Goal: Task Accomplishment & Management: Manage account settings

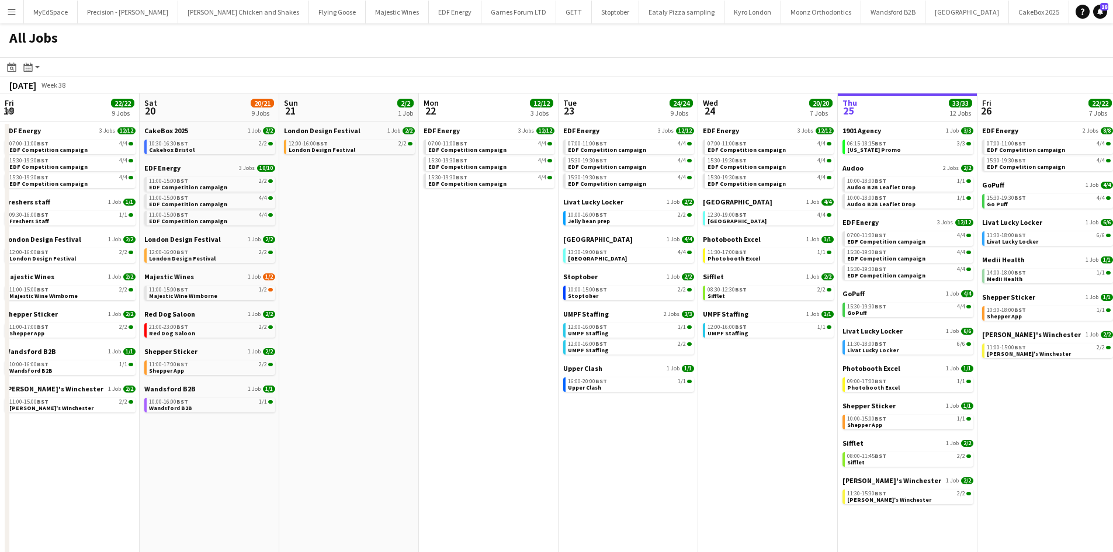
scroll to position [0, 320]
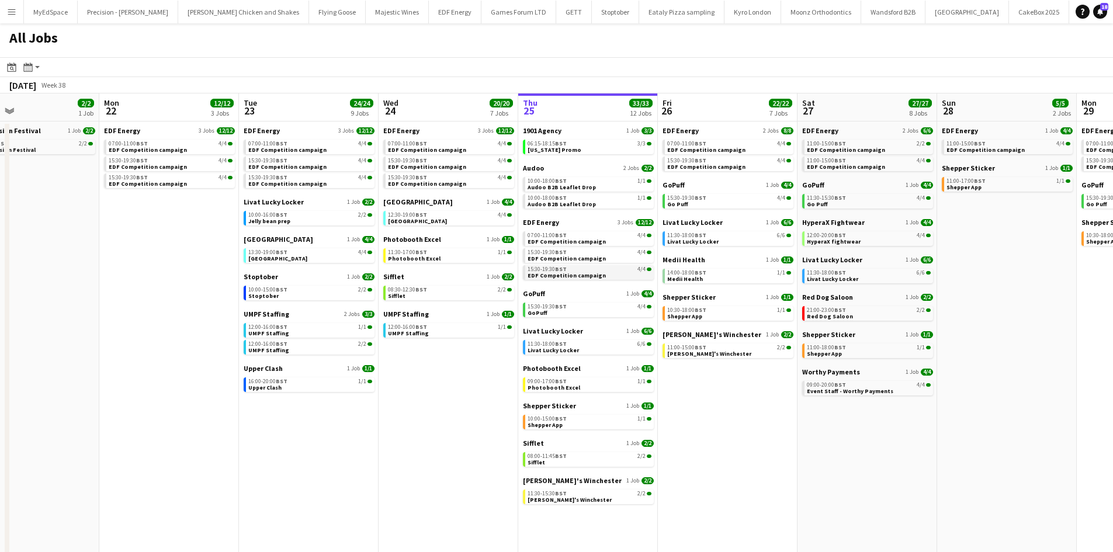
click at [604, 269] on div "15:30-19:30 BST 4/4" at bounding box center [590, 270] width 124 height 6
click at [1048, 475] on app-calendar-viewport "Fri 19 22/22 9 Jobs Sat 20 20/21 9 Jobs Sun 21 2/2 1 Job Mon 22 12/12 3 Jobs Tu…" at bounding box center [556, 354] width 1113 height 521
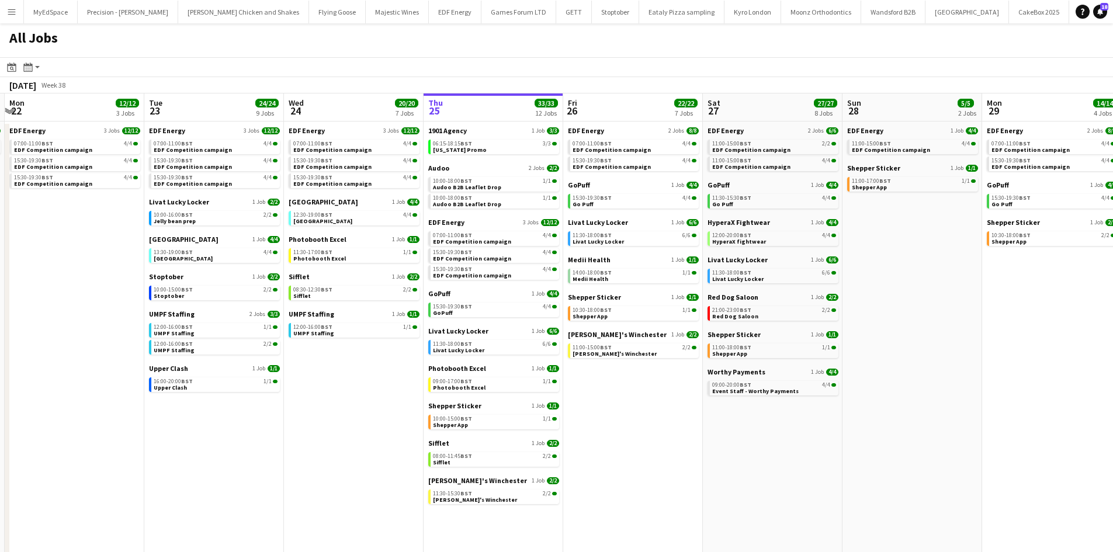
drag, startPoint x: 1046, startPoint y: 475, endPoint x: 1022, endPoint y: 478, distance: 24.1
click at [1022, 478] on app-calendar-viewport "Sat 20 20/21 9 Jobs Sun 21 2/2 1 Job Mon 22 12/12 3 Jobs Tue 23 24/24 9 Jobs We…" at bounding box center [556, 354] width 1113 height 521
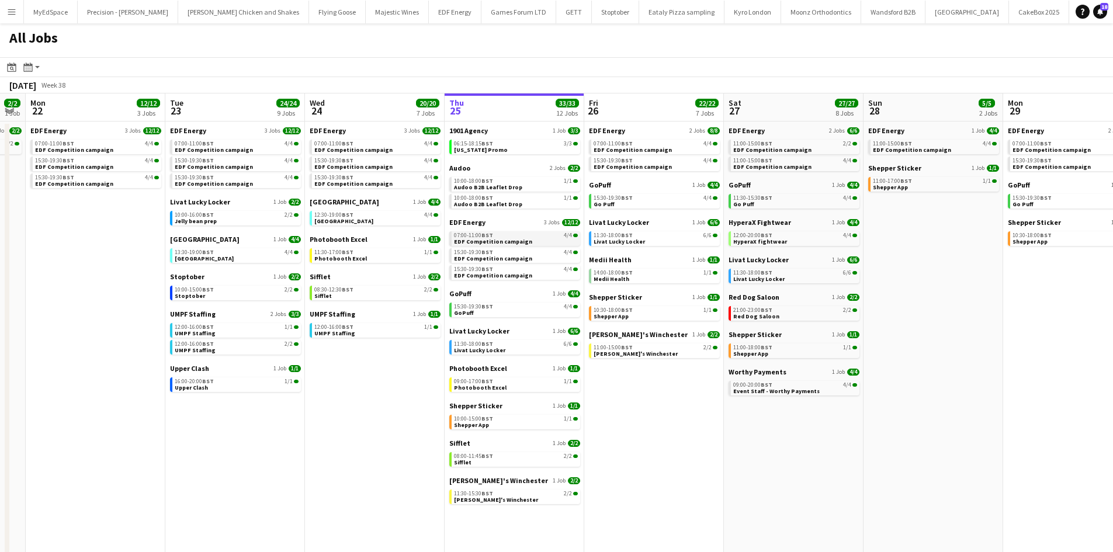
click at [535, 243] on link "07:00-11:00 BST 4/4 EDF Competition campaign" at bounding box center [516, 237] width 124 height 13
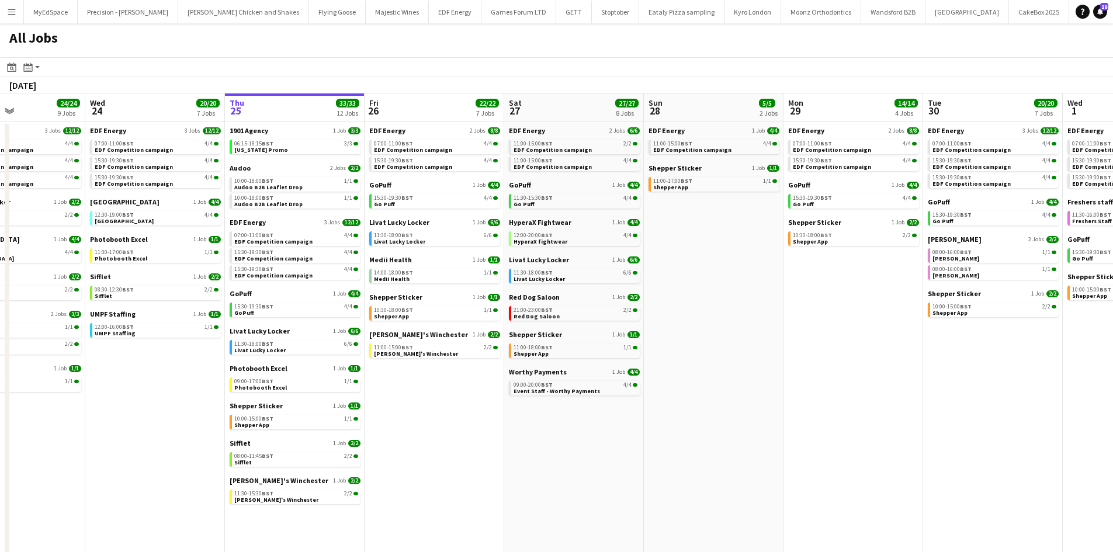
drag, startPoint x: 990, startPoint y: 472, endPoint x: 770, endPoint y: 479, distance: 219.9
click at [770, 479] on app-calendar-viewport "Sat 20 20/21 9 Jobs Sun 21 2/2 1 Job Mon 22 12/12 3 Jobs Tue 23 24/24 9 Jobs We…" at bounding box center [556, 354] width 1113 height 521
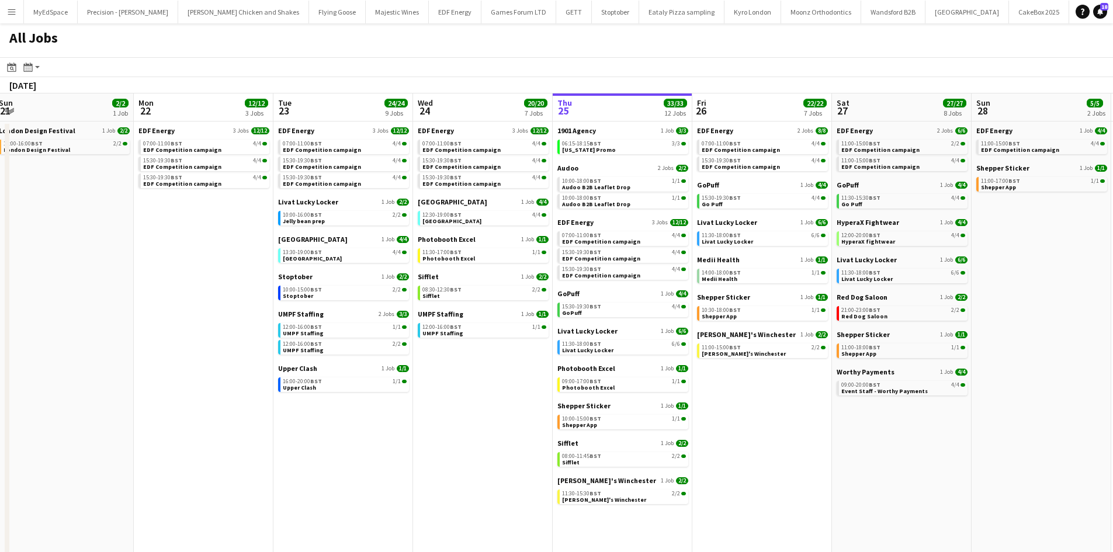
drag, startPoint x: 749, startPoint y: 477, endPoint x: 1122, endPoint y: 494, distance: 372.7
click at [1113, 494] on html "Menu Boards Boards Boards All jobs Status Workforce Workforce My Workforce Recr…" at bounding box center [556, 307] width 1113 height 614
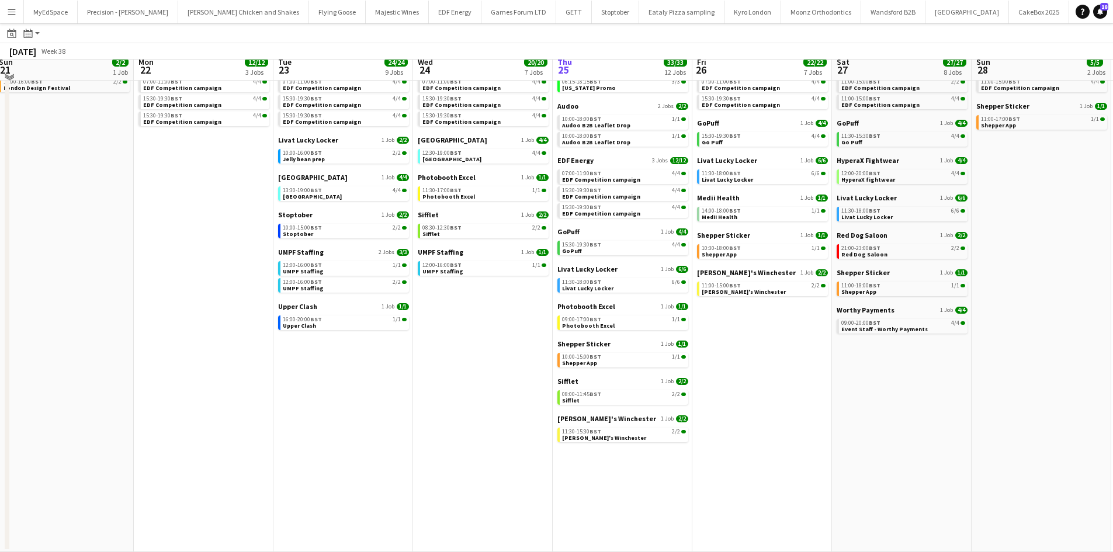
scroll to position [0, 0]
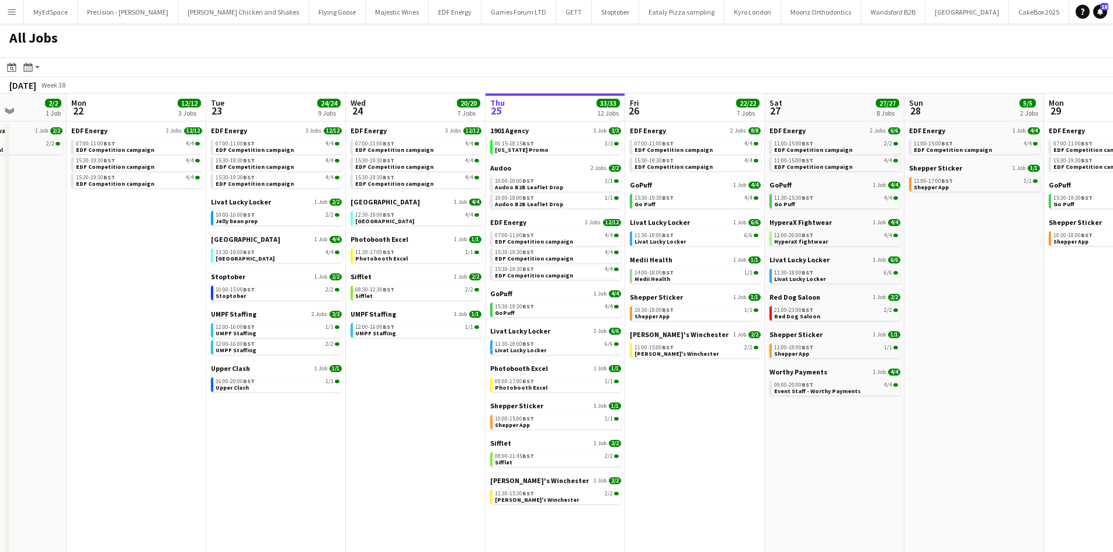
drag, startPoint x: 1049, startPoint y: 433, endPoint x: 982, endPoint y: 430, distance: 67.3
click at [982, 430] on app-calendar-viewport "Fri 19 22/22 9 Jobs Sat 20 20/21 9 Jobs Sun 21 2/2 1 Job Mon 22 12/12 3 Jobs Tu…" at bounding box center [556, 354] width 1113 height 521
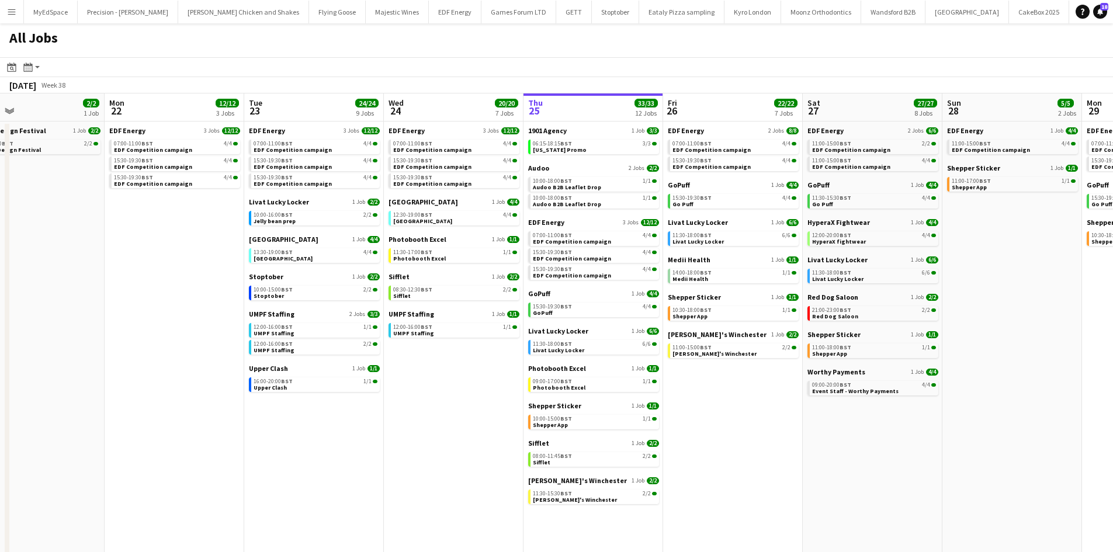
drag, startPoint x: 1109, startPoint y: 403, endPoint x: 1094, endPoint y: 403, distance: 15.8
click at [1094, 403] on app-calendar-viewport "Fri 19 22/22 9 Jobs Sat 20 20/21 9 Jobs Sun 21 2/2 1 Job Mon 22 12/12 3 Jobs Tu…" at bounding box center [556, 354] width 1113 height 521
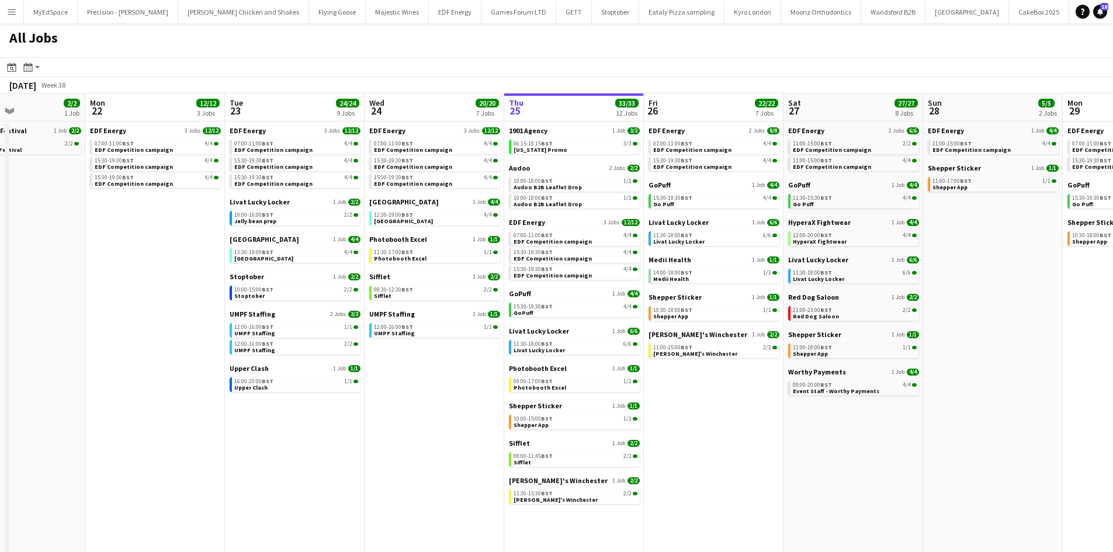
drag, startPoint x: 1094, startPoint y: 403, endPoint x: 1074, endPoint y: 416, distance: 23.5
click at [1074, 416] on app-calendar-viewport "Fri 19 22/22 9 Jobs Sat 20 20/21 9 Jobs Sun 21 2/2 1 Job Mon 22 12/12 3 Jobs Tu…" at bounding box center [556, 354] width 1113 height 521
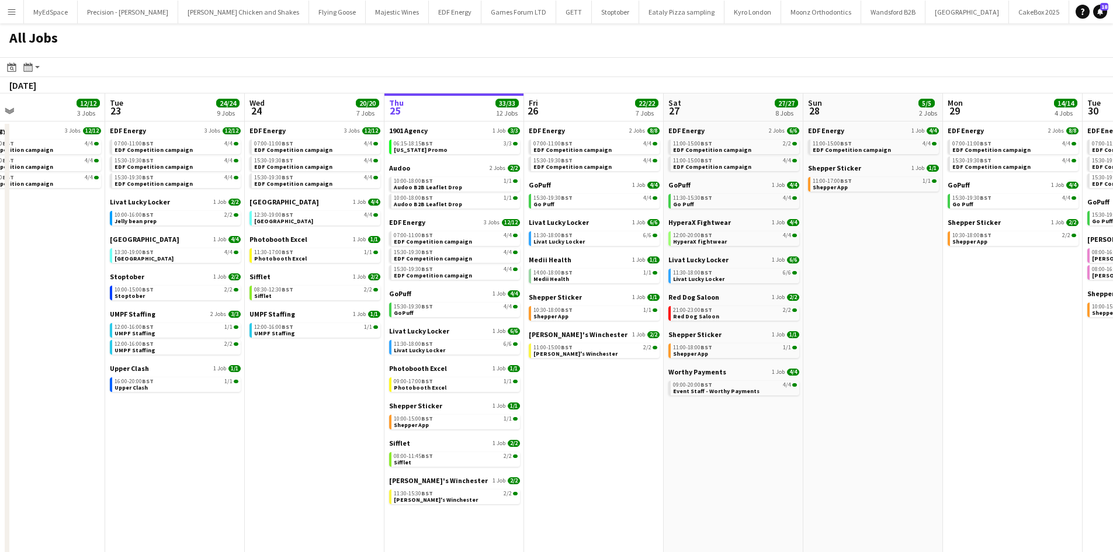
drag, startPoint x: 887, startPoint y: 285, endPoint x: 782, endPoint y: 261, distance: 107.9
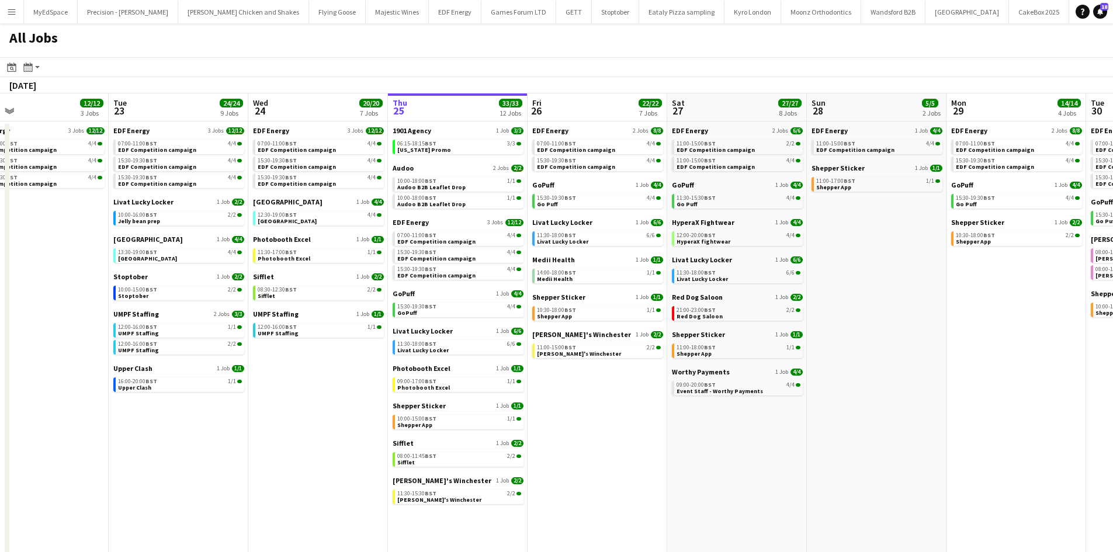
click at [440, 215] on app-calendar-viewport "Fri 19 22/22 9 Jobs Sat 20 20/21 9 Jobs Sun 21 2/2 1 Job Mon 22 12/12 3 Jobs Tu…" at bounding box center [556, 354] width 1113 height 521
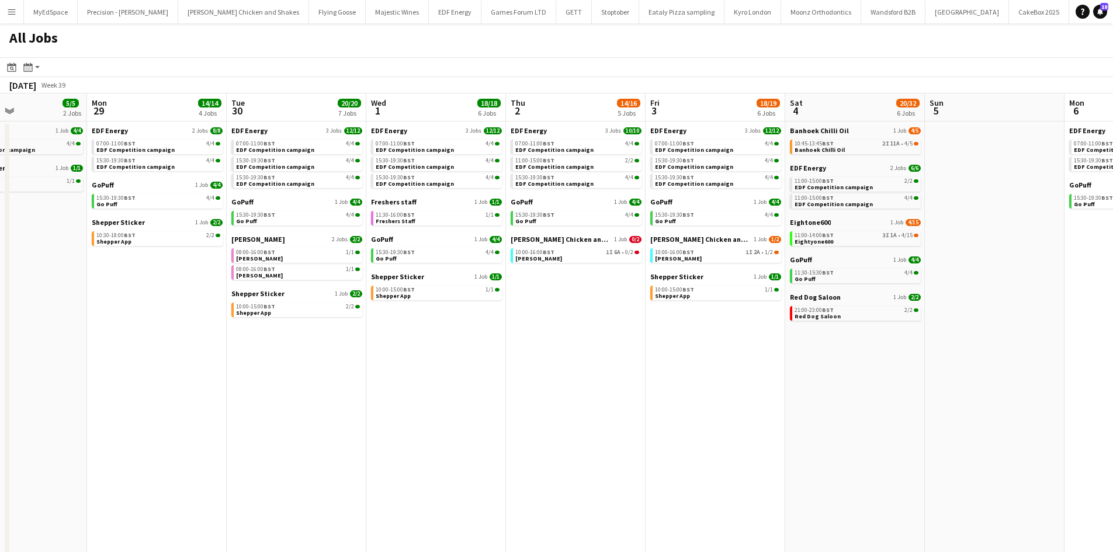
drag, startPoint x: 798, startPoint y: 287, endPoint x: 613, endPoint y: 246, distance: 189.2
click at [537, 251] on app-calendar-viewport "Fri 26 22/22 7 Jobs Sat 27 27/27 8 Jobs Sun 28 5/5 2 Jobs Mon 29 14/14 4 Jobs T…" at bounding box center [556, 354] width 1113 height 521
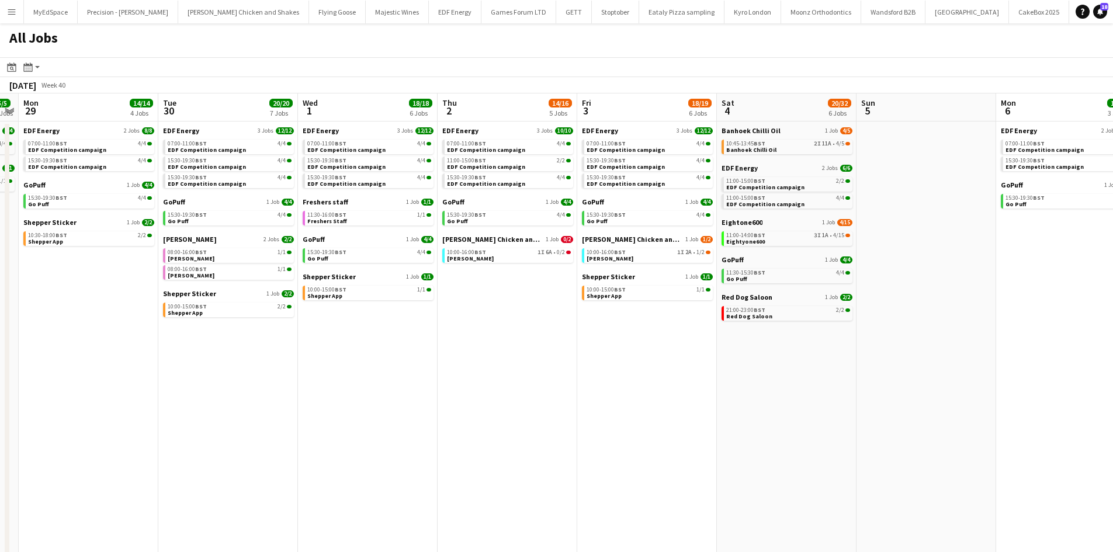
drag, startPoint x: 879, startPoint y: 275, endPoint x: 630, endPoint y: 241, distance: 250.7
click at [626, 251] on app-calendar-viewport "Fri 26 22/22 7 Jobs Sat 27 27/27 8 Jobs Sun 28 5/5 2 Jobs Mon 29 14/14 4 Jobs T…" at bounding box center [556, 354] width 1113 height 521
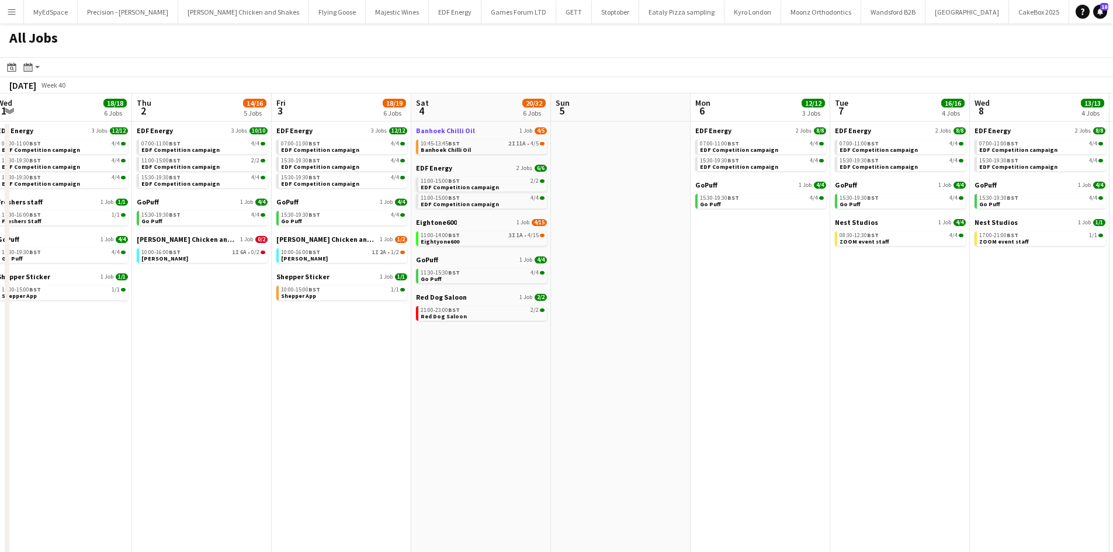
click at [472, 134] on link "Banhoek Chilli Oil 1 Job 4/5" at bounding box center [481, 130] width 131 height 9
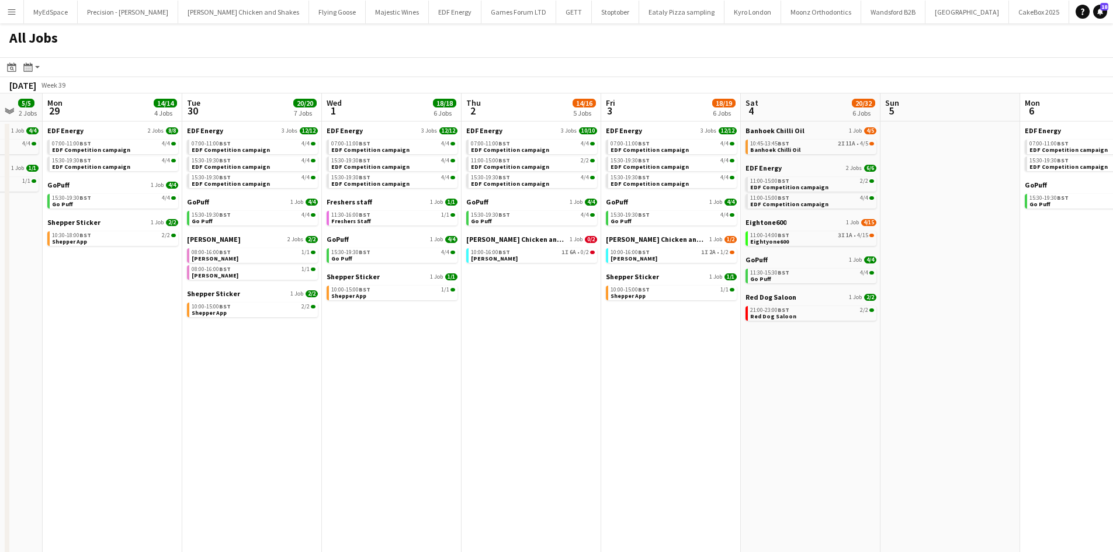
drag, startPoint x: 862, startPoint y: 344, endPoint x: 984, endPoint y: 358, distance: 123.5
click at [984, 358] on app-calendar-viewport "Fri 26 22/22 7 Jobs Sat 27 27/27 8 Jobs Sun 28 5/5 2 Jobs Mon 29 14/14 4 Jobs T…" at bounding box center [556, 354] width 1113 height 521
drag, startPoint x: 518, startPoint y: 352, endPoint x: 773, endPoint y: 304, distance: 259.3
click at [953, 330] on app-calendar-viewport "Fri 26 22/22 7 Jobs Sat 27 27/27 8 Jobs Sun 28 5/5 2 Jobs Mon 29 14/14 4 Jobs T…" at bounding box center [556, 354] width 1113 height 521
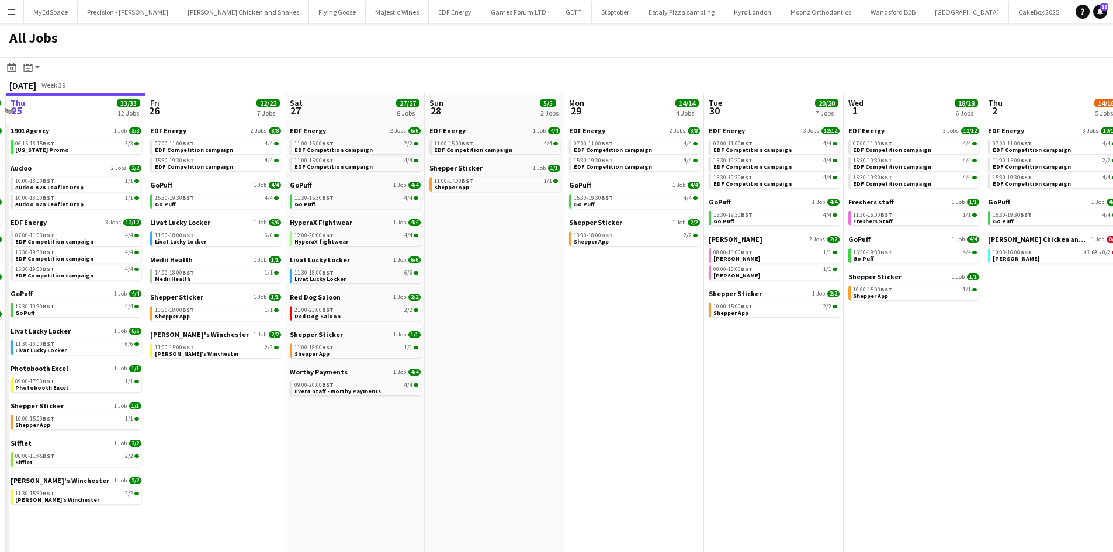
drag, startPoint x: 1094, startPoint y: 223, endPoint x: 1016, endPoint y: 213, distance: 78.4
click at [1113, 223] on html "Menu Boards Boards Boards All jobs Status Workforce Workforce My Workforce Recr…" at bounding box center [556, 307] width 1113 height 614
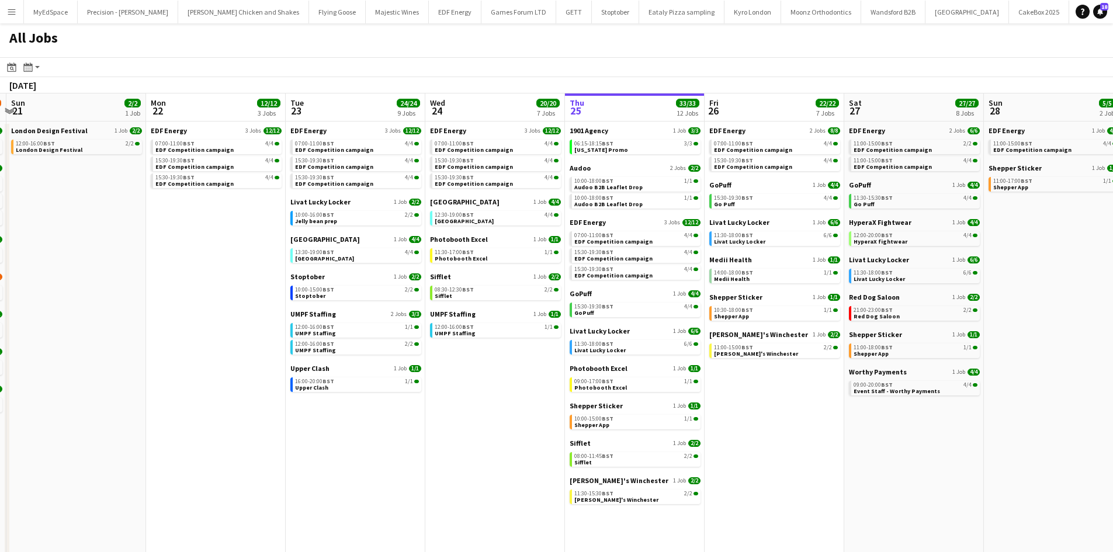
drag, startPoint x: 987, startPoint y: 208, endPoint x: 799, endPoint y: 176, distance: 190.8
click at [786, 191] on app-calendar-viewport "Thu 18 29/29 14 Jobs Fri 19 22/22 9 Jobs Sat 20 20/21 9 Jobs Sun 21 2/2 1 Job M…" at bounding box center [556, 354] width 1113 height 521
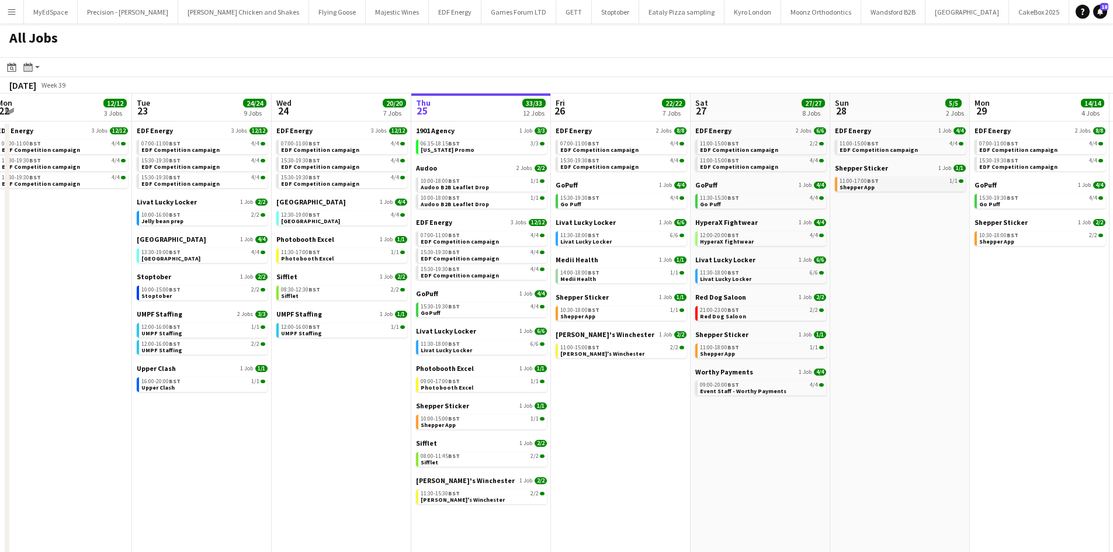
click at [874, 191] on app-brief-job-card "11:00-17:00 BST 1/1 Shepper App" at bounding box center [900, 184] width 131 height 15
click at [907, 184] on link "11:00-17:00 BST 1/1 Shepper App" at bounding box center [902, 183] width 124 height 13
click at [12, 16] on button "Menu" at bounding box center [11, 11] width 23 height 23
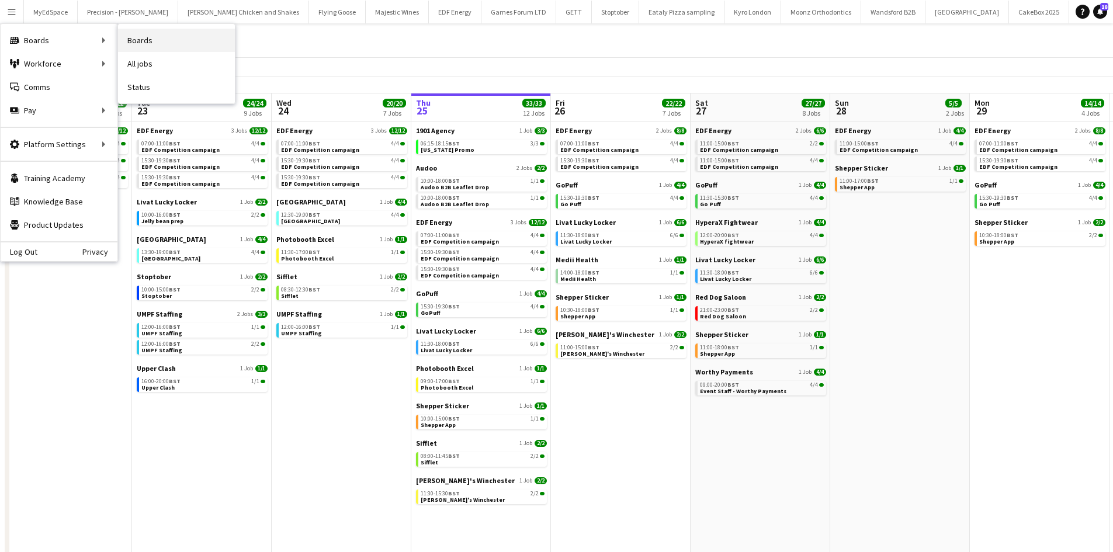
click at [172, 44] on link "Boards" at bounding box center [176, 40] width 117 height 23
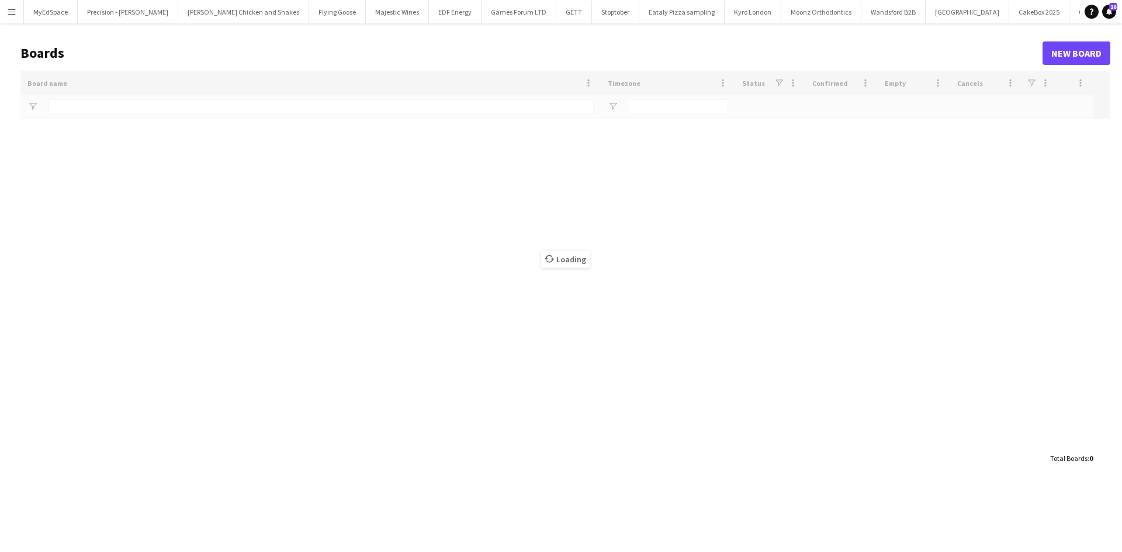
type input "*****"
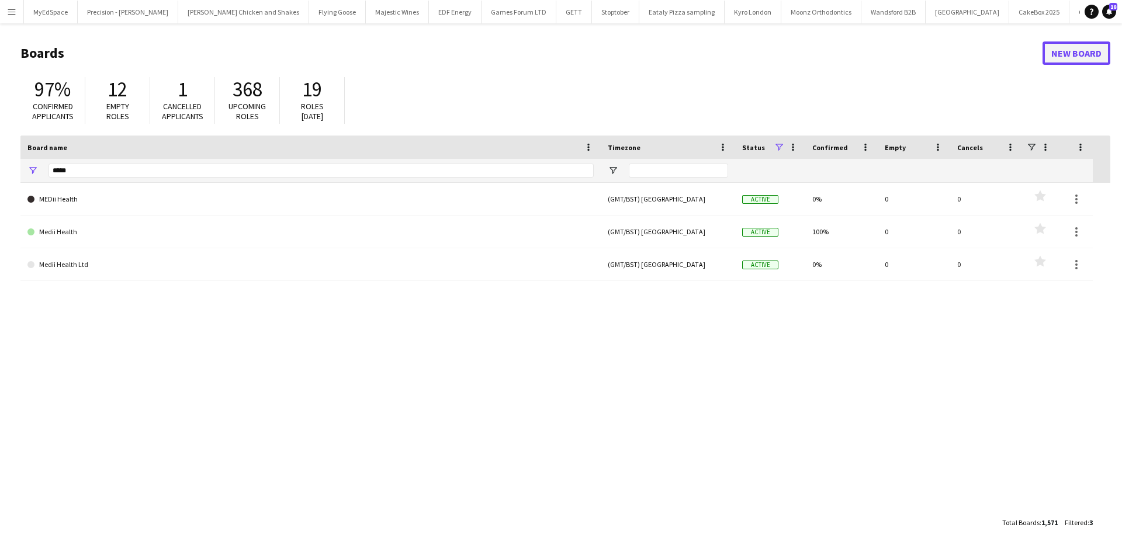
click at [1078, 50] on link "New Board" at bounding box center [1077, 53] width 68 height 23
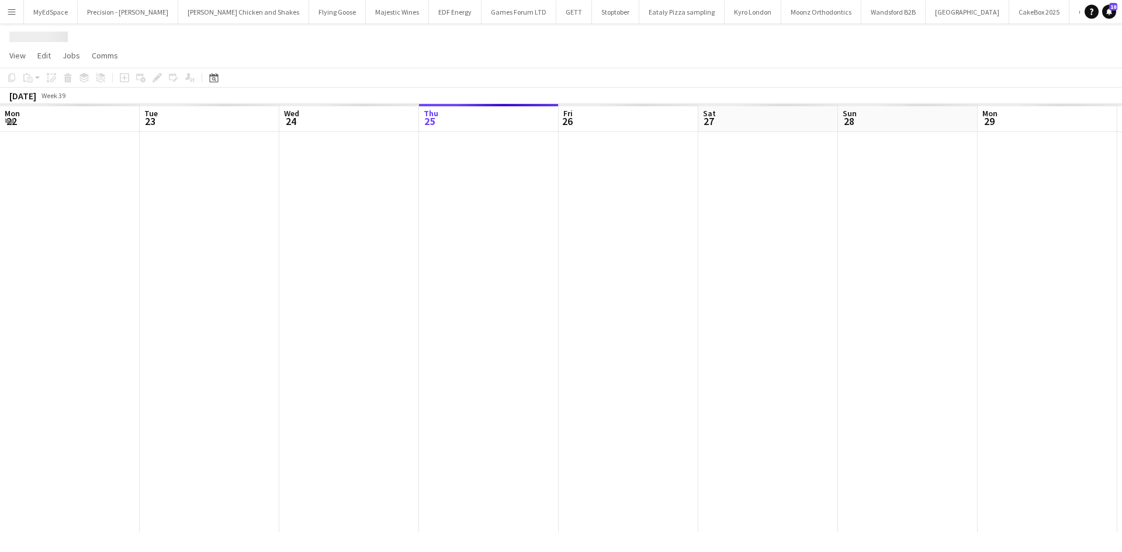
scroll to position [0, 279]
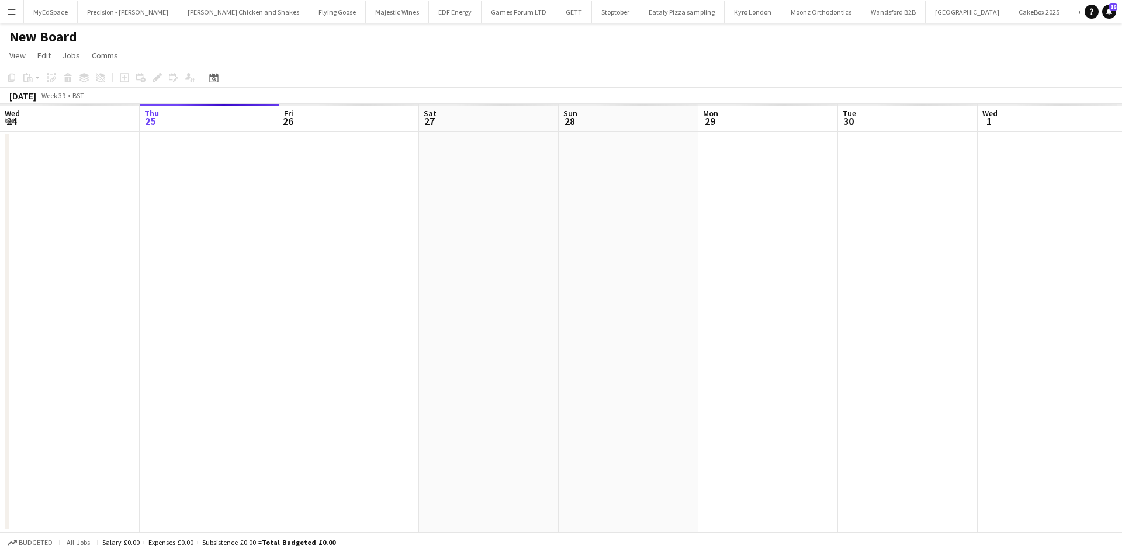
scroll to position [0, 2963]
click at [47, 33] on h1 "New Board" at bounding box center [43, 37] width 68 height 18
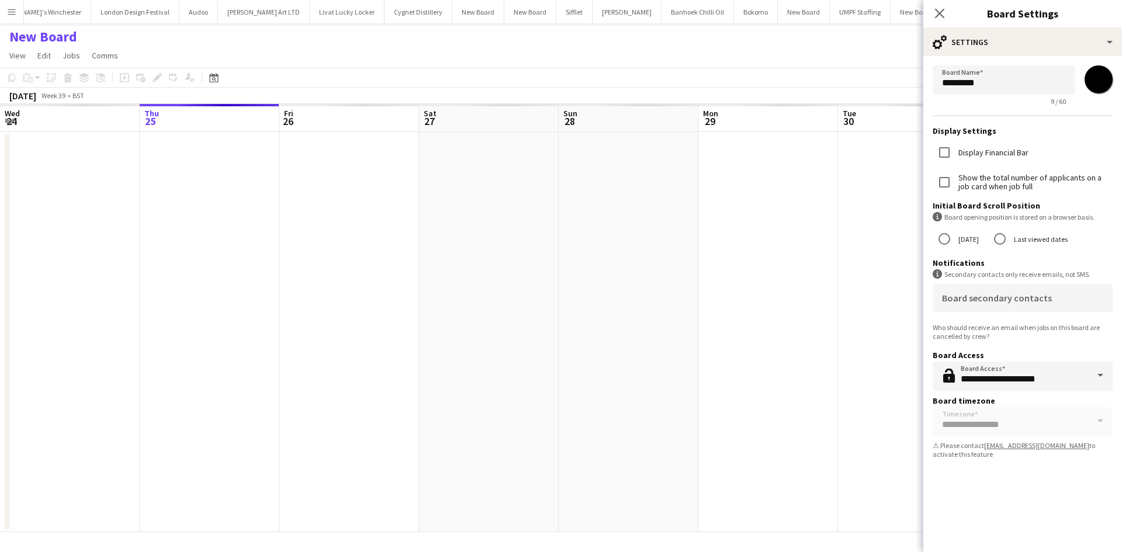
click at [47, 33] on h1 "New Board" at bounding box center [43, 37] width 68 height 18
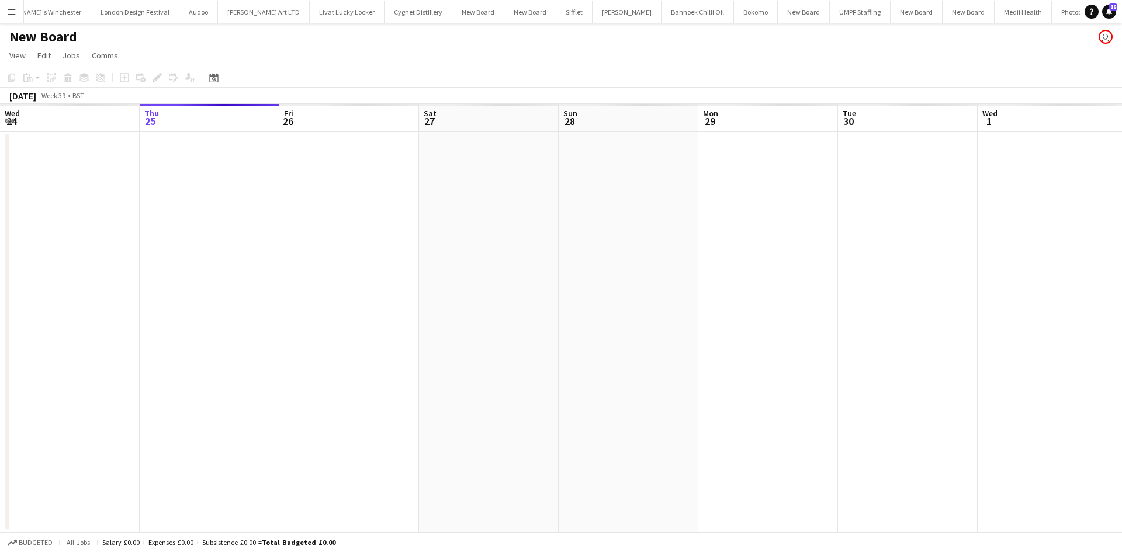
click at [47, 33] on h1 "New Board" at bounding box center [43, 37] width 68 height 18
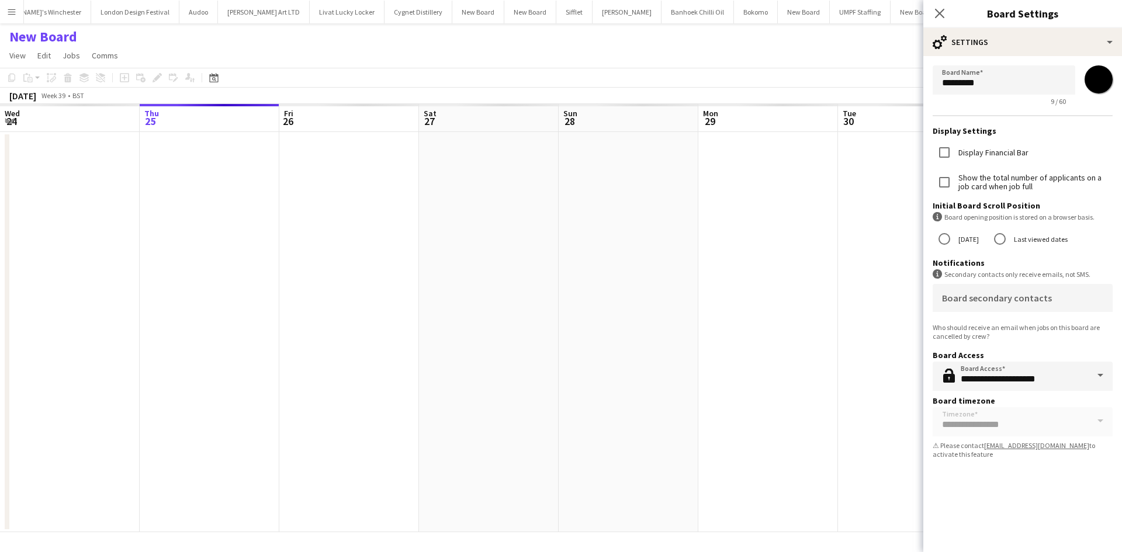
click at [992, 95] on app-form-group "Board Name ********* 9 / 60" at bounding box center [1004, 85] width 143 height 40
click at [986, 83] on input "*********" at bounding box center [1004, 79] width 143 height 29
type input "*********"
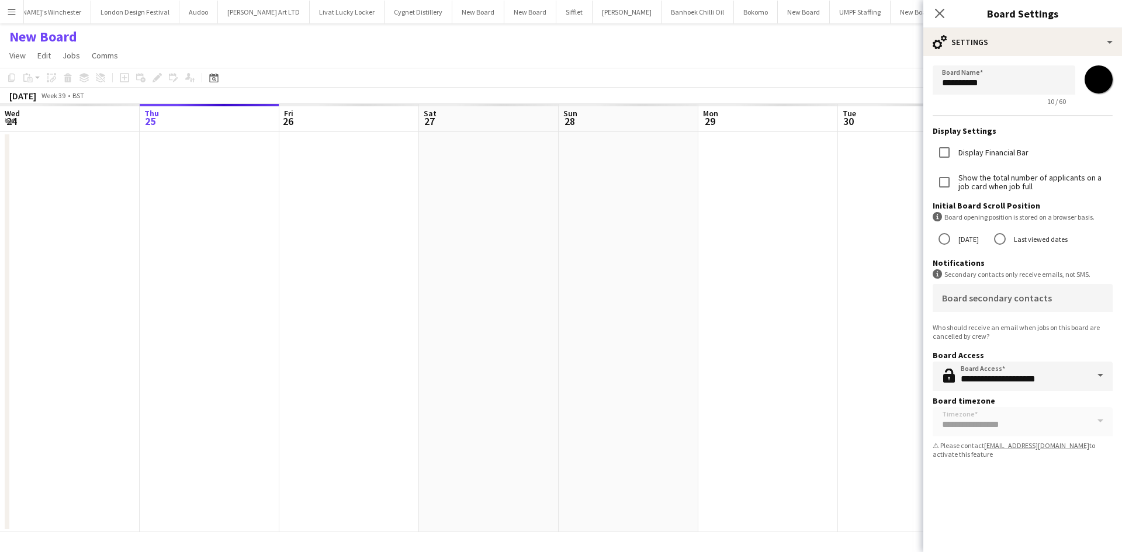
click at [1102, 73] on input "*******" at bounding box center [1099, 79] width 42 height 42
type input "*******"
drag, startPoint x: 652, startPoint y: 378, endPoint x: 648, endPoint y: 368, distance: 10.7
click at [653, 372] on app-date-cell at bounding box center [629, 332] width 140 height 400
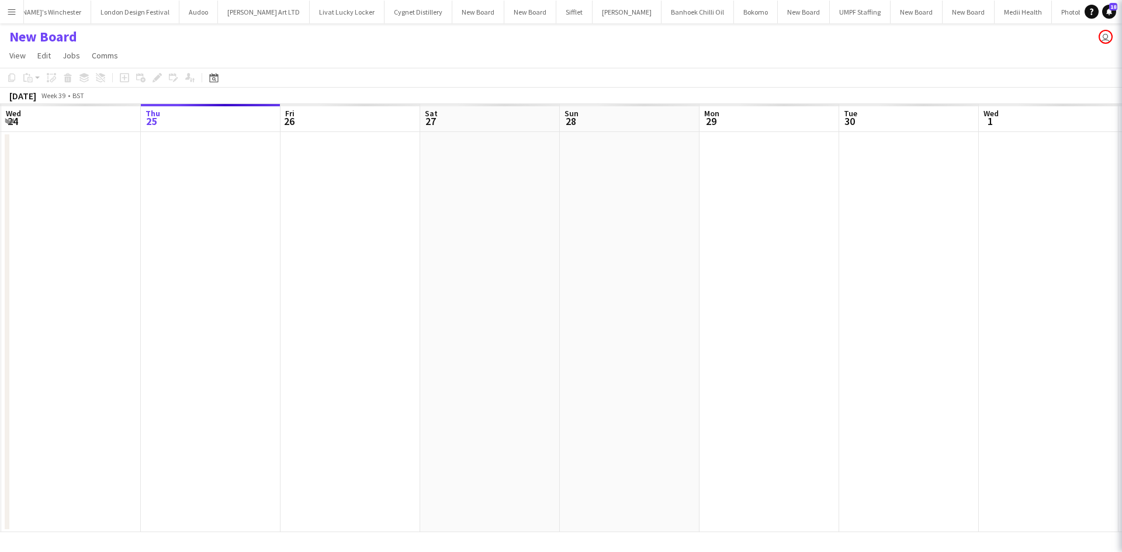
scroll to position [0, 2959]
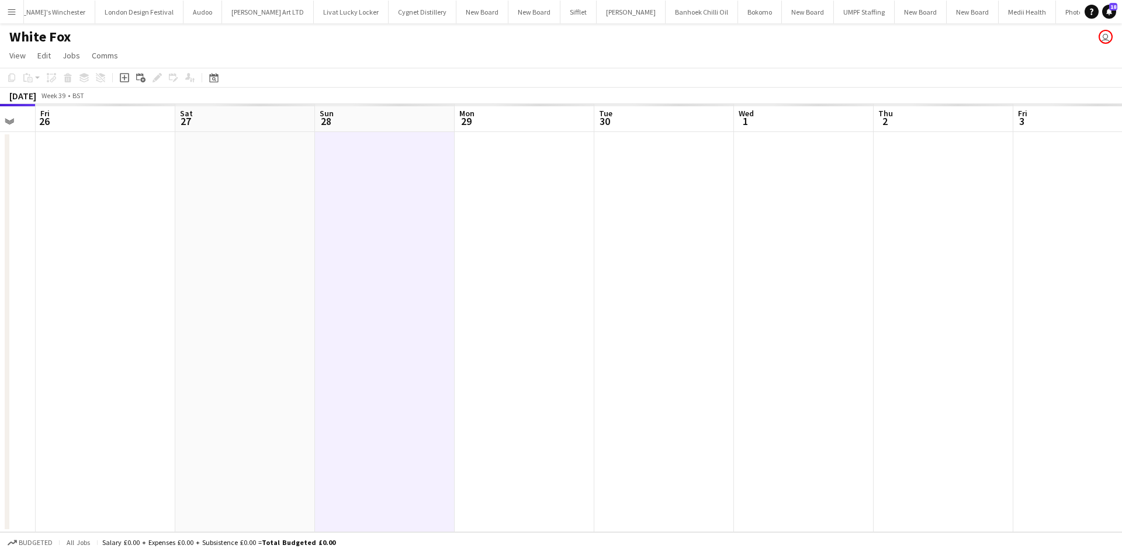
drag, startPoint x: 759, startPoint y: 230, endPoint x: 552, endPoint y: 223, distance: 207.0
click at [519, 230] on app-calendar-viewport "Tue 23 Wed 24 Thu 25 Fri 26 Sat 27 Sun 28 Mon 29 Tue 30 Wed 1 Thu 2 Fri 3 Sat 4…" at bounding box center [561, 318] width 1122 height 428
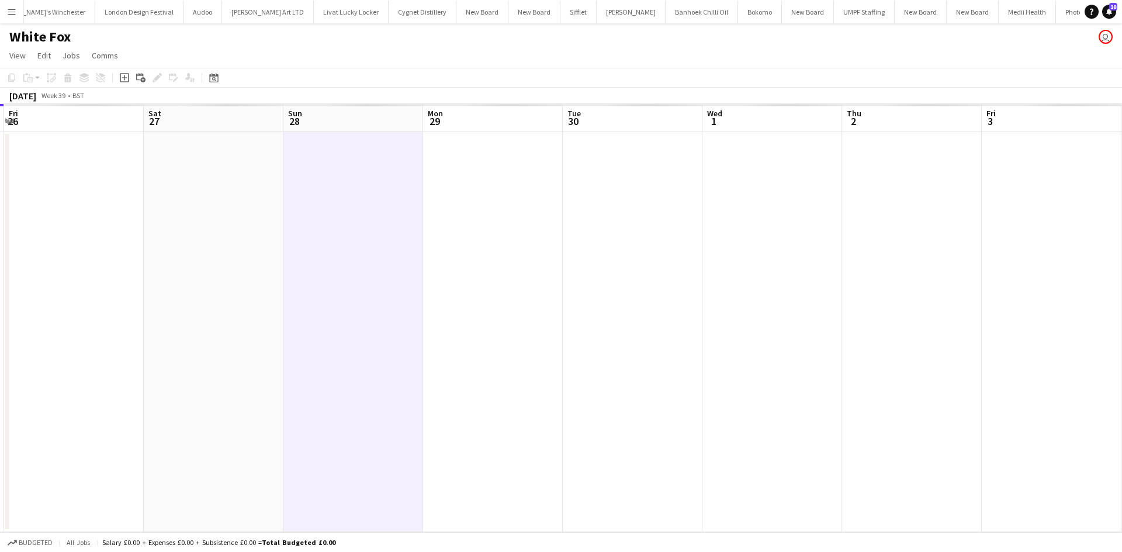
scroll to position [0, 417]
drag, startPoint x: 552, startPoint y: 196, endPoint x: 540, endPoint y: 197, distance: 12.9
click at [540, 197] on app-calendar-viewport "Tue 23 Wed 24 Thu 25 Fri 26 Sat 27 Sun 28 Mon 29 Tue 30 Wed 1 Thu 2 Fri 3 Sat 4…" at bounding box center [561, 318] width 1122 height 428
click at [474, 177] on app-date-cell at bounding box center [491, 332] width 140 height 400
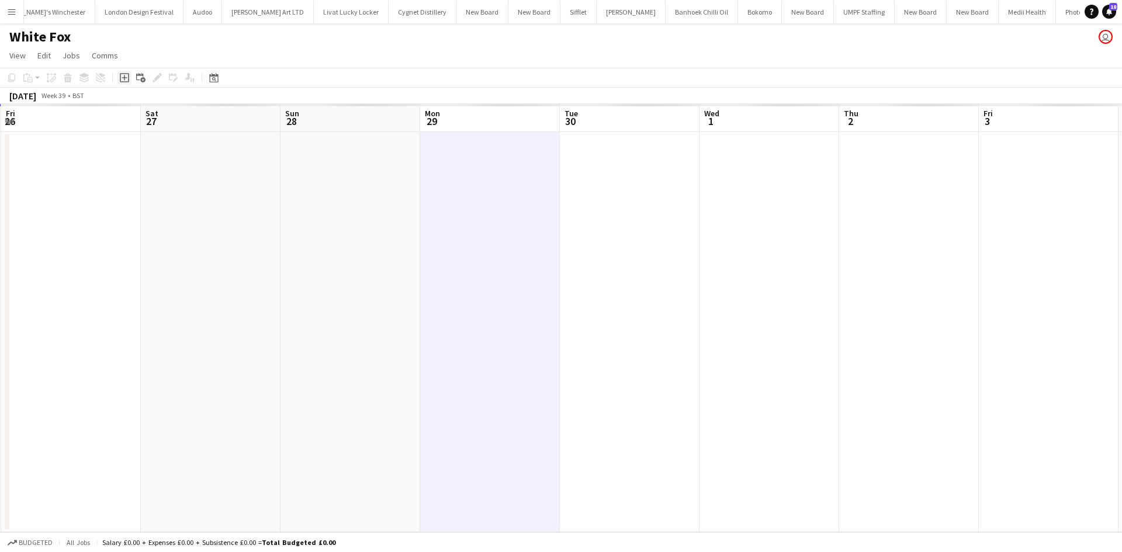
click at [123, 77] on icon "Add job" at bounding box center [124, 77] width 9 height 9
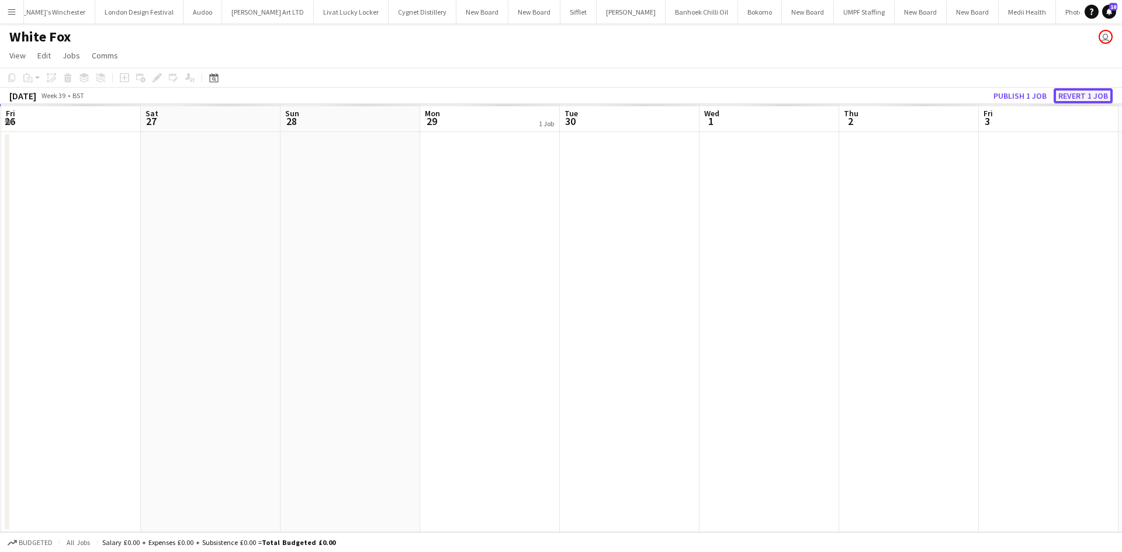
click at [1088, 98] on button "Revert 1 job" at bounding box center [1083, 95] width 59 height 15
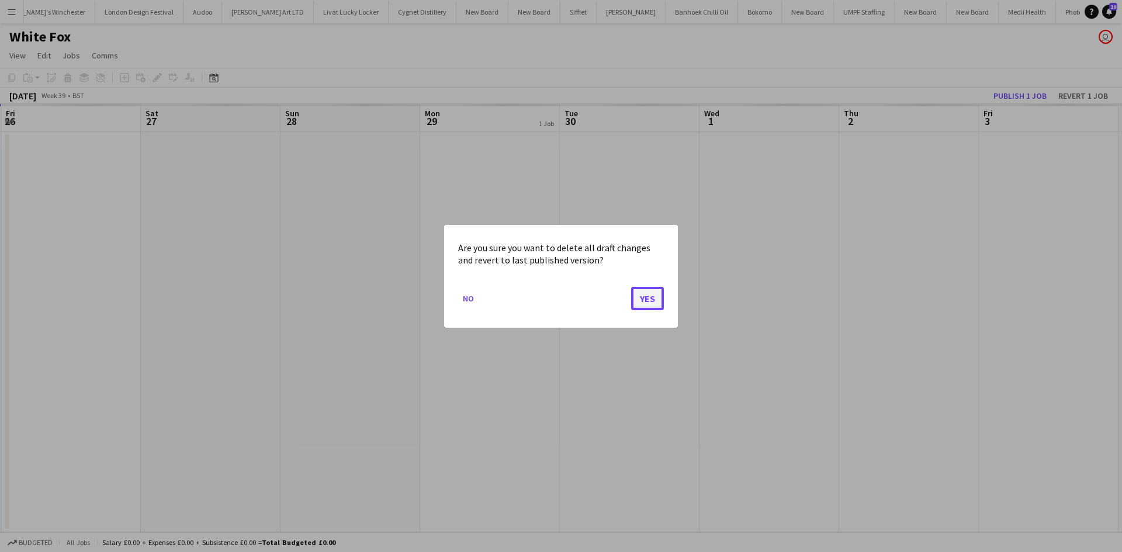
click at [642, 291] on button "Yes" at bounding box center [647, 297] width 33 height 23
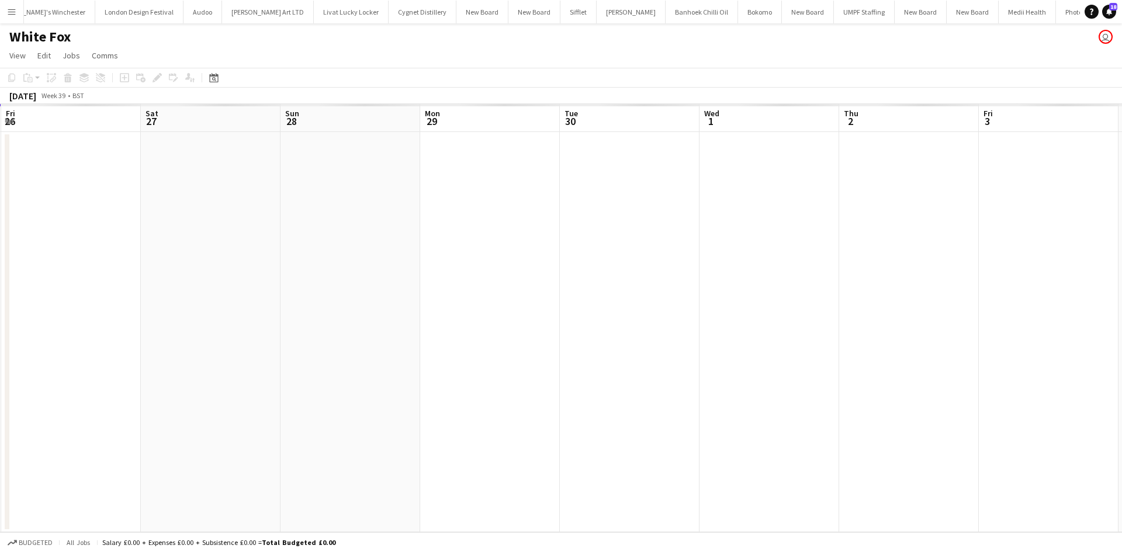
click at [459, 134] on app-date-cell at bounding box center [490, 332] width 140 height 400
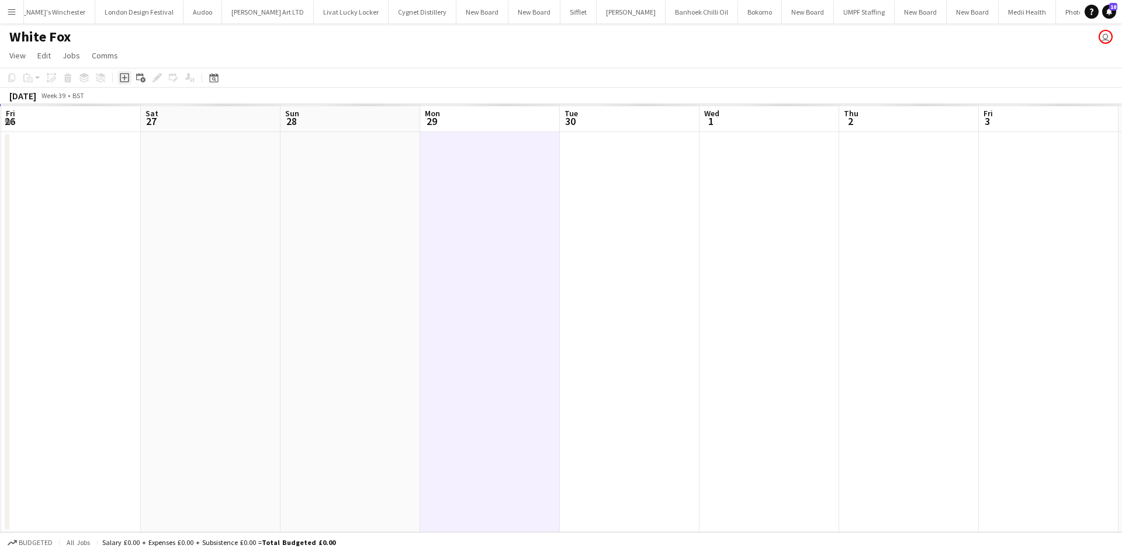
click at [127, 76] on icon "Add job" at bounding box center [124, 77] width 9 height 9
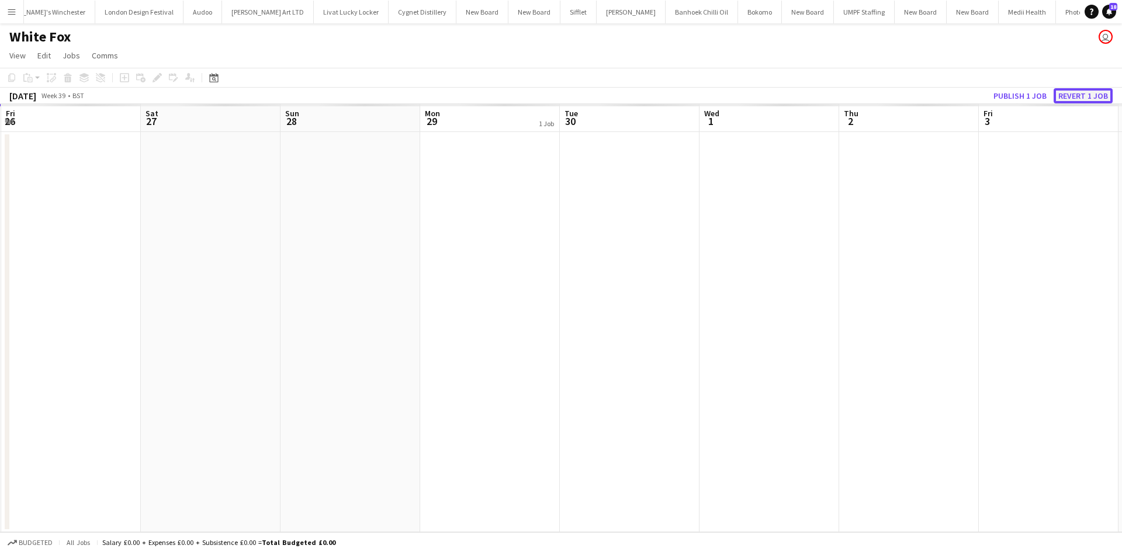
click at [1095, 98] on button "Revert 1 job" at bounding box center [1083, 95] width 59 height 15
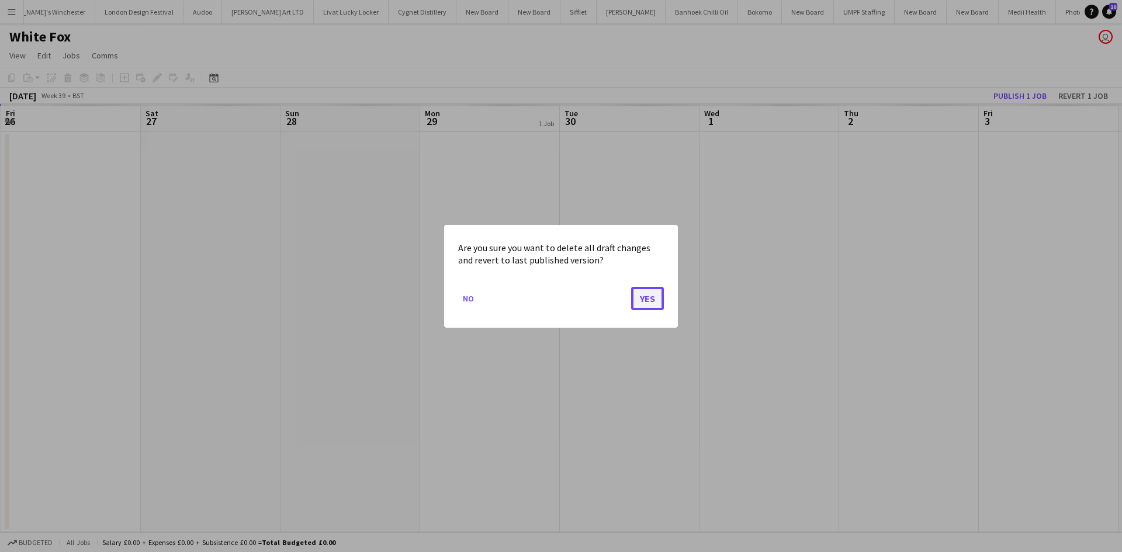
click at [657, 294] on button "Yes" at bounding box center [647, 297] width 33 height 23
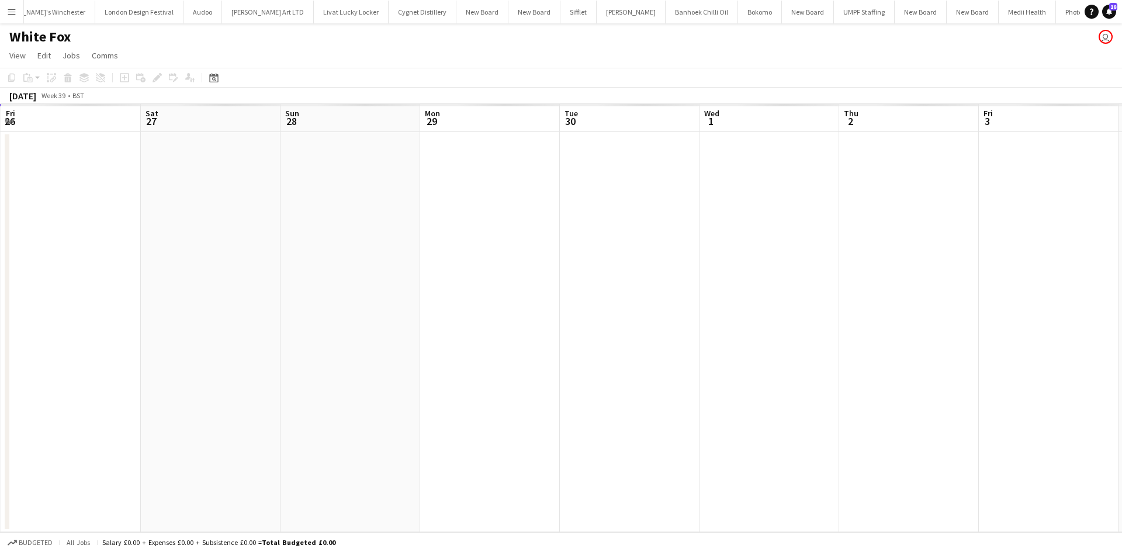
click at [531, 165] on app-date-cell at bounding box center [490, 332] width 140 height 400
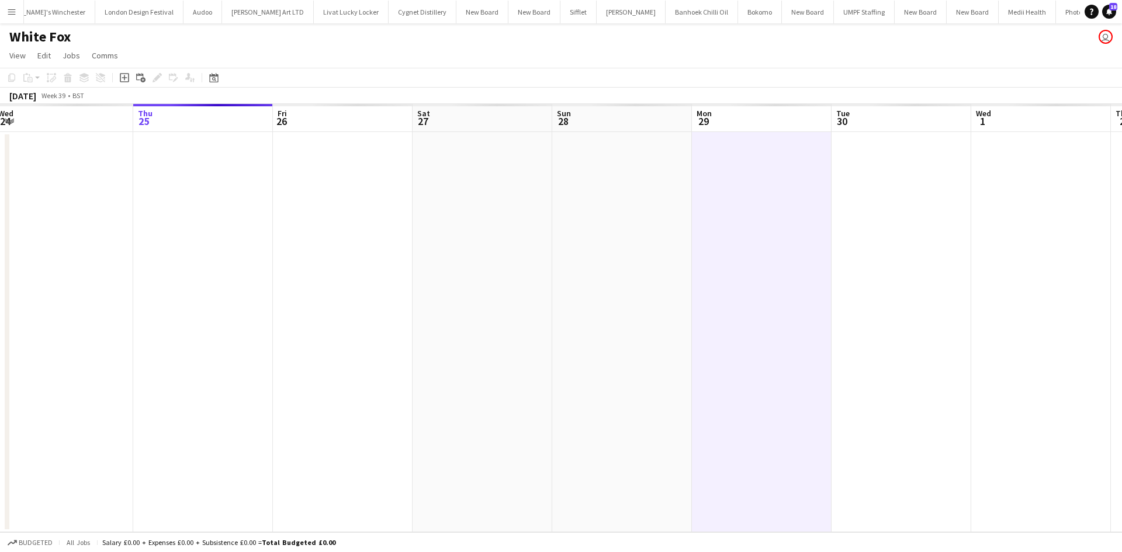
drag, startPoint x: 364, startPoint y: 213, endPoint x: 516, endPoint y: 227, distance: 152.7
click at [562, 223] on app-calendar-viewport "Mon 22 Tue 23 Wed 24 Thu 25 Fri 26 Sat 27 Sun 28 Mon 29 Tue 30 Wed 1 Thu 2 Fri …" at bounding box center [561, 318] width 1122 height 428
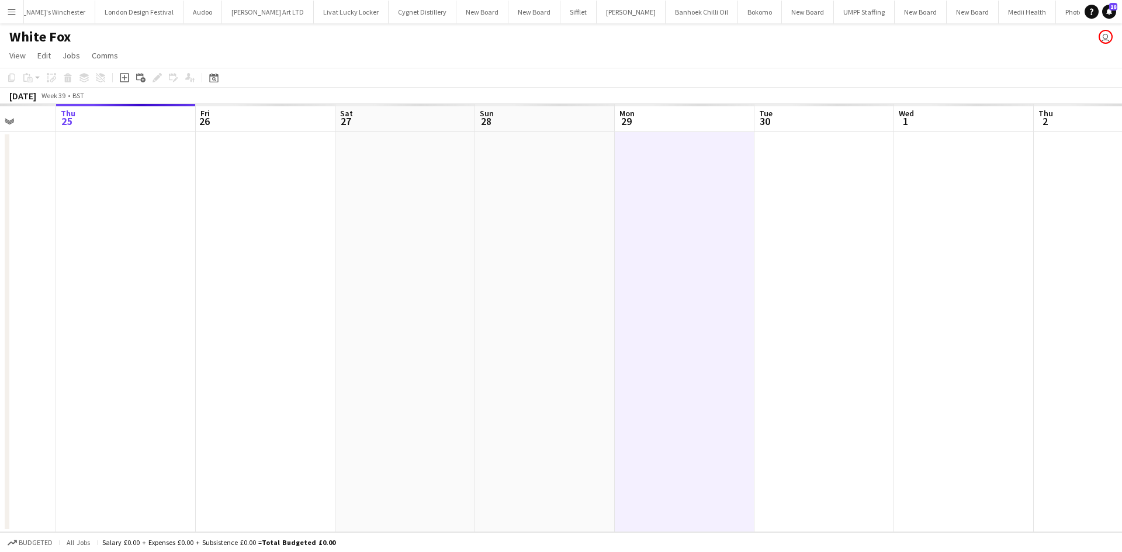
drag, startPoint x: 520, startPoint y: 240, endPoint x: 479, endPoint y: 243, distance: 41.1
click at [479, 243] on app-calendar-viewport "Mon 22 Tue 23 Wed 24 Thu 25 Fri 26 Sat 27 Sun 28 Mon 29 Tue 30 Wed 1 Thu 2 Fri …" at bounding box center [561, 318] width 1122 height 428
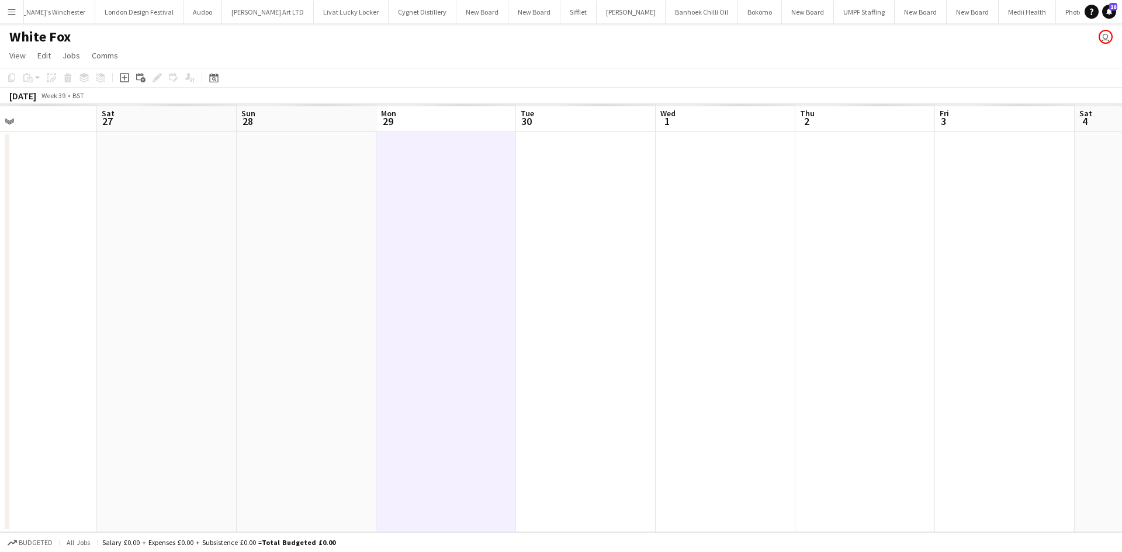
scroll to position [0, 423]
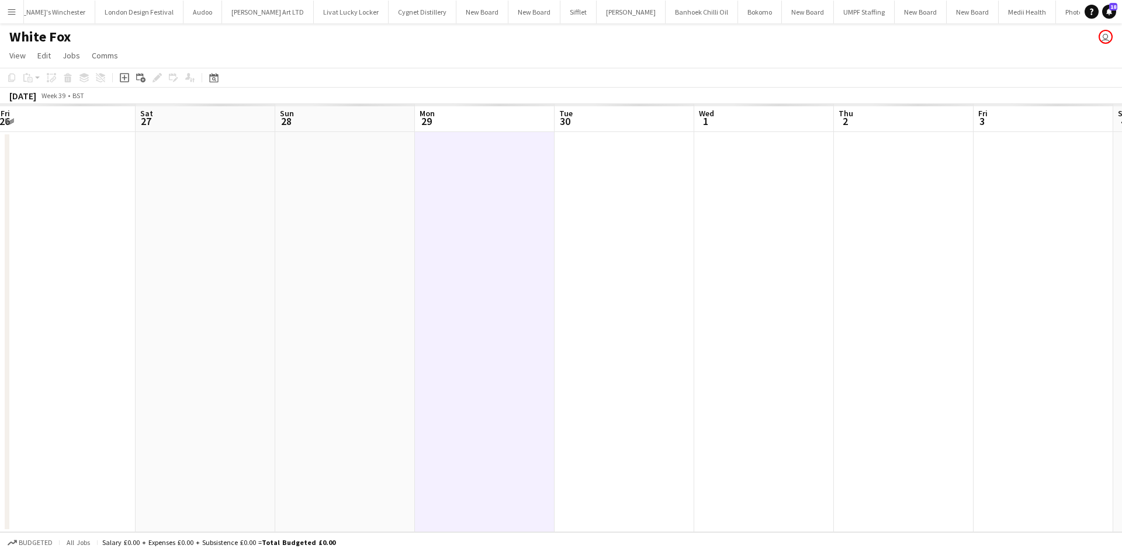
drag, startPoint x: 575, startPoint y: 262, endPoint x: 381, endPoint y: 288, distance: 195.8
click at [381, 288] on app-calendar-viewport "Tue 23 Wed 24 Thu 25 Fri 26 Sat 27 Sun 28 Mon 29 Tue 30 Wed 1 Thu 2 Fri 3 Sat 4…" at bounding box center [561, 318] width 1122 height 428
click at [623, 206] on app-date-cell at bounding box center [625, 332] width 140 height 400
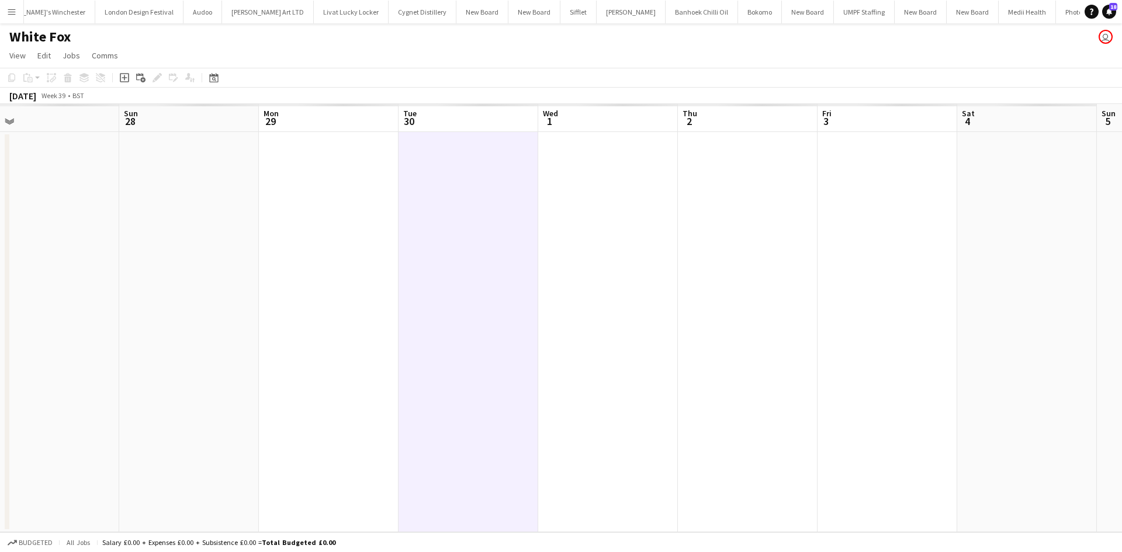
drag, startPoint x: 564, startPoint y: 281, endPoint x: 408, endPoint y: 261, distance: 157.3
click at [408, 261] on app-calendar-viewport "Wed 24 Thu 25 Fri 26 Sat 27 Sun 28 Mon 29 Tue 30 Wed 1 Thu 2 Fri 3 Sat 4 Sun 5 …" at bounding box center [561, 318] width 1122 height 428
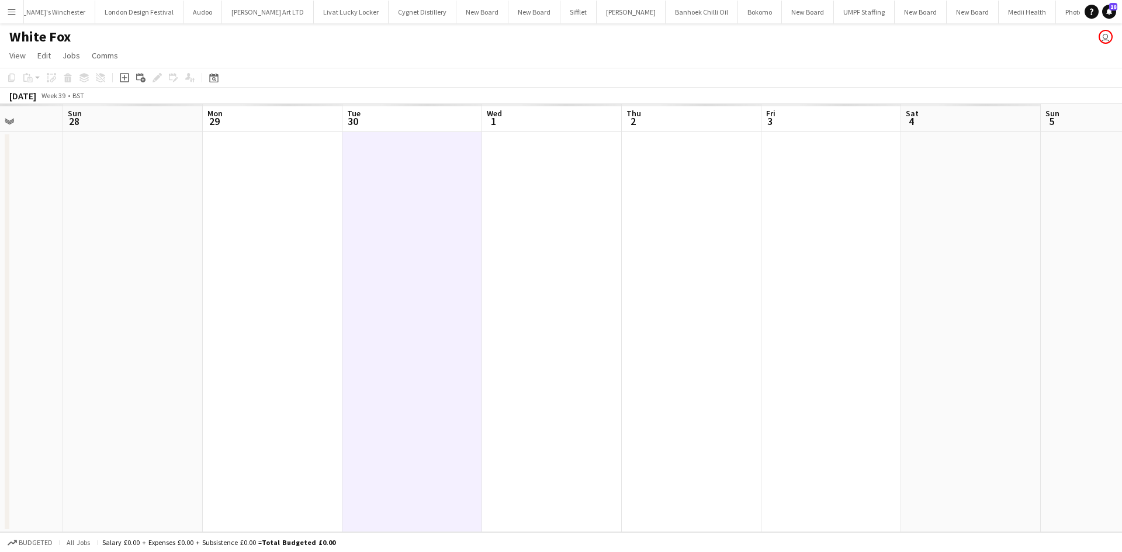
drag, startPoint x: 738, startPoint y: 310, endPoint x: 732, endPoint y: 311, distance: 6.0
click at [732, 311] on app-calendar-viewport "Thu 25 Fri 26 Sat 27 Sun 28 Mon 29 Tue 30 Wed 1 Thu 2 Fri 3 Sat 4 Sun 5 Mon 6 T…" at bounding box center [561, 318] width 1122 height 428
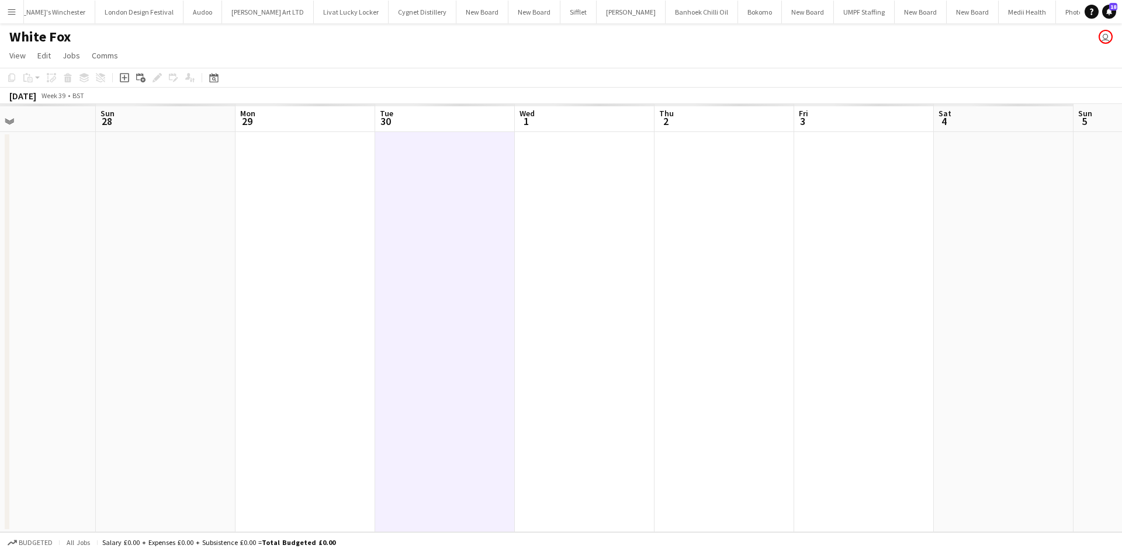
drag, startPoint x: 317, startPoint y: 201, endPoint x: 621, endPoint y: 265, distance: 310.1
click at [632, 258] on app-calendar-viewport "Thu 25 Fri 26 Sat 27 Sun 28 Mon 29 Tue 30 Wed 1 Thu 2 Fri 3 Sat 4 Sun 5 Mon 6 T…" at bounding box center [561, 318] width 1122 height 428
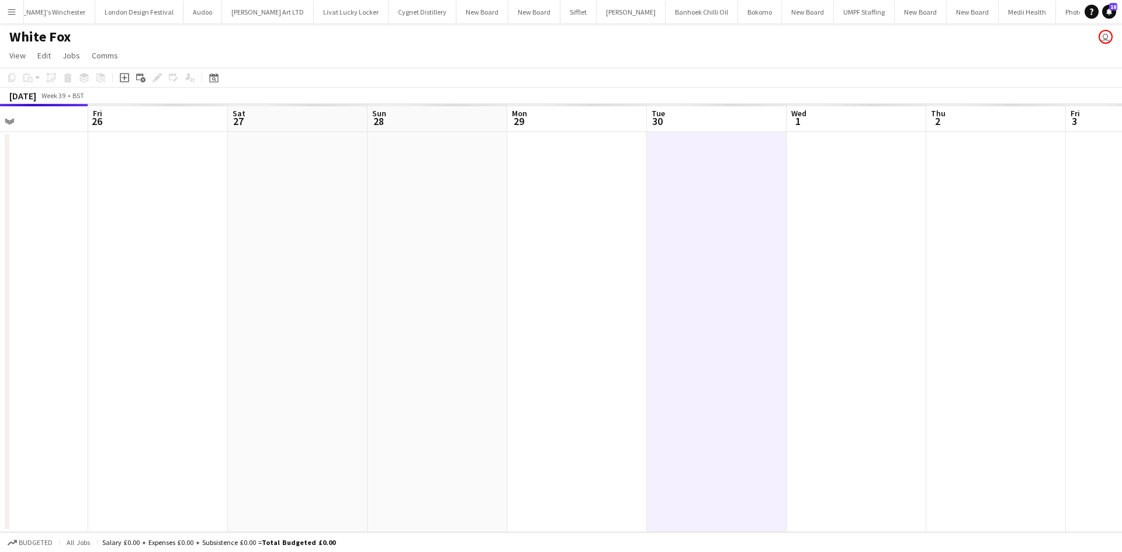
scroll to position [0, 250]
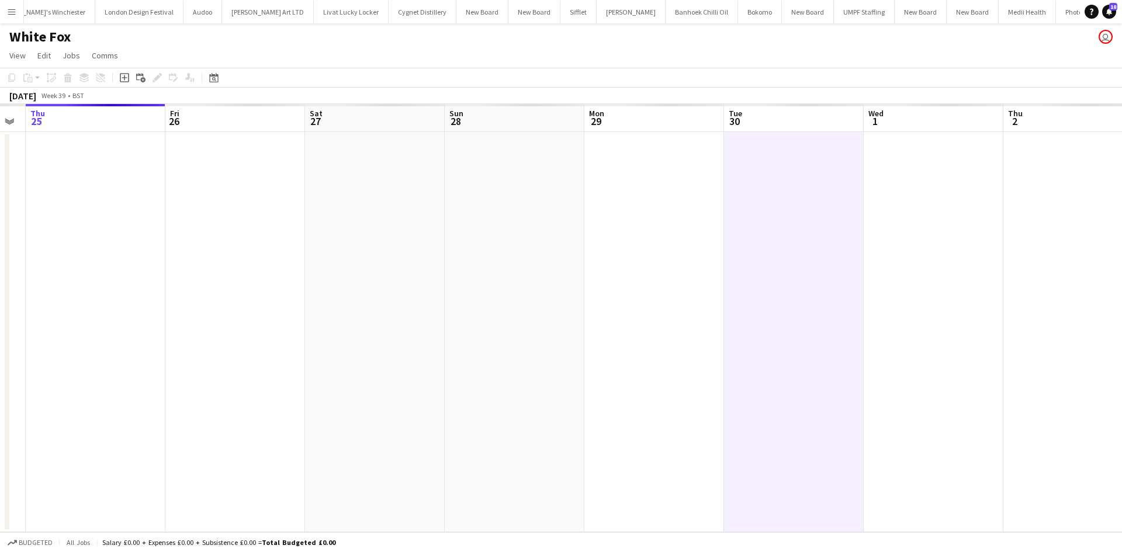
drag, startPoint x: 571, startPoint y: 241, endPoint x: 747, endPoint y: 225, distance: 176.7
click at [783, 238] on app-calendar-viewport "Tue 23 Wed 24 Thu 25 Fri 26 Sat 27 Sun 28 Mon 29 Tue 30 Wed 1 Thu 2 Fri 3 Sat 4…" at bounding box center [561, 318] width 1122 height 428
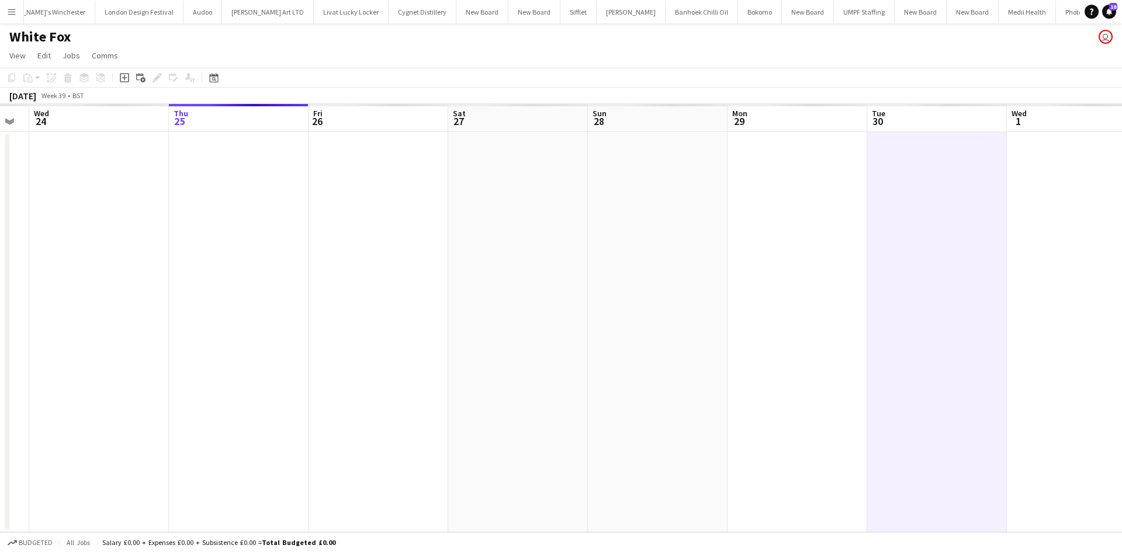
click at [763, 154] on app-date-cell at bounding box center [798, 332] width 140 height 400
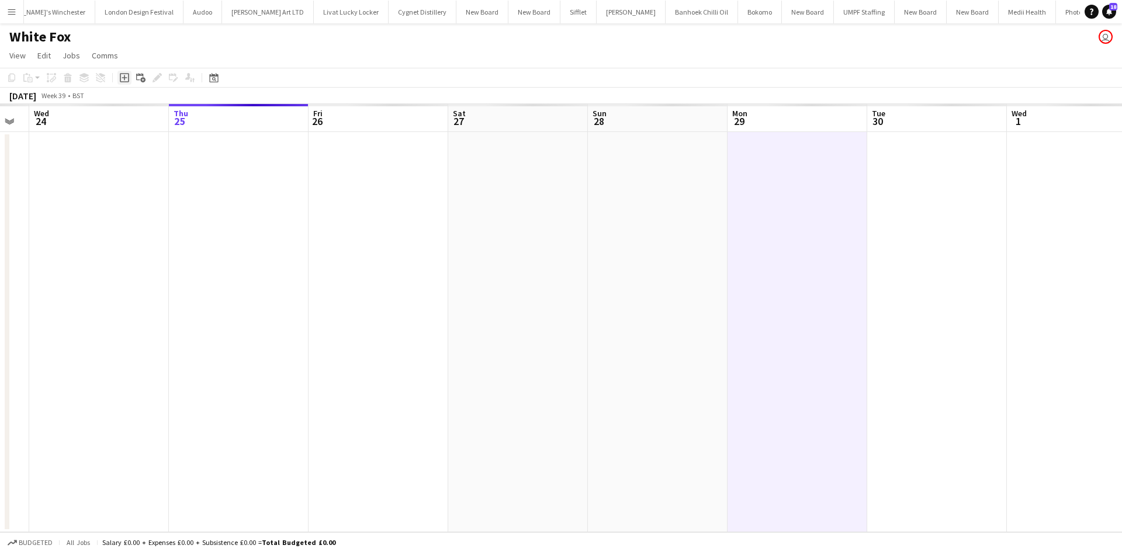
click at [128, 76] on icon "Add job" at bounding box center [124, 77] width 9 height 9
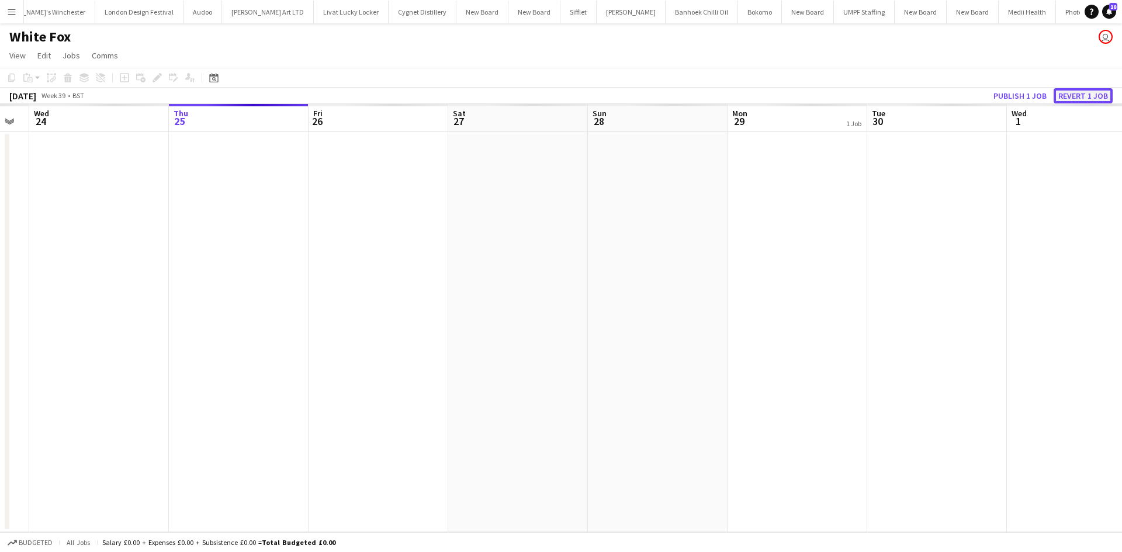
click at [1076, 92] on button "Revert 1 job" at bounding box center [1083, 95] width 59 height 15
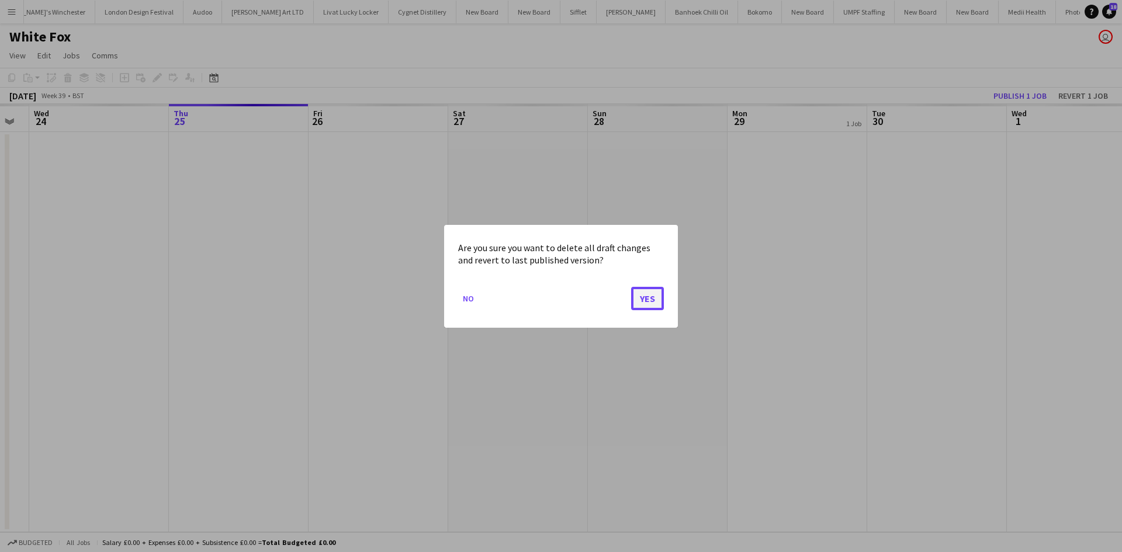
click at [645, 305] on button "Yes" at bounding box center [647, 297] width 33 height 23
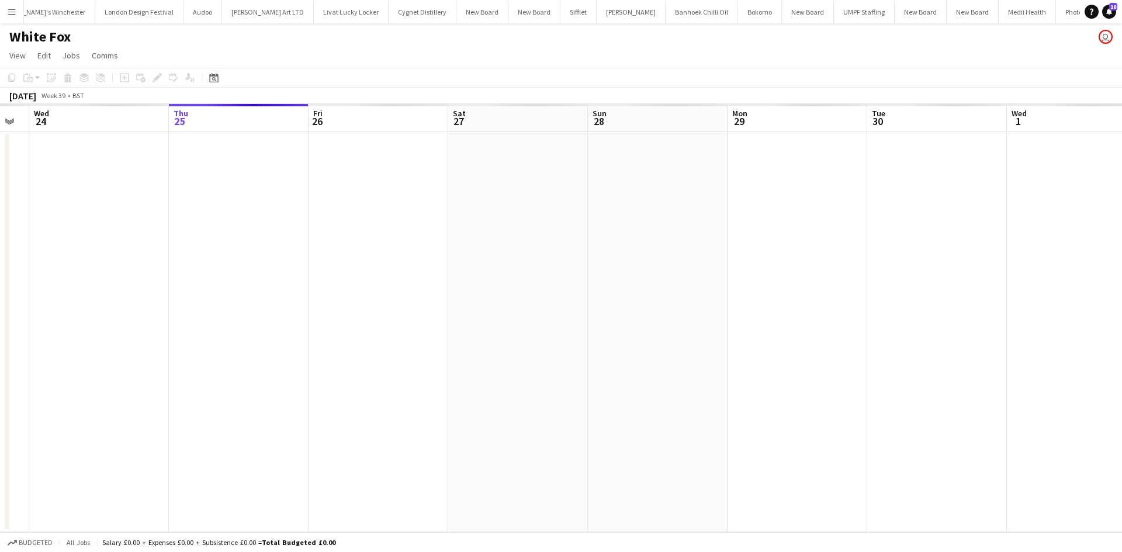
click at [773, 151] on app-date-cell at bounding box center [798, 332] width 140 height 400
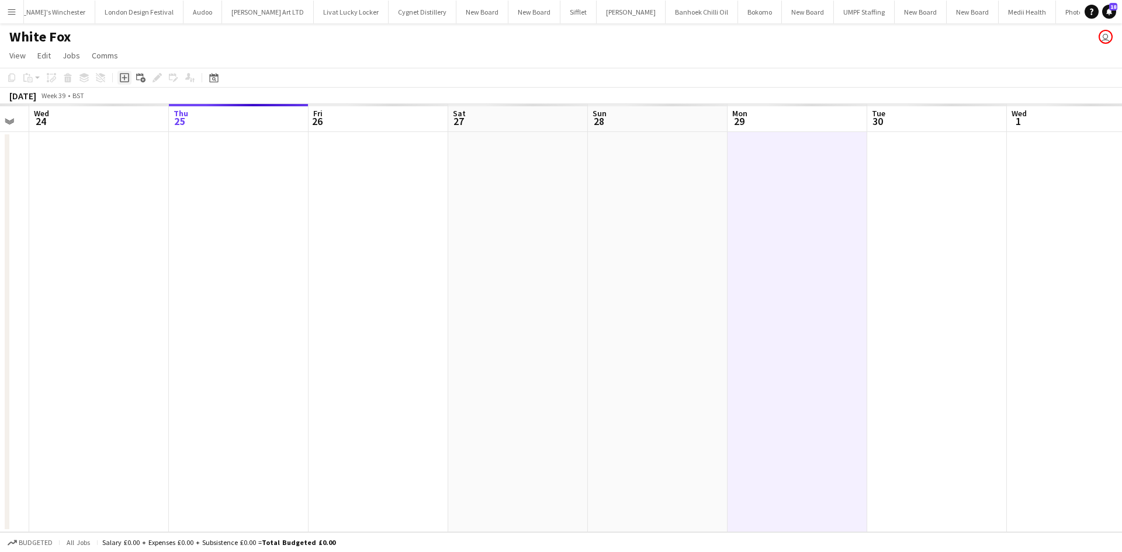
click at [127, 78] on icon at bounding box center [124, 77] width 5 height 5
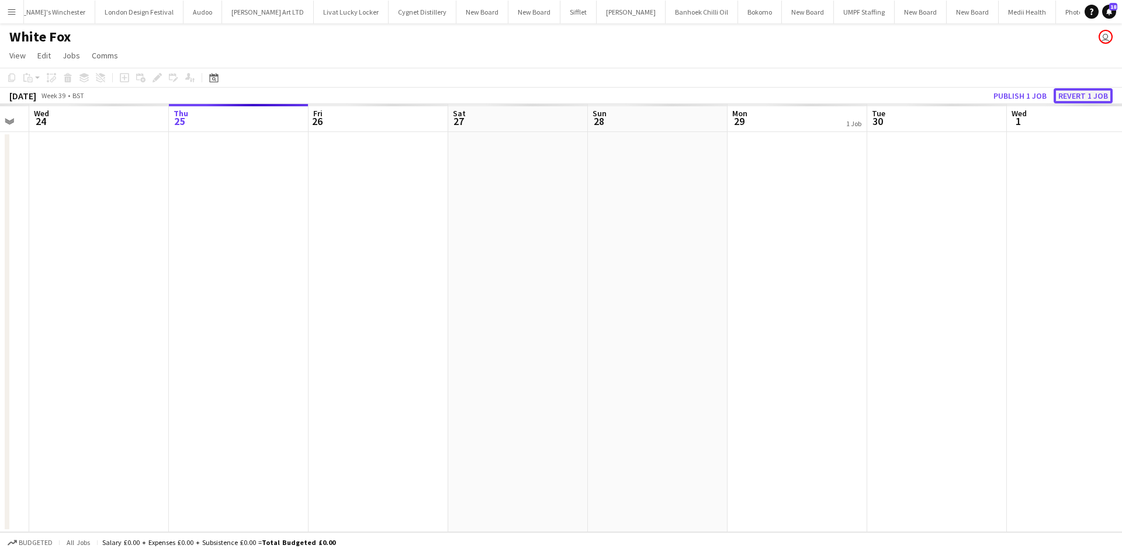
click at [1072, 96] on button "Revert 1 job" at bounding box center [1083, 95] width 59 height 15
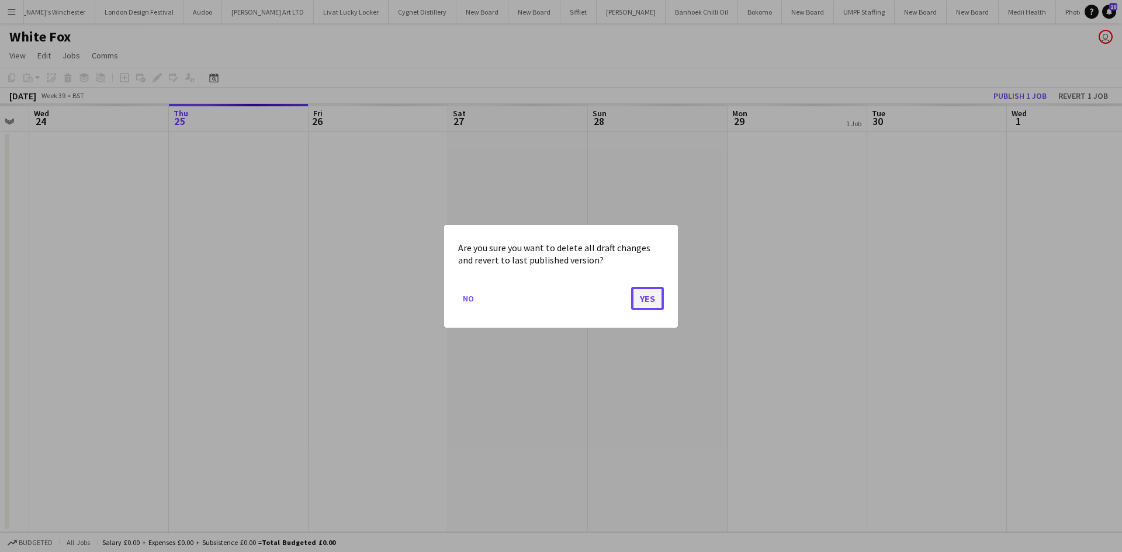
click at [645, 289] on button "Yes" at bounding box center [647, 297] width 33 height 23
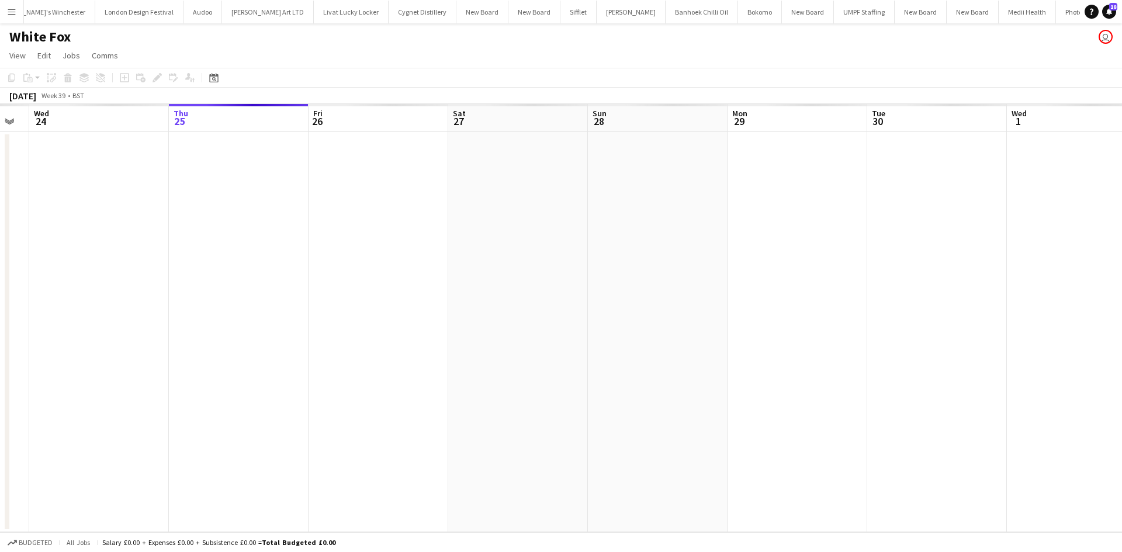
click at [781, 177] on app-date-cell at bounding box center [798, 332] width 140 height 400
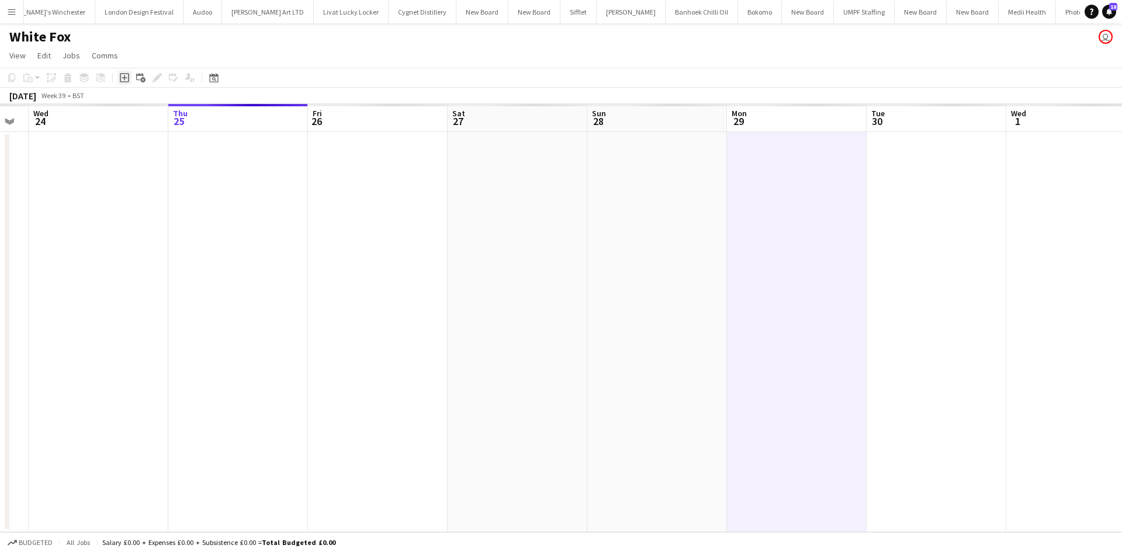
click at [126, 79] on icon "Add job" at bounding box center [124, 77] width 9 height 9
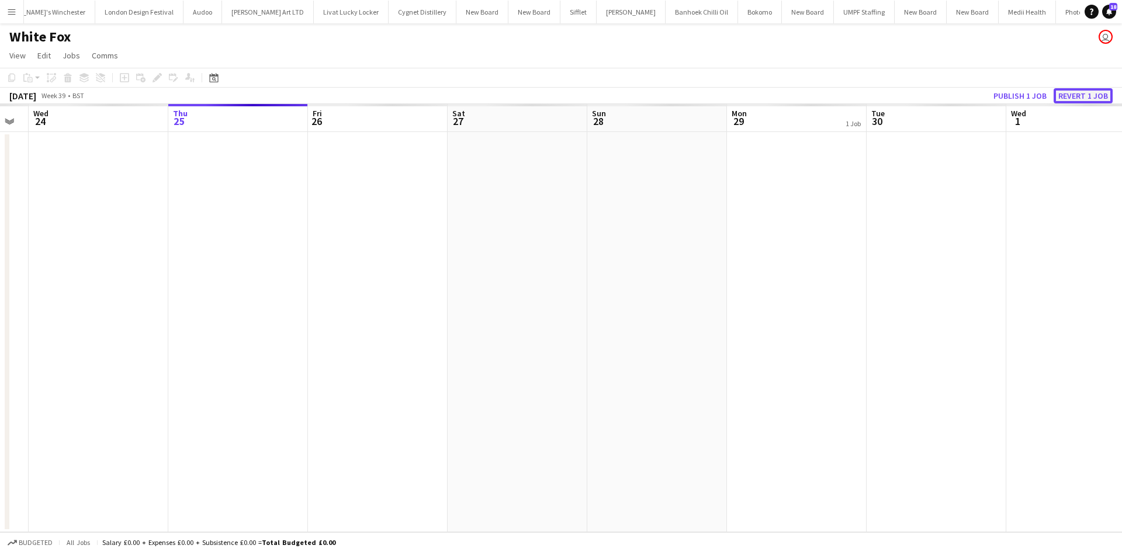
click at [1080, 94] on button "Revert 1 job" at bounding box center [1083, 95] width 59 height 15
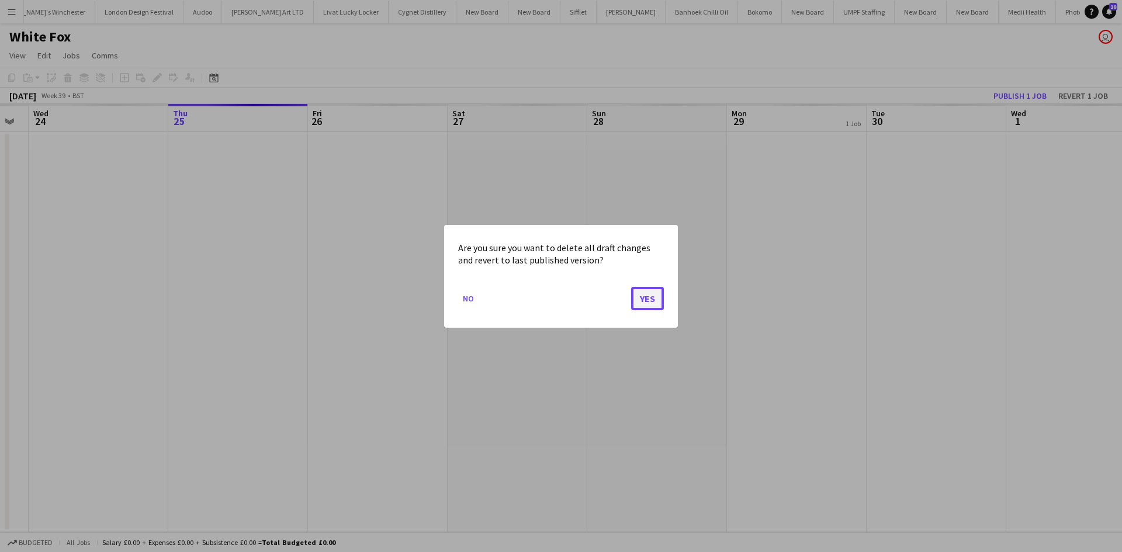
click at [648, 294] on button "Yes" at bounding box center [647, 297] width 33 height 23
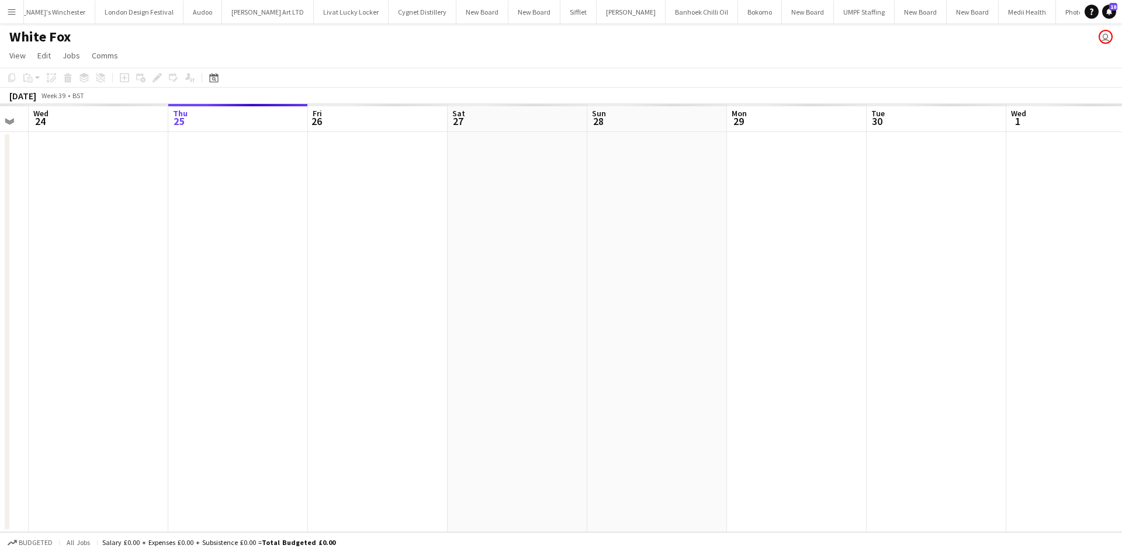
click at [774, 110] on app-board-header-date "Mon 29" at bounding box center [797, 118] width 140 height 28
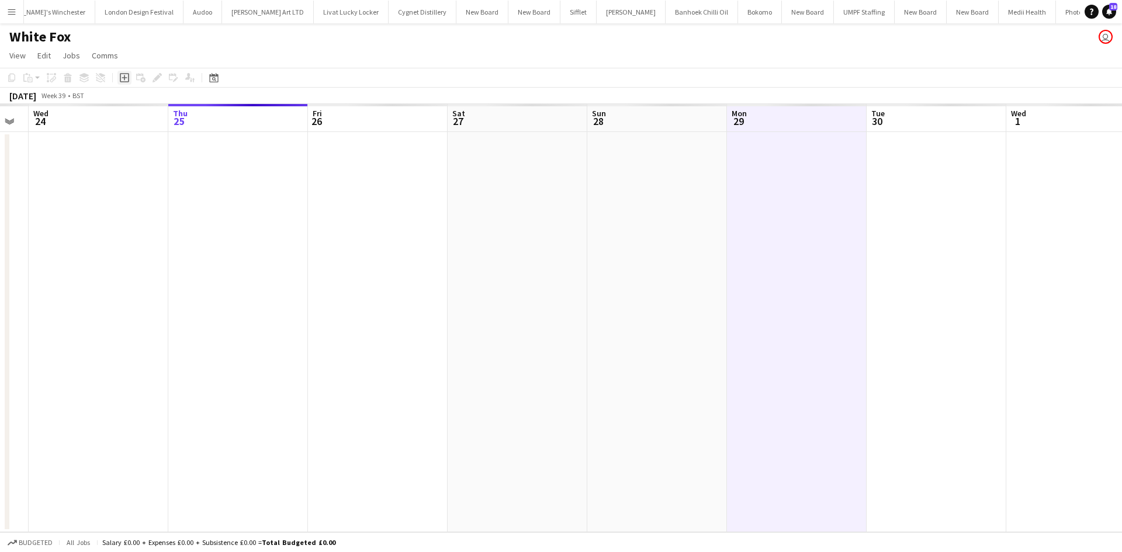
click at [122, 77] on icon "Add job" at bounding box center [124, 77] width 9 height 9
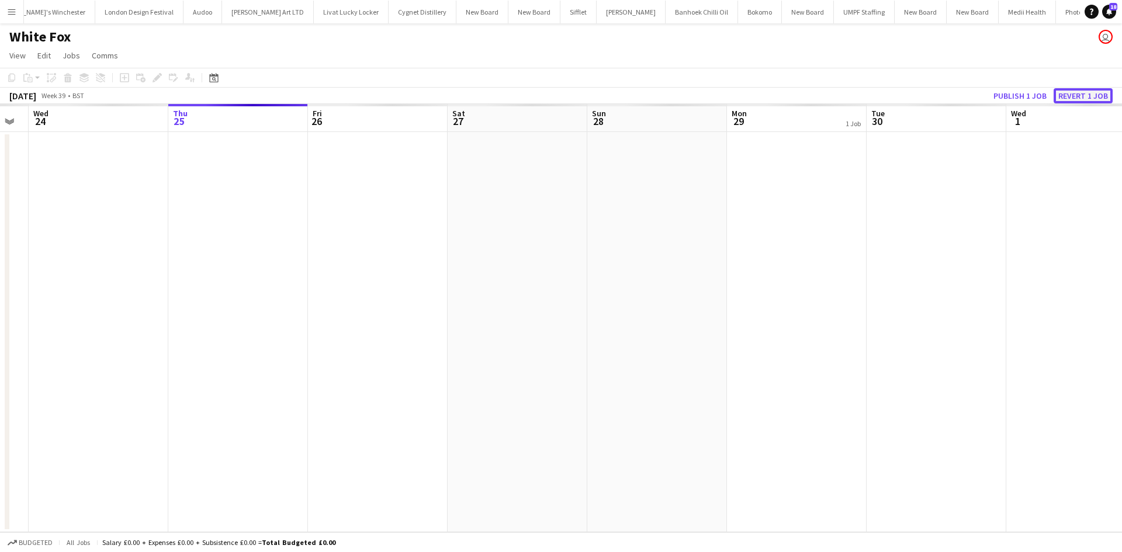
click at [1066, 95] on button "Revert 1 job" at bounding box center [1083, 95] width 59 height 15
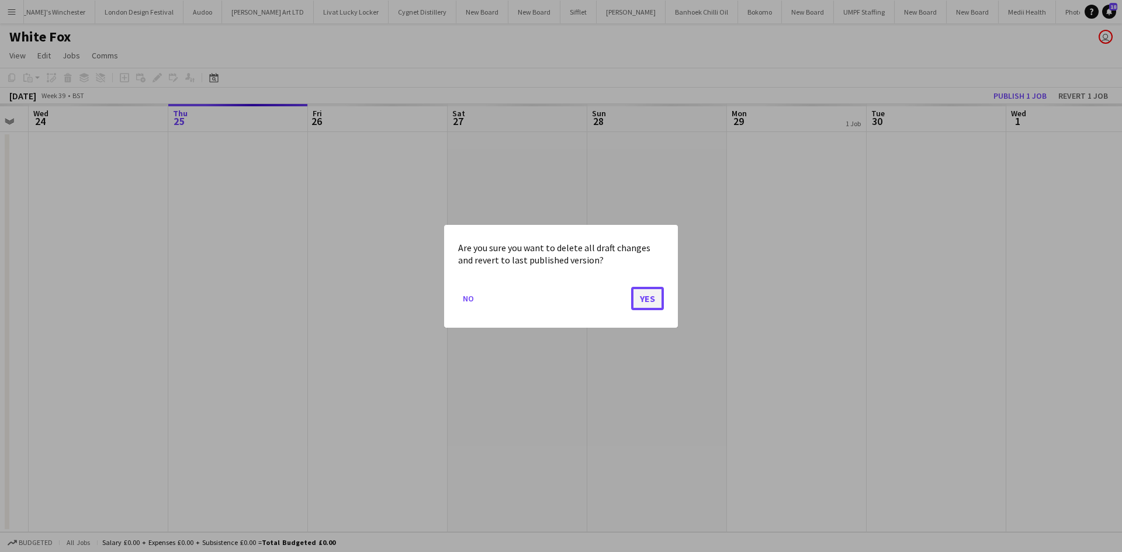
drag, startPoint x: 648, startPoint y: 303, endPoint x: 659, endPoint y: 303, distance: 10.5
click at [651, 300] on button "Yes" at bounding box center [647, 297] width 33 height 23
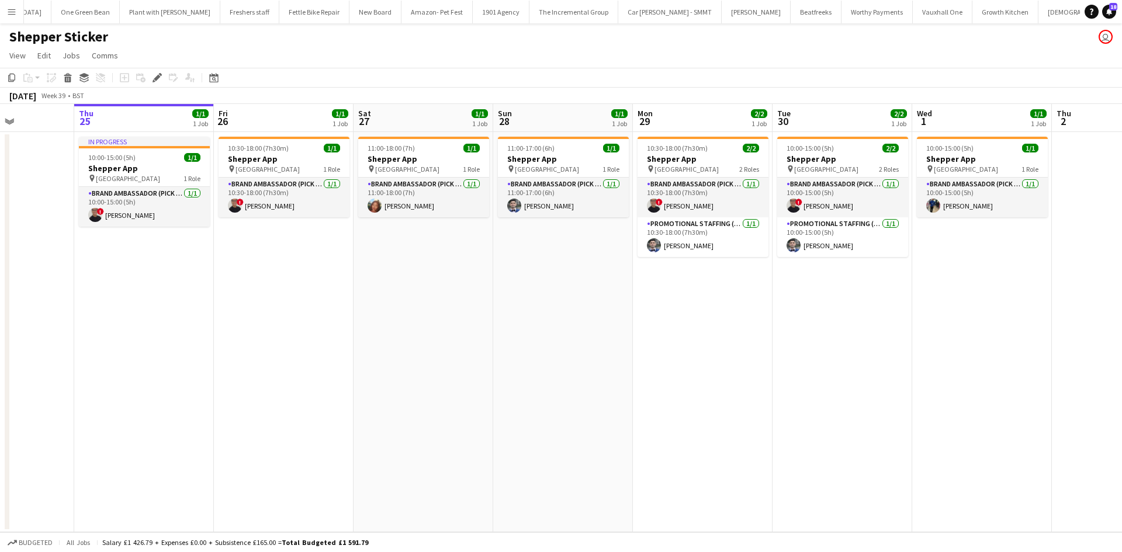
scroll to position [0, 554]
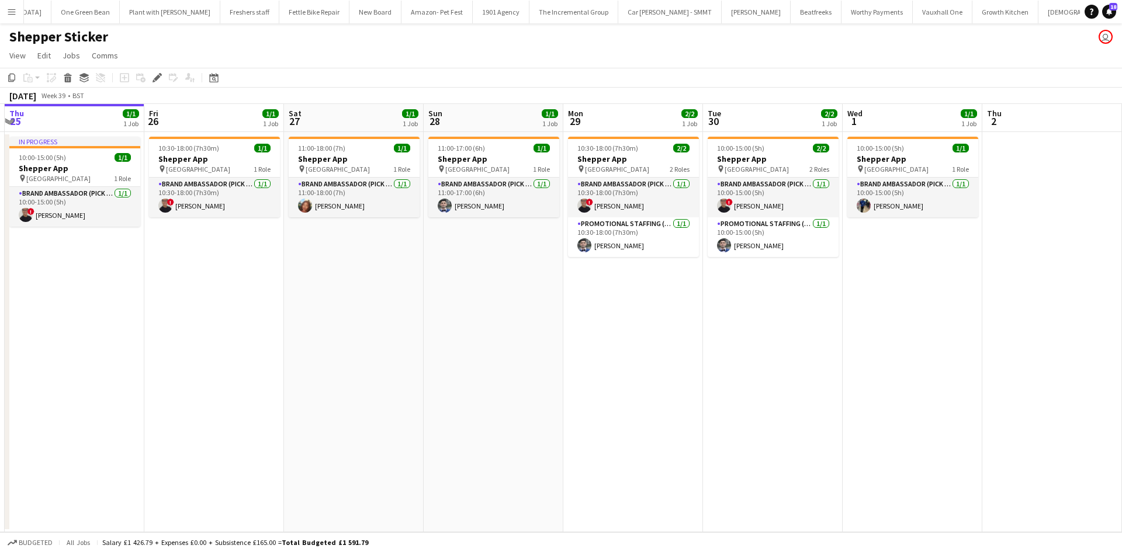
click at [568, 434] on app-calendar-viewport "Sun 21 Mon 22 Tue 23 Wed 24 Thu 25 1/1 1 Job Fri 26 1/1 1 Job Sat 27 1/1 1 Job …" at bounding box center [561, 318] width 1122 height 428
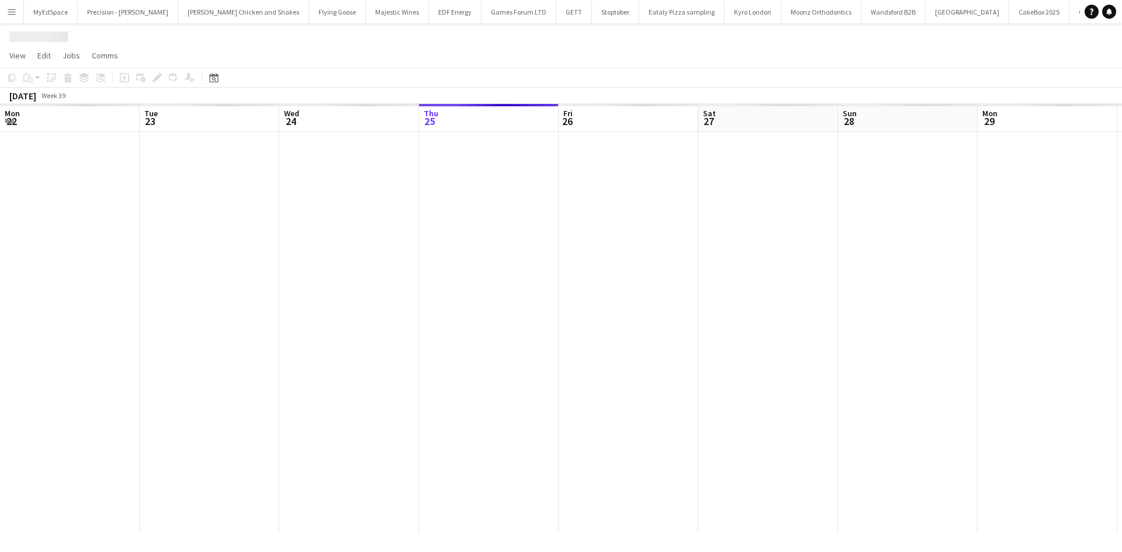
scroll to position [0, 279]
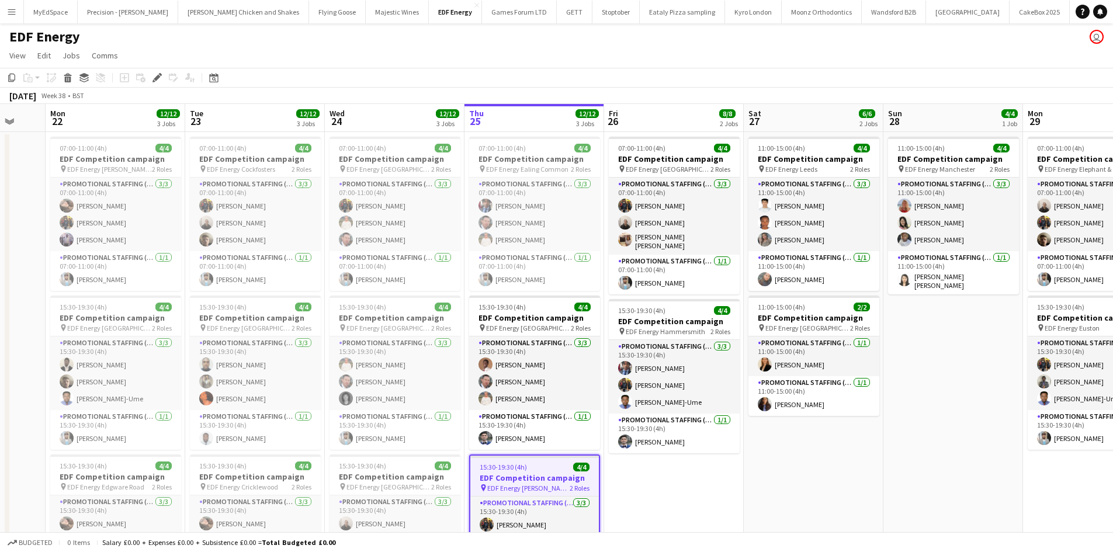
click at [397, 205] on app-calendar-viewport "Fri 19 12/12 3 Jobs Sat 20 10/10 3 Jobs Sun 21 Mon 22 12/12 3 Jobs Tue 23 12/12…" at bounding box center [556, 385] width 1113 height 563
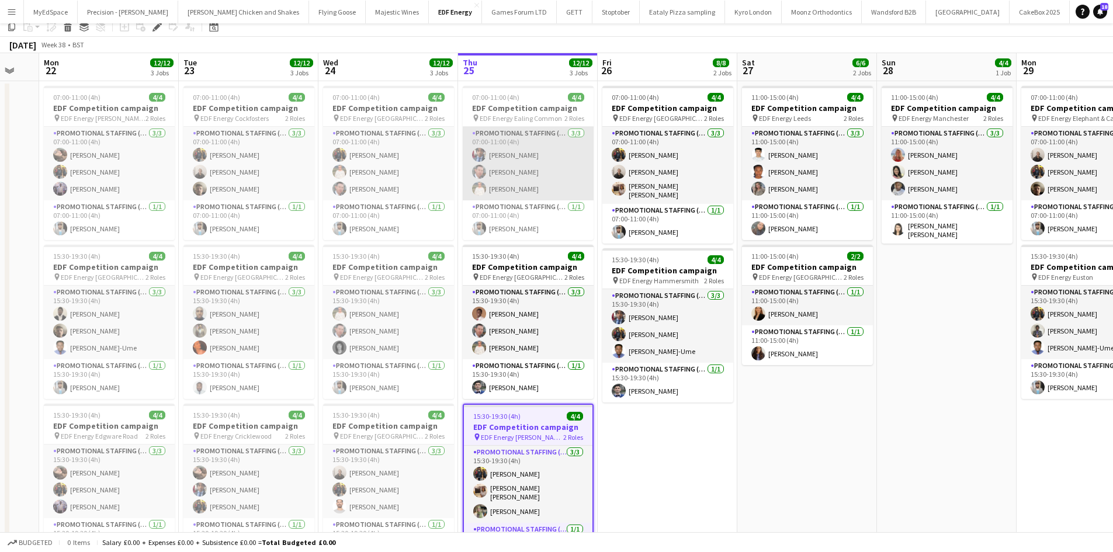
scroll to position [0, 0]
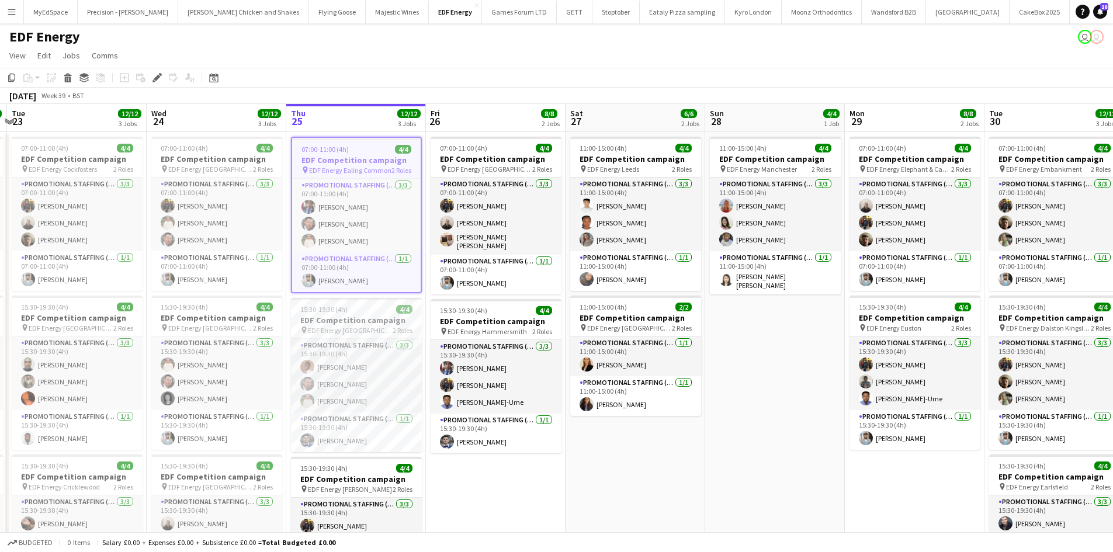
drag, startPoint x: 915, startPoint y: 328, endPoint x: 719, endPoint y: 309, distance: 197.3
click at [719, 309] on app-calendar-viewport "Fri 19 12/12 3 Jobs Sat 20 10/10 3 Jobs Sun 21 Mon 22 12/12 3 Jobs Tue 23 12/12…" at bounding box center [556, 385] width 1113 height 563
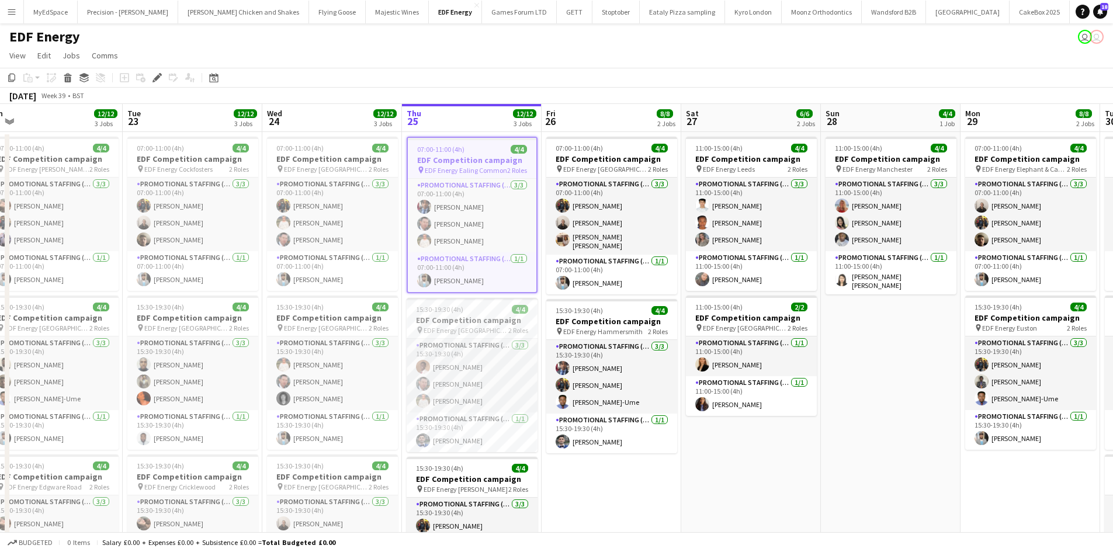
drag, startPoint x: 487, startPoint y: 503, endPoint x: 628, endPoint y: 488, distance: 141.6
click at [653, 500] on app-calendar-viewport "Sat 20 10/10 3 Jobs Sun 21 Mon 22 12/12 3 Jobs Tue 23 12/12 3 Jobs Wed 24 12/12…" at bounding box center [556, 385] width 1113 height 563
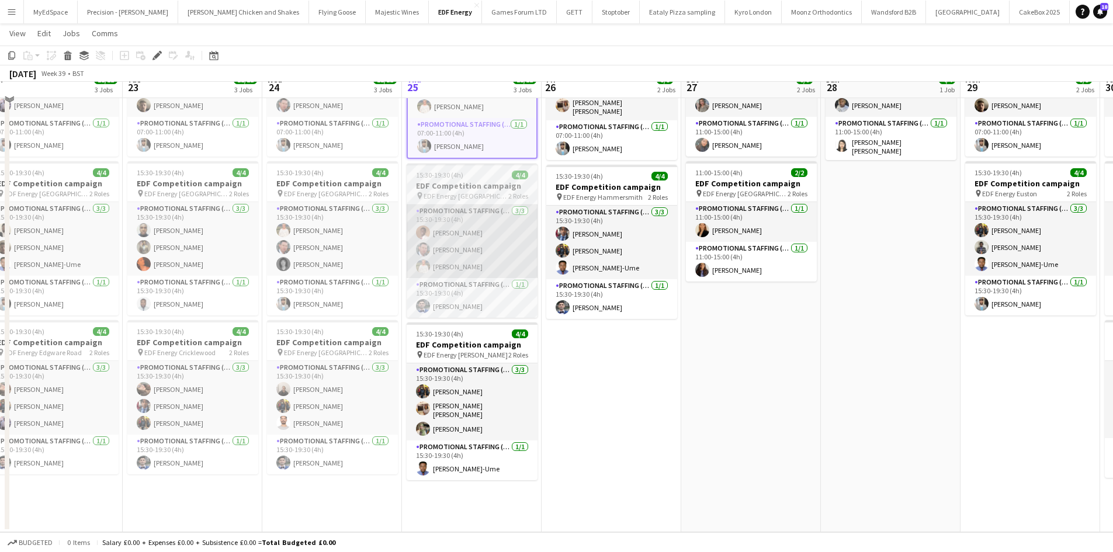
scroll to position [0, 0]
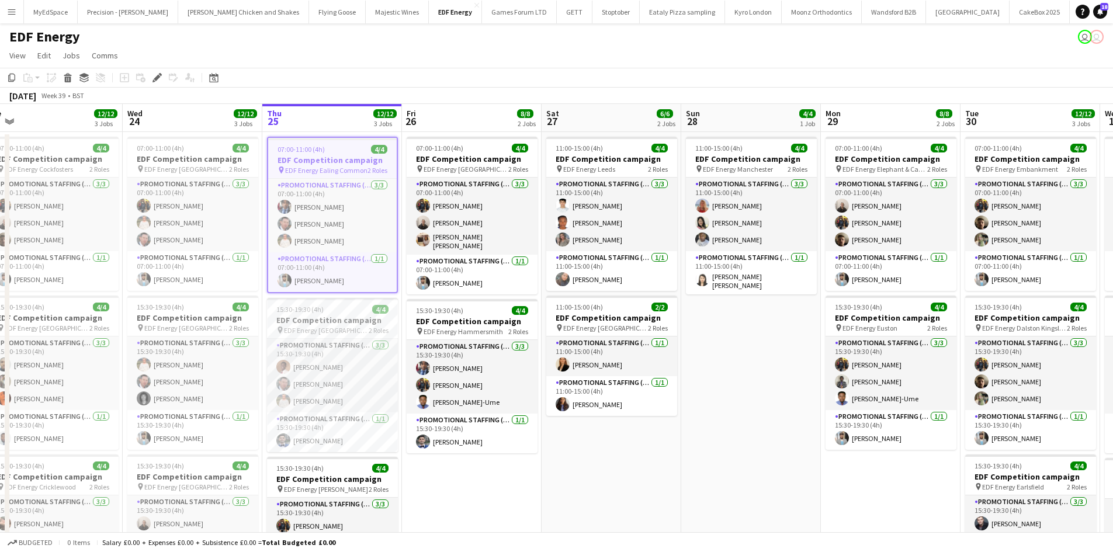
drag, startPoint x: 890, startPoint y: 379, endPoint x: 575, endPoint y: 371, distance: 314.6
click at [575, 371] on app-calendar-viewport "Sat 20 10/10 3 Jobs Sun 21 Mon 22 12/12 3 Jobs Tue 23 12/12 3 Jobs Wed 24 12/12…" at bounding box center [556, 385] width 1113 height 563
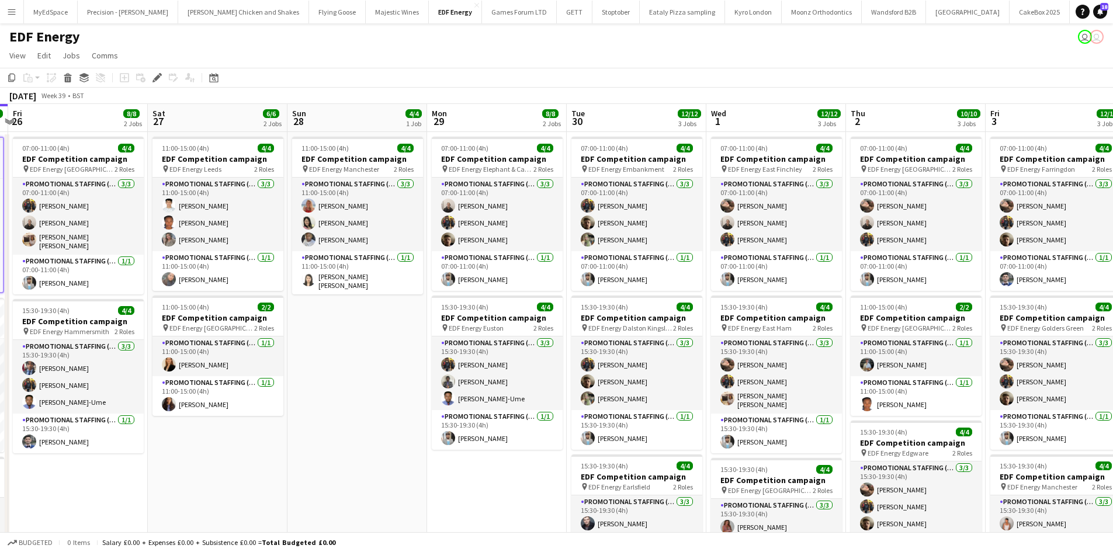
scroll to position [0, 558]
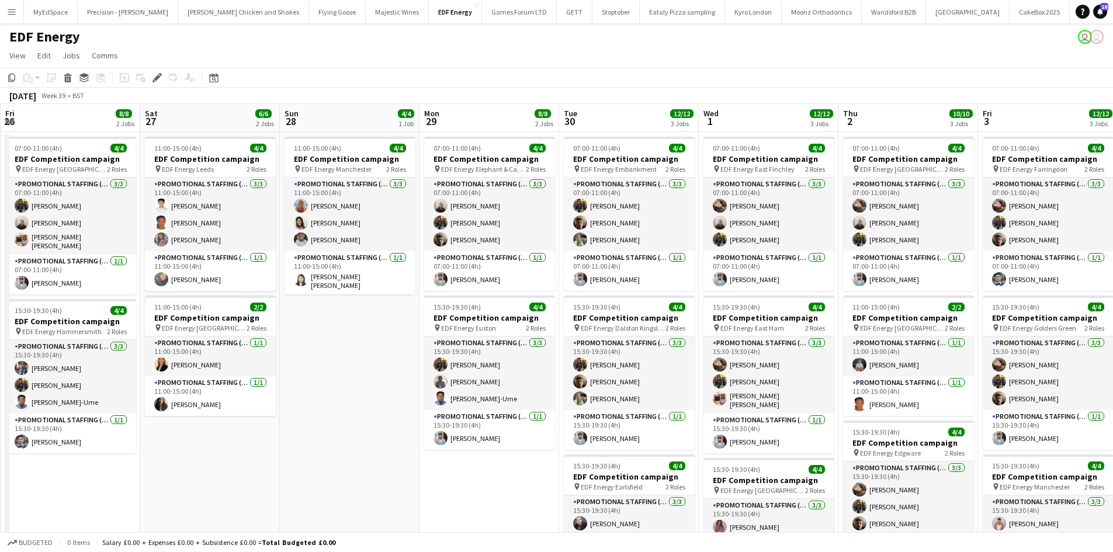
drag, startPoint x: 672, startPoint y: 522, endPoint x: 445, endPoint y: 486, distance: 229.6
click app-calendar-viewport "Mon 22 12/12 3 Jobs Tue 23 12/12 3 Jobs Wed 24 12/12 3 Jobs Thu 25 12/12 3 Jobs…"
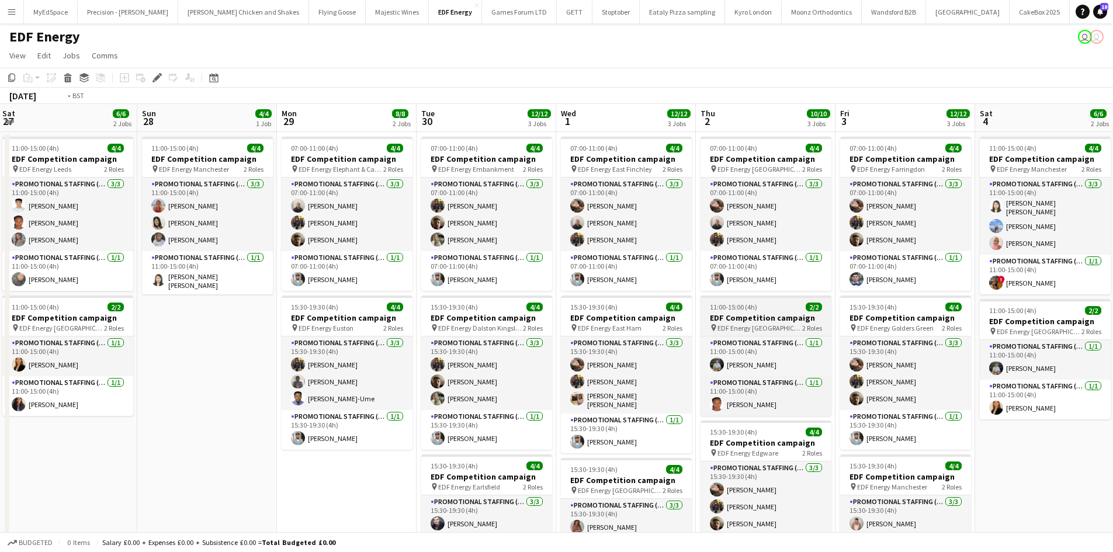
drag, startPoint x: 851, startPoint y: 361, endPoint x: 450, endPoint y: 315, distance: 403.6
click app-calendar-viewport "Wed 24 12/12 3 Jobs Thu 25 12/12 3 Jobs Fri 26 8/8 2 Jobs Sat 27 6/6 2 Jobs Sun…"
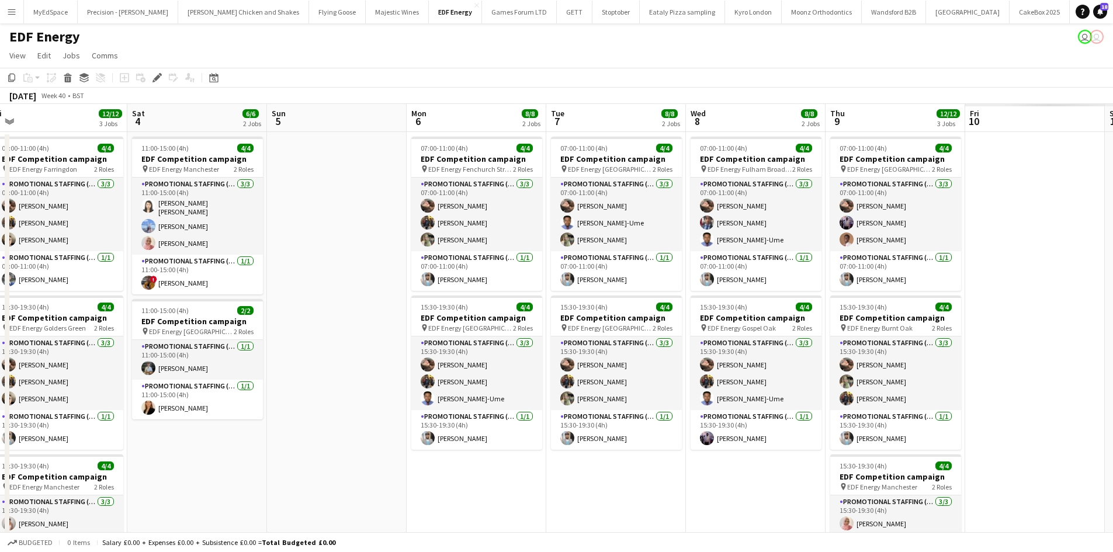
drag, startPoint x: 806, startPoint y: 364, endPoint x: 262, endPoint y: 296, distance: 548.5
click app-calendar-viewport "Mon 29 8/8 2 Jobs Tue 30 12/12 3 Jobs Wed 1 12/12 3 Jobs Thu 2 10/10 3 Jobs Fri…"
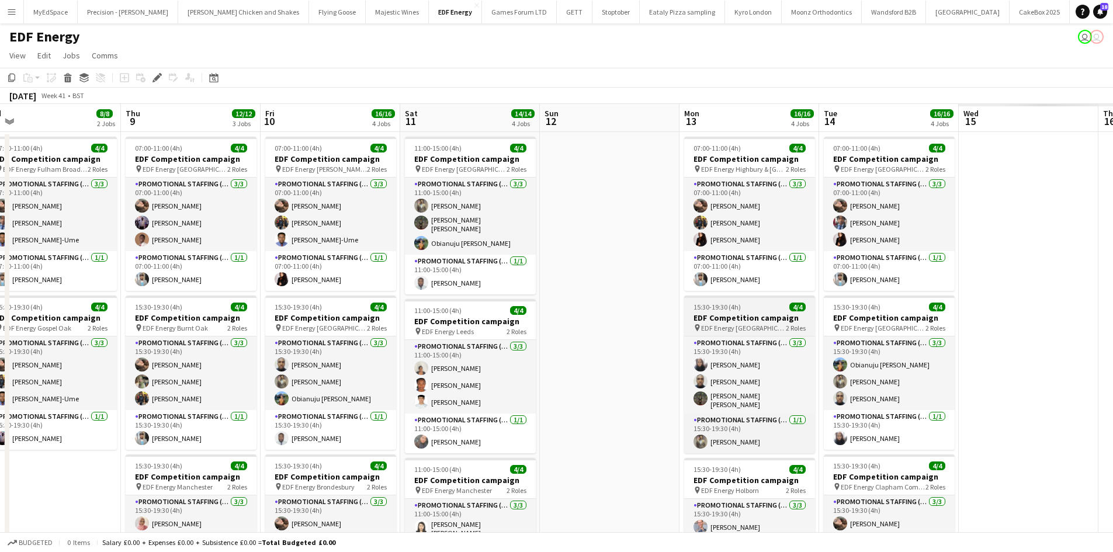
drag, startPoint x: 180, startPoint y: 298, endPoint x: 722, endPoint y: 330, distance: 543.4
click app-calendar-viewport "Sat 4 6/6 2 Jobs Sun 5 Mon 6 8/8 2 Jobs Tue 7 8/8 2 Jobs Wed 8 8/8 2 Jobs Thu 9…"
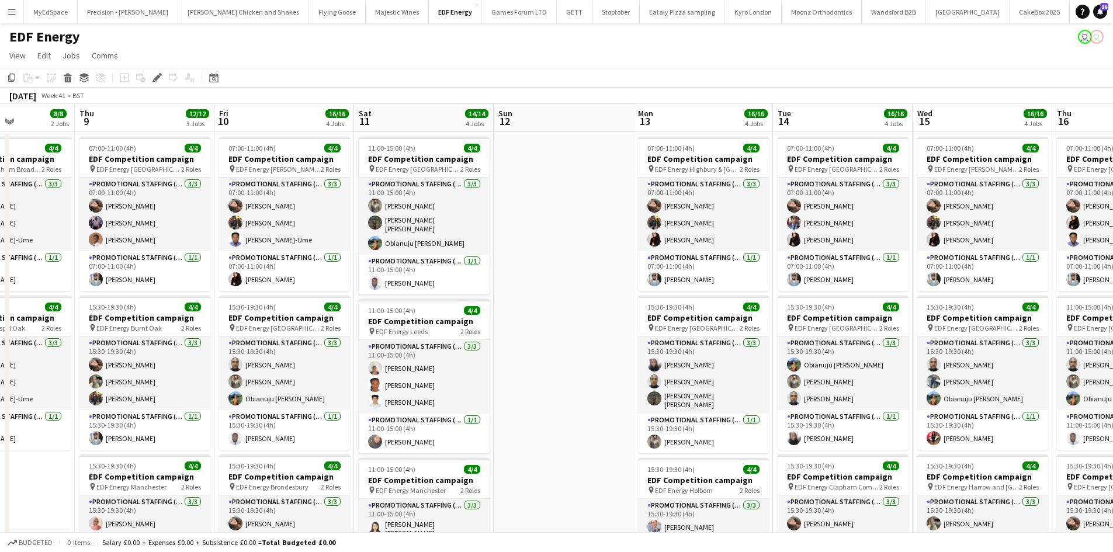
drag, startPoint x: 461, startPoint y: 310, endPoint x: 175, endPoint y: 269, distance: 288.7
click app-calendar-viewport "Mon 6 8/8 2 Jobs Tue 7 8/8 2 Jobs Wed 8 8/8 2 Jobs Thu 9 12/12 3 Jobs Fri 10 16…"
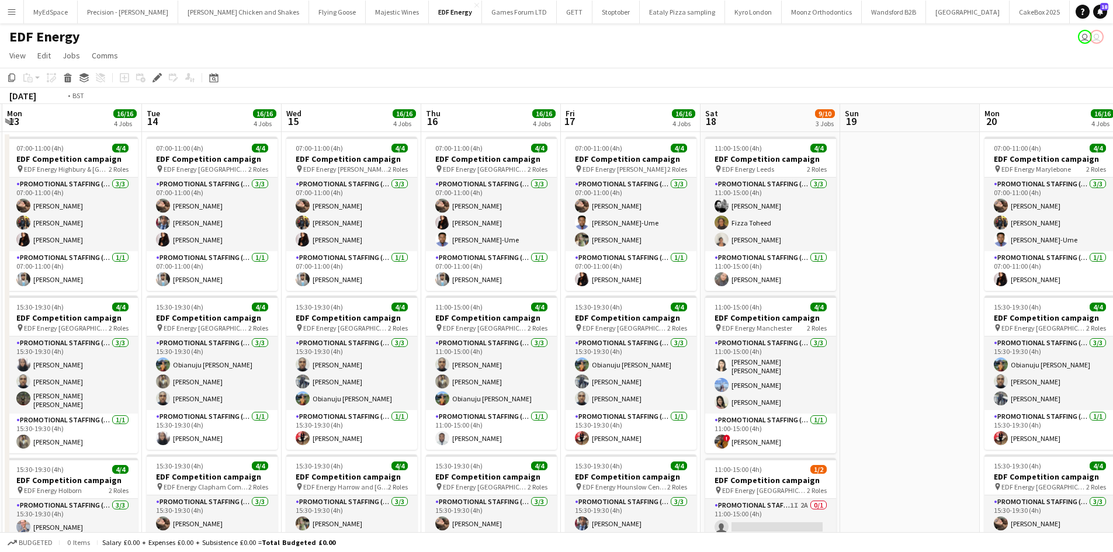
drag, startPoint x: 695, startPoint y: 336, endPoint x: 146, endPoint y: 268, distance: 553.0
click app-calendar-viewport "Thu 9 12/12 3 Jobs Fri 10 16/16 4 Jobs Sat 11 14/14 4 Jobs Sun 12 Mon 13 16/16 …"
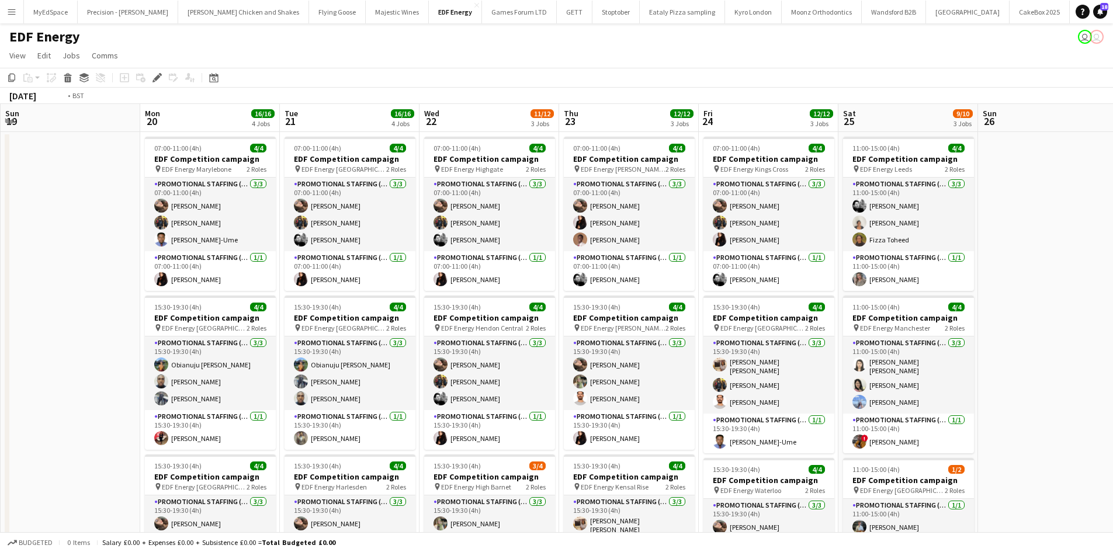
drag, startPoint x: 646, startPoint y: 299, endPoint x: 233, endPoint y: 244, distance: 417.5
click app-calendar-viewport "Wed 15 16/16 4 Jobs Thu 16 16/16 4 Jobs Fri 17 16/16 4 Jobs Sat 18 9/10 3 Jobs …"
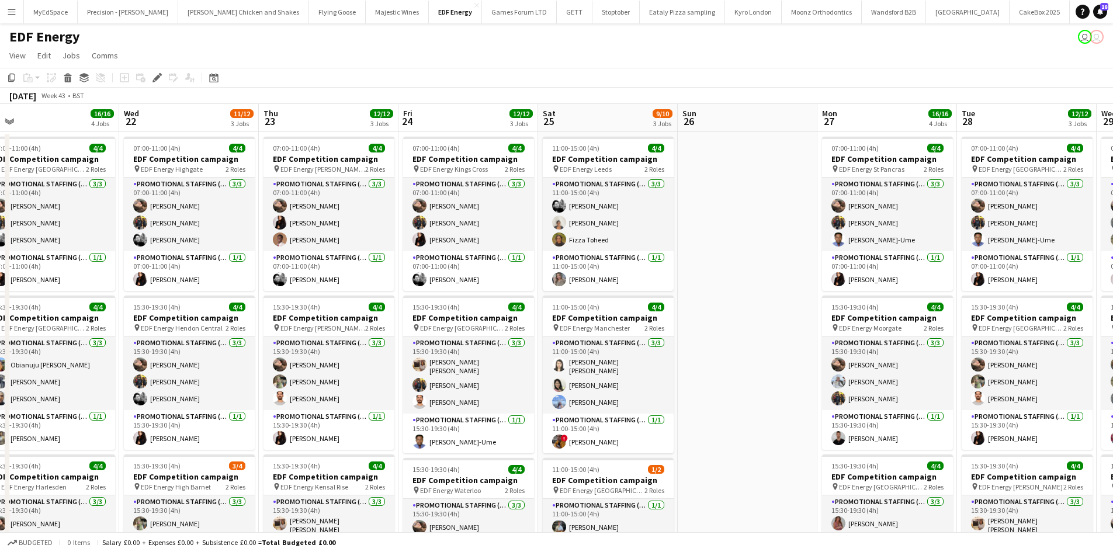
drag, startPoint x: 783, startPoint y: 292, endPoint x: 189, endPoint y: 226, distance: 597.6
click app-calendar-viewport "Fri 17 16/16 4 Jobs Sat 18 9/10 3 Jobs Sun 19 Mon 20 16/16 4 Jobs Tue 21 16/16 …"
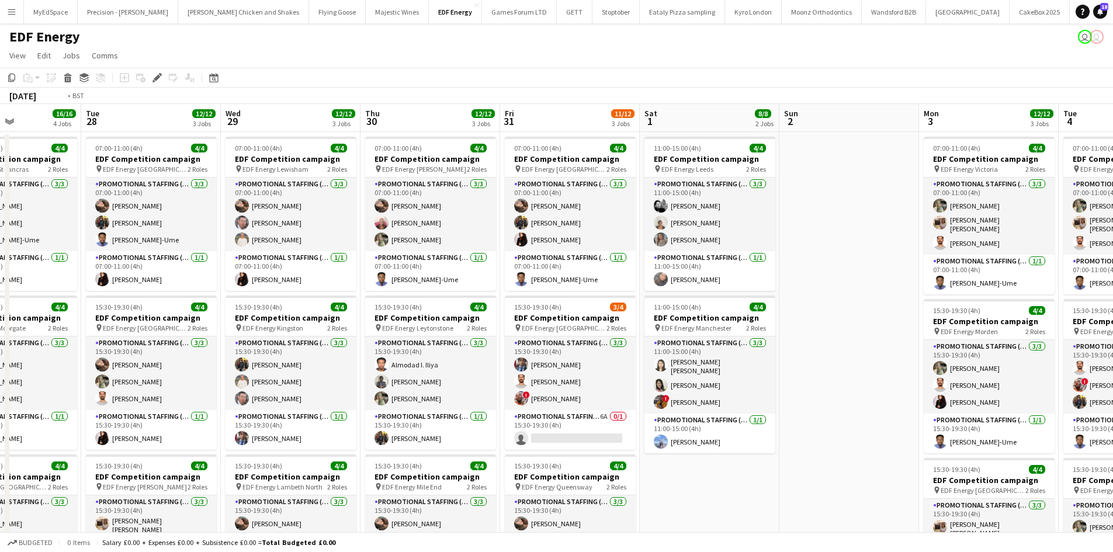
drag, startPoint x: 751, startPoint y: 275, endPoint x: 303, endPoint y: 219, distance: 451.2
click app-calendar-viewport "Thu 23 12/12 3 Jobs Fri 24 12/12 3 Jobs Sat 25 9/10 3 Jobs Sun 26 Mon 27 16/16 …"
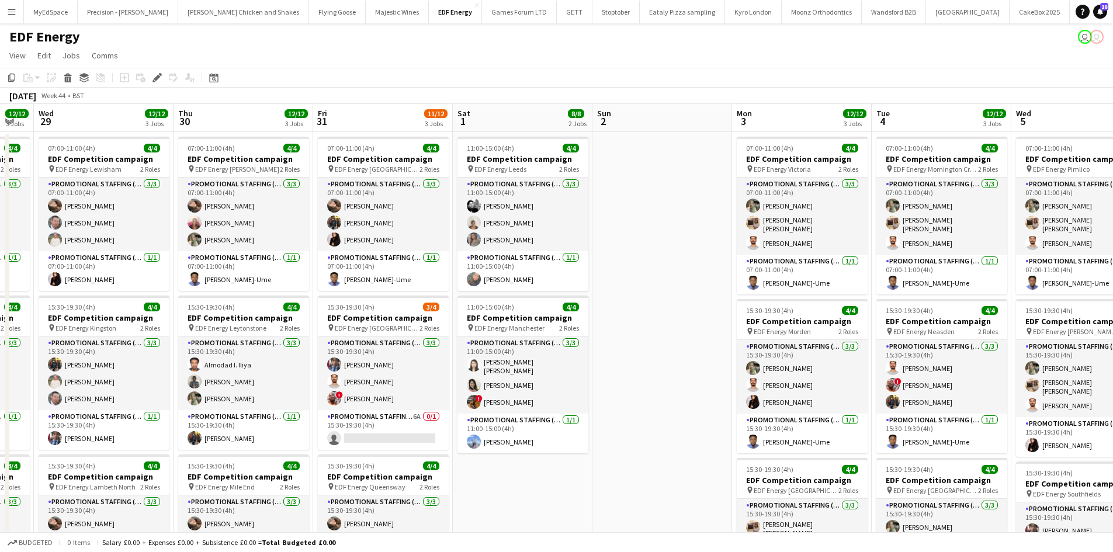
drag, startPoint x: 590, startPoint y: 267, endPoint x: 172, endPoint y: 208, distance: 422.0
click app-calendar-viewport "Sat 25 9/10 3 Jobs Sun 26 Mon 27 16/16 4 Jobs Tue 28 12/12 3 Jobs Wed 29 12/12 …"
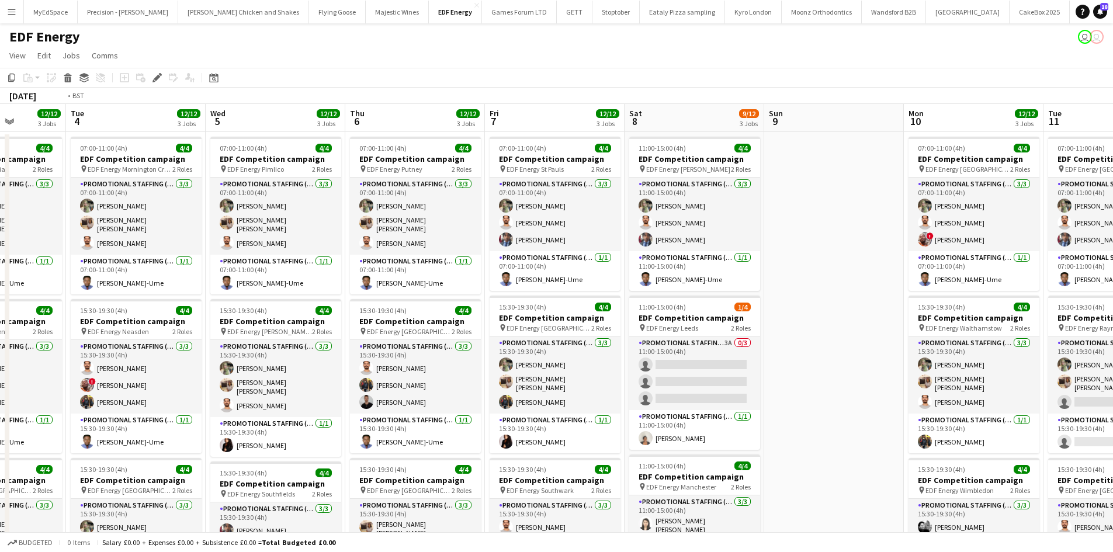
drag, startPoint x: 117, startPoint y: 190, endPoint x: 205, endPoint y: 186, distance: 87.7
click app-calendar-viewport "Fri 31 11/12 3 Jobs Sat 1 8/8 2 Jobs Sun 2 Mon 3 12/12 3 Jobs Tue 4 12/12 3 Job…"
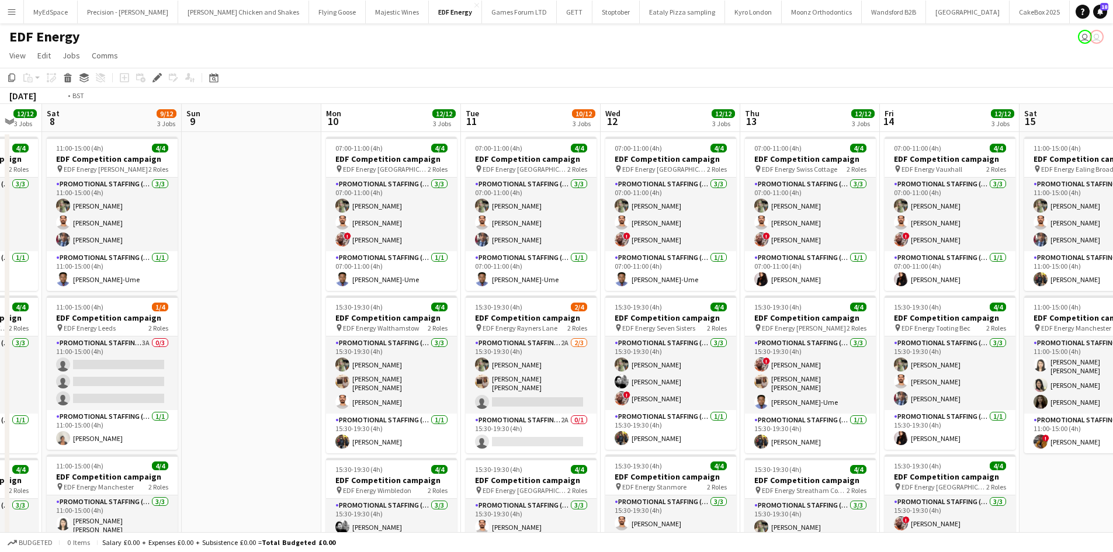
drag, startPoint x: 761, startPoint y: 258, endPoint x: 219, endPoint y: 198, distance: 545.2
click app-calendar-viewport "Tue 4 12/12 3 Jobs Wed 5 12/12 3 Jobs Thu 6 12/12 3 Jobs Fri 7 12/12 3 Jobs Sat…"
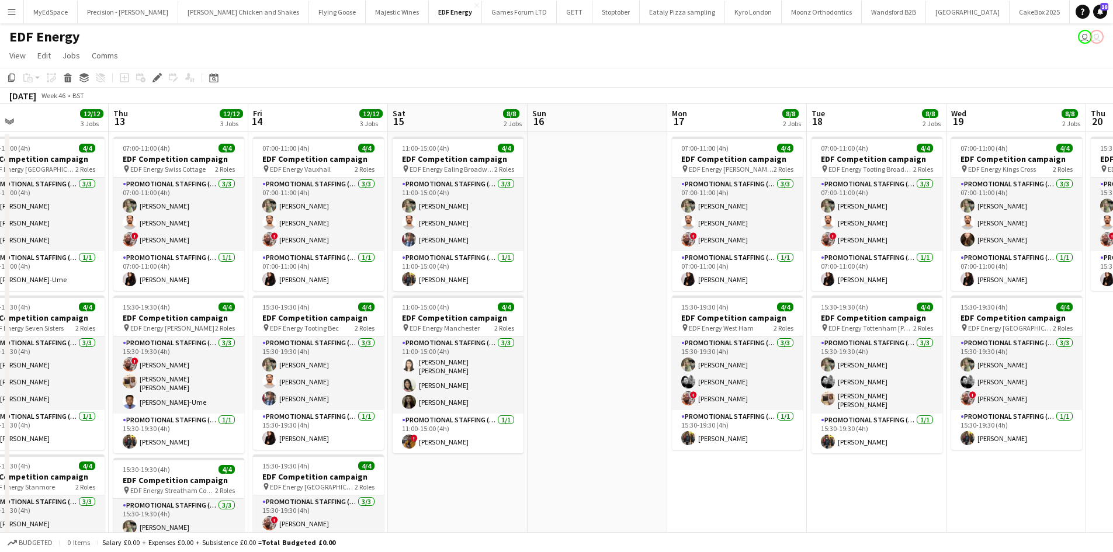
drag, startPoint x: 794, startPoint y: 289, endPoint x: 171, endPoint y: 199, distance: 629.6
click app-calendar-viewport "Sat 8 9/12 3 Jobs Sun 9 Mon 10 12/12 3 Jobs Tue 11 10/12 3 Jobs Wed 12 12/12 3 …"
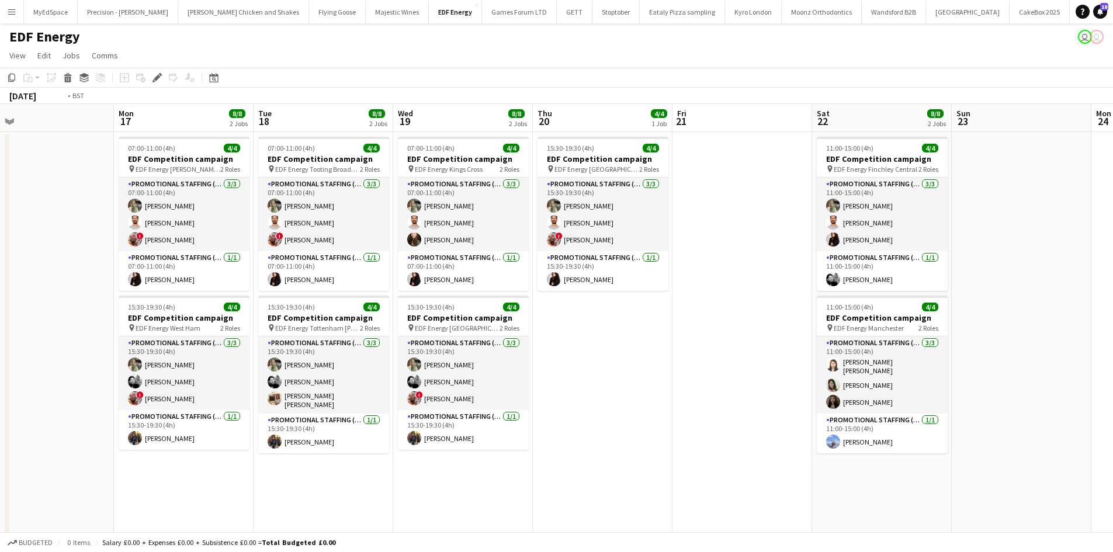
drag, startPoint x: 758, startPoint y: 255, endPoint x: 210, endPoint y: 190, distance: 552.2
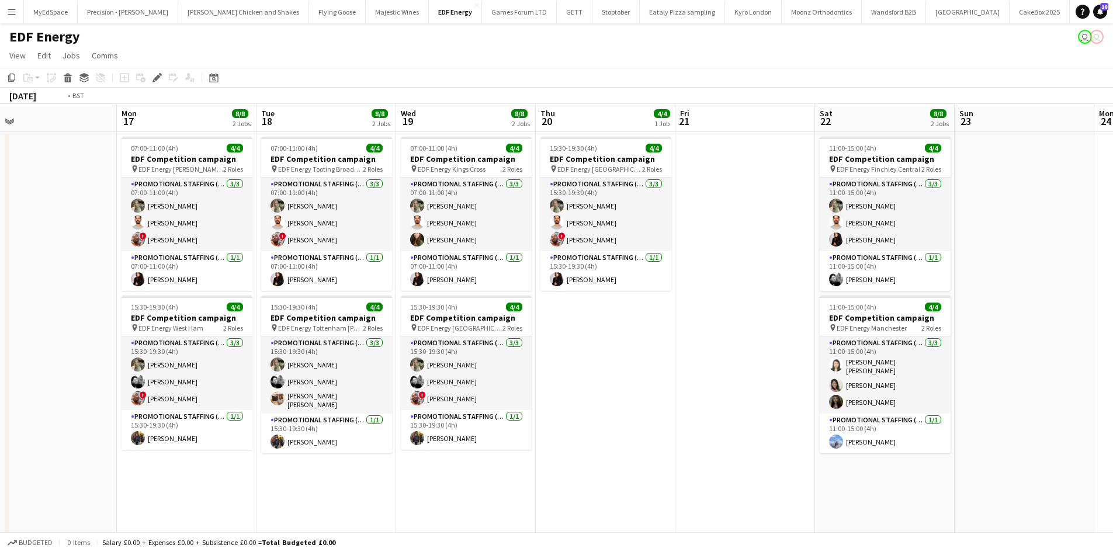
click app-calendar-viewport "Thu 13 12/12 3 Jobs Fri 14 12/12 3 Jobs Sat 15 8/8 2 Jobs Sun 16 Mon 17 8/8 2 J…"
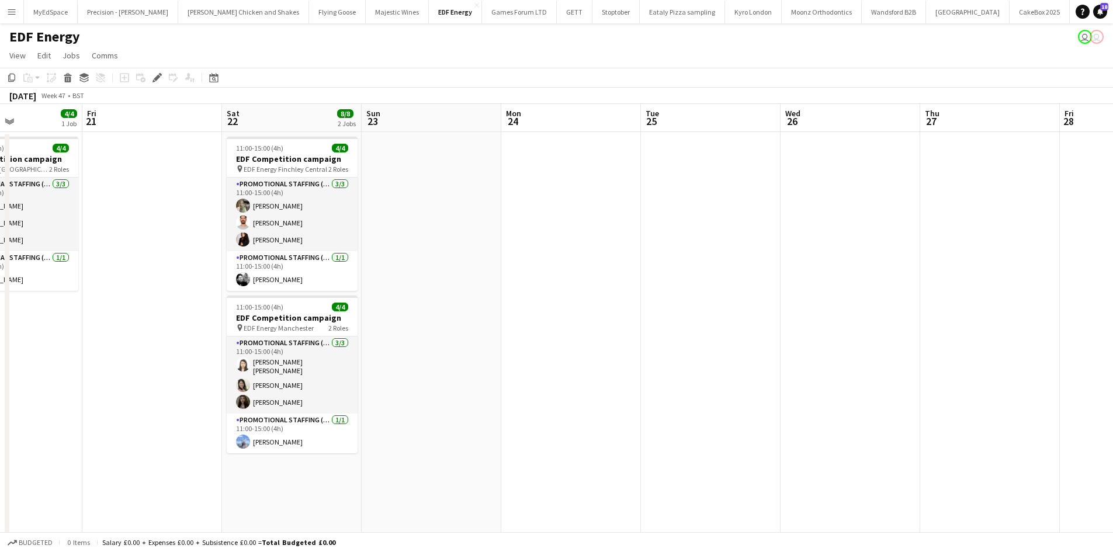
scroll to position [0, 258]
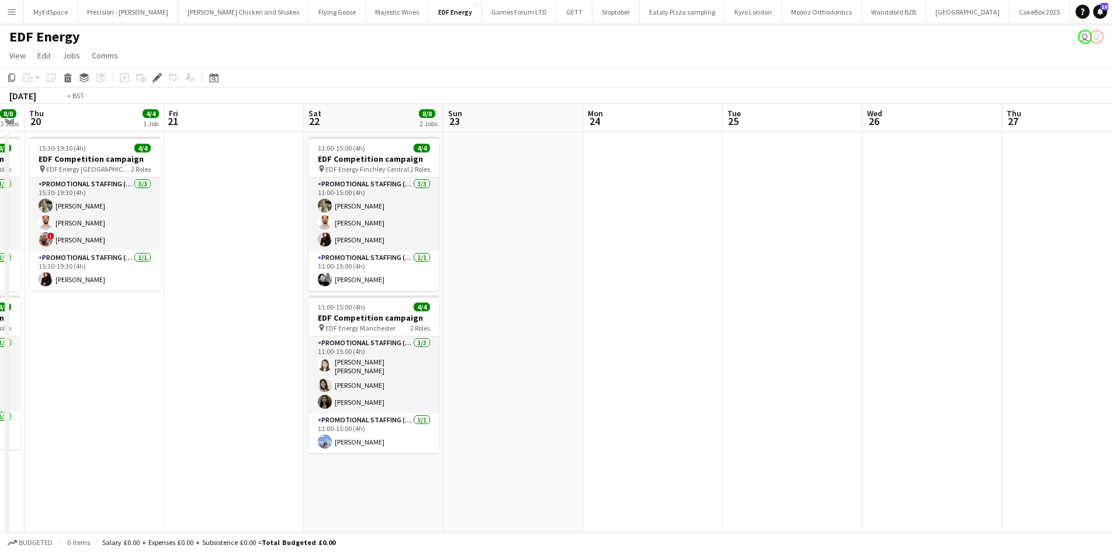
drag, startPoint x: 725, startPoint y: 238, endPoint x: 996, endPoint y: 262, distance: 272.3
click app-calendar-viewport "Tue 18 8/8 2 Jobs Wed 19 8/8 2 Jobs Thu 20 4/4 1 Job Fri 21 Sat 22 8/8 2 Jobs S…"
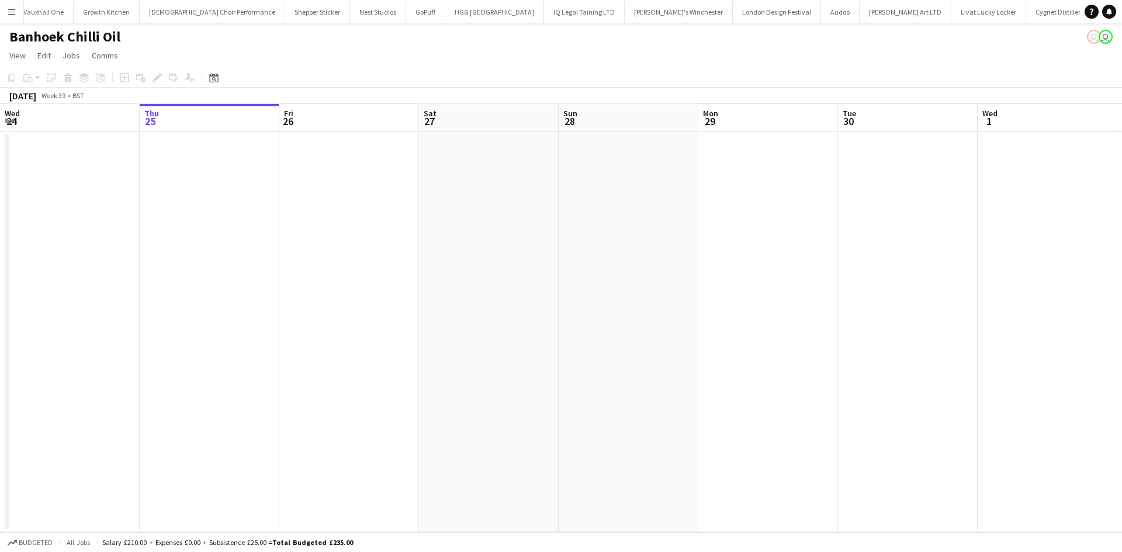
scroll to position [0, 2323]
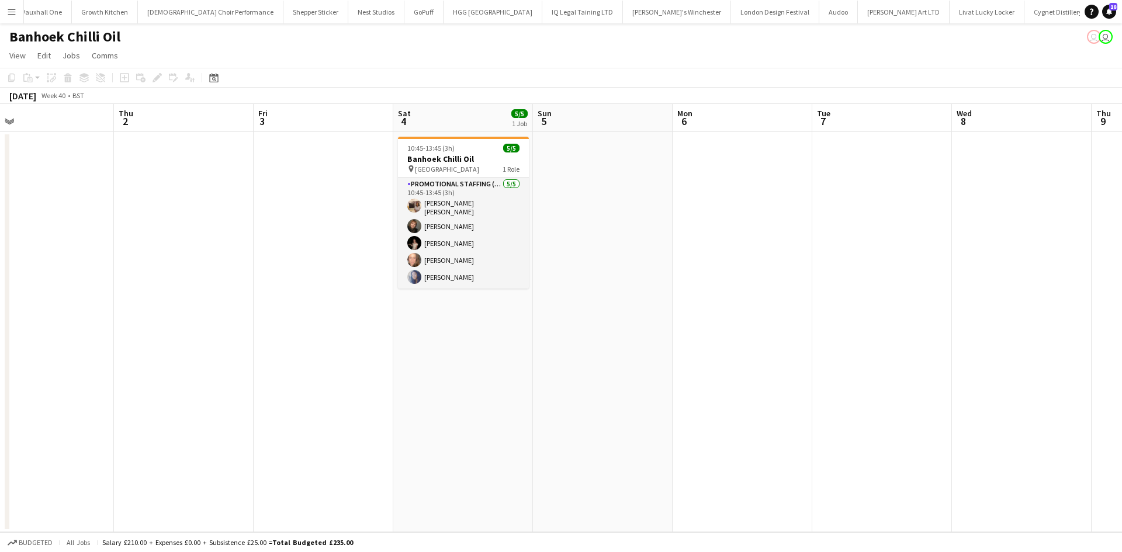
drag, startPoint x: 354, startPoint y: 359, endPoint x: 784, endPoint y: 317, distance: 432.2
click at [301, 345] on app-calendar-viewport "Sat 27 Sun 28 Mon 29 Tue 30 Wed 1 Thu 2 Fri 3 Sat 4 5/5 1 Job Sun 5 Mon 6 Tue 7…" at bounding box center [561, 318] width 1122 height 428
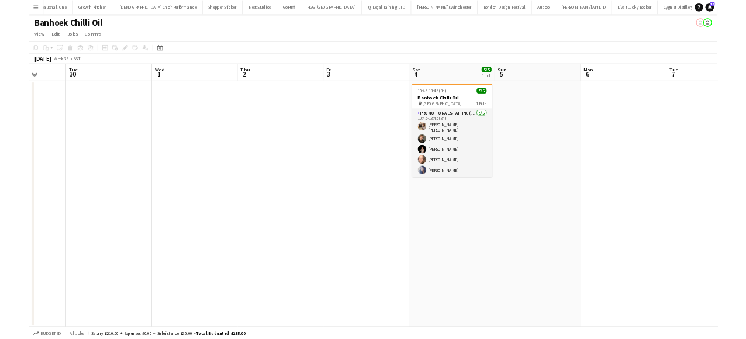
scroll to position [0, 358]
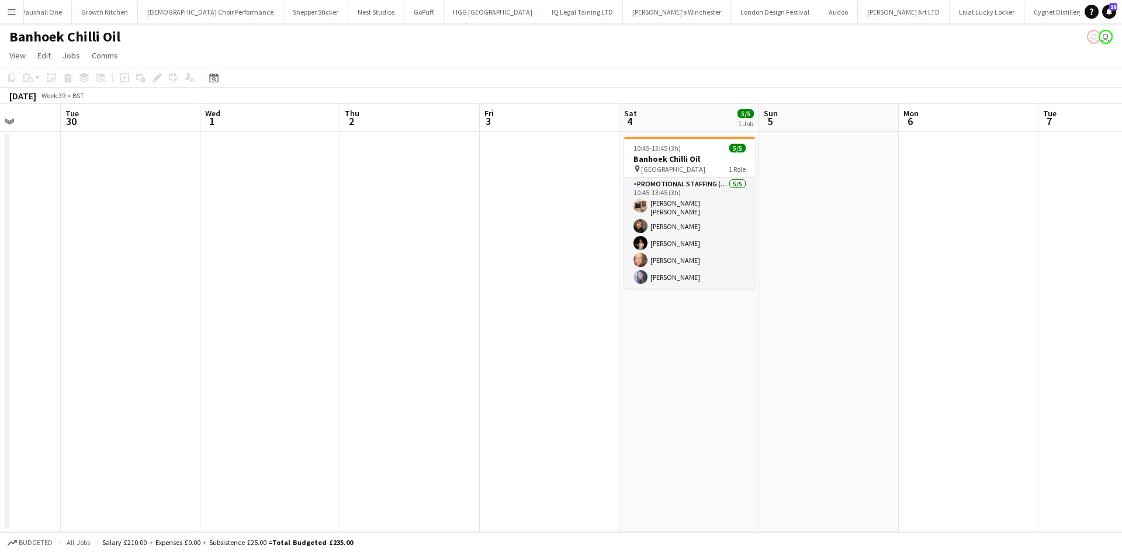
click at [683, 320] on app-date-cell "10:45-13:45 (3h) 5/5 Banhoek Chilli Oil pin Harlequins stadium 1 Role Promotion…" at bounding box center [690, 332] width 140 height 400
click at [452, 244] on app-date-cell at bounding box center [410, 332] width 140 height 400
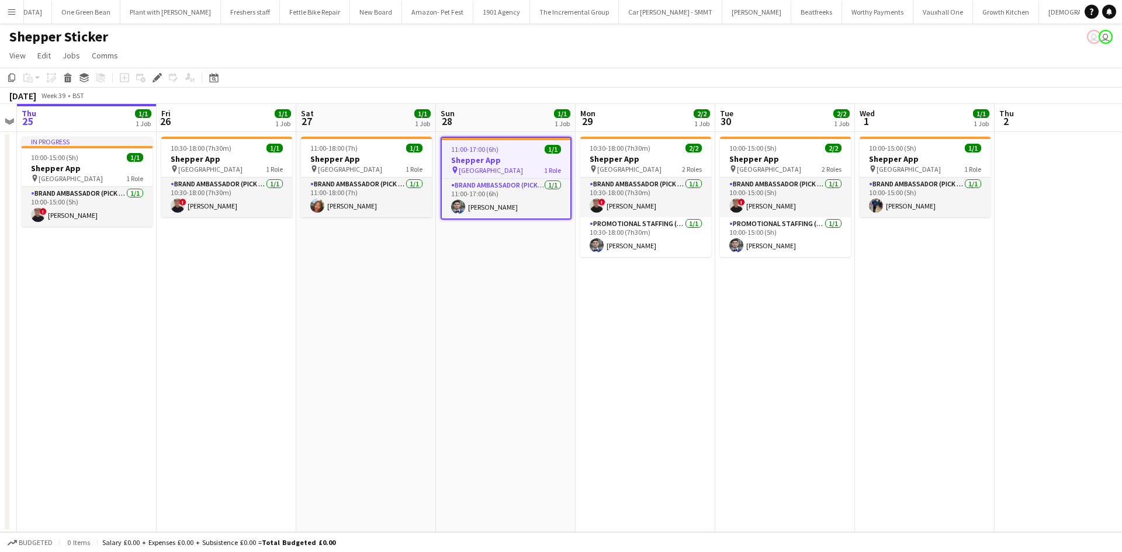
scroll to position [0, 1422]
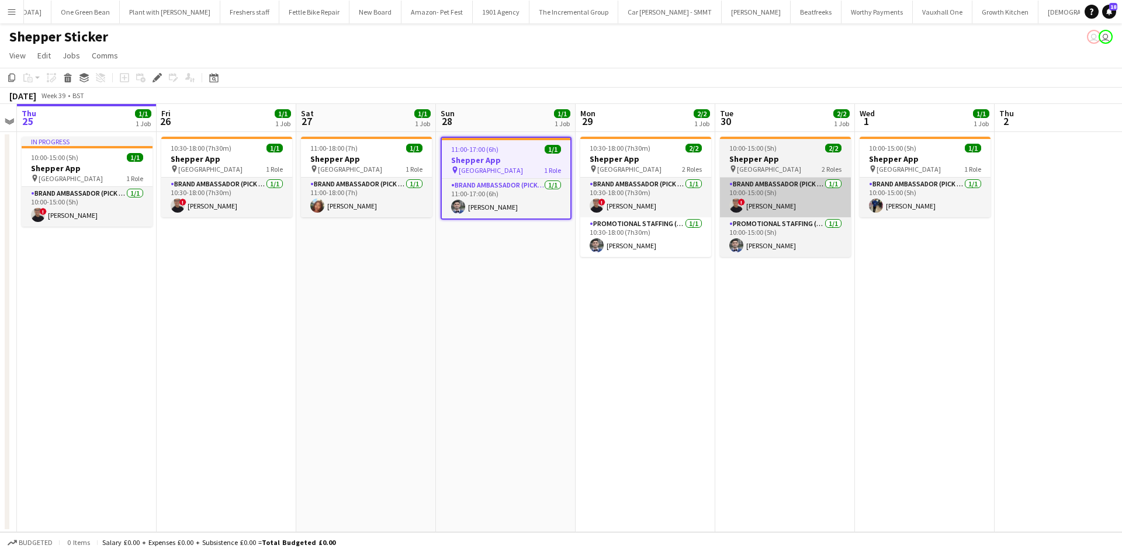
drag, startPoint x: 326, startPoint y: 204, endPoint x: 754, endPoint y: 191, distance: 428.1
click at [326, 204] on app-card-role "Brand Ambassador (Pick up) 1/1 11:00-18:00 (7h) Lianna Smith-Prince" at bounding box center [366, 198] width 131 height 40
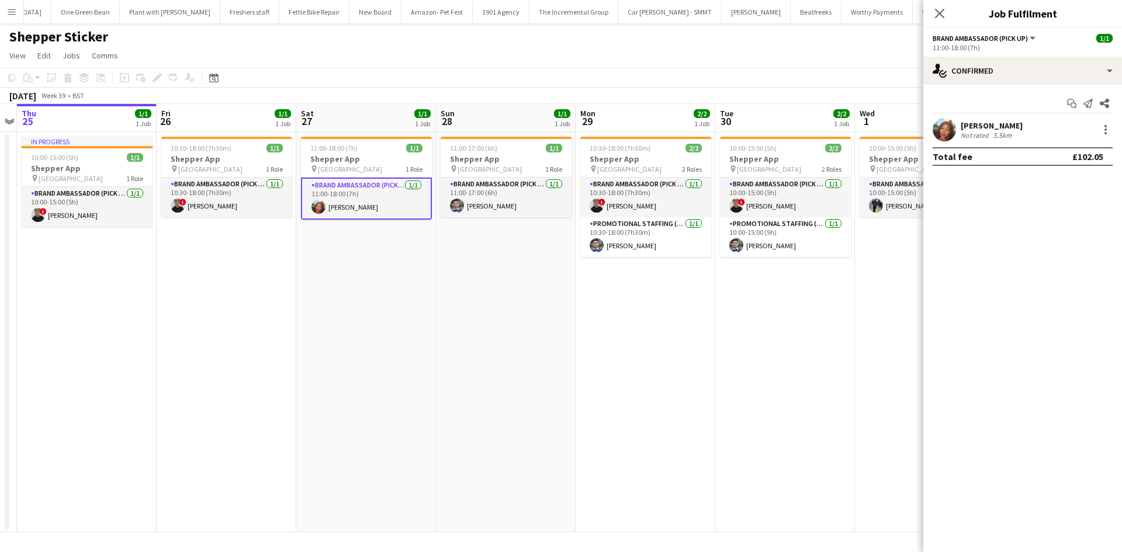
click at [1021, 127] on div "Lianna Smith-Prince" at bounding box center [992, 125] width 62 height 11
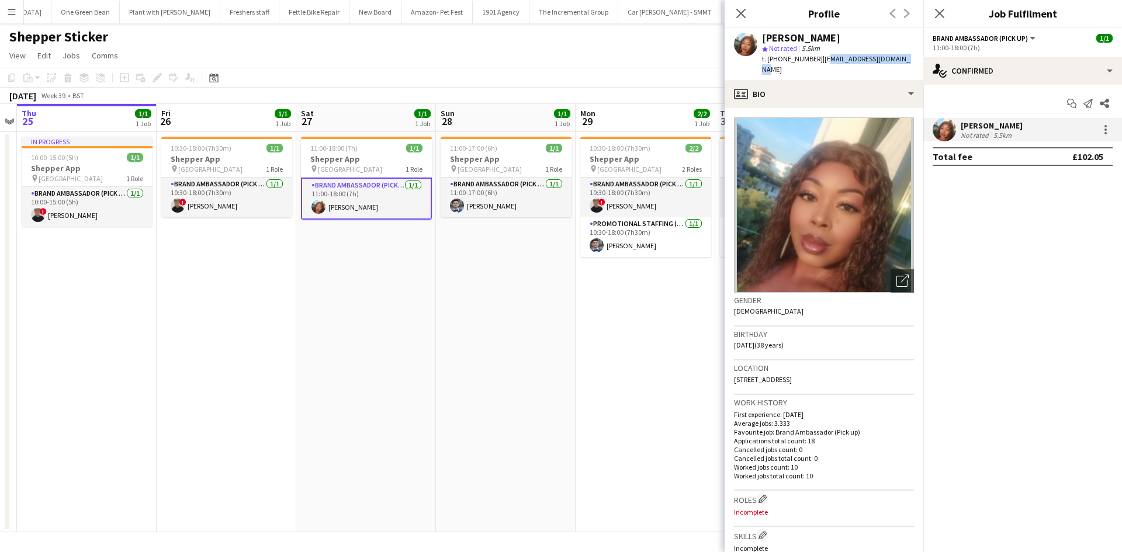
drag, startPoint x: 900, startPoint y: 58, endPoint x: 819, endPoint y: 64, distance: 80.8
click at [819, 64] on div "Lianna Smith-Prince star Not rated 5.5km t. +447931218184 | liannapsmith@hotmai…" at bounding box center [824, 54] width 199 height 52
click at [854, 56] on span "| liannapsmith@hotmail.com" at bounding box center [836, 63] width 148 height 19
click at [874, 57] on span "| liannapsmith@hotmail.com" at bounding box center [836, 63] width 148 height 19
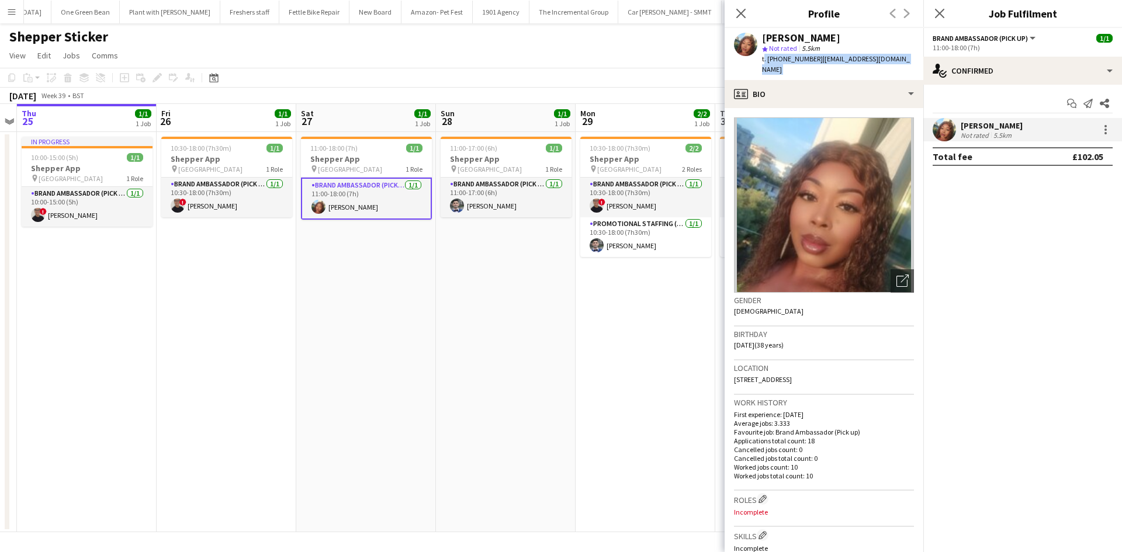
click at [874, 57] on span "| liannapsmith@hotmail.com" at bounding box center [836, 63] width 148 height 19
click at [876, 58] on span "| liannapsmith@hotmail.com" at bounding box center [836, 63] width 148 height 19
click at [902, 61] on div "Lianna Smith-Prince star Not rated 5.5km t. +447931218184 | liannapsmith@hotmai…" at bounding box center [824, 54] width 199 height 52
drag, startPoint x: 904, startPoint y: 60, endPoint x: 818, endPoint y: 67, distance: 85.6
click at [818, 67] on div "Lianna Smith-Prince star Not rated 5.5km t. +447931218184 | liannapsmith@hotmai…" at bounding box center [824, 54] width 199 height 52
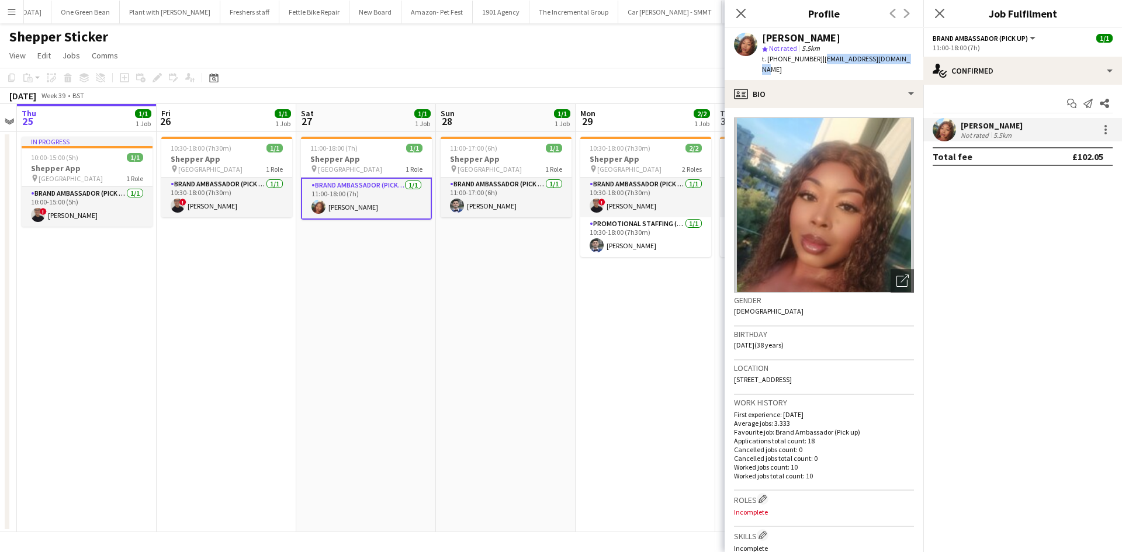
copy span "liannapsmith@hotmail.com"
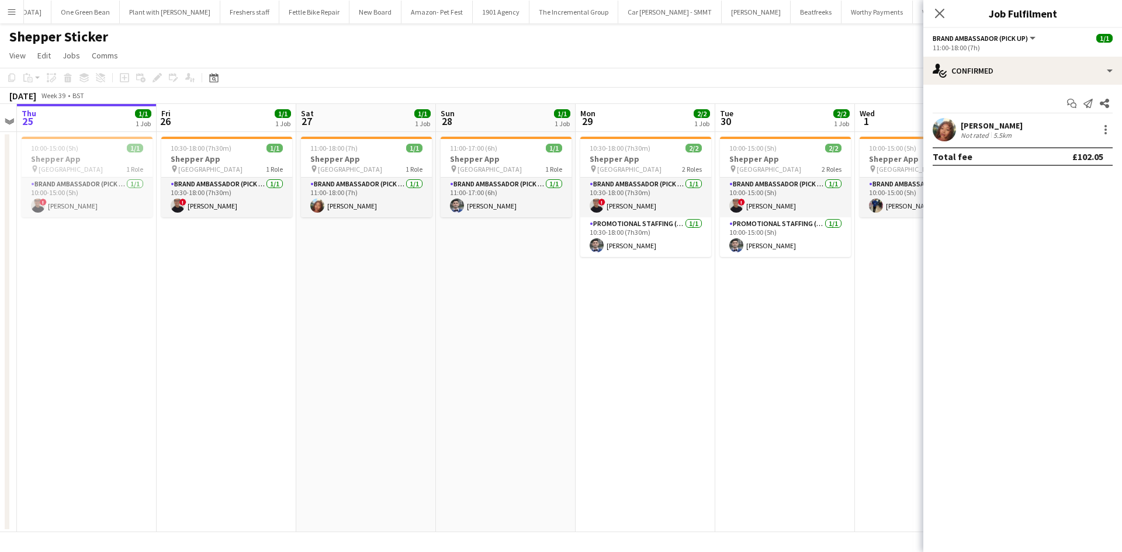
drag, startPoint x: 648, startPoint y: 310, endPoint x: 425, endPoint y: 423, distance: 250.2
click at [648, 310] on app-date-cell "10:30-18:00 (7h30m) 2/2 Shepper App pin Central London 2 Roles Brand Ambassador…" at bounding box center [646, 332] width 140 height 400
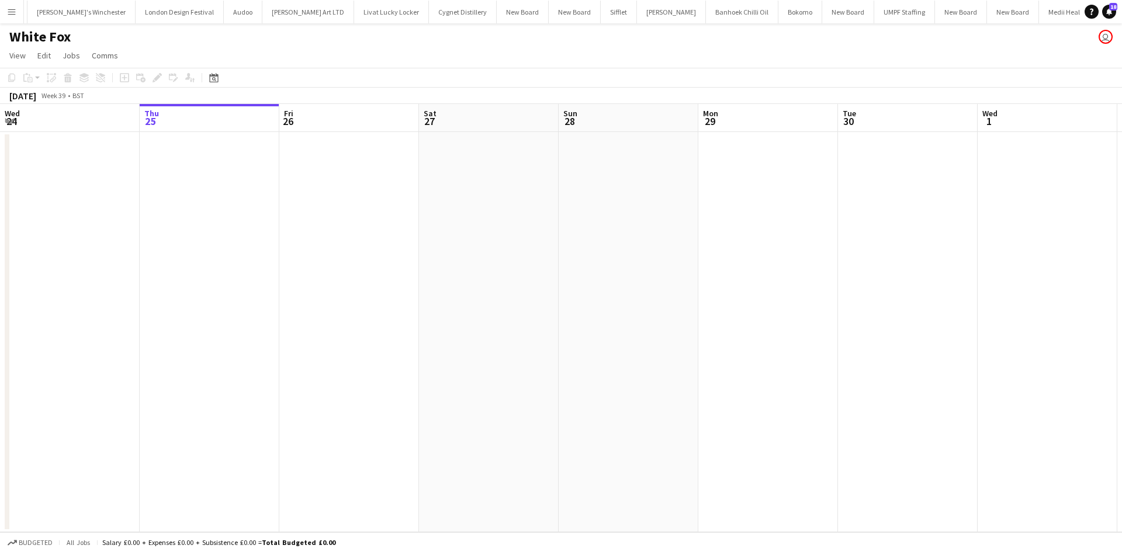
scroll to position [0, 2945]
click at [733, 155] on app-date-cell at bounding box center [768, 332] width 140 height 400
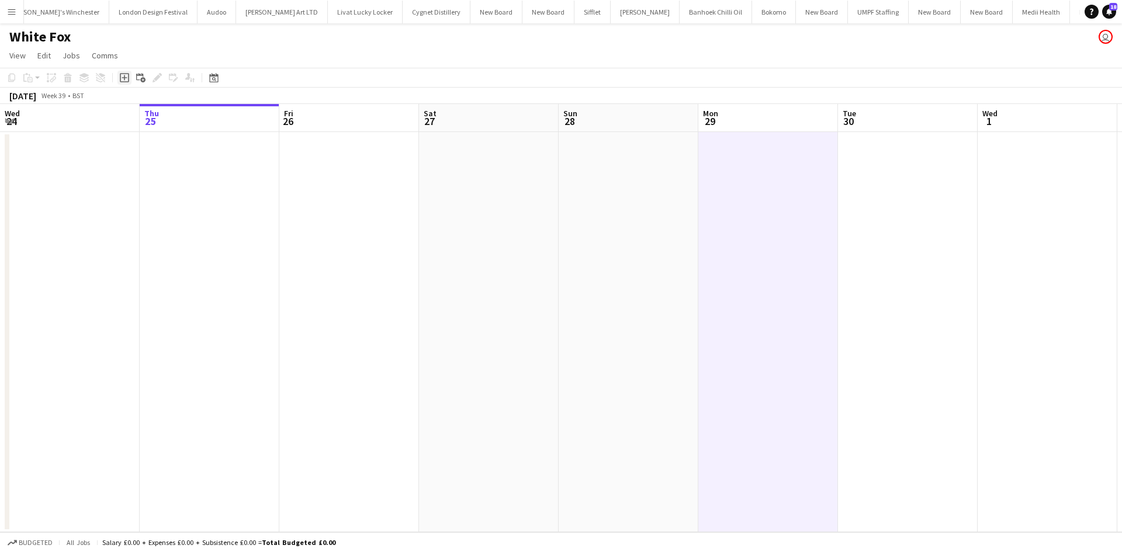
click at [125, 74] on icon at bounding box center [124, 77] width 9 height 9
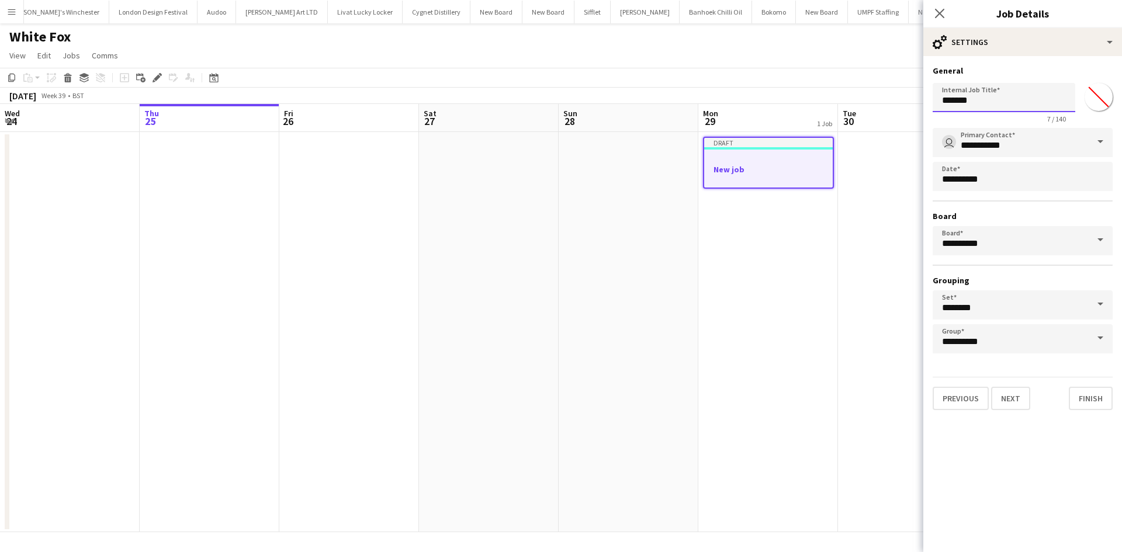
click at [954, 109] on input "*******" at bounding box center [1004, 97] width 143 height 29
click at [963, 91] on input "*******" at bounding box center [1004, 97] width 143 height 29
click at [962, 107] on input "*******" at bounding box center [1004, 97] width 143 height 29
click at [961, 108] on input "*******" at bounding box center [1004, 97] width 143 height 29
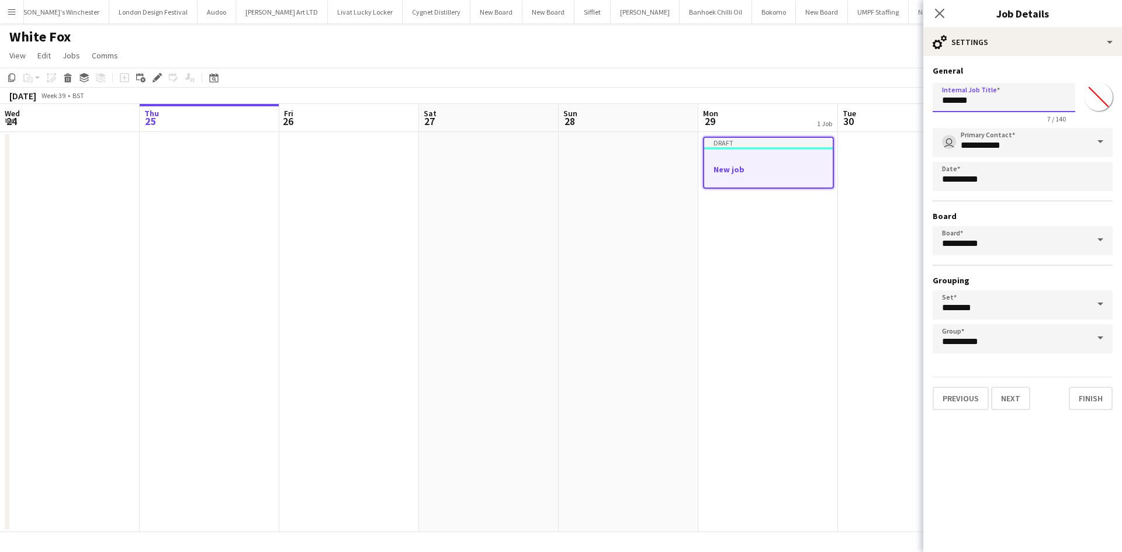
click at [961, 108] on input "*******" at bounding box center [1004, 97] width 143 height 29
type input "**********"
click at [1092, 98] on input "*******" at bounding box center [1099, 97] width 42 height 42
type input "*******"
drag, startPoint x: 1013, startPoint y: 400, endPoint x: 1033, endPoint y: 380, distance: 28.5
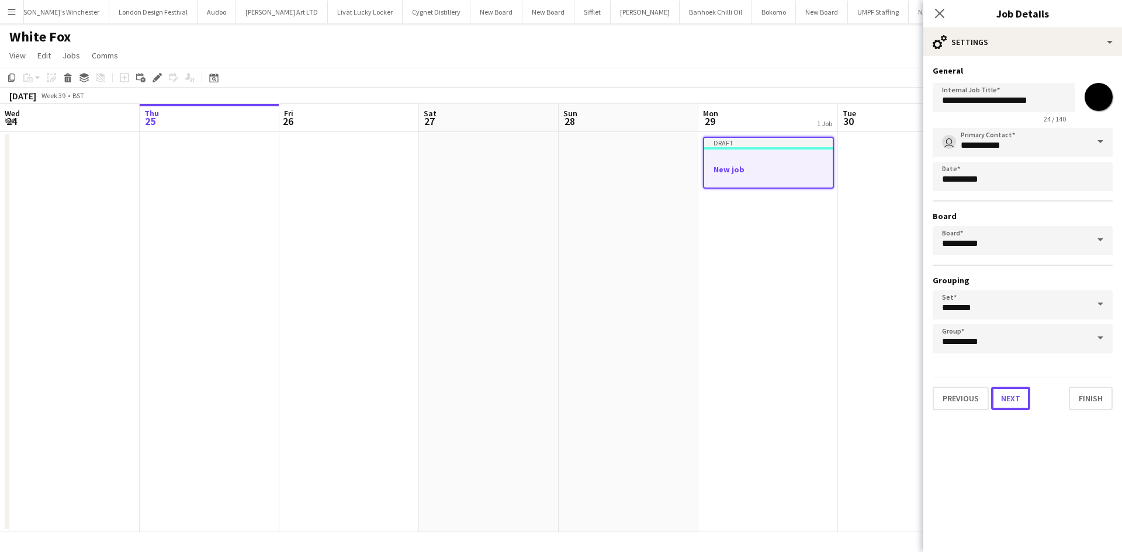
click at [1014, 399] on button "Next" at bounding box center [1010, 398] width 39 height 23
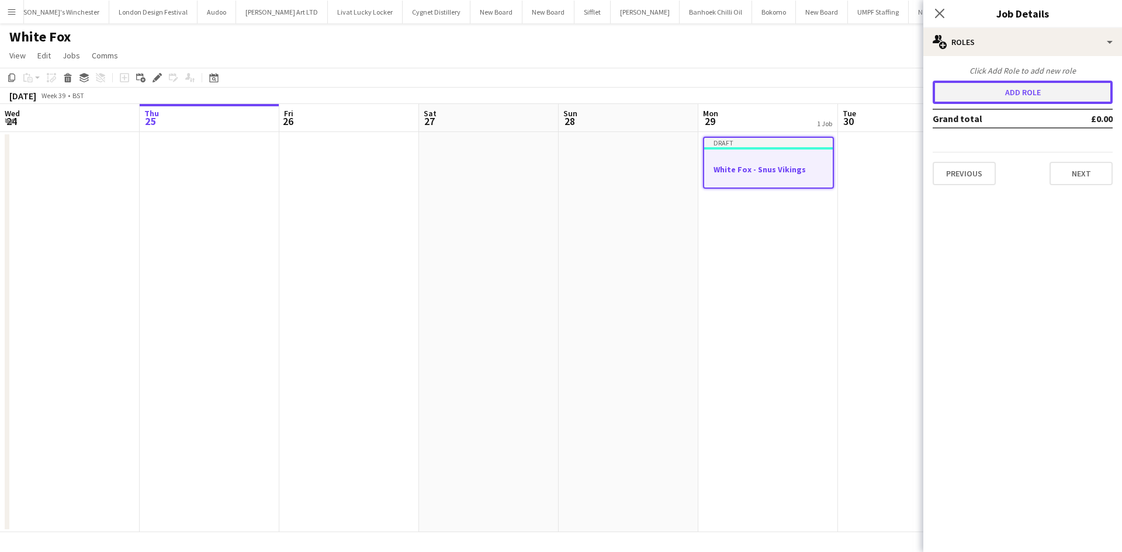
click at [1052, 97] on button "Add role" at bounding box center [1023, 92] width 180 height 23
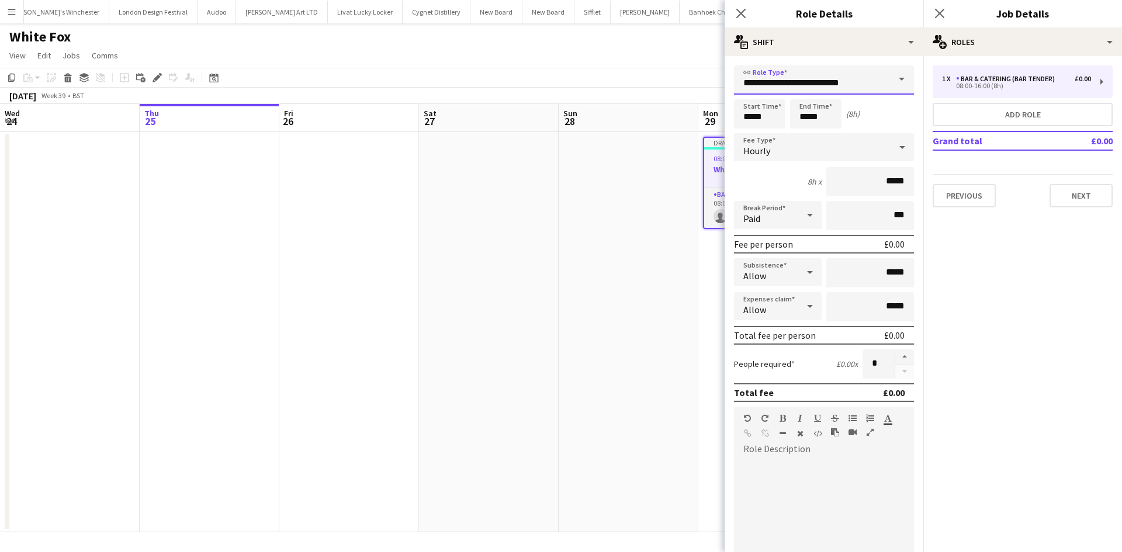
click at [862, 85] on input "**********" at bounding box center [824, 79] width 180 height 29
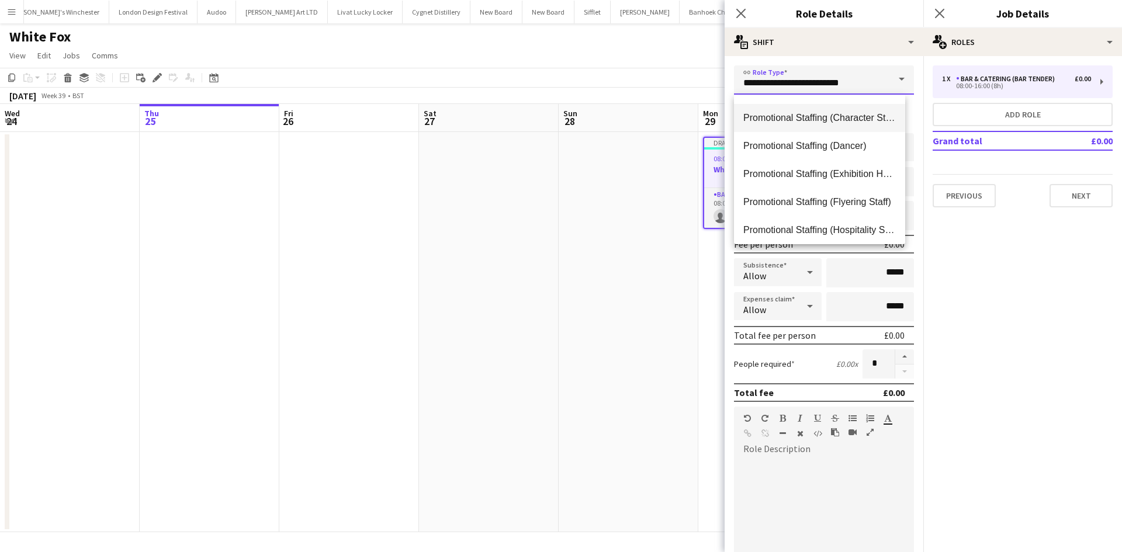
scroll to position [526, 0]
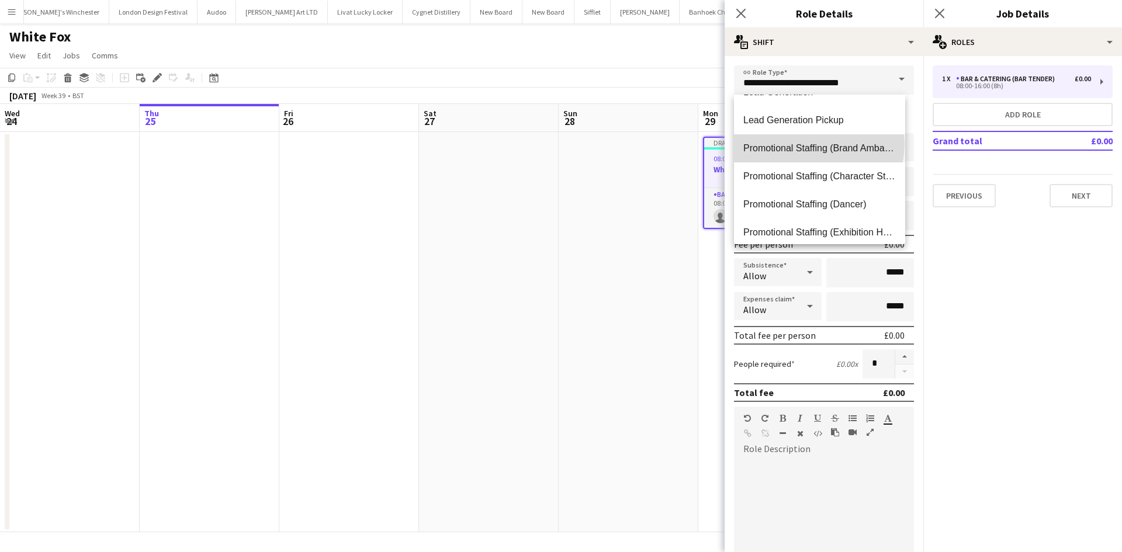
click at [818, 144] on span "Promotional Staffing (Brand Ambassadors)" at bounding box center [820, 148] width 153 height 11
type input "**********"
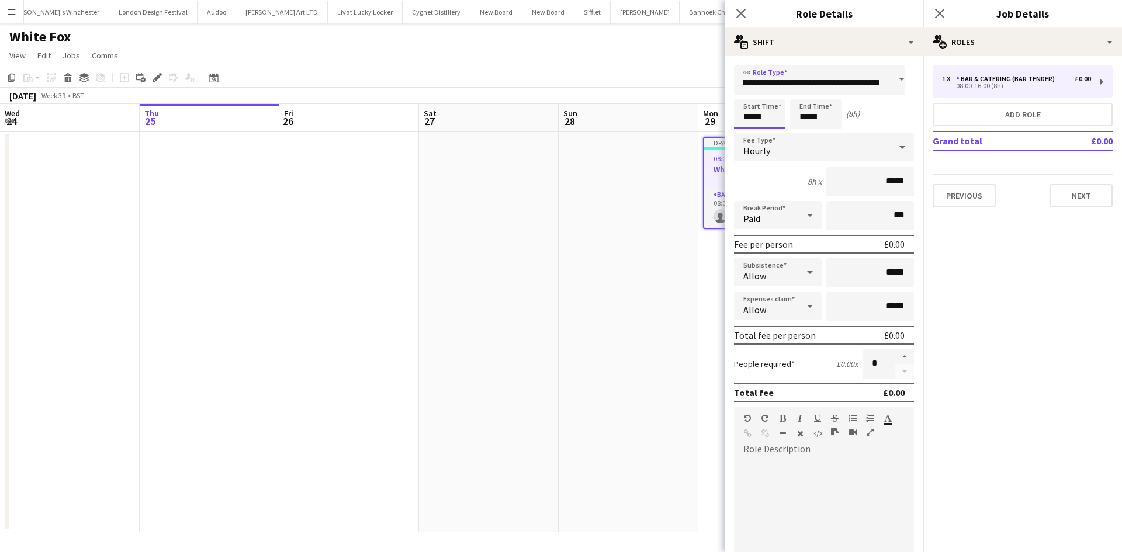
click at [755, 113] on input "*****" at bounding box center [759, 113] width 51 height 29
click at [749, 91] on div at bounding box center [747, 94] width 23 height 12
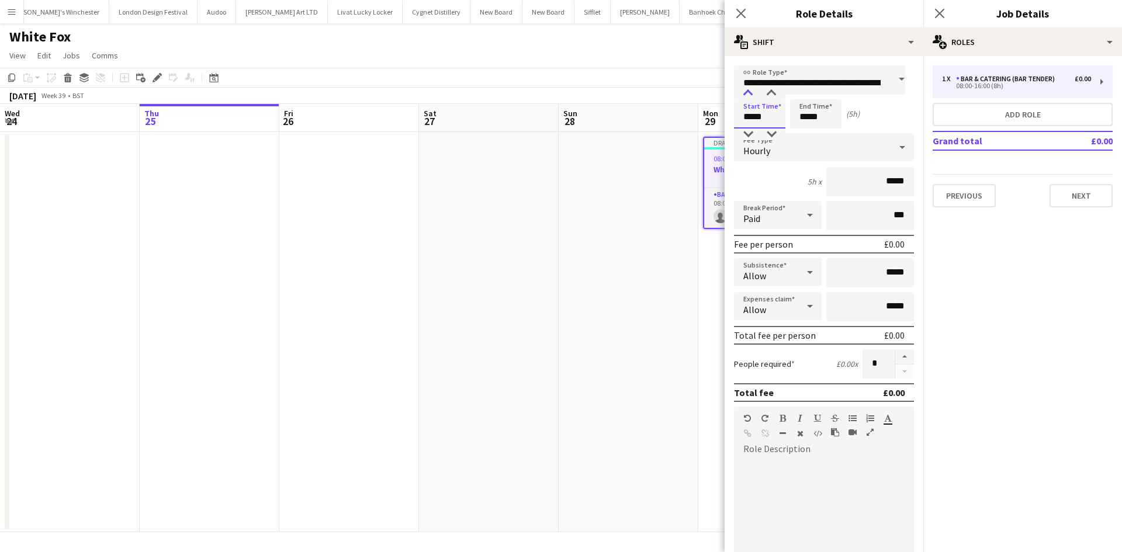
click at [749, 91] on div at bounding box center [747, 94] width 23 height 12
type input "*****"
click at [749, 91] on div at bounding box center [747, 94] width 23 height 12
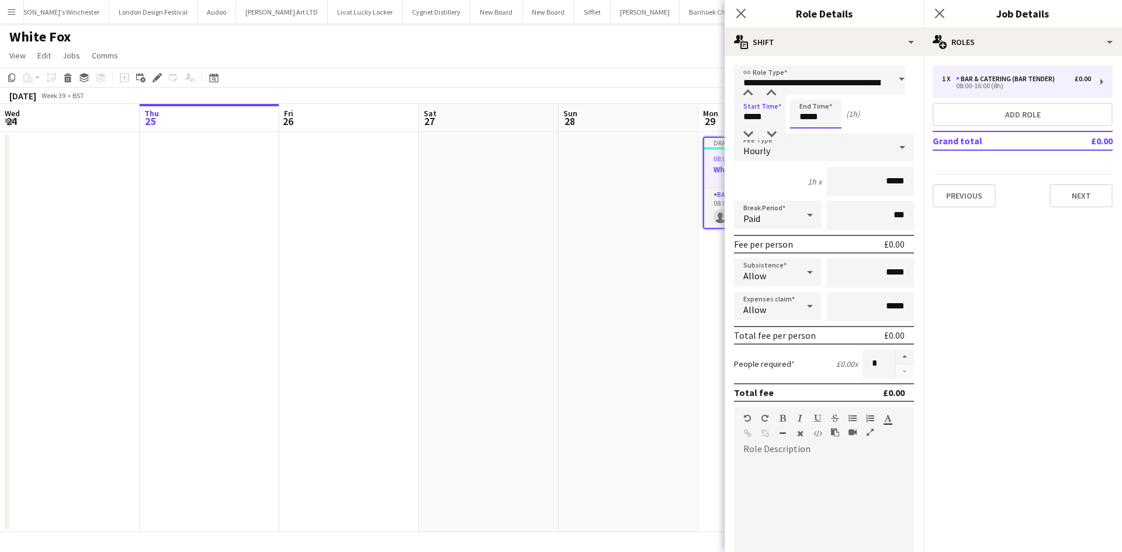
click at [805, 112] on input "*****" at bounding box center [815, 113] width 51 height 29
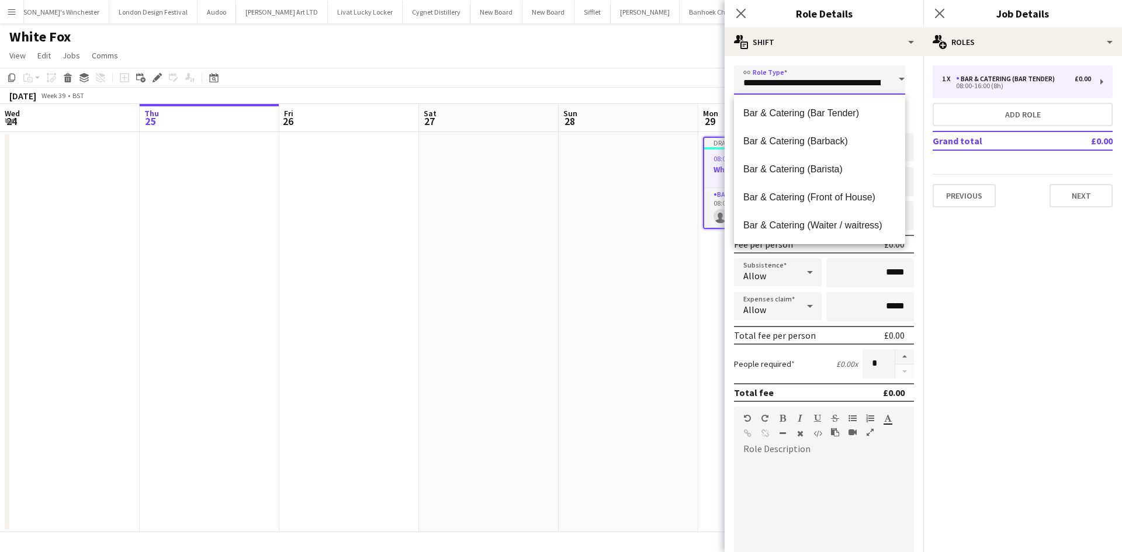
click at [805, 85] on input "**********" at bounding box center [819, 79] width 171 height 29
click at [827, 268] on input "*****" at bounding box center [871, 272] width 88 height 29
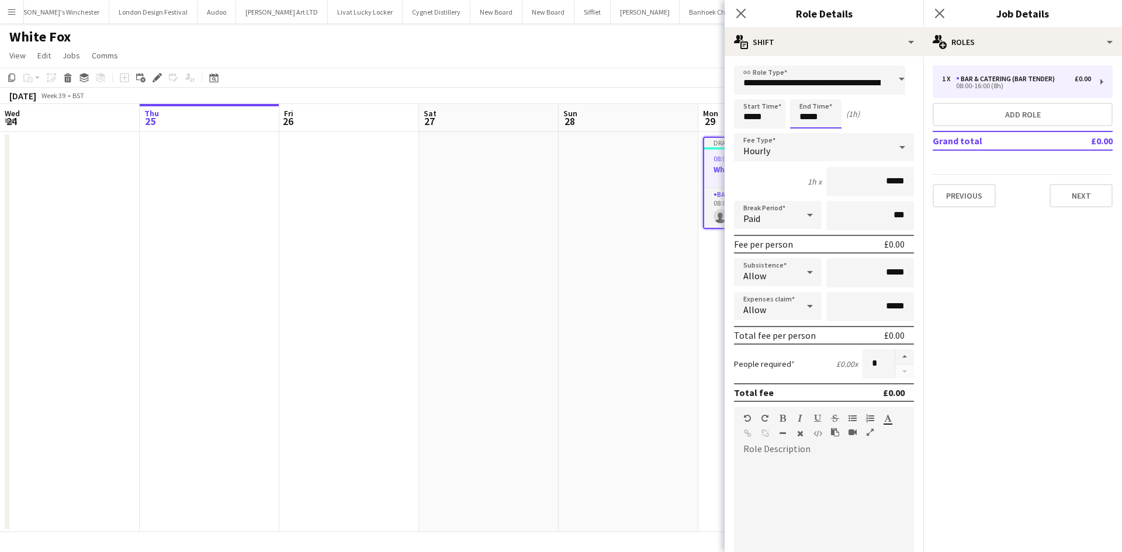
click at [815, 109] on input "*****" at bounding box center [815, 113] width 51 height 29
click at [804, 92] on div at bounding box center [804, 94] width 23 height 12
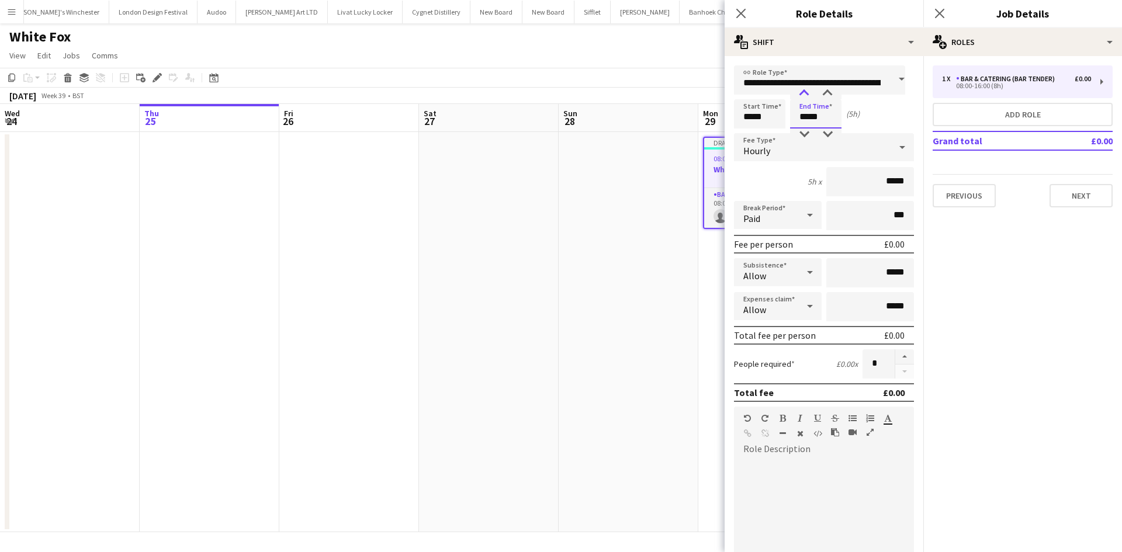
type input "*****"
click at [804, 92] on div at bounding box center [804, 94] width 23 height 12
click at [787, 213] on div "Paid" at bounding box center [766, 215] width 64 height 28
click at [769, 276] on span "Unpaid" at bounding box center [776, 277] width 65 height 11
click at [892, 185] on input "*****" at bounding box center [871, 181] width 88 height 29
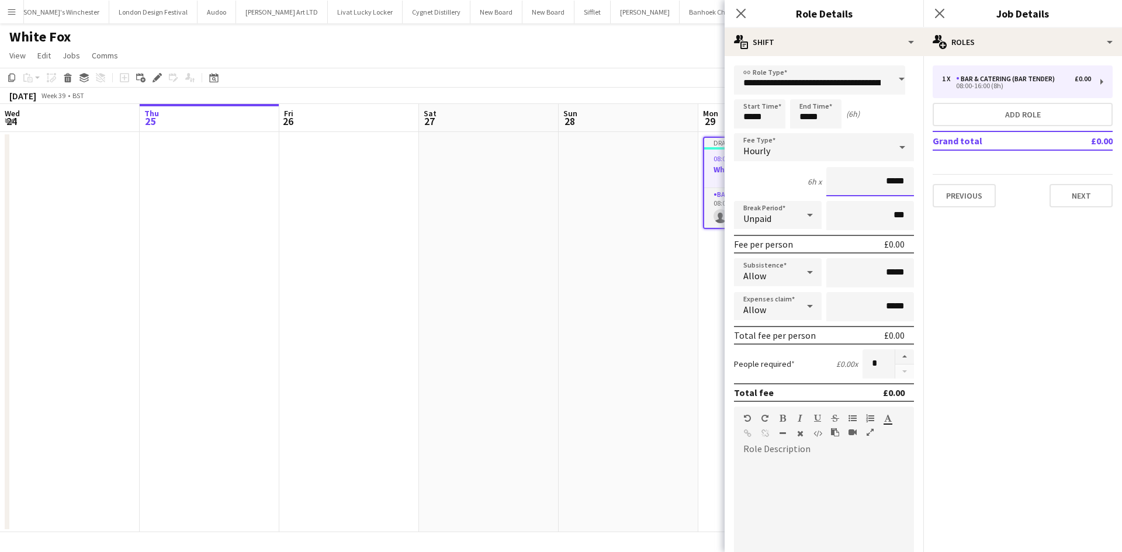
click at [892, 185] on input "*****" at bounding box center [871, 181] width 88 height 29
type input "**"
type input "******"
click at [883, 278] on input "*****" at bounding box center [871, 272] width 88 height 29
click at [883, 277] on input "*****" at bounding box center [871, 272] width 88 height 29
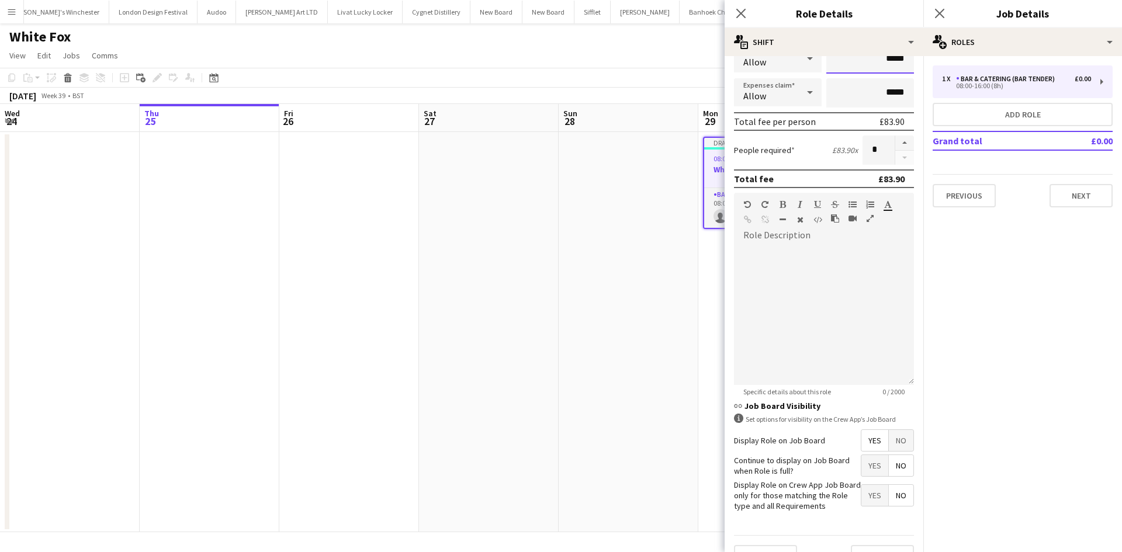
scroll to position [240, 0]
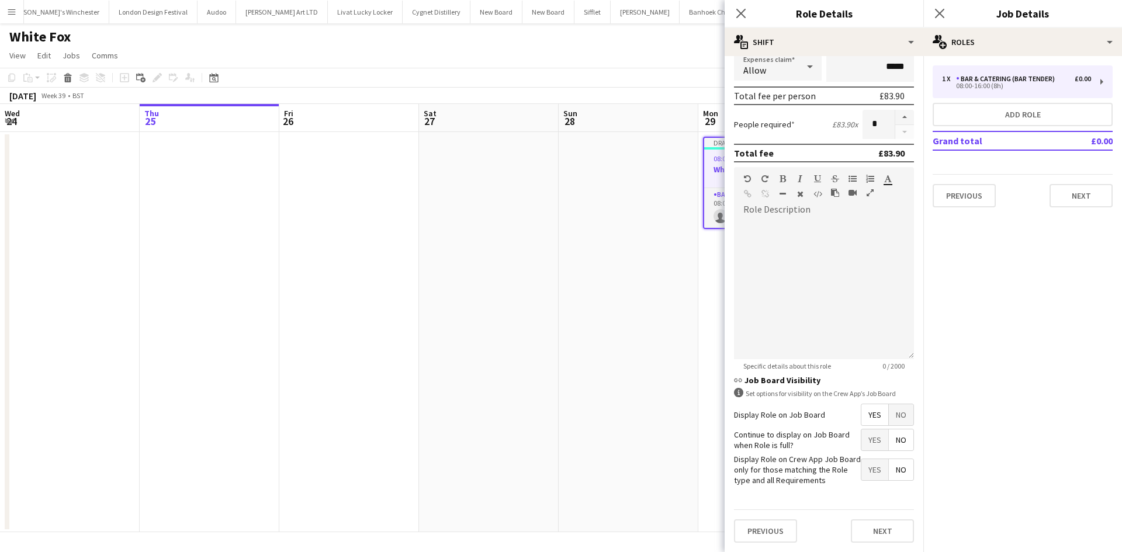
type input "*****"
click at [866, 449] on span "Yes" at bounding box center [875, 440] width 27 height 21
click at [886, 527] on button "Next" at bounding box center [882, 531] width 63 height 23
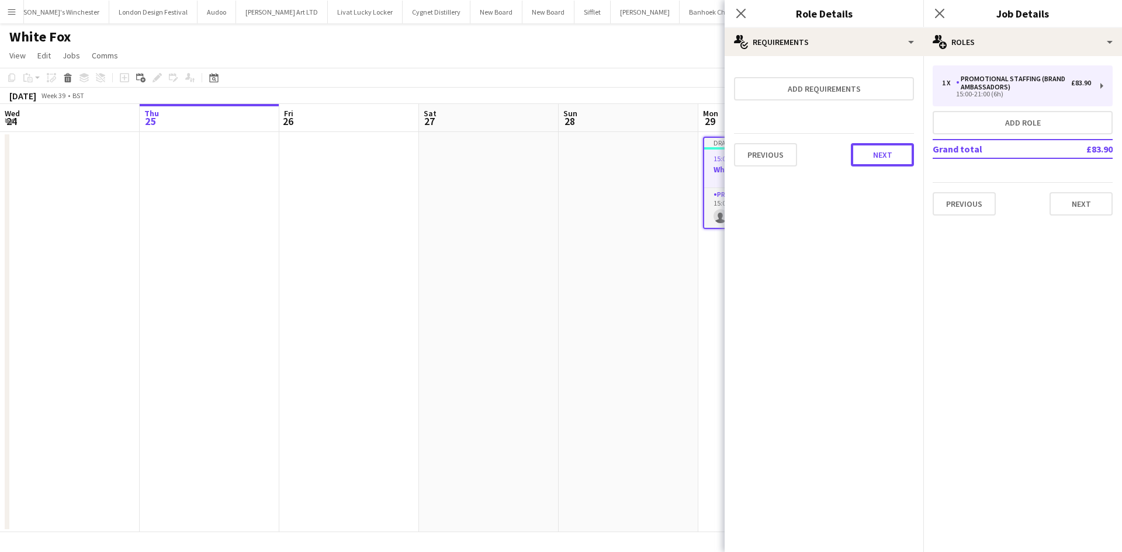
drag, startPoint x: 872, startPoint y: 163, endPoint x: 866, endPoint y: 169, distance: 8.3
click at [872, 165] on button "Next" at bounding box center [882, 154] width 63 height 23
click at [910, 155] on button "Finish" at bounding box center [892, 156] width 44 height 23
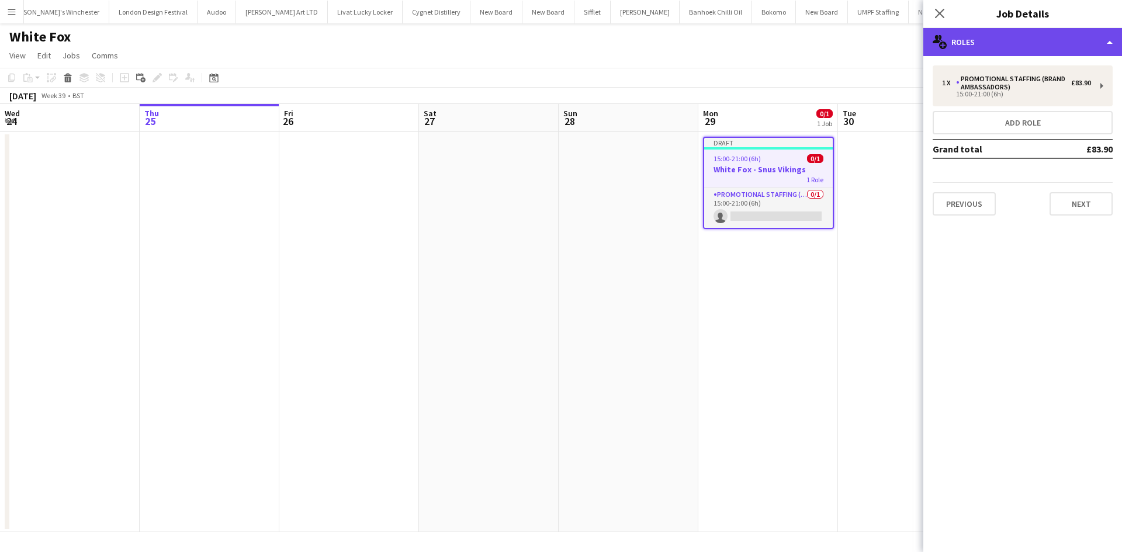
drag, startPoint x: 1058, startPoint y: 42, endPoint x: 1057, endPoint y: 54, distance: 11.7
click at [1058, 43] on div "multiple-users-add Roles" at bounding box center [1023, 42] width 199 height 28
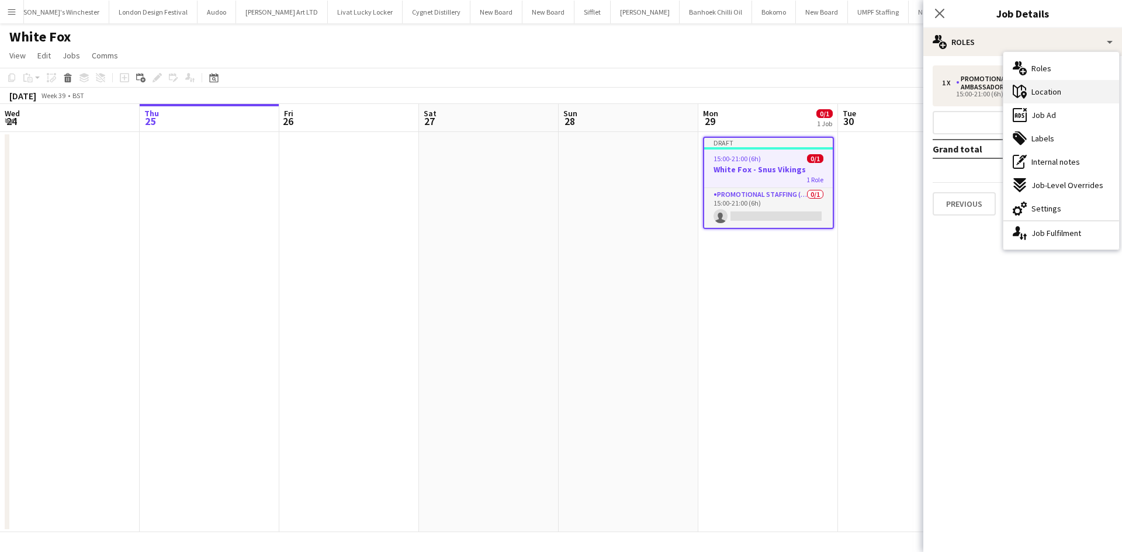
click at [1067, 86] on div "maps-pin-1 Location" at bounding box center [1062, 91] width 116 height 23
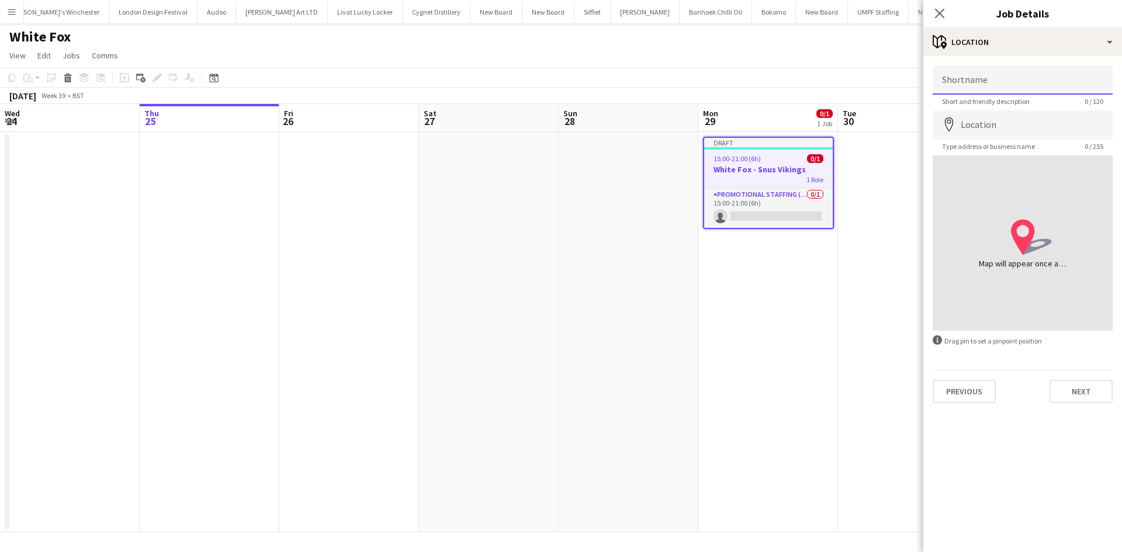
click at [967, 75] on input "Shortname" at bounding box center [1023, 79] width 180 height 29
type input "*"
type input "**********"
click at [991, 130] on input "Location" at bounding box center [1023, 124] width 180 height 29
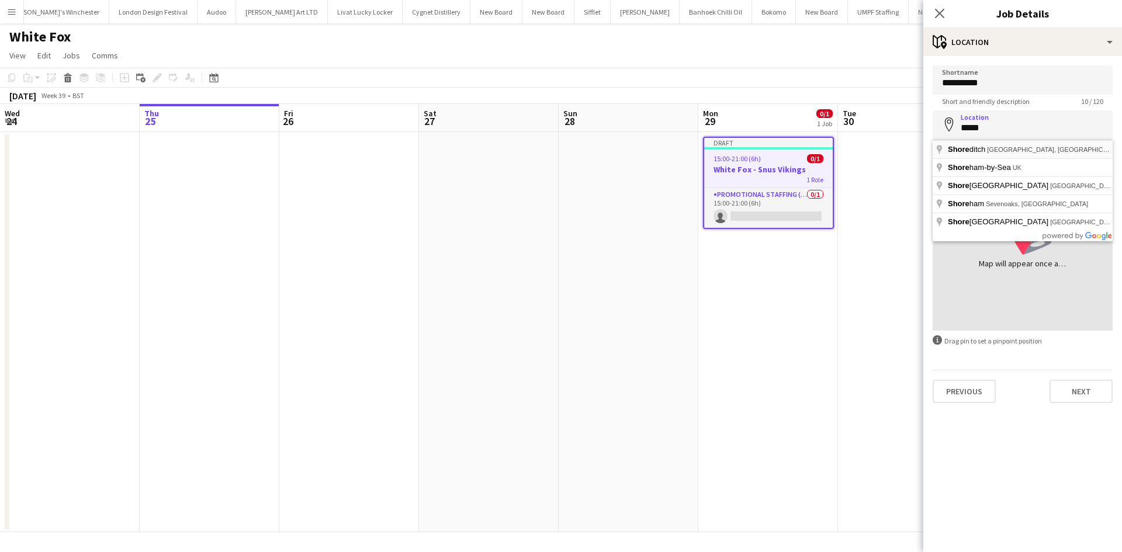
type input "**********"
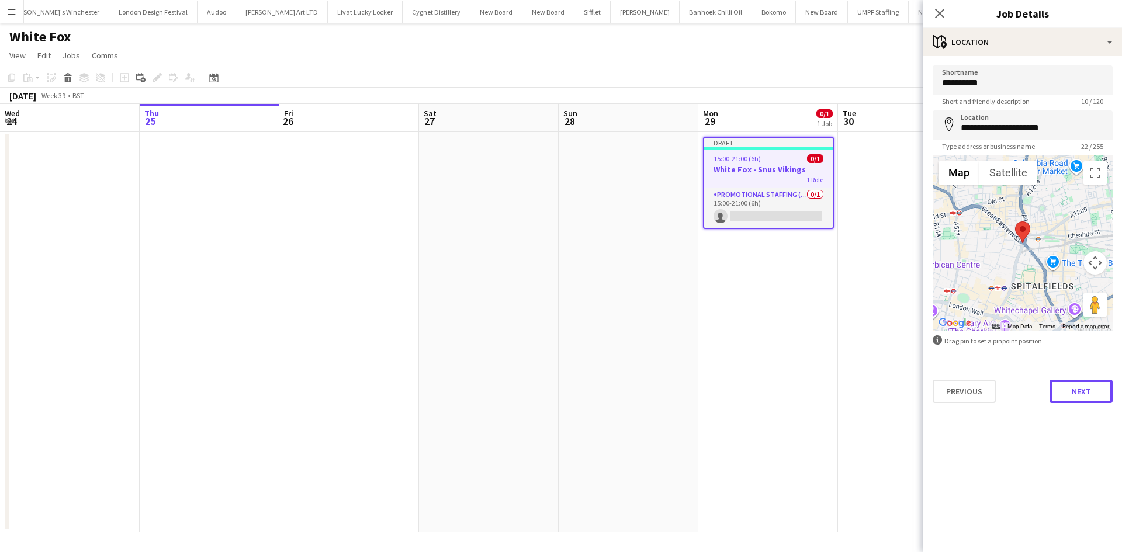
click at [1067, 402] on button "Next" at bounding box center [1081, 391] width 63 height 23
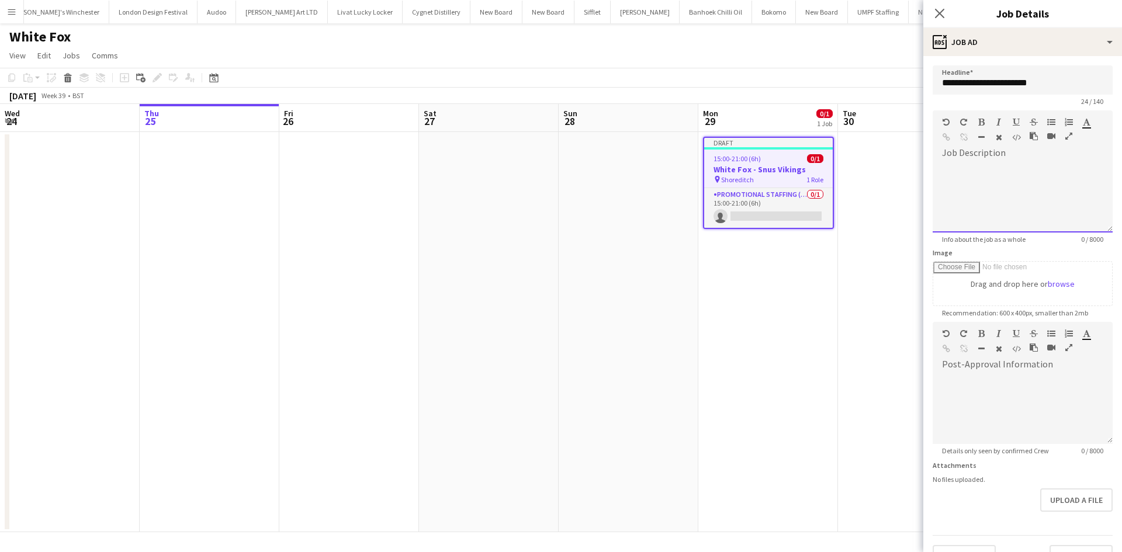
click at [978, 160] on div at bounding box center [1023, 193] width 180 height 78
click at [964, 164] on div at bounding box center [1023, 197] width 180 height 70
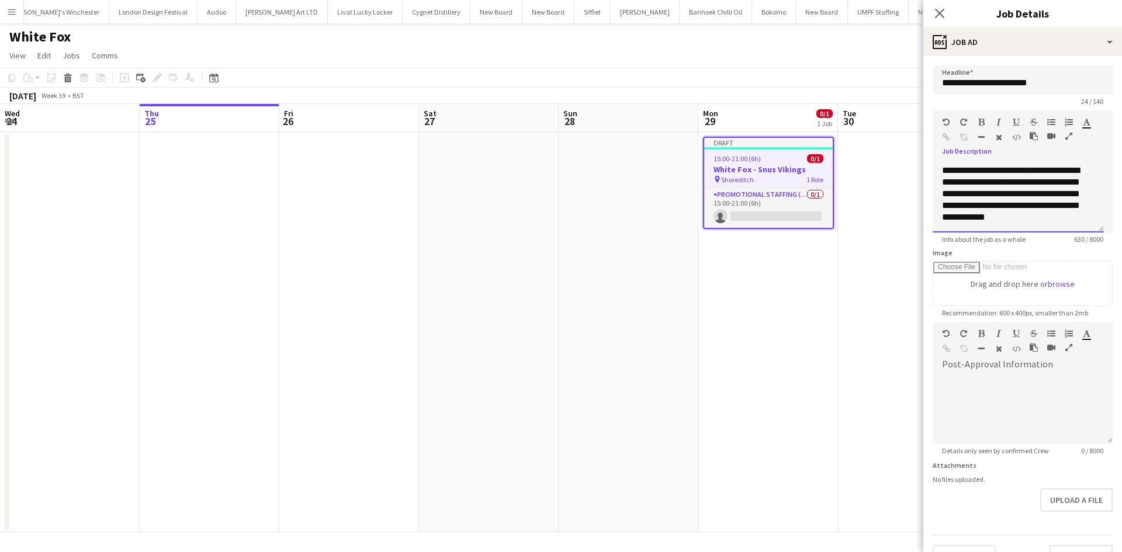
scroll to position [223, 0]
click at [952, 181] on div "**********" at bounding box center [1014, 188] width 144 height 70
click at [959, 158] on div "**********" at bounding box center [1023, 193] width 180 height 78
click at [973, 166] on div "**********" at bounding box center [1014, 188] width 144 height 70
click at [978, 165] on div "**********" at bounding box center [1014, 188] width 144 height 70
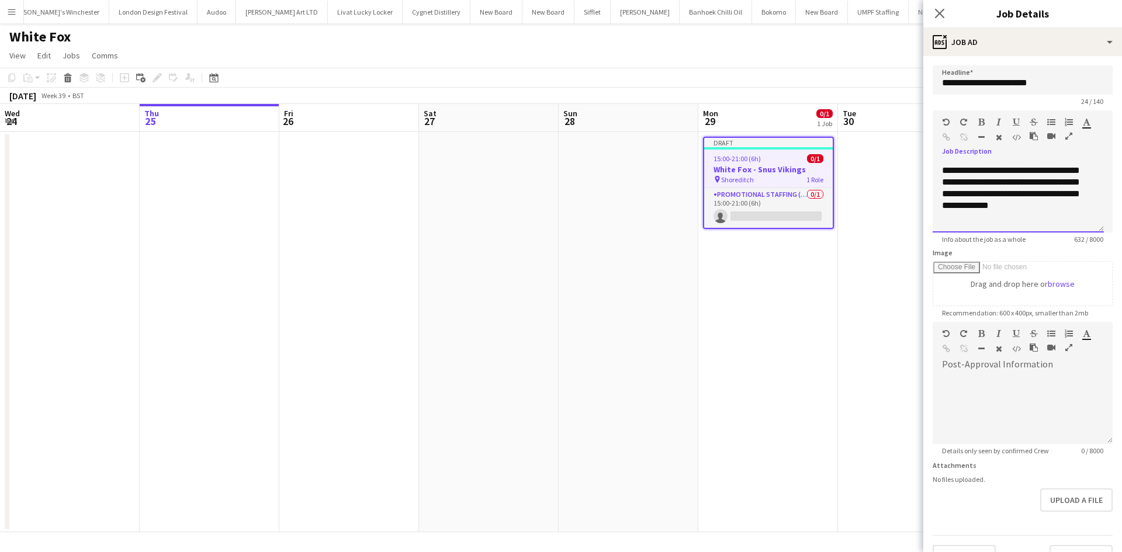
scroll to position [222, 0]
click at [953, 184] on div "**********" at bounding box center [1014, 188] width 144 height 70
click at [962, 182] on div "**********" at bounding box center [1014, 188] width 144 height 70
click at [962, 184] on div "**********" at bounding box center [1014, 194] width 144 height 58
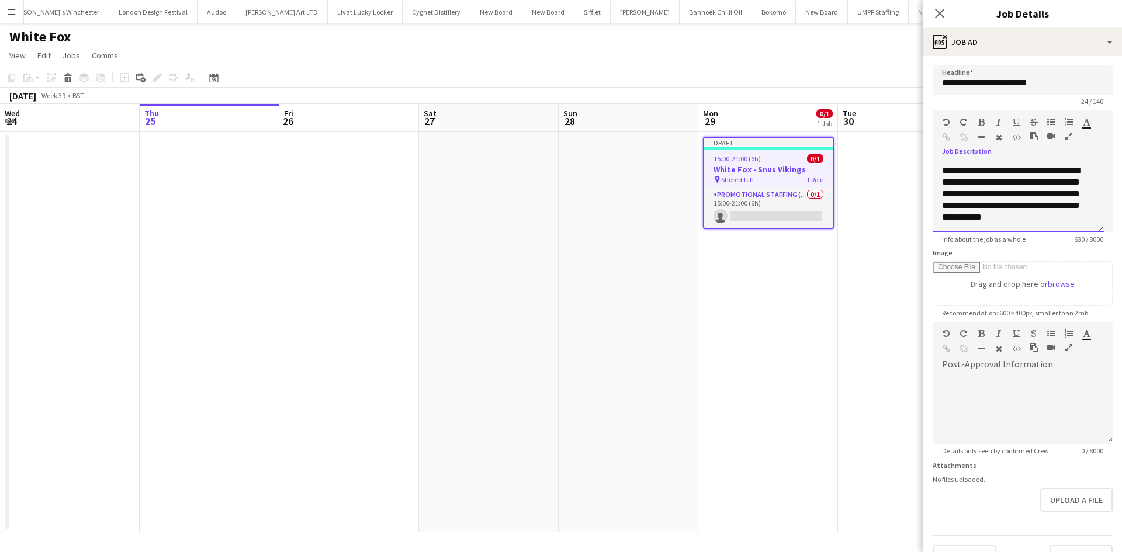
scroll to position [222, 0]
click at [1058, 185] on div "**********" at bounding box center [1014, 188] width 144 height 70
click at [1051, 181] on div "**********" at bounding box center [1014, 188] width 144 height 70
drag, startPoint x: 1065, startPoint y: 180, endPoint x: 1073, endPoint y: 181, distance: 8.3
click at [1066, 181] on div "**********" at bounding box center [1014, 188] width 144 height 70
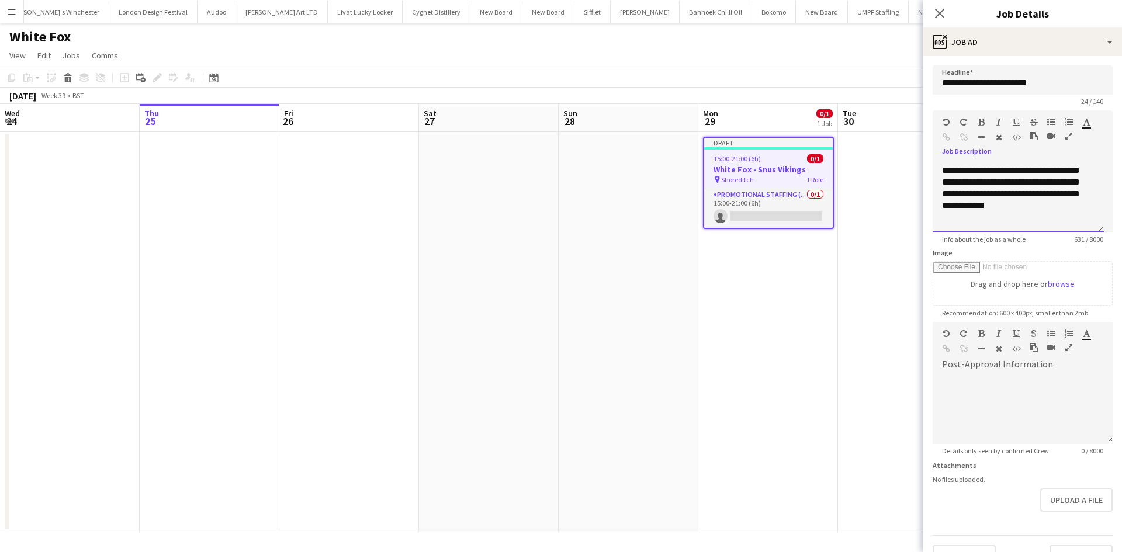
scroll to position [220, 0]
click at [1063, 216] on div "**********" at bounding box center [1014, 194] width 144 height 58
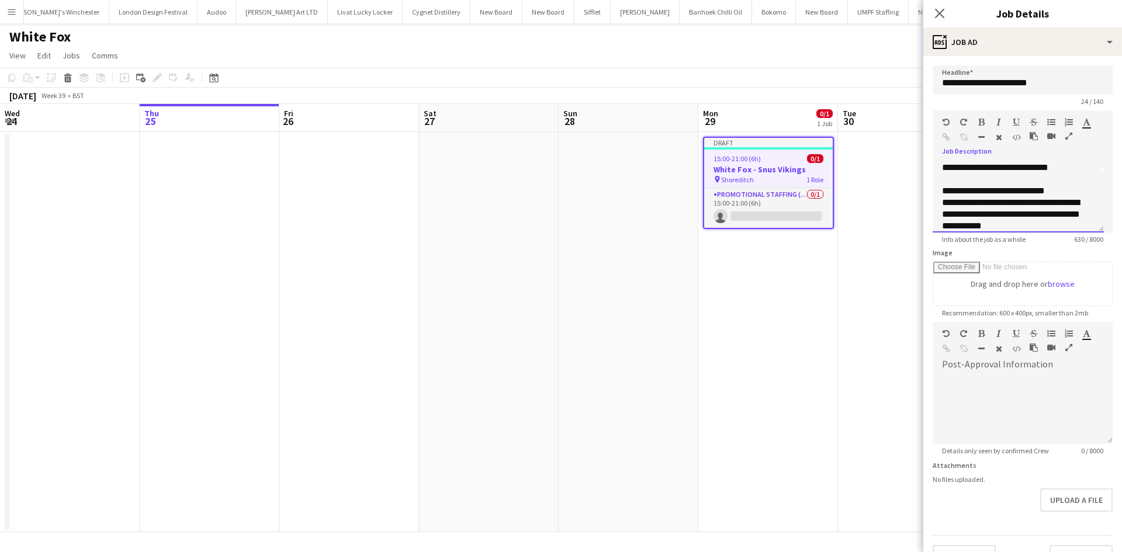
scroll to position [58, 0]
click at [958, 181] on div "**********" at bounding box center [1014, 168] width 144 height 35
click at [1005, 210] on div "**********" at bounding box center [1014, 215] width 144 height 35
click at [1068, 217] on div "**********" at bounding box center [1014, 194] width 144 height 58
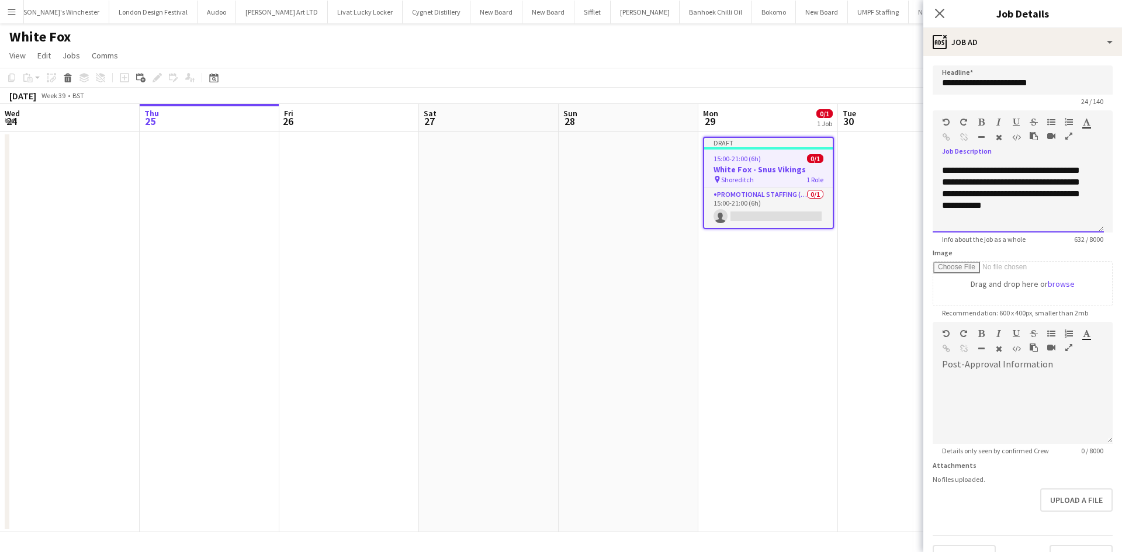
scroll to position [235, 0]
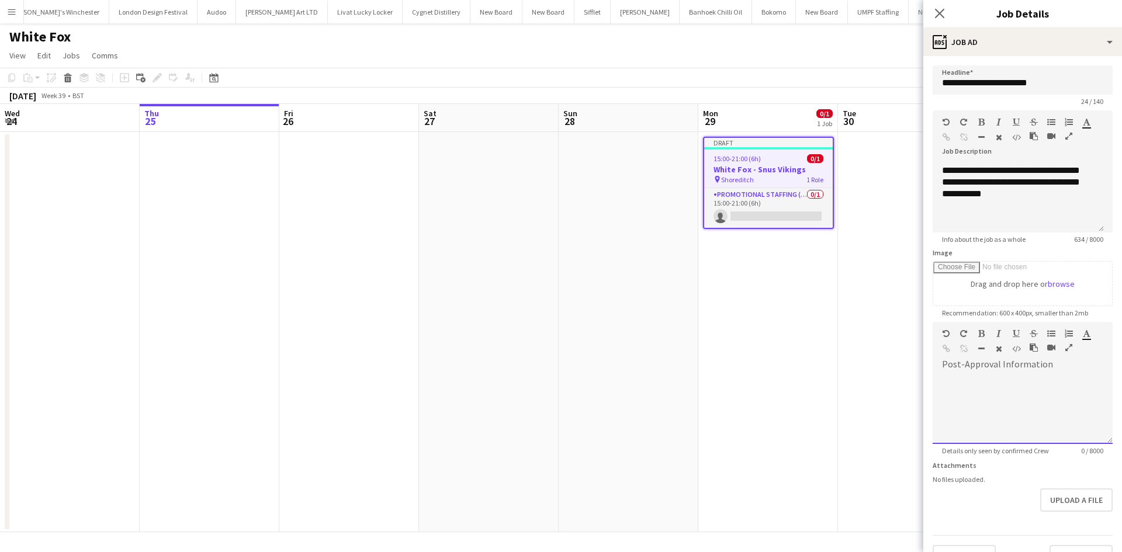
drag, startPoint x: 998, startPoint y: 370, endPoint x: 1004, endPoint y: 369, distance: 6.5
click at [999, 370] on div at bounding box center [1023, 405] width 180 height 78
drag, startPoint x: 993, startPoint y: 368, endPoint x: 981, endPoint y: 389, distance: 24.1
click at [995, 399] on div at bounding box center [1023, 409] width 180 height 70
click at [960, 377] on div at bounding box center [1023, 409] width 180 height 70
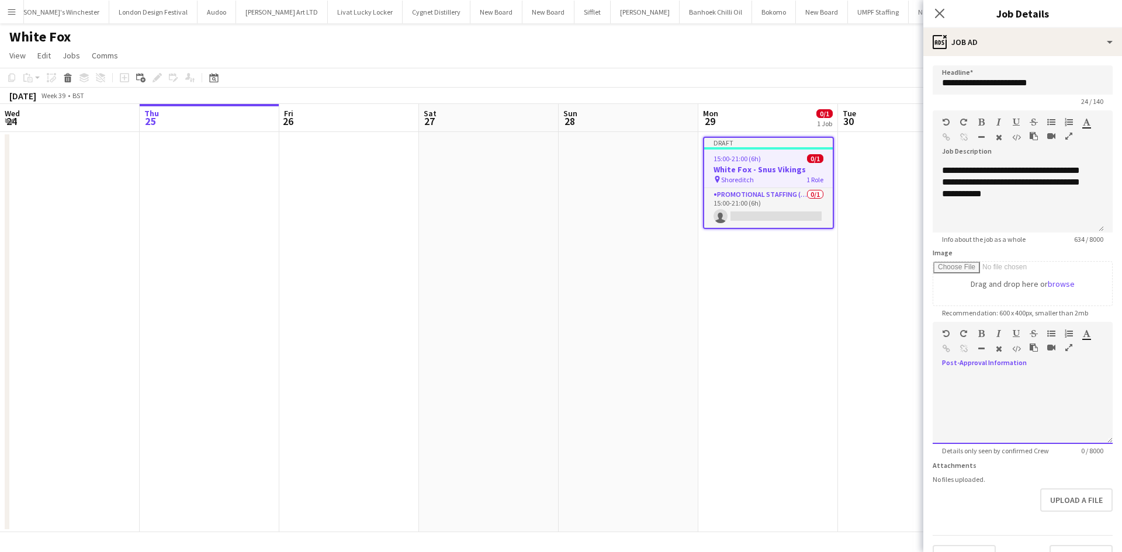
paste div
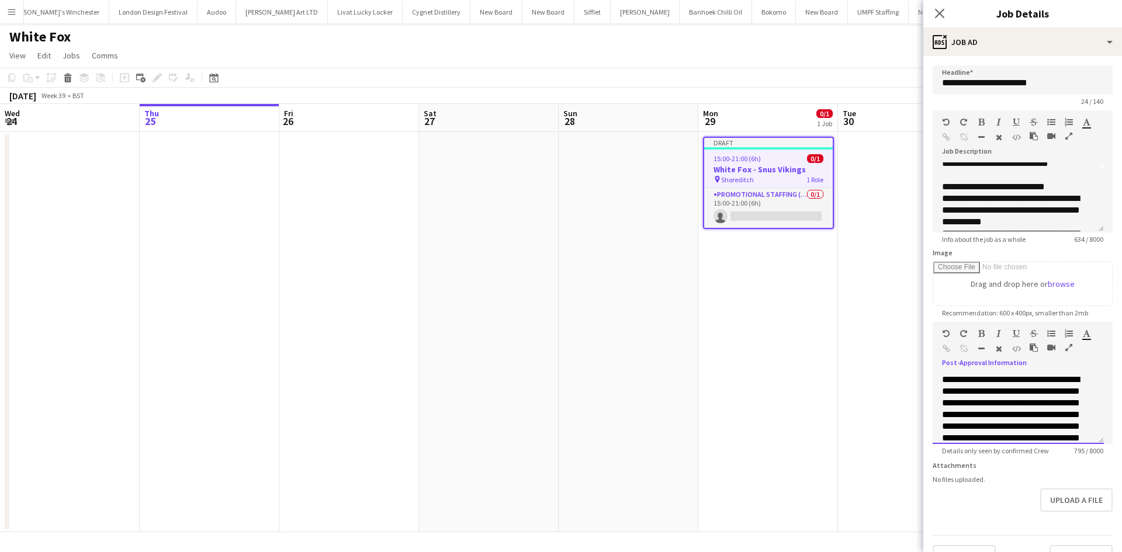
scroll to position [0, 0]
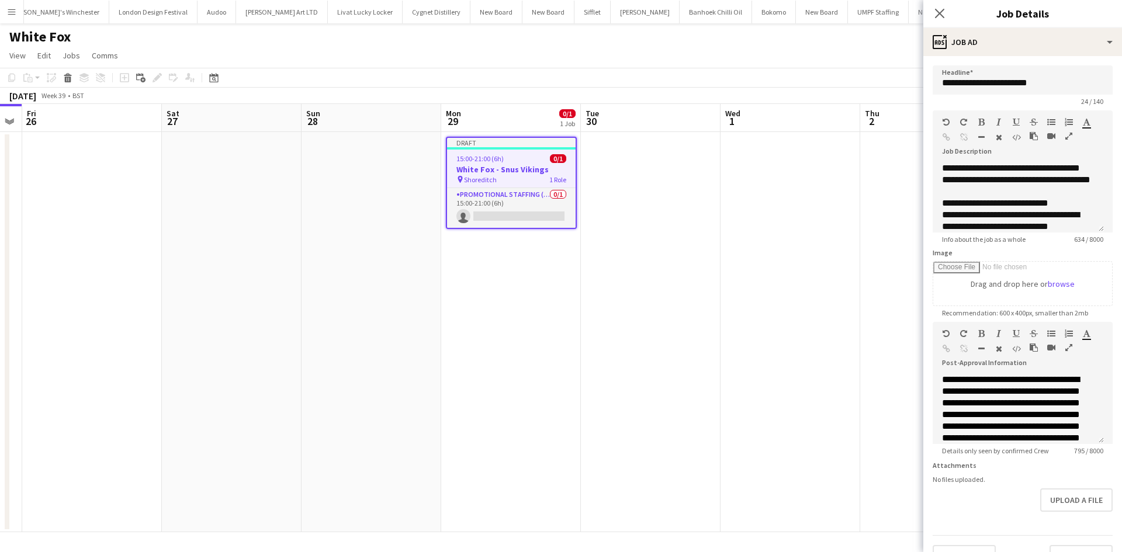
drag, startPoint x: 623, startPoint y: 378, endPoint x: 462, endPoint y: 355, distance: 162.9
click at [462, 355] on app-calendar-viewport "Mon 22 Tue 23 Wed 24 Thu 25 Fri 26 Sat 27 Sun 28 Mon 29 0/1 1 Job Tue 30 Wed 1 …" at bounding box center [561, 318] width 1122 height 428
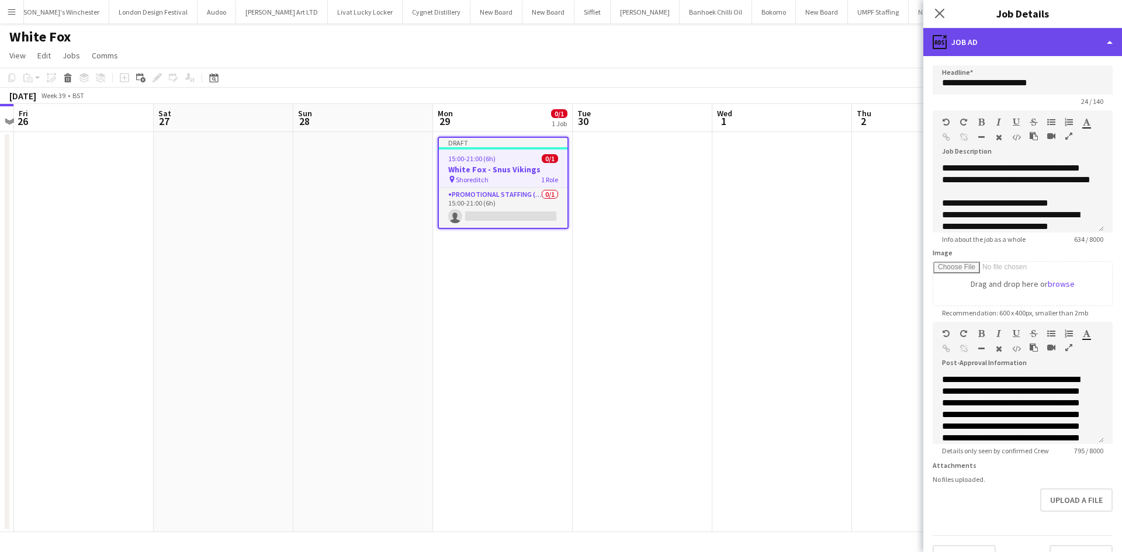
click at [1045, 47] on div "ads-window Job Ad" at bounding box center [1023, 42] width 199 height 28
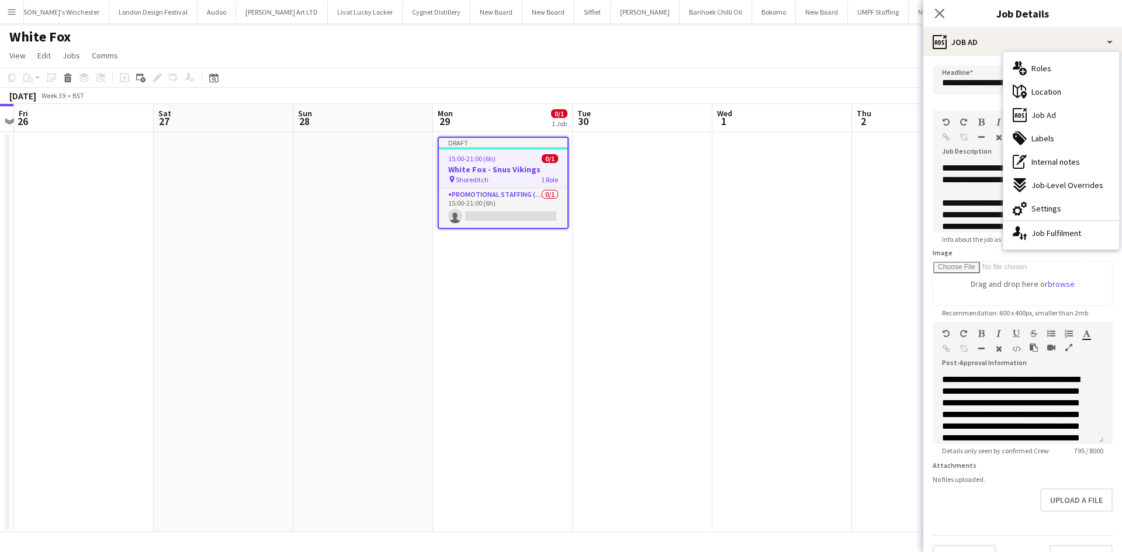
click at [1064, 70] on div "multiple-users-add Roles" at bounding box center [1062, 68] width 116 height 23
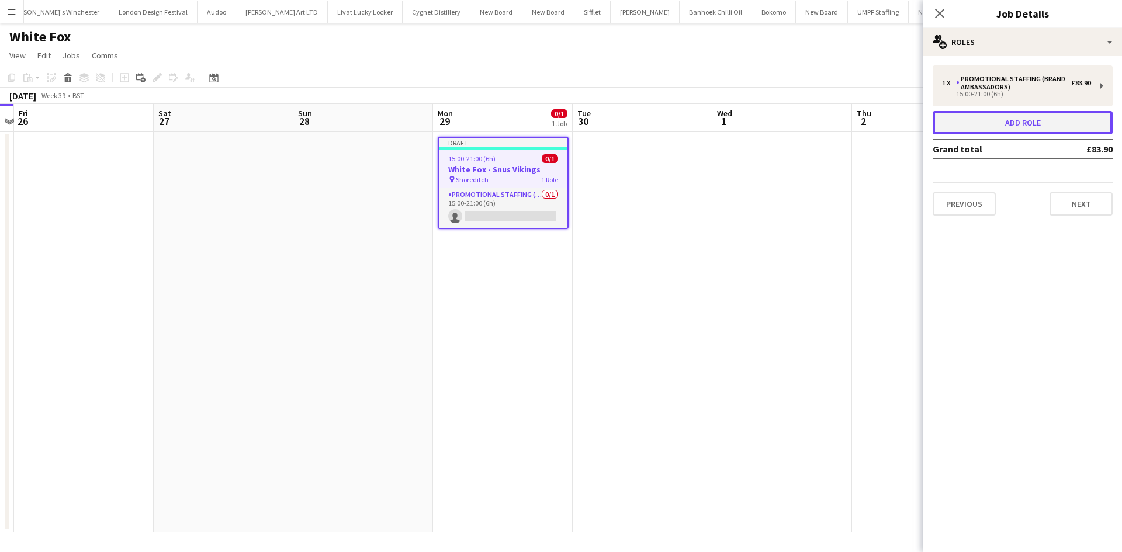
click at [1037, 127] on button "Add role" at bounding box center [1023, 122] width 180 height 23
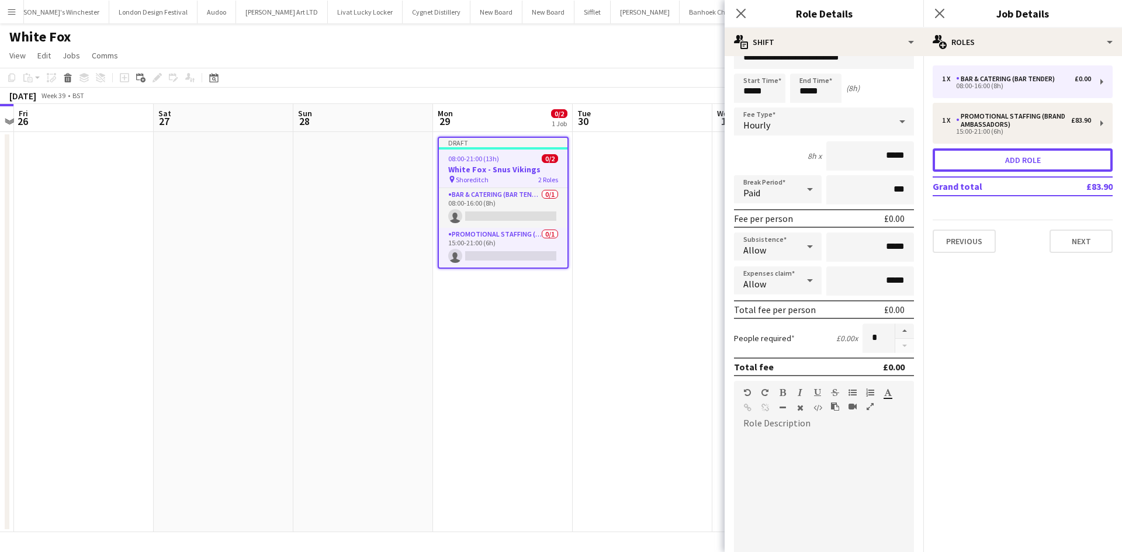
scroll to position [0, 0]
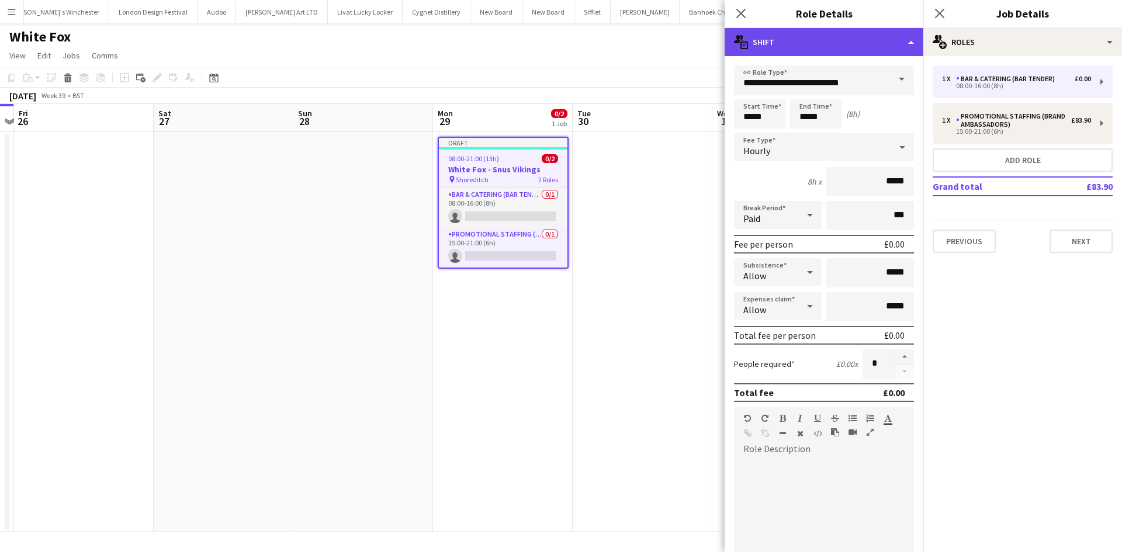
drag, startPoint x: 1049, startPoint y: 84, endPoint x: 858, endPoint y: 47, distance: 194.7
click at [857, 48] on div "multiple-actions-text Shift" at bounding box center [824, 42] width 199 height 28
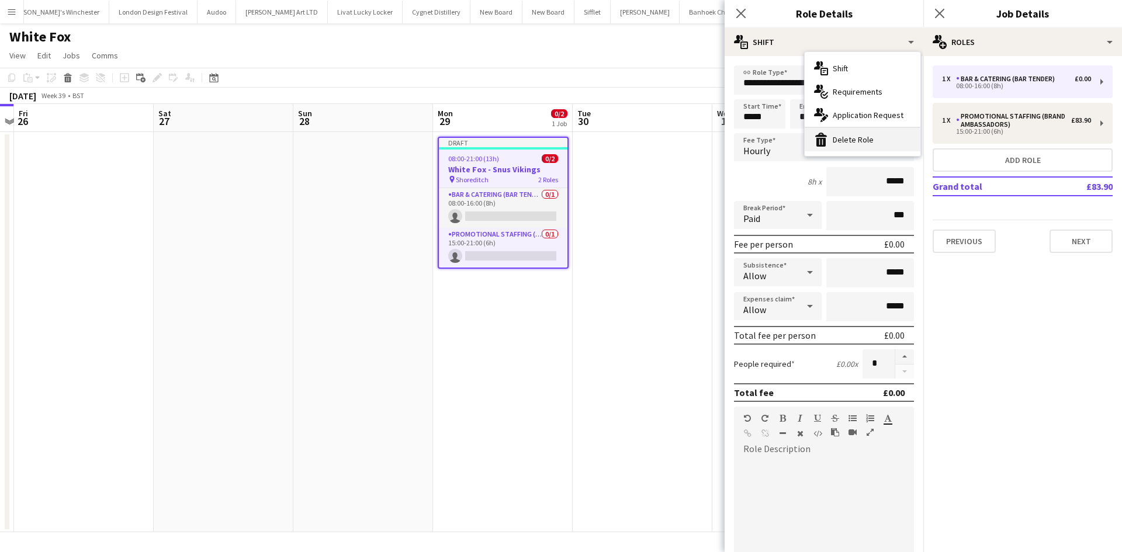
click at [857, 140] on div "bin-2 Delete Role" at bounding box center [863, 139] width 116 height 23
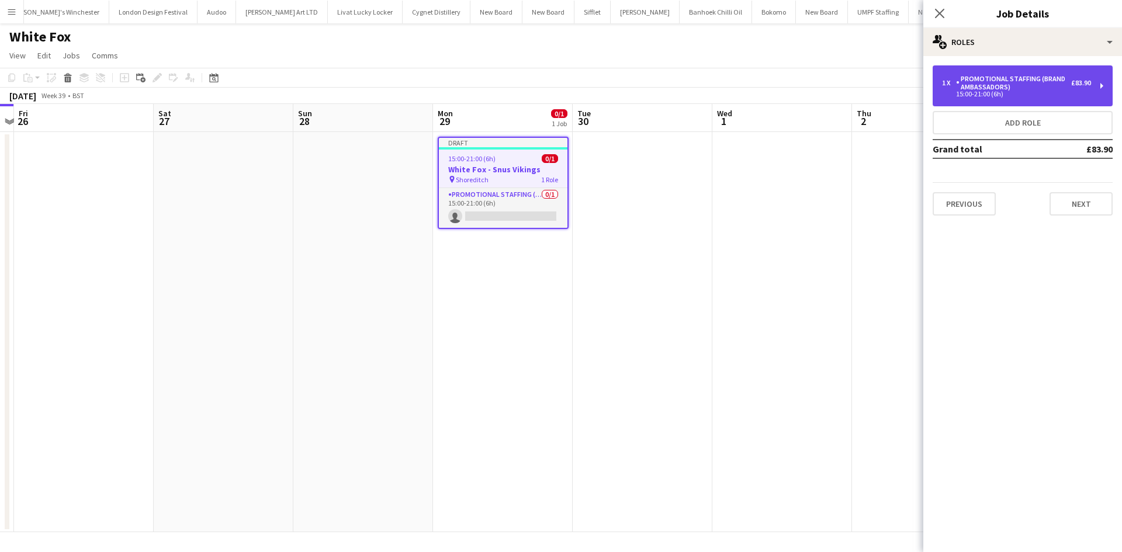
click at [1012, 92] on div "15:00-21:00 (6h)" at bounding box center [1016, 94] width 149 height 6
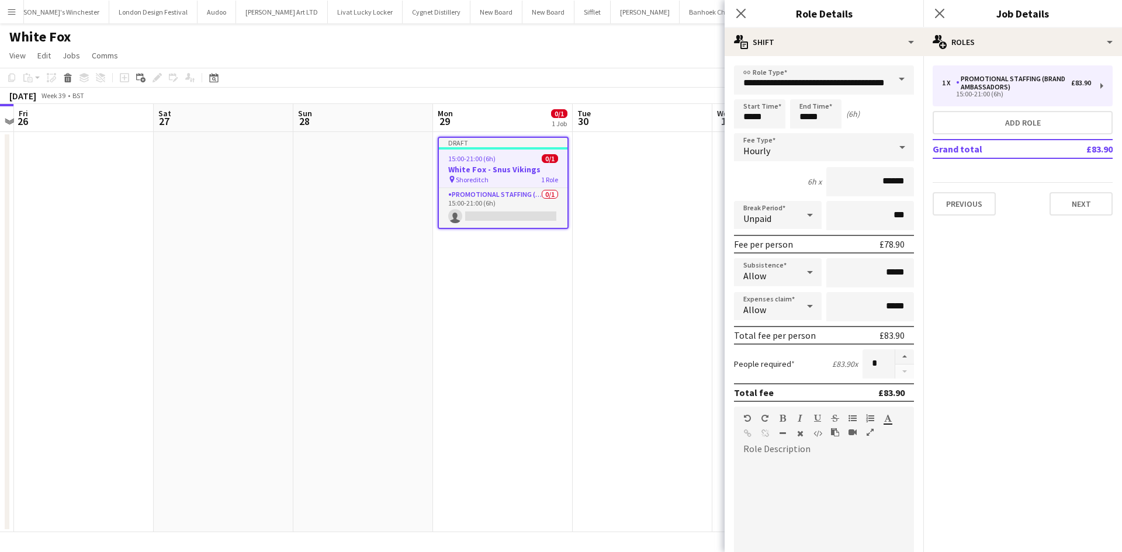
click at [789, 469] on div at bounding box center [824, 529] width 180 height 140
click at [902, 361] on button "button" at bounding box center [904, 357] width 19 height 15
type input "*"
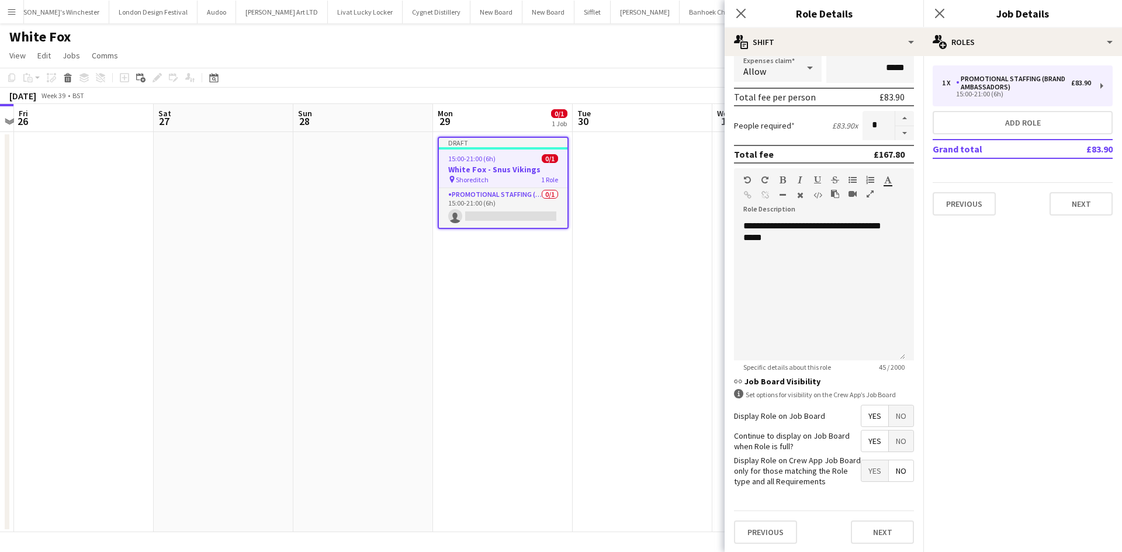
scroll to position [240, 0]
drag, startPoint x: 888, startPoint y: 540, endPoint x: 891, endPoint y: 532, distance: 8.1
click at [888, 540] on button "Next" at bounding box center [882, 531] width 63 height 23
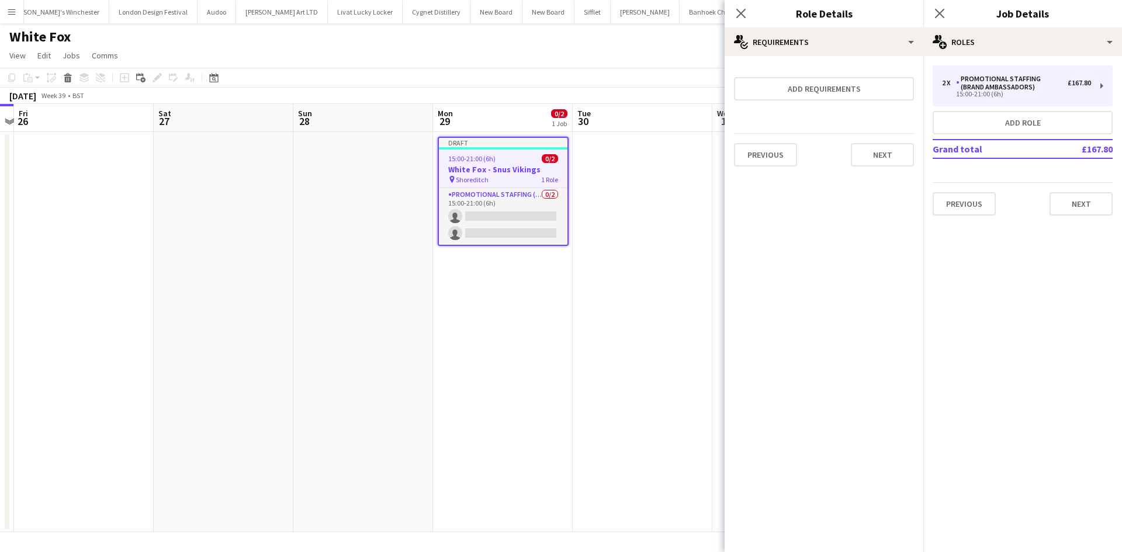
scroll to position [0, 0]
click at [883, 157] on button "Next" at bounding box center [882, 154] width 63 height 23
click at [883, 164] on button "Finish" at bounding box center [892, 156] width 44 height 23
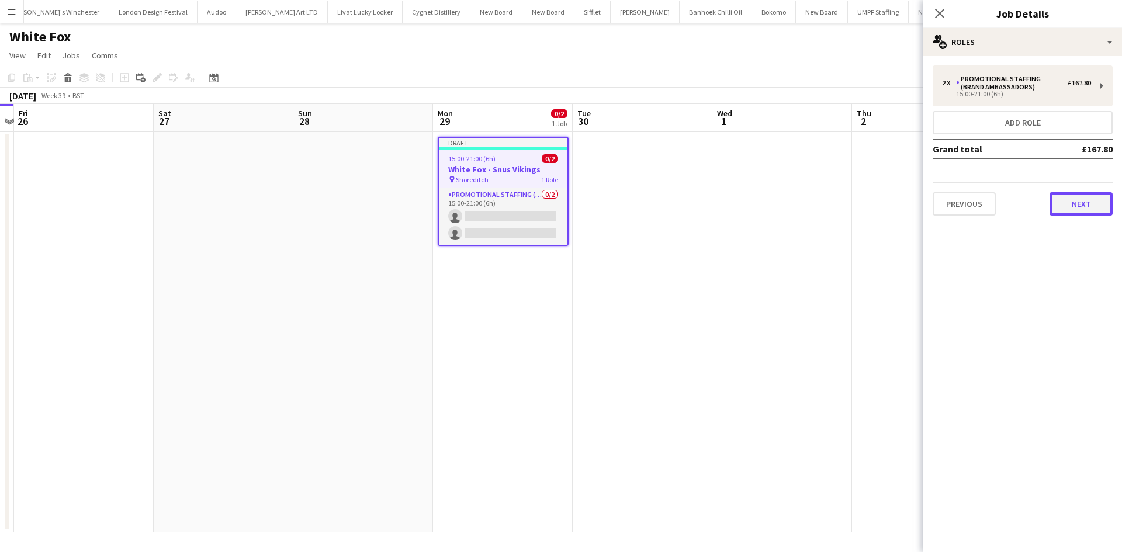
click at [1066, 206] on button "Next" at bounding box center [1081, 203] width 63 height 23
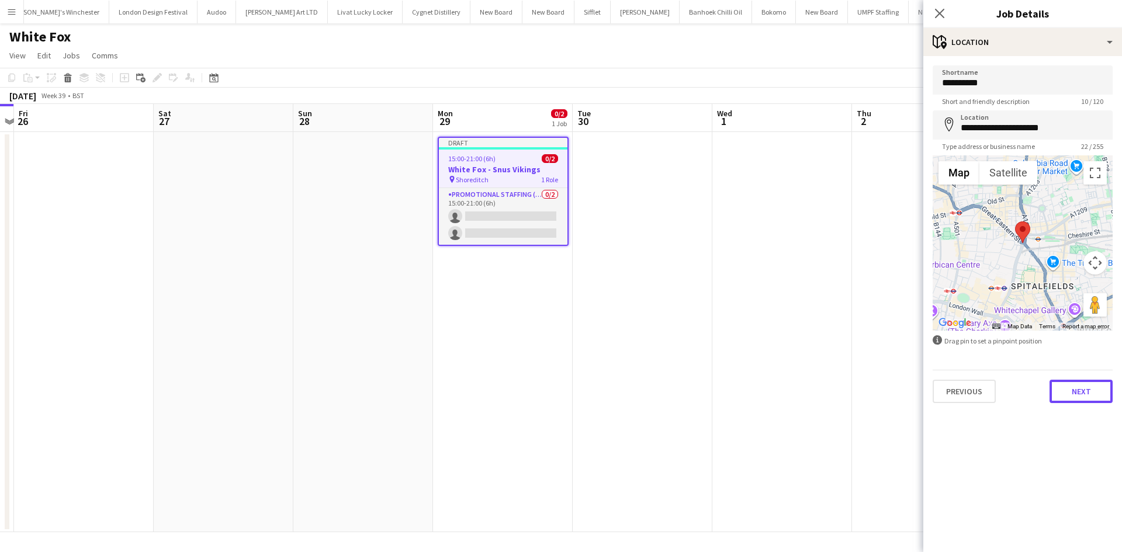
click at [1093, 398] on button "Next" at bounding box center [1081, 391] width 63 height 23
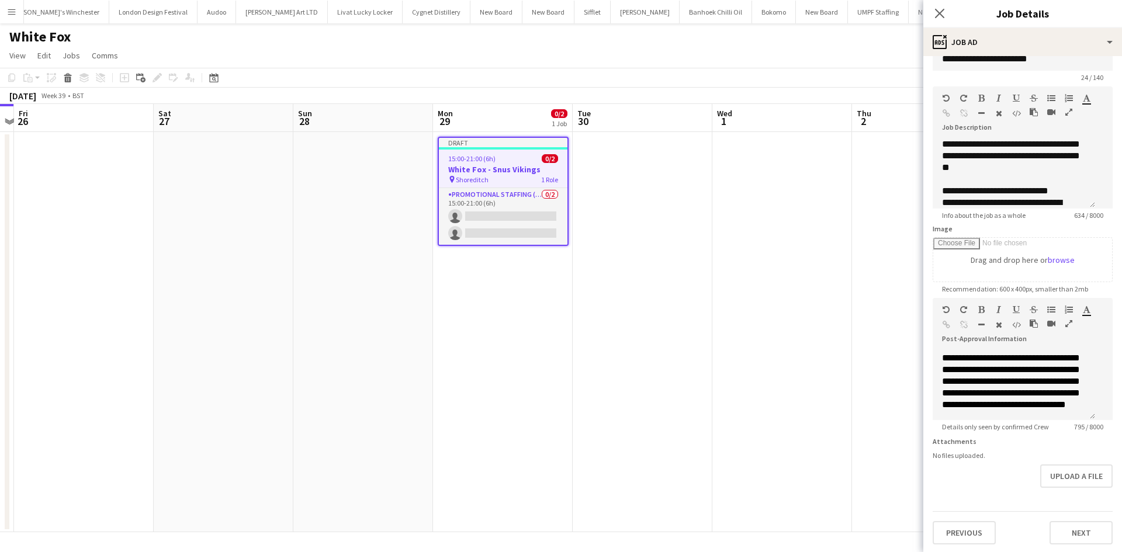
scroll to position [34, 0]
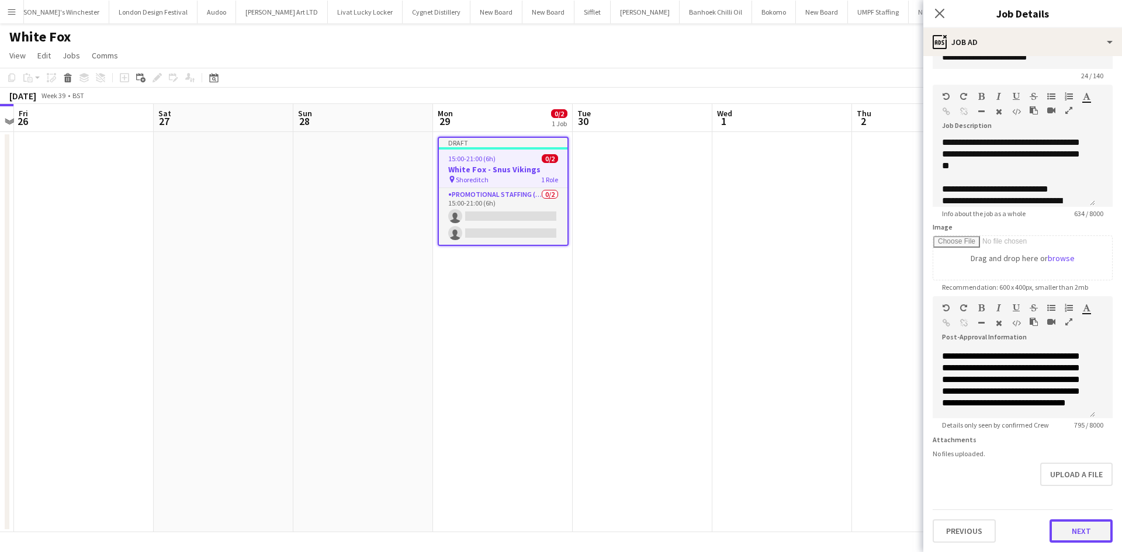
click at [1065, 532] on button "Next" at bounding box center [1081, 531] width 63 height 23
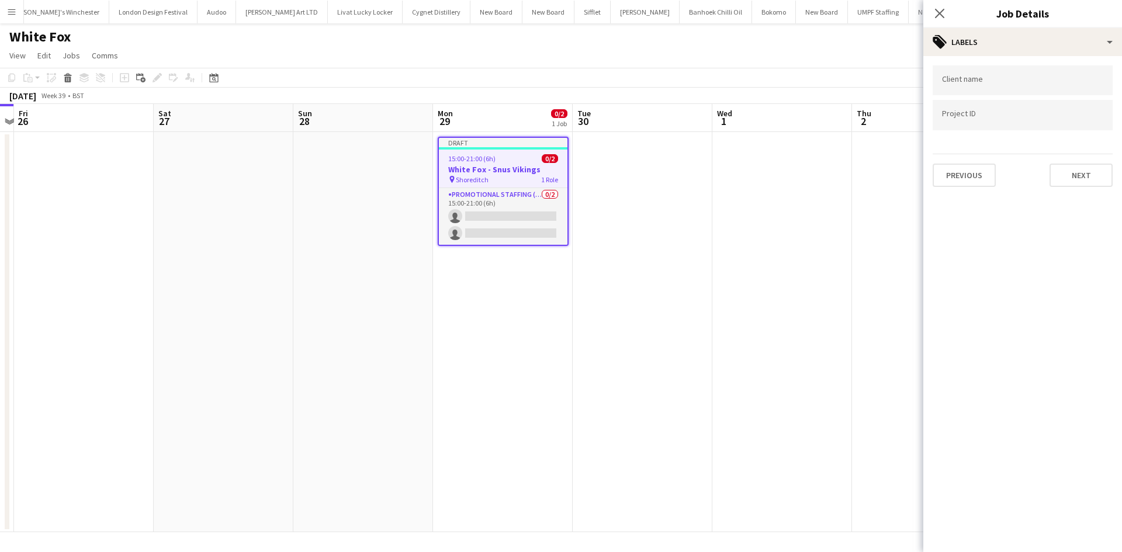
scroll to position [0, 0]
click at [1080, 176] on button "Next" at bounding box center [1081, 175] width 63 height 23
click at [1085, 117] on button "Next" at bounding box center [1081, 120] width 63 height 23
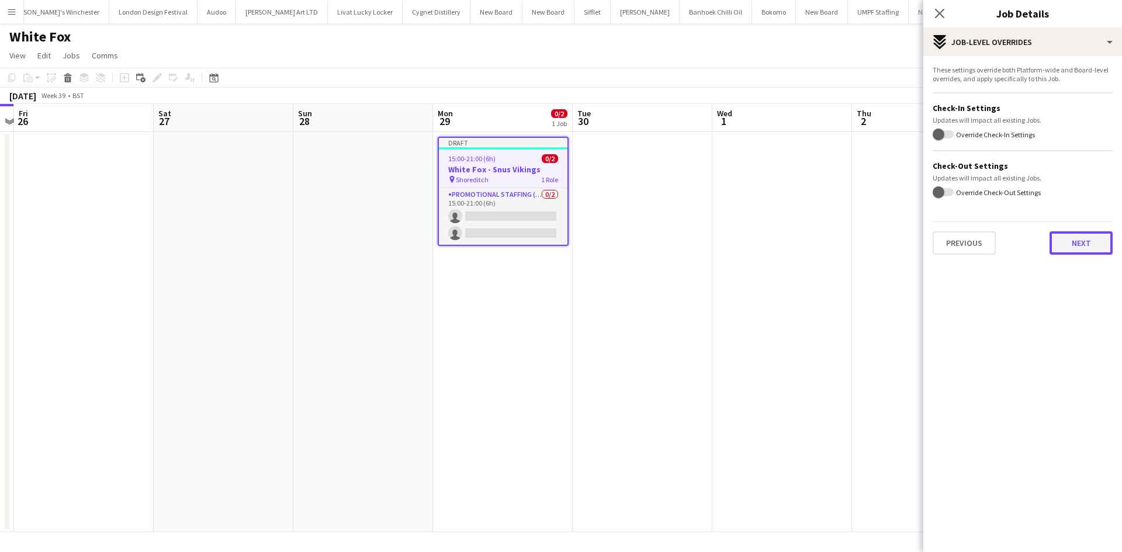
click at [1083, 255] on button "Next" at bounding box center [1081, 242] width 63 height 23
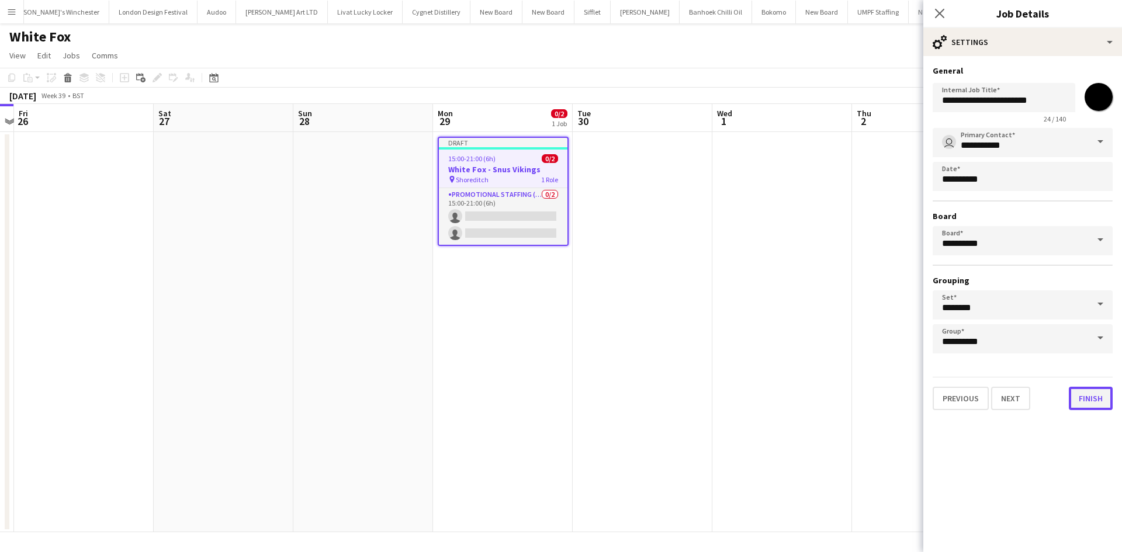
click at [1101, 389] on button "Finish" at bounding box center [1091, 398] width 44 height 23
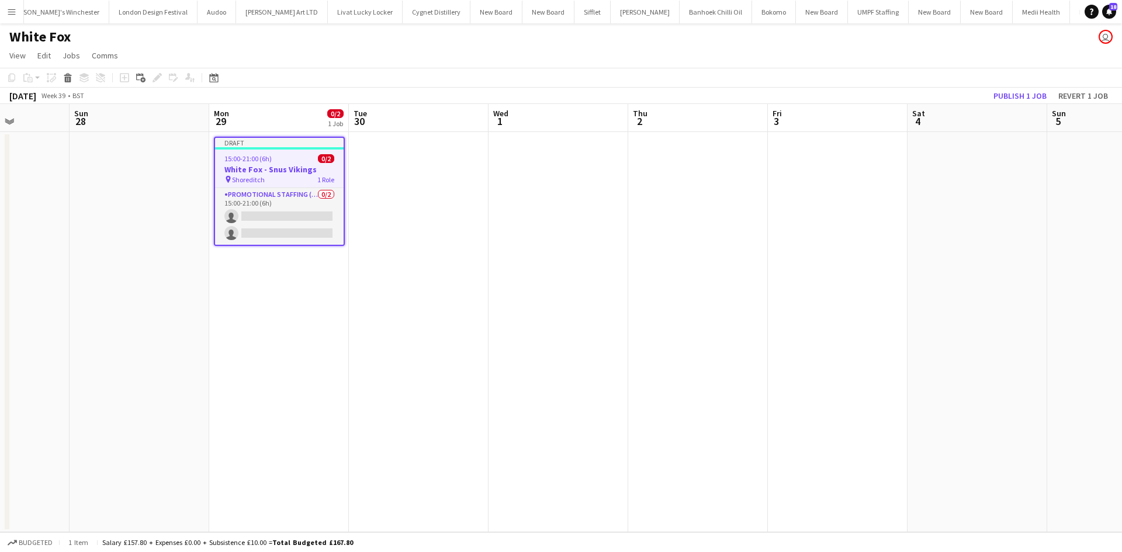
drag, startPoint x: 821, startPoint y: 256, endPoint x: 620, endPoint y: 245, distance: 202.0
click at [597, 255] on app-calendar-viewport "Wed 24 Thu 25 Fri 26 Sat 27 Sun 28 Mon 29 0/2 1 Job Tue 30 Wed 1 Thu 2 Fri 3 Sa…" at bounding box center [561, 318] width 1122 height 428
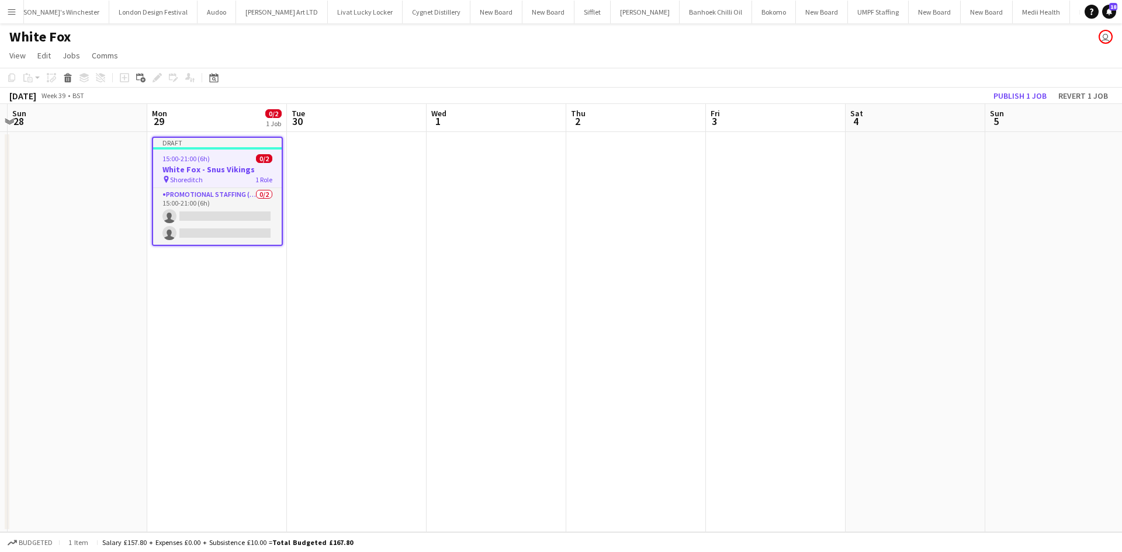
drag, startPoint x: 424, startPoint y: 168, endPoint x: 352, endPoint y: 161, distance: 72.3
click at [341, 161] on app-calendar-viewport "Wed 24 Thu 25 Fri 26 Sat 27 Sun 28 Mon 29 0/2 1 Job Tue 30 Wed 1 Thu 2 Fri 3 Sa…" at bounding box center [561, 318] width 1122 height 428
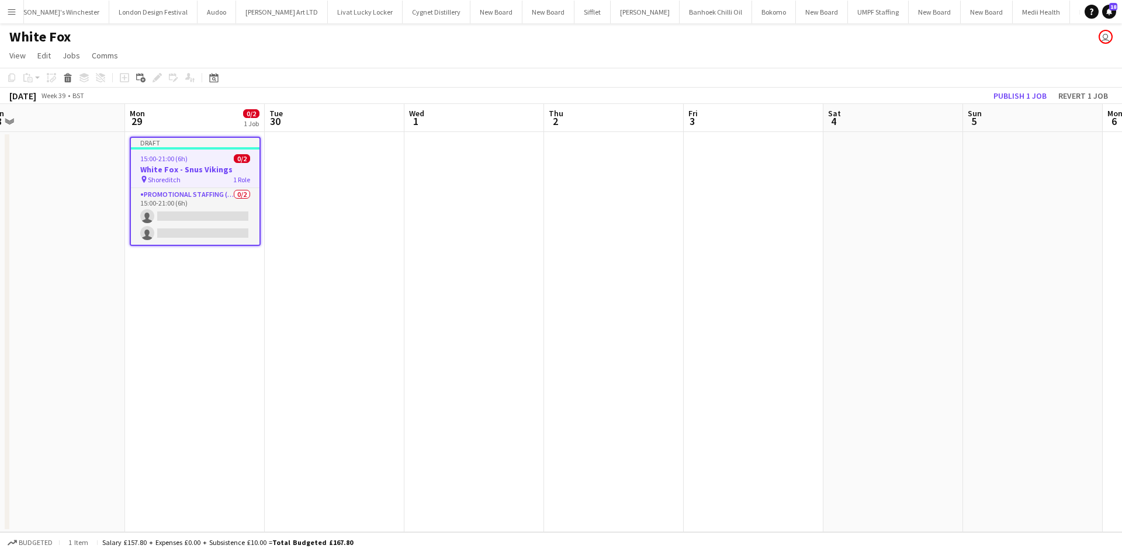
click at [167, 163] on app-job-card "Draft 15:00-21:00 (6h) 0/2 White Fox - Snus Vikings pin Shoreditch 1 Role Promo…" at bounding box center [195, 191] width 131 height 109
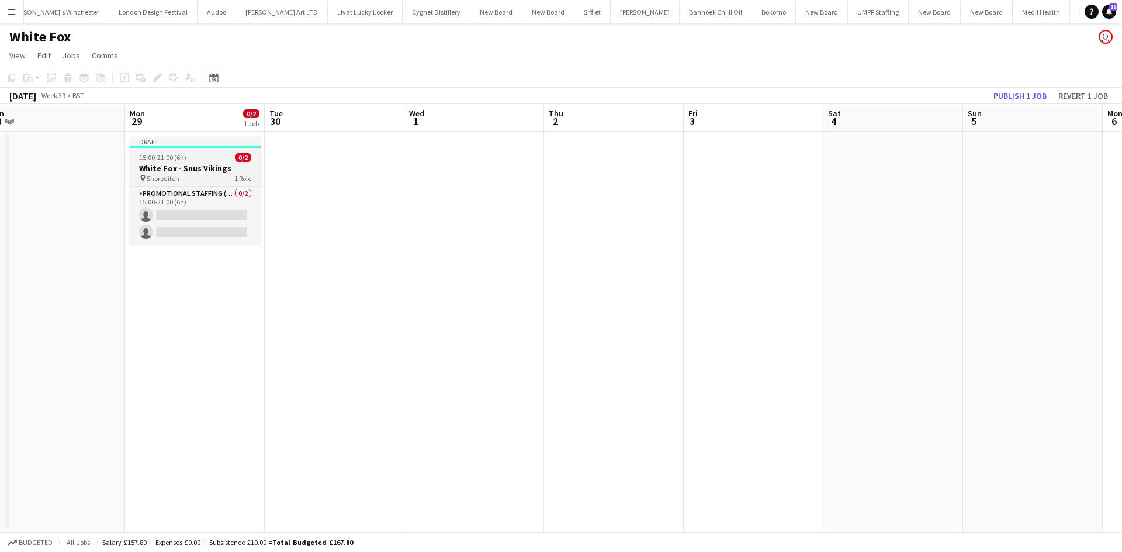
click at [170, 162] on app-job-card "Draft 15:00-21:00 (6h) 0/2 White Fox - Snus Vikings pin Shoreditch 1 Role Promo…" at bounding box center [195, 190] width 131 height 107
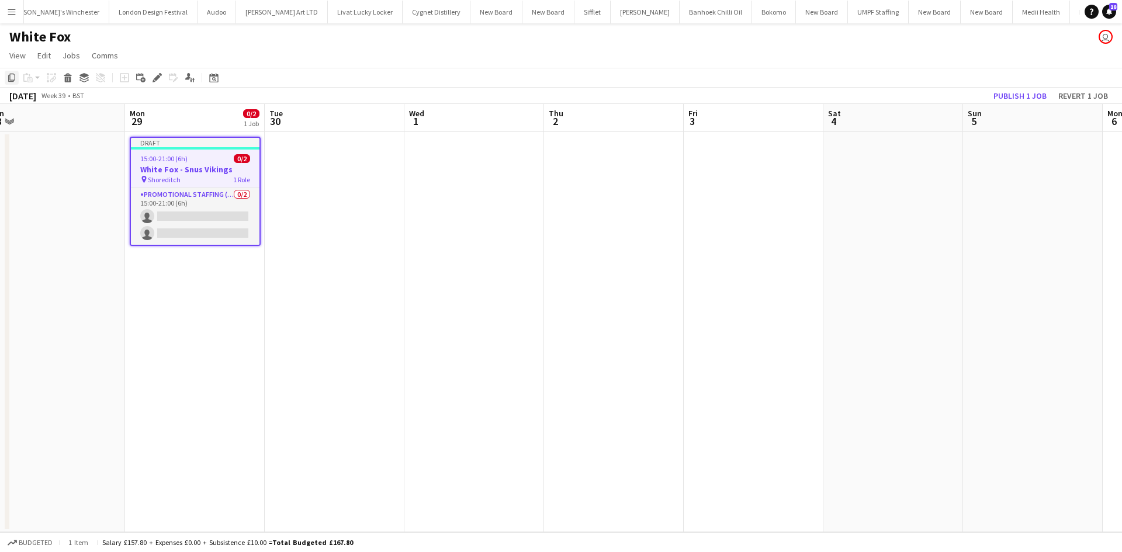
click at [15, 82] on icon "Copy" at bounding box center [11, 77] width 9 height 9
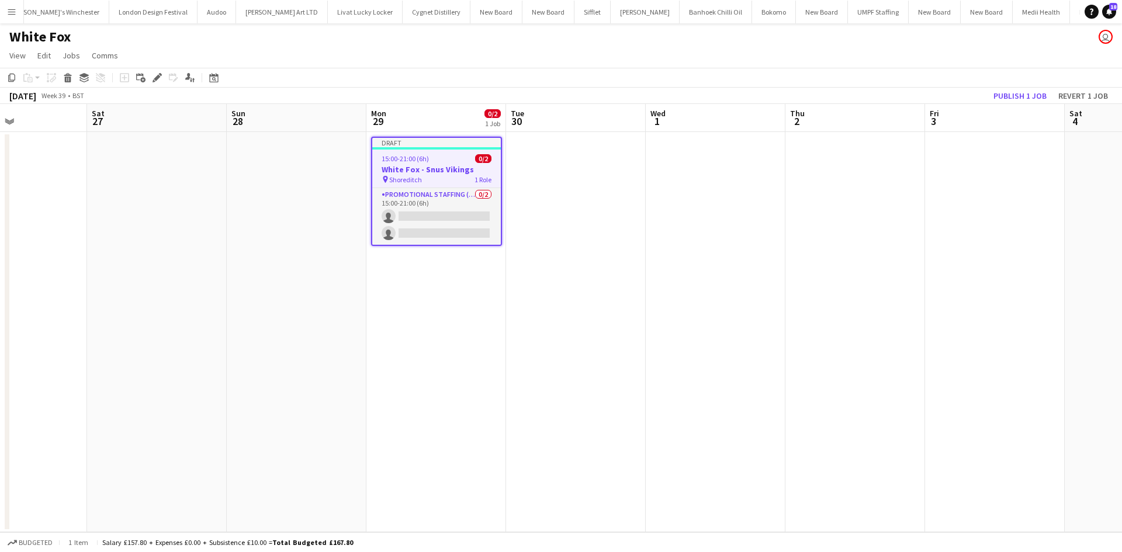
drag, startPoint x: 998, startPoint y: 234, endPoint x: 973, endPoint y: 234, distance: 25.7
click at [973, 233] on app-calendar-viewport "Wed 24 Thu 25 Fri 26 Sat 27 Sun 28 Mon 29 0/2 1 Job Tue 30 Wed 1 Thu 2 Fri 3 Sa…" at bounding box center [561, 318] width 1122 height 428
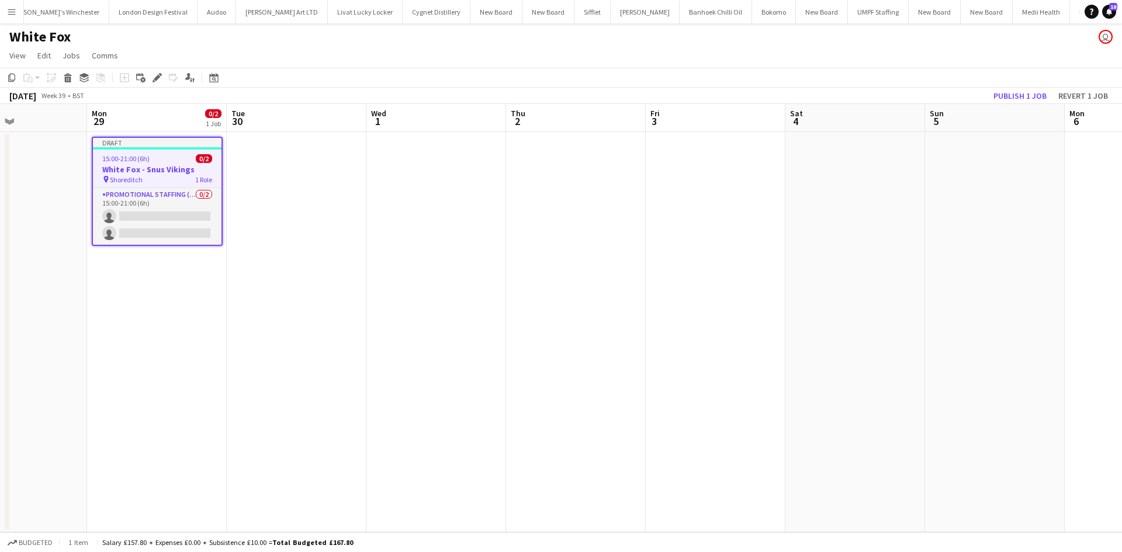
scroll to position [0, 334]
click at [980, 177] on app-date-cell at bounding box center [994, 332] width 140 height 400
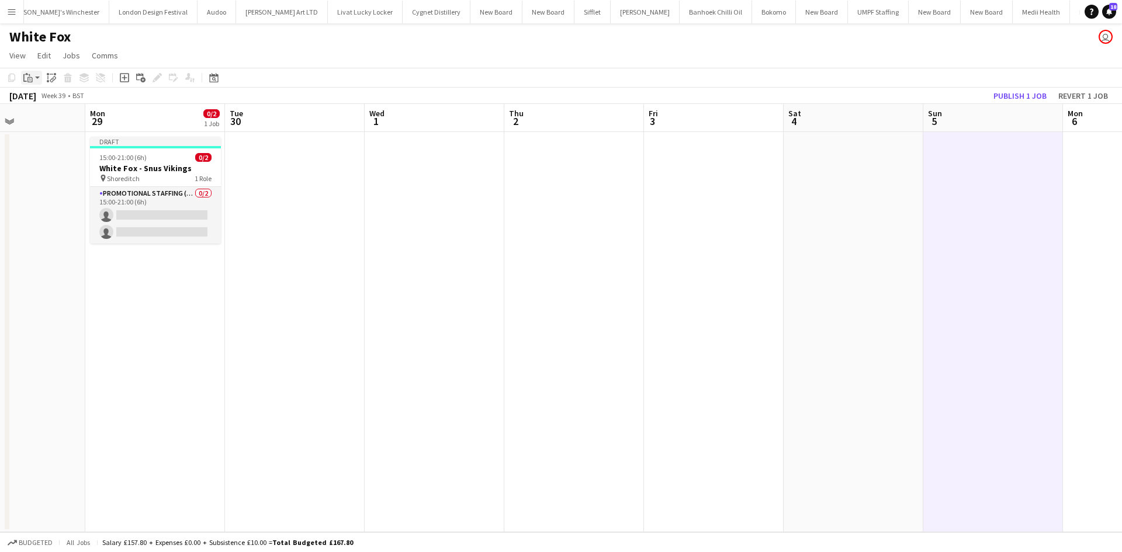
click at [29, 76] on icon at bounding box center [29, 75] width 1 height 2
click at [66, 101] on link "Paste Ctrl+V" at bounding box center [86, 100] width 110 height 11
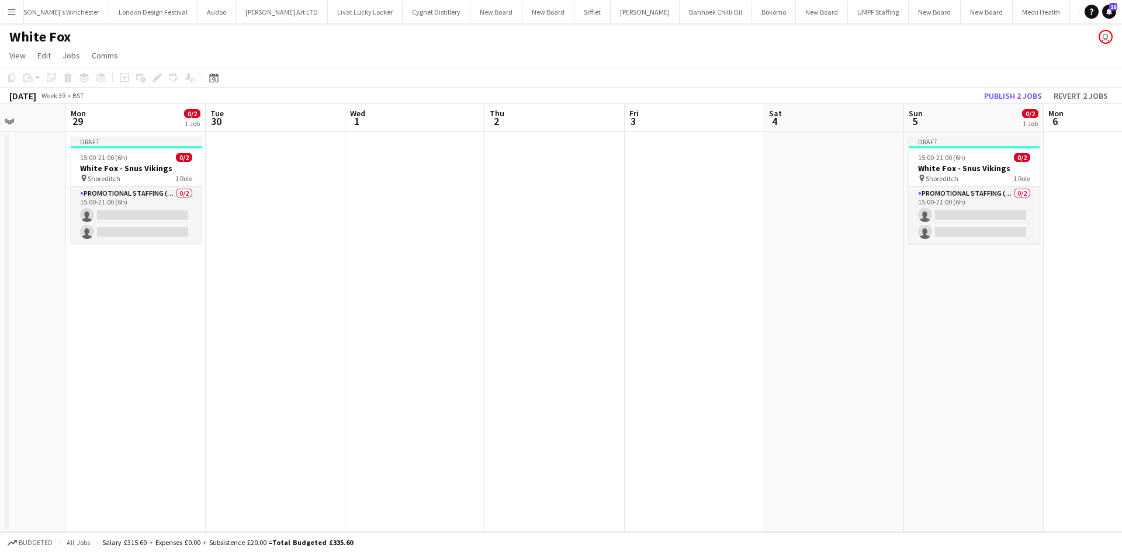
drag, startPoint x: 1030, startPoint y: 351, endPoint x: 1012, endPoint y: 355, distance: 18.5
click at [1014, 353] on app-calendar-viewport "Fri 26 Sat 27 Sun 28 Mon 29 0/2 1 Job Tue 30 Wed 1 Thu 2 Fri 3 Sat 4 Sun 5 0/2 …" at bounding box center [561, 318] width 1122 height 428
click at [811, 165] on app-date-cell at bounding box center [833, 332] width 140 height 400
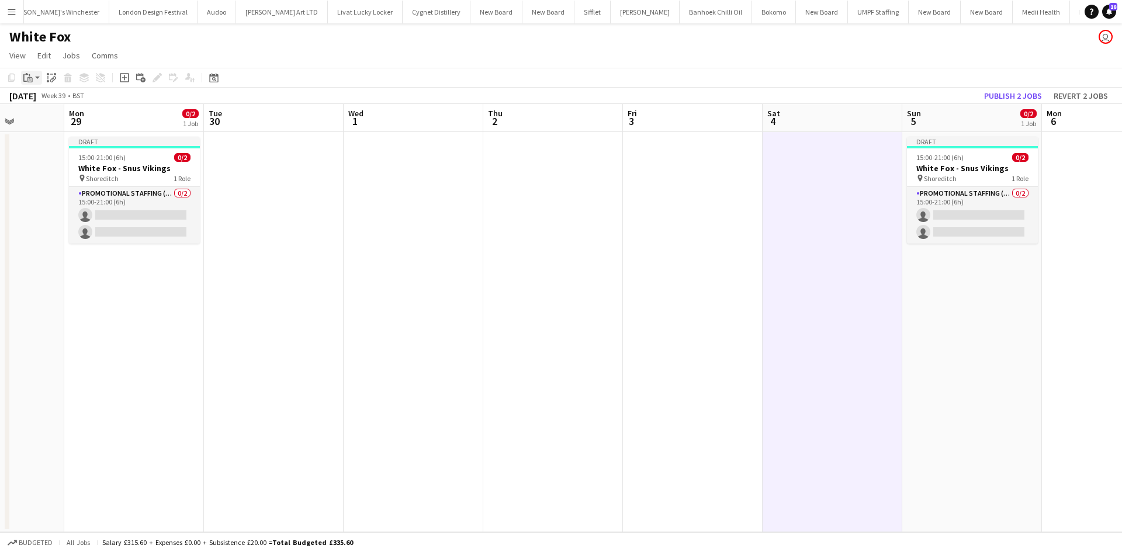
click at [32, 80] on icon at bounding box center [29, 79] width 5 height 5
click at [60, 99] on link "Paste Ctrl+V" at bounding box center [86, 100] width 110 height 11
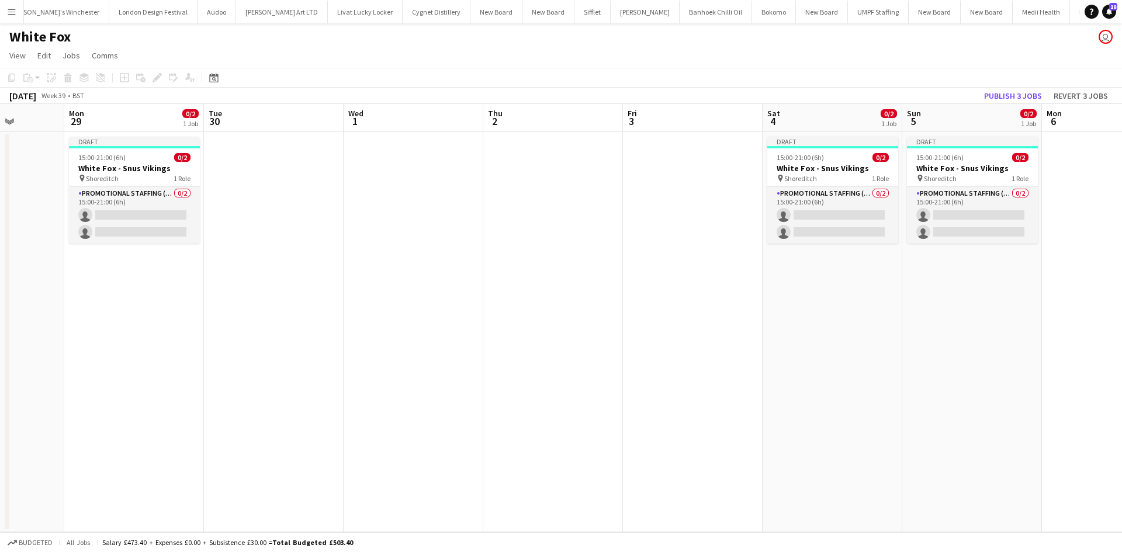
click at [700, 174] on app-date-cell at bounding box center [693, 332] width 140 height 400
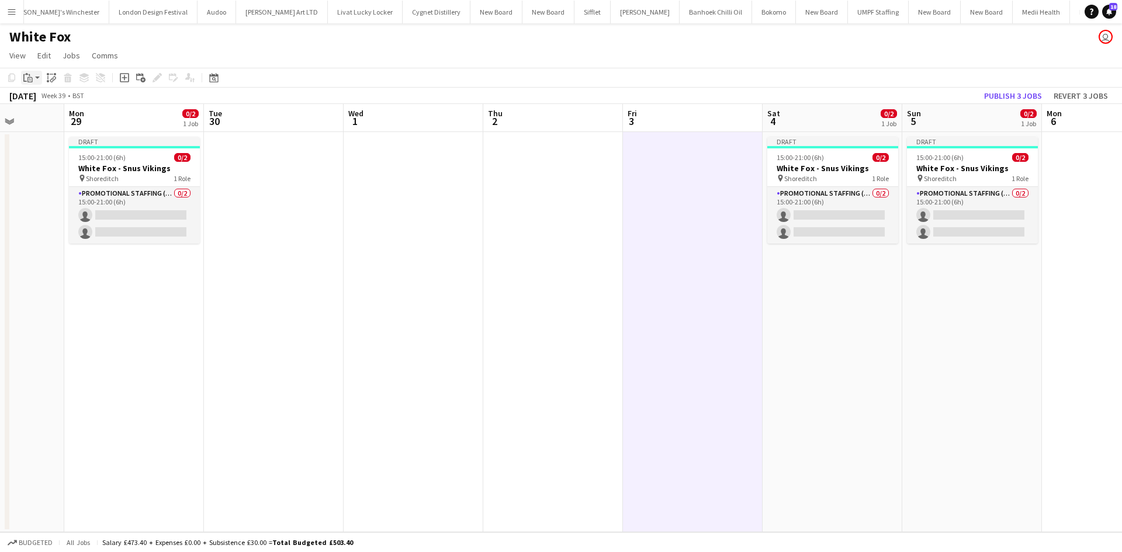
click at [28, 79] on icon at bounding box center [29, 79] width 5 height 5
click at [36, 101] on link "Paste Ctrl+V" at bounding box center [86, 100] width 110 height 11
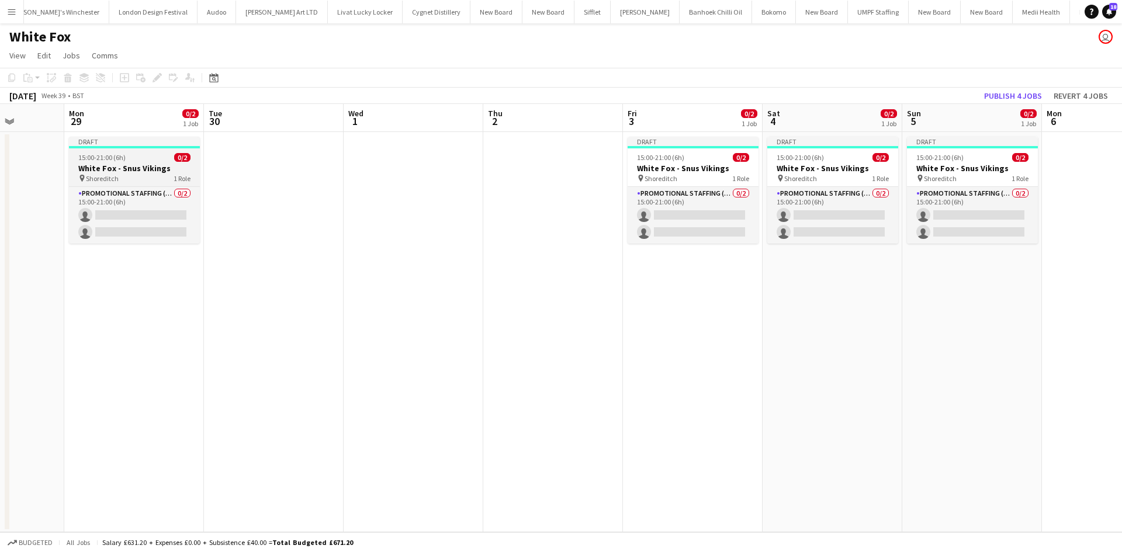
click at [120, 172] on h3 "White Fox - Snus Vikings" at bounding box center [134, 168] width 131 height 11
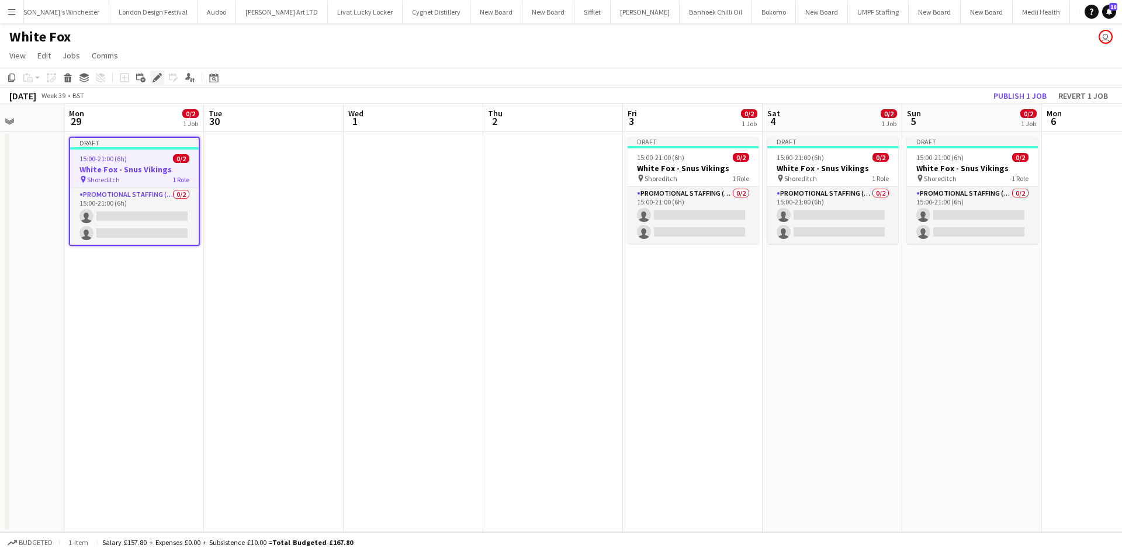
click at [155, 81] on icon "Edit" at bounding box center [157, 77] width 9 height 9
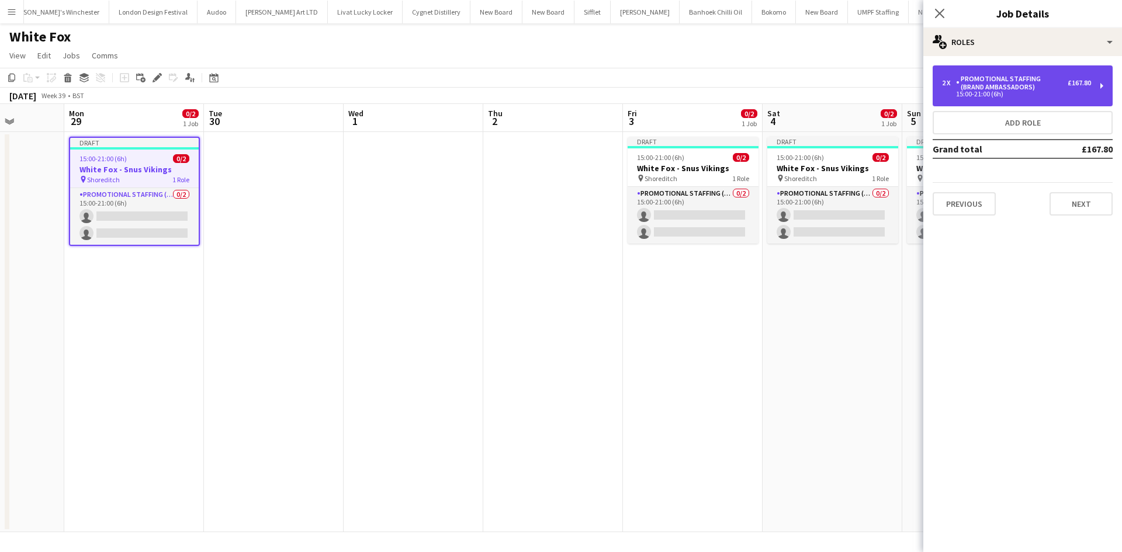
click at [1002, 90] on div "Promotional Staffing (Brand Ambassadors)" at bounding box center [1012, 83] width 112 height 16
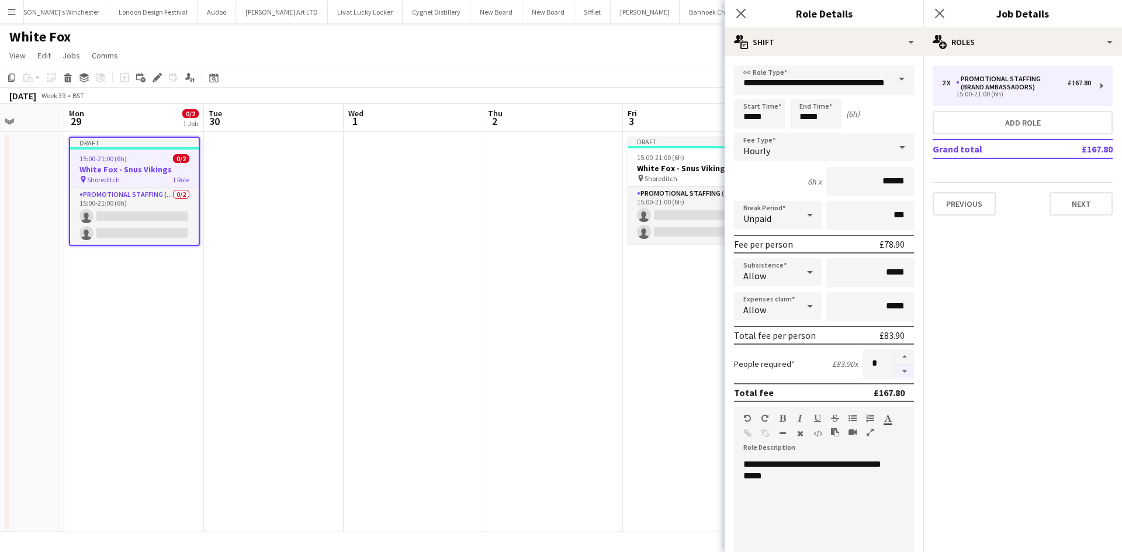
click at [895, 376] on button "button" at bounding box center [904, 372] width 19 height 15
type input "*"
drag, startPoint x: 676, startPoint y: 378, endPoint x: 707, endPoint y: 381, distance: 31.1
click at [676, 378] on app-date-cell "Draft 15:00-21:00 (6h) 0/2 White Fox - Snus Vikings pin Shoreditch 1 Role Promo…" at bounding box center [693, 332] width 140 height 400
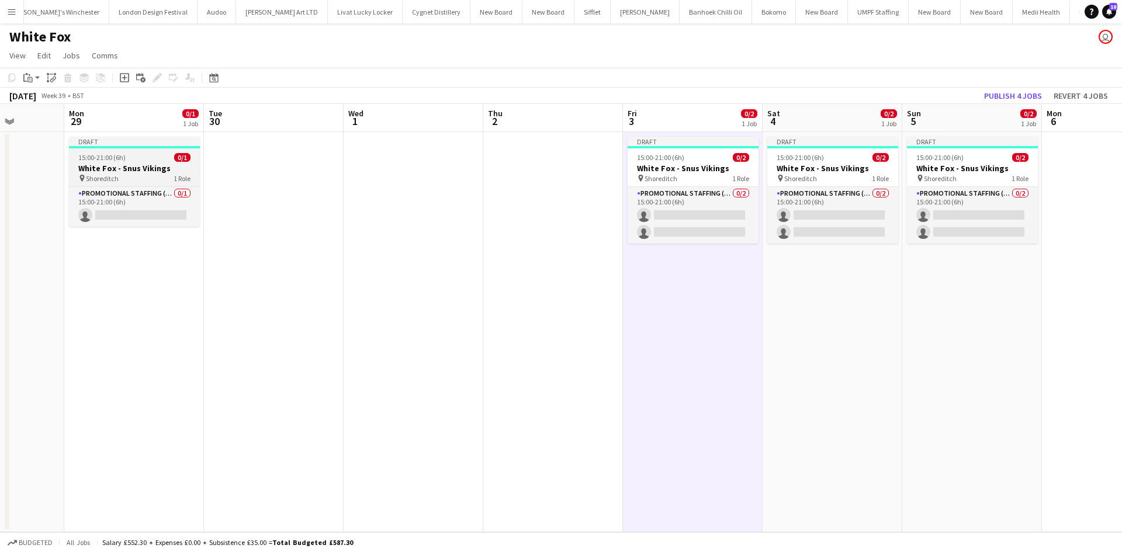
click at [117, 145] on div "Draft" at bounding box center [134, 141] width 131 height 9
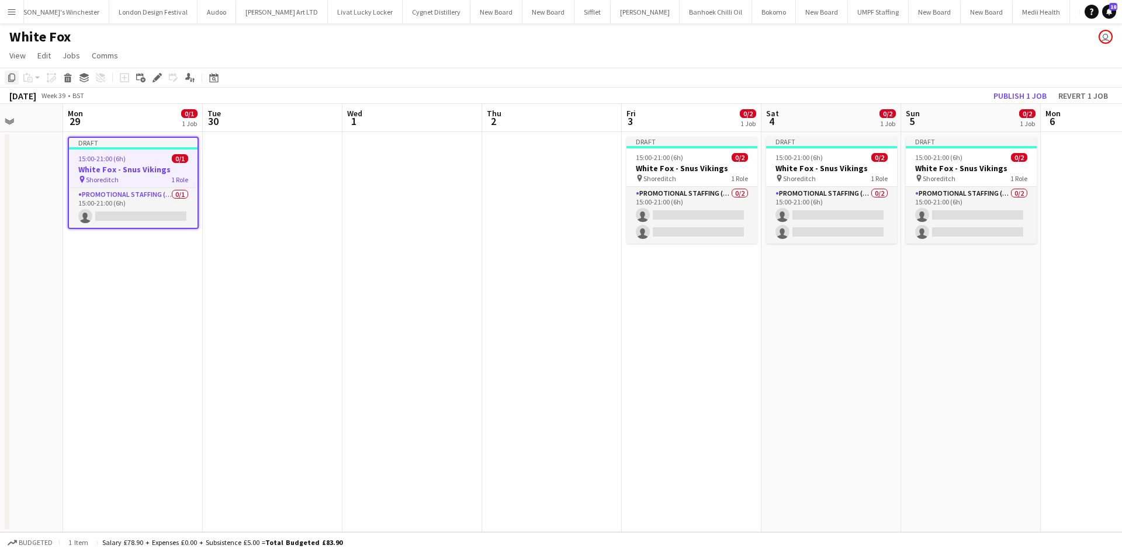
click at [15, 77] on icon at bounding box center [11, 78] width 7 height 8
drag, startPoint x: 316, startPoint y: 175, endPoint x: 193, endPoint y: 134, distance: 129.4
click at [314, 174] on app-date-cell at bounding box center [273, 332] width 140 height 400
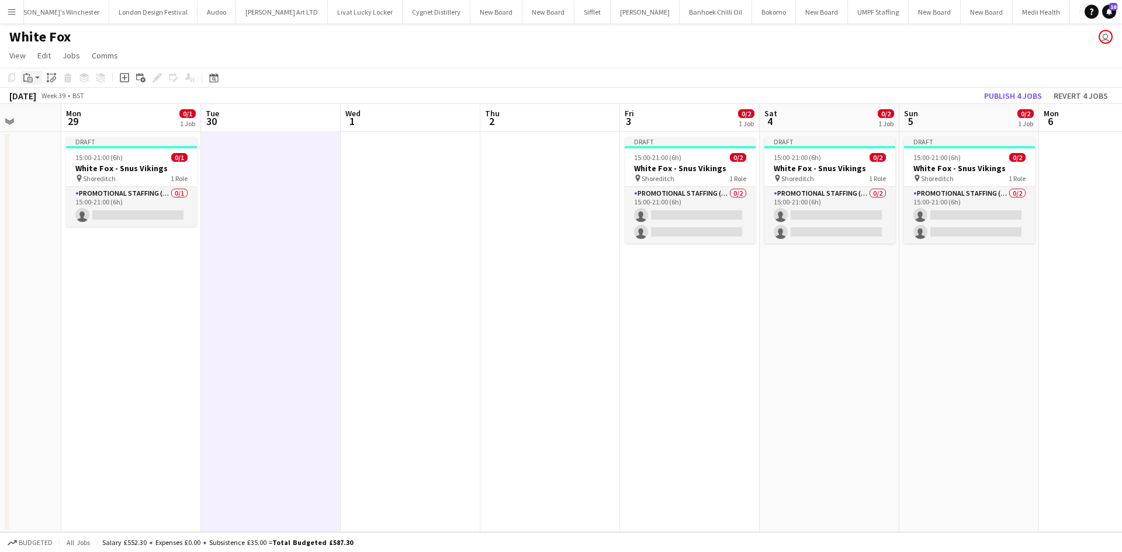
click at [35, 82] on app-action-btn "Paste" at bounding box center [31, 78] width 21 height 14
click at [53, 101] on link "Paste Ctrl+V" at bounding box center [86, 100] width 110 height 11
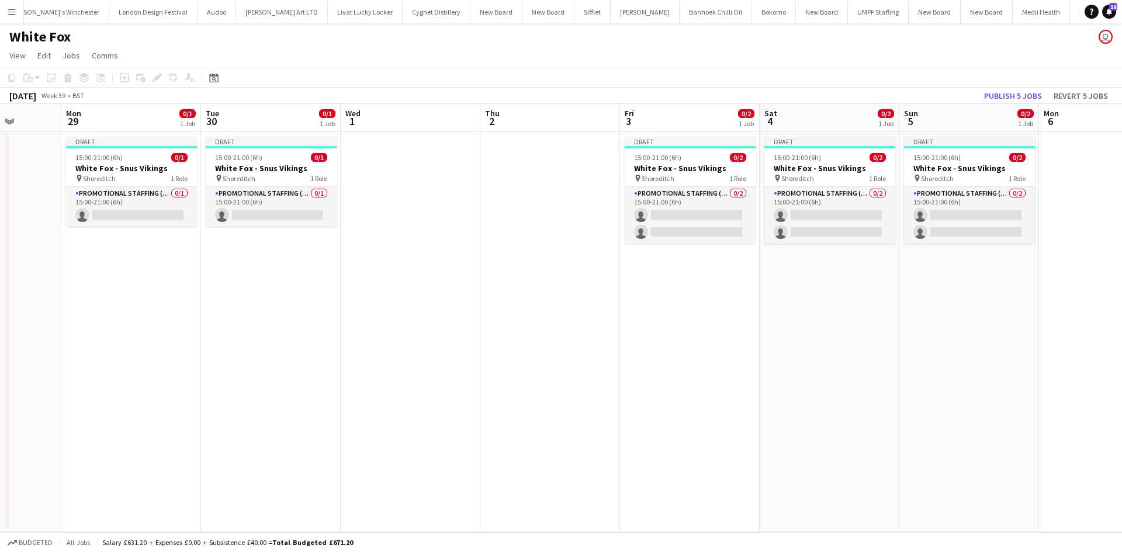
click at [395, 160] on app-date-cell at bounding box center [411, 332] width 140 height 400
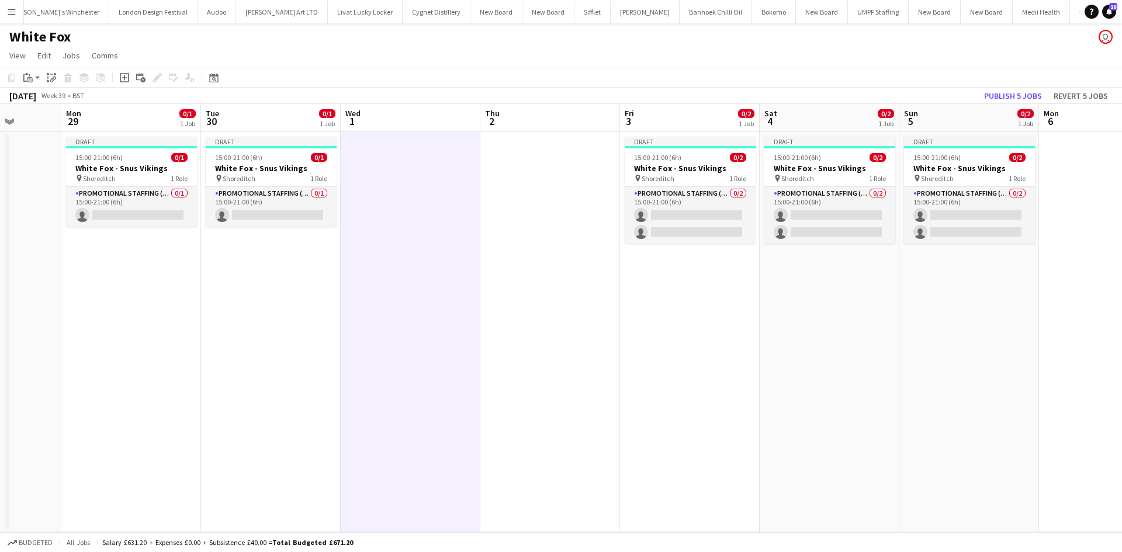
click at [27, 86] on app-toolbar "Copy Paste Paste Ctrl+V Paste with crew Ctrl+Shift+V Paste linked Job Delete Gr…" at bounding box center [561, 78] width 1122 height 20
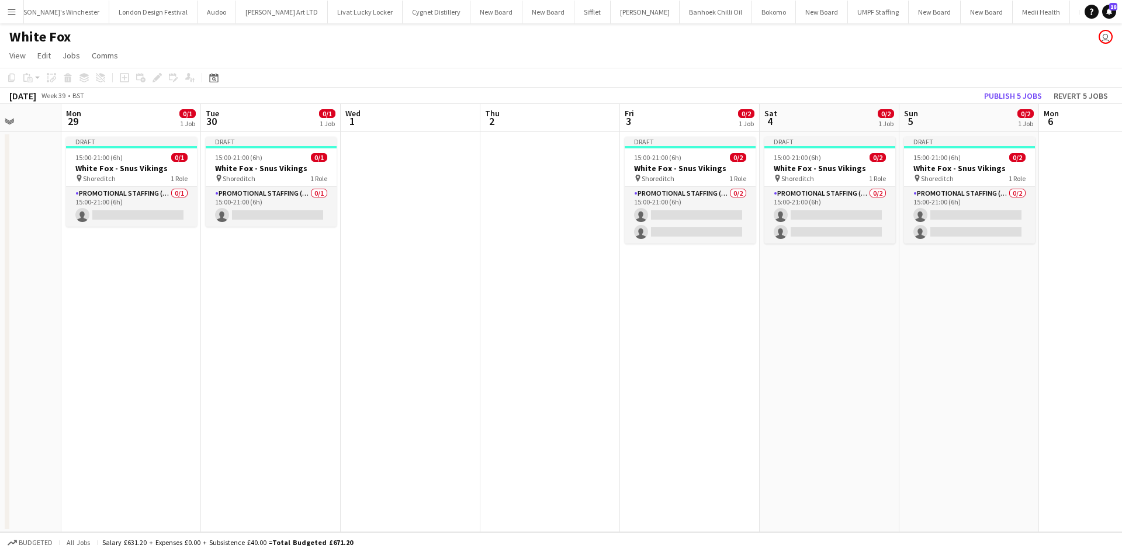
click at [375, 147] on app-date-cell at bounding box center [411, 332] width 140 height 400
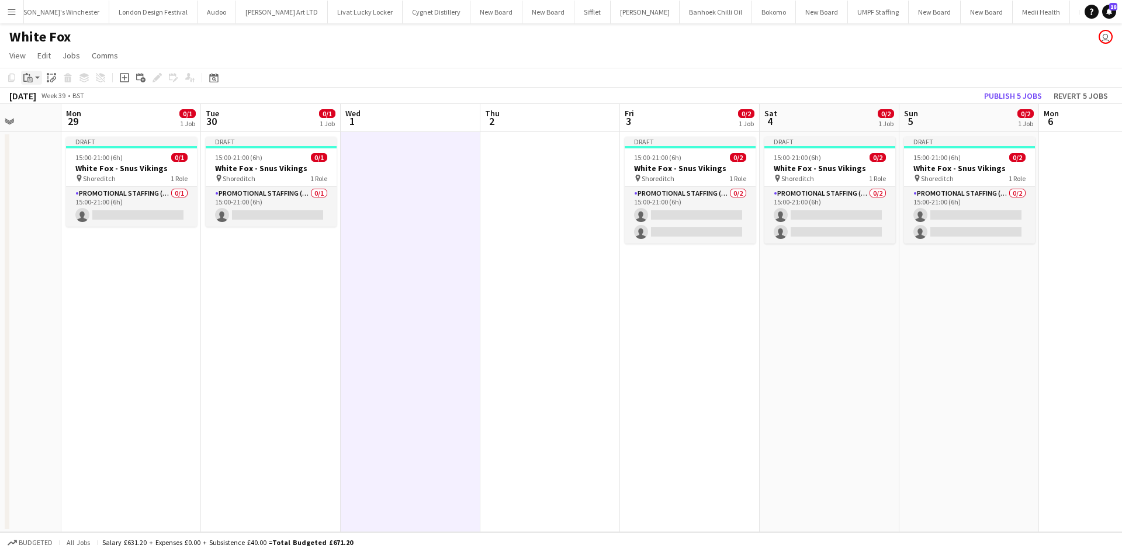
click at [34, 72] on div "Paste" at bounding box center [28, 78] width 14 height 14
click at [58, 101] on link "Paste Ctrl+V" at bounding box center [86, 100] width 110 height 11
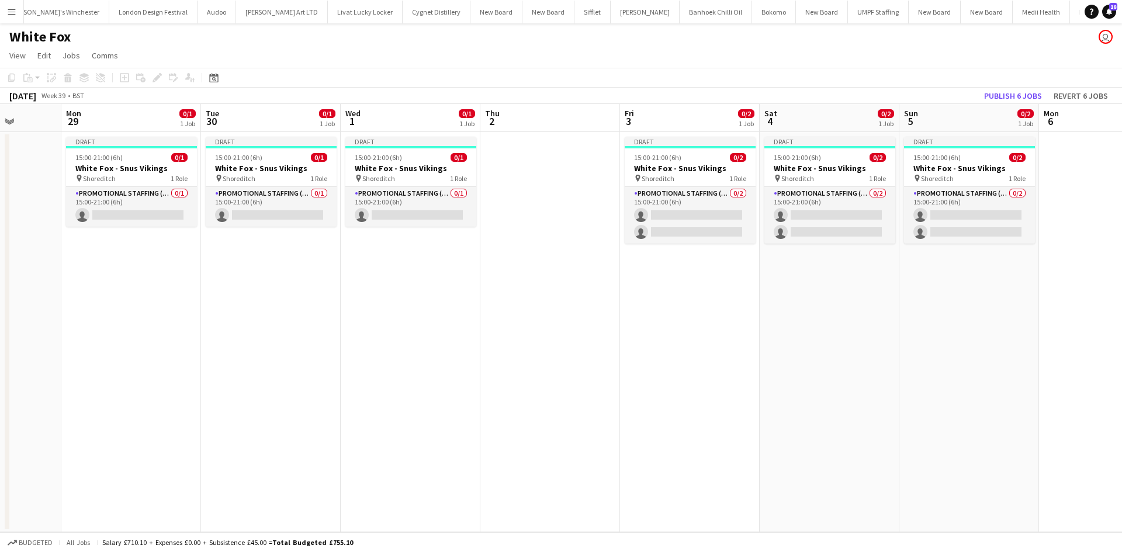
click at [569, 164] on app-date-cell at bounding box center [550, 332] width 140 height 400
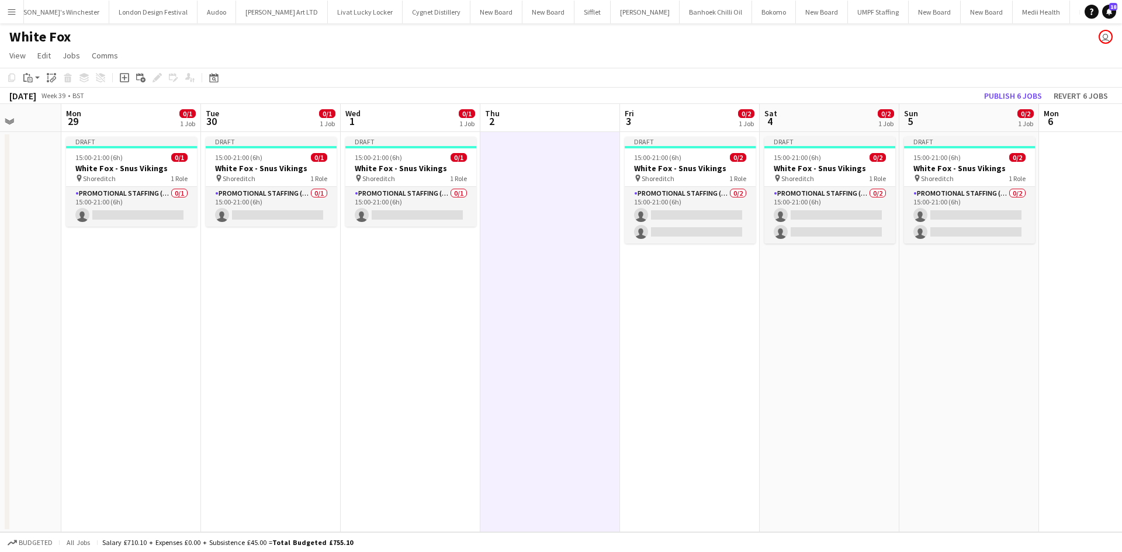
scroll to position [0, 357]
click at [32, 79] on icon "Paste" at bounding box center [27, 77] width 9 height 9
click at [53, 101] on link "Paste Ctrl+V" at bounding box center [86, 100] width 110 height 11
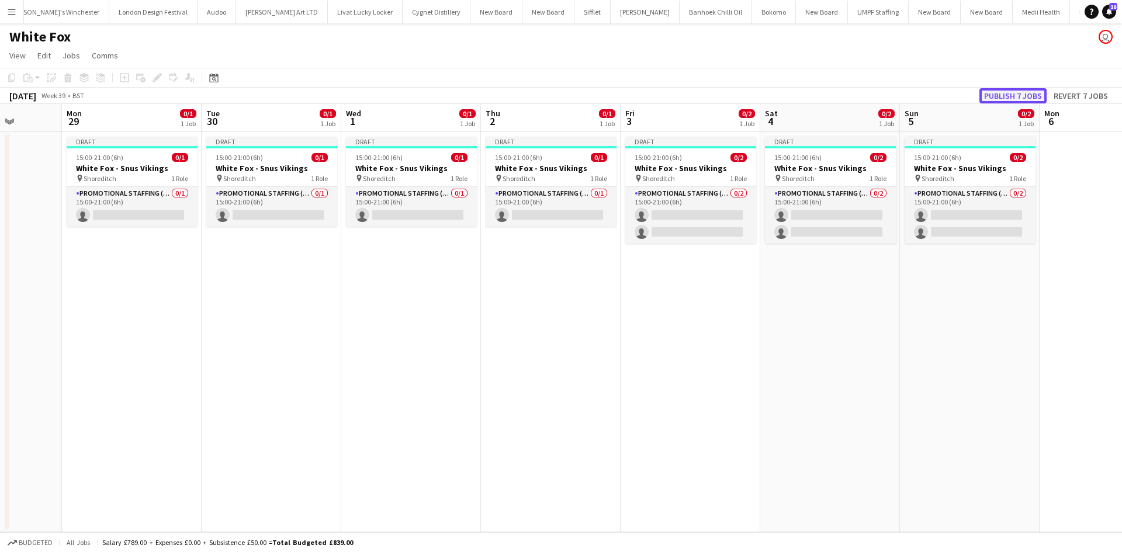
click at [1024, 95] on button "Publish 7 jobs" at bounding box center [1013, 95] width 67 height 15
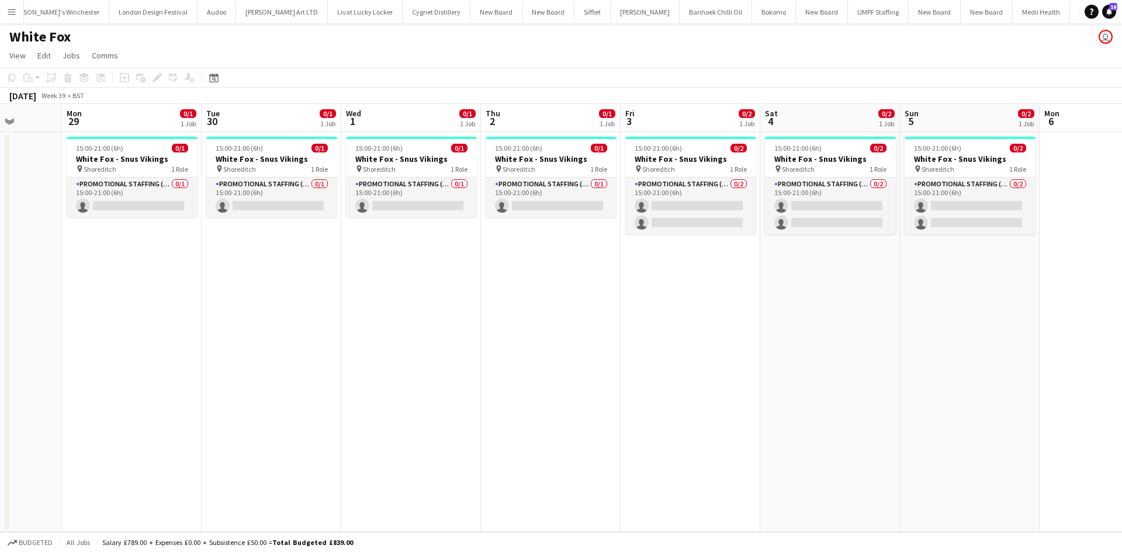
click at [11, 10] on app-icon "Menu" at bounding box center [11, 11] width 9 height 9
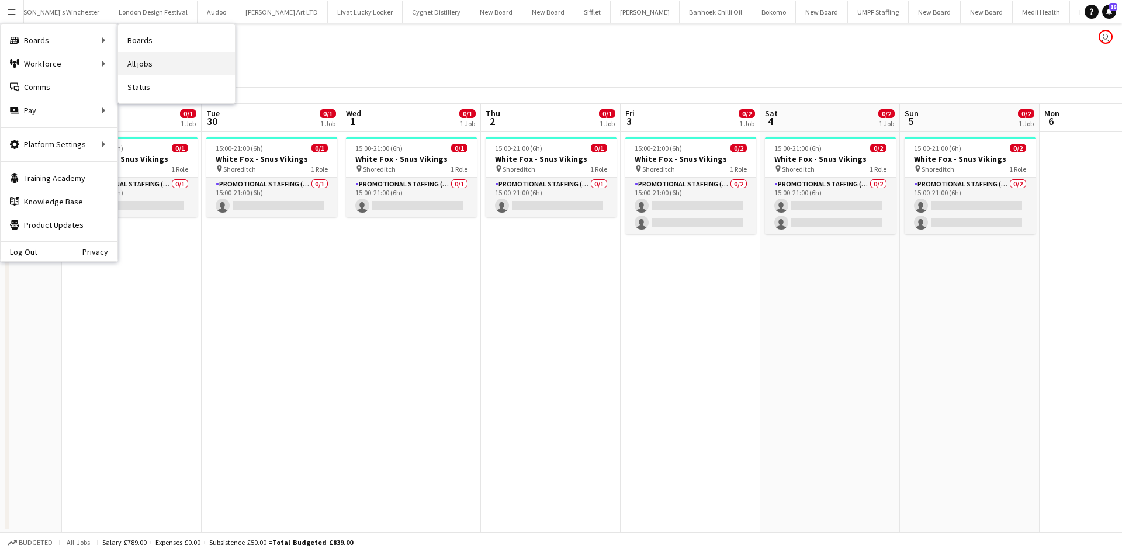
click at [152, 64] on link "All jobs" at bounding box center [176, 63] width 117 height 23
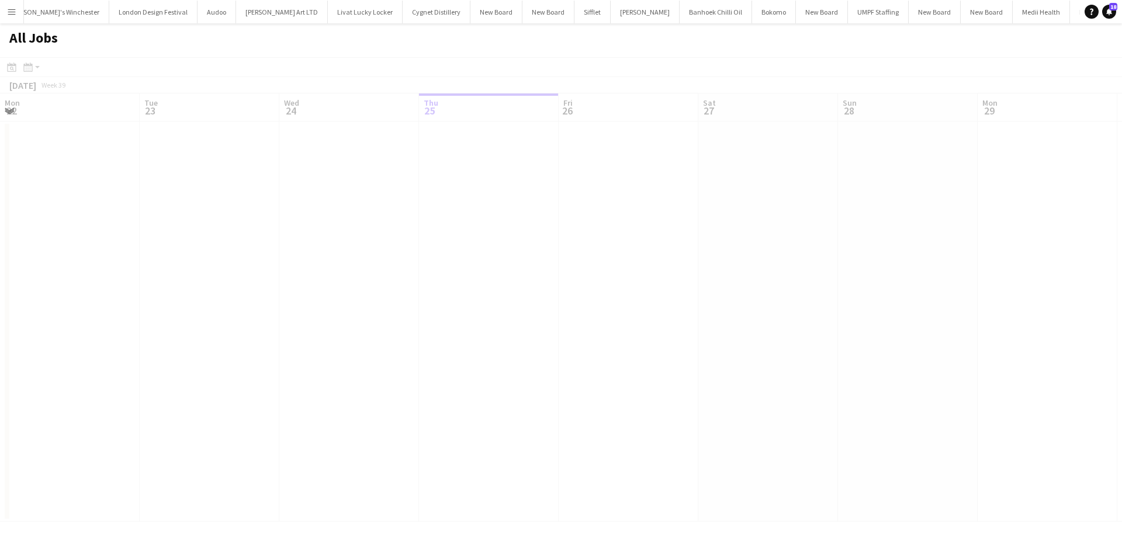
scroll to position [0, 279]
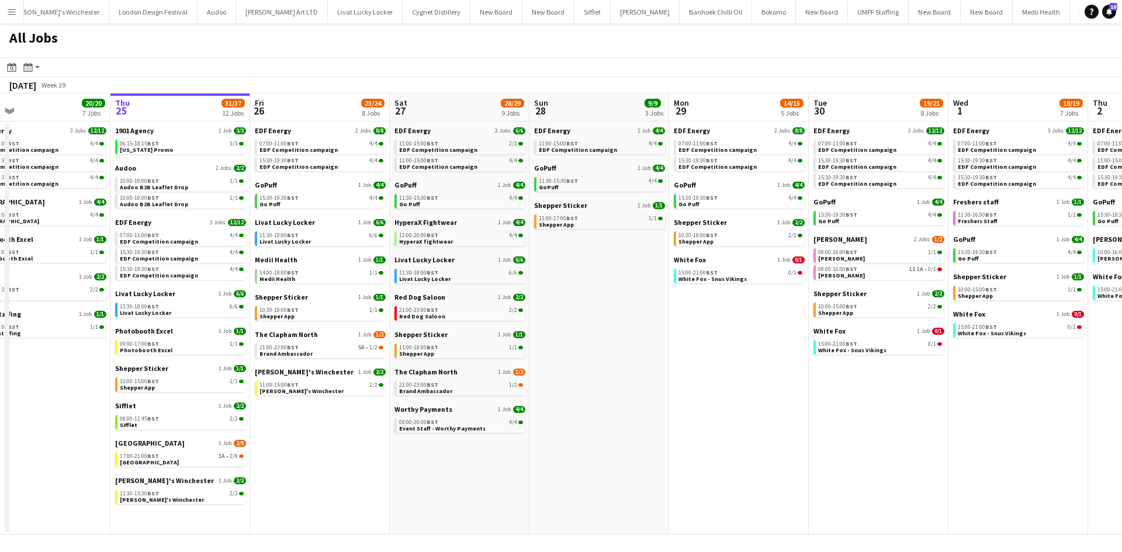
drag, startPoint x: 359, startPoint y: 447, endPoint x: 621, endPoint y: 455, distance: 262.6
click at [628, 455] on app-calendar-viewport "Mon 22 12/12 3 Jobs Tue 23 24/24 9 Jobs Wed 24 20/20 7 Jobs Thu 25 31/37 12 Job…" at bounding box center [561, 314] width 1122 height 441
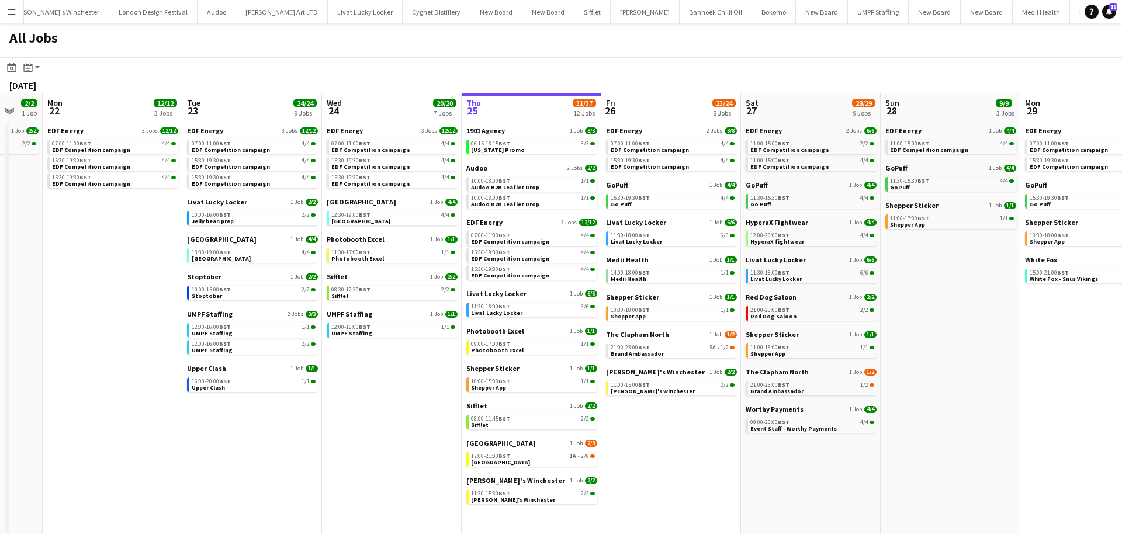
scroll to position [0, 267]
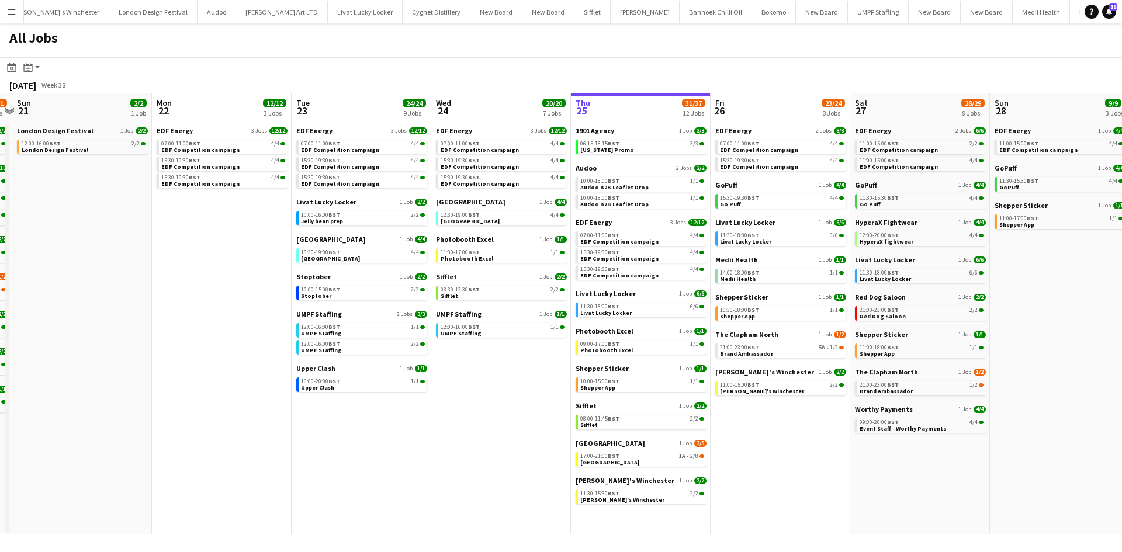
drag, startPoint x: 646, startPoint y: 449, endPoint x: 798, endPoint y: 433, distance: 153.4
click at [798, 433] on app-calendar-viewport "Fri 19 22/22 9 Jobs Sat 20 20/21 9 Jobs Sun 21 2/2 1 Job Mon 22 12/12 3 Jobs Tu…" at bounding box center [561, 314] width 1122 height 441
click at [683, 459] on span "1A" at bounding box center [682, 457] width 6 height 6
click at [628, 381] on div "10:00-15:00 BST 1/1" at bounding box center [642, 382] width 124 height 6
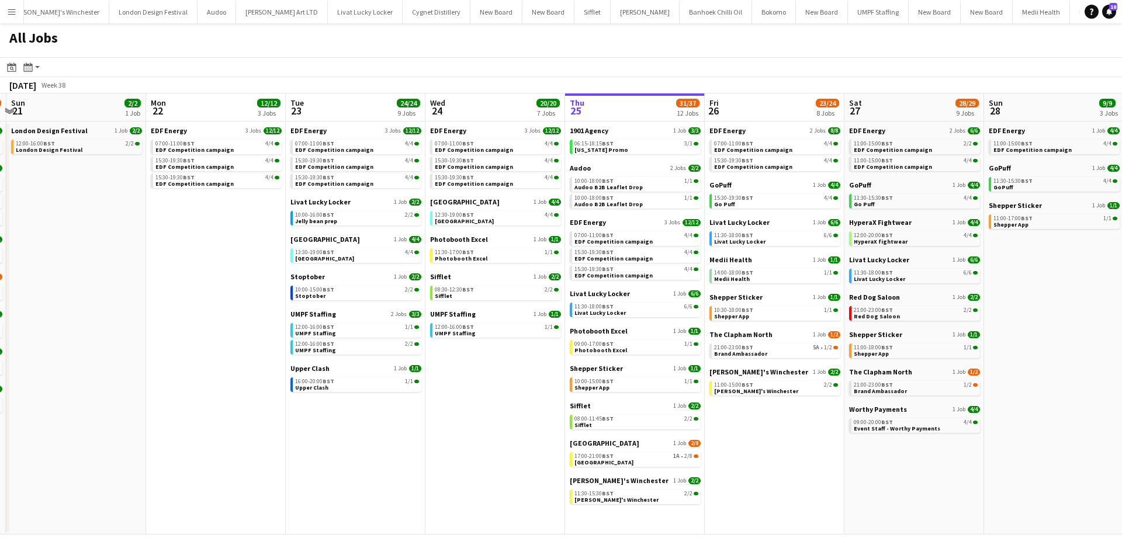
click at [721, 403] on app-calendar-viewport "Fri 19 22/22 9 Jobs Sat 20 20/21 9 Jobs Sun 21 2/2 1 Job Mon 22 12/12 3 Jobs Tu…" at bounding box center [561, 314] width 1122 height 441
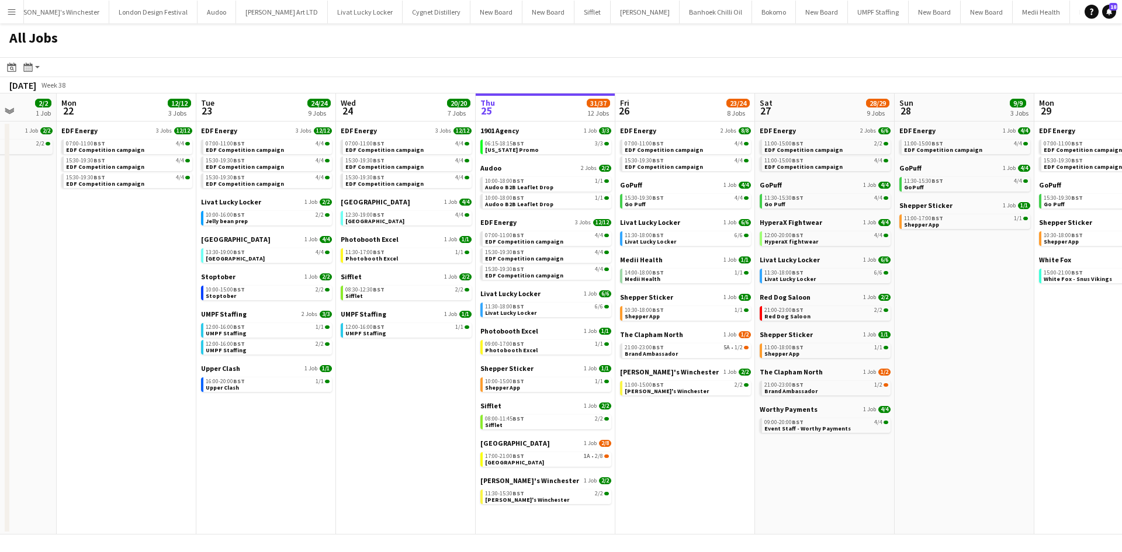
click at [1005, 452] on app-all-jobs "All Jobs Date picker SEP 2025 SEP 2025 Monday M Tuesday T Wednesday W Thursday …" at bounding box center [561, 278] width 1122 height 511
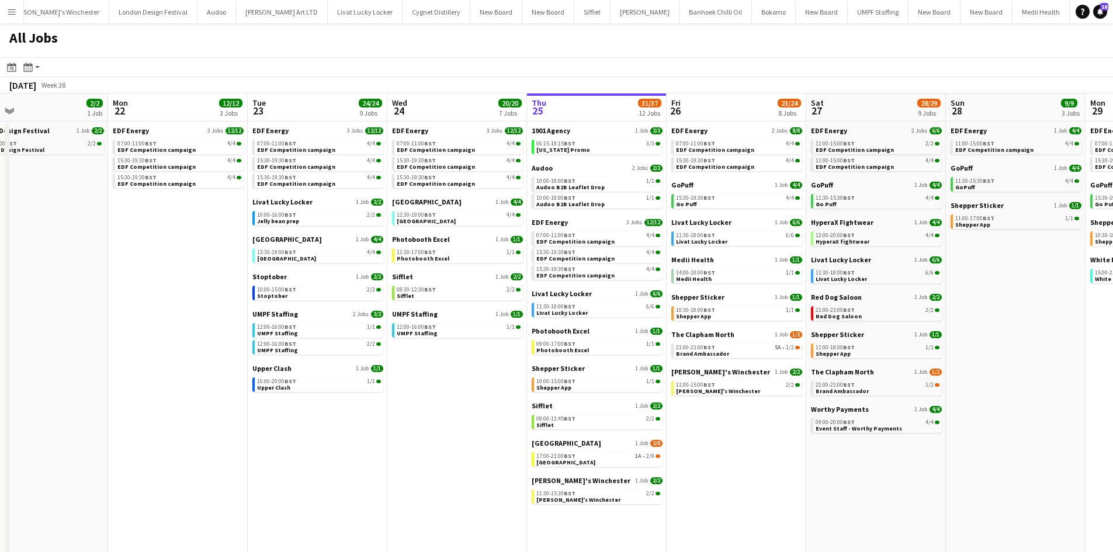
drag, startPoint x: 1022, startPoint y: 455, endPoint x: 908, endPoint y: 456, distance: 114.0
click at [908, 456] on app-calendar-viewport "Thu 18 29/29 14 Jobs Fri 19 22/22 9 Jobs Sat 20 20/21 9 Jobs Sun 21 2/2 1 Job M…" at bounding box center [556, 354] width 1113 height 521
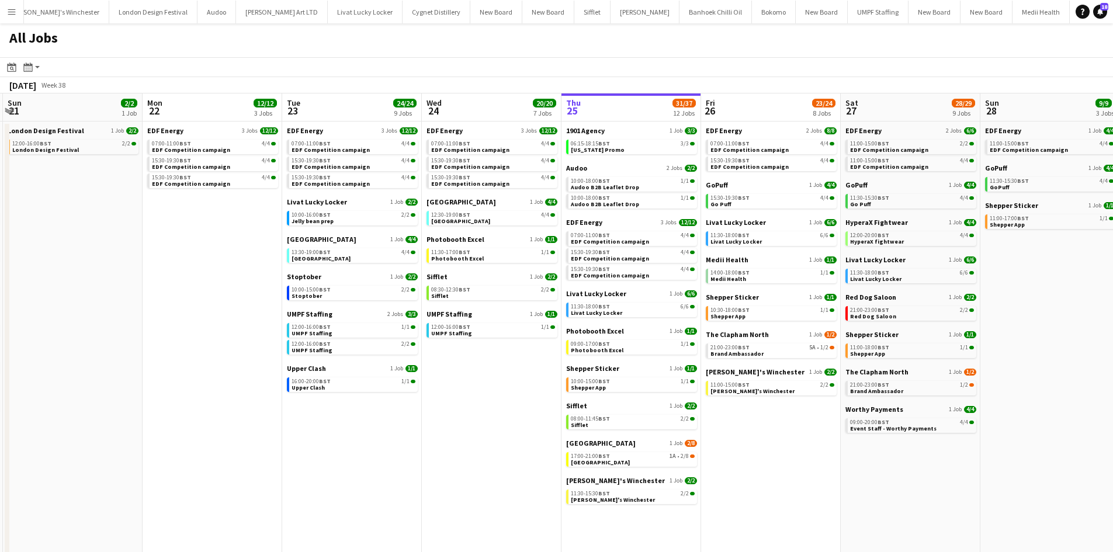
drag, startPoint x: 860, startPoint y: 457, endPoint x: 930, endPoint y: 457, distance: 70.1
click at [930, 457] on app-calendar-viewport "Thu 18 29/29 14 Jobs Fri 19 22/22 9 Jobs Sat 20 20/21 9 Jobs Sun 21 2/2 1 Job M…" at bounding box center [556, 354] width 1113 height 521
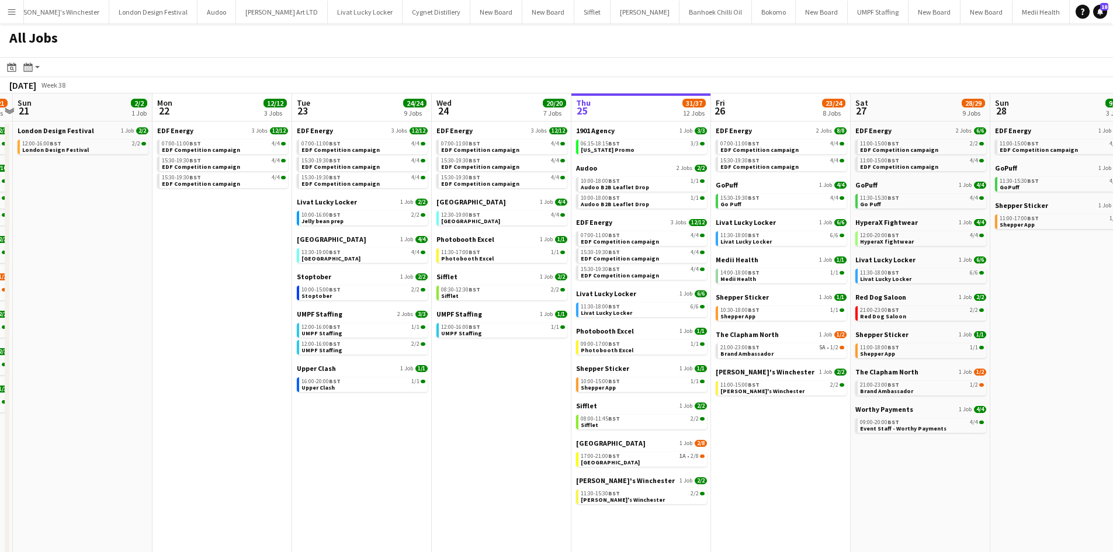
scroll to position [0, 481]
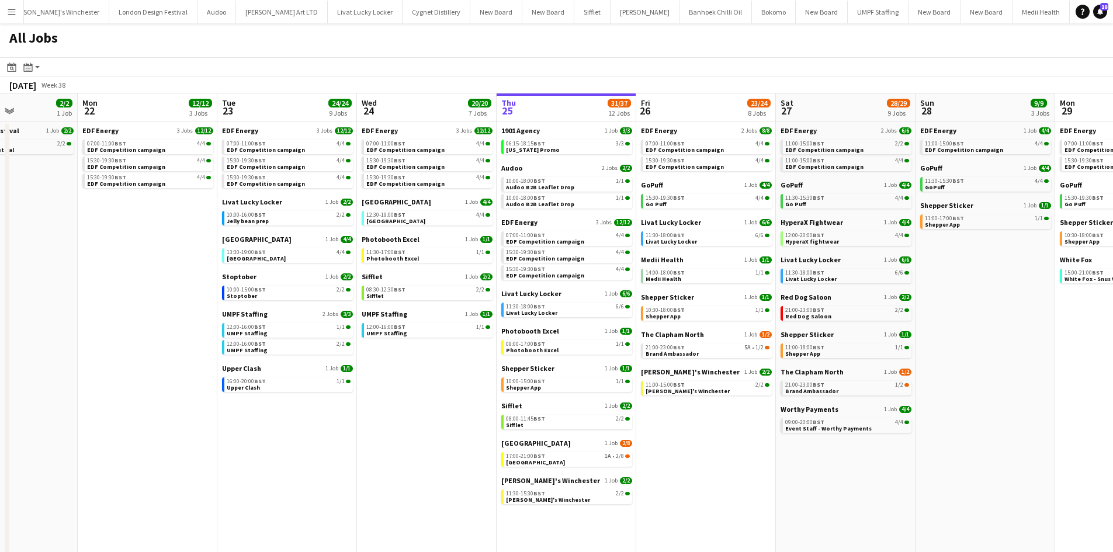
drag, startPoint x: 851, startPoint y: 472, endPoint x: 839, endPoint y: 472, distance: 11.7
click at [839, 472] on app-calendar-viewport "Thu 18 29/29 14 Jobs Fri 19 22/22 9 Jobs Sat 20 20/21 9 Jobs Sun 21 2/2 1 Job M…" at bounding box center [556, 354] width 1113 height 521
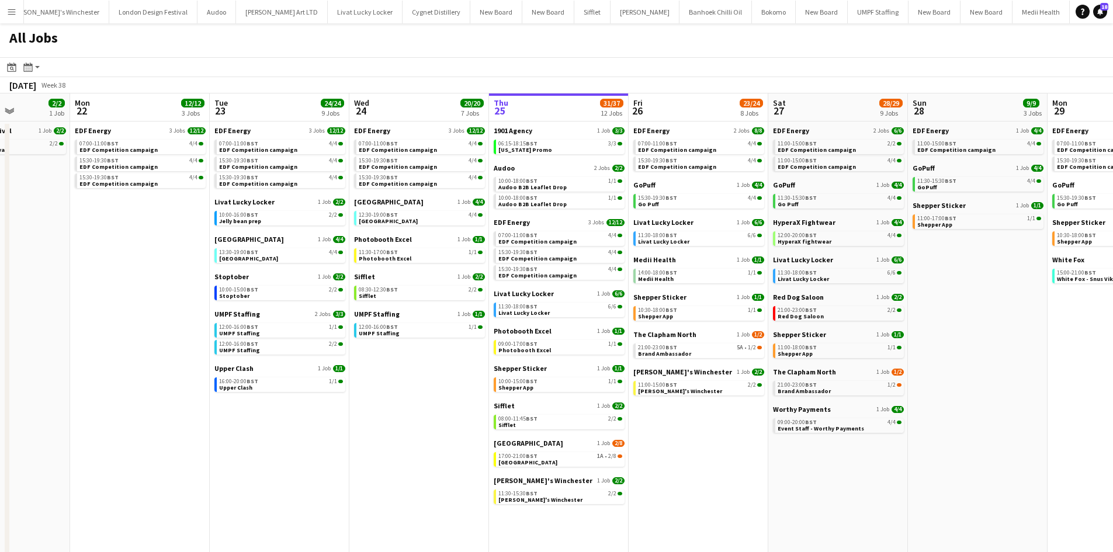
drag, startPoint x: 822, startPoint y: 445, endPoint x: 808, endPoint y: 445, distance: 14.6
click at [808, 445] on app-calendar-viewport "Thu 18 29/29 14 Jobs Fri 19 22/22 9 Jobs Sat 20 20/21 9 Jobs Sun 21 2/2 1 Job M…" at bounding box center [556, 354] width 1113 height 521
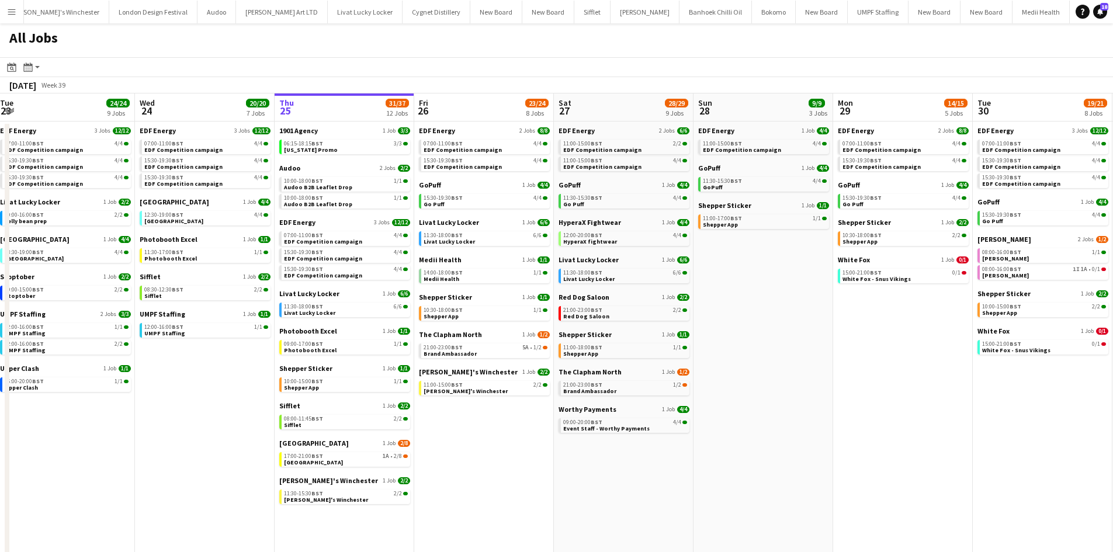
drag, startPoint x: 936, startPoint y: 298, endPoint x: 897, endPoint y: 298, distance: 39.7
click at [870, 296] on app-calendar-viewport "Sat 20 20/21 9 Jobs Sun 21 2/2 1 Job Mon 22 12/12 3 Jobs Tue 23 24/24 9 Jobs We…" at bounding box center [556, 354] width 1113 height 521
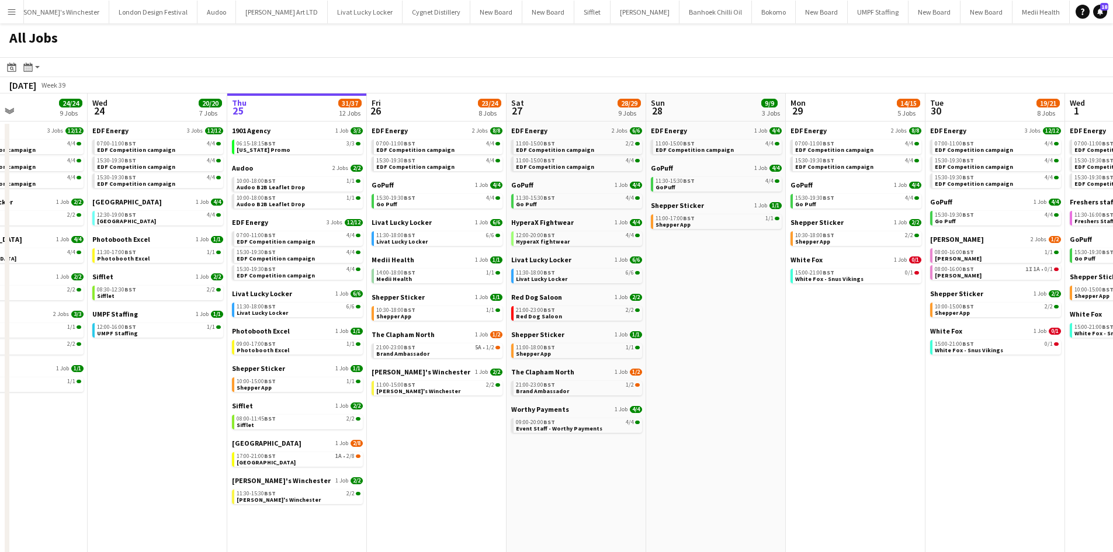
drag, startPoint x: 732, startPoint y: 336, endPoint x: 717, endPoint y: 337, distance: 15.2
click at [717, 337] on app-calendar-viewport "Sat 20 20/21 9 Jobs Sun 21 2/2 1 Job Mon 22 12/12 3 Jobs Tue 23 24/24 9 Jobs We…" at bounding box center [556, 354] width 1113 height 521
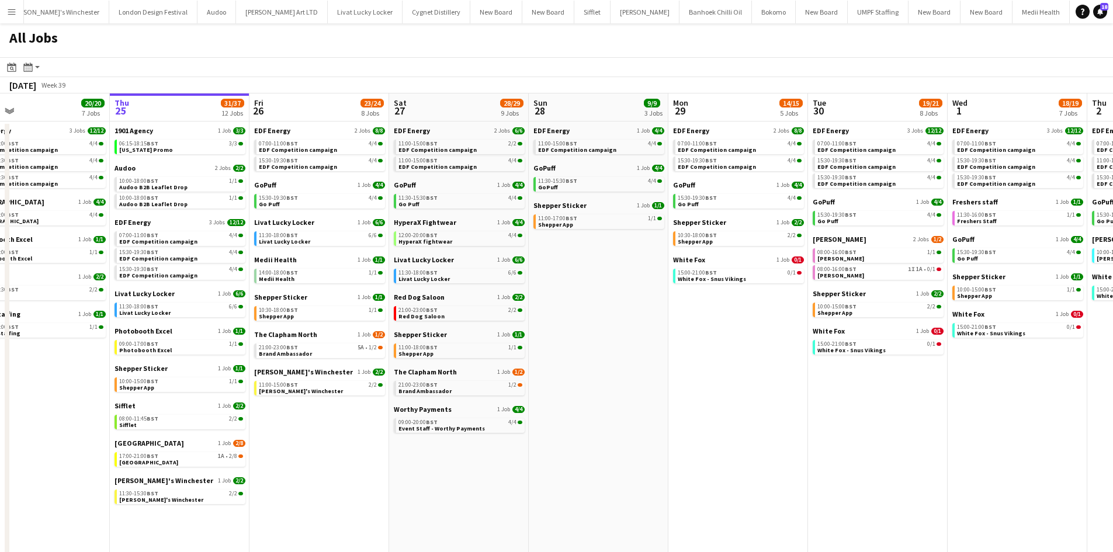
drag, startPoint x: 620, startPoint y: 329, endPoint x: 566, endPoint y: 307, distance: 58.0
click at [566, 307] on app-calendar-viewport "Sat 20 20/21 9 Jobs Sun 21 2/2 1 Job Mon 22 12/12 3 Jobs Tue 23 24/24 9 Jobs We…" at bounding box center [556, 354] width 1113 height 521
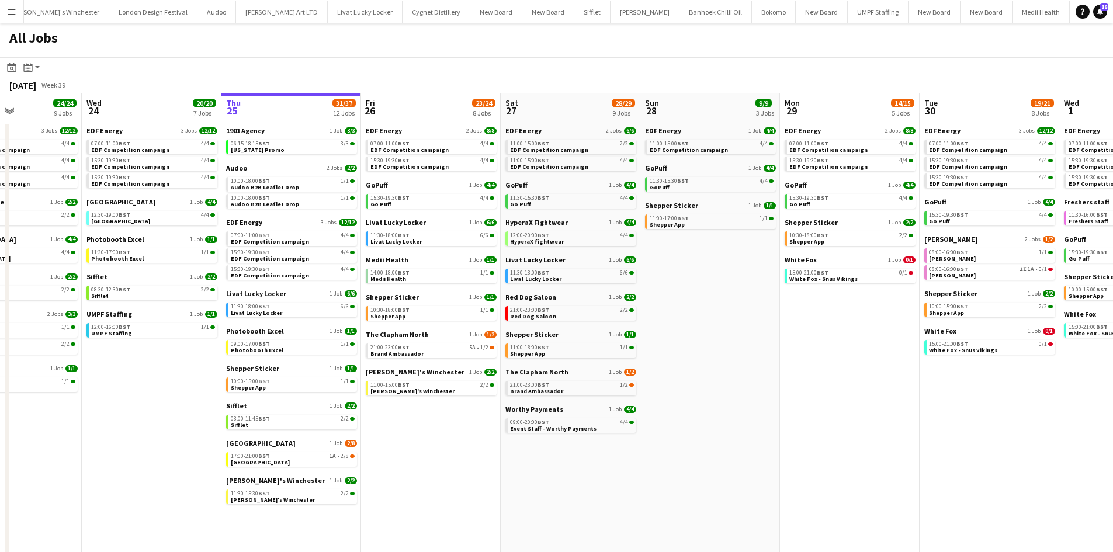
drag, startPoint x: 765, startPoint y: 374, endPoint x: 837, endPoint y: 374, distance: 72.5
click at [839, 374] on app-calendar-viewport "Sat 20 20/21 9 Jobs Sun 21 2/2 1 Job Mon 22 12/12 3 Jobs Tue 23 24/24 9 Jobs We…" at bounding box center [556, 354] width 1113 height 521
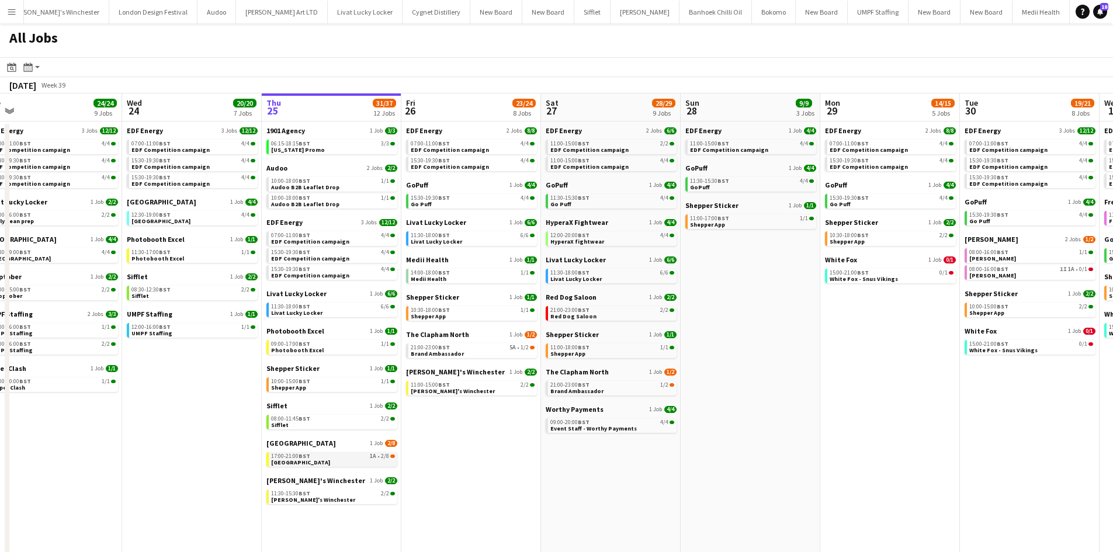
click at [332, 457] on div "17:00-21:00 BST 1A • 2/8" at bounding box center [333, 457] width 124 height 6
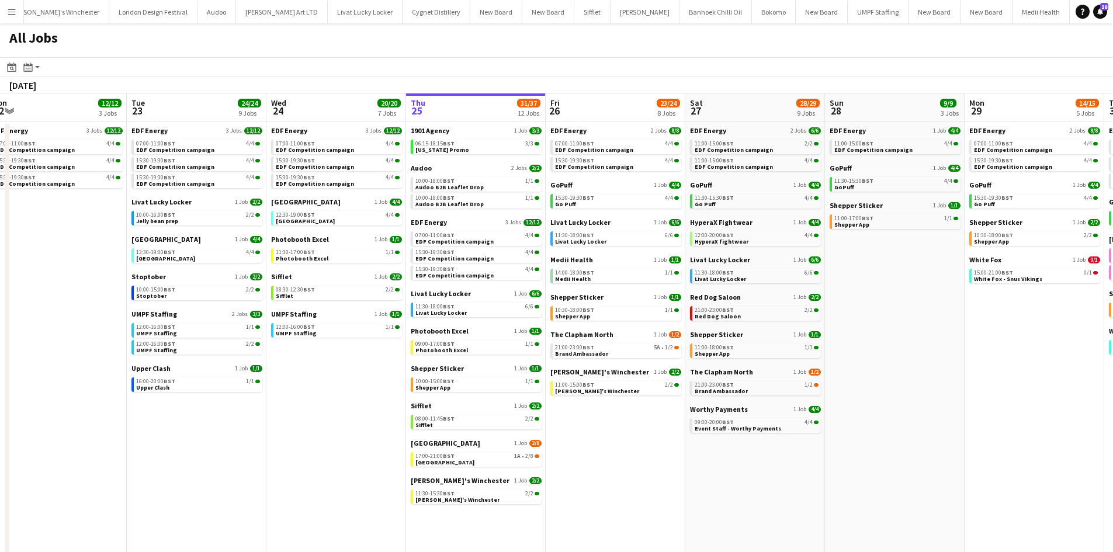
drag, startPoint x: 480, startPoint y: 420, endPoint x: 641, endPoint y: 430, distance: 160.5
click at [641, 430] on app-calendar-viewport "Sat 20 20/21 9 Jobs Sun 21 2/2 1 Job Mon 22 12/12 3 Jobs Tue 23 24/24 9 Jobs We…" at bounding box center [556, 354] width 1113 height 521
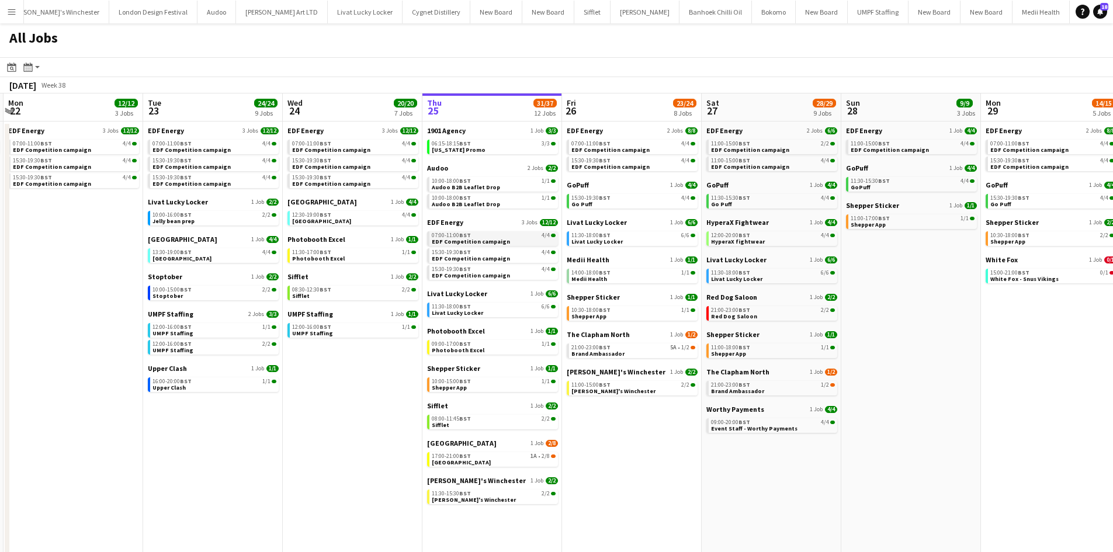
click at [507, 241] on link "07:00-11:00 BST 4/4 EDF Competition campaign" at bounding box center [494, 237] width 124 height 13
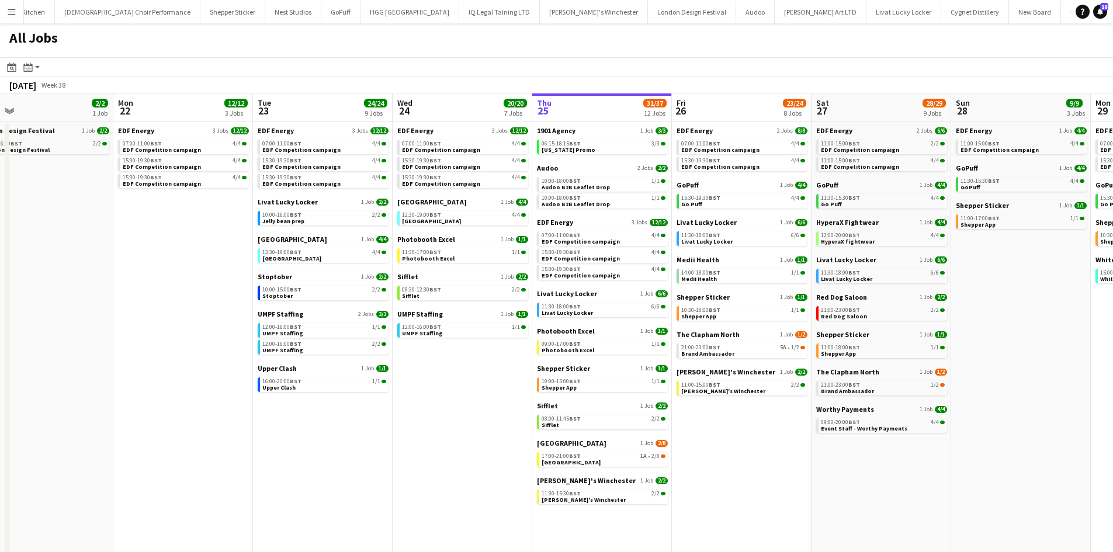
drag, startPoint x: 763, startPoint y: 481, endPoint x: 738, endPoint y: 442, distance: 46.9
click at [738, 442] on app-calendar-viewport "Fri 19 22/22 9 Jobs Sat 20 20/21 9 Jobs Sun 21 2/2 1 Job Mon 22 12/12 3 Jobs Tu…" at bounding box center [556, 354] width 1113 height 521
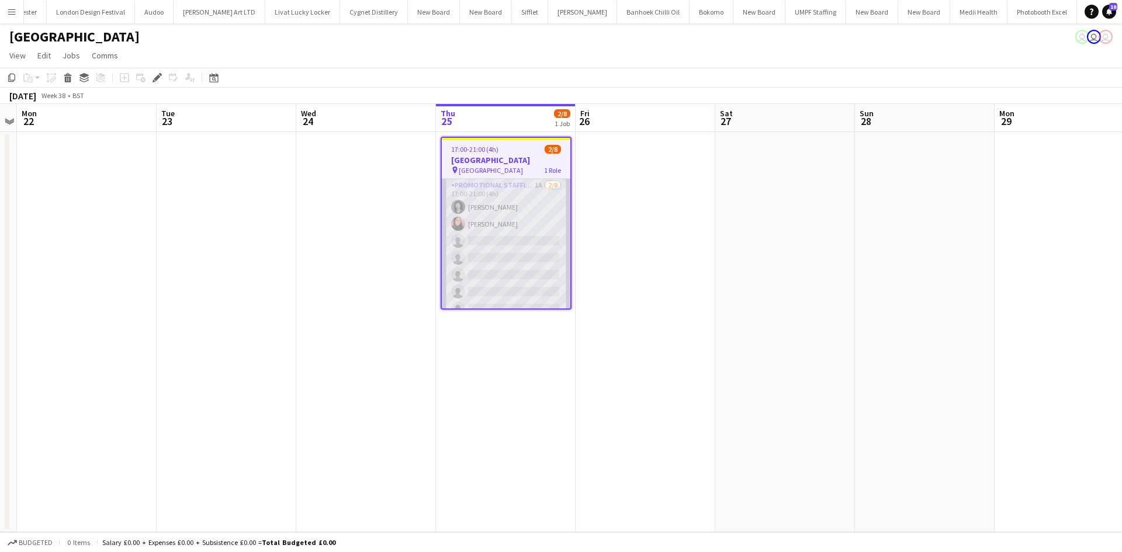
click at [531, 184] on app-card-role "Promotional Staffing (Brand Ambassadors) 1A [DATE] 17:00-21:00 (4h) [PERSON_NAM…" at bounding box center [506, 258] width 129 height 158
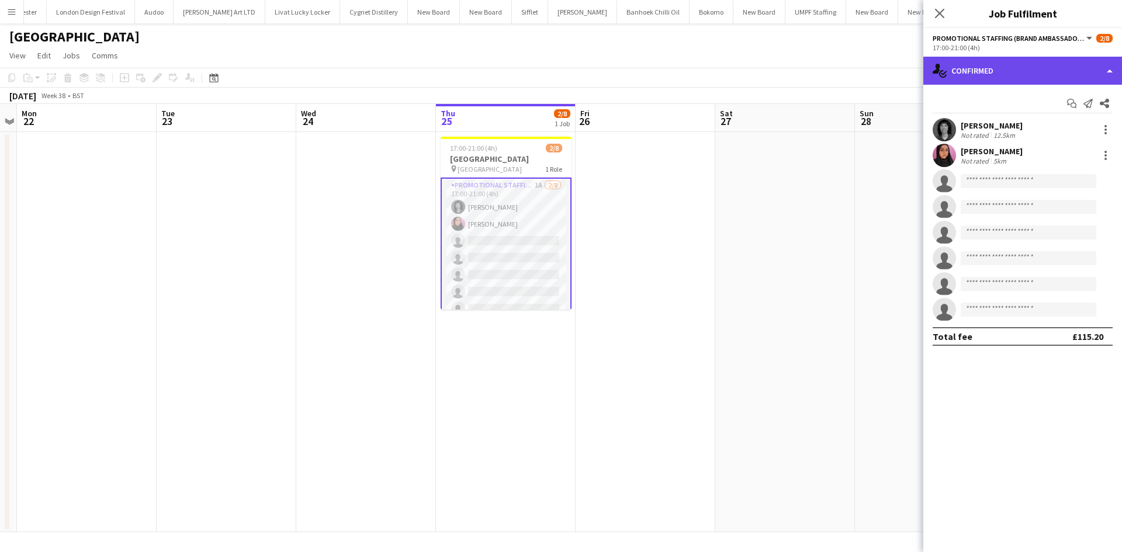
click at [1049, 67] on div "single-neutral-actions-check-2 Confirmed" at bounding box center [1023, 71] width 199 height 28
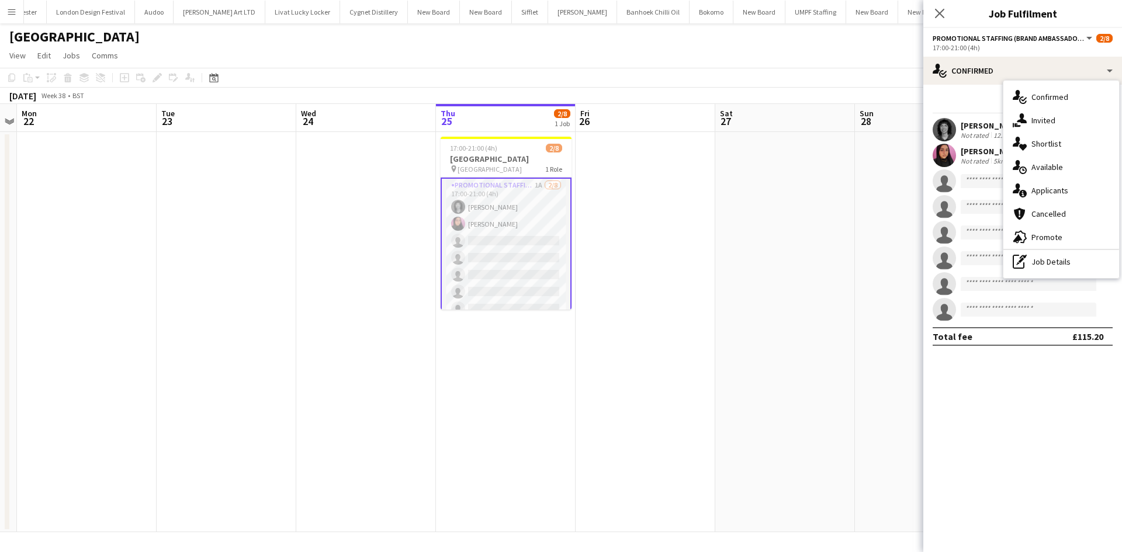
click at [1082, 185] on div "single-neutral-actions-information Applicants" at bounding box center [1062, 190] width 116 height 23
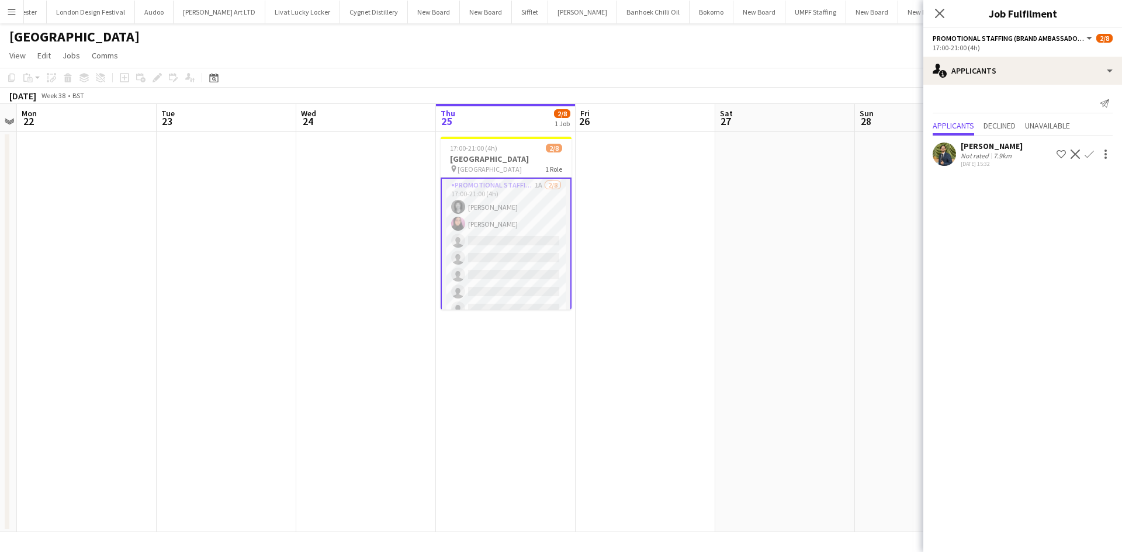
click at [980, 140] on div "[PERSON_NAME] Not rated 7.9km [DATE] 15:32 Shortlist crew Decline Confirm" at bounding box center [1023, 153] width 199 height 34
drag, startPoint x: 995, startPoint y: 151, endPoint x: 1022, endPoint y: 152, distance: 26.9
click at [994, 152] on div "7.9km" at bounding box center [1002, 155] width 23 height 9
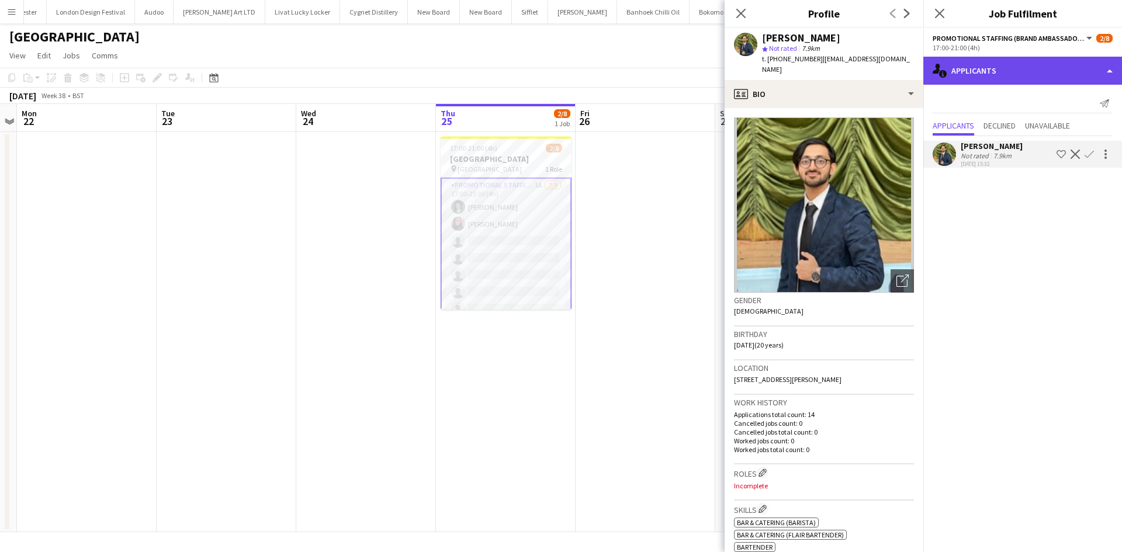
click at [1029, 72] on div "single-neutral-actions-information Applicants" at bounding box center [1023, 71] width 199 height 28
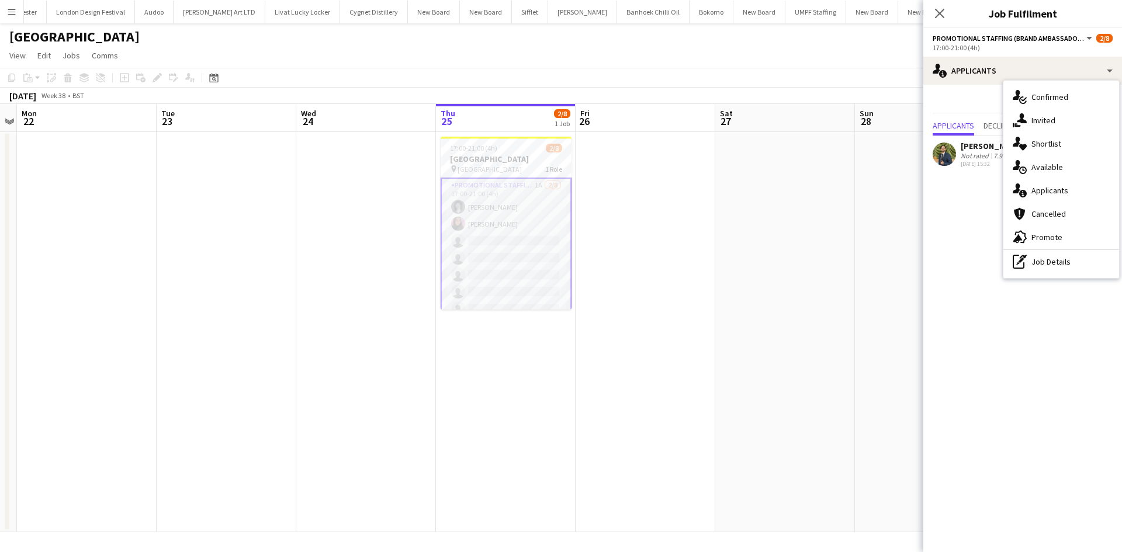
click at [1047, 126] on span "Invited" at bounding box center [1044, 120] width 24 height 11
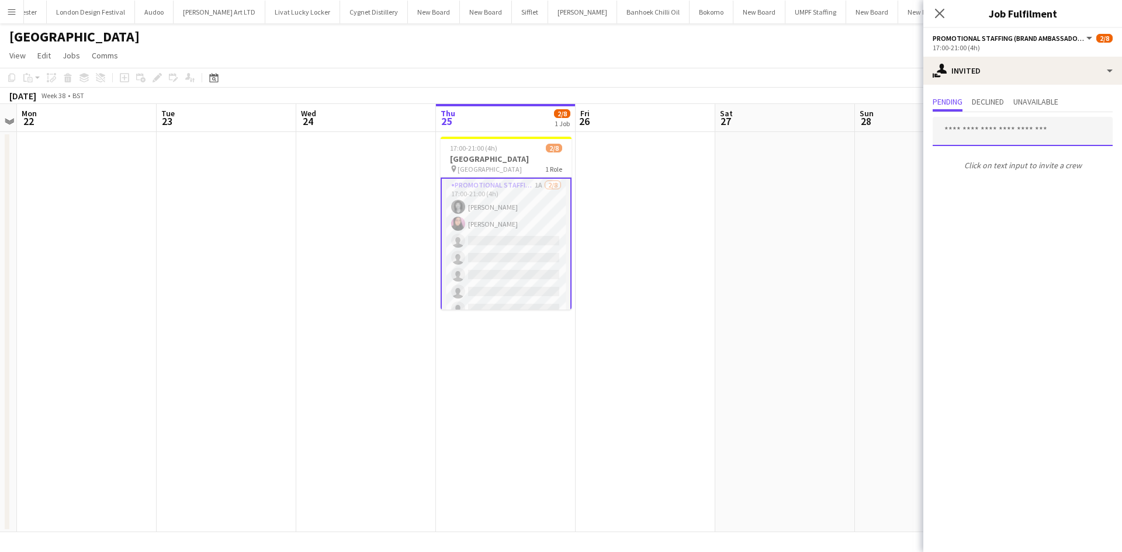
click at [1006, 132] on input "text" at bounding box center [1023, 131] width 180 height 29
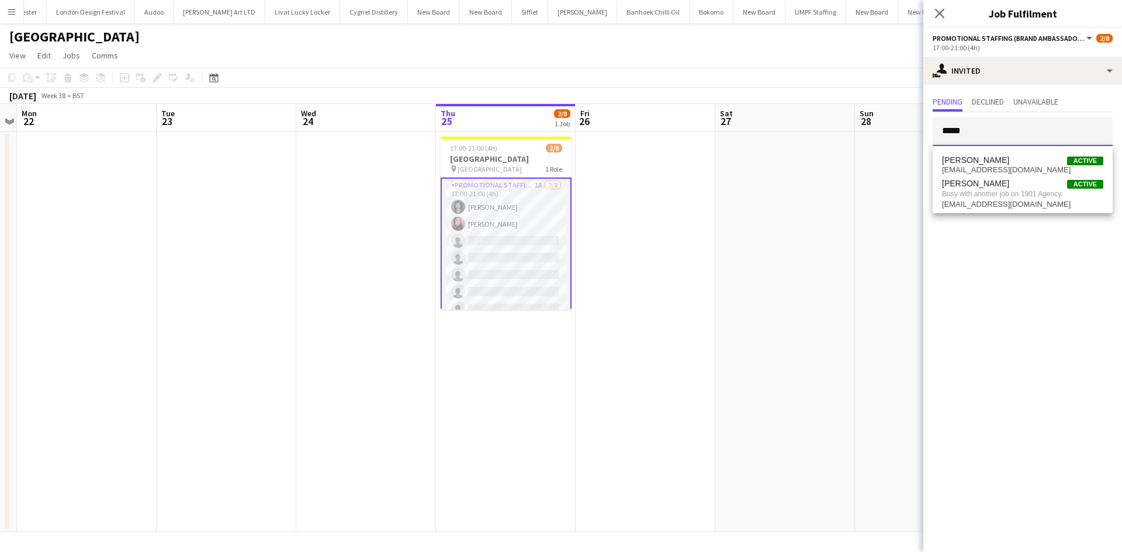
click at [970, 125] on input "*****" at bounding box center [1023, 131] width 180 height 29
type input "*"
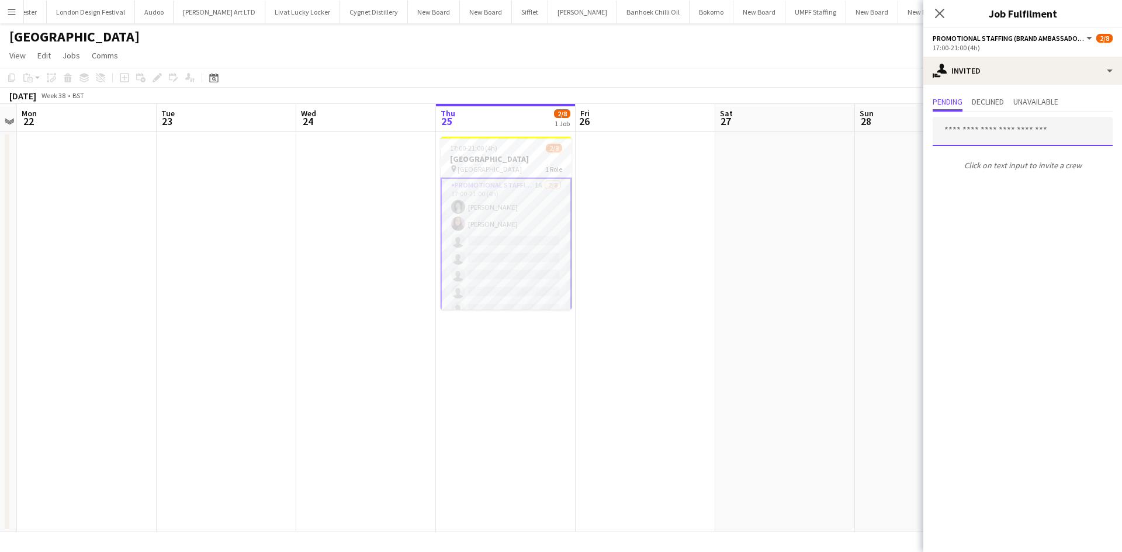
type input "*"
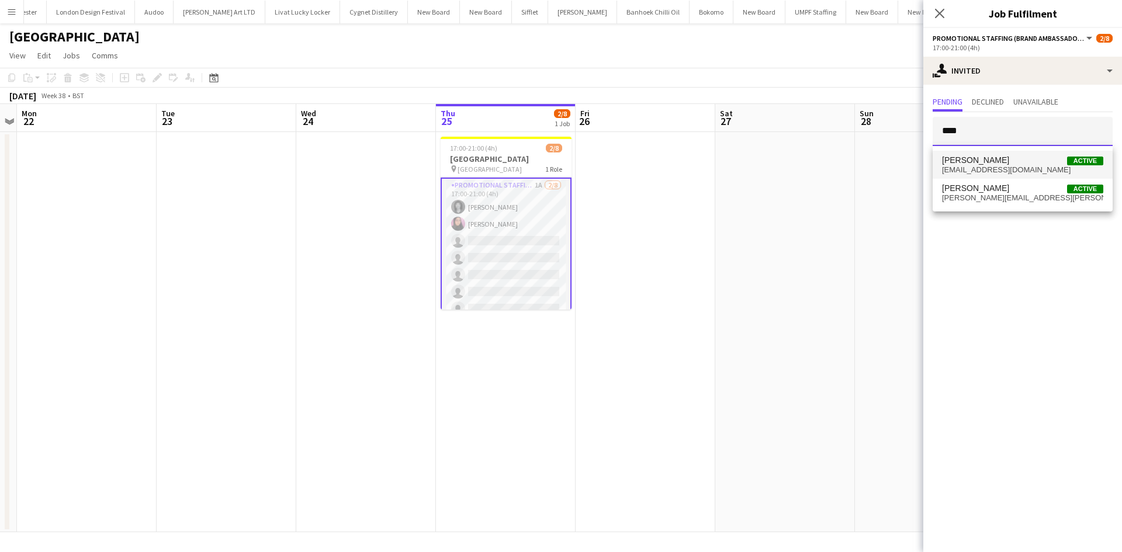
type input "****"
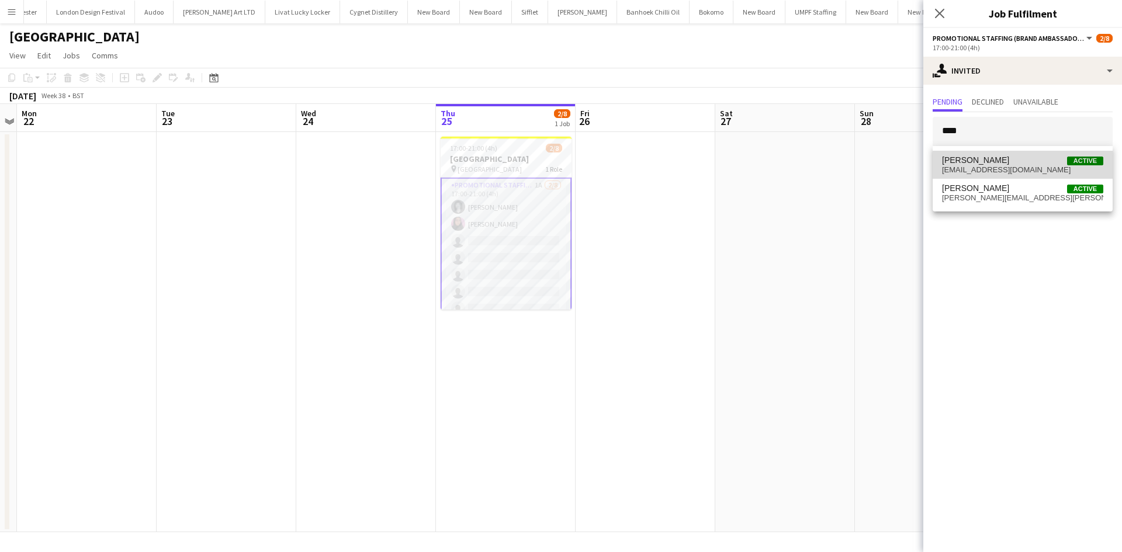
click at [1020, 165] on span "nastiamelany@gmail.com" at bounding box center [1022, 169] width 161 height 9
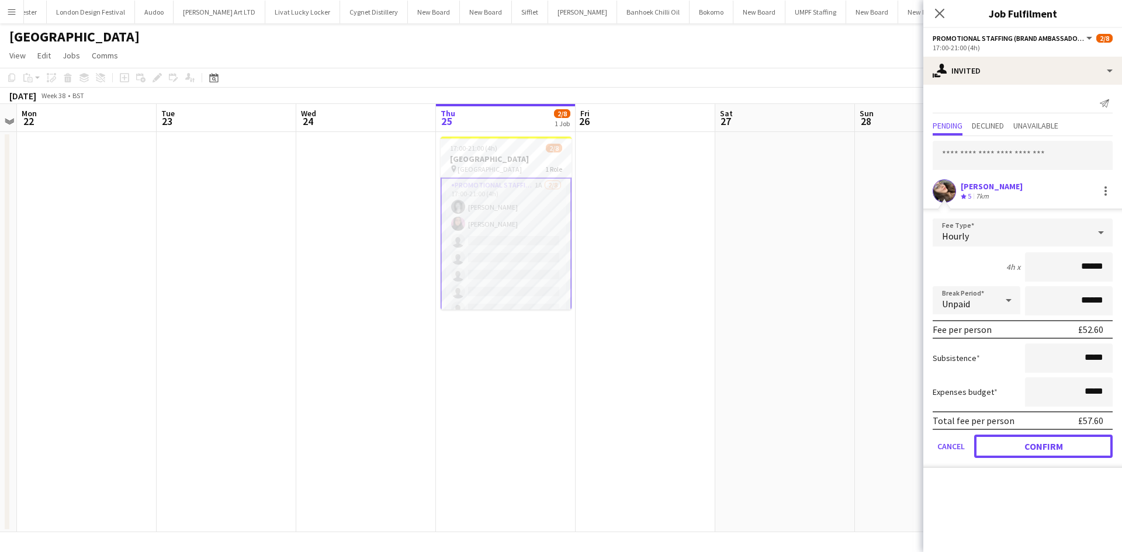
click at [1050, 446] on button "Confirm" at bounding box center [1043, 446] width 139 height 23
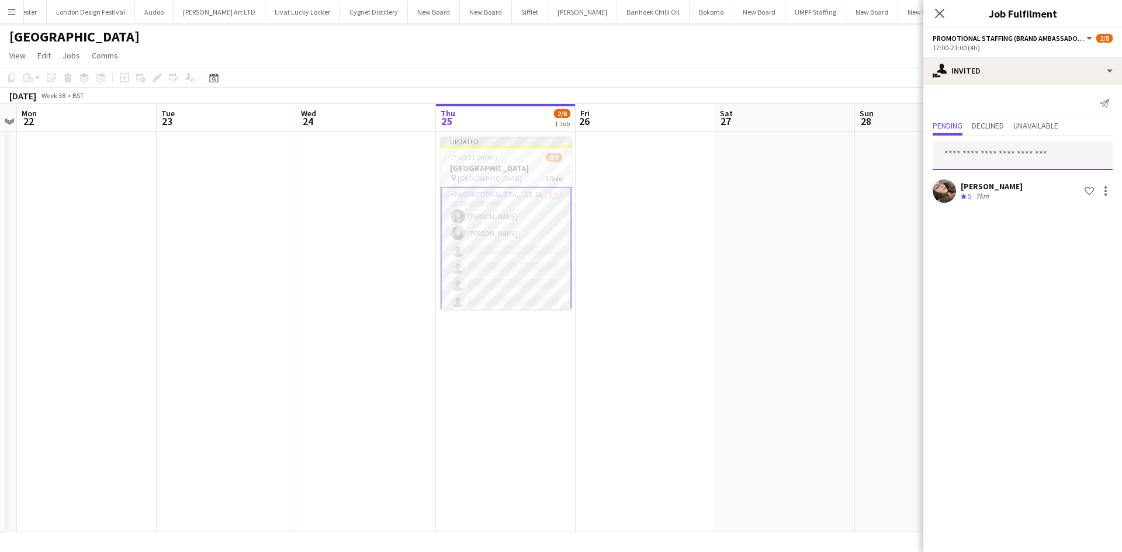
click at [1001, 151] on input "text" at bounding box center [1023, 155] width 180 height 29
type input "******"
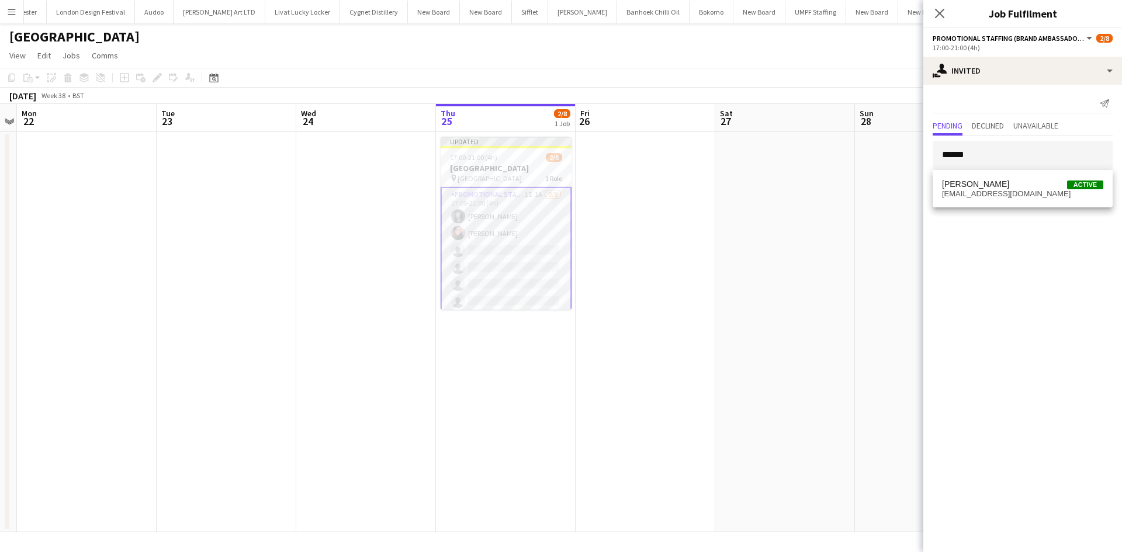
click at [977, 189] on span "koptieva1902@gmail.com" at bounding box center [1022, 193] width 161 height 9
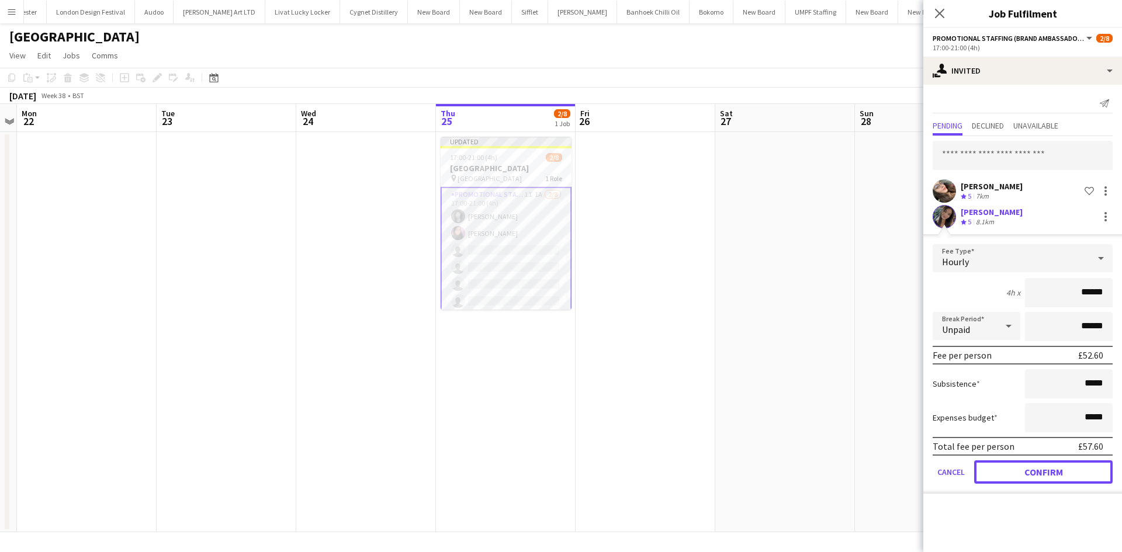
click at [1073, 468] on button "Confirm" at bounding box center [1043, 472] width 139 height 23
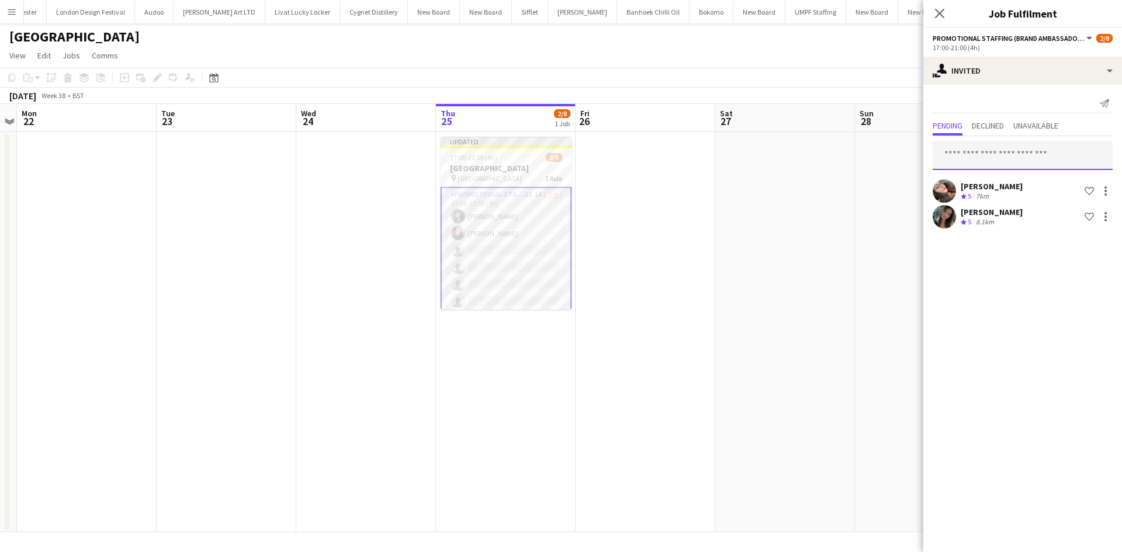
click at [1012, 155] on input "text" at bounding box center [1023, 155] width 180 height 29
click at [1012, 163] on input "****" at bounding box center [1023, 155] width 180 height 29
click at [1010, 154] on input "****" at bounding box center [1023, 155] width 180 height 29
type input "*****"
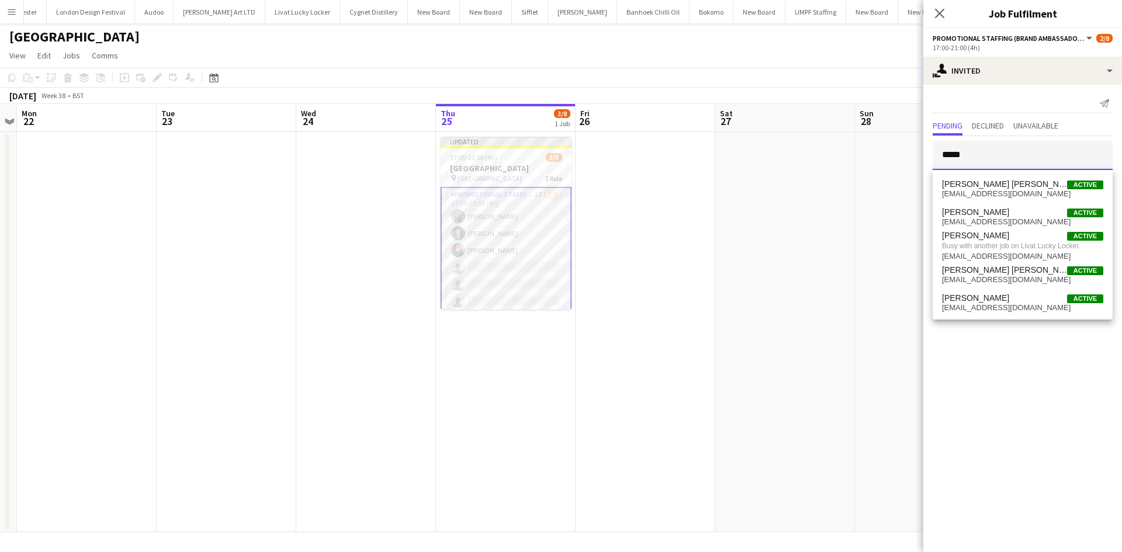
click at [988, 153] on input "*****" at bounding box center [1023, 155] width 180 height 29
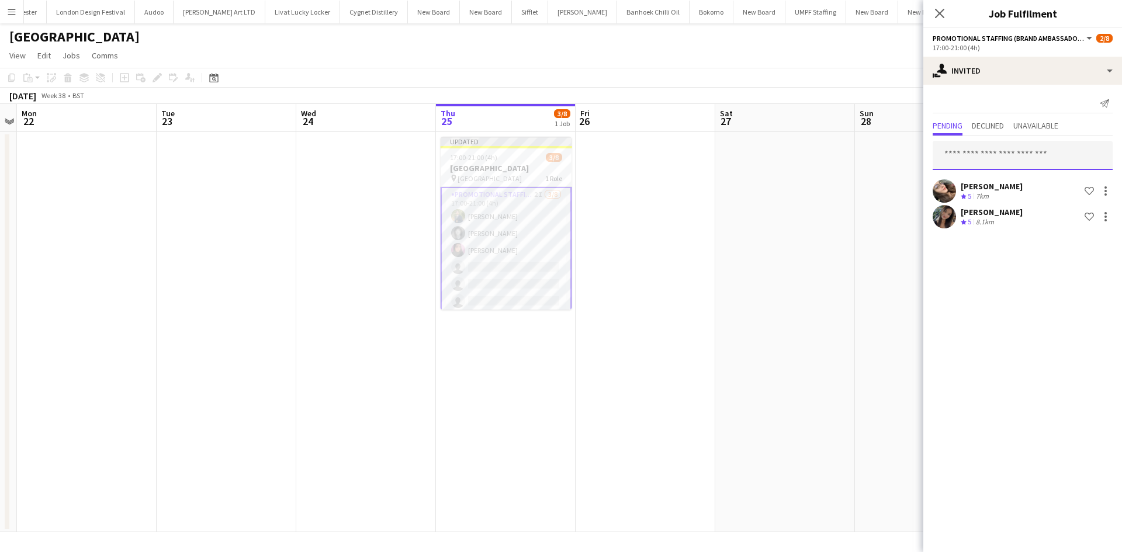
drag, startPoint x: 964, startPoint y: 153, endPoint x: 971, endPoint y: 153, distance: 6.4
click at [964, 153] on input "text" at bounding box center [1023, 155] width 180 height 29
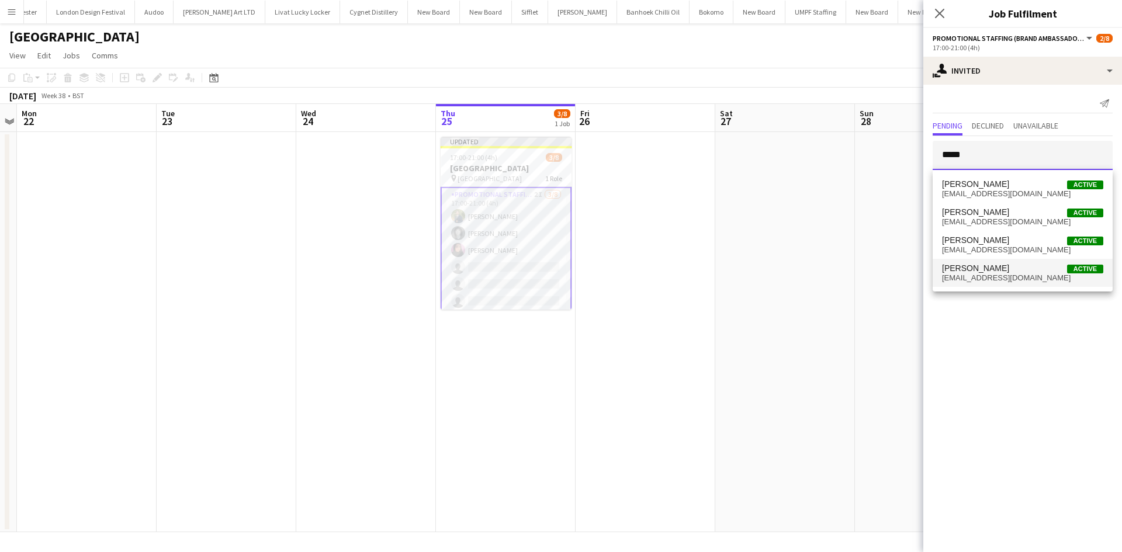
type input "*****"
click at [1008, 269] on span "Gemma Taylor Active" at bounding box center [1022, 269] width 161 height 10
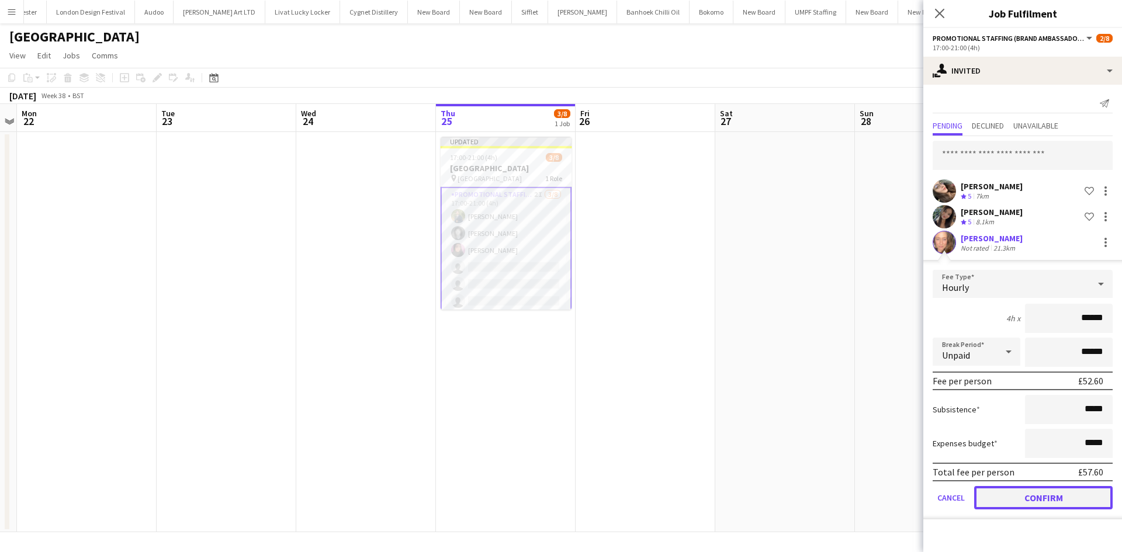
click at [1077, 500] on button "Confirm" at bounding box center [1043, 497] width 139 height 23
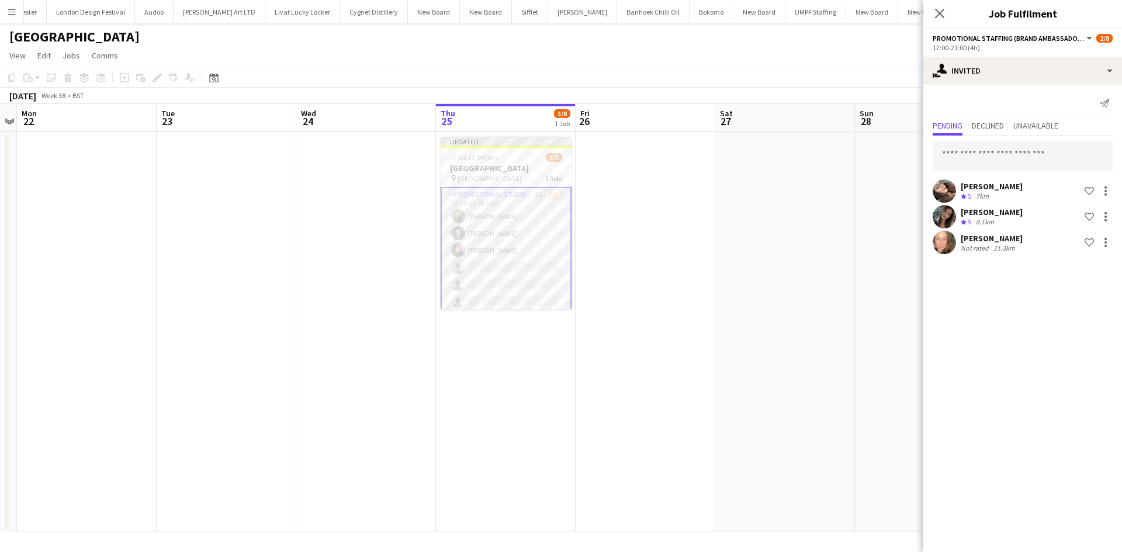
click at [997, 140] on div "Anastasiia Meleshko Crew rating 5 7km Shortlist crew Mariia Koptieva Crew ratin…" at bounding box center [1023, 196] width 199 height 120
click at [998, 158] on input "text" at bounding box center [1023, 155] width 180 height 29
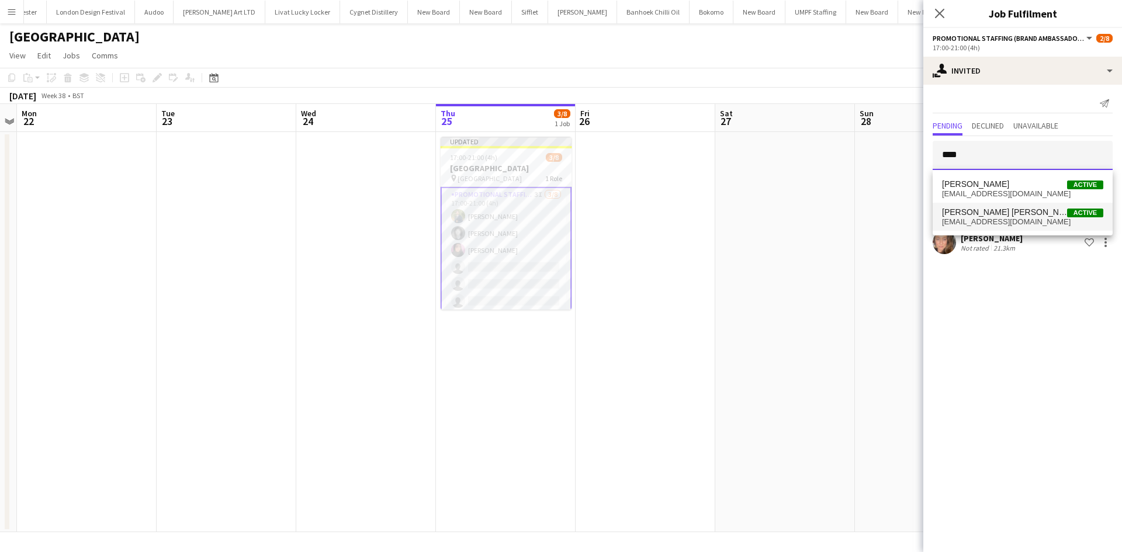
type input "****"
drag, startPoint x: 1021, startPoint y: 216, endPoint x: 1025, endPoint y: 247, distance: 31.8
click at [1021, 216] on span "Ella Taylor Bliss Active" at bounding box center [1022, 213] width 161 height 10
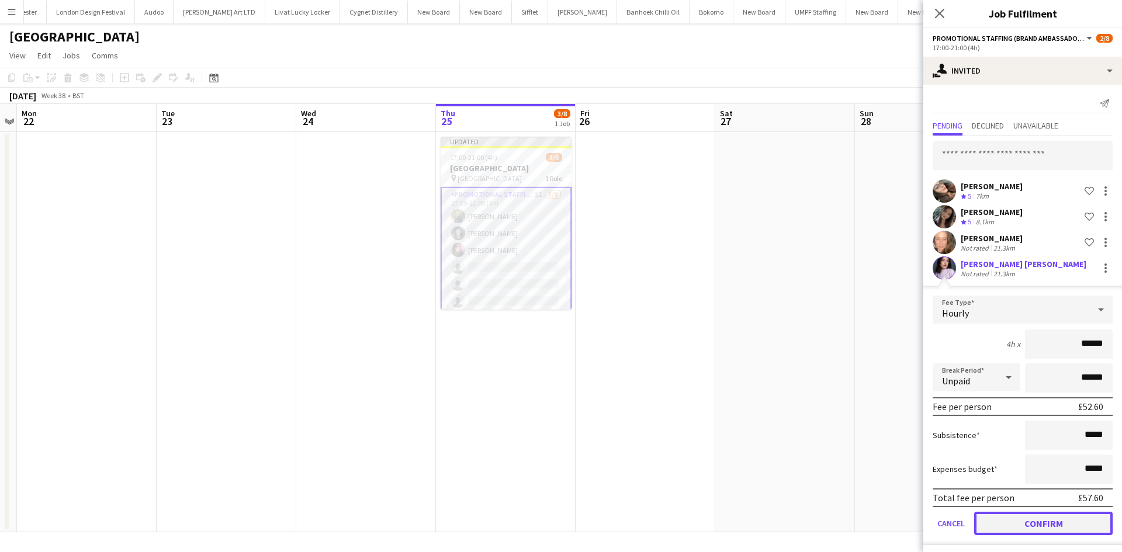
click at [1060, 534] on button "Confirm" at bounding box center [1043, 523] width 139 height 23
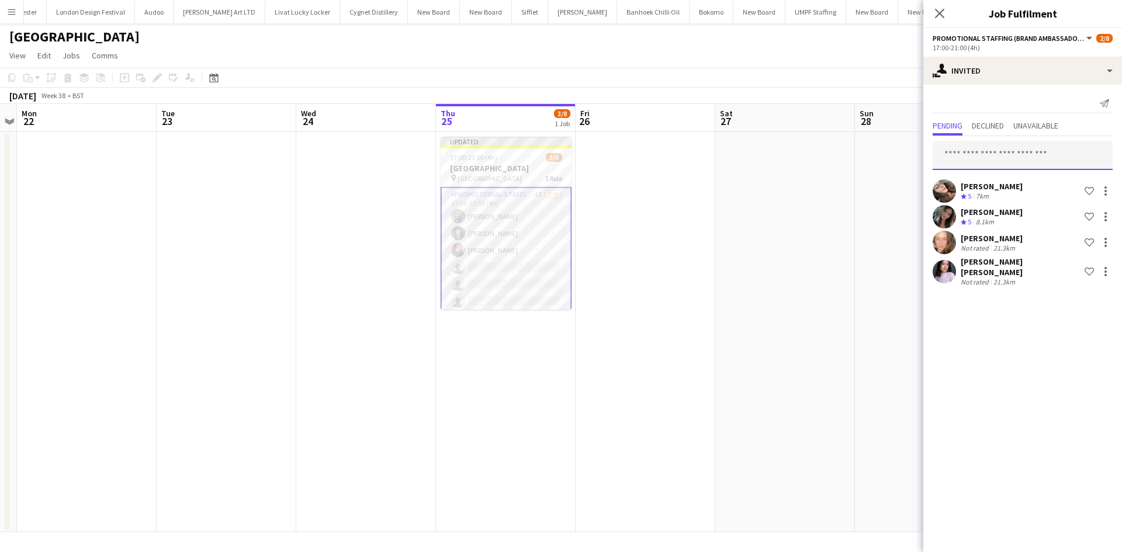
click at [969, 151] on input "text" at bounding box center [1023, 155] width 180 height 29
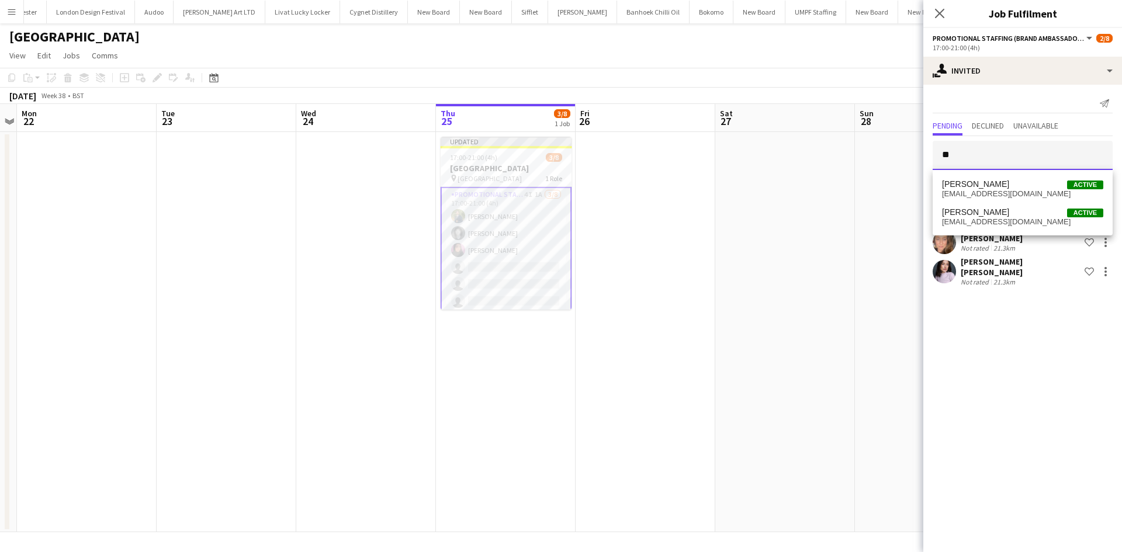
type input "*"
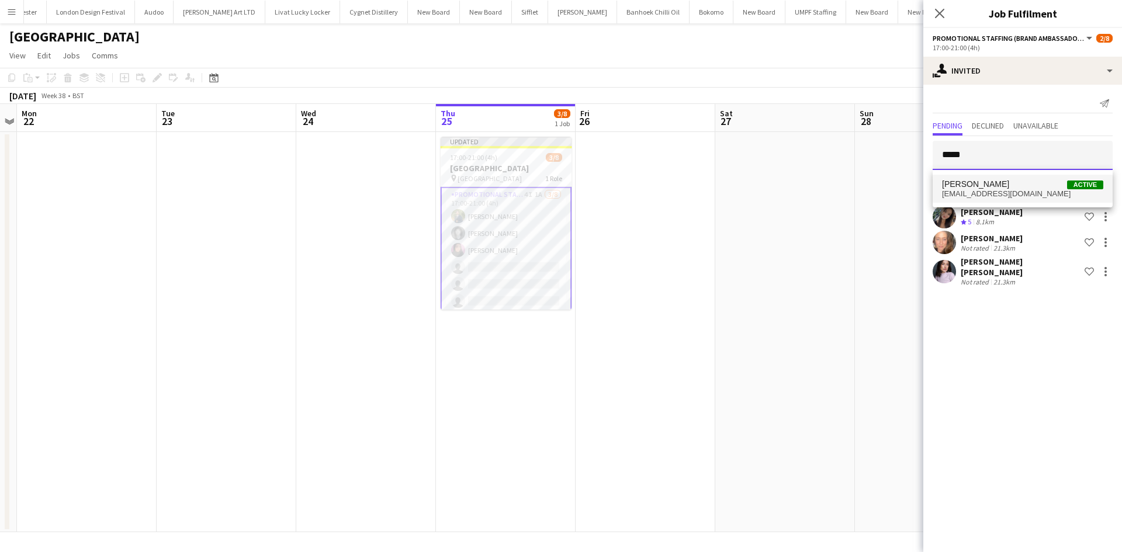
type input "*****"
click at [1002, 186] on span "Cindy Rojas Active" at bounding box center [1022, 184] width 161 height 10
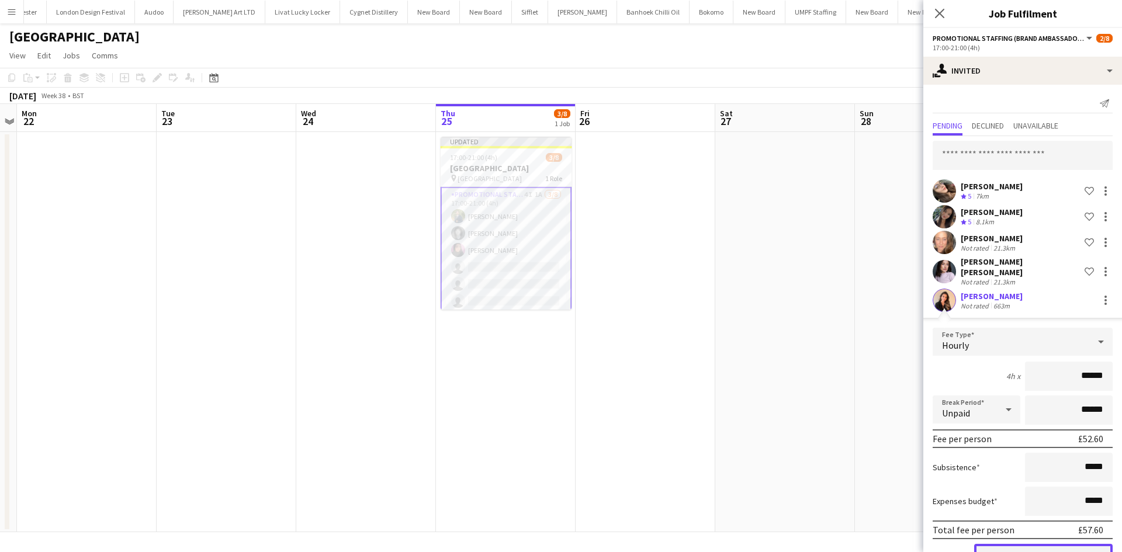
click at [1013, 544] on button "Confirm" at bounding box center [1043, 555] width 139 height 23
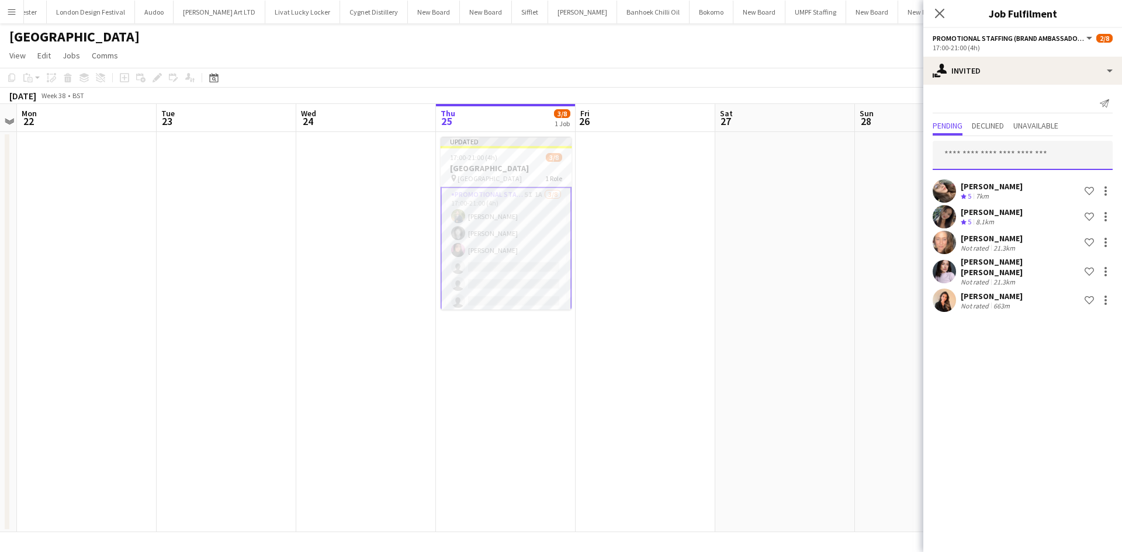
click at [1003, 161] on input "text" at bounding box center [1023, 155] width 180 height 29
type input "*****"
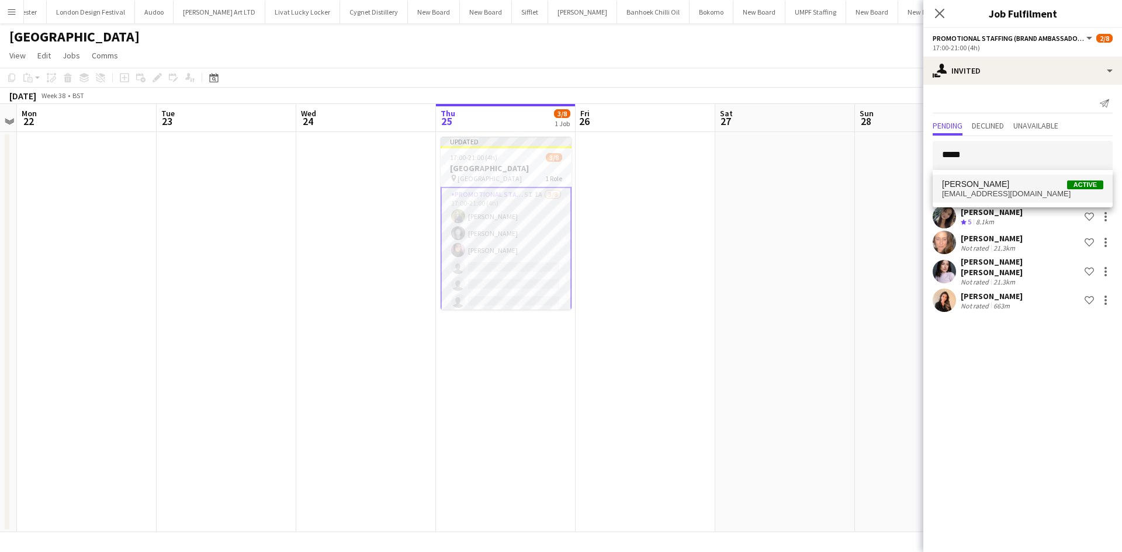
click at [1011, 186] on span "anika sahota Active" at bounding box center [1022, 184] width 161 height 10
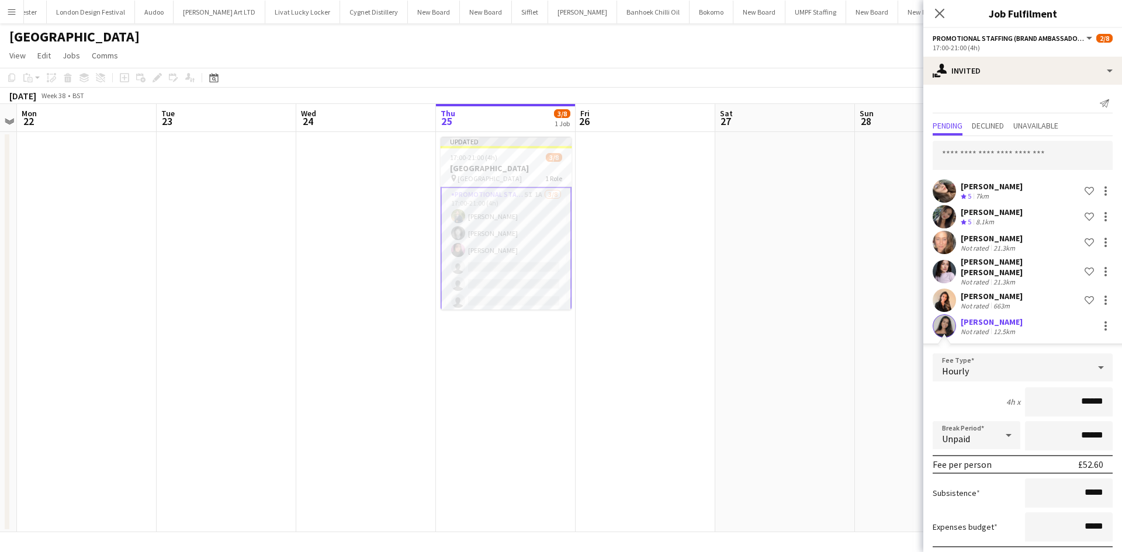
scroll to position [56, 0]
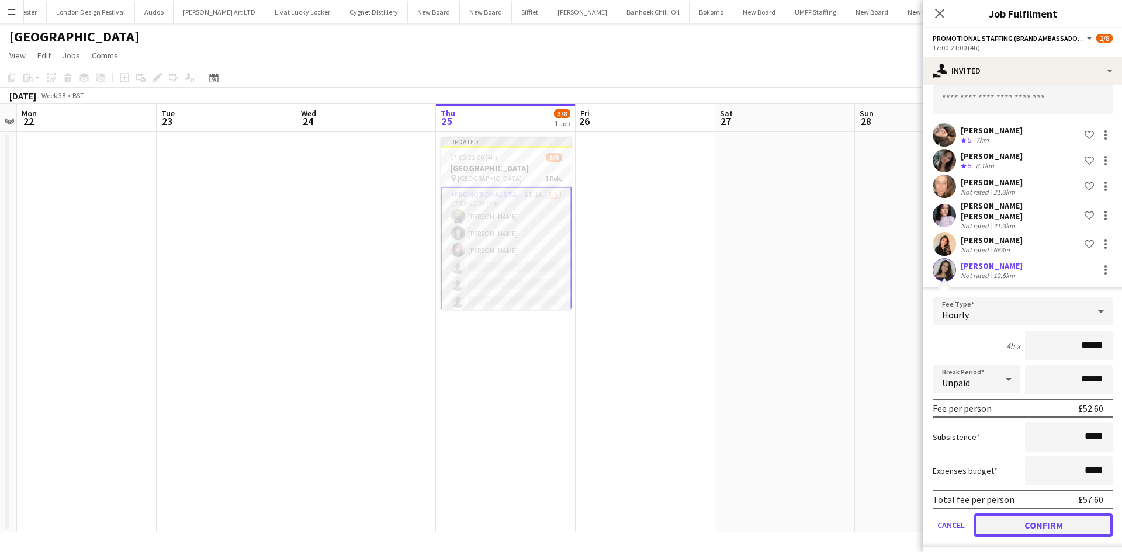
click at [1024, 521] on button "Confirm" at bounding box center [1043, 525] width 139 height 23
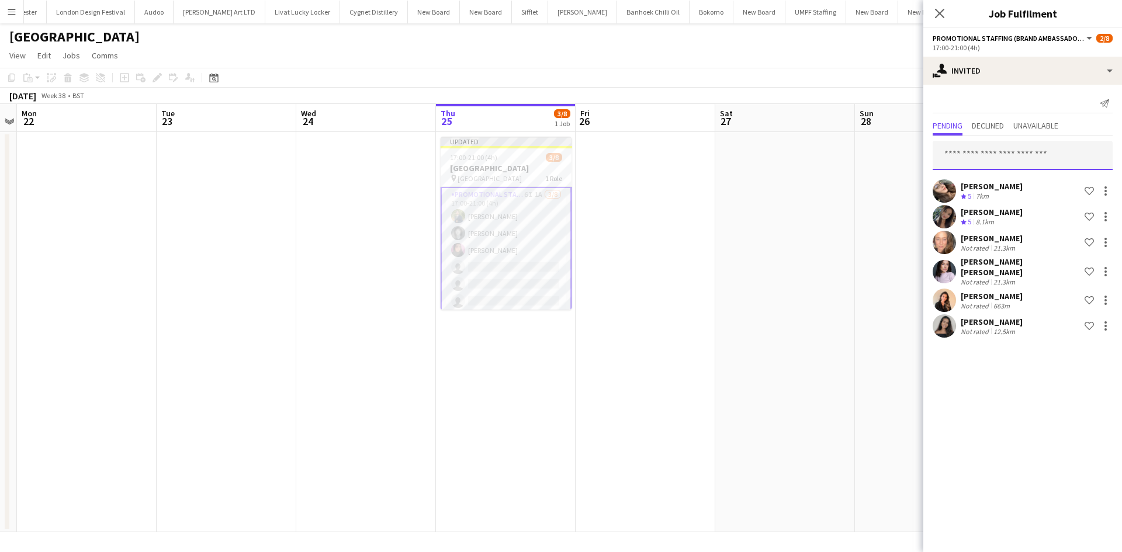
click at [1034, 158] on input "text" at bounding box center [1023, 155] width 180 height 29
type input "**********"
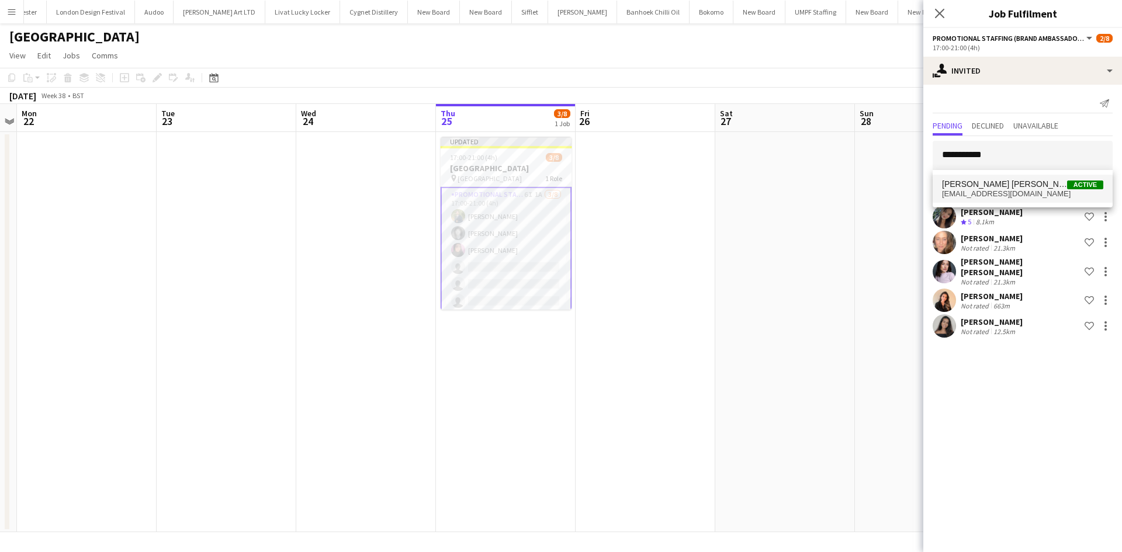
click at [979, 191] on span "aleem.can1a@gmail.com" at bounding box center [1022, 193] width 161 height 9
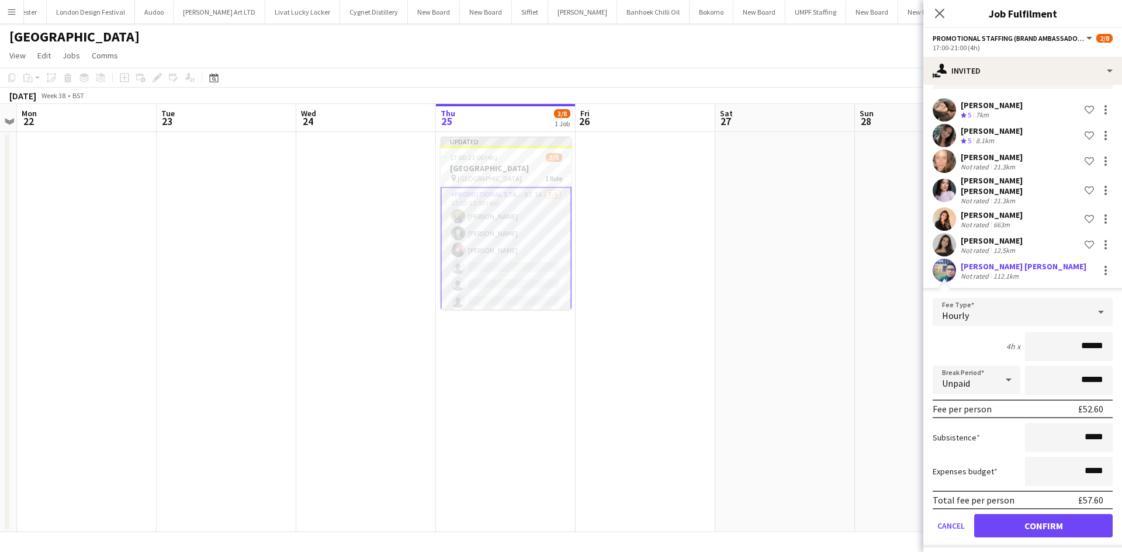
scroll to position [82, 0]
click at [1031, 527] on button "Confirm" at bounding box center [1043, 525] width 139 height 23
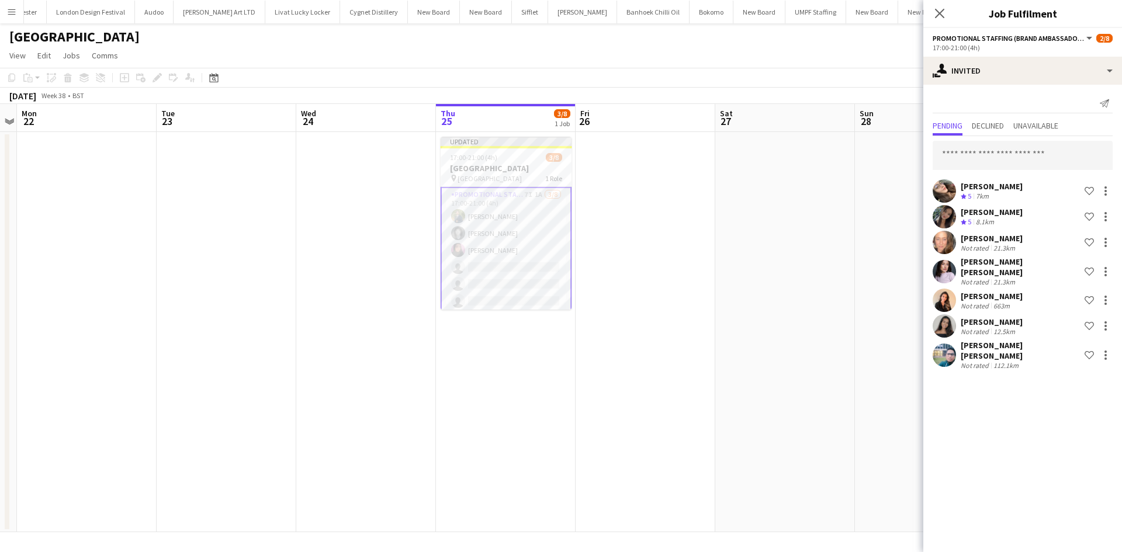
scroll to position [0, 0]
click at [982, 148] on input "text" at bounding box center [1023, 155] width 180 height 29
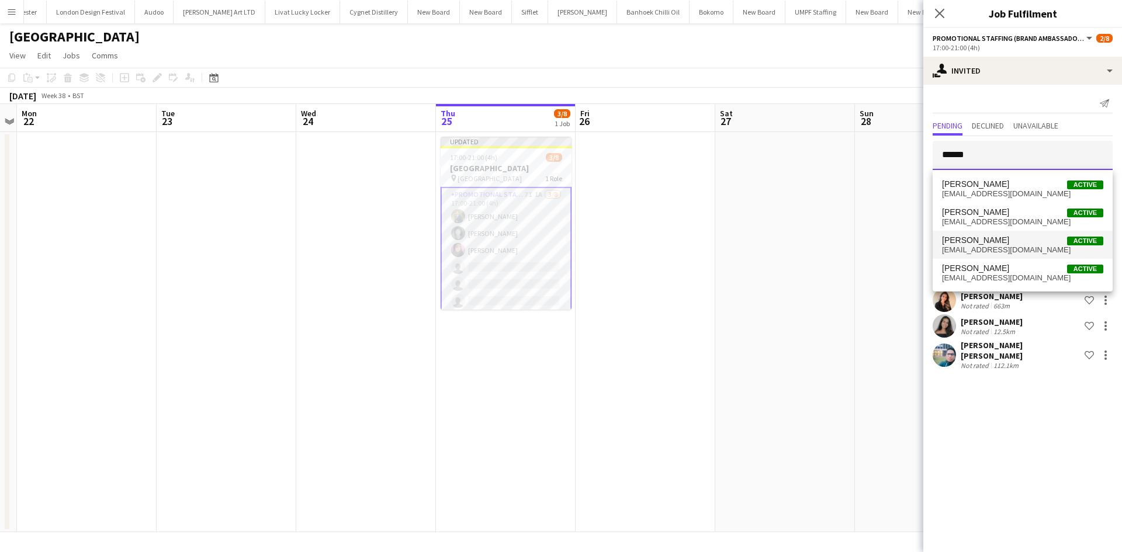
type input "*****"
click at [1010, 234] on mat-option "Ellie Hitchings Active elliehope07@gmail.com" at bounding box center [1023, 245] width 180 height 28
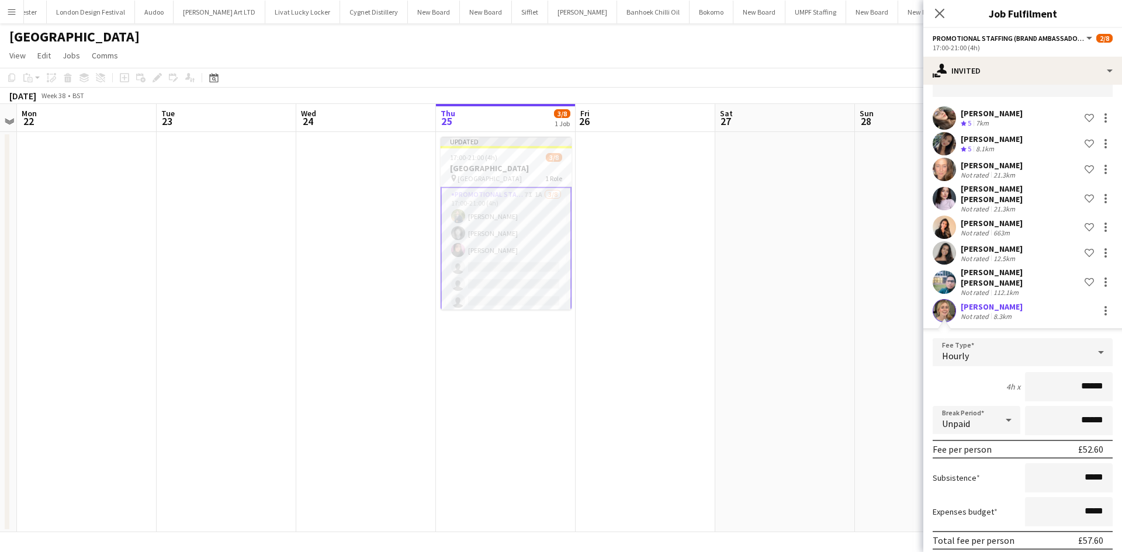
scroll to position [108, 0]
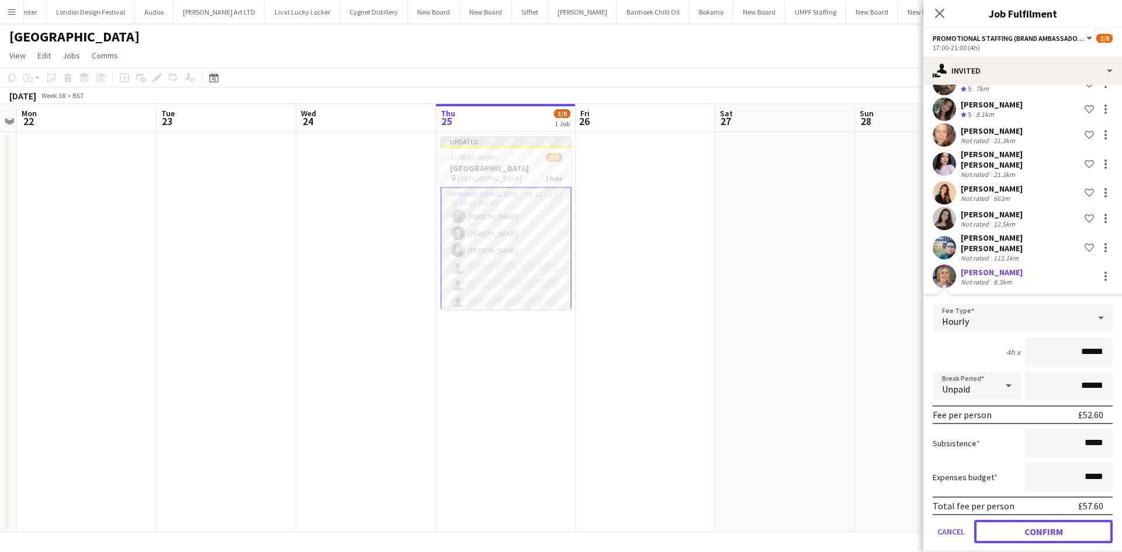
drag, startPoint x: 1052, startPoint y: 523, endPoint x: 1054, endPoint y: 506, distance: 16.6
click at [1050, 523] on button "Confirm" at bounding box center [1043, 531] width 139 height 23
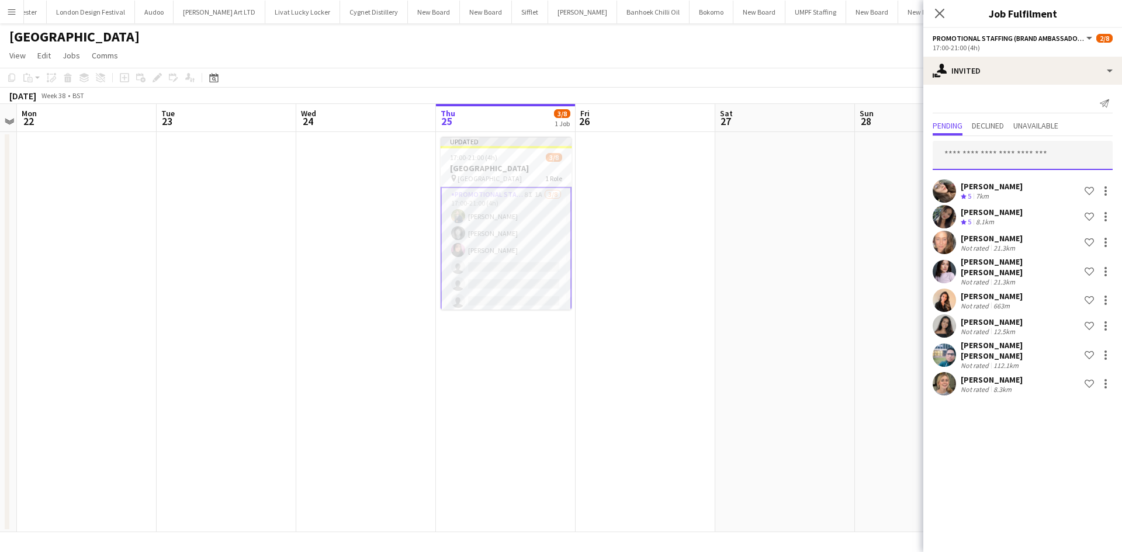
click at [972, 165] on input "text" at bounding box center [1023, 155] width 180 height 29
type input "****"
click at [989, 197] on span "Almodad I. Iliya Active almodadiliya@gmail.com" at bounding box center [1022, 188] width 161 height 19
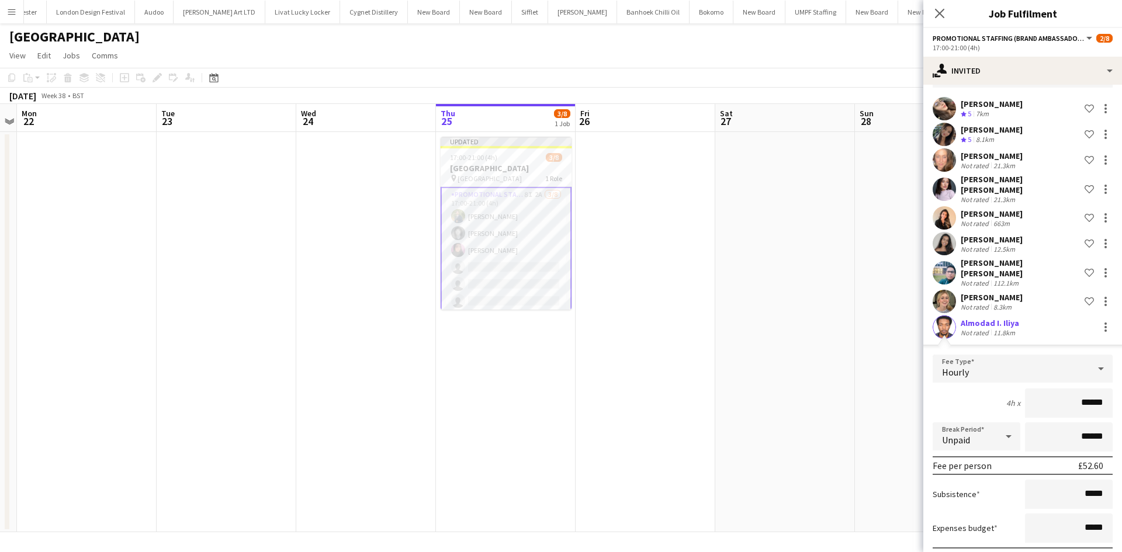
scroll to position [133, 0]
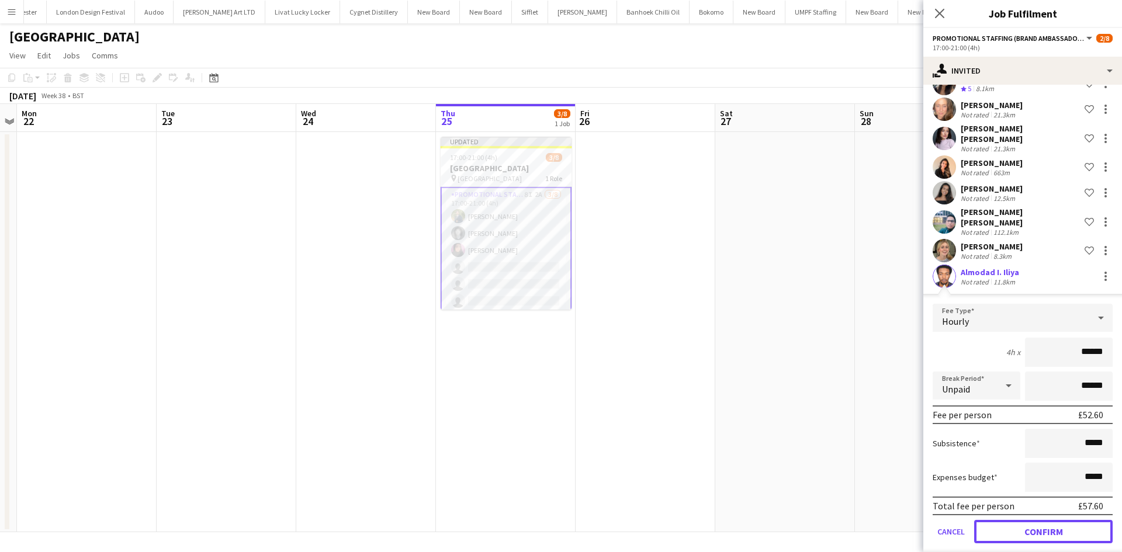
drag, startPoint x: 1067, startPoint y: 517, endPoint x: 1073, endPoint y: 510, distance: 9.5
click at [1067, 520] on button "Confirm" at bounding box center [1043, 531] width 139 height 23
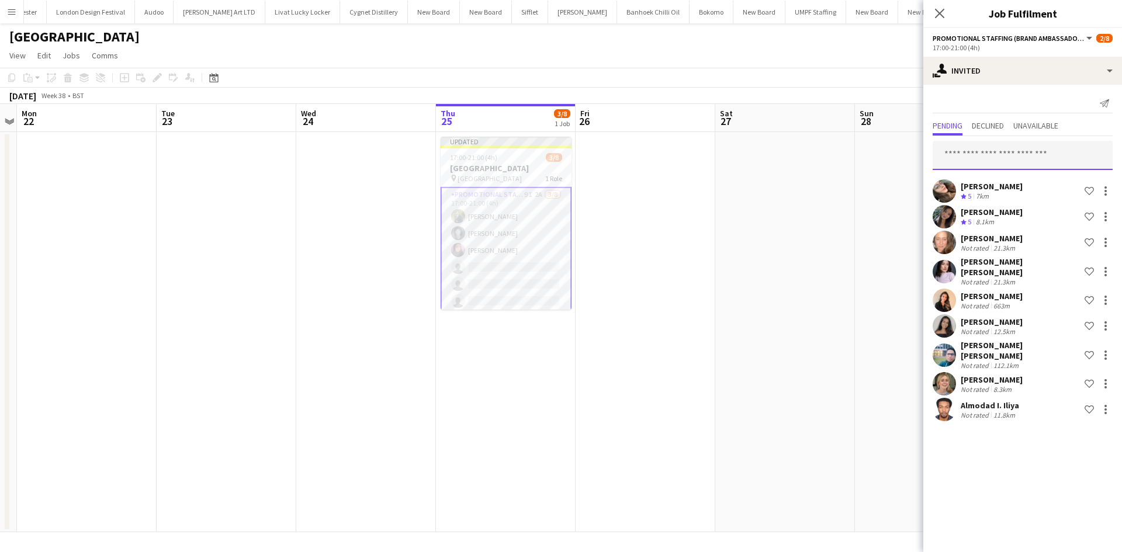
click at [993, 155] on input "text" at bounding box center [1023, 155] width 180 height 29
type input "****"
click at [985, 178] on mat-option "Seyi Ogunyemi Active seyiogunyemi537@gmail.com" at bounding box center [1023, 189] width 180 height 28
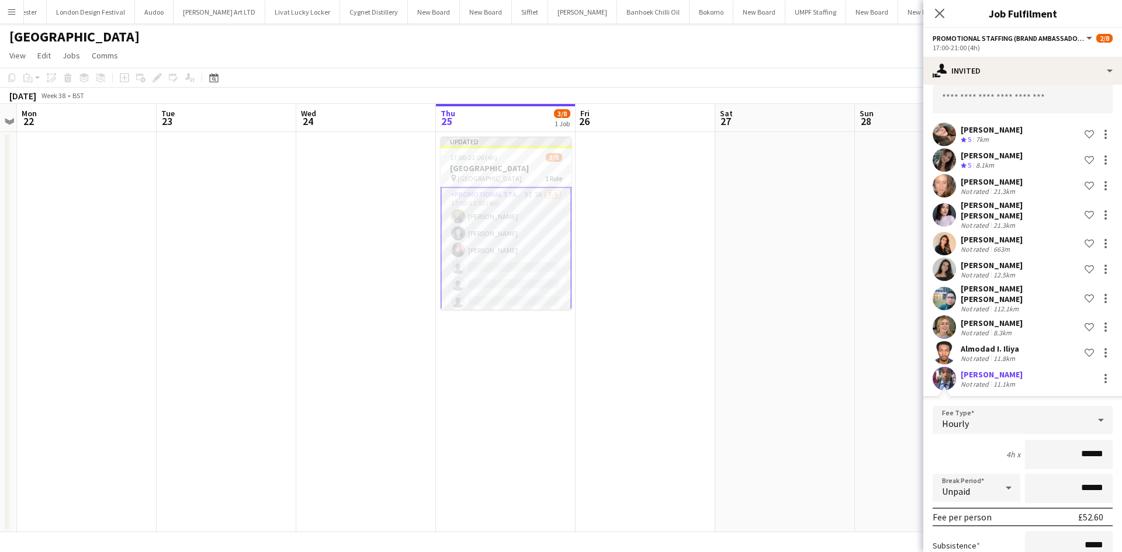
scroll to position [159, 0]
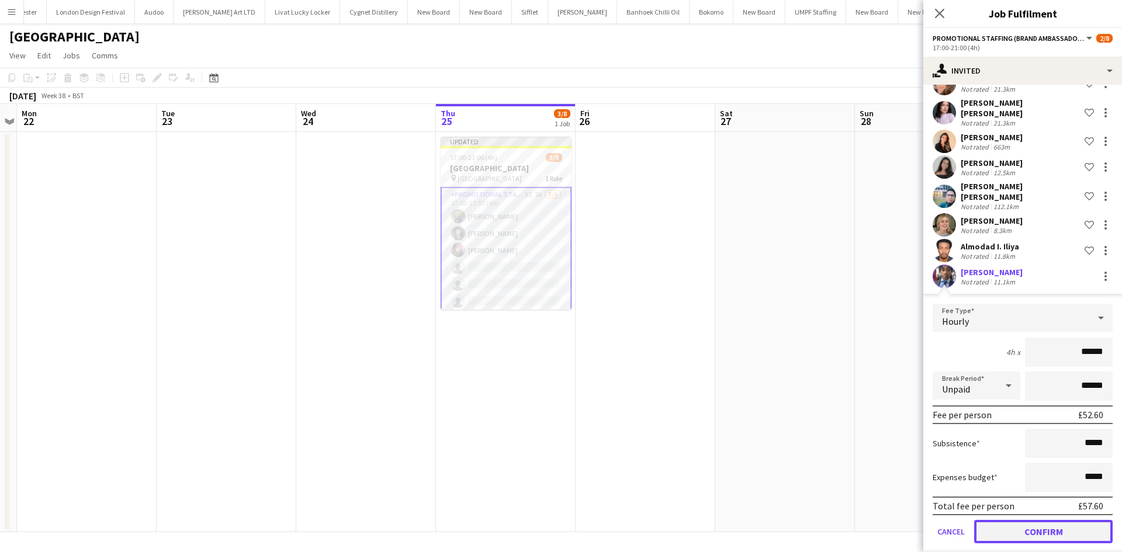
click at [1040, 520] on button "Confirm" at bounding box center [1043, 531] width 139 height 23
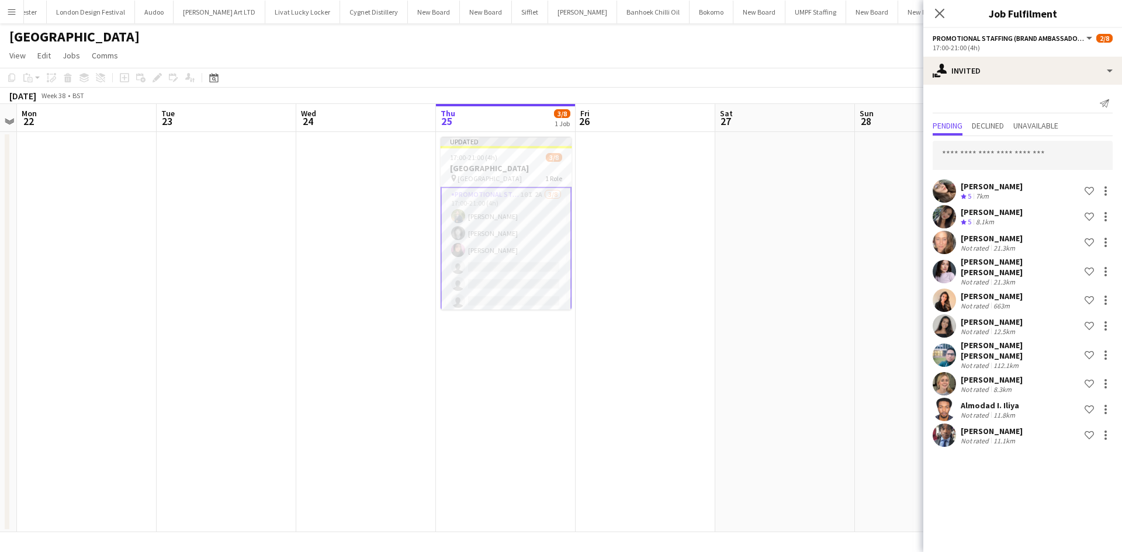
scroll to position [0, 0]
click at [995, 152] on input "text" at bounding box center [1023, 155] width 180 height 29
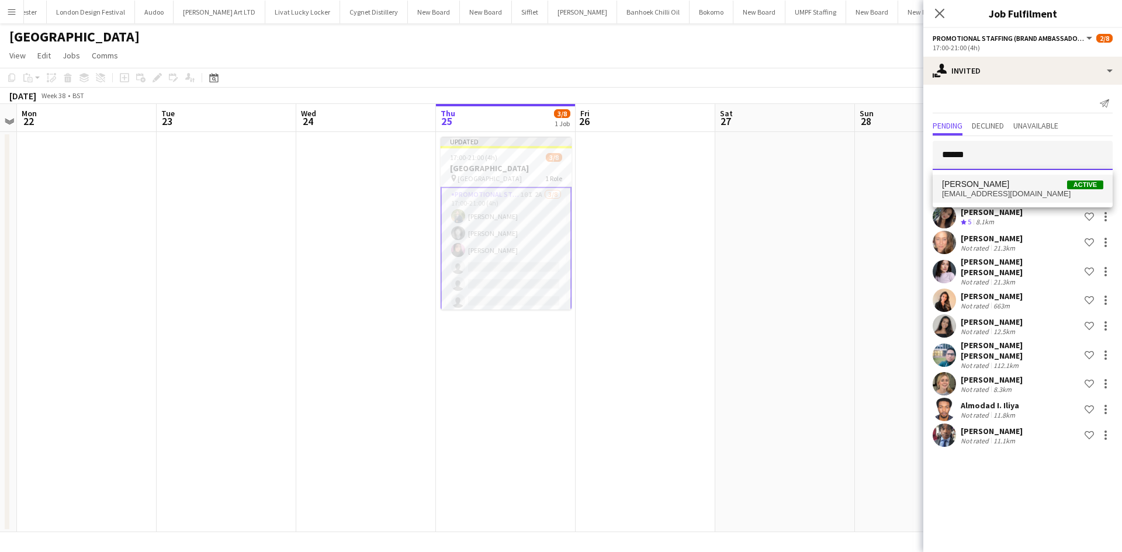
type input "******"
click at [995, 200] on mat-option "osahon ogunyemi Active ossy4mossy@gmail.com" at bounding box center [1023, 189] width 180 height 28
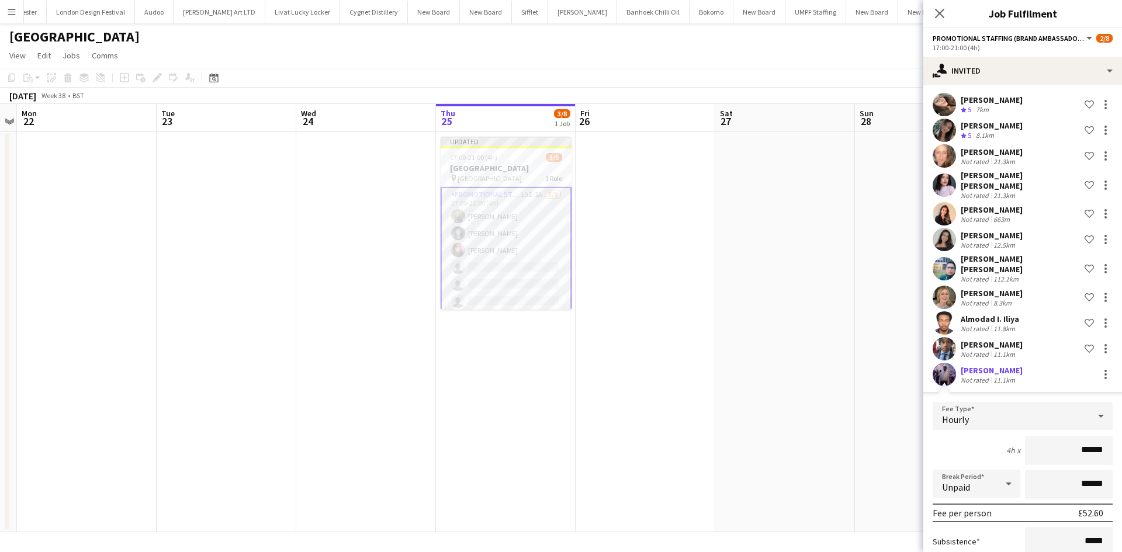
scroll to position [185, 0]
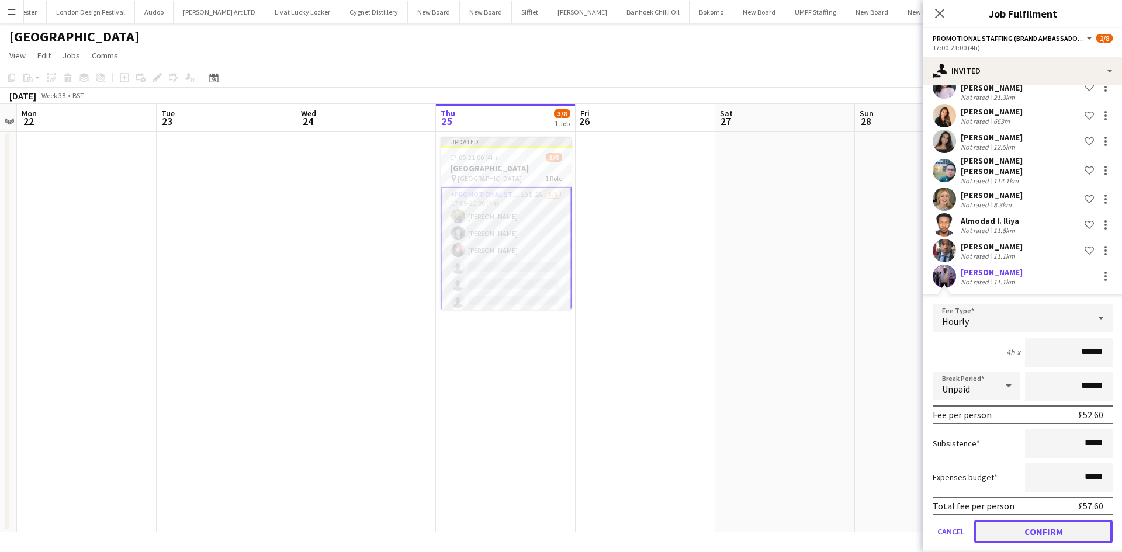
click at [1049, 523] on button "Confirm" at bounding box center [1043, 531] width 139 height 23
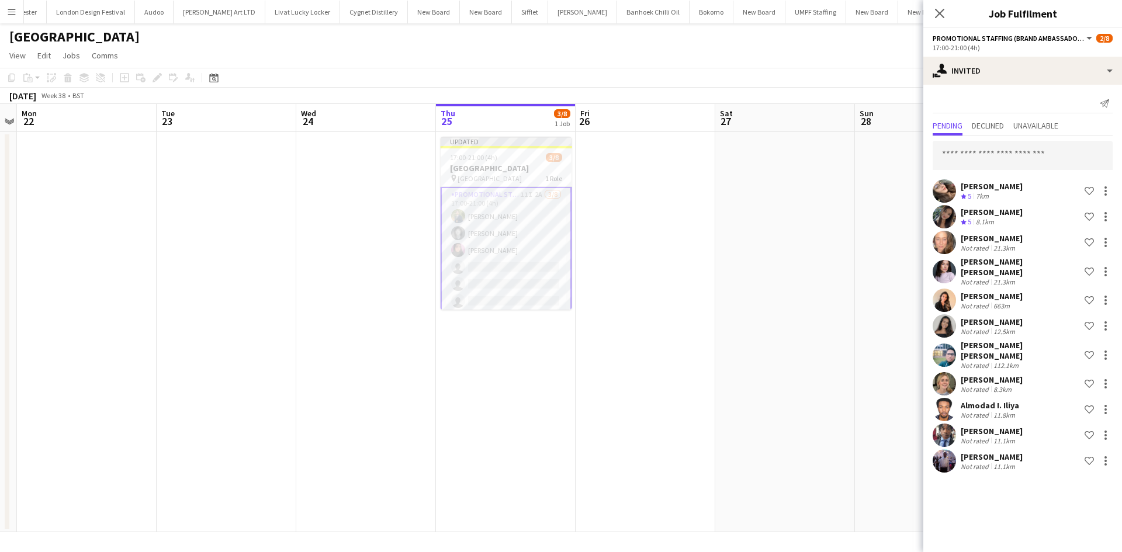
scroll to position [0, 0]
drag, startPoint x: 771, startPoint y: 296, endPoint x: 787, endPoint y: 290, distance: 16.8
click at [771, 293] on app-date-cell at bounding box center [785, 332] width 140 height 400
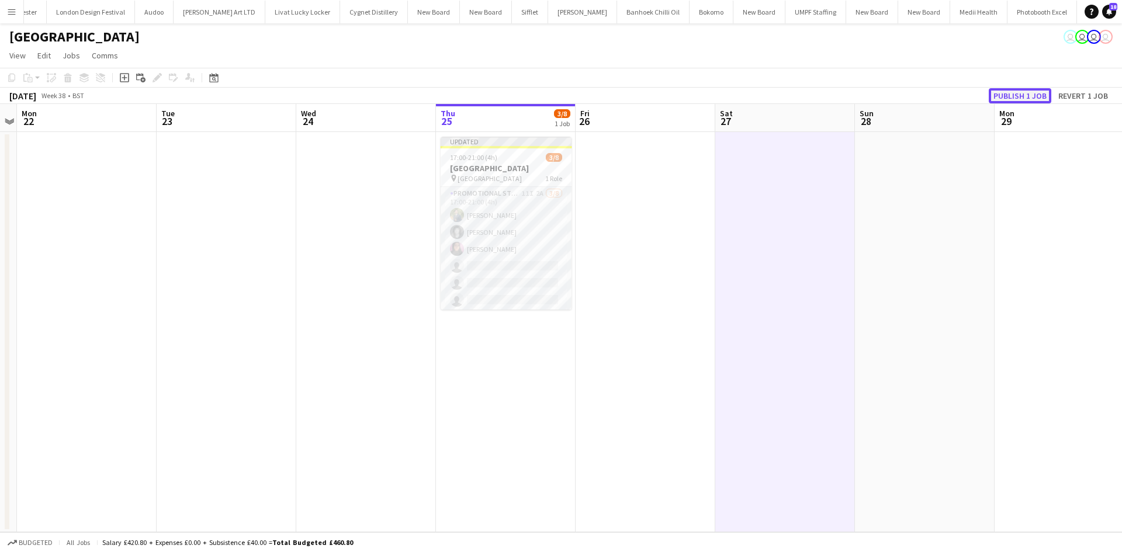
click at [1018, 94] on button "Publish 1 job" at bounding box center [1020, 95] width 63 height 15
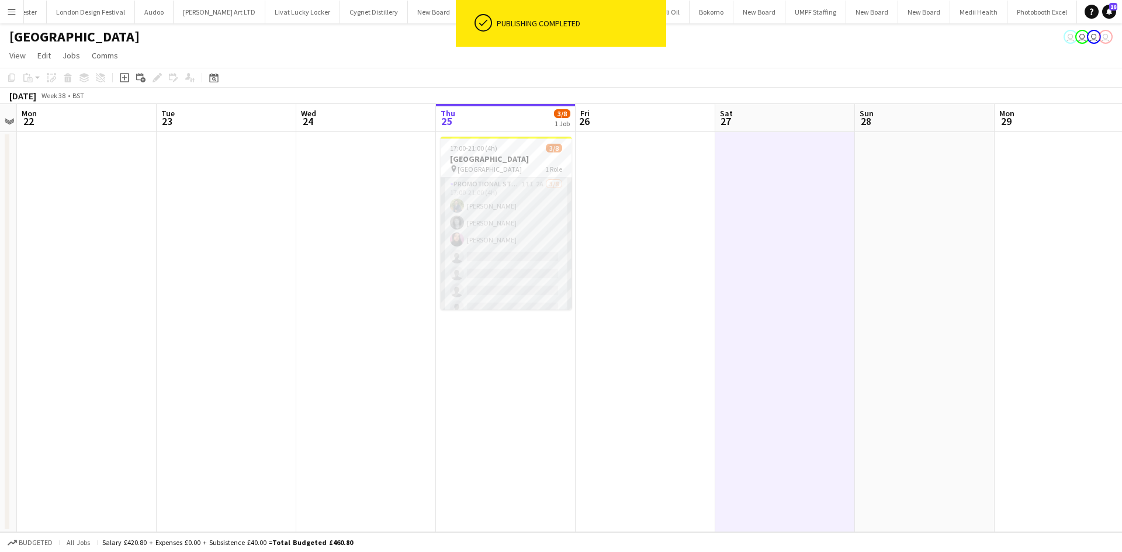
click at [530, 185] on app-card-role "Promotional Staffing (Brand Ambassadors) 11I 2A 3/8 17:00-21:00 (4h) Hassan Agh…" at bounding box center [506, 257] width 131 height 158
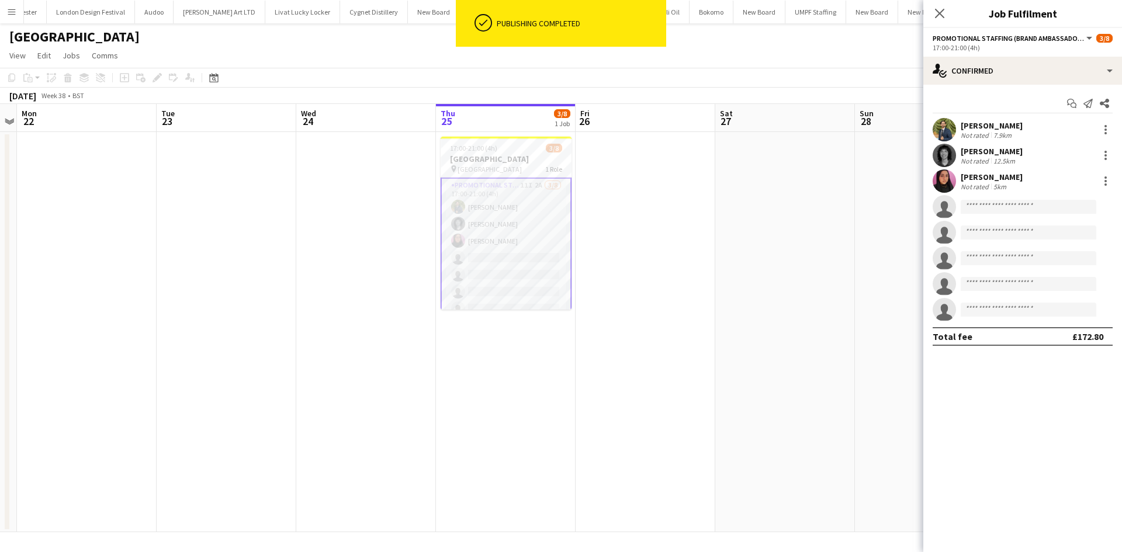
click at [1028, 53] on app-options-switcher "Promotional Staffing (Brand Ambassadors) All roles Promotional Staffing (Brand …" at bounding box center [1023, 42] width 199 height 29
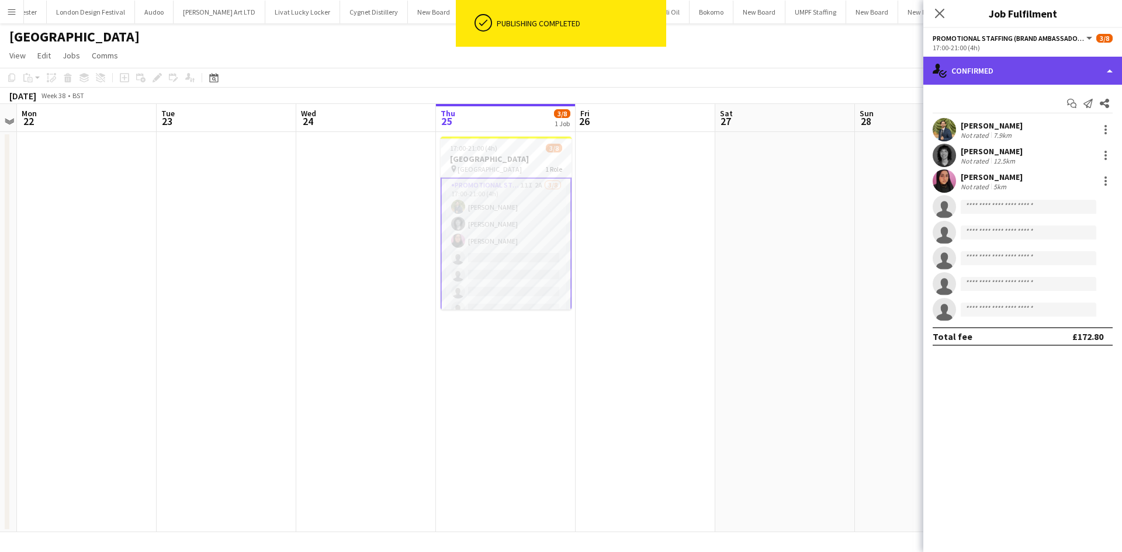
click at [1031, 68] on div "single-neutral-actions-check-2 Confirmed" at bounding box center [1023, 71] width 199 height 28
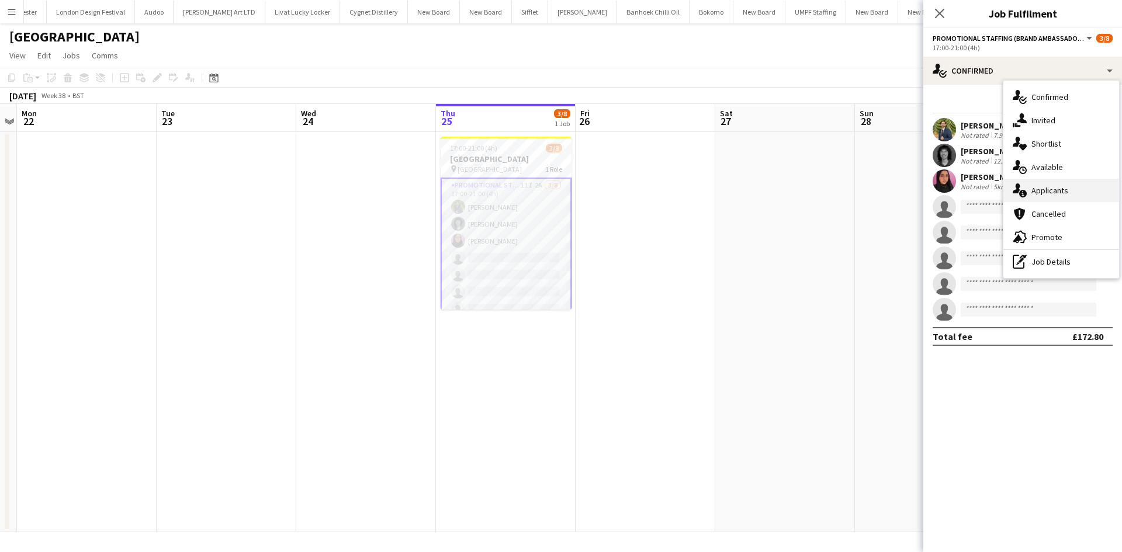
click at [1079, 184] on div "single-neutral-actions-information Applicants" at bounding box center [1062, 190] width 116 height 23
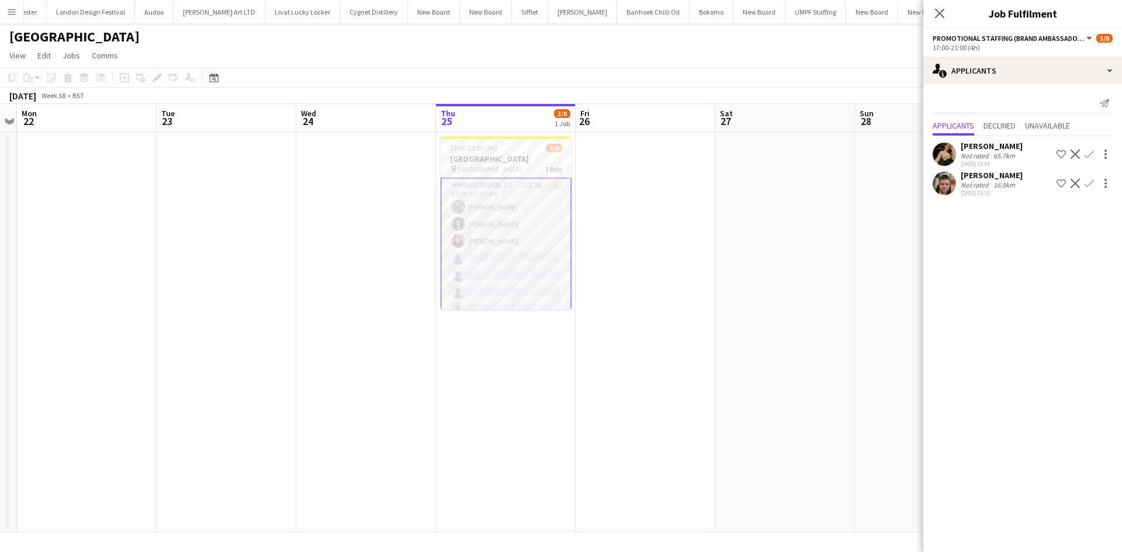
click at [1090, 152] on app-icon "Confirm" at bounding box center [1089, 154] width 9 height 9
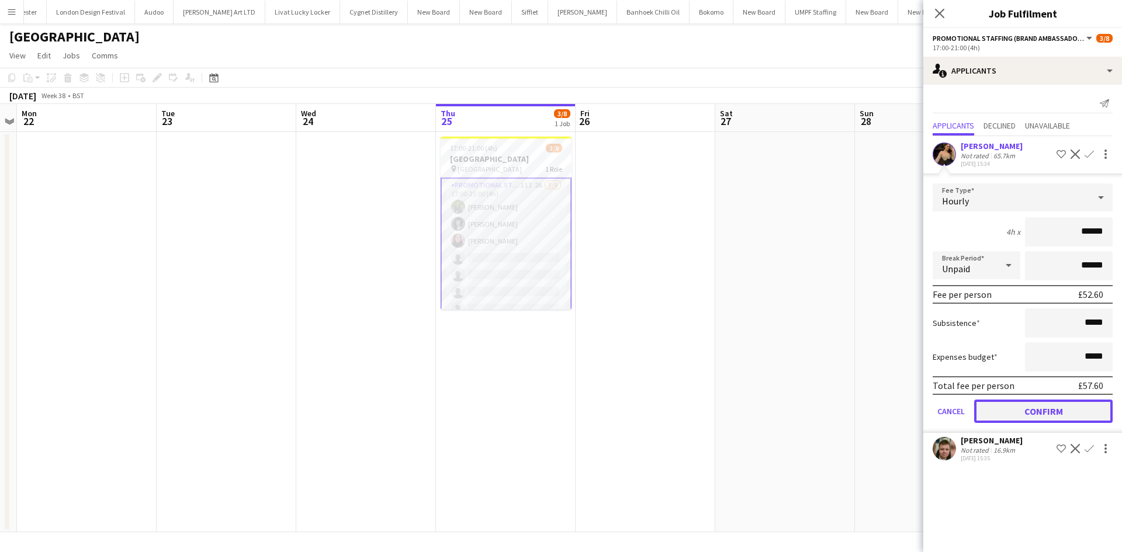
click at [1068, 406] on button "Confirm" at bounding box center [1043, 411] width 139 height 23
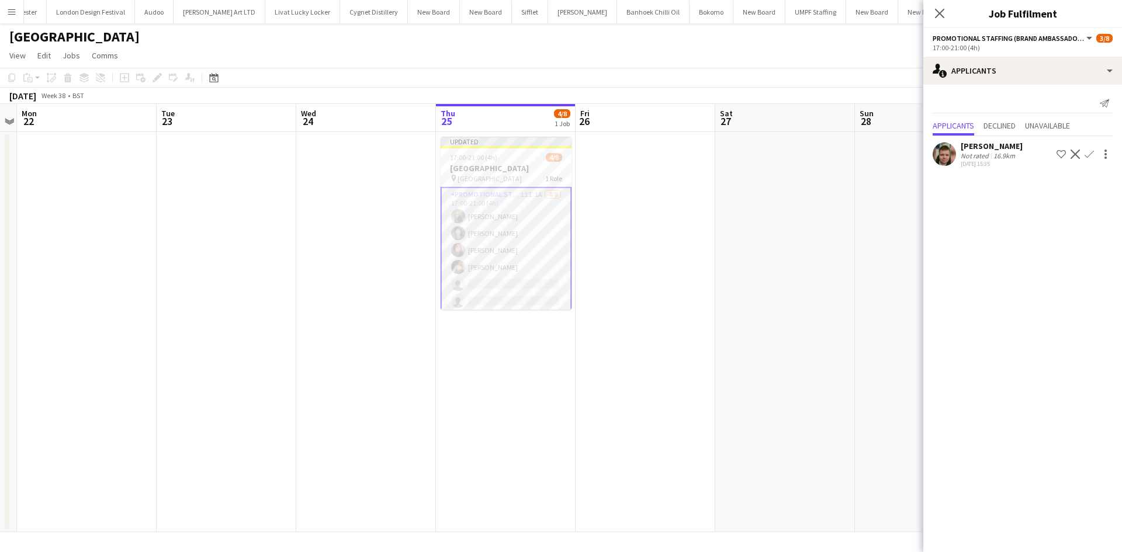
click at [976, 158] on div "Not rated" at bounding box center [976, 155] width 30 height 9
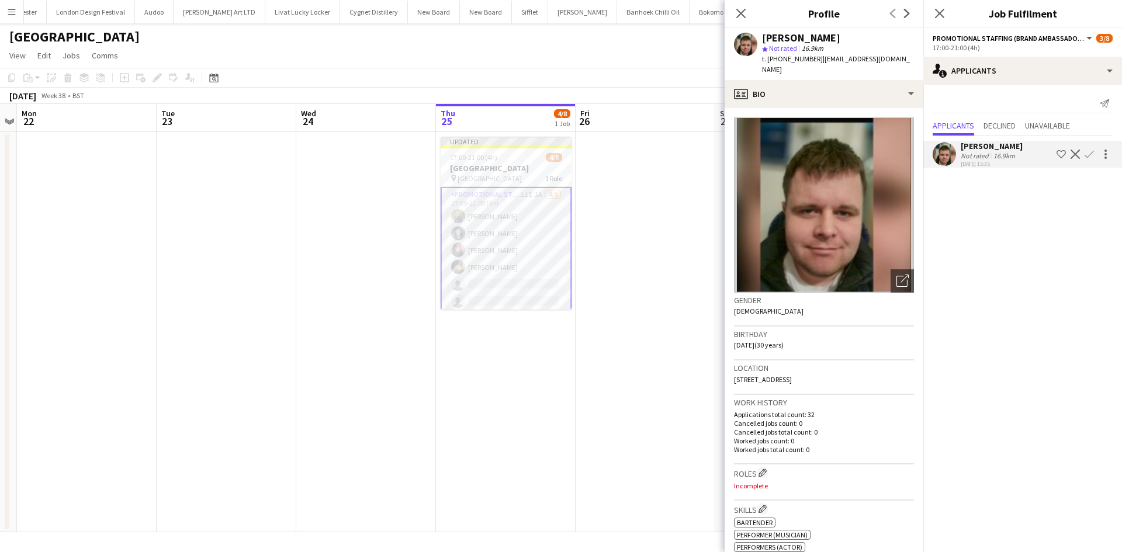
click at [655, 263] on app-date-cell at bounding box center [646, 332] width 140 height 400
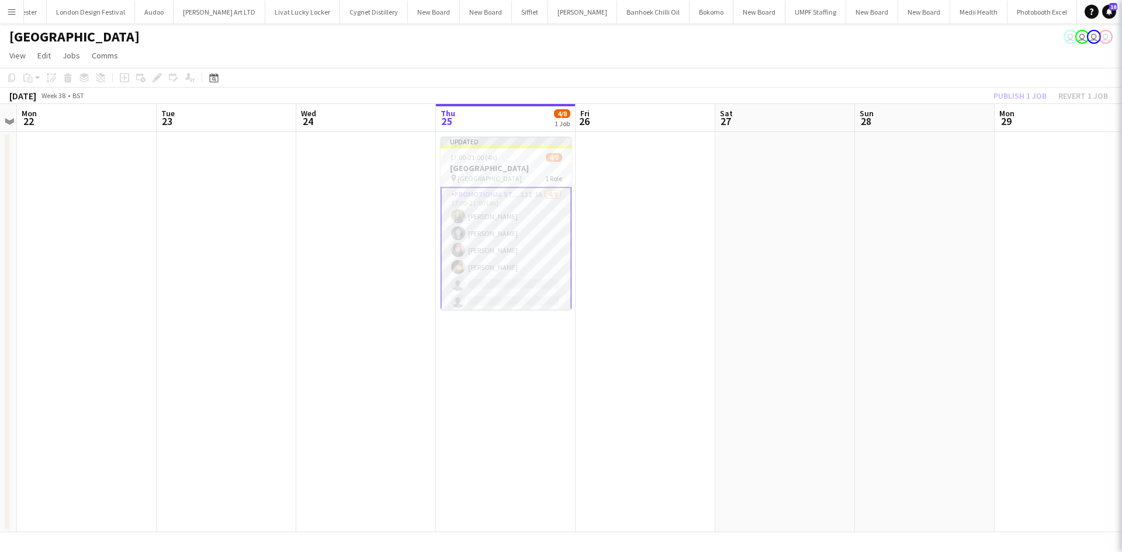
scroll to position [0, 405]
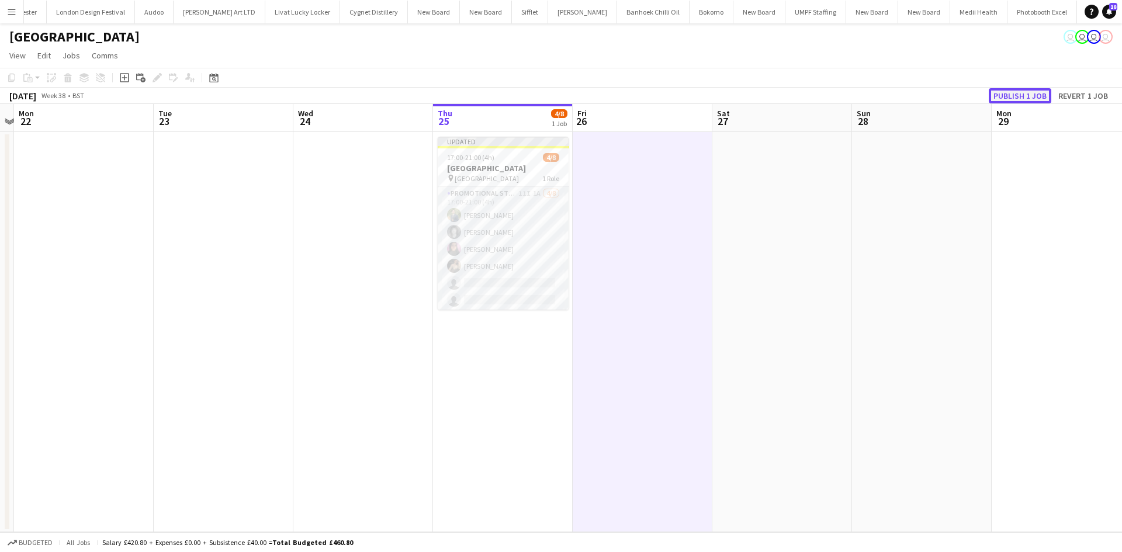
click at [1036, 97] on button "Publish 1 job" at bounding box center [1020, 95] width 63 height 15
click at [531, 181] on app-card-role "Promotional Staffing (Brand Ambassadors) 10I 1A 4/8 17:00-21:00 (4h) Hassan Agh…" at bounding box center [503, 257] width 131 height 158
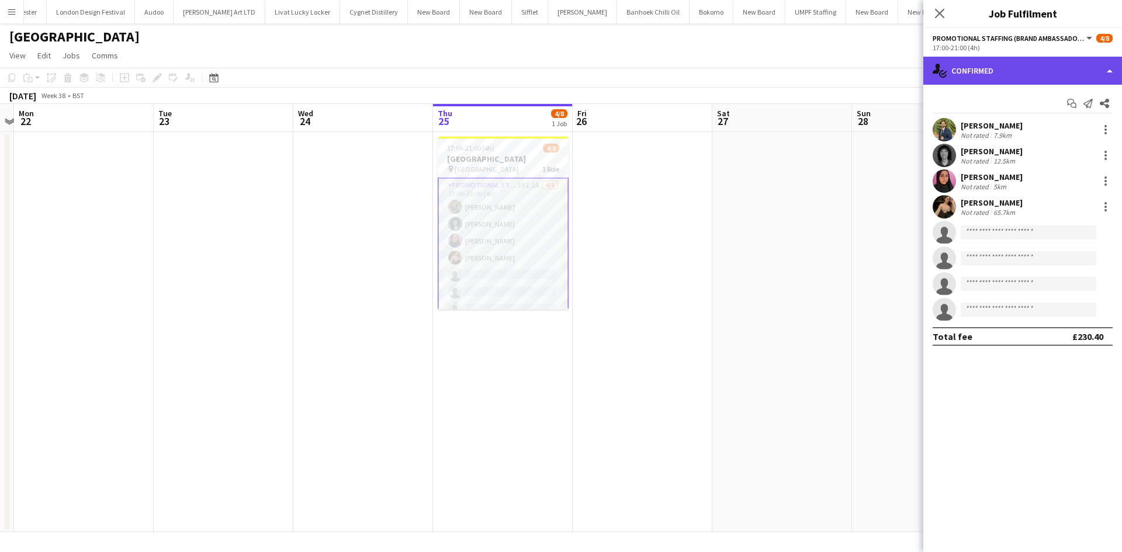
click at [1019, 70] on div "single-neutral-actions-check-2 Confirmed" at bounding box center [1023, 71] width 199 height 28
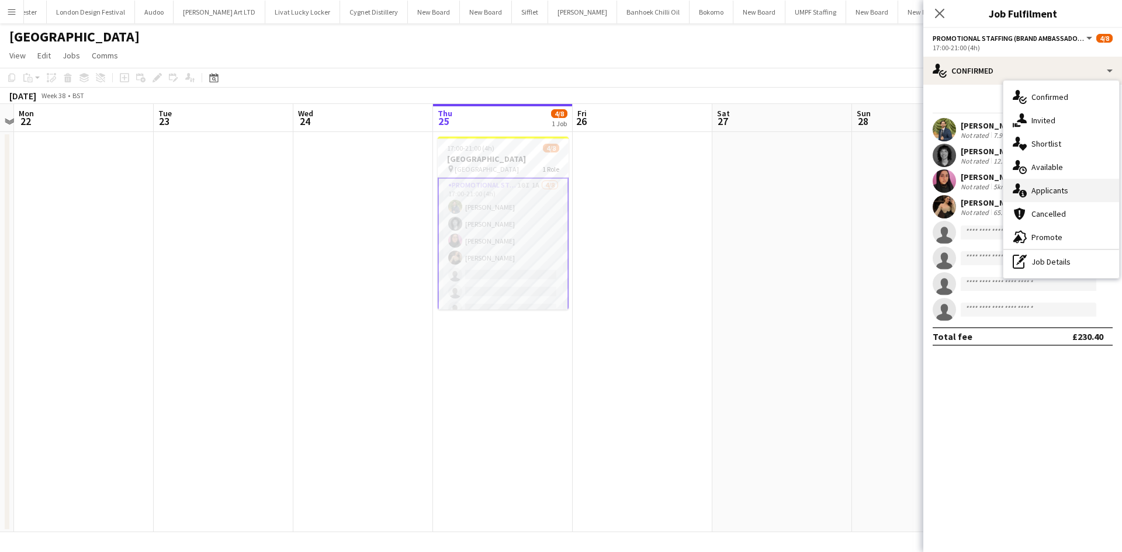
click at [1063, 187] on span "Applicants" at bounding box center [1050, 190] width 37 height 11
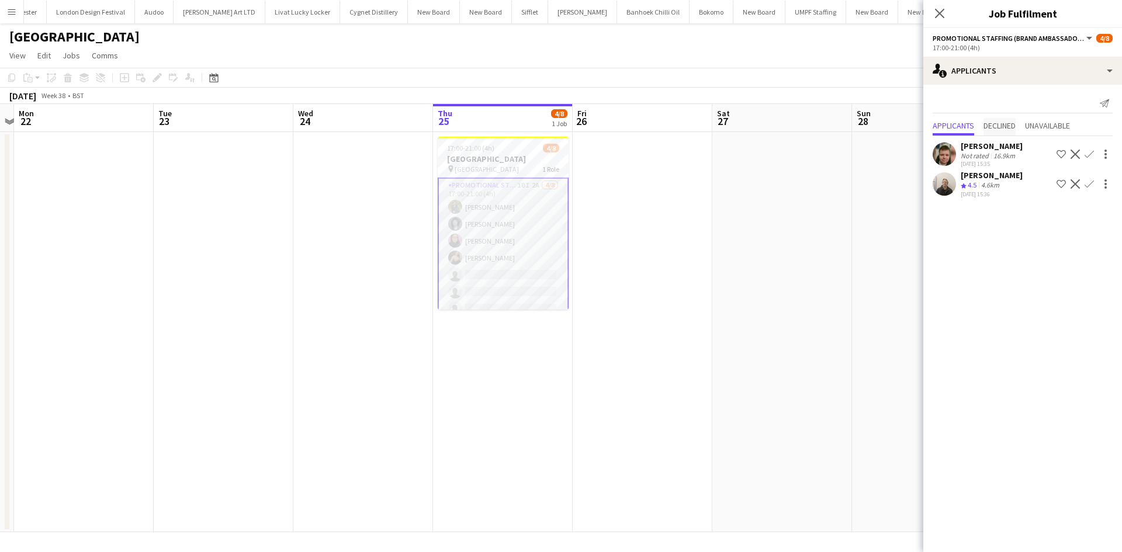
click at [1009, 125] on span "Declined" at bounding box center [1000, 126] width 32 height 8
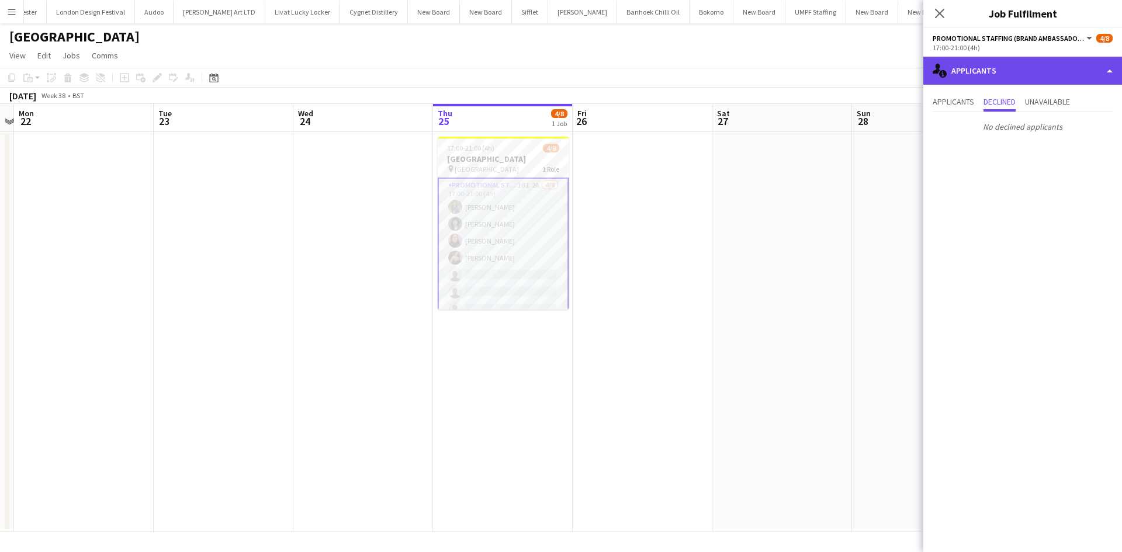
click at [985, 71] on div "single-neutral-actions-information Applicants" at bounding box center [1023, 71] width 199 height 28
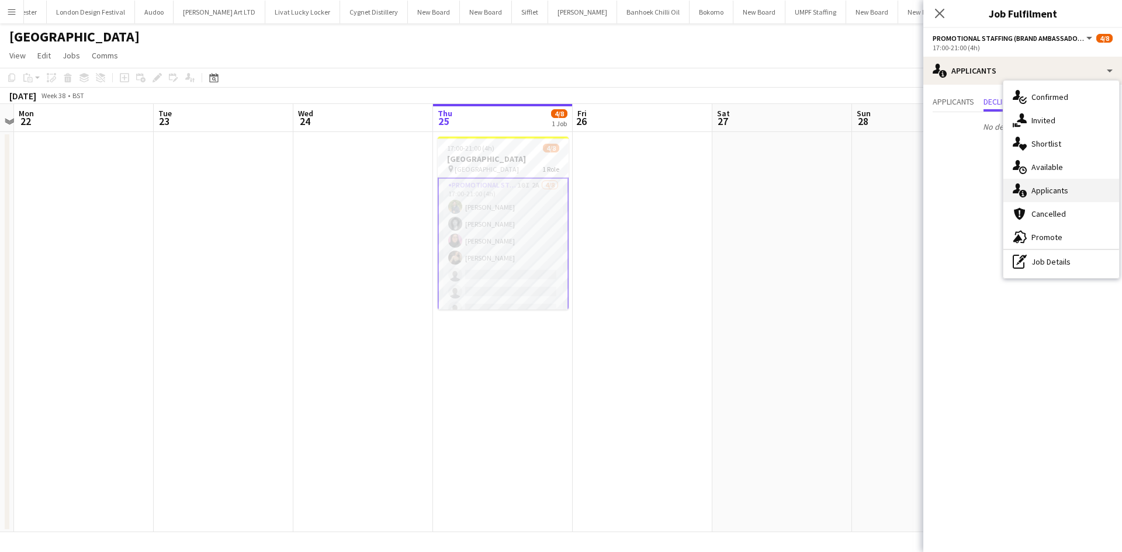
click at [1048, 191] on span "Applicants" at bounding box center [1050, 190] width 37 height 11
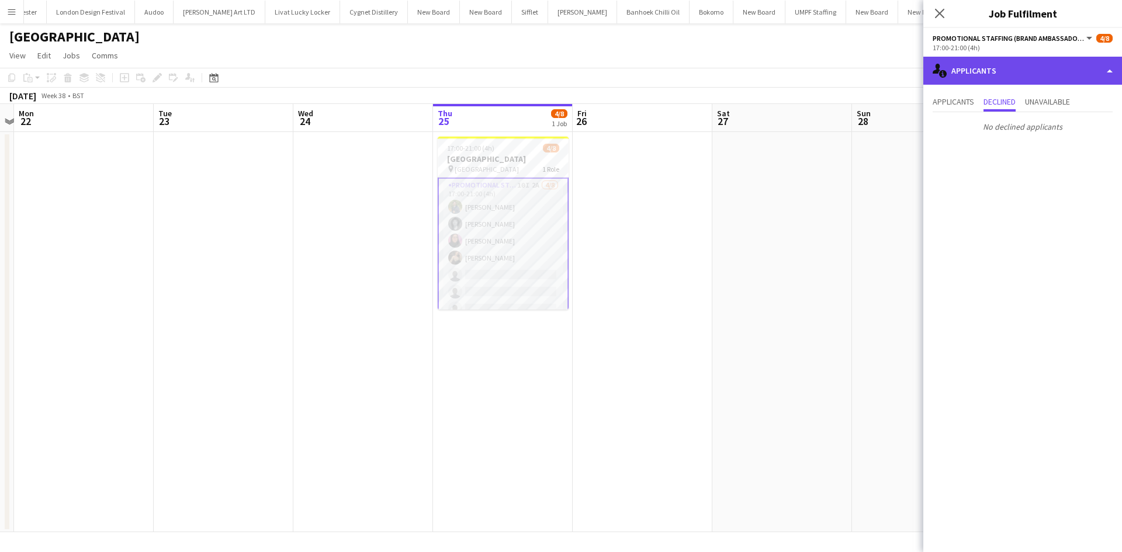
drag, startPoint x: 1038, startPoint y: 64, endPoint x: 1038, endPoint y: 74, distance: 10.5
click at [1038, 67] on div "single-neutral-actions-information Applicants" at bounding box center [1023, 71] width 199 height 28
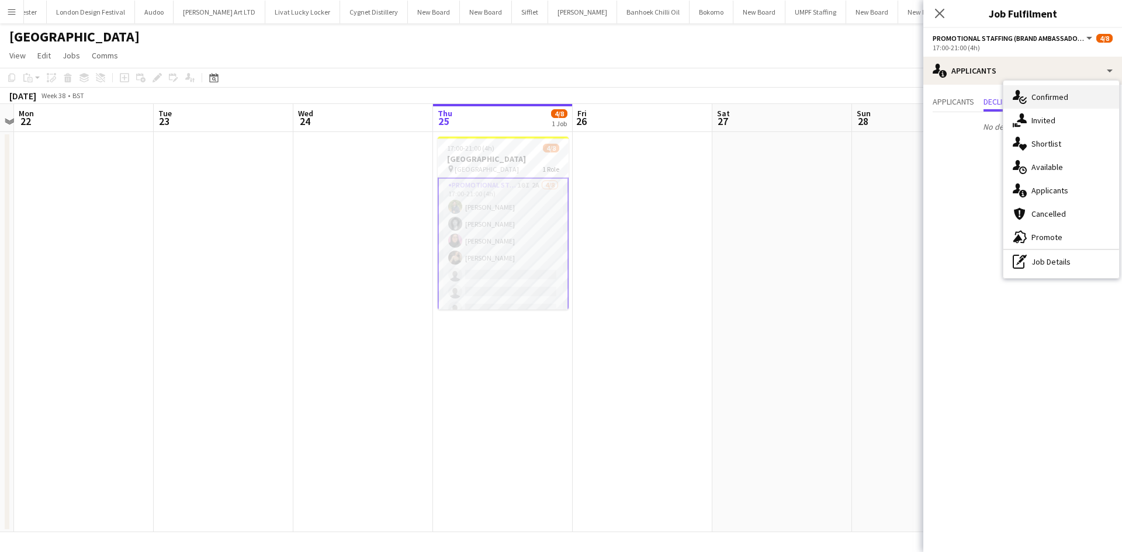
click at [1053, 103] on div "single-neutral-actions-check-2 Confirmed" at bounding box center [1062, 96] width 116 height 23
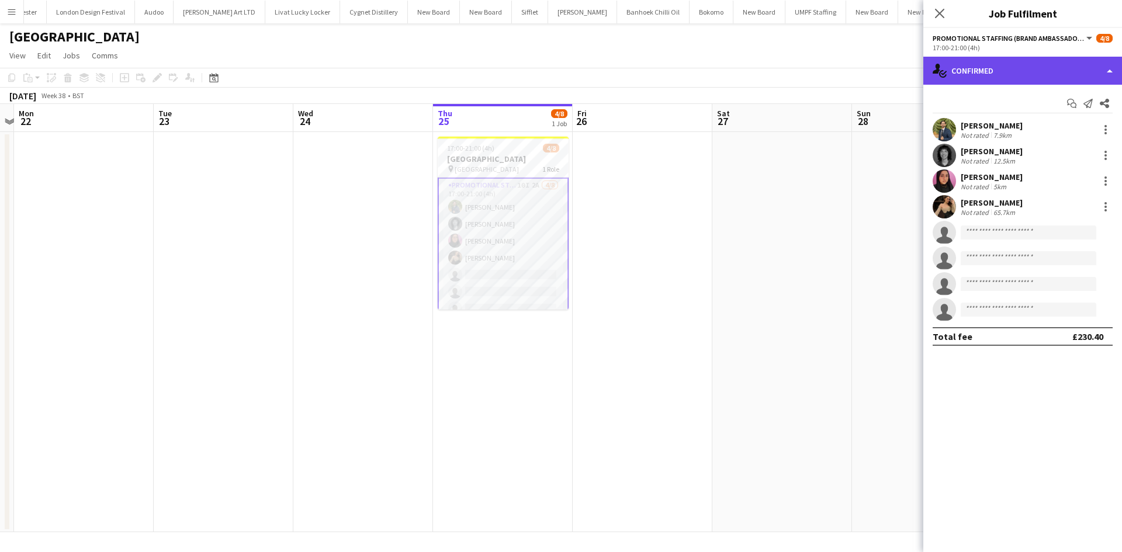
click at [1035, 71] on div "single-neutral-actions-check-2 Confirmed" at bounding box center [1023, 71] width 199 height 28
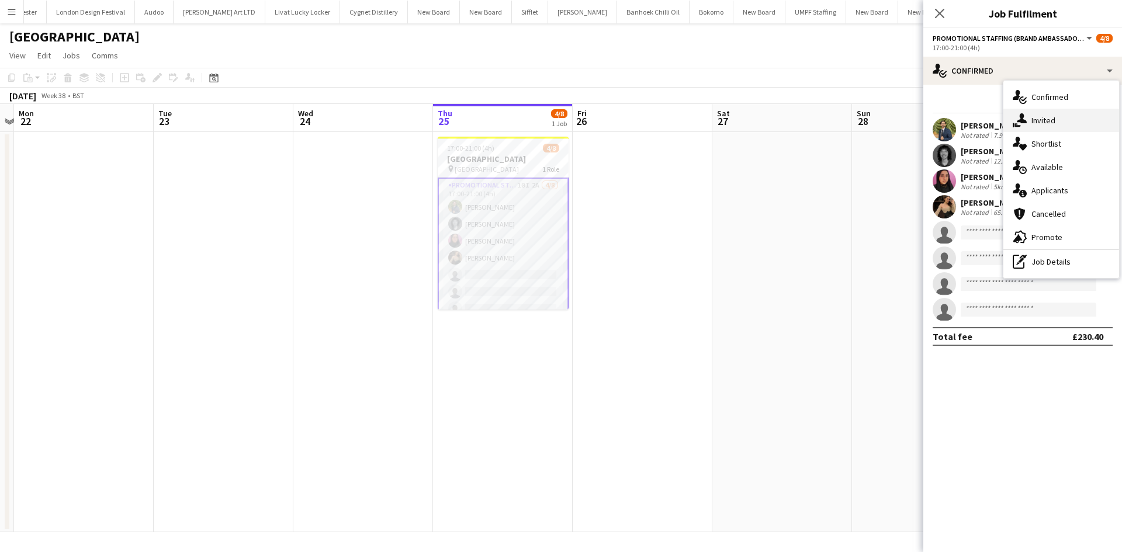
click at [1052, 123] on span "Invited" at bounding box center [1044, 120] width 24 height 11
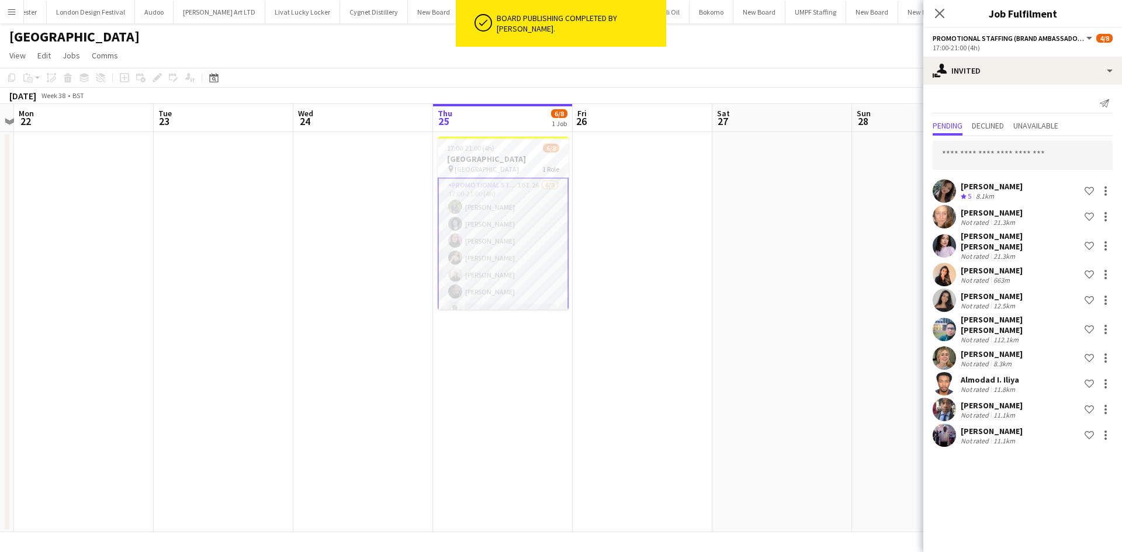
drag, startPoint x: 749, startPoint y: 237, endPoint x: 766, endPoint y: 245, distance: 19.4
click at [748, 237] on app-calendar-viewport "Fri 19 Sat 20 Sun 21 Mon 22 Tue 23 Wed 24 Thu 25 6/8 1 Job Fri 26 Sat 27 Sun 28…" at bounding box center [561, 318] width 1122 height 428
drag, startPoint x: 496, startPoint y: 188, endPoint x: 502, endPoint y: 187, distance: 6.0
click at [497, 188] on app-card-role "Promotional Staffing (Brand Ambassadors) 10I 2A 6/8 17:00-21:00 (4h) Hassan Agh…" at bounding box center [496, 258] width 131 height 161
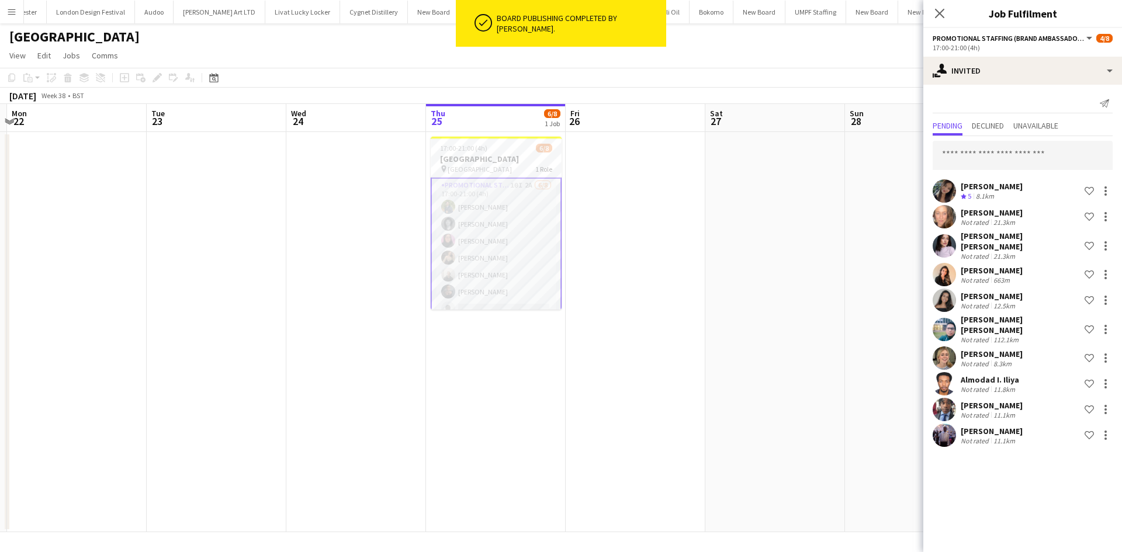
scroll to position [0, 411]
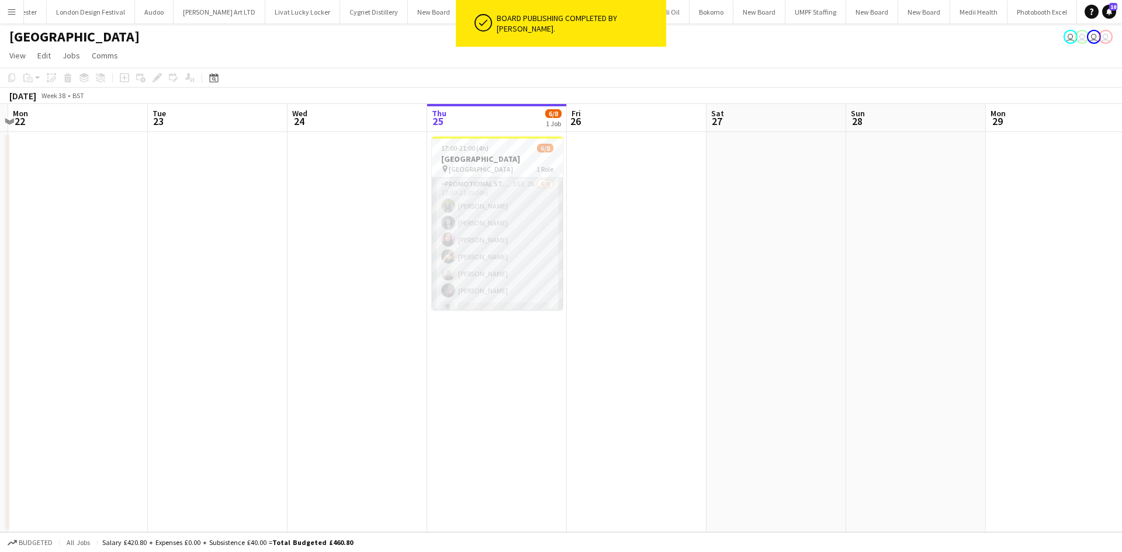
click at [518, 186] on app-card-role "Promotional Staffing (Brand Ambassadors) 10I 2A 6/8 17:00-21:00 (4h) Hassan Agh…" at bounding box center [497, 257] width 131 height 158
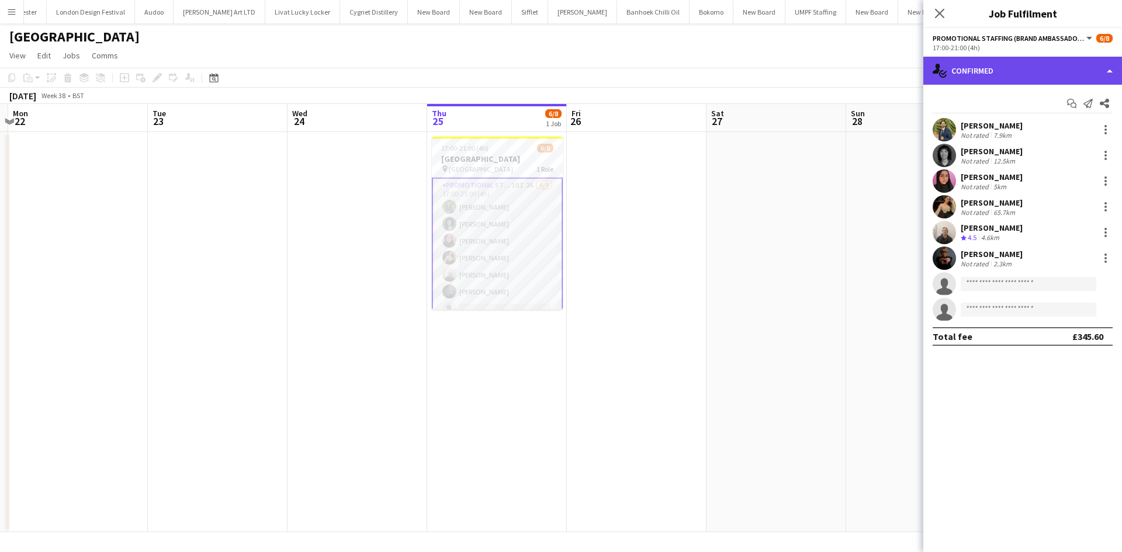
click at [1029, 76] on div "single-neutral-actions-check-2 Confirmed" at bounding box center [1023, 71] width 199 height 28
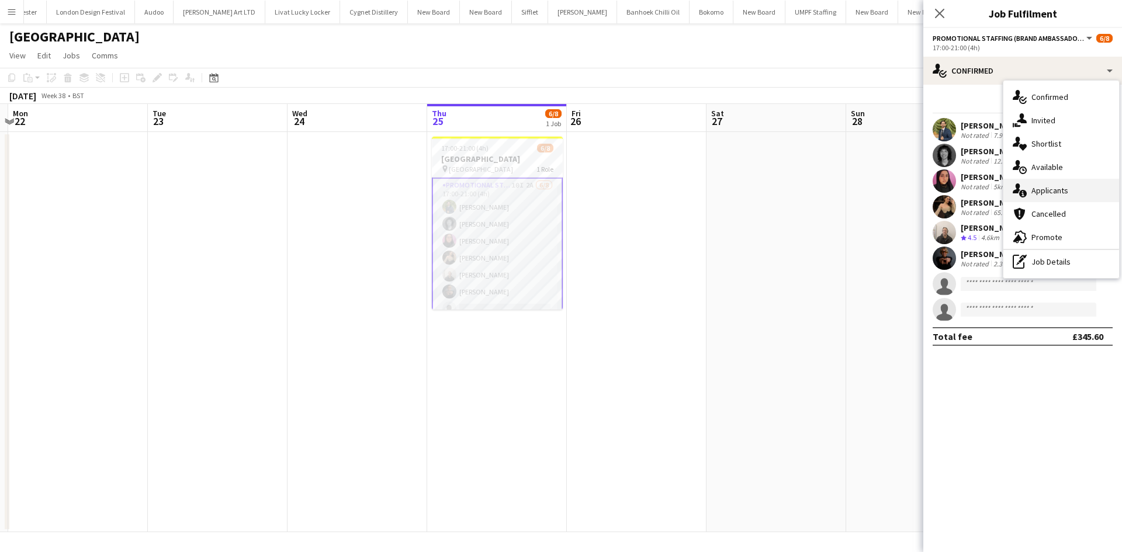
click at [1055, 189] on span "Applicants" at bounding box center [1050, 190] width 37 height 11
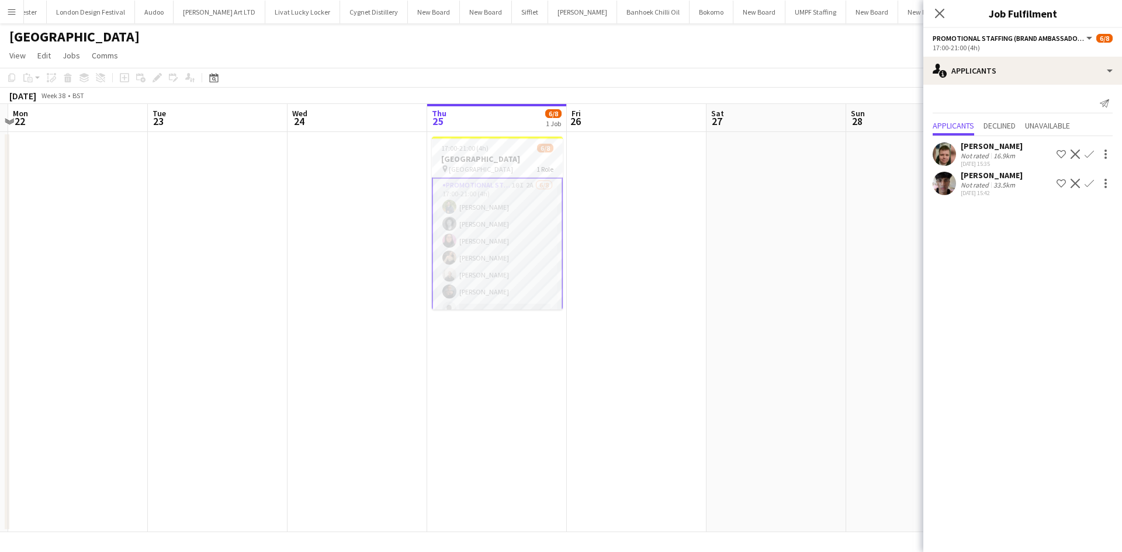
click at [996, 186] on div "33.5km" at bounding box center [1004, 185] width 26 height 9
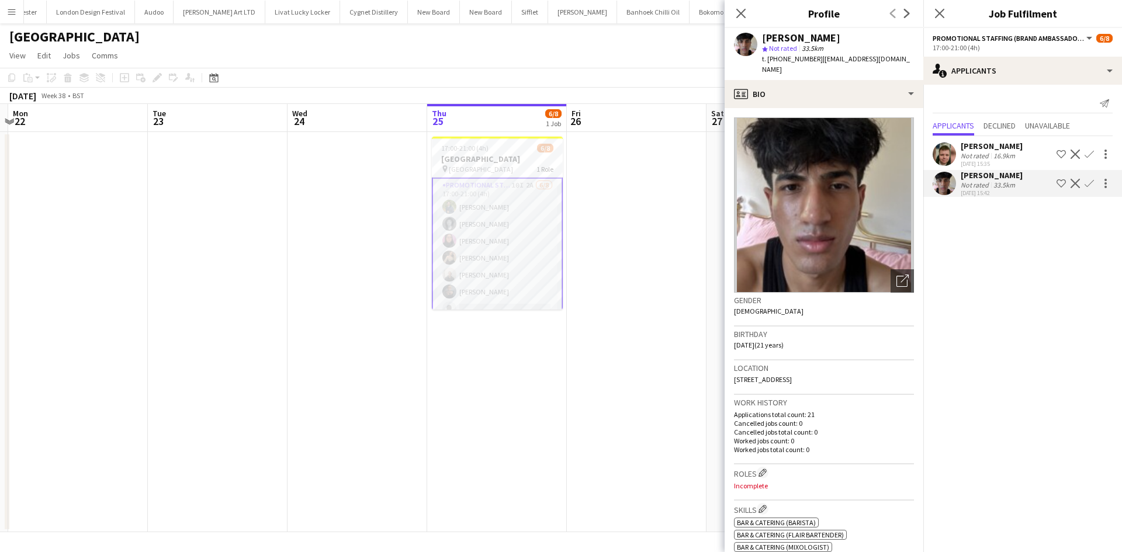
drag, startPoint x: 604, startPoint y: 358, endPoint x: 608, endPoint y: 374, distance: 16.3
click at [606, 357] on app-date-cell at bounding box center [637, 332] width 140 height 400
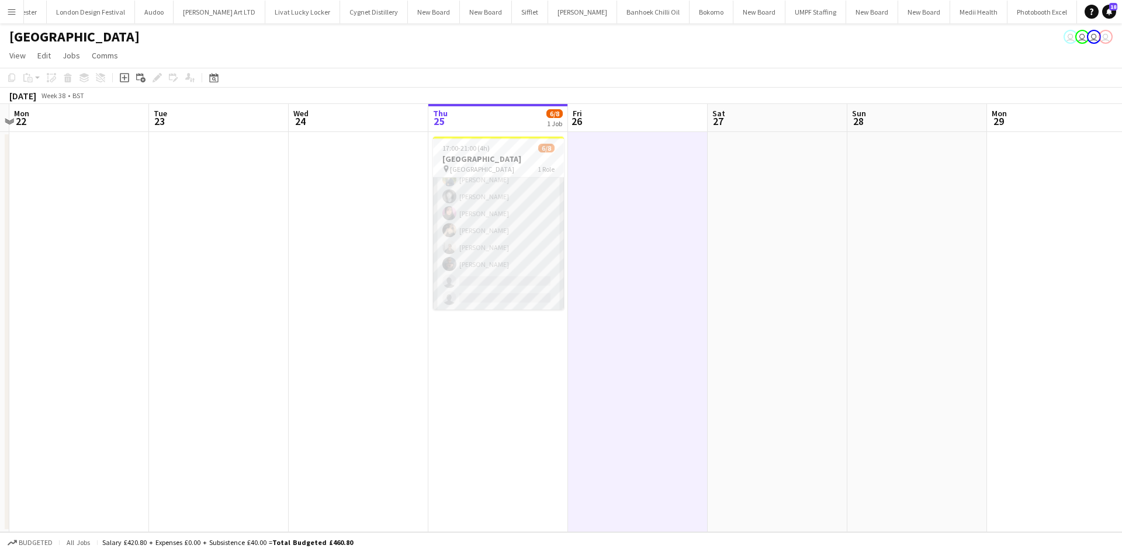
scroll to position [0, 0]
click at [676, 174] on app-calendar-viewport "Fri 19 Sat 20 Sun 21 Mon 22 Tue 23 Wed 24 Thu 25 6/8 1 Job Fri 26 Sat 27 Sun 28…" at bounding box center [561, 318] width 1122 height 428
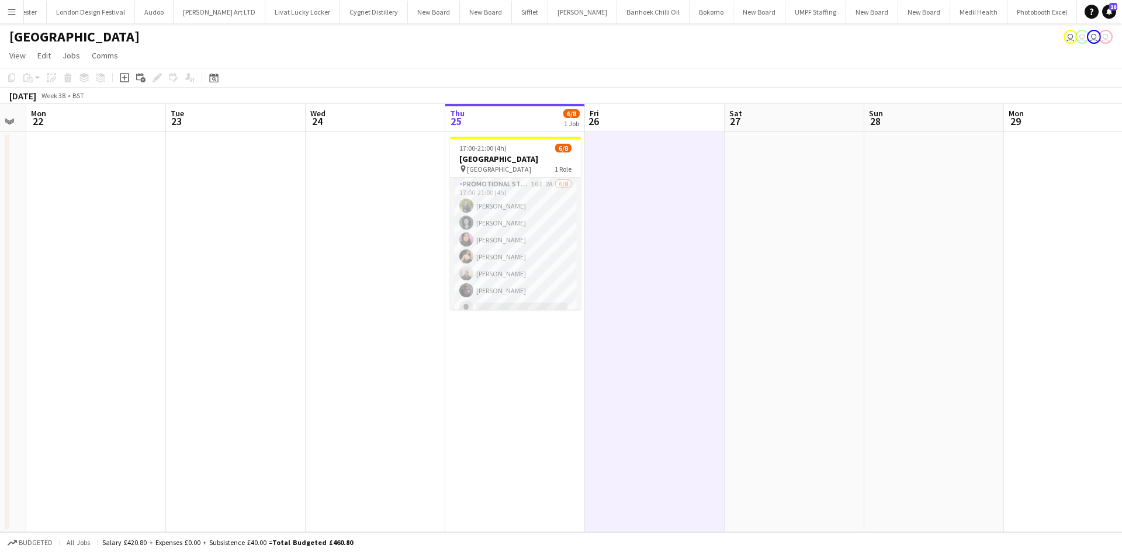
click at [819, 158] on app-date-cell at bounding box center [795, 332] width 140 height 400
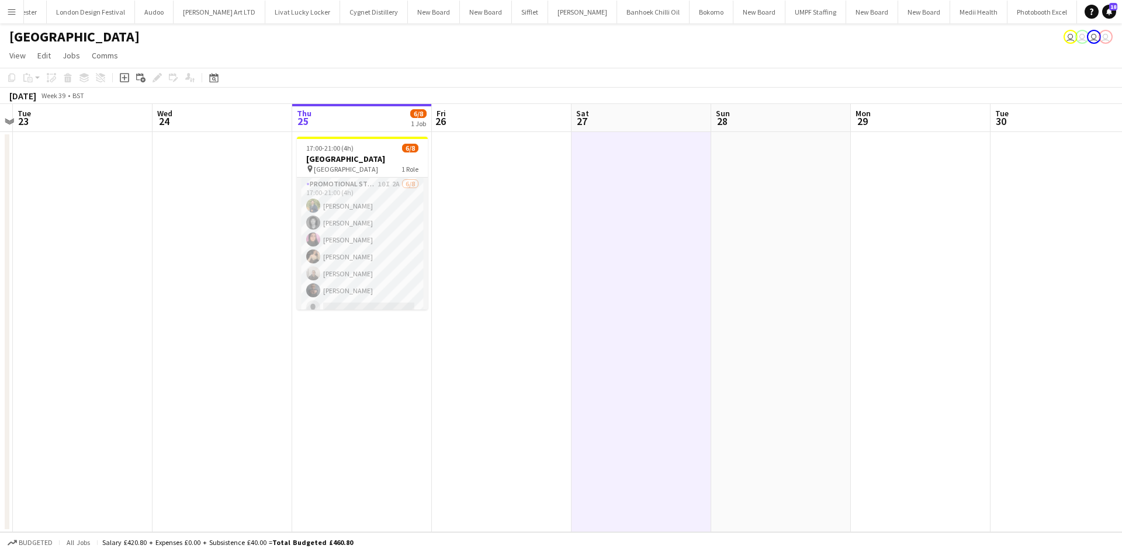
drag, startPoint x: 817, startPoint y: 254, endPoint x: 683, endPoint y: 234, distance: 134.7
click at [676, 234] on app-calendar-viewport "Fri 19 Sat 20 Sun 21 Mon 22 Tue 23 Wed 24 Thu 25 6/8 1 Job Fri 26 Sat 27 Sun 28…" at bounding box center [561, 318] width 1122 height 428
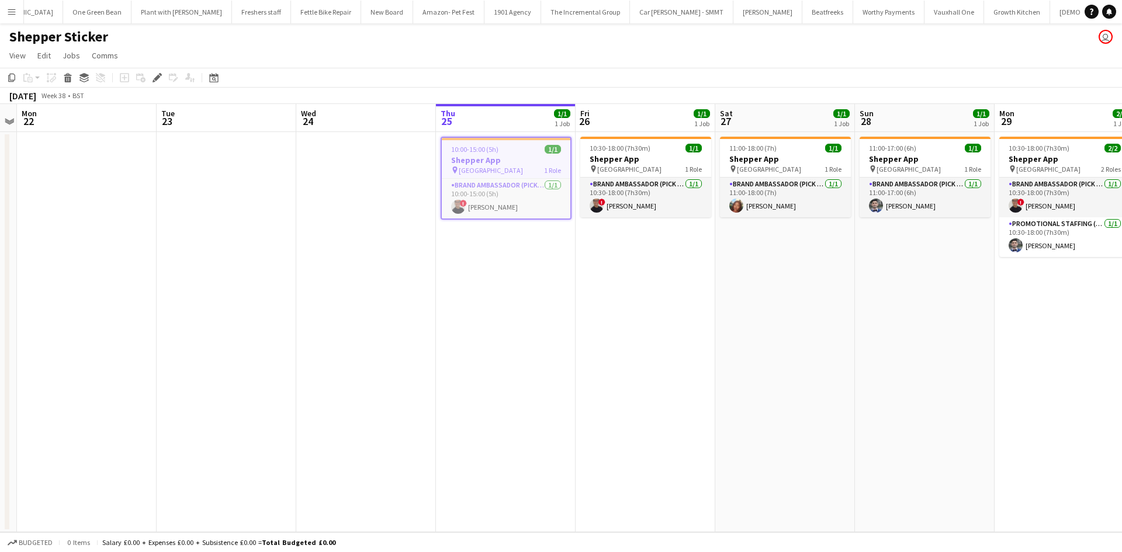
scroll to position [0, 1422]
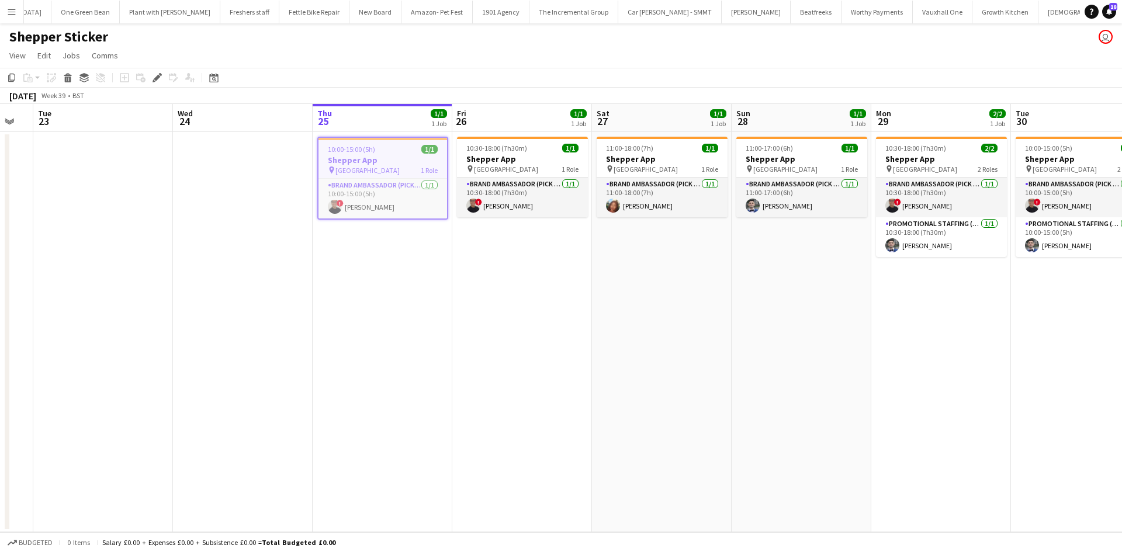
drag, startPoint x: 818, startPoint y: 285, endPoint x: 660, endPoint y: 273, distance: 158.8
click at [660, 273] on app-calendar-viewport "Fri 19 2/2 1 Job Sat 20 2/2 1 Job Sun 21 Mon 22 Tue 23 Wed 24 Thu 25 1/1 1 Job …" at bounding box center [561, 318] width 1122 height 428
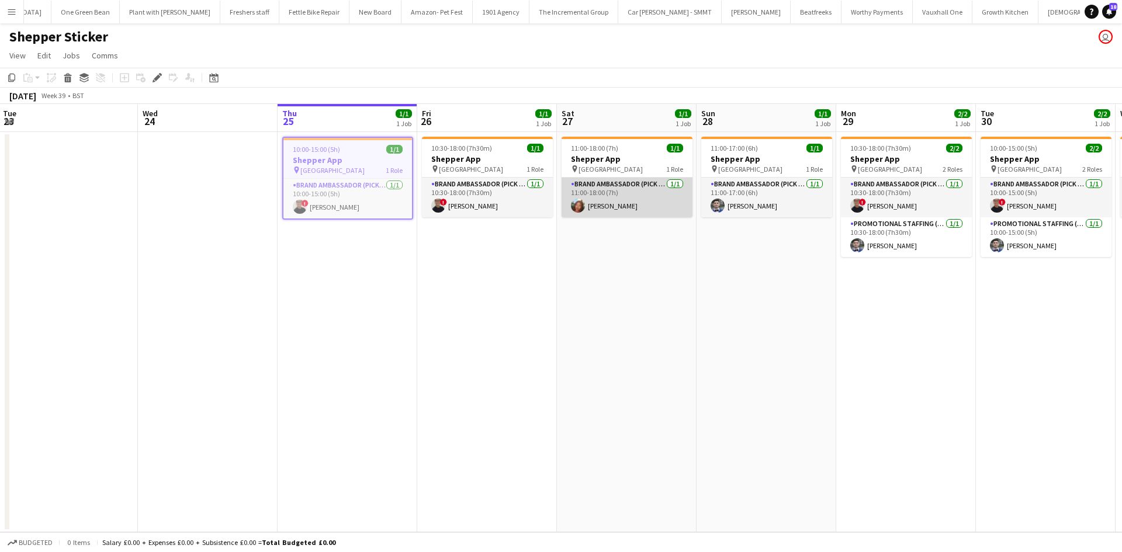
click at [627, 205] on app-card-role "Brand Ambassador (Pick up) [DATE] 11:00-18:00 (7h) [PERSON_NAME]" at bounding box center [627, 198] width 131 height 40
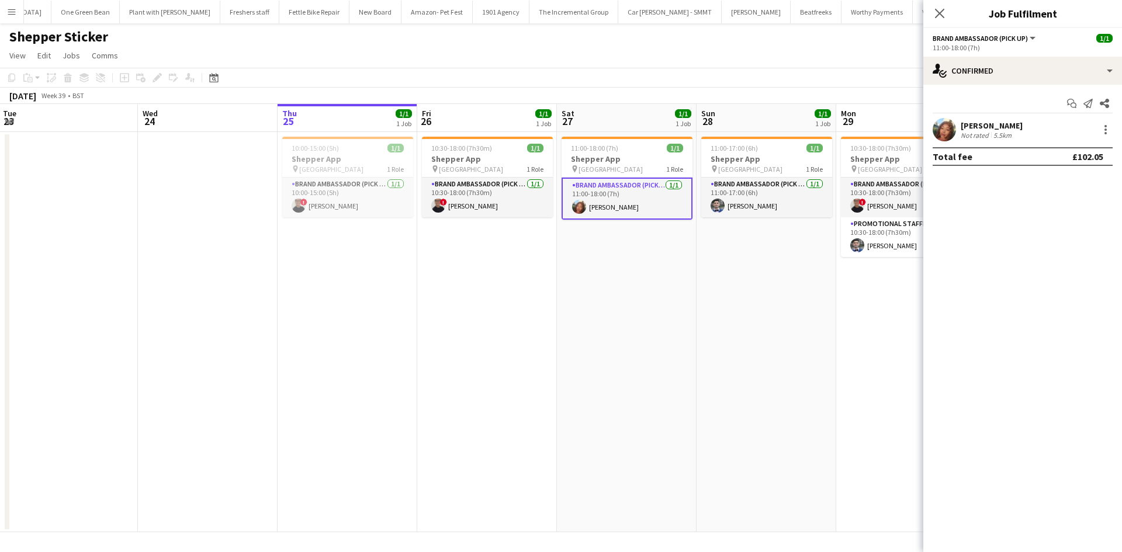
click at [983, 125] on div "[PERSON_NAME]" at bounding box center [992, 125] width 62 height 11
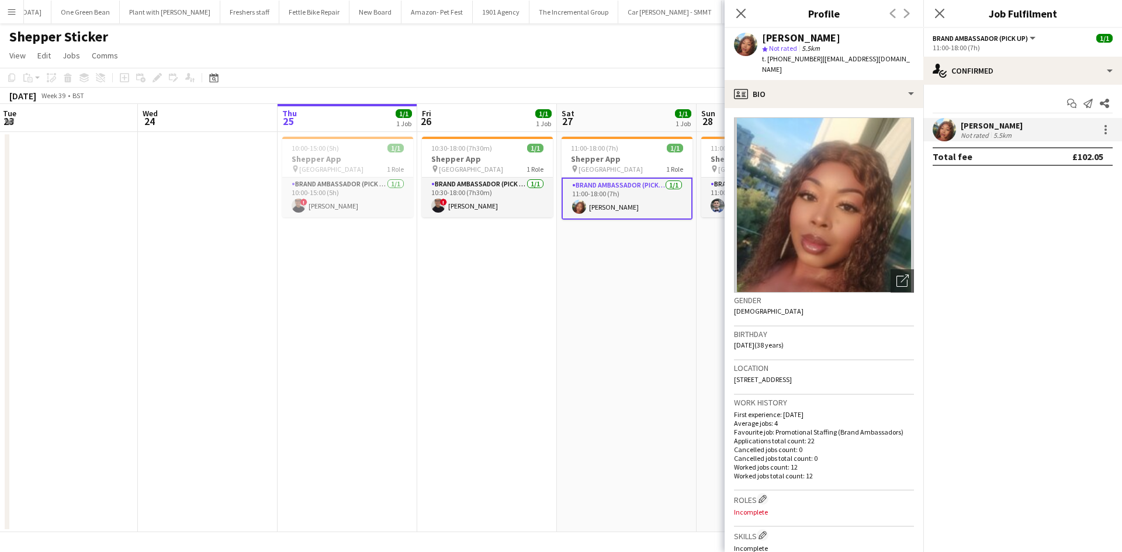
drag, startPoint x: 816, startPoint y: 60, endPoint x: 910, endPoint y: 62, distance: 94.1
click at [910, 62] on app-profile-header "[PERSON_NAME] star Not rated 5.5km t. [PHONE_NUMBER] | [EMAIL_ADDRESS][DOMAIN_N…" at bounding box center [824, 54] width 199 height 52
copy span "[EMAIL_ADDRESS][DOMAIN_NAME]"
click at [583, 327] on app-date-cell "11:00-18:00 (7h) 1/1 Shepper App pin Central London 1 Role Brand Ambassador (Pi…" at bounding box center [627, 332] width 140 height 400
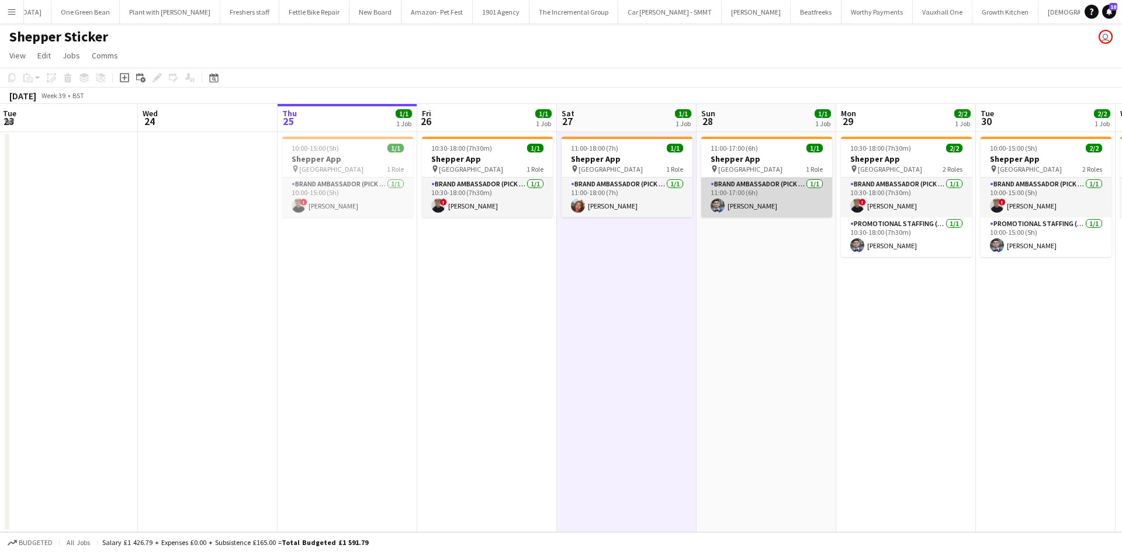
click at [741, 205] on app-card-role "Brand Ambassador (Pick up) [DATE] 11:00-17:00 (6h) [PERSON_NAME]" at bounding box center [766, 198] width 131 height 40
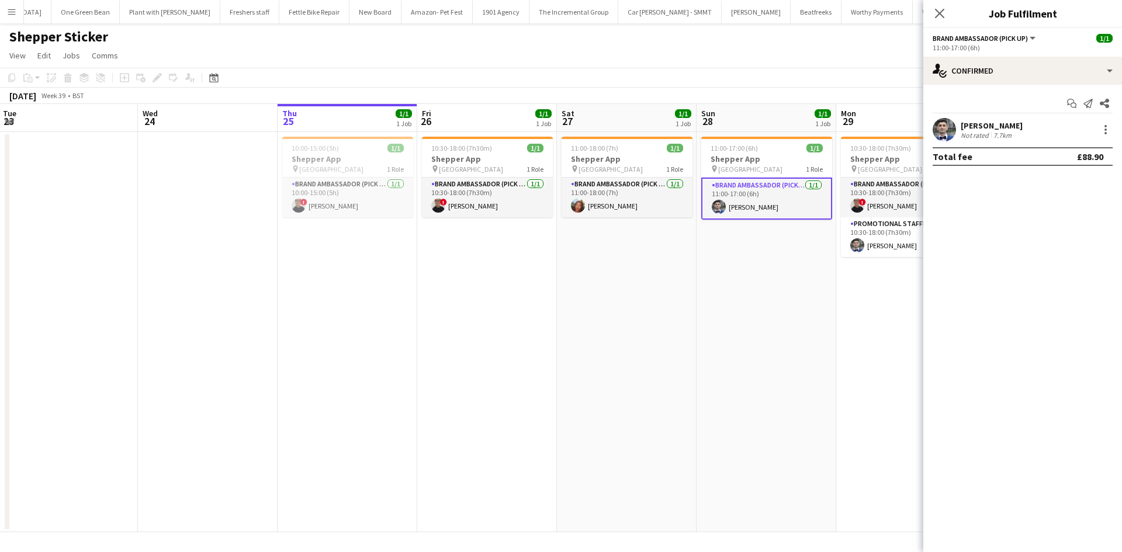
click at [970, 122] on div "[PERSON_NAME]" at bounding box center [992, 125] width 62 height 11
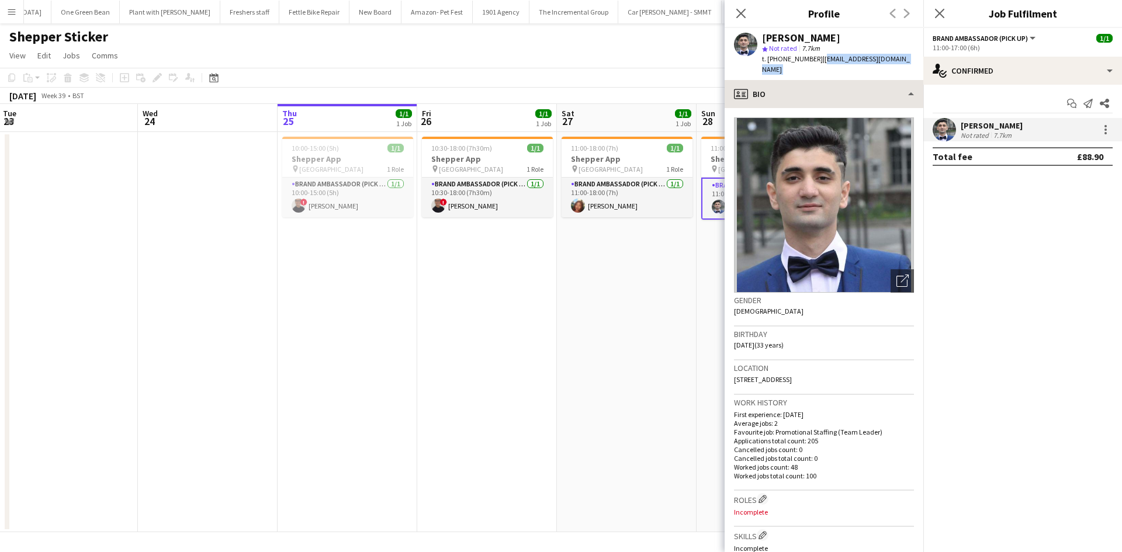
drag, startPoint x: 818, startPoint y: 59, endPoint x: 892, endPoint y: 71, distance: 75.1
click at [892, 71] on app-crew-profile "Close pop-in Profile Previous Next [PERSON_NAME] star Not rated 7.7km t. [PHONE…" at bounding box center [824, 276] width 199 height 552
click at [658, 328] on app-date-cell "11:00-18:00 (7h) 1/1 Shepper App pin Central London 1 Role Brand Ambassador (Pi…" at bounding box center [627, 332] width 140 height 400
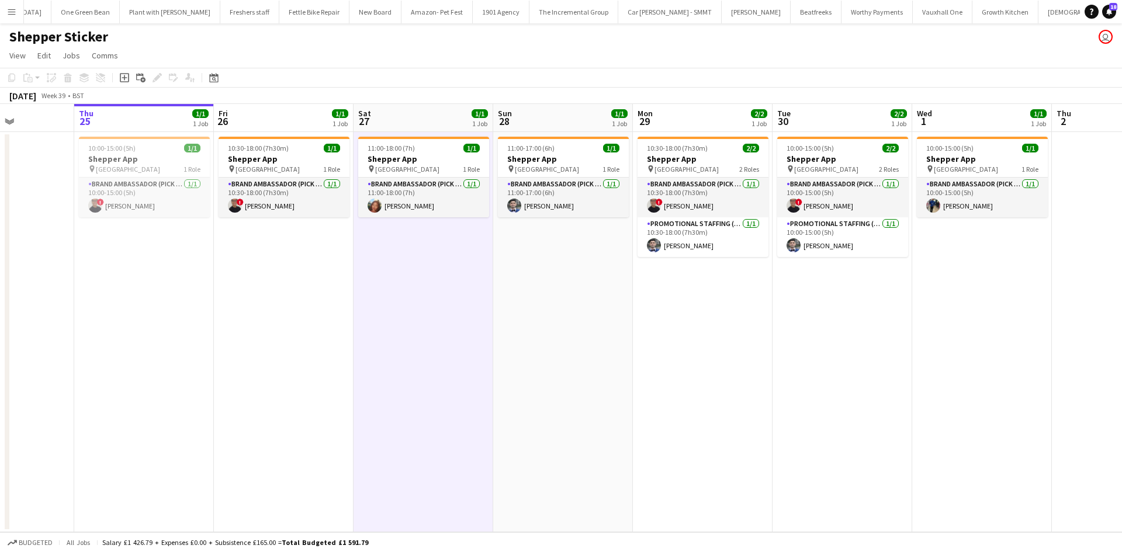
drag, startPoint x: 717, startPoint y: 336, endPoint x: 647, endPoint y: 321, distance: 71.1
click at [648, 321] on app-calendar-viewport "Sun 21 Mon 22 Tue 23 Wed 24 Thu 25 1/1 1 Job Fri 26 1/1 1 Job Sat 27 1/1 1 Job …" at bounding box center [561, 318] width 1122 height 428
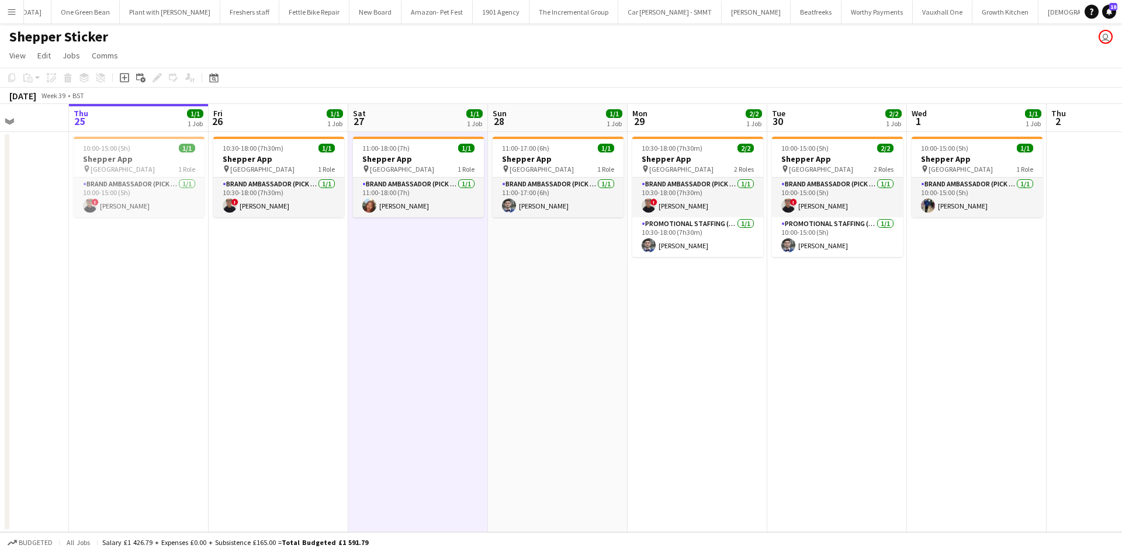
scroll to position [0, 532]
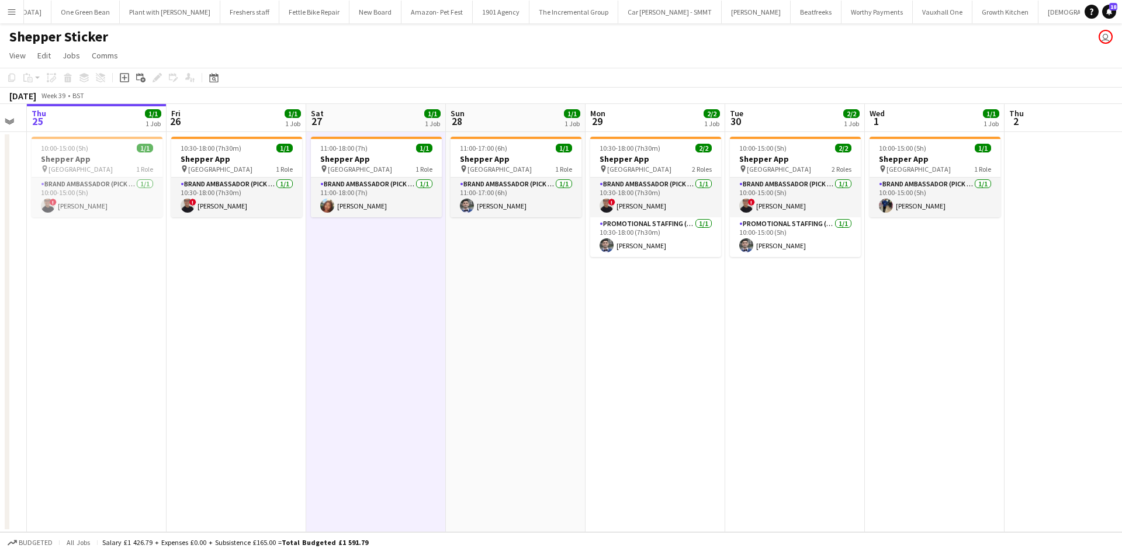
drag, startPoint x: 917, startPoint y: 352, endPoint x: 884, endPoint y: 356, distance: 32.3
click at [884, 356] on app-calendar-viewport "Sun 21 Mon 22 Tue 23 Wed 24 Thu 25 1/1 1 Job Fri 26 1/1 1 Job Sat 27 1/1 1 Job …" at bounding box center [561, 318] width 1122 height 428
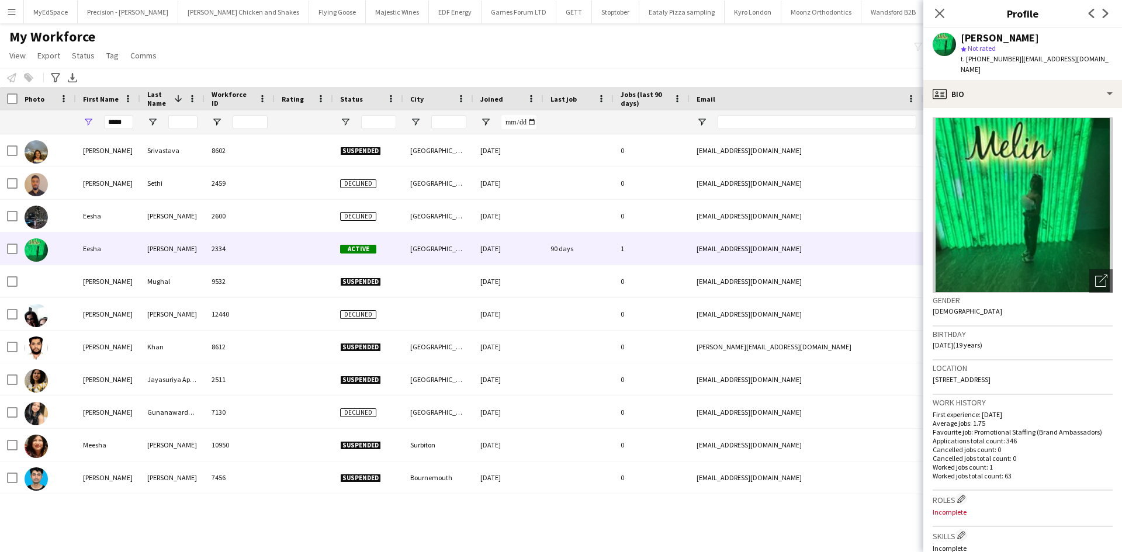
click at [127, 114] on div "*****" at bounding box center [118, 121] width 29 height 23
click at [126, 115] on div "*****" at bounding box center [118, 121] width 29 height 23
click at [114, 120] on input "*****" at bounding box center [118, 122] width 29 height 14
click at [114, 122] on input "*****" at bounding box center [118, 122] width 29 height 14
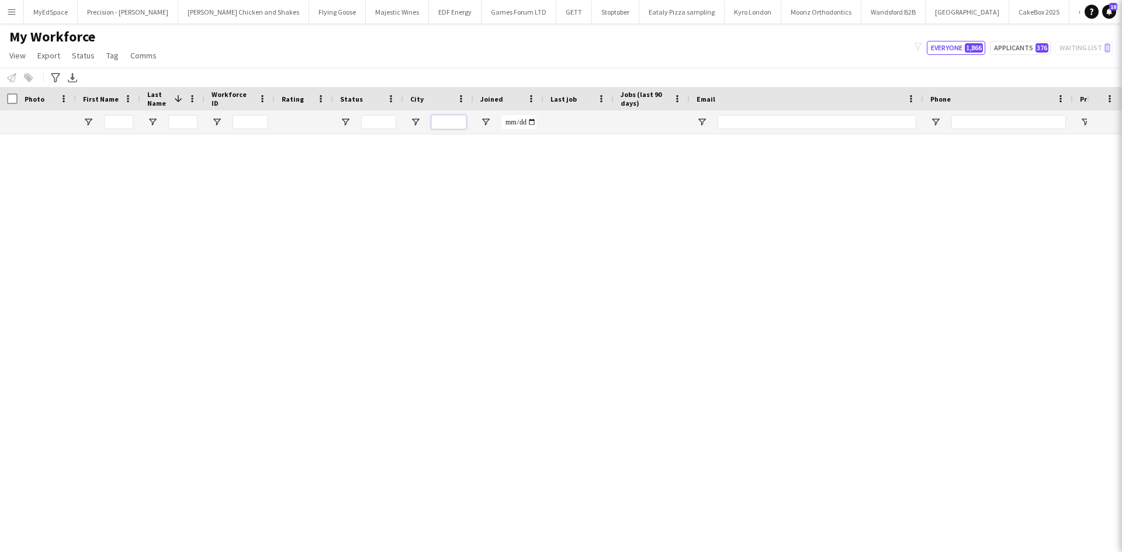
click at [450, 120] on input "City Filter Input" at bounding box center [448, 122] width 35 height 14
click at [455, 124] on input "City Filter Input" at bounding box center [448, 122] width 35 height 14
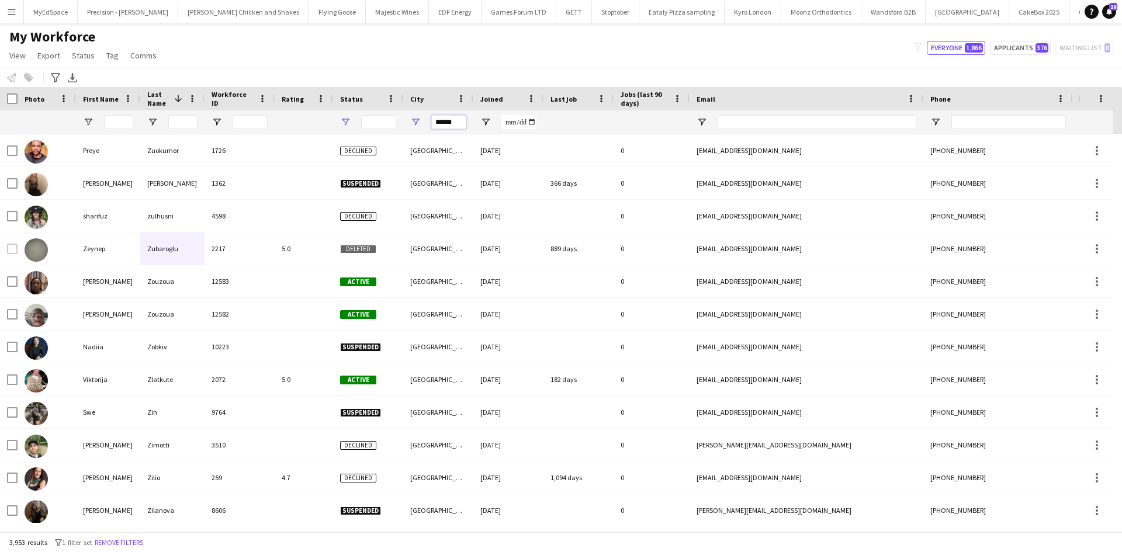
type input "******"
click at [346, 122] on span "Open Filter Menu" at bounding box center [345, 122] width 11 height 11
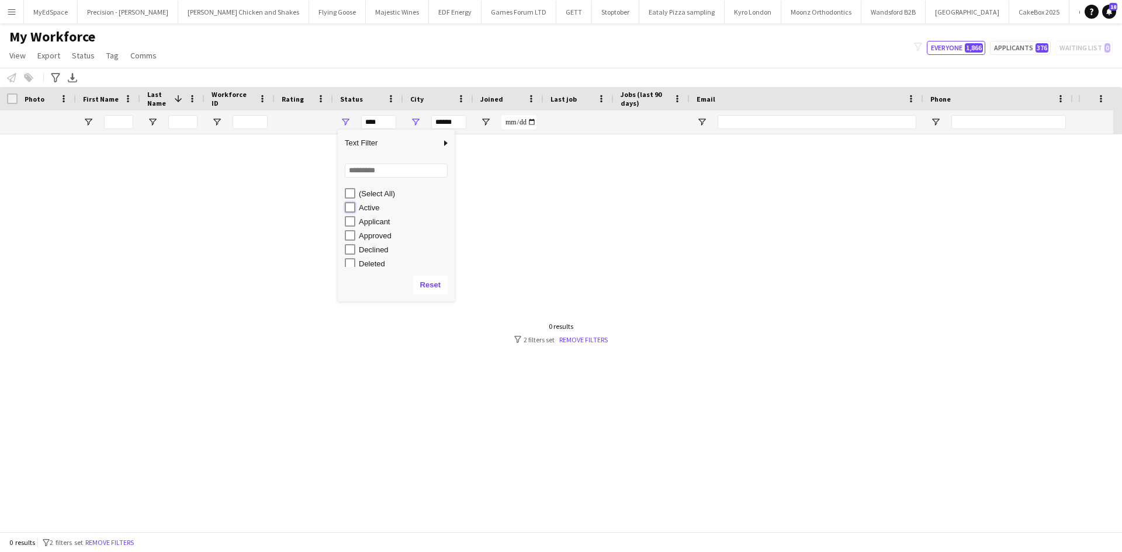
type input "**********"
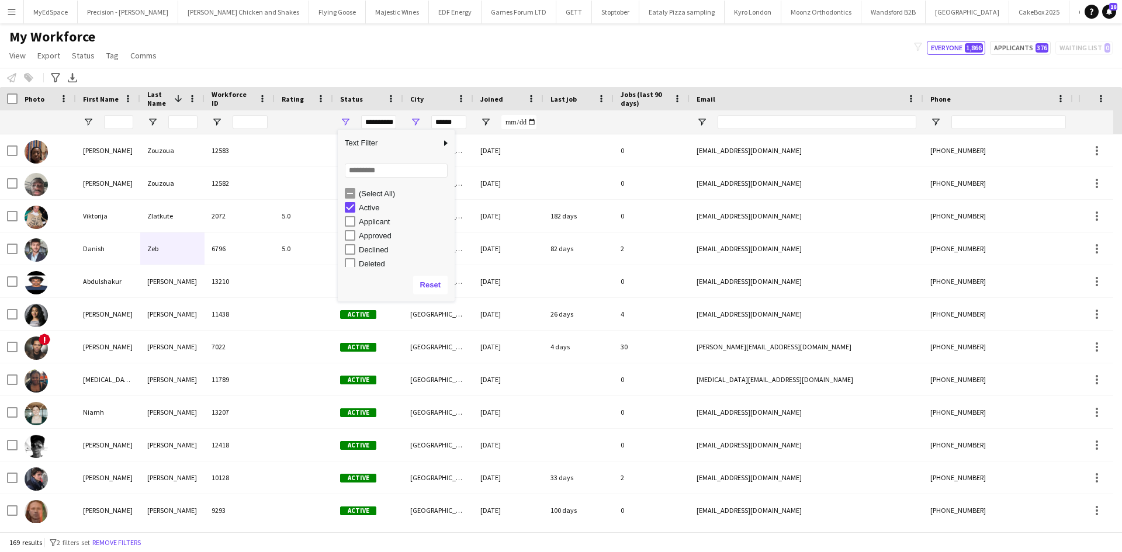
click at [354, 46] on div "My Workforce View Views Default view New view Update view Delete view Edit name…" at bounding box center [561, 48] width 1122 height 40
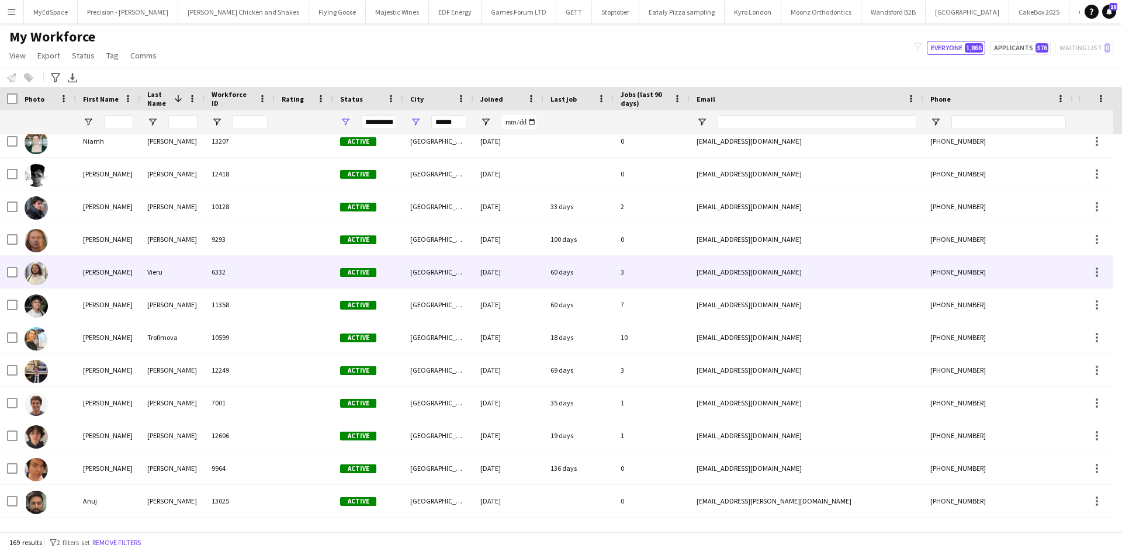
scroll to position [292, 0]
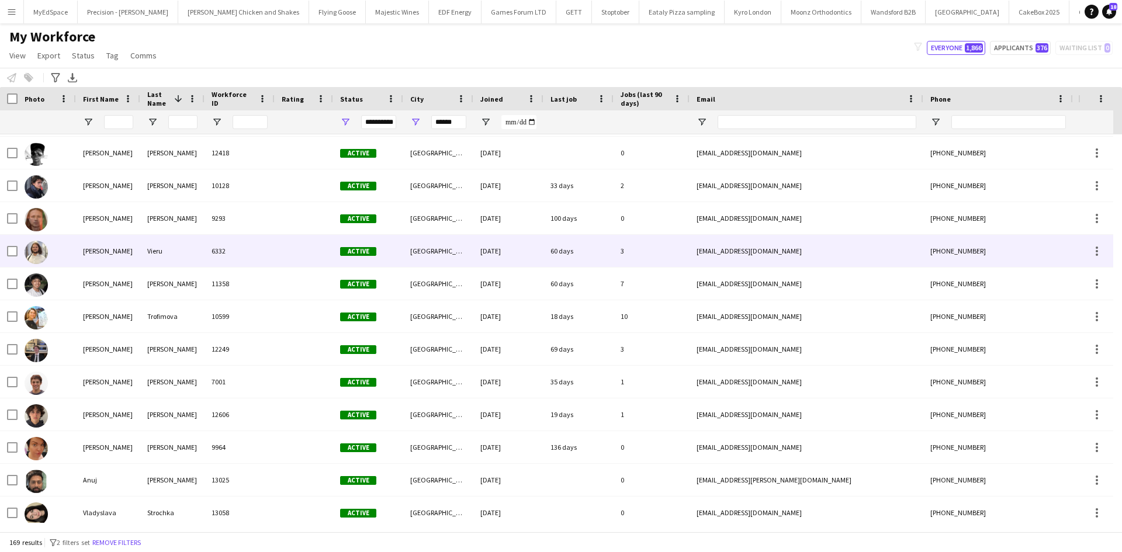
click at [99, 260] on div "Alexandru" at bounding box center [108, 251] width 64 height 32
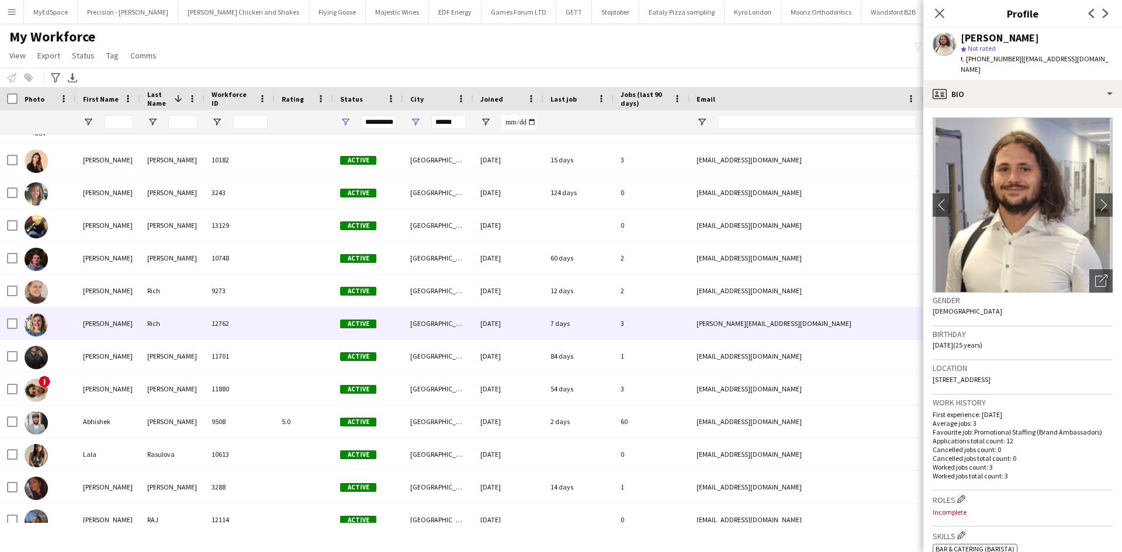
scroll to position [0, 0]
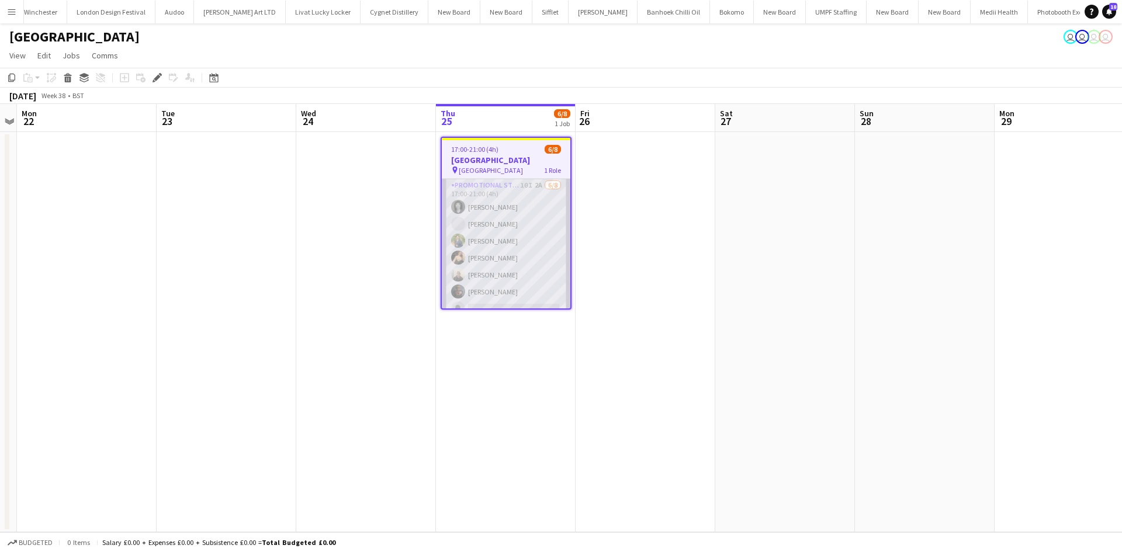
scroll to position [0, 2993]
click at [528, 184] on app-card-role "Promotional Staffing (Brand Ambassadors) 10I 2A [DATE] 17:00-21:00 (4h) [PERSON…" at bounding box center [506, 258] width 129 height 158
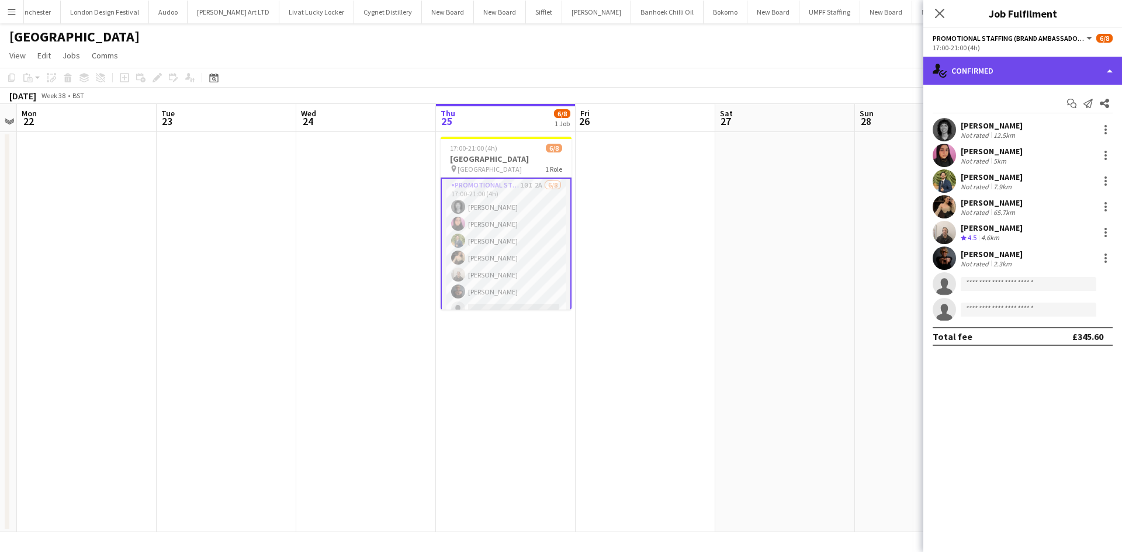
click at [983, 78] on div "single-neutral-actions-check-2 Confirmed" at bounding box center [1023, 71] width 199 height 28
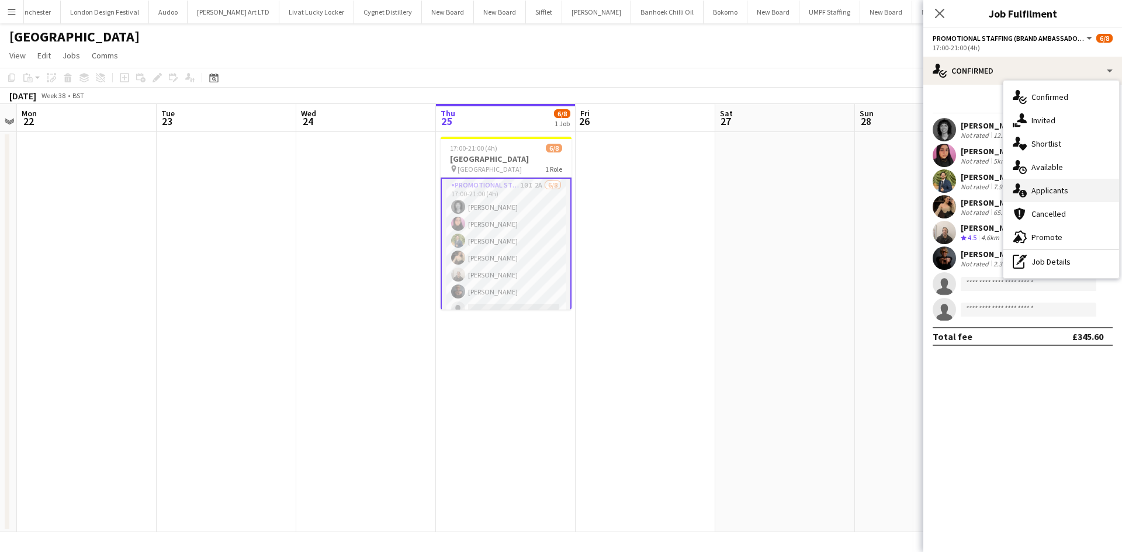
click at [1081, 195] on div "single-neutral-actions-information Applicants" at bounding box center [1062, 190] width 116 height 23
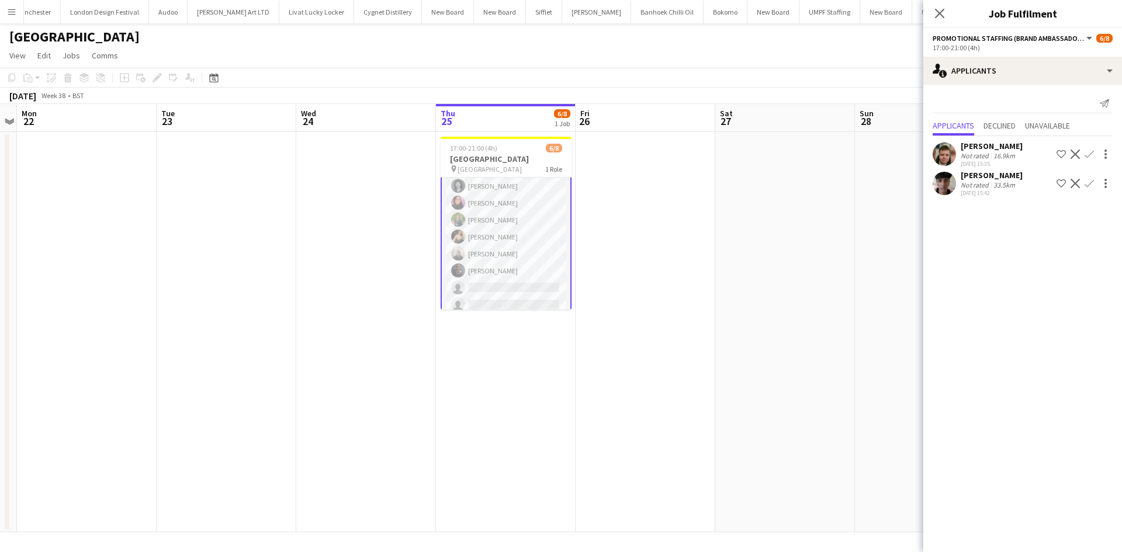
scroll to position [29, 0]
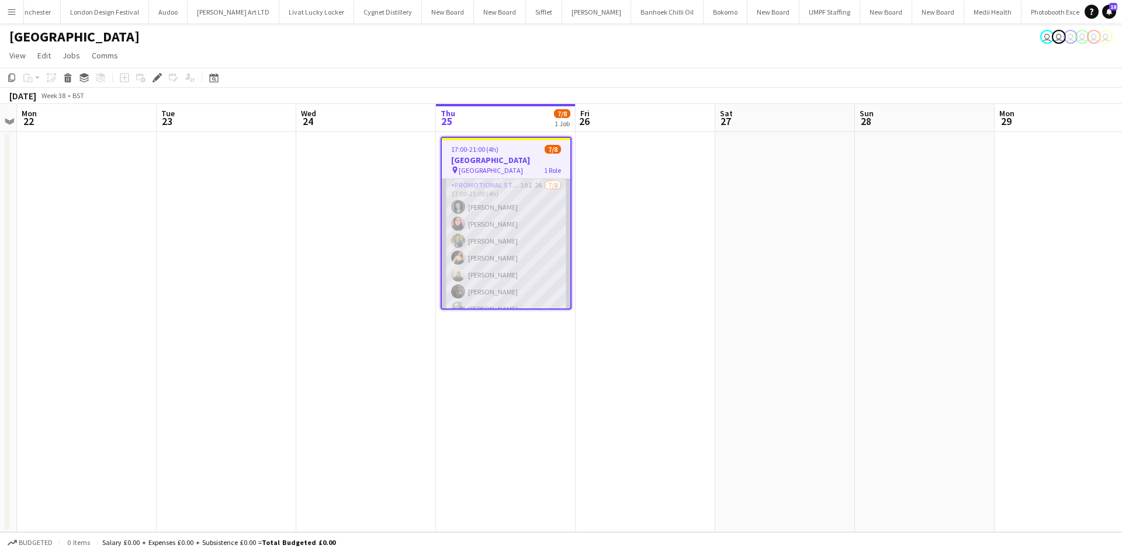
click at [529, 189] on app-card-role "Promotional Staffing (Brand Ambassadors) 10I 2A [DATE] 17:00-21:00 (4h) [PERSON…" at bounding box center [506, 258] width 129 height 158
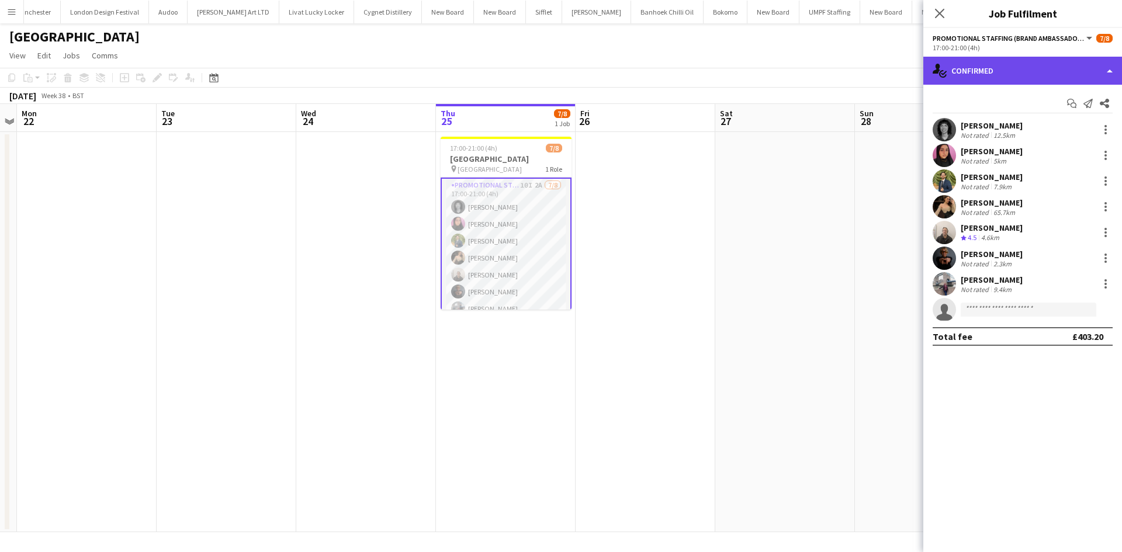
click at [987, 79] on div "single-neutral-actions-check-2 Confirmed" at bounding box center [1023, 71] width 199 height 28
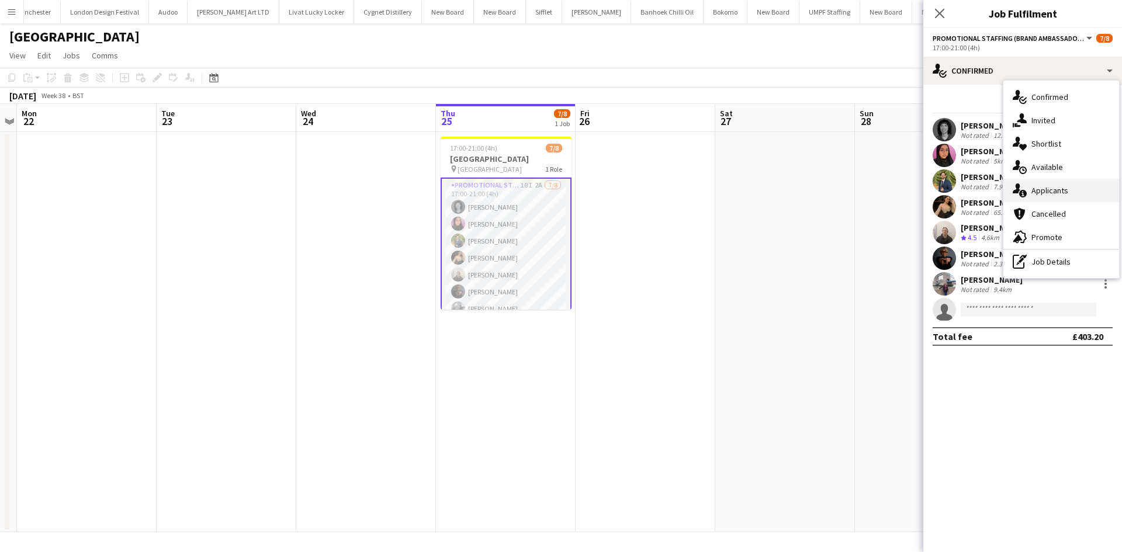
click at [1053, 192] on span "Applicants" at bounding box center [1050, 190] width 37 height 11
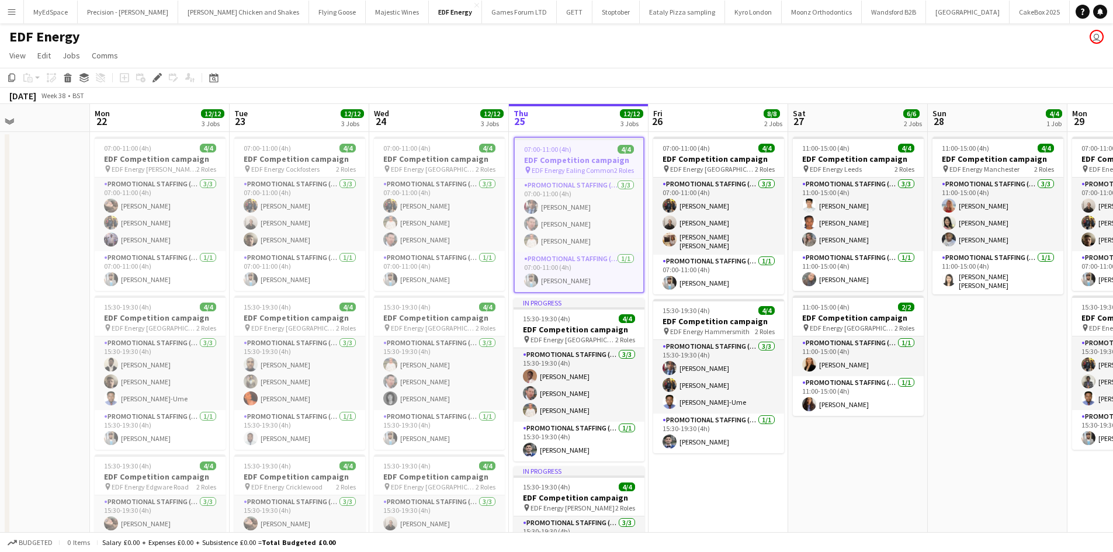
scroll to position [0, 311]
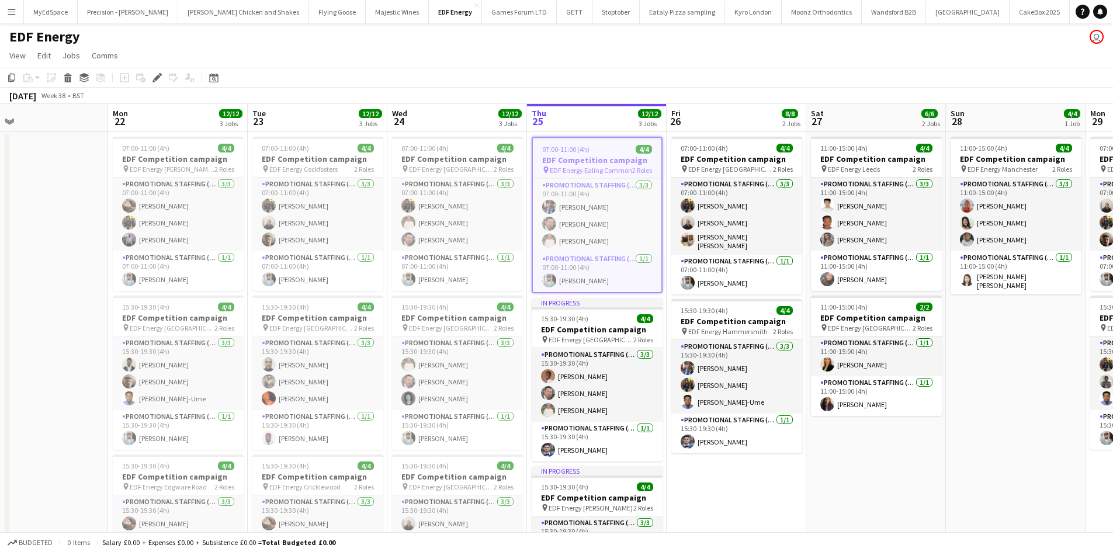
drag, startPoint x: 551, startPoint y: 340, endPoint x: 642, endPoint y: 336, distance: 91.3
click at [642, 336] on app-calendar-viewport "Fri 19 12/12 3 Jobs Sat 20 10/10 3 Jobs Sun 21 Mon 22 12/12 3 Jobs Tue 23 12/12…" at bounding box center [556, 392] width 1113 height 577
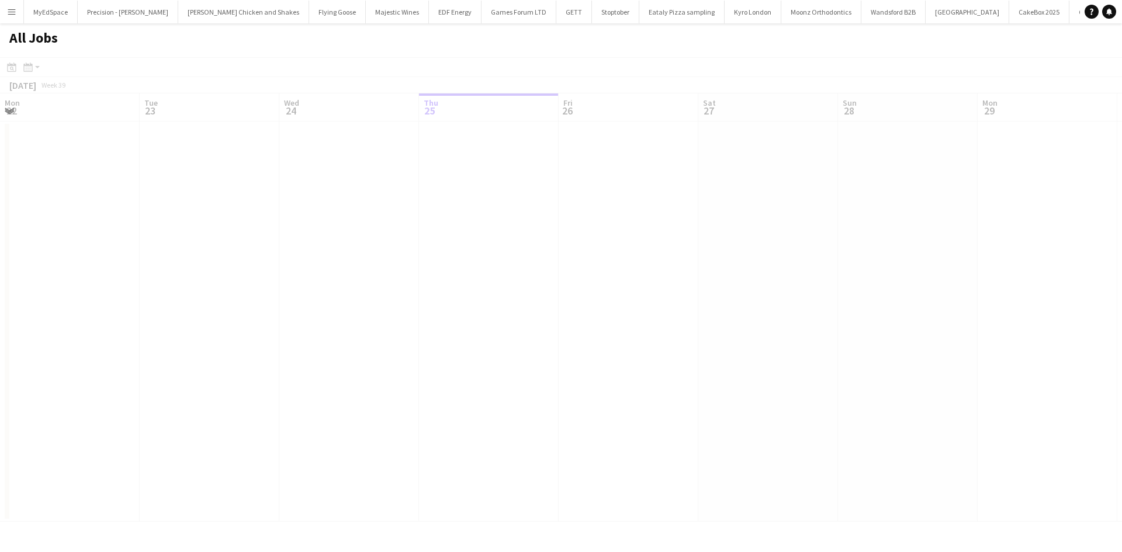
scroll to position [0, 279]
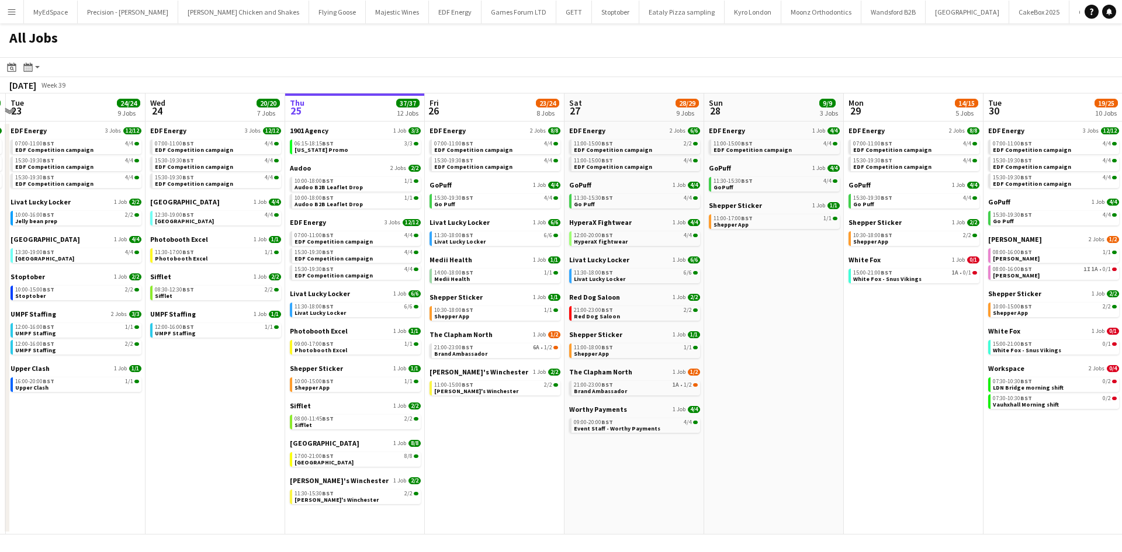
drag, startPoint x: 672, startPoint y: 362, endPoint x: 818, endPoint y: 371, distance: 145.8
click at [818, 371] on app-calendar-viewport "Sun 21 2/2 1 Job Mon 22 12/12 3 Jobs Tue 23 24/24 9 Jobs Wed 24 20/20 7 Jobs Th…" at bounding box center [561, 314] width 1122 height 441
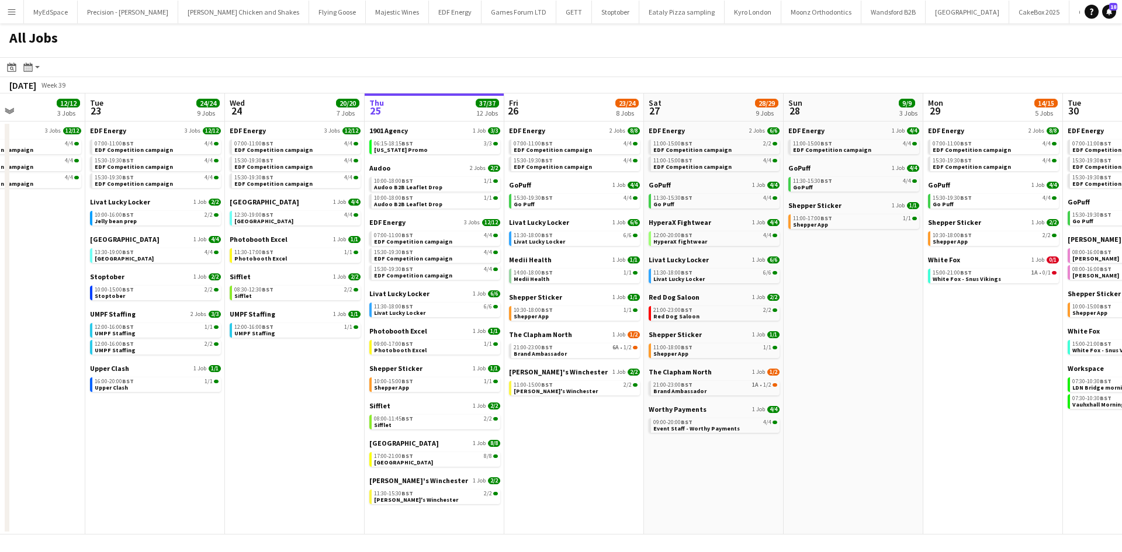
drag, startPoint x: 818, startPoint y: 371, endPoint x: 905, endPoint y: 382, distance: 88.5
click at [905, 382] on app-calendar-viewport "Sat 20 20/21 9 Jobs Sun 21 2/2 1 Job Mon 22 12/12 3 Jobs Tue 23 24/24 9 Jobs We…" at bounding box center [561, 314] width 1122 height 441
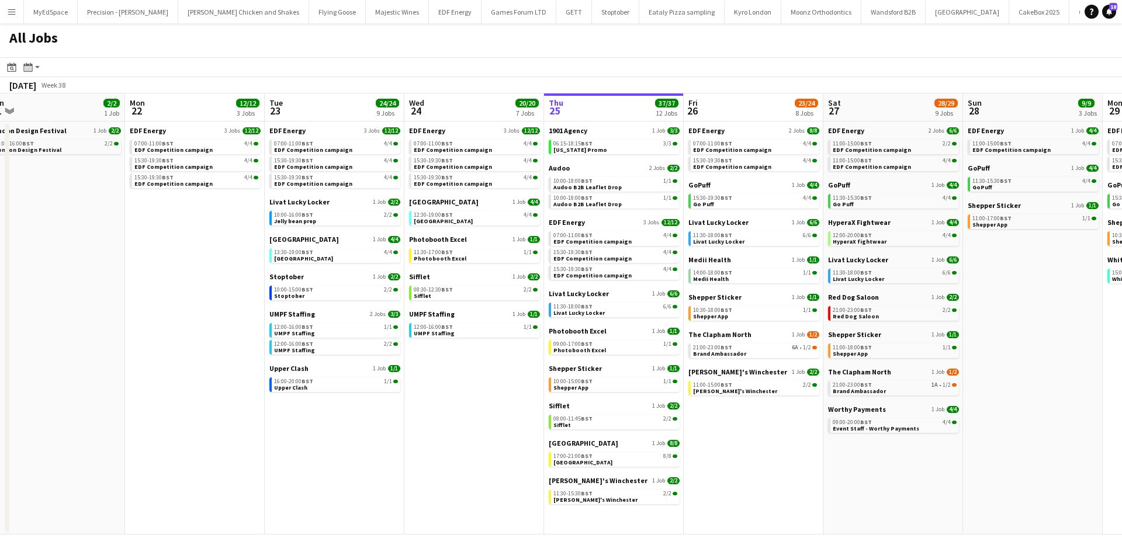
scroll to position [0, 292]
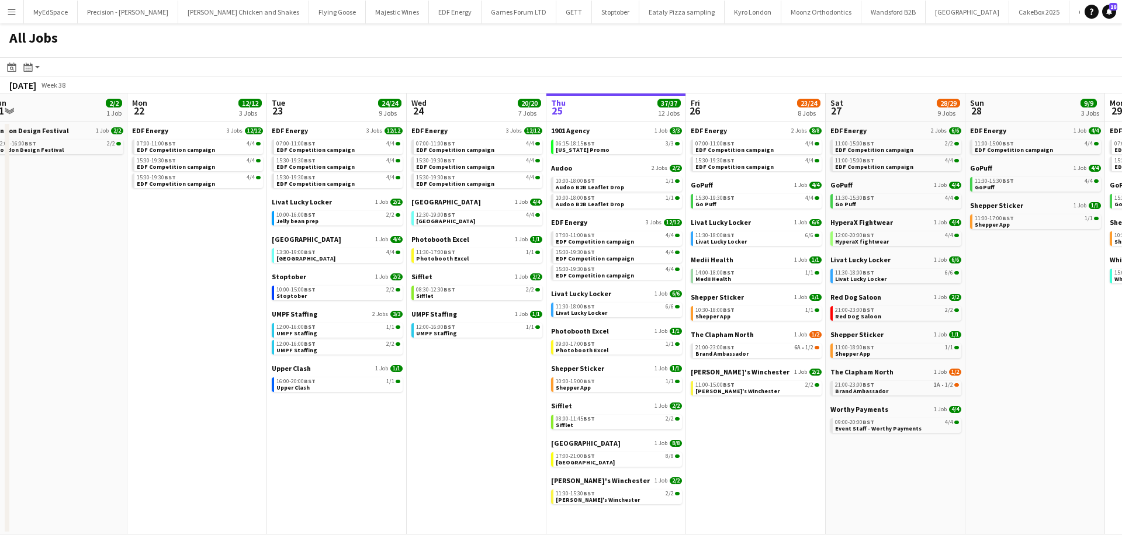
drag, startPoint x: 785, startPoint y: 482, endPoint x: 827, endPoint y: 483, distance: 41.5
click at [827, 483] on app-calendar-viewport "Fri 19 22/22 9 Jobs Sat 20 20/21 9 Jobs Sun 21 2/2 1 Job Mon 22 12/12 3 Jobs Tu…" at bounding box center [561, 314] width 1122 height 441
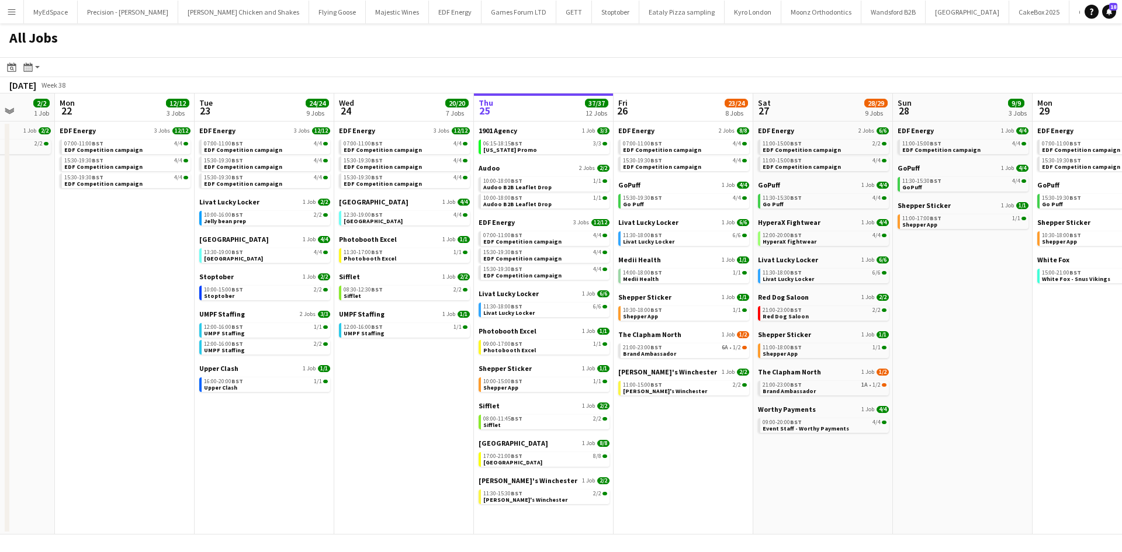
drag, startPoint x: 1045, startPoint y: 286, endPoint x: 964, endPoint y: 286, distance: 80.1
click at [964, 286] on app-calendar-viewport "Fri 19 22/22 9 Jobs Sat 20 20/21 9 Jobs Sun 21 2/2 1 Job Mon 22 12/12 3 Jobs Tu…" at bounding box center [561, 314] width 1122 height 441
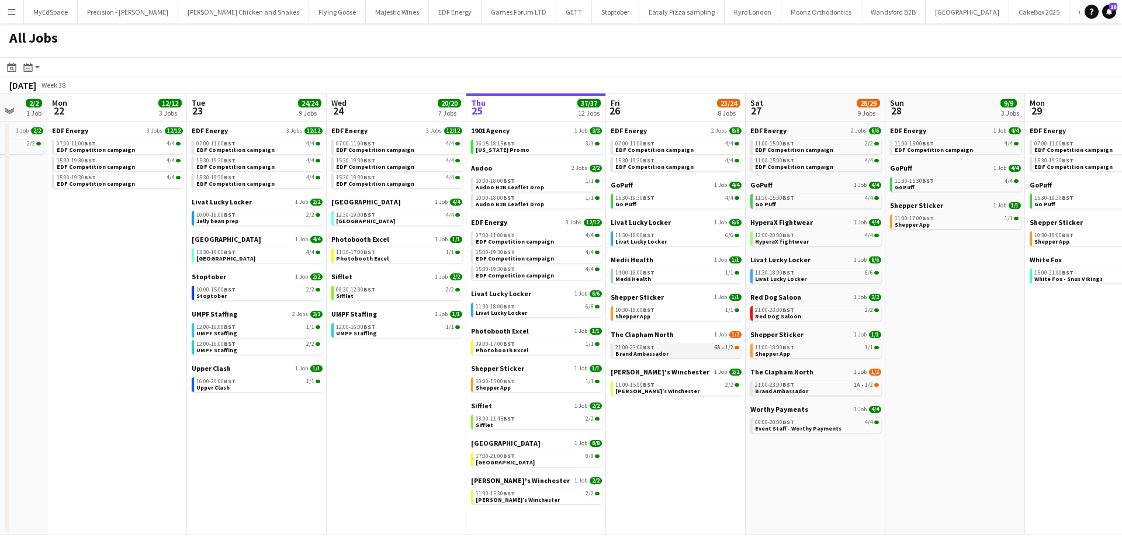
click at [717, 357] on link "21:00-23:00 BST 6A • 1/2 Brand Ambassador" at bounding box center [677, 350] width 124 height 13
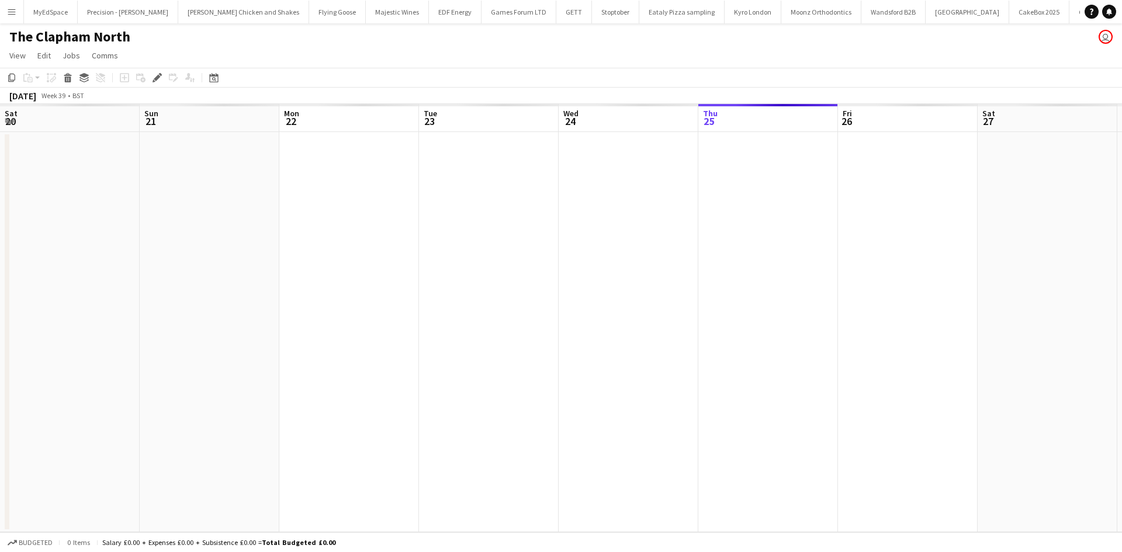
scroll to position [0, 3084]
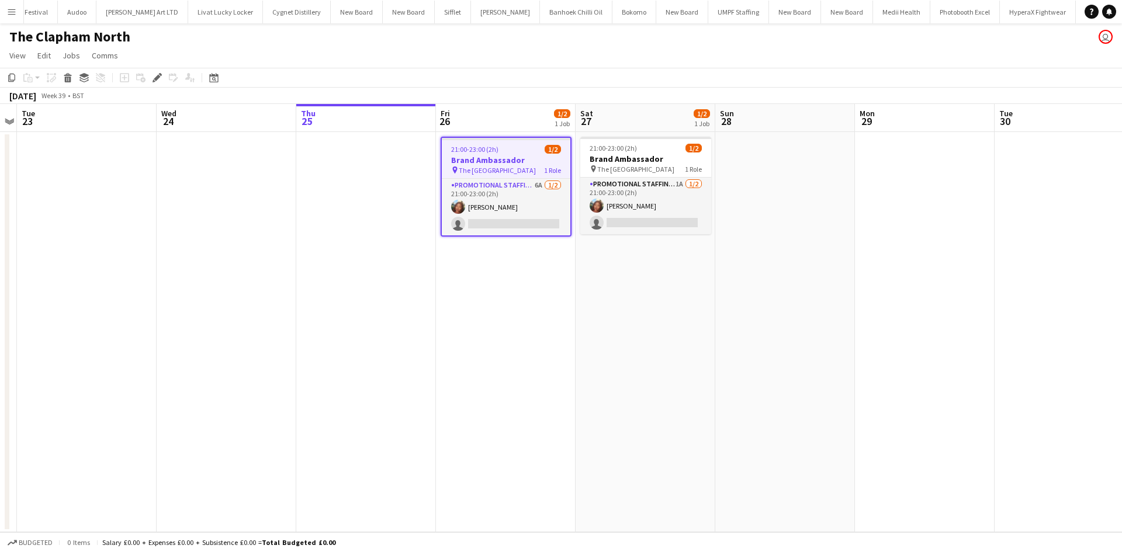
click at [615, 340] on app-date-cell "21:00-23:00 (2h) 1/2 Brand Ambassador pin The Clapham North Pub 1 Role Promotio…" at bounding box center [646, 332] width 140 height 400
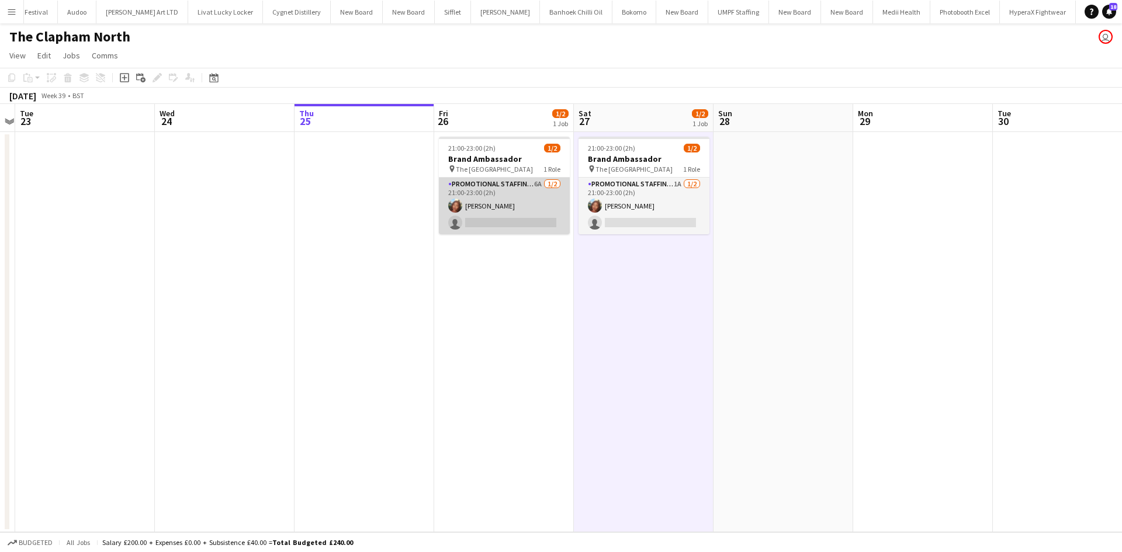
click at [535, 184] on app-card-role "Promotional Staffing (Brand Ambassadors) 6A [DATE] 21:00-23:00 (2h) [PERSON_NAM…" at bounding box center [504, 206] width 131 height 57
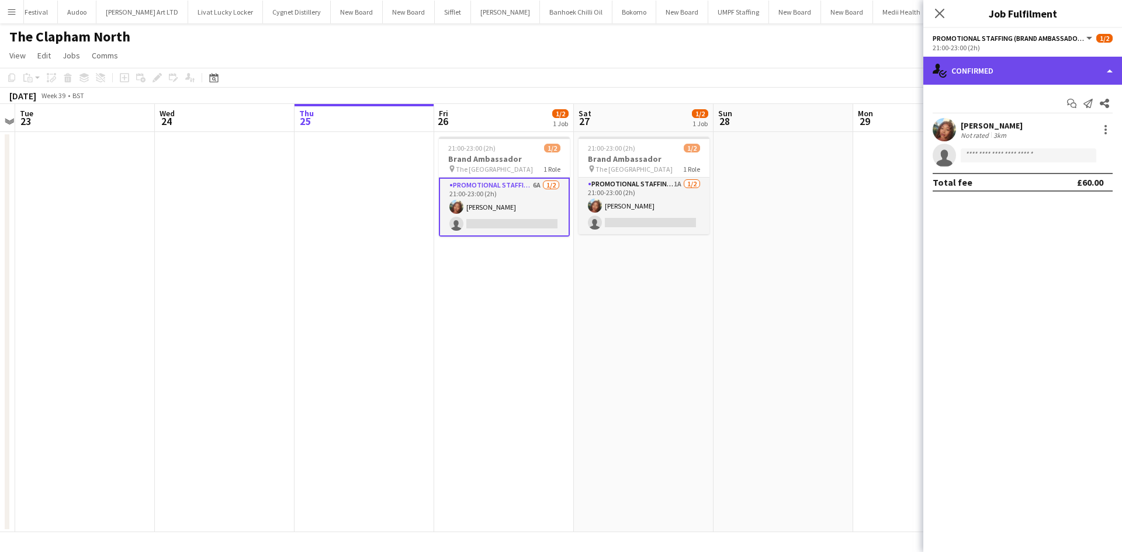
click at [1026, 69] on div "single-neutral-actions-check-2 Confirmed" at bounding box center [1023, 71] width 199 height 28
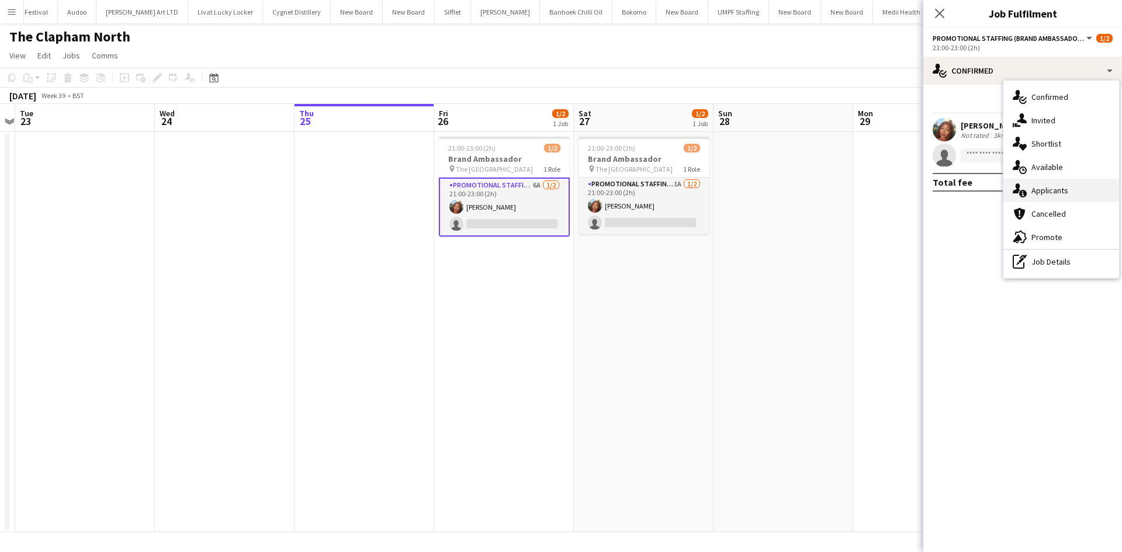
click at [1066, 199] on div "single-neutral-actions-information Applicants" at bounding box center [1062, 190] width 116 height 23
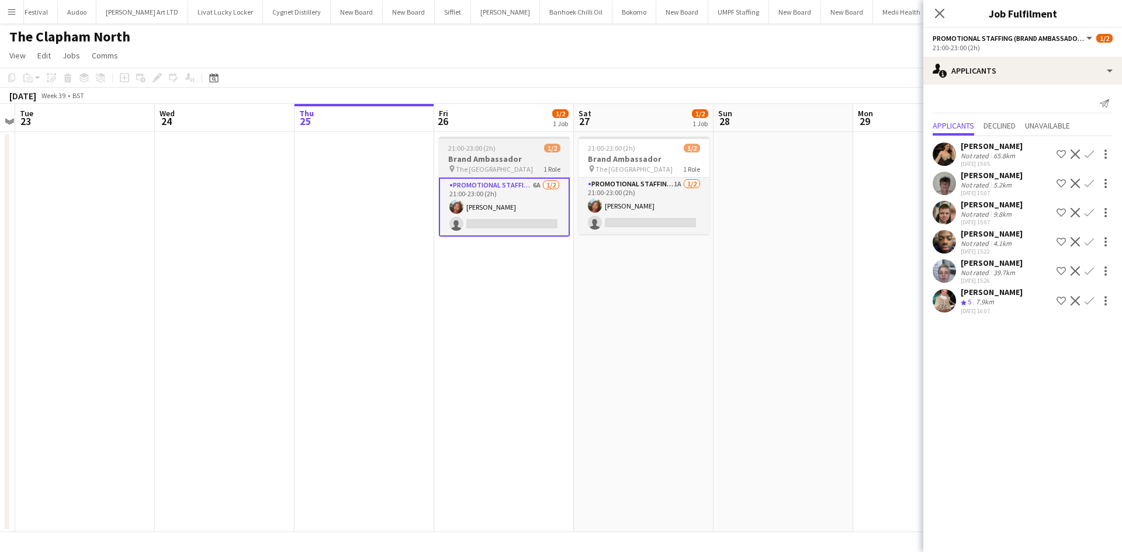
click at [507, 162] on h3 "Brand Ambassador" at bounding box center [504, 159] width 131 height 11
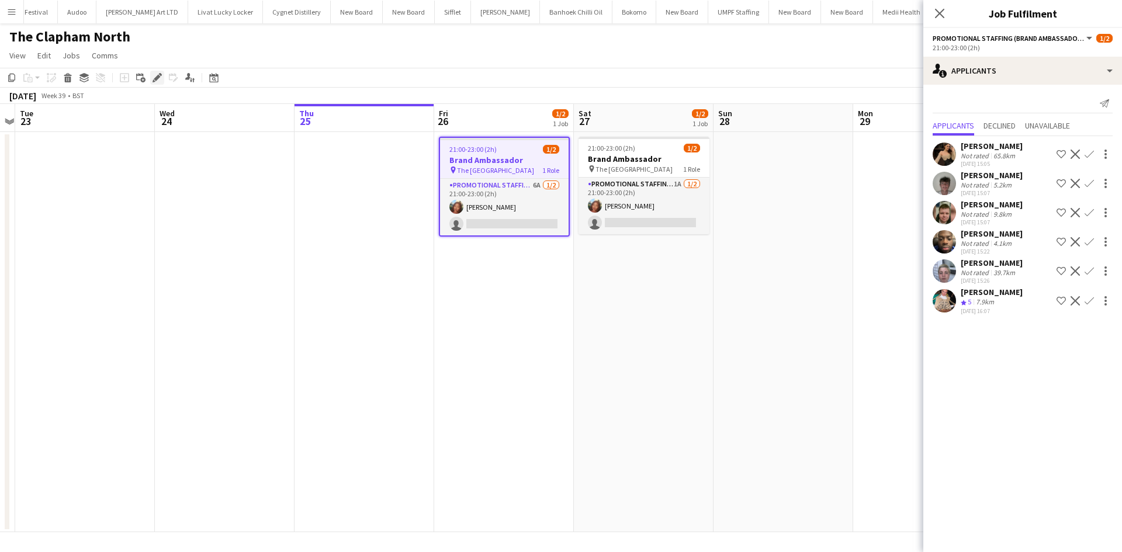
click at [159, 83] on div "Edit" at bounding box center [157, 78] width 14 height 14
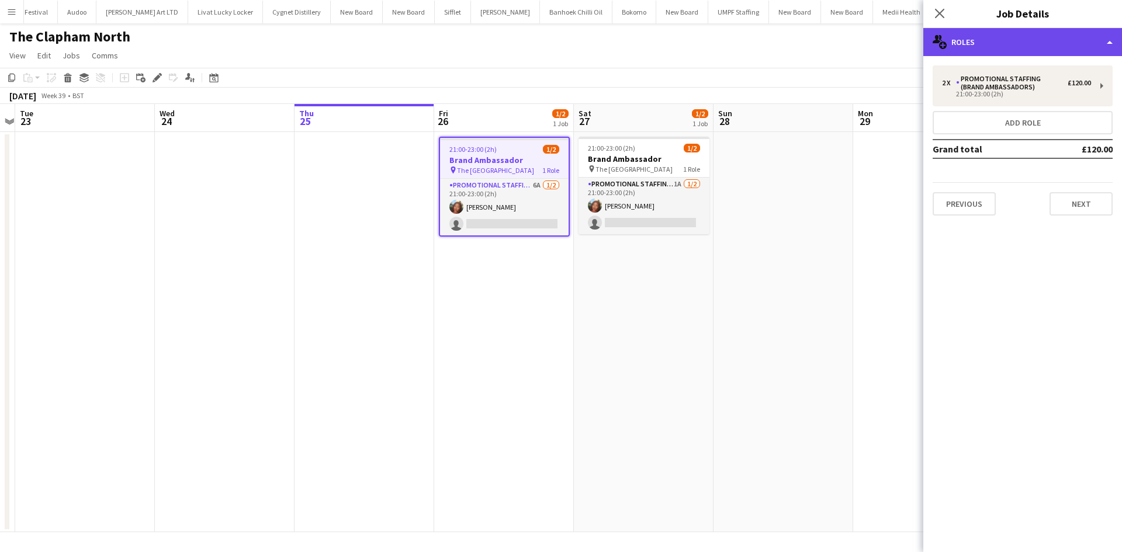
click at [1018, 40] on div "multiple-users-add Roles" at bounding box center [1023, 42] width 199 height 28
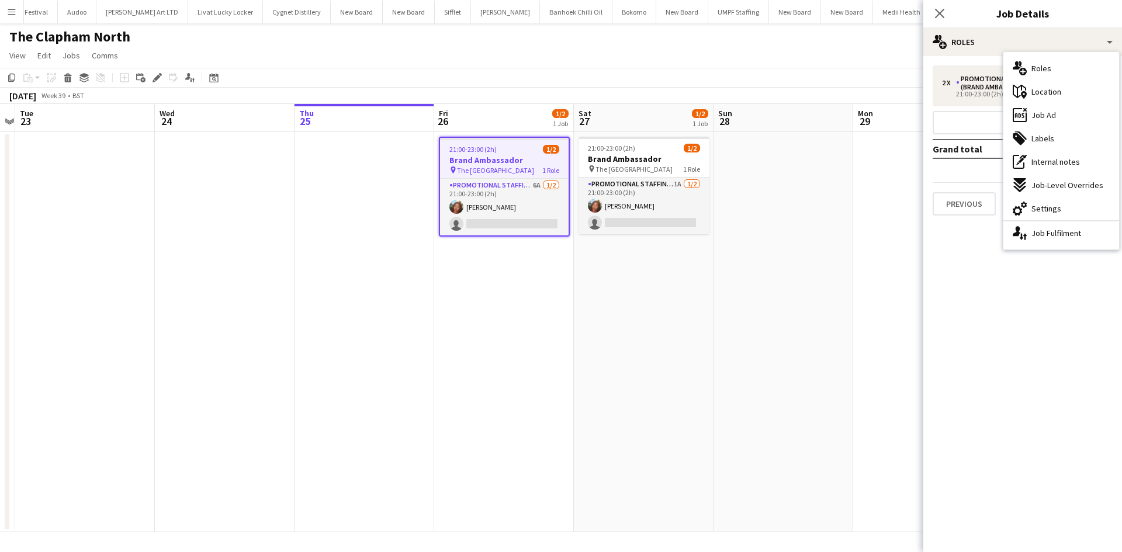
click at [1058, 122] on div "ads-window Job Ad" at bounding box center [1062, 114] width 116 height 23
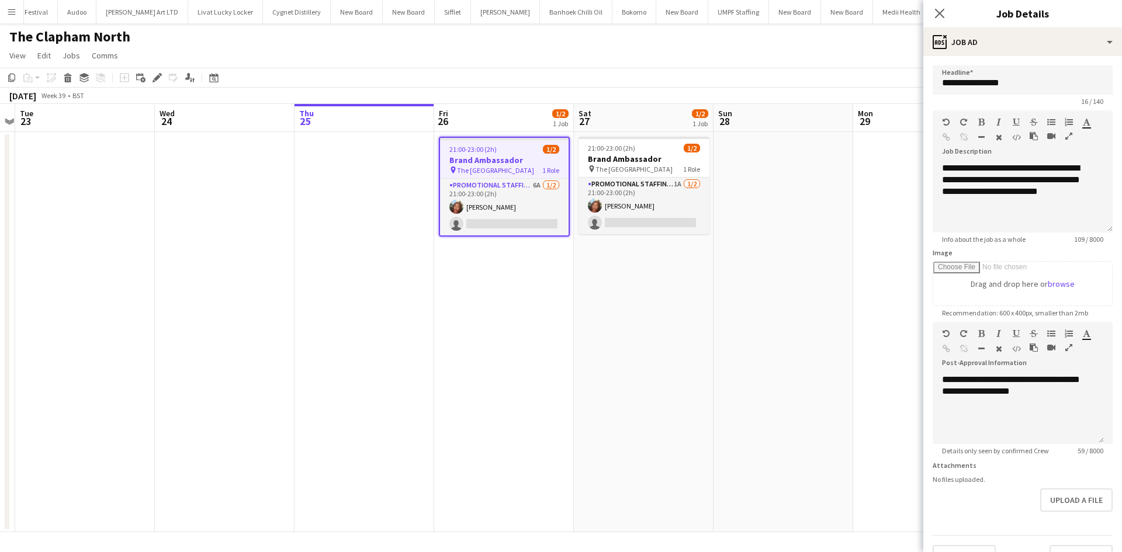
click at [701, 273] on app-date-cell "21:00-23:00 (2h) 1/2 Brand Ambassador pin The Clapham North Pub 1 Role Promotio…" at bounding box center [644, 332] width 140 height 400
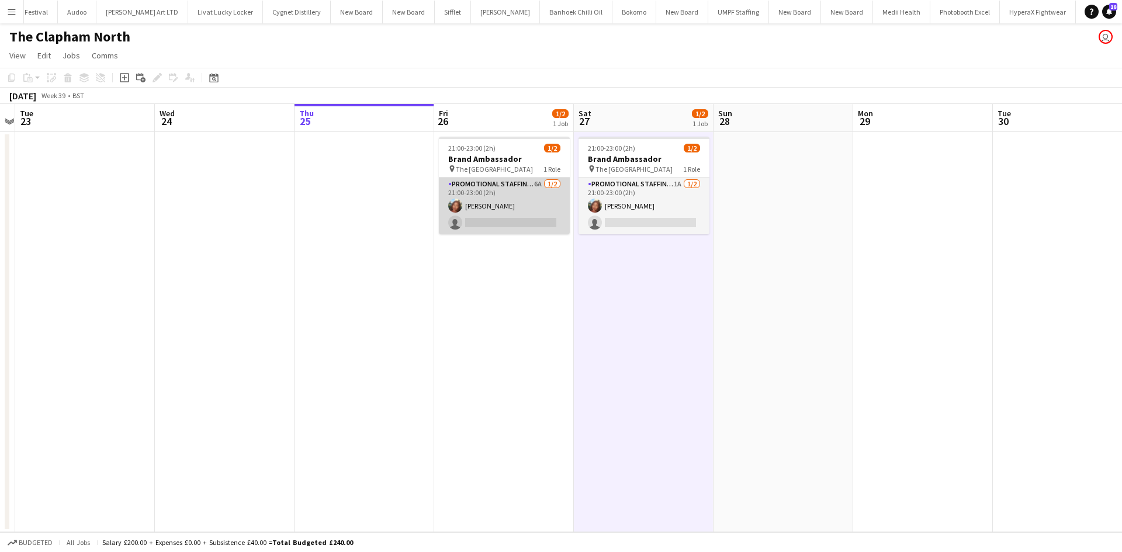
click at [536, 187] on app-card-role "Promotional Staffing (Brand Ambassadors) 6A [DATE] 21:00-23:00 (2h) [PERSON_NAM…" at bounding box center [504, 206] width 131 height 57
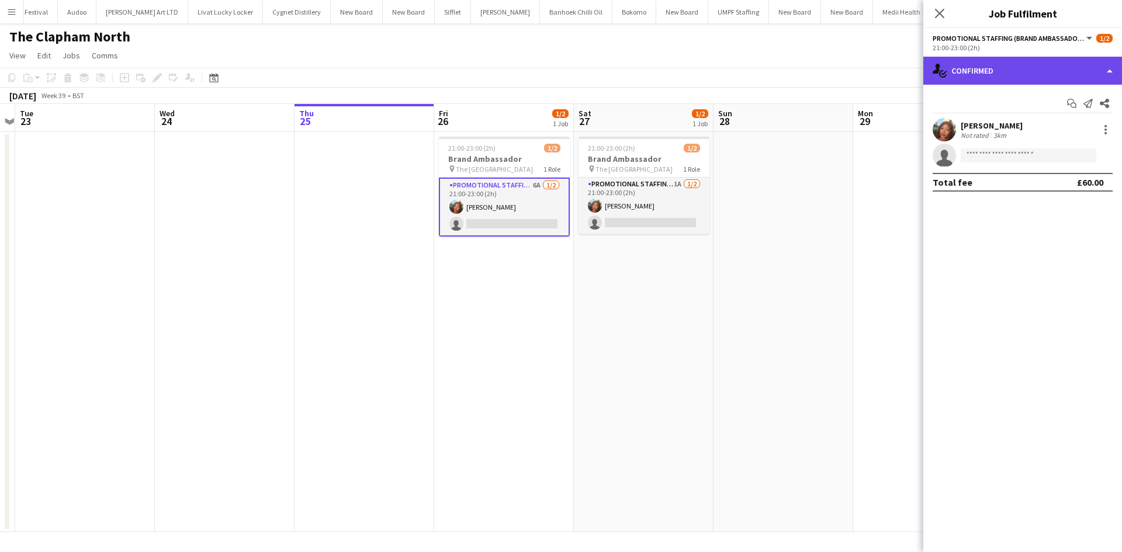
click at [997, 64] on div "single-neutral-actions-check-2 Confirmed" at bounding box center [1023, 71] width 199 height 28
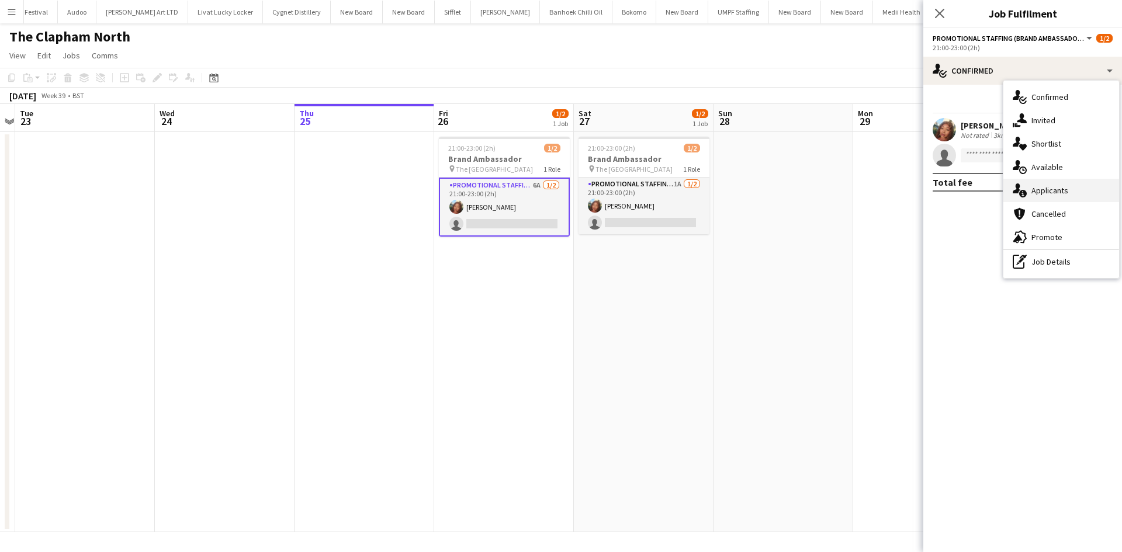
click at [1045, 191] on span "Applicants" at bounding box center [1050, 190] width 37 height 11
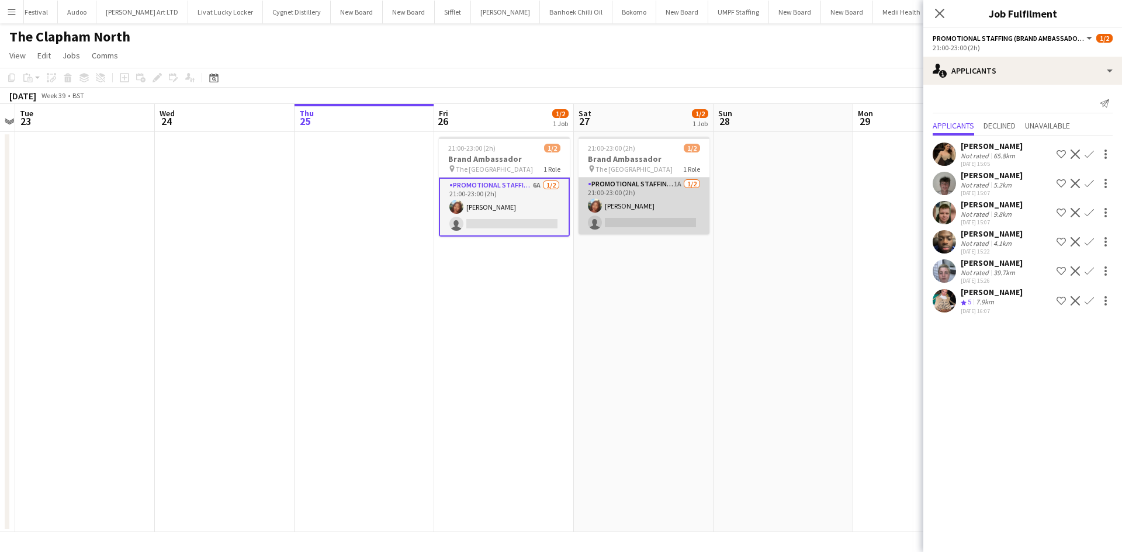
click at [675, 185] on app-card-role "Promotional Staffing (Brand Ambassadors) 1A [DATE] 21:00-23:00 (2h) [PERSON_NAM…" at bounding box center [644, 206] width 131 height 57
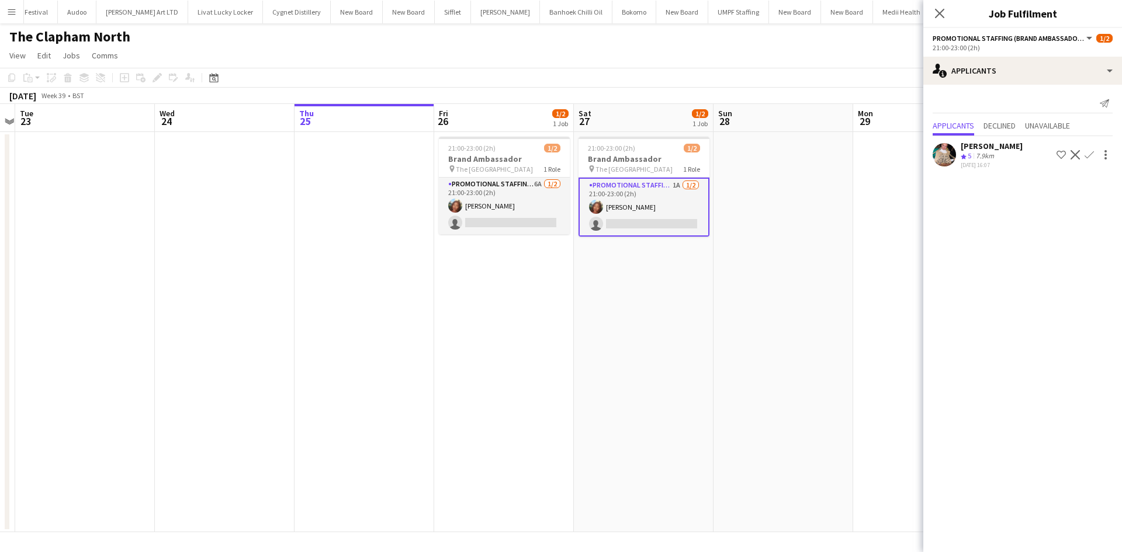
click at [962, 154] on icon "Crew rating" at bounding box center [964, 157] width 6 height 6
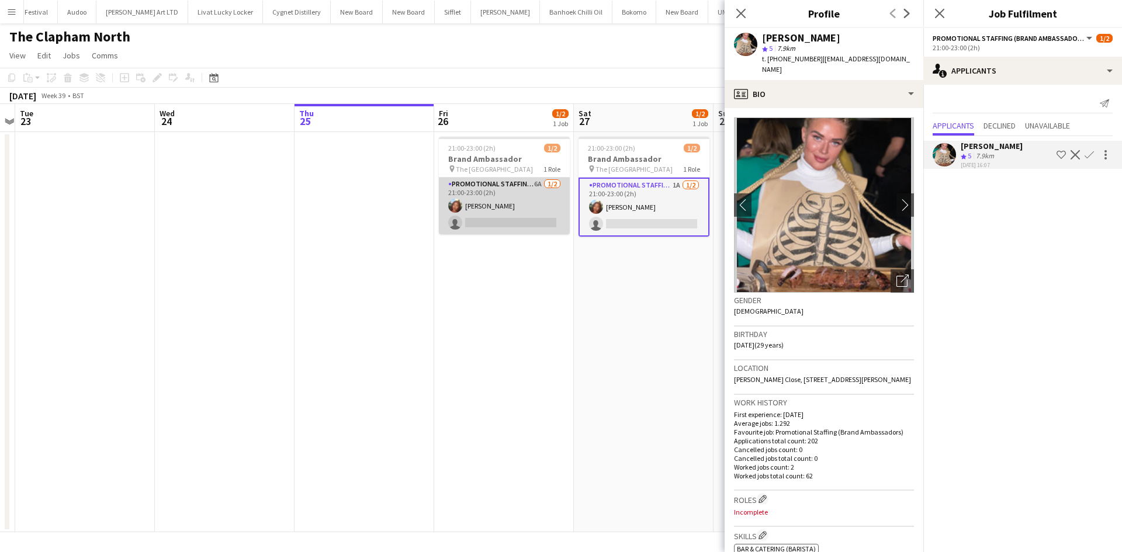
click at [538, 183] on app-card-role "Promotional Staffing (Brand Ambassadors) 6A [DATE] 21:00-23:00 (2h) [PERSON_NAM…" at bounding box center [504, 206] width 131 height 57
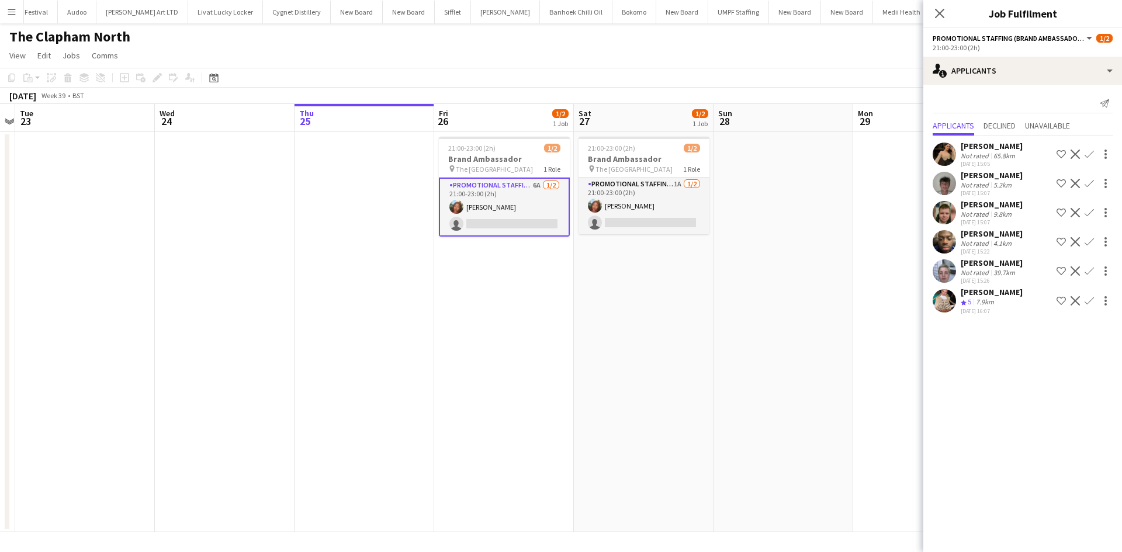
click at [1088, 299] on app-icon "Confirm" at bounding box center [1089, 300] width 9 height 9
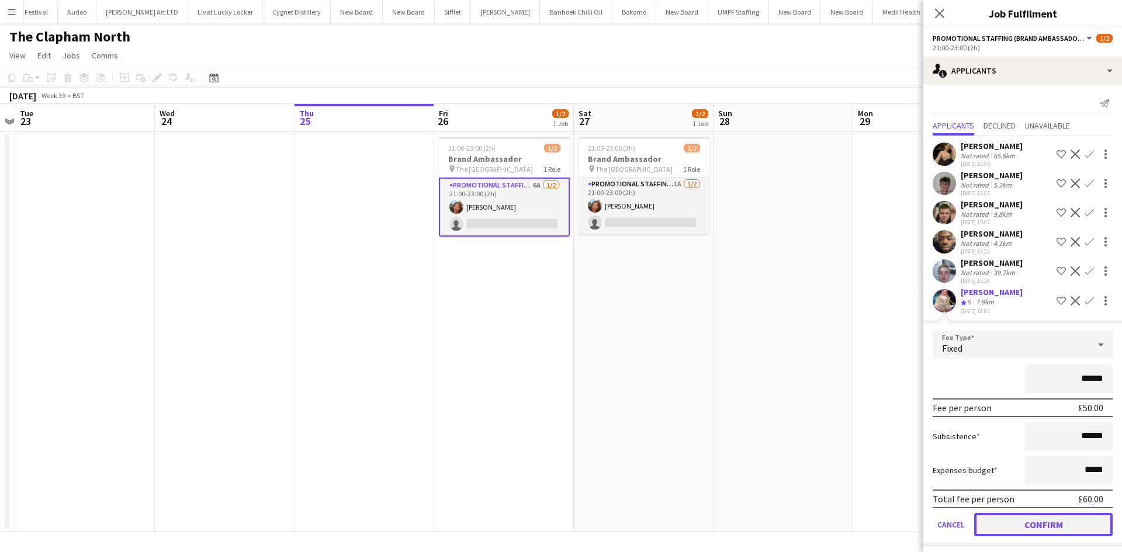
click at [1048, 528] on button "Confirm" at bounding box center [1043, 524] width 139 height 23
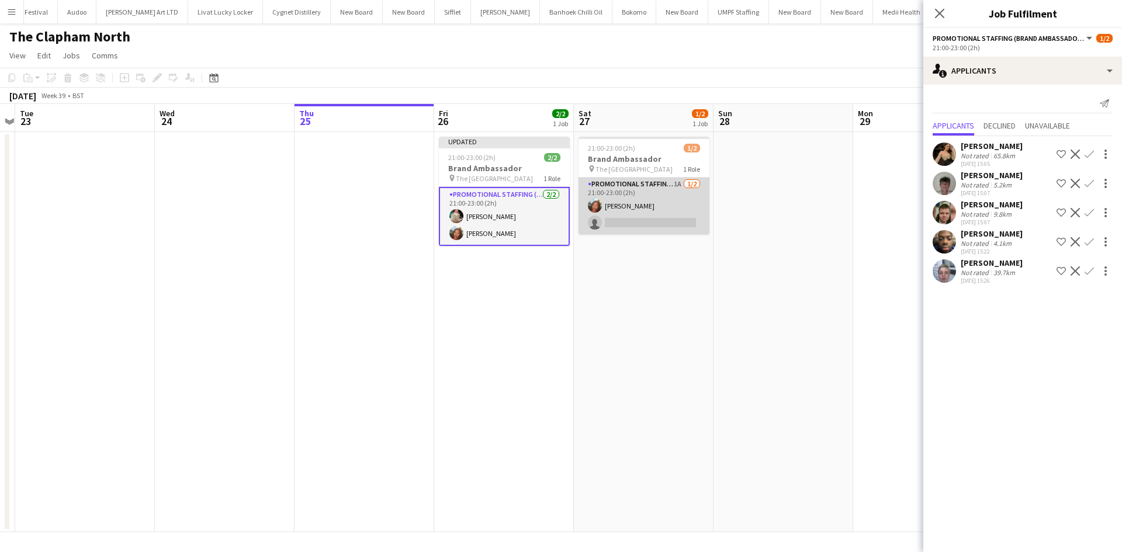
click at [682, 186] on app-card-role "Promotional Staffing (Brand Ambassadors) 1A [DATE] 21:00-23:00 (2h) [PERSON_NAM…" at bounding box center [644, 206] width 131 height 57
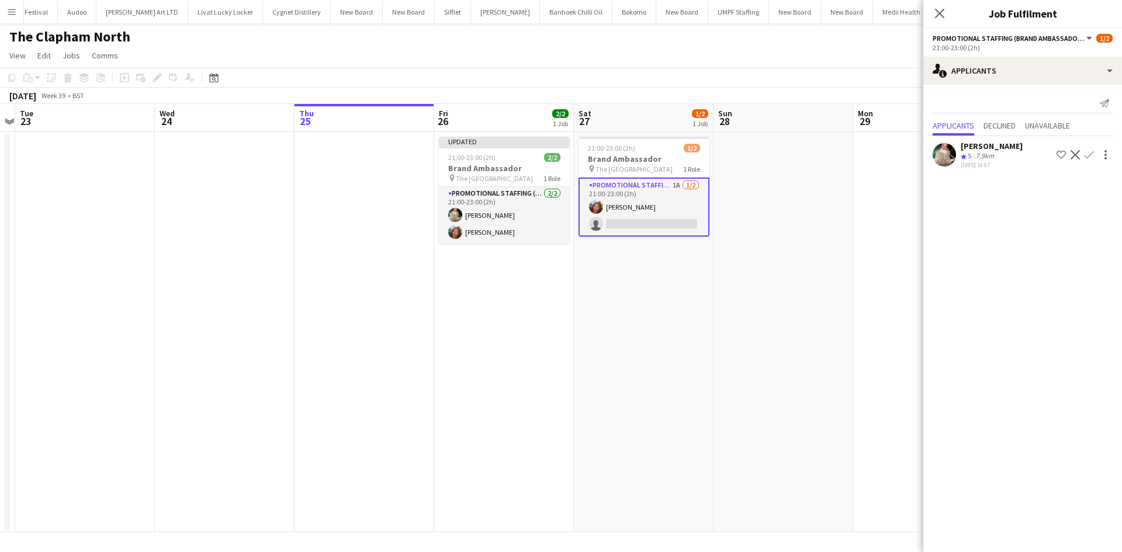
click at [1092, 151] on app-icon "Confirm" at bounding box center [1089, 154] width 9 height 9
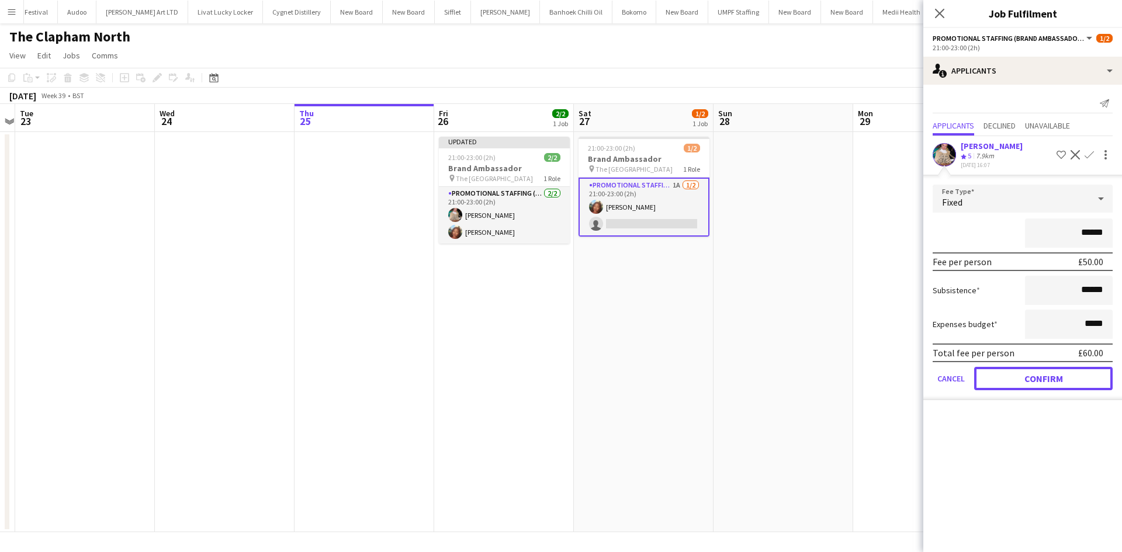
click at [1041, 374] on button "Confirm" at bounding box center [1043, 378] width 139 height 23
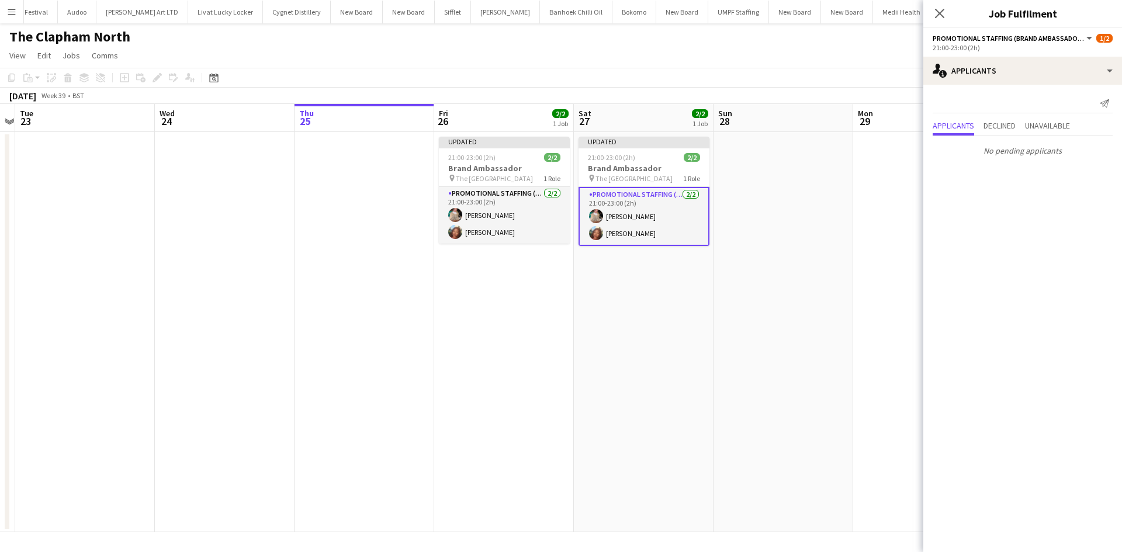
click at [805, 252] on app-date-cell at bounding box center [784, 332] width 140 height 400
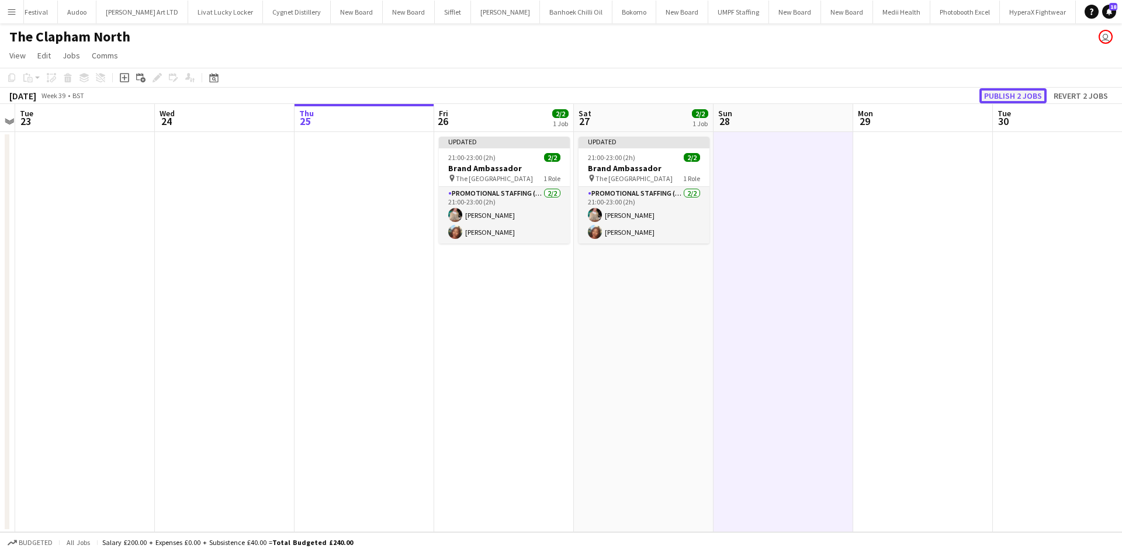
click at [1033, 94] on button "Publish 2 jobs" at bounding box center [1013, 95] width 67 height 15
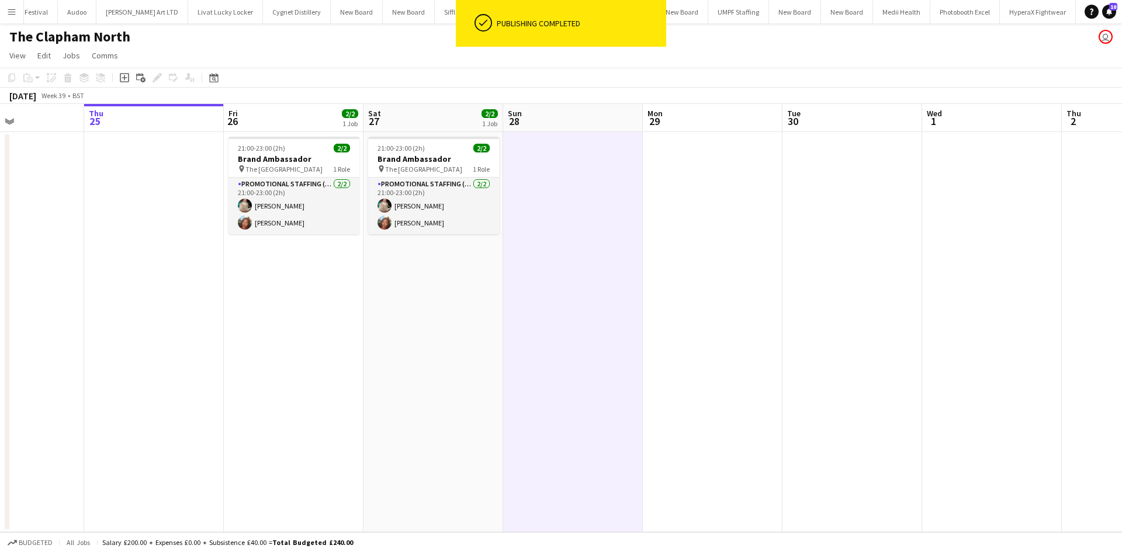
click at [489, 176] on app-calendar-viewport "Mon 22 Tue 23 Wed 24 Thu 25 Fri 26 2/2 1 Job Sat 27 2/2 1 Job Sun 28 Mon 29 Tue…" at bounding box center [561, 318] width 1122 height 428
drag, startPoint x: 932, startPoint y: 247, endPoint x: 352, endPoint y: 184, distance: 582.6
click at [359, 184] on app-calendar-viewport "Mon 22 Tue 23 Wed 24 Thu 25 Fri 26 2/2 1 Job Sat 27 2/2 1 Job Sun 28 Mon 29 Tue…" at bounding box center [561, 318] width 1122 height 428
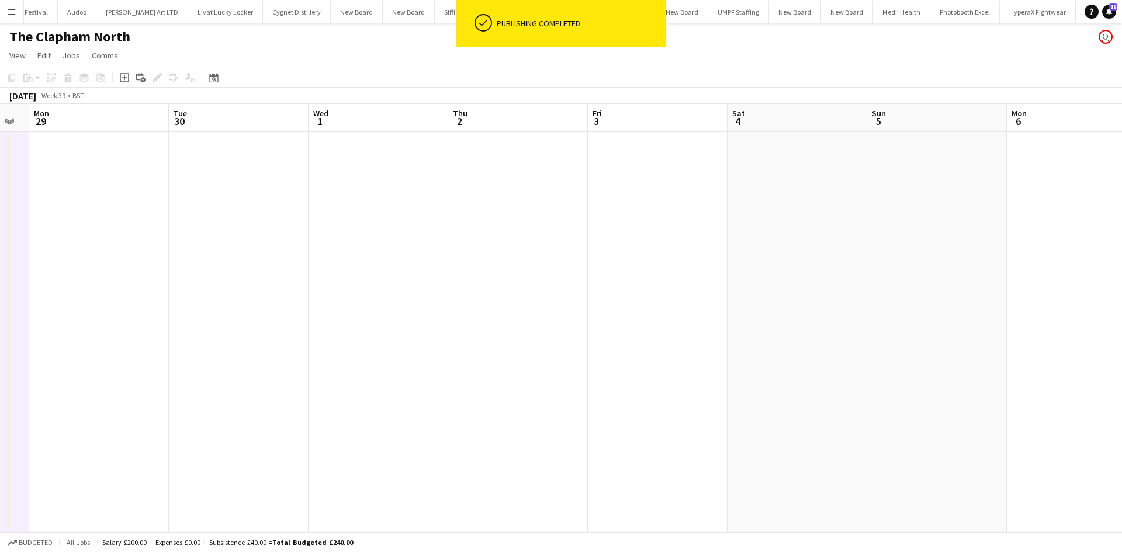
drag, startPoint x: 455, startPoint y: 206, endPoint x: 367, endPoint y: 202, distance: 88.3
click at [294, 189] on app-calendar-viewport "Thu 25 Fri 26 2/2 1 Job Sat 27 2/2 1 Job Sun 28 Mon 29 Tue 30 Wed 1 Thu 2 Fri 3…" at bounding box center [561, 318] width 1122 height 428
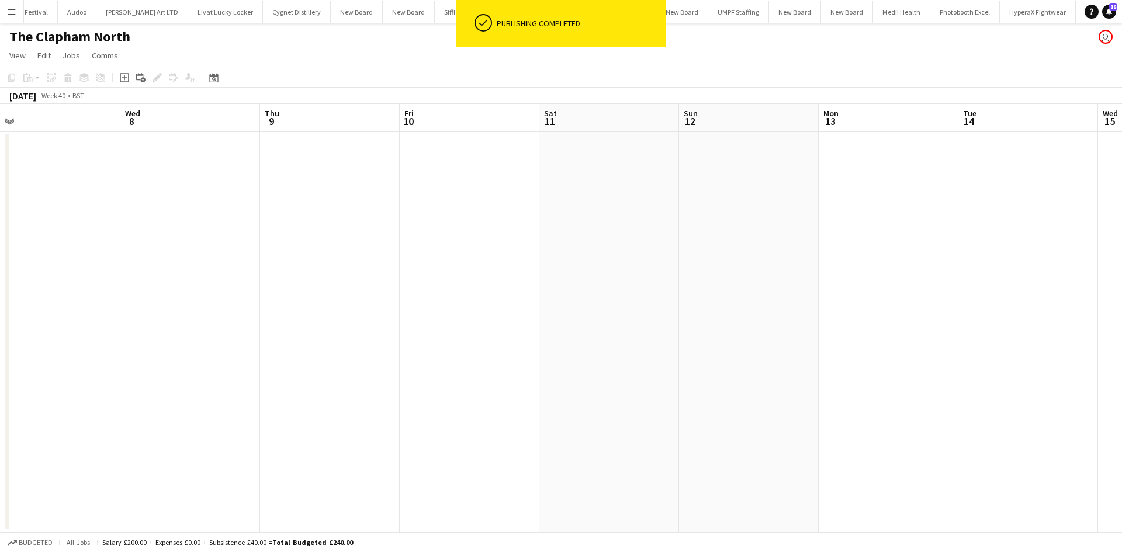
drag, startPoint x: 586, startPoint y: 245, endPoint x: 852, endPoint y: 262, distance: 265.9
click at [509, 237] on app-calendar-viewport "Sat 4 Sun 5 Mon 6 Tue 7 Wed 8 Thu 9 Fri 10 Sat 11 Sun 12 Mon 13 Tue 14 Wed 15 T…" at bounding box center [561, 318] width 1122 height 428
drag, startPoint x: 673, startPoint y: 226, endPoint x: 564, endPoint y: 209, distance: 110.1
click at [555, 210] on app-calendar-viewport "Sat 4 Sun 5 Mon 6 Tue 7 Wed 8 Thu 9 Fri 10 Sat 11 Sun 12 Mon 13 Tue 14 Wed 15 T…" at bounding box center [561, 318] width 1122 height 428
drag, startPoint x: 1049, startPoint y: 248, endPoint x: 967, endPoint y: 233, distance: 82.6
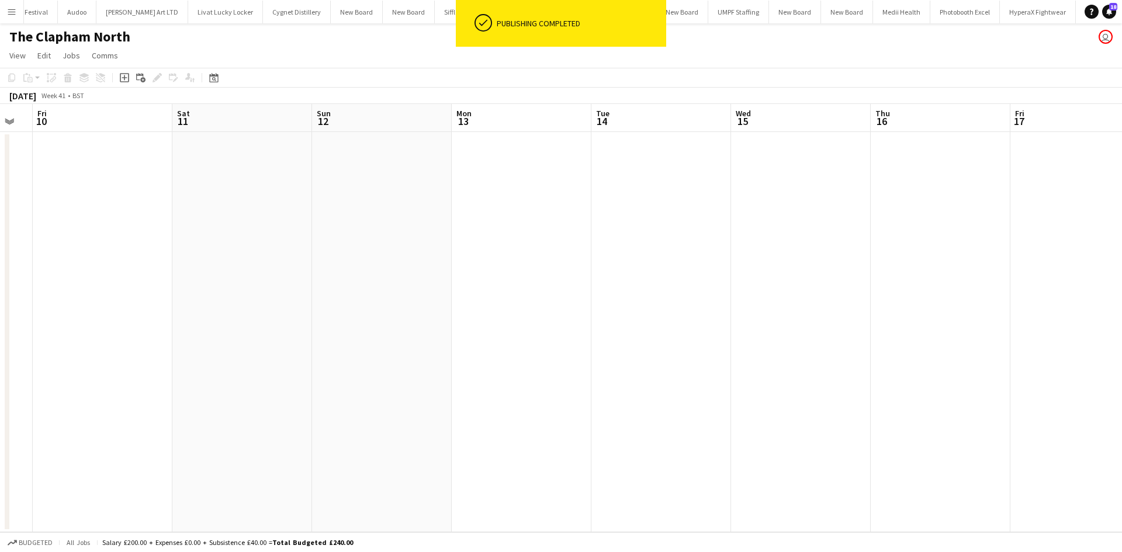
click at [1094, 248] on app-calendar-viewport "Tue 7 Wed 8 Thu 9 Fri 10 Sat 11 Sun 12 Mon 13 Tue 14 Wed 15 Thu 16 Fri 17 Sat 1…" at bounding box center [561, 318] width 1122 height 428
click at [834, 227] on app-calendar-viewport "Sat 4 Sun 5 Mon 6 Tue 7 Wed 8 Thu 9 Fri 10 Sat 11 Sun 12 Mon 13 Tue 14 Wed 15 T…" at bounding box center [561, 318] width 1122 height 428
drag, startPoint x: 259, startPoint y: 210, endPoint x: 792, endPoint y: 242, distance: 534.0
click at [690, 226] on app-calendar-viewport "Sun 28 Mon 29 Tue 30 Wed 1 Thu 2 Fri 3 Sat 4 Sun 5 Mon 6 Tue 7 Wed 8 Thu 9 Fri …" at bounding box center [561, 318] width 1122 height 428
drag, startPoint x: 286, startPoint y: 182, endPoint x: 683, endPoint y: 229, distance: 399.6
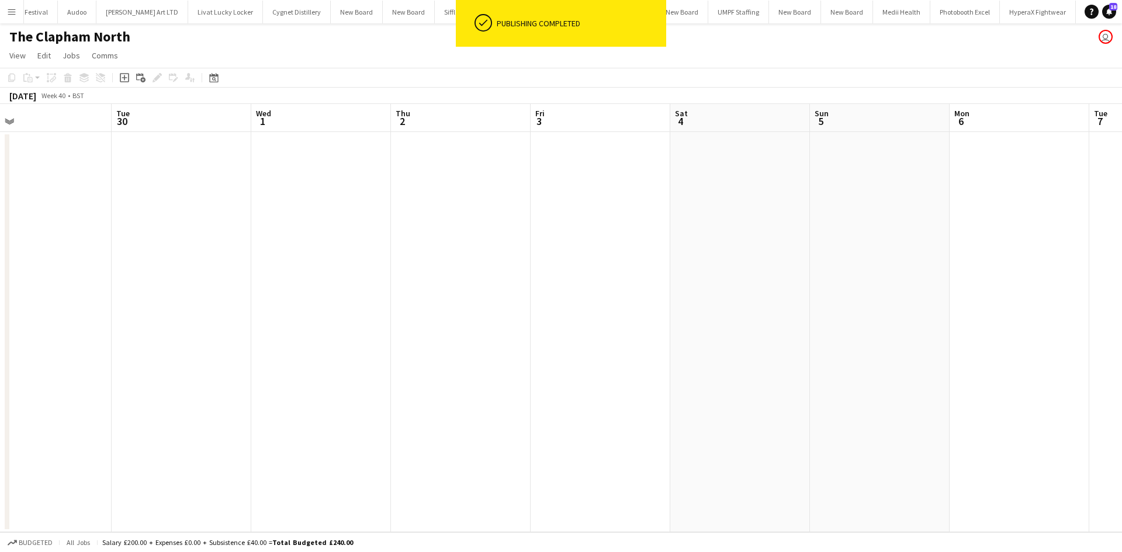
click at [667, 226] on app-calendar-viewport "Sat 27 2/2 1 Job Sun 28 Mon 29 Tue 30 Wed 1 Thu 2 Fri 3 Sat 4 Sun 5 Mon 6 Tue 7…" at bounding box center [561, 318] width 1122 height 428
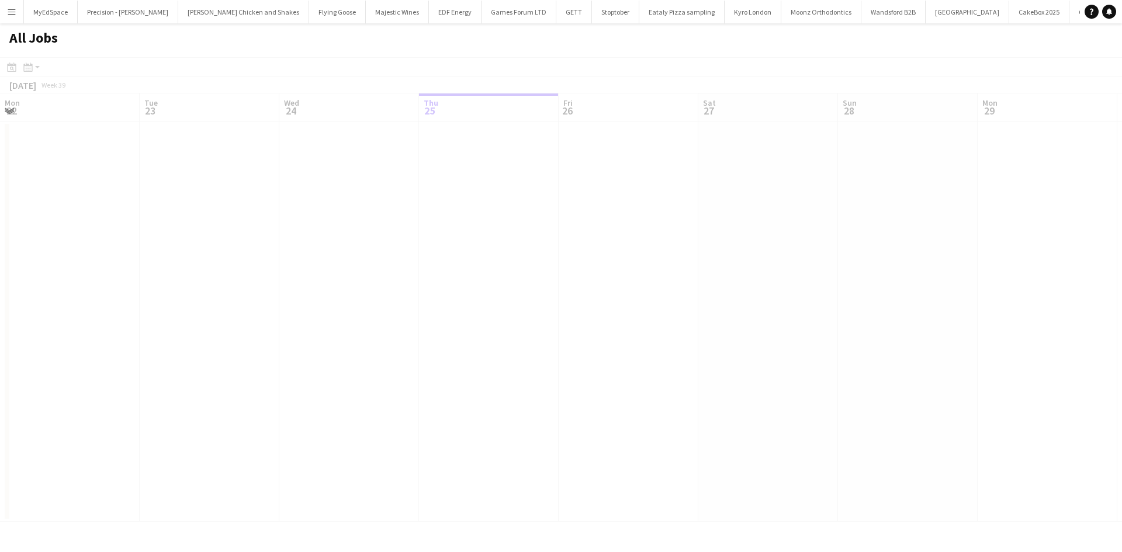
scroll to position [0, 279]
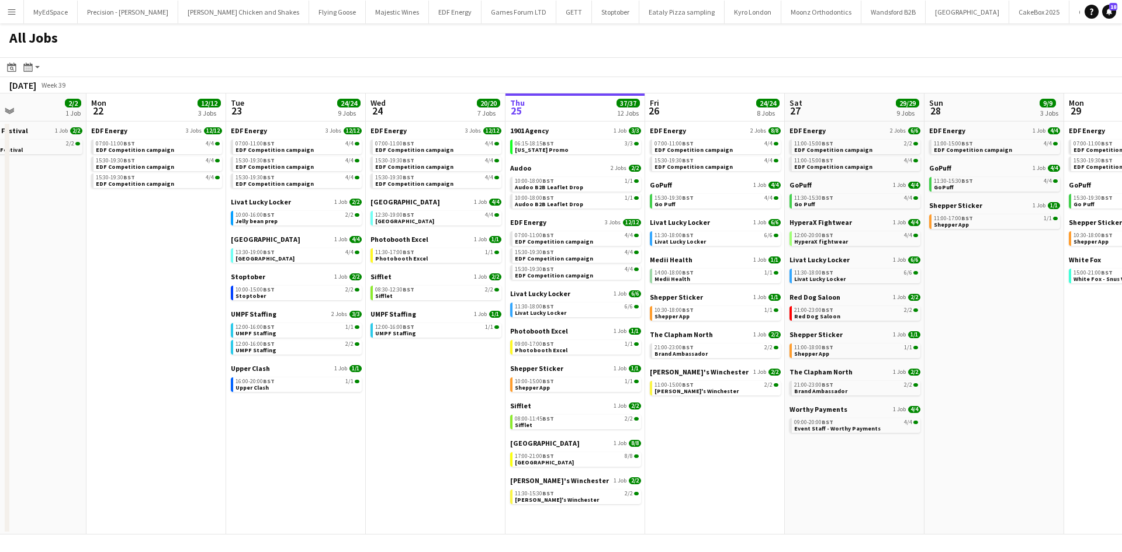
drag, startPoint x: 725, startPoint y: 438, endPoint x: 1091, endPoint y: 431, distance: 366.0
click at [1091, 431] on app-calendar-viewport "Fri 19 22/22 9 Jobs Sat 20 20/21 9 Jobs Sun 21 2/2 1 Job Mon 22 12/12 3 Jobs Tu…" at bounding box center [561, 314] width 1122 height 441
drag, startPoint x: 1081, startPoint y: 431, endPoint x: 908, endPoint y: 414, distance: 173.3
click at [908, 417] on app-calendar-viewport "Fri 19 22/22 9 Jobs Sat 20 20/21 9 Jobs Sun 21 2/2 1 Job Mon 22 12/12 3 Jobs Tu…" at bounding box center [561, 314] width 1122 height 441
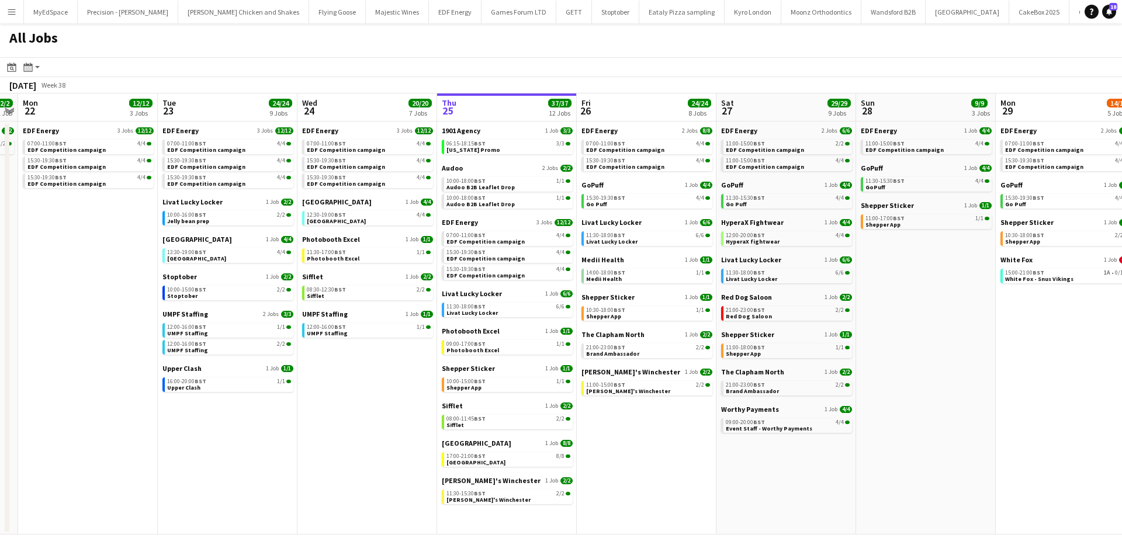
scroll to position [0, 378]
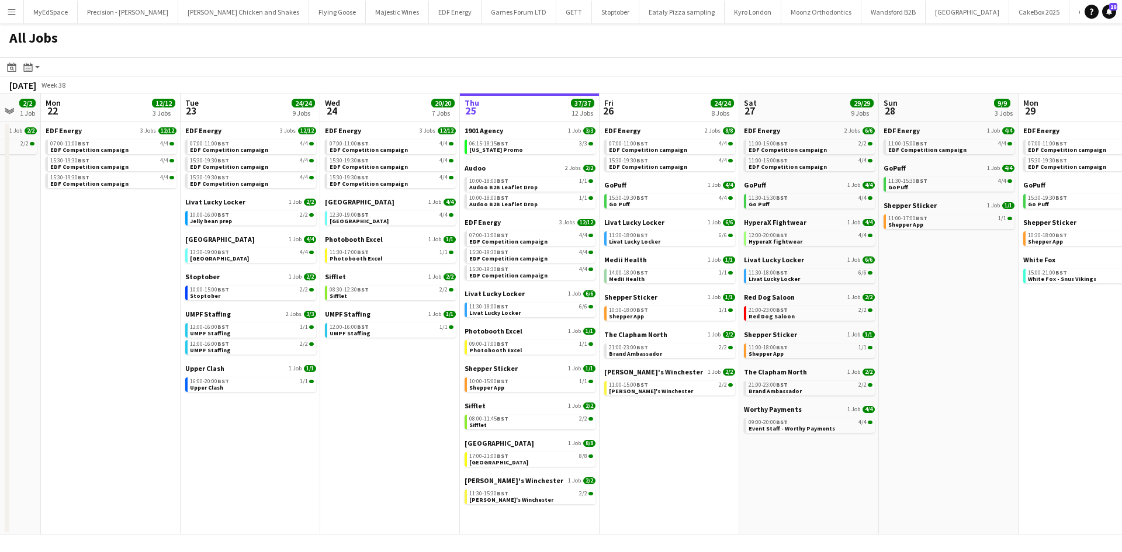
click at [1037, 418] on app-calendar-viewport "Fri 19 22/22 9 Jobs Sat 20 20/21 9 Jobs Sun 21 2/2 1 Job Mon 22 12/12 3 Jobs Tu…" at bounding box center [561, 314] width 1122 height 441
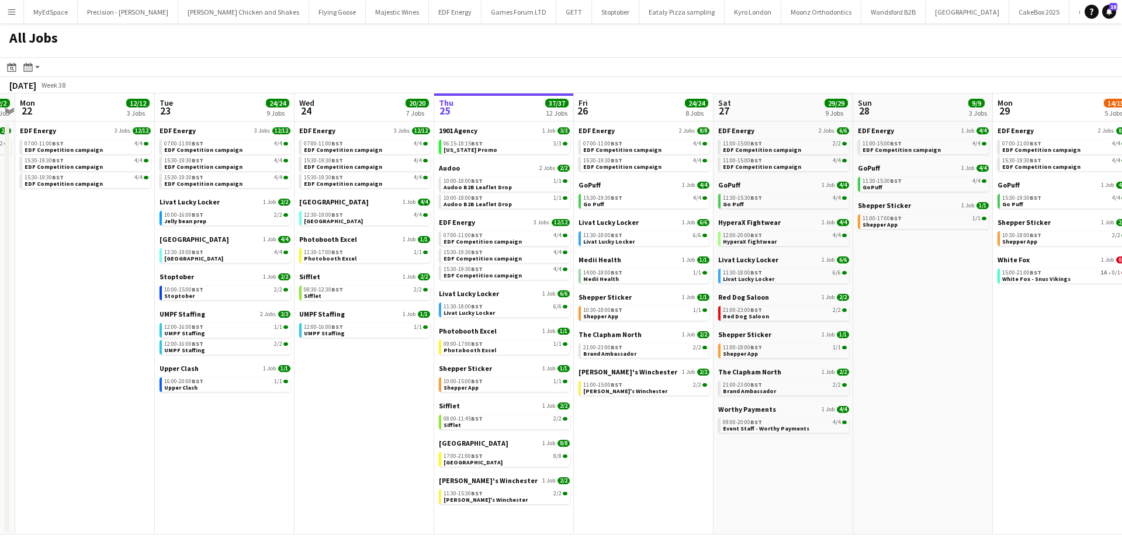
drag, startPoint x: 1005, startPoint y: 426, endPoint x: 980, endPoint y: 427, distance: 24.6
click at [980, 427] on app-calendar-viewport "Fri 19 22/22 9 Jobs Sat 20 20/21 9 Jobs Sun 21 2/2 1 Job Mon 22 12/12 3 Jobs Tu…" at bounding box center [561, 314] width 1122 height 441
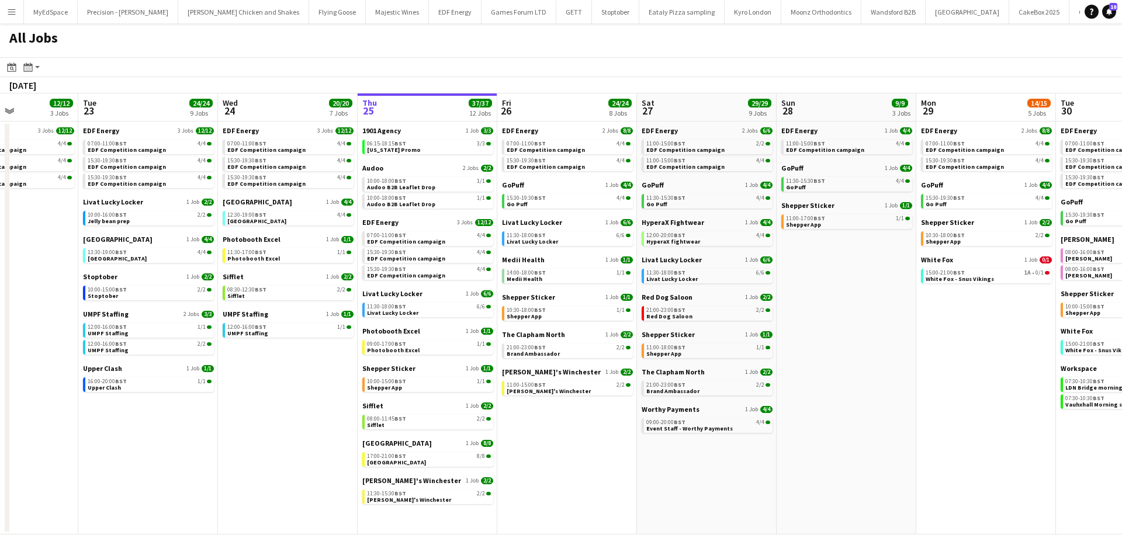
drag, startPoint x: 993, startPoint y: 359, endPoint x: 880, endPoint y: 360, distance: 112.8
click at [881, 359] on app-calendar-viewport "Fri 19 22/22 9 Jobs Sat 20 20/21 9 Jobs Sun 21 2/2 1 Job Mon 22 12/12 3 Jobs Tu…" at bounding box center [561, 314] width 1122 height 441
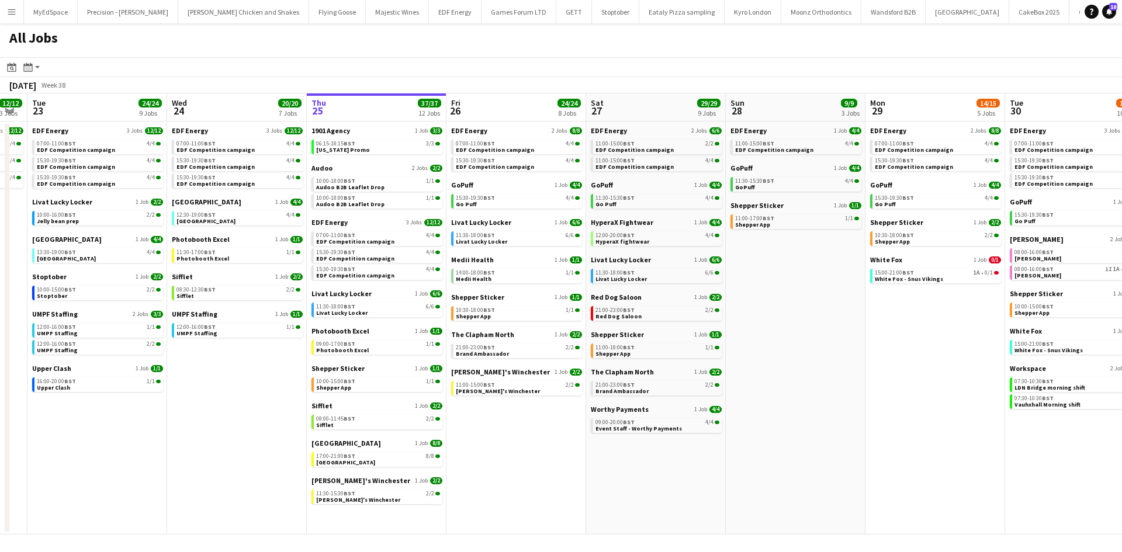
scroll to position [0, 554]
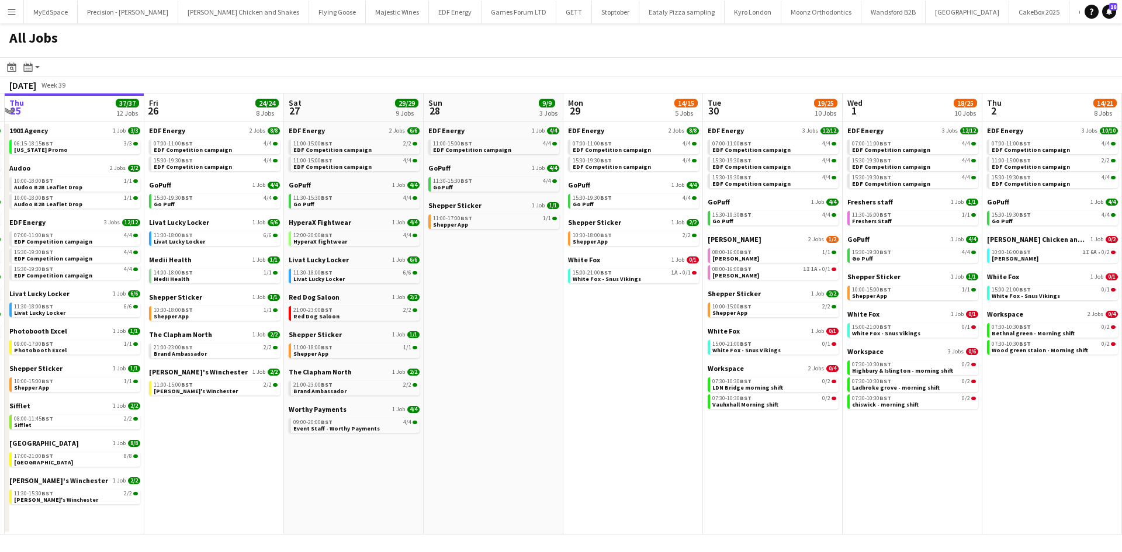
drag, startPoint x: 731, startPoint y: 331, endPoint x: 714, endPoint y: 329, distance: 17.0
click at [714, 329] on app-calendar-viewport "Sun 21 2/2 1 Job Mon 22 12/12 3 Jobs Tue 23 24/24 9 Jobs Wed 24 20/20 7 Jobs Th…" at bounding box center [561, 314] width 1122 height 441
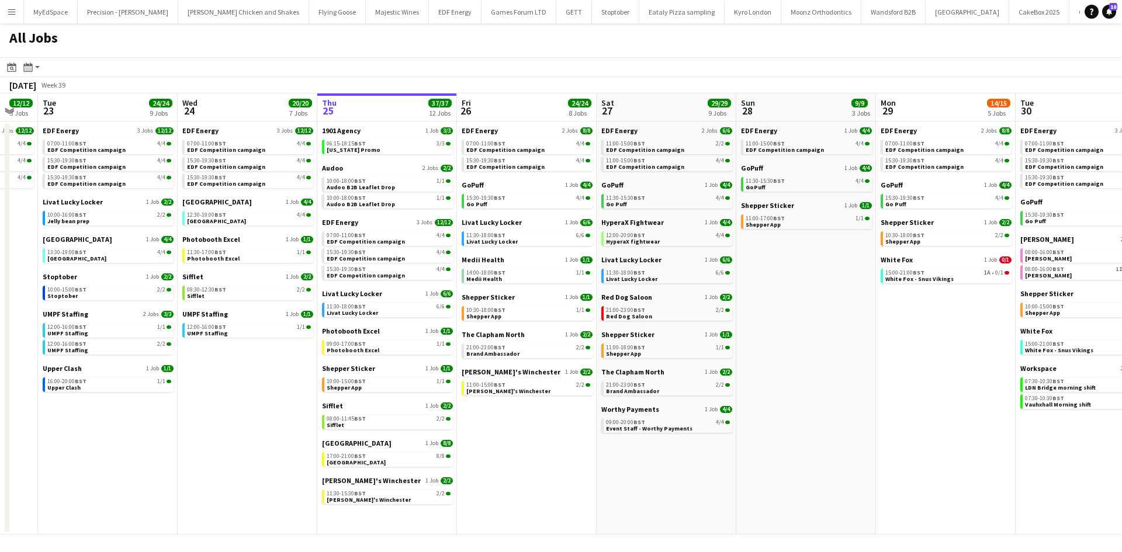
drag, startPoint x: 653, startPoint y: 375, endPoint x: 1061, endPoint y: 361, distance: 408.2
click at [1061, 361] on app-calendar-viewport "Sun 21 2/2 1 Job Mon 22 12/12 3 Jobs Tue 23 24/24 9 Jobs Wed 24 20/20 7 Jobs Th…" at bounding box center [561, 314] width 1122 height 441
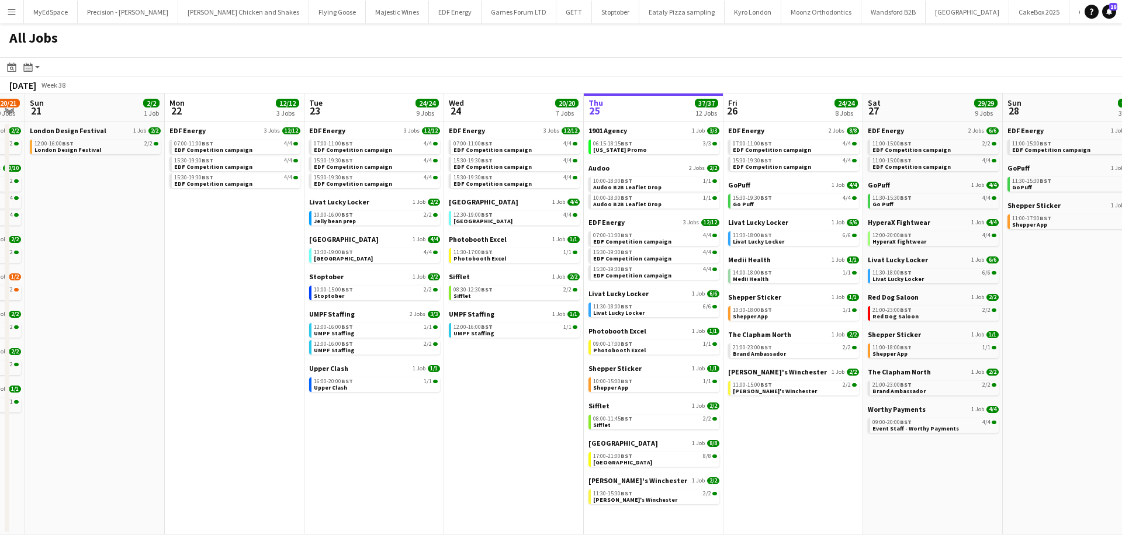
scroll to position [0, 347]
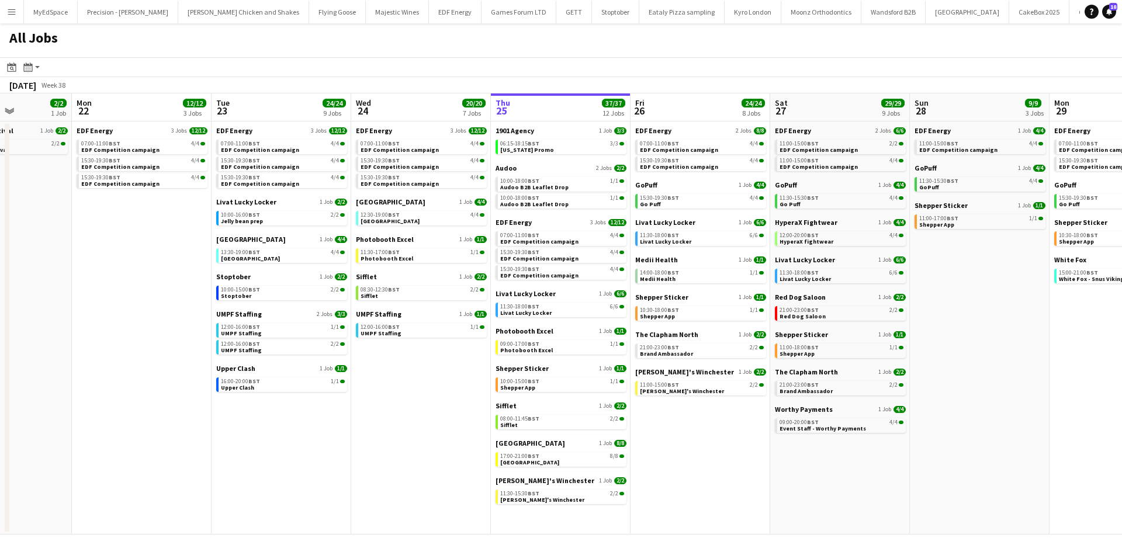
drag, startPoint x: 914, startPoint y: 389, endPoint x: 984, endPoint y: 381, distance: 70.6
click at [984, 381] on app-calendar-viewport "Fri 19 22/22 9 Jobs Sat 20 20/21 9 Jobs Sun 21 2/2 1 Job Mon 22 12/12 3 Jobs Tu…" at bounding box center [561, 314] width 1122 height 441
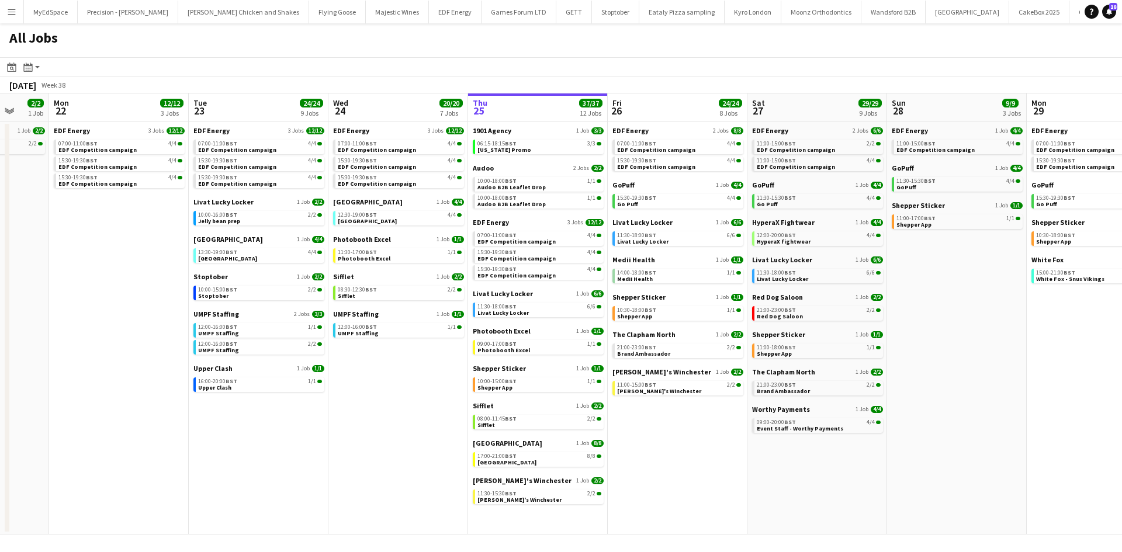
drag, startPoint x: 1025, startPoint y: 401, endPoint x: 1004, endPoint y: 407, distance: 22.4
click at [1004, 407] on app-calendar-viewport "Fri 19 22/22 9 Jobs Sat 20 20/21 9 Jobs Sun 21 2/2 1 Job Mon 22 12/12 3 Jobs Tu…" at bounding box center [561, 314] width 1122 height 441
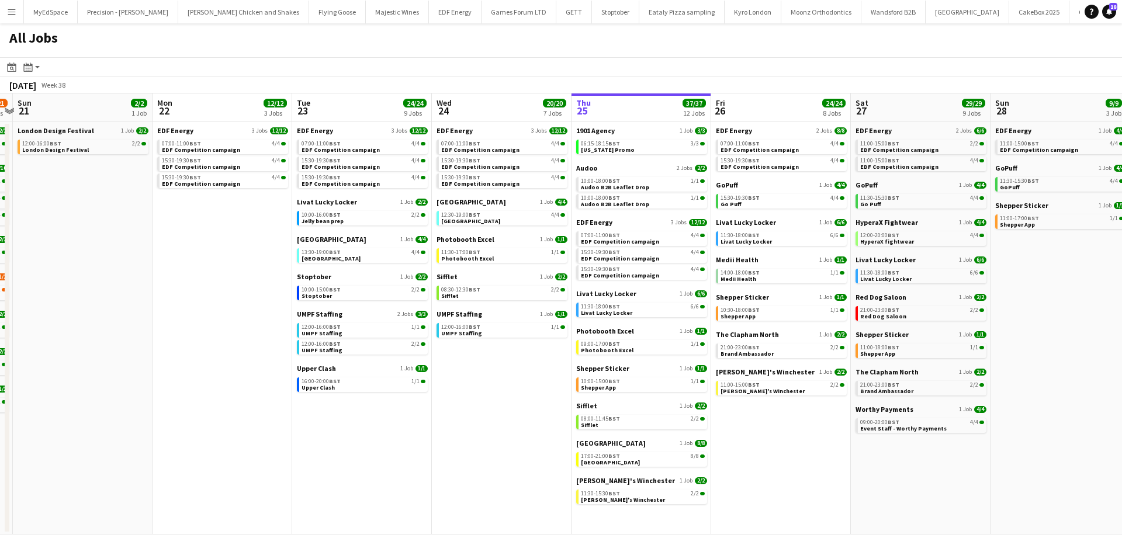
drag, startPoint x: 753, startPoint y: 461, endPoint x: 881, endPoint y: 451, distance: 127.8
click at [881, 451] on app-calendar-viewport "Fri 19 22/22 9 Jobs Sat 20 20/21 9 Jobs Sun 21 2/2 1 Job Mon 22 12/12 3 Jobs Tu…" at bounding box center [561, 314] width 1122 height 441
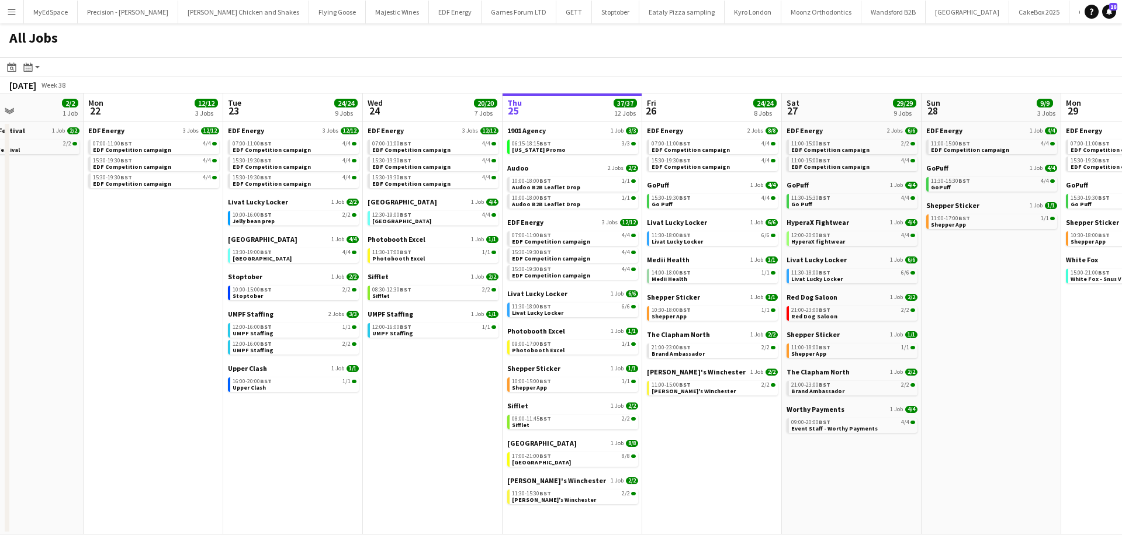
drag, startPoint x: 868, startPoint y: 454, endPoint x: 792, endPoint y: 438, distance: 77.6
click at [792, 438] on app-calendar-viewport "Fri 19 22/22 9 Jobs Sat 20 20/21 9 Jobs Sun 21 2/2 1 Job Mon 22 12/12 3 Jobs Tu…" at bounding box center [561, 314] width 1122 height 441
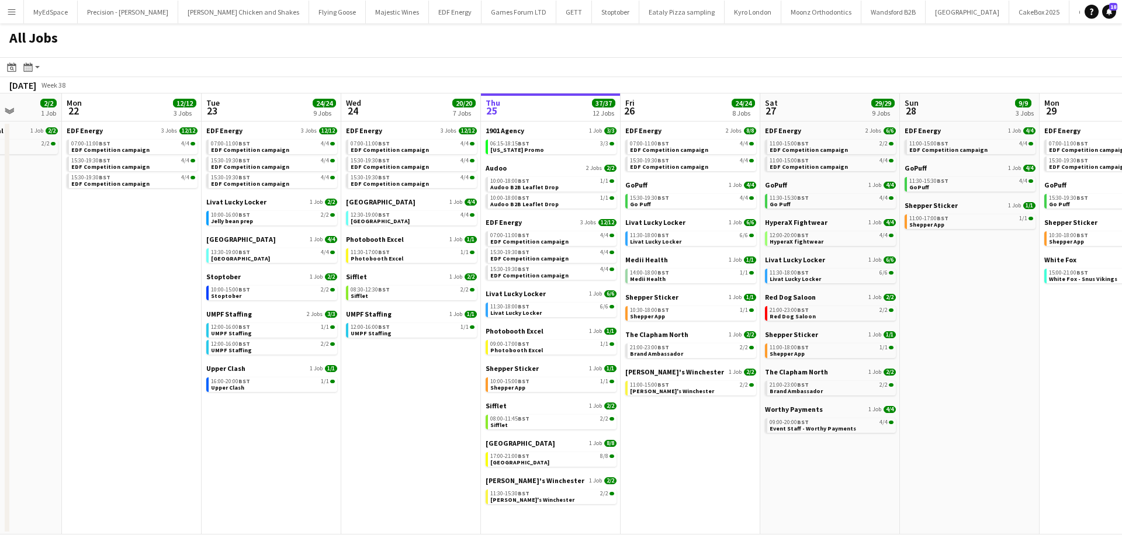
scroll to position [0, 362]
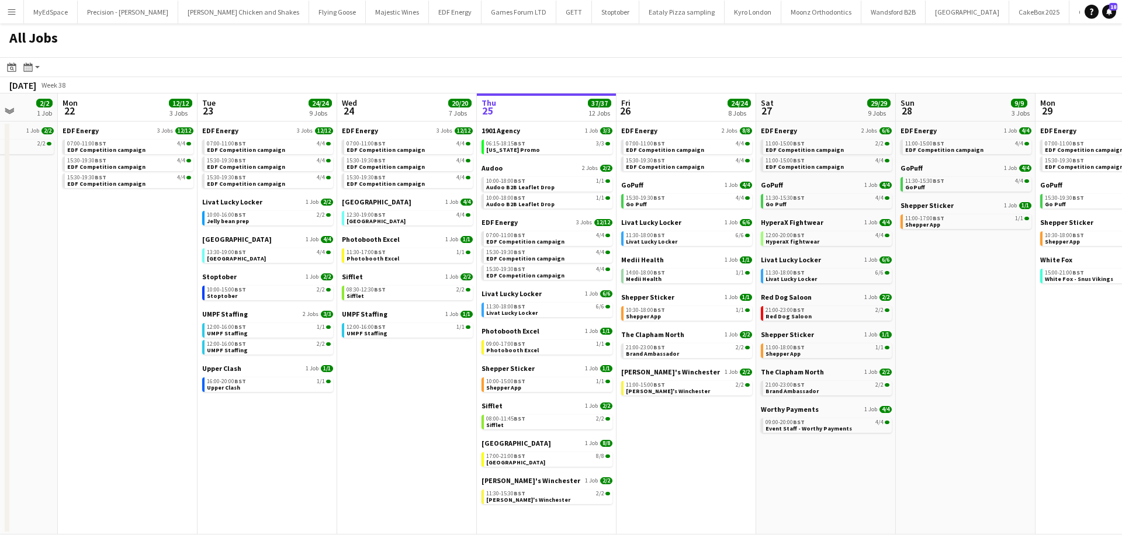
drag, startPoint x: 794, startPoint y: 448, endPoint x: 774, endPoint y: 447, distance: 20.5
click at [773, 447] on app-calendar-viewport "Fri 19 22/22 9 Jobs Sat 20 20/21 9 Jobs Sun 21 2/2 1 Job Mon 22 12/12 3 Jobs Tu…" at bounding box center [561, 314] width 1122 height 441
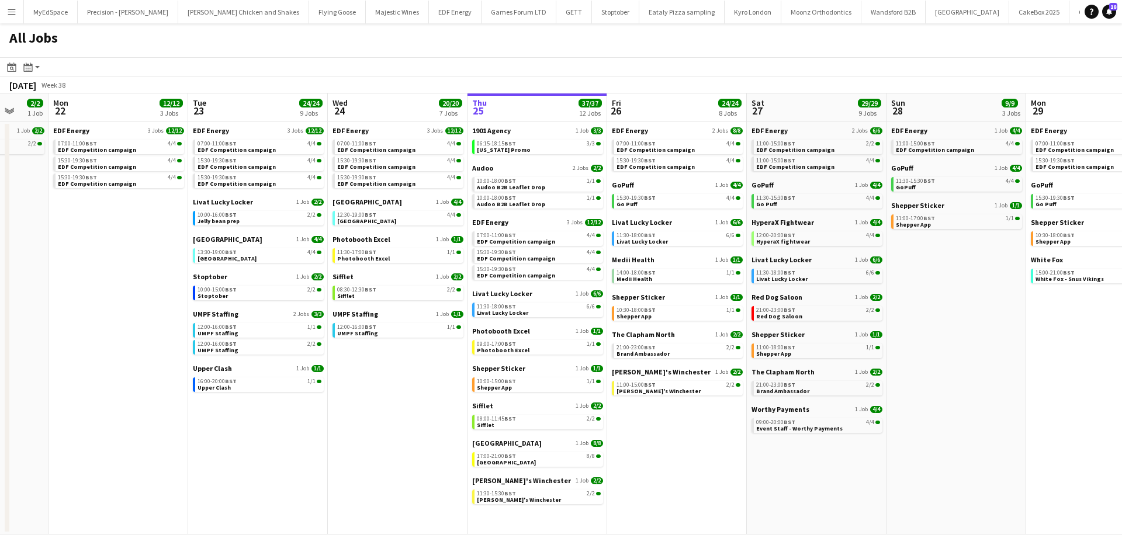
drag, startPoint x: 967, startPoint y: 422, endPoint x: 959, endPoint y: 423, distance: 8.2
click at [959, 423] on app-calendar-viewport "Fri 19 22/22 9 Jobs Sat 20 20/21 9 Jobs Sun 21 2/2 1 Job Mon 22 12/12 3 Jobs Tu…" at bounding box center [561, 314] width 1122 height 441
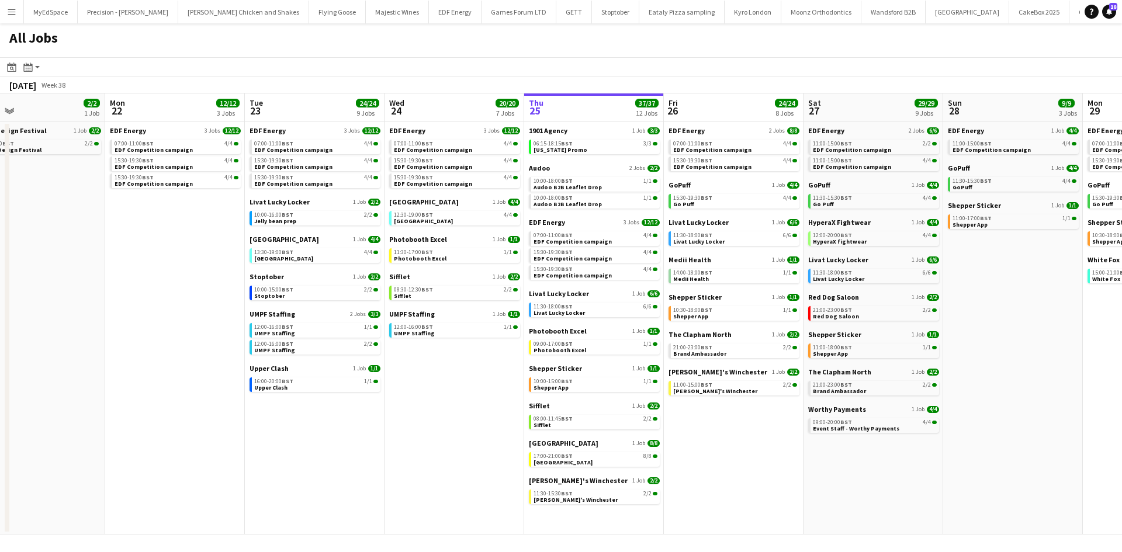
drag, startPoint x: 750, startPoint y: 483, endPoint x: 807, endPoint y: 478, distance: 56.9
click at [807, 478] on app-calendar-viewport "Fri 19 22/22 9 Jobs Sat 20 20/21 9 Jobs Sun 21 2/2 1 Job Mon 22 12/12 3 Jobs Tu…" at bounding box center [561, 314] width 1122 height 441
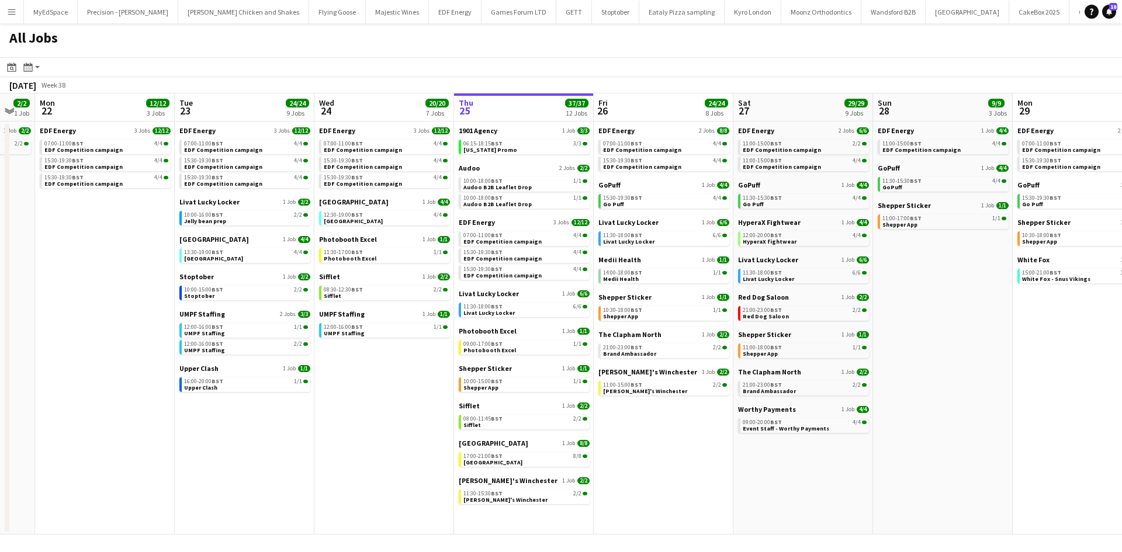
drag, startPoint x: 1060, startPoint y: 327, endPoint x: 990, endPoint y: 329, distance: 70.2
click at [990, 329] on app-calendar-viewport "Fri 19 22/22 9 Jobs Sat 20 20/21 9 Jobs Sun 21 2/2 1 Job Mon 22 12/12 3 Jobs Tu…" at bounding box center [561, 314] width 1122 height 441
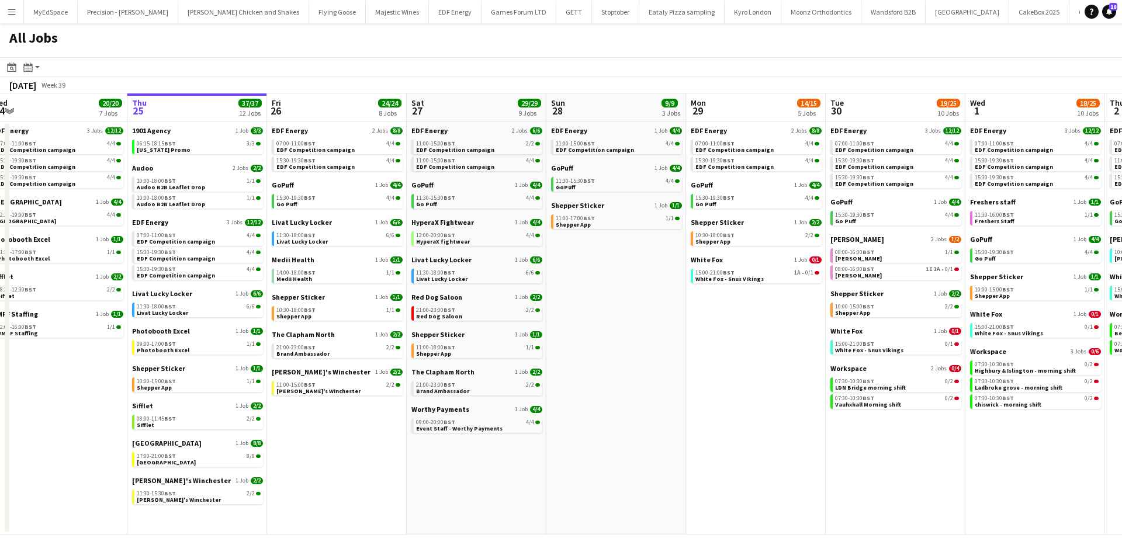
drag, startPoint x: 1078, startPoint y: 354, endPoint x: 751, endPoint y: 324, distance: 328.0
click at [751, 324] on app-calendar-viewport "Sun 21 2/2 1 Job Mon 22 12/12 3 Jobs Tue 23 24/24 9 Jobs Wed 24 20/20 7 Jobs Th…" at bounding box center [561, 314] width 1122 height 441
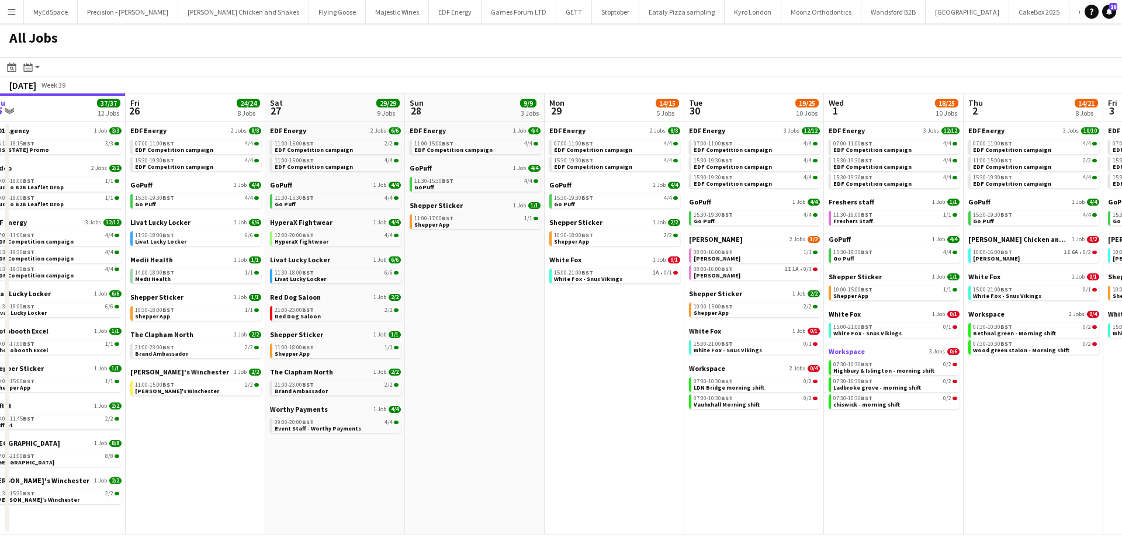
drag, startPoint x: 916, startPoint y: 350, endPoint x: 751, endPoint y: 347, distance: 165.4
click at [725, 343] on app-calendar-viewport "Sun 21 2/2 1 Job Mon 22 12/12 3 Jobs Tue 23 24/24 9 Jobs Wed 24 20/20 7 Jobs Th…" at bounding box center [561, 314] width 1122 height 441
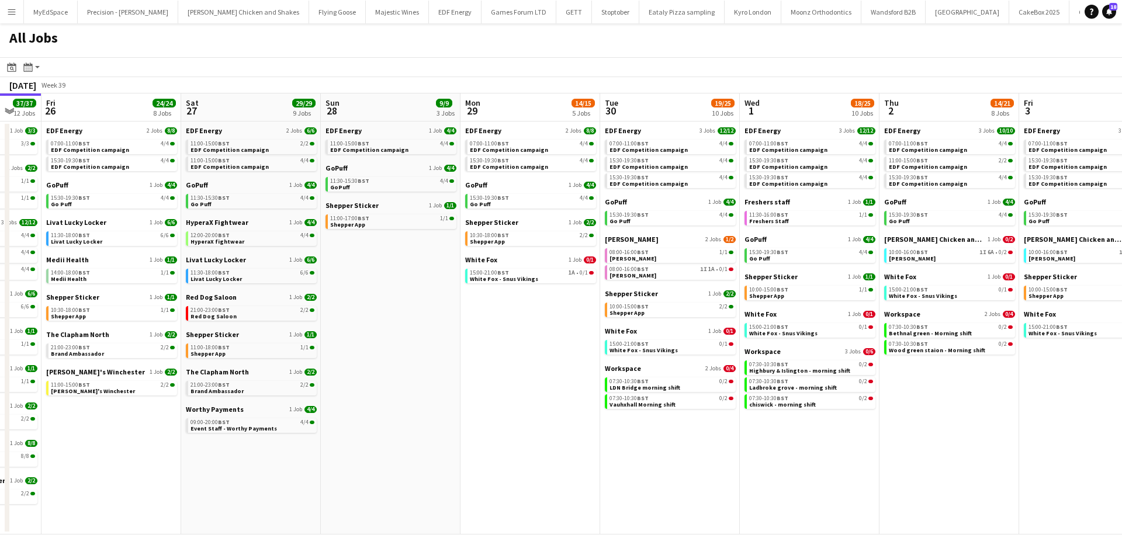
scroll to position [0, 455]
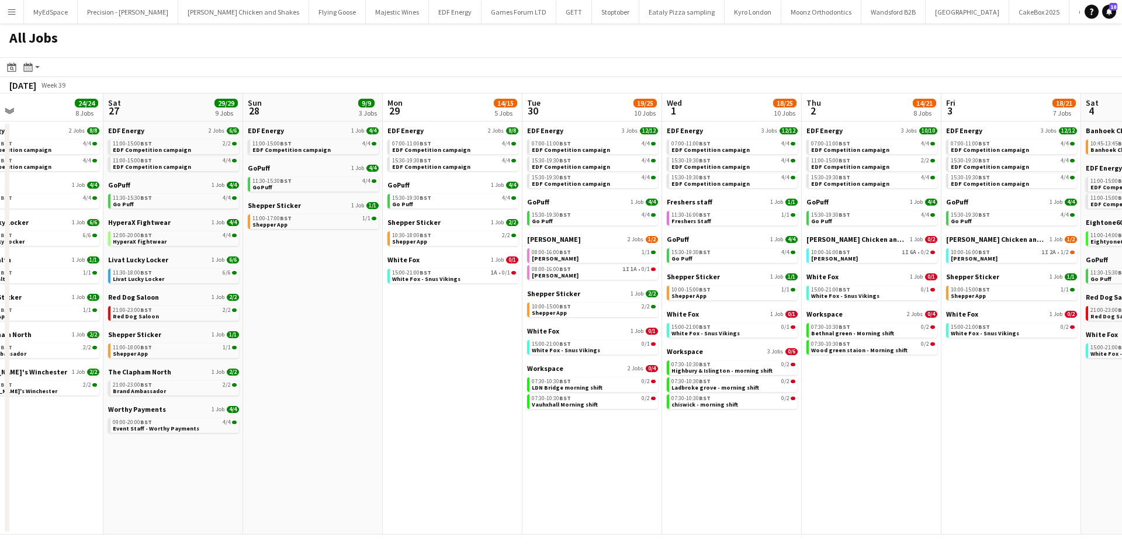
drag, startPoint x: 1016, startPoint y: 473, endPoint x: 994, endPoint y: 469, distance: 22.7
click at [994, 469] on app-calendar-viewport "Tue 23 24/24 9 Jobs Wed 24 20/20 7 Jobs Thu 25 37/37 12 Jobs Fri 26 24/24 8 Job…" at bounding box center [561, 314] width 1122 height 441
click at [462, 267] on app-calendar-brief-board "White Fox 1 Job 0/1 15:00-21:00 BST 1A • 0/1 White Fox - Snus Vikings" at bounding box center [453, 269] width 131 height 28
click at [469, 271] on div "15:00-21:00 BST 1A • 0/1" at bounding box center [454, 273] width 124 height 6
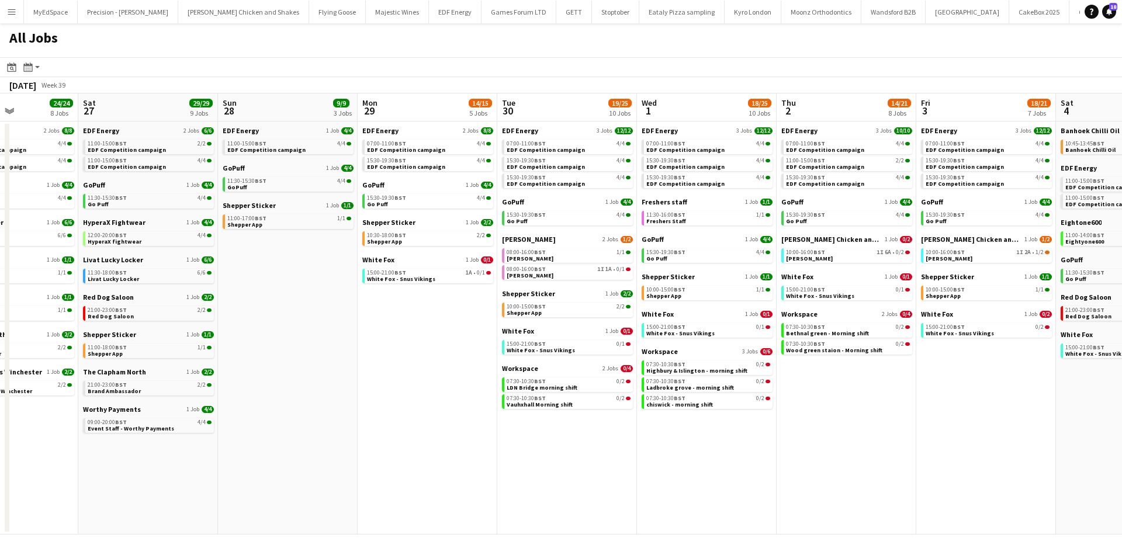
drag, startPoint x: 766, startPoint y: 474, endPoint x: 751, endPoint y: 470, distance: 15.7
click at [751, 470] on app-calendar-viewport "Tue 23 24/24 9 Jobs Wed 24 20/20 7 Jobs Thu 25 37/37 12 Jobs Fri 26 24/24 8 Job…" at bounding box center [561, 314] width 1122 height 441
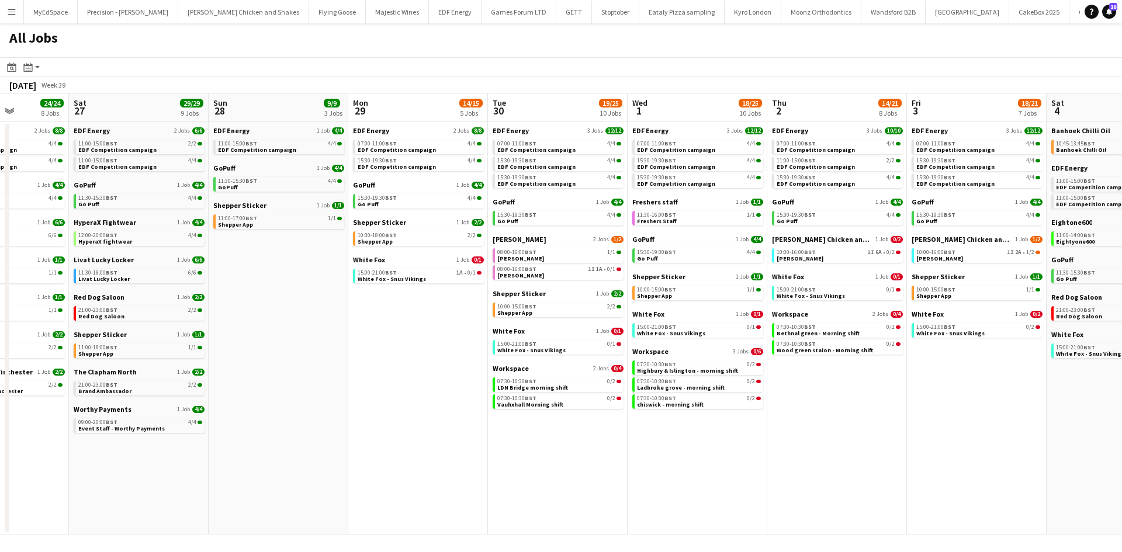
scroll to position [0, 500]
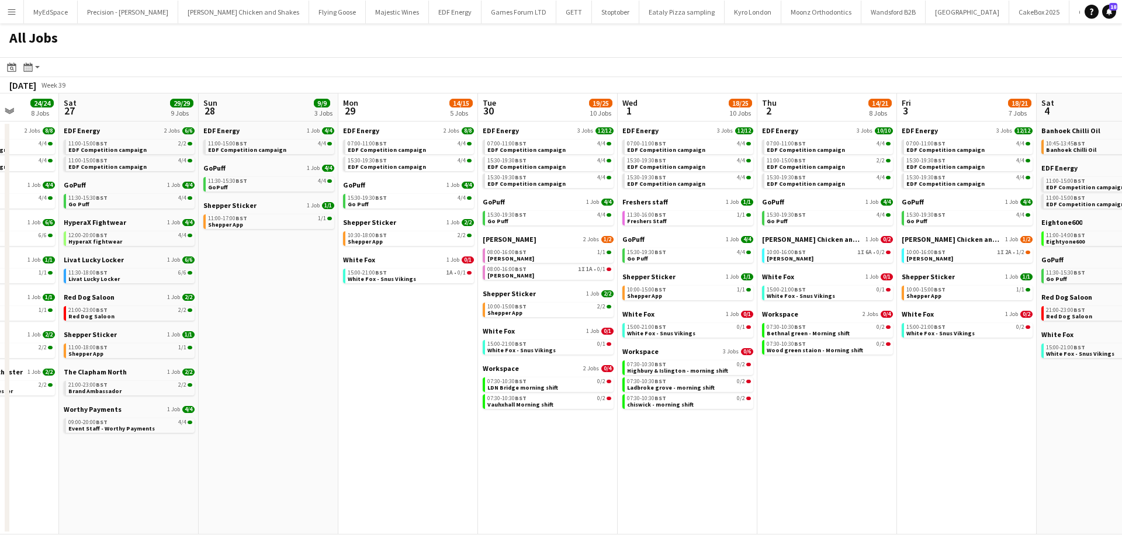
drag, startPoint x: 895, startPoint y: 454, endPoint x: 877, endPoint y: 453, distance: 18.1
click at [877, 453] on app-calendar-viewport "Tue 23 24/24 9 Jobs Wed 24 20/20 7 Jobs Thu 25 37/37 12 Jobs Fri 26 24/24 8 Job…" at bounding box center [561, 314] width 1122 height 441
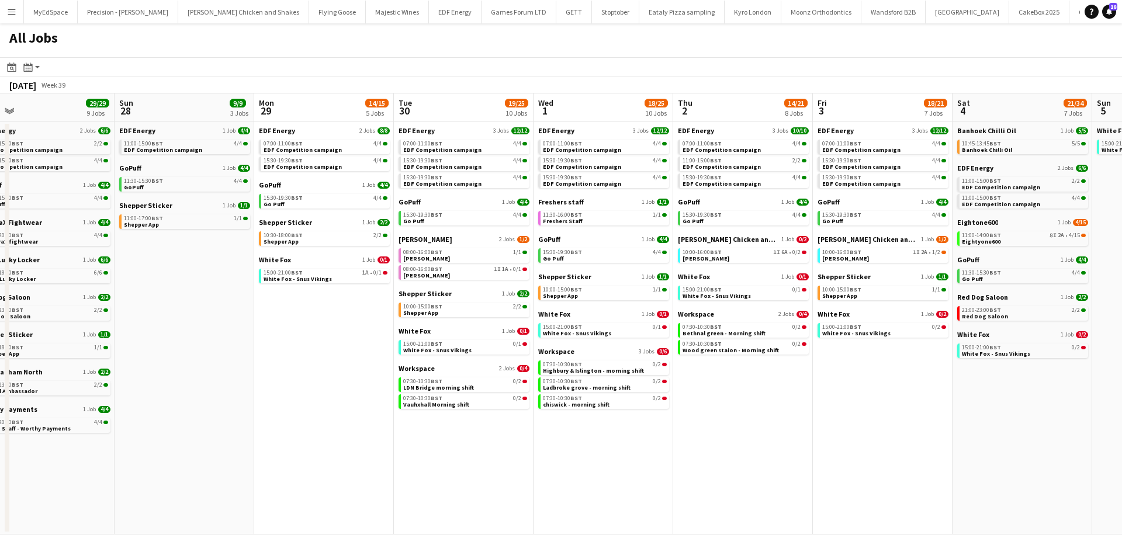
drag, startPoint x: 919, startPoint y: 480, endPoint x: 834, endPoint y: 464, distance: 86.2
click at [834, 464] on app-calendar-viewport "Tue 23 24/24 9 Jobs Wed 24 20/20 7 Jobs Thu 25 37/37 12 Jobs Fri 26 24/24 8 Job…" at bounding box center [561, 314] width 1122 height 441
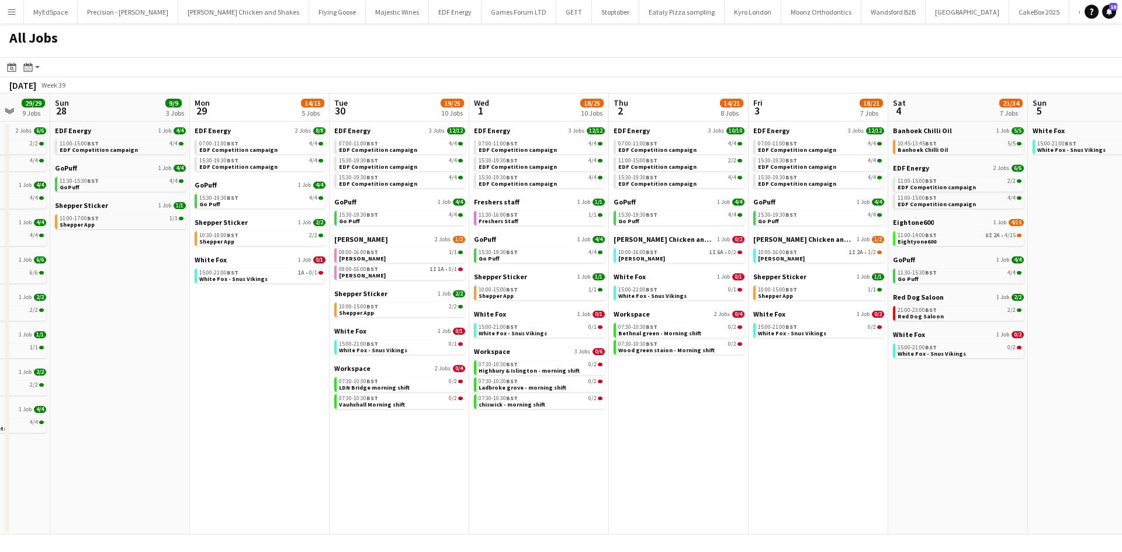
scroll to position [0, 383]
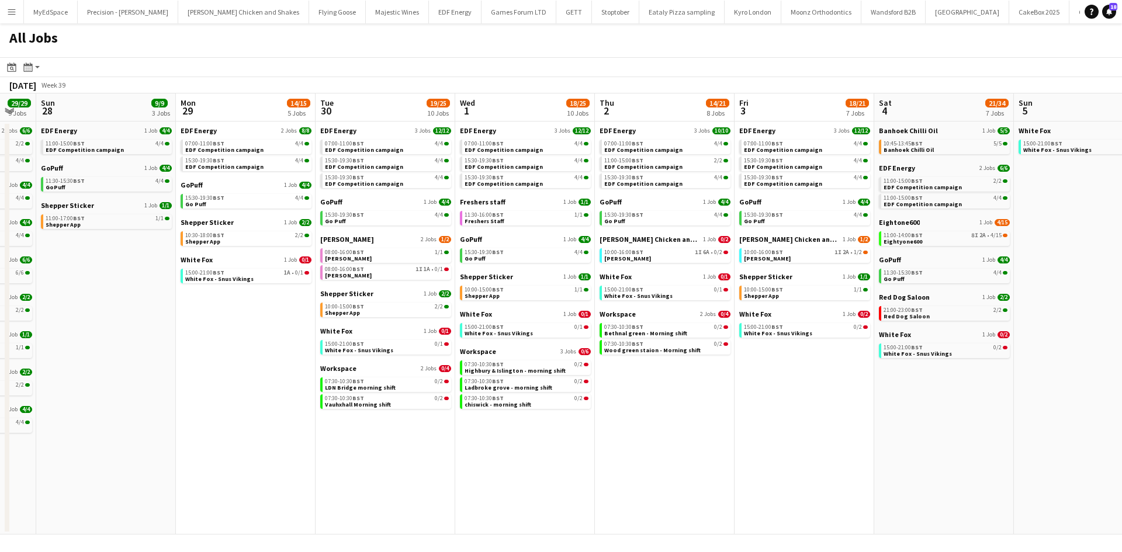
drag, startPoint x: 862, startPoint y: 461, endPoint x: 841, endPoint y: 454, distance: 22.0
click at [841, 454] on app-calendar-viewport "Thu 25 37/37 12 Jobs Fri 26 24/24 8 Jobs Sat 27 29/29 9 Jobs Sun 28 9/9 3 Jobs …" at bounding box center [561, 314] width 1122 height 441
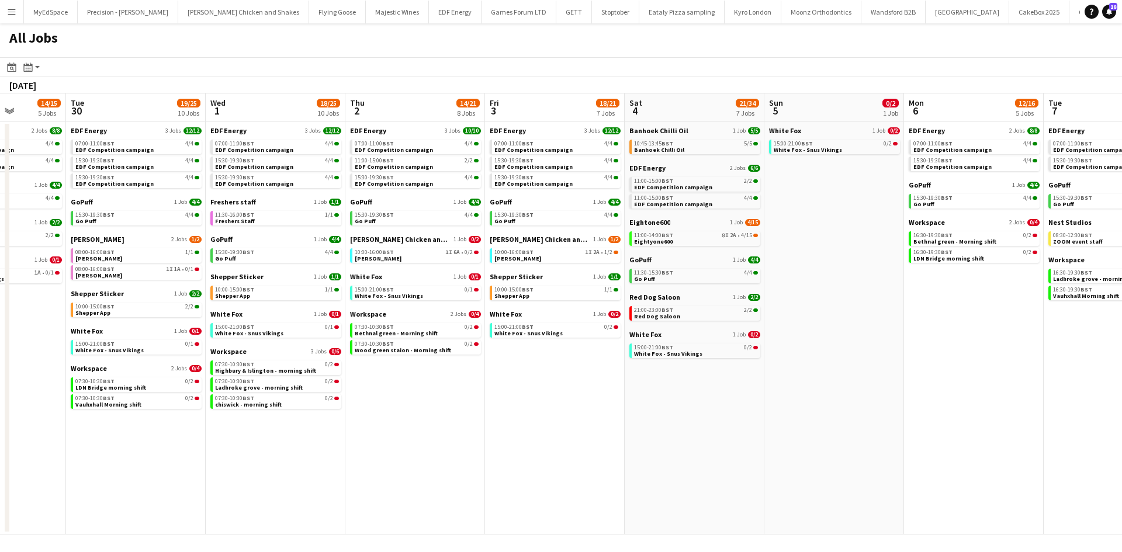
scroll to position [0, 410]
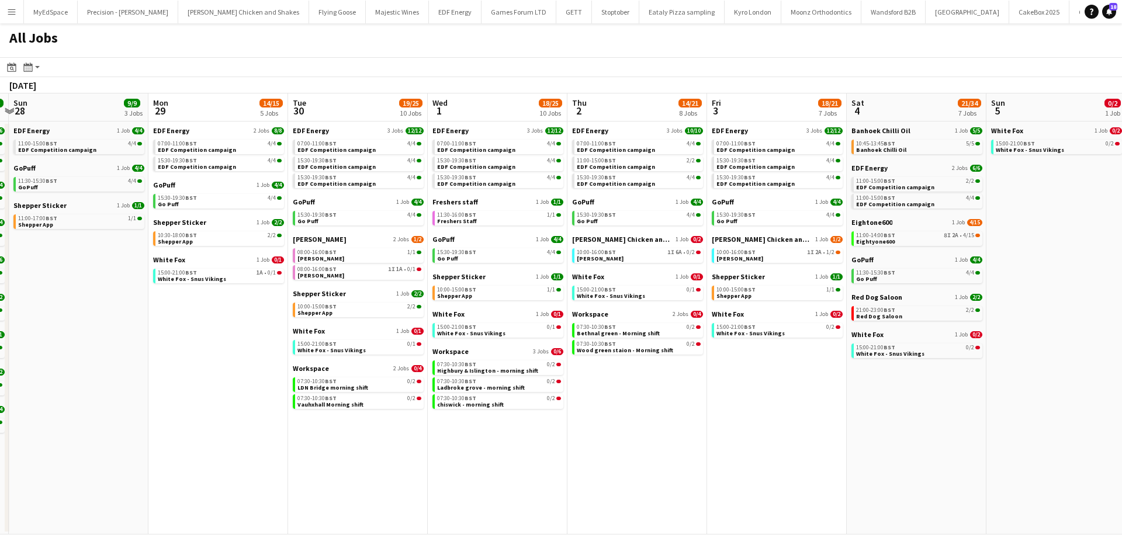
click at [640, 404] on app-all-jobs "All Jobs Date picker SEP 2025 SEP 2025 Monday M Tuesday T Wednesday W Thursday …" at bounding box center [561, 278] width 1122 height 511
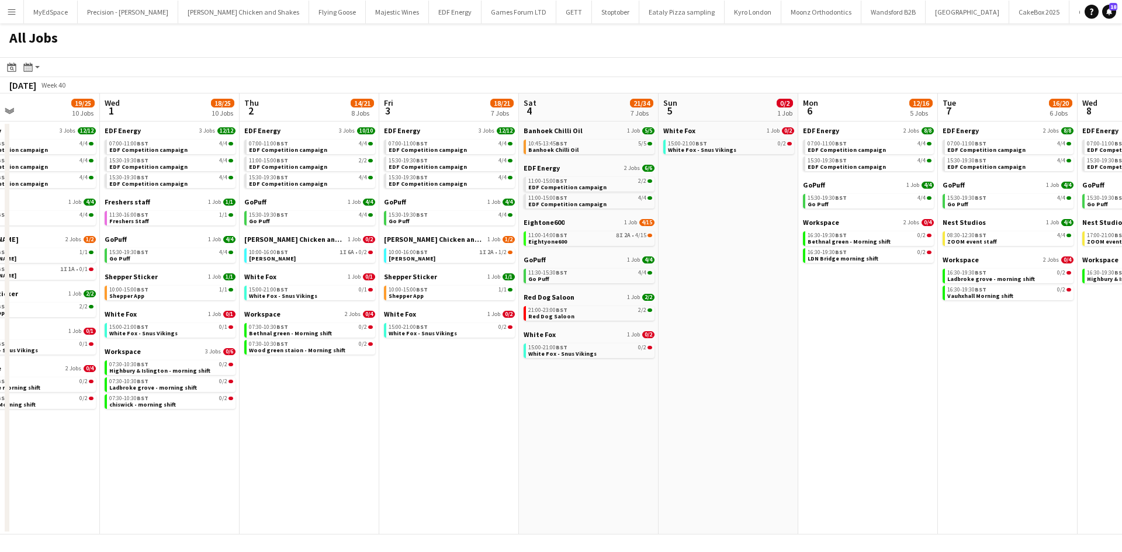
scroll to position [0, 388]
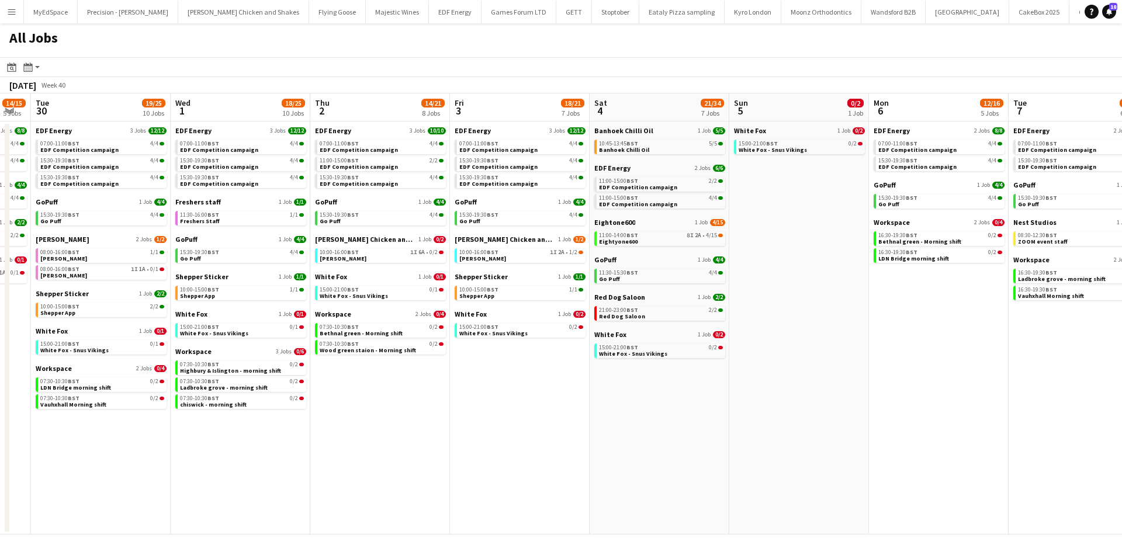
drag, startPoint x: 796, startPoint y: 327, endPoint x: 601, endPoint y: 328, distance: 194.6
click at [601, 328] on app-calendar-viewport "Sat 27 29/29 9 Jobs Sun 28 9/9 3 Jobs Mon 29 14/15 5 Jobs Tue 30 19/25 10 Jobs …" at bounding box center [561, 314] width 1122 height 441
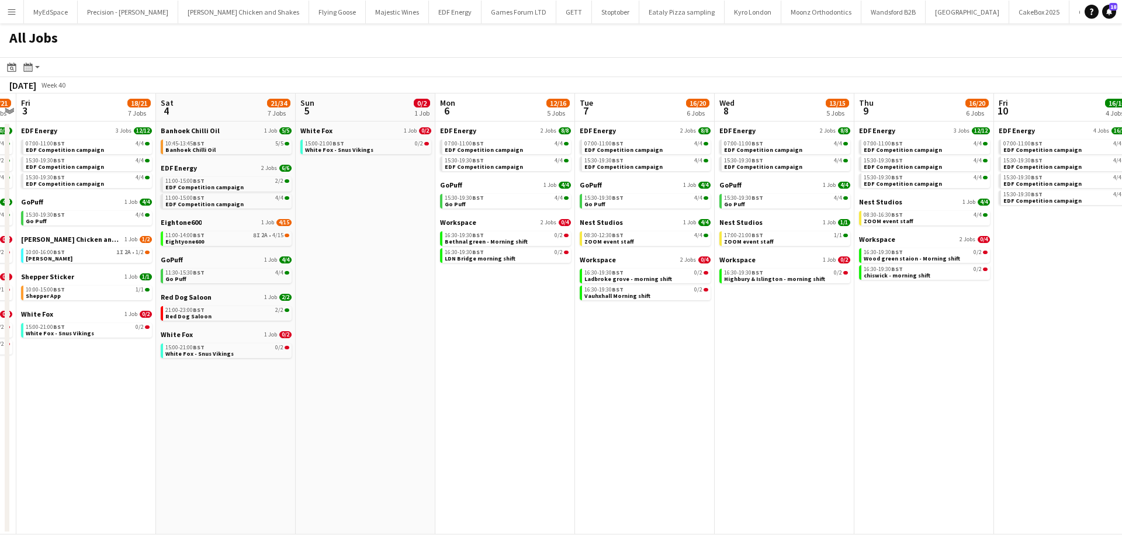
drag, startPoint x: 834, startPoint y: 360, endPoint x: 673, endPoint y: 328, distance: 164.5
click at [673, 328] on app-calendar-viewport "Mon 29 14/15 5 Jobs Tue 30 19/25 10 Jobs Wed 1 18/25 10 Jobs Thu 2 14/21 8 Jobs…" at bounding box center [561, 314] width 1122 height 441
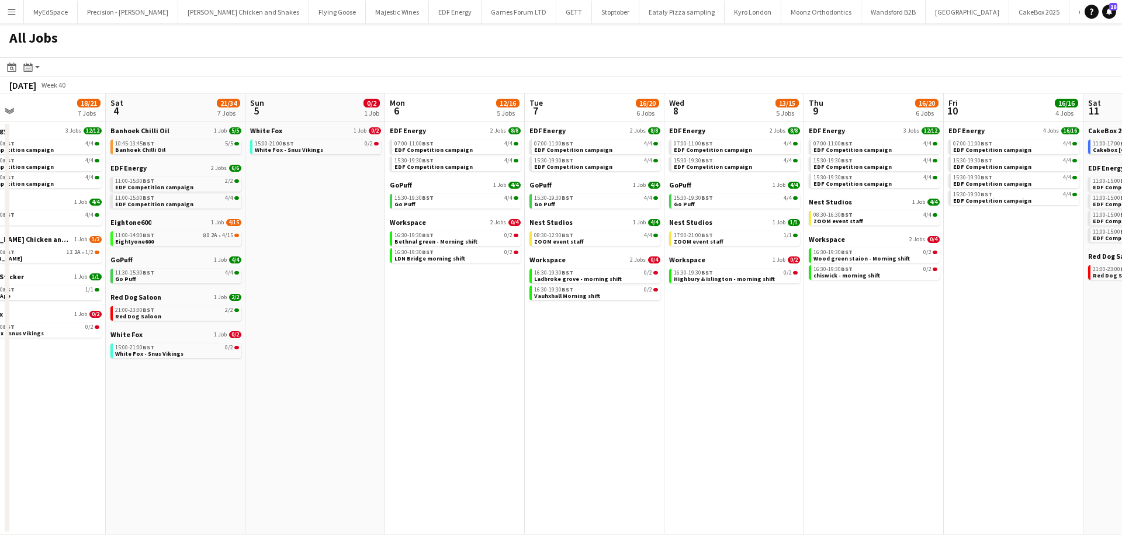
scroll to position [0, 326]
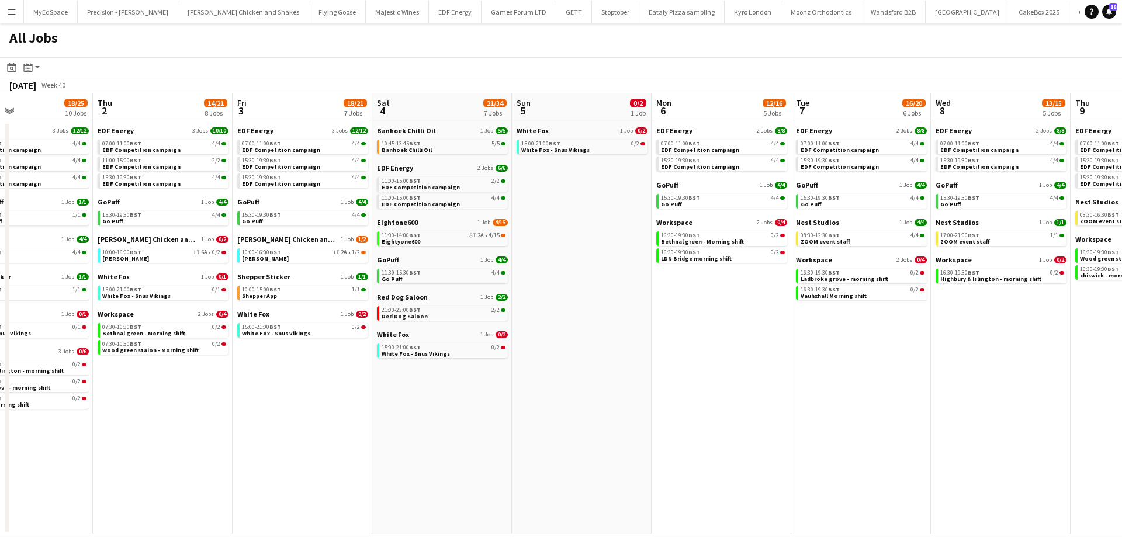
click at [597, 307] on app-all-jobs "All Jobs Date picker SEP 2025 SEP 2025 Monday M Tuesday T Wednesday W Thursday …" at bounding box center [561, 278] width 1122 height 511
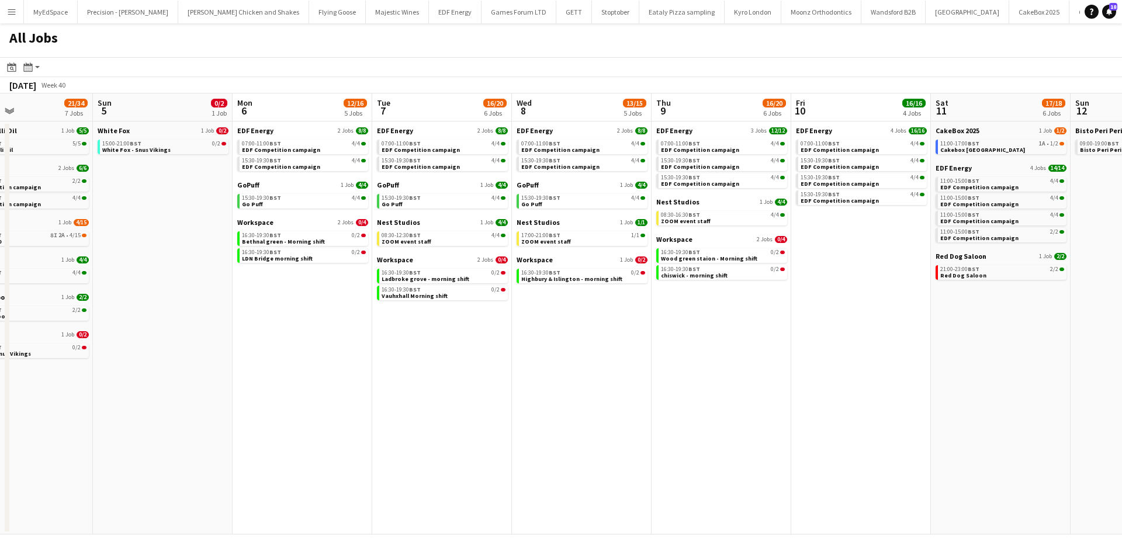
drag, startPoint x: 279, startPoint y: 306, endPoint x: 592, endPoint y: 344, distance: 315.0
click at [650, 344] on app-calendar-viewport "Thu 2 14/21 8 Jobs Fri 3 18/21 7 Jobs Sat 4 21/34 7 Jobs Sun 5 0/2 1 Job Mon 6 …" at bounding box center [561, 314] width 1122 height 441
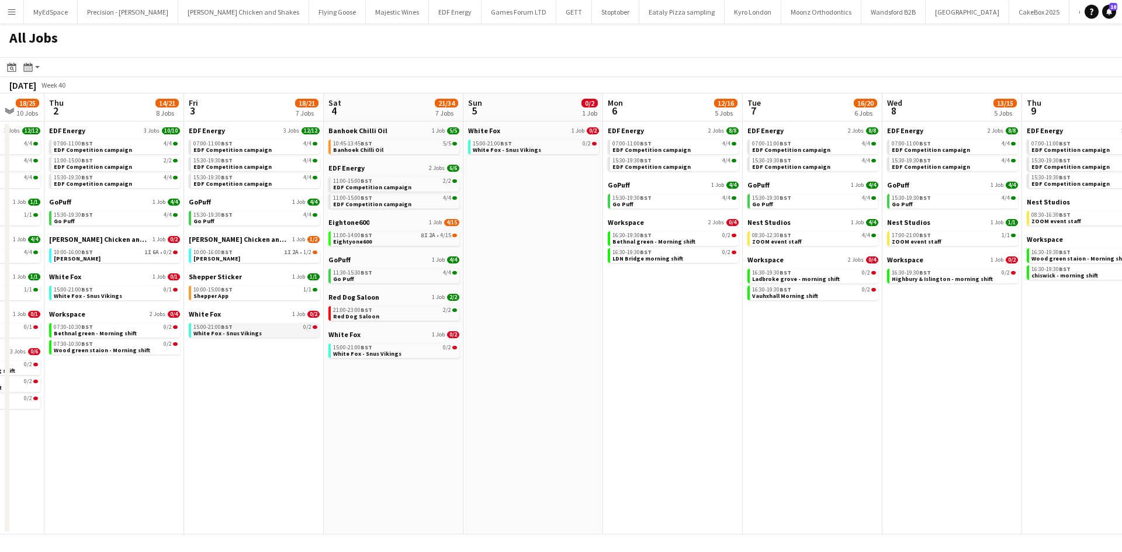
drag, startPoint x: 460, startPoint y: 329, endPoint x: 569, endPoint y: 330, distance: 108.7
click at [659, 330] on app-calendar-viewport "Tue 30 19/25 10 Jobs Wed 1 18/25 10 Jobs Thu 2 14/21 8 Jobs Fri 3 18/21 7 Jobs …" at bounding box center [561, 314] width 1122 height 441
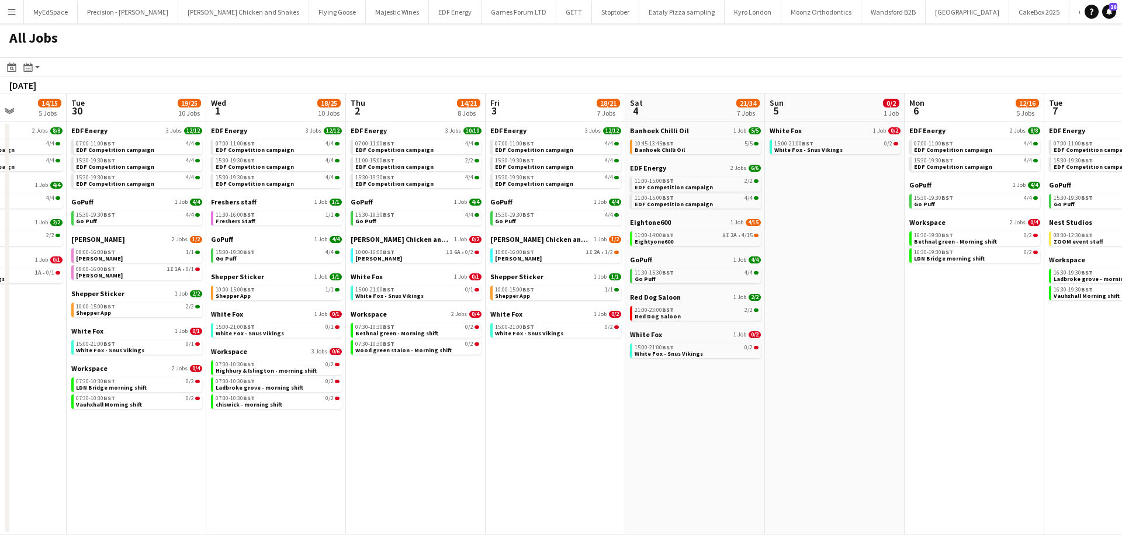
drag, startPoint x: 440, startPoint y: 335, endPoint x: 694, endPoint y: 336, distance: 254.3
click at [695, 335] on app-calendar-viewport "Sat 27 29/29 9 Jobs Sun 28 9/9 3 Jobs Mon 29 14/15 5 Jobs Tue 30 19/25 10 Jobs …" at bounding box center [561, 314] width 1122 height 441
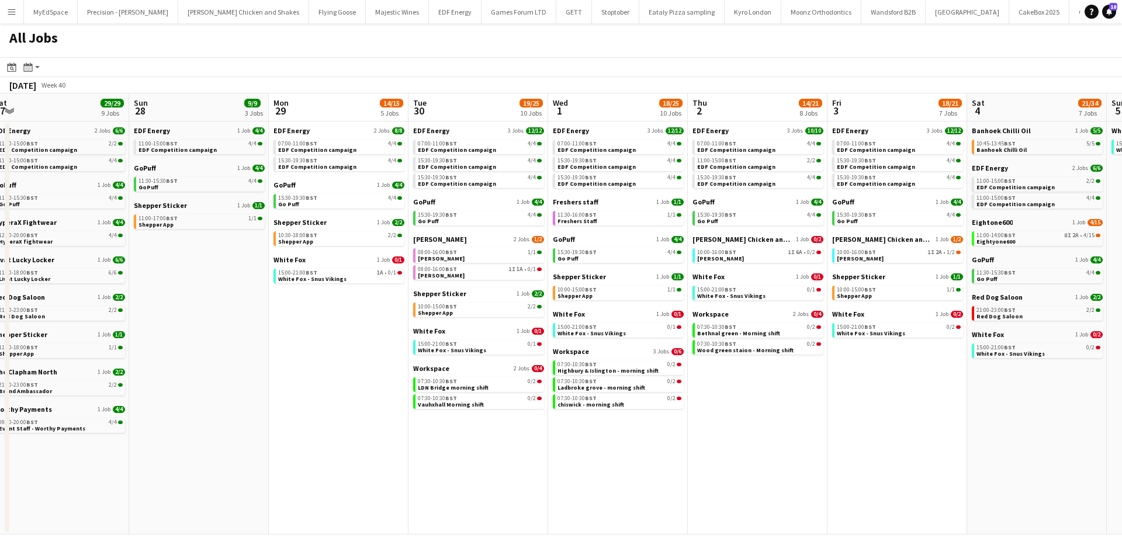
drag, startPoint x: 478, startPoint y: 343, endPoint x: 706, endPoint y: 346, distance: 228.6
click at [706, 346] on app-calendar-viewport "Thu 25 37/37 12 Jobs Fri 26 24/24 8 Jobs Sat 27 29/29 9 Jobs Sun 28 9/9 3 Jobs …" at bounding box center [561, 314] width 1122 height 441
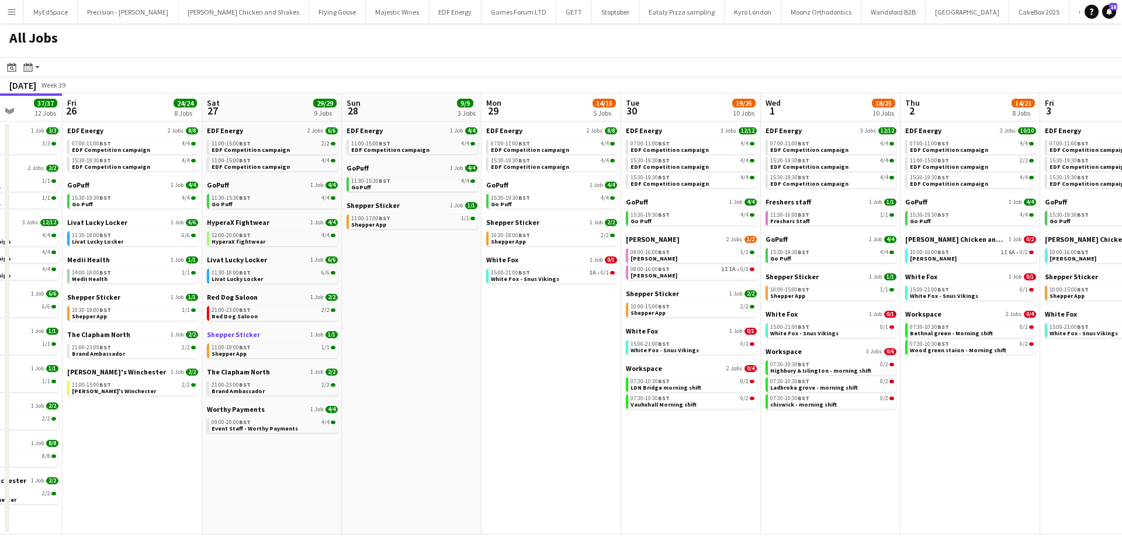
drag, startPoint x: 481, startPoint y: 330, endPoint x: 731, endPoint y: 333, distance: 249.6
click at [741, 333] on app-calendar-viewport "Tue 23 24/24 9 Jobs Wed 24 20/20 7 Jobs Thu 25 37/37 12 Jobs Fri 26 24/24 8 Job…" at bounding box center [561, 314] width 1122 height 441
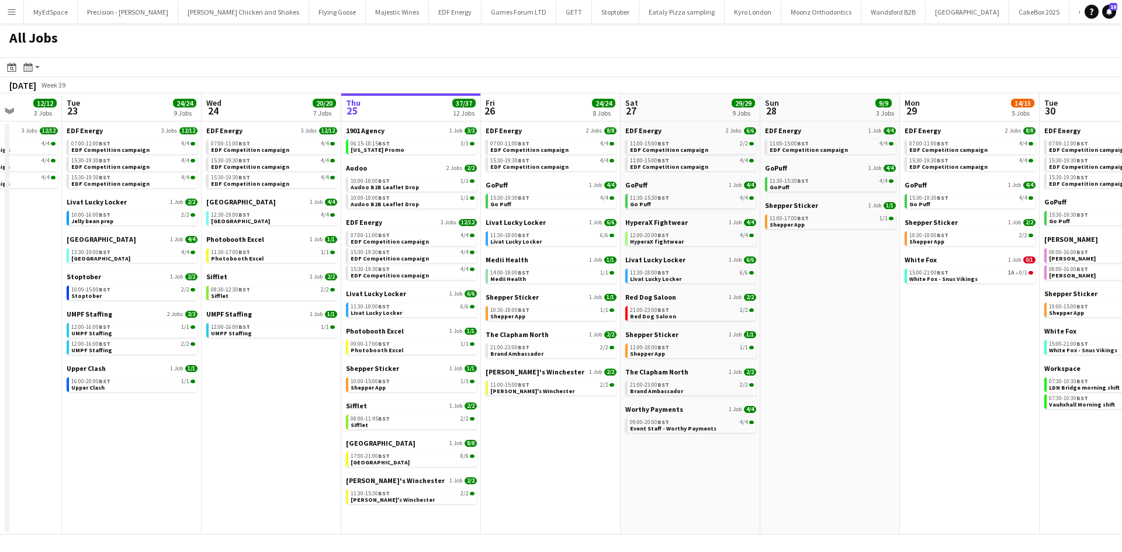
drag, startPoint x: 726, startPoint y: 341, endPoint x: 750, endPoint y: 339, distance: 24.1
click at [754, 341] on app-calendar-viewport "Sat 20 20/21 9 Jobs Sun 21 2/2 1 Job Mon 22 12/12 3 Jobs Tue 23 24/24 9 Jobs We…" at bounding box center [561, 314] width 1122 height 441
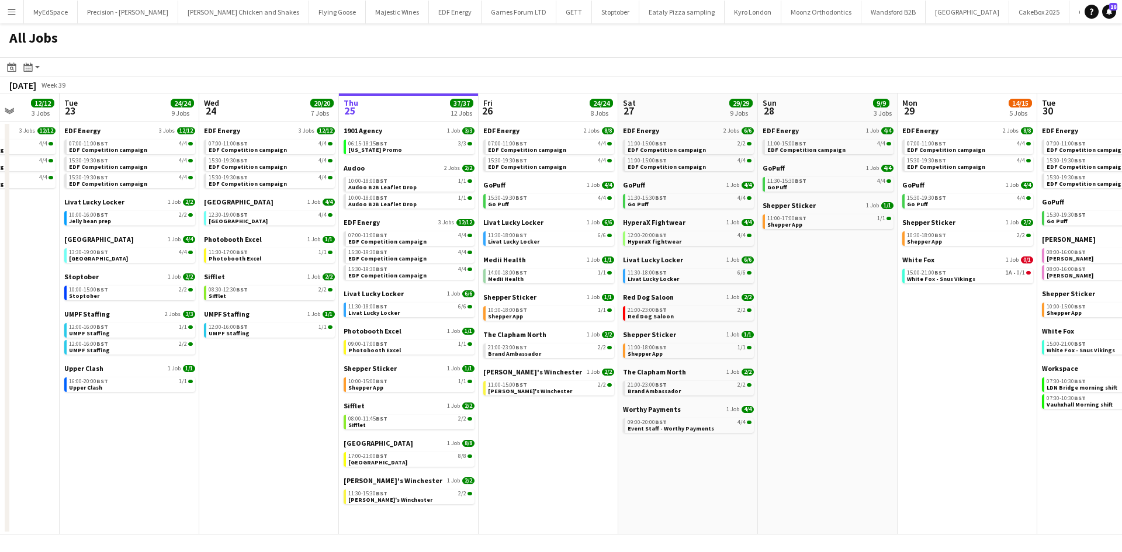
scroll to position [0, 281]
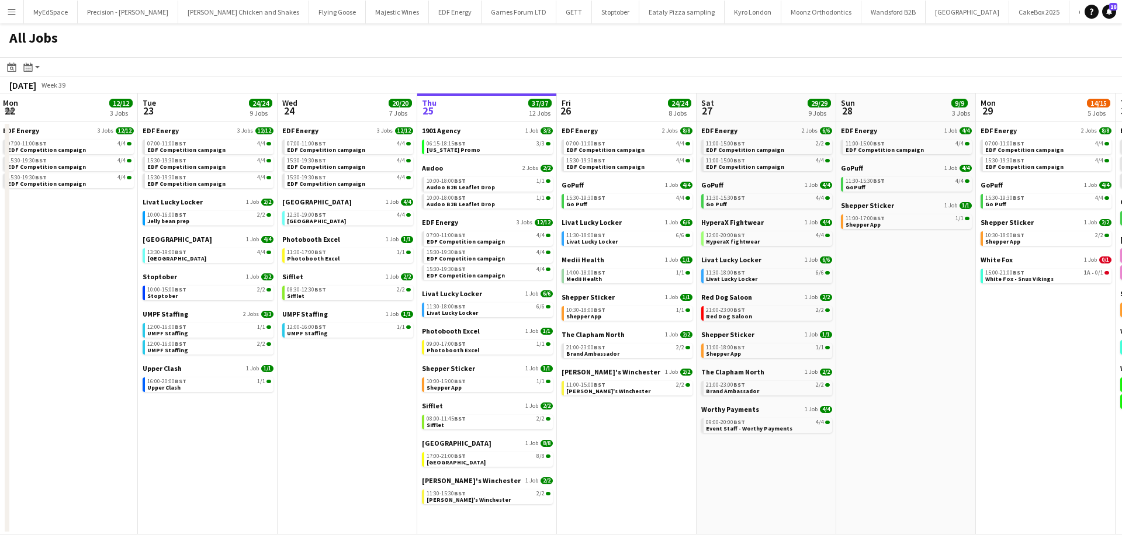
drag, startPoint x: 722, startPoint y: 489, endPoint x: 801, endPoint y: 488, distance: 78.3
click at [801, 488] on app-calendar-viewport "Sat 20 20/21 9 Jobs Sun 21 2/2 1 Job Mon 22 12/12 3 Jobs Tue 23 24/24 9 Jobs We…" at bounding box center [561, 314] width 1122 height 441
click at [804, 393] on link "21:00-23:00 BST 2/2 Brand Ambassador" at bounding box center [768, 387] width 124 height 13
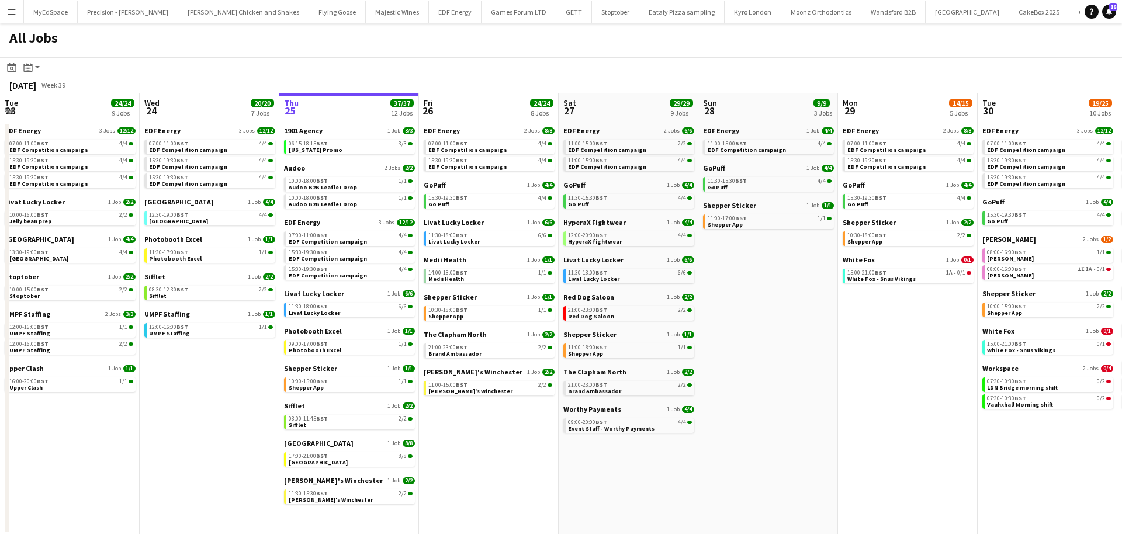
drag, startPoint x: 977, startPoint y: 421, endPoint x: 808, endPoint y: 402, distance: 169.4
click at [817, 399] on app-calendar-viewport "Sat 20 20/21 9 Jobs Sun 21 2/2 1 Job Mon 22 12/12 3 Jobs Tue 23 24/24 9 Jobs We…" at bounding box center [561, 314] width 1122 height 441
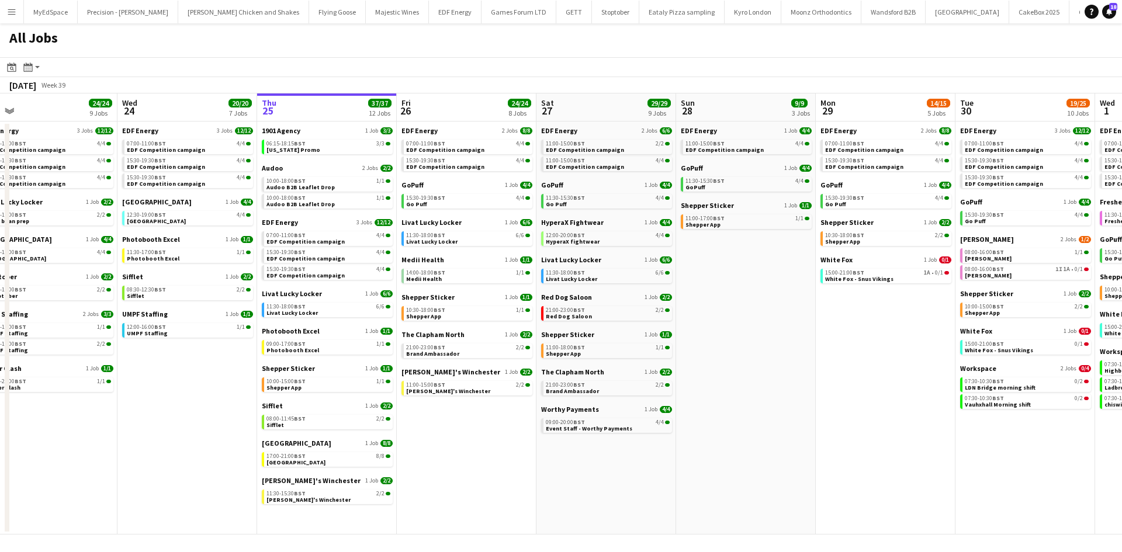
scroll to position [0, 341]
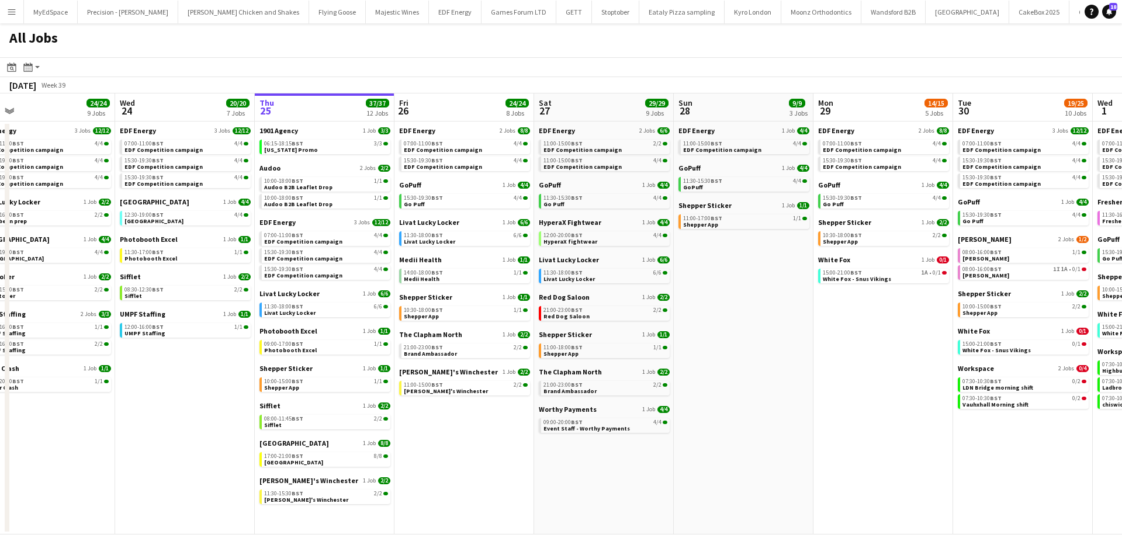
drag, startPoint x: 907, startPoint y: 426, endPoint x: 743, endPoint y: 441, distance: 164.9
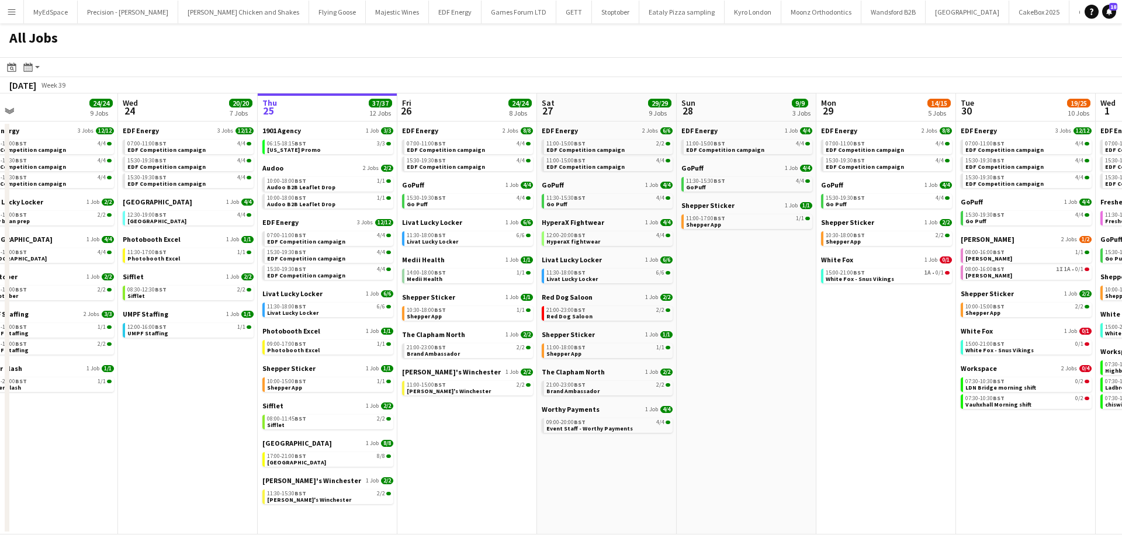
click at [745, 437] on app-calendar-viewport "Sat 20 20/21 9 Jobs Sun 21 2/2 1 Job Mon 22 12/12 3 Jobs Tue 23 24/24 9 Jobs We…" at bounding box center [561, 314] width 1122 height 441
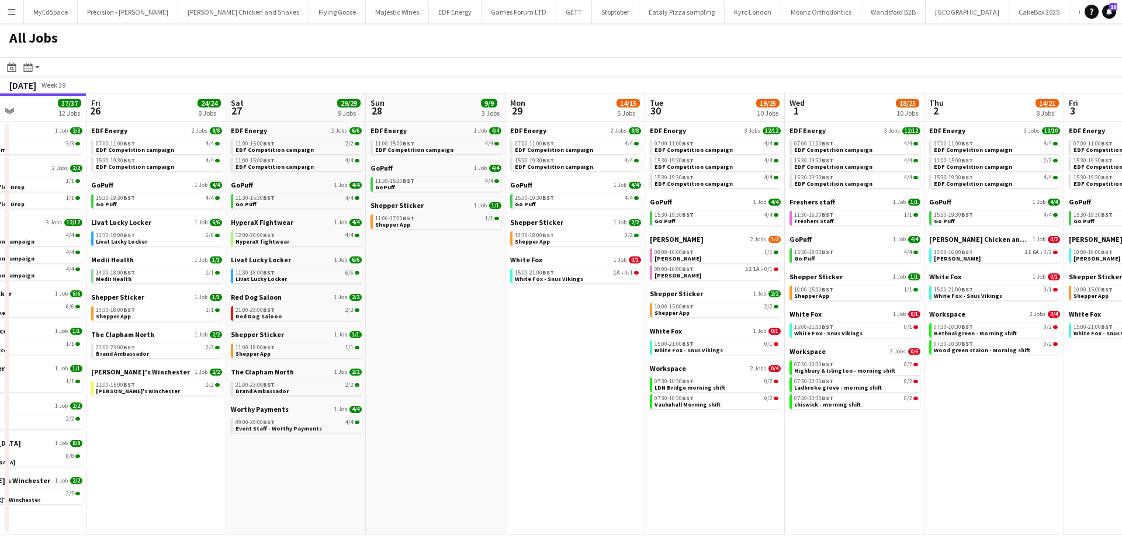
drag, startPoint x: 797, startPoint y: 432, endPoint x: 731, endPoint y: 421, distance: 67.0
click at [731, 421] on app-calendar-viewport "Mon 22 12/12 3 Jobs Tue 23 24/24 9 Jobs Wed 24 20/20 7 Jobs Thu 25 37/37 12 Job…" at bounding box center [561, 314] width 1122 height 441
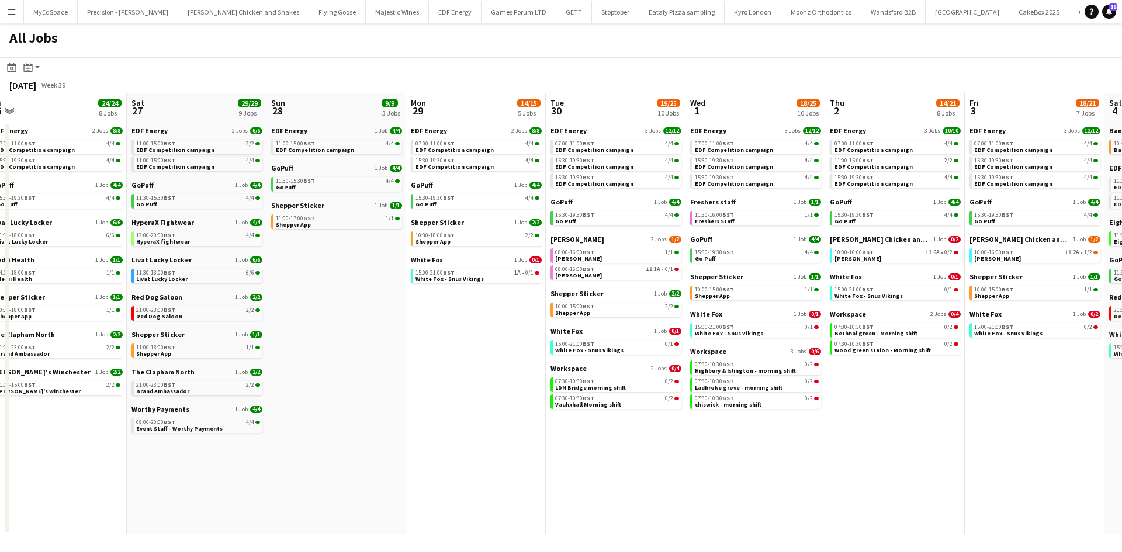
drag, startPoint x: 1000, startPoint y: 433, endPoint x: 906, endPoint y: 416, distance: 94.9
click at [902, 411] on app-calendar-viewport "Mon 22 12/12 3 Jobs Tue 23 24/24 9 Jobs Wed 24 20/20 7 Jobs Thu 25 37/37 12 Job…" at bounding box center [561, 314] width 1122 height 441
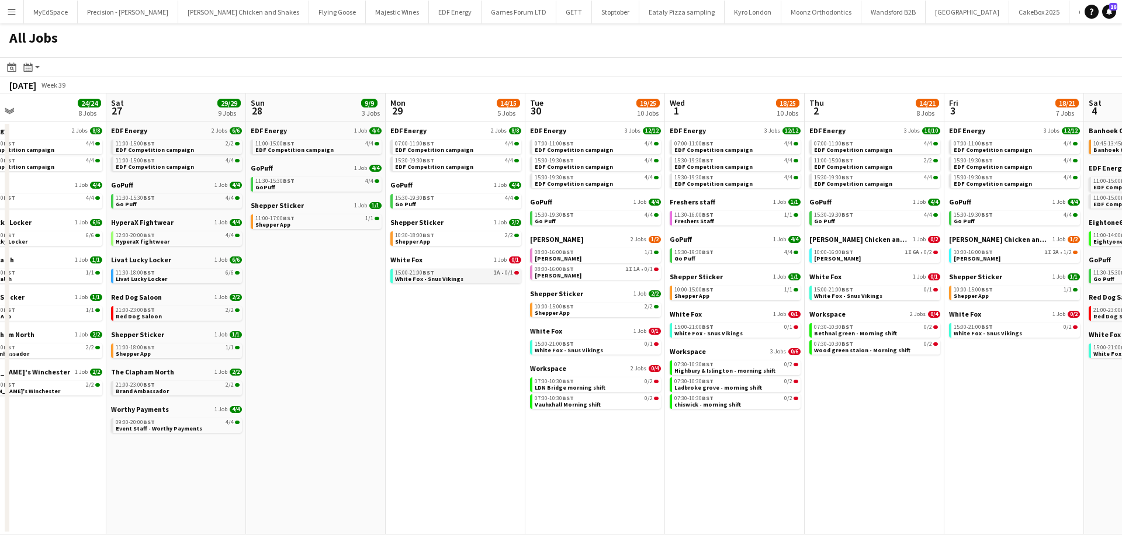
click at [504, 279] on link "15:00-21:00 BST 1A • 0/1 White Fox - Snus Vikings" at bounding box center [457, 275] width 124 height 13
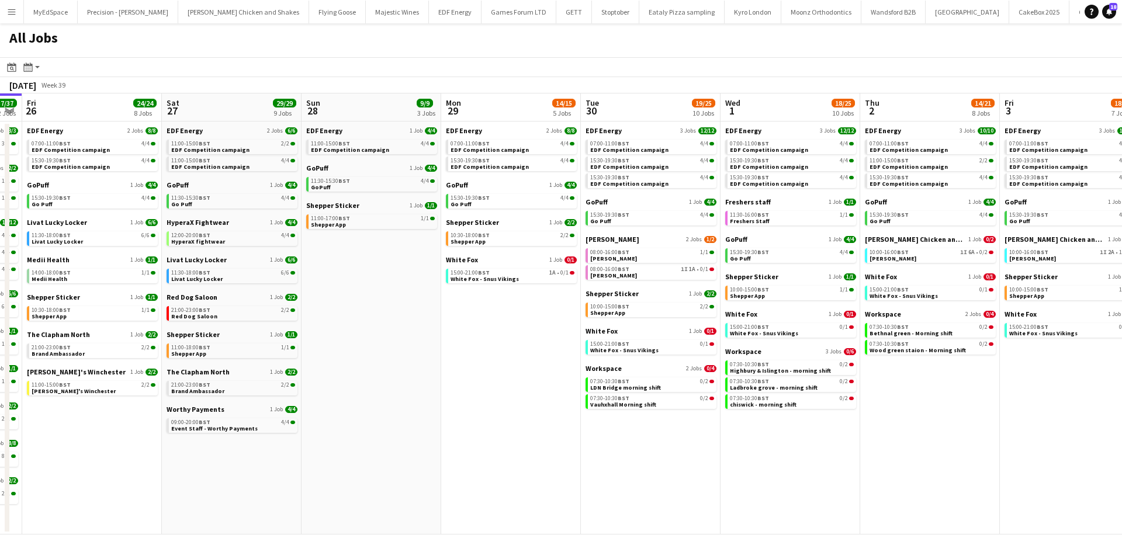
drag, startPoint x: 898, startPoint y: 503, endPoint x: 898, endPoint y: 493, distance: 9.4
click at [898, 493] on app-calendar-viewport "Mon 22 12/12 3 Jobs Tue 23 24/24 9 Jobs Wed 24 20/20 7 Jobs Thu 25 37/37 12 Job…" at bounding box center [561, 314] width 1122 height 441
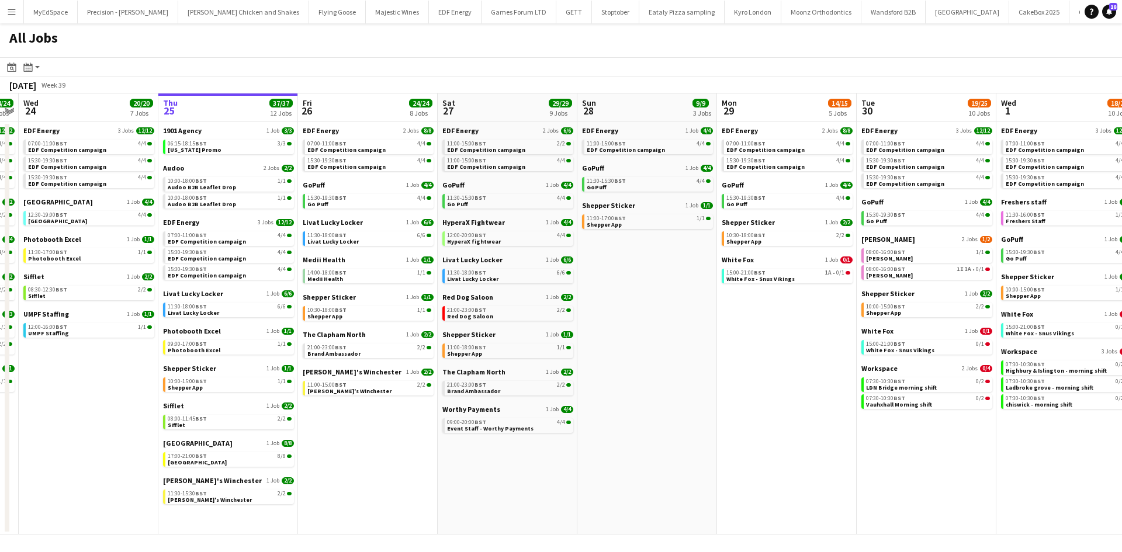
drag, startPoint x: 1091, startPoint y: 483, endPoint x: 1068, endPoint y: 488, distance: 22.8
click at [1099, 487] on app-calendar-viewport "Mon 22 12/12 3 Jobs Tue 23 24/24 9 Jobs Wed 24 20/20 7 Jobs Thu 25 37/37 12 Job…" at bounding box center [561, 314] width 1122 height 441
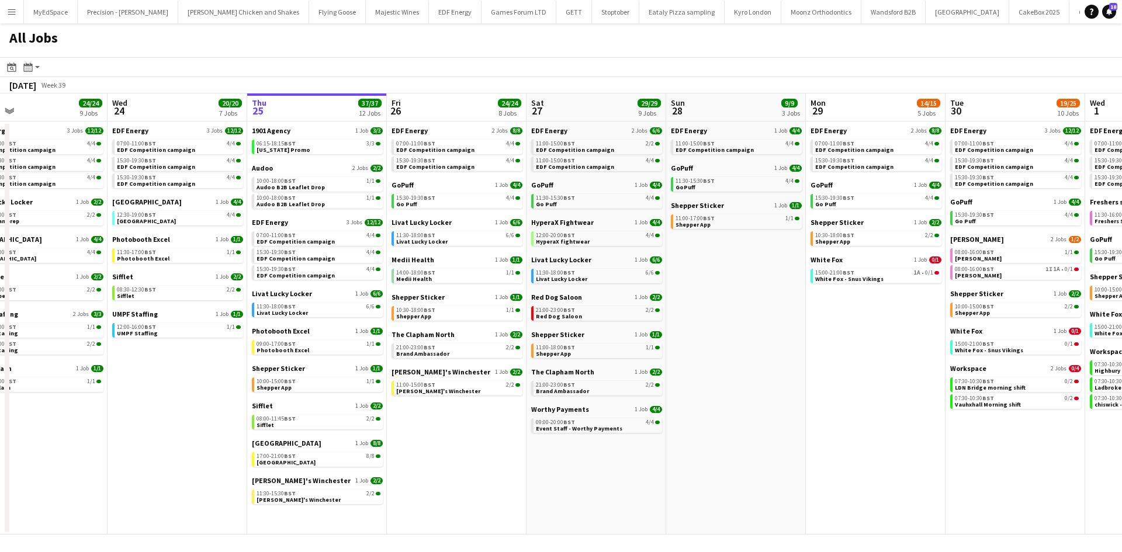
drag, startPoint x: 614, startPoint y: 522, endPoint x: 704, endPoint y: 525, distance: 90.1
click at [704, 523] on app-calendar-viewport "Sun 21 2/2 1 Job Mon 22 12/12 3 Jobs Tue 23 24/24 9 Jobs Wed 24 20/20 7 Jobs Th…" at bounding box center [561, 314] width 1122 height 441
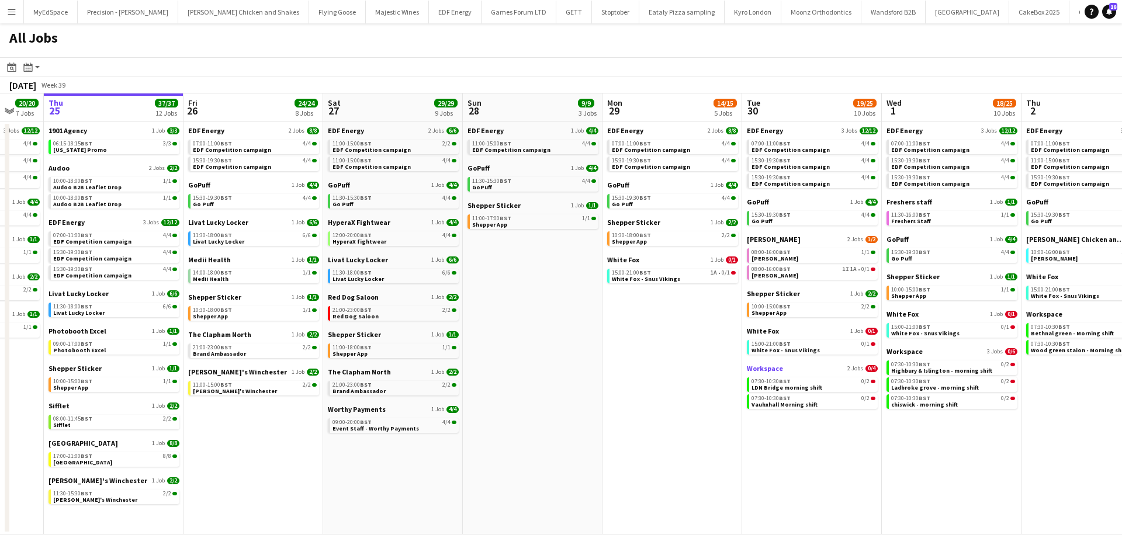
drag, startPoint x: 955, startPoint y: 428, endPoint x: 478, endPoint y: 366, distance: 481.5
click at [475, 366] on app-calendar-viewport "Sun 21 2/2 1 Job Mon 22 12/12 3 Jobs Tue 23 24/24 9 Jobs Wed 24 20/20 7 Jobs Th…" at bounding box center [561, 314] width 1122 height 441
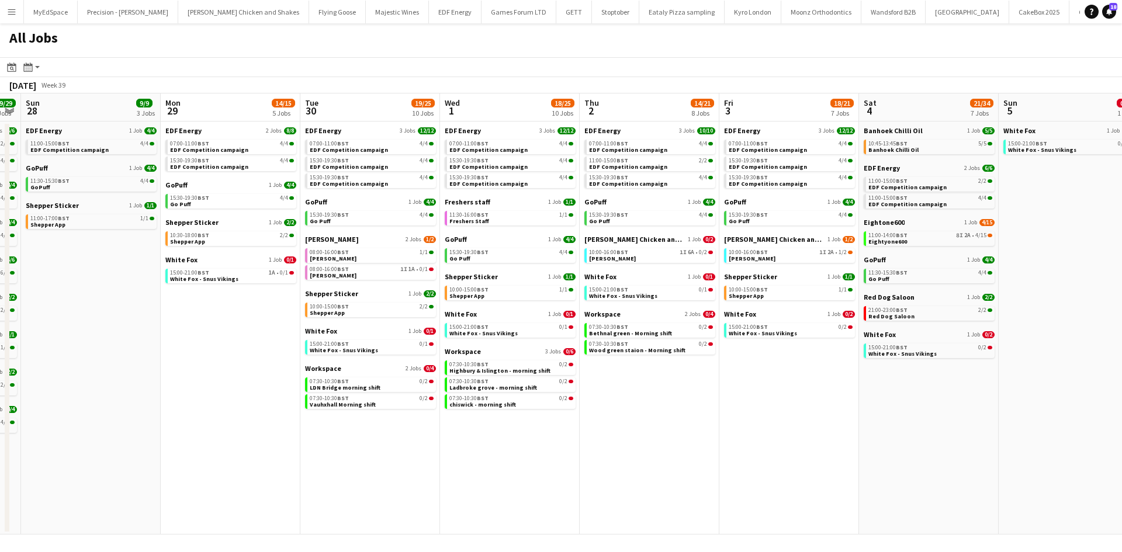
drag, startPoint x: 675, startPoint y: 399, endPoint x: 691, endPoint y: 399, distance: 17.0
click at [670, 399] on app-calendar-viewport "Thu 25 37/37 12 Jobs Fri 26 24/24 8 Jobs Sat 27 29/29 9 Jobs Sun 28 9/9 3 Jobs …" at bounding box center [561, 314] width 1122 height 441
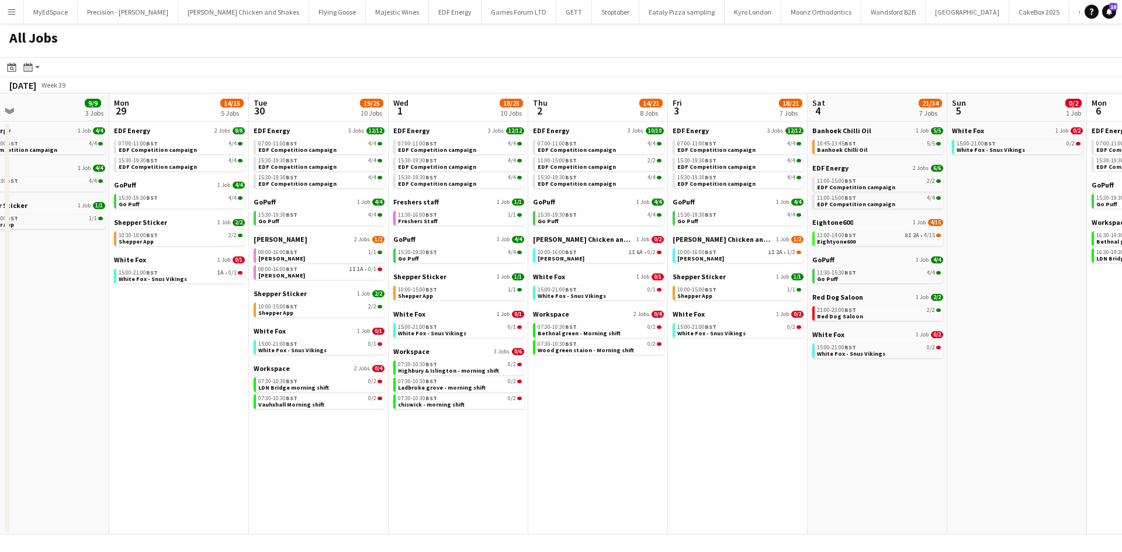
drag, startPoint x: 831, startPoint y: 407, endPoint x: 779, endPoint y: 403, distance: 52.2
click at [780, 404] on app-calendar-viewport "Thu 25 37/37 12 Jobs Fri 26 24/24 8 Jobs Sat 27 29/29 9 Jobs Sun 28 9/9 3 Jobs …" at bounding box center [561, 314] width 1122 height 441
click at [913, 306] on app-calendar-brief-board "Red Dog Saloon 1 Job 2/2 21:00-23:00 BST 2/2 Red Dog Saloon" at bounding box center [877, 307] width 131 height 28
click at [907, 314] on link "21:00-23:00 BST 2/2 Red Dog Saloon" at bounding box center [879, 312] width 124 height 13
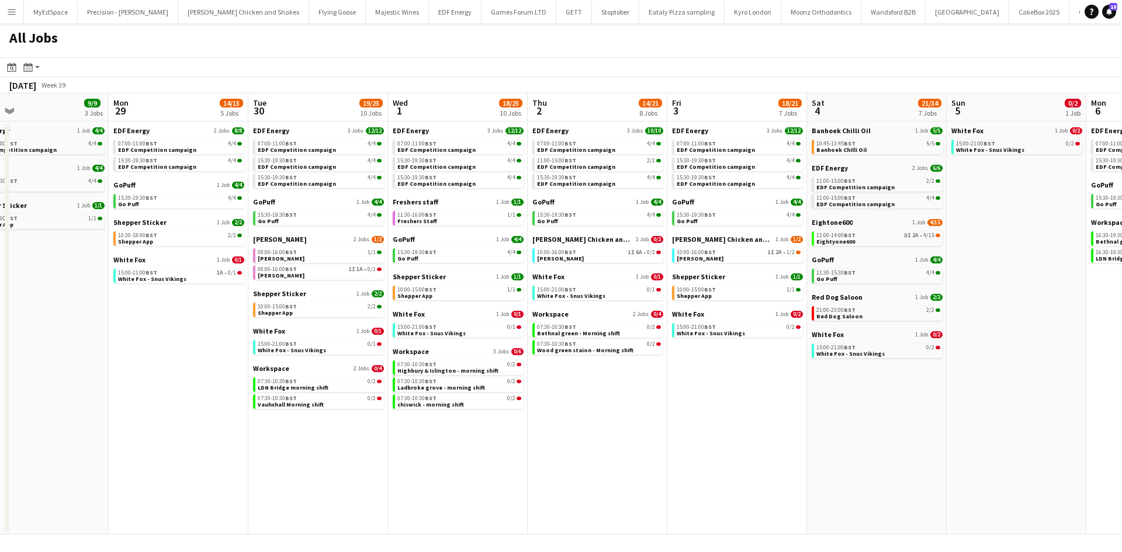
click at [12, 15] on app-icon "Menu" at bounding box center [11, 11] width 9 height 9
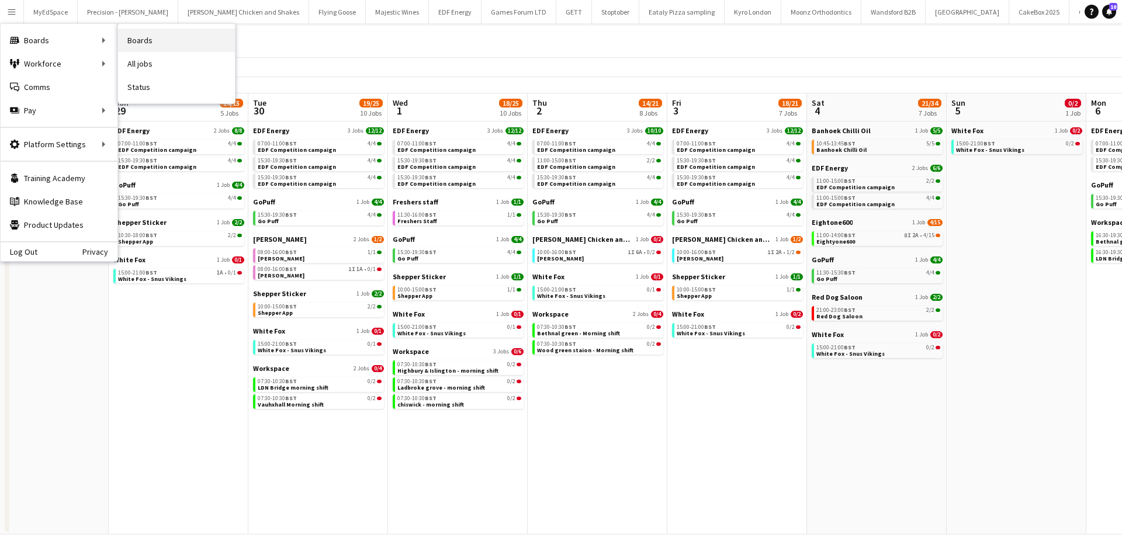
click at [154, 36] on link "Boards" at bounding box center [176, 40] width 117 height 23
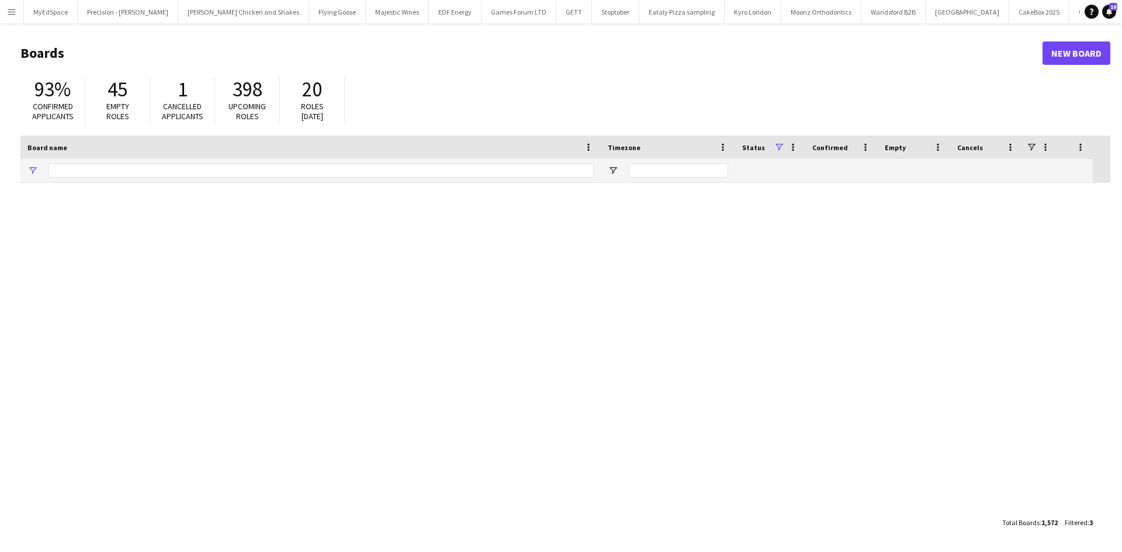
type input "*****"
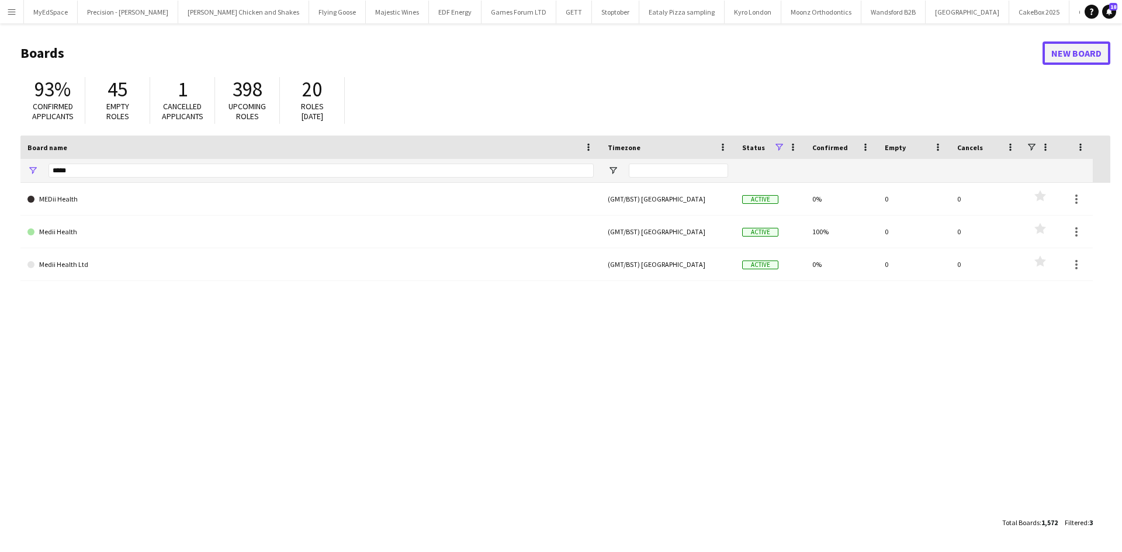
click at [1077, 54] on link "New Board" at bounding box center [1077, 53] width 68 height 23
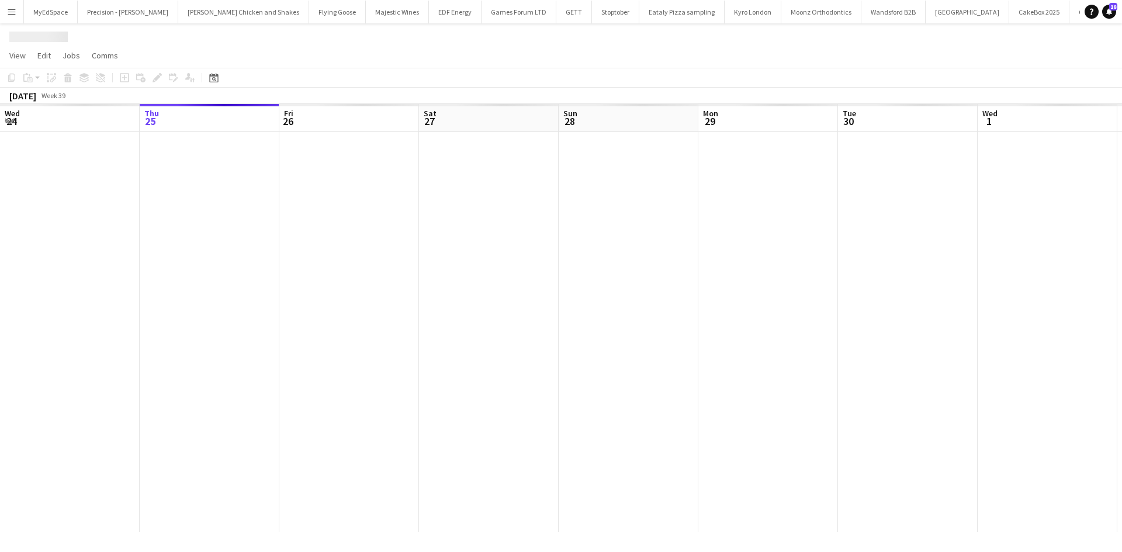
scroll to position [0, 3135]
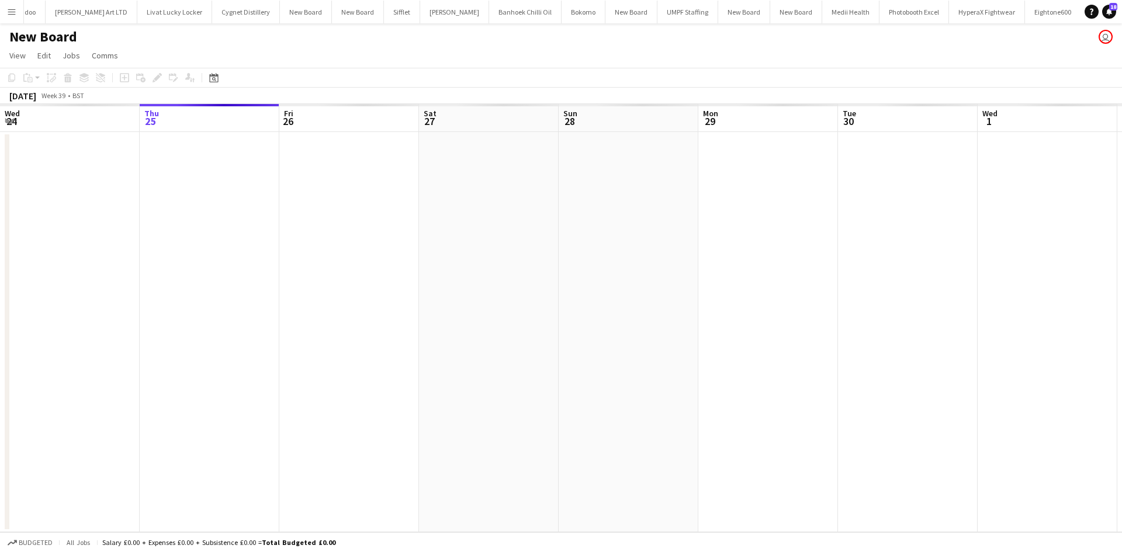
click at [631, 151] on app-date-cell at bounding box center [629, 332] width 140 height 400
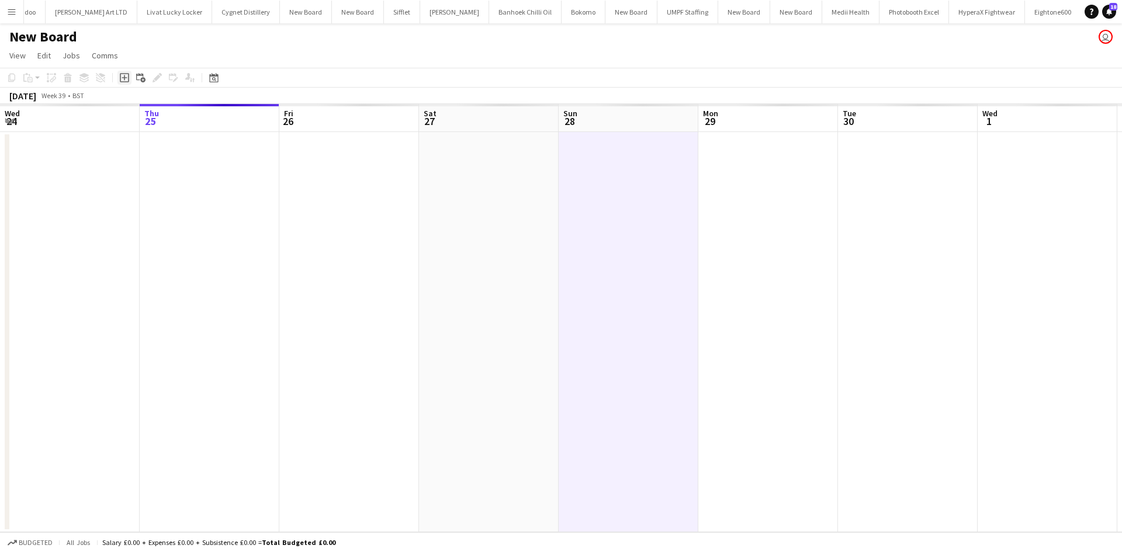
click at [123, 78] on icon at bounding box center [124, 77] width 5 height 5
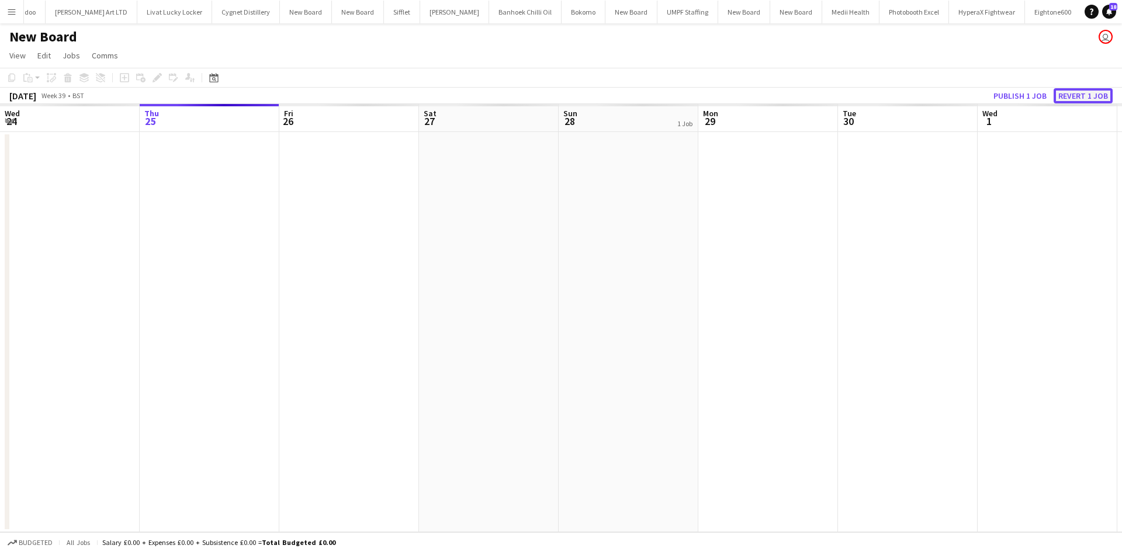
click at [1079, 96] on button "Revert 1 job" at bounding box center [1083, 95] width 59 height 15
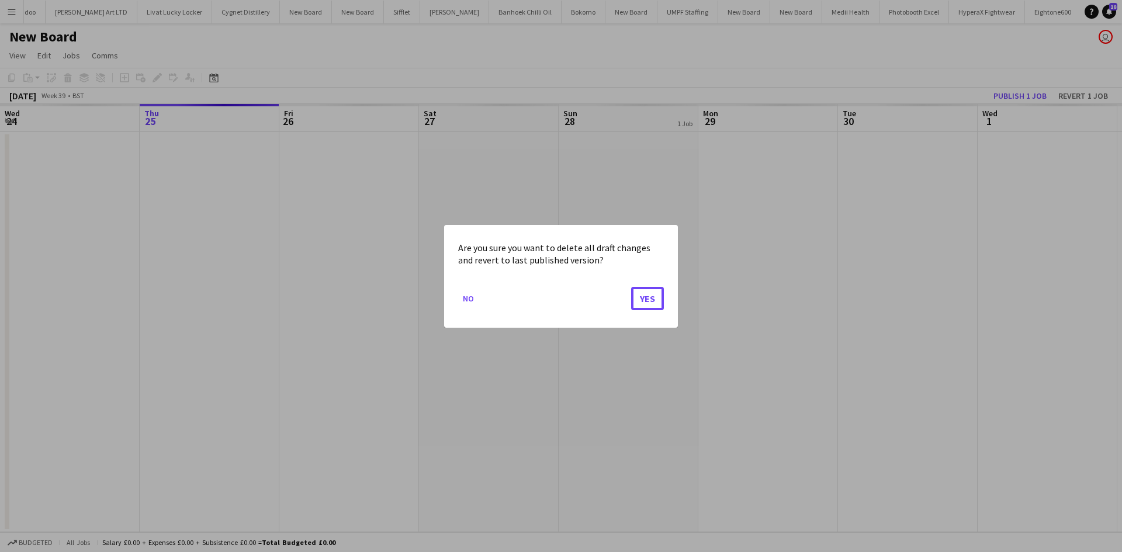
drag, startPoint x: 637, startPoint y: 290, endPoint x: 634, endPoint y: 274, distance: 16.6
click at [637, 291] on button "Yes" at bounding box center [647, 297] width 33 height 23
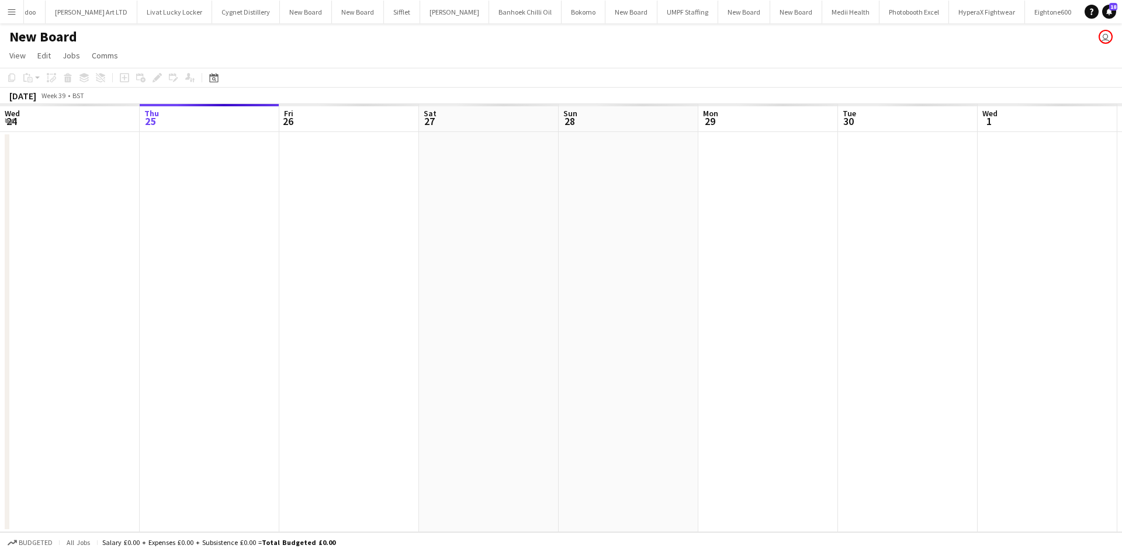
click at [618, 176] on app-date-cell at bounding box center [629, 332] width 140 height 400
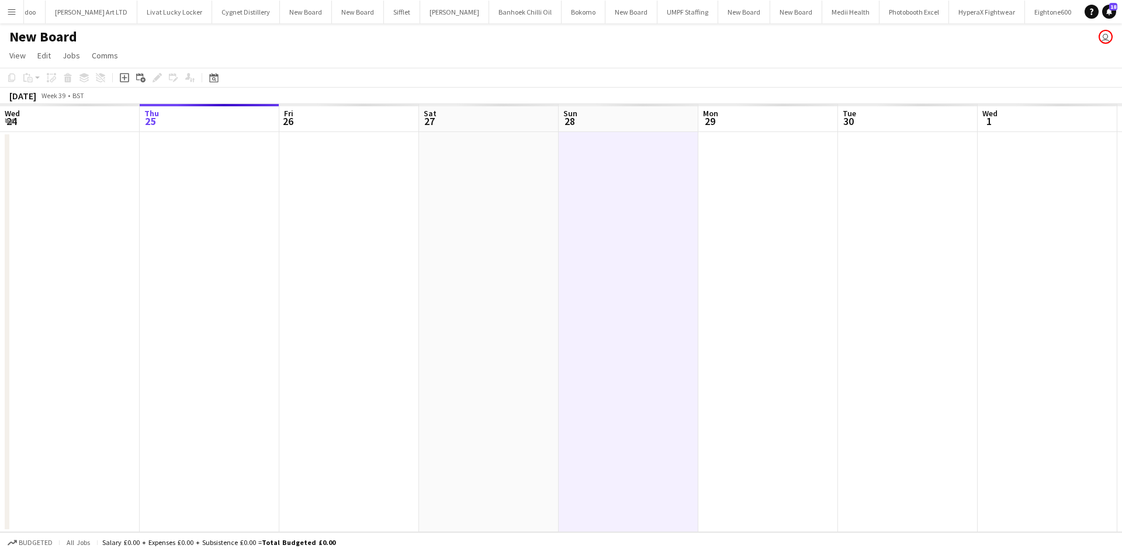
click at [628, 184] on app-date-cell at bounding box center [629, 332] width 140 height 400
click at [628, 181] on app-date-cell at bounding box center [629, 332] width 140 height 400
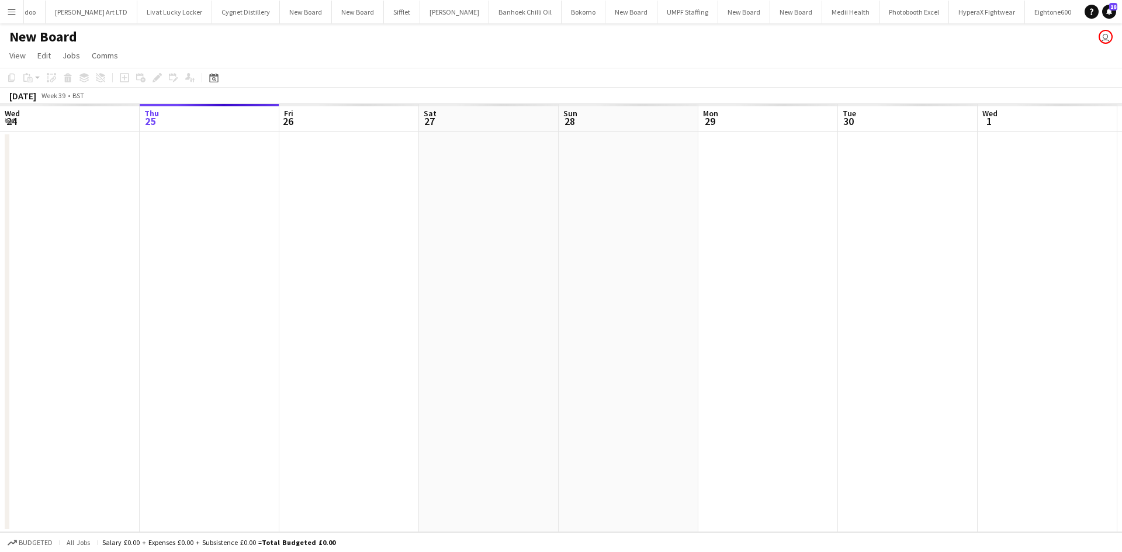
click at [603, 116] on app-board-header-date "Sun 28" at bounding box center [629, 118] width 140 height 28
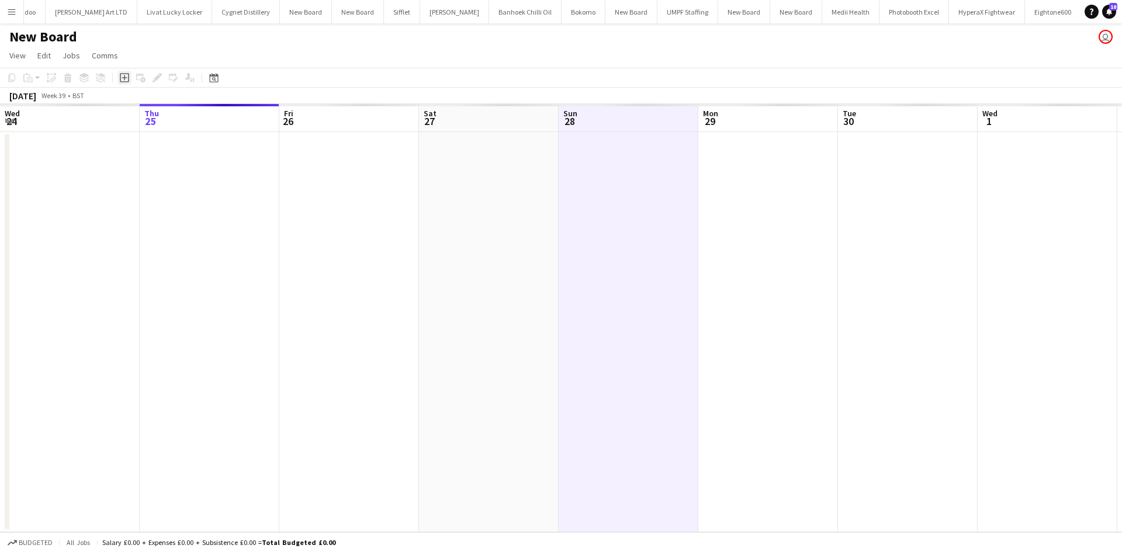
click at [127, 79] on icon "Add job" at bounding box center [124, 77] width 9 height 9
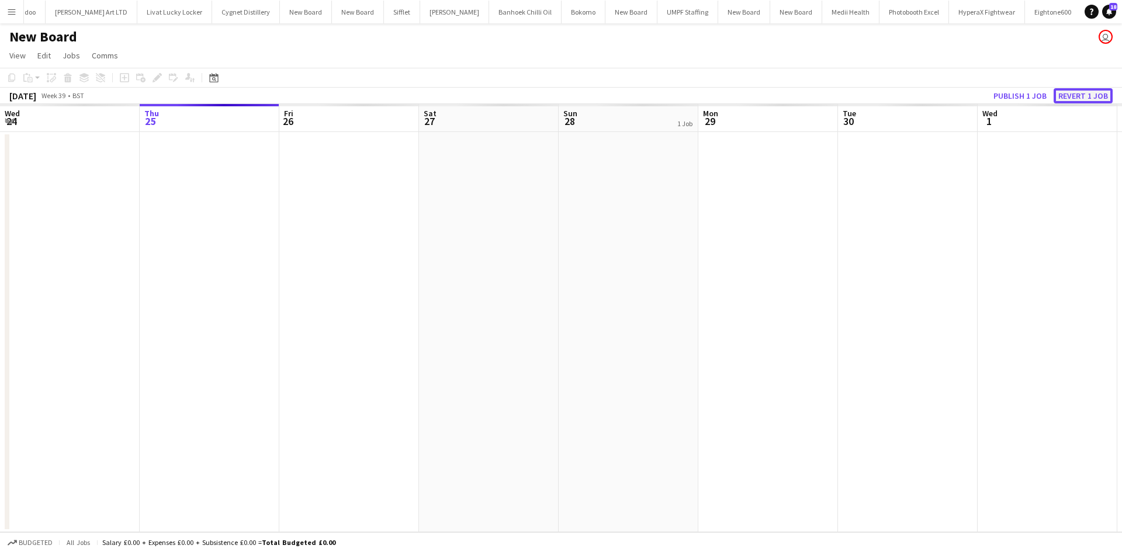
click at [1083, 94] on button "Revert 1 job" at bounding box center [1083, 95] width 59 height 15
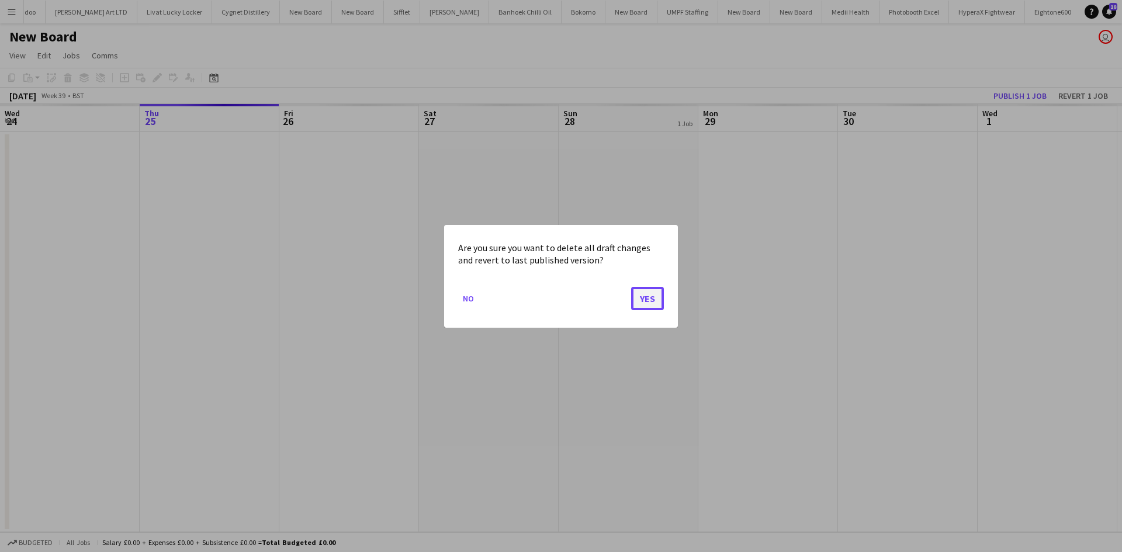
click at [655, 304] on button "Yes" at bounding box center [647, 297] width 33 height 23
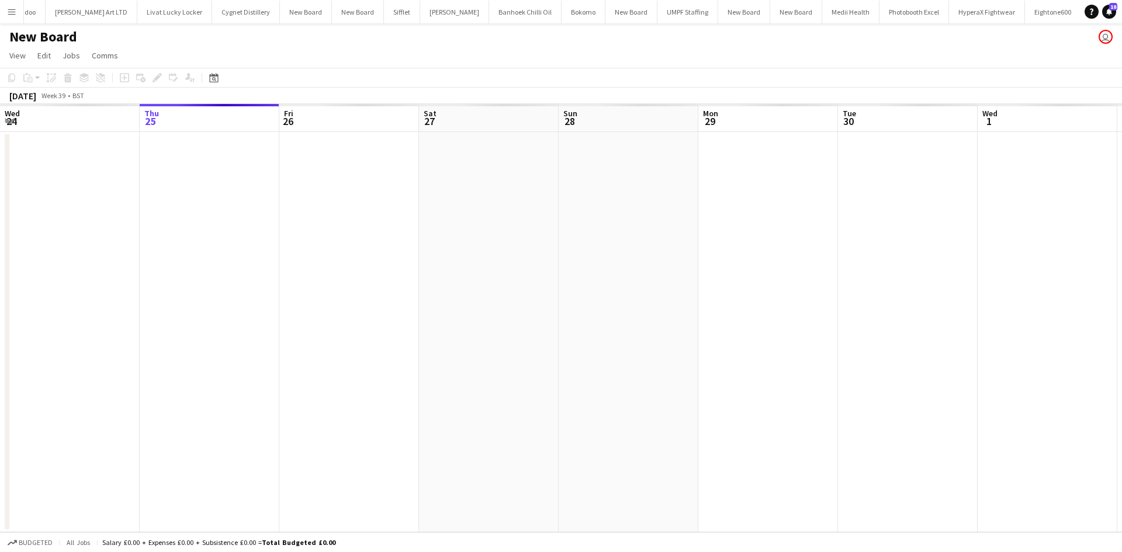
click at [603, 110] on app-board-header-date "Sun 28" at bounding box center [629, 118] width 140 height 28
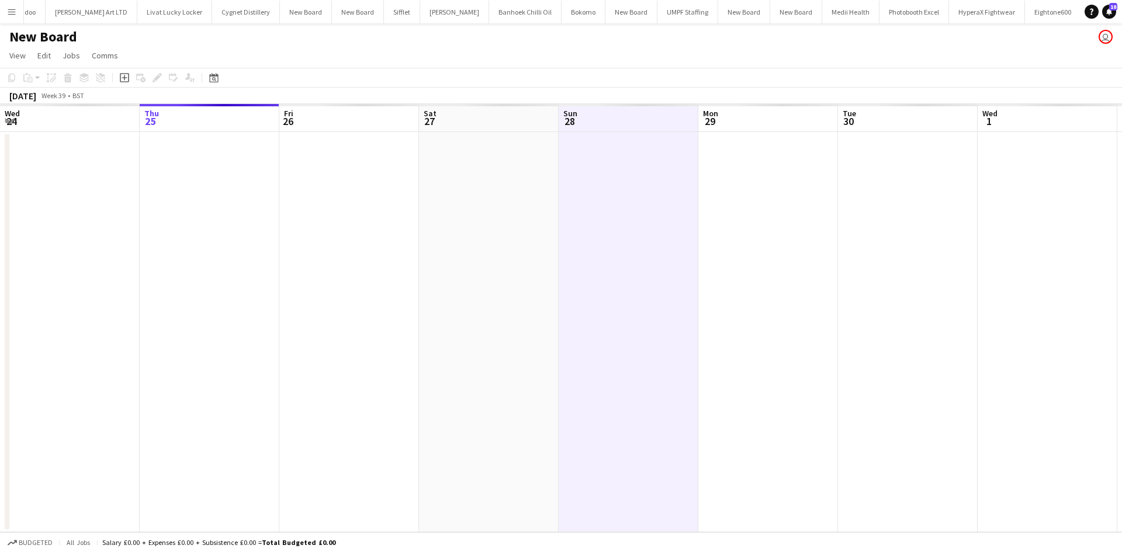
scroll to position [0, 280]
click at [126, 81] on icon "Add job" at bounding box center [124, 77] width 9 height 9
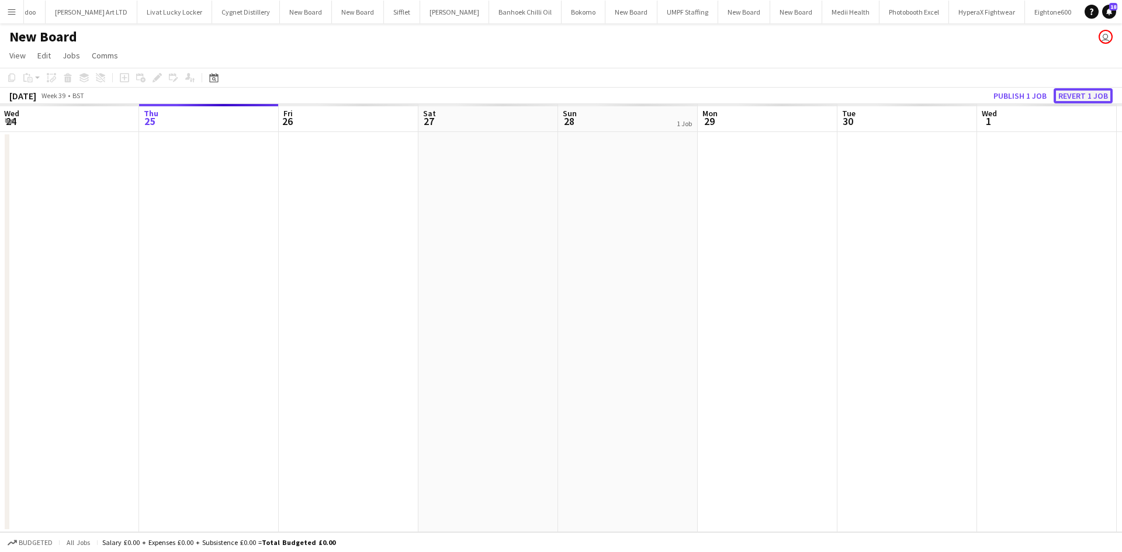
click at [1099, 96] on button "Revert 1 job" at bounding box center [1083, 95] width 59 height 15
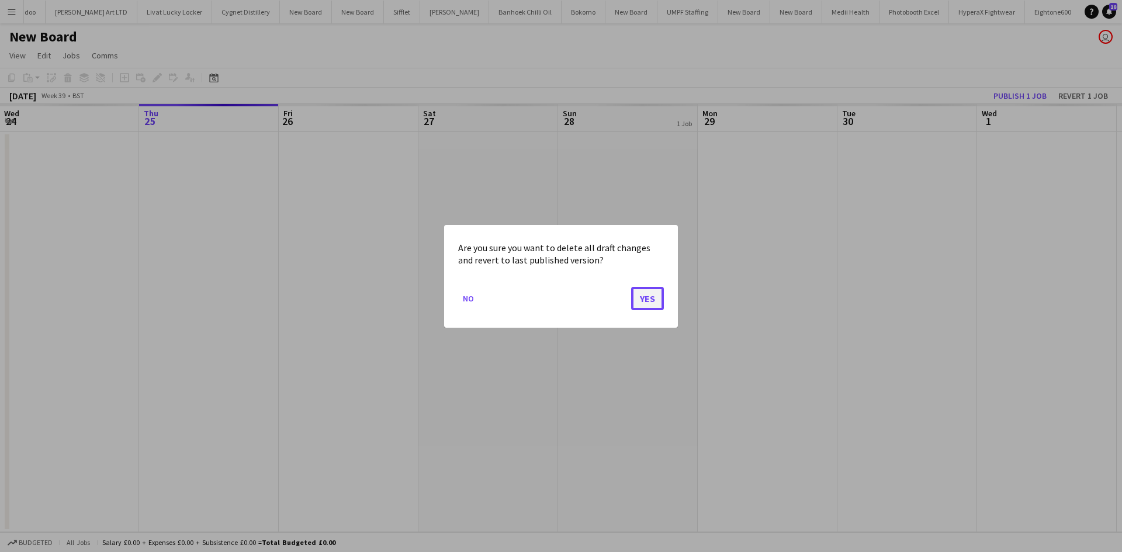
drag, startPoint x: 637, startPoint y: 292, endPoint x: 647, endPoint y: 296, distance: 10.5
click at [640, 293] on button "Yes" at bounding box center [647, 297] width 33 height 23
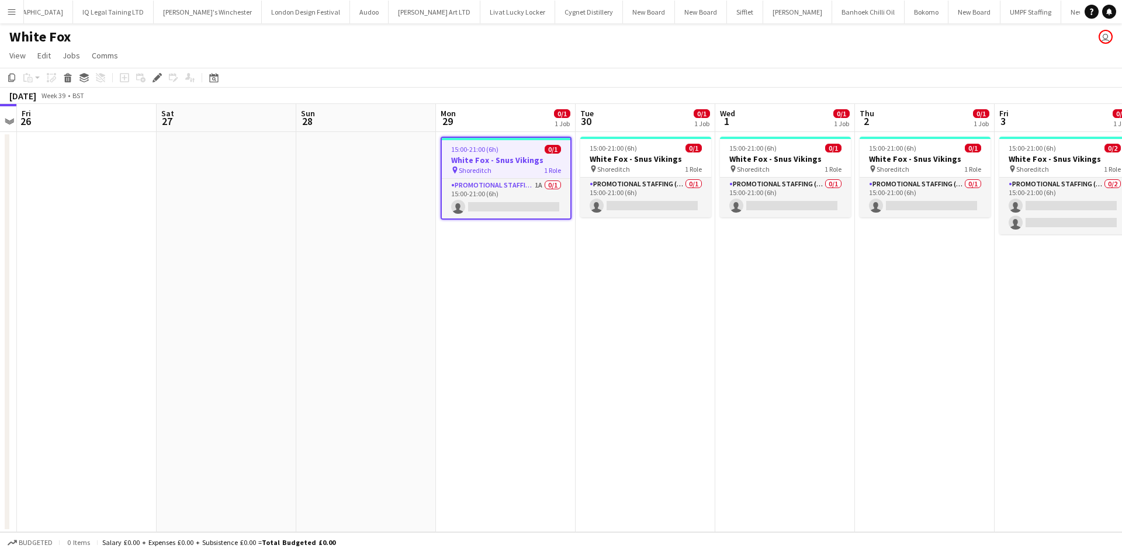
scroll to position [0, 489]
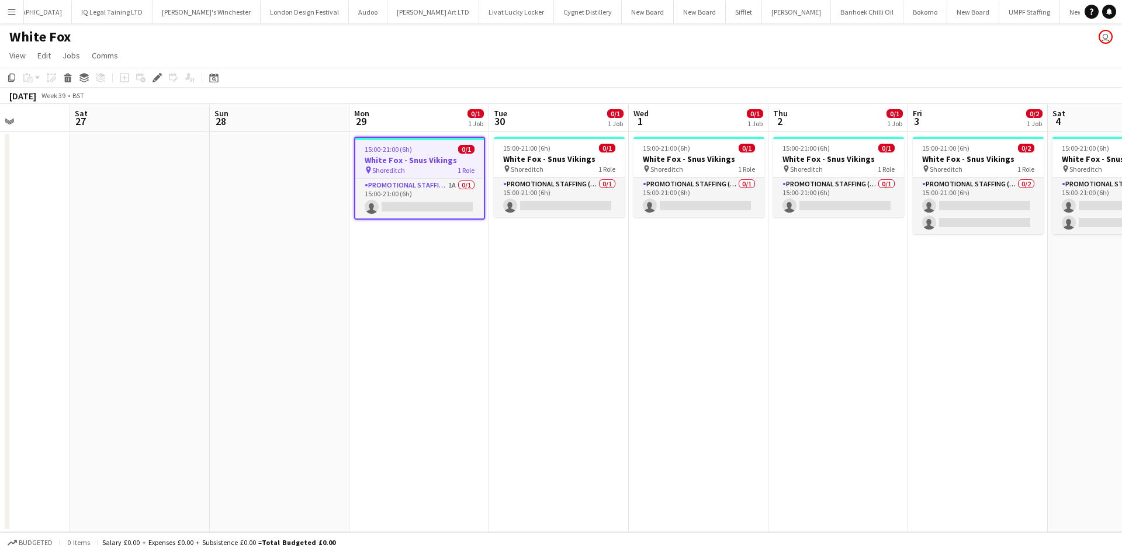
drag, startPoint x: 579, startPoint y: 302, endPoint x: 491, endPoint y: 295, distance: 88.0
click at [491, 295] on app-calendar-viewport "Tue 23 Wed 24 Thu 25 Fri 26 Sat 27 Sun 28 Mon 29 0/1 1 Job Tue 30 0/1 1 Job Wed…" at bounding box center [561, 318] width 1122 height 428
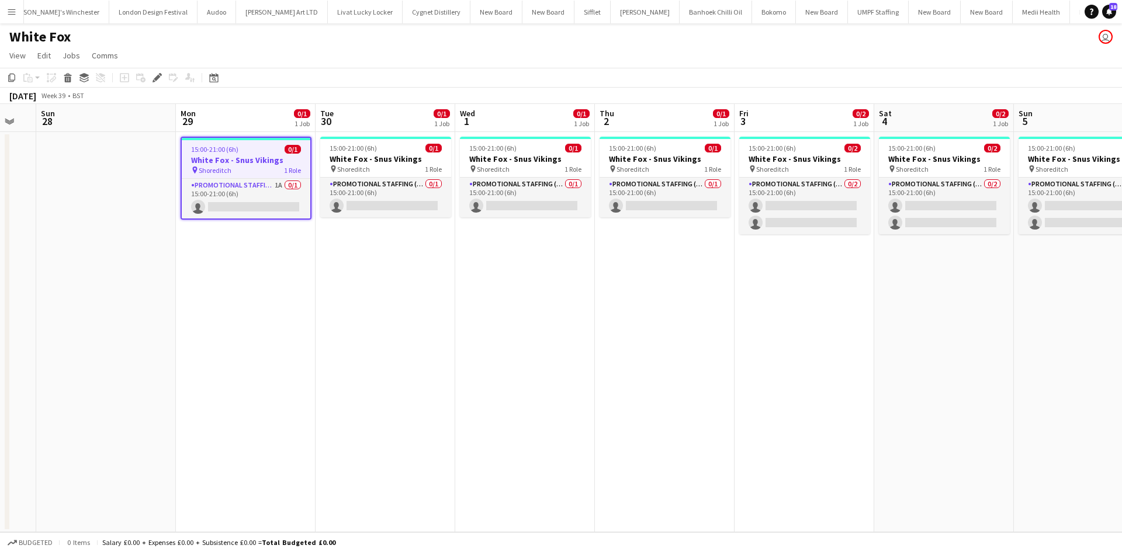
drag, startPoint x: 603, startPoint y: 270, endPoint x: 423, endPoint y: 264, distance: 180.7
click at [424, 264] on app-calendar-viewport "Thu 25 Fri 26 Sat 27 Sun 28 Mon 29 0/1 1 Job Tue 30 0/1 1 Job Wed 1 0/1 1 Job T…" at bounding box center [561, 318] width 1122 height 428
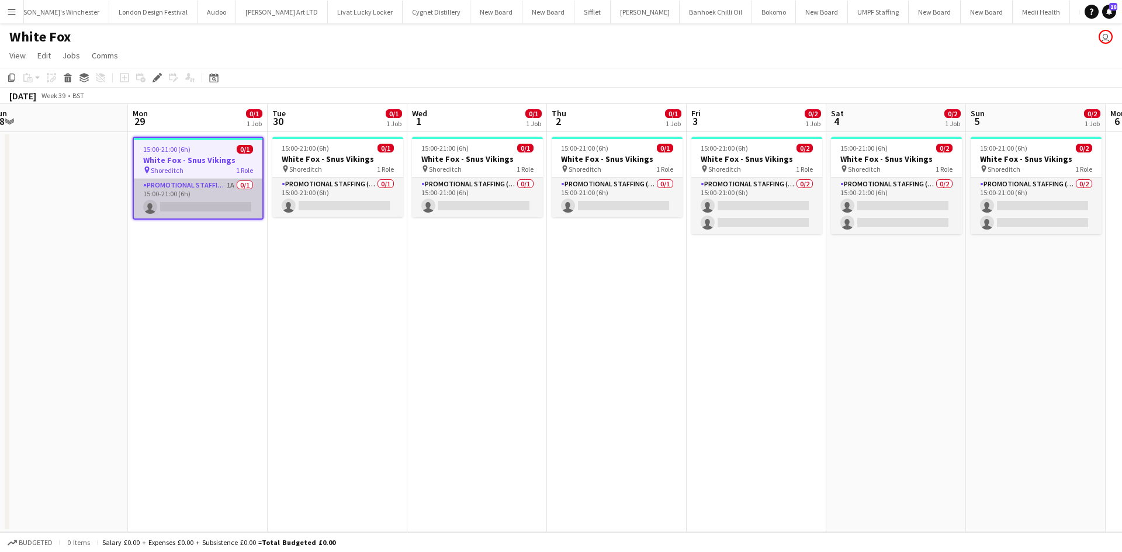
click at [231, 183] on app-card-role "Promotional Staffing (Brand Ambassadors) 1A 0/1 15:00-21:00 (6h) single-neutral…" at bounding box center [198, 199] width 129 height 40
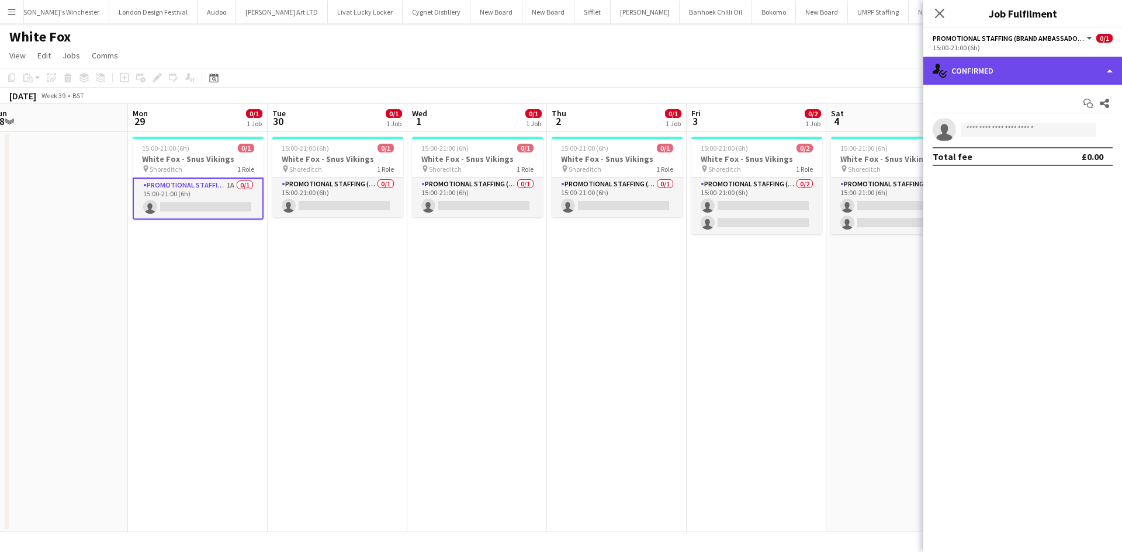
click at [997, 73] on div "single-neutral-actions-check-2 Confirmed" at bounding box center [1023, 71] width 199 height 28
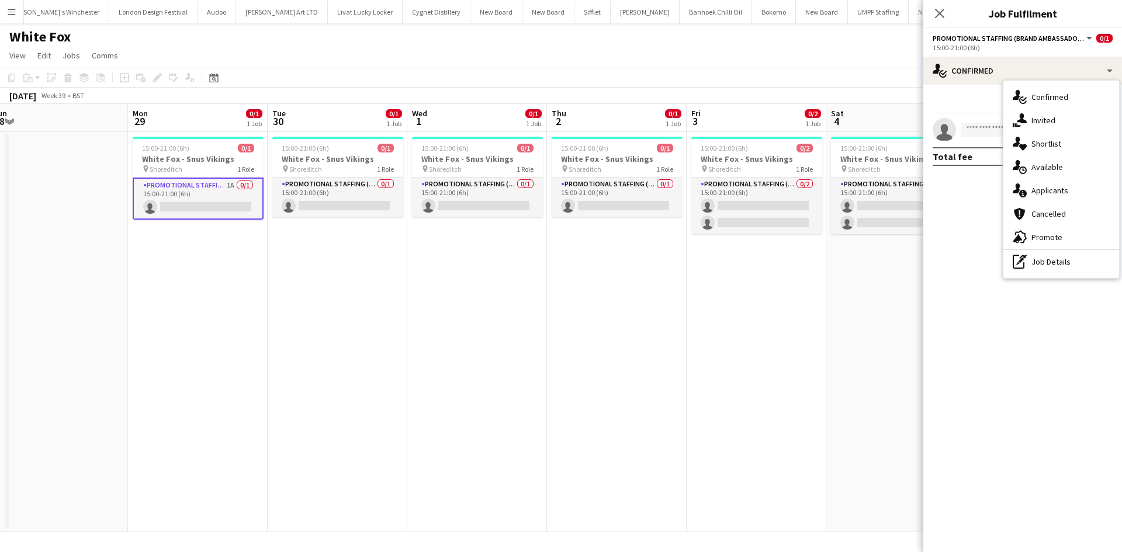
drag, startPoint x: 1063, startPoint y: 186, endPoint x: 1046, endPoint y: 193, distance: 18.3
click at [1063, 187] on span "Applicants" at bounding box center [1050, 190] width 37 height 11
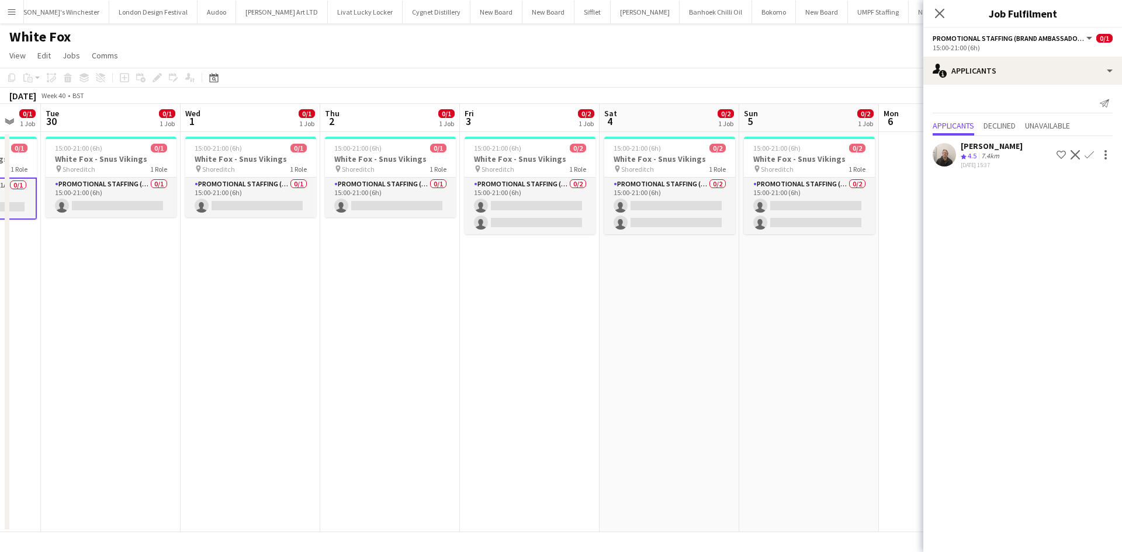
drag, startPoint x: 711, startPoint y: 298, endPoint x: 579, endPoint y: 278, distance: 133.7
click at [547, 276] on app-calendar-viewport "Sat 27 Sun 28 Mon 29 0/1 1 Job Tue 30 0/1 1 Job Wed 1 0/1 1 Job Thu 2 0/1 1 Job…" at bounding box center [561, 318] width 1122 height 428
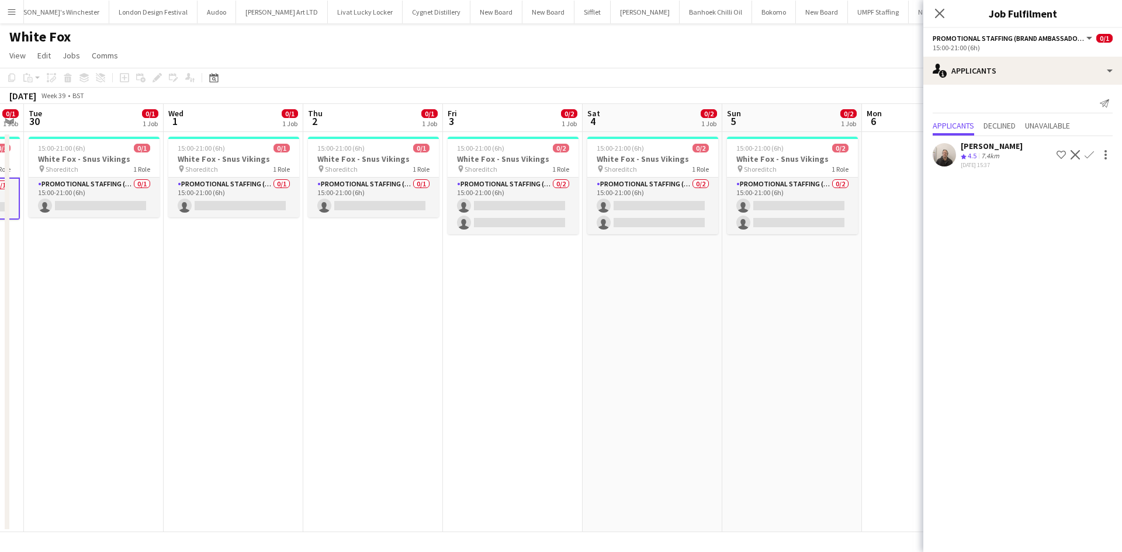
scroll to position [0, 471]
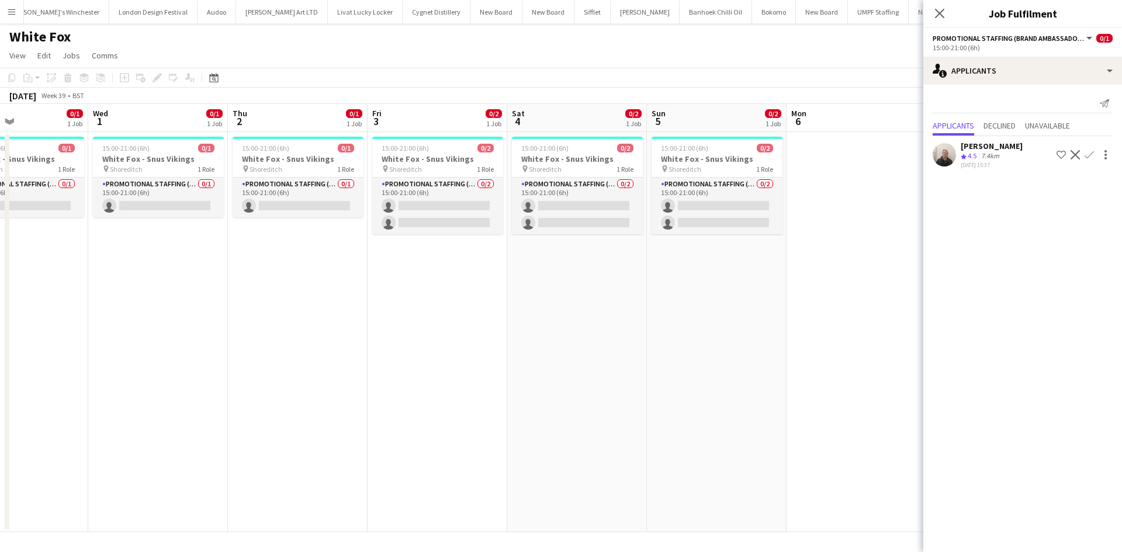
drag, startPoint x: 728, startPoint y: 288, endPoint x: 652, endPoint y: 278, distance: 76.1
click at [652, 278] on app-calendar-viewport "Sat 27 Sun 28 Mon 29 0/1 1 Job Tue 30 0/1 1 Job Wed 1 0/1 1 Job Thu 2 0/1 1 Job…" at bounding box center [561, 318] width 1122 height 428
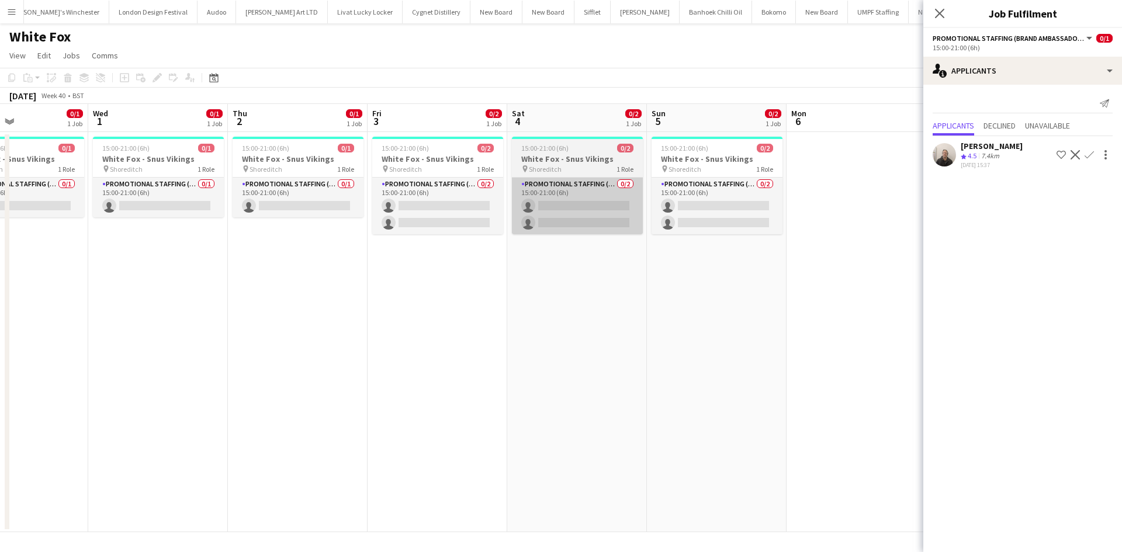
drag, startPoint x: 767, startPoint y: 285, endPoint x: 610, endPoint y: 188, distance: 184.3
click at [767, 285] on app-date-cell "15:00-21:00 (6h) 0/2 White Fox - Snus Vikings pin Shoreditch 1 Role Promotional…" at bounding box center [717, 332] width 140 height 400
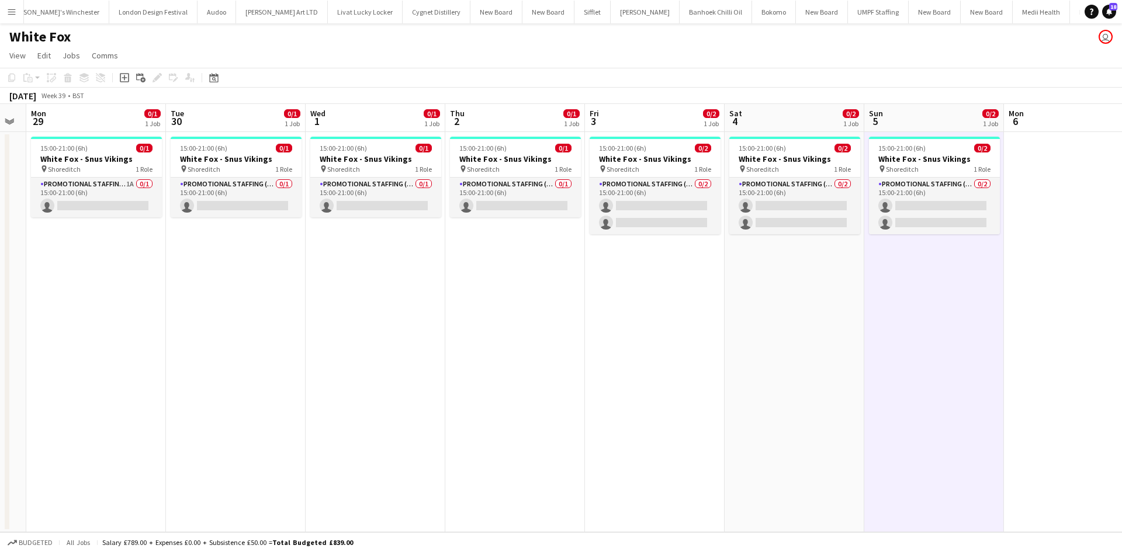
drag, startPoint x: 468, startPoint y: 314, endPoint x: 615, endPoint y: 274, distance: 153.4
click at [694, 303] on app-calendar-viewport "Sat 27 Sun 28 Mon 29 0/1 1 Job Tue 30 0/1 1 Job Wed 1 0/1 1 Job Thu 2 0/1 1 Job…" at bounding box center [561, 318] width 1122 height 428
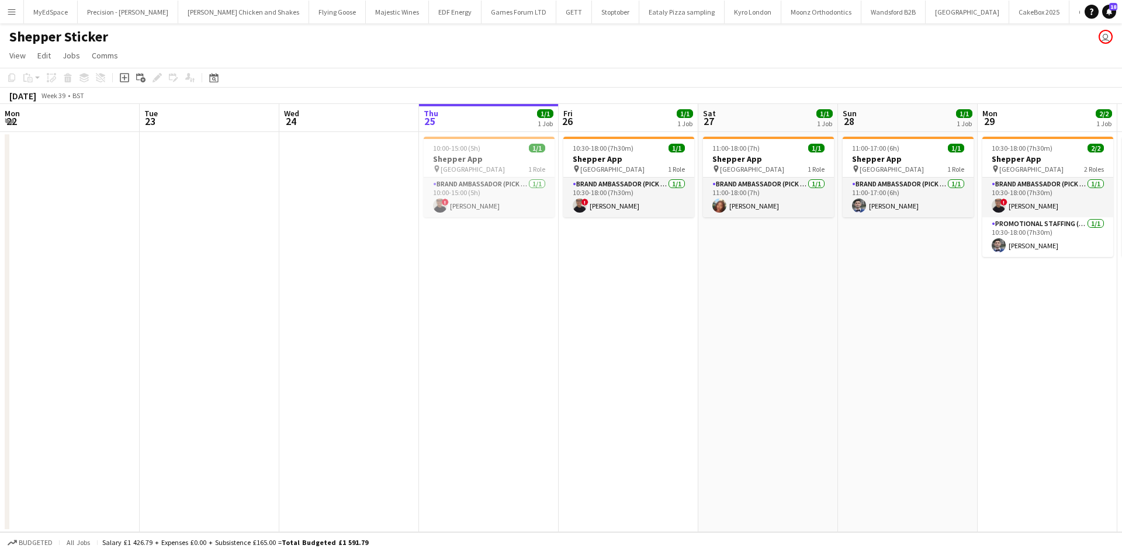
scroll to position [0, 532]
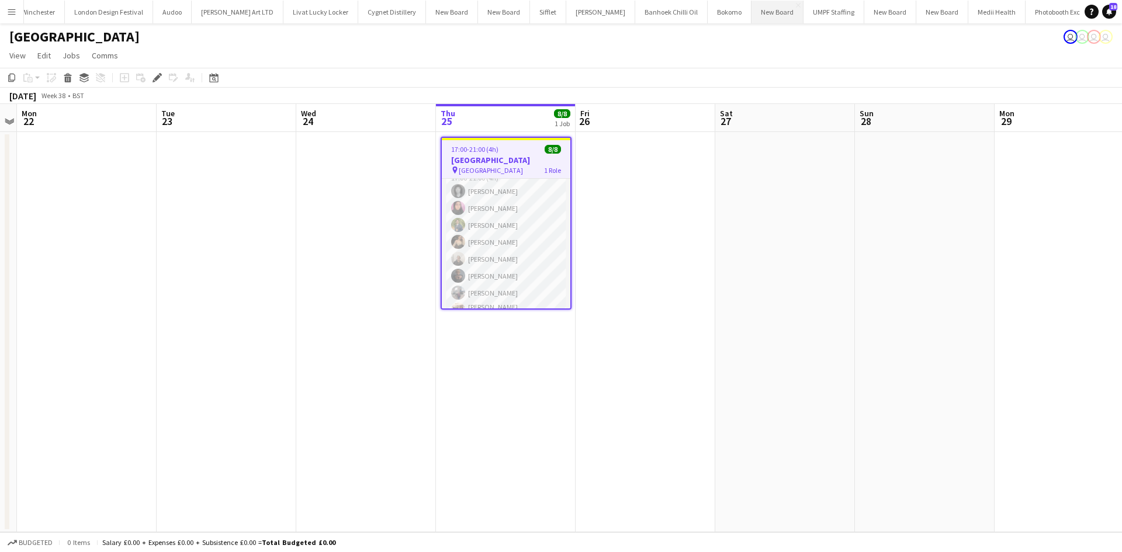
scroll to position [29, 0]
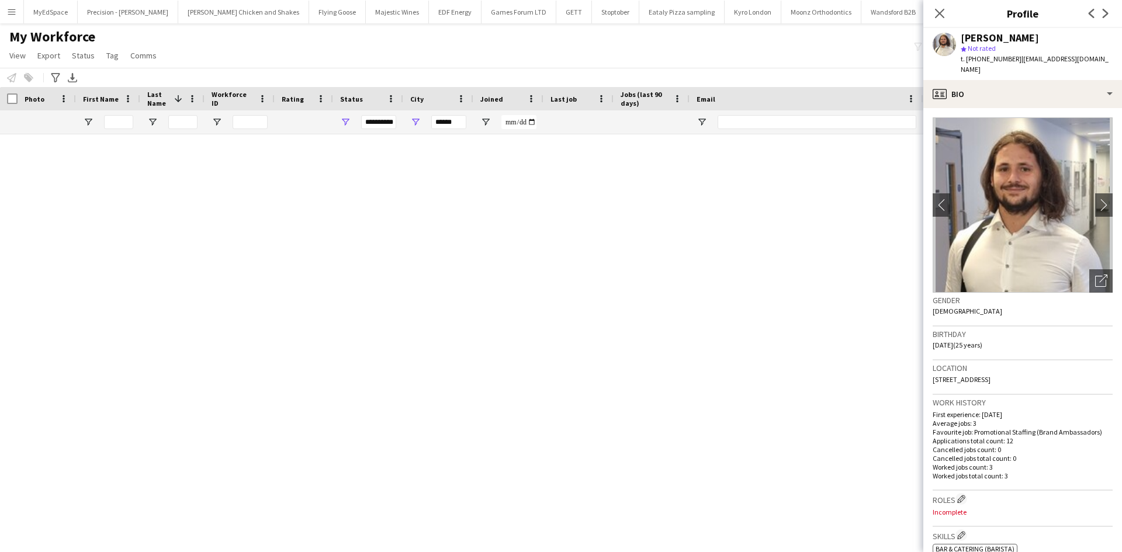
scroll to position [3448, 0]
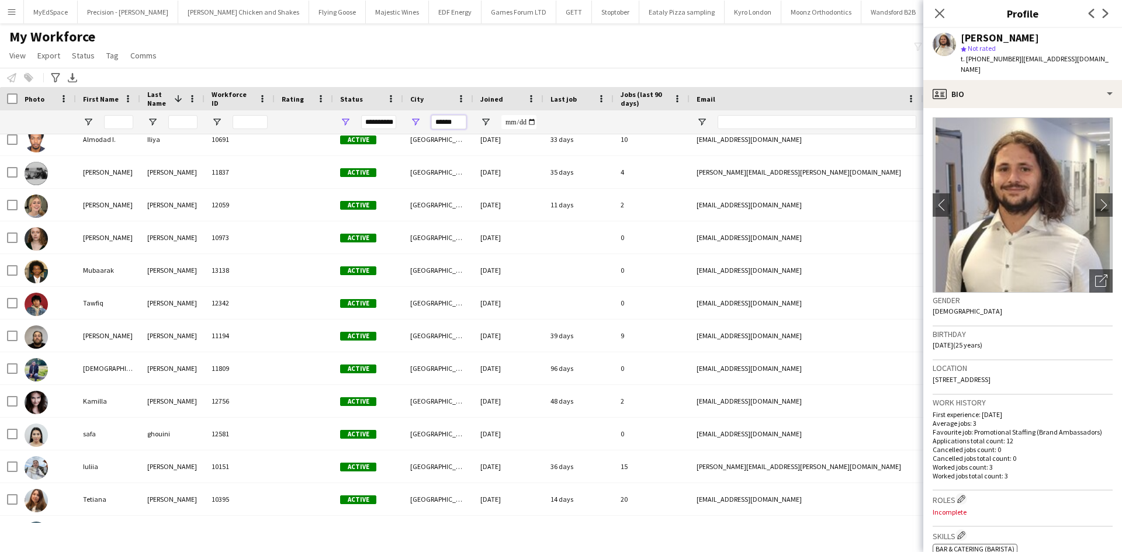
click at [441, 125] on input "******" at bounding box center [448, 122] width 35 height 14
click at [440, 124] on input "******" at bounding box center [448, 122] width 35 height 14
click at [344, 117] on span "Open Filter Menu" at bounding box center [345, 122] width 11 height 11
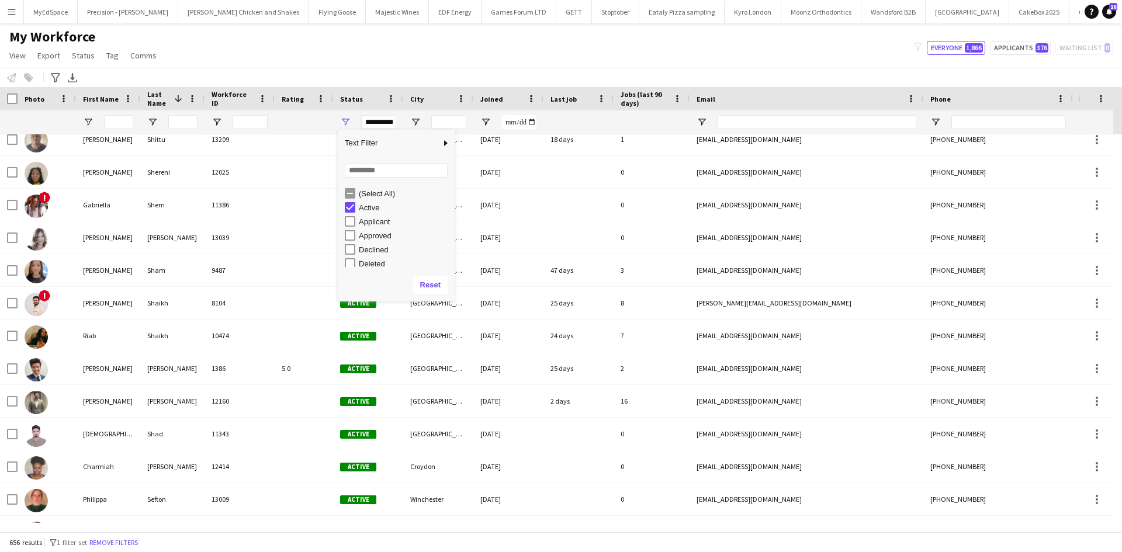
click at [350, 187] on div "(Select All)" at bounding box center [400, 193] width 110 height 14
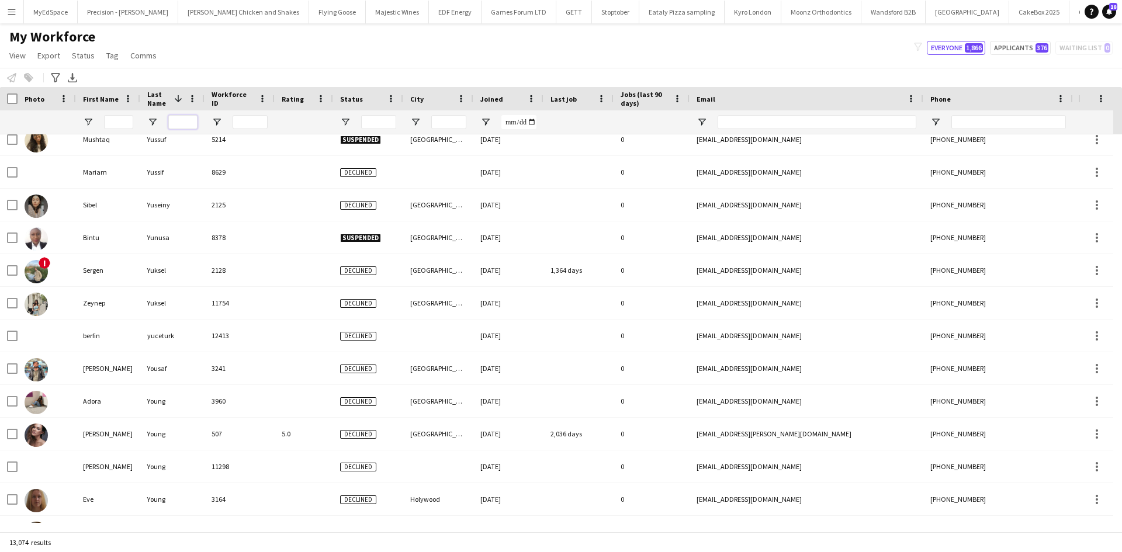
drag, startPoint x: 179, startPoint y: 120, endPoint x: 188, endPoint y: 123, distance: 9.1
click at [179, 121] on input "Last Name Filter Input" at bounding box center [182, 122] width 29 height 14
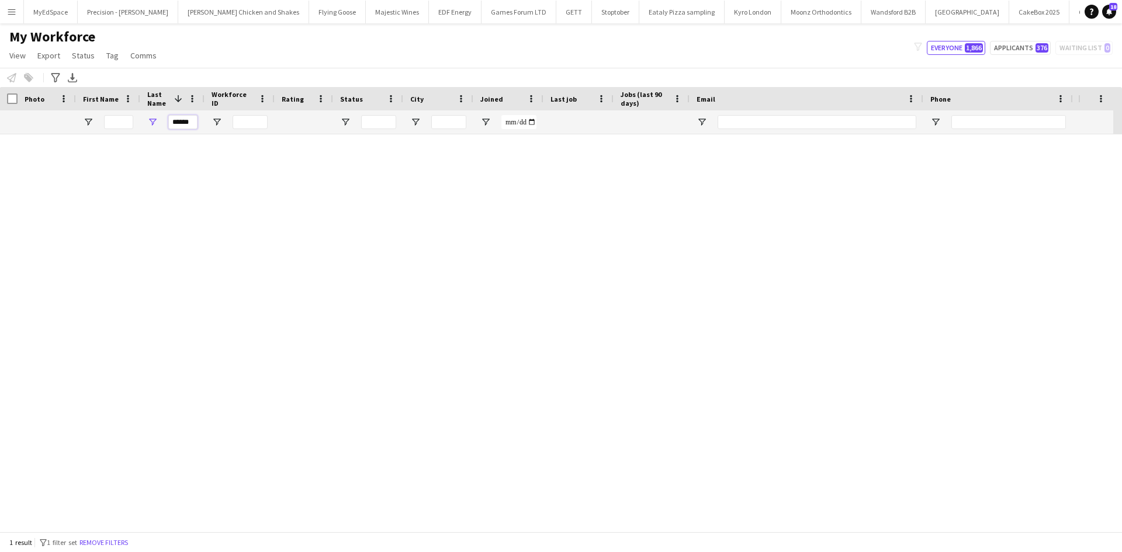
scroll to position [0, 0]
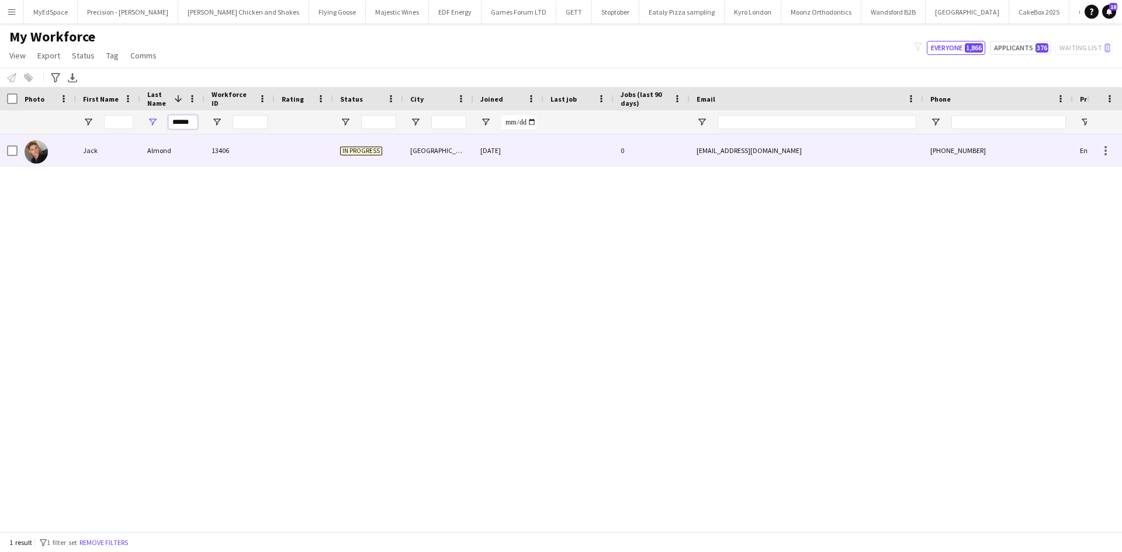
type input "******"
click at [101, 157] on div "Jack" at bounding box center [108, 150] width 64 height 32
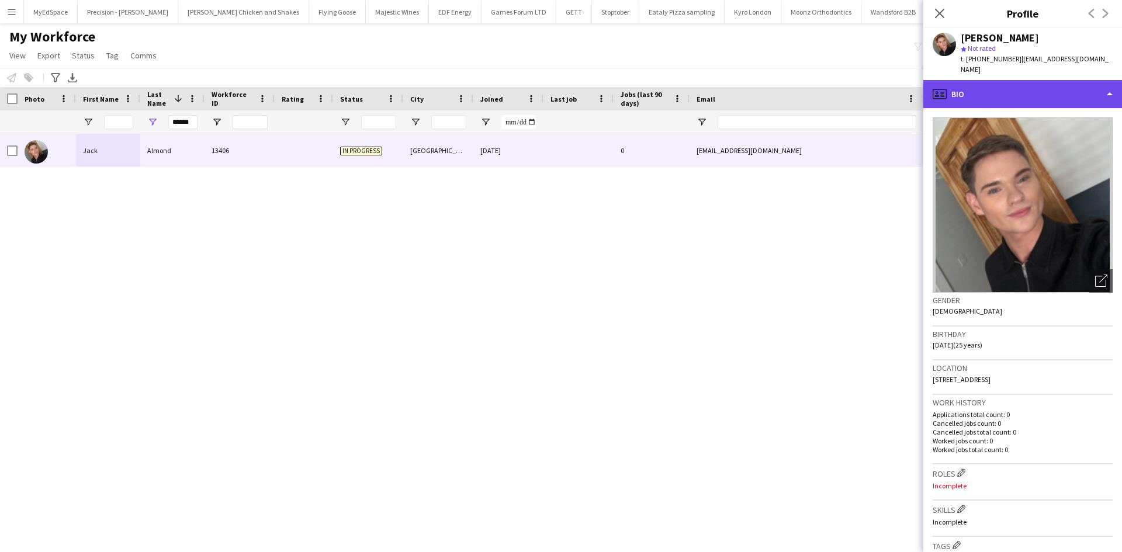
click at [1068, 81] on div "profile Bio" at bounding box center [1023, 94] width 199 height 28
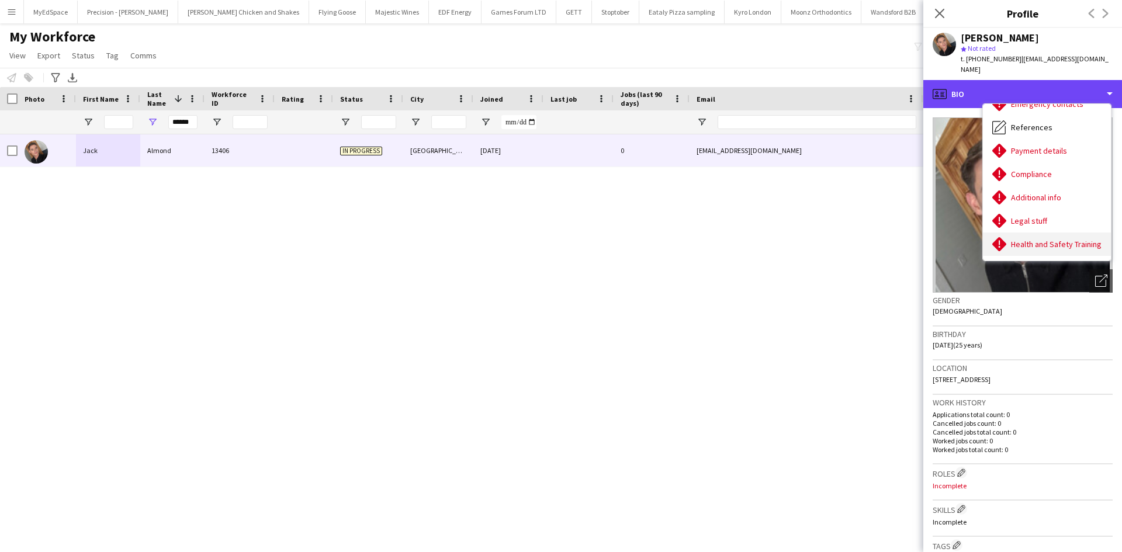
scroll to position [157, 0]
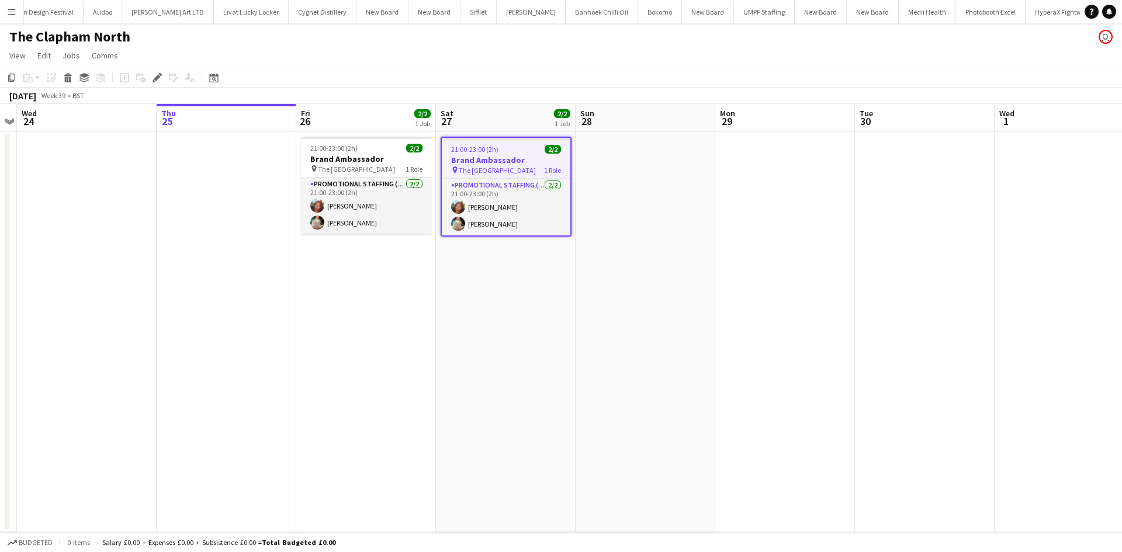
scroll to position [0, 3070]
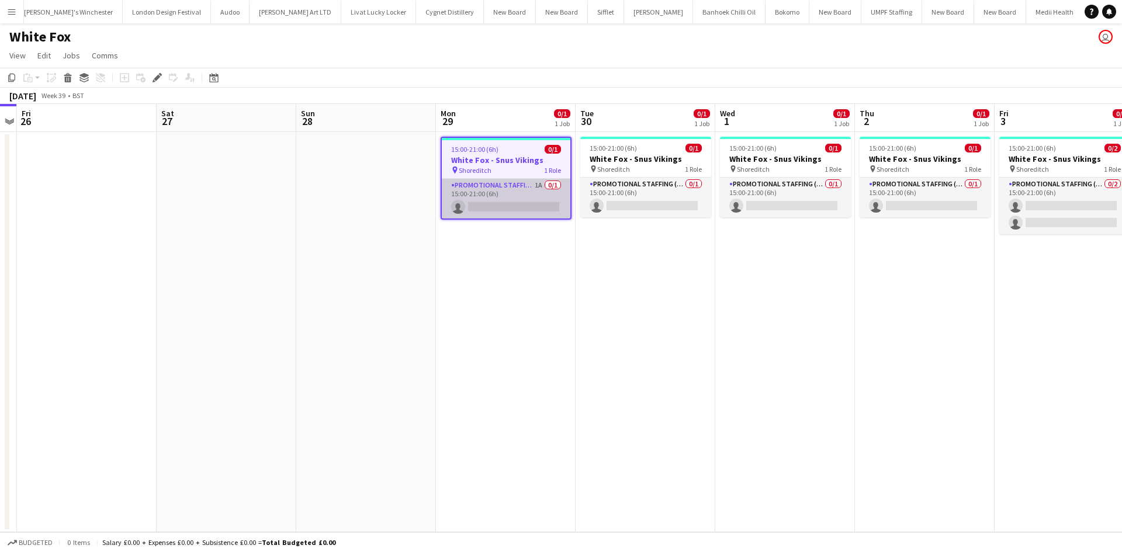
scroll to position [0, 2945]
click at [541, 185] on app-card-role "Promotional Staffing (Brand Ambassadors) 1A 0/1 15:00-21:00 (6h) single-neutral…" at bounding box center [506, 199] width 129 height 40
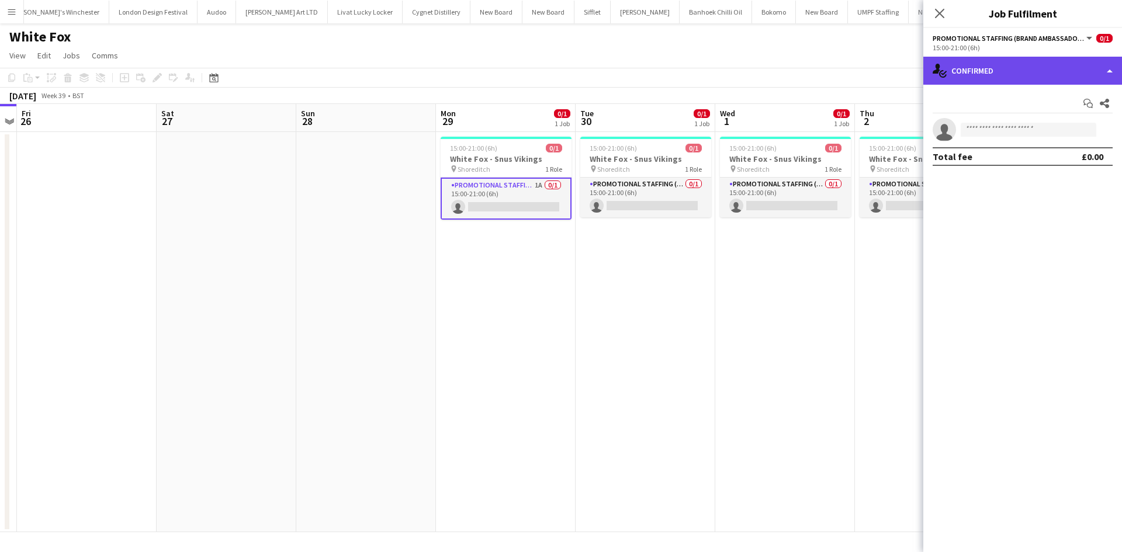
click at [1066, 67] on div "single-neutral-actions-check-2 Confirmed" at bounding box center [1023, 71] width 199 height 28
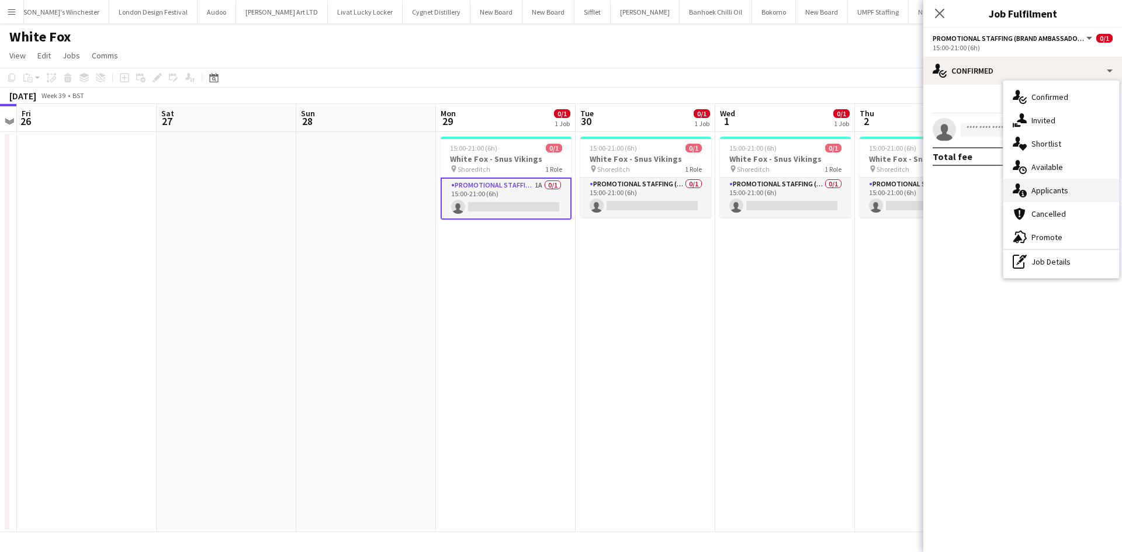
click at [1067, 195] on div "single-neutral-actions-information Applicants" at bounding box center [1062, 190] width 116 height 23
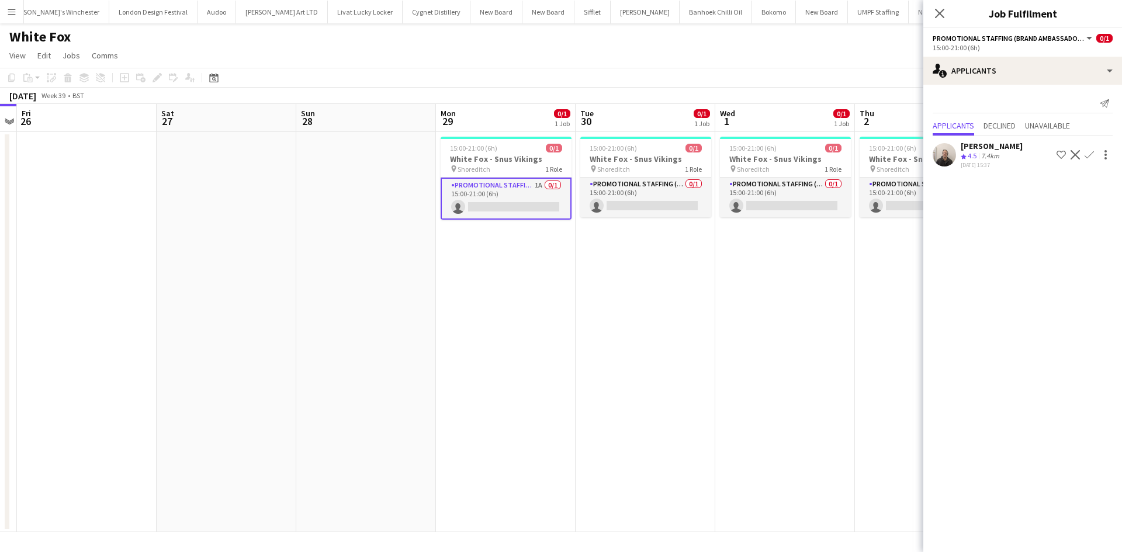
click at [1001, 157] on div "7.4km" at bounding box center [990, 156] width 23 height 10
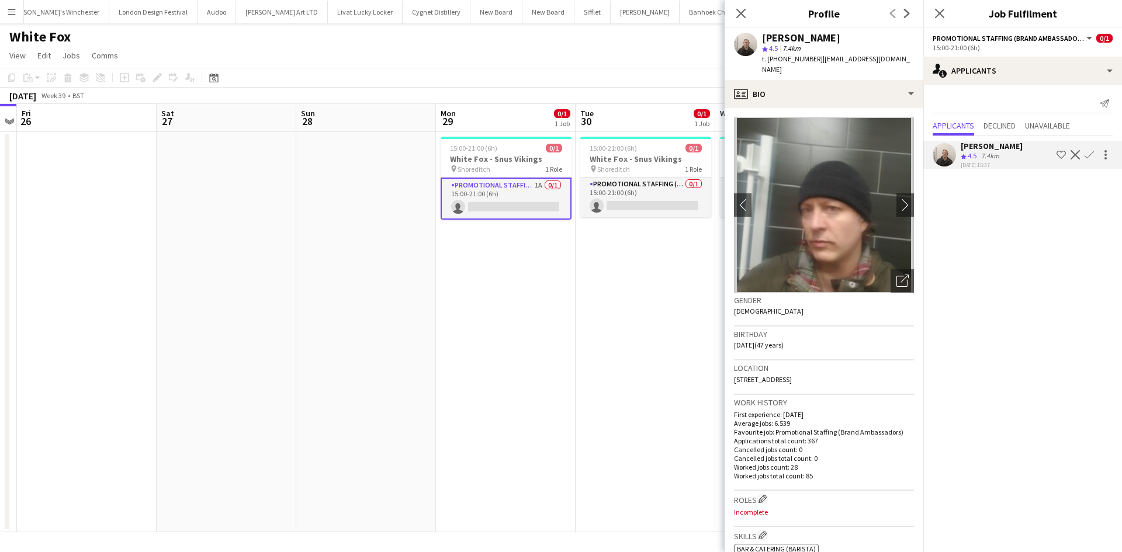
click at [690, 257] on app-date-cell "15:00-21:00 (6h) 0/1 White Fox - Snus Vikings pin Shoreditch 1 Role Promotional…" at bounding box center [646, 332] width 140 height 400
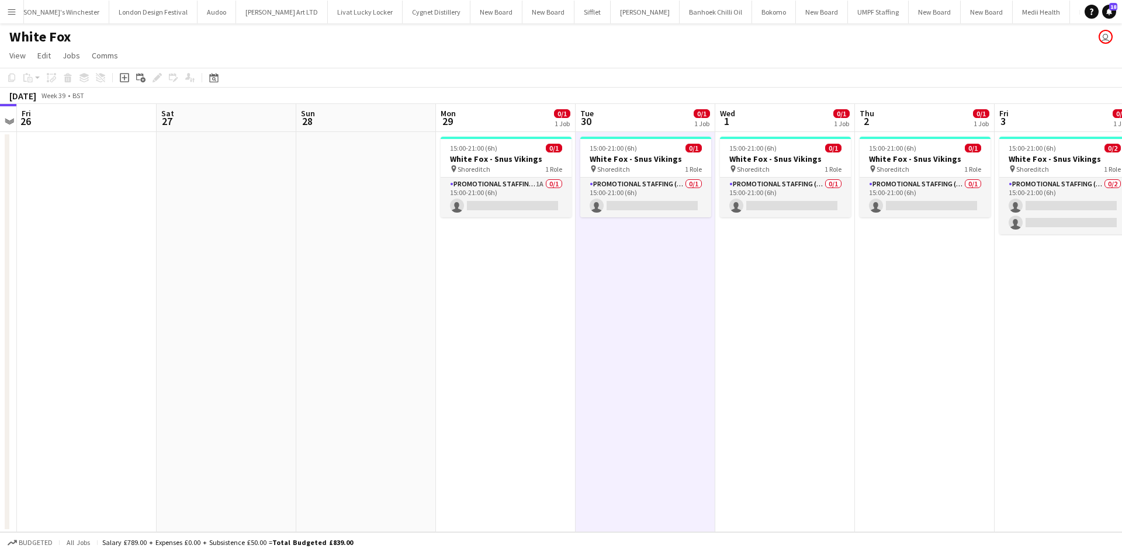
scroll to position [0, 545]
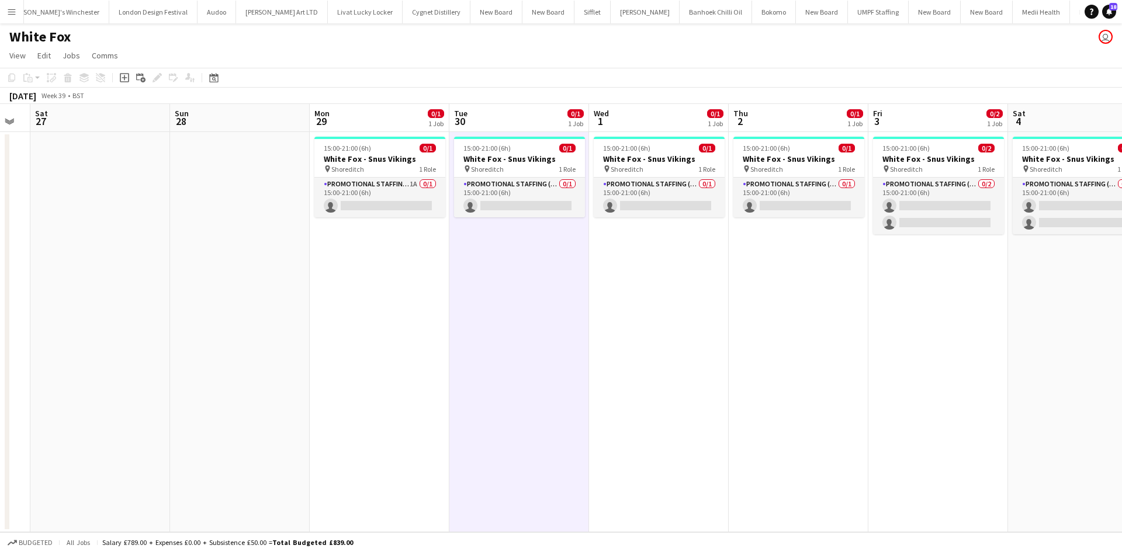
drag, startPoint x: 928, startPoint y: 322, endPoint x: 845, endPoint y: 320, distance: 83.0
click at [845, 320] on app-calendar-viewport "Tue 23 Wed 24 Thu 25 Fri 26 Sat 27 Sun 28 Mon 29 0/1 1 Job Tue 30 0/1 1 Job Wed…" at bounding box center [561, 318] width 1122 height 428
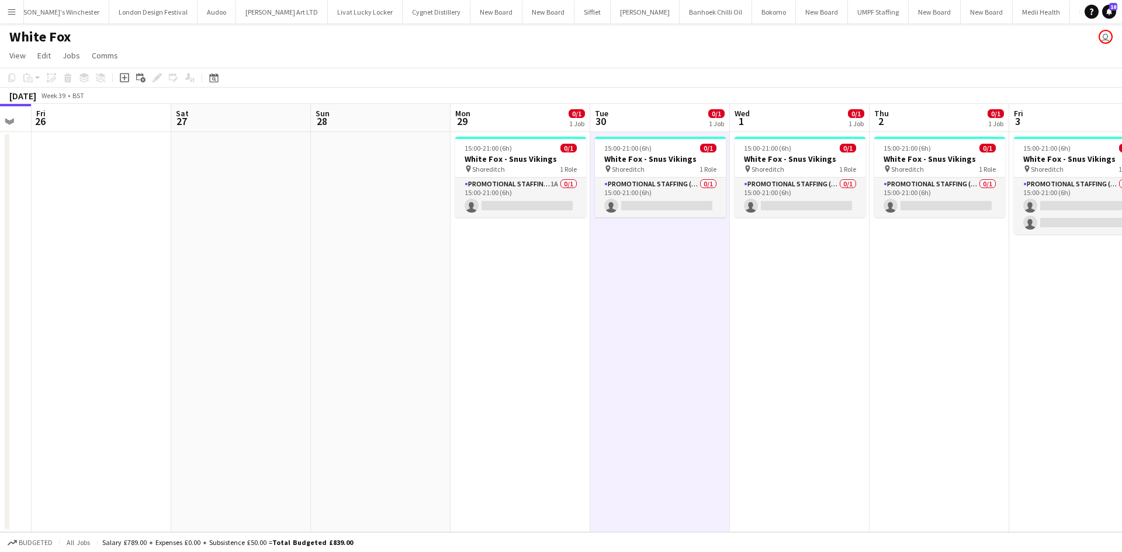
drag, startPoint x: 685, startPoint y: 311, endPoint x: 540, endPoint y: 296, distance: 145.8
click at [540, 296] on app-calendar-viewport "Tue 23 Wed 24 Thu 25 Fri 26 Sat 27 Sun 28 Mon 29 0/1 1 Job Tue 30 0/1 1 Job Wed…" at bounding box center [561, 318] width 1122 height 428
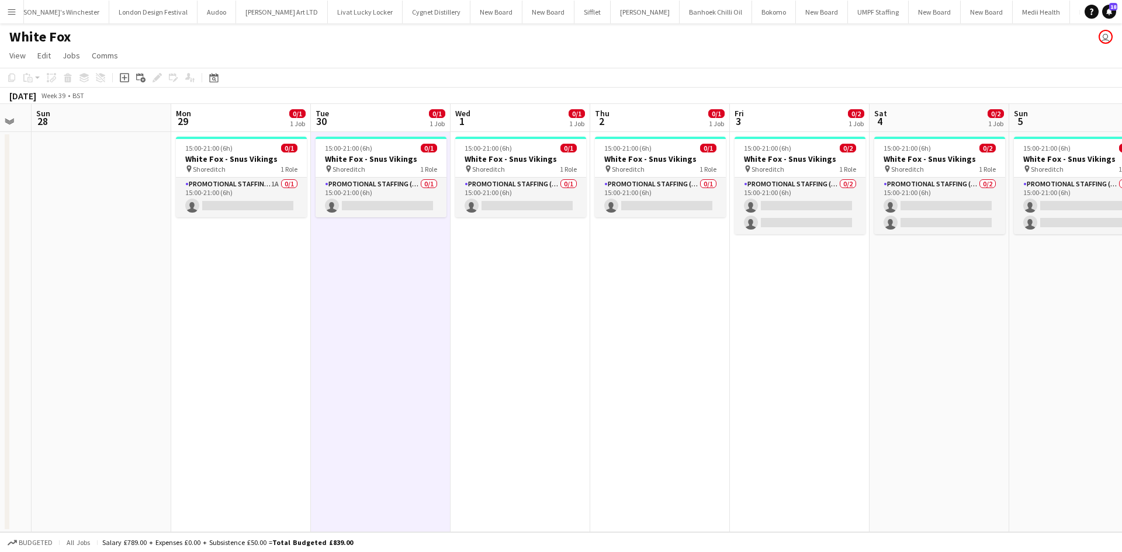
scroll to position [0, 406]
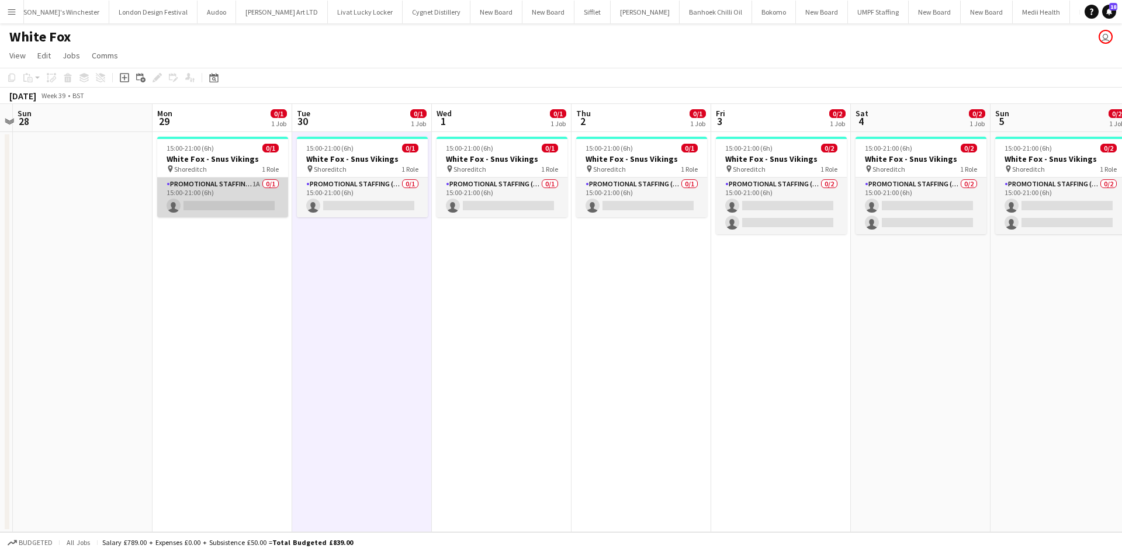
click at [254, 191] on app-calendar-viewport "Thu 25 Fri 26 Sat 27 Sun 28 Mon 29 0/1 1 Job Tue 30 0/1 1 Job Wed 1 0/1 1 Job T…" at bounding box center [561, 318] width 1122 height 428
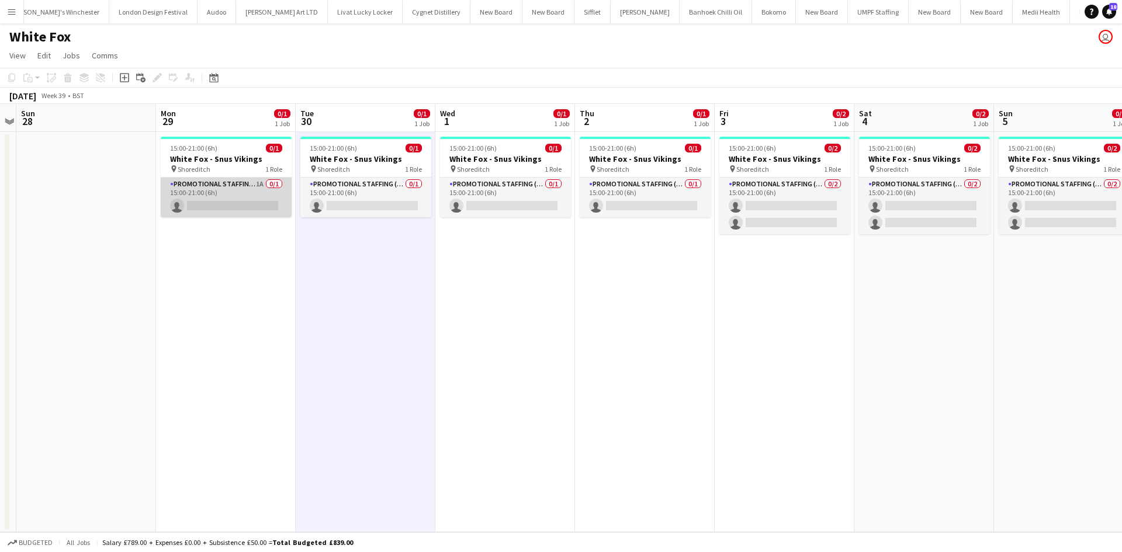
click at [235, 185] on app-card-role "Promotional Staffing (Brand Ambassadors) 1A 0/1 15:00-21:00 (6h) single-neutral…" at bounding box center [226, 198] width 131 height 40
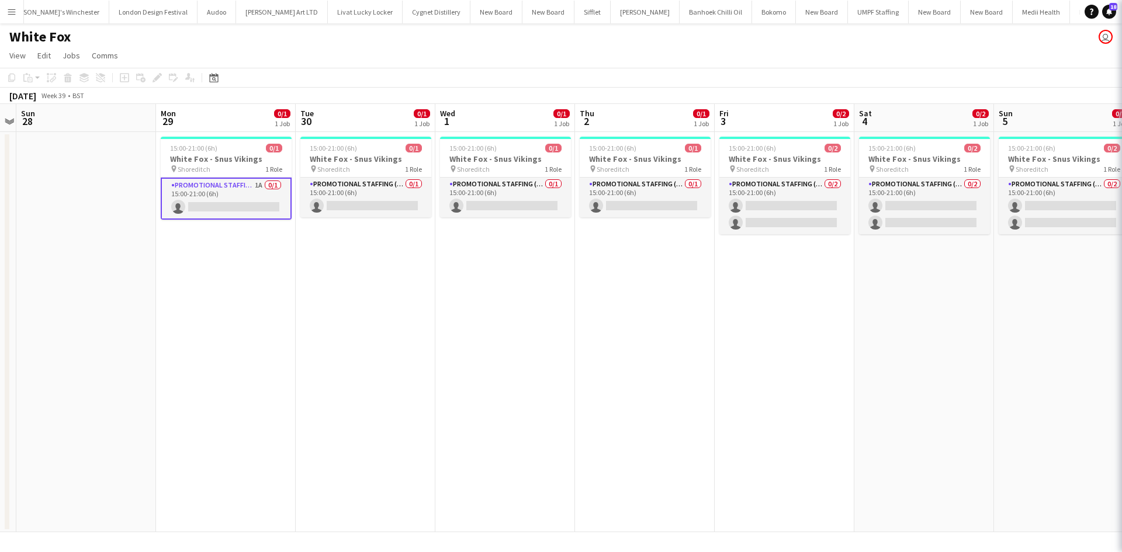
scroll to position [0, 402]
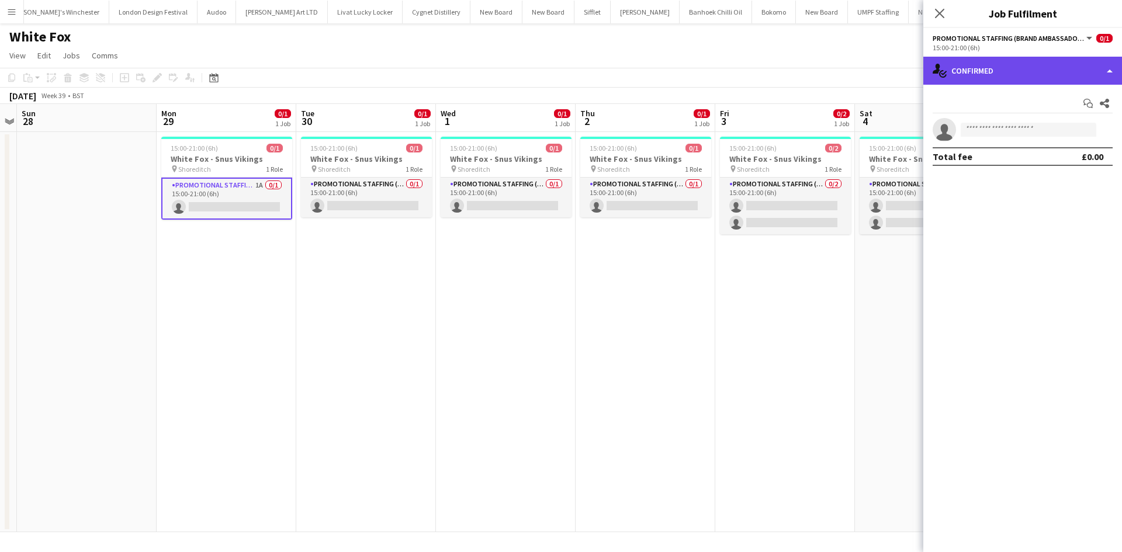
click at [1021, 59] on div "single-neutral-actions-check-2 Confirmed" at bounding box center [1023, 71] width 199 height 28
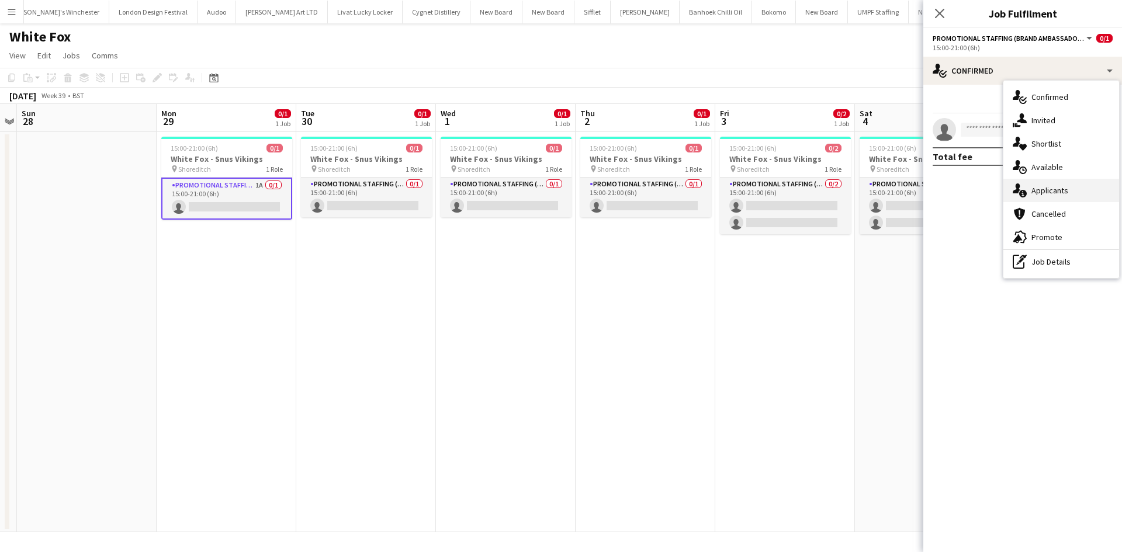
click at [1053, 193] on span "Applicants" at bounding box center [1050, 190] width 37 height 11
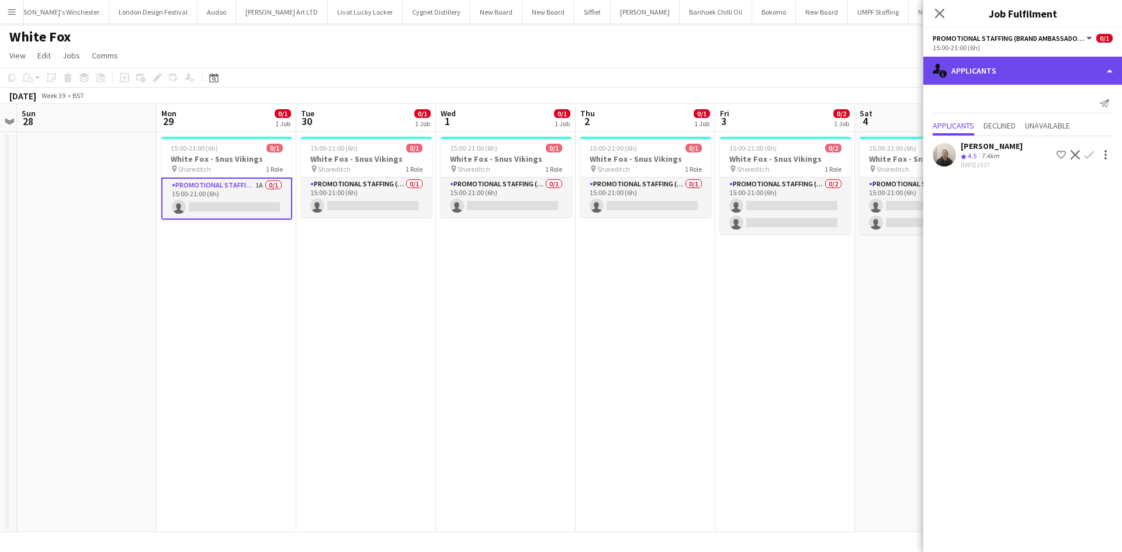
drag, startPoint x: 1039, startPoint y: 68, endPoint x: 1041, endPoint y: 77, distance: 8.4
click at [1040, 72] on div "single-neutral-actions-information Applicants" at bounding box center [1023, 71] width 199 height 28
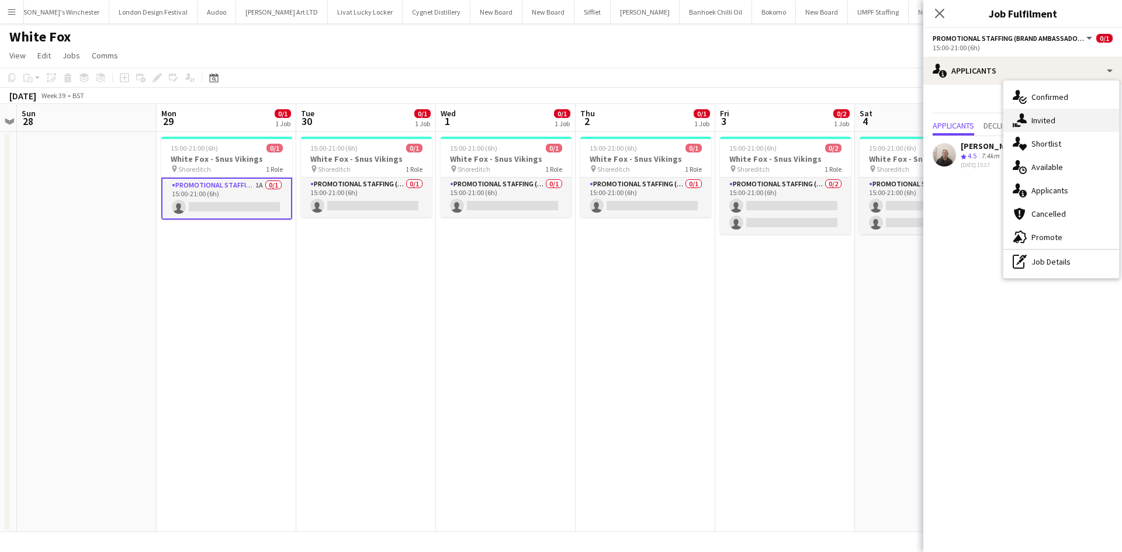
click at [1068, 119] on div "single-neutral-actions-share-1 Invited" at bounding box center [1062, 120] width 116 height 23
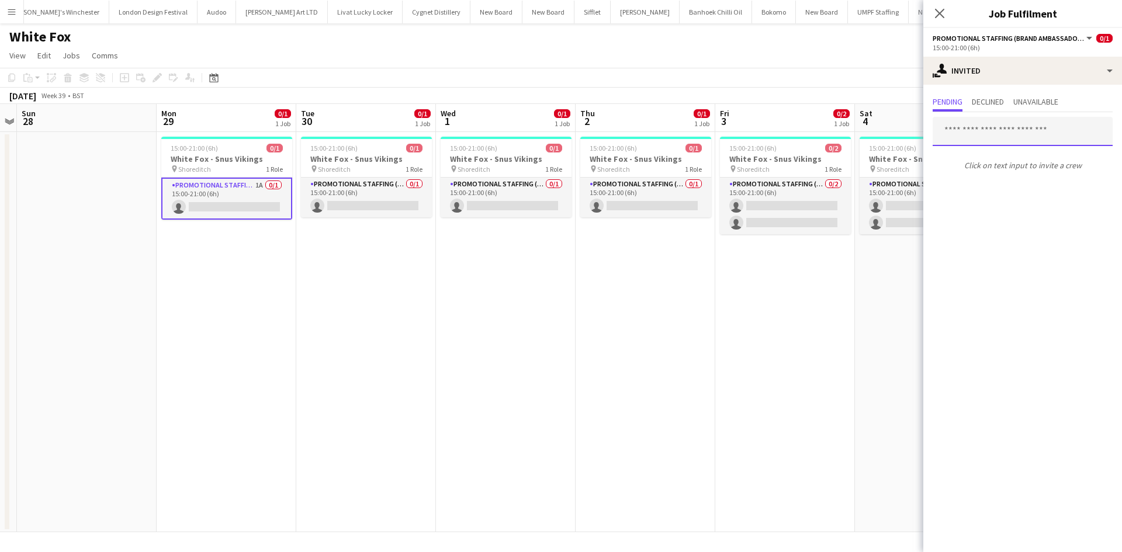
click at [1026, 132] on input "text" at bounding box center [1023, 131] width 180 height 29
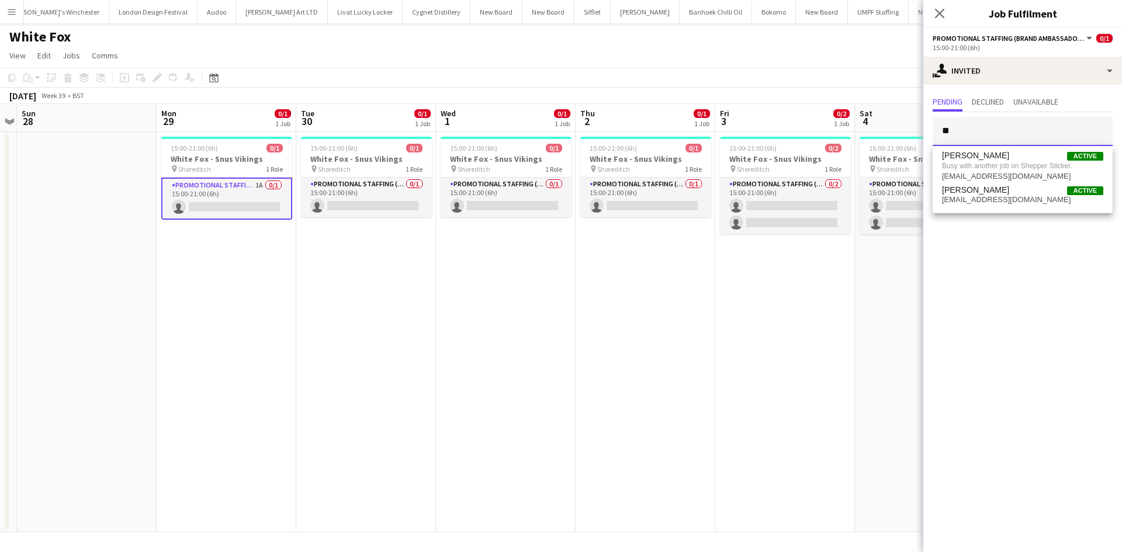
type input "*"
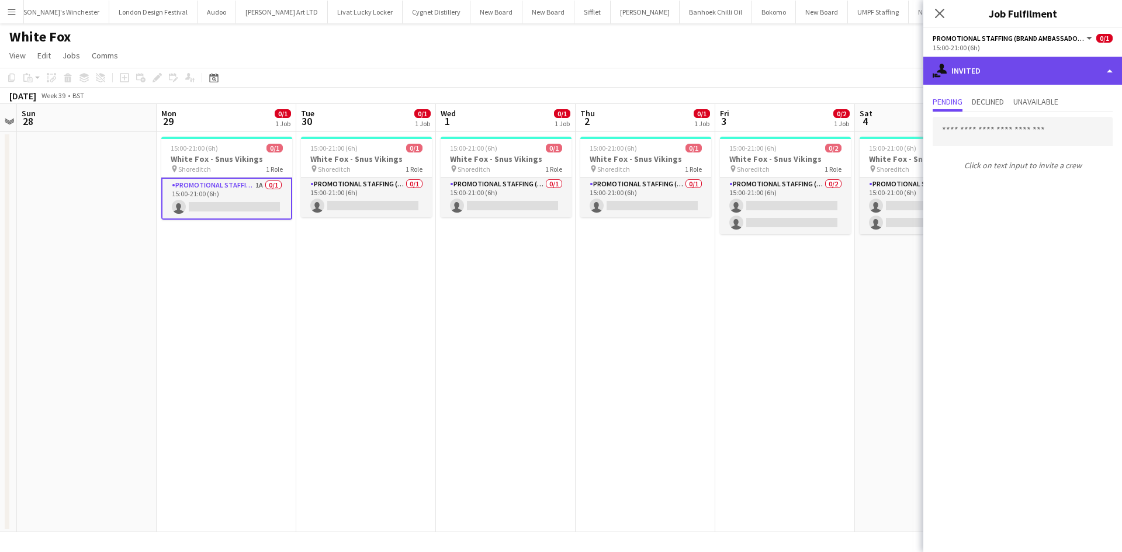
click at [1006, 79] on div "single-neutral-actions-share-1 Invited" at bounding box center [1023, 71] width 199 height 28
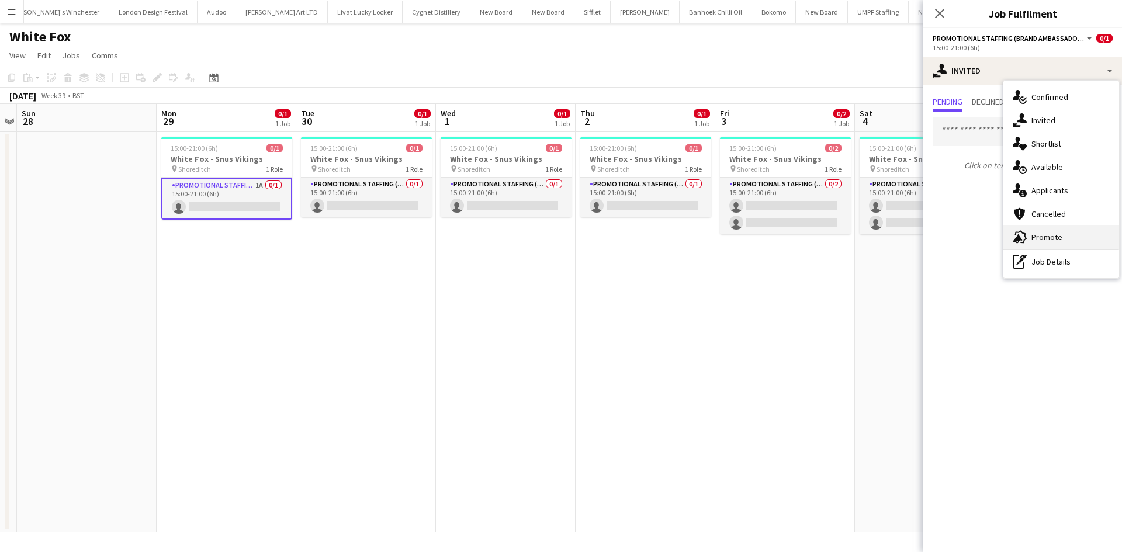
click at [1047, 230] on div "advertising-megaphone Promote" at bounding box center [1062, 237] width 116 height 23
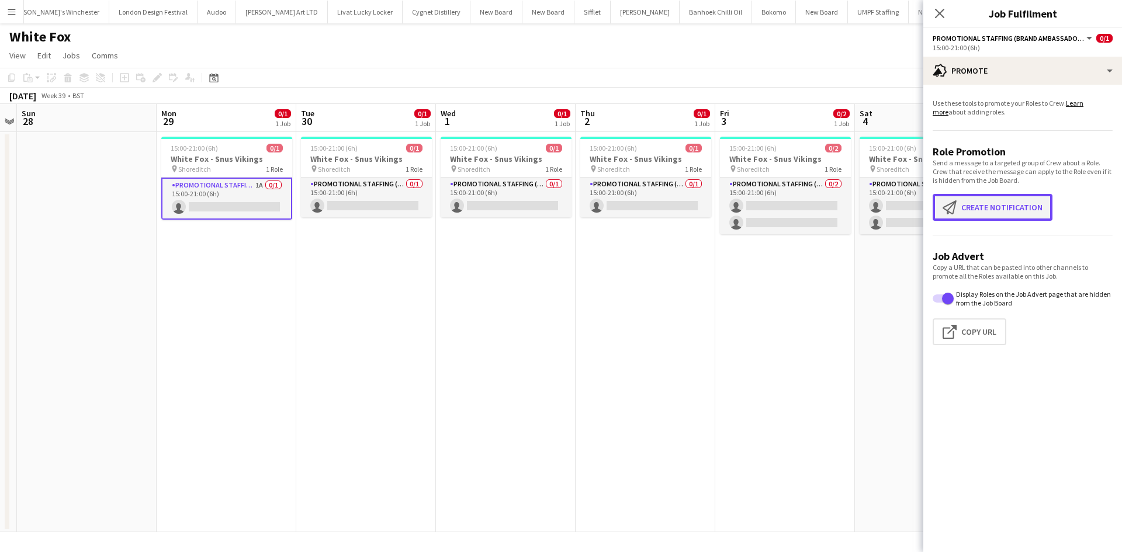
click at [1007, 196] on button "Create notification Create notification" at bounding box center [993, 207] width 120 height 27
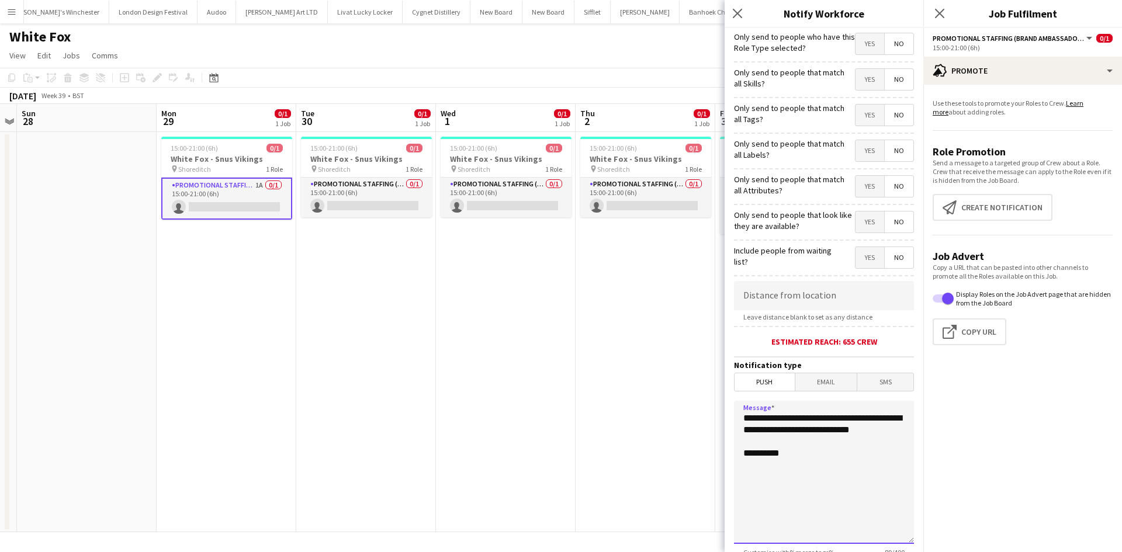
drag, startPoint x: 792, startPoint y: 462, endPoint x: 686, endPoint y: 397, distance: 124.3
click at [686, 397] on body "Menu Boards Boards Boards All jobs Status Workforce Workforce My Workforce Recr…" at bounding box center [561, 276] width 1122 height 552
drag, startPoint x: 793, startPoint y: 442, endPoint x: 717, endPoint y: 403, distance: 85.2
click at [717, 403] on body "Menu Boards Boards Boards All jobs Status Workforce Workforce My Workforce Recr…" at bounding box center [561, 276] width 1122 height 552
type textarea "**********"
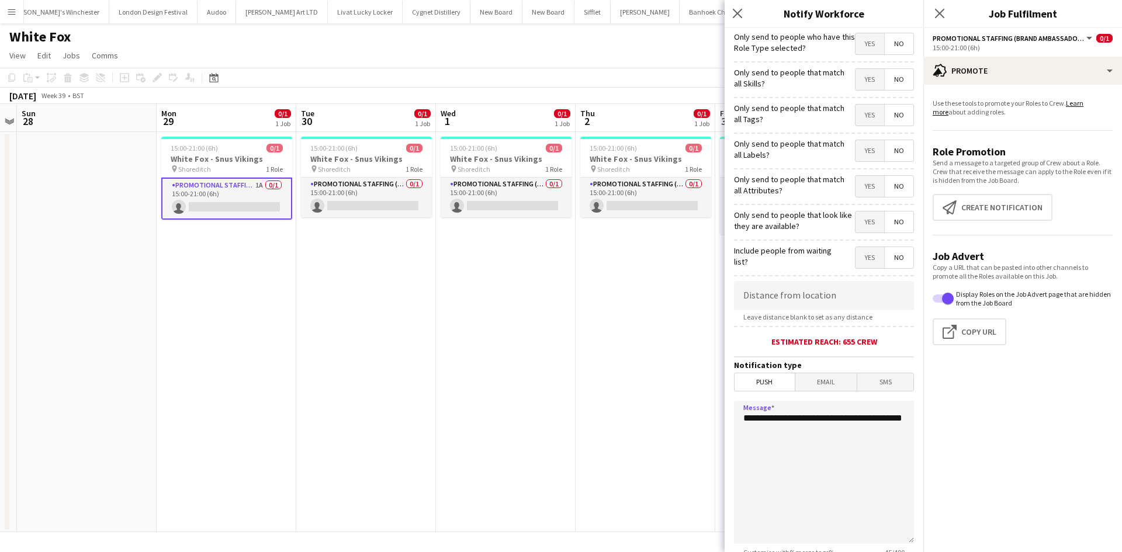
click at [594, 338] on app-date-cell "15:00-21:00 (6h) 0/1 White Fox - Snus Vikings pin Shoreditch 1 Role Promotional…" at bounding box center [646, 332] width 140 height 400
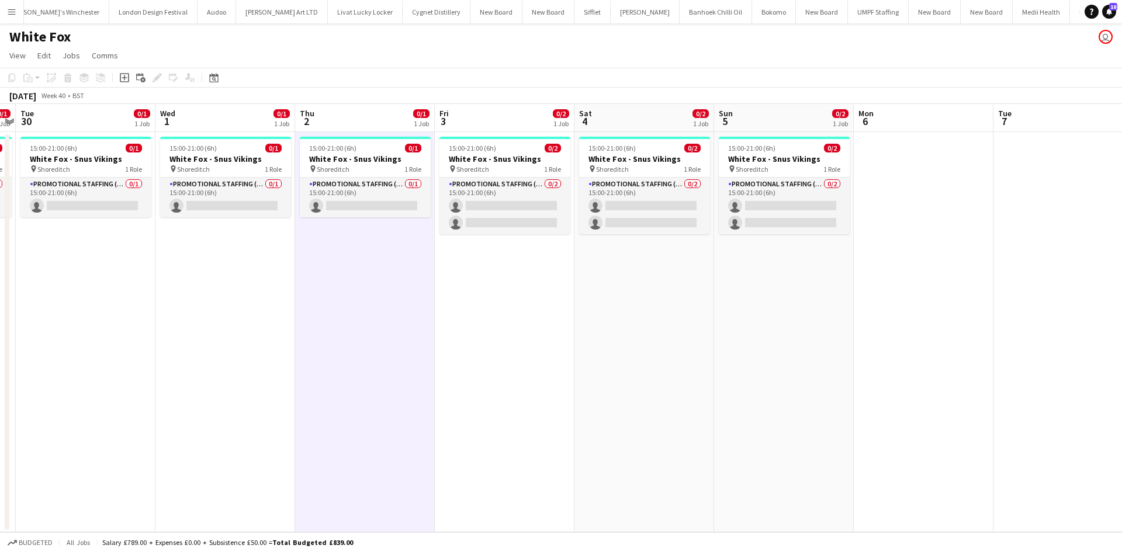
scroll to position [0, 464]
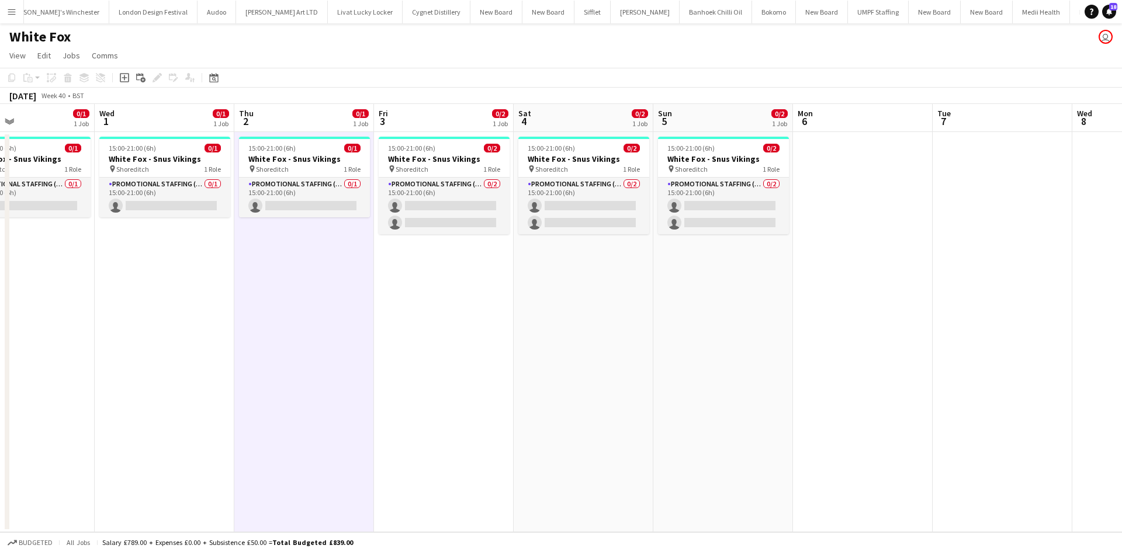
drag, startPoint x: 455, startPoint y: 276, endPoint x: 395, endPoint y: 271, distance: 61.0
click at [395, 271] on app-calendar-viewport "Sat 27 Sun 28 Mon 29 0/1 1 Job Tue 30 0/1 1 Job Wed 1 0/1 1 Job Thu 2 0/1 1 Job…" at bounding box center [561, 318] width 1122 height 428
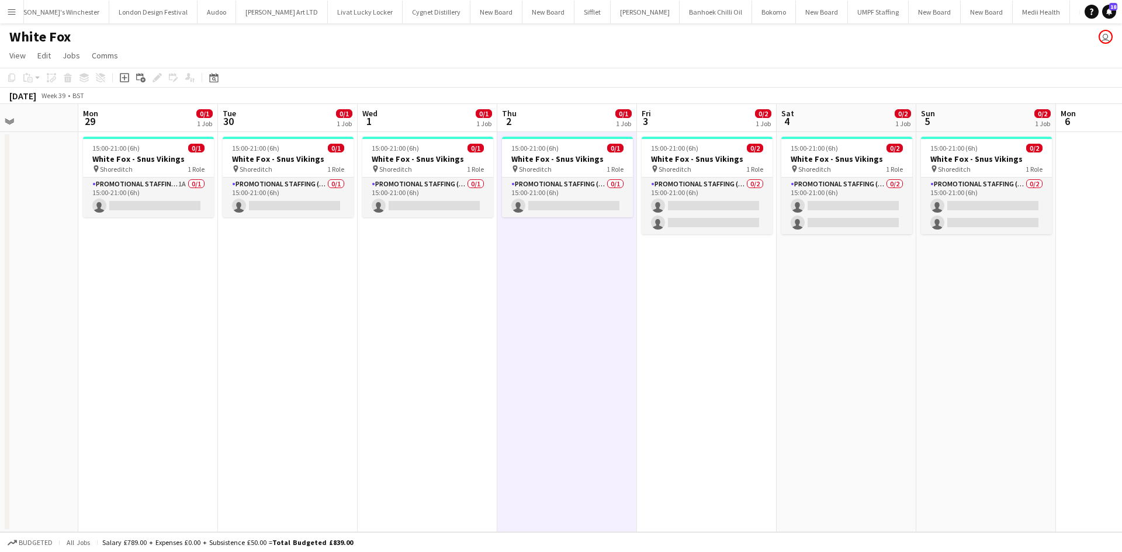
drag, startPoint x: 309, startPoint y: 227, endPoint x: 357, endPoint y: 272, distance: 66.6
click at [658, 269] on app-calendar-viewport "Fri 26 Sat 27 Sun 28 Mon 29 0/1 1 Job Tue 30 0/1 1 Job Wed 1 0/1 1 Job Thu 2 0/…" at bounding box center [561, 318] width 1122 height 428
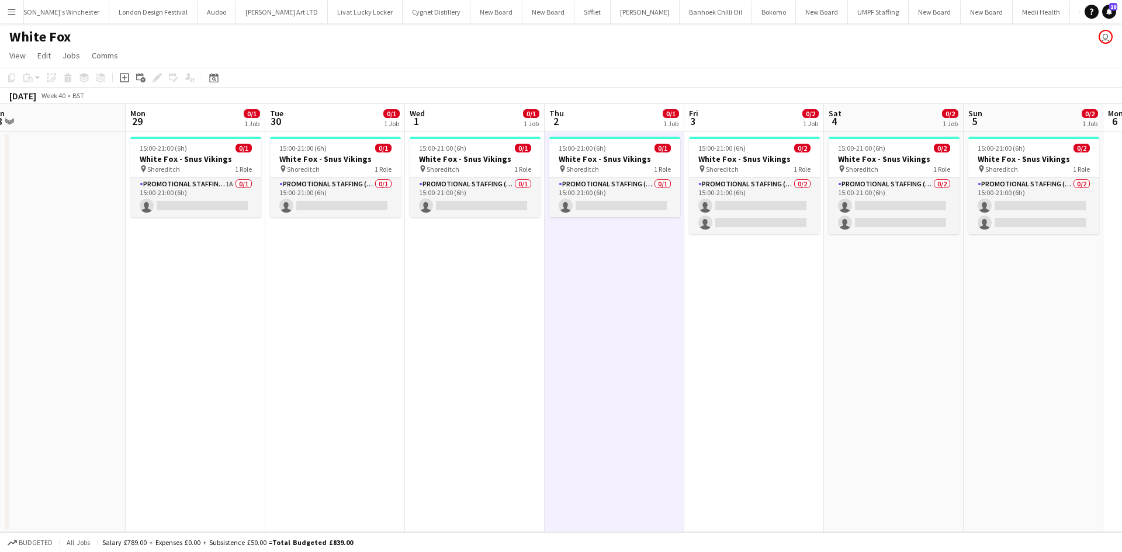
drag, startPoint x: 430, startPoint y: 283, endPoint x: 369, endPoint y: 262, distance: 65.1
click at [411, 278] on app-calendar-viewport "Fri 26 Sat 27 Sun 28 Mon 29 0/1 1 Job Tue 30 0/1 1 Job Wed 1 0/1 1 Job Thu 2 0/…" at bounding box center [561, 318] width 1122 height 428
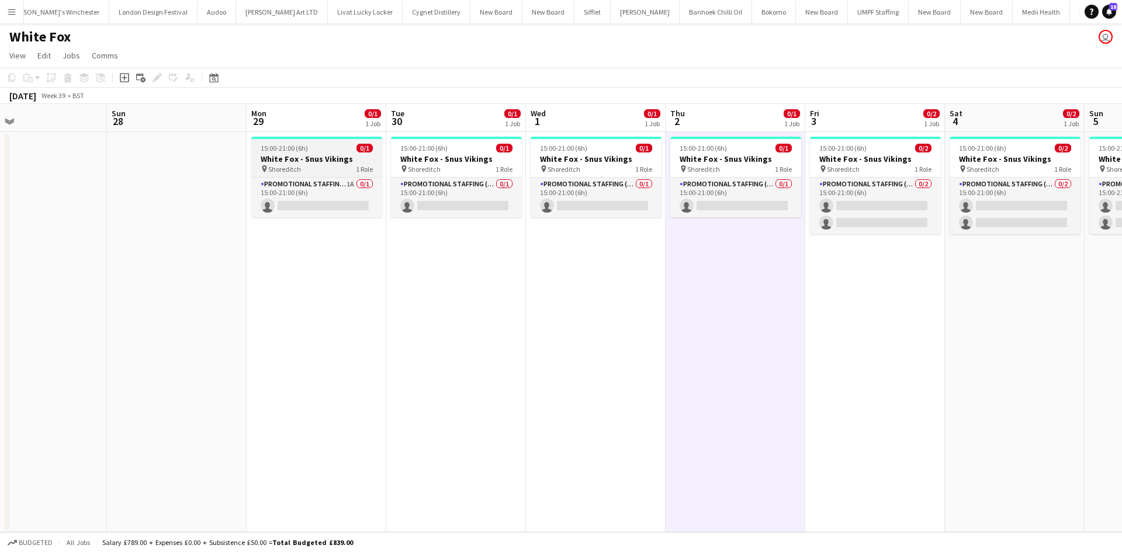
click at [311, 165] on div "pin Shoreditch 1 Role" at bounding box center [316, 168] width 131 height 9
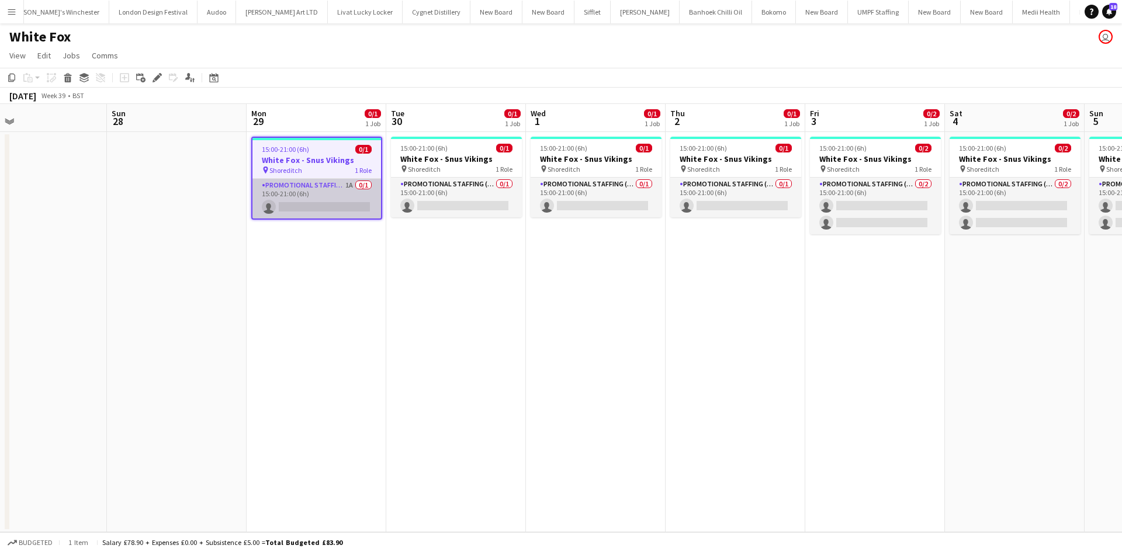
click at [326, 199] on app-card-role "Promotional Staffing (Brand Ambassadors) 1A 0/1 15:00-21:00 (6h) single-neutral…" at bounding box center [317, 199] width 129 height 40
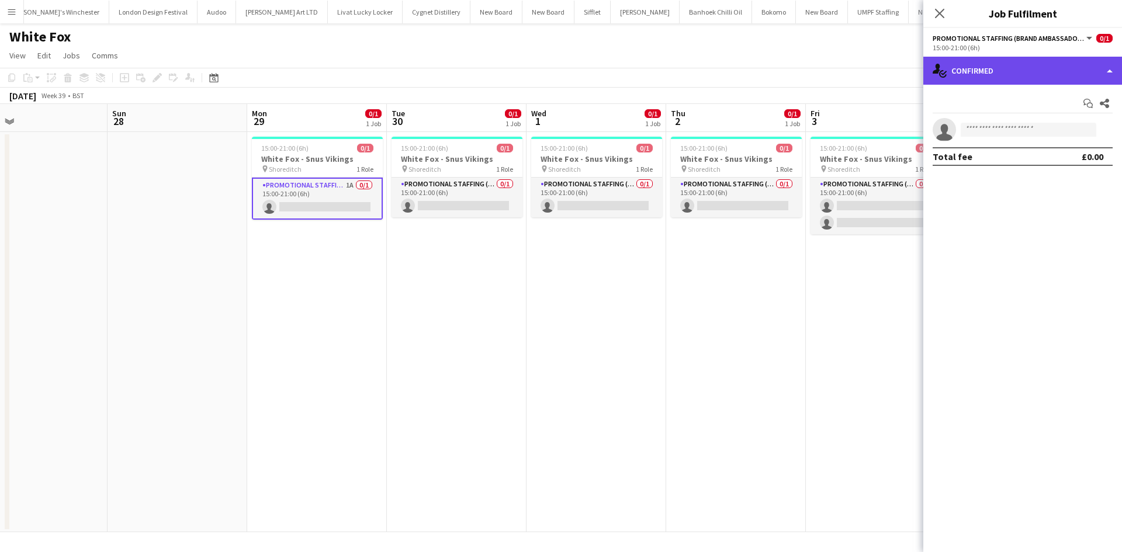
click at [983, 59] on div "single-neutral-actions-check-2 Confirmed" at bounding box center [1023, 71] width 199 height 28
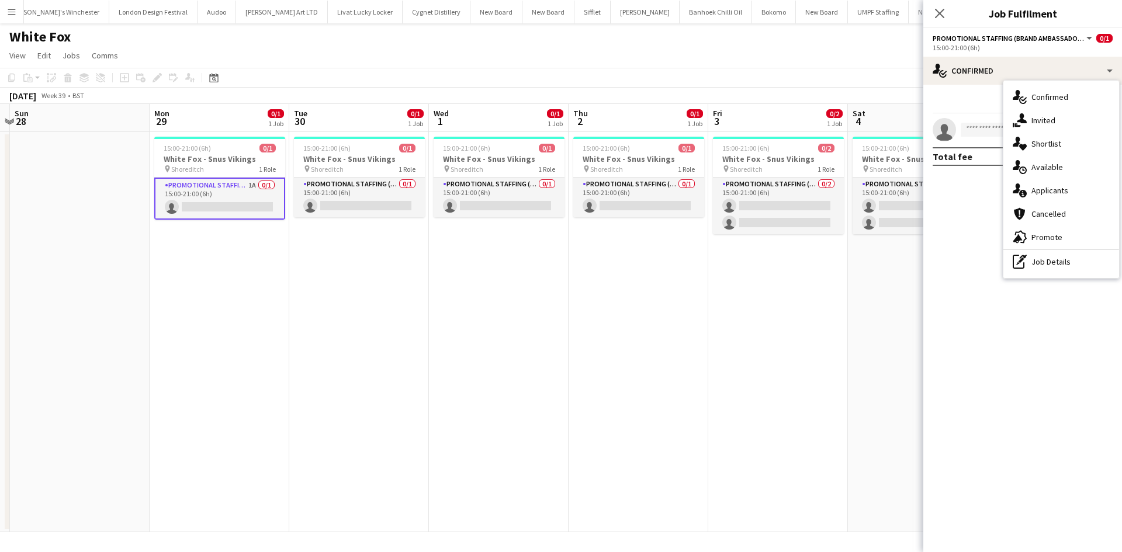
scroll to position [0, 299]
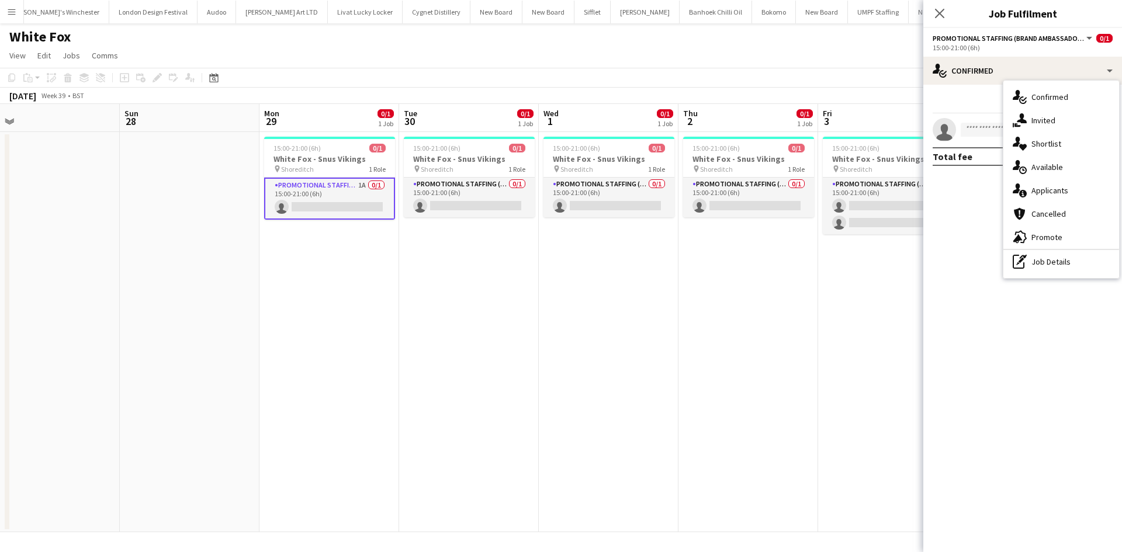
drag, startPoint x: 832, startPoint y: 269, endPoint x: 850, endPoint y: 261, distance: 20.1
click at [844, 261] on app-calendar-viewport "Thu 25 Fri 26 Sat 27 Sun 28 Mon 29 0/1 1 Job Tue 30 0/1 1 Job Wed 1 0/1 1 Job T…" at bounding box center [561, 318] width 1122 height 428
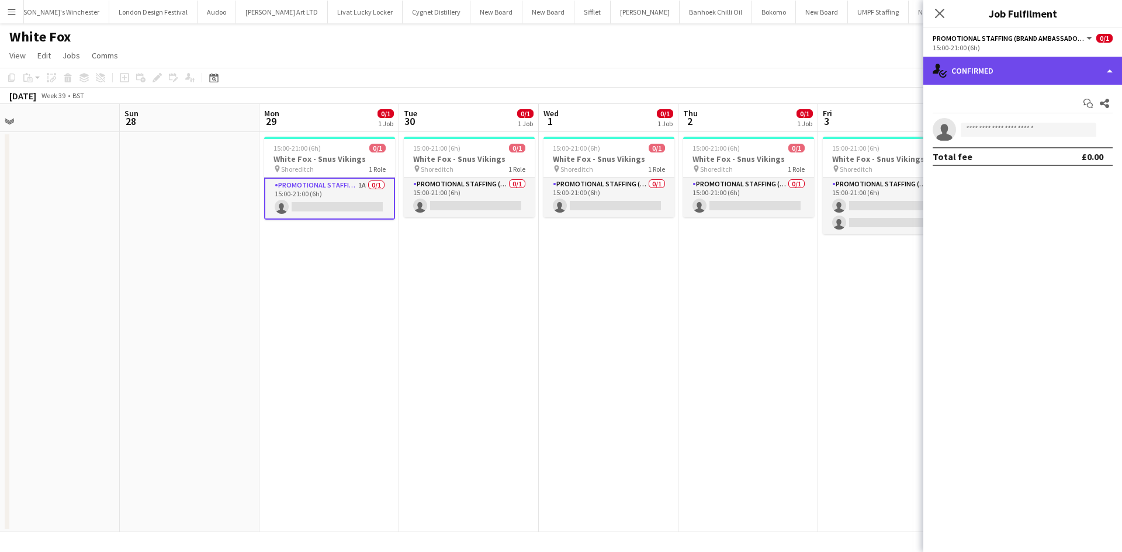
click at [994, 69] on div "single-neutral-actions-check-2 Confirmed" at bounding box center [1023, 71] width 199 height 28
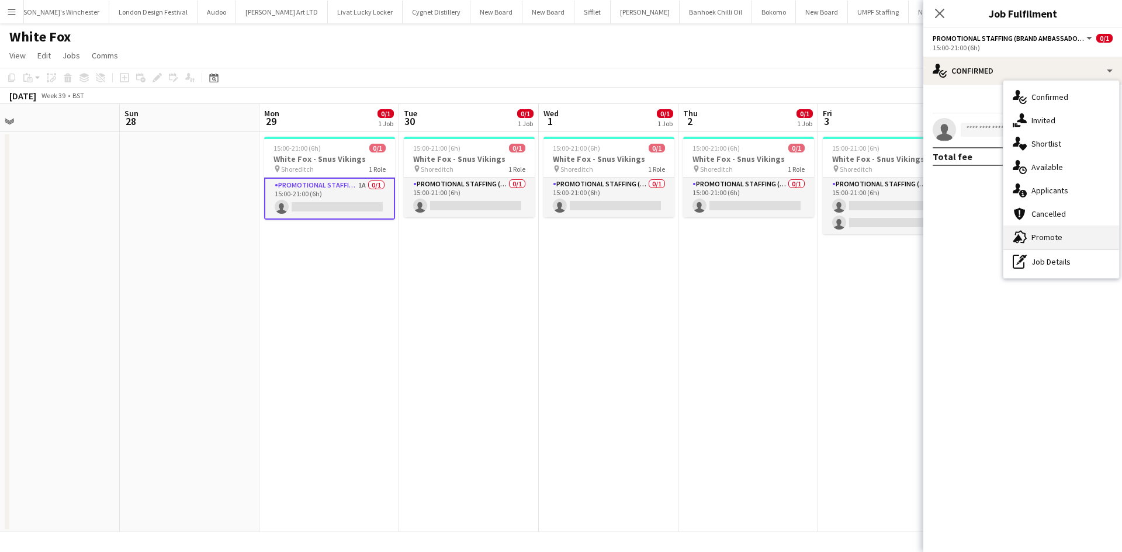
click at [1074, 243] on div "advertising-megaphone Promote" at bounding box center [1062, 237] width 116 height 23
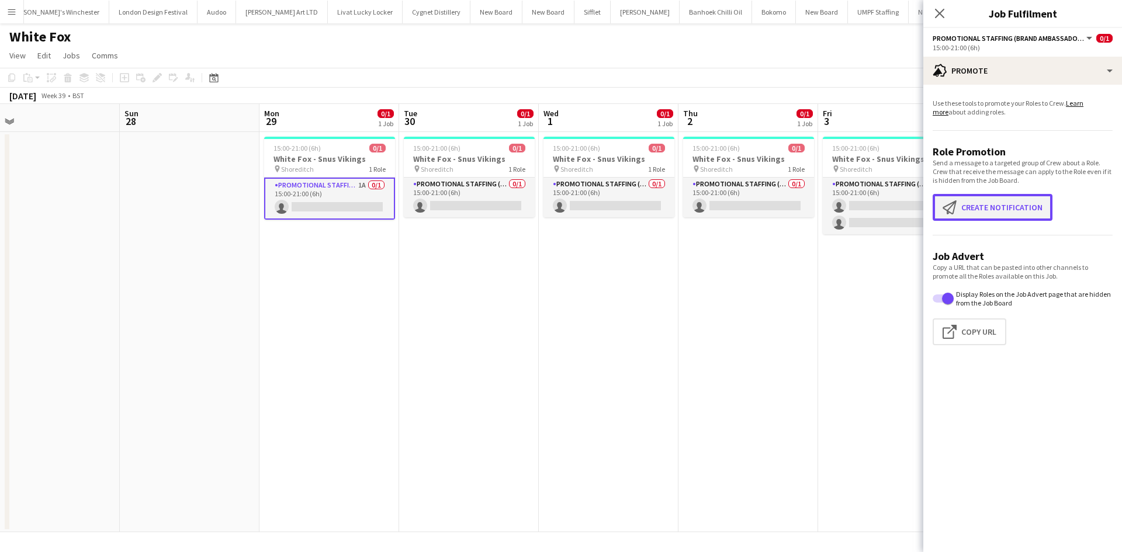
click at [980, 201] on button "Create notification Create notification" at bounding box center [993, 207] width 120 height 27
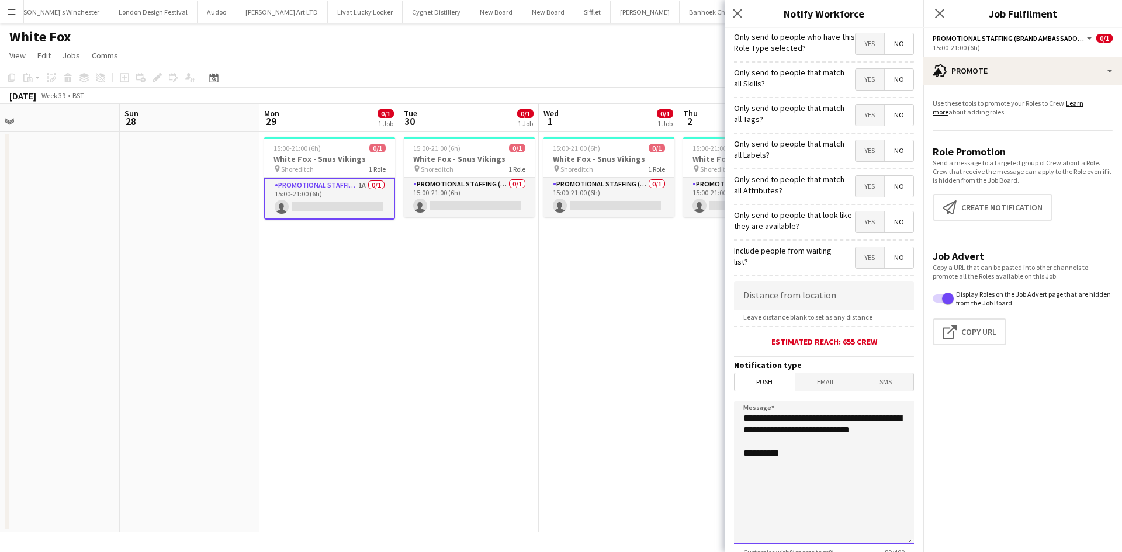
click at [798, 467] on textarea "**********" at bounding box center [824, 472] width 180 height 143
click at [798, 466] on textarea "**********" at bounding box center [824, 472] width 180 height 143
click at [797, 466] on textarea "**********" at bounding box center [824, 472] width 180 height 143
click at [797, 464] on textarea "**********" at bounding box center [824, 472] width 180 height 143
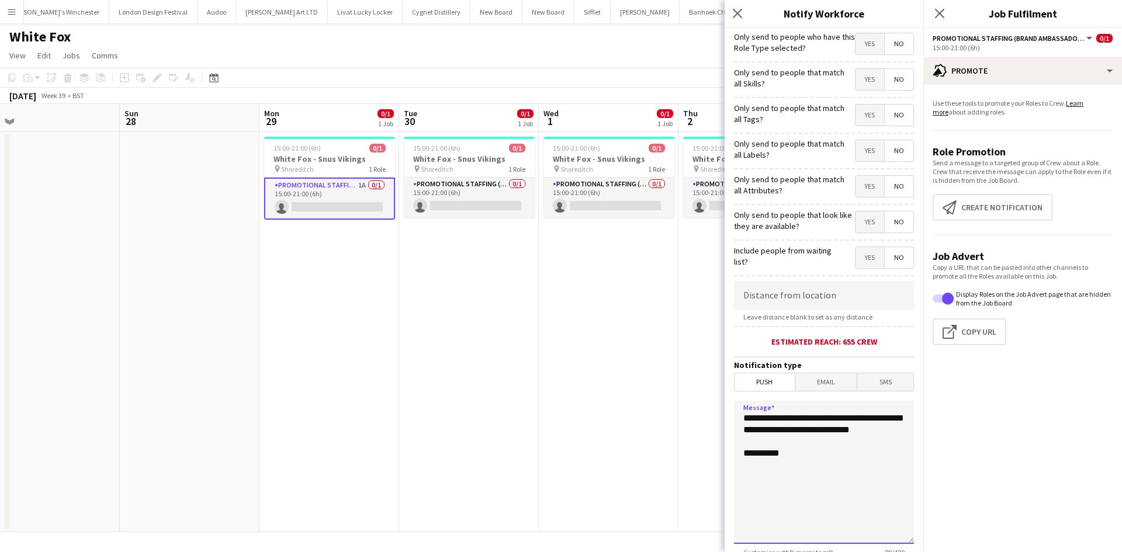
click at [797, 462] on textarea "**********" at bounding box center [824, 472] width 180 height 143
click at [798, 461] on textarea "**********" at bounding box center [824, 472] width 180 height 143
click at [807, 468] on textarea "**********" at bounding box center [824, 472] width 180 height 143
drag, startPoint x: 718, startPoint y: 437, endPoint x: 717, endPoint y: 420, distance: 16.4
click at [716, 420] on body "Menu Boards Boards Boards All jobs Status Workforce Workforce My Workforce Recr…" at bounding box center [561, 276] width 1122 height 552
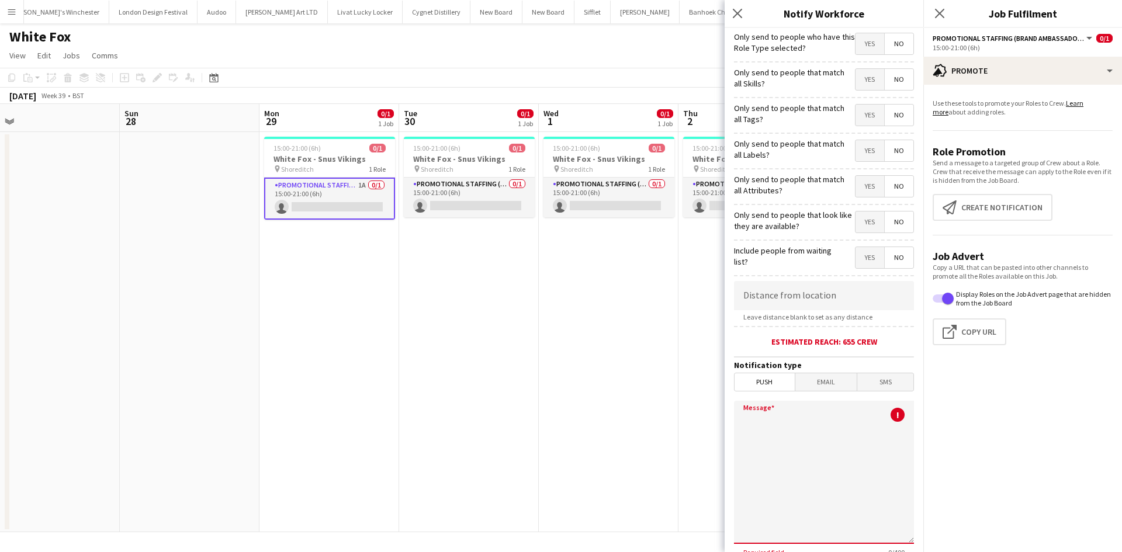
paste textarea "**********"
click at [777, 435] on textarea "**********" at bounding box center [824, 472] width 180 height 143
click at [874, 419] on textarea "**********" at bounding box center [824, 472] width 180 height 143
click at [830, 451] on textarea "**********" at bounding box center [824, 472] width 180 height 143
drag, startPoint x: 792, startPoint y: 511, endPoint x: 698, endPoint y: 343, distance: 193.4
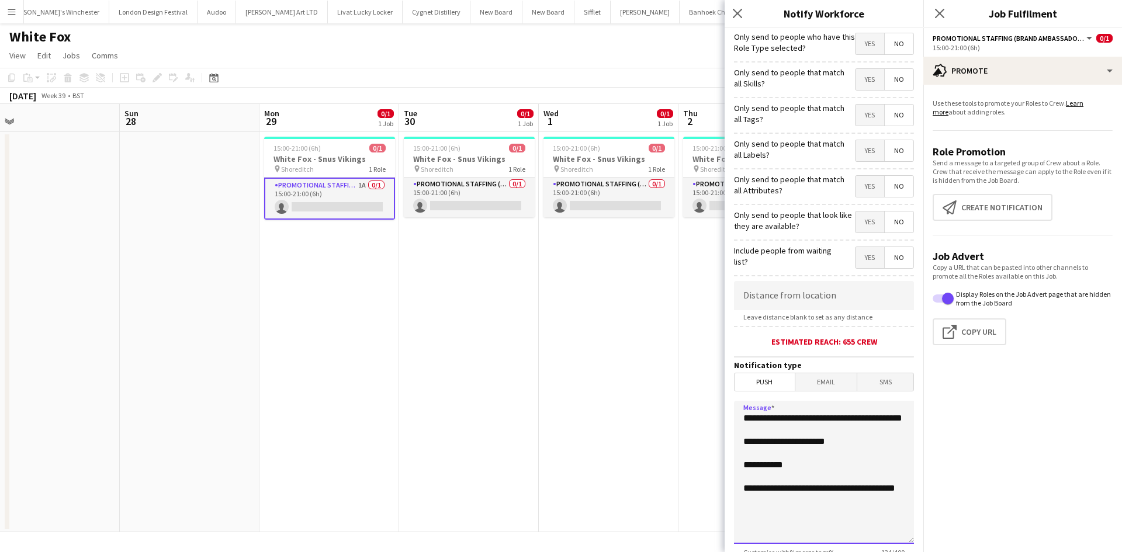
click at [698, 343] on body "Menu Boards Boards Boards All jobs Status Workforce Workforce My Workforce Recr…" at bounding box center [561, 276] width 1122 height 552
type textarea "**********"
click at [824, 293] on input at bounding box center [824, 295] width 180 height 29
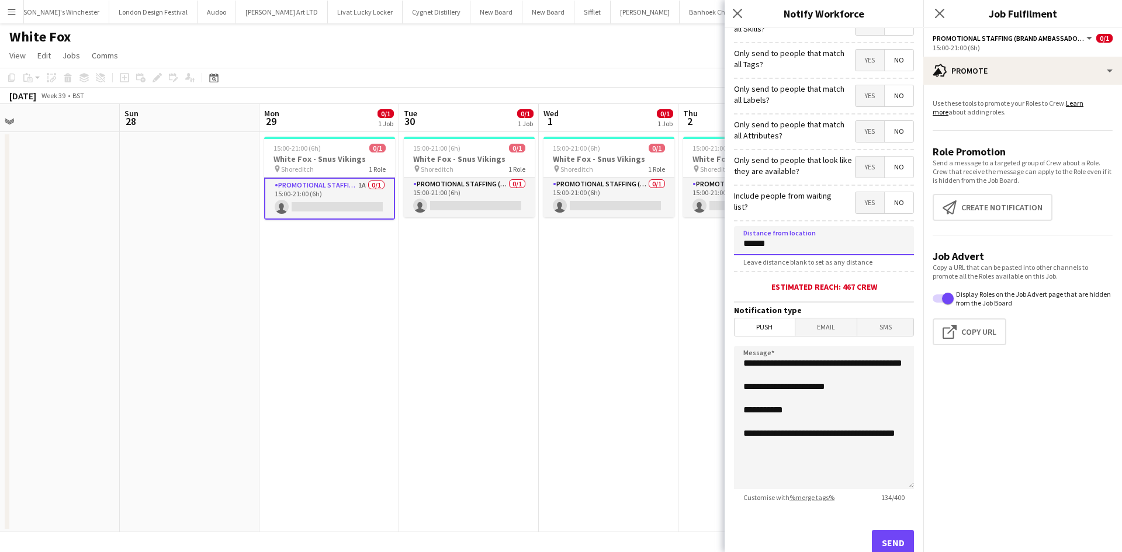
scroll to position [91, 0]
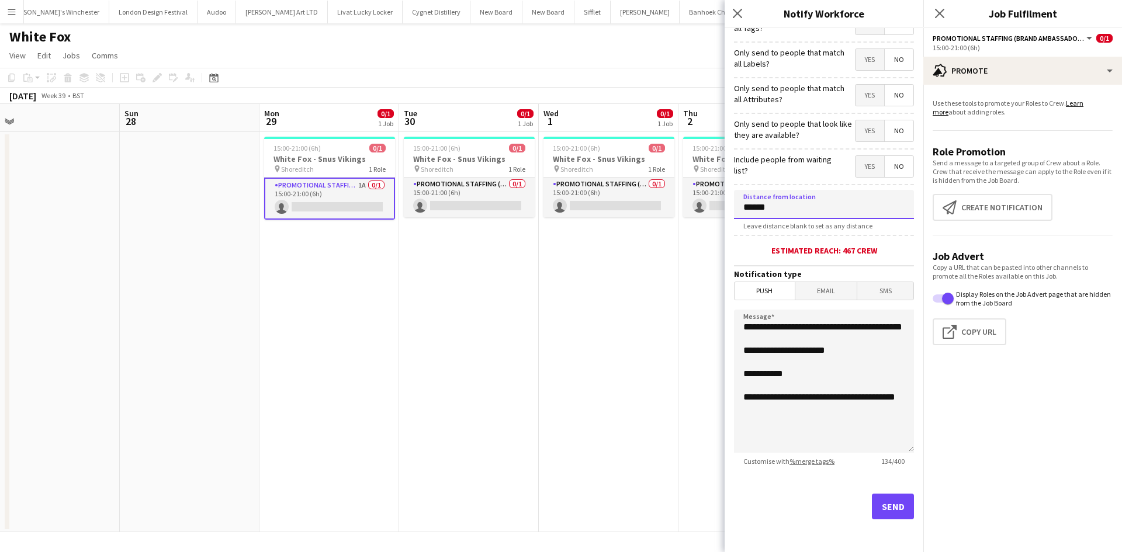
type input "******"
click at [893, 507] on button "Send" at bounding box center [893, 507] width 42 height 26
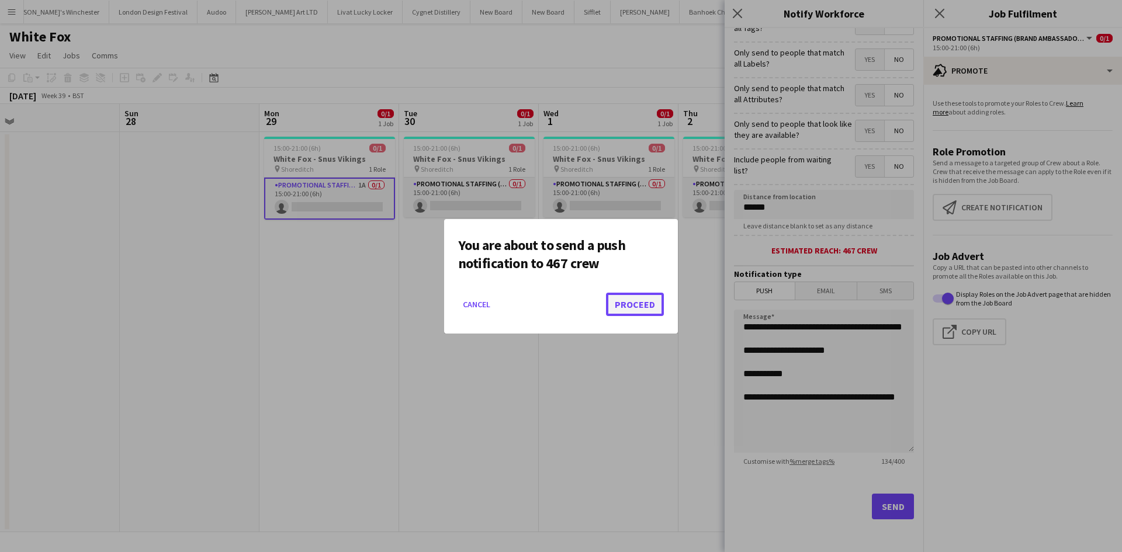
click at [637, 303] on button "Proceed" at bounding box center [635, 304] width 58 height 23
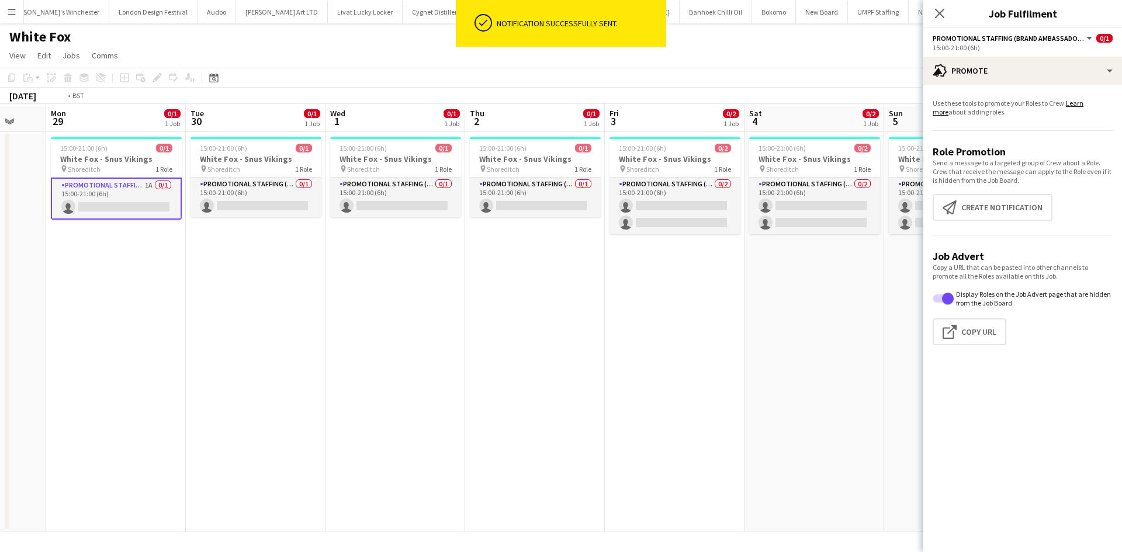
scroll to position [0, 440]
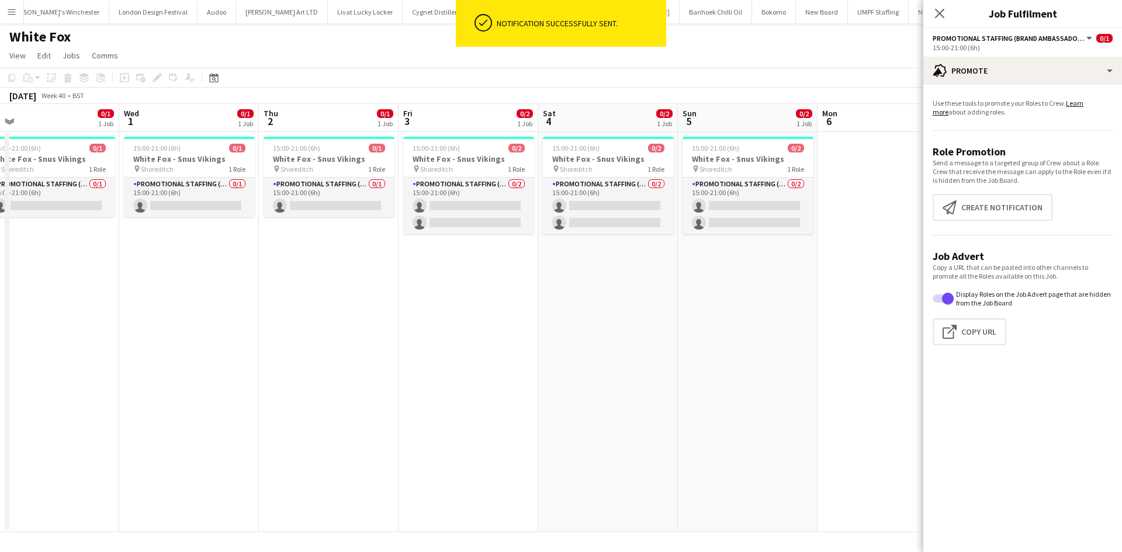
drag, startPoint x: 870, startPoint y: 353, endPoint x: 482, endPoint y: 318, distance: 389.7
click at [482, 318] on app-calendar-viewport "Sat 27 Sun 28 Mon 29 0/1 1 Job Tue 30 0/1 1 Job Wed 1 0/1 1 Job Thu 2 0/1 1 Job…" at bounding box center [561, 318] width 1122 height 428
click at [963, 204] on button "Create notification Create notification" at bounding box center [993, 207] width 120 height 27
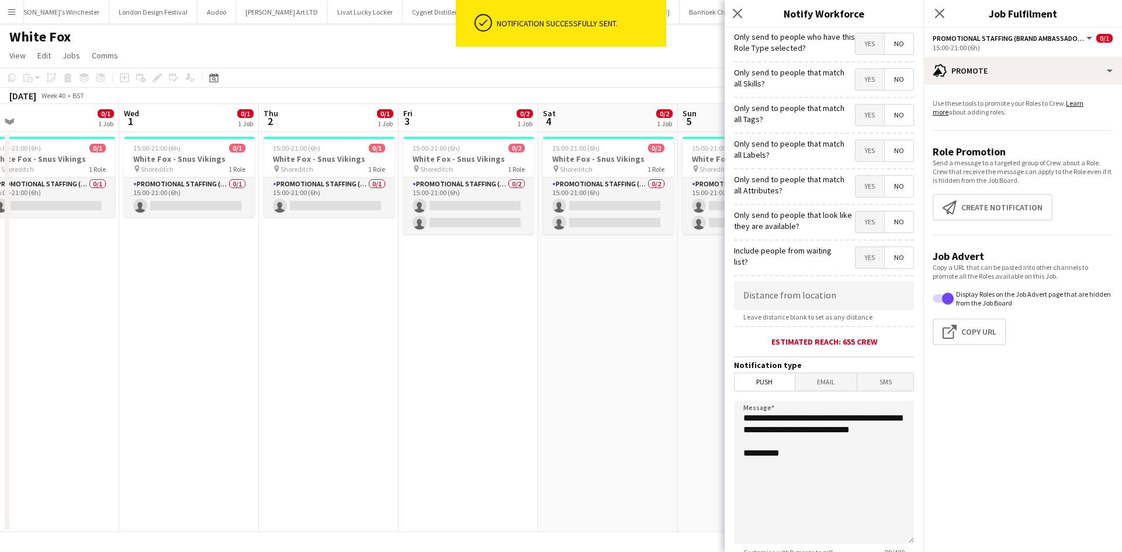
click at [835, 389] on span "Email" at bounding box center [827, 383] width 62 height 18
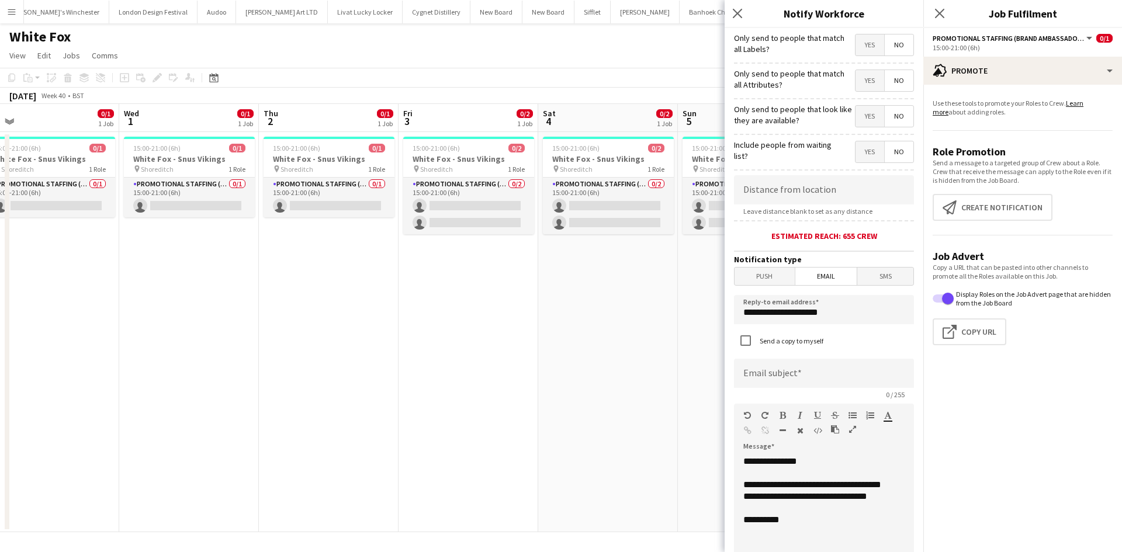
scroll to position [175, 0]
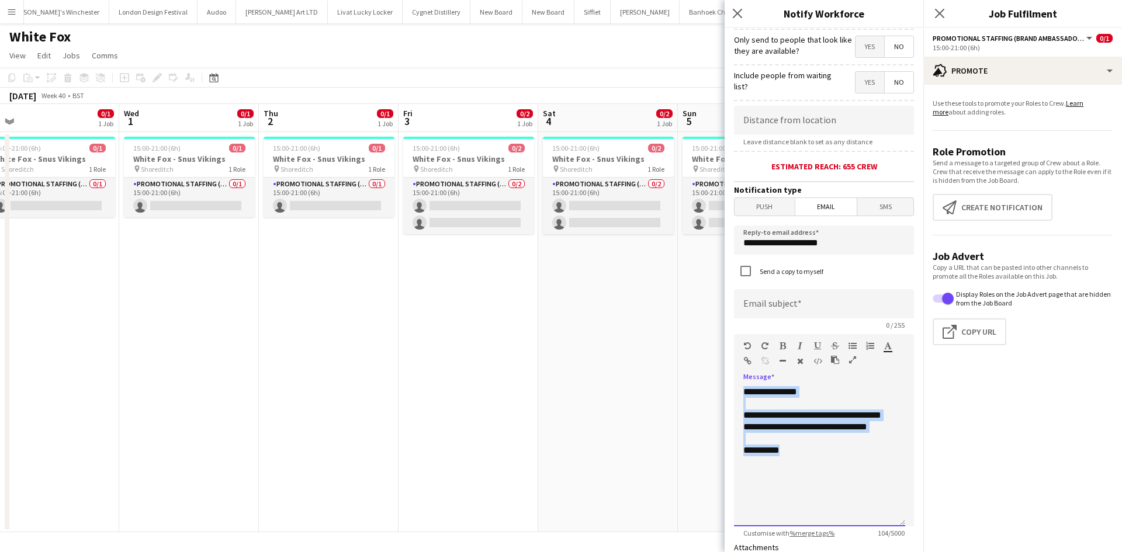
drag, startPoint x: 819, startPoint y: 468, endPoint x: 683, endPoint y: 333, distance: 192.2
click at [683, 333] on body "Menu Boards Boards Boards All jobs Status Workforce Workforce My Workforce Recr…" at bounding box center [561, 276] width 1122 height 552
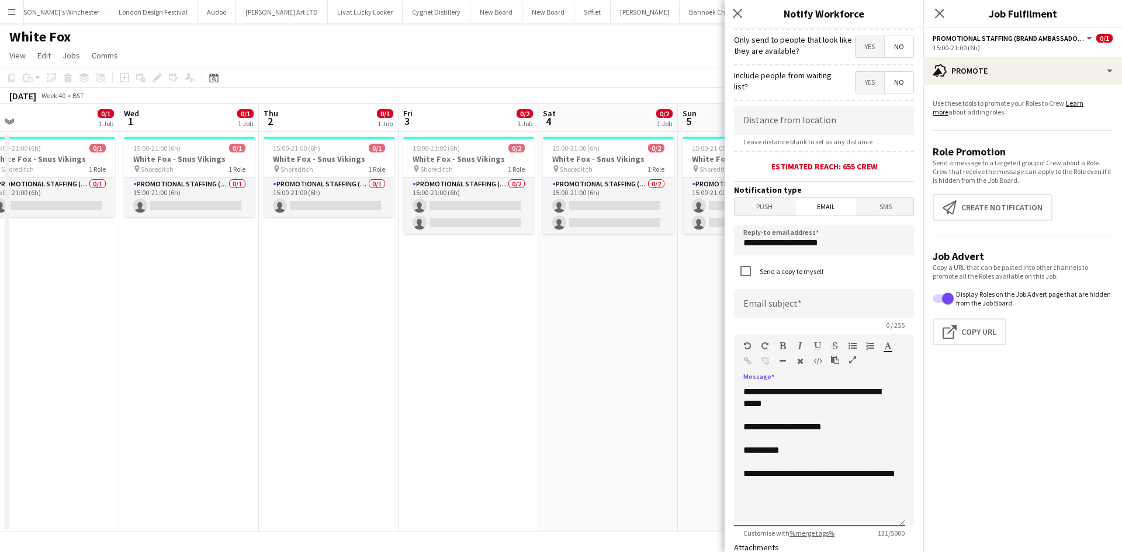
scroll to position [0, 0]
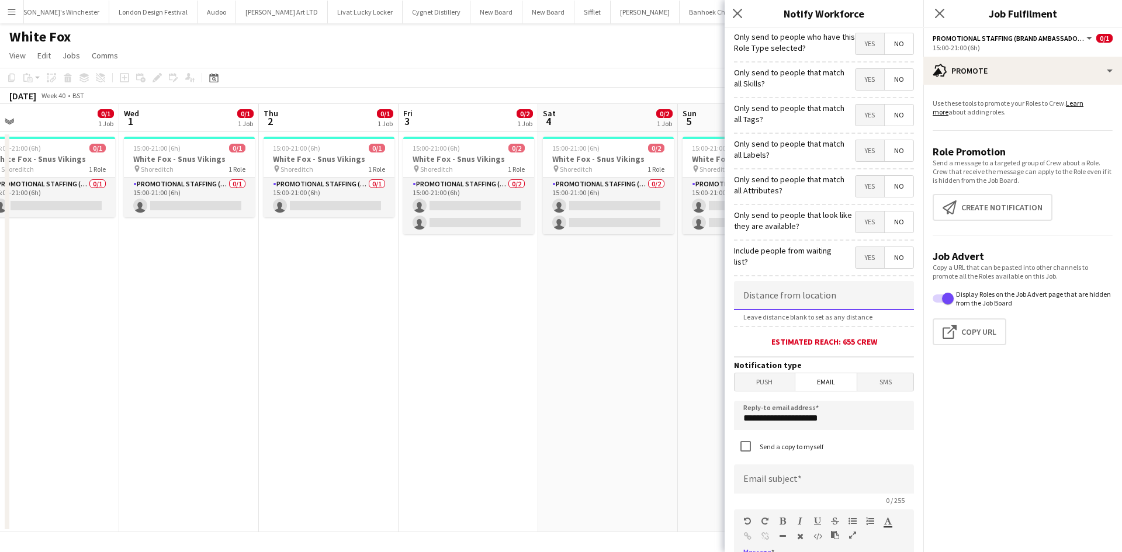
drag, startPoint x: 794, startPoint y: 298, endPoint x: 801, endPoint y: 298, distance: 7.0
click at [794, 297] on input at bounding box center [824, 295] width 180 height 29
type input "******"
drag, startPoint x: 691, startPoint y: 393, endPoint x: 623, endPoint y: 377, distance: 70.9
click at [618, 379] on body "Menu Boards Boards Boards All jobs Status Workforce Workforce My Workforce Recr…" at bounding box center [561, 276] width 1122 height 552
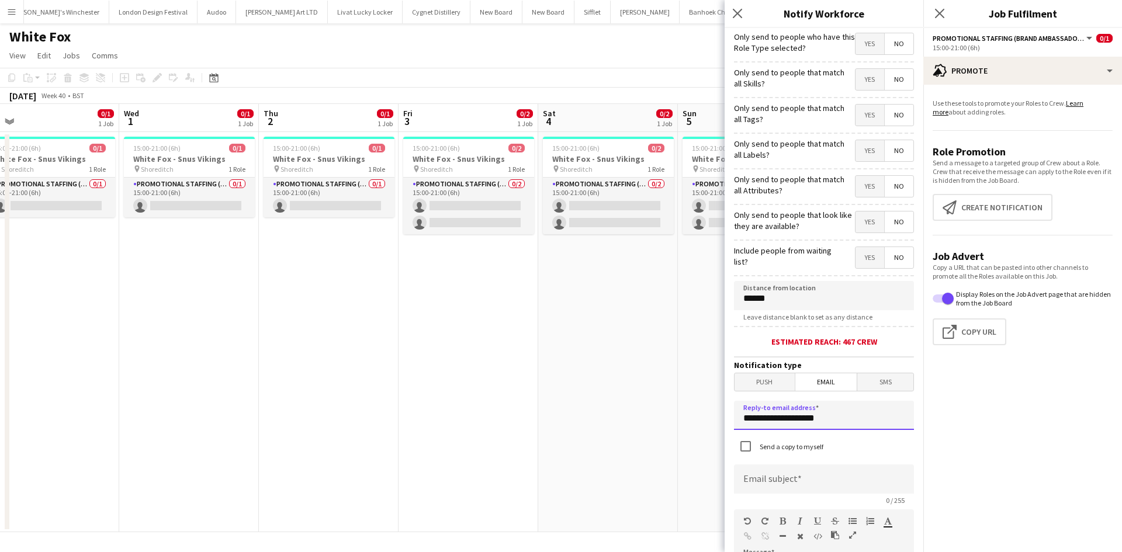
type input "**********"
click at [795, 483] on input at bounding box center [824, 479] width 180 height 29
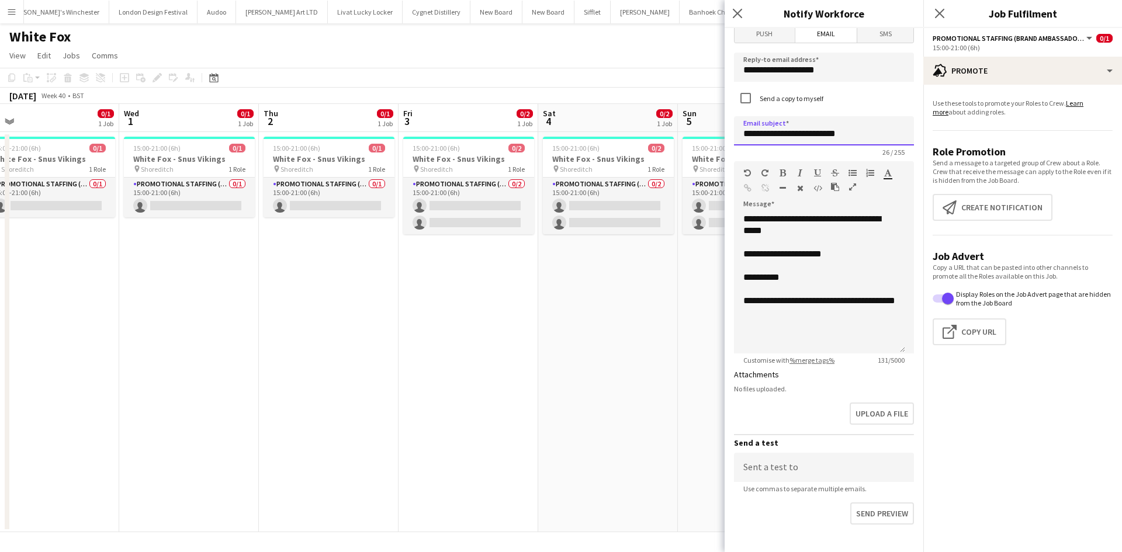
scroll to position [412, 0]
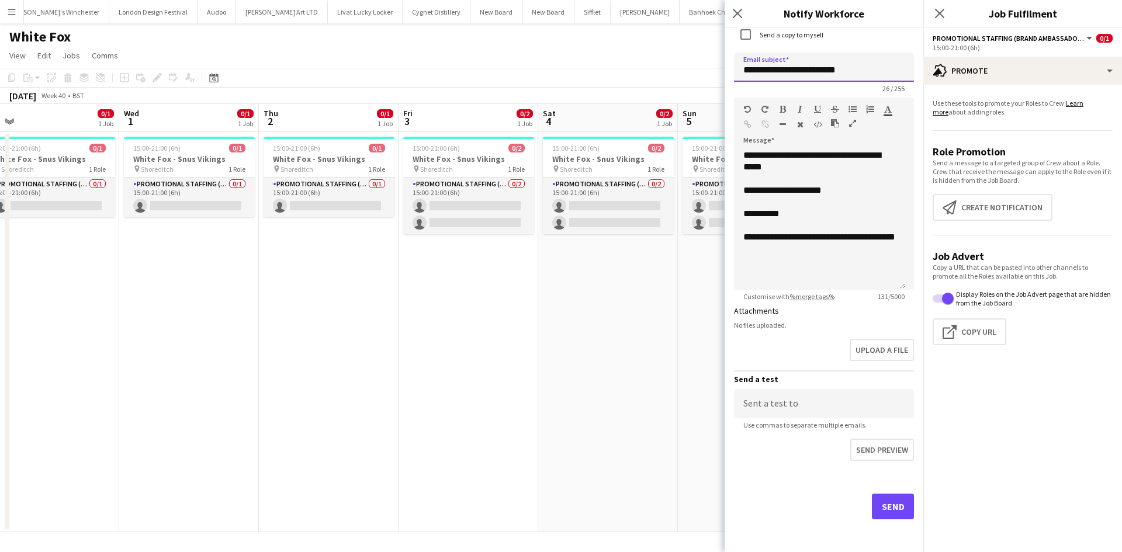
type input "**********"
click at [879, 503] on button "Send" at bounding box center [893, 507] width 42 height 26
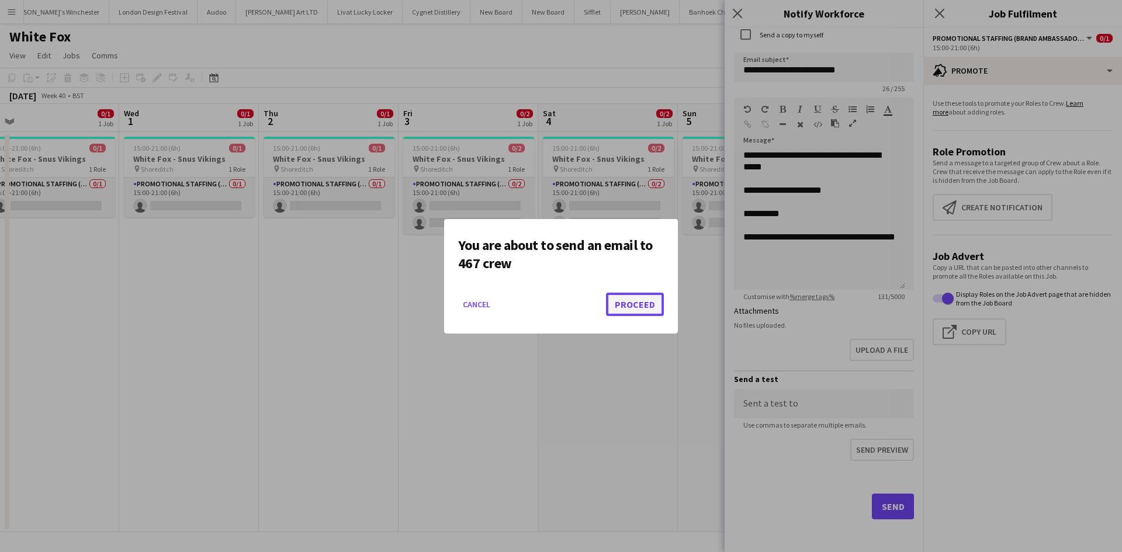
click at [624, 303] on button "Proceed" at bounding box center [635, 304] width 58 height 23
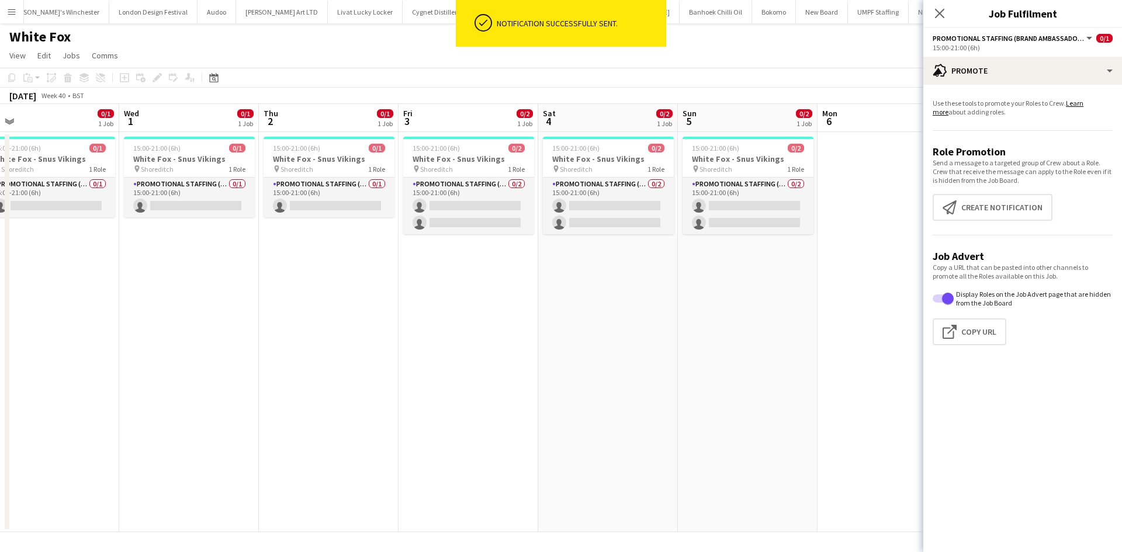
click at [653, 326] on app-date-cell "15:00-21:00 (6h) 0/2 White Fox - Snus Vikings pin Shoreditch 1 Role Promotional…" at bounding box center [608, 332] width 140 height 400
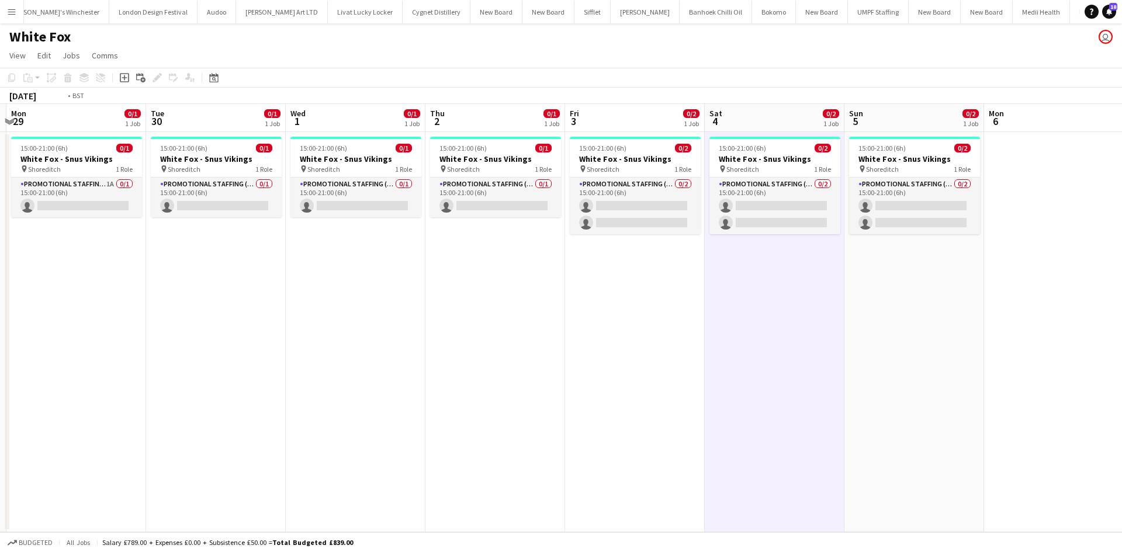
drag, startPoint x: 472, startPoint y: 317, endPoint x: 797, endPoint y: 330, distance: 325.2
click at [805, 333] on app-calendar-viewport "Sat 27 Sun 28 Mon 29 0/1 1 Job Tue 30 0/1 1 Job Wed 1 0/1 1 Job Thu 2 0/1 1 Job…" at bounding box center [561, 318] width 1122 height 428
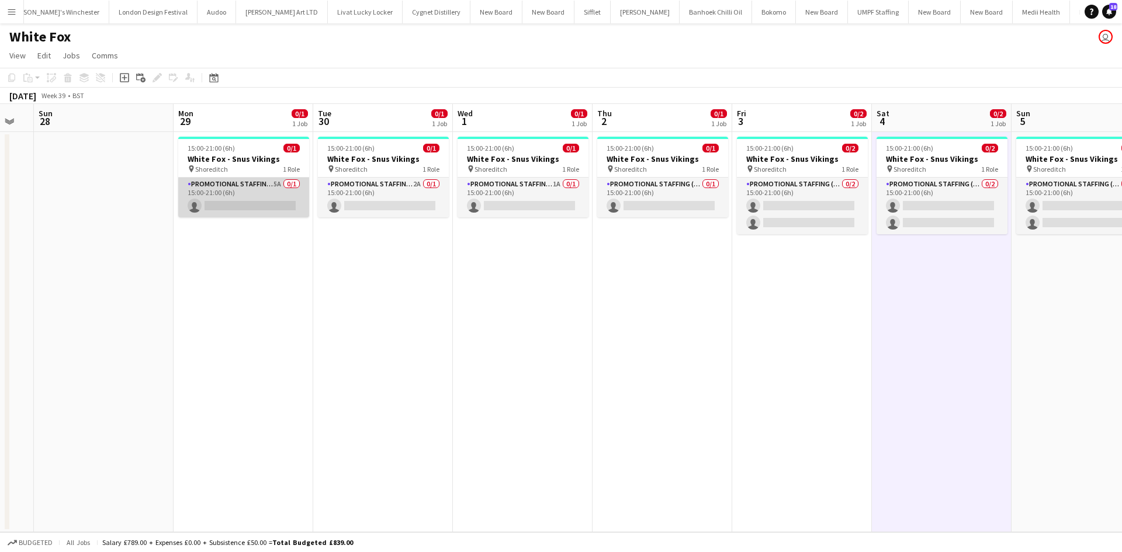
click at [274, 181] on app-card-role "Promotional Staffing (Brand Ambassadors) 5A 0/1 15:00-21:00 (6h) single-neutral…" at bounding box center [243, 198] width 131 height 40
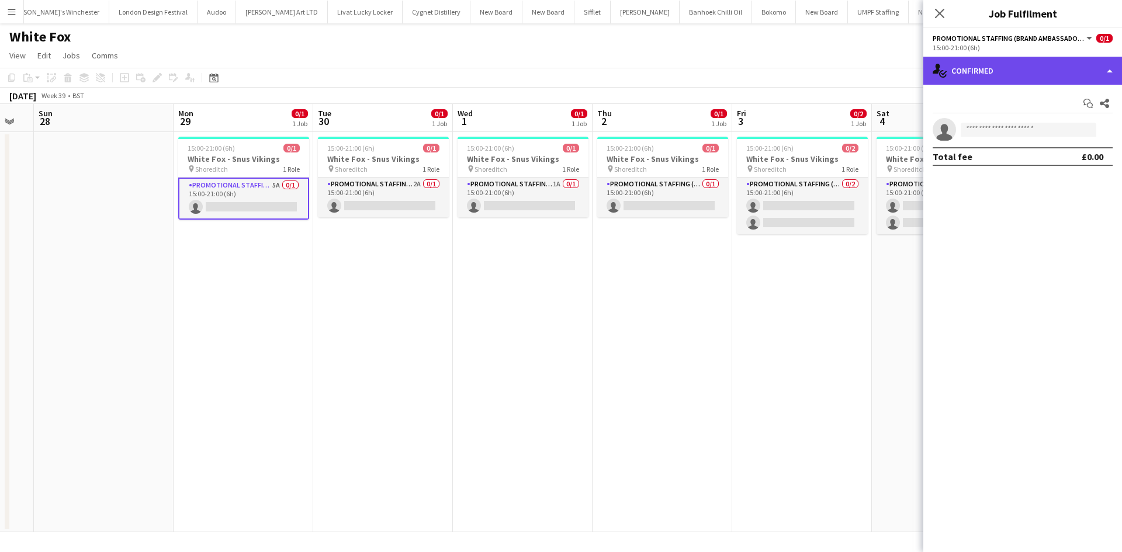
click at [1036, 78] on div "single-neutral-actions-check-2 Confirmed" at bounding box center [1023, 71] width 199 height 28
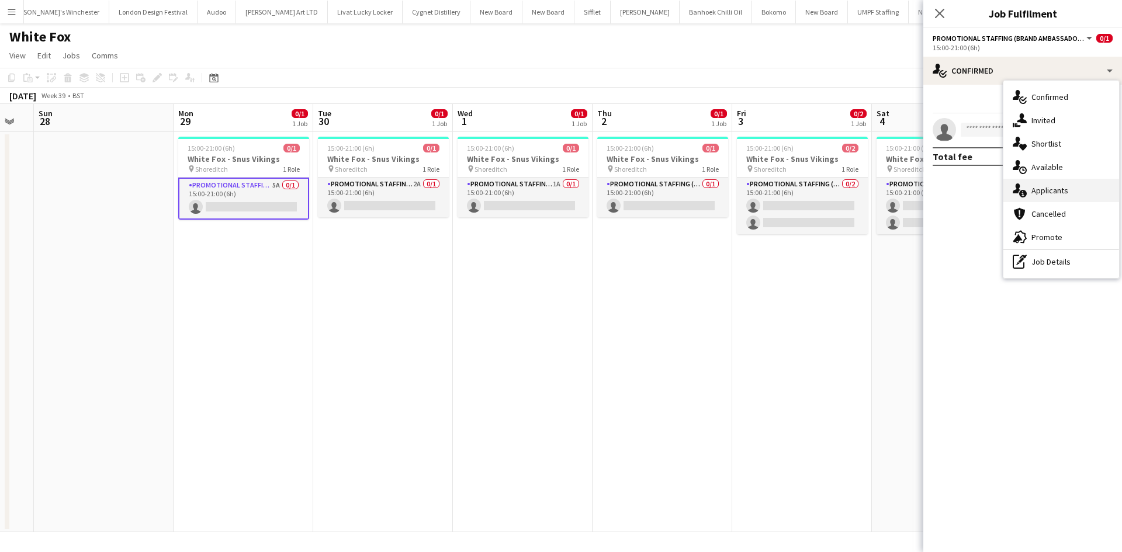
click at [1059, 193] on span "Applicants" at bounding box center [1050, 190] width 37 height 11
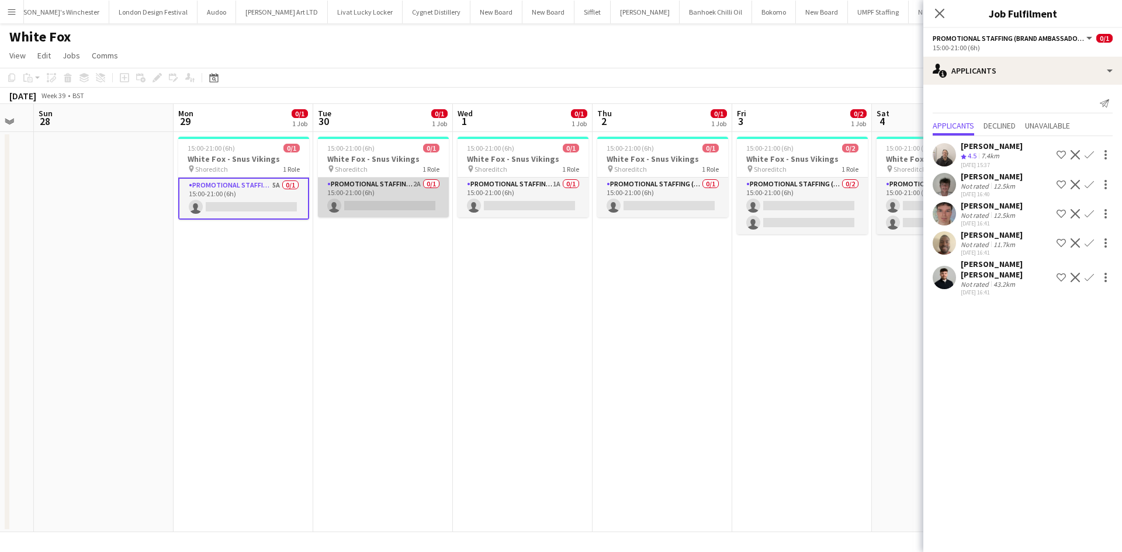
click at [410, 184] on app-card-role "Promotional Staffing (Brand Ambassadors) 2A 0/1 15:00-21:00 (6h) single-neutral…" at bounding box center [383, 198] width 131 height 40
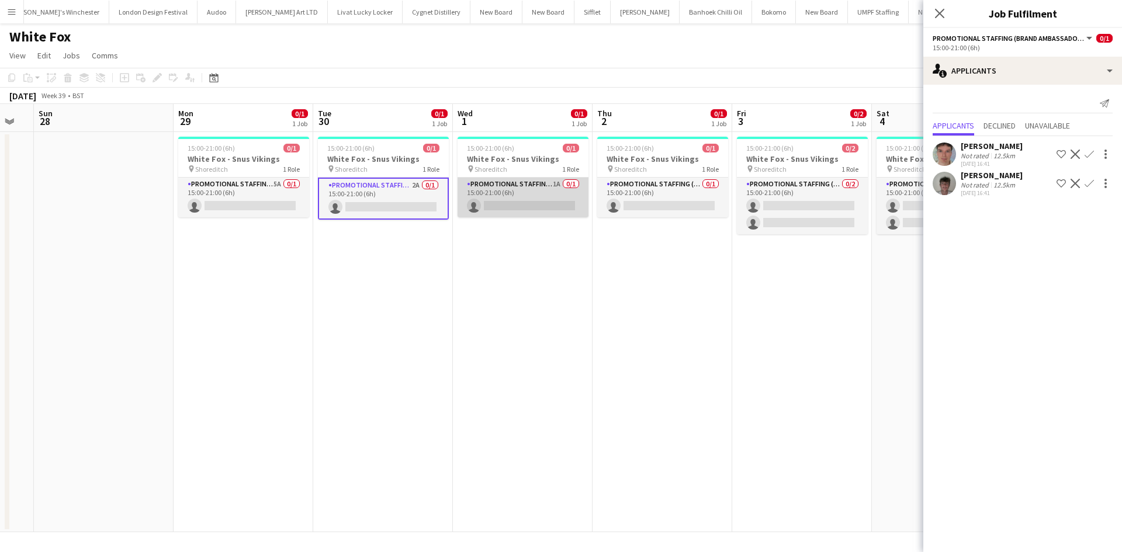
drag, startPoint x: 563, startPoint y: 184, endPoint x: 582, endPoint y: 178, distance: 19.6
click at [564, 184] on app-card-role "Promotional Staffing (Brand Ambassadors) 1A 0/1 15:00-21:00 (6h) single-neutral…" at bounding box center [523, 198] width 131 height 40
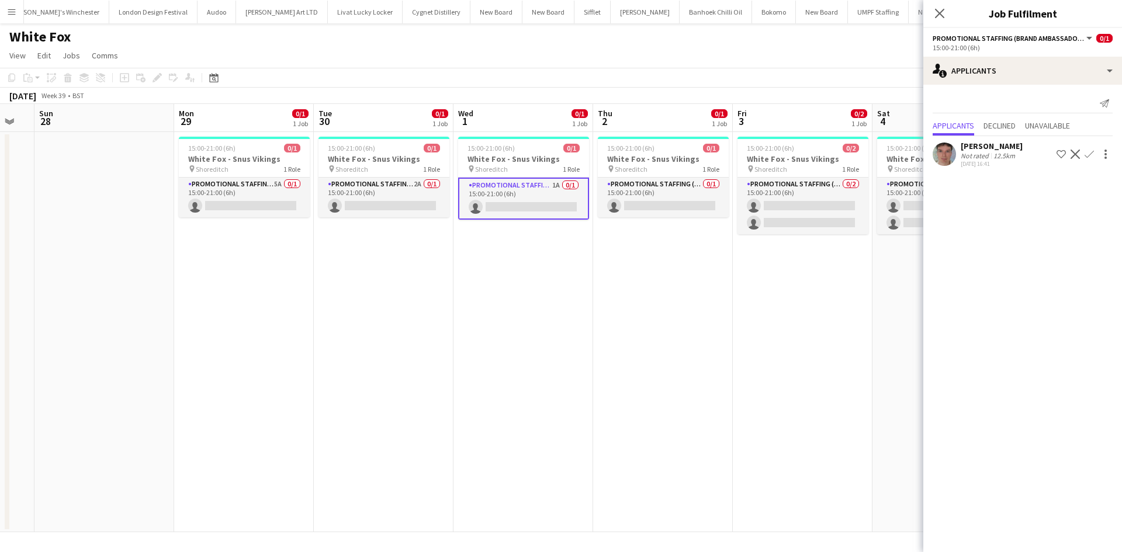
click at [671, 355] on app-calendar-viewport "Fri 26 Sat 27 Sun 28 Mon 29 0/1 1 Job Tue 30 0/1 1 Job Wed 1 0/1 1 Job Thu 2 0/…" at bounding box center [561, 318] width 1122 height 428
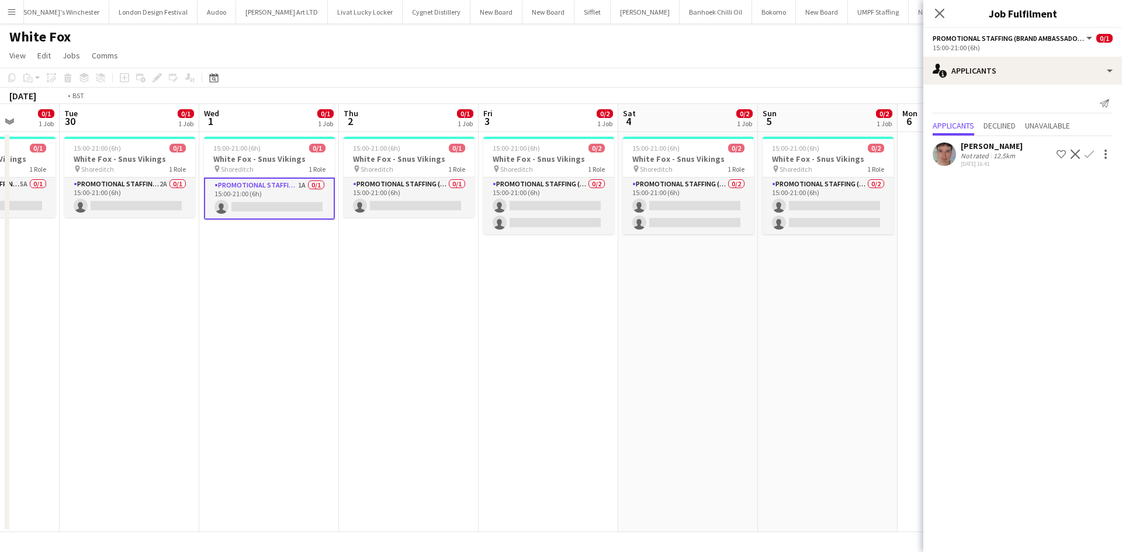
drag, startPoint x: 810, startPoint y: 288, endPoint x: 649, endPoint y: 281, distance: 160.9
click at [649, 281] on app-calendar-viewport "Fri 26 Sat 27 Sun 28 Mon 29 0/1 1 Job Tue 30 0/1 1 Job Wed 1 0/1 1 Job Thu 2 0/…" at bounding box center [561, 318] width 1122 height 428
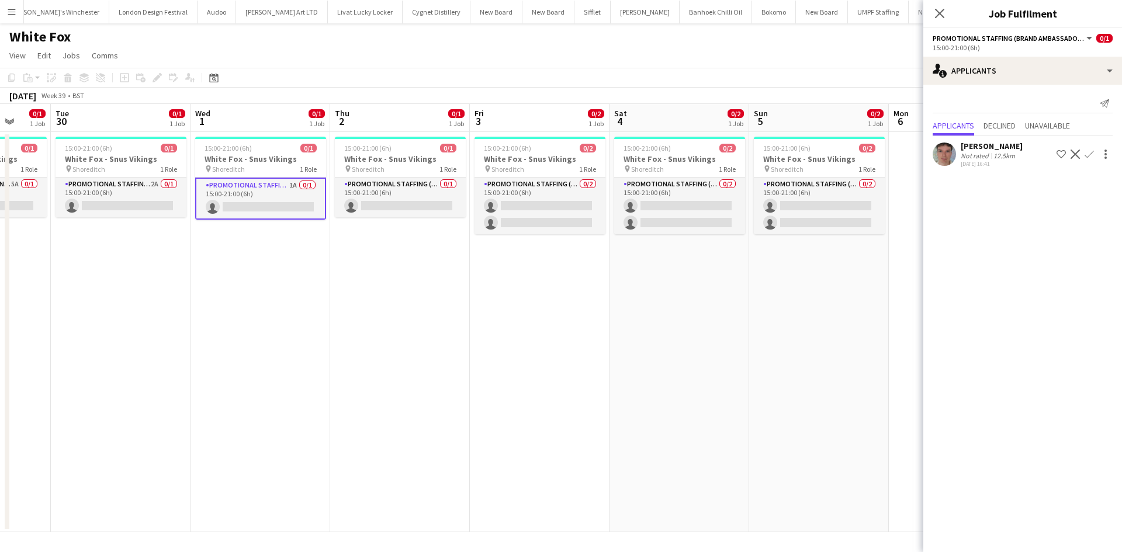
drag, startPoint x: 743, startPoint y: 281, endPoint x: 759, endPoint y: 275, distance: 16.8
click at [738, 281] on app-calendar-viewport "Fri 26 Sat 27 Sun 28 Mon 29 0/1 1 Job Tue 30 0/1 1 Job Wed 1 0/1 1 Job Thu 2 0/…" at bounding box center [561, 318] width 1122 height 428
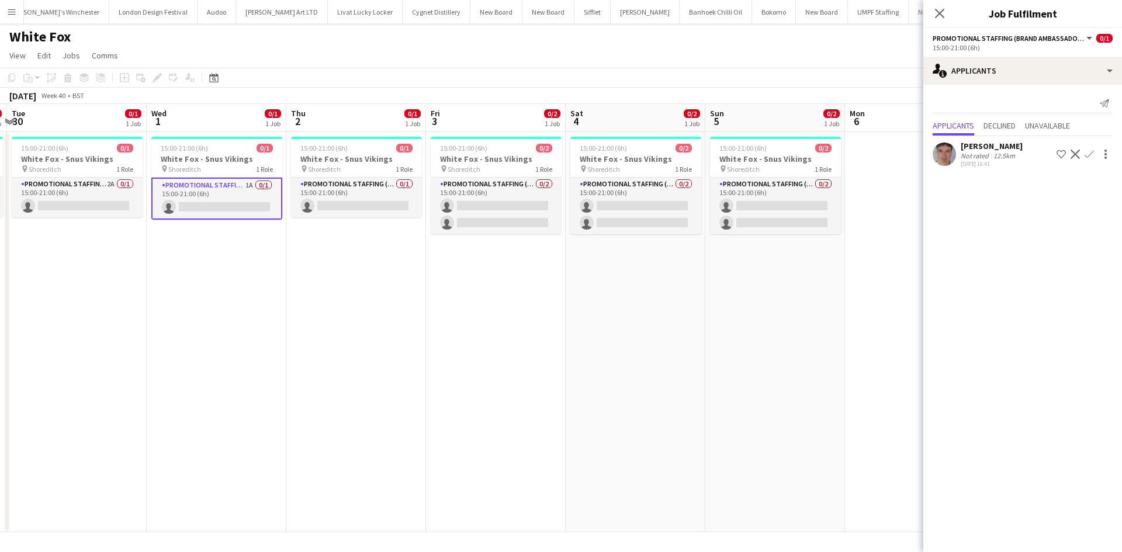
click at [976, 148] on div "Fletcher Mathieson" at bounding box center [992, 146] width 62 height 11
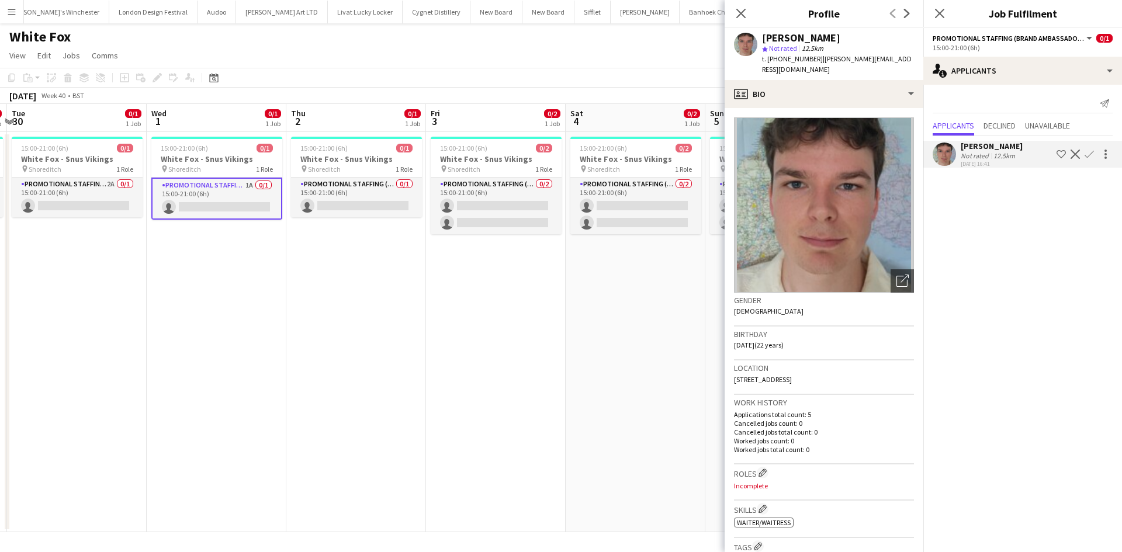
click at [536, 329] on app-date-cell "15:00-21:00 (6h) 0/2 White Fox - Snus Vikings pin Shoreditch 1 Role Promotional…" at bounding box center [496, 332] width 140 height 400
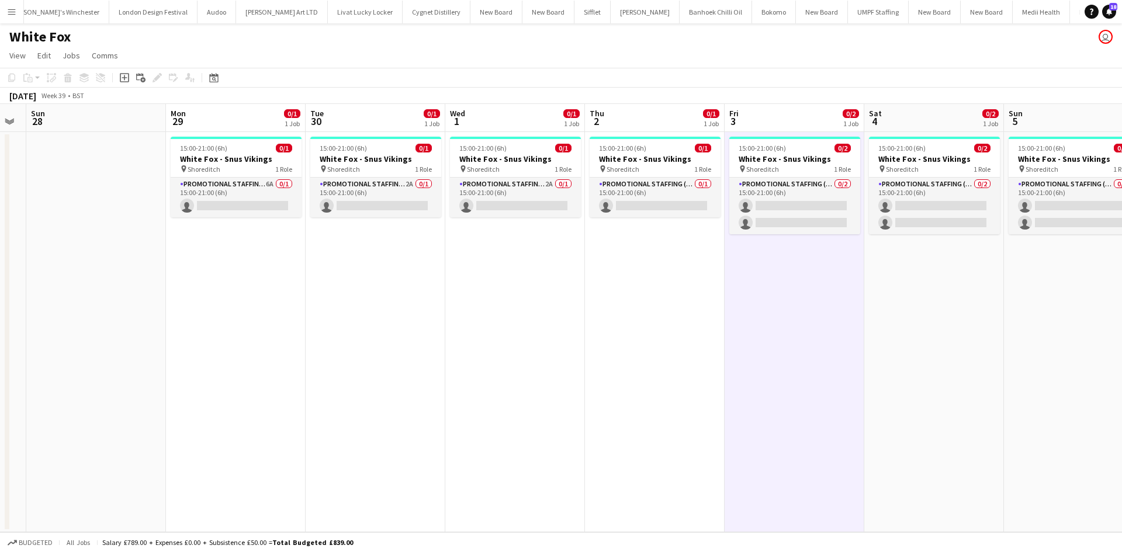
drag, startPoint x: 241, startPoint y: 333, endPoint x: 543, endPoint y: 315, distance: 302.2
click at [543, 315] on app-calendar-viewport "Fri 26 Sat 27 Sun 28 Mon 29 0/1 1 Job Tue 30 0/1 1 Job Wed 1 0/1 1 Job Thu 2 0/…" at bounding box center [561, 318] width 1122 height 428
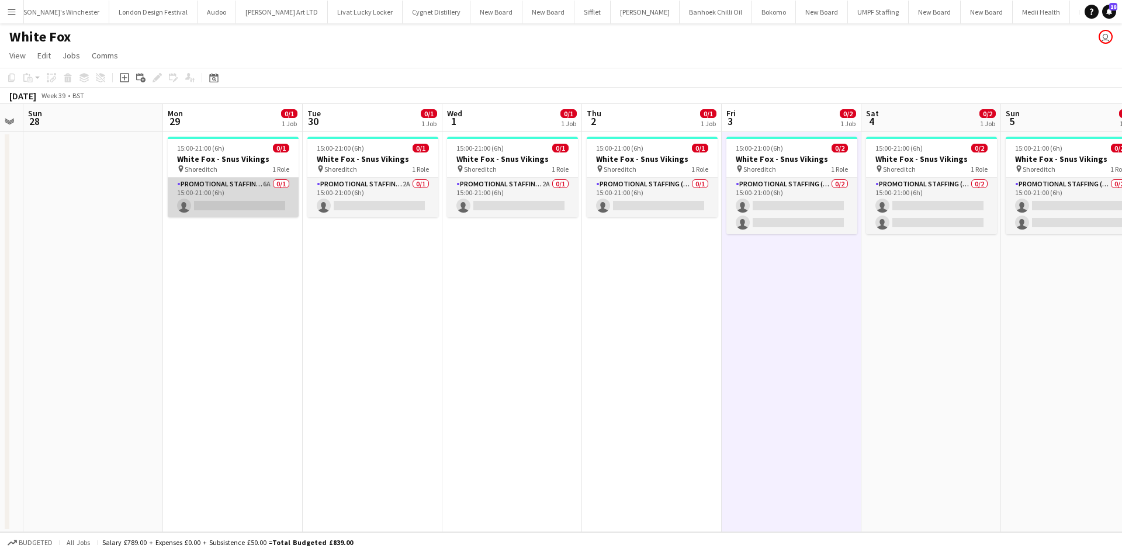
click at [270, 185] on app-card-role "Promotional Staffing (Brand Ambassadors) 6A 0/1 15:00-21:00 (6h) single-neutral…" at bounding box center [233, 198] width 131 height 40
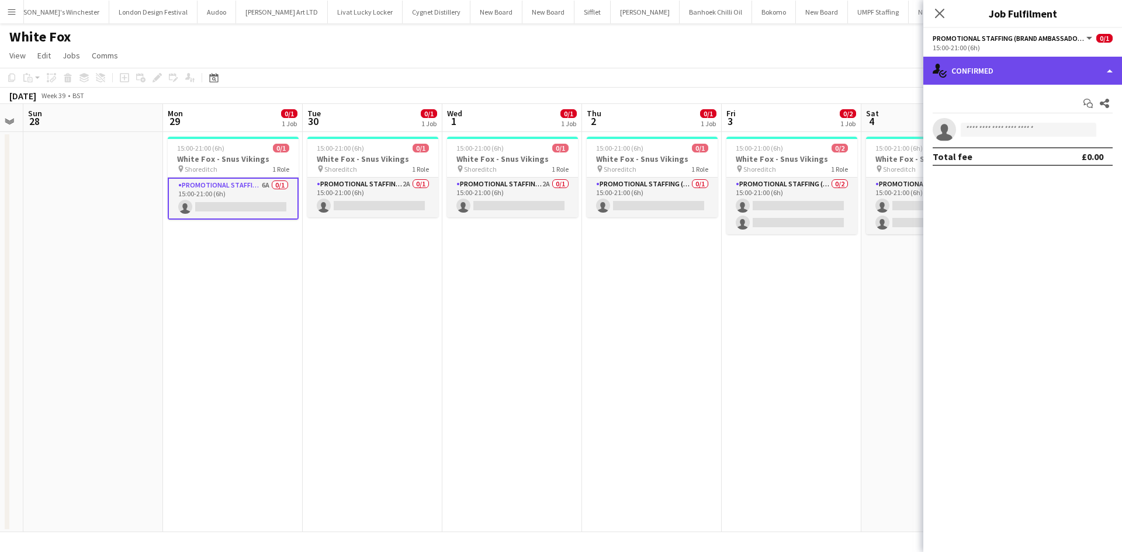
click at [1057, 68] on div "single-neutral-actions-check-2 Confirmed" at bounding box center [1023, 71] width 199 height 28
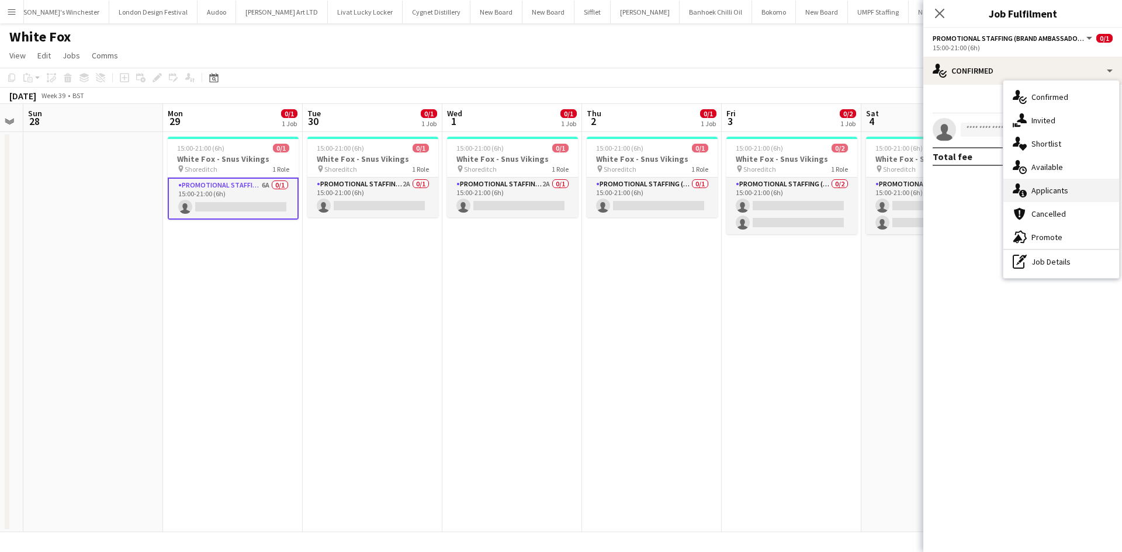
click at [1053, 184] on div "single-neutral-actions-information Applicants" at bounding box center [1062, 190] width 116 height 23
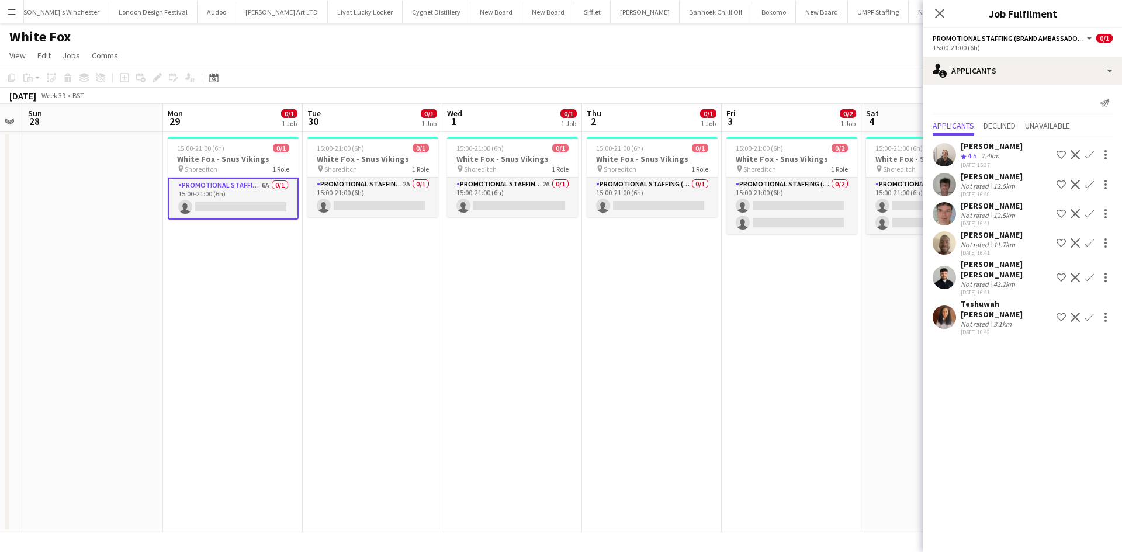
click at [988, 206] on div "Fletcher Mathieson" at bounding box center [992, 205] width 62 height 11
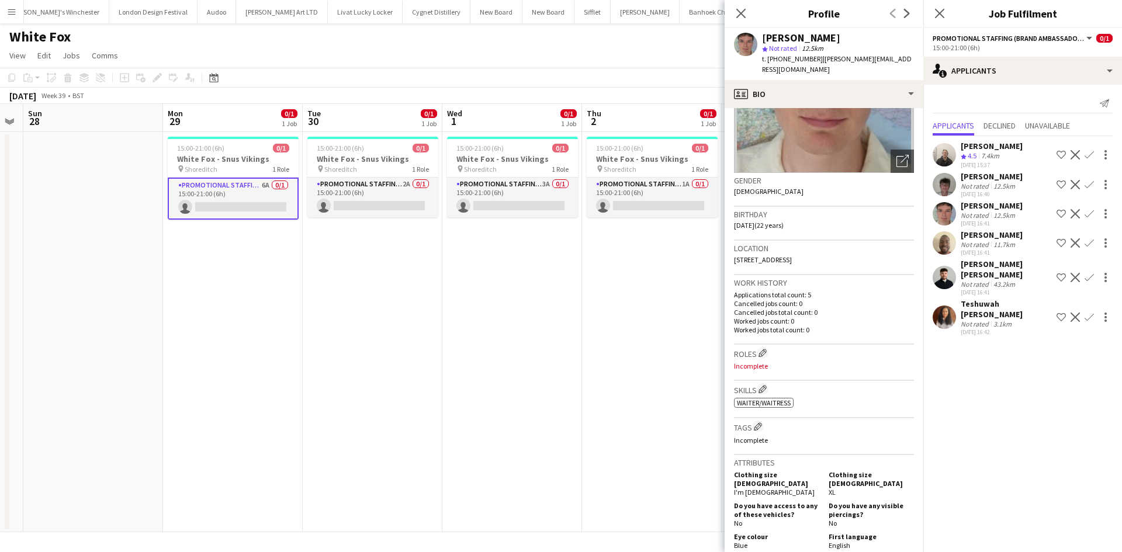
scroll to position [292, 0]
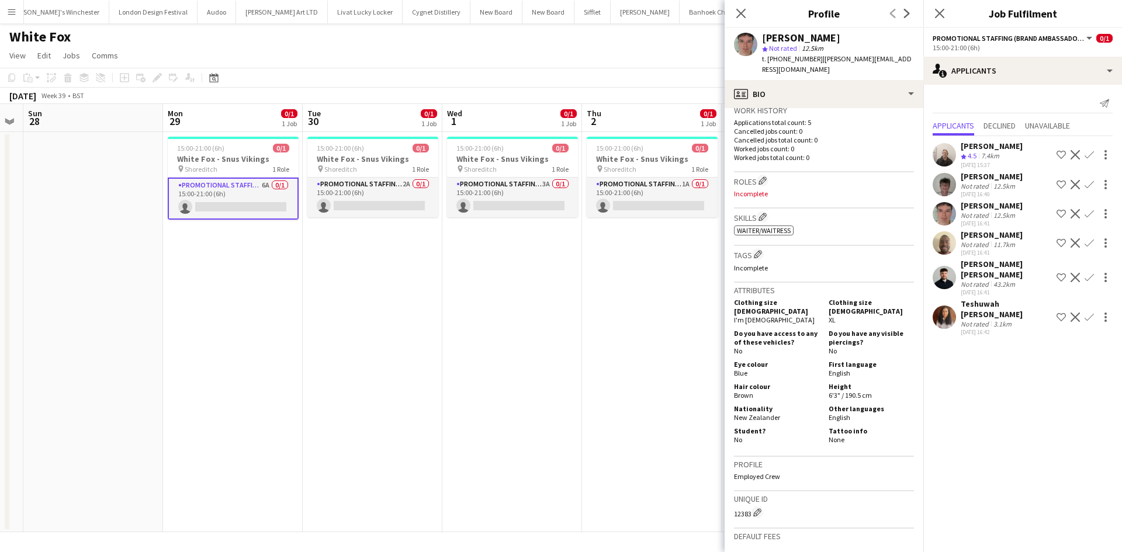
drag, startPoint x: 778, startPoint y: 407, endPoint x: 734, endPoint y: 412, distance: 44.1
click at [734, 413] on span "New Zealander" at bounding box center [757, 417] width 46 height 9
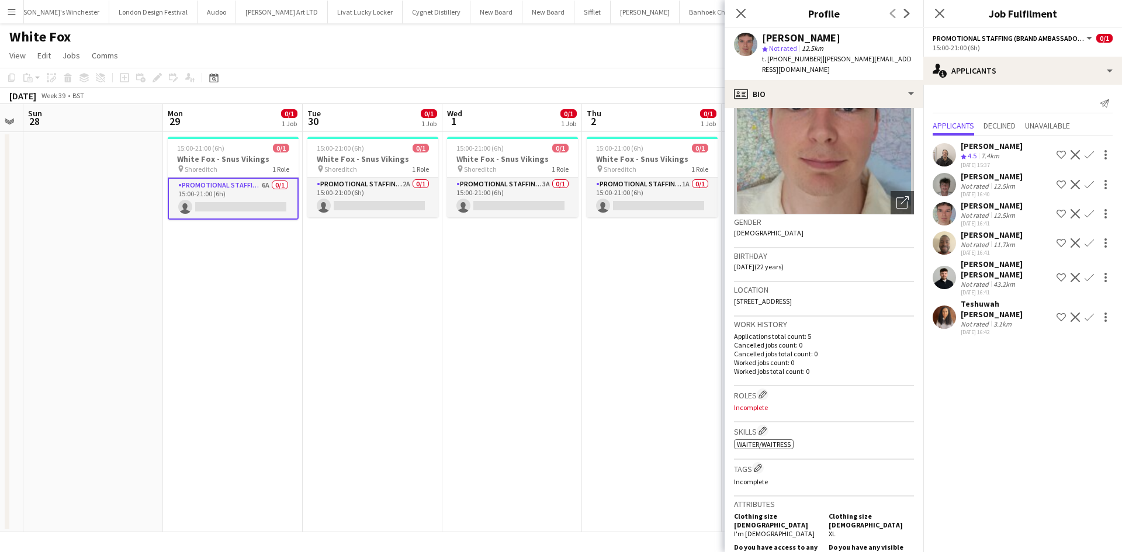
scroll to position [58, 0]
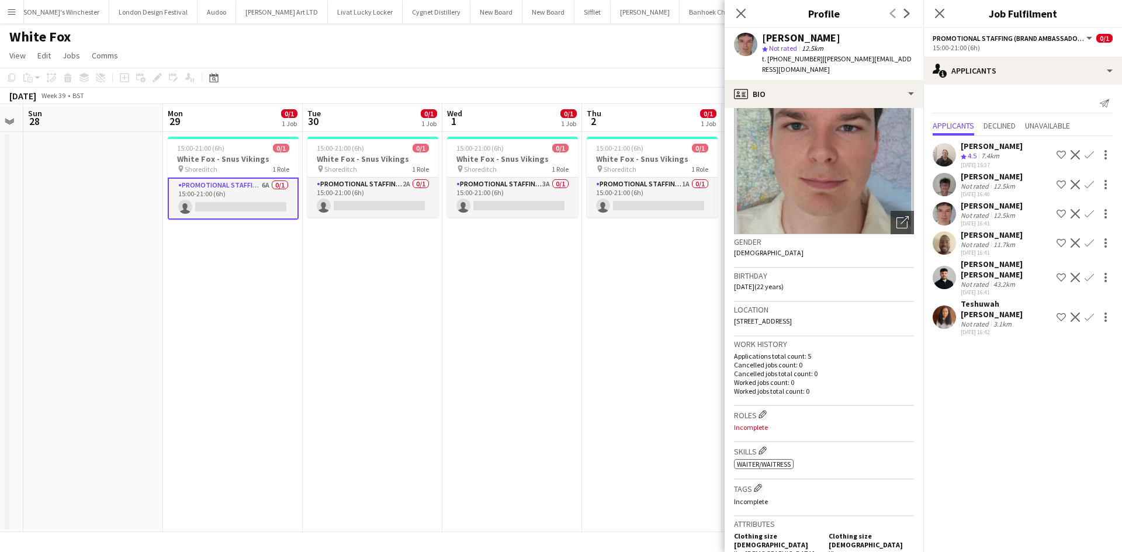
click at [812, 285] on div "Birthday 29-01-2003 (22 years)" at bounding box center [824, 285] width 180 height 34
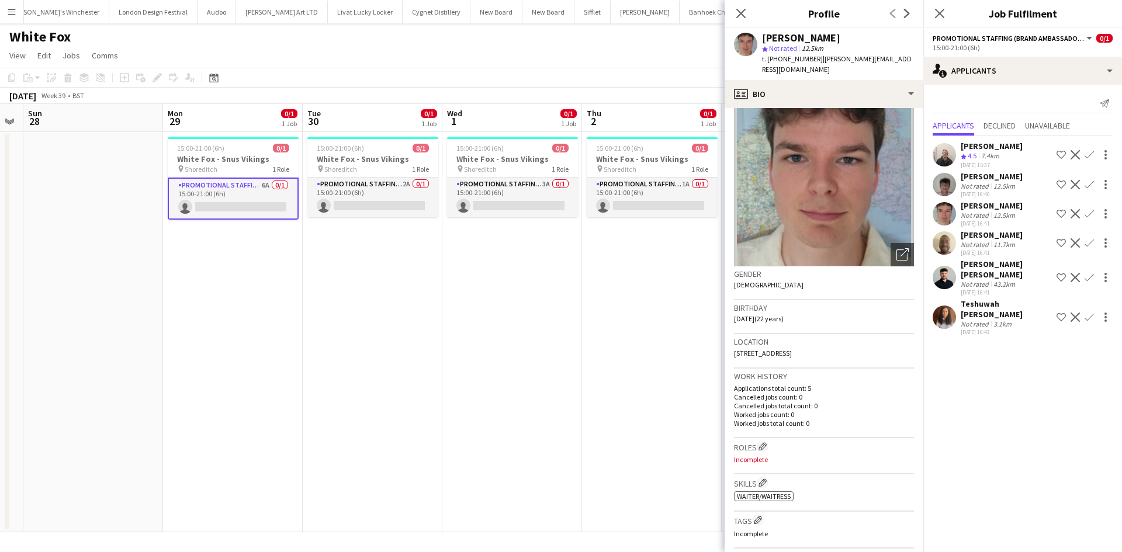
scroll to position [0, 0]
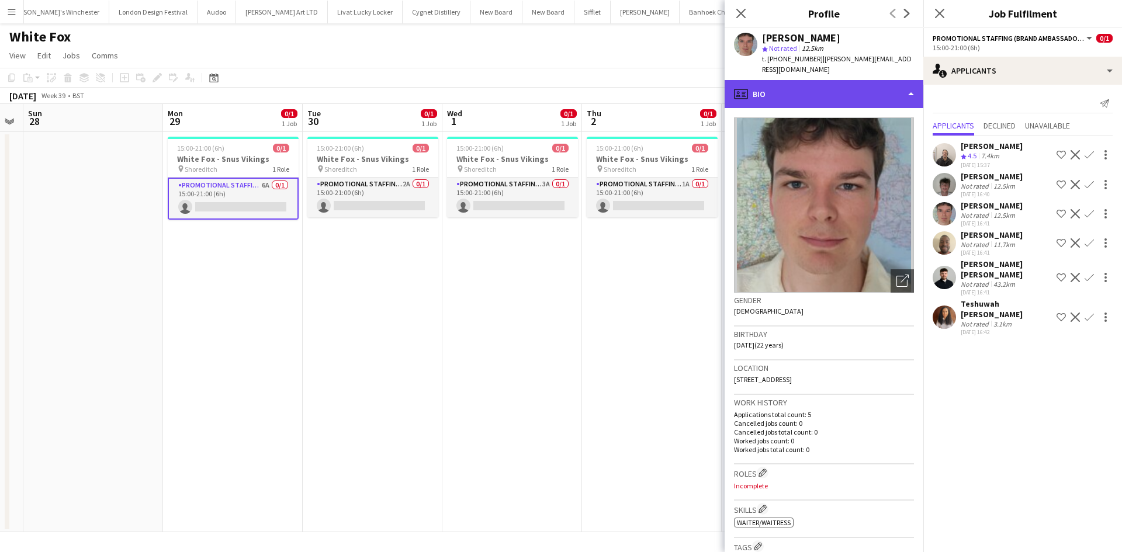
click at [826, 98] on div "profile Bio" at bounding box center [824, 94] width 199 height 28
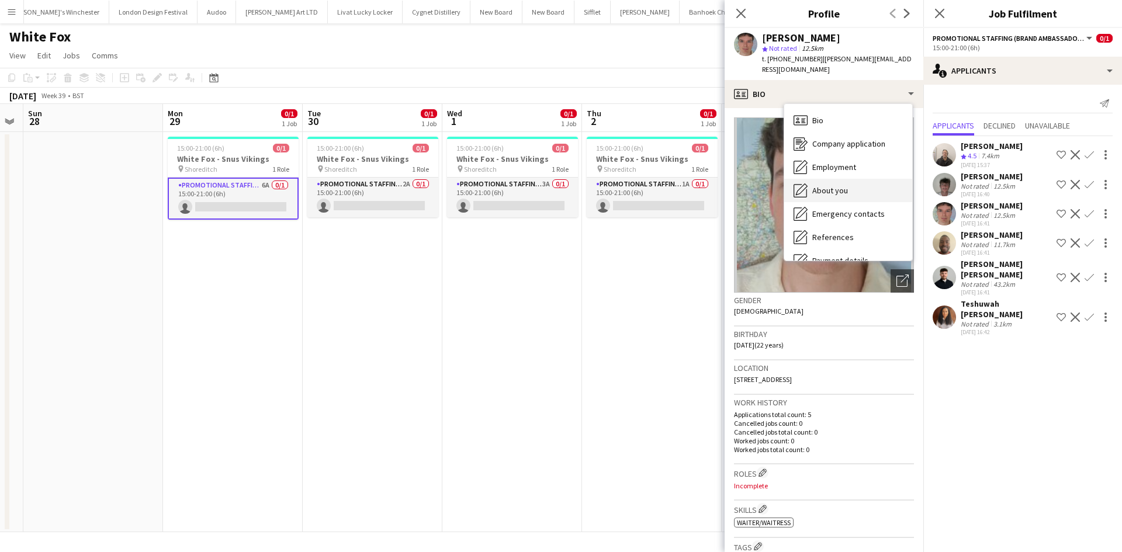
click at [860, 181] on div "About you About you" at bounding box center [848, 190] width 128 height 23
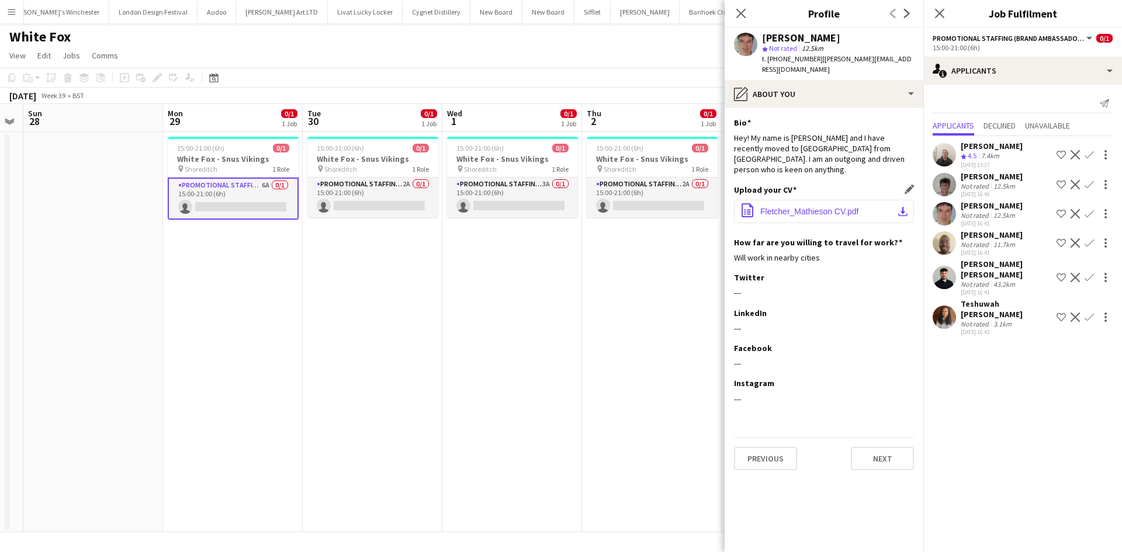
click at [824, 207] on span "Fletcher_Mathieson CV.pdf" at bounding box center [809, 211] width 98 height 9
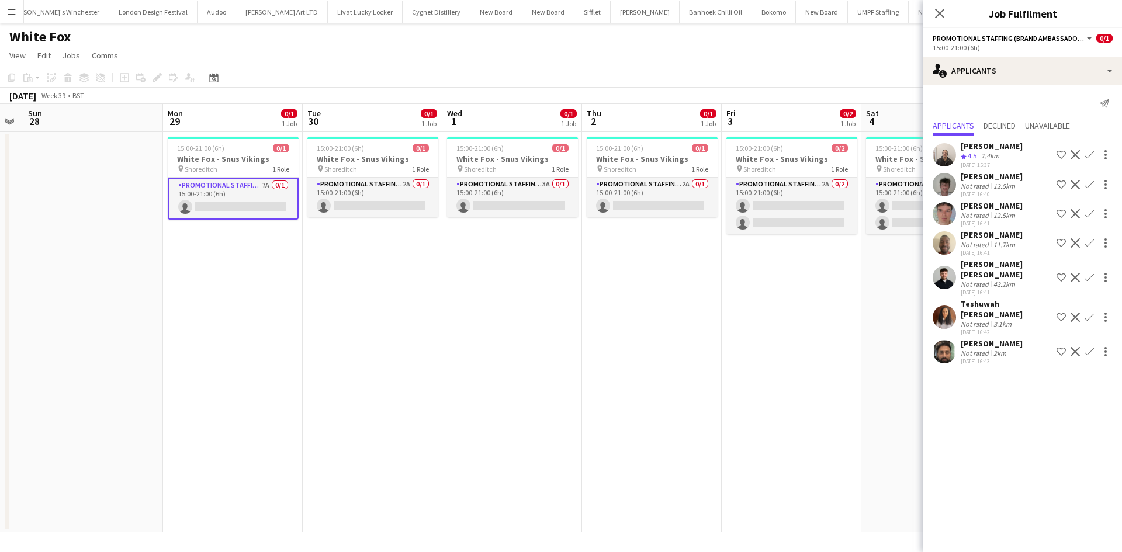
click at [994, 218] on div "12.5km" at bounding box center [1004, 215] width 26 height 9
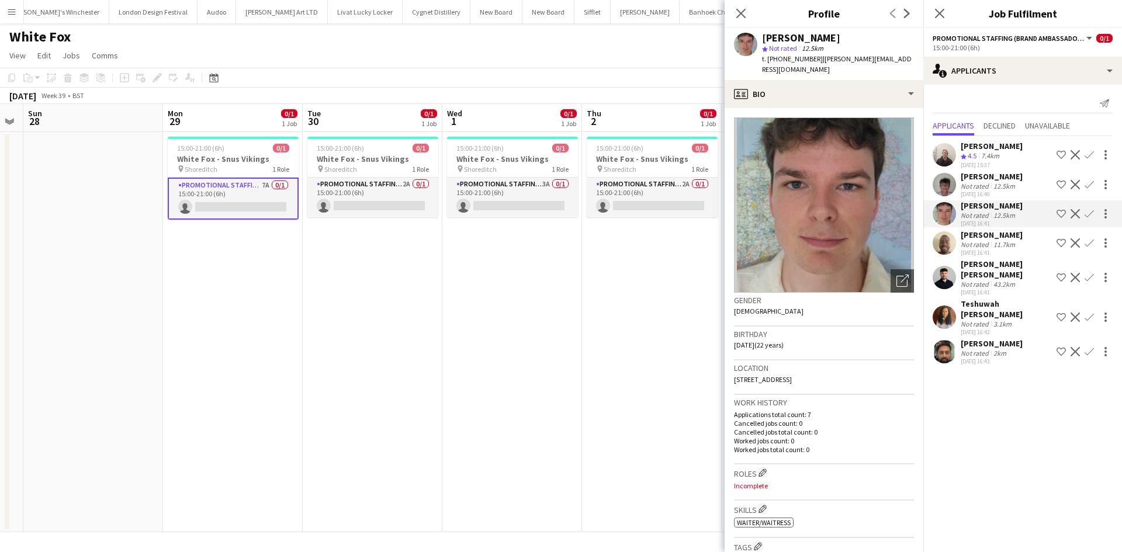
drag, startPoint x: 674, startPoint y: 316, endPoint x: 666, endPoint y: 317, distance: 7.7
click at [671, 319] on app-date-cell "15:00-21:00 (6h) 0/1 White Fox - Snus Vikings pin Shoreditch 1 Role Promotional…" at bounding box center [652, 332] width 140 height 400
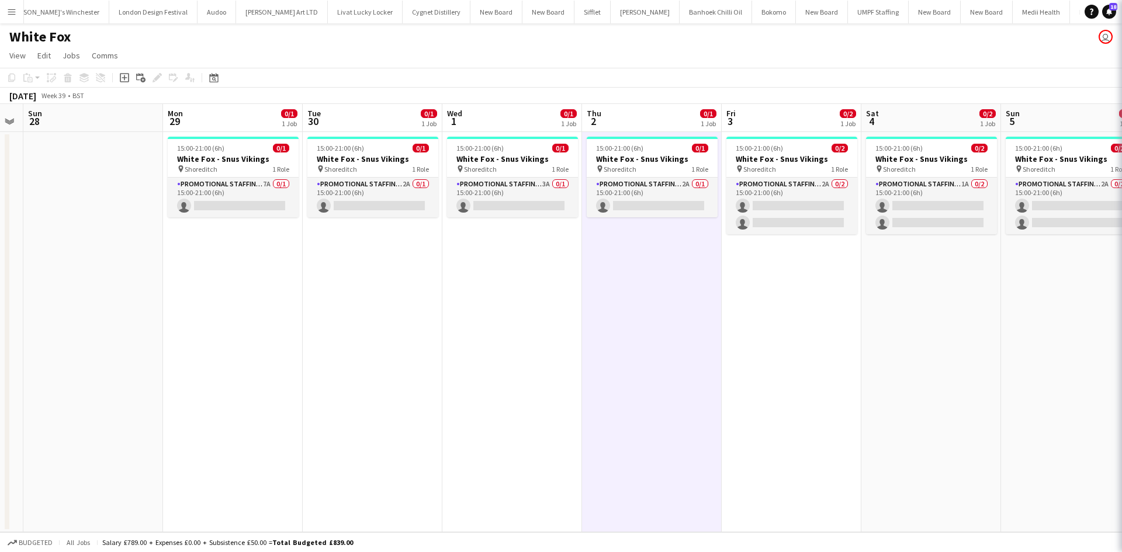
scroll to position [0, 259]
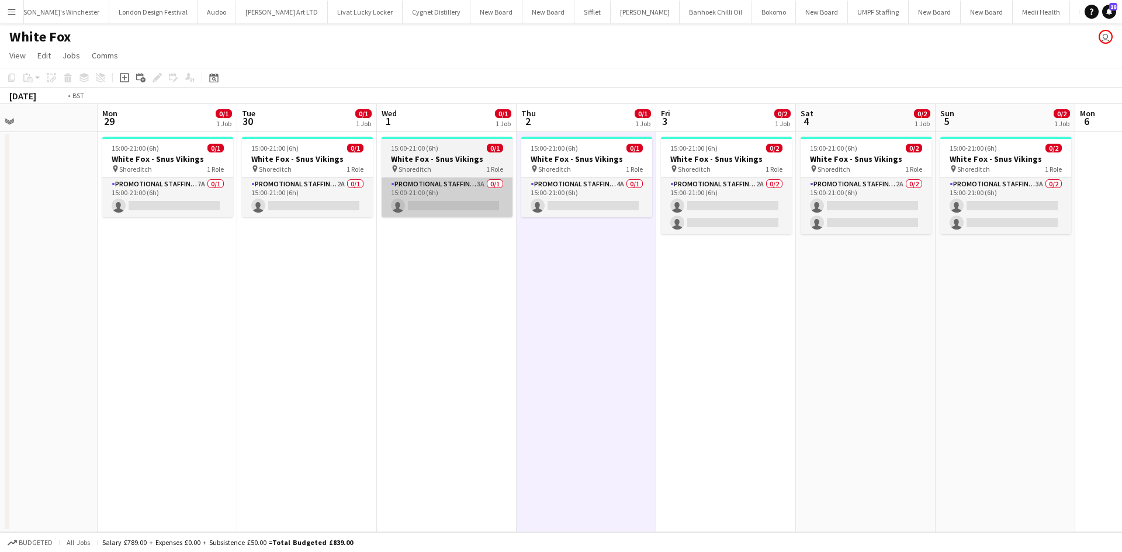
drag, startPoint x: 477, startPoint y: 237, endPoint x: 269, endPoint y: 203, distance: 210.3
click at [271, 200] on app-calendar-viewport "Fri 26 Sat 27 Sun 28 Mon 29 0/1 1 Job Tue 30 0/1 1 Job Wed 1 0/1 1 Job Thu 2 0/…" at bounding box center [561, 318] width 1122 height 428
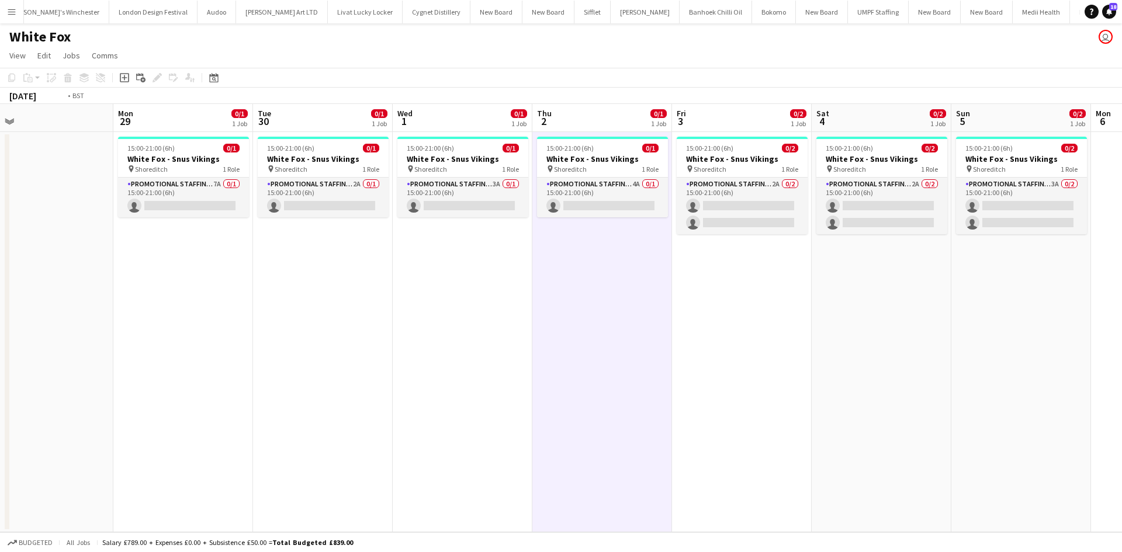
drag, startPoint x: 427, startPoint y: 246, endPoint x: 461, endPoint y: 250, distance: 34.1
click at [461, 246] on app-calendar-viewport "Fri 26 Sat 27 Sun 28 Mon 29 0/1 1 Job Tue 30 0/1 1 Job Wed 1 0/1 1 Job Thu 2 0/…" at bounding box center [561, 318] width 1122 height 428
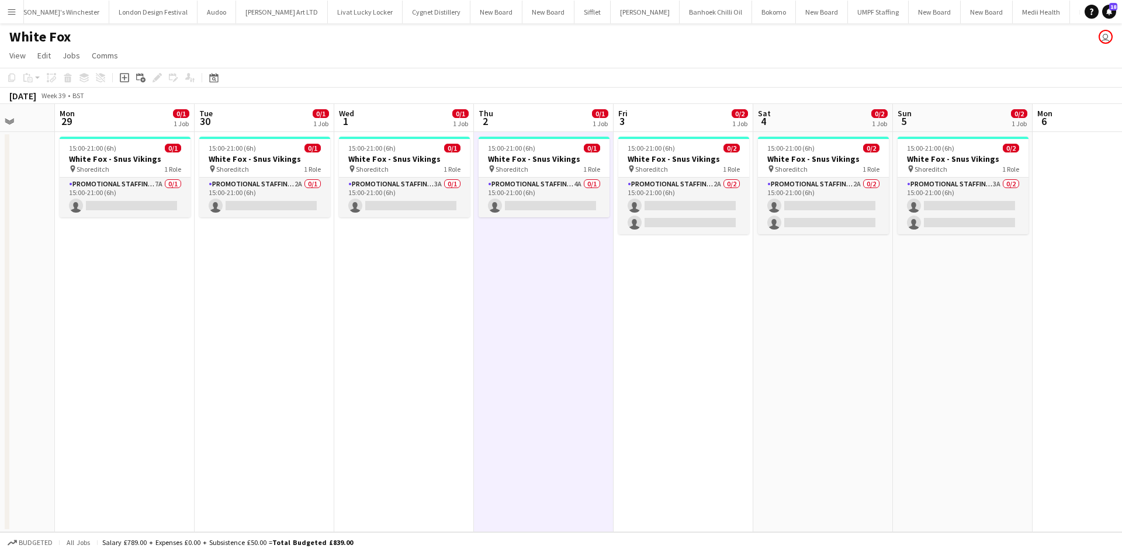
drag, startPoint x: 427, startPoint y: 225, endPoint x: 363, endPoint y: 228, distance: 63.8
click at [363, 227] on app-calendar-viewport "Fri 26 Sat 27 Sun 28 Mon 29 0/1 1 Job Tue 30 0/1 1 Job Wed 1 0/1 1 Job Thu 2 0/…" at bounding box center [561, 318] width 1122 height 428
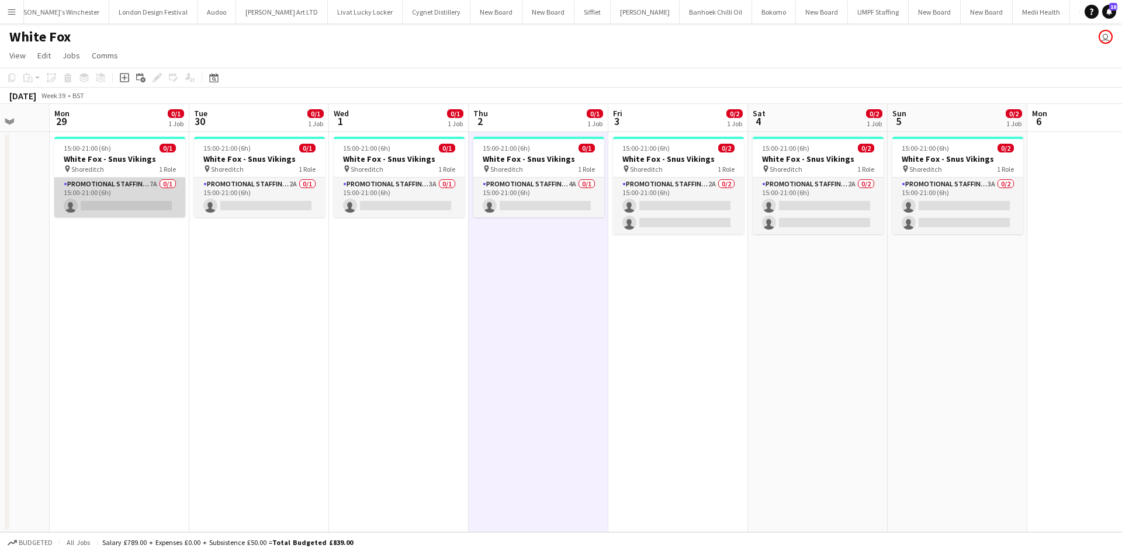
click at [155, 185] on app-card-role "Promotional Staffing (Brand Ambassadors) 7A 0/1 15:00-21:00 (6h) single-neutral…" at bounding box center [119, 198] width 131 height 40
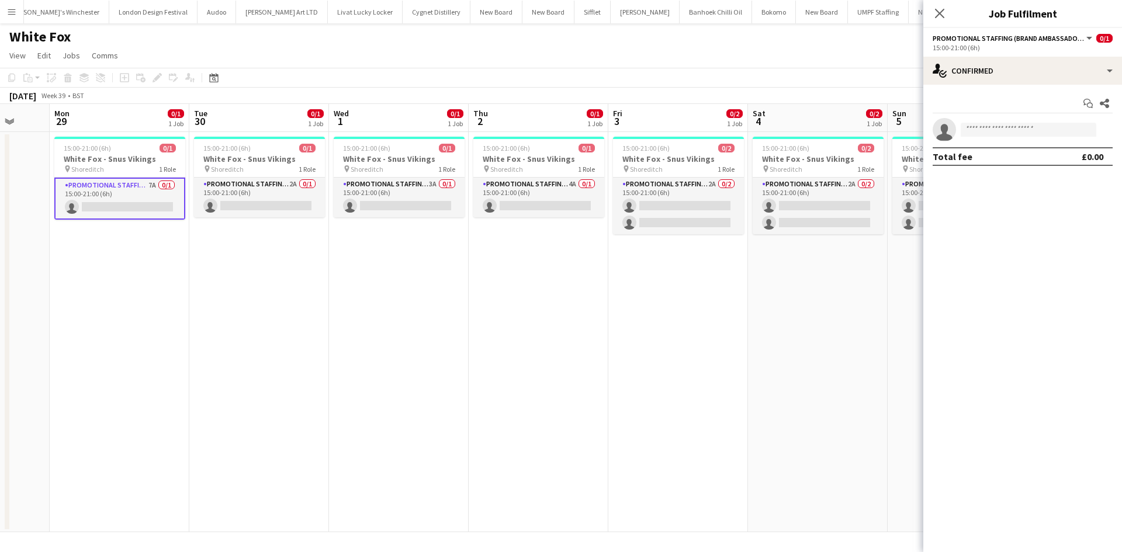
click at [1059, 87] on div "Start chat Share single-neutral-actions Total fee £0.00" at bounding box center [1023, 130] width 199 height 91
drag, startPoint x: 1061, startPoint y: 87, endPoint x: 1058, endPoint y: 67, distance: 20.8
click at [1062, 87] on div "Start chat Share single-neutral-actions Total fee £0.00" at bounding box center [1023, 130] width 199 height 91
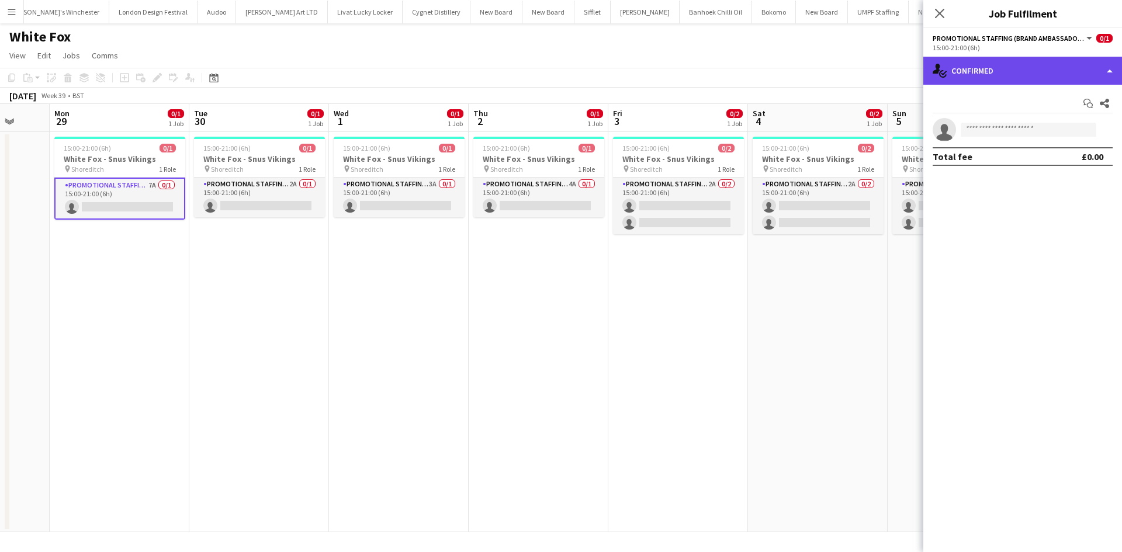
click at [1058, 67] on div "single-neutral-actions-check-2 Confirmed" at bounding box center [1023, 71] width 199 height 28
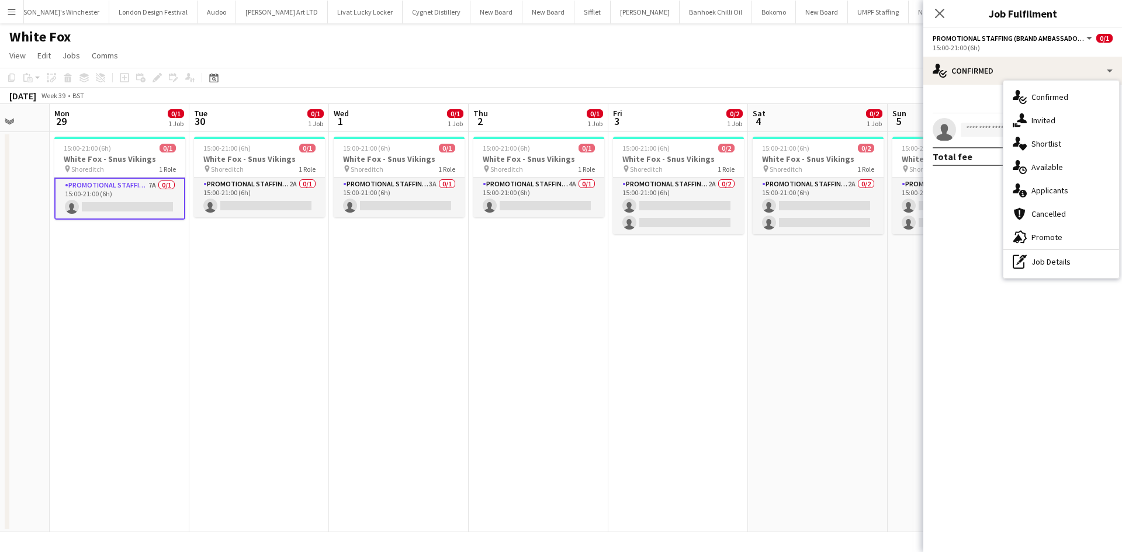
click at [1079, 184] on div "single-neutral-actions-information Applicants" at bounding box center [1062, 190] width 116 height 23
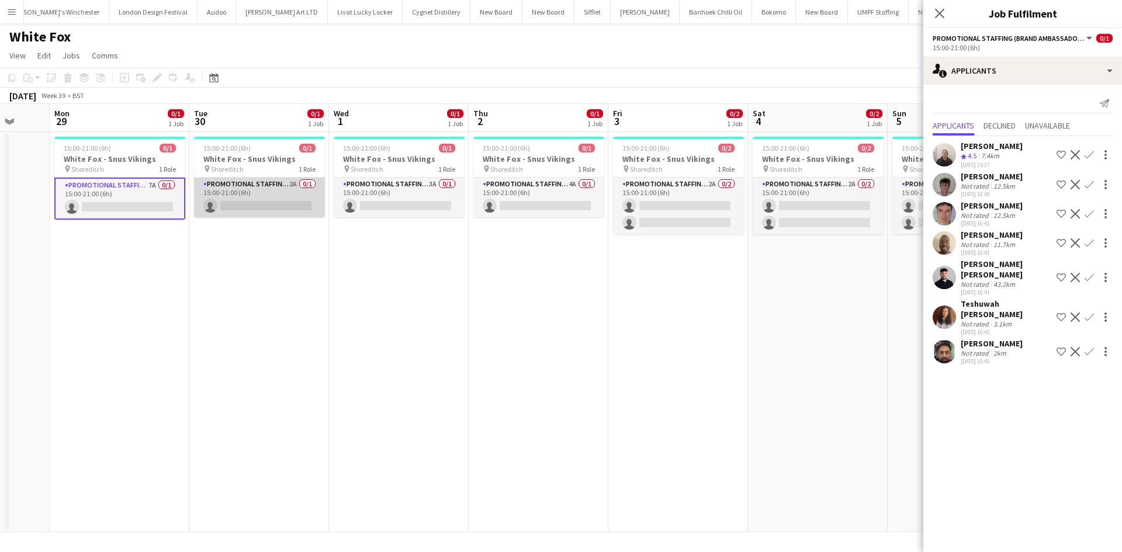
click at [287, 182] on app-card-role "Promotional Staffing (Brand Ambassadors) 2A 0/1 15:00-21:00 (6h) single-neutral…" at bounding box center [259, 198] width 131 height 40
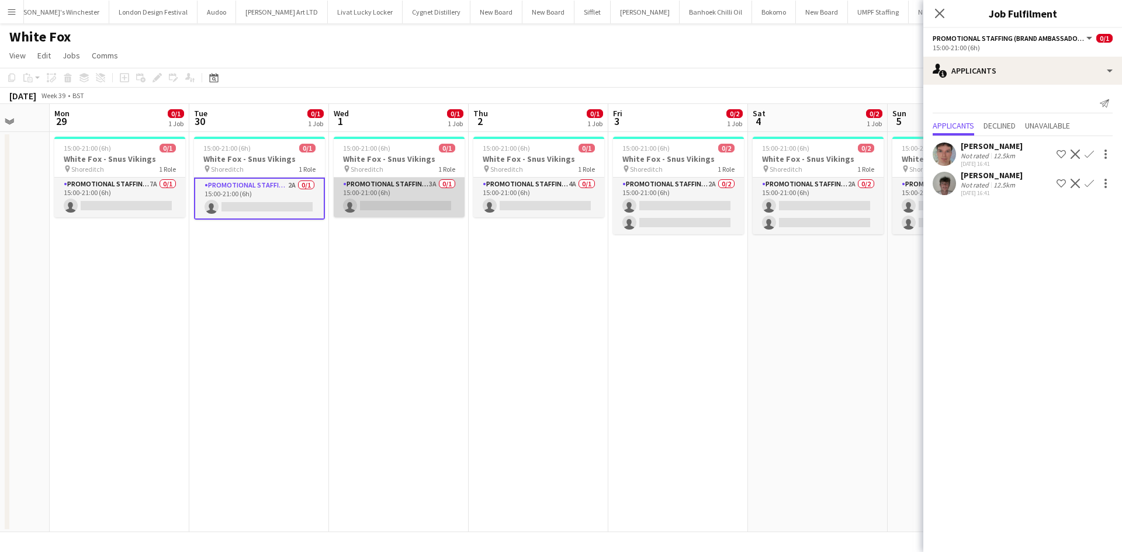
click at [435, 182] on app-card-role "Promotional Staffing (Brand Ambassadors) 3A 0/1 15:00-21:00 (6h) single-neutral…" at bounding box center [399, 198] width 131 height 40
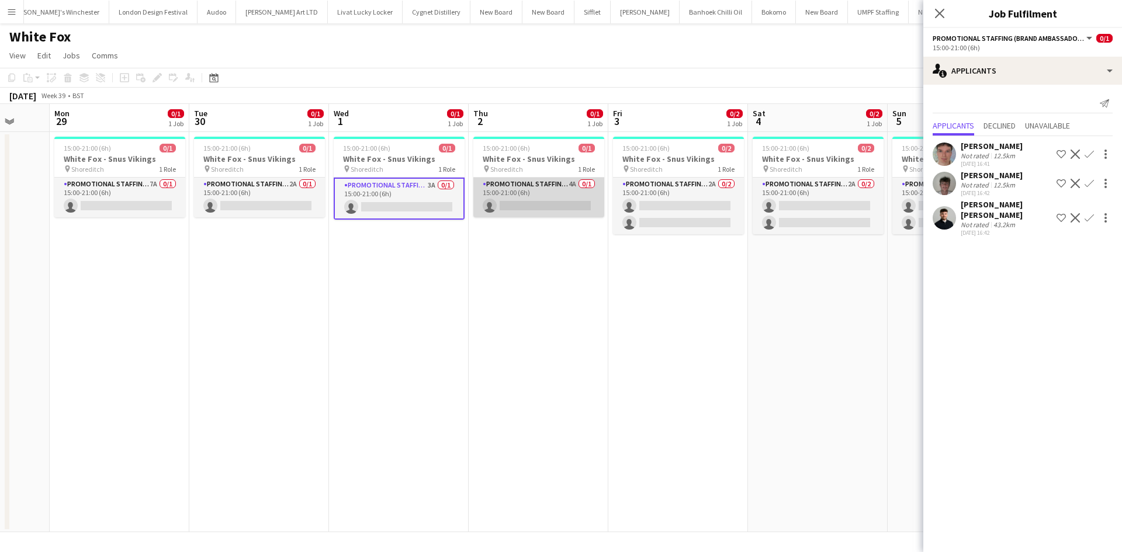
click at [568, 186] on app-card-role "Promotional Staffing (Brand Ambassadors) 4A 0/1 15:00-21:00 (6h) single-neutral…" at bounding box center [538, 198] width 131 height 40
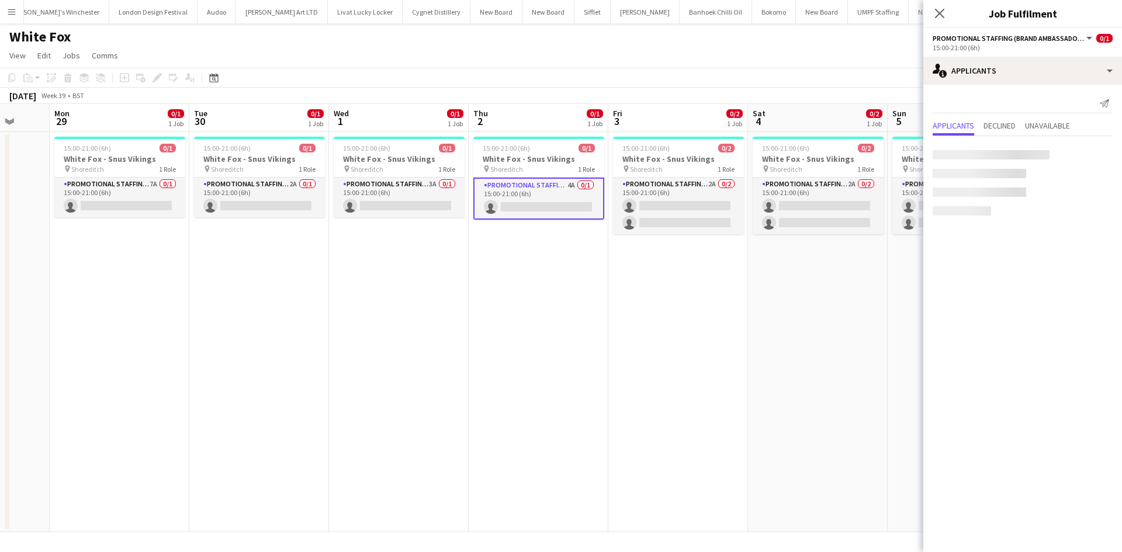
scroll to position [0, 372]
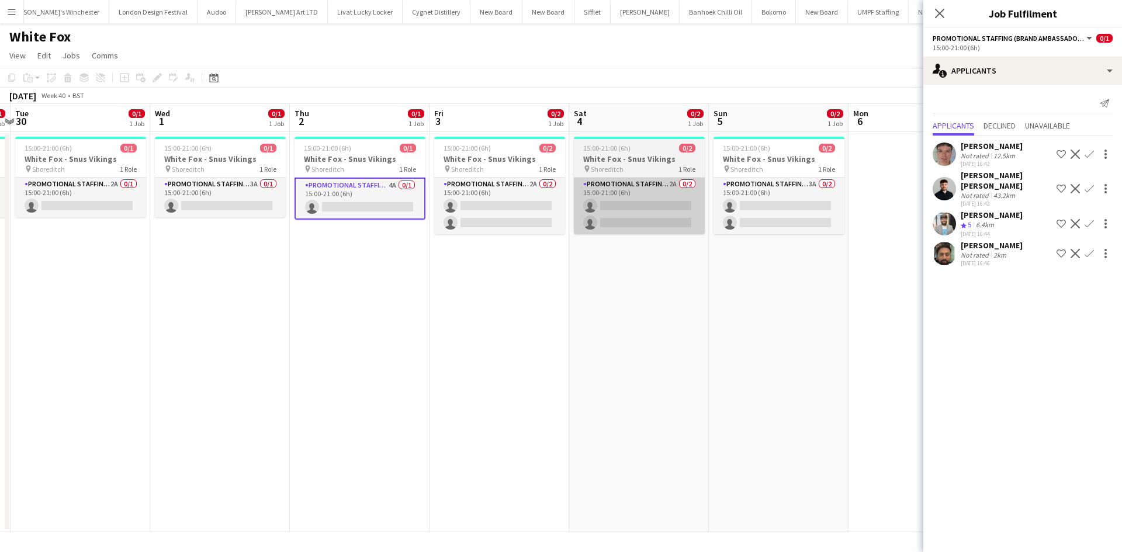
drag, startPoint x: 793, startPoint y: 261, endPoint x: 585, endPoint y: 222, distance: 211.8
click at [616, 231] on app-calendar-viewport "Fri 26 Sat 27 Sun 28 Mon 29 0/1 1 Job Tue 30 0/1 1 Job Wed 1 0/1 1 Job Thu 2 0/…" at bounding box center [561, 318] width 1122 height 428
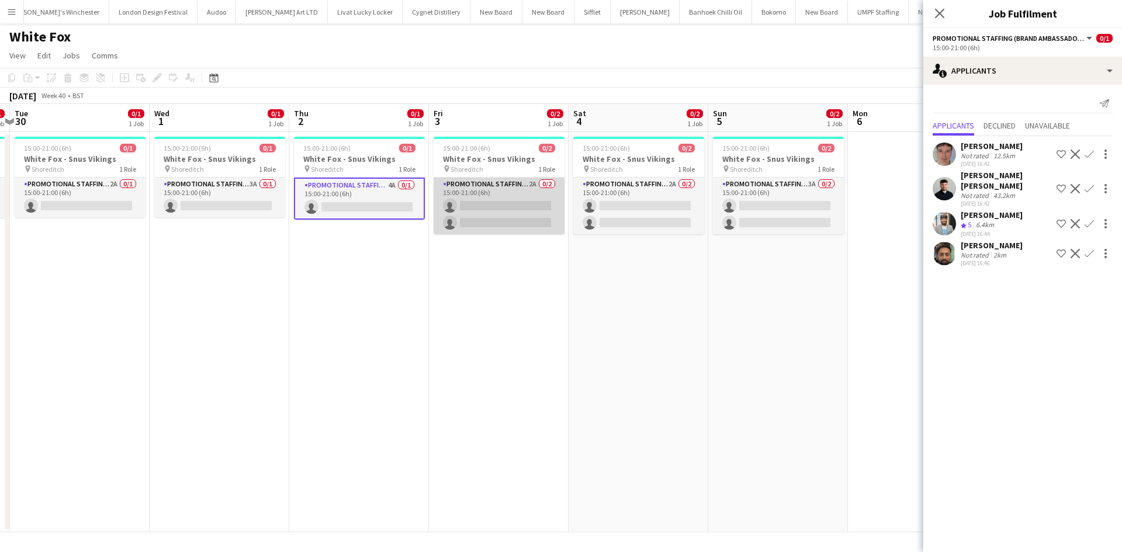
click at [531, 179] on app-card-role "Promotional Staffing (Brand Ambassadors) 2A 0/2 15:00-21:00 (6h) single-neutral…" at bounding box center [499, 206] width 131 height 57
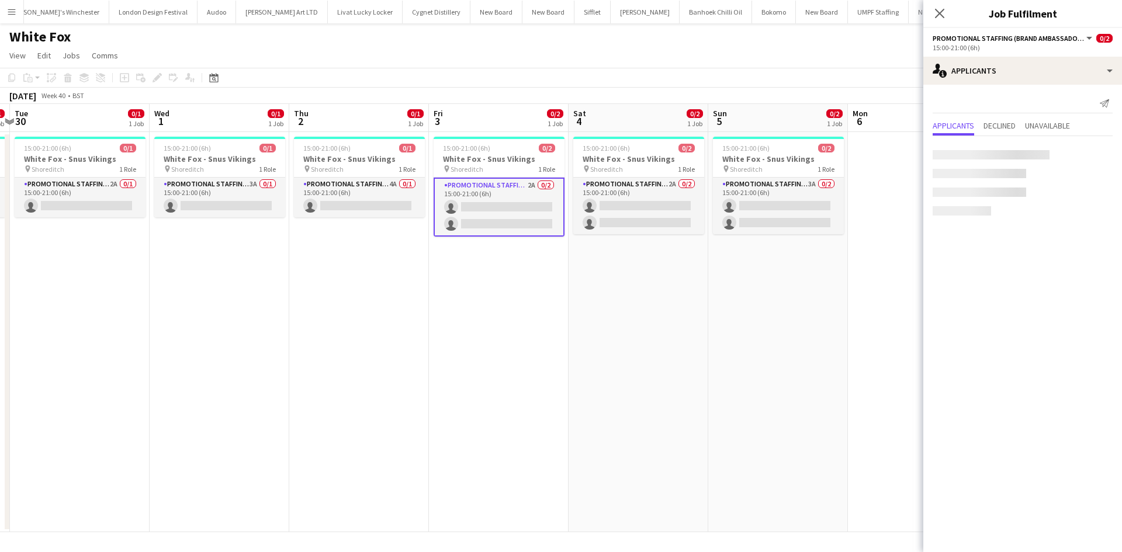
scroll to position [0, 551]
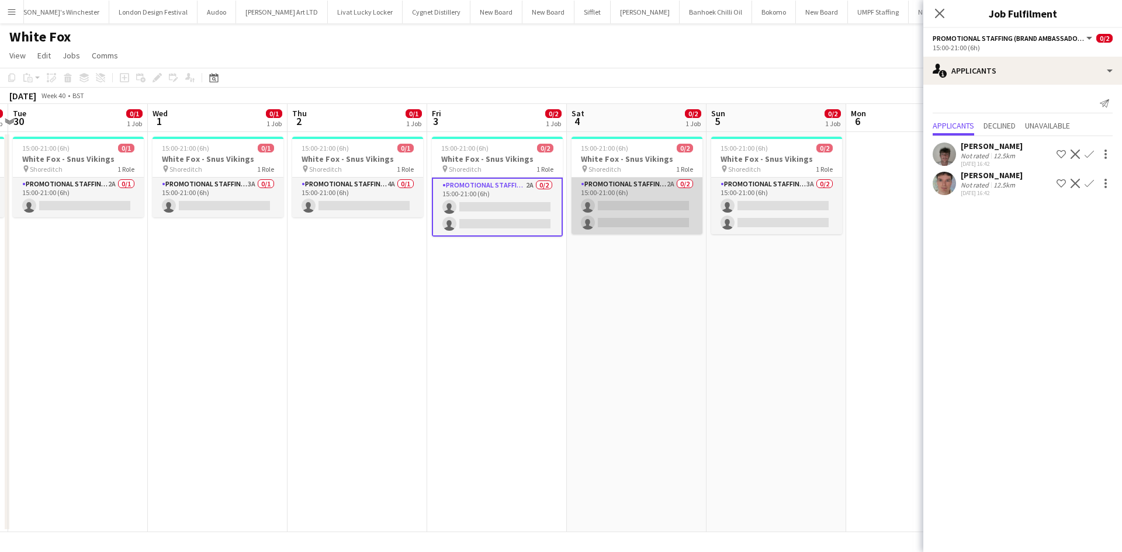
click at [672, 184] on app-card-role "Promotional Staffing (Brand Ambassadors) 2A 0/2 15:00-21:00 (6h) single-neutral…" at bounding box center [637, 206] width 131 height 57
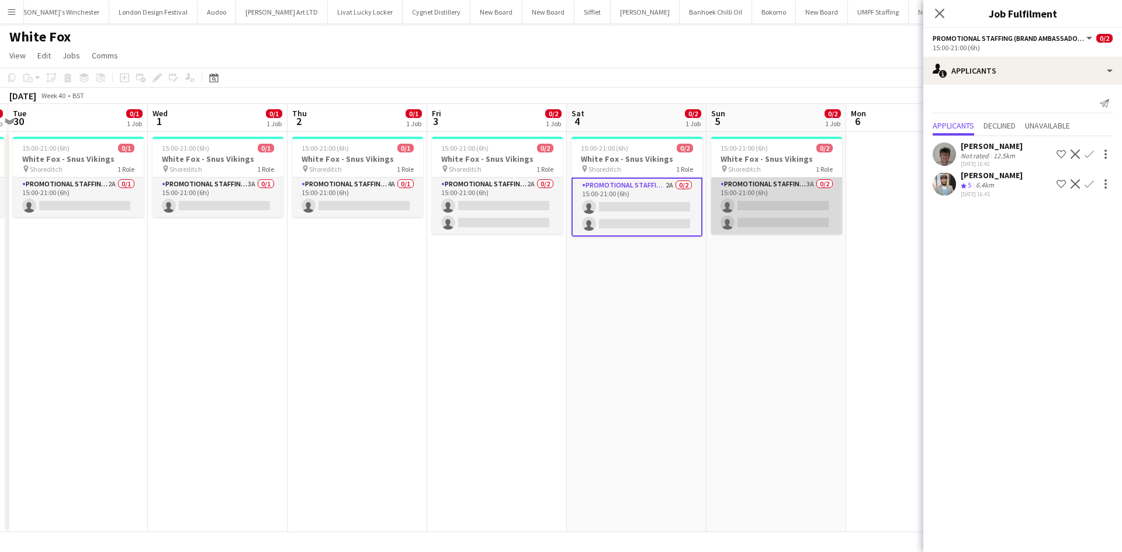
click at [821, 186] on app-card-role "Promotional Staffing (Brand Ambassadors) 3A 0/2 15:00-21:00 (6h) single-neutral…" at bounding box center [776, 206] width 131 height 57
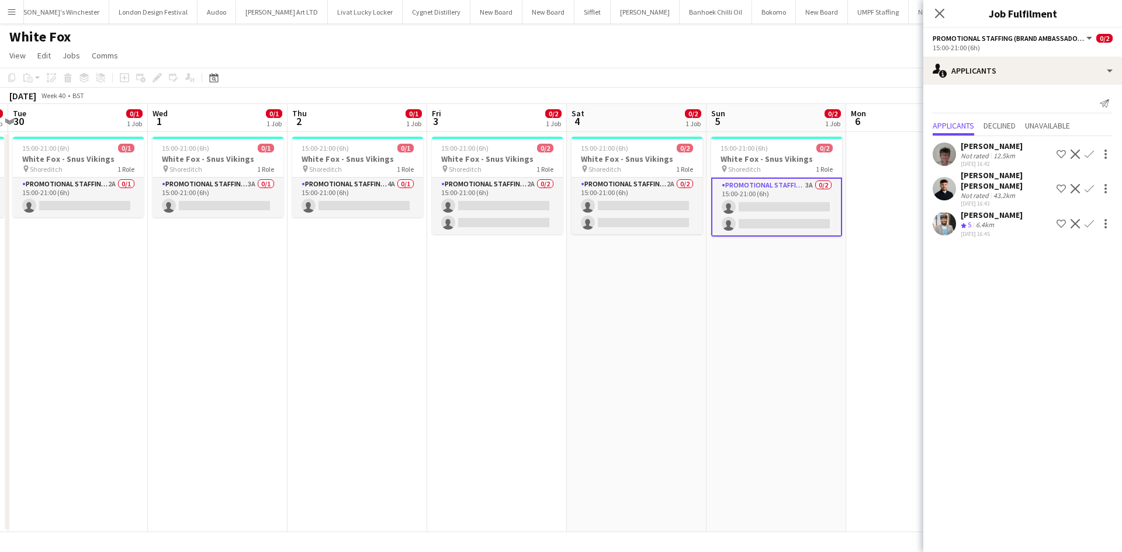
click at [815, 283] on app-date-cell "15:00-21:00 (6h) 0/2 White Fox - Snus Vikings pin Shoreditch 1 Role Promotional…" at bounding box center [777, 332] width 140 height 400
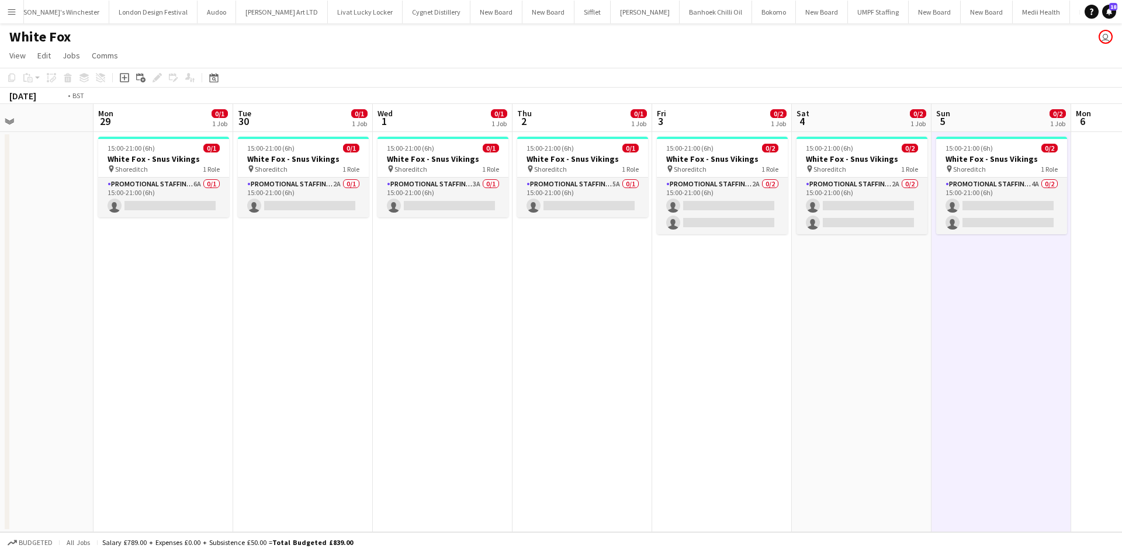
drag, startPoint x: 327, startPoint y: 289, endPoint x: 677, endPoint y: 324, distance: 352.4
click at [694, 330] on app-calendar-viewport "Fri 26 Sat 27 Sun 28 Mon 29 0/1 1 Job Tue 30 0/1 1 Job Wed 1 0/1 1 Job Thu 2 0/…" at bounding box center [561, 318] width 1122 height 428
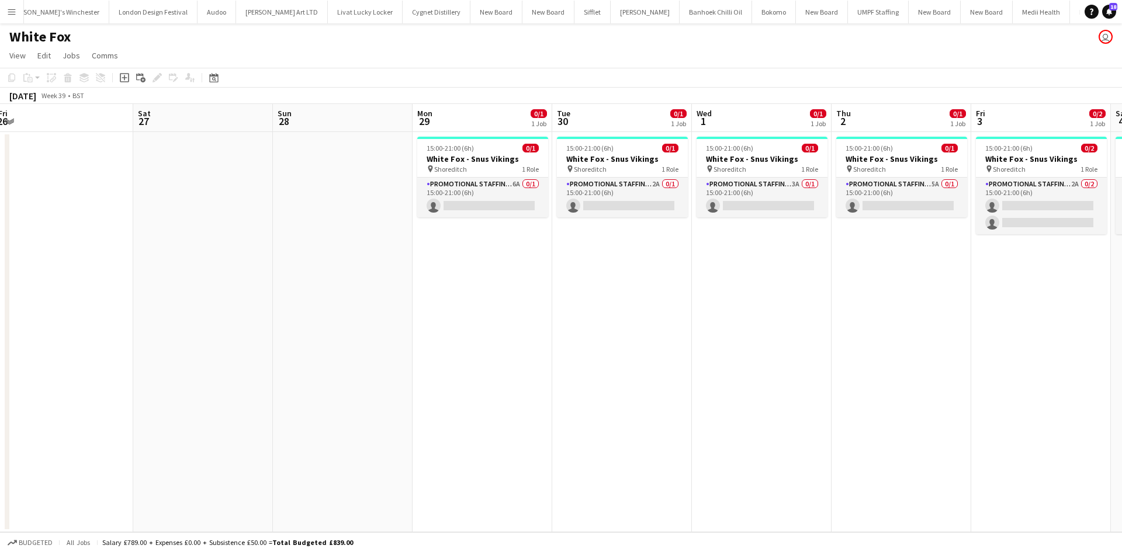
scroll to position [0, 286]
drag, startPoint x: 627, startPoint y: 317, endPoint x: 663, endPoint y: 317, distance: 36.2
click at [663, 317] on app-calendar-viewport "Wed 24 Thu 25 Fri 26 Sat 27 Sun 28 Mon 29 0/1 1 Job Tue 30 0/1 1 Job Wed 1 0/1 …" at bounding box center [561, 318] width 1122 height 428
click at [512, 185] on app-card-role "Promotional Staffing (Brand Ambassadors) 6A 0/1 15:00-21:00 (6h) single-neutral…" at bounding box center [482, 198] width 131 height 40
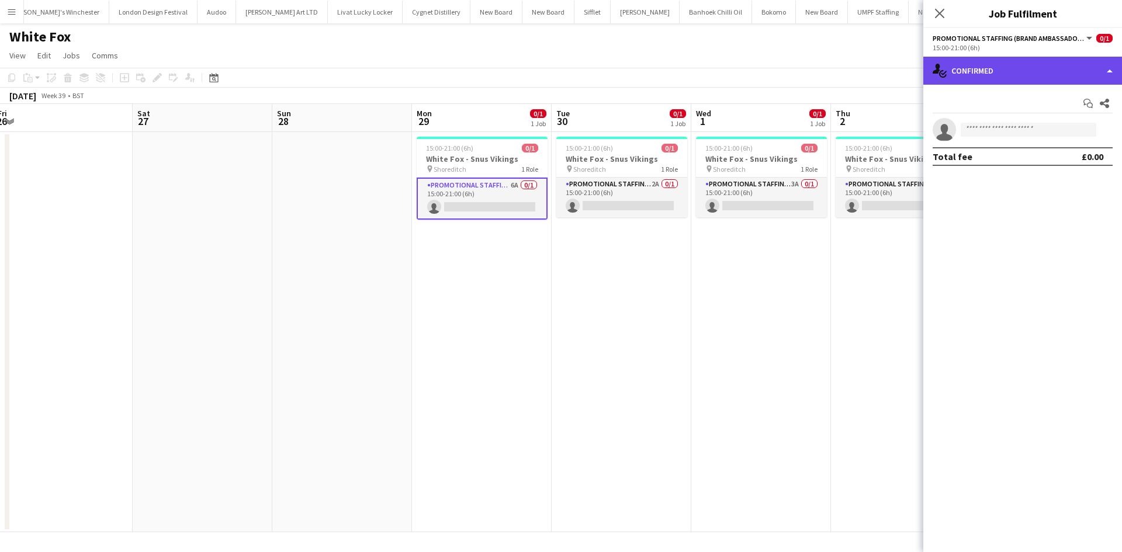
click at [970, 72] on div "single-neutral-actions-check-2 Confirmed" at bounding box center [1023, 71] width 199 height 28
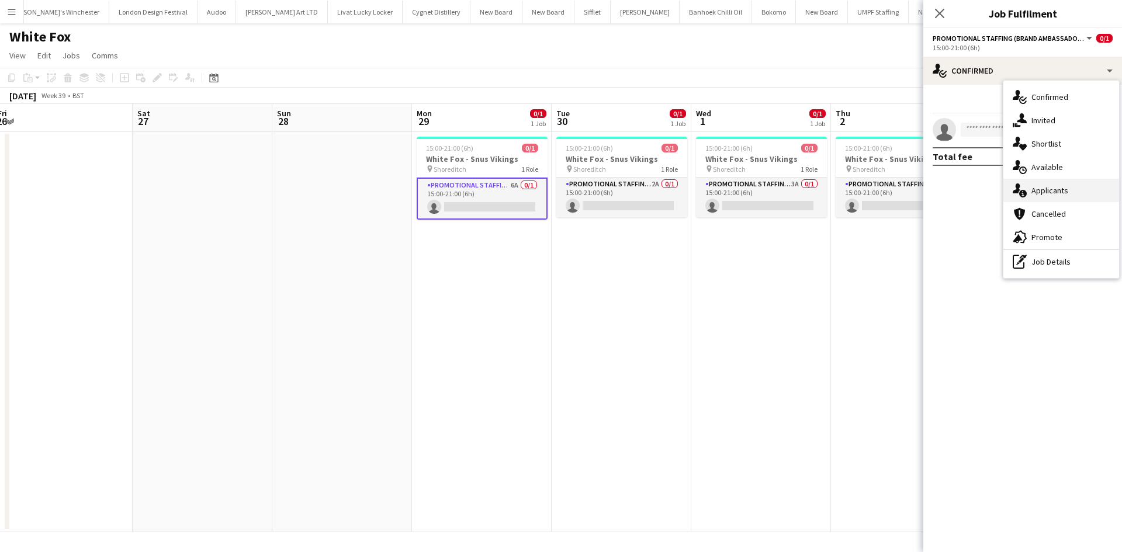
click at [1094, 196] on div "single-neutral-actions-information Applicants" at bounding box center [1062, 190] width 116 height 23
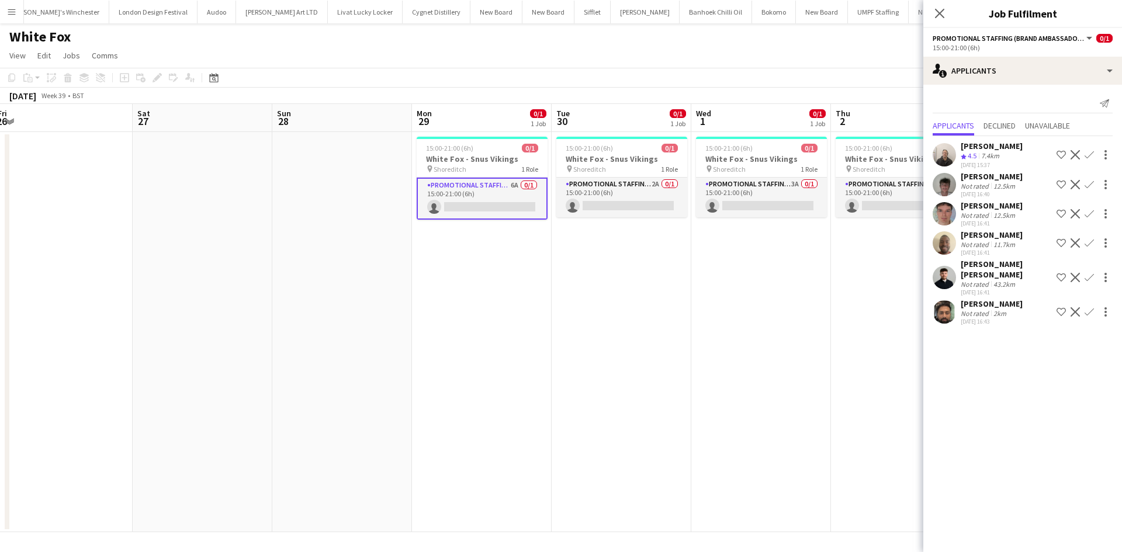
click at [710, 389] on app-date-cell "15:00-21:00 (6h) 0/1 White Fox - Snus Vikings pin Shoreditch 1 Role Promotional…" at bounding box center [761, 332] width 140 height 400
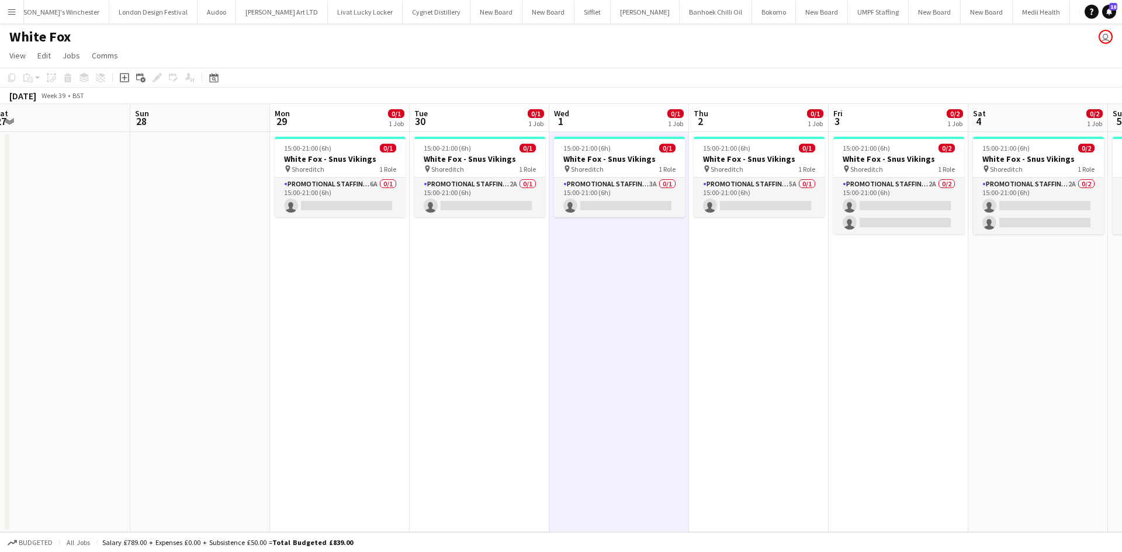
scroll to position [0, 443]
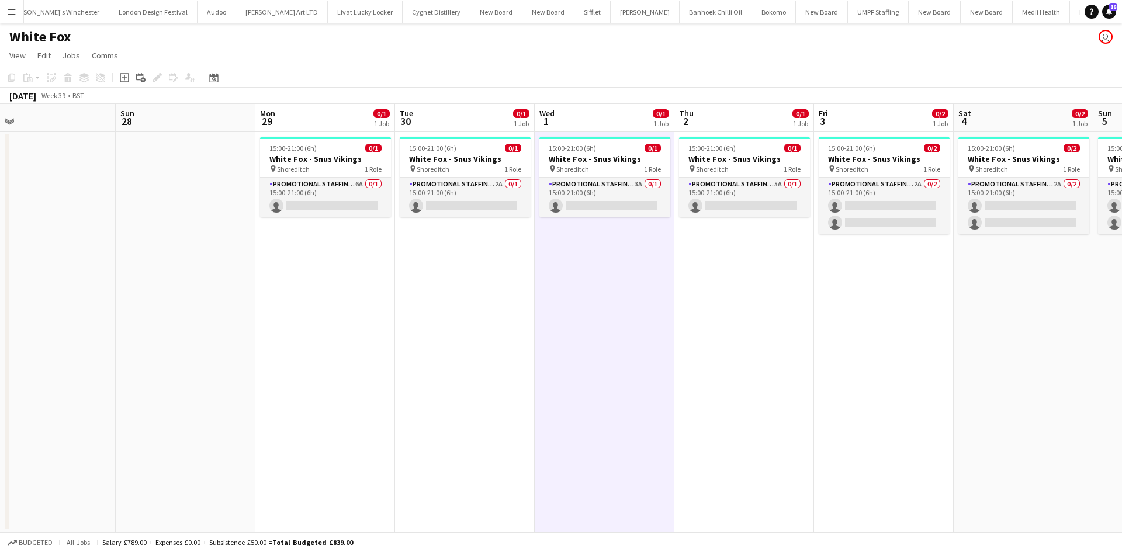
drag, startPoint x: 790, startPoint y: 364, endPoint x: 739, endPoint y: 371, distance: 51.3
click at [739, 371] on app-calendar-viewport "Wed 24 Thu 25 Fri 26 Sat 27 Sun 28 Mon 29 0/1 1 Job Tue 30 0/1 1 Job Wed 1 0/1 …" at bounding box center [561, 318] width 1122 height 428
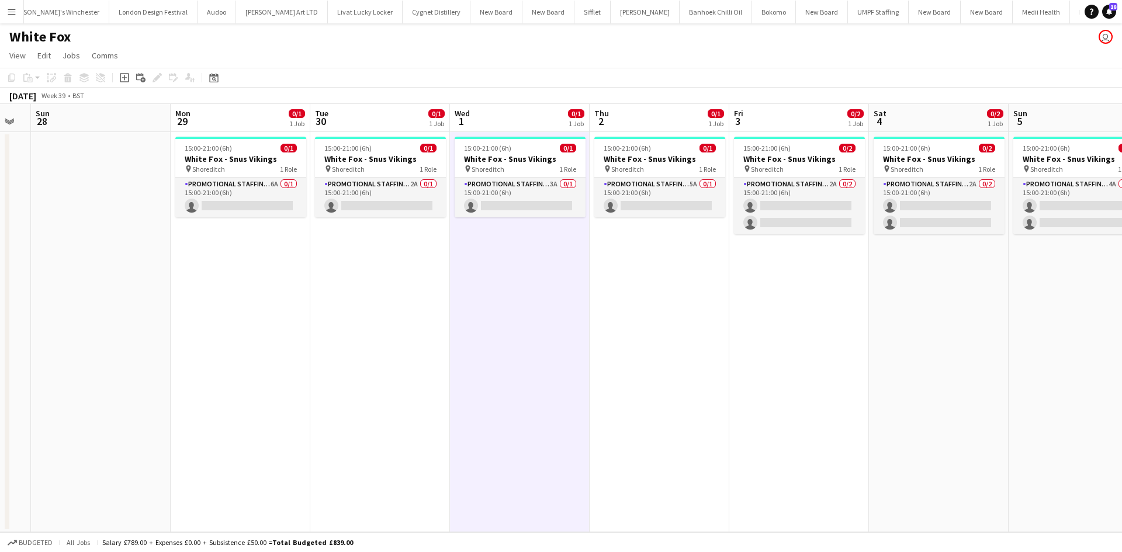
drag, startPoint x: 652, startPoint y: 314, endPoint x: 568, endPoint y: 301, distance: 85.8
click at [568, 301] on app-calendar-viewport "Wed 24 Thu 25 Fri 26 Sat 27 Sun 28 Mon 29 0/1 1 Job Tue 30 0/1 1 Job Wed 1 0/1 …" at bounding box center [561, 318] width 1122 height 428
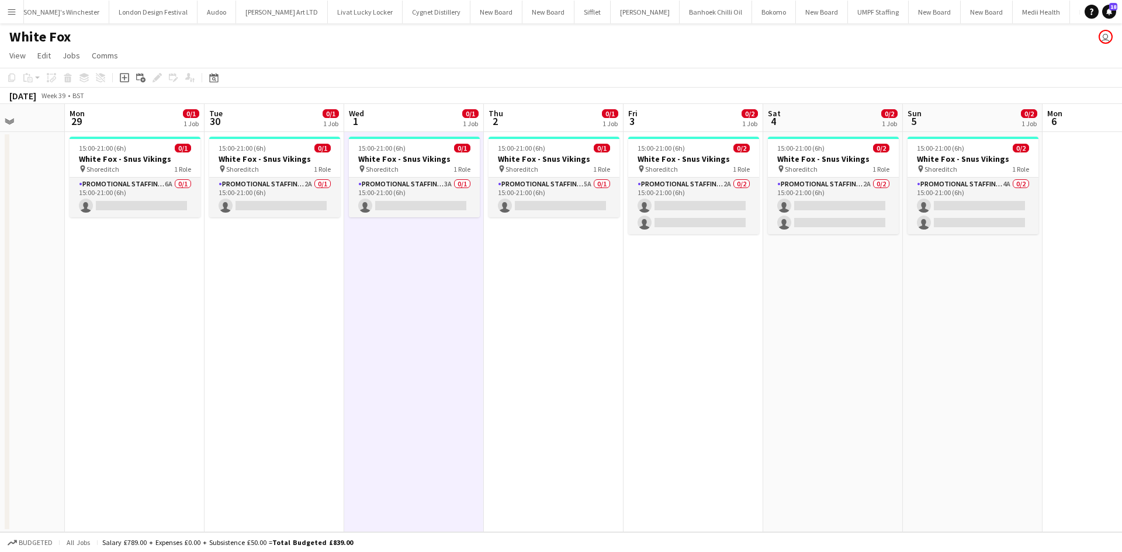
scroll to position [0, 353]
drag, startPoint x: 478, startPoint y: 292, endPoint x: 460, endPoint y: 297, distance: 18.1
click at [460, 297] on app-calendar-viewport "Fri 26 Sat 27 Sun 28 Mon 29 0/1 1 Job Tue 30 0/1 1 Job Wed 1 0/1 1 Job Thu 2 0/…" at bounding box center [561, 318] width 1122 height 428
click at [172, 183] on app-card-role "Promotional Staffing (Brand Ambassadors) 6A 0/1 15:00-21:00 (6h) single-neutral…" at bounding box center [136, 198] width 131 height 40
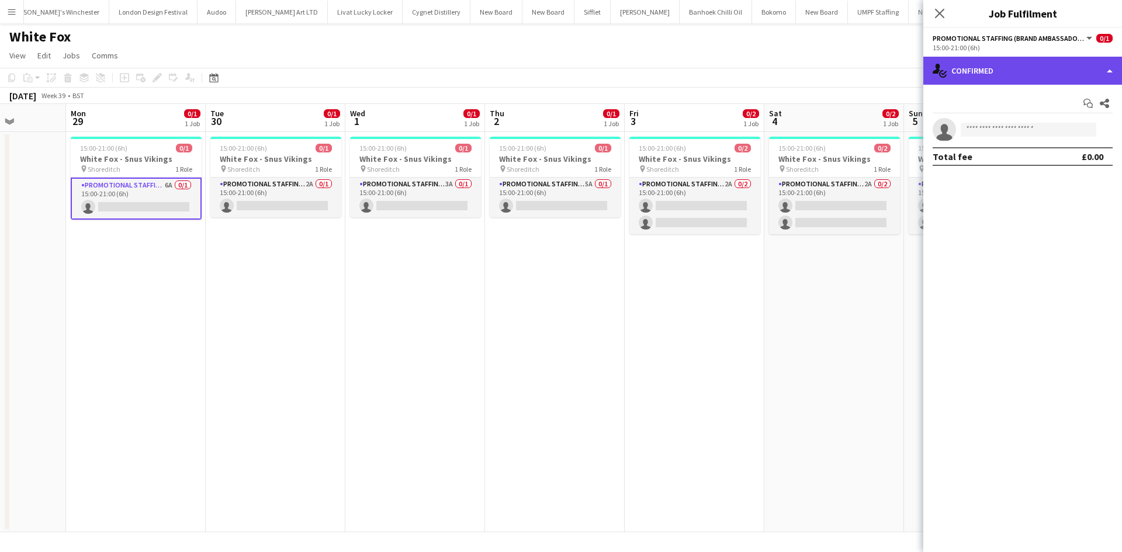
click at [1063, 67] on div "single-neutral-actions-check-2 Confirmed" at bounding box center [1023, 71] width 199 height 28
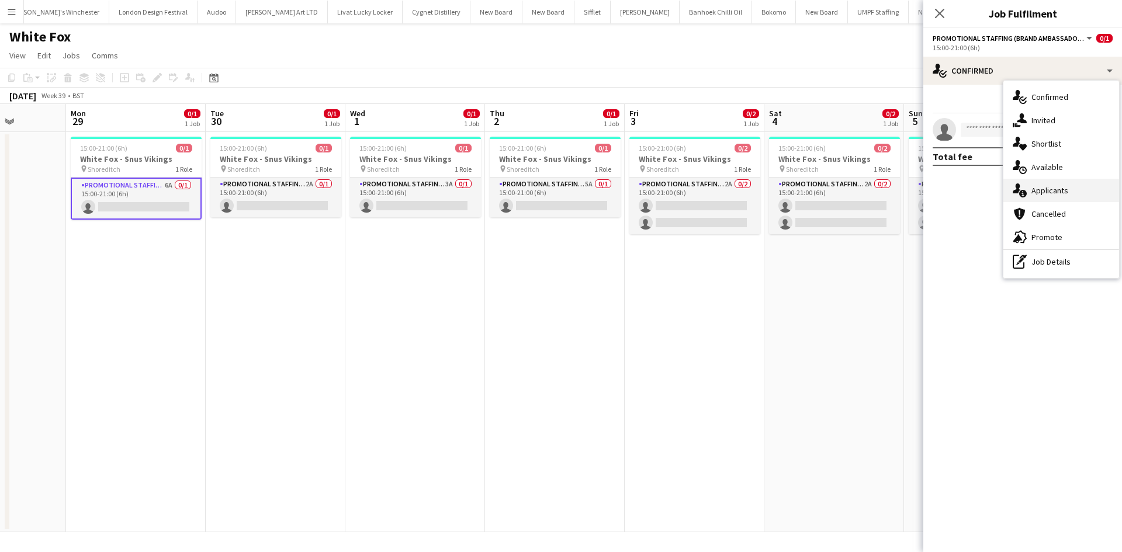
click at [1081, 192] on div "single-neutral-actions-information Applicants" at bounding box center [1062, 190] width 116 height 23
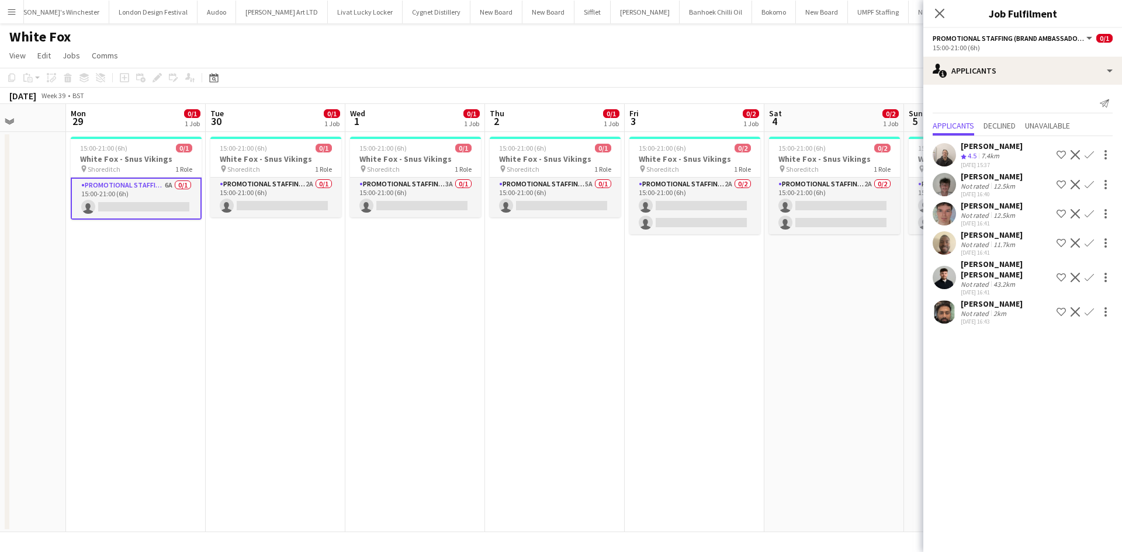
click at [991, 278] on div "Connor Donoghue Not rated 43.2km 25-09-2025 16:41" at bounding box center [1006, 277] width 91 height 37
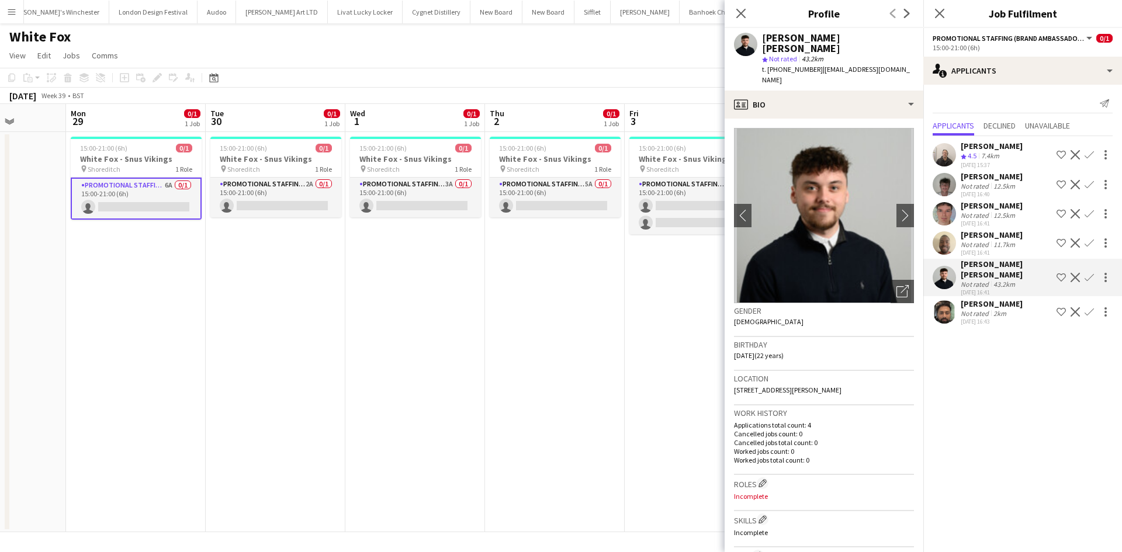
click at [972, 236] on div "Oluwatobi Fagbenle" at bounding box center [992, 235] width 62 height 11
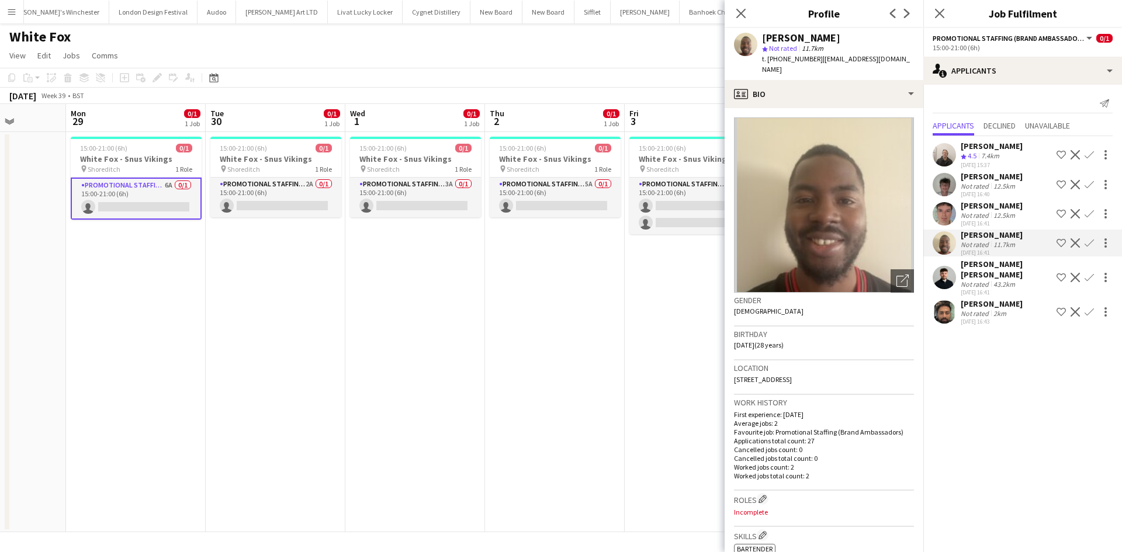
click at [964, 205] on div "Fletcher Mathieson" at bounding box center [992, 205] width 62 height 11
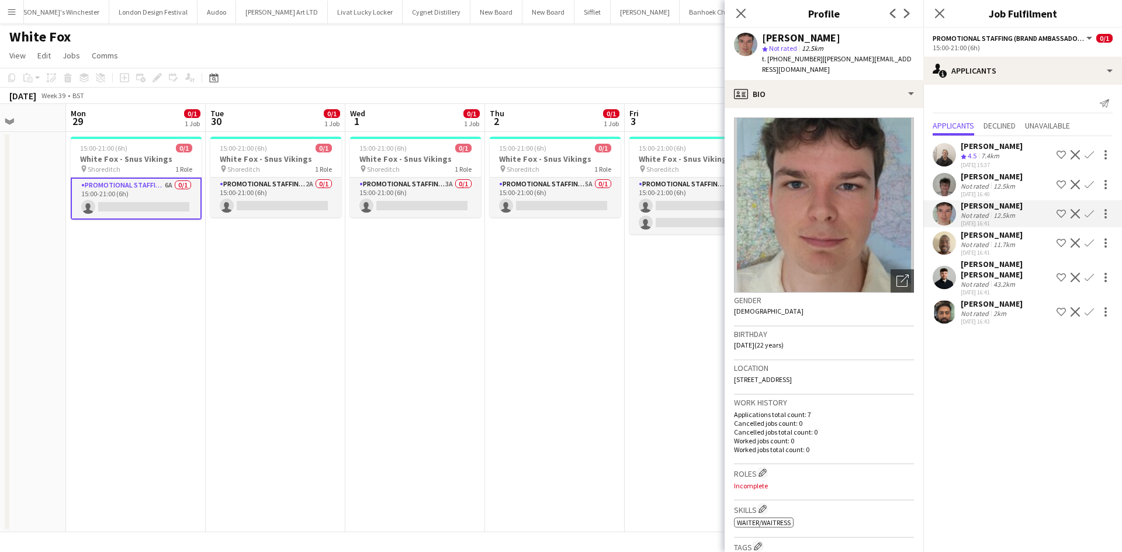
click at [969, 184] on div "Not rated" at bounding box center [976, 186] width 30 height 9
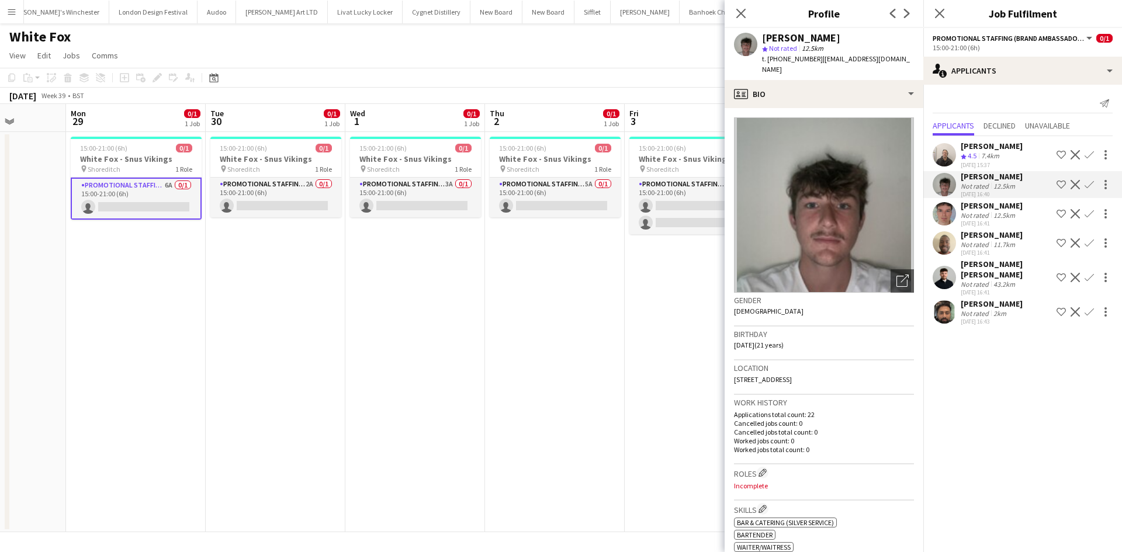
click at [969, 156] on span "4.5" at bounding box center [972, 155] width 9 height 9
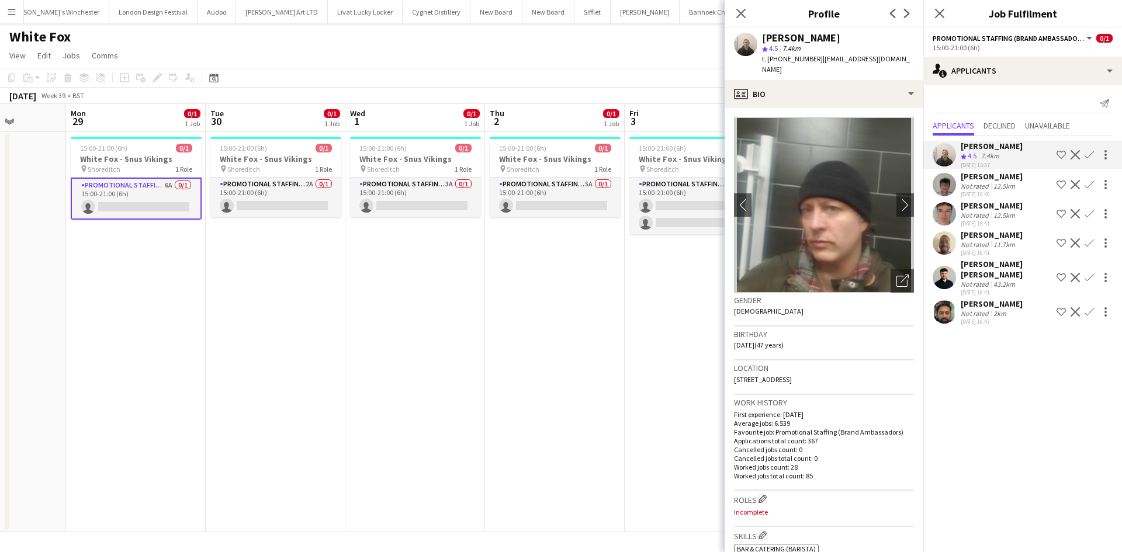
click at [997, 299] on div "Anuj thakkar" at bounding box center [992, 304] width 62 height 11
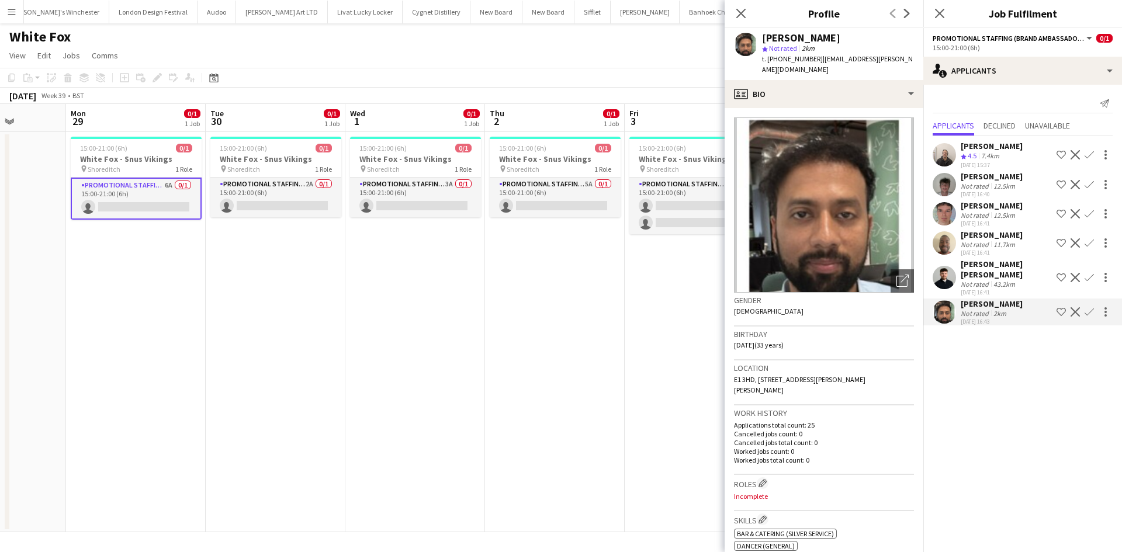
click at [985, 260] on div "Connor Donoghue" at bounding box center [1006, 269] width 91 height 21
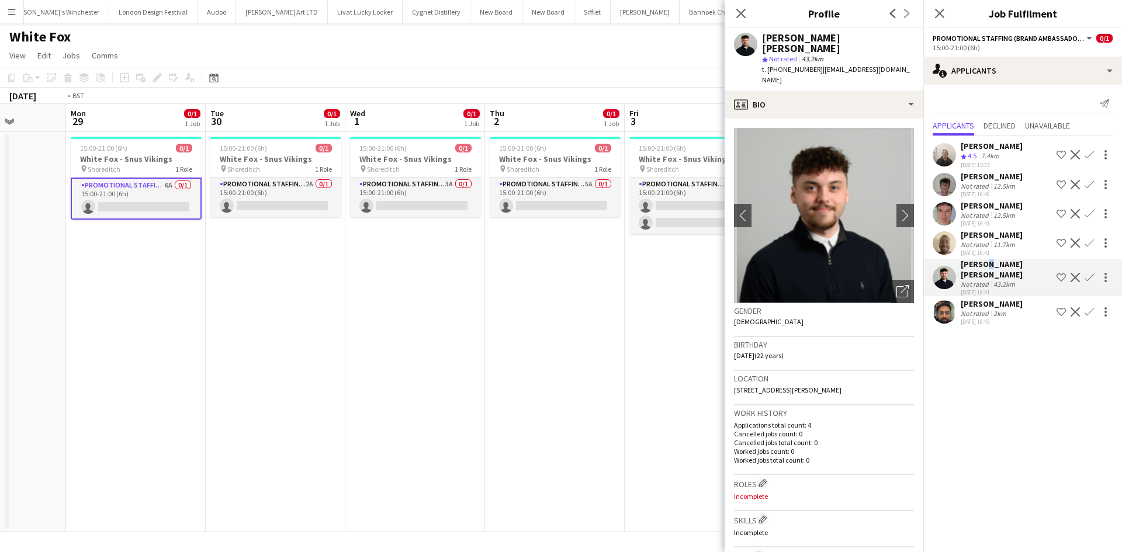
scroll to position [0, 482]
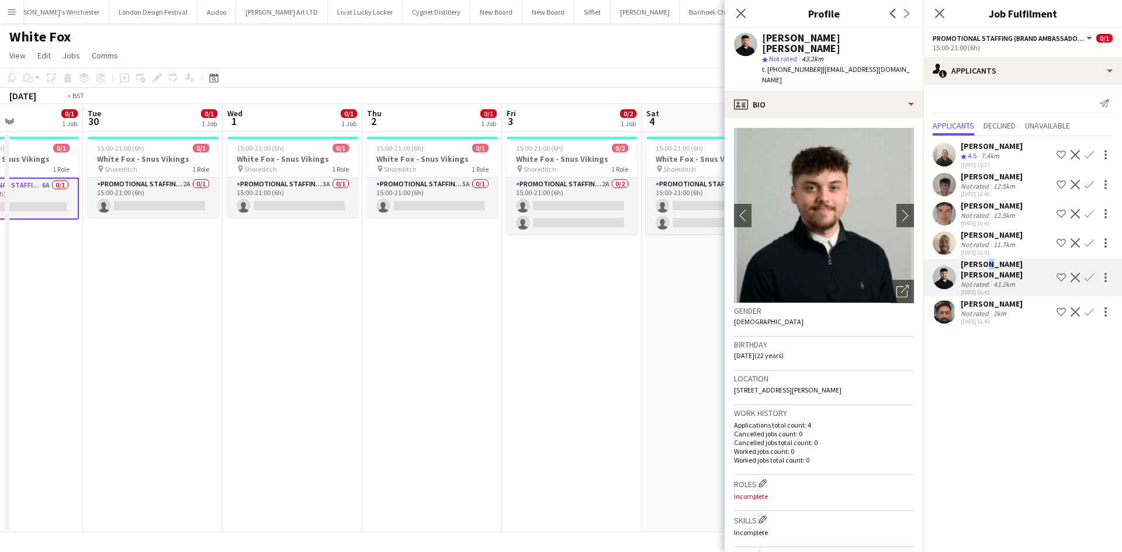
drag, startPoint x: 506, startPoint y: 288, endPoint x: 426, endPoint y: 261, distance: 84.7
click at [406, 265] on app-calendar-viewport "Fri 26 Sat 27 Sun 28 Mon 29 0/1 1 Job Tue 30 0/1 1 Job Wed 1 0/1 1 Job Thu 2 0/…" at bounding box center [561, 318] width 1122 height 428
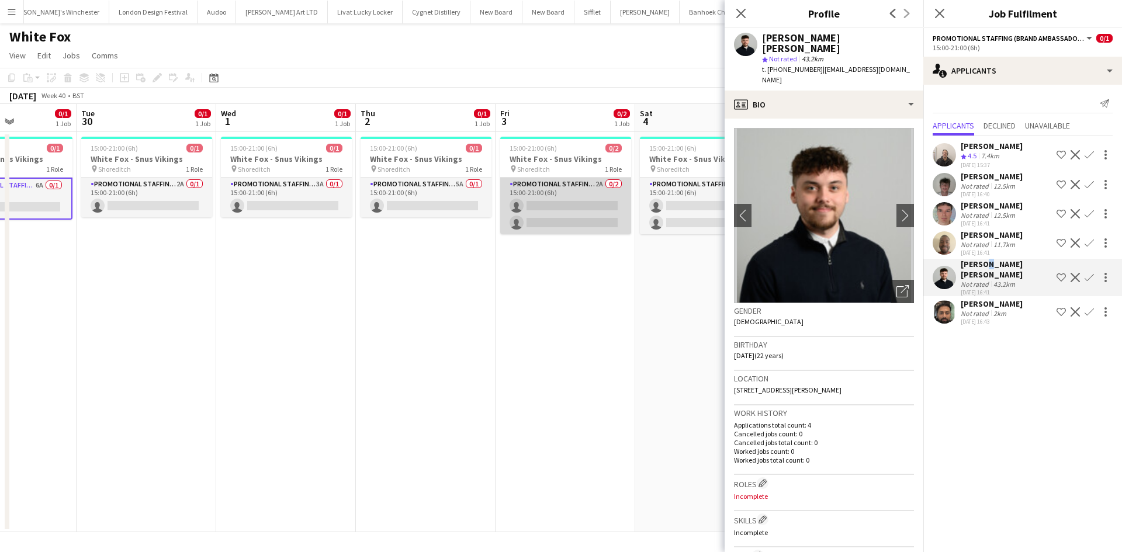
click at [596, 184] on app-card-role "Promotional Staffing (Brand Ambassadors) 2A 0/2 15:00-21:00 (6h) single-neutral…" at bounding box center [565, 206] width 131 height 57
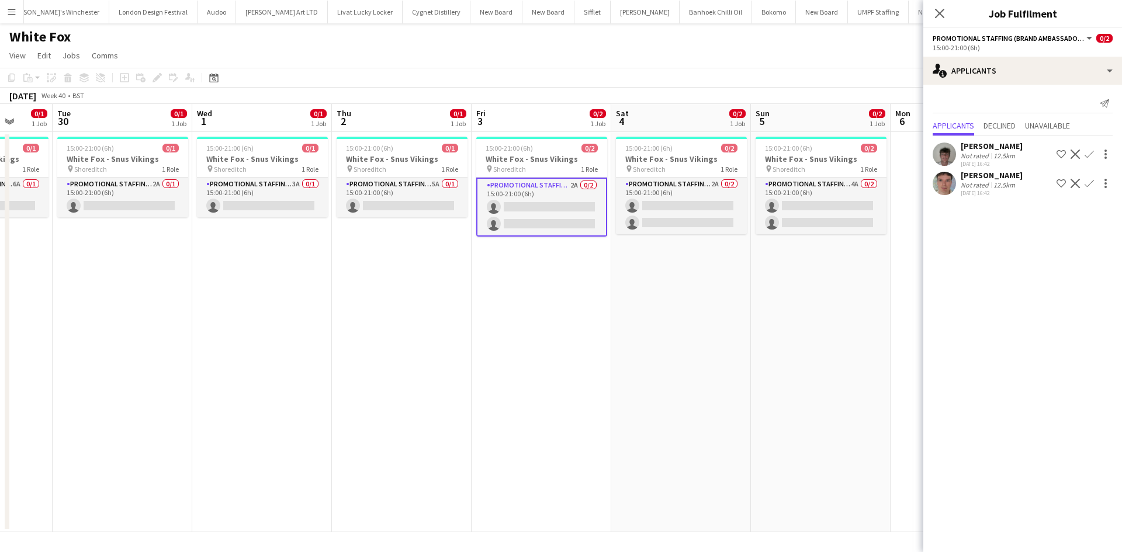
drag, startPoint x: 786, startPoint y: 319, endPoint x: 758, endPoint y: 319, distance: 27.5
click at [763, 319] on app-calendar-viewport "Fri 26 Sat 27 Sun 28 Mon 29 0/1 1 Job Tue 30 0/1 1 Job Wed 1 0/1 1 Job Thu 2 0/…" at bounding box center [561, 318] width 1122 height 428
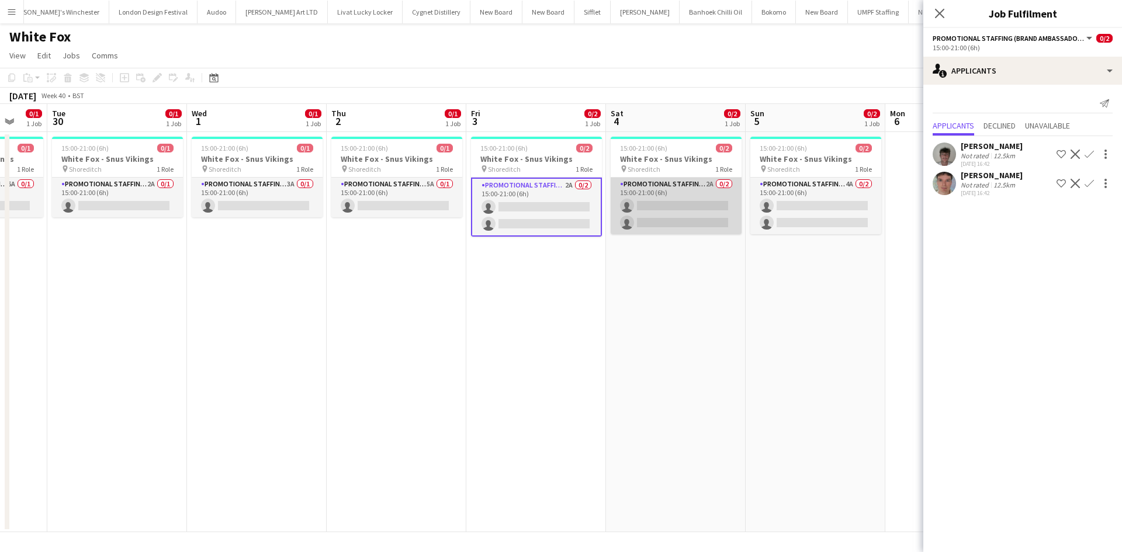
click at [707, 185] on app-card-role "Promotional Staffing (Brand Ambassadors) 2A 0/2 15:00-21:00 (6h) single-neutral…" at bounding box center [676, 206] width 131 height 57
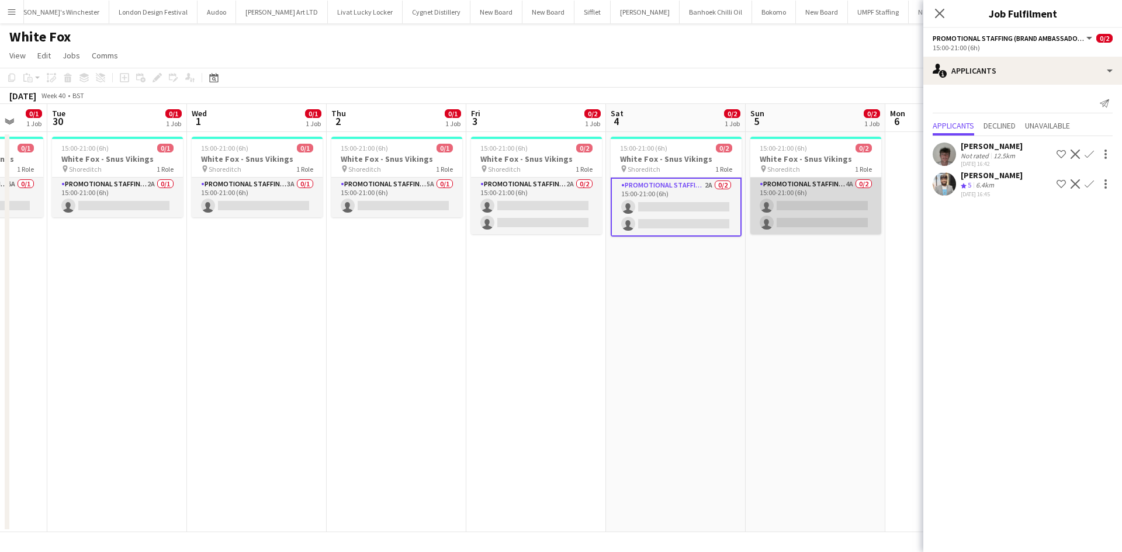
click at [845, 181] on app-card-role "Promotional Staffing (Brand Ambassadors) 4A 0/2 15:00-21:00 (6h) single-neutral…" at bounding box center [816, 206] width 131 height 57
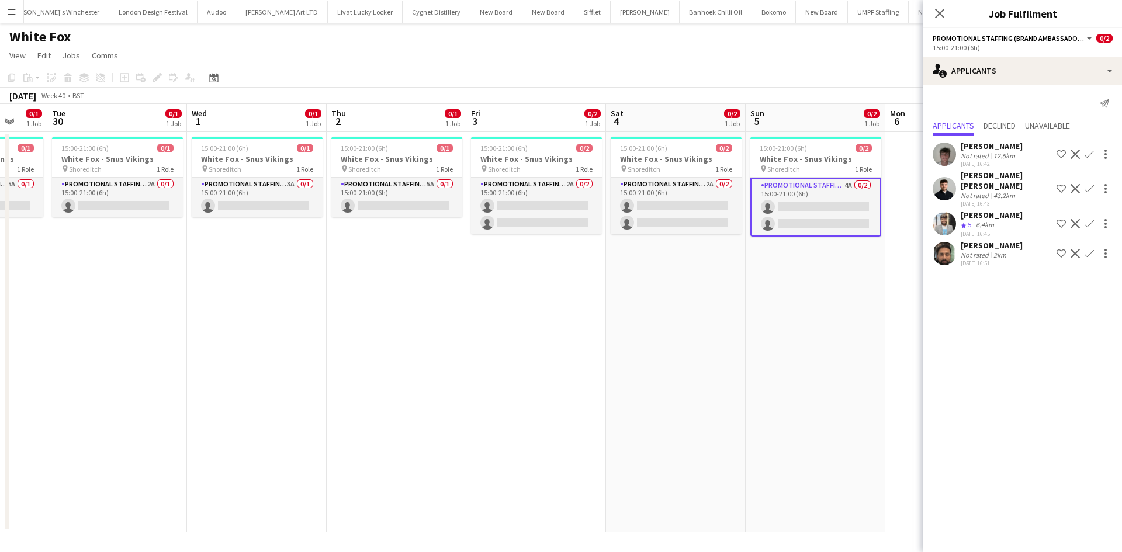
click at [990, 240] on div "Anuj thakkar" at bounding box center [992, 245] width 62 height 11
click at [984, 220] on div "6.4km" at bounding box center [985, 225] width 23 height 10
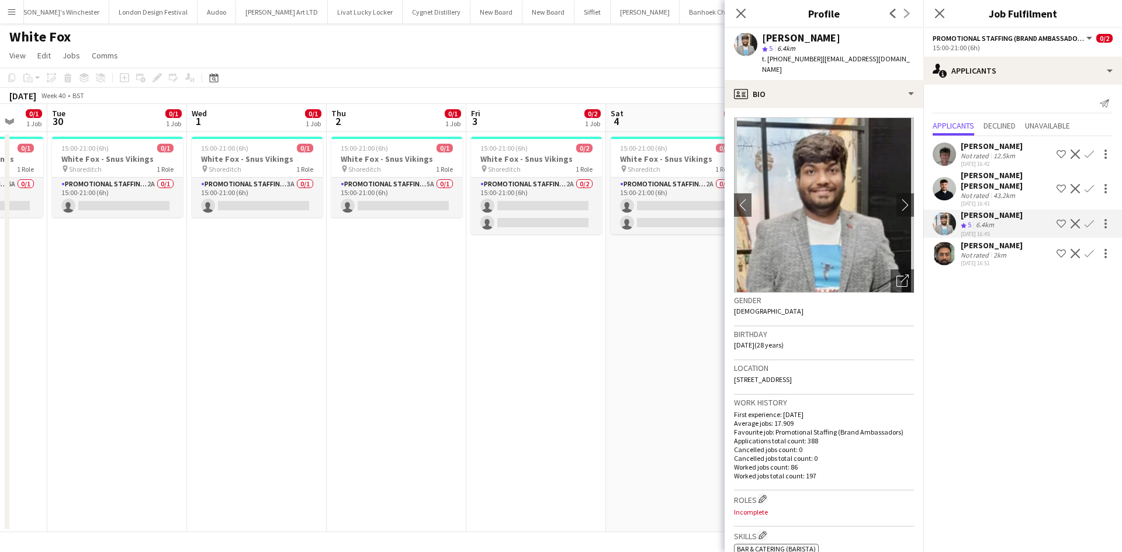
click at [980, 191] on div "Not rated" at bounding box center [976, 195] width 30 height 9
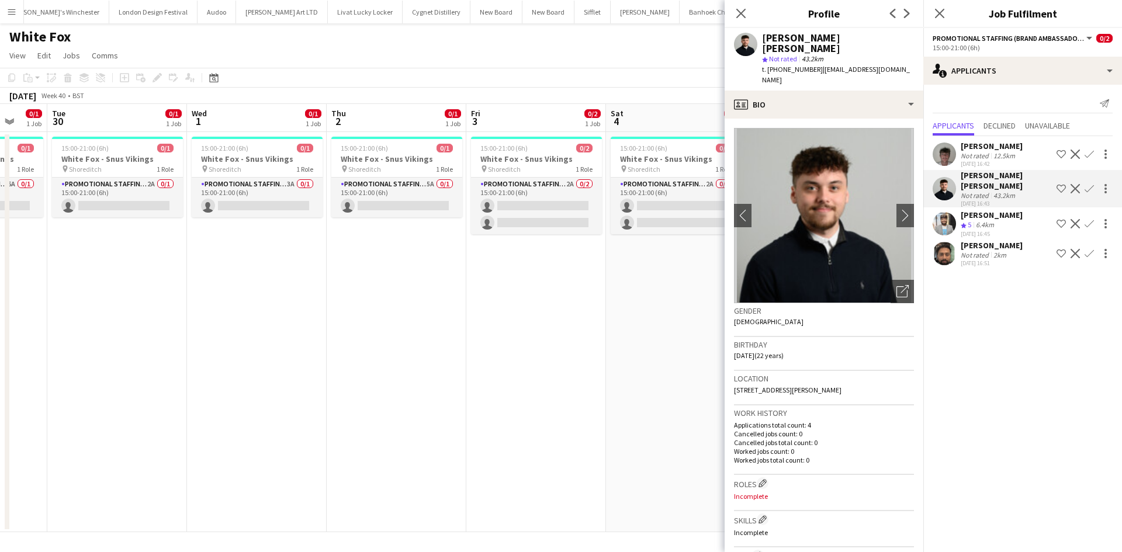
click at [959, 153] on div "Jay Simmons Not rated 12.5km 25-09-2025 16:42 Shortlist crew Decline Confirm" at bounding box center [1023, 154] width 199 height 27
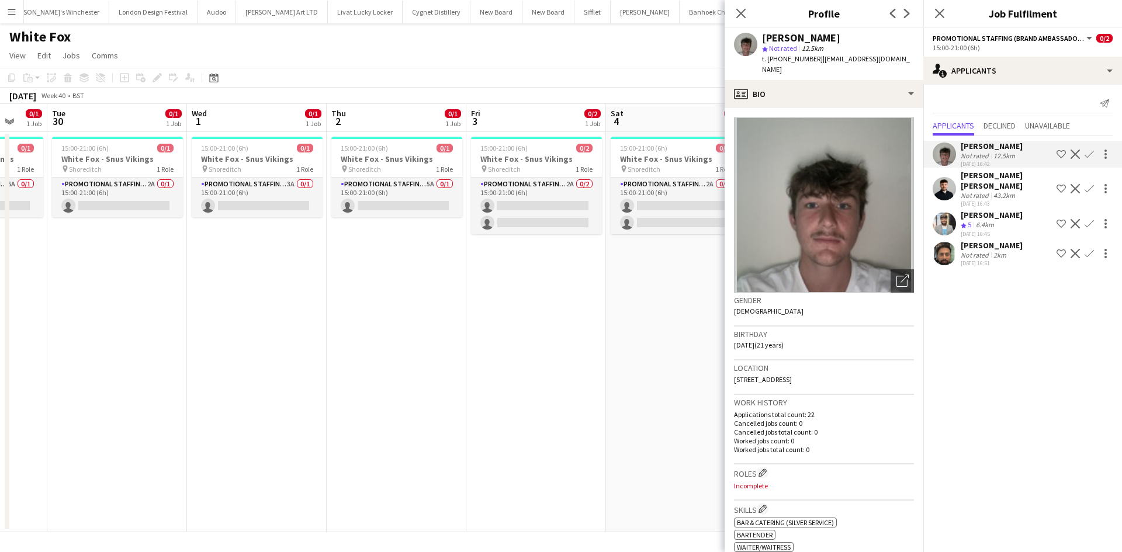
click at [574, 440] on app-date-cell "15:00-21:00 (6h) 0/2 White Fox - Snus Vikings pin Shoreditch 1 Role Promotional…" at bounding box center [536, 332] width 140 height 400
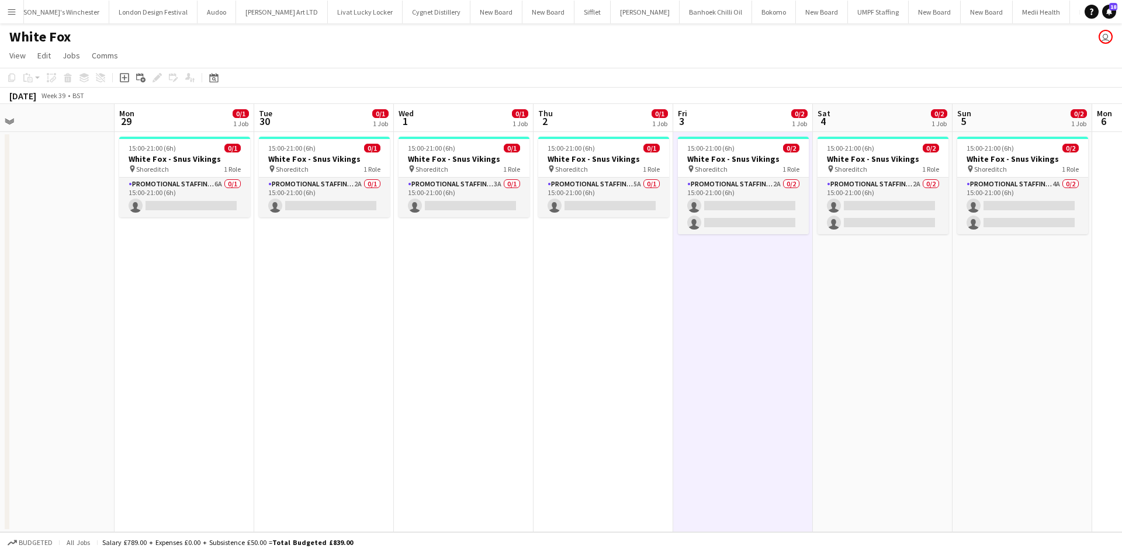
drag, startPoint x: 561, startPoint y: 365, endPoint x: 600, endPoint y: 368, distance: 39.2
click at [614, 372] on app-calendar-viewport "Fri 26 Sat 27 Sun 28 Mon 29 0/1 1 Job Tue 30 0/1 1 Job Wed 1 0/1 1 Job Thu 2 0/…" at bounding box center [561, 318] width 1122 height 428
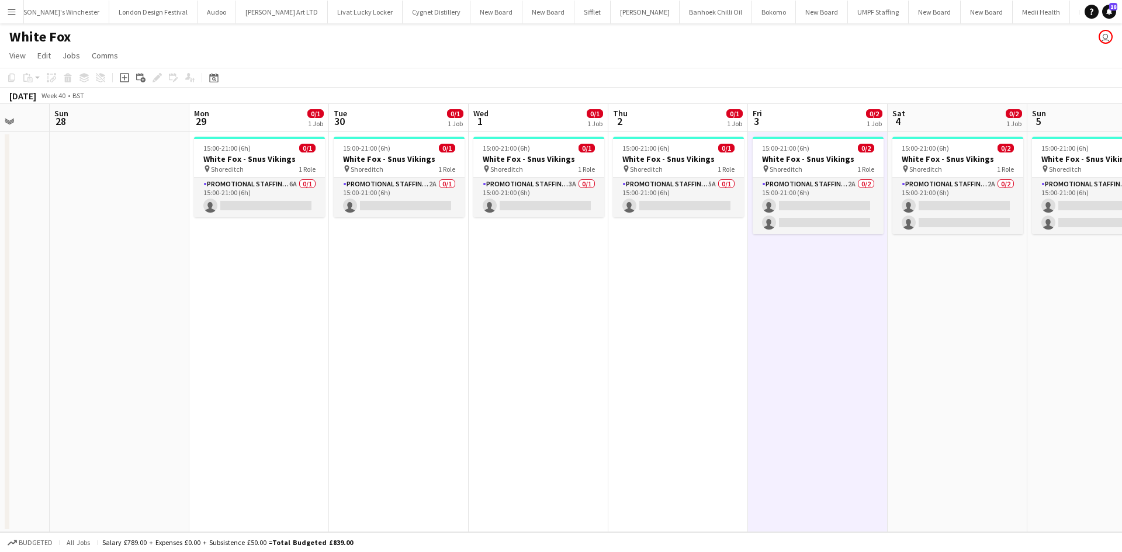
drag, startPoint x: 499, startPoint y: 364, endPoint x: 492, endPoint y: 362, distance: 7.7
click at [492, 362] on app-calendar-viewport "Thu 25 Fri 26 Sat 27 Sun 28 Mon 29 0/1 1 Job Tue 30 0/1 1 Job Wed 1 0/1 1 Job T…" at bounding box center [561, 318] width 1122 height 428
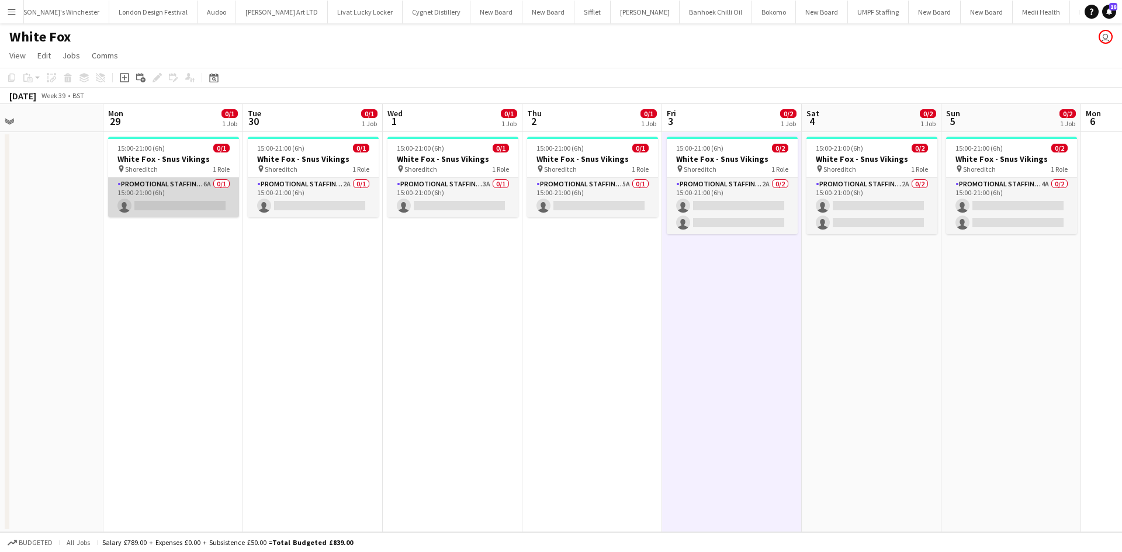
click at [209, 184] on app-card-role "Promotional Staffing (Brand Ambassadors) 6A 0/1 15:00-21:00 (6h) single-neutral…" at bounding box center [173, 198] width 131 height 40
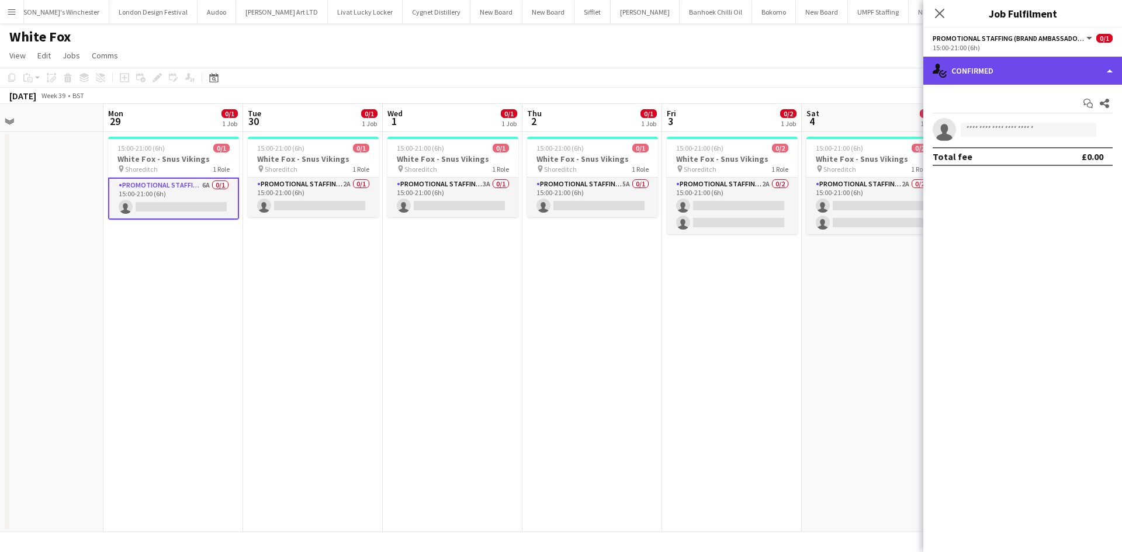
click at [968, 68] on div "single-neutral-actions-check-2 Confirmed" at bounding box center [1023, 71] width 199 height 28
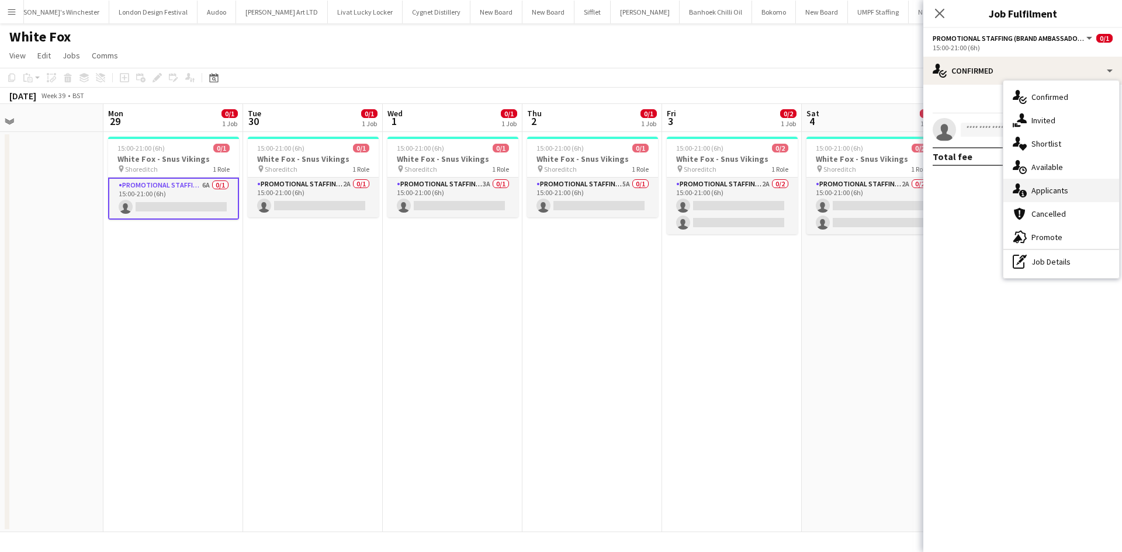
click at [1061, 193] on span "Applicants" at bounding box center [1050, 190] width 37 height 11
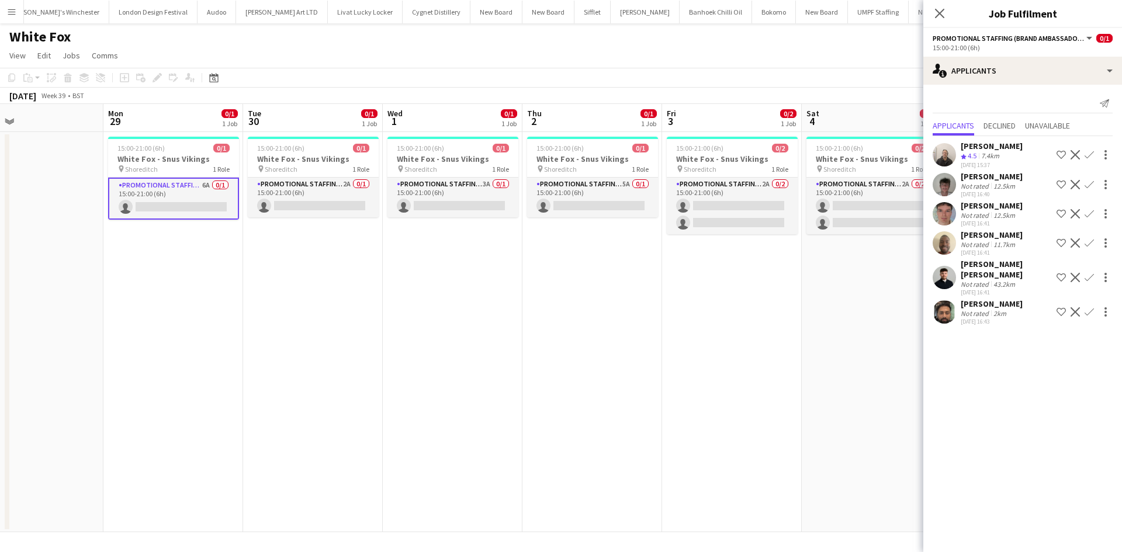
click at [992, 280] on div "43.2km" at bounding box center [1004, 284] width 26 height 9
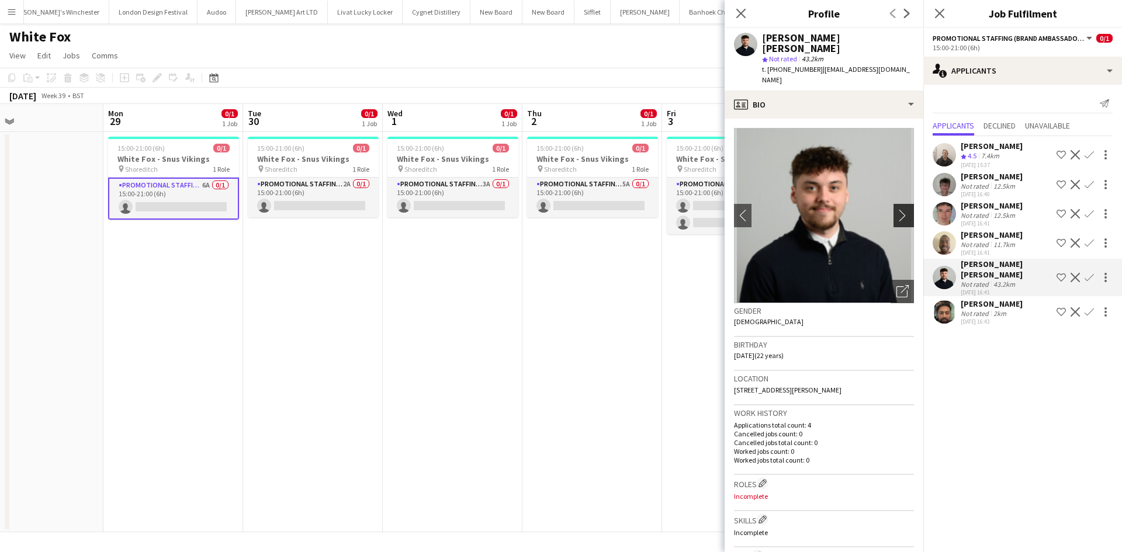
click at [902, 209] on app-icon "chevron-right" at bounding box center [906, 215] width 18 height 12
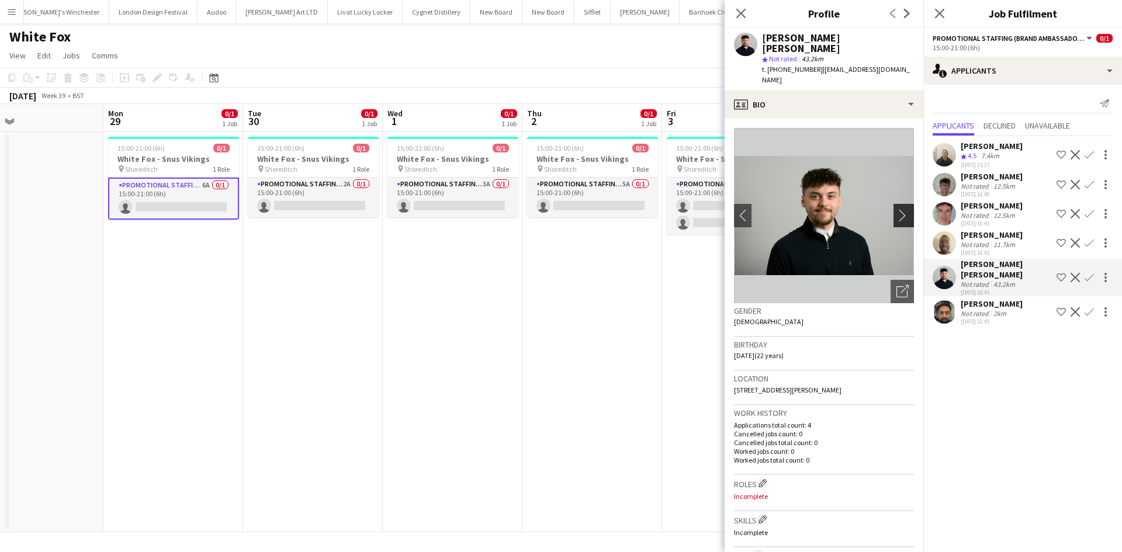
click at [897, 209] on app-icon "chevron-right" at bounding box center [906, 215] width 18 height 12
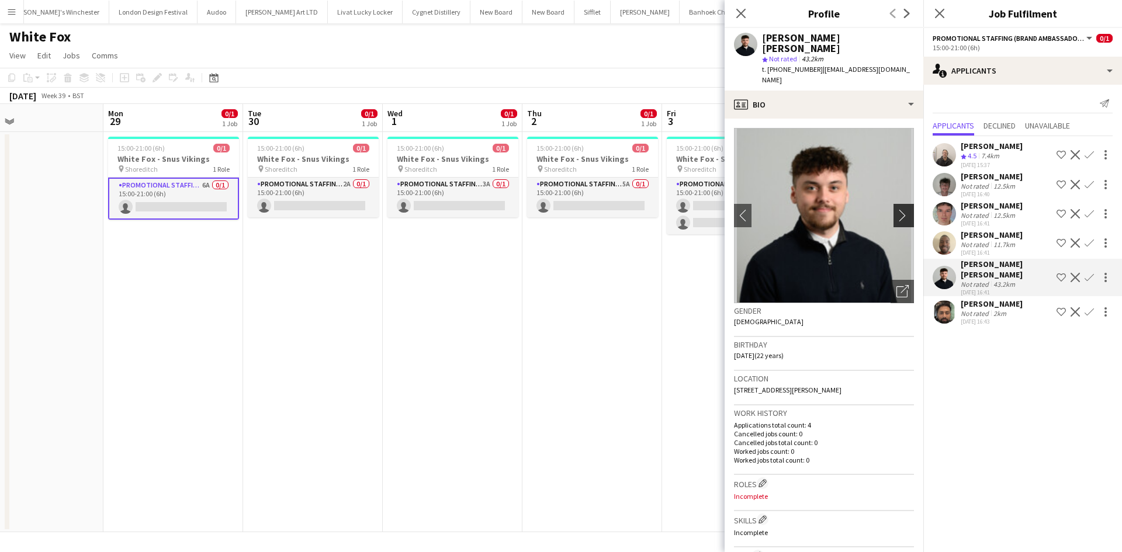
click at [897, 209] on app-icon "chevron-right" at bounding box center [906, 215] width 18 height 12
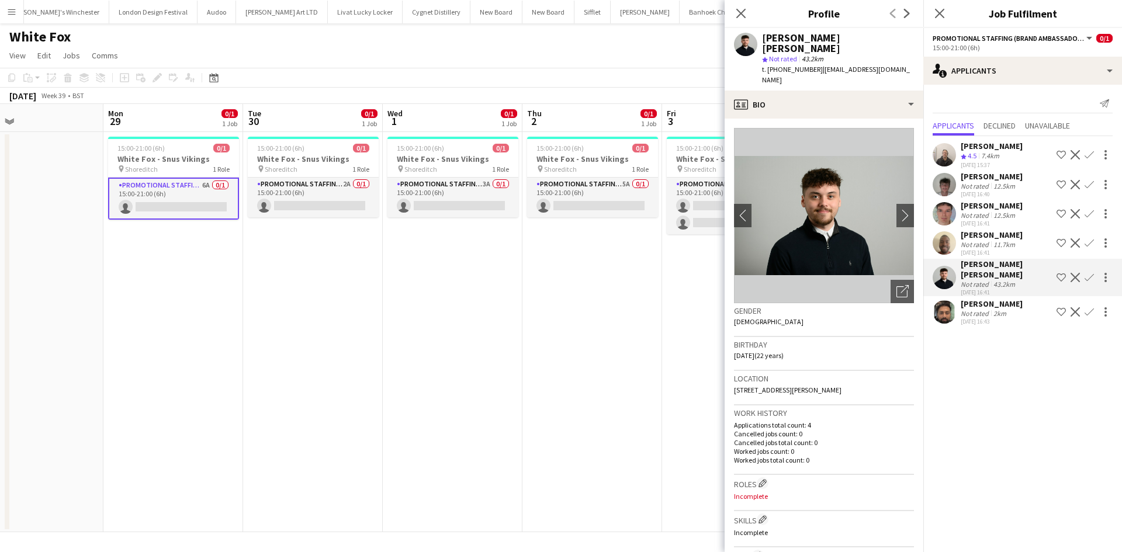
click at [1000, 234] on div "Oluwatobi Fagbenle" at bounding box center [992, 235] width 62 height 11
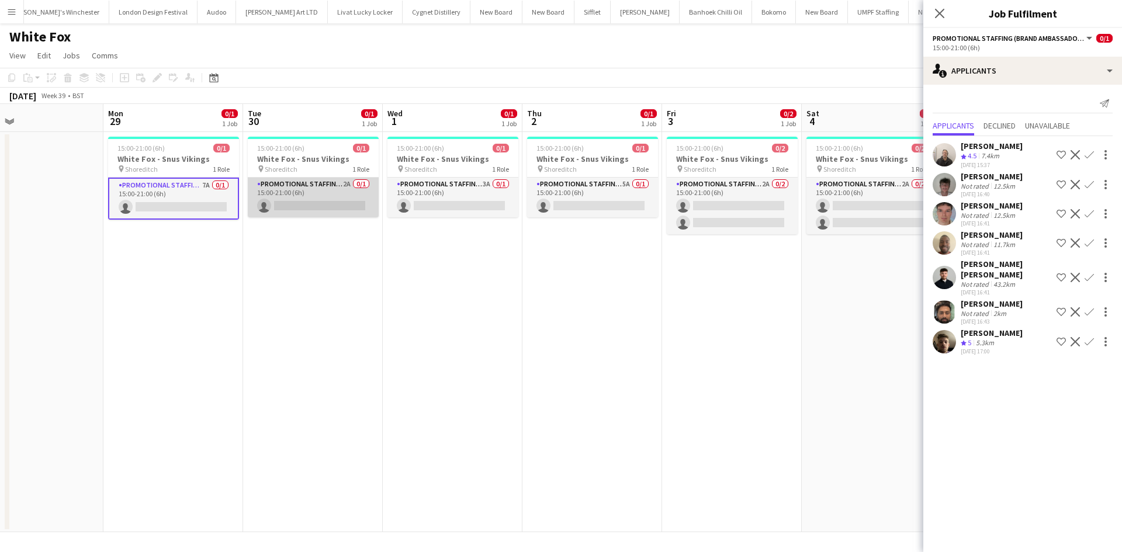
click at [351, 181] on app-card-role "Promotional Staffing (Brand Ambassadors) 2A 0/1 15:00-21:00 (6h) single-neutral…" at bounding box center [313, 198] width 131 height 40
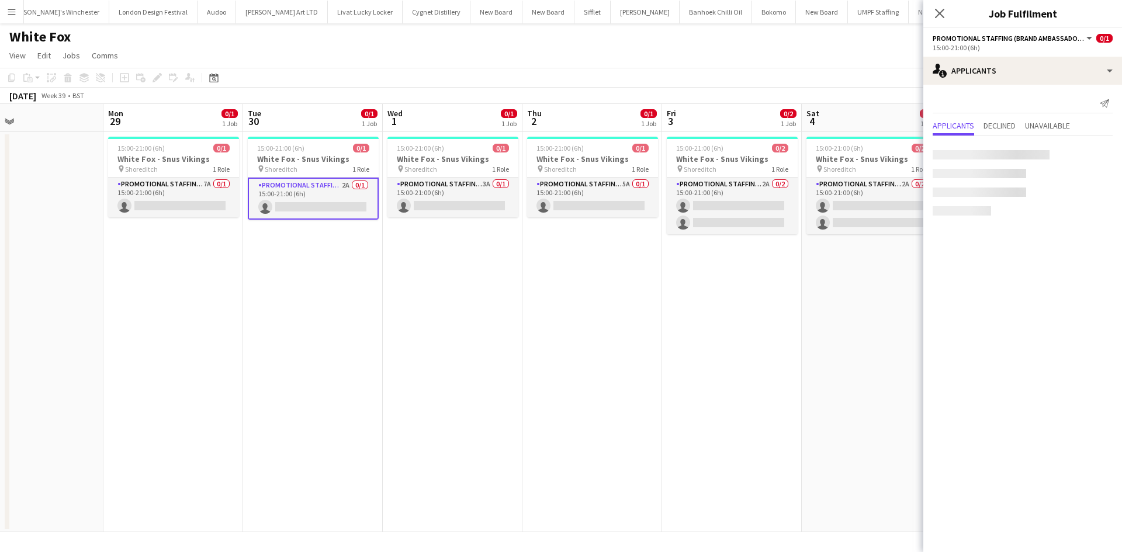
scroll to position [0, 454]
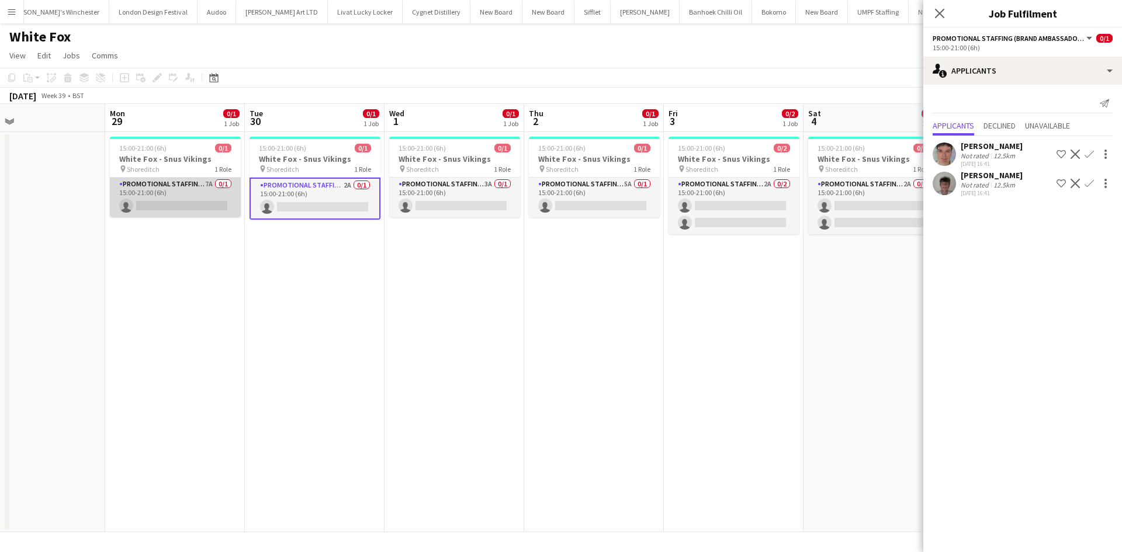
click at [205, 184] on app-card-role "Promotional Staffing (Brand Ambassadors) 7A 0/1 15:00-21:00 (6h) single-neutral…" at bounding box center [175, 198] width 131 height 40
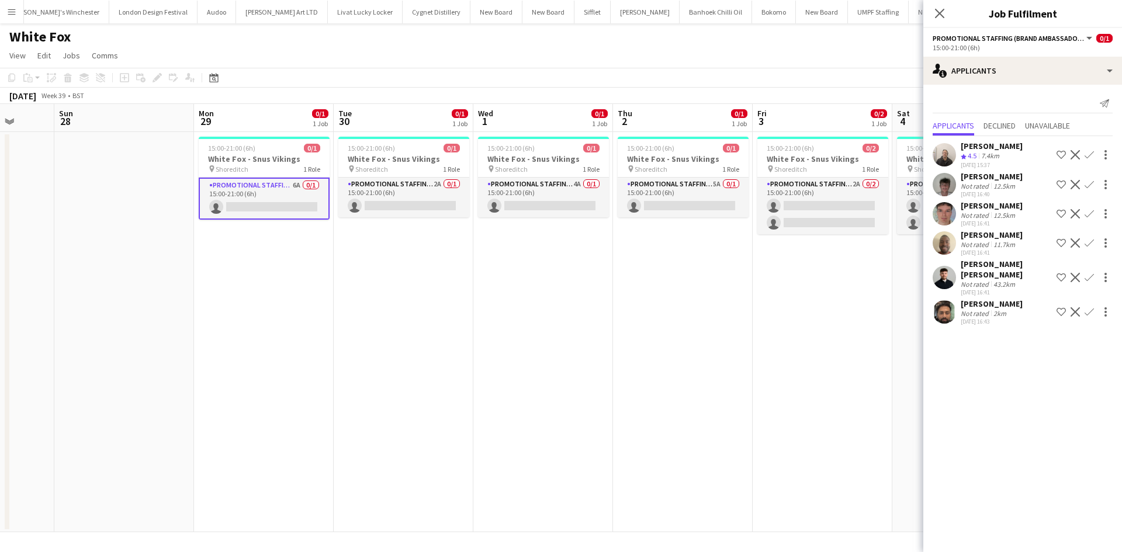
drag, startPoint x: 390, startPoint y: 305, endPoint x: 422, endPoint y: 295, distance: 33.3
click at [441, 296] on app-calendar-viewport "Thu 25 Fri 26 Sat 27 Sun 28 Mon 29 0/1 1 Job Tue 30 0/1 1 Job Wed 1 0/1 1 Job T…" at bounding box center [561, 318] width 1122 height 428
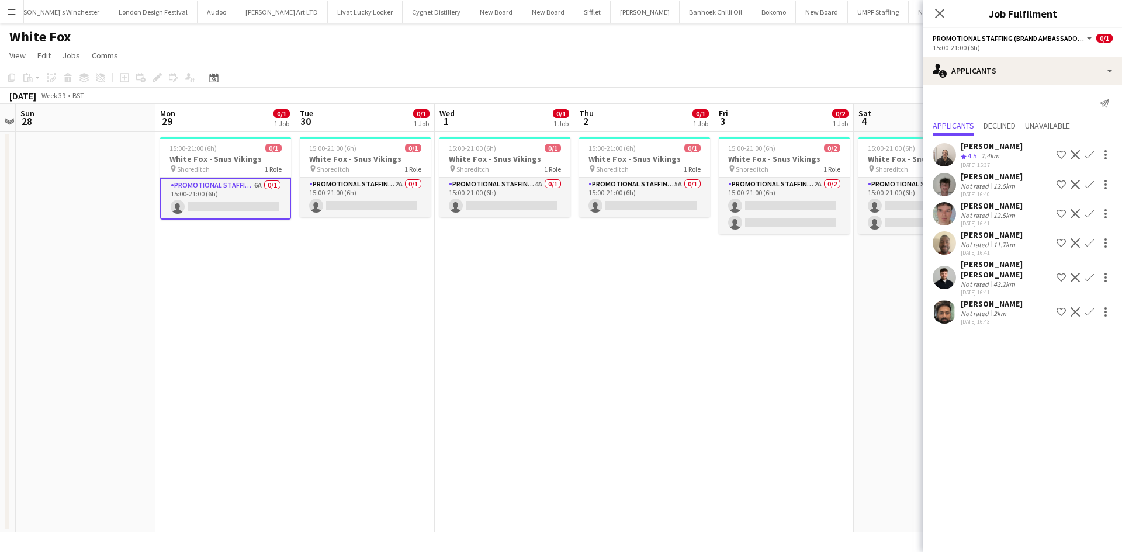
drag, startPoint x: 429, startPoint y: 325, endPoint x: 369, endPoint y: 282, distance: 73.8
click at [429, 322] on app-date-cell "15:00-21:00 (6h) 0/1 White Fox - Snus Vikings pin Shoreditch 1 Role Promotional…" at bounding box center [365, 332] width 140 height 400
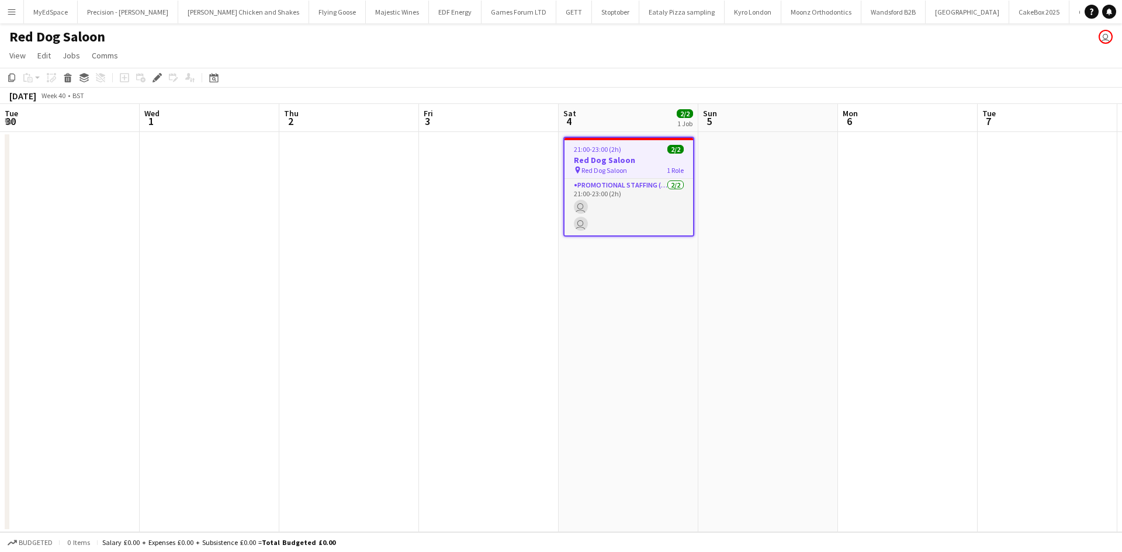
scroll to position [0, 248]
drag, startPoint x: 556, startPoint y: 327, endPoint x: 887, endPoint y: 364, distance: 332.9
click at [959, 371] on app-calendar-viewport "Sun 28 Mon 29 Tue 30 Wed 1 Thu 2 Fri 3 Sat 4 2/2 1 Job Sun 5 Mon 6 Tue 7 Wed 8 …" at bounding box center [561, 318] width 1122 height 428
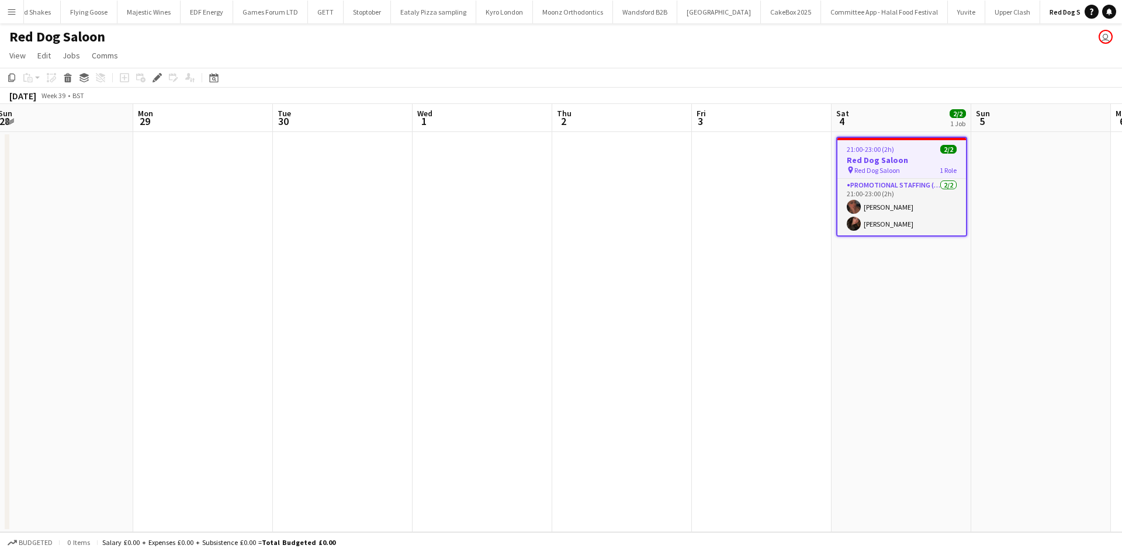
drag, startPoint x: 542, startPoint y: 333, endPoint x: 876, endPoint y: 334, distance: 333.8
click at [910, 334] on app-calendar-viewport "Fri 26 Sat 27 2/2 1 Job Sun 28 Mon 29 Tue 30 Wed 1 Thu 2 Fri 3 Sat 4 2/2 1 Job …" at bounding box center [561, 318] width 1122 height 428
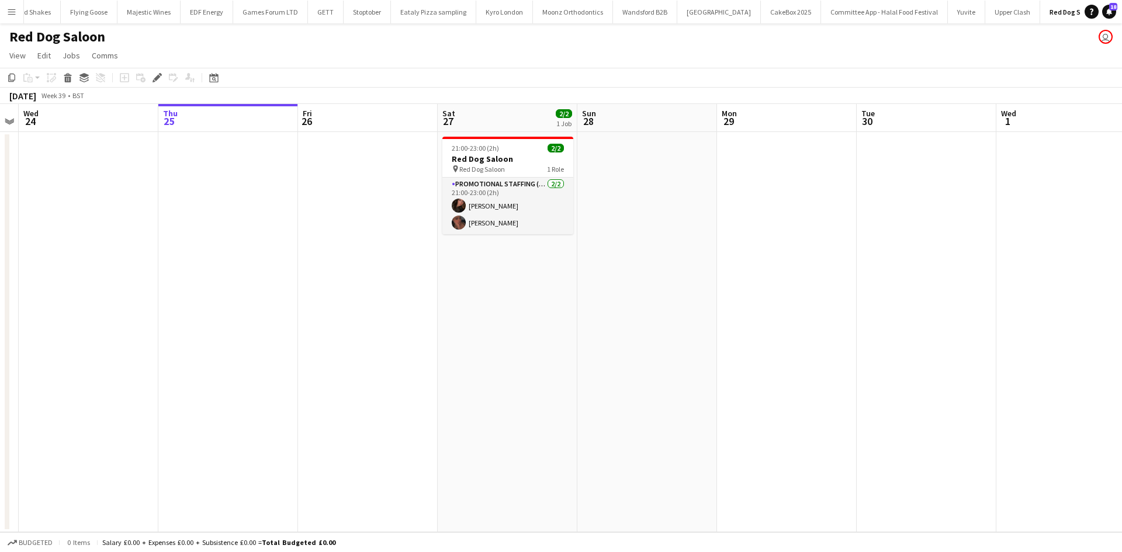
drag, startPoint x: 728, startPoint y: 323, endPoint x: 668, endPoint y: 310, distance: 61.6
click at [665, 310] on app-calendar-viewport "Sat 20 2/2 1 Job Sun 21 Mon 22 Tue 23 Wed 24 Thu 25 Fri 26 Sat 27 2/2 1 Job Sun…" at bounding box center [561, 318] width 1122 height 428
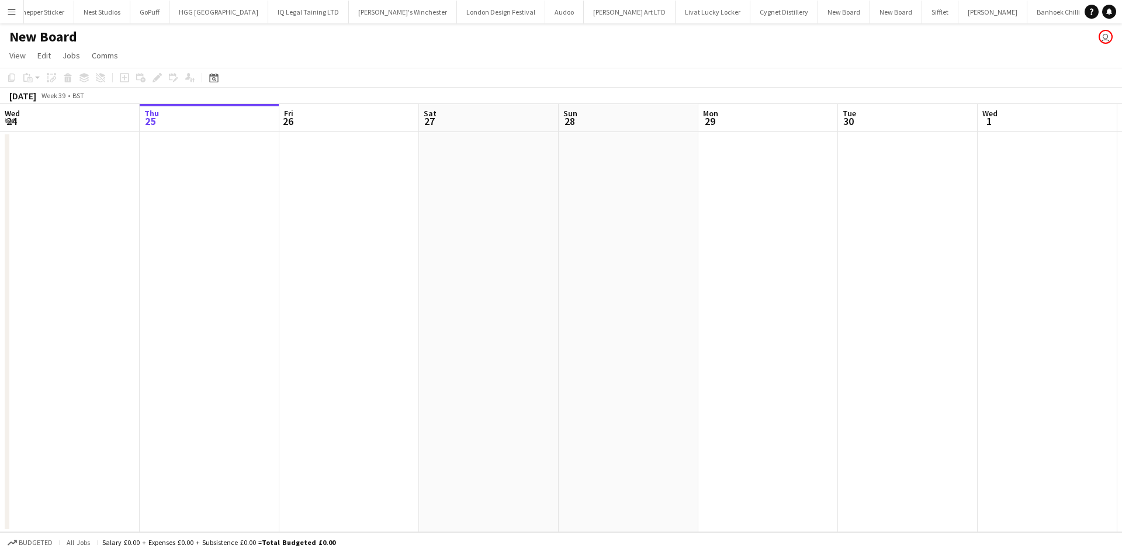
click at [613, 167] on app-date-cell at bounding box center [629, 332] width 140 height 400
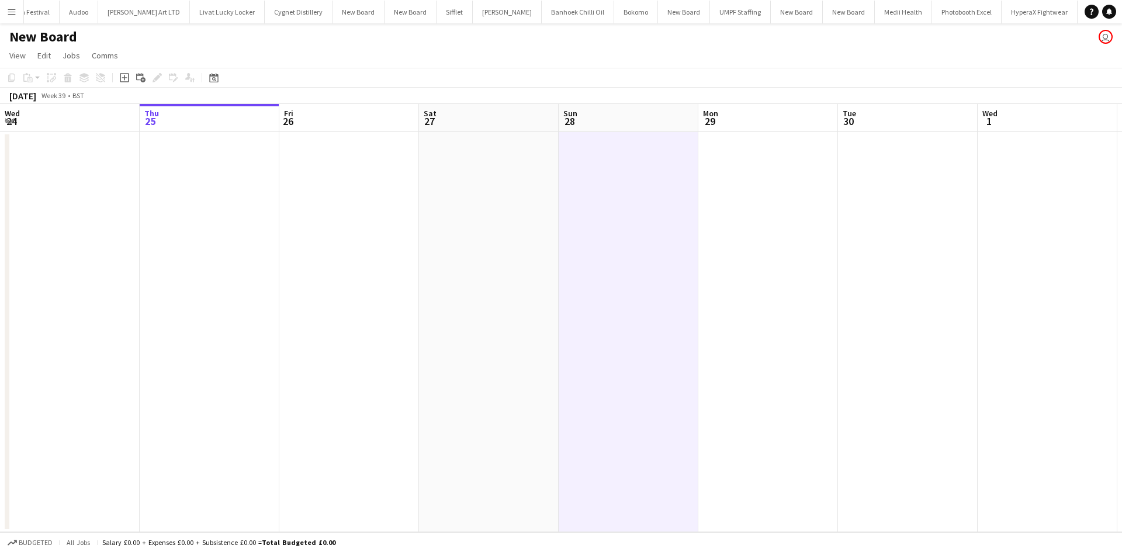
scroll to position [0, 3121]
click at [126, 79] on icon "Add job" at bounding box center [124, 77] width 9 height 9
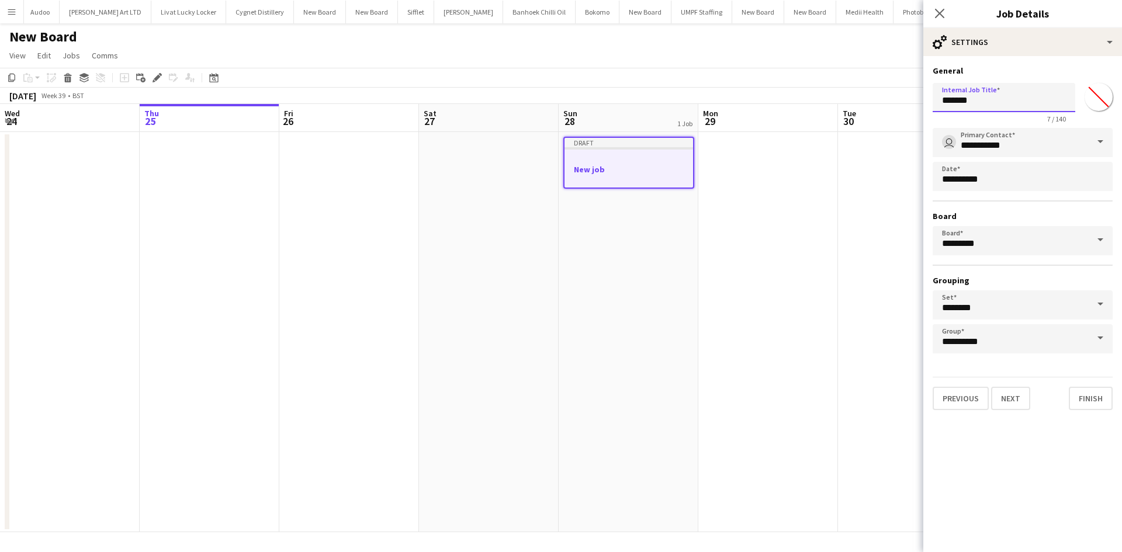
click at [977, 103] on input "*******" at bounding box center [1004, 97] width 143 height 29
click at [956, 96] on input "*******" at bounding box center [1004, 97] width 143 height 29
click at [953, 98] on input "*******" at bounding box center [1004, 97] width 143 height 29
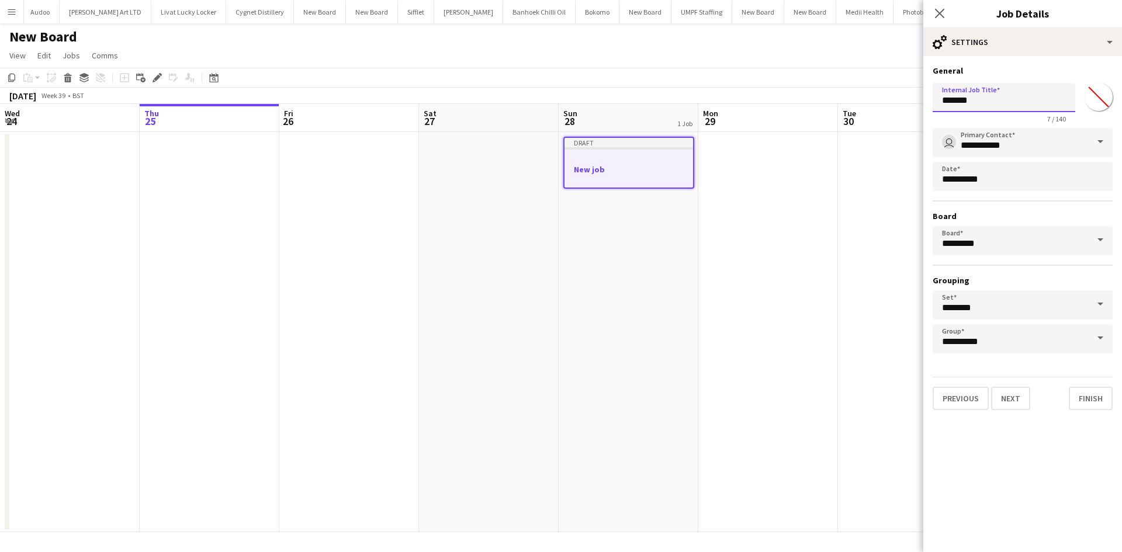
click at [953, 98] on input "*******" at bounding box center [1004, 97] width 143 height 29
type input "******"
click at [1099, 102] on input "*******" at bounding box center [1099, 97] width 42 height 42
type input "*******"
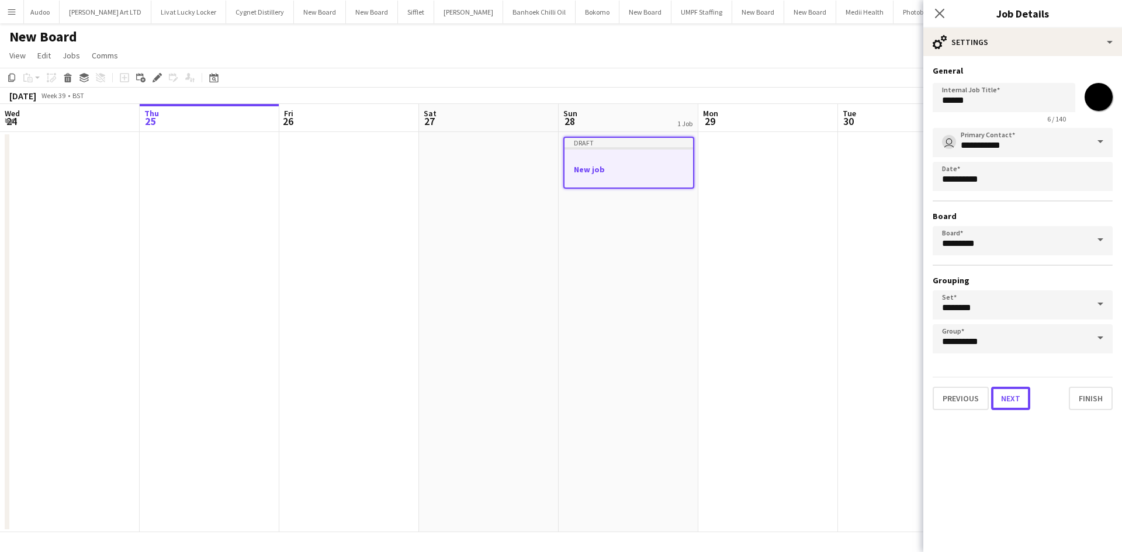
drag, startPoint x: 1012, startPoint y: 400, endPoint x: 1012, endPoint y: 393, distance: 6.5
click at [1012, 399] on button "Next" at bounding box center [1010, 398] width 39 height 23
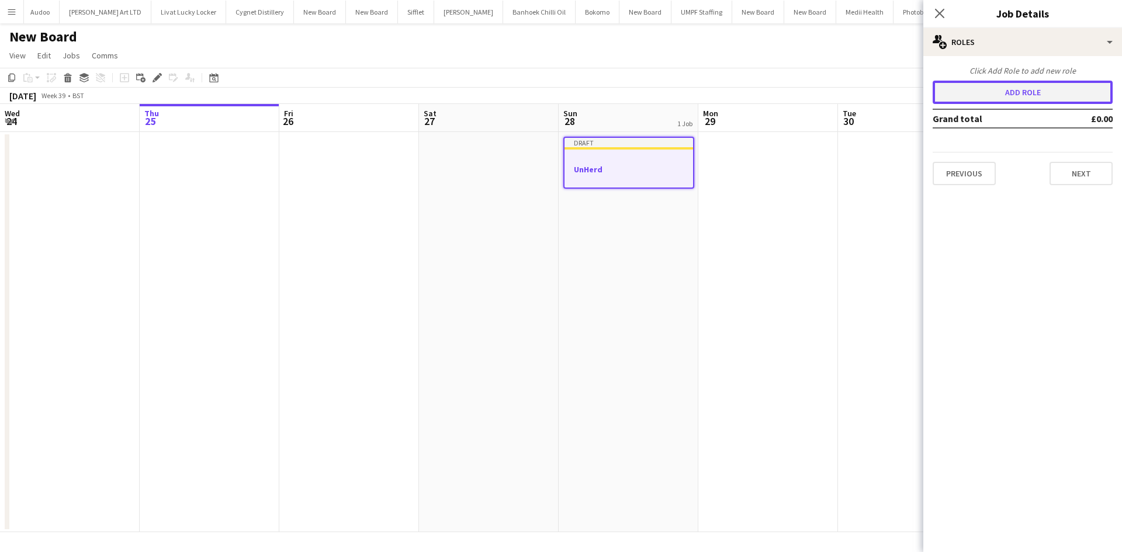
click at [1015, 86] on button "Add role" at bounding box center [1023, 92] width 180 height 23
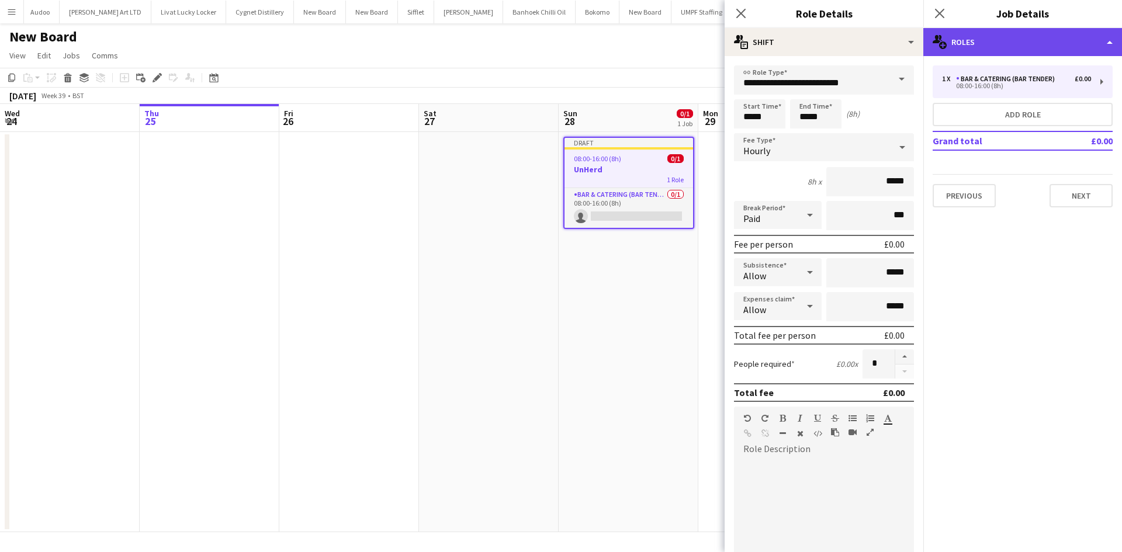
click at [1092, 33] on div "multiple-users-add Roles" at bounding box center [1023, 42] width 199 height 28
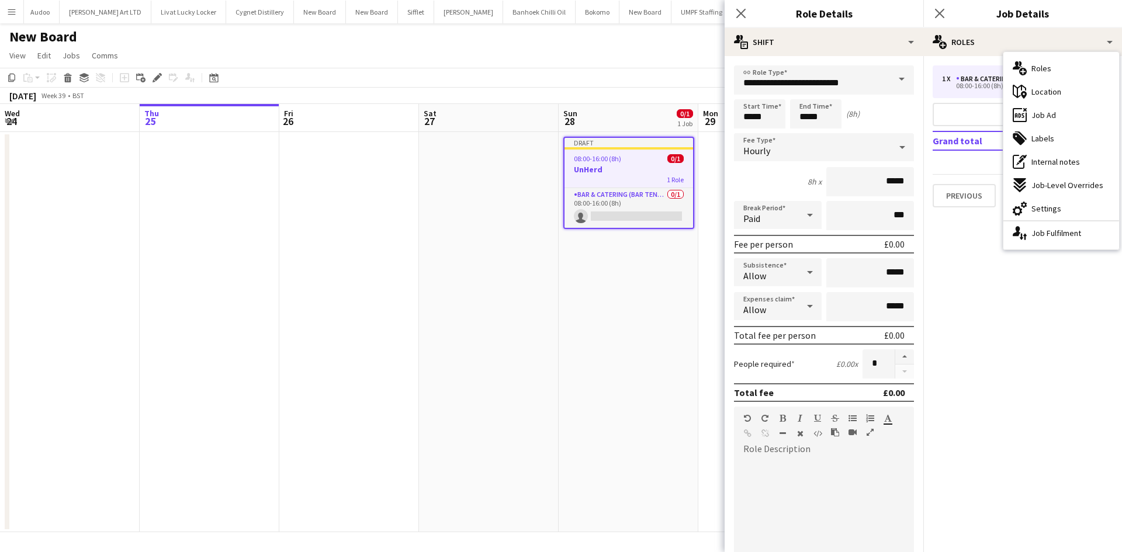
click at [1049, 82] on div "maps-pin-1 Location" at bounding box center [1062, 91] width 116 height 23
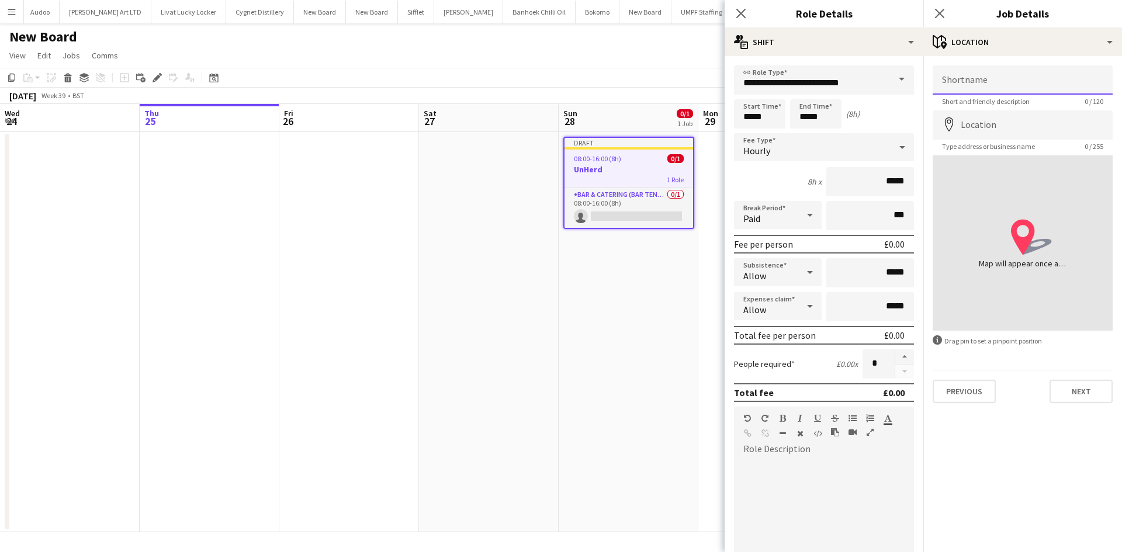
click at [1001, 80] on input "Shortname" at bounding box center [1023, 79] width 180 height 29
type input "**********"
click at [1001, 113] on input "Location" at bounding box center [1023, 124] width 180 height 29
type input "**********"
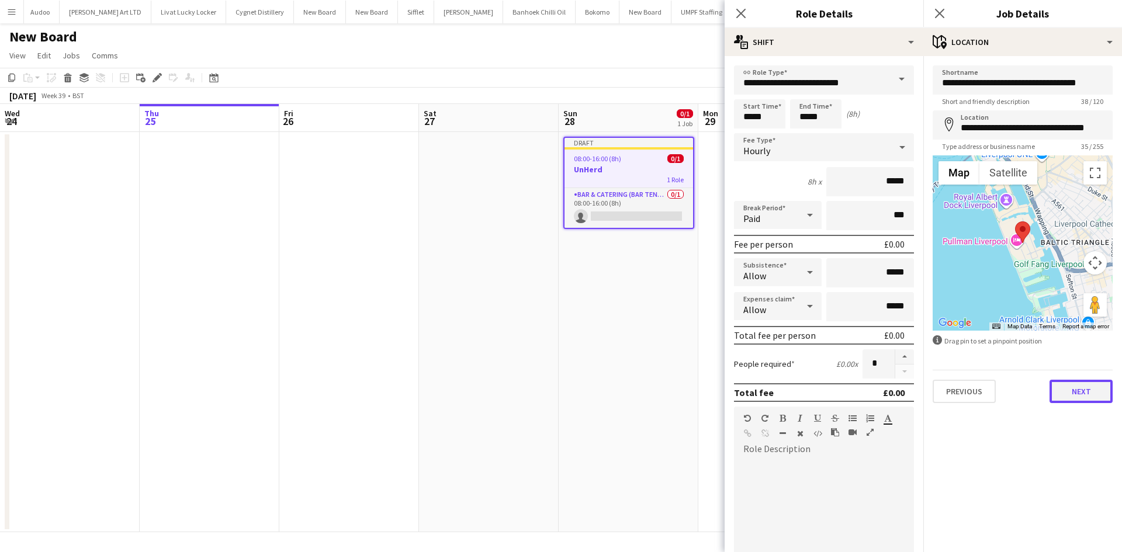
click at [1081, 393] on button "Next" at bounding box center [1081, 391] width 63 height 23
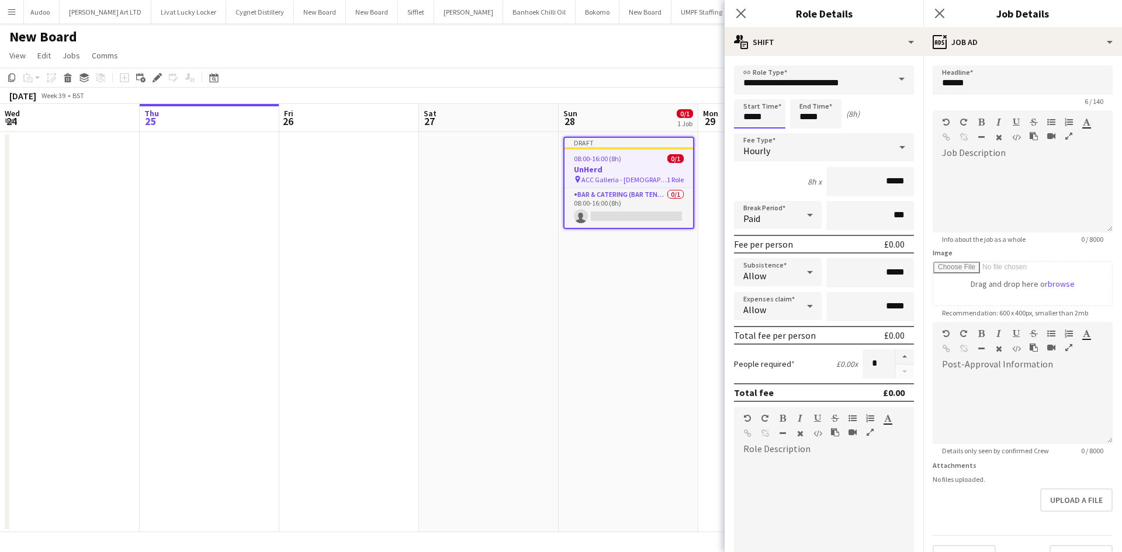
click at [755, 125] on input "*****" at bounding box center [759, 113] width 51 height 29
click at [751, 95] on div at bounding box center [747, 94] width 23 height 12
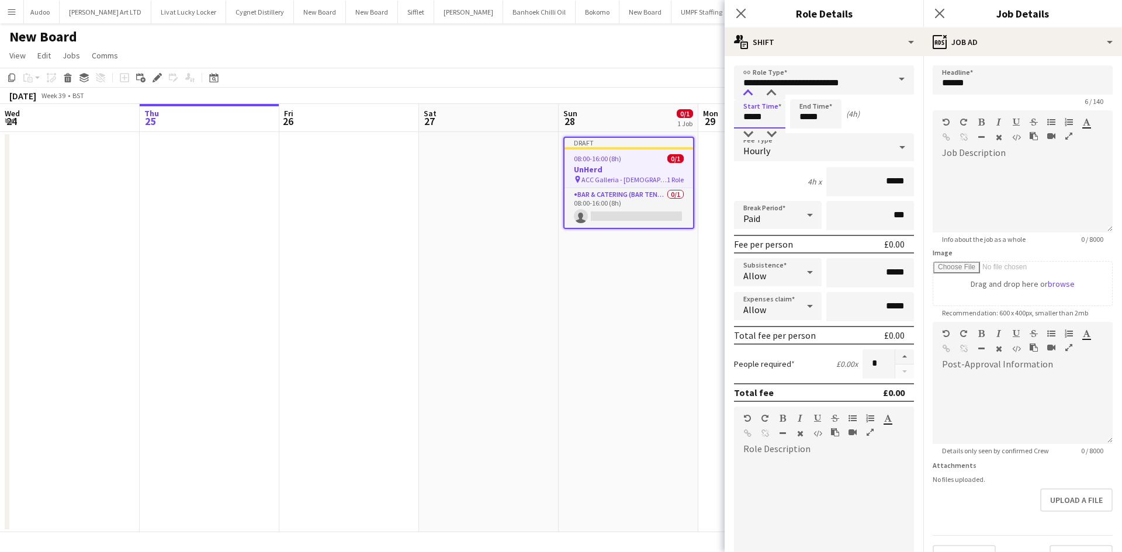
click at [751, 95] on div at bounding box center [747, 94] width 23 height 12
type input "*****"
click at [746, 130] on div at bounding box center [747, 135] width 23 height 12
click at [819, 115] on input "*****" at bounding box center [815, 113] width 51 height 29
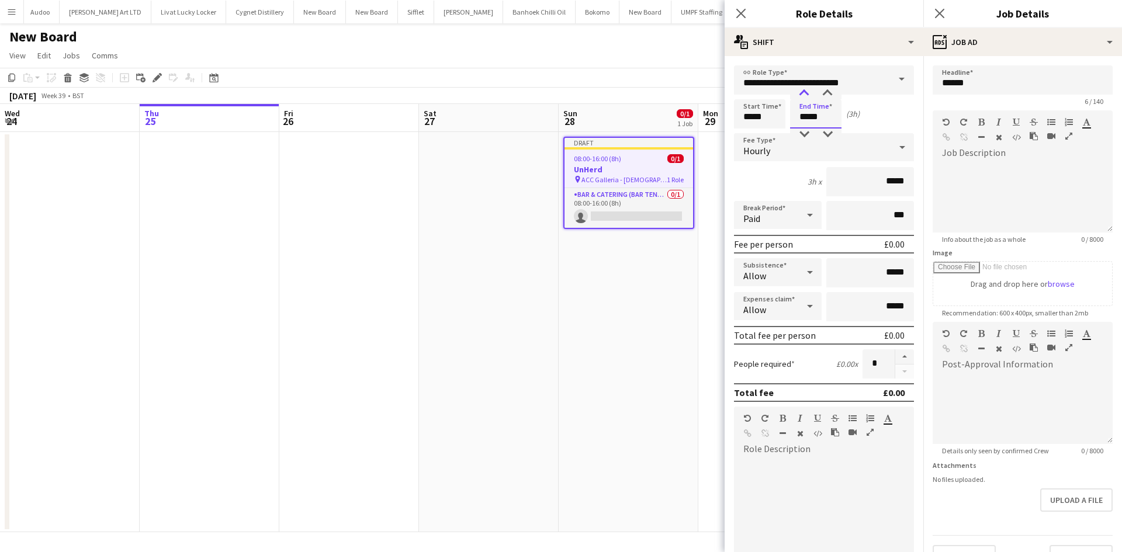
type input "*****"
click at [803, 95] on div at bounding box center [804, 94] width 23 height 12
click at [887, 183] on input "*****" at bounding box center [871, 181] width 88 height 29
type input "******"
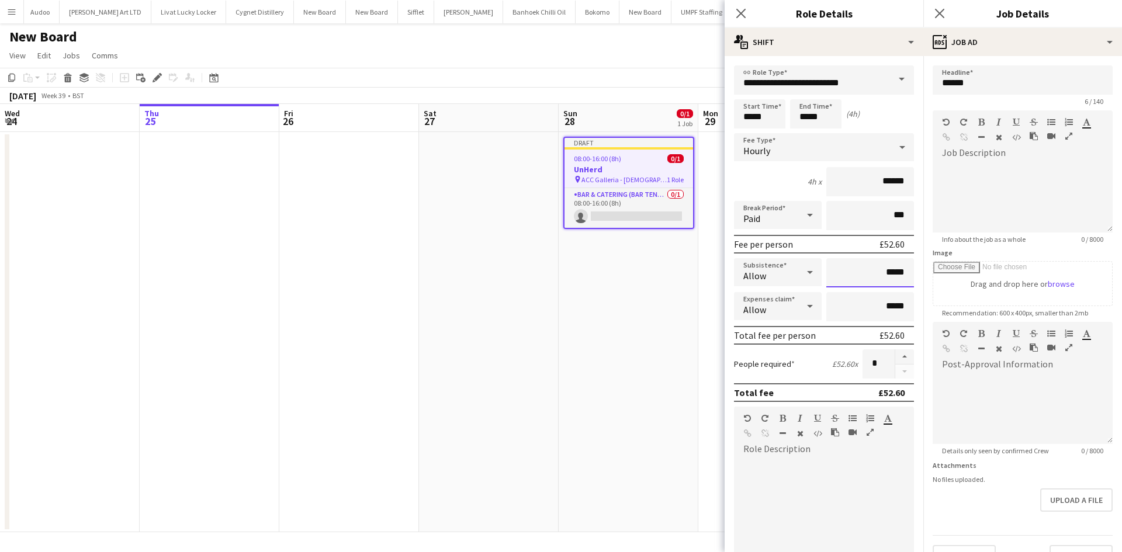
click at [888, 277] on input "*****" at bounding box center [871, 272] width 88 height 29
click at [888, 276] on input "*****" at bounding box center [871, 272] width 88 height 29
type input "*****"
click at [1021, 196] on div at bounding box center [1023, 197] width 180 height 70
click at [942, 168] on div "**********" at bounding box center [1018, 197] width 171 height 70
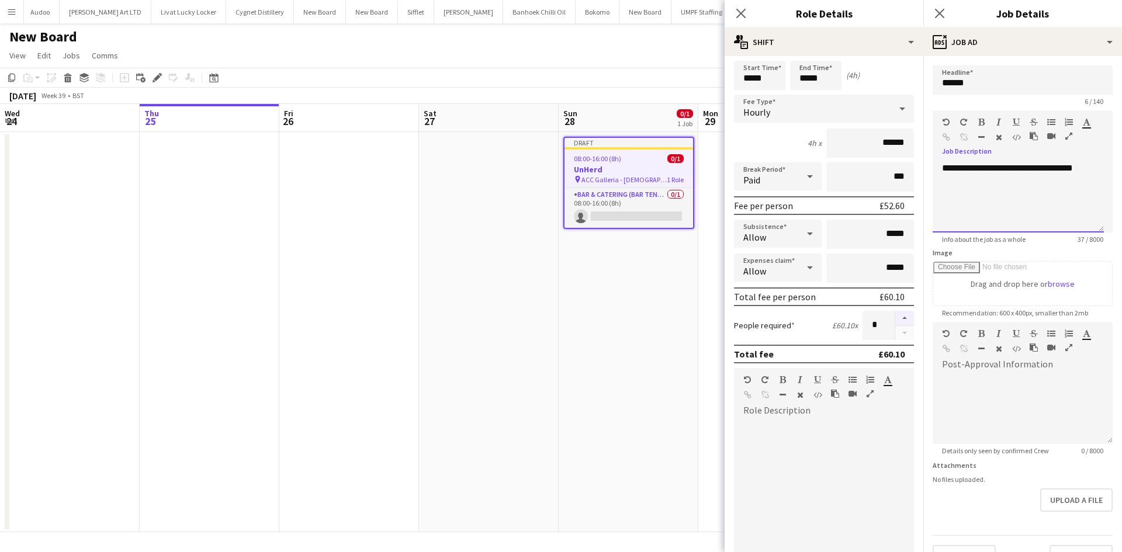
scroll to position [58, 0]
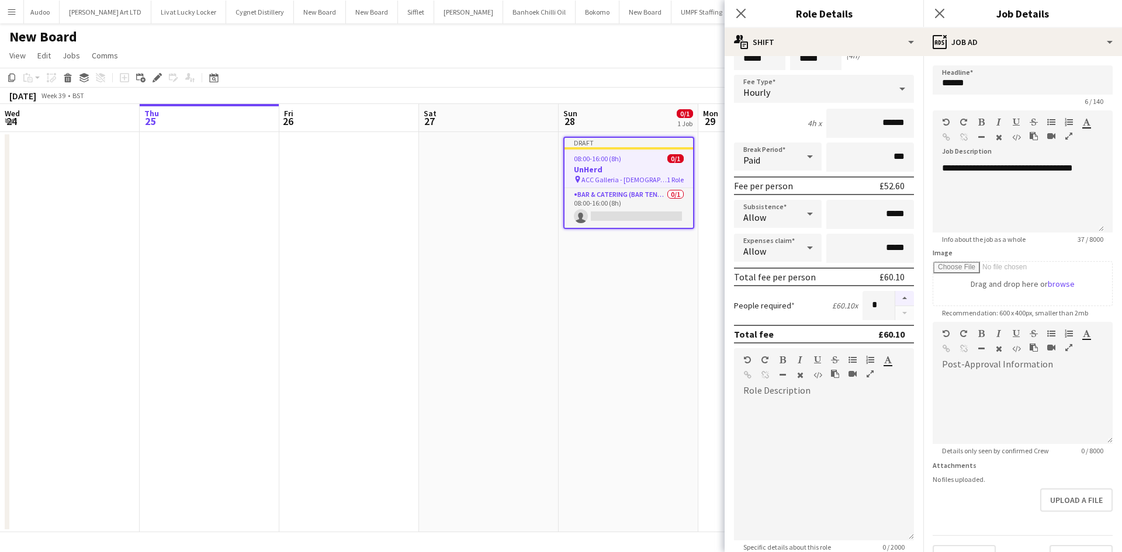
click at [900, 296] on button "button" at bounding box center [904, 298] width 19 height 15
type input "*"
click at [942, 171] on div "**********" at bounding box center [1018, 197] width 171 height 70
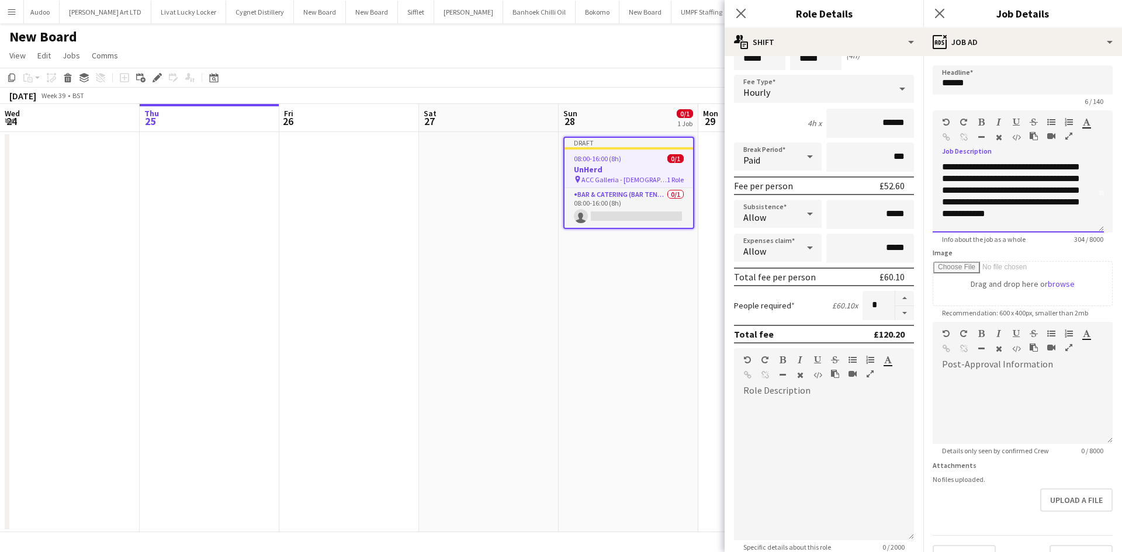
scroll to position [0, 0]
click at [1009, 177] on div "**********" at bounding box center [1014, 221] width 144 height 94
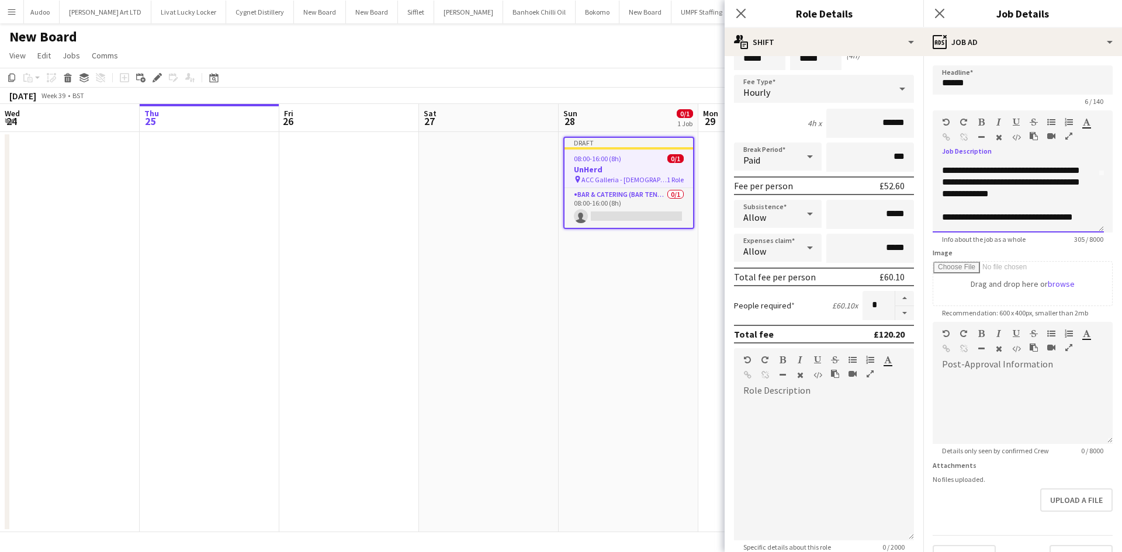
scroll to position [1, 0]
click at [1012, 207] on div "**********" at bounding box center [1014, 164] width 144 height 94
click at [1007, 198] on div "**********" at bounding box center [1014, 155] width 144 height 94
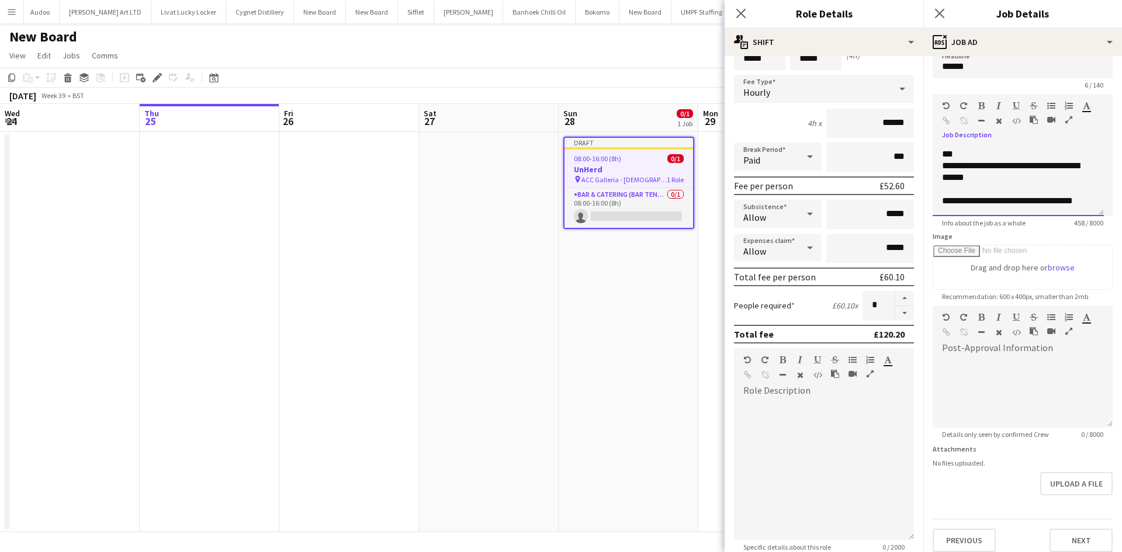
scroll to position [26, 0]
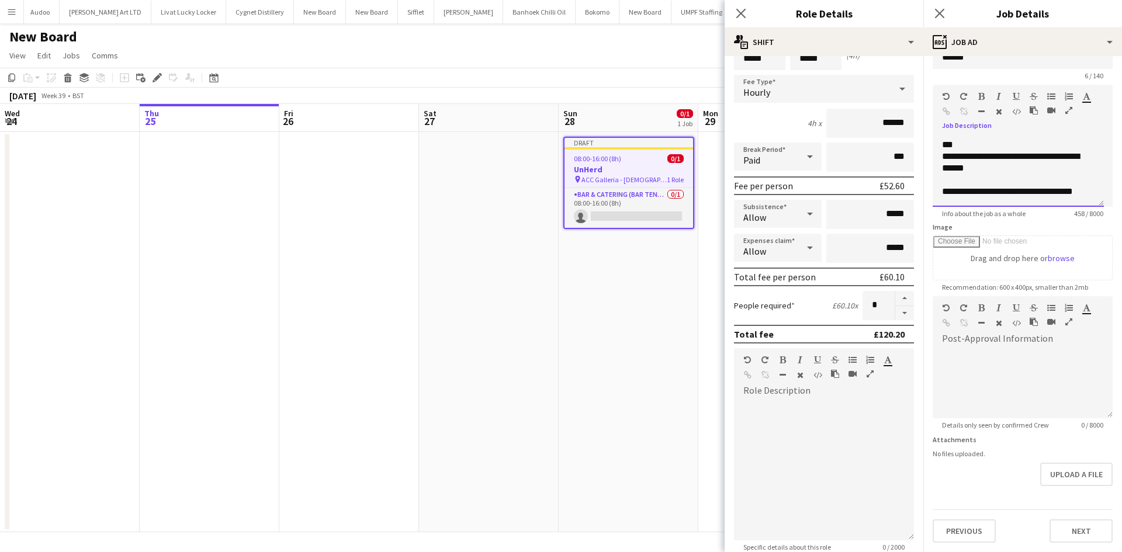
drag, startPoint x: 1089, startPoint y: 192, endPoint x: 1122, endPoint y: 209, distance: 37.1
click at [1091, 192] on div "**********" at bounding box center [1018, 172] width 171 height 70
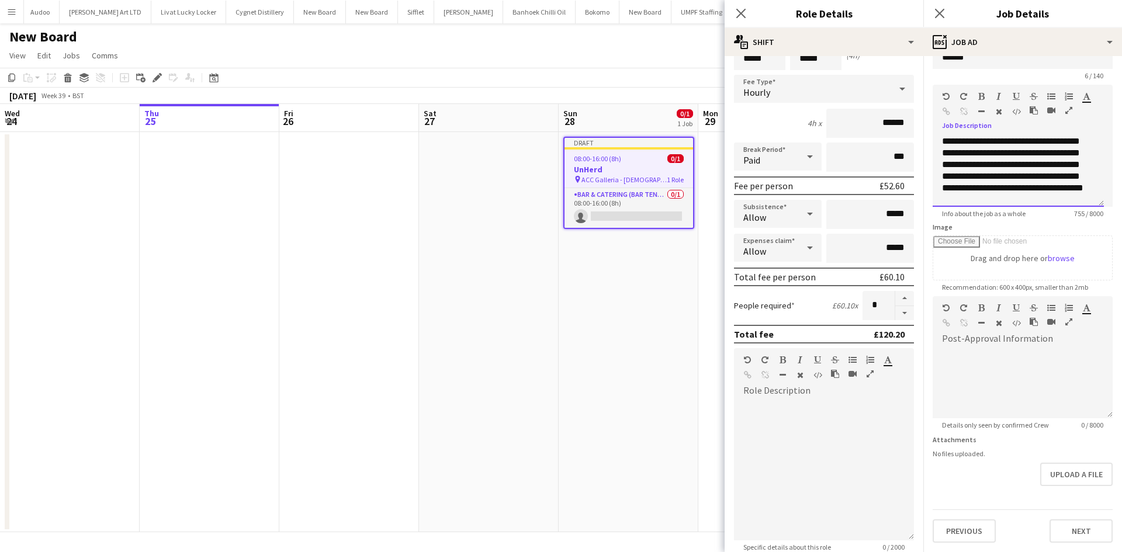
scroll to position [282, 0]
click at [1068, 147] on div "**********" at bounding box center [1014, 153] width 144 height 105
drag, startPoint x: 1071, startPoint y: 142, endPoint x: 1118, endPoint y: 141, distance: 47.3
click at [1071, 141] on div "**********" at bounding box center [1014, 153] width 144 height 105
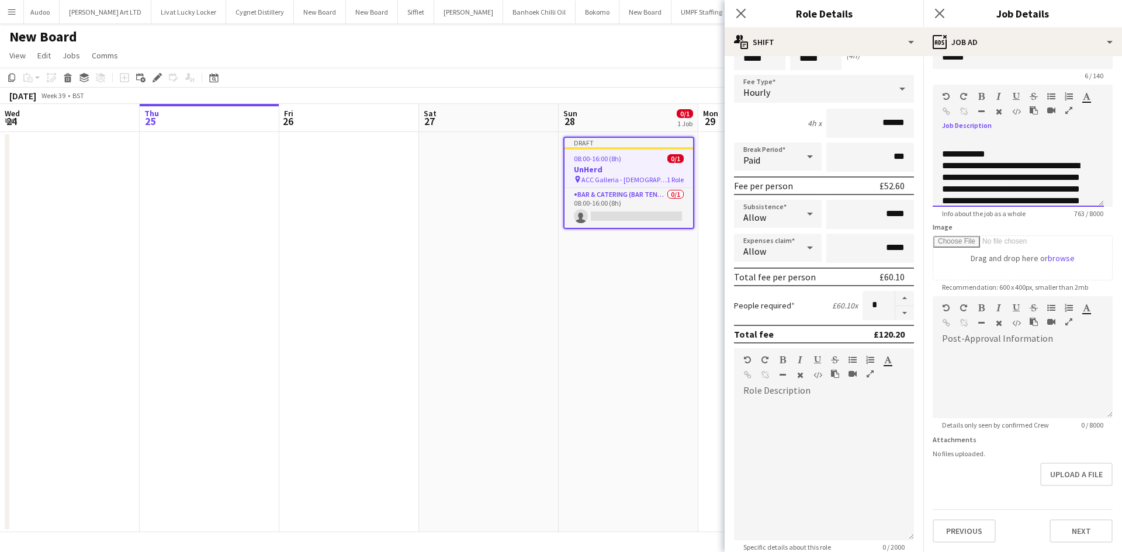
click at [959, 191] on div "**********" at bounding box center [1014, 212] width 144 height 105
click at [1022, 174] on div "**********" at bounding box center [1014, 212] width 144 height 105
drag, startPoint x: 1008, startPoint y: 186, endPoint x: 1016, endPoint y: 177, distance: 12.4
click at [1016, 177] on div "**********" at bounding box center [1014, 212] width 144 height 105
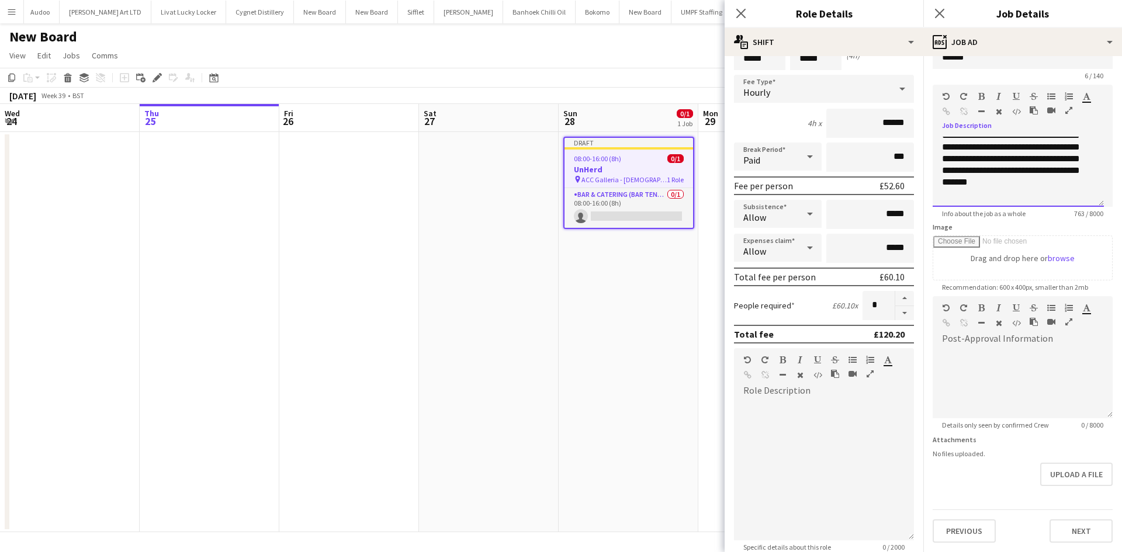
scroll to position [290, 0]
click at [1016, 196] on div "**********" at bounding box center [1014, 144] width 144 height 105
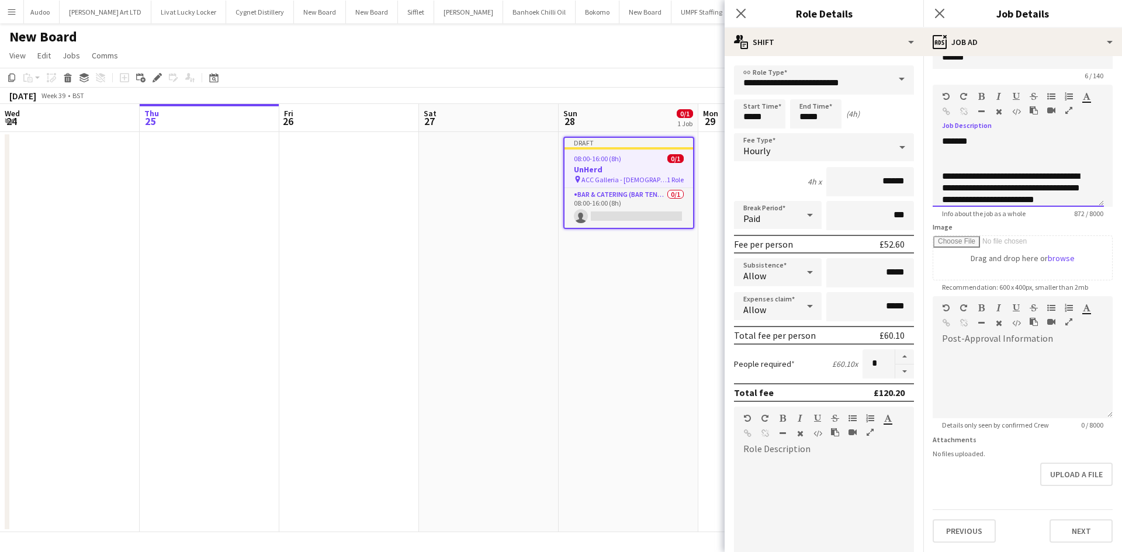
scroll to position [340, 0]
drag, startPoint x: 1033, startPoint y: 188, endPoint x: 1042, endPoint y: 189, distance: 8.8
click at [1035, 188] on div "**********" at bounding box center [1014, 182] width 144 height 47
click at [805, 484] on div at bounding box center [824, 529] width 180 height 140
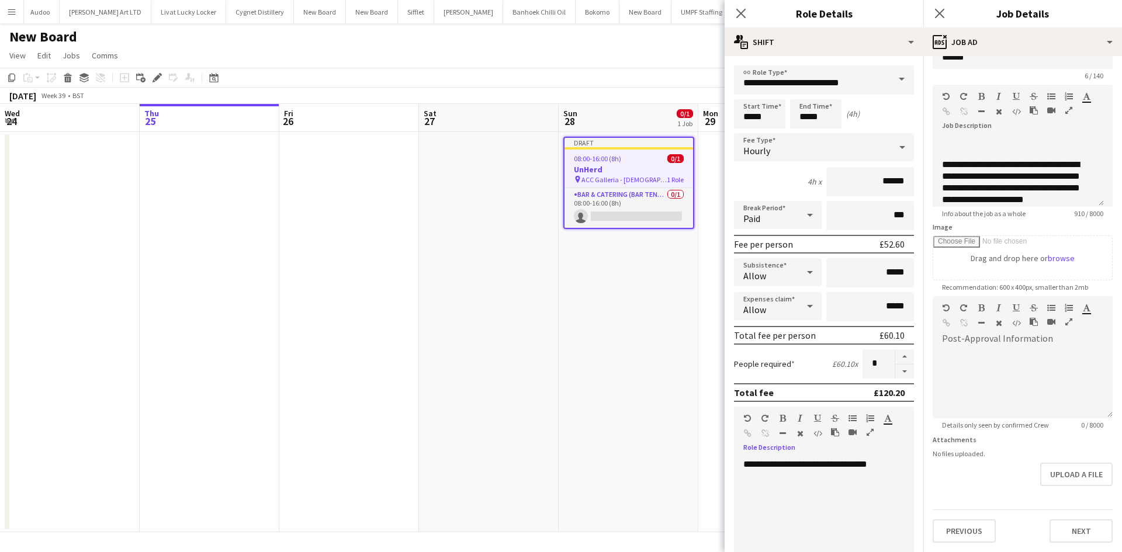
click at [794, 227] on div "Paid" at bounding box center [766, 215] width 64 height 28
click at [776, 280] on span "Unpaid" at bounding box center [776, 277] width 65 height 11
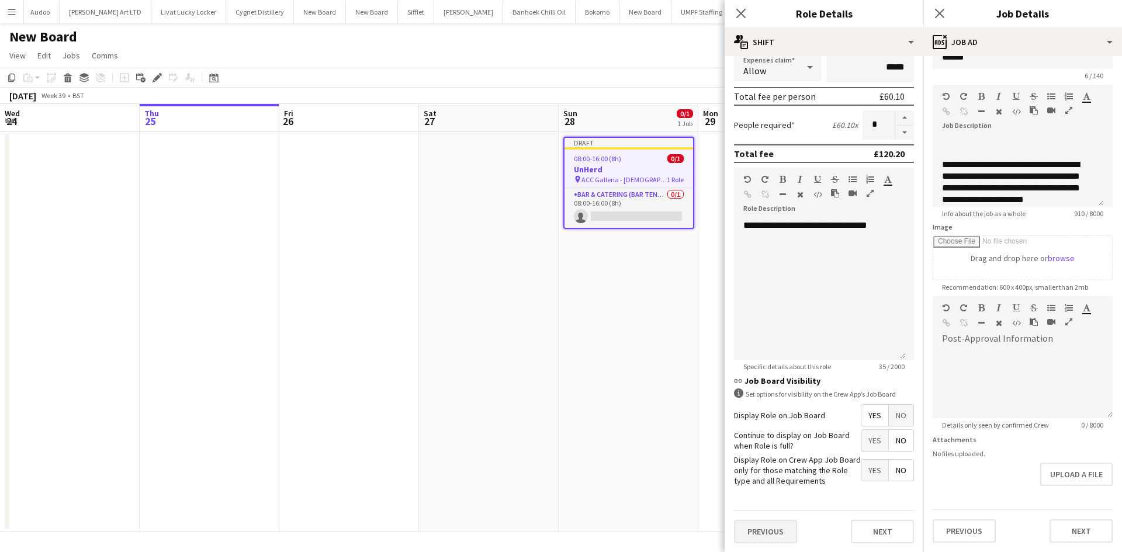
scroll to position [240, 0]
click at [866, 447] on span "Yes" at bounding box center [875, 440] width 27 height 21
click at [875, 528] on button "Next" at bounding box center [882, 531] width 63 height 23
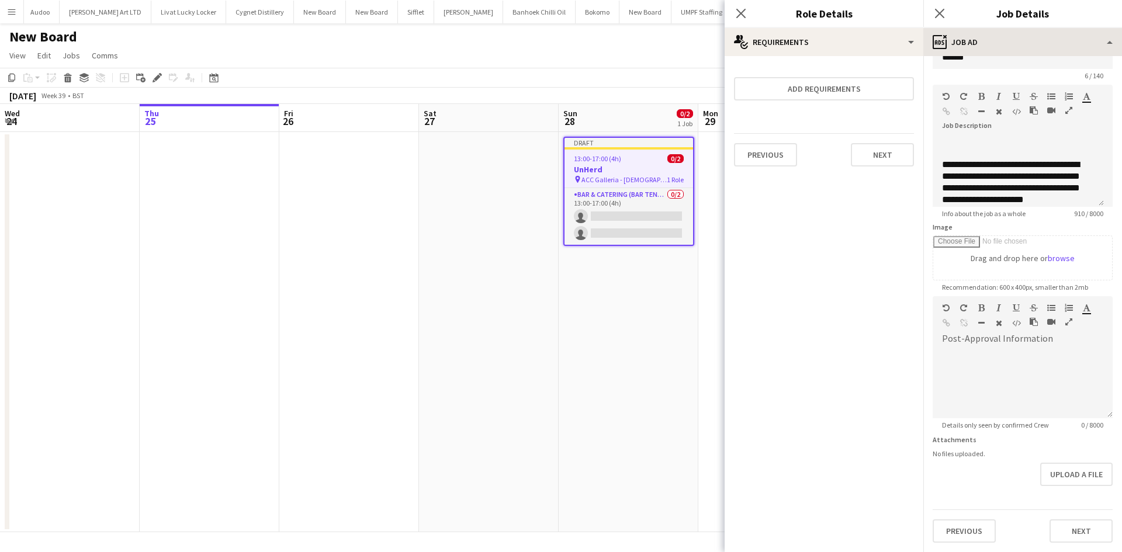
scroll to position [0, 0]
click at [891, 162] on button "Next" at bounding box center [882, 154] width 63 height 23
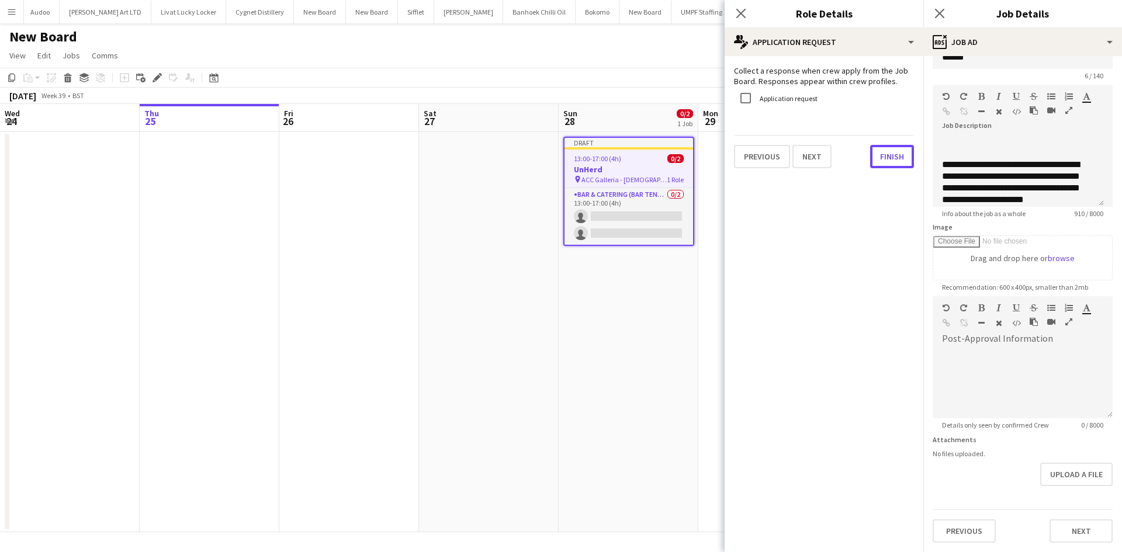
click at [876, 160] on button "Finish" at bounding box center [892, 156] width 44 height 23
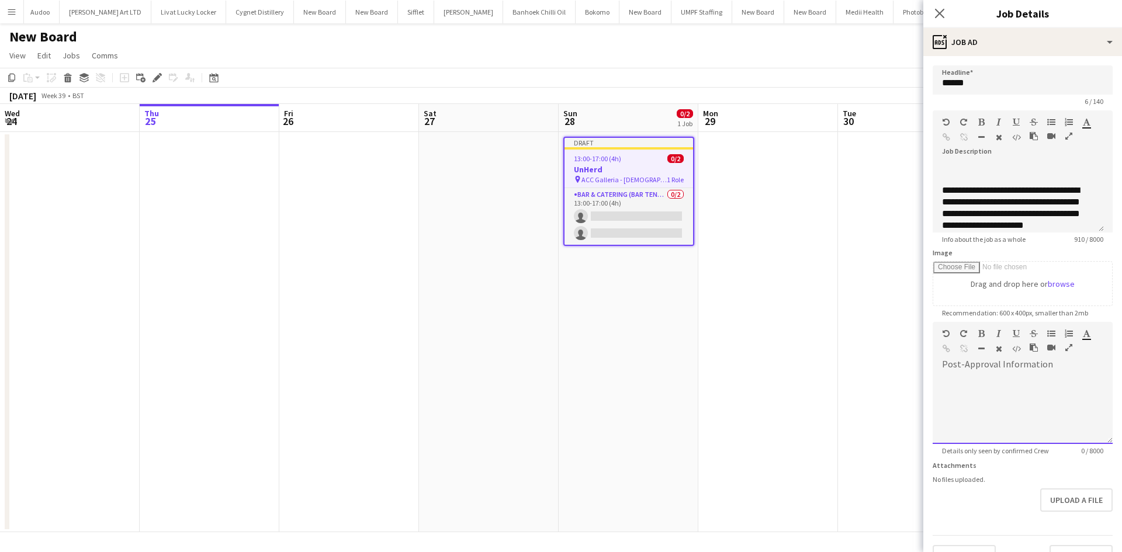
click at [1038, 376] on div at bounding box center [1023, 409] width 180 height 70
drag, startPoint x: 1042, startPoint y: 373, endPoint x: 964, endPoint y: 400, distance: 82.5
click at [980, 427] on div at bounding box center [1023, 409] width 180 height 70
drag, startPoint x: 960, startPoint y: 371, endPoint x: 968, endPoint y: 389, distance: 19.9
click at [968, 389] on div at bounding box center [1023, 409] width 180 height 70
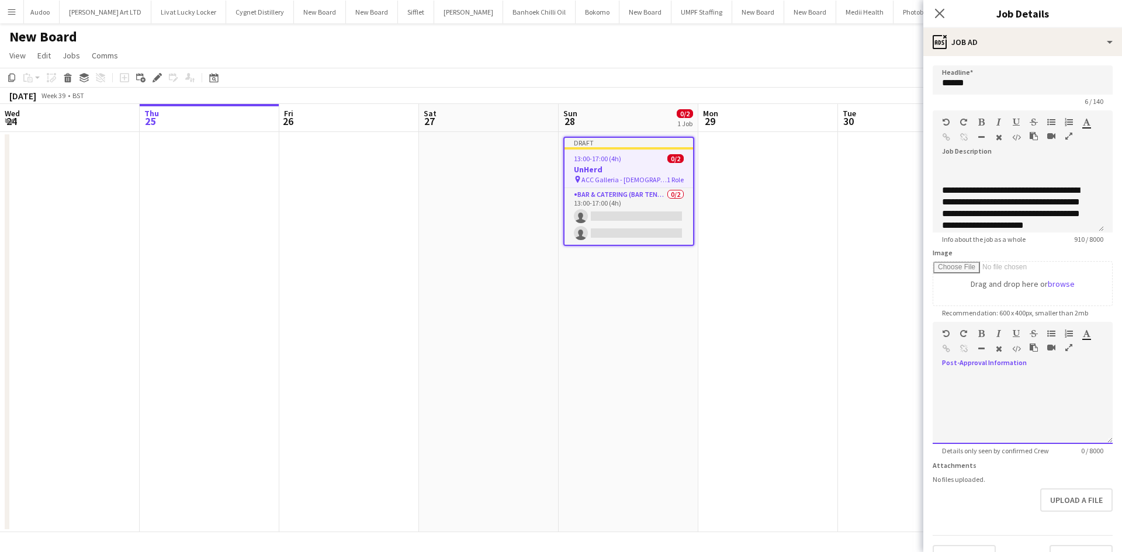
paste div
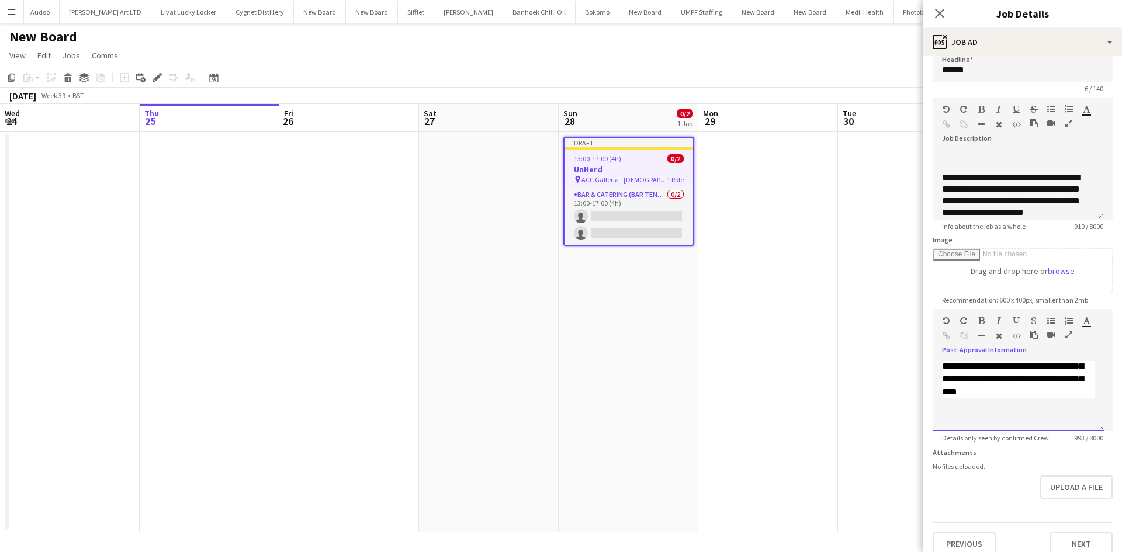
scroll to position [34, 0]
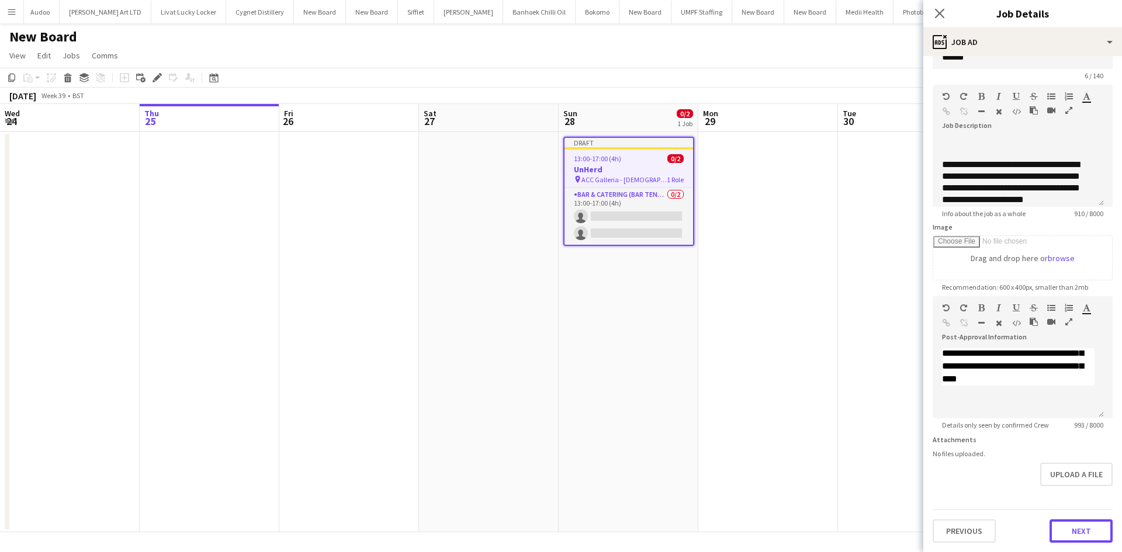
click at [1097, 532] on button "Next" at bounding box center [1081, 531] width 63 height 23
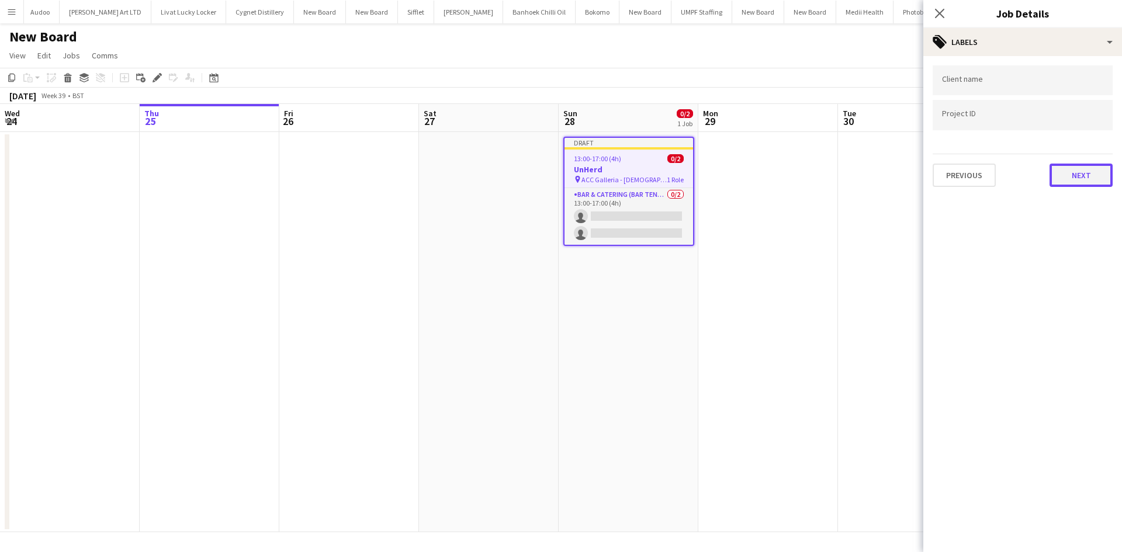
click at [1075, 175] on button "Next" at bounding box center [1081, 175] width 63 height 23
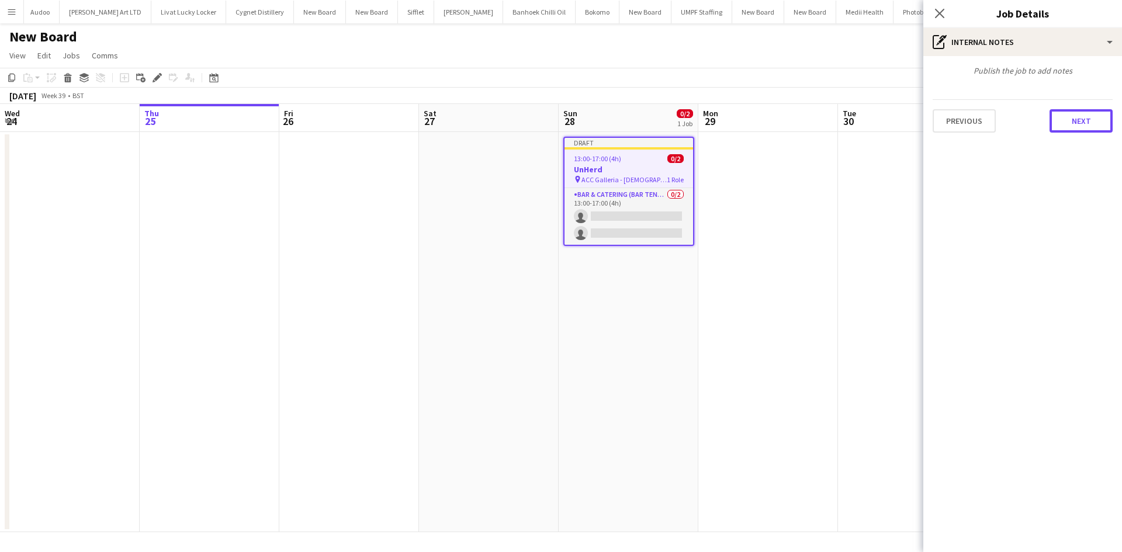
click at [1084, 122] on button "Next" at bounding box center [1081, 120] width 63 height 23
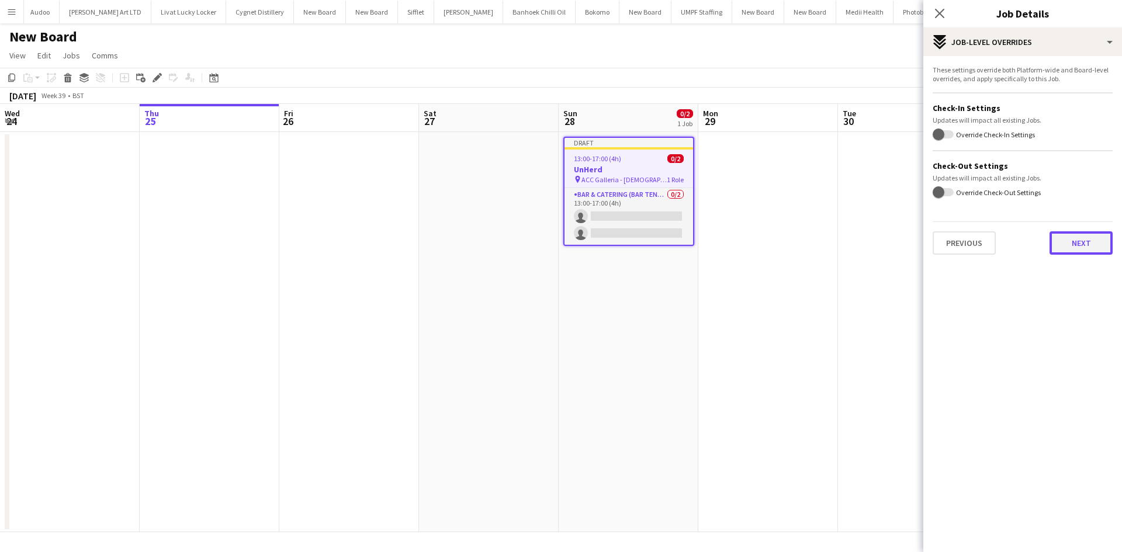
click at [1083, 252] on button "Next" at bounding box center [1081, 242] width 63 height 23
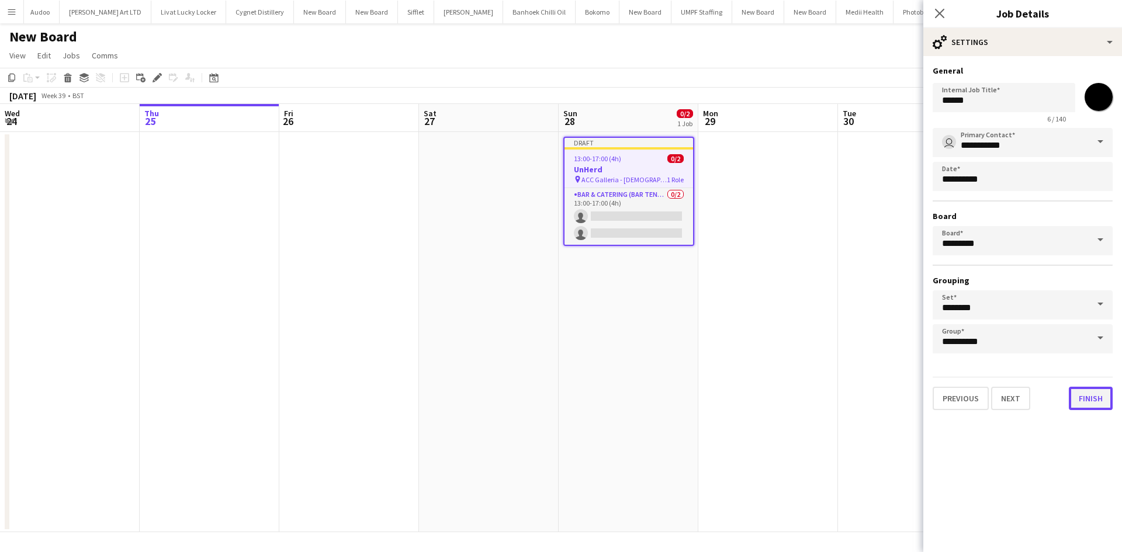
click at [1092, 399] on button "Finish" at bounding box center [1091, 398] width 44 height 23
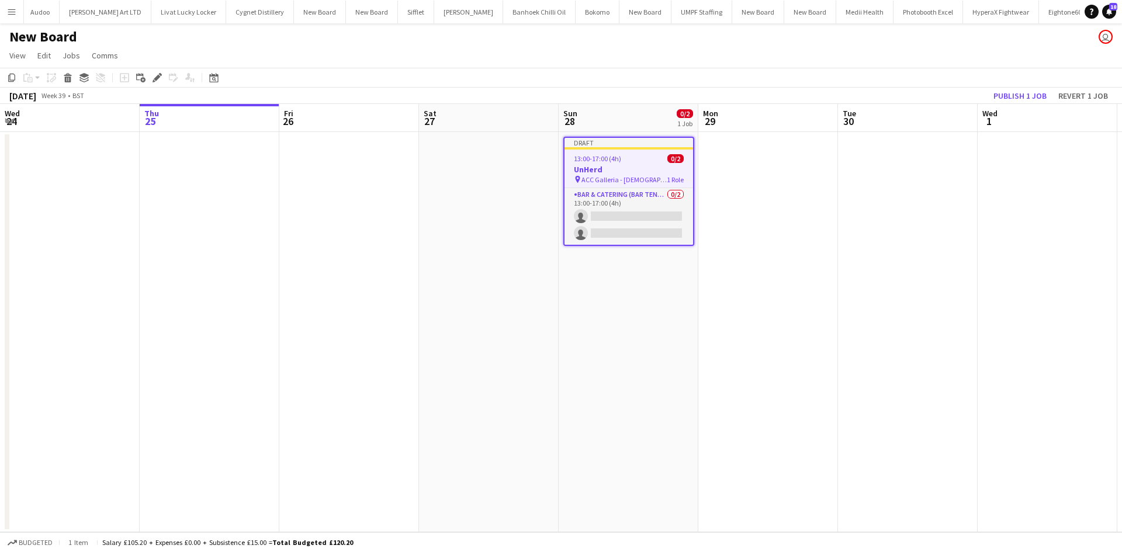
click at [776, 306] on app-date-cell at bounding box center [768, 332] width 140 height 400
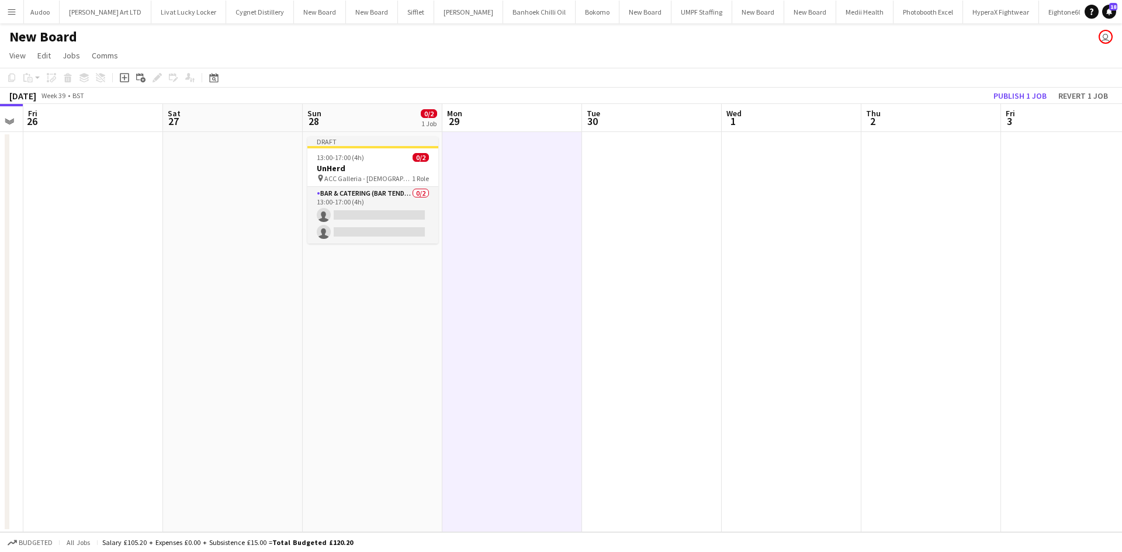
drag, startPoint x: 953, startPoint y: 258, endPoint x: 642, endPoint y: 240, distance: 311.5
click at [633, 234] on app-calendar-viewport "Mon 22 Tue 23 Wed 24 Thu 25 Fri 26 Sat 27 Sun 28 0/2 1 Job Mon 29 Tue 30 Wed 1 …" at bounding box center [561, 318] width 1122 height 428
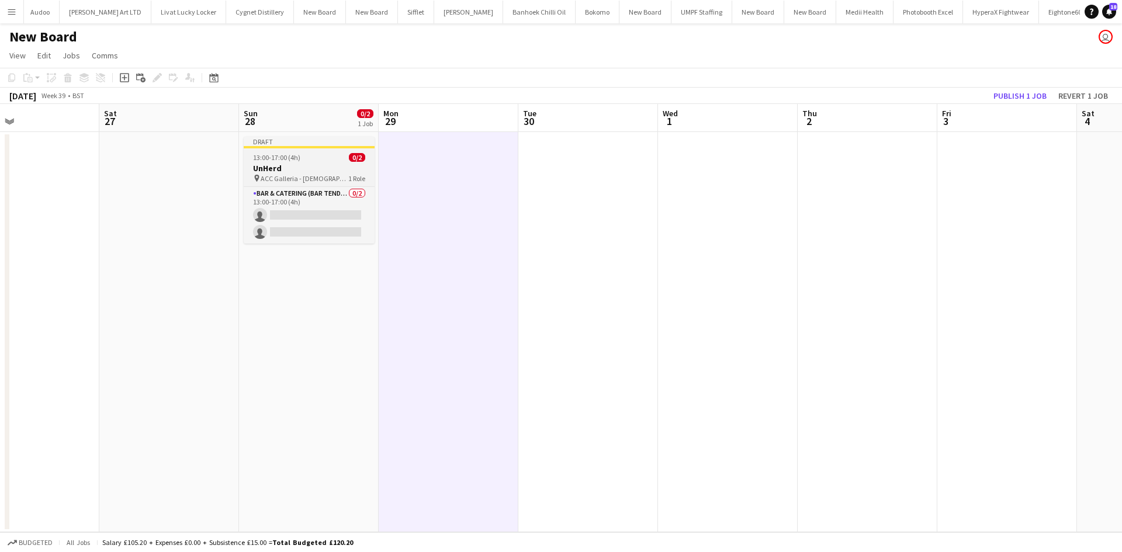
click at [323, 176] on span "ACC Galleria - [DEMOGRAPHIC_DATA] Conference" at bounding box center [305, 178] width 88 height 9
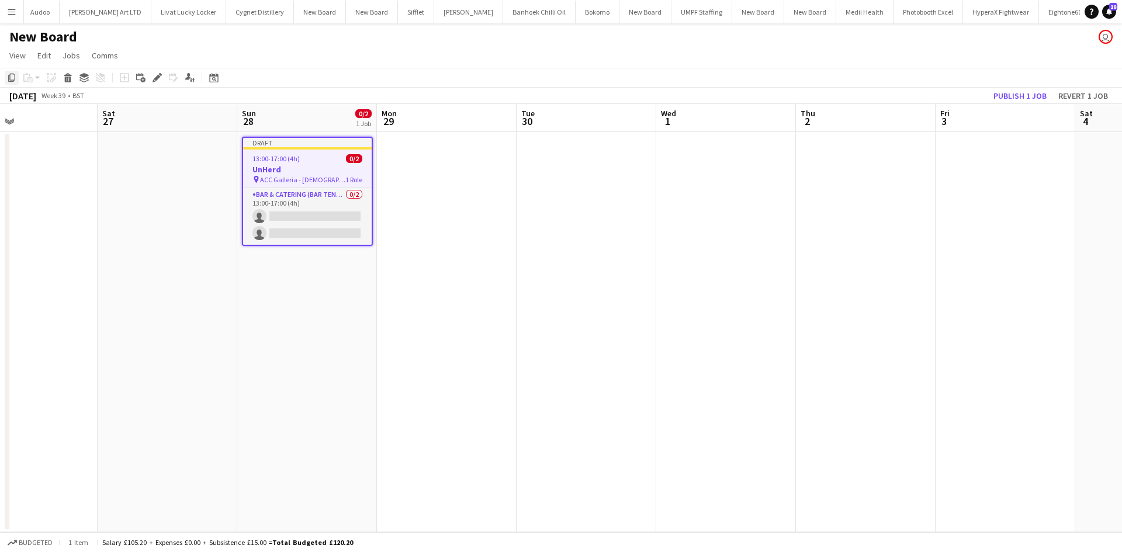
click at [12, 79] on icon "Copy" at bounding box center [11, 77] width 9 height 9
click at [478, 157] on app-date-cell at bounding box center [447, 332] width 140 height 400
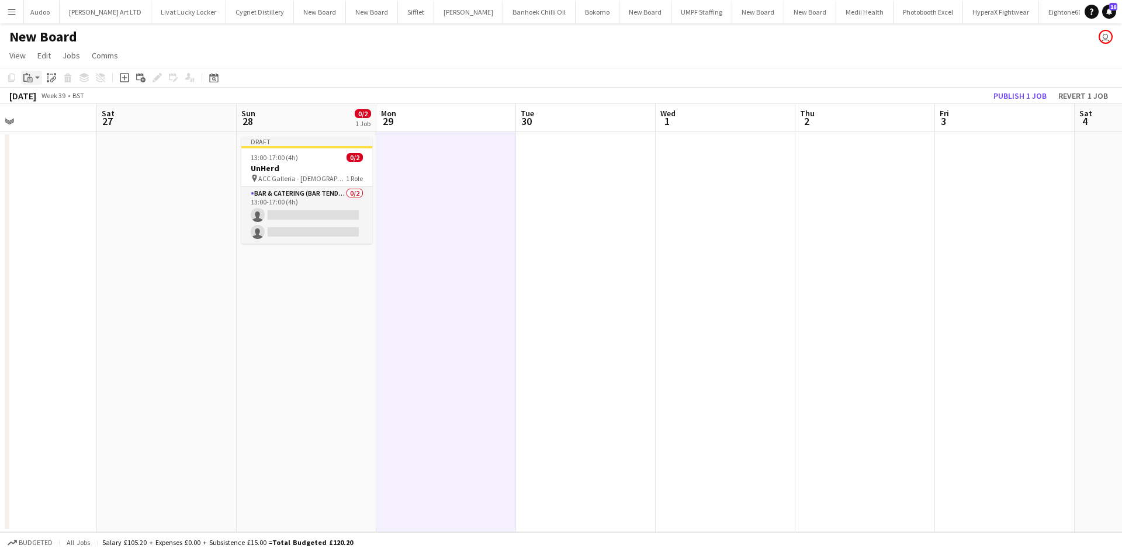
click at [24, 75] on icon at bounding box center [25, 78] width 4 height 8
click at [72, 99] on link "Paste Ctrl+V" at bounding box center [86, 100] width 110 height 11
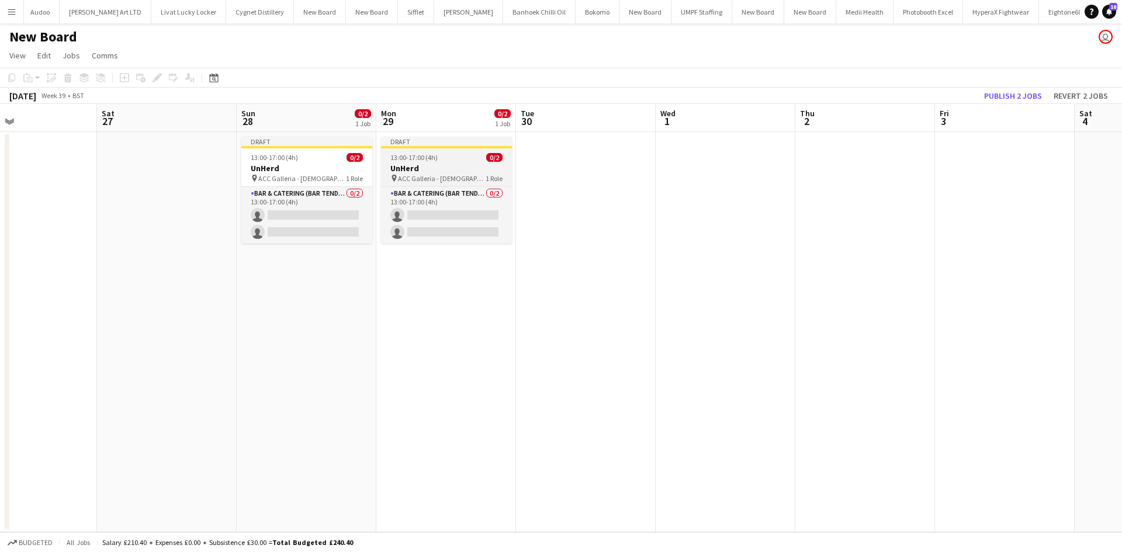
click at [404, 164] on h3 "UnHerd" at bounding box center [446, 168] width 131 height 11
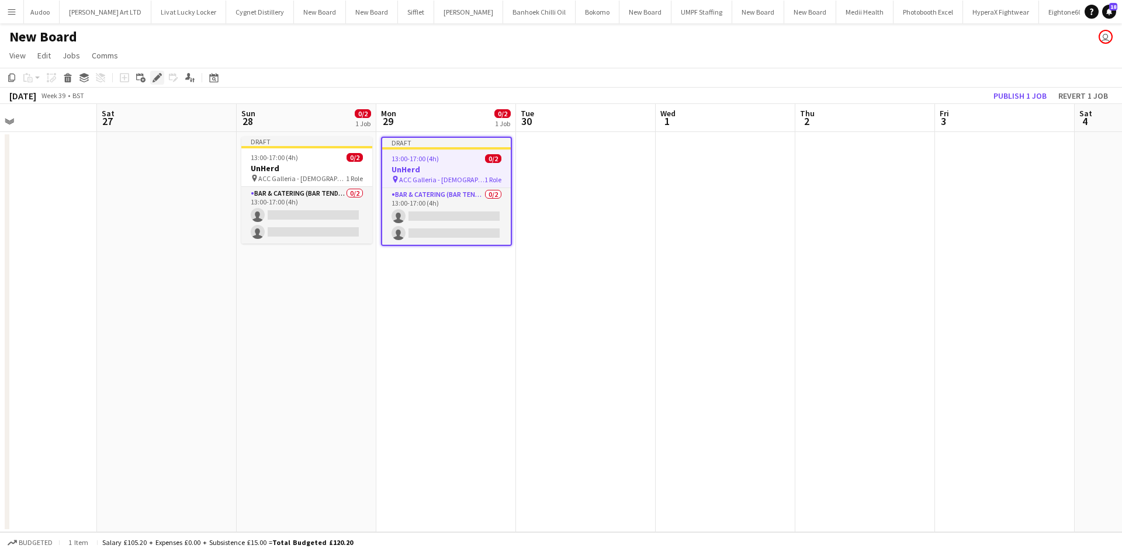
click at [153, 79] on icon "Edit" at bounding box center [157, 77] width 9 height 9
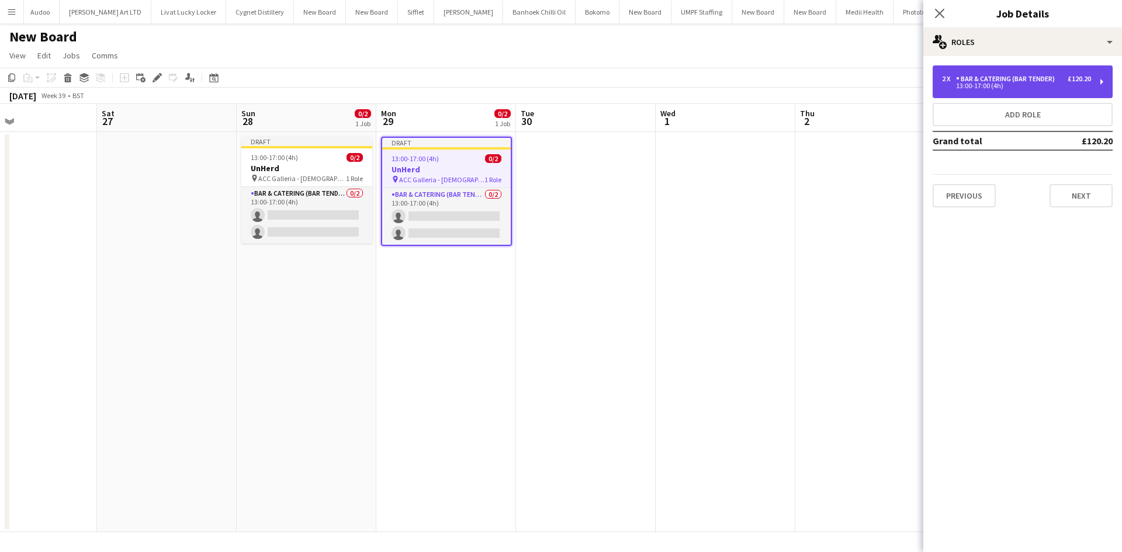
click at [1066, 78] on div "2 x Bar & Catering (Bar Tender) £120.20" at bounding box center [1016, 79] width 149 height 8
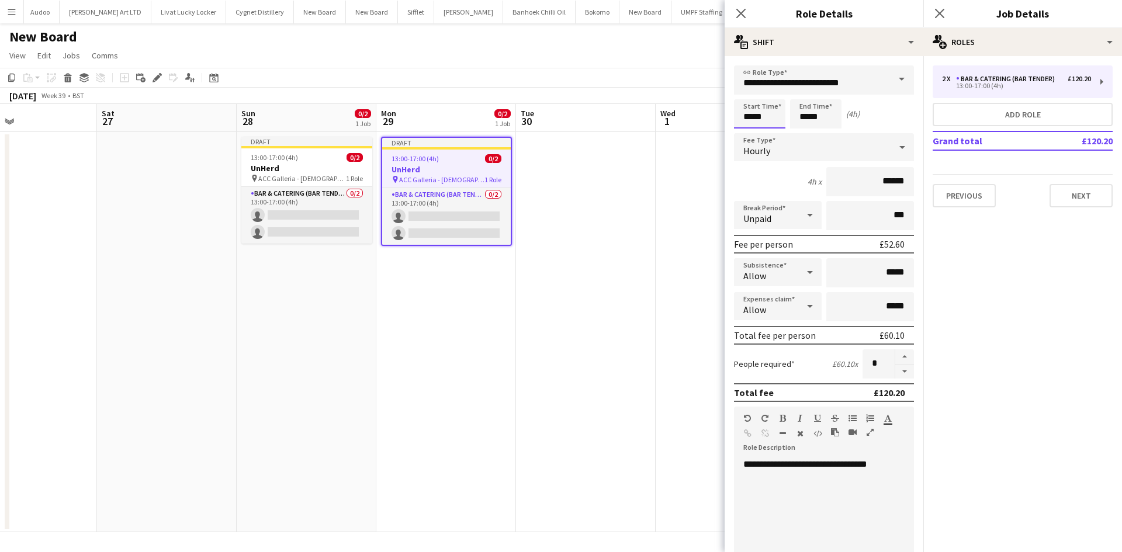
click at [754, 116] on input "*****" at bounding box center [759, 113] width 51 height 29
click at [747, 140] on div at bounding box center [747, 135] width 23 height 12
type input "*****"
click at [747, 140] on div at bounding box center [747, 135] width 23 height 12
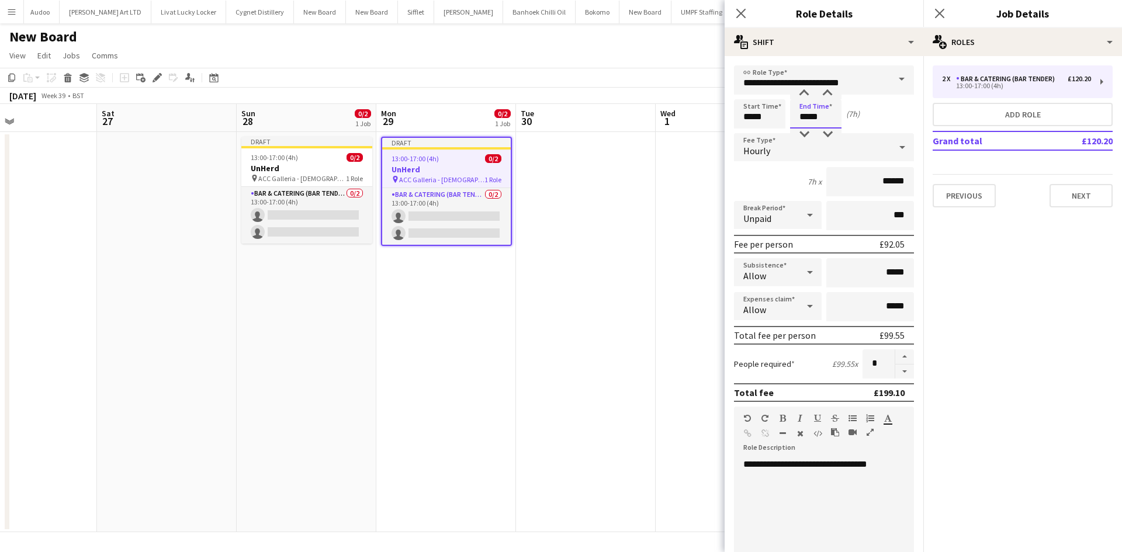
click at [817, 109] on input "*****" at bounding box center [815, 113] width 51 height 29
click at [807, 137] on div at bounding box center [804, 135] width 23 height 12
type input "*****"
click at [807, 136] on div at bounding box center [804, 135] width 23 height 12
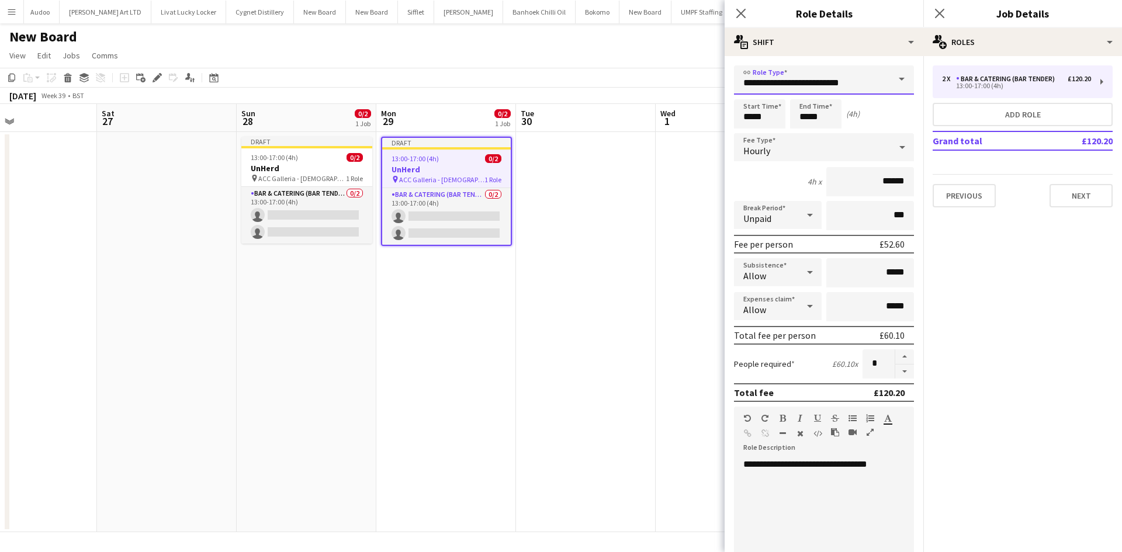
click at [838, 82] on input "**********" at bounding box center [824, 79] width 180 height 29
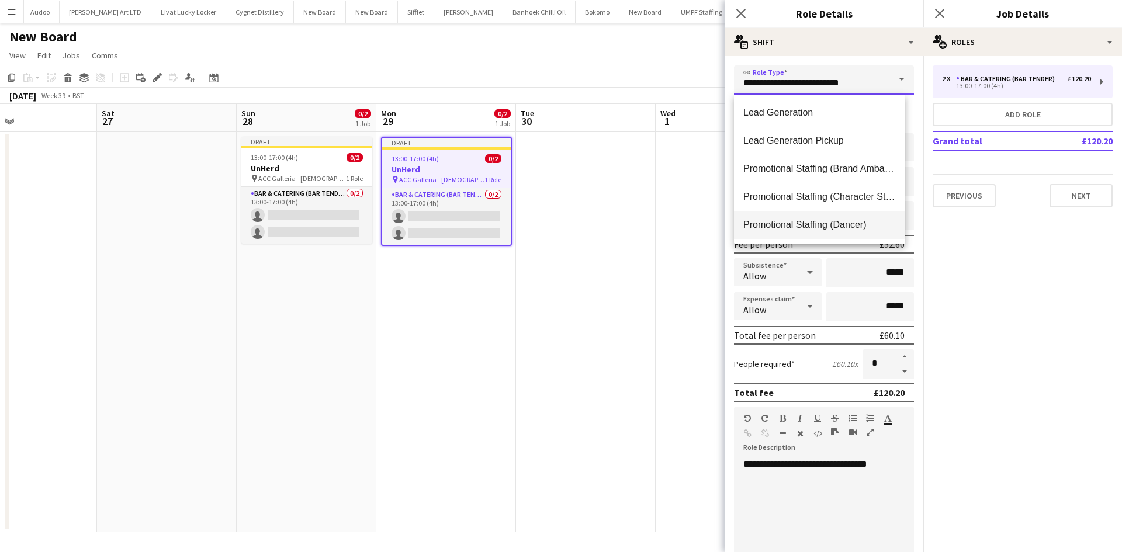
scroll to position [526, 0]
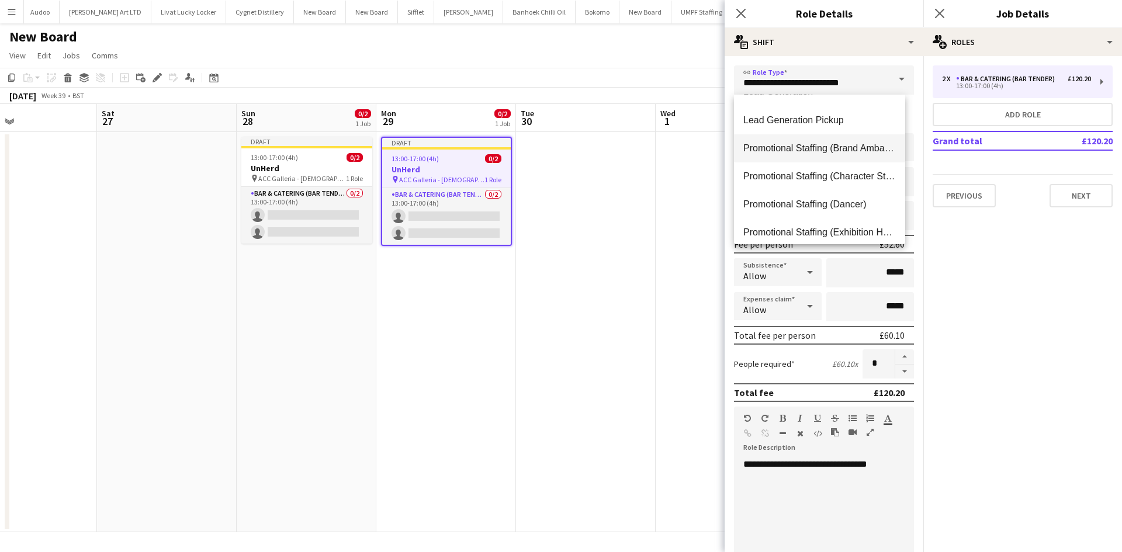
click at [838, 155] on mat-option "Promotional Staffing (Brand Ambassadors)" at bounding box center [819, 148] width 171 height 28
type input "**********"
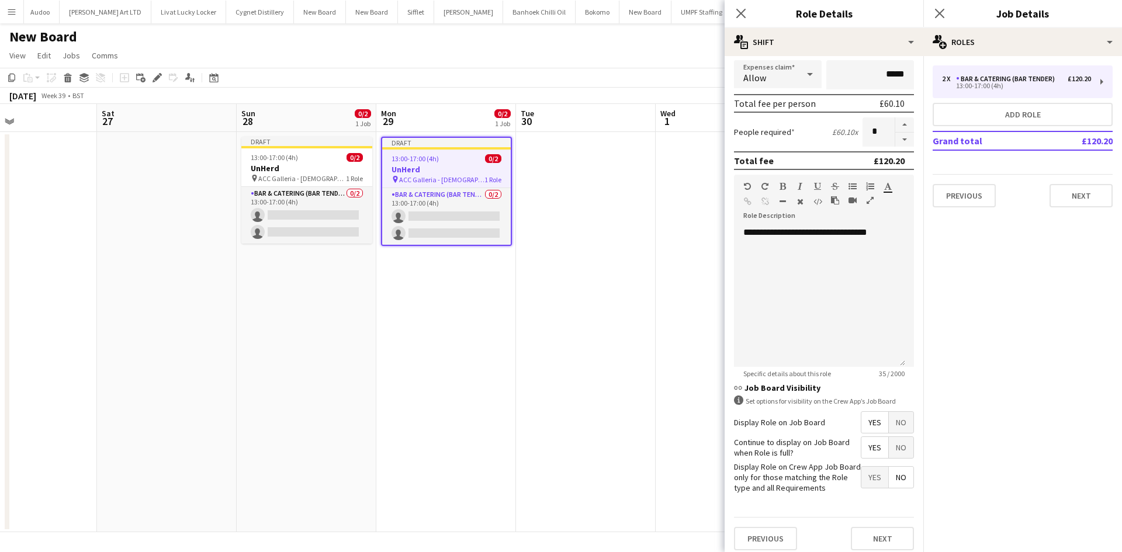
scroll to position [240, 0]
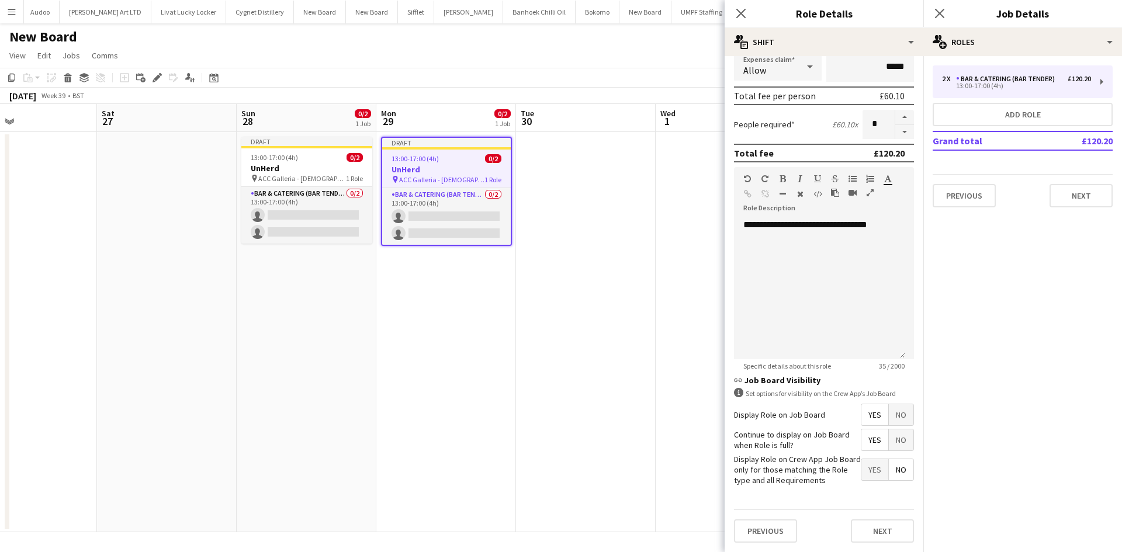
click at [625, 328] on app-date-cell at bounding box center [586, 332] width 140 height 400
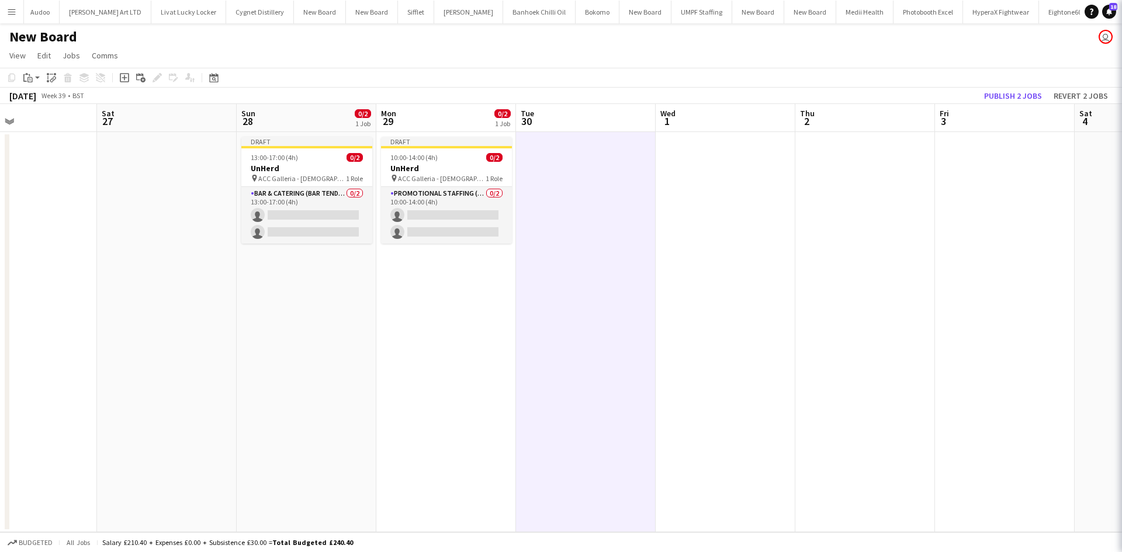
scroll to position [0, 0]
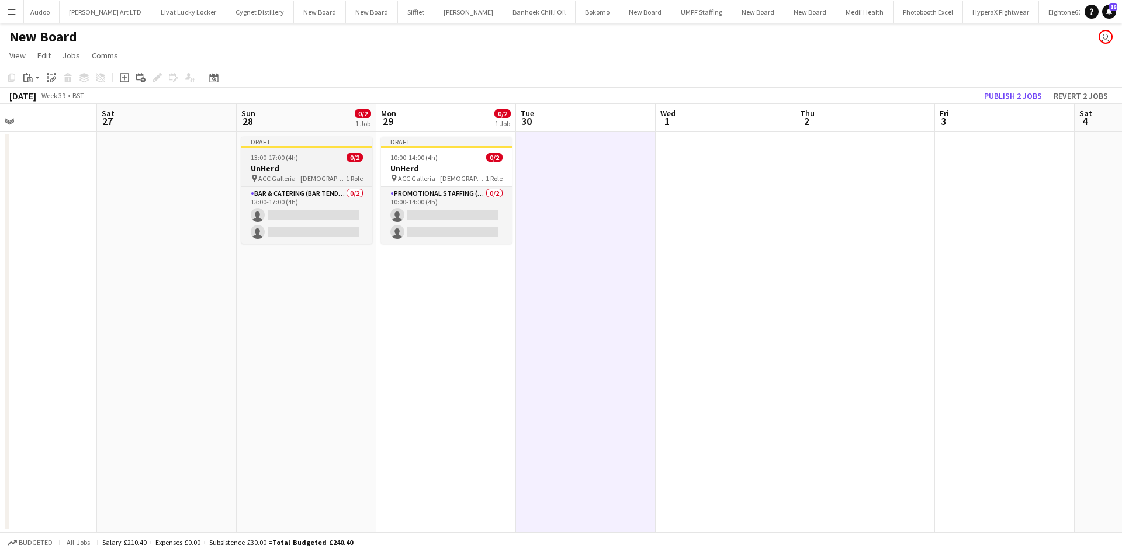
click at [296, 164] on h3 "UnHerd" at bounding box center [306, 168] width 131 height 11
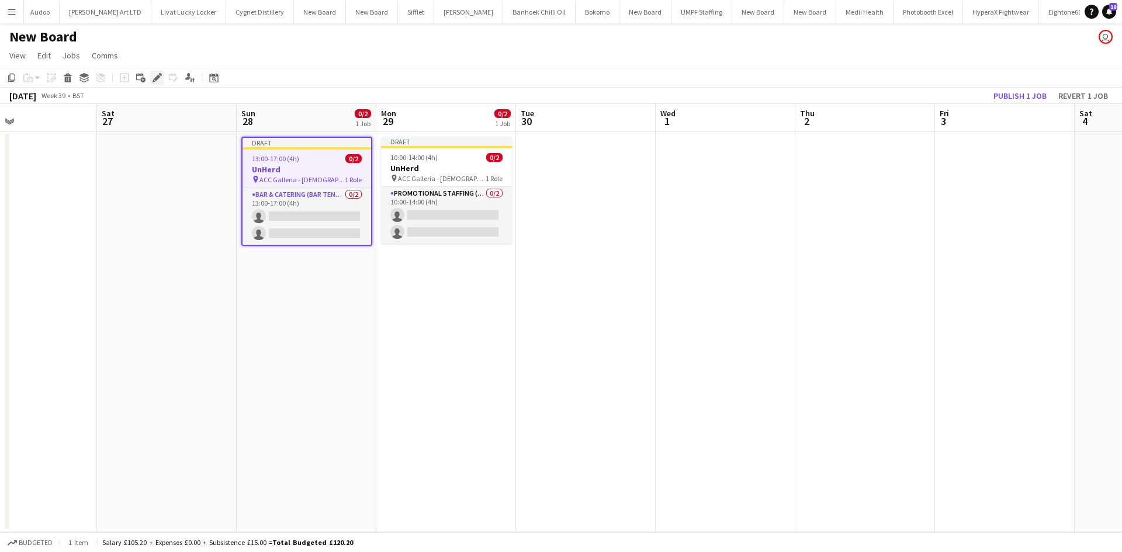
click at [153, 79] on icon "Edit" at bounding box center [157, 77] width 9 height 9
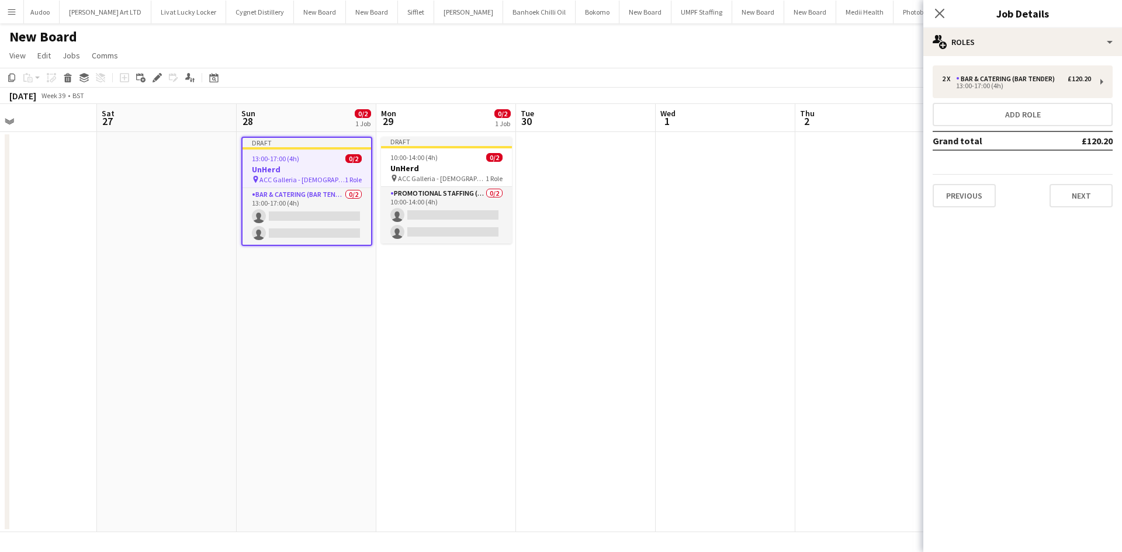
click at [1112, 65] on div "2 x Bar & Catering (Bar Tender) £120.20 13:00-17:00 (4h) Add role Grand total £…" at bounding box center [1023, 136] width 199 height 161
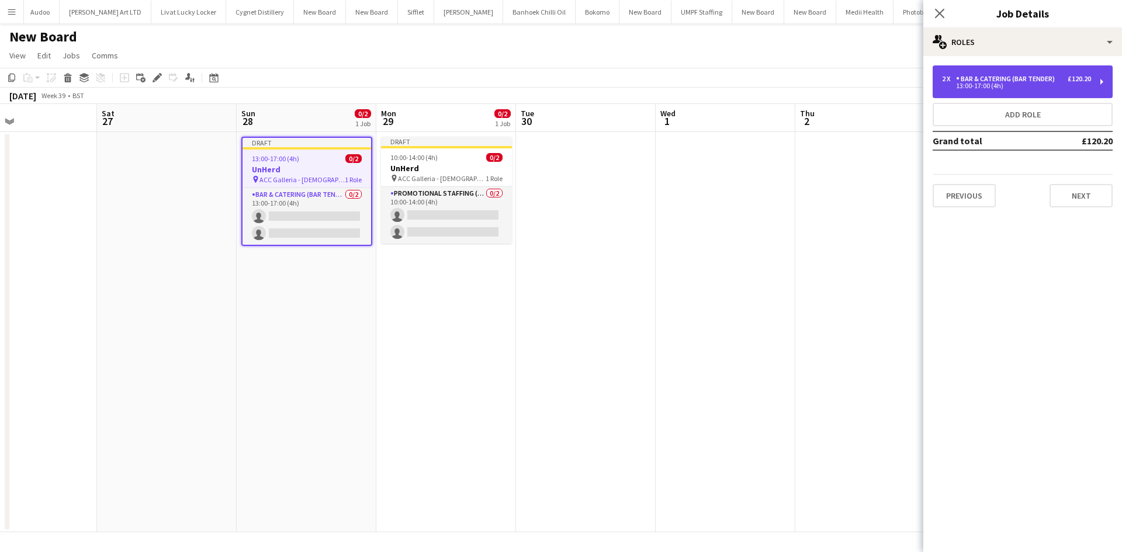
click at [1092, 78] on div "2 x Bar & Catering (Bar Tender) £120.20 13:00-17:00 (4h)" at bounding box center [1023, 81] width 180 height 33
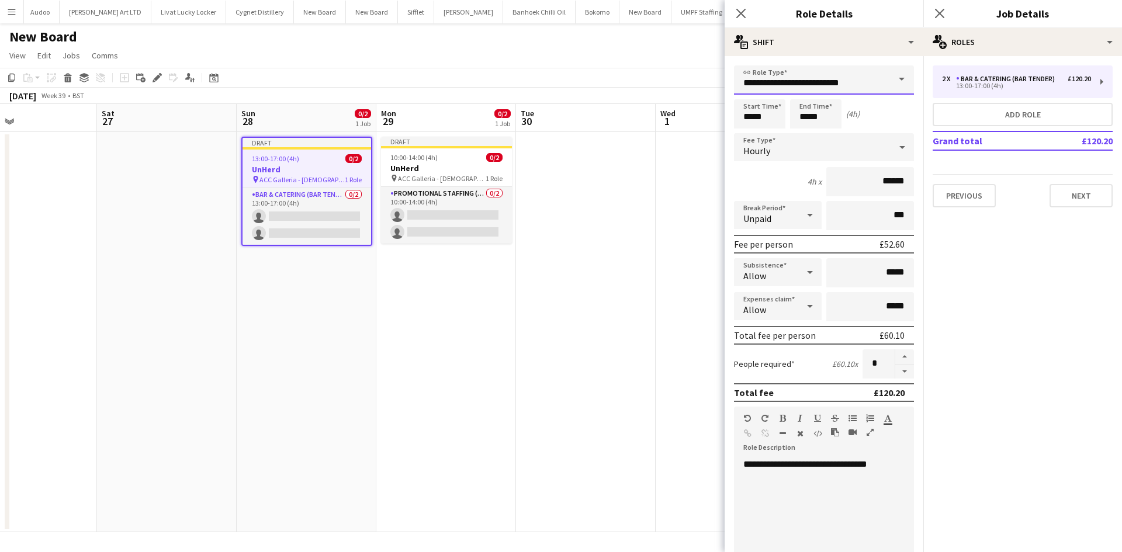
click at [789, 87] on input "**********" at bounding box center [824, 79] width 180 height 29
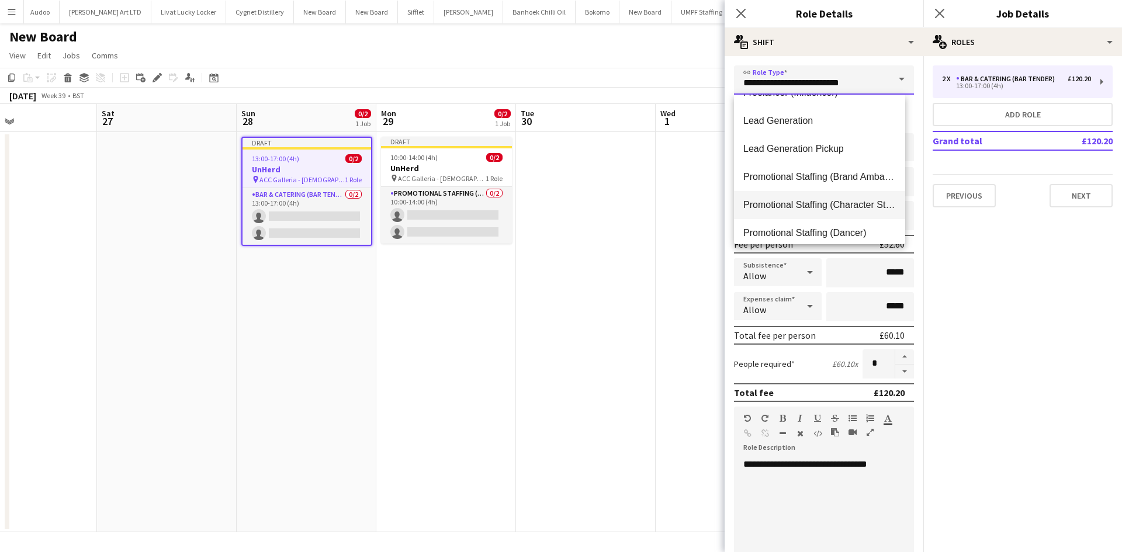
scroll to position [526, 0]
drag, startPoint x: 861, startPoint y: 147, endPoint x: 734, endPoint y: 182, distance: 132.2
click at [861, 147] on span "Promotional Staffing (Brand Ambassadors)" at bounding box center [820, 148] width 153 height 11
type input "**********"
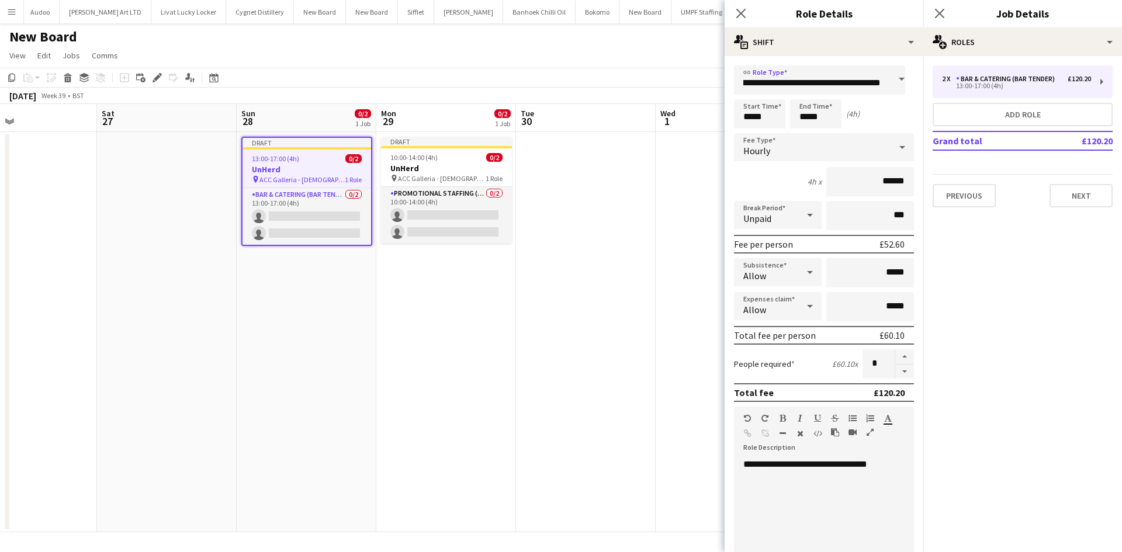
click at [670, 213] on app-date-cell at bounding box center [726, 332] width 140 height 400
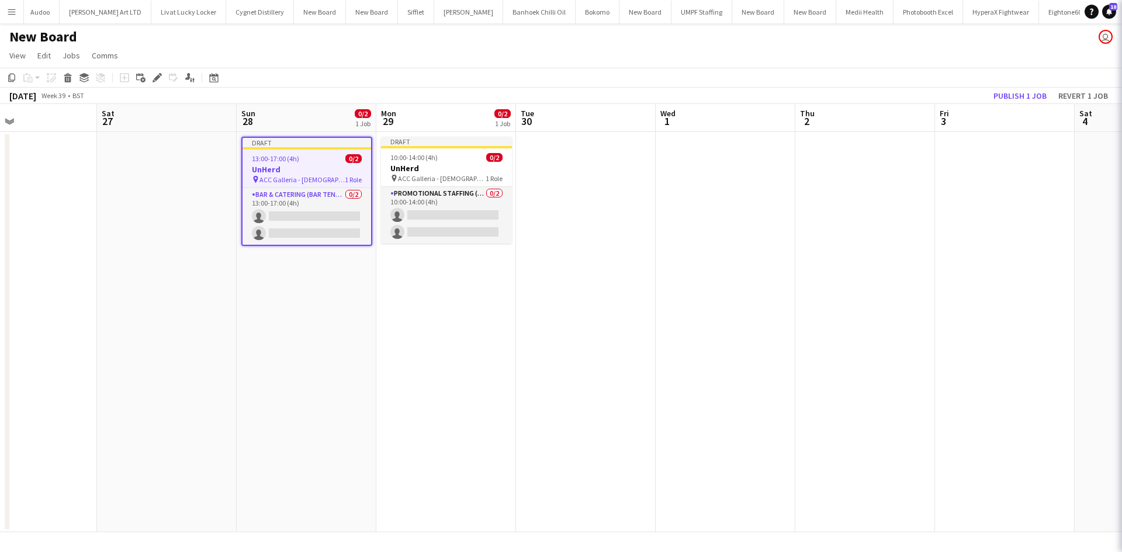
scroll to position [0, 0]
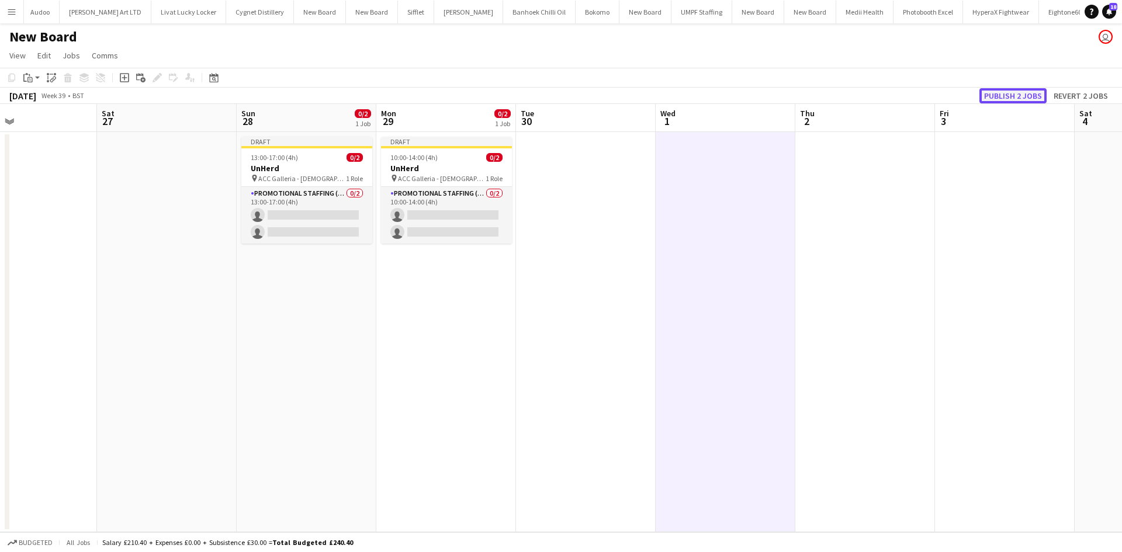
click at [1016, 92] on button "Publish 2 jobs" at bounding box center [1013, 95] width 67 height 15
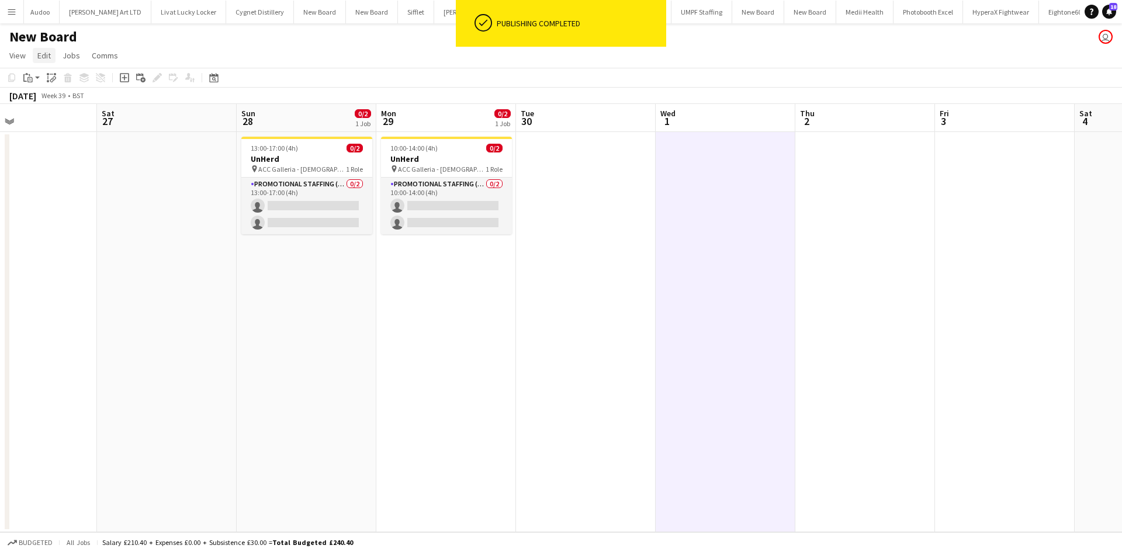
click at [46, 48] on link "Edit" at bounding box center [44, 55] width 23 height 15
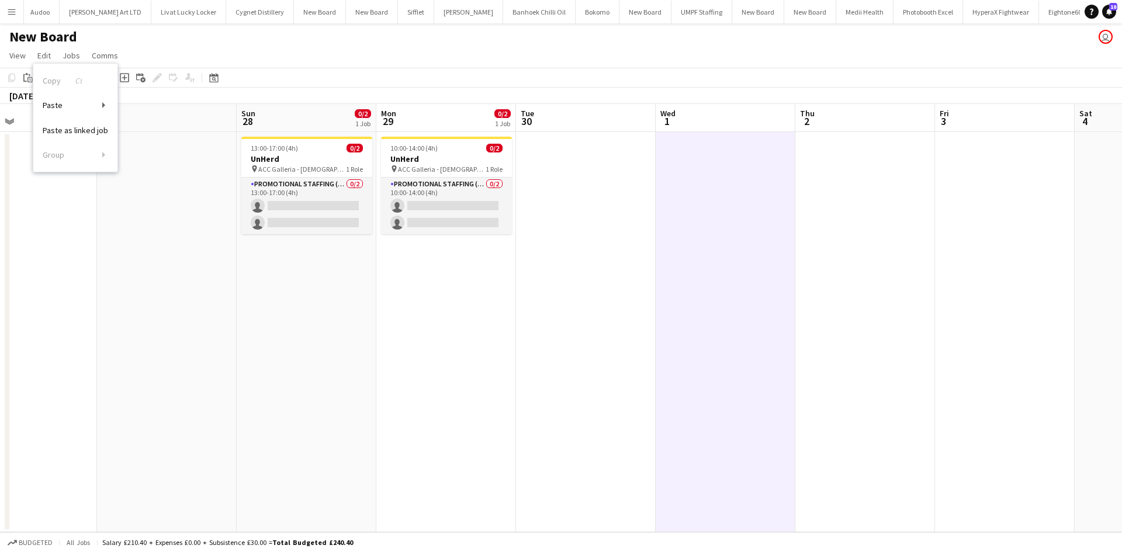
click at [56, 36] on h1 "New Board" at bounding box center [43, 37] width 68 height 18
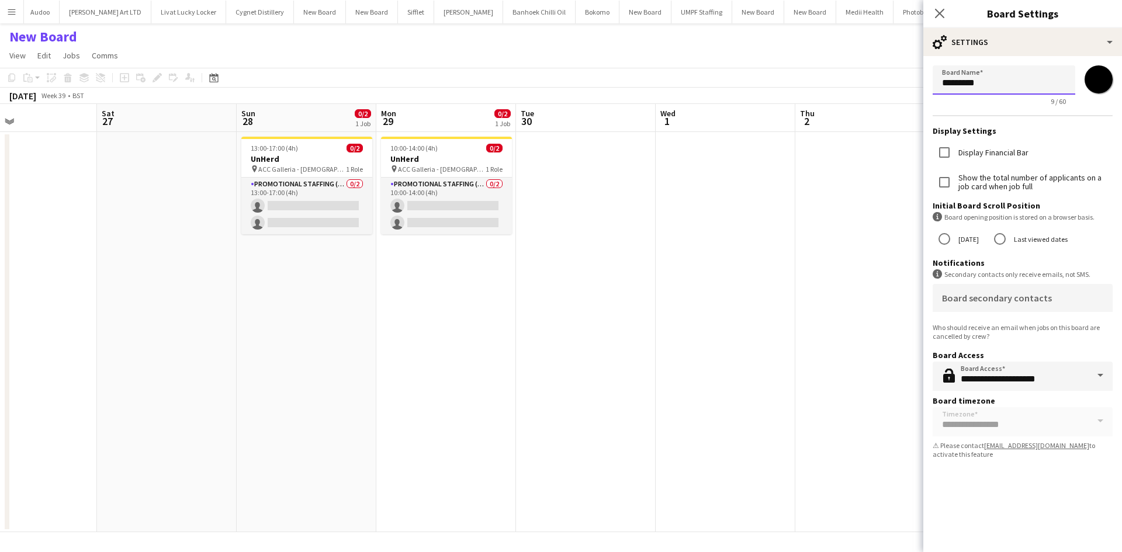
click at [1008, 90] on input "*********" at bounding box center [1004, 79] width 143 height 29
click at [1004, 90] on input "*********" at bounding box center [1004, 79] width 143 height 29
click at [1004, 89] on input "*********" at bounding box center [1004, 79] width 143 height 29
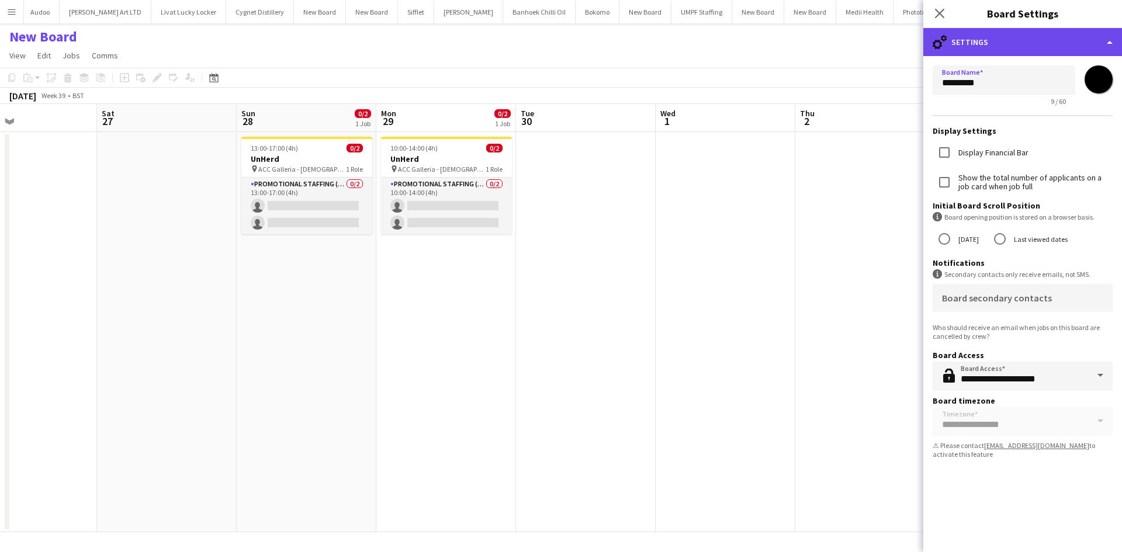
click at [1015, 51] on div "cog-double-3 Settings" at bounding box center [1023, 42] width 199 height 28
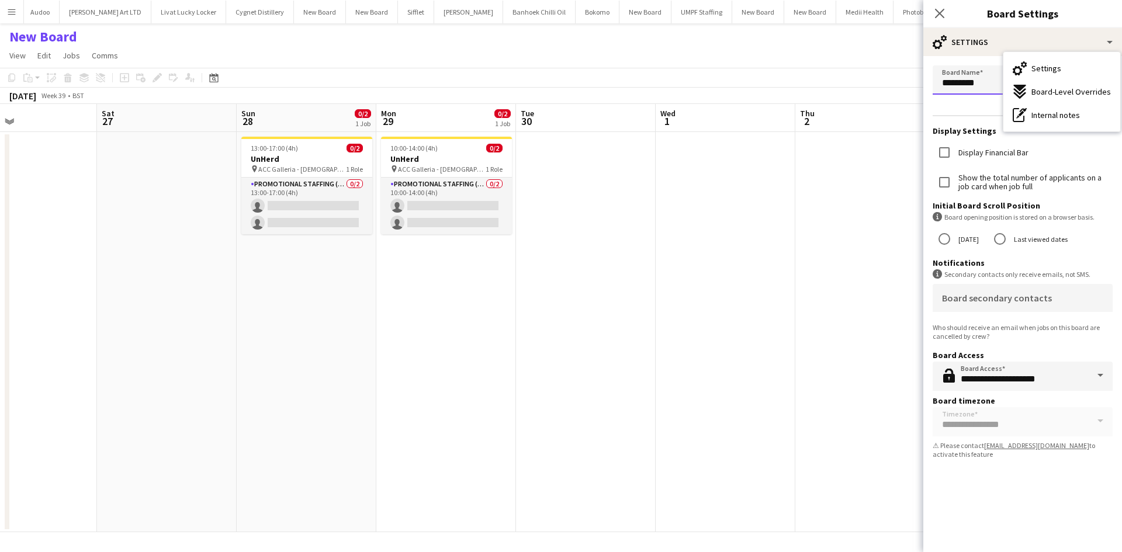
click at [981, 82] on input "*********" at bounding box center [1004, 79] width 143 height 29
type input "******"
click at [1104, 78] on input "*******" at bounding box center [1099, 79] width 42 height 42
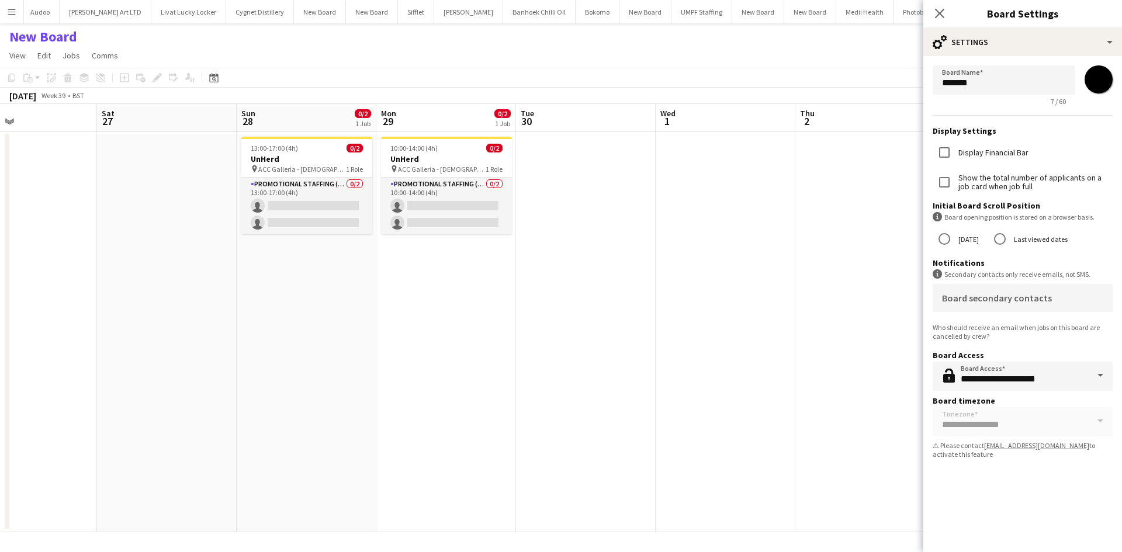
type input "*******"
drag, startPoint x: 791, startPoint y: 187, endPoint x: 817, endPoint y: 199, distance: 28.5
click at [791, 187] on app-date-cell at bounding box center [726, 332] width 140 height 400
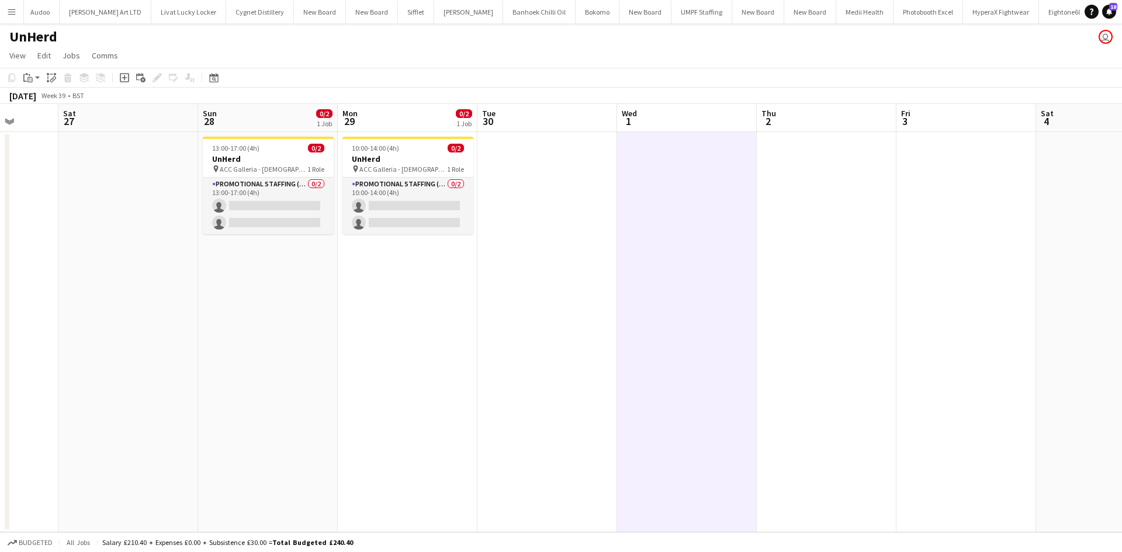
drag, startPoint x: 428, startPoint y: 312, endPoint x: 481, endPoint y: 295, distance: 56.0
click at [532, 314] on app-calendar-viewport "Wed 24 Thu 25 Fri 26 Sat 27 Sun 28 0/2 1 Job Mon 29 0/2 1 Job Tue 30 Wed 1 Thu …" at bounding box center [561, 318] width 1122 height 428
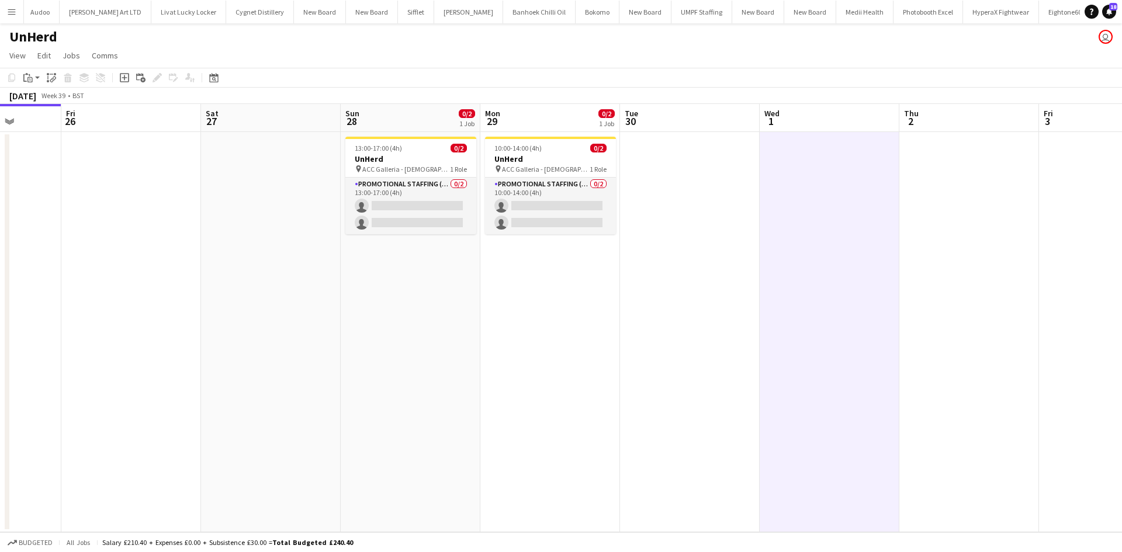
click at [10, 8] on app-icon "Menu" at bounding box center [11, 11] width 9 height 9
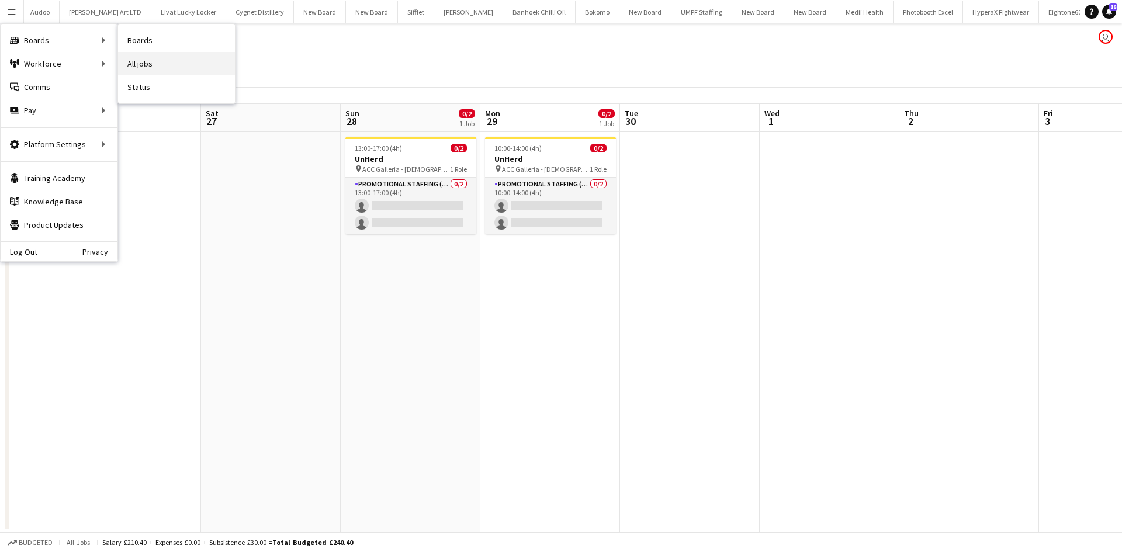
click at [158, 64] on link "All jobs" at bounding box center [176, 63] width 117 height 23
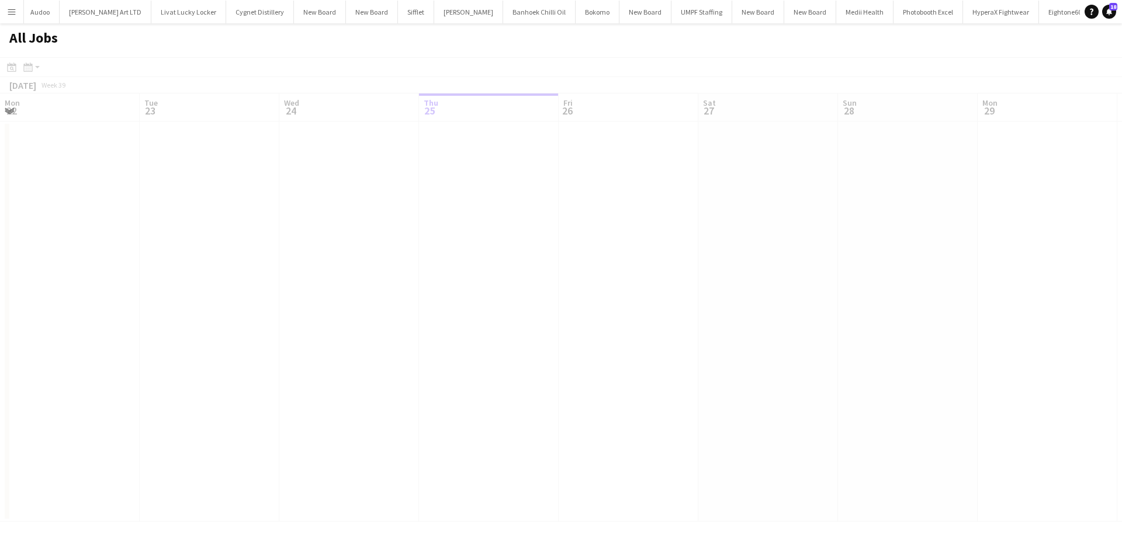
scroll to position [0, 279]
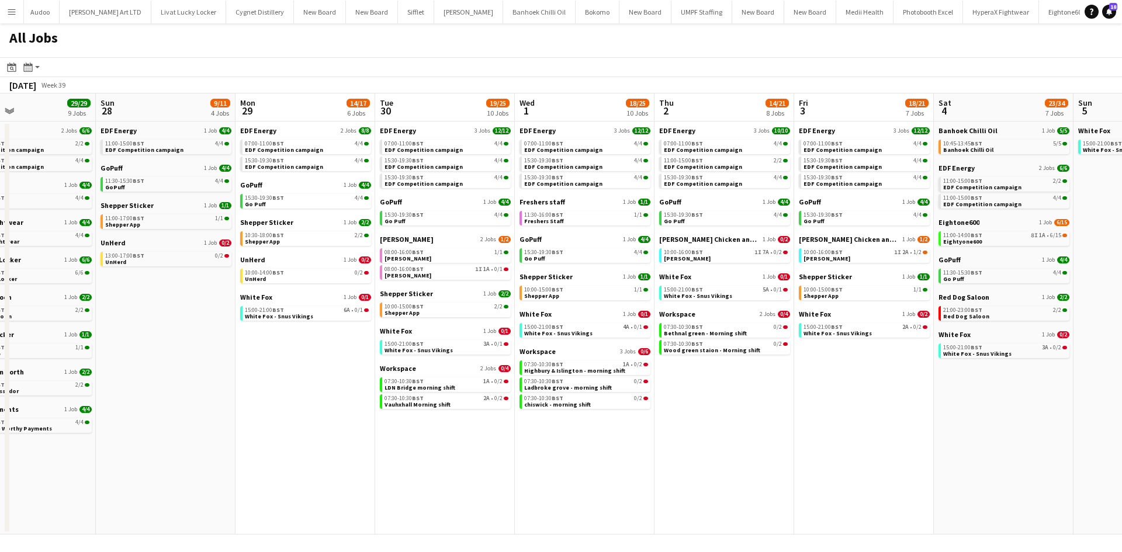
drag, startPoint x: 937, startPoint y: 417, endPoint x: 496, endPoint y: 286, distance: 460.3
click at [467, 282] on app-calendar-viewport "Wed 24 20/20 7 Jobs Thu 25 37/37 12 Jobs Fri 26 24/24 8 Jobs Sat 27 29/29 9 Job…" at bounding box center [561, 314] width 1122 height 441
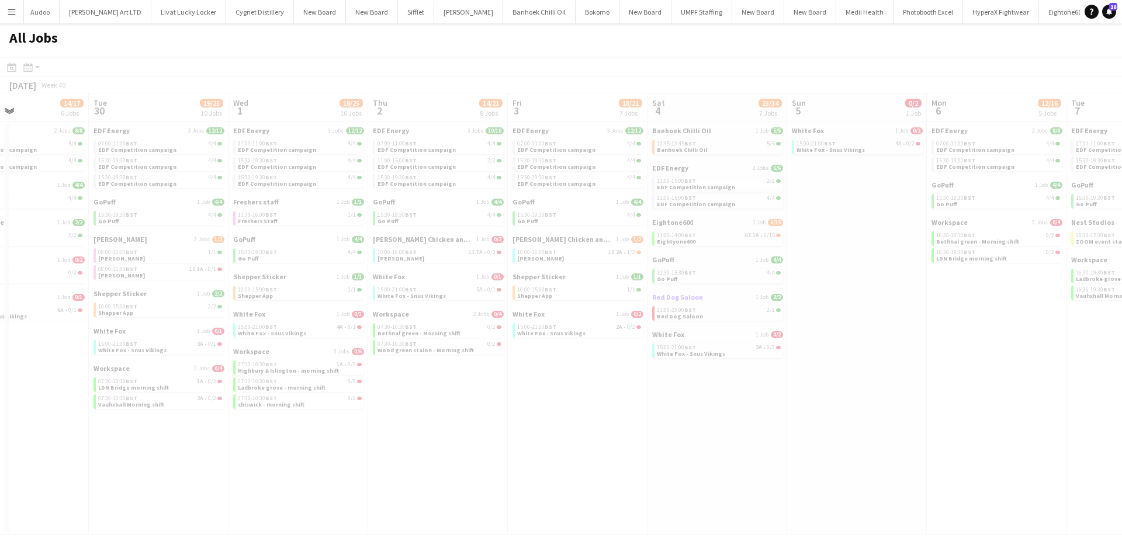
drag, startPoint x: 905, startPoint y: 331, endPoint x: 745, endPoint y: 298, distance: 164.0
click at [395, 238] on app-all-jobs "All Jobs Date picker SEP 2025 SEP 2025 Monday M Tuesday T Wednesday W Thursday …" at bounding box center [561, 278] width 1122 height 511
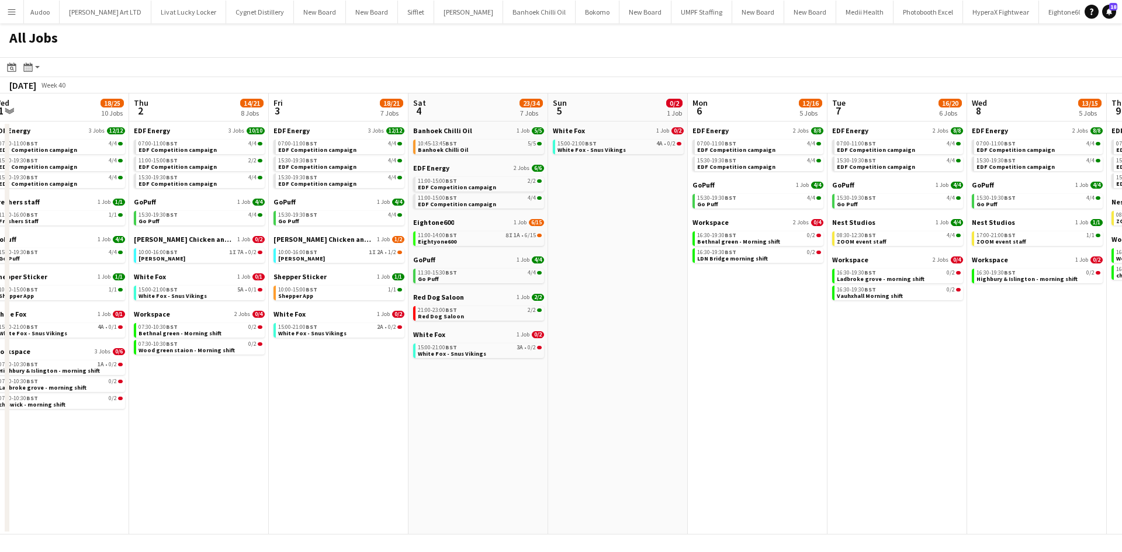
drag, startPoint x: 751, startPoint y: 294, endPoint x: 542, endPoint y: 238, distance: 215.4
click at [541, 239] on app-calendar-viewport "Sat 27 29/29 9 Jobs Sun 28 9/11 4 Jobs Mon 29 14/17 6 Jobs Tue 30 19/25 10 Jobs…" at bounding box center [561, 314] width 1122 height 441
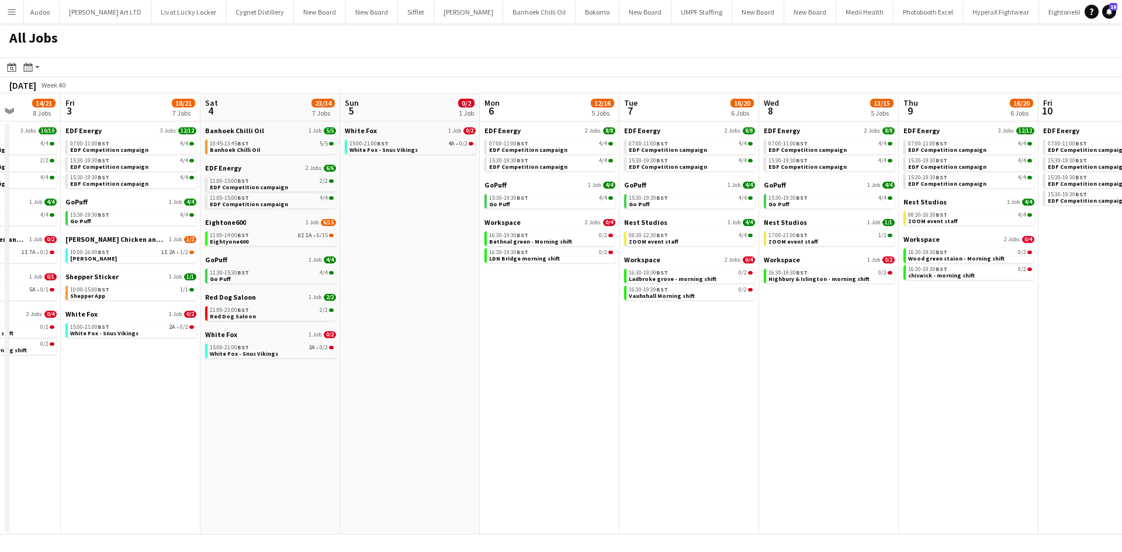
drag, startPoint x: 964, startPoint y: 370, endPoint x: 815, endPoint y: 337, distance: 152.6
click at [815, 337] on app-calendar-viewport "Mon 29 14/17 6 Jobs Tue 30 19/25 10 Jobs Wed 1 18/25 10 Jobs Thu 2 14/21 8 Jobs…" at bounding box center [561, 314] width 1122 height 441
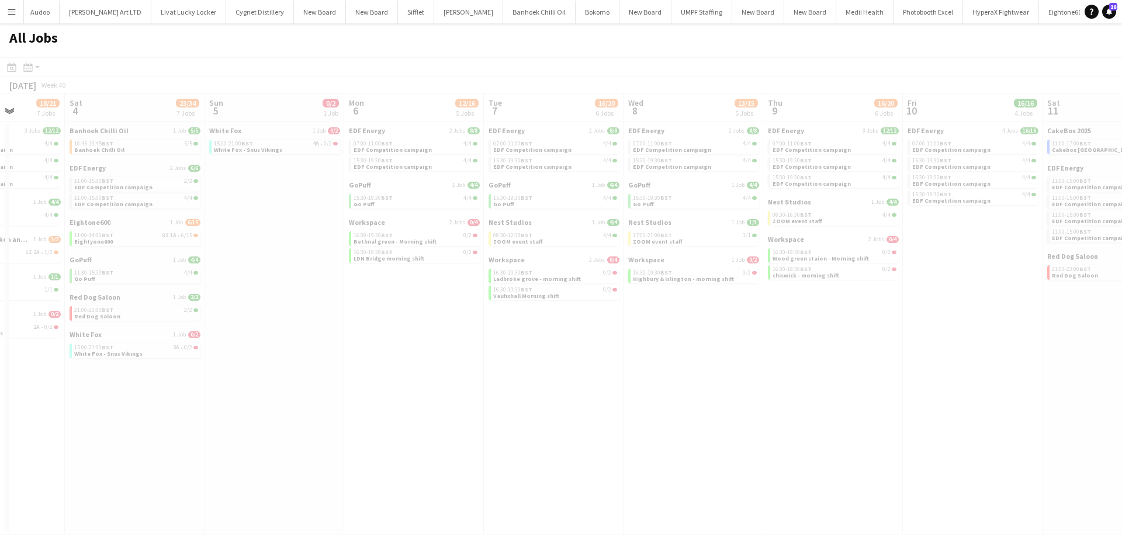
drag, startPoint x: 687, startPoint y: 317, endPoint x: 409, endPoint y: 232, distance: 290.9
click at [407, 232] on app-all-jobs "All Jobs Date picker SEP 2025 SEP 2025 Monday M Tuesday T Wednesday W Thursday …" at bounding box center [561, 278] width 1122 height 511
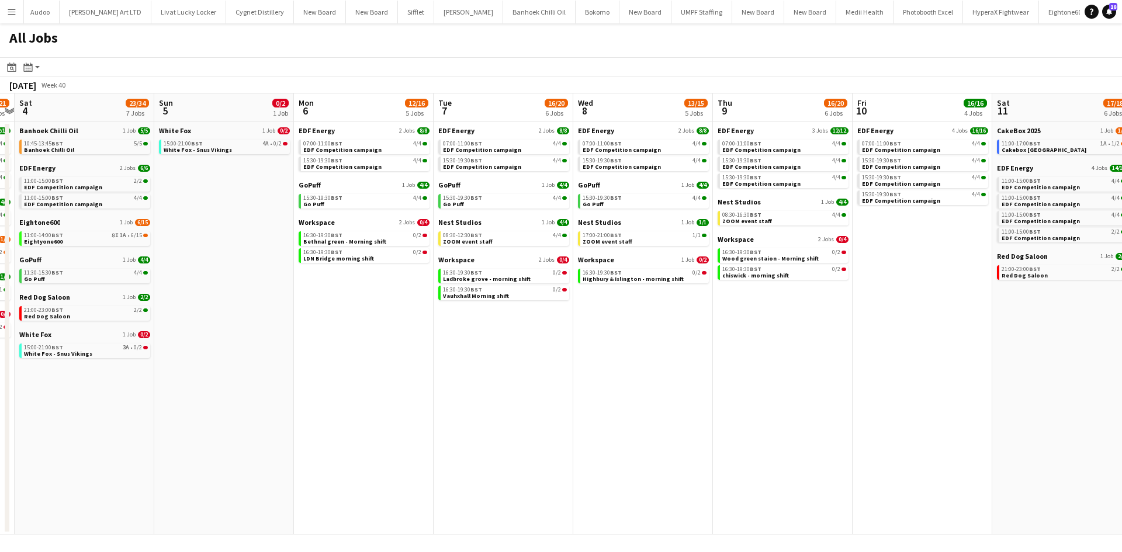
drag, startPoint x: 971, startPoint y: 343, endPoint x: 693, endPoint y: 273, distance: 286.4
click at [693, 273] on app-calendar-viewport "Wed 1 18/25 10 Jobs Thu 2 14/21 8 Jobs Fri 3 18/21 7 Jobs Sat 4 23/34 7 Jobs Su…" at bounding box center [561, 314] width 1122 height 441
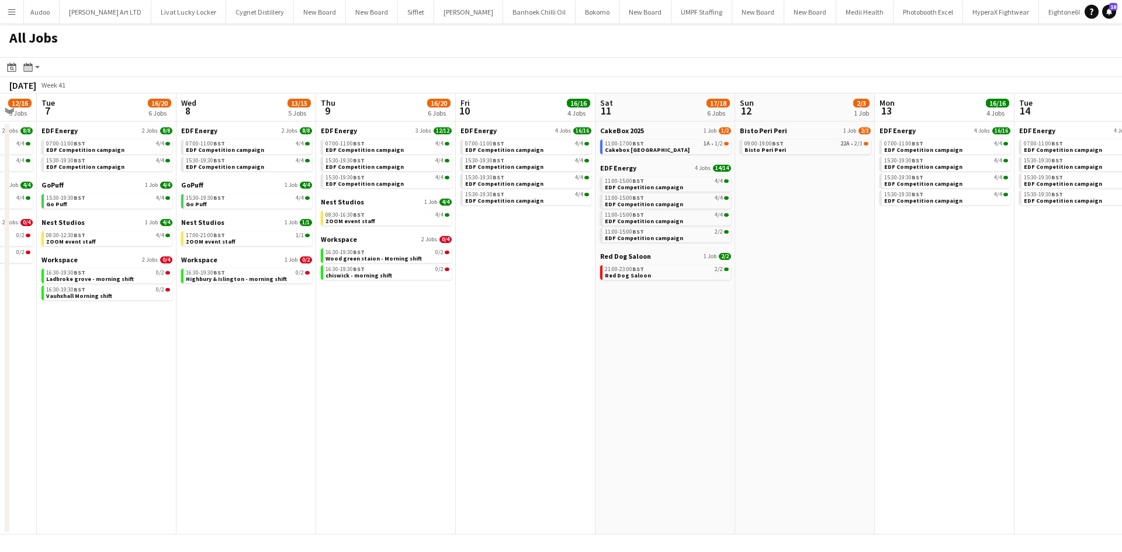
drag, startPoint x: 714, startPoint y: 291, endPoint x: 701, endPoint y: 223, distance: 68.6
click at [654, 245] on app-calendar-viewport "Fri 3 18/21 7 Jobs Sat 4 23/34 7 Jobs Sun 5 0/2 1 Job Mon 6 12/16 5 Jobs Tue 7 …" at bounding box center [561, 314] width 1122 height 441
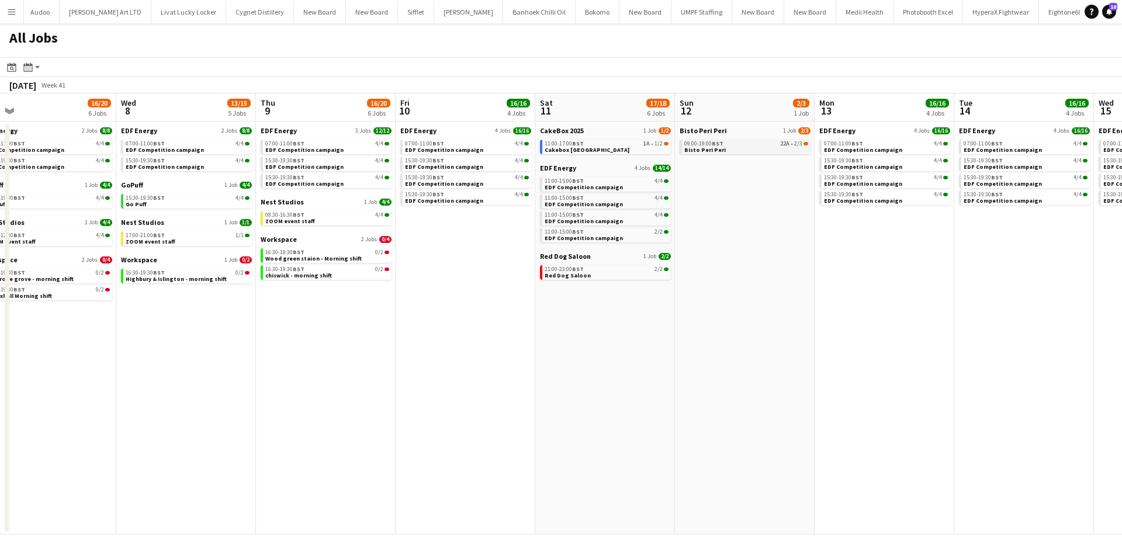
click at [752, 143] on div "09:00-19:00 BST 22A • 2/3" at bounding box center [746, 144] width 124 height 6
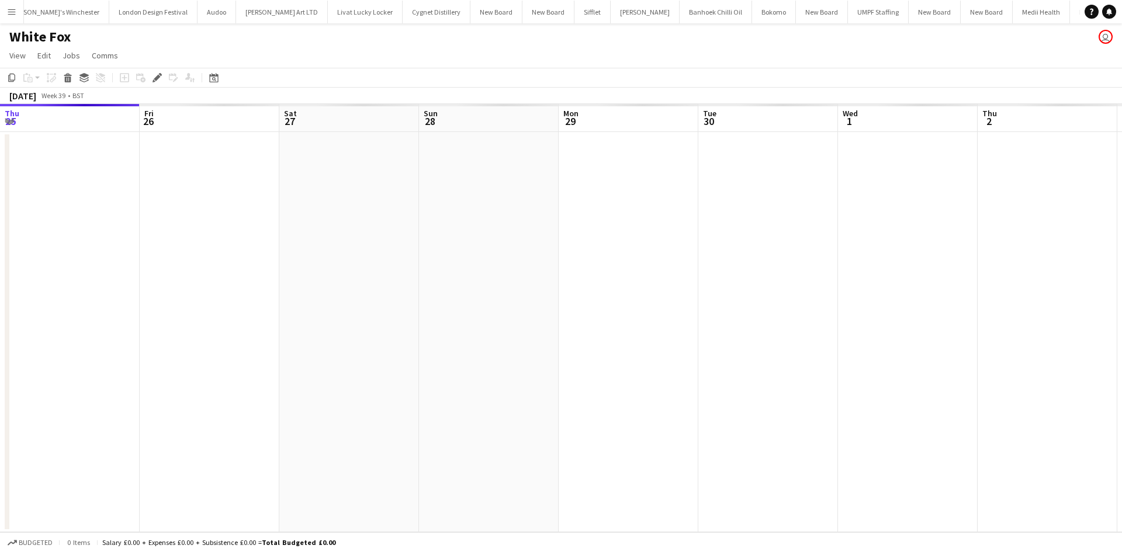
scroll to position [0, 402]
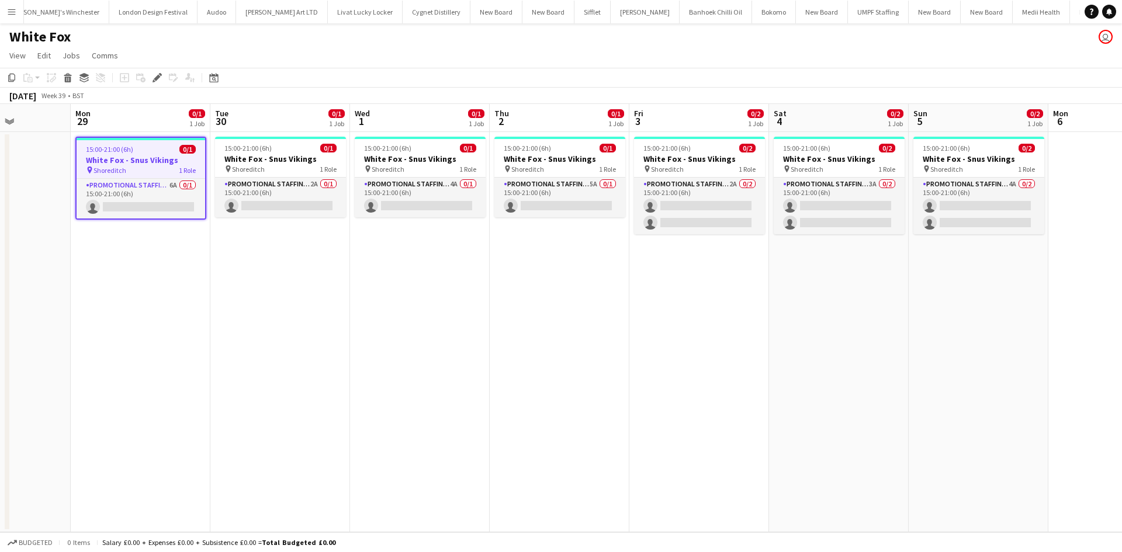
drag, startPoint x: 807, startPoint y: 317, endPoint x: 473, endPoint y: 283, distance: 335.5
click at [473, 283] on app-calendar-viewport "Thu 25 Fri 26 Sat 27 Sun 28 Mon 29 0/1 1 Job Tue 30 0/1 1 Job Wed 1 0/1 1 Job T…" at bounding box center [561, 318] width 1122 height 428
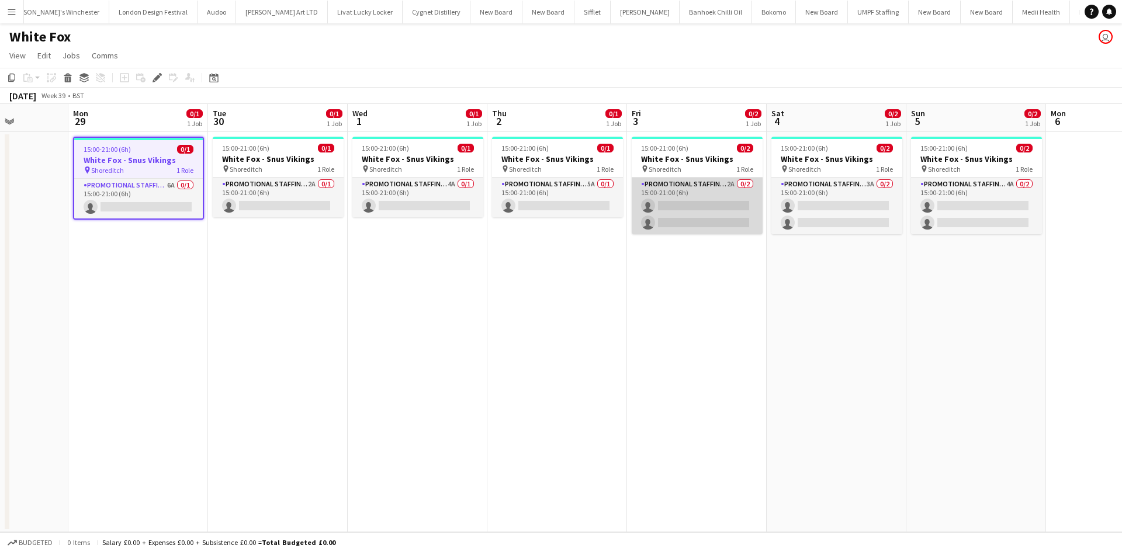
click at [727, 185] on app-card-role "Promotional Staffing (Brand Ambassadors) 2A 0/2 15:00-21:00 (6h) single-neutral…" at bounding box center [697, 206] width 131 height 57
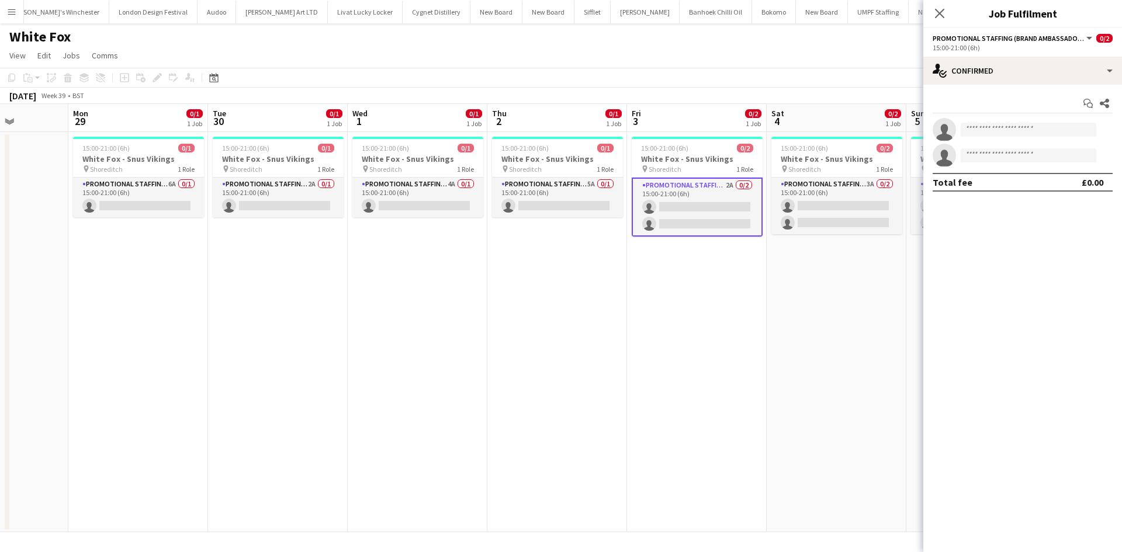
click at [1045, 54] on app-options-switcher "Promotional Staffing (Brand Ambassadors) All roles Promotional Staffing (Brand …" at bounding box center [1023, 42] width 199 height 29
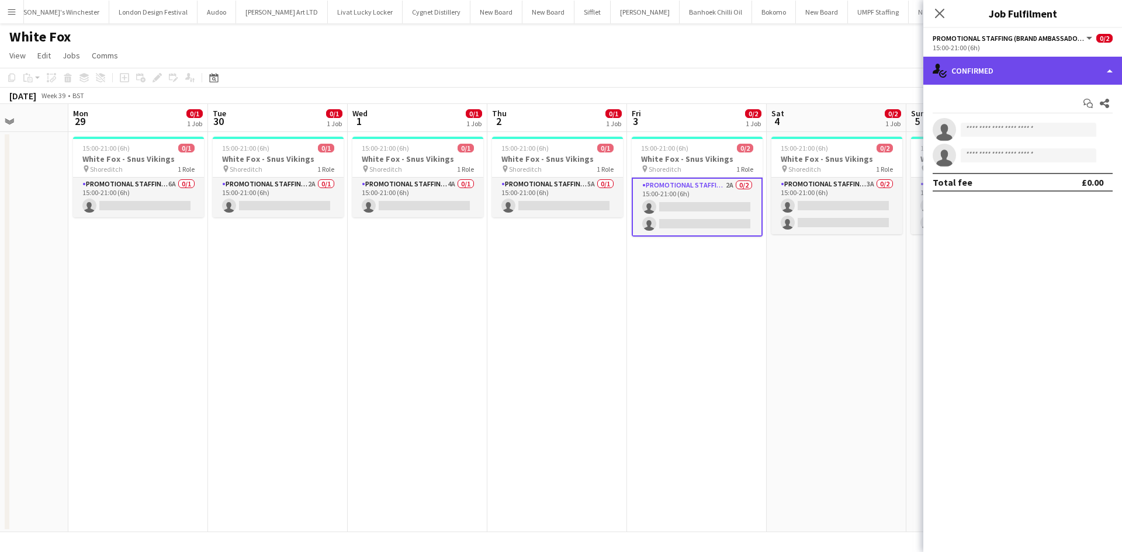
click at [1046, 66] on div "single-neutral-actions-check-2 Confirmed" at bounding box center [1023, 71] width 199 height 28
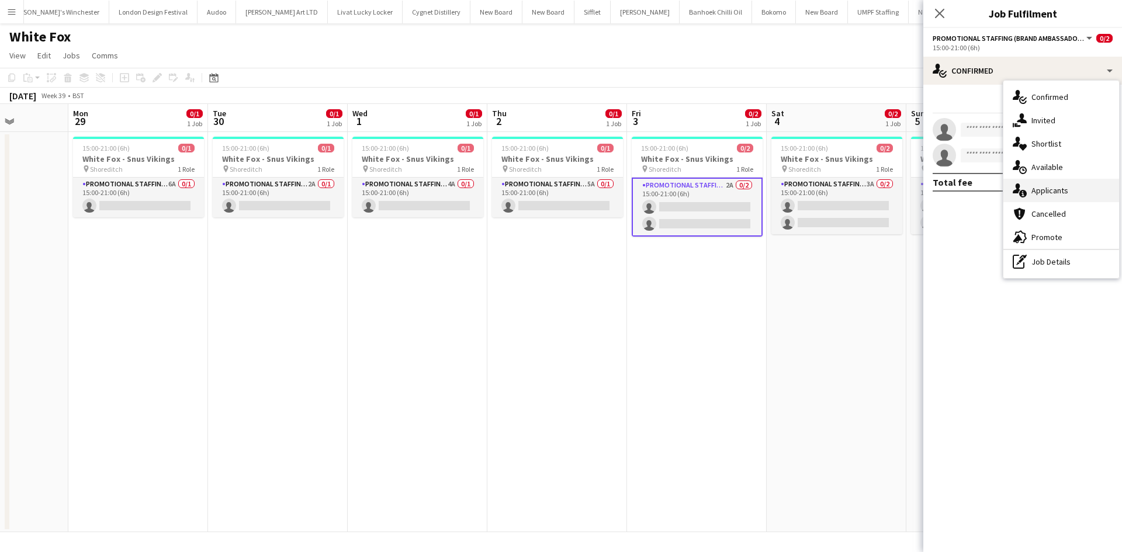
click at [1051, 192] on span "Applicants" at bounding box center [1050, 190] width 37 height 11
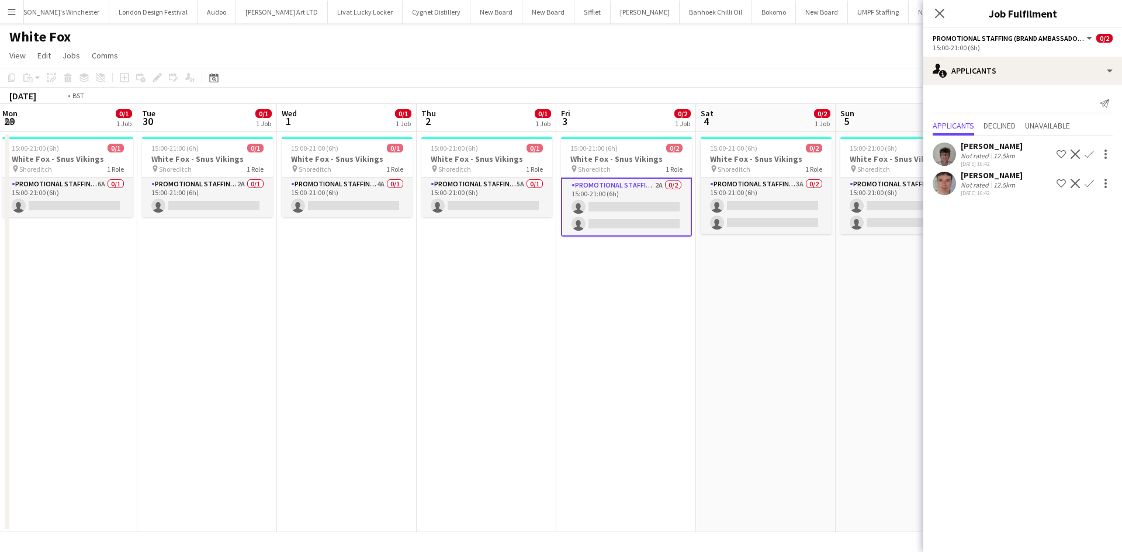
drag, startPoint x: 704, startPoint y: 303, endPoint x: 696, endPoint y: 302, distance: 8.3
click at [696, 302] on app-calendar-viewport "Thu 25 Fri 26 Sat 27 Sun 28 Mon 29 0/1 1 Job Tue 30 0/1 1 Job Wed 1 0/1 1 Job T…" at bounding box center [561, 318] width 1122 height 428
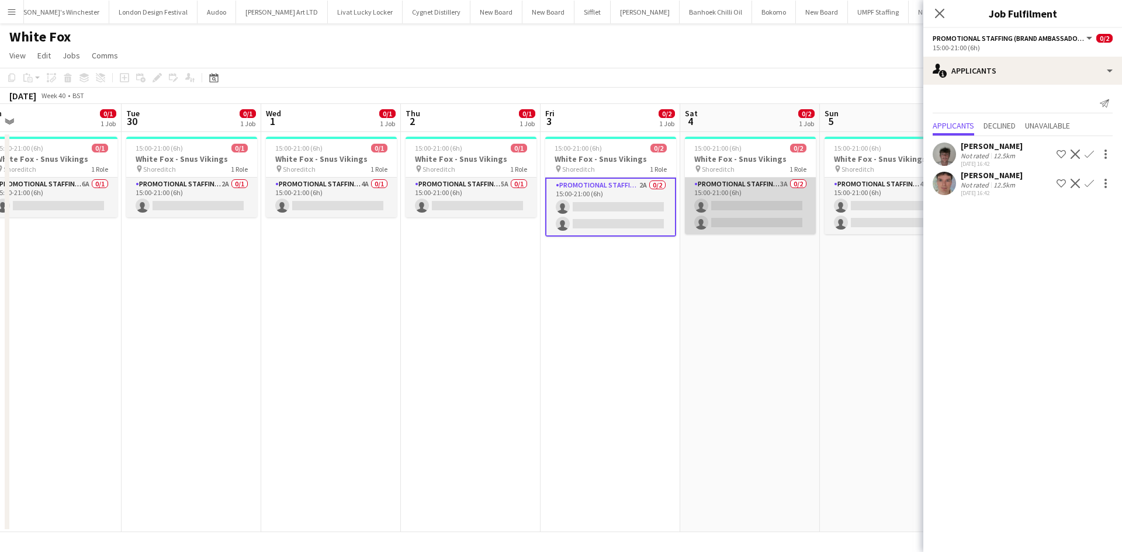
click at [784, 185] on app-card-role "Promotional Staffing (Brand Ambassadors) 3A 0/2 15:00-21:00 (6h) single-neutral…" at bounding box center [750, 206] width 131 height 57
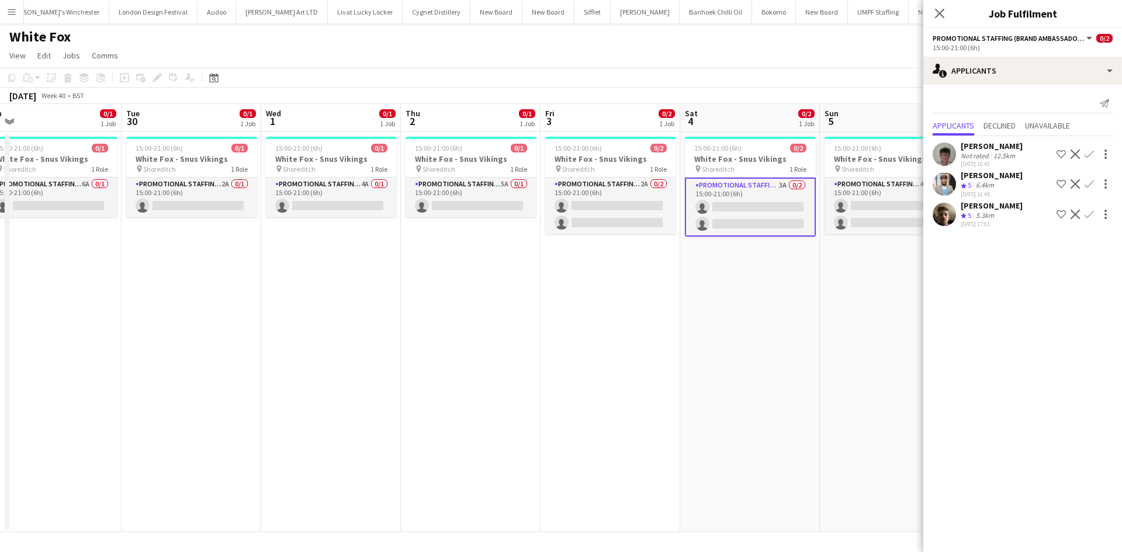
drag, startPoint x: 886, startPoint y: 277, endPoint x: 888, endPoint y: 260, distance: 17.8
click at [886, 278] on app-date-cell "15:00-21:00 (6h) 0/2 White Fox - Snus Vikings pin Shoreditch 1 Role Promotional…" at bounding box center [890, 332] width 140 height 400
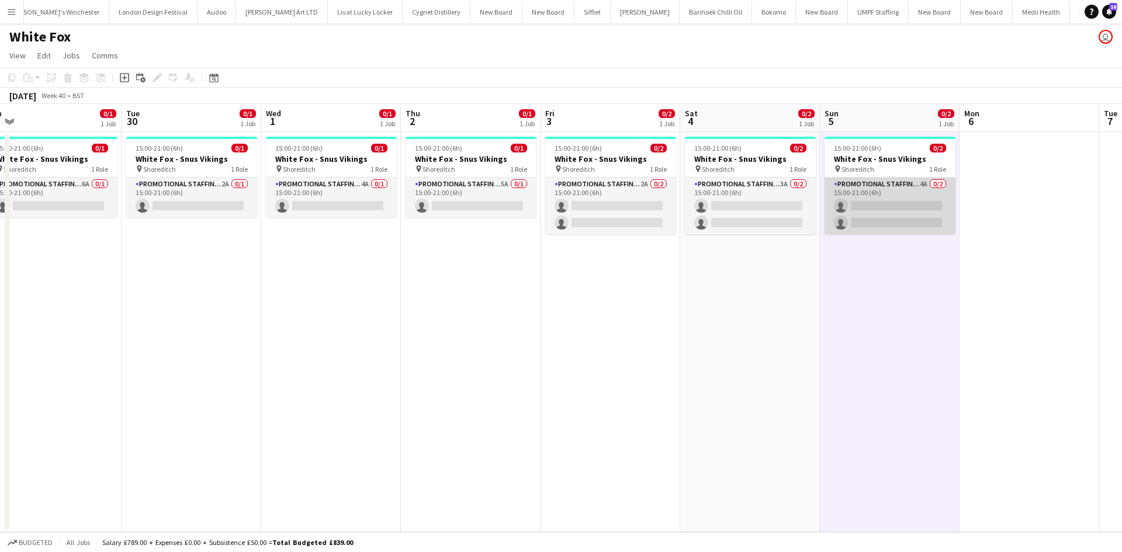
click at [928, 180] on app-card-role "Promotional Staffing (Brand Ambassadors) 4A 0/2 15:00-21:00 (6h) single-neutral…" at bounding box center [890, 206] width 131 height 57
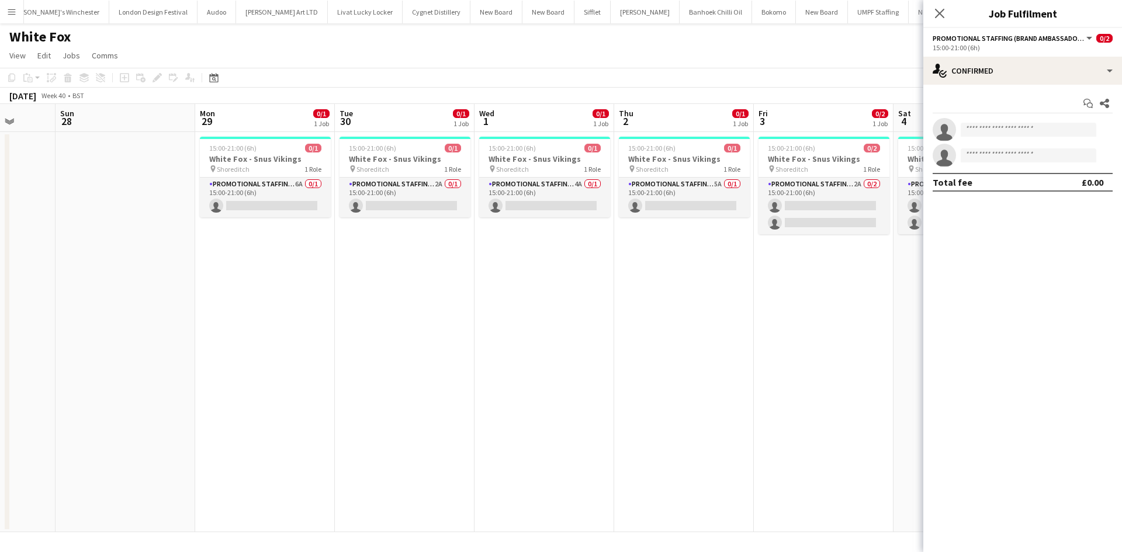
drag, startPoint x: 803, startPoint y: 324, endPoint x: 721, endPoint y: 324, distance: 81.8
click at [721, 324] on app-calendar-viewport "Thu 25 Fri 26 Sat 27 Sun 28 Mon 29 0/1 1 Job Tue 30 0/1 1 Job Wed 1 0/1 1 Job T…" at bounding box center [561, 318] width 1122 height 428
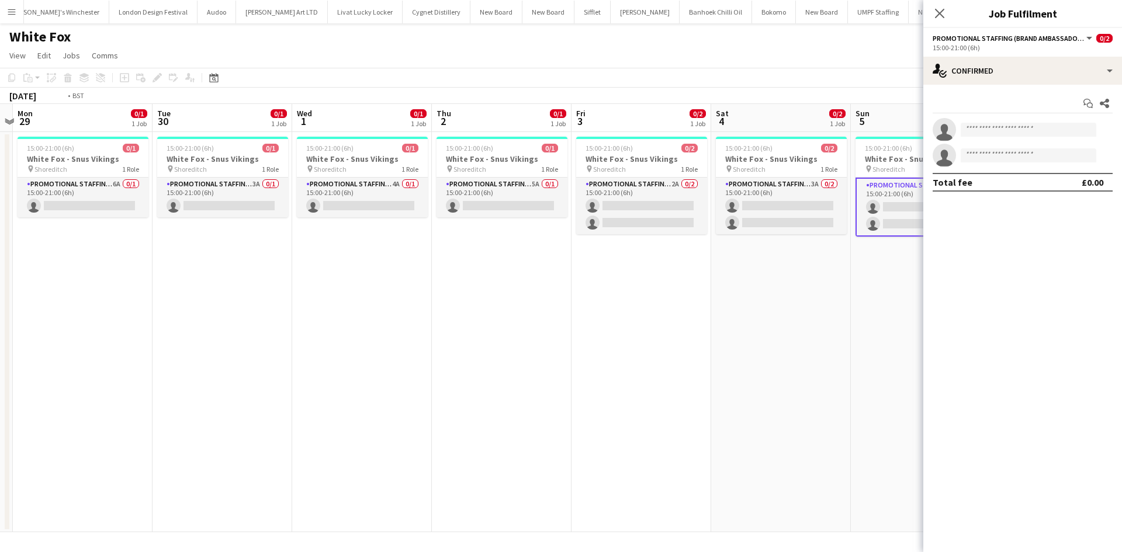
click at [590, 341] on app-calendar-viewport "Sat 27 Sun 28 Mon 29 0/1 1 Job Tue 30 0/1 1 Job Wed 1 0/1 1 Job Thu 2 0/1 1 Job…" at bounding box center [561, 318] width 1122 height 428
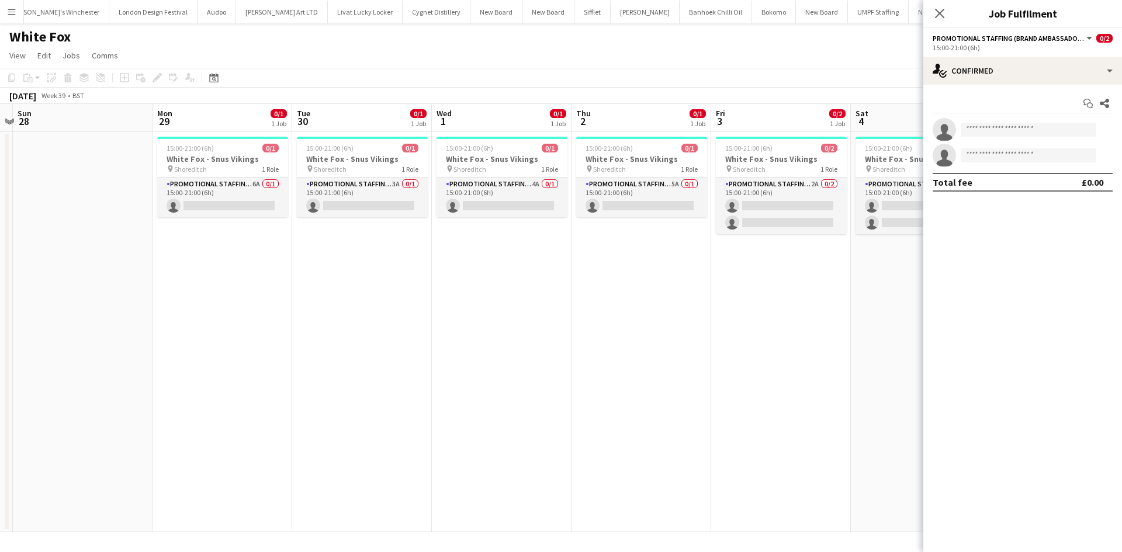
scroll to position [0, 264]
click at [641, 372] on app-date-cell "15:00-21:00 (6h) 0/1 White Fox - Snus Vikings pin Shoreditch 1 Role Promotional…" at bounding box center [645, 332] width 140 height 400
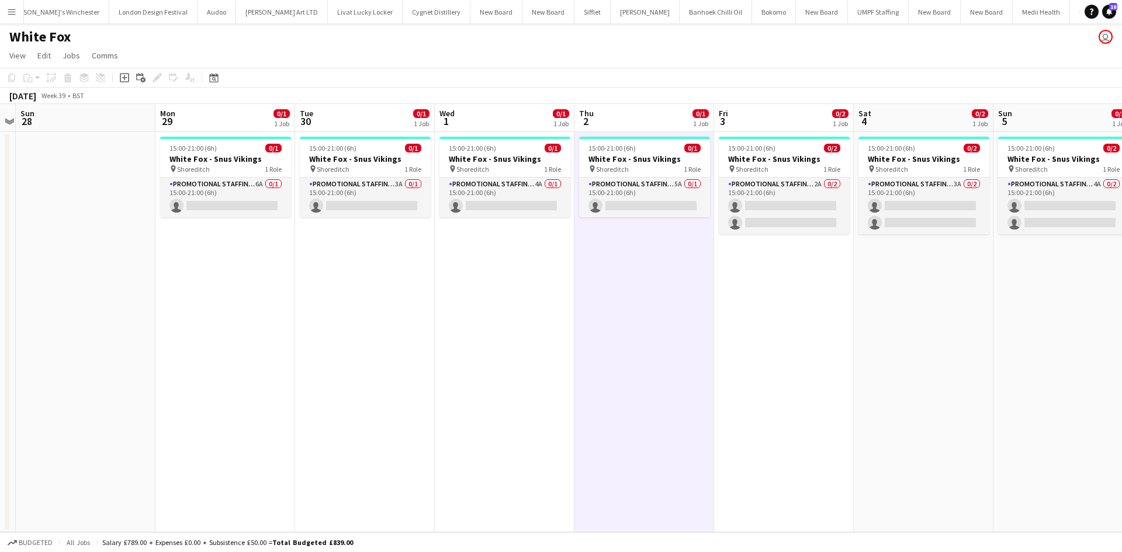
scroll to position [0, 377]
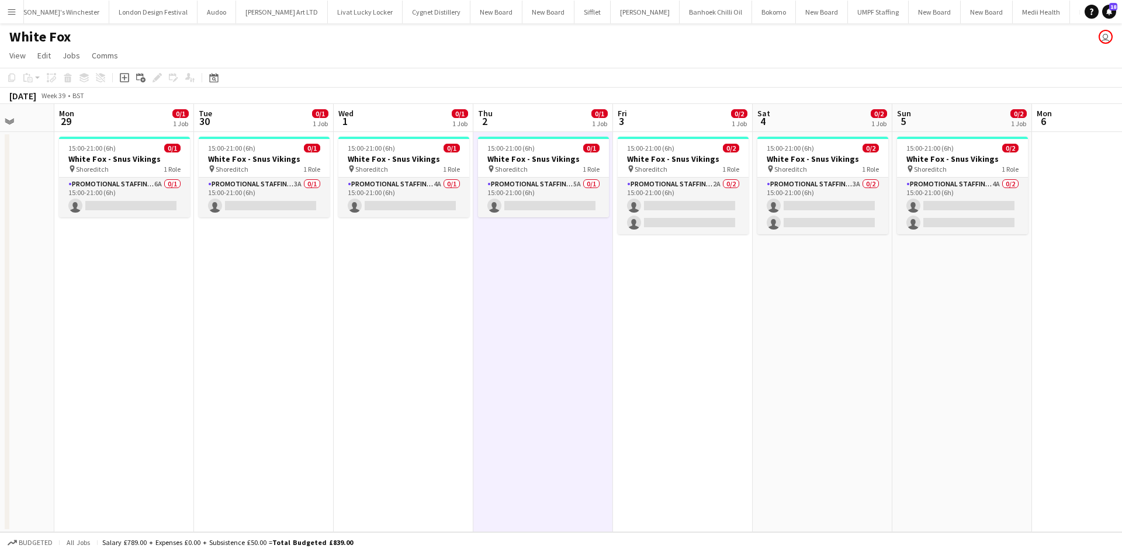
drag, startPoint x: 551, startPoint y: 276, endPoint x: 451, endPoint y: 267, distance: 100.4
click at [451, 267] on app-calendar-viewport "Fri 26 Sat 27 Sun 28 Mon 29 0/1 1 Job Tue 30 0/1 1 Job Wed 1 0/1 1 Job Thu 2 0/…" at bounding box center [561, 318] width 1122 height 428
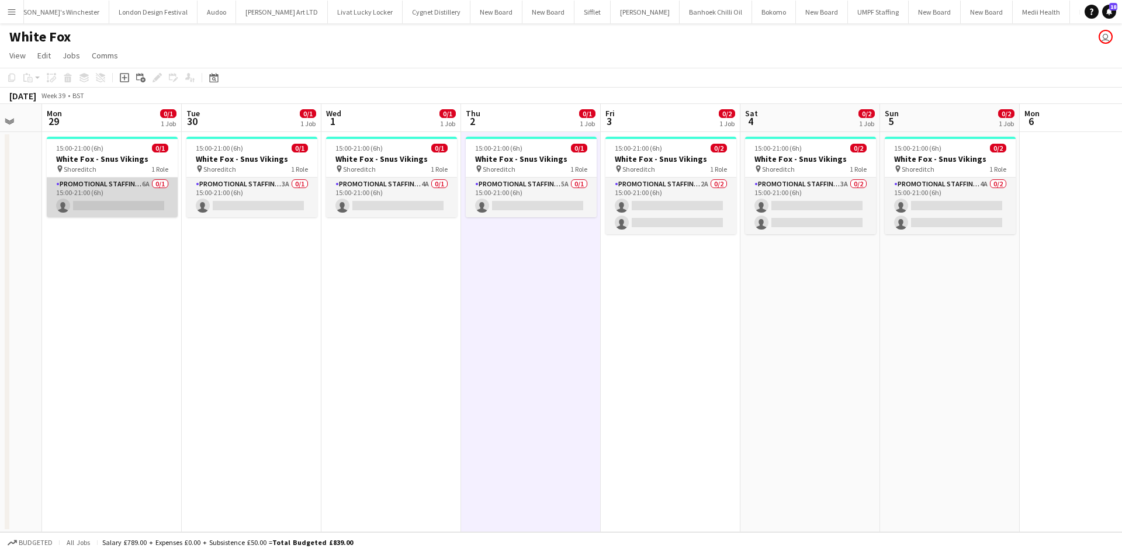
click at [147, 179] on app-card-role "Promotional Staffing (Brand Ambassadors) 6A 0/1 15:00-21:00 (6h) single-neutral…" at bounding box center [112, 198] width 131 height 40
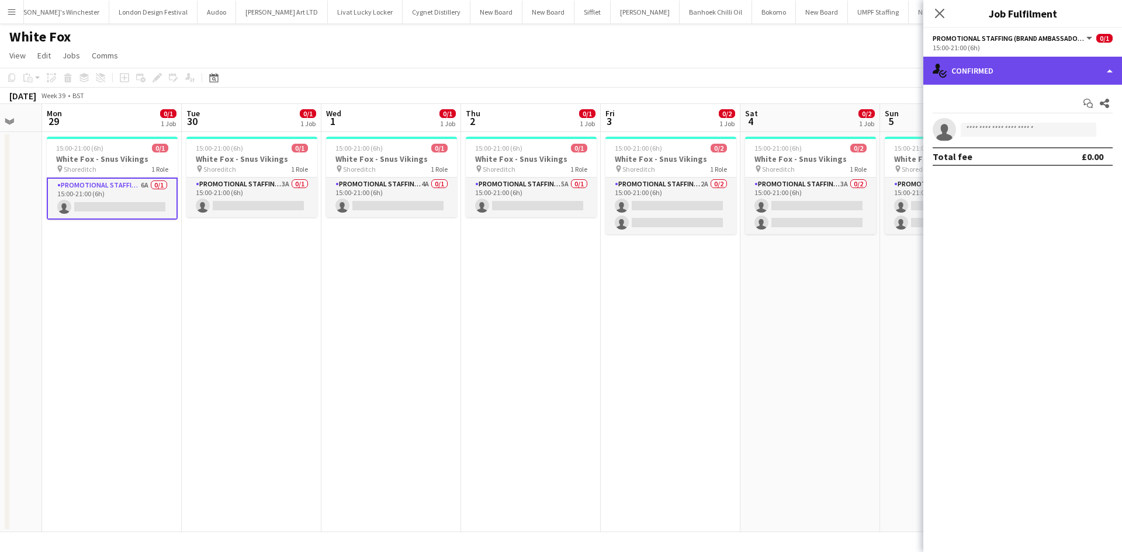
click at [1086, 74] on div "single-neutral-actions-check-2 Confirmed" at bounding box center [1023, 71] width 199 height 28
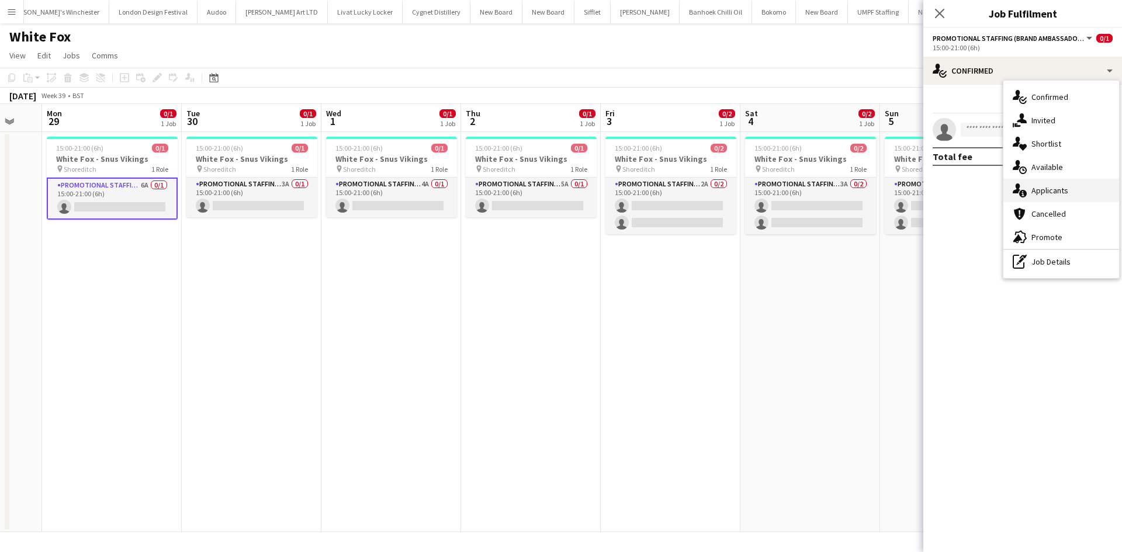
click at [1074, 190] on div "single-neutral-actions-information Applicants" at bounding box center [1062, 190] width 116 height 23
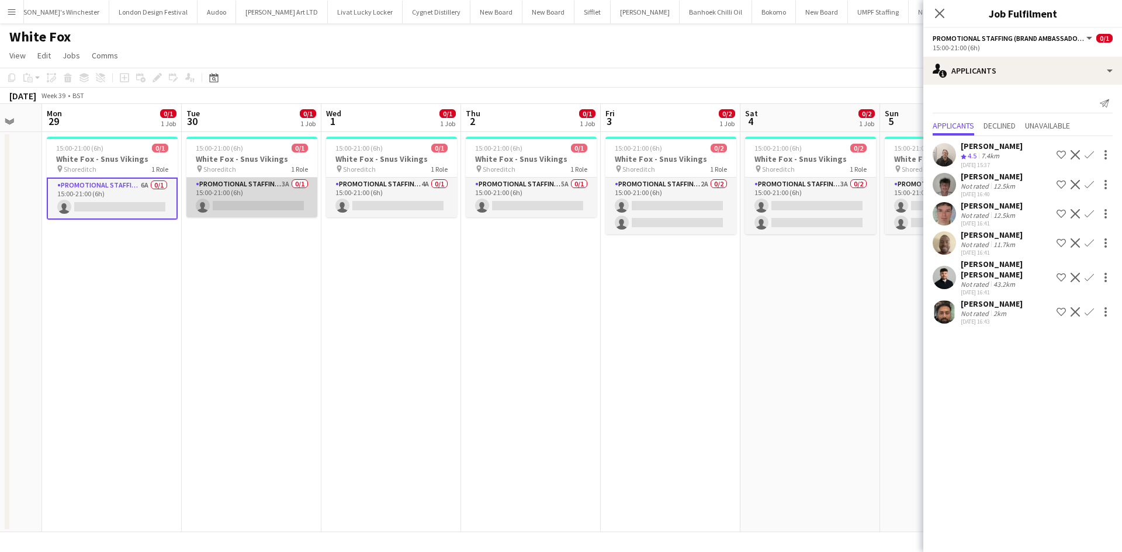
click at [289, 186] on app-card-role "Promotional Staffing (Brand Ambassadors) 3A 0/1 15:00-21:00 (6h) single-neutral…" at bounding box center [251, 198] width 131 height 40
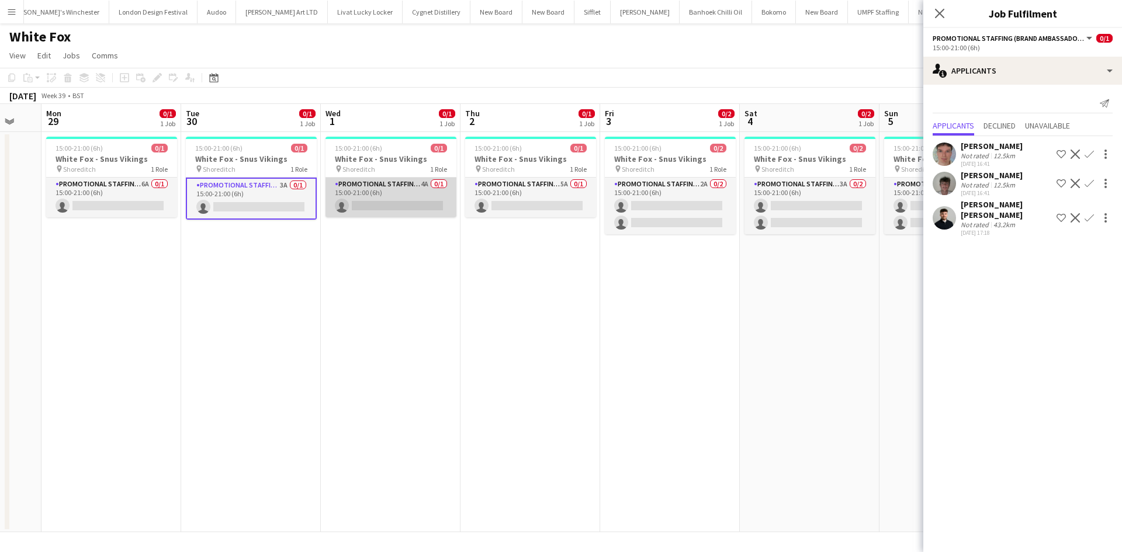
click at [416, 183] on app-card-role "Promotional Staffing (Brand Ambassadors) 4A 0/1 15:00-21:00 (6h) single-neutral…" at bounding box center [391, 198] width 131 height 40
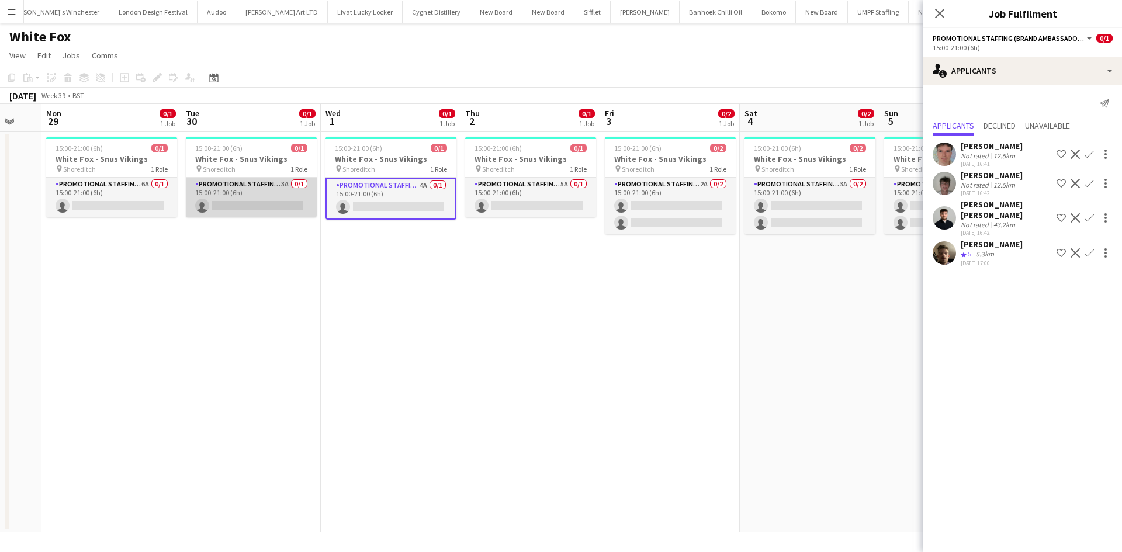
click at [288, 185] on app-card-role "Promotional Staffing (Brand Ambassadors) 3A 0/1 15:00-21:00 (6h) single-neutral…" at bounding box center [251, 198] width 131 height 40
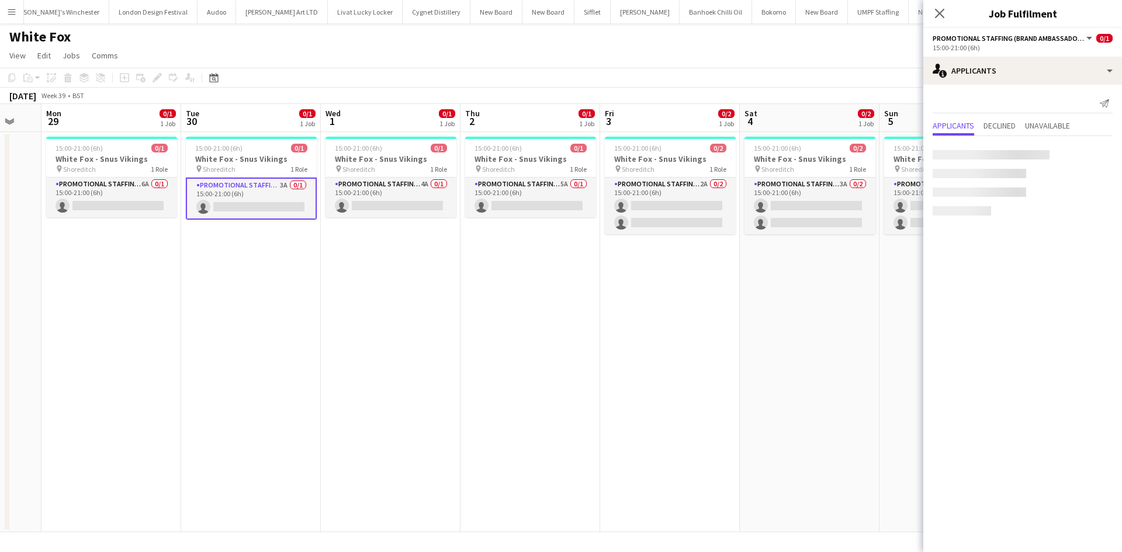
scroll to position [0, 378]
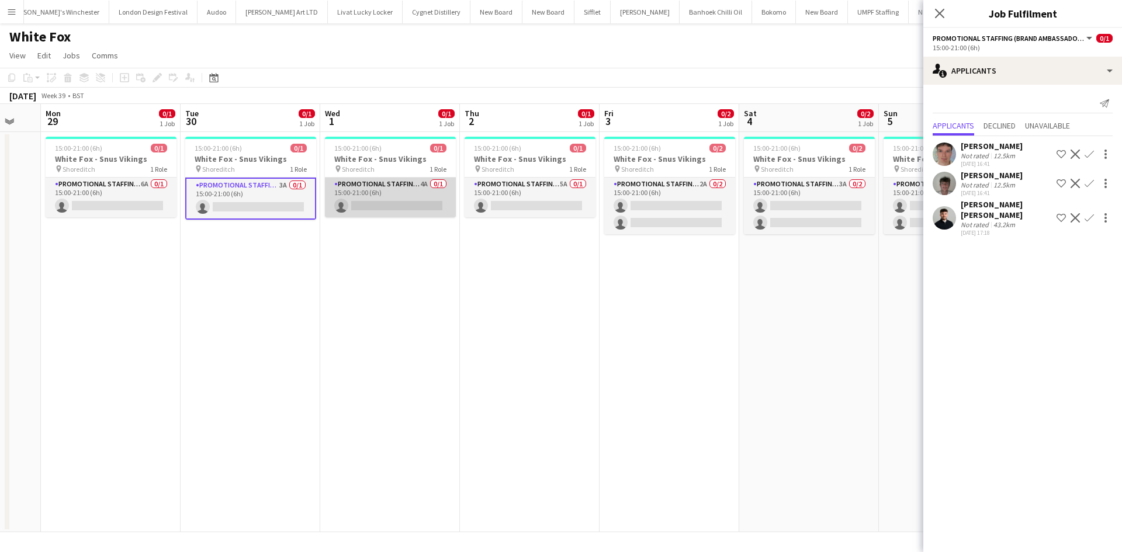
click at [431, 186] on app-card-role "Promotional Staffing (Brand Ambassadors) 4A 0/1 15:00-21:00 (6h) single-neutral…" at bounding box center [390, 198] width 131 height 40
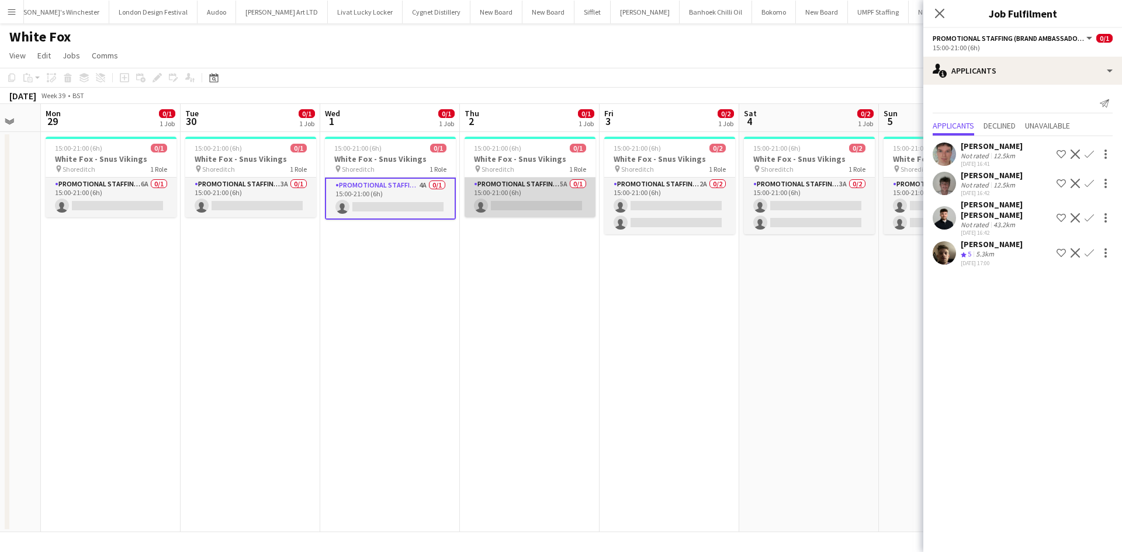
click at [558, 183] on app-card-role "Promotional Staffing (Brand Ambassadors) 5A 0/1 15:00-21:00 (6h) single-neutral…" at bounding box center [530, 198] width 131 height 40
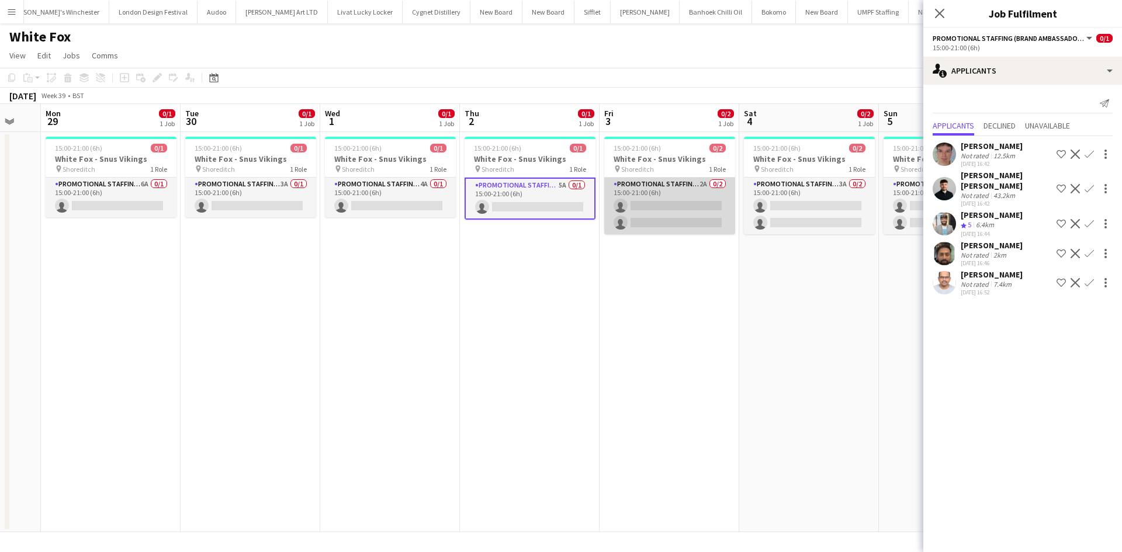
click at [694, 180] on app-card-role "Promotional Staffing (Brand Ambassadors) 2A 0/2 15:00-21:00 (6h) single-neutral…" at bounding box center [669, 206] width 131 height 57
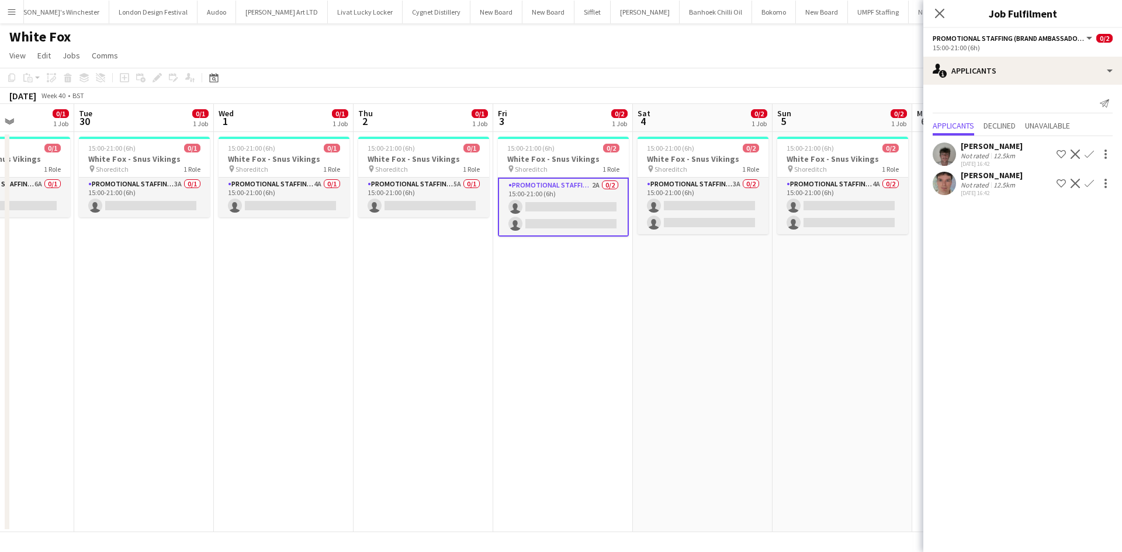
drag, startPoint x: 903, startPoint y: 274, endPoint x: 755, endPoint y: 248, distance: 150.2
click at [757, 253] on app-calendar-viewport "Fri 26 Sat 27 Sun 28 Mon 29 0/1 1 Job Tue 30 0/1 1 Job Wed 1 0/1 1 Job Thu 2 0/…" at bounding box center [561, 318] width 1122 height 428
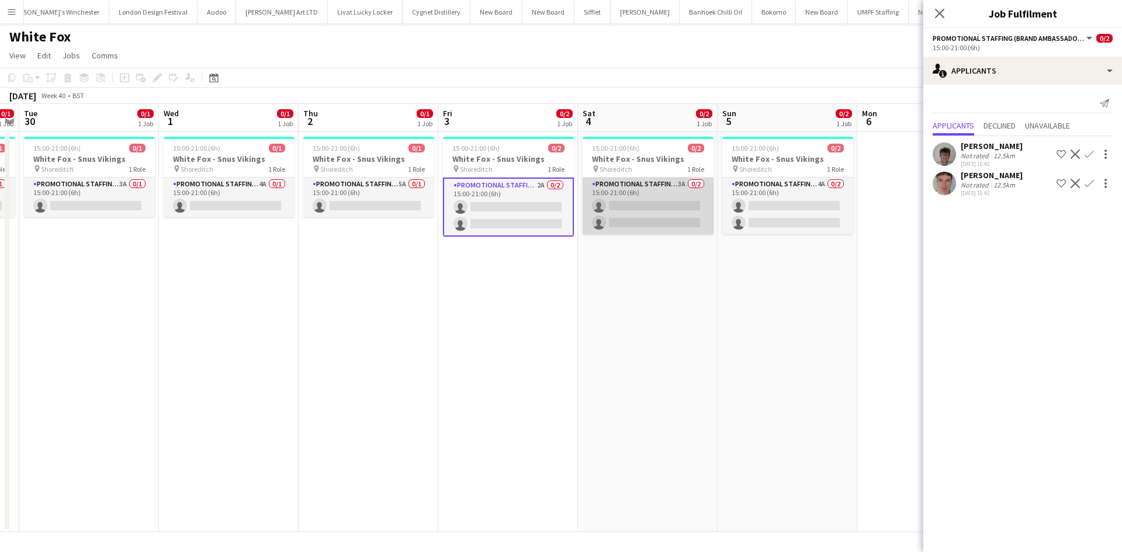
click at [678, 185] on app-card-role "Promotional Staffing (Brand Ambassadors) 3A 0/2 15:00-21:00 (6h) single-neutral…" at bounding box center [648, 206] width 131 height 57
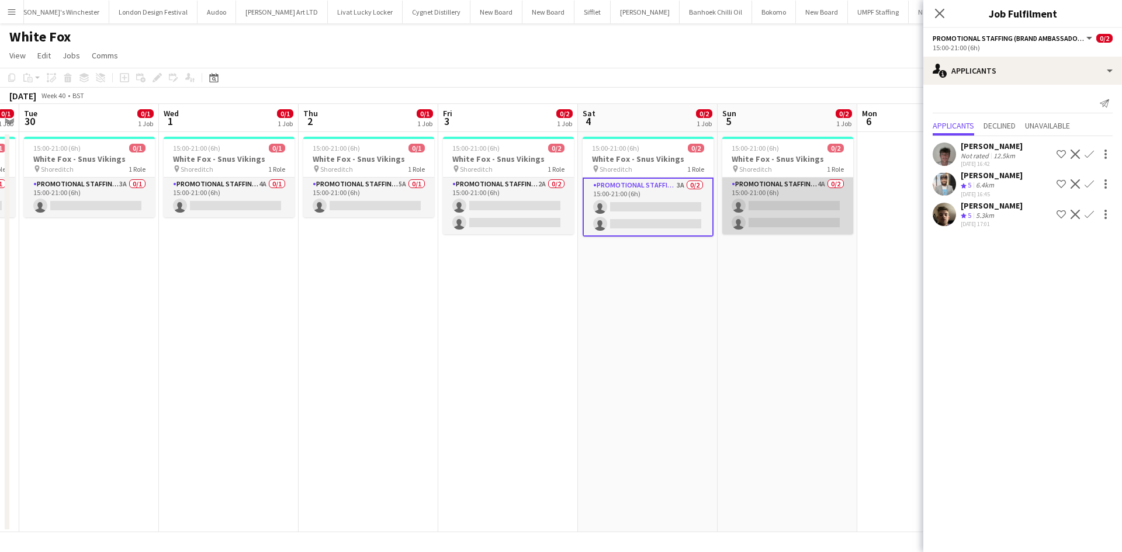
click at [829, 188] on app-card-role "Promotional Staffing (Brand Ambassadors) 4A 0/2 15:00-21:00 (6h) single-neutral…" at bounding box center [787, 206] width 131 height 57
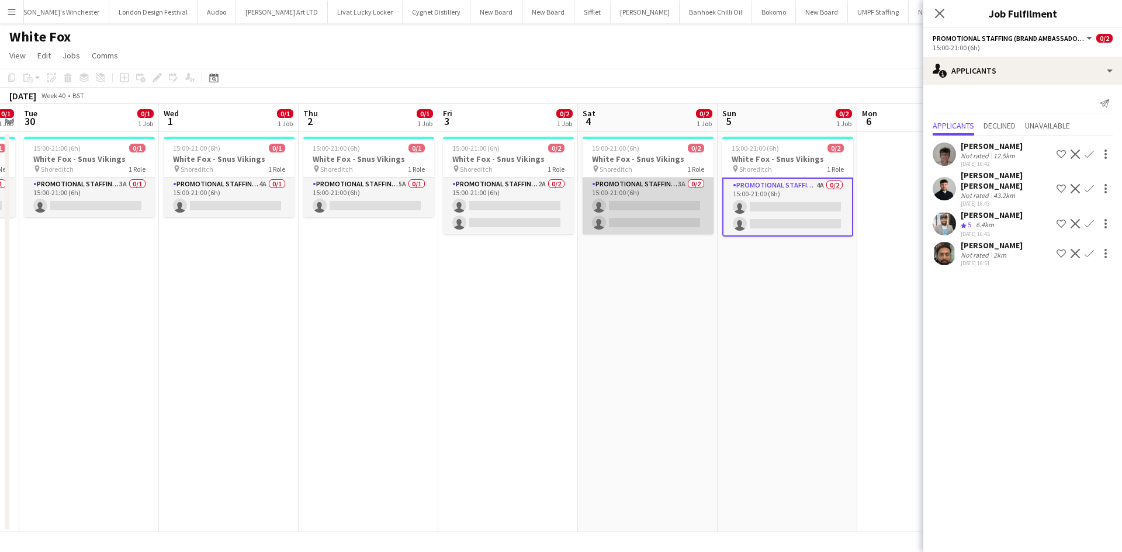
click at [686, 183] on app-card-role "Promotional Staffing (Brand Ambassadors) 3A 0/2 15:00-21:00 (6h) single-neutral…" at bounding box center [648, 206] width 131 height 57
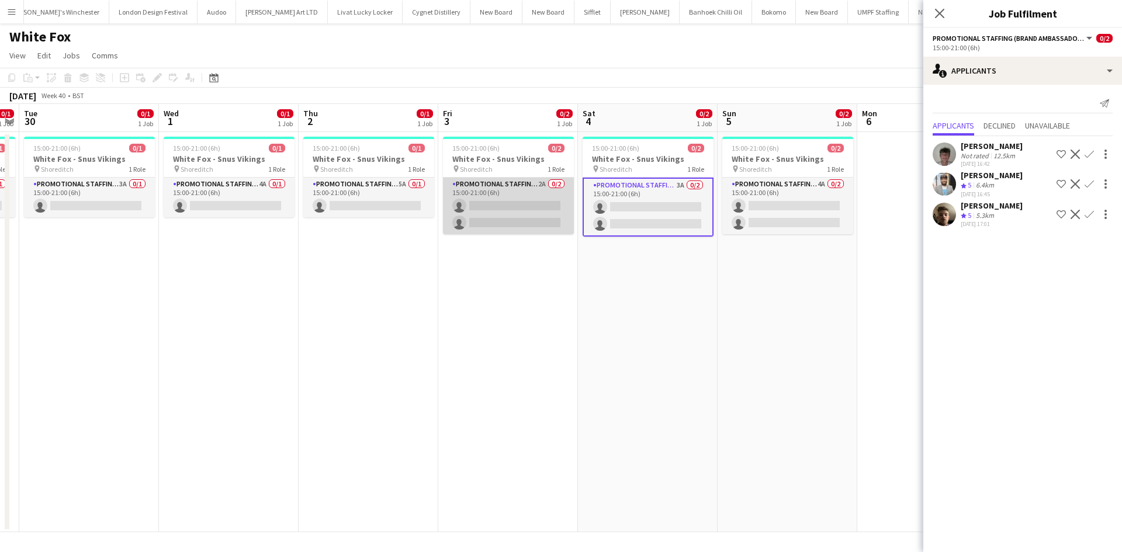
click at [549, 184] on app-card-role "Promotional Staffing (Brand Ambassadors) 2A 0/2 15:00-21:00 (6h) single-neutral…" at bounding box center [508, 206] width 131 height 57
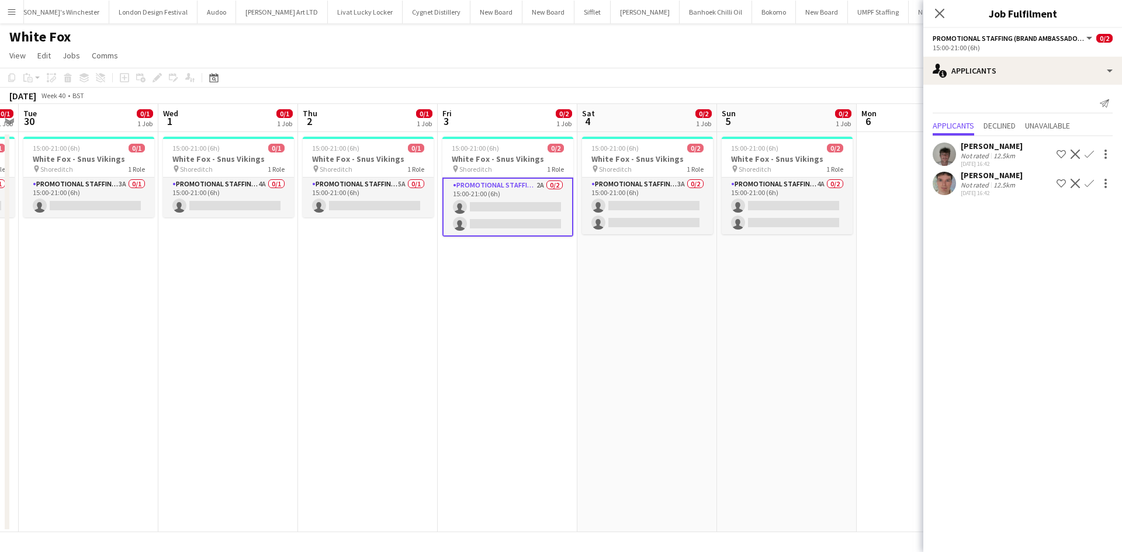
click at [299, 276] on app-date-cell "15:00-21:00 (6h) 0/1 White Fox - Snus Vikings pin Shoreditch 1 Role Promotional…" at bounding box center [368, 332] width 140 height 400
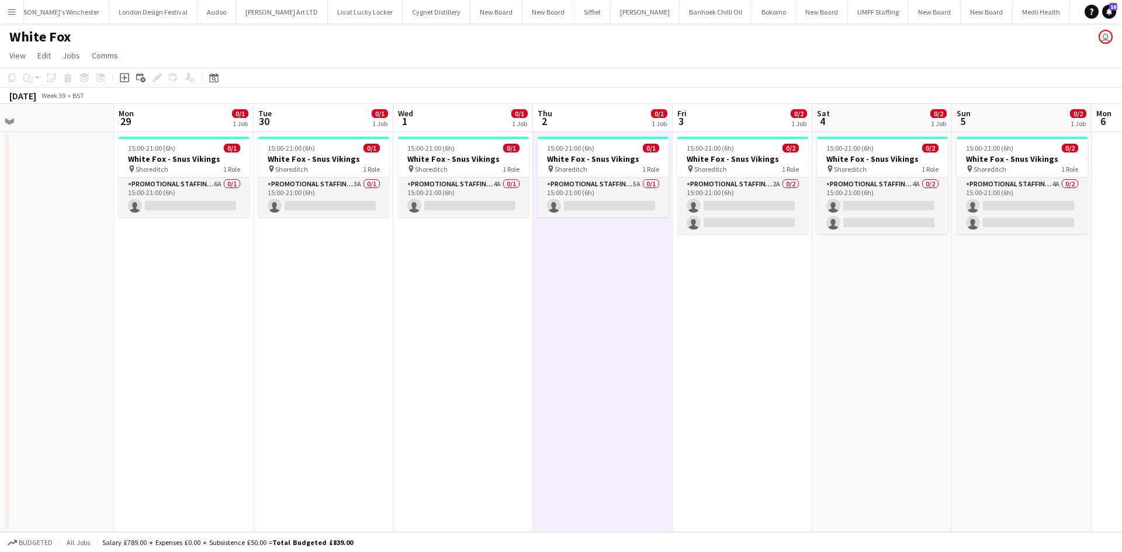
drag, startPoint x: 280, startPoint y: 356, endPoint x: 523, endPoint y: 388, distance: 245.3
click at [531, 394] on app-calendar-viewport "Fri 26 Sat 27 Sun 28 Mon 29 0/1 1 Job Tue 30 0/1 1 Job Wed 1 0/1 1 Job Thu 2 0/…" at bounding box center [561, 318] width 1122 height 428
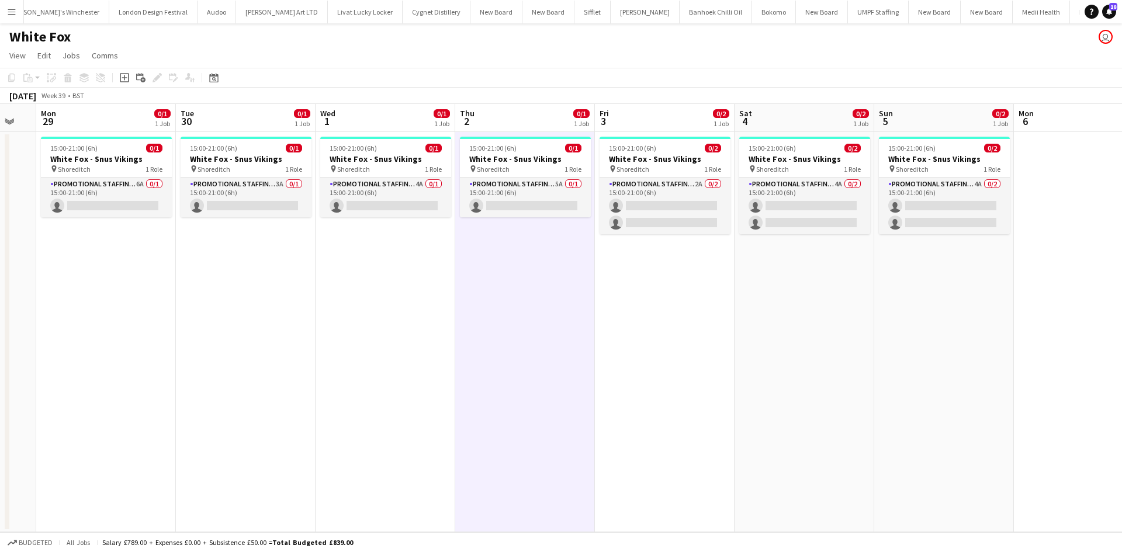
drag, startPoint x: 491, startPoint y: 288, endPoint x: 364, endPoint y: 272, distance: 128.3
click at [364, 272] on app-calendar-viewport "Fri 26 Sat 27 Sun 28 Mon 29 0/1 1 Job Tue 30 0/1 1 Job Wed 1 0/1 1 Job Thu 2 0/…" at bounding box center [561, 318] width 1122 height 428
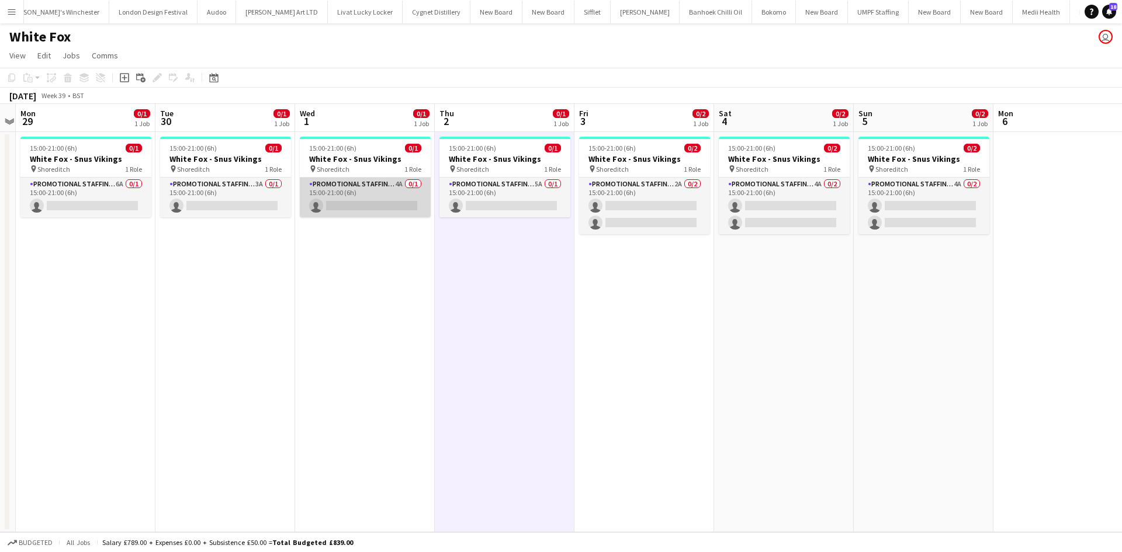
click at [406, 189] on app-card-role "Promotional Staffing (Brand Ambassadors) 4A 0/1 15:00-21:00 (6h) single-neutral…" at bounding box center [365, 198] width 131 height 40
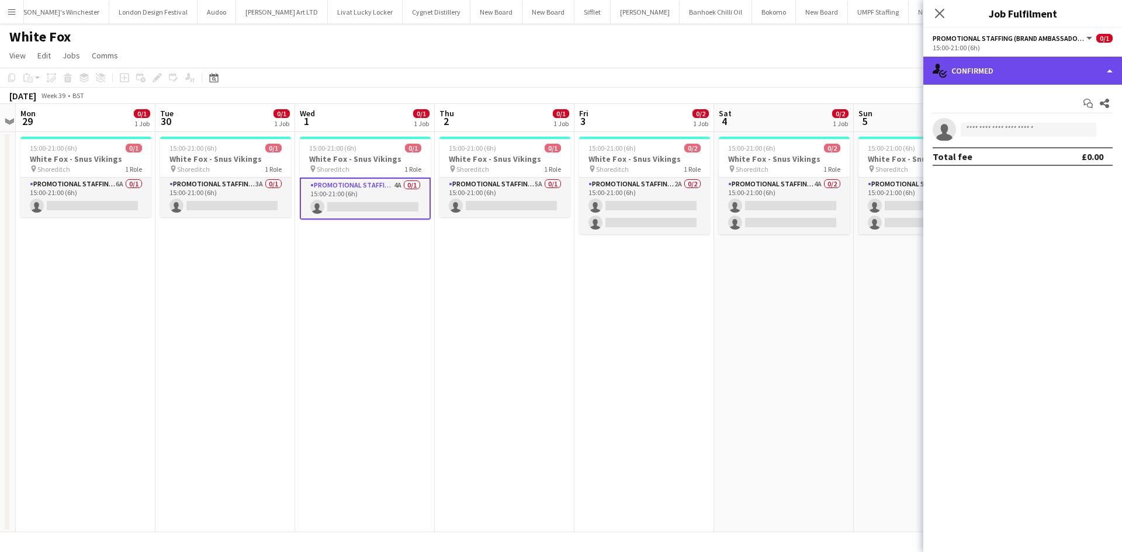
click at [1029, 57] on div "single-neutral-actions-check-2 Confirmed" at bounding box center [1023, 71] width 199 height 28
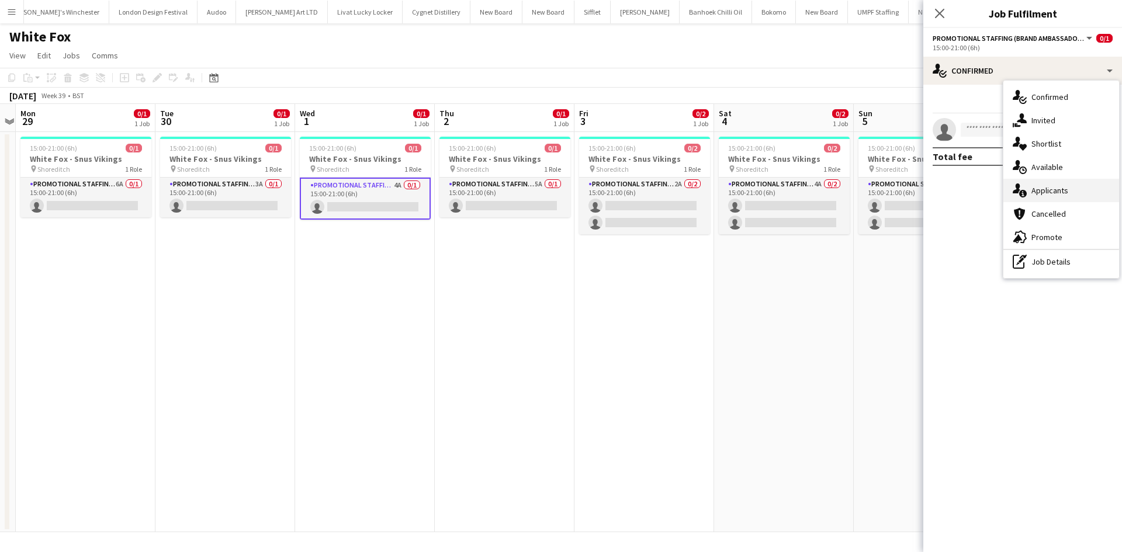
click at [1082, 190] on div "single-neutral-actions-information Applicants" at bounding box center [1062, 190] width 116 height 23
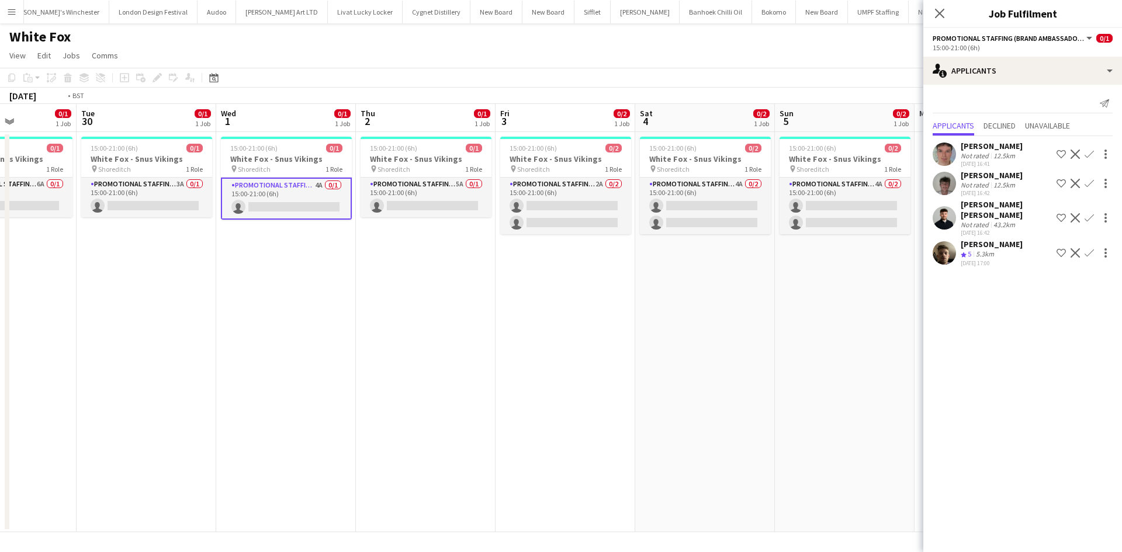
drag, startPoint x: 681, startPoint y: 314, endPoint x: 600, endPoint y: 302, distance: 82.2
click at [600, 305] on app-calendar-viewport "Fri 26 Sat 27 Sun 28 Mon 29 0/1 1 Job Tue 30 0/1 1 Job Wed 1 0/1 1 Job Thu 2 0/…" at bounding box center [561, 318] width 1122 height 428
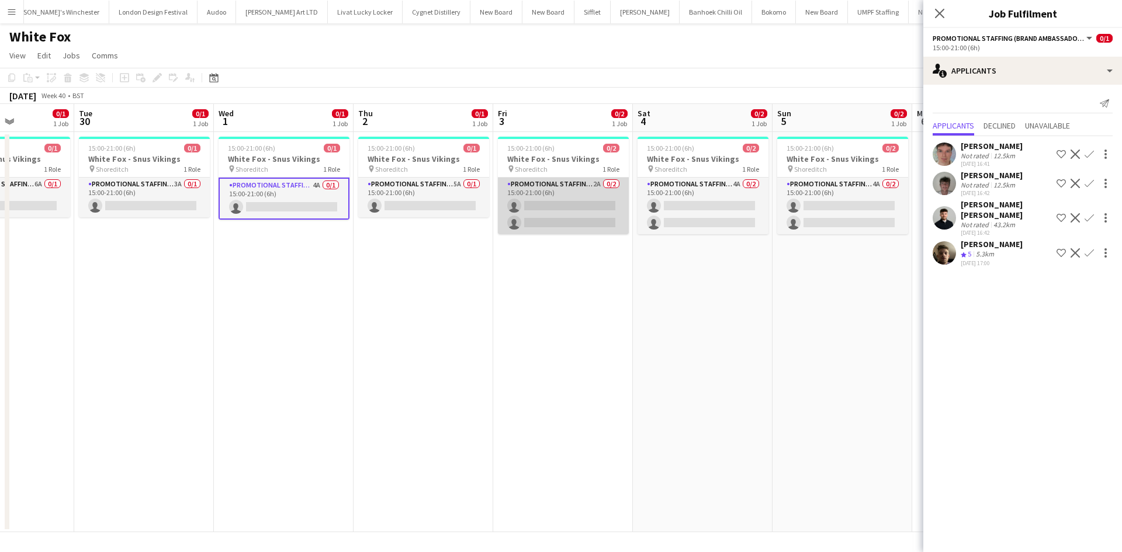
click at [593, 186] on app-card-role "Promotional Staffing (Brand Ambassadors) 2A 0/2 15:00-21:00 (6h) single-neutral…" at bounding box center [563, 206] width 131 height 57
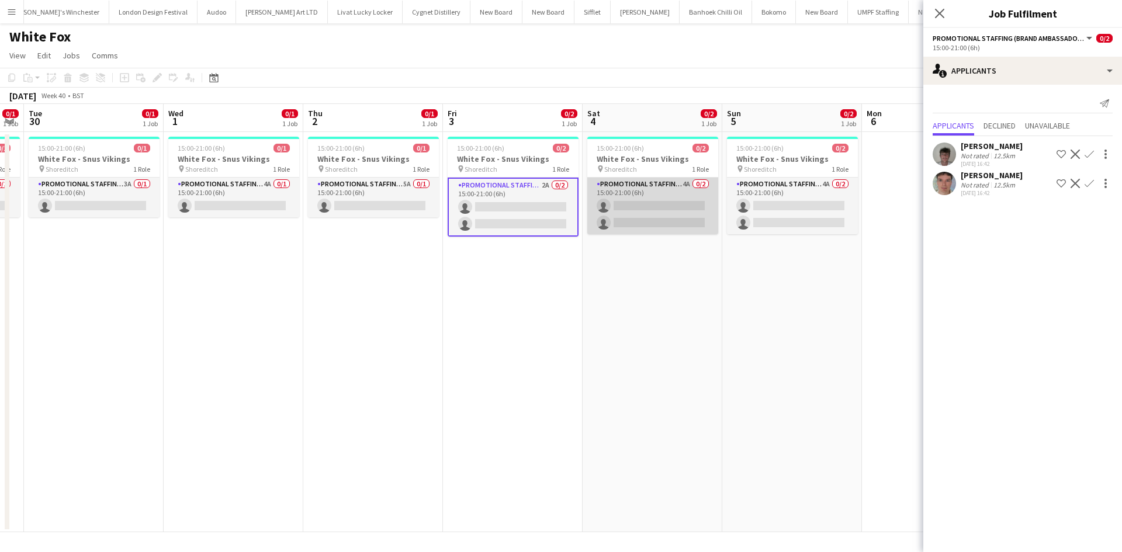
drag, startPoint x: 763, startPoint y: 232, endPoint x: 713, endPoint y: 230, distance: 50.3
click at [712, 230] on app-calendar-viewport "Fri 26 Sat 27 Sun 28 Mon 29 0/1 1 Job Tue 30 0/1 1 Job Wed 1 0/1 1 Job Thu 2 0/…" at bounding box center [561, 318] width 1122 height 428
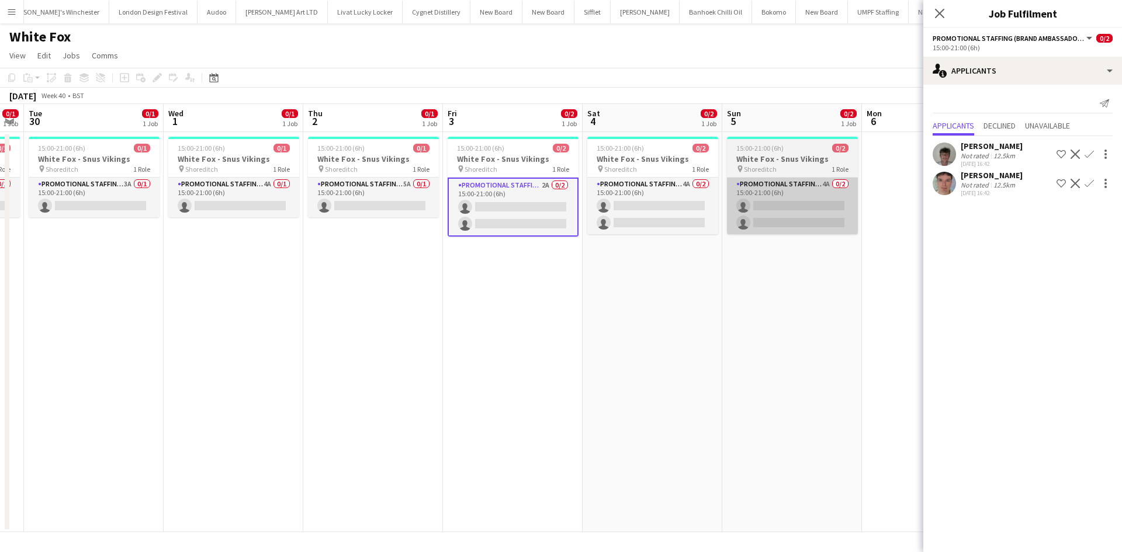
scroll to position [0, 535]
click at [821, 184] on app-card-role "Promotional Staffing (Brand Ambassadors) 4A 0/2 15:00-21:00 (6h) single-neutral…" at bounding box center [792, 206] width 131 height 57
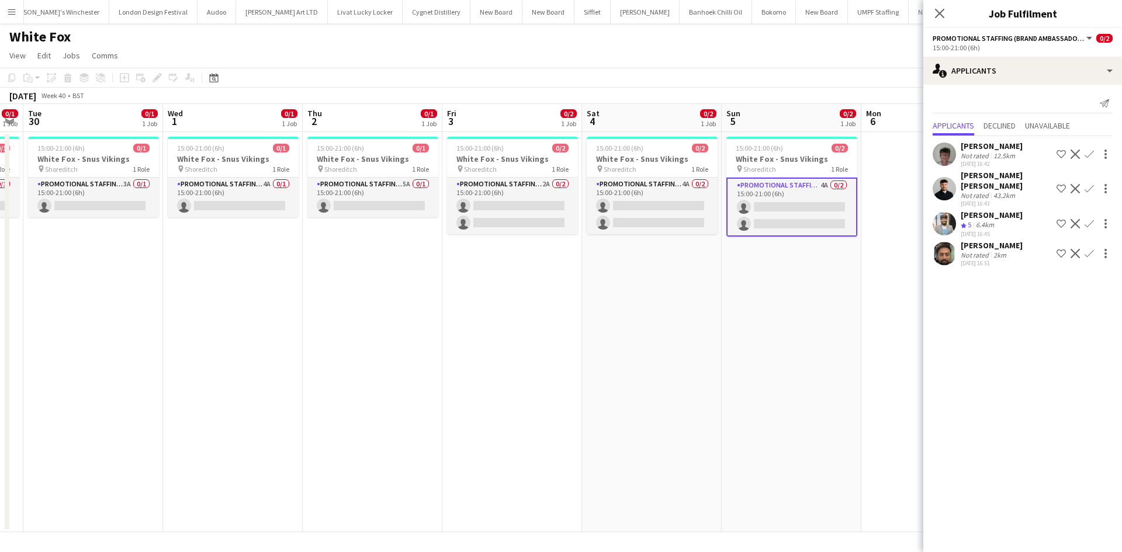
click at [713, 272] on app-date-cell "15:00-21:00 (6h) 0/2 White Fox - Snus Vikings pin Shoreditch 1 Role Promotional…" at bounding box center [652, 332] width 140 height 400
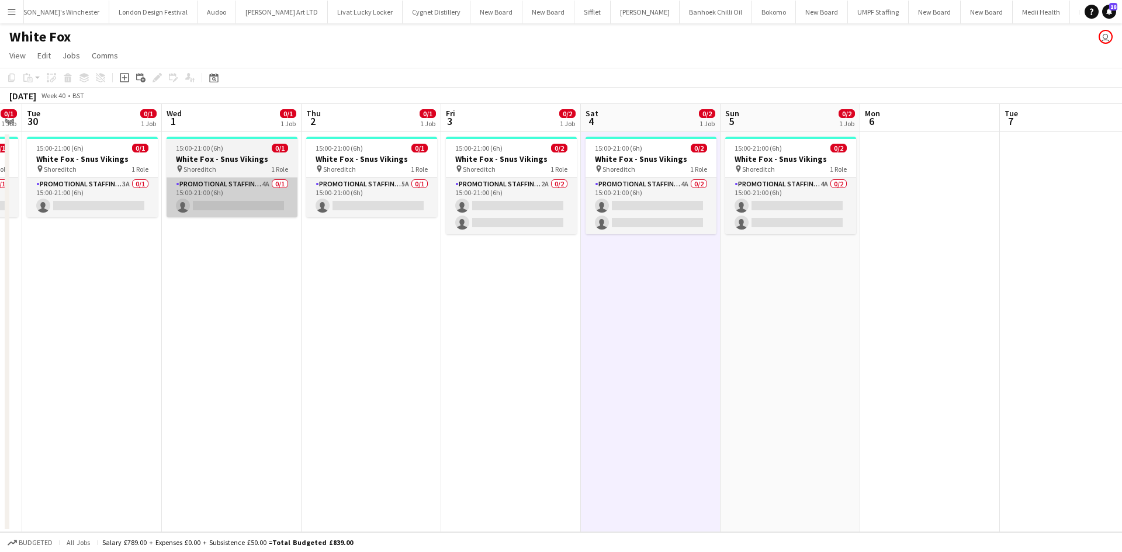
click at [231, 194] on app-card-role "Promotional Staffing (Brand Ambassadors) 4A 0/1 15:00-21:00 (6h) single-neutral…" at bounding box center [232, 198] width 131 height 40
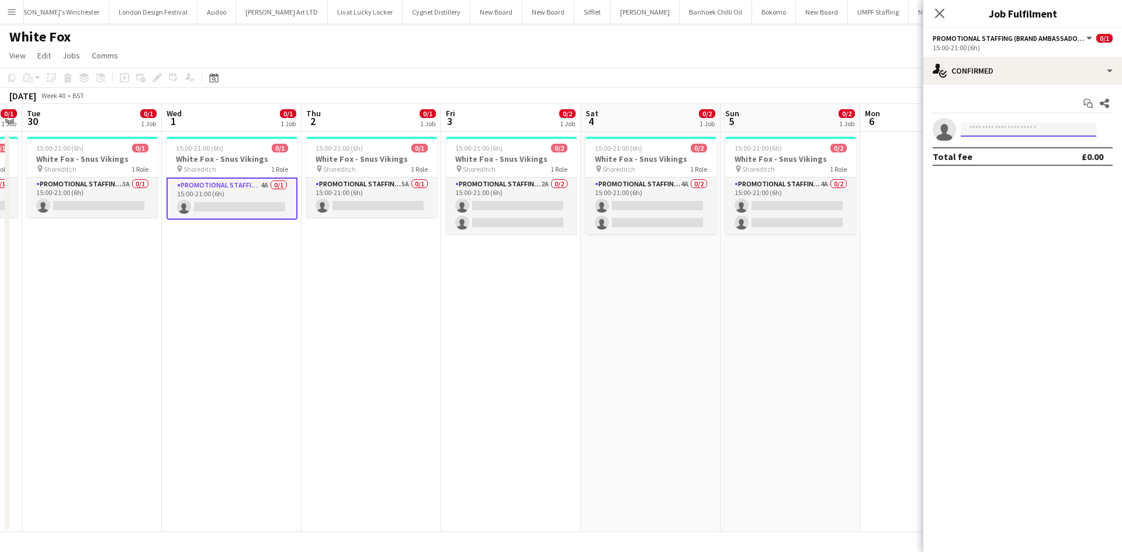
click at [1027, 127] on input at bounding box center [1029, 130] width 136 height 14
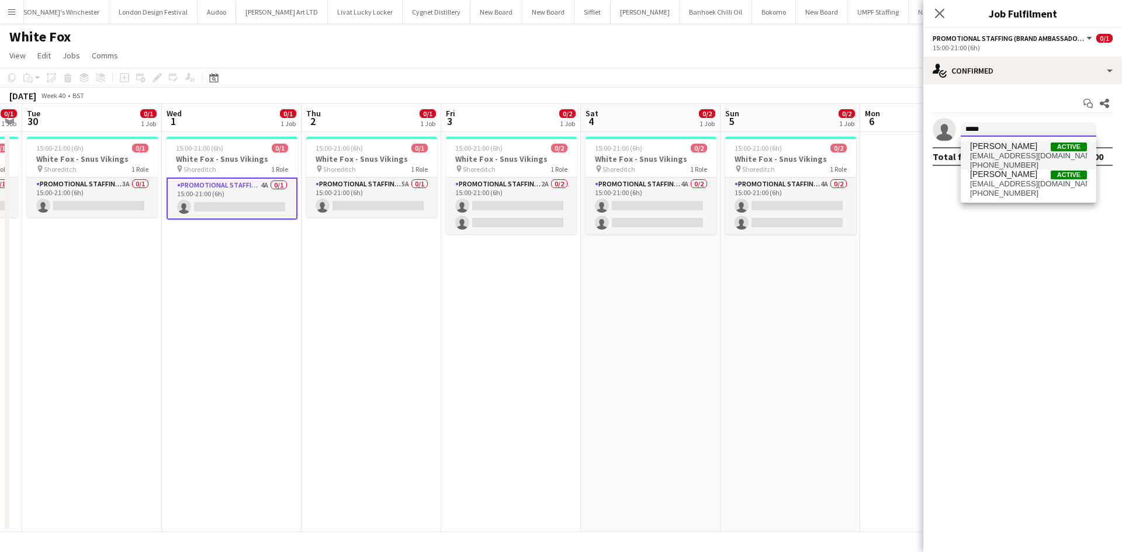
type input "*****"
click at [993, 161] on span "Elvis Assadi Active elvis199999@hotmail.com +447535617050" at bounding box center [1028, 155] width 117 height 28
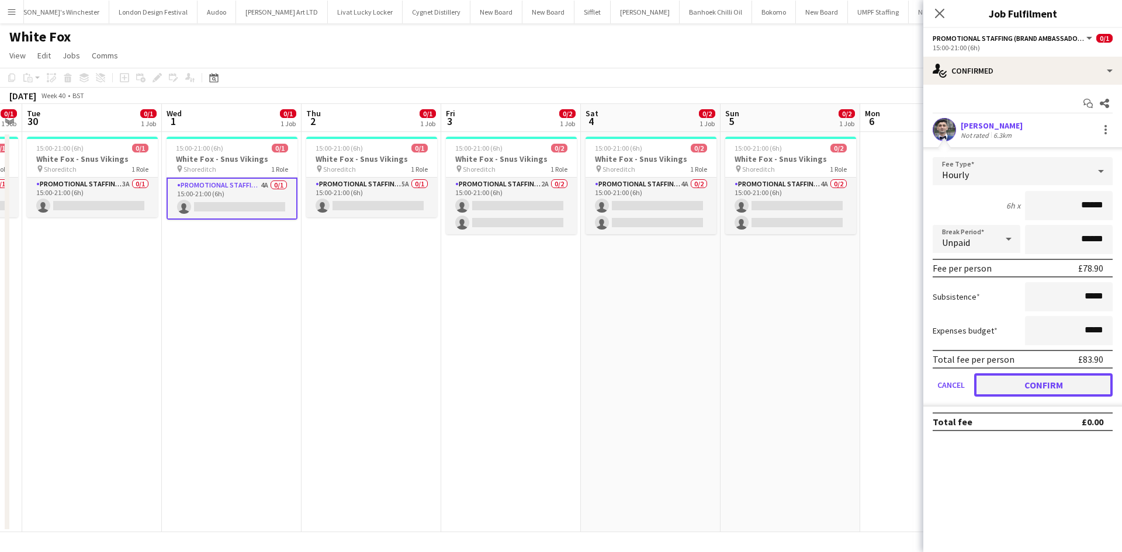
click at [1034, 385] on button "Confirm" at bounding box center [1043, 385] width 139 height 23
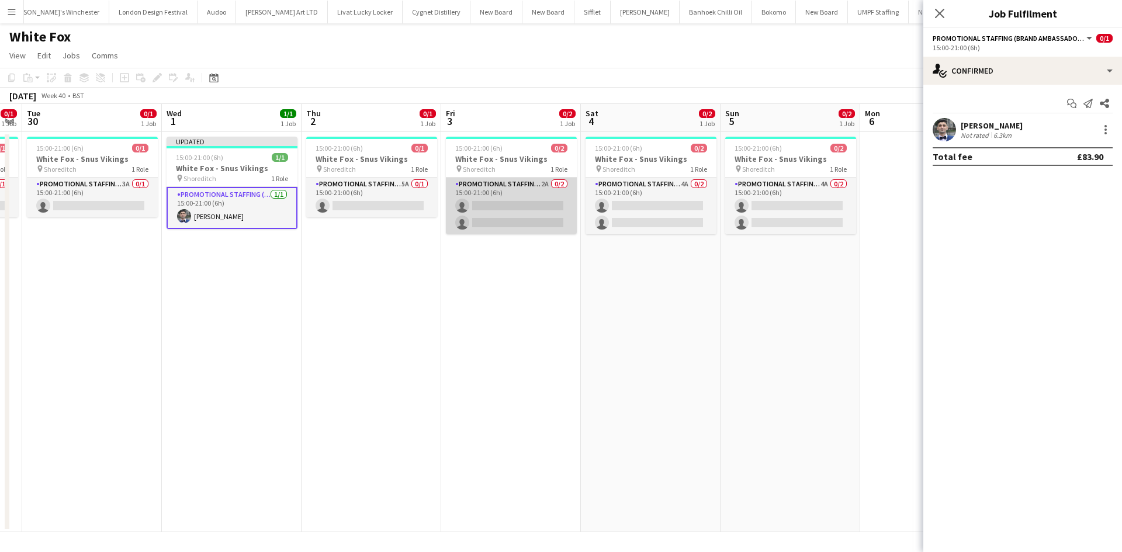
click at [510, 202] on app-card-role "Promotional Staffing (Brand Ambassadors) 2A 0/2 15:00-21:00 (6h) single-neutral…" at bounding box center [511, 206] width 131 height 57
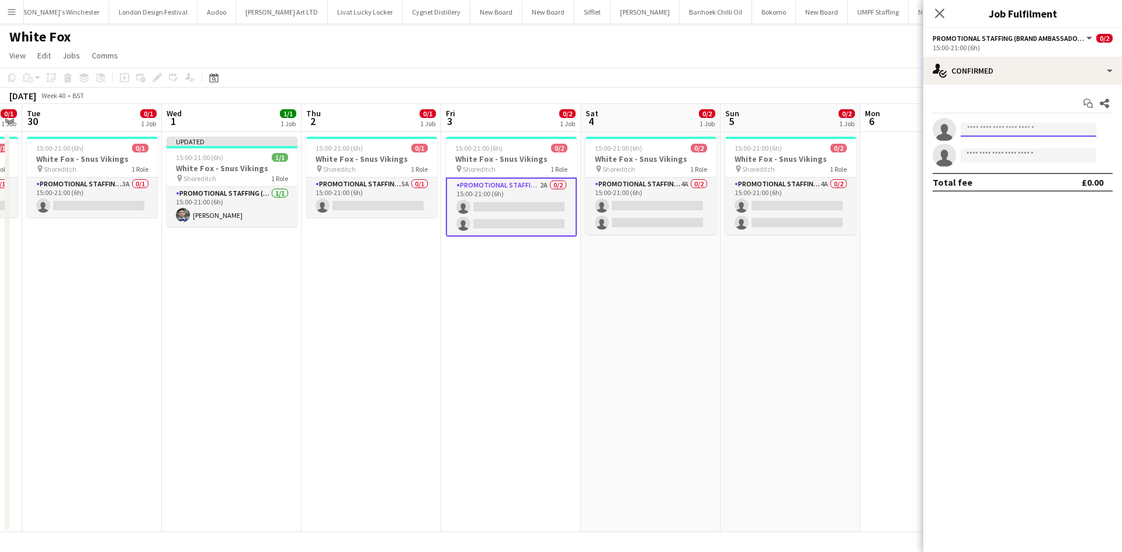
click at [1000, 131] on input at bounding box center [1029, 130] width 136 height 14
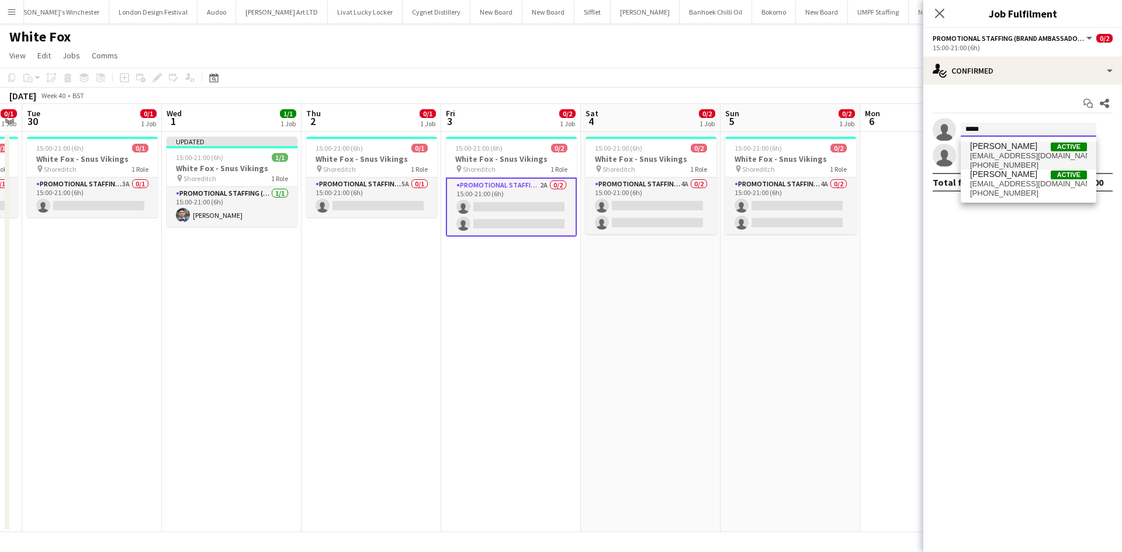
type input "*****"
click at [1011, 157] on span "elvis199999@hotmail.com" at bounding box center [1028, 155] width 117 height 9
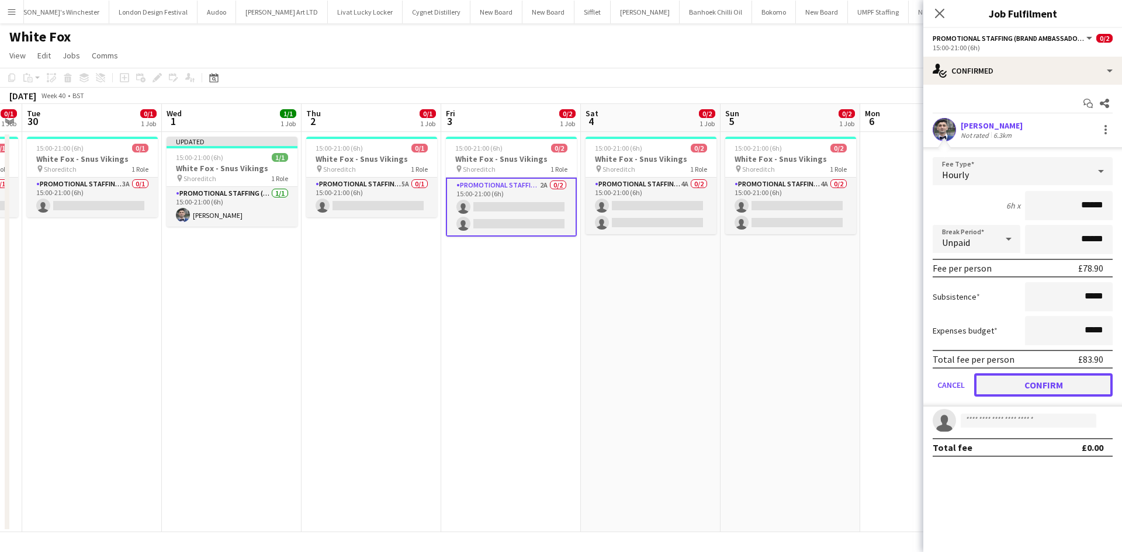
click at [1043, 392] on button "Confirm" at bounding box center [1043, 385] width 139 height 23
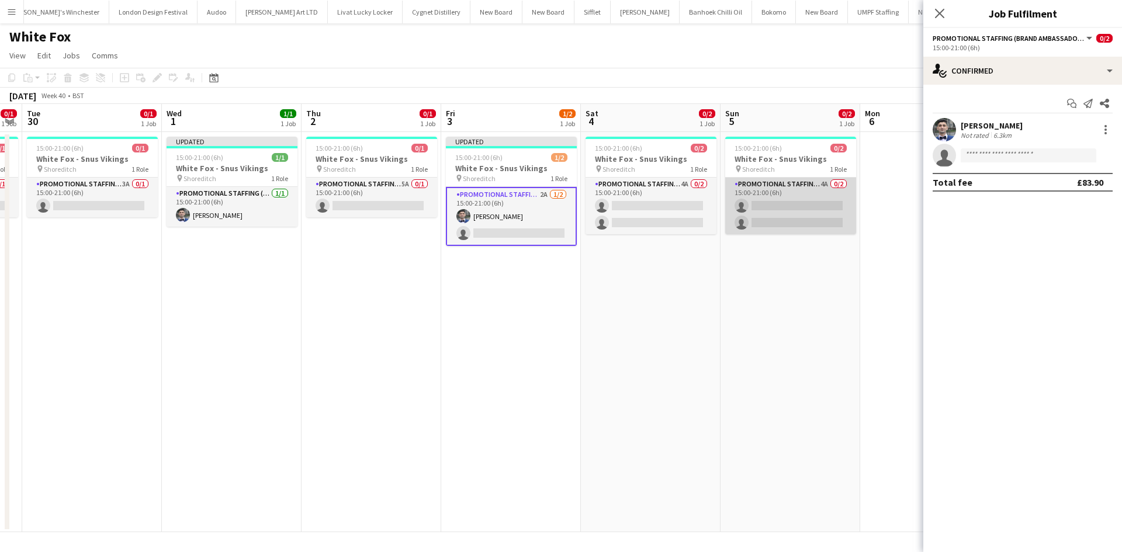
click at [817, 202] on app-card-role "Promotional Staffing (Brand Ambassadors) 4A 0/2 15:00-21:00 (6h) single-neutral…" at bounding box center [790, 206] width 131 height 57
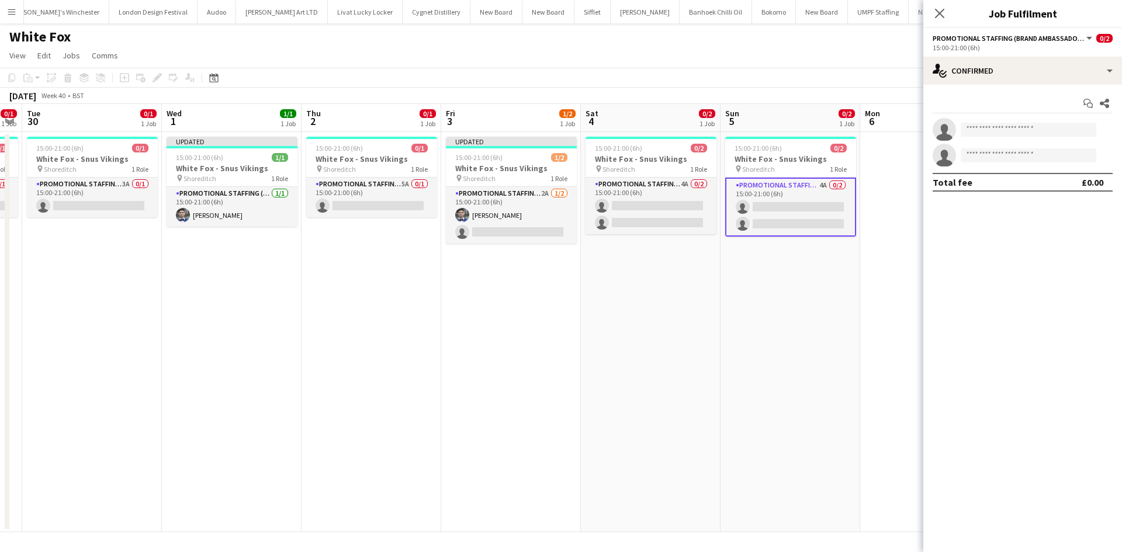
scroll to position [0, 537]
click at [1035, 125] on input at bounding box center [1029, 130] width 136 height 14
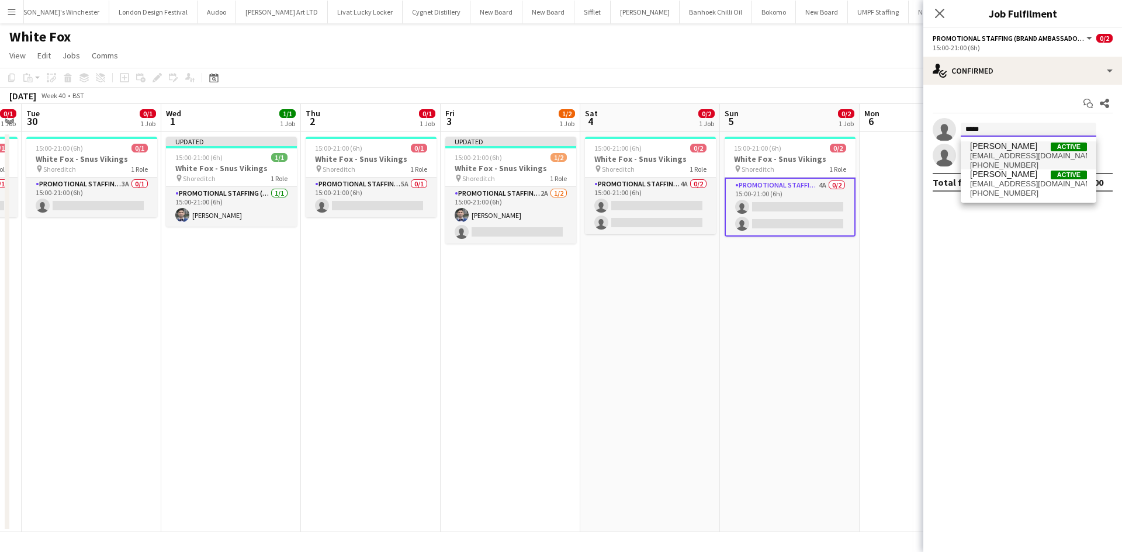
type input "*****"
click at [1017, 151] on span "elvis199999@hotmail.com" at bounding box center [1028, 155] width 117 height 9
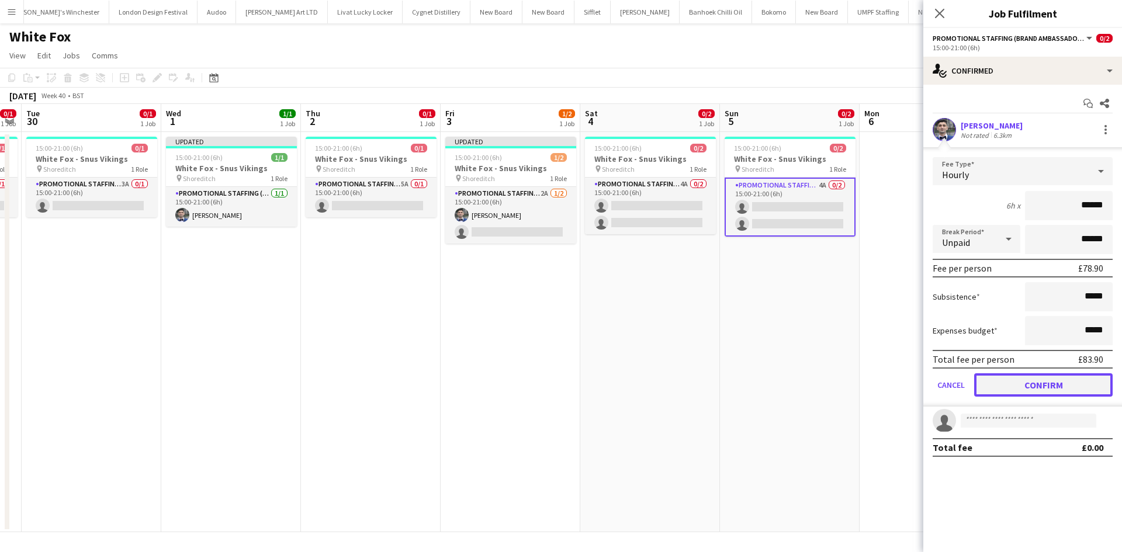
click at [1009, 385] on button "Confirm" at bounding box center [1043, 385] width 139 height 23
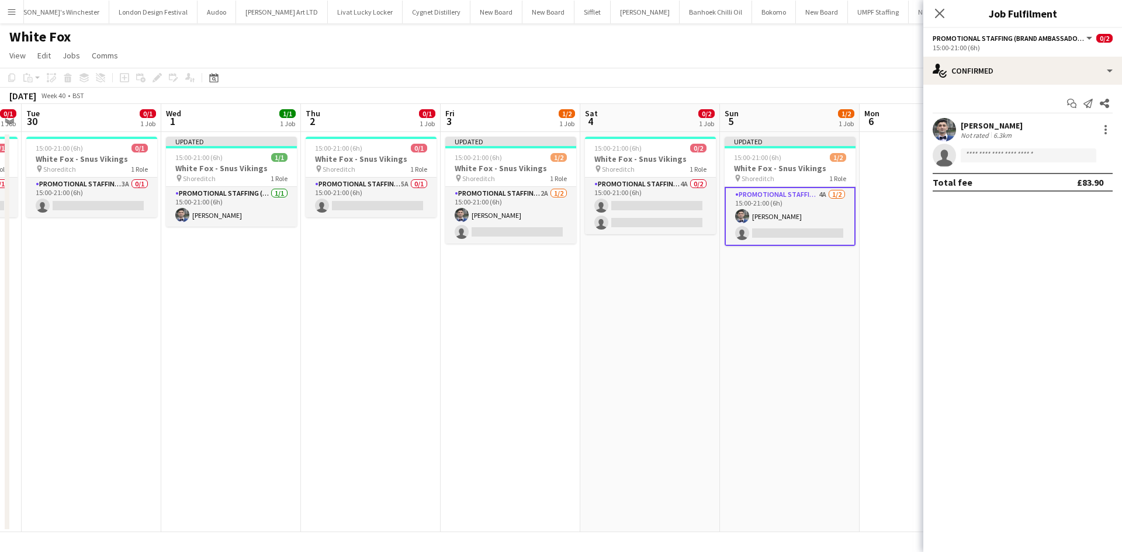
drag, startPoint x: 822, startPoint y: 312, endPoint x: 966, endPoint y: 178, distance: 196.4
click at [822, 312] on app-date-cell "Updated 15:00-21:00 (6h) 1/2 White Fox - Snus Vikings pin Shoreditch 1 Role Pro…" at bounding box center [790, 332] width 140 height 400
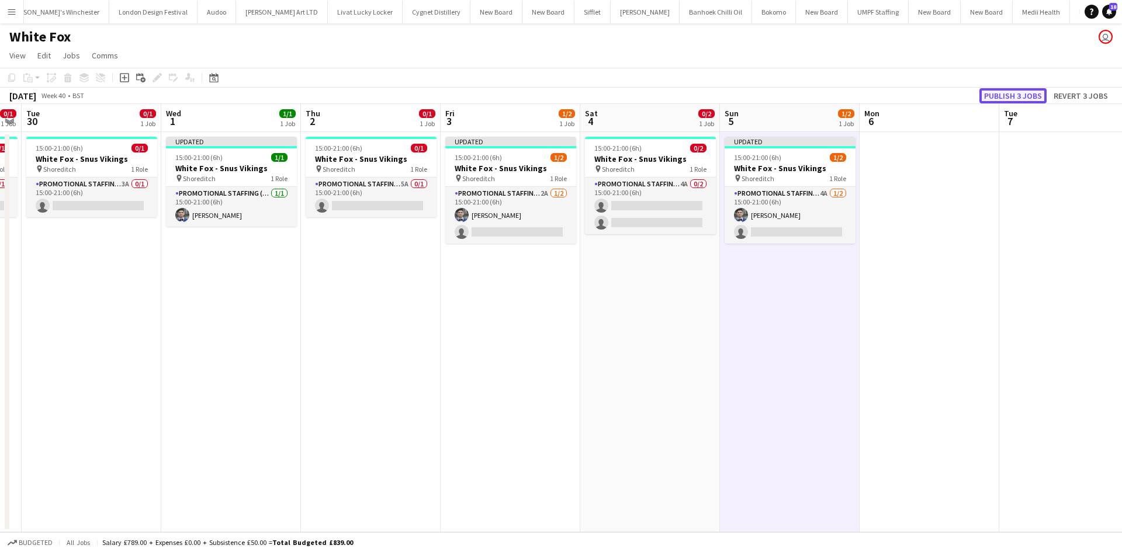
click at [1009, 89] on button "Publish 3 jobs" at bounding box center [1013, 95] width 67 height 15
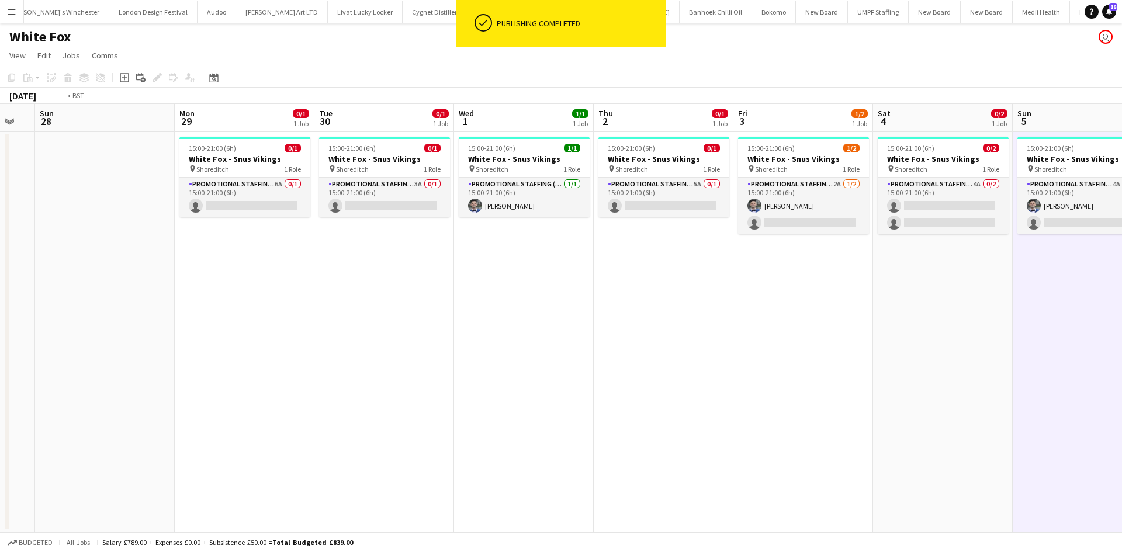
drag, startPoint x: 259, startPoint y: 249, endPoint x: 579, endPoint y: 275, distance: 321.4
click at [579, 275] on app-calendar-viewport "Fri 26 Sat 27 Sun 28 Mon 29 0/1 1 Job Tue 30 0/1 1 Job Wed 1 1/1 1 Job Thu 2 0/…" at bounding box center [561, 318] width 1122 height 428
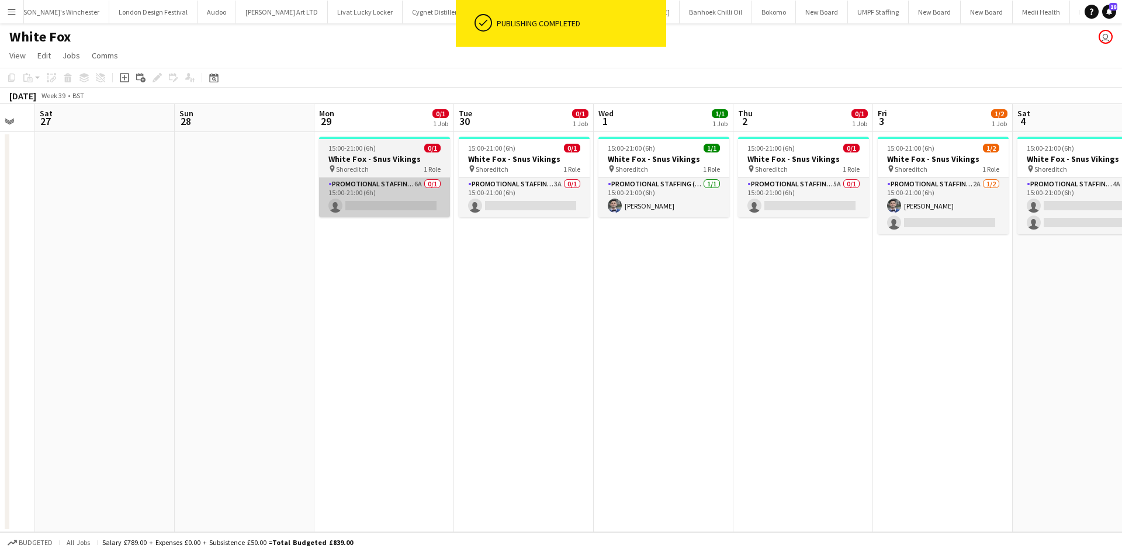
scroll to position [0, 353]
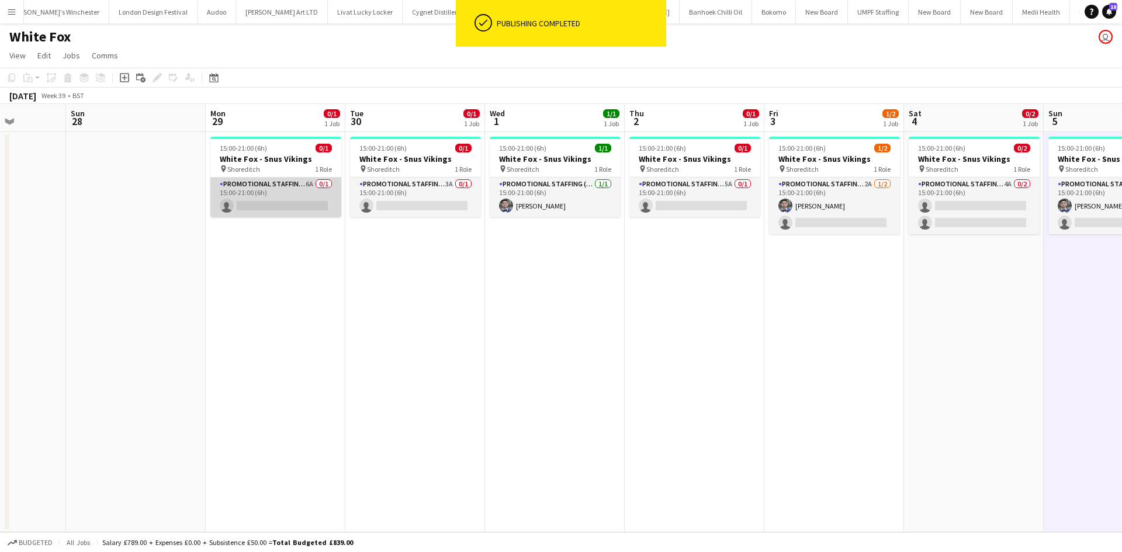
click at [304, 179] on app-card-role "Promotional Staffing (Brand Ambassadors) 6A 0/1 15:00-21:00 (6h) single-neutral…" at bounding box center [275, 198] width 131 height 40
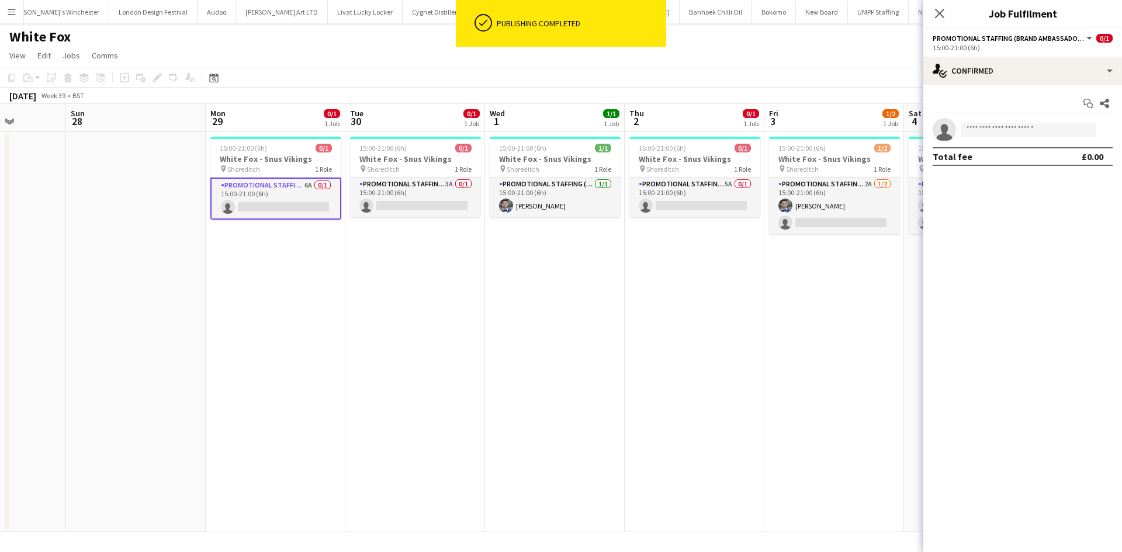
drag, startPoint x: 981, startPoint y: 49, endPoint x: 978, endPoint y: 55, distance: 6.8
click at [980, 50] on div "15:00-21:00 (6h)" at bounding box center [1023, 47] width 180 height 9
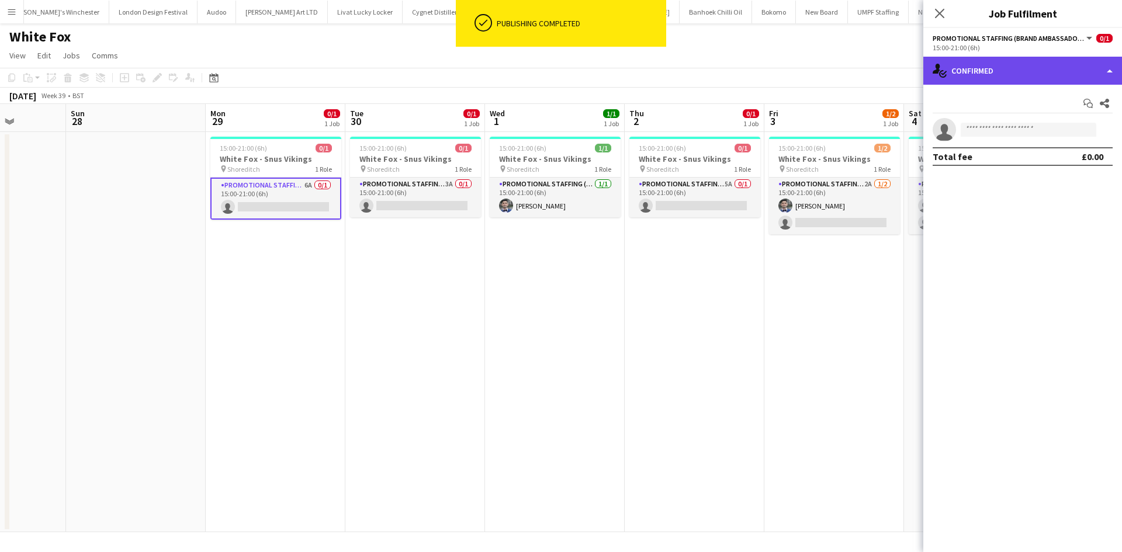
click at [983, 59] on div "single-neutral-actions-check-2 Confirmed" at bounding box center [1023, 71] width 199 height 28
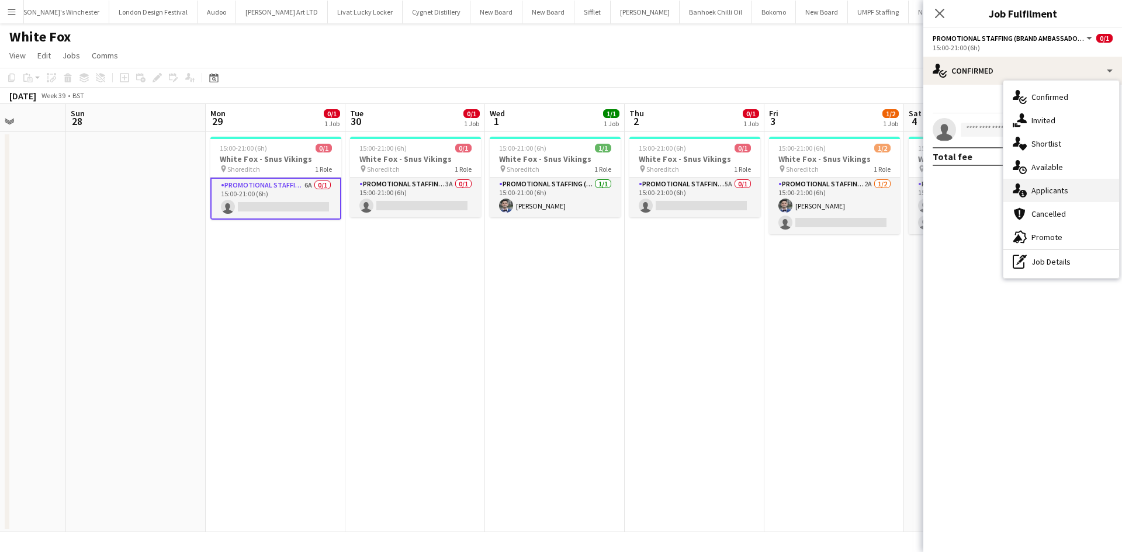
click at [1061, 188] on span "Applicants" at bounding box center [1050, 190] width 37 height 11
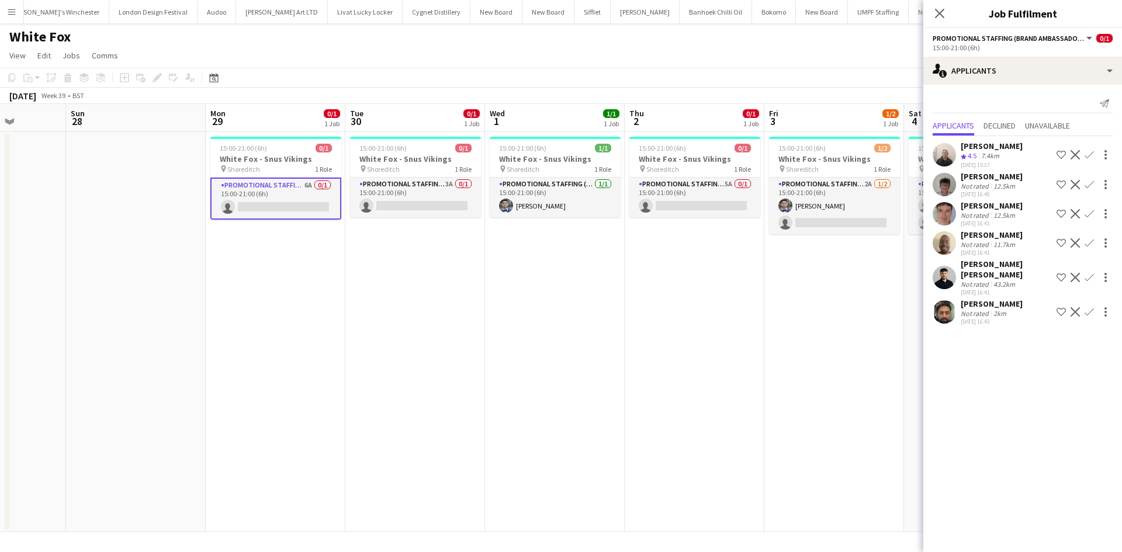
click at [577, 296] on app-date-cell "15:00-21:00 (6h) 1/1 White Fox - Snus Vikings pin Shoreditch 1 Role Promotional…" at bounding box center [555, 332] width 140 height 400
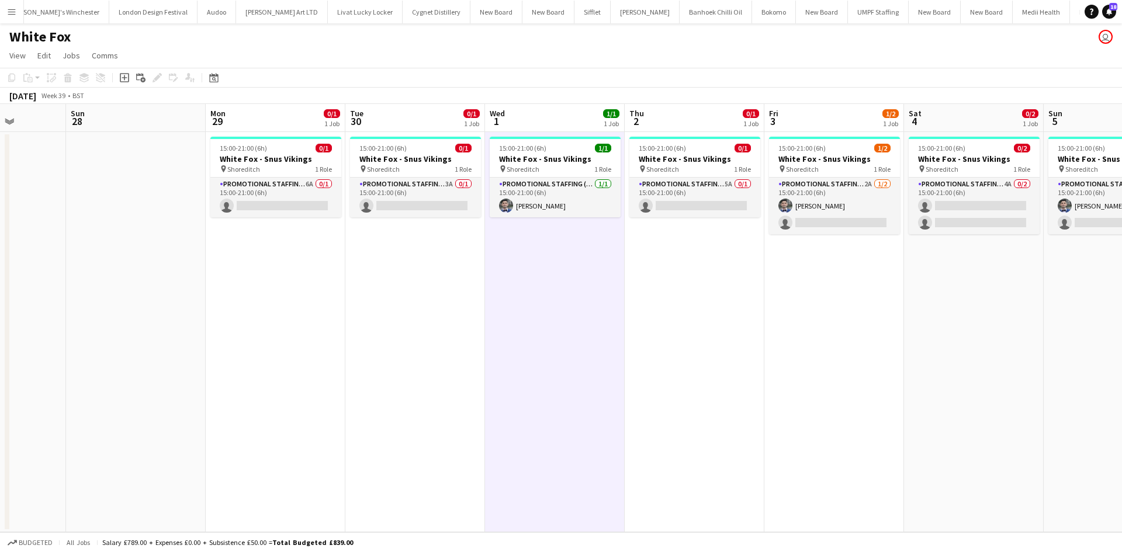
scroll to position [0, 352]
click at [314, 184] on app-card-role "Promotional Staffing (Brand Ambassadors) 6A 0/1 15:00-21:00 (6h) single-neutral…" at bounding box center [276, 198] width 131 height 40
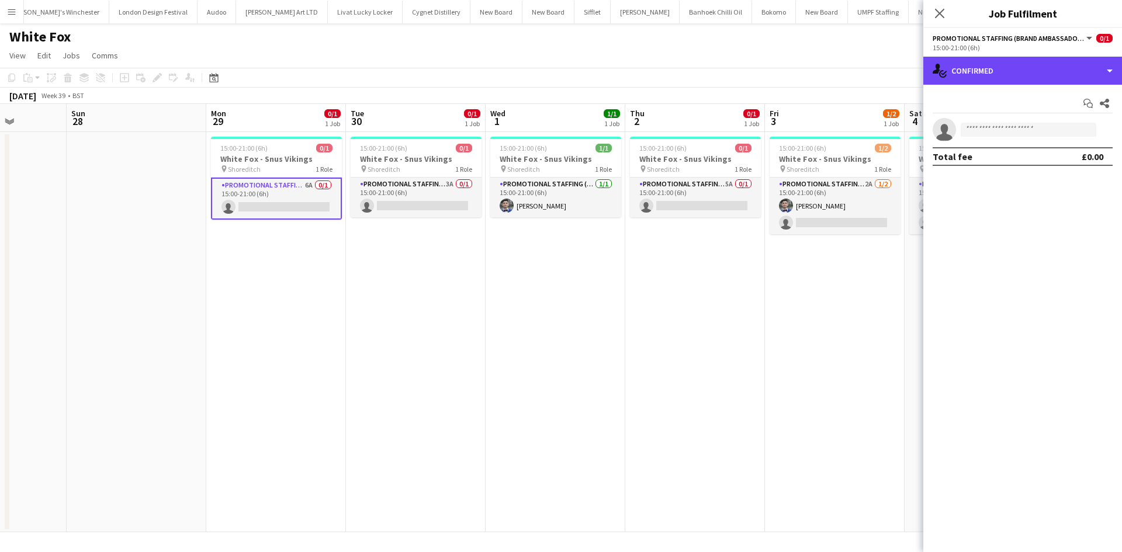
drag, startPoint x: 995, startPoint y: 74, endPoint x: 1005, endPoint y: 92, distance: 20.9
click at [995, 78] on div "single-neutral-actions-check-2 Confirmed" at bounding box center [1023, 71] width 199 height 28
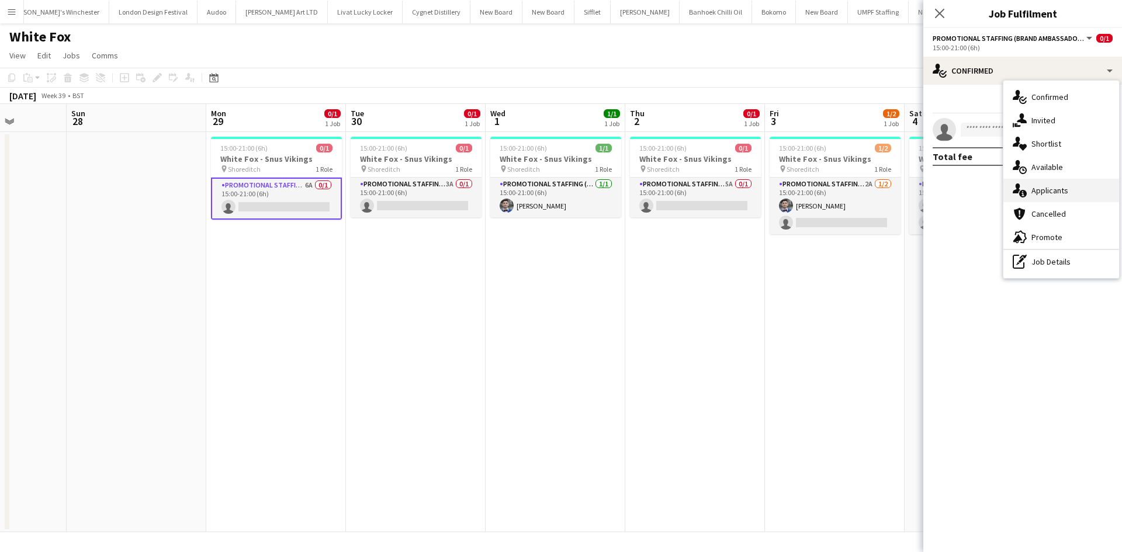
click at [1060, 192] on span "Applicants" at bounding box center [1050, 190] width 37 height 11
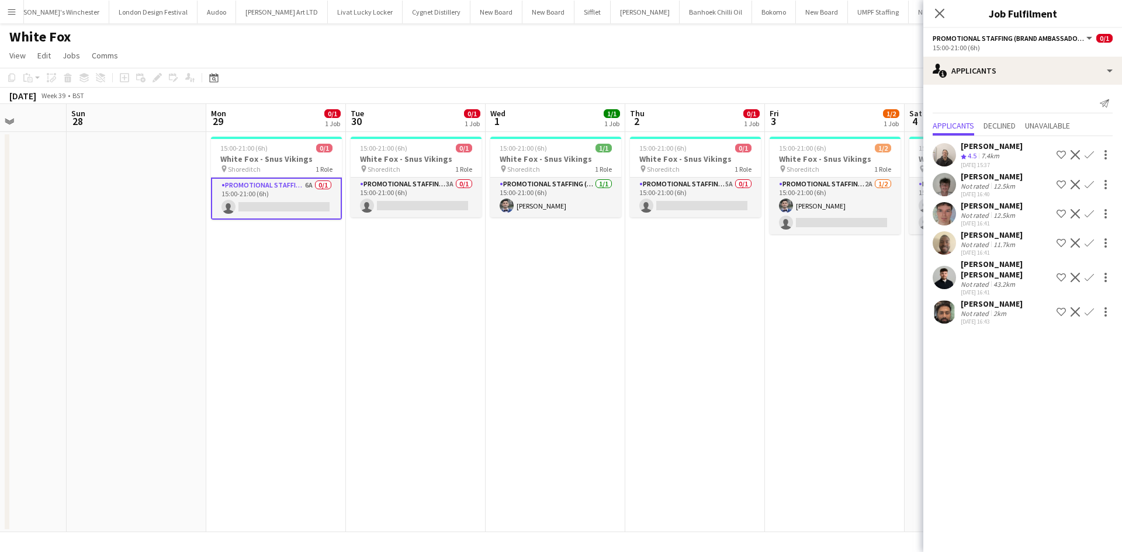
click at [444, 267] on app-date-cell "15:00-21:00 (6h) 0/1 White Fox - Snus Vikings pin Shoreditch 1 Role Promotional…" at bounding box center [416, 332] width 140 height 400
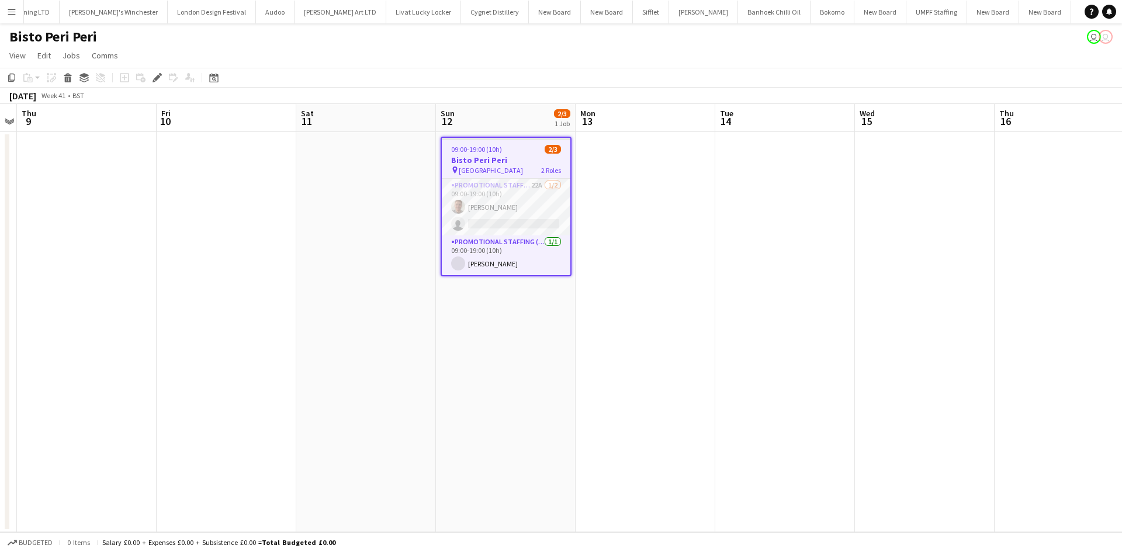
scroll to position [0, 2898]
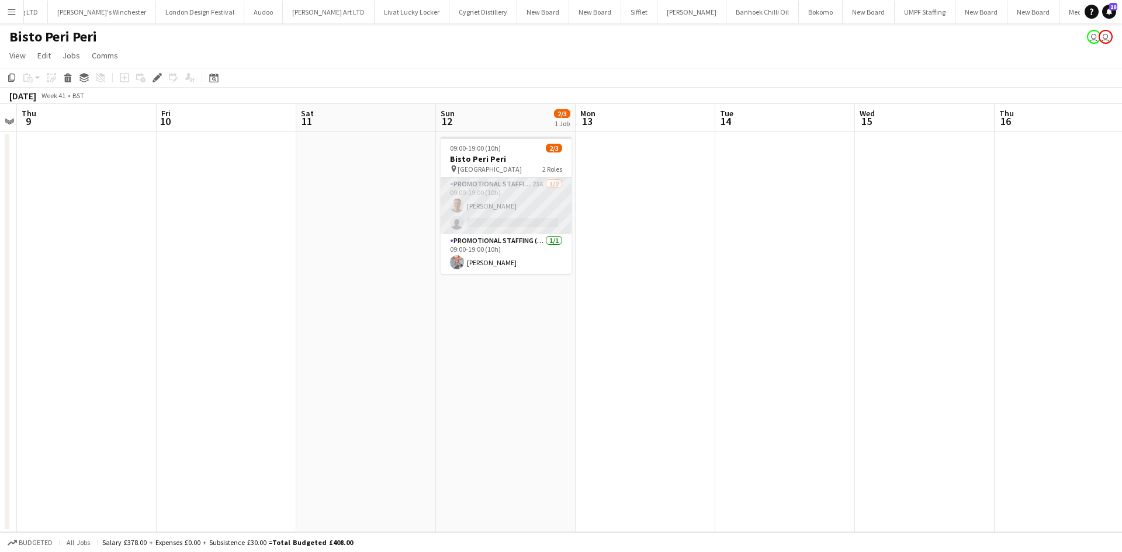
click at [540, 181] on app-card-role "Promotional Staffing (Brand Ambassadors) 23A [DATE] 09:00-19:00 (10h) [PERSON_N…" at bounding box center [506, 206] width 131 height 57
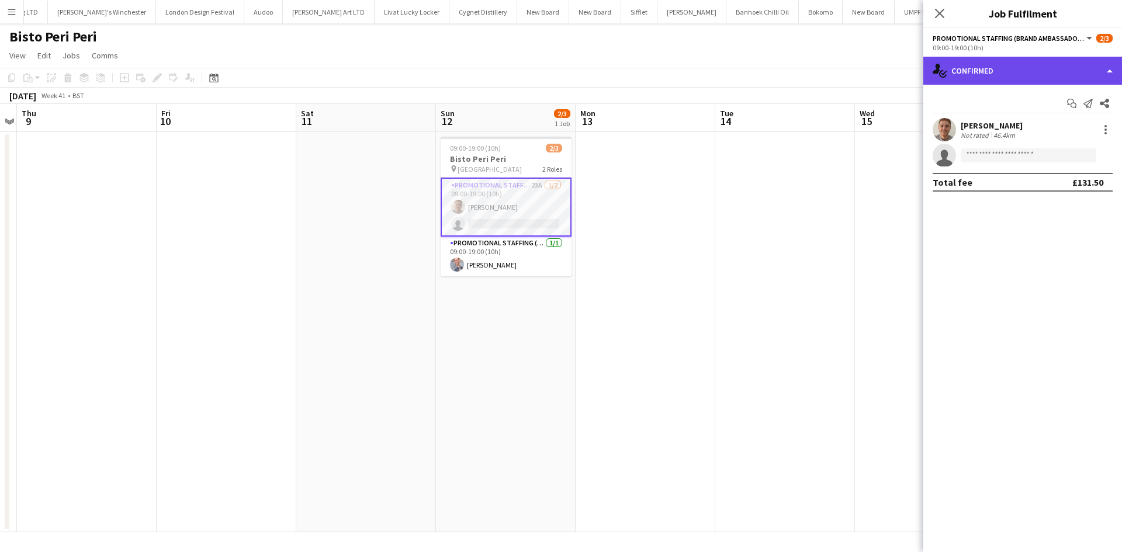
drag, startPoint x: 1056, startPoint y: 69, endPoint x: 1043, endPoint y: 67, distance: 13.1
click at [1056, 68] on div "single-neutral-actions-check-2 Confirmed" at bounding box center [1023, 71] width 199 height 28
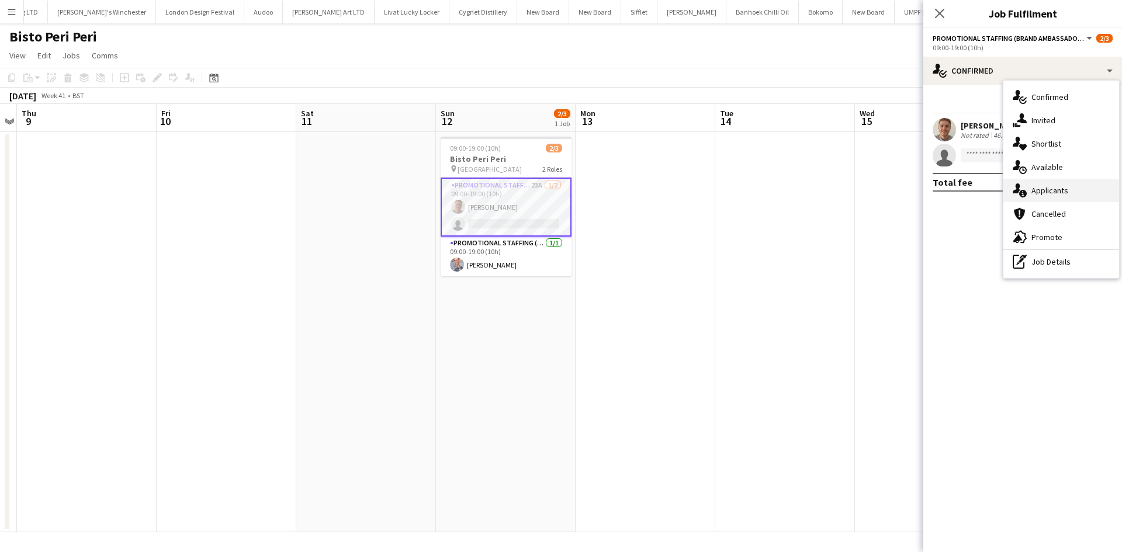
click at [1085, 188] on div "single-neutral-actions-information Applicants" at bounding box center [1062, 190] width 116 height 23
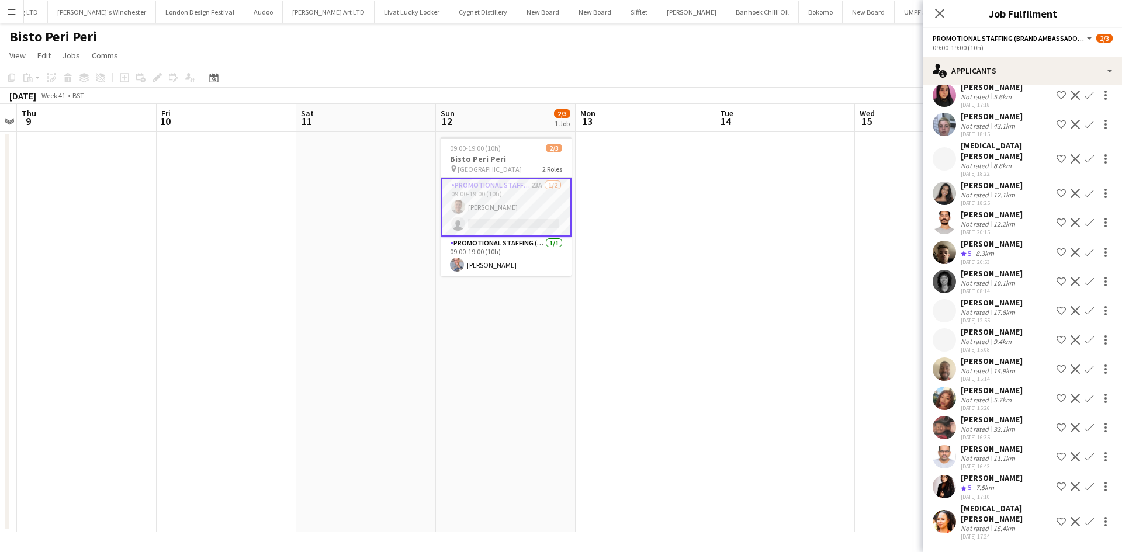
scroll to position [305, 0]
click at [1085, 489] on app-icon "Confirm" at bounding box center [1089, 486] width 9 height 9
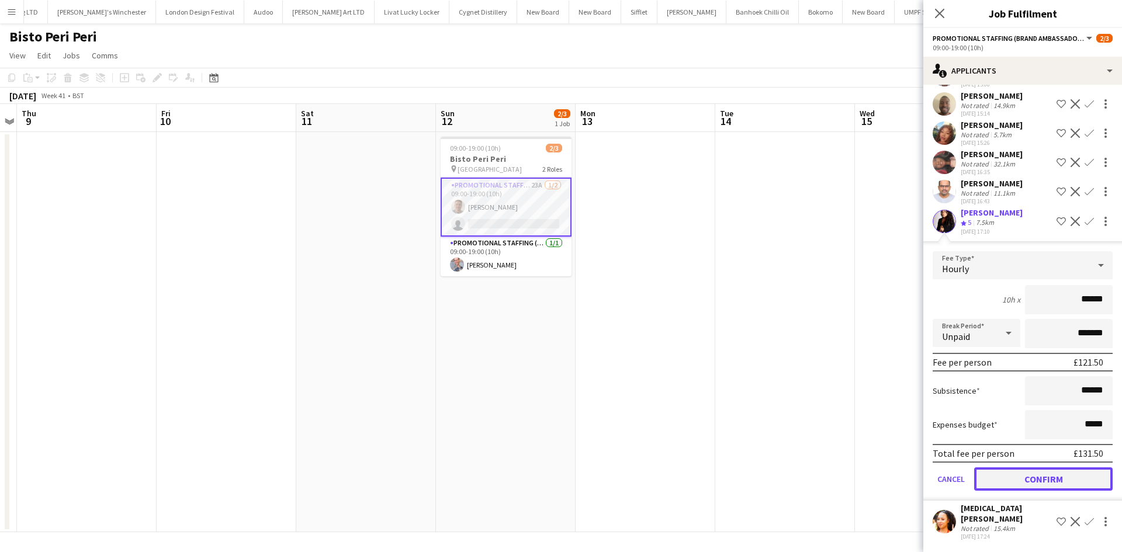
click at [1042, 485] on button "Confirm" at bounding box center [1043, 479] width 139 height 23
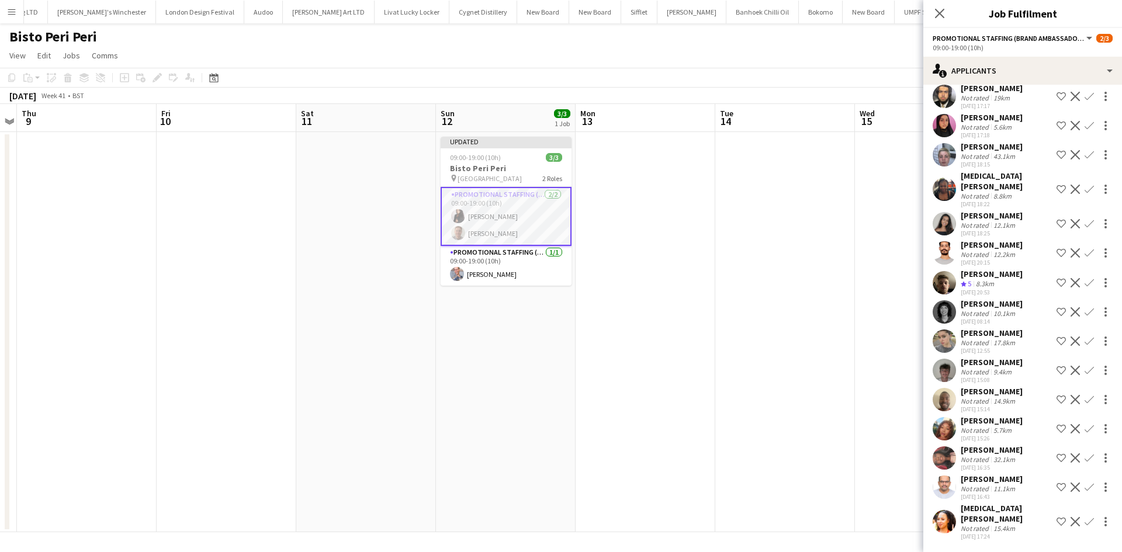
drag, startPoint x: 866, startPoint y: 399, endPoint x: 845, endPoint y: 382, distance: 26.2
click at [865, 399] on app-date-cell at bounding box center [925, 332] width 140 height 400
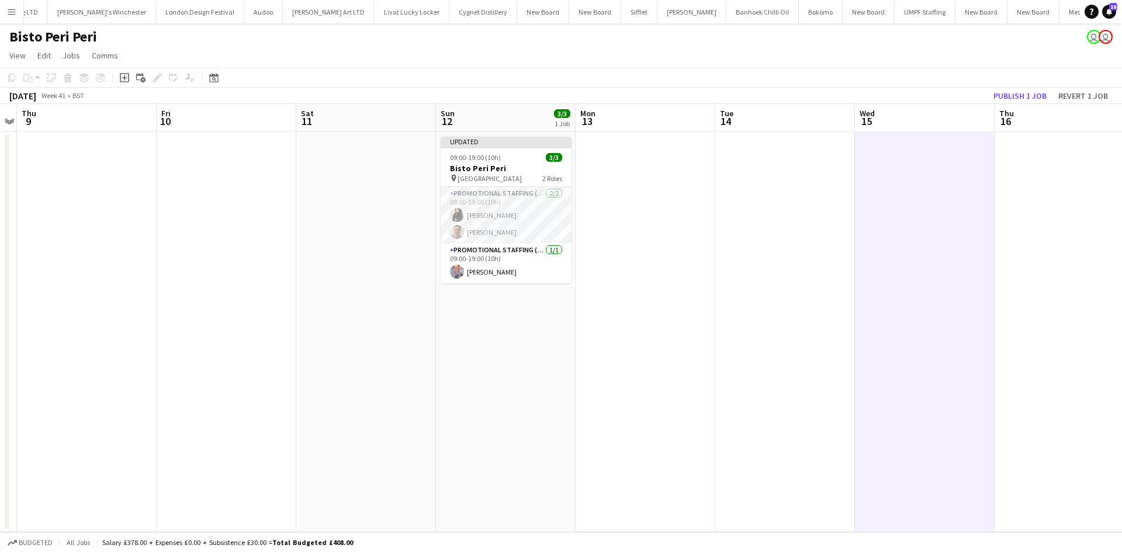
scroll to position [0, 403]
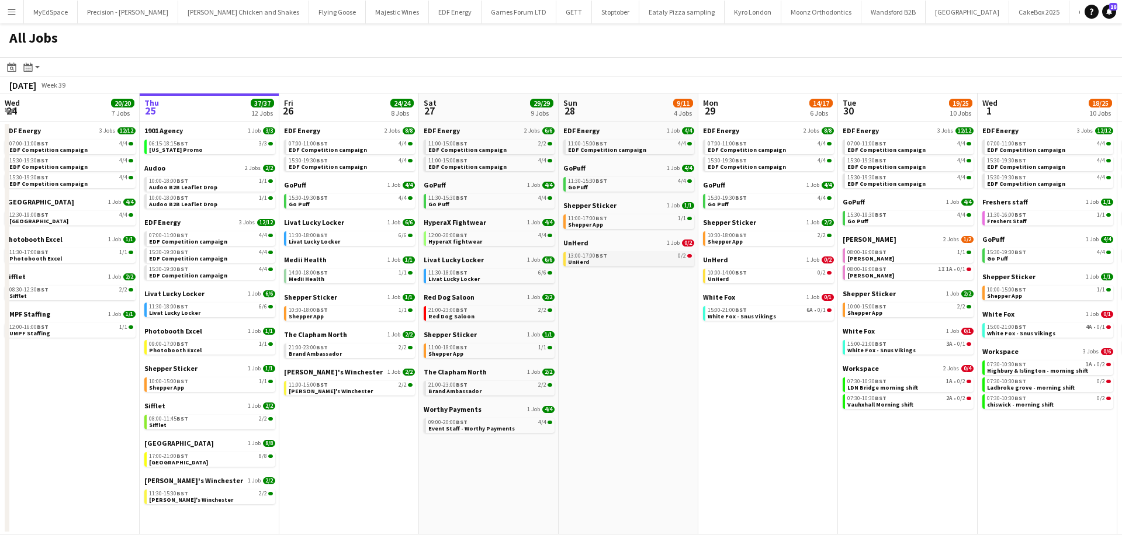
click at [643, 264] on link "13:00-17:00 BST 0/2 UnHerd" at bounding box center [630, 258] width 124 height 13
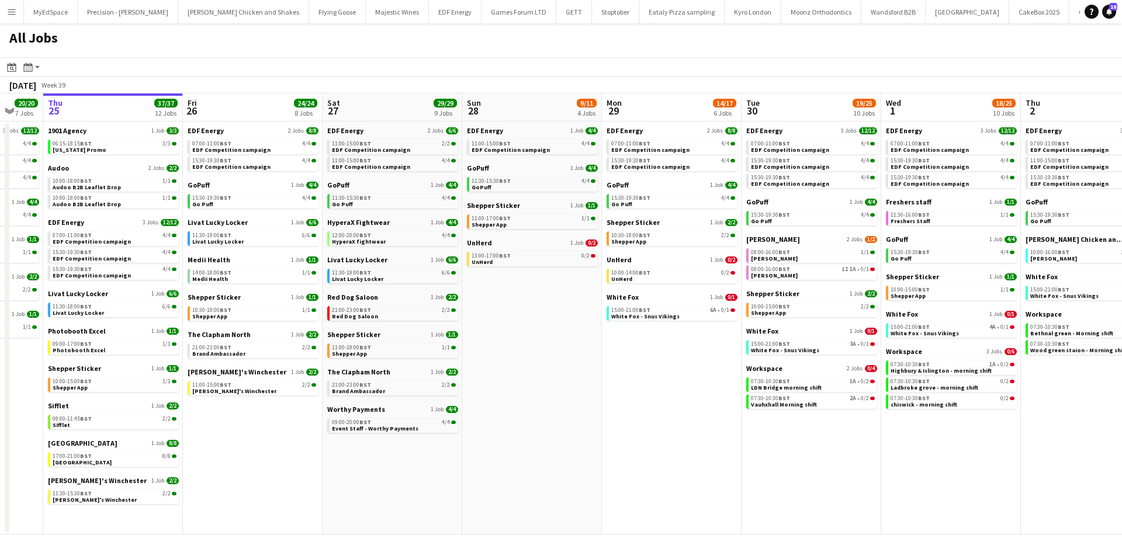
drag, startPoint x: 749, startPoint y: 474, endPoint x: 656, endPoint y: 442, distance: 98.2
click at [648, 447] on app-calendar-viewport "Mon 22 12/12 3 Jobs Tue 23 24/24 9 Jobs Wed 24 20/20 7 Jobs Thu 25 37/37 12 Job…" at bounding box center [561, 314] width 1122 height 441
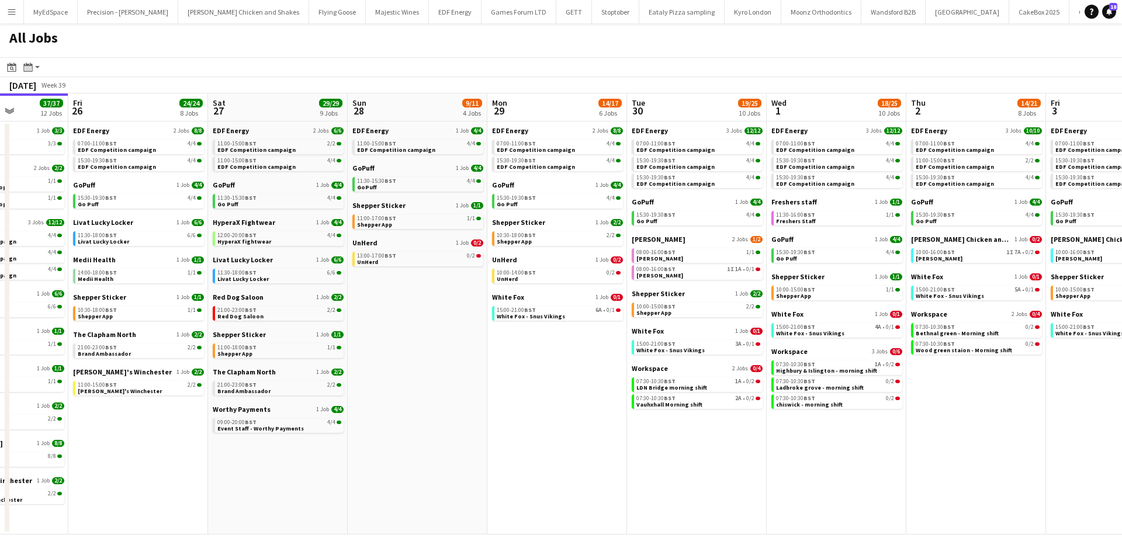
drag, startPoint x: 779, startPoint y: 457, endPoint x: 710, endPoint y: 444, distance: 69.7
click at [710, 444] on app-calendar-viewport "Mon 22 12/12 3 Jobs Tue 23 24/24 9 Jobs Wed 24 20/20 7 Jobs Thu 25 37/37 12 Job…" at bounding box center [561, 314] width 1122 height 441
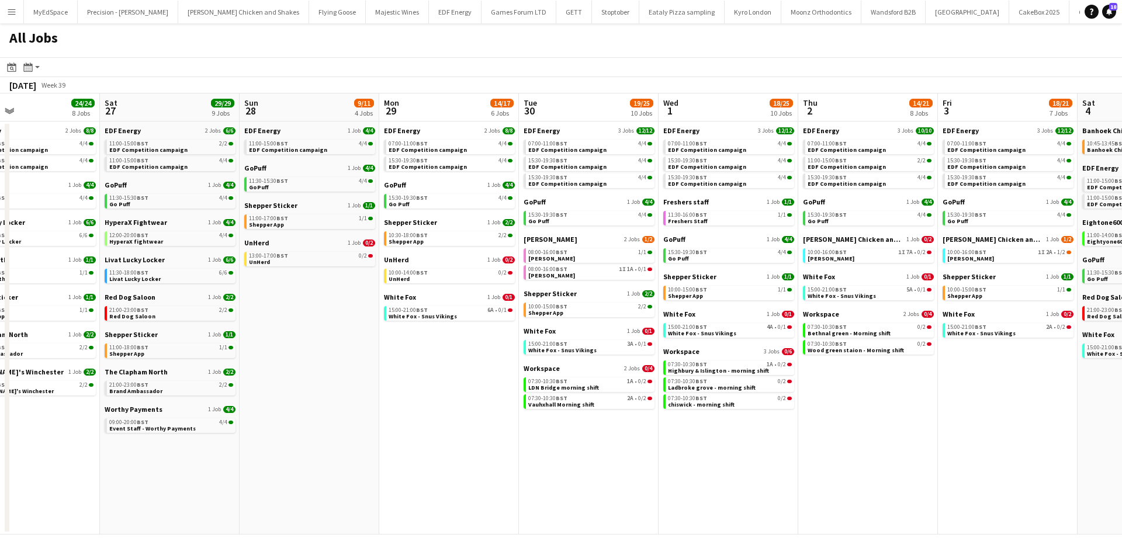
drag, startPoint x: 791, startPoint y: 474, endPoint x: 663, endPoint y: 474, distance: 128.0
click at [663, 474] on app-calendar-viewport "Mon 22 12/12 3 Jobs Tue 23 24/24 9 Jobs Wed 24 20/20 7 Jobs Thu 25 37/37 12 Job…" at bounding box center [561, 314] width 1122 height 441
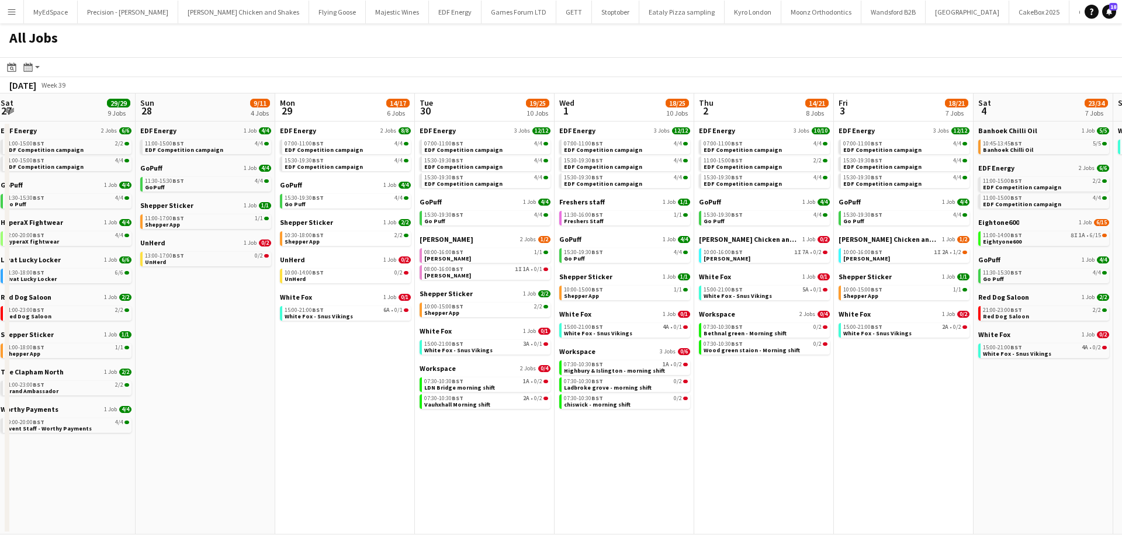
drag, startPoint x: 748, startPoint y: 466, endPoint x: 722, endPoint y: 458, distance: 27.0
click at [722, 458] on app-calendar-viewport "Wed 24 20/20 7 Jobs Thu 25 37/37 12 Jobs Fri 26 24/24 8 Jobs Sat 27 29/29 9 Job…" at bounding box center [561, 314] width 1122 height 441
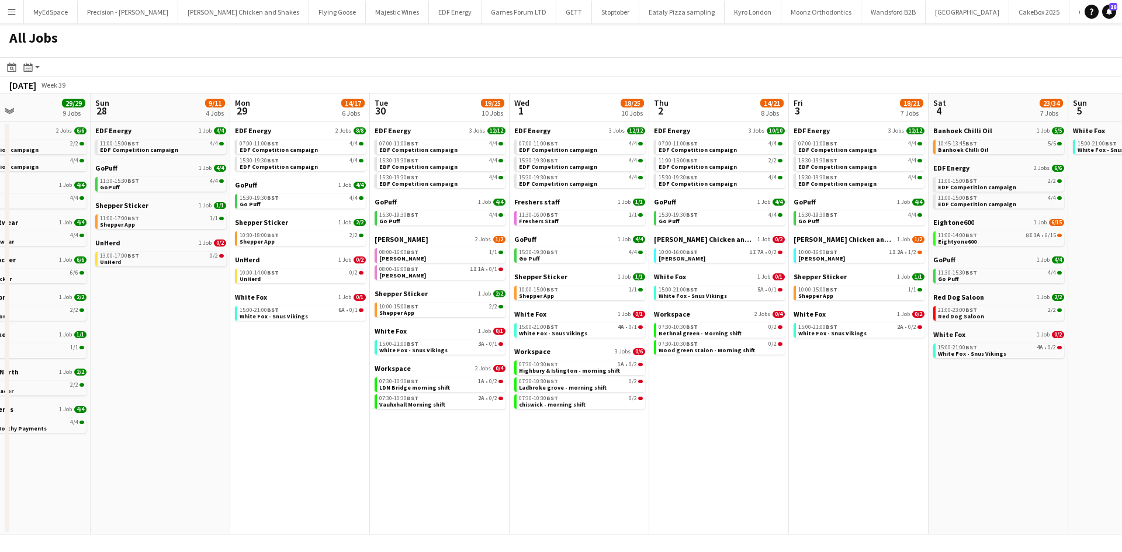
drag, startPoint x: 811, startPoint y: 458, endPoint x: 727, endPoint y: 442, distance: 85.6
click at [727, 442] on app-calendar-viewport "Wed 24 20/20 7 Jobs Thu 25 37/37 12 Jobs Fri 26 24/24 8 Jobs Sat 27 29/29 9 Job…" at bounding box center [561, 314] width 1122 height 441
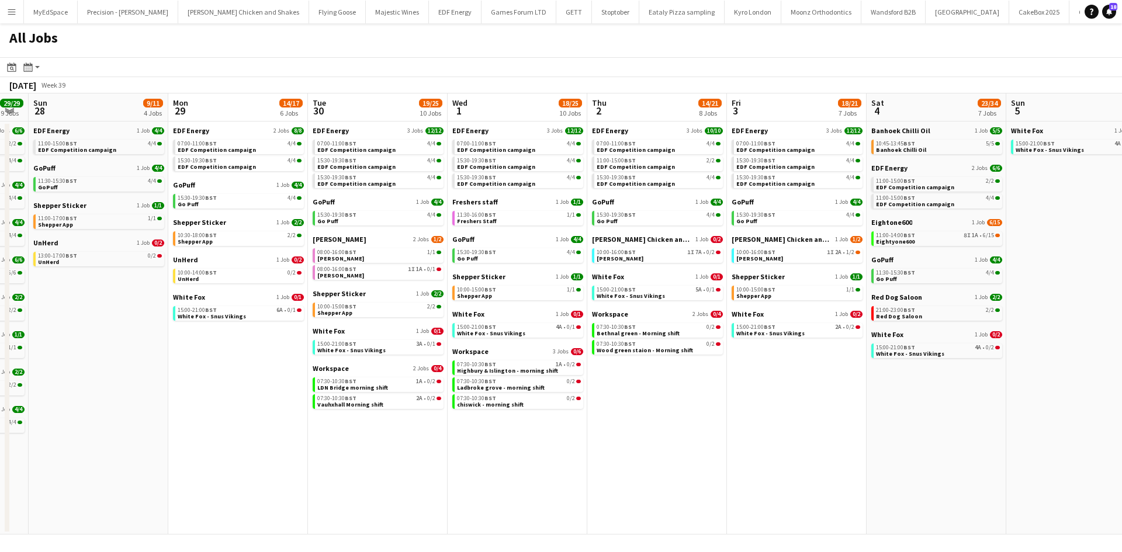
scroll to position [0, 556]
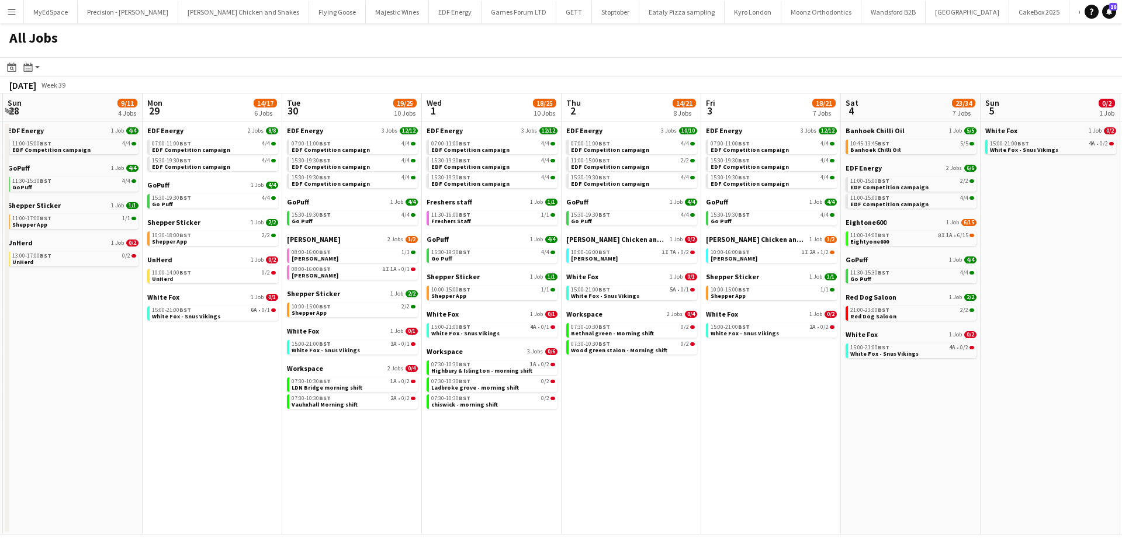
drag, startPoint x: 832, startPoint y: 475, endPoint x: 783, endPoint y: 462, distance: 50.2
click at [783, 462] on app-calendar-viewport "Wed 24 20/20 7 Jobs Thu 25 37/37 12 Jobs Fri 26 24/24 8 Jobs Sat 27 29/29 9 Job…" at bounding box center [561, 314] width 1122 height 441
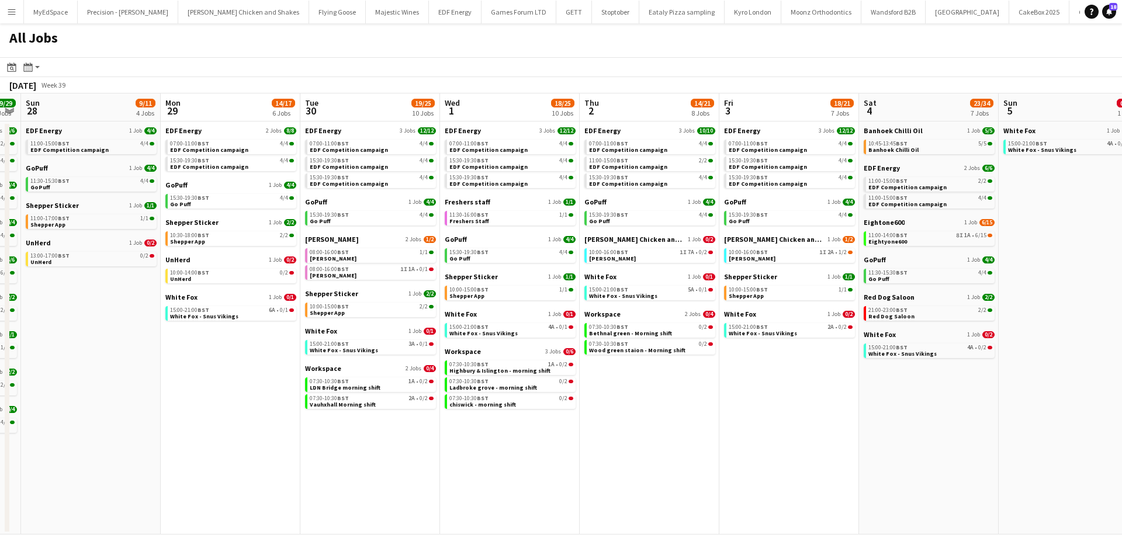
drag, startPoint x: 648, startPoint y: 438, endPoint x: 666, endPoint y: 440, distance: 18.2
click at [666, 440] on app-calendar-viewport "Wed 24 20/20 7 Jobs Thu 25 37/37 12 Jobs Fri 26 24/24 8 Jobs Sat 27 29/29 9 Job…" at bounding box center [561, 314] width 1122 height 441
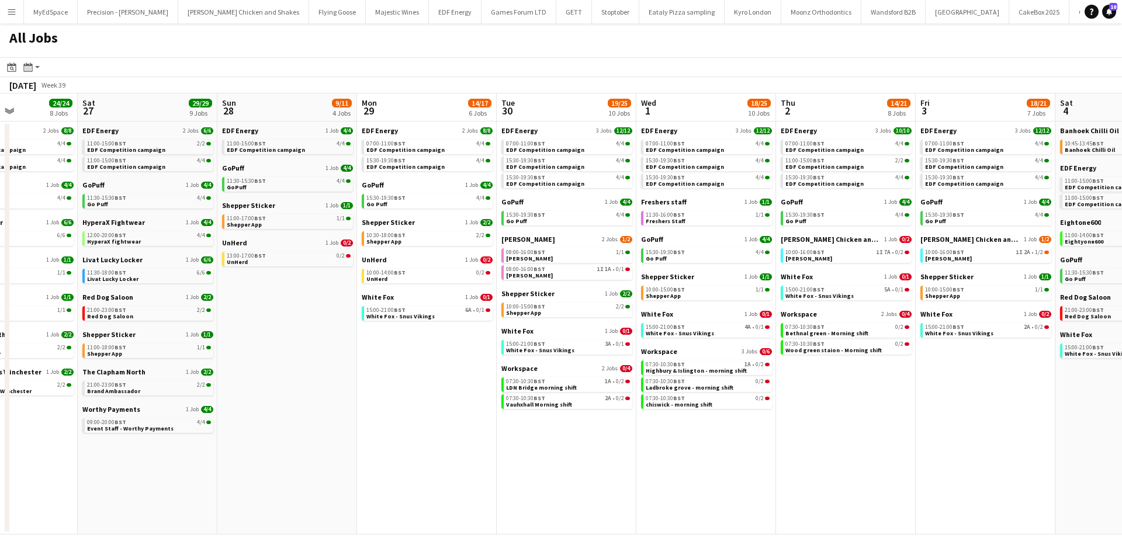
click at [694, 396] on app-all-jobs "All Jobs Date picker [DATE] [DATE] [DATE] M [DATE] T [DATE] W [DATE] T [DATE] F…" at bounding box center [561, 278] width 1122 height 511
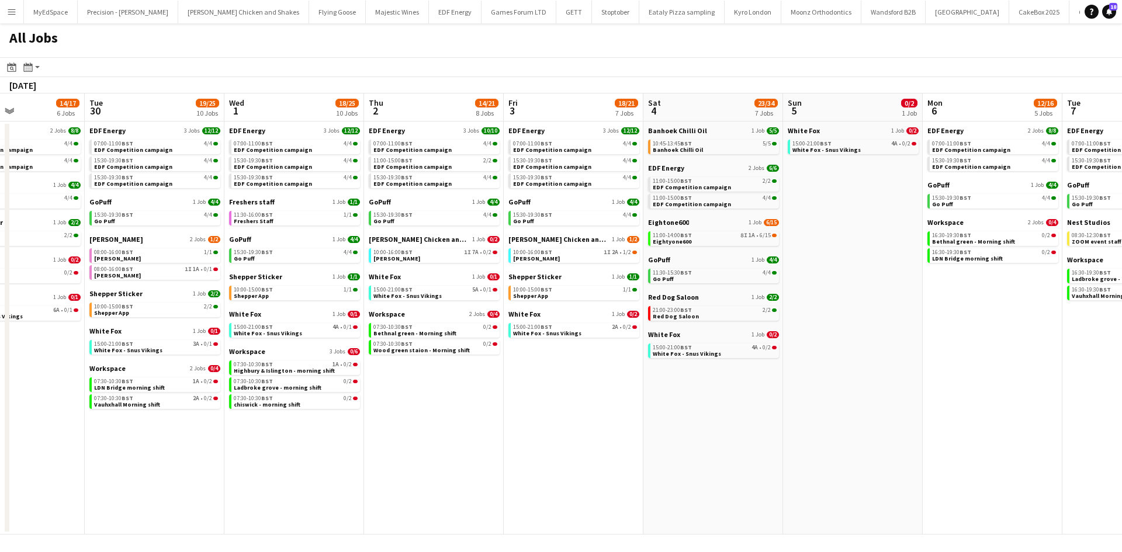
drag, startPoint x: 870, startPoint y: 417, endPoint x: 739, endPoint y: 392, distance: 133.4
click at [767, 405] on app-calendar-viewport "Fri 26 24/24 8 Jobs Sat 27 29/29 9 Jobs Sun 28 9/11 4 Jobs Mon 29 14/17 6 Jobs …" at bounding box center [561, 314] width 1122 height 441
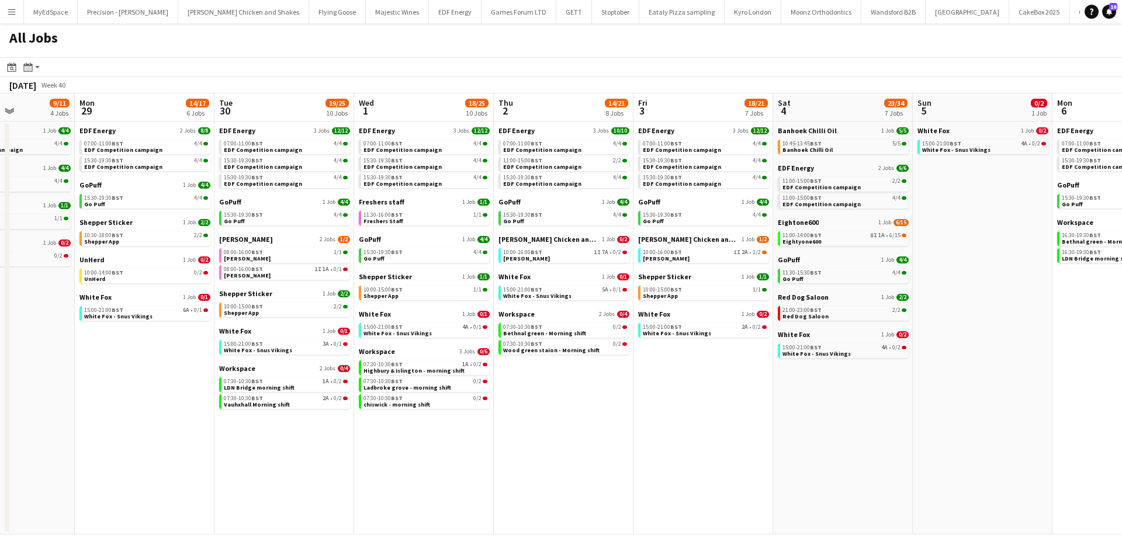
drag, startPoint x: 859, startPoint y: 433, endPoint x: 802, endPoint y: 423, distance: 58.2
click at [798, 421] on app-calendar-viewport "Fri 26 24/24 8 Jobs Sat 27 29/29 9 Jobs Sun 28 9/11 4 Jobs Mon 29 14/17 6 Jobs …" at bounding box center [561, 314] width 1122 height 441
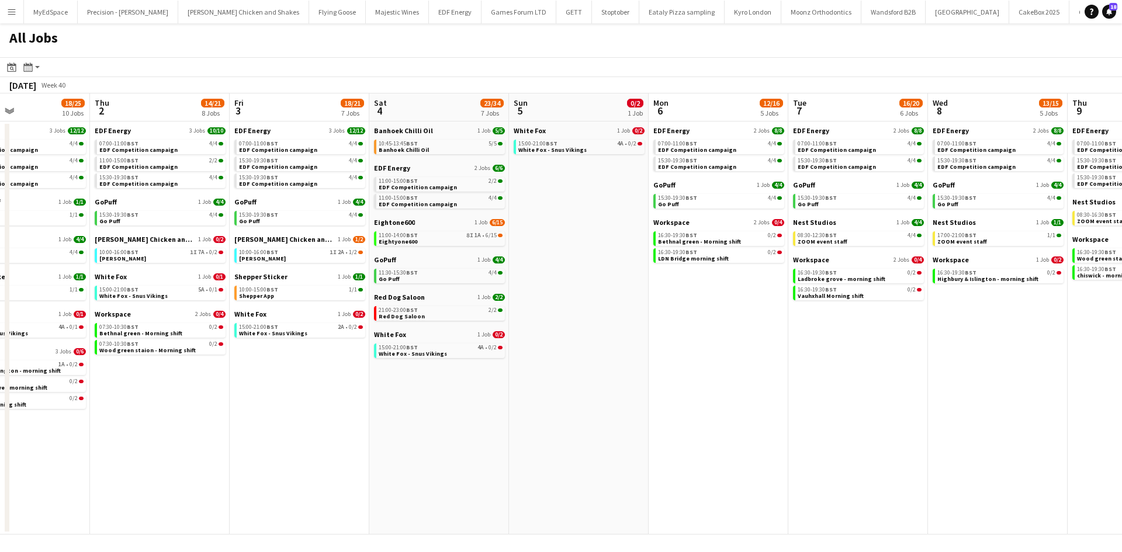
drag, startPoint x: 776, startPoint y: 323, endPoint x: 676, endPoint y: 302, distance: 102.1
click at [676, 302] on app-calendar-viewport "Sun 28 9/11 4 Jobs Mon 29 14/17 6 Jobs Tue 30 19/25 10 Jobs Wed 1 18/25 10 Jobs…" at bounding box center [561, 314] width 1122 height 441
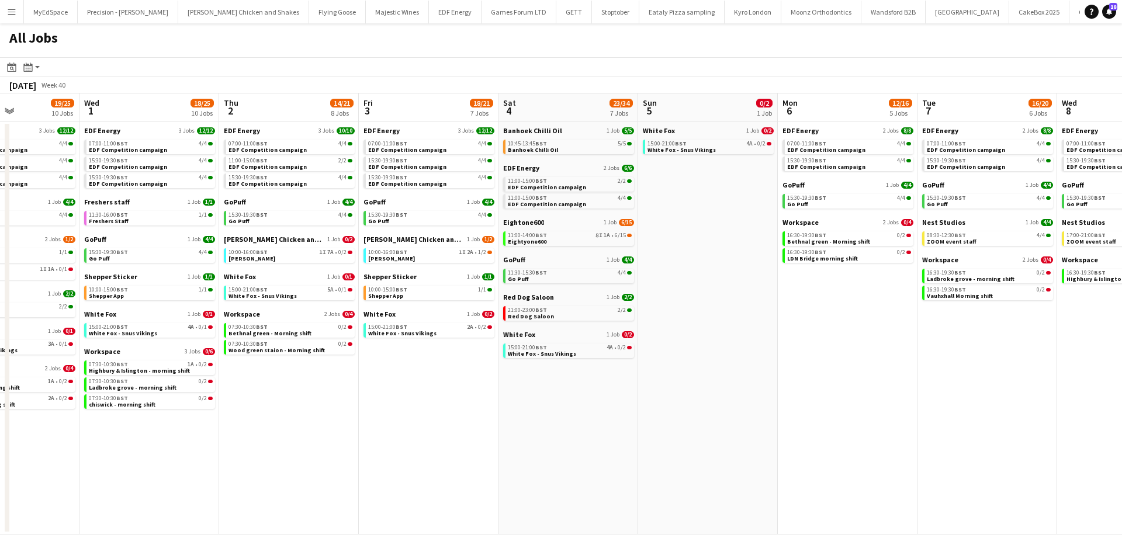
click at [645, 295] on app-all-jobs "All Jobs Date picker SEP 2025 SEP 2025 Monday M Tuesday T Wednesday W Thursday …" at bounding box center [561, 278] width 1122 height 511
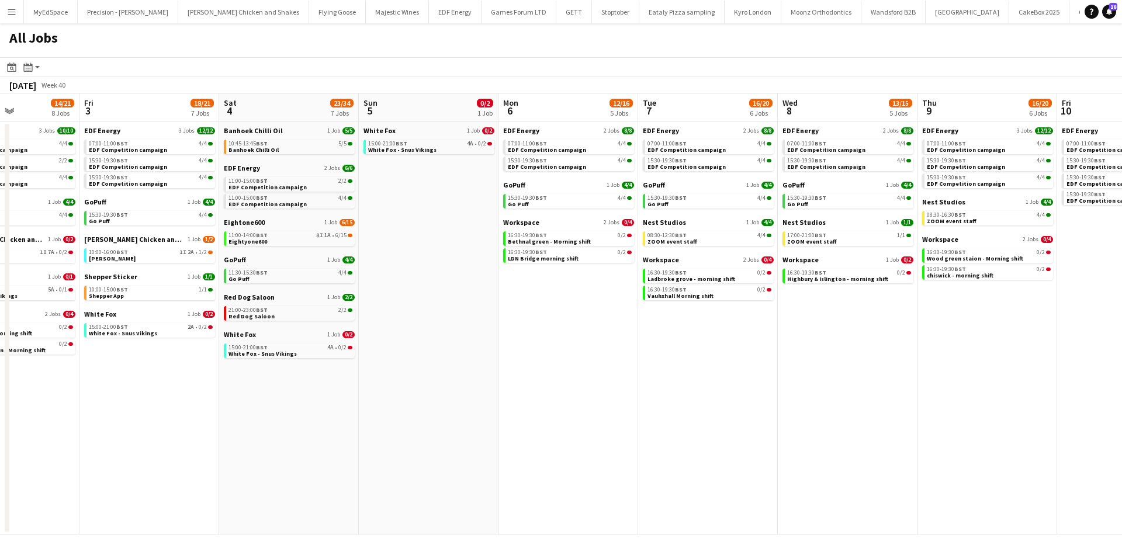
drag, startPoint x: 928, startPoint y: 387, endPoint x: 690, endPoint y: 350, distance: 241.3
click at [691, 350] on app-calendar-viewport "Tue 30 19/25 10 Jobs Wed 1 18/25 10 Jobs Thu 2 14/21 8 Jobs Fri 3 18/21 7 Jobs …" at bounding box center [561, 314] width 1122 height 441
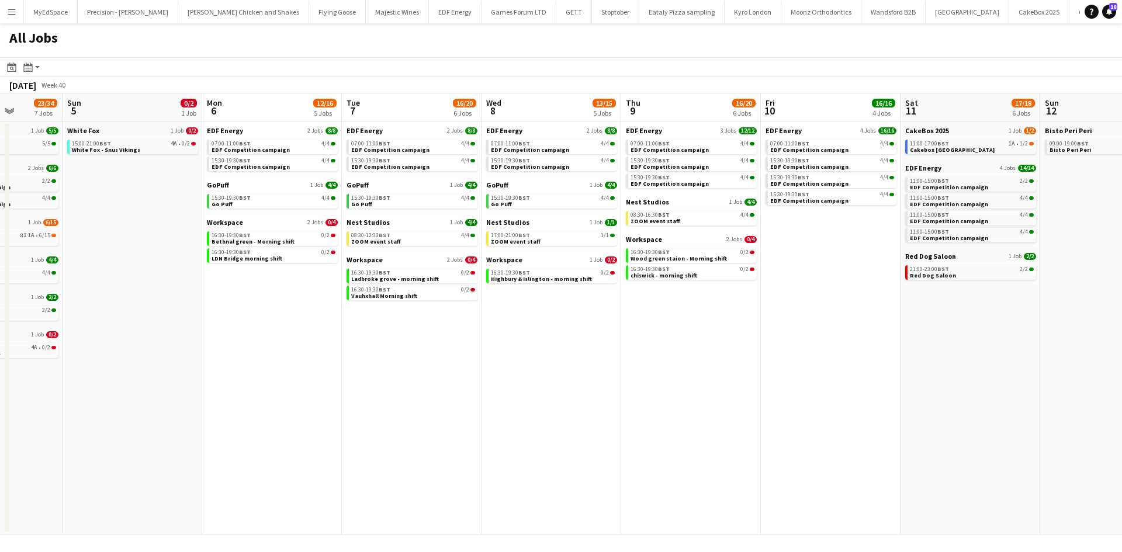
click at [826, 362] on app-calendar-viewport "Thu 2 14/21 8 Jobs Fri 3 18/21 7 Jobs Sat 4 23/34 7 Jobs Sun 5 0/2 1 Job Mon 6 …" at bounding box center [561, 314] width 1122 height 441
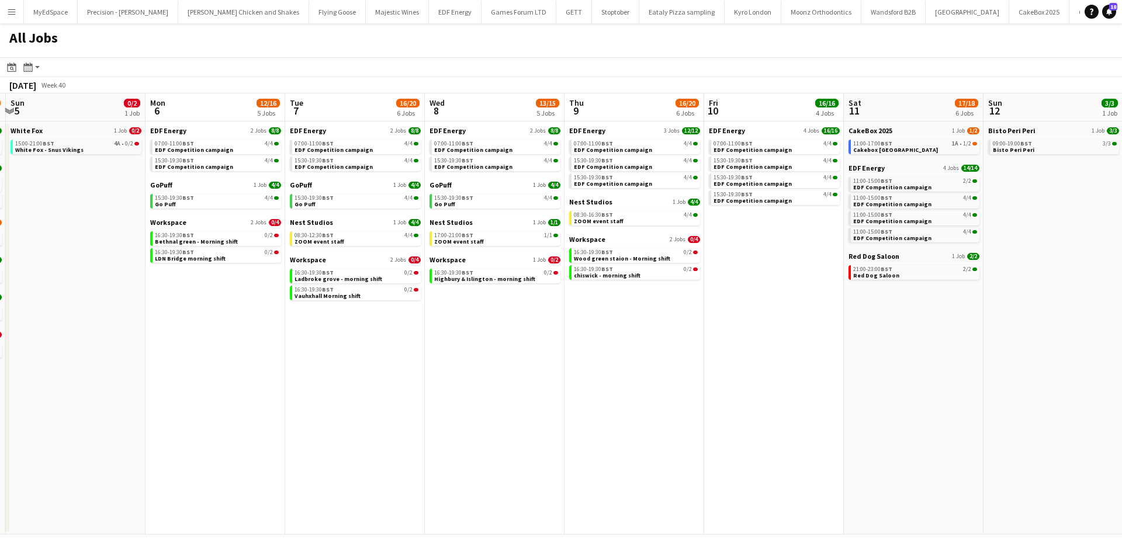
click at [679, 340] on app-calendar-viewport "Thu 2 14/21 8 Jobs Fri 3 18/21 7 Jobs Sat 4 23/34 7 Jobs Sun 5 0/2 1 Job Mon 6 …" at bounding box center [561, 314] width 1122 height 441
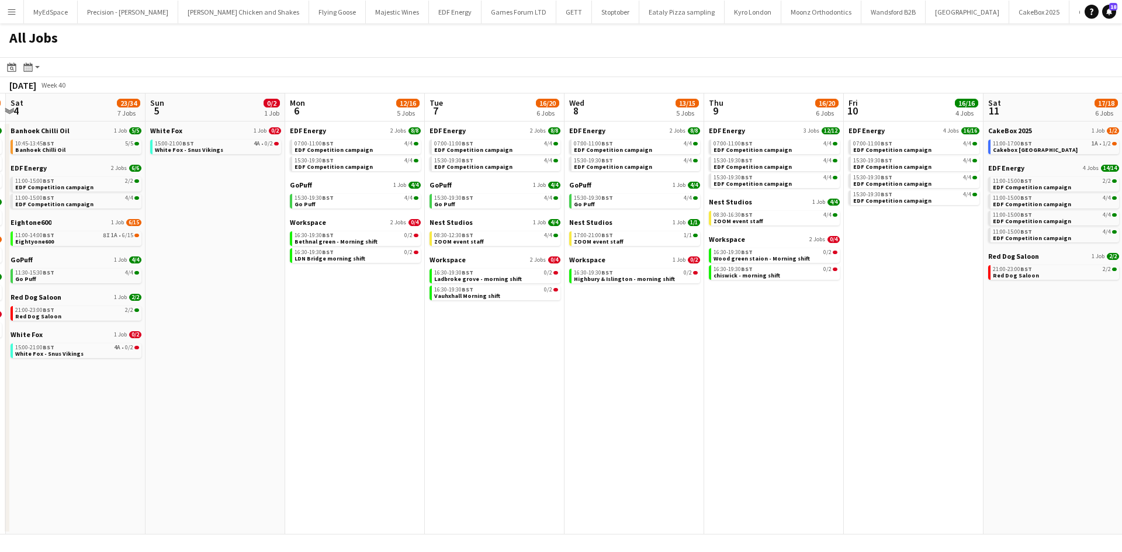
drag, startPoint x: 441, startPoint y: 329, endPoint x: 707, endPoint y: 355, distance: 267.8
click at [707, 355] on app-calendar-viewport "Thu 2 14/21 8 Jobs Fri 3 18/21 7 Jobs Sat 4 23/34 7 Jobs Sun 5 0/2 1 Job Mon 6 …" at bounding box center [561, 314] width 1122 height 441
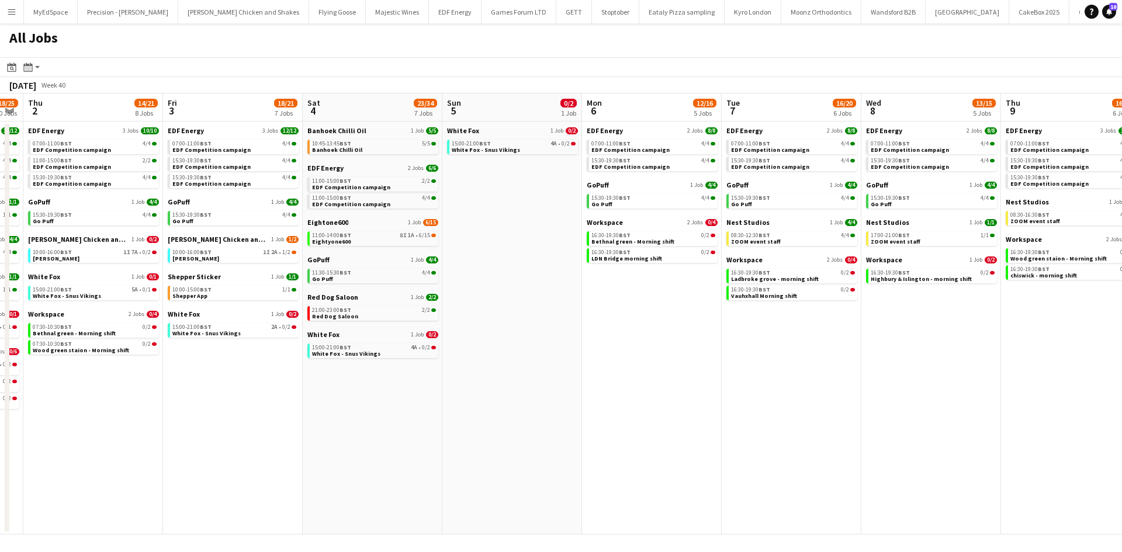
drag, startPoint x: 717, startPoint y: 403, endPoint x: 742, endPoint y: 403, distance: 25.7
click at [746, 403] on app-calendar-viewport "Tue 30 19/25 10 Jobs Wed 1 18/25 10 Jobs Thu 2 14/21 8 Jobs Fri 3 18/21 7 Jobs …" at bounding box center [561, 314] width 1122 height 441
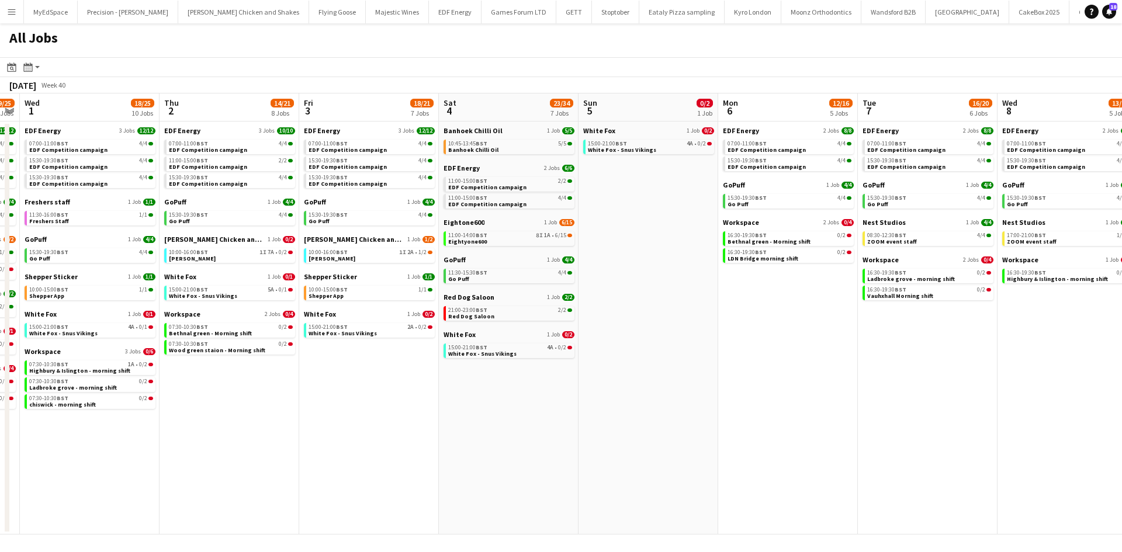
drag, startPoint x: 566, startPoint y: 381, endPoint x: 777, endPoint y: 400, distance: 211.9
click at [777, 401] on app-calendar-viewport "Mon 29 14/17 6 Jobs Tue 30 19/25 10 Jobs Wed 1 18/25 10 Jobs Thu 2 14/21 8 Jobs…" at bounding box center [561, 314] width 1122 height 441
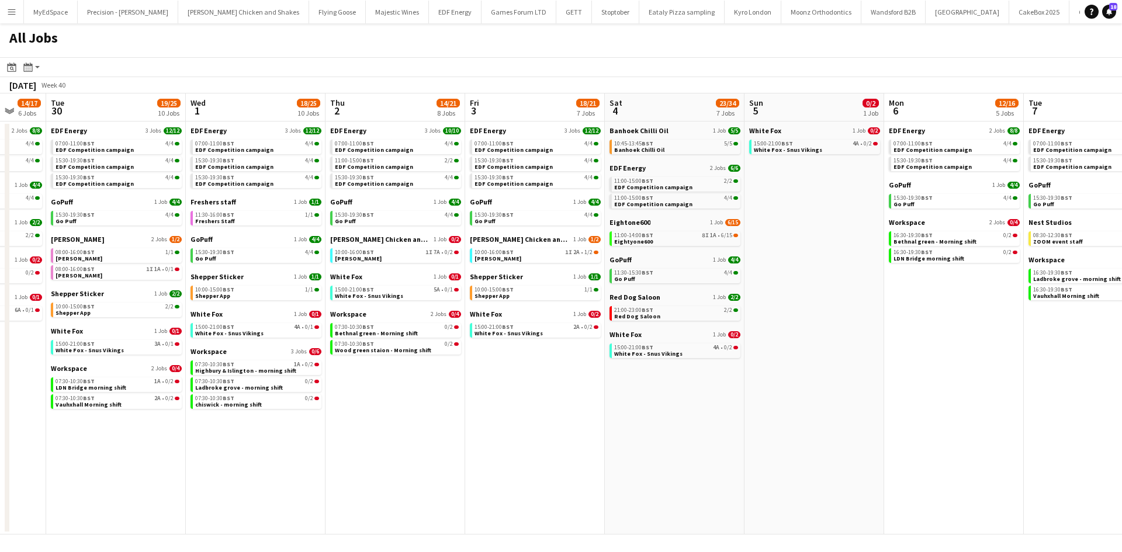
scroll to position [0, 322]
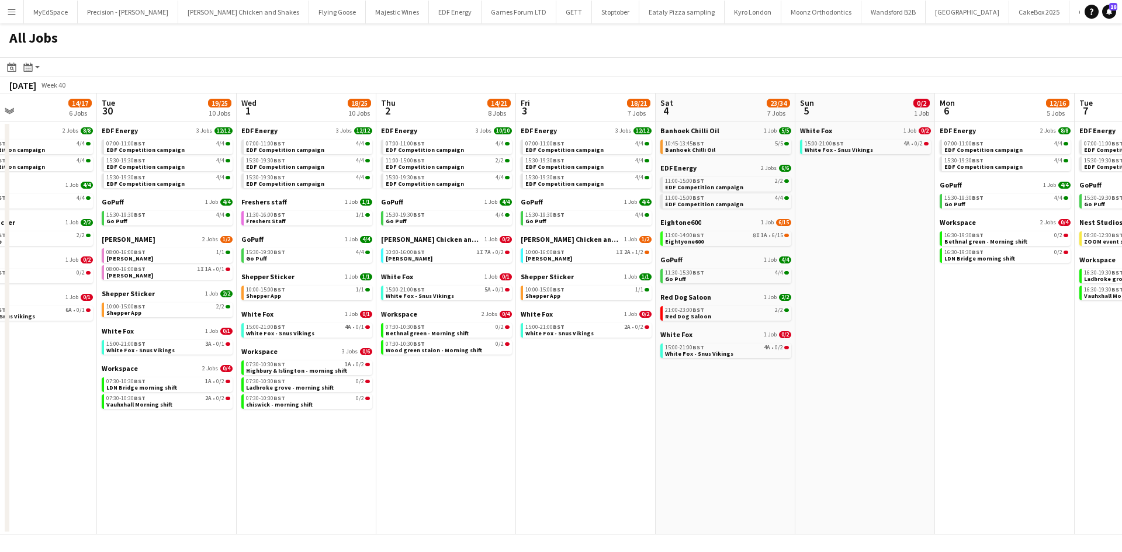
drag, startPoint x: 623, startPoint y: 400, endPoint x: 674, endPoint y: 400, distance: 50.9
click at [674, 400] on app-calendar-viewport "Sat 27 29/29 9 Jobs Sun 28 9/11 4 Jobs Mon 29 14/17 6 Jobs Tue 30 19/25 10 Jobs…" at bounding box center [561, 314] width 1122 height 441
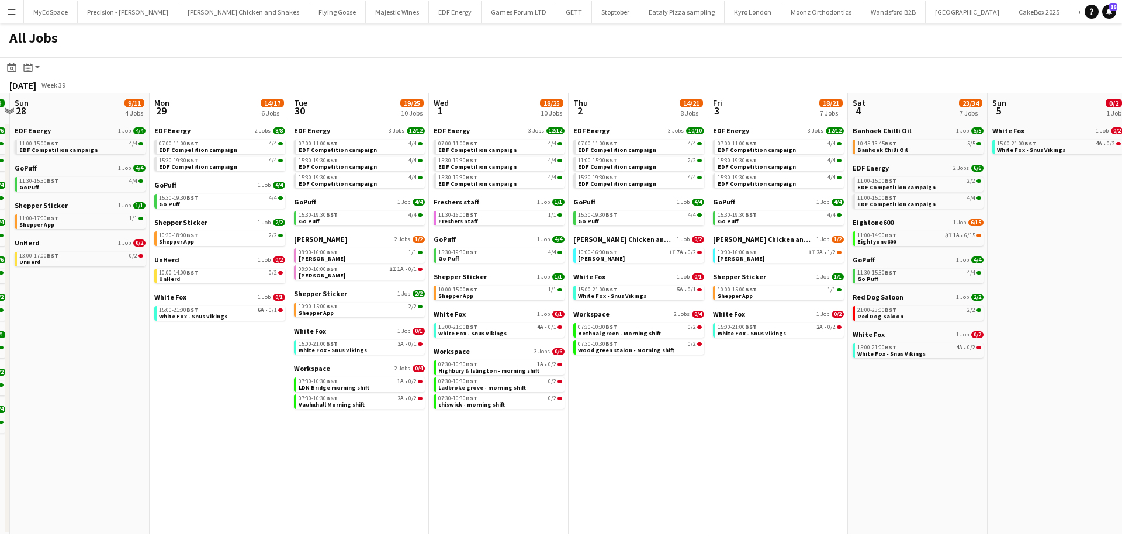
drag, startPoint x: 524, startPoint y: 406, endPoint x: 716, endPoint y: 406, distance: 192.3
click at [716, 406] on app-calendar-viewport "Fri 26 24/24 8 Jobs Sat 27 29/29 9 Jobs Sun 28 9/11 4 Jobs Mon 29 14/17 6 Jobs …" at bounding box center [561, 314] width 1122 height 441
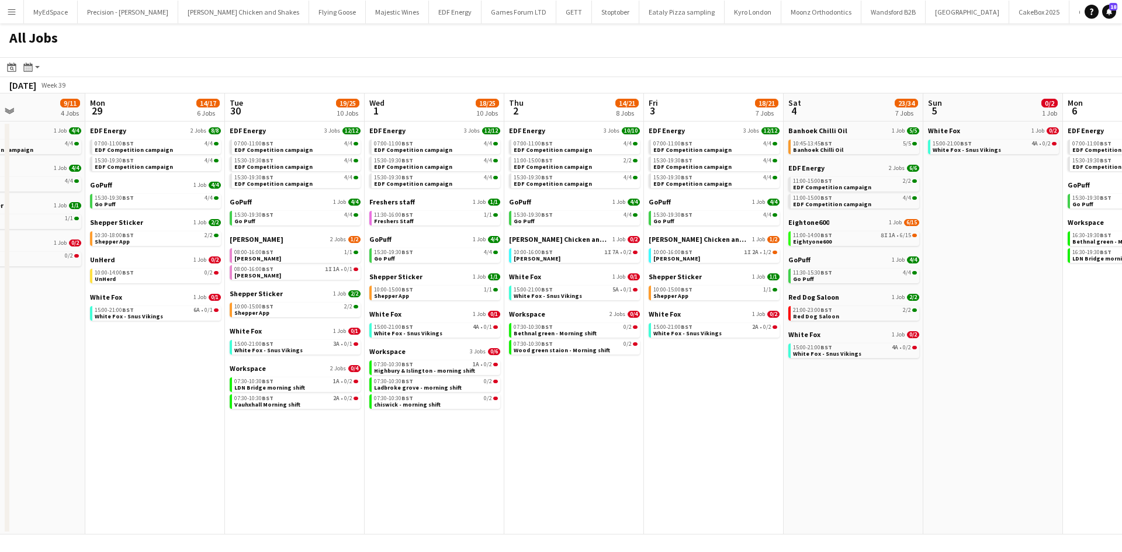
drag, startPoint x: 704, startPoint y: 409, endPoint x: 719, endPoint y: 409, distance: 15.2
click at [719, 409] on app-calendar-viewport "Fri 26 24/24 8 Jobs Sat 27 29/29 9 Jobs Sun 28 9/11 4 Jobs Mon 29 14/17 6 Jobs …" at bounding box center [561, 314] width 1122 height 441
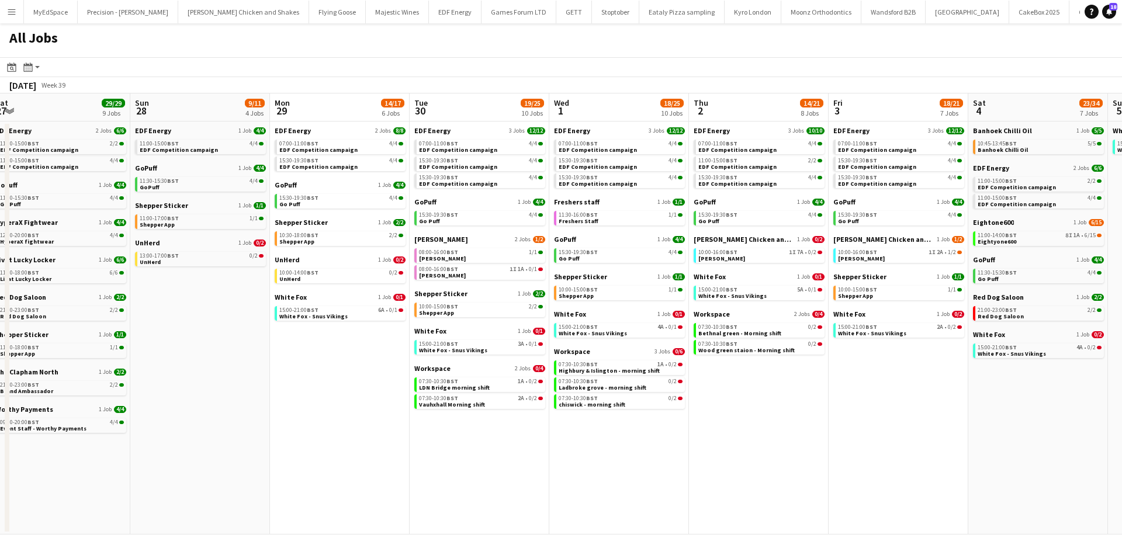
drag, startPoint x: 627, startPoint y: 415, endPoint x: 618, endPoint y: 428, distance: 15.6
click at [808, 427] on app-calendar-viewport "Thu 25 37/37 12 Jobs Fri 26 24/24 8 Jobs Sat 27 29/29 9 Jobs Sun 28 9/11 4 Jobs…" at bounding box center [561, 314] width 1122 height 441
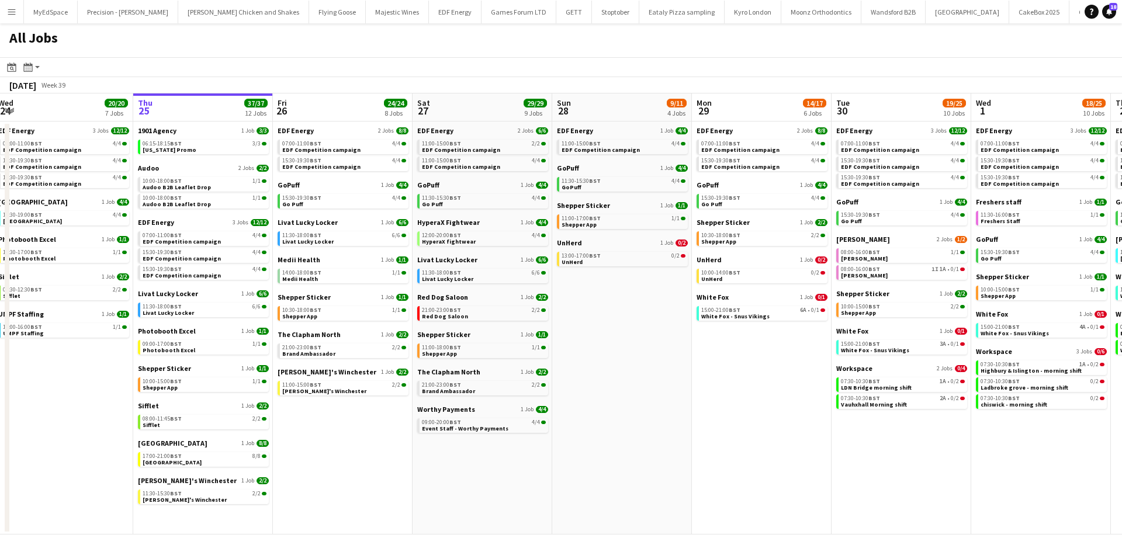
drag, startPoint x: 632, startPoint y: 423, endPoint x: 707, endPoint y: 423, distance: 74.2
click at [738, 423] on app-calendar-viewport "Mon 22 12/12 3 Jobs Tue 23 24/24 9 Jobs Wed 24 20/20 7 Jobs Thu 25 37/37 12 Job…" at bounding box center [561, 314] width 1122 height 441
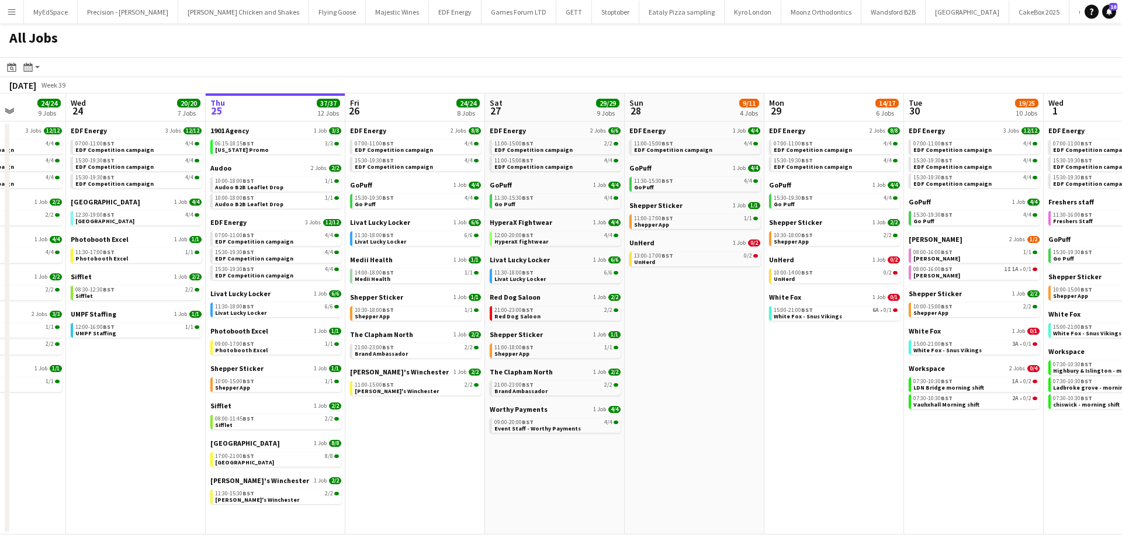
drag, startPoint x: 573, startPoint y: 406, endPoint x: 605, endPoint y: 404, distance: 32.2
click at [582, 399] on app-calendar-viewport "Sun 21 2/2 1 Job Mon 22 12/12 3 Jobs Tue 23 24/24 9 Jobs Wed 24 20/20 7 Jobs Th…" at bounding box center [561, 314] width 1122 height 441
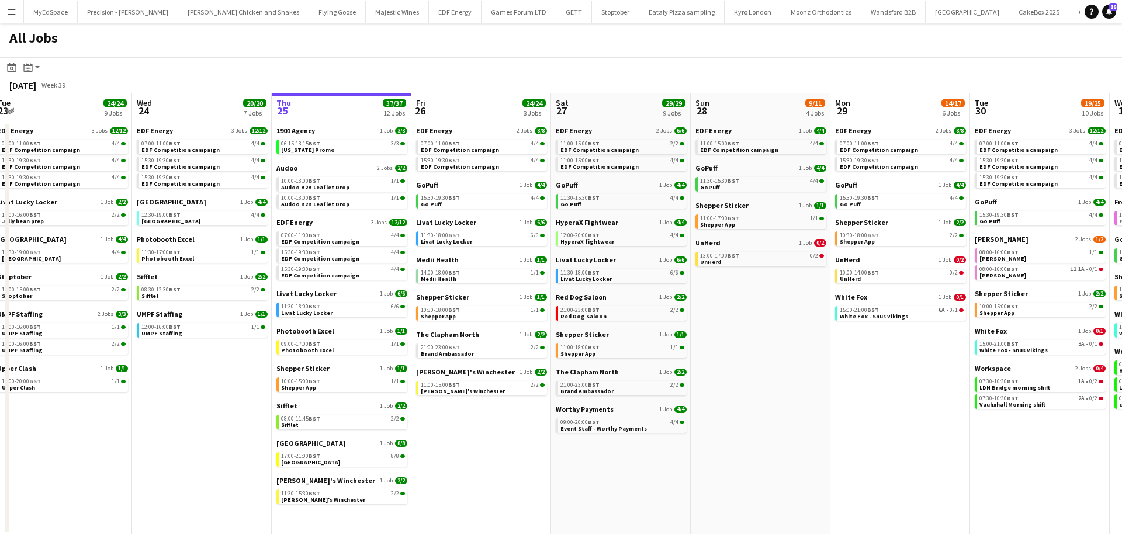
drag, startPoint x: 638, startPoint y: 407, endPoint x: 736, endPoint y: 417, distance: 98.2
click at [736, 417] on app-calendar-viewport "Sun 21 2/2 1 Job Mon 22 12/12 3 Jobs Tue 23 24/24 9 Jobs Wed 24 20/20 7 Jobs Th…" at bounding box center [561, 314] width 1122 height 441
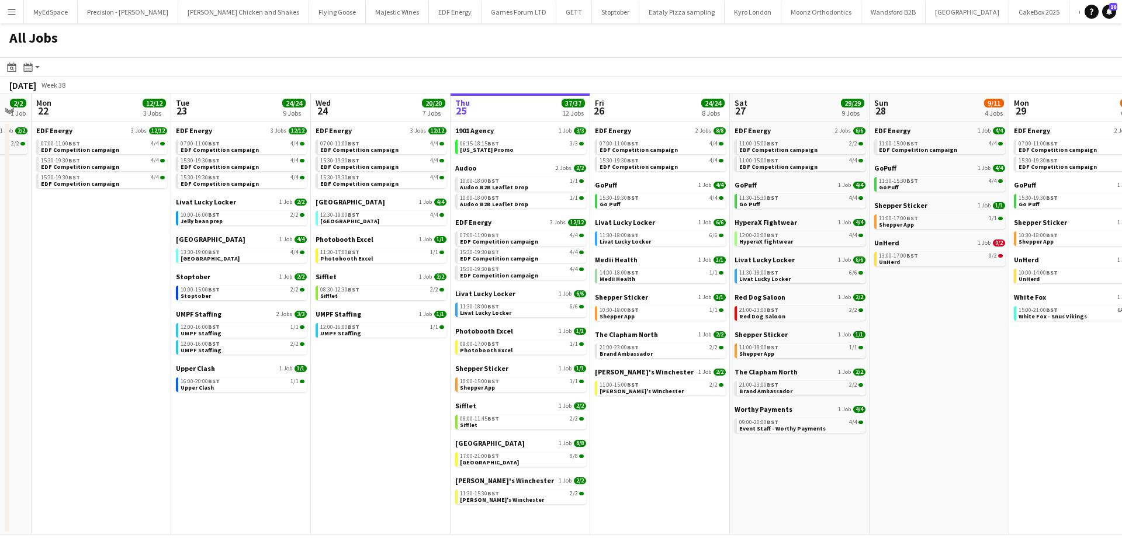
drag, startPoint x: 594, startPoint y: 481, endPoint x: 766, endPoint y: 490, distance: 172.1
click at [766, 490] on app-calendar-viewport "Sat 20 20/21 9 Jobs Sun 21 2/2 1 Job Mon 22 12/12 3 Jobs Tue 23 24/24 9 Jobs We…" at bounding box center [561, 314] width 1122 height 441
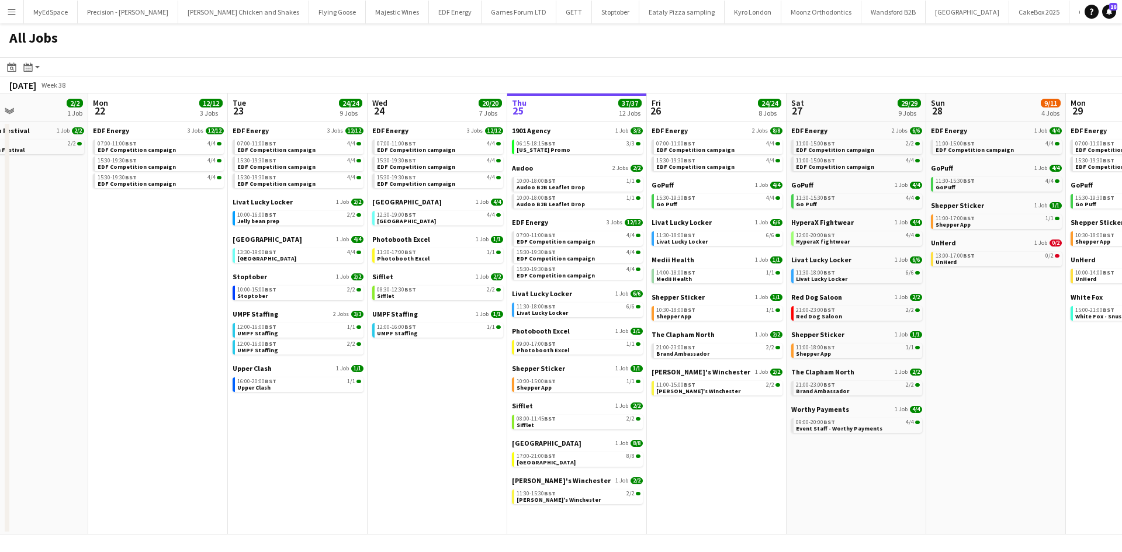
drag, startPoint x: 630, startPoint y: 459, endPoint x: 686, endPoint y: 465, distance: 56.4
click at [686, 465] on app-calendar-viewport "Fri 19 22/22 9 Jobs Sat 20 20/21 9 Jobs Sun 21 2/2 1 Job Mon 22 12/12 3 Jobs Tu…" at bounding box center [561, 314] width 1122 height 441
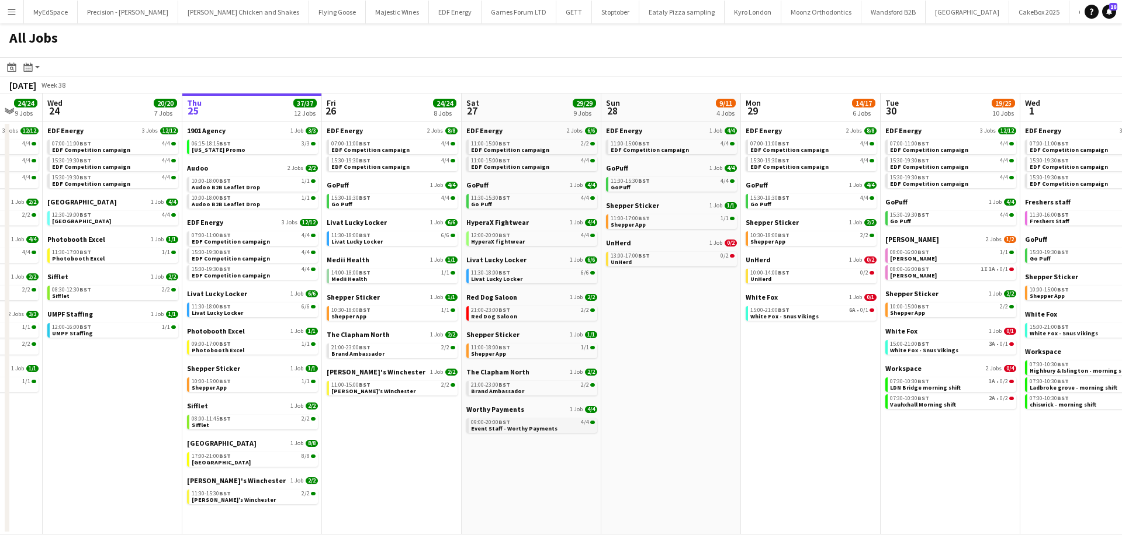
drag, startPoint x: 790, startPoint y: 467, endPoint x: 486, endPoint y: 426, distance: 307.3
click at [470, 427] on app-calendar-viewport "Sun 21 2/2 1 Job Mon 22 12/12 3 Jobs Tue 23 24/24 9 Jobs Wed 24 20/20 7 Jobs Th…" at bounding box center [561, 314] width 1122 height 441
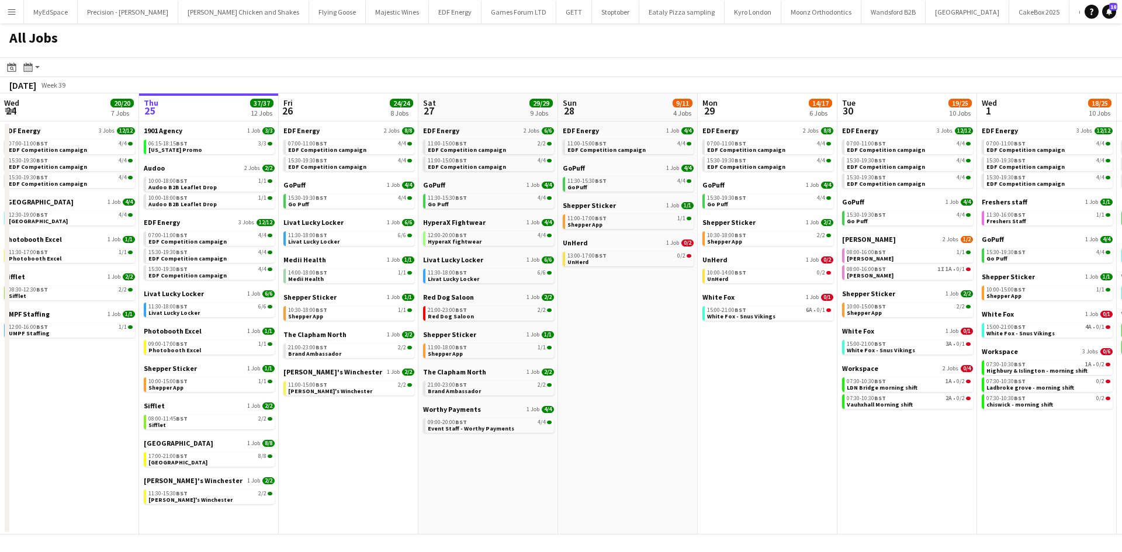
scroll to position [0, 438]
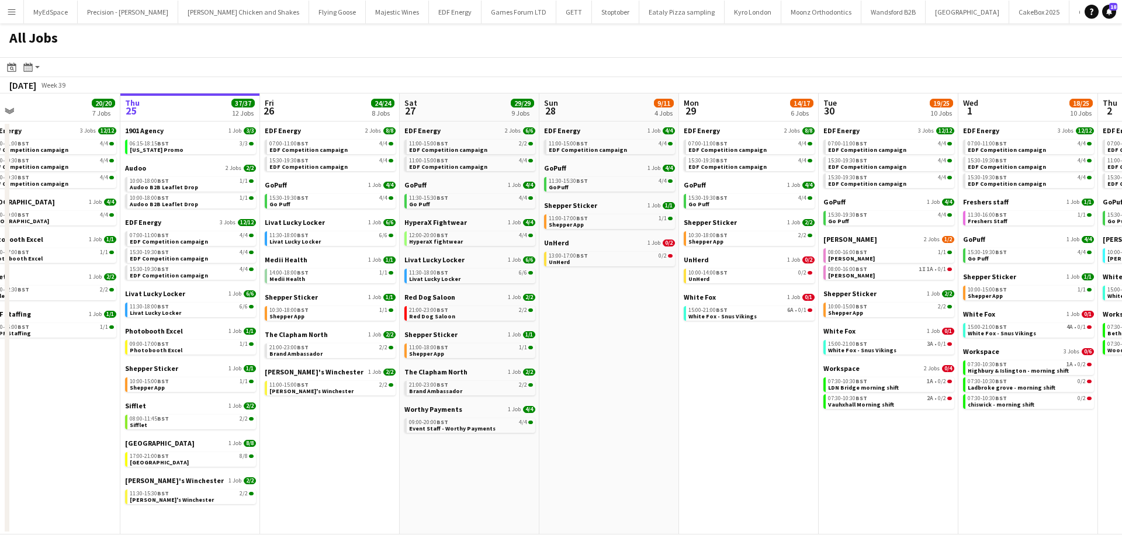
drag, startPoint x: 802, startPoint y: 430, endPoint x: 737, endPoint y: 417, distance: 66.1
click at [737, 417] on app-calendar-viewport "Sun 21 2/2 1 Job Mon 22 12/12 3 Jobs Tue 23 24/24 9 Jobs Wed 24 20/20 7 Jobs Th…" at bounding box center [561, 314] width 1122 height 441
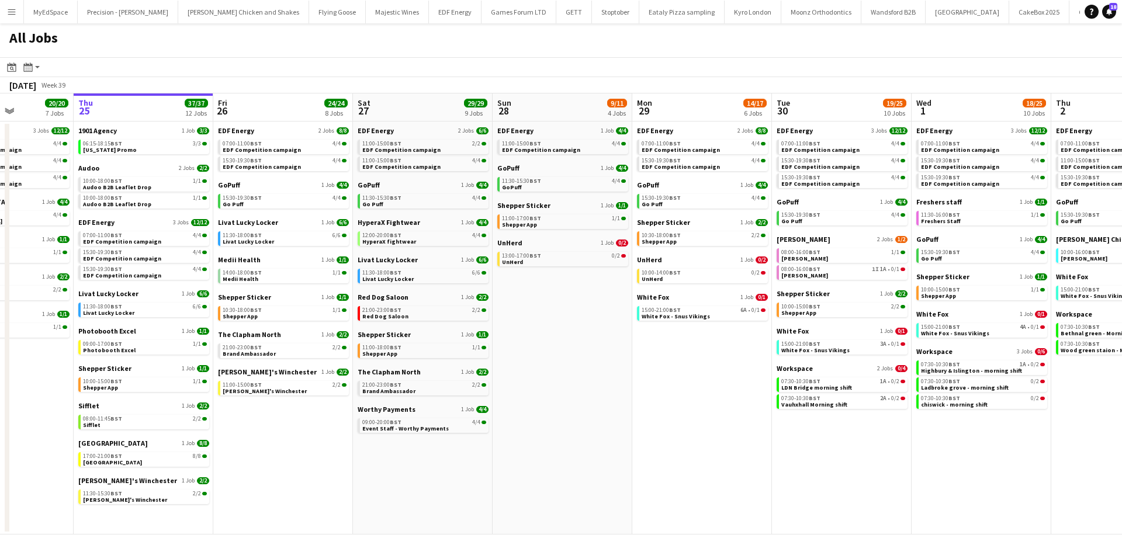
drag, startPoint x: 824, startPoint y: 434, endPoint x: 777, endPoint y: 435, distance: 46.8
click at [777, 435] on app-calendar-viewport "Sun 21 2/2 1 Job Mon 22 12/12 3 Jobs Tue 23 24/24 9 Jobs Wed 24 20/20 7 Jobs Th…" at bounding box center [561, 314] width 1122 height 441
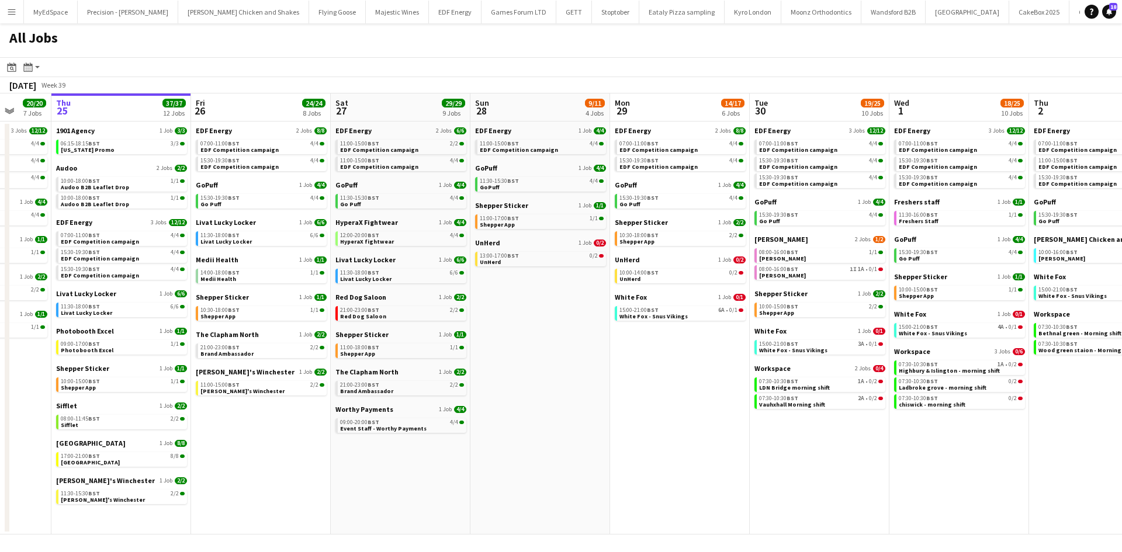
drag, startPoint x: 894, startPoint y: 461, endPoint x: 842, endPoint y: 460, distance: 52.0
click at [842, 461] on app-calendar-viewport "Sun 21 2/2 1 Job Mon 22 12/12 3 Jobs Tue 23 24/24 9 Jobs Wed 24 20/20 7 Jobs Th…" at bounding box center [561, 314] width 1122 height 441
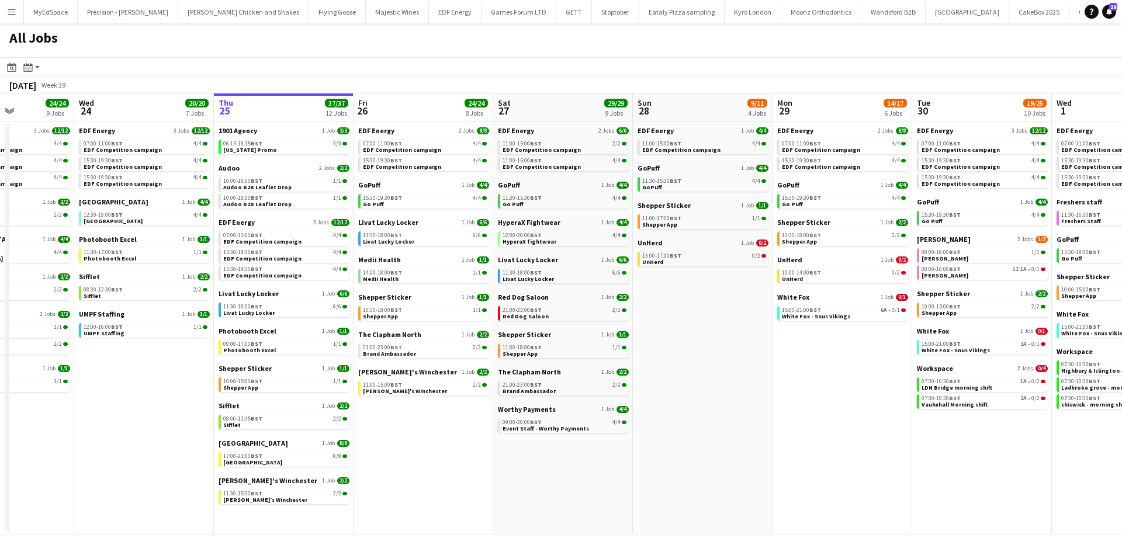
drag, startPoint x: 823, startPoint y: 447, endPoint x: 734, endPoint y: 428, distance: 90.8
click at [736, 428] on app-calendar-viewport "Sun 21 2/2 1 Job Mon 22 12/12 3 Jobs Tue 23 24/24 9 Jobs Wed 24 20/20 7 Jobs Th…" at bounding box center [561, 314] width 1122 height 441
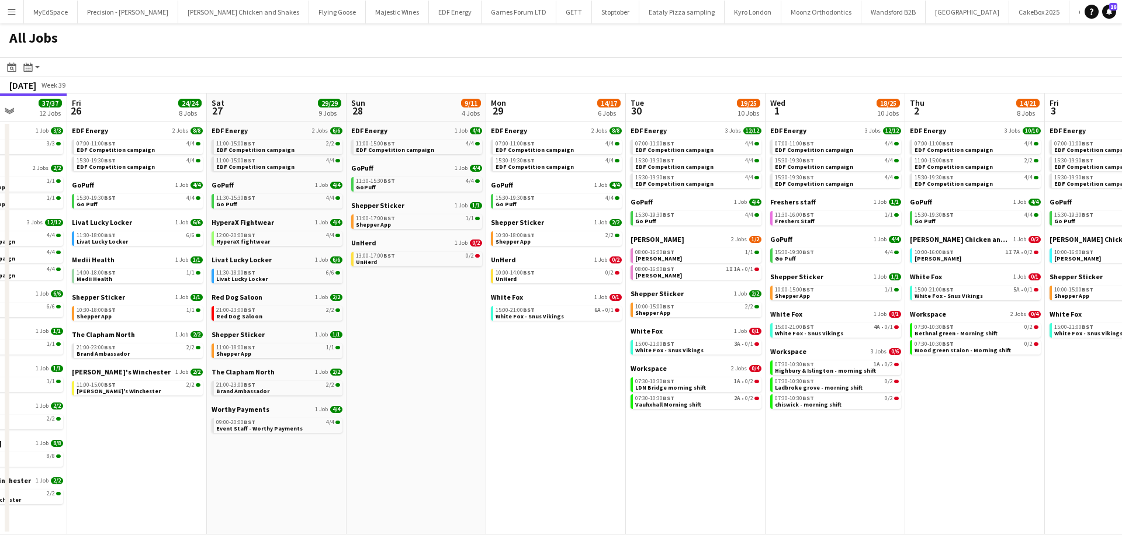
scroll to position [0, 355]
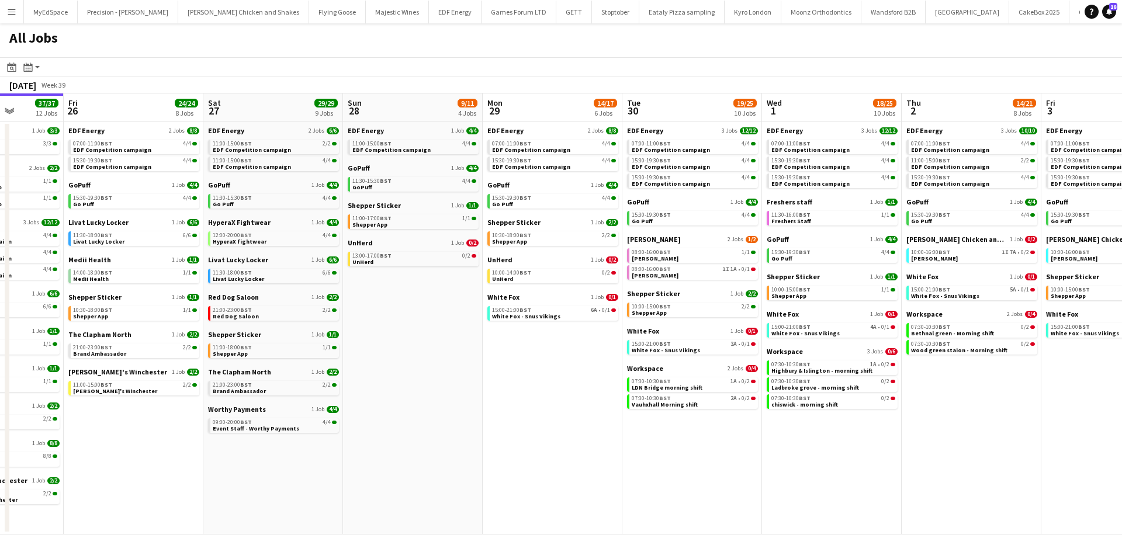
click at [746, 489] on app-calendar-viewport "Tue 23 24/24 9 Jobs Wed 24 20/20 7 Jobs Thu 25 37/37 12 Jobs Fri 26 24/24 8 Job…" at bounding box center [561, 314] width 1122 height 441
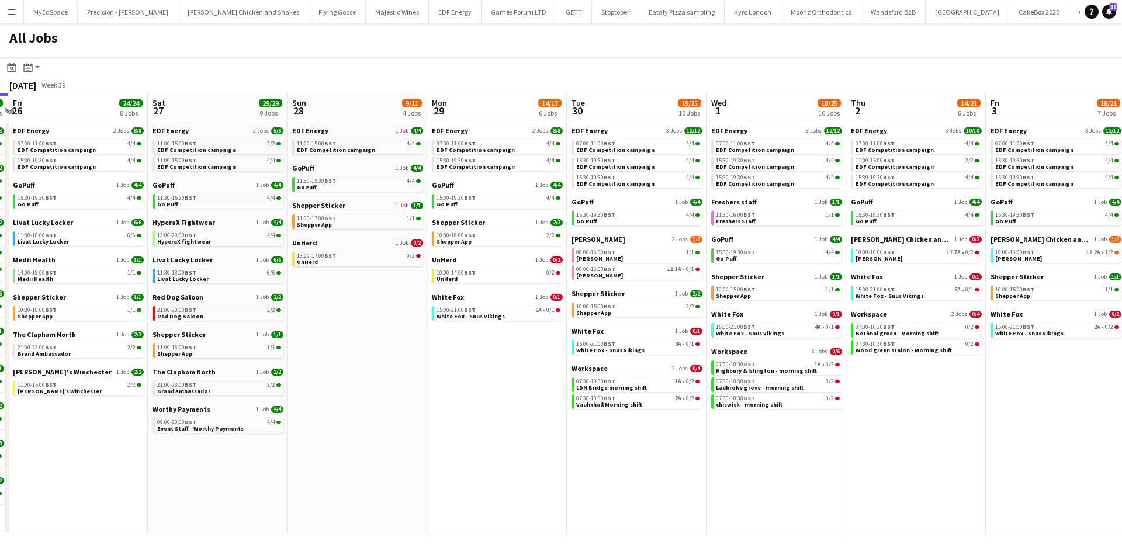
scroll to position [0, 413]
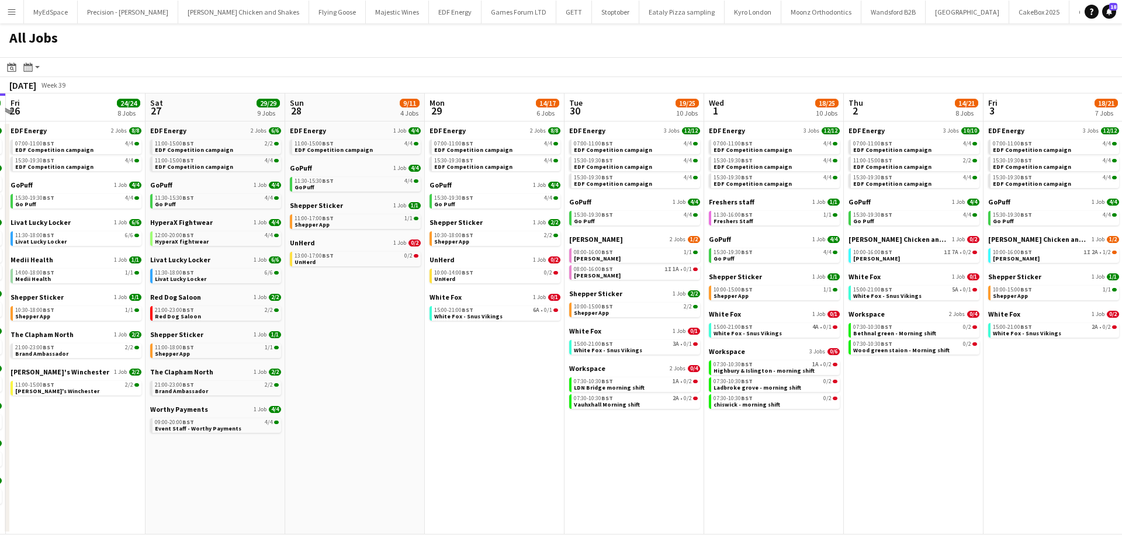
drag, startPoint x: 797, startPoint y: 489, endPoint x: 739, endPoint y: 475, distance: 59.5
click at [739, 475] on app-calendar-viewport "Tue 23 24/24 9 Jobs Wed 24 20/20 7 Jobs Thu 25 37/37 12 Jobs Fri 26 24/24 8 Job…" at bounding box center [561, 314] width 1122 height 441
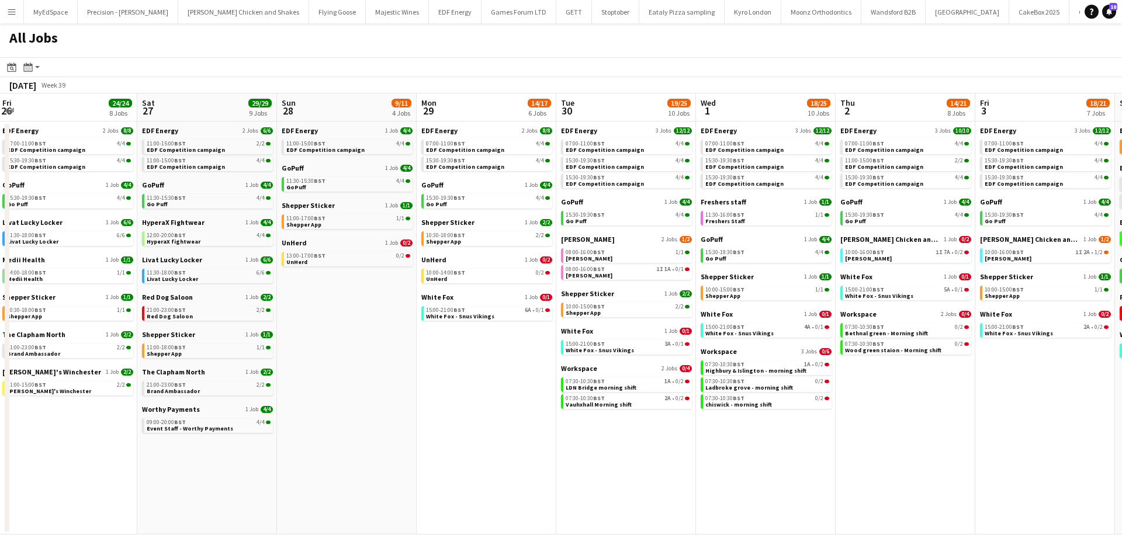
drag, startPoint x: 828, startPoint y: 489, endPoint x: 535, endPoint y: 451, distance: 296.0
click at [535, 451] on app-calendar-viewport "Tue 23 24/24 9 Jobs Wed 24 20/20 7 Jobs Thu 25 37/37 12 Jobs Fri 26 24/24 8 Job…" at bounding box center [561, 314] width 1122 height 441
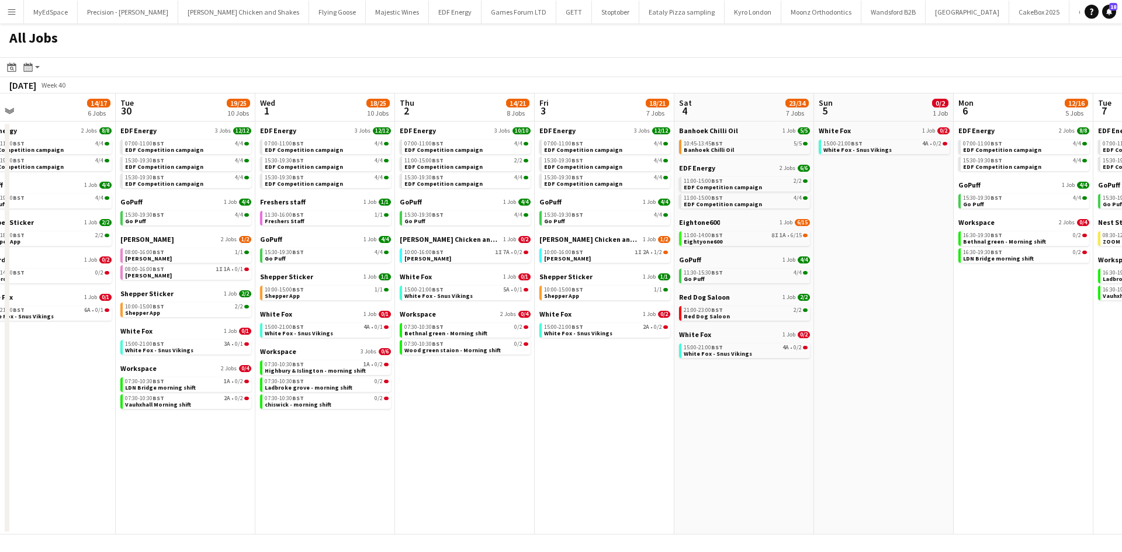
drag, startPoint x: 849, startPoint y: 465, endPoint x: 693, endPoint y: 461, distance: 155.5
click at [693, 461] on app-calendar-viewport "Thu 25 37/37 12 Jobs Fri 26 24/24 8 Jobs Sat 27 29/29 9 Jobs Sun 28 9/11 4 Jobs…" at bounding box center [561, 314] width 1122 height 441
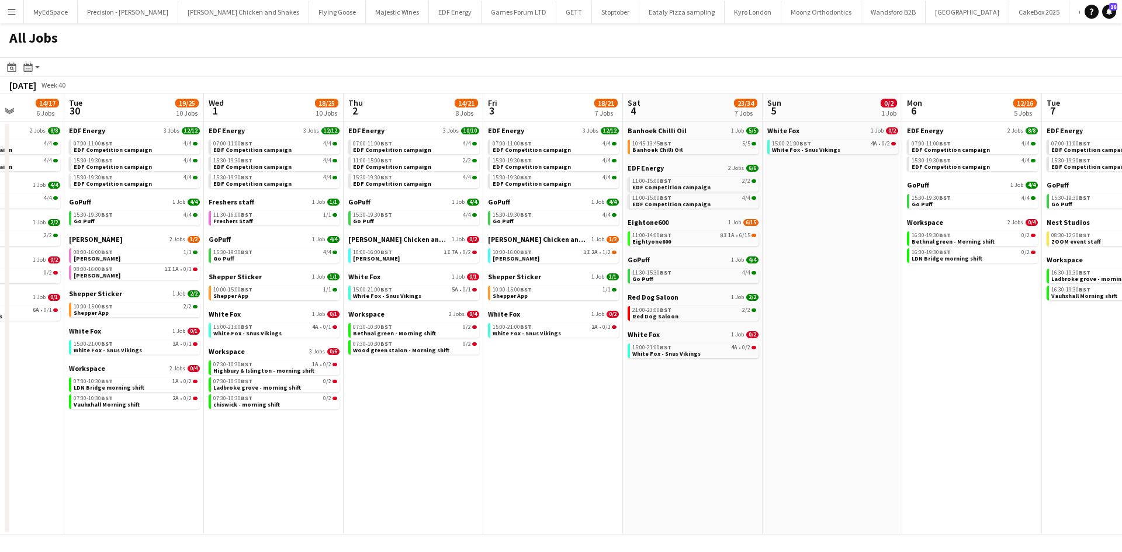
drag, startPoint x: 806, startPoint y: 464, endPoint x: 752, endPoint y: 452, distance: 55.6
click at [752, 452] on app-calendar-viewport "Sat 27 29/29 9 Jobs Sun 28 9/11 4 Jobs Mon 29 14/17 6 Jobs Tue 30 19/25 10 Jobs…" at bounding box center [561, 314] width 1122 height 441
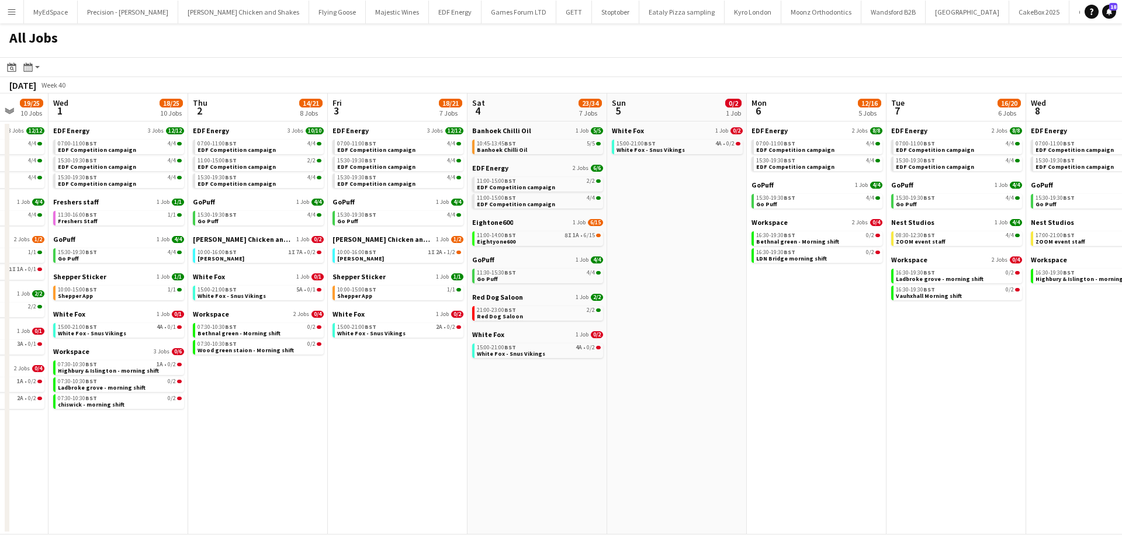
drag, startPoint x: 858, startPoint y: 447, endPoint x: 790, endPoint y: 441, distance: 68.0
click at [790, 441] on app-calendar-viewport "Sat 27 29/29 9 Jobs Sun 28 9/11 4 Jobs Mon 29 14/17 6 Jobs Tue 30 19/25 10 Jobs…" at bounding box center [561, 314] width 1122 height 441
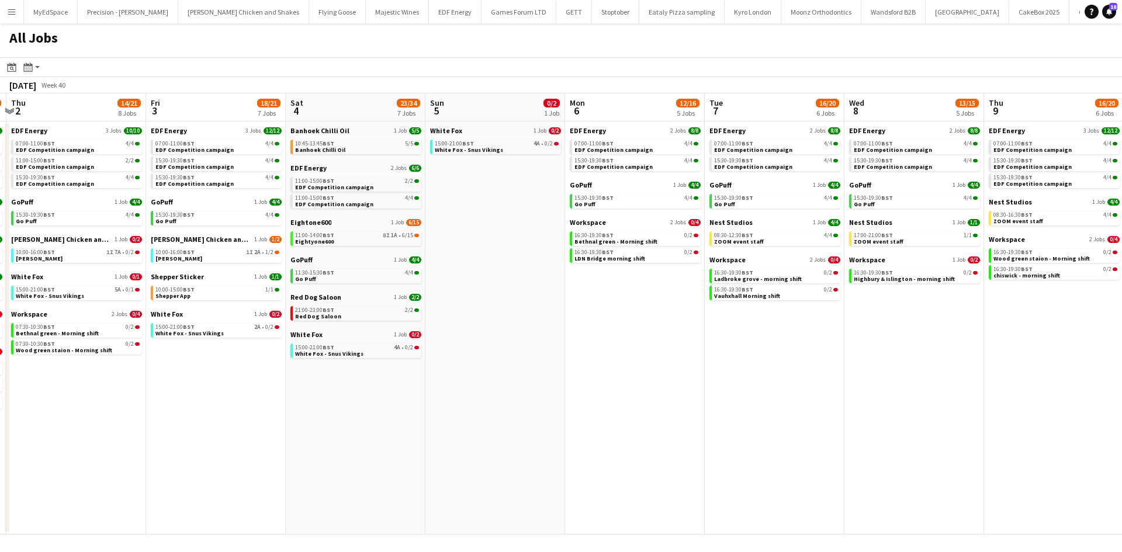
drag, startPoint x: 975, startPoint y: 461, endPoint x: 789, endPoint y: 440, distance: 187.6
click at [790, 440] on app-calendar-viewport "Mon 29 14/17 6 Jobs Tue 30 19/25 10 Jobs Wed 1 18/25 10 Jobs Thu 2 14/21 8 Jobs…" at bounding box center [561, 314] width 1122 height 441
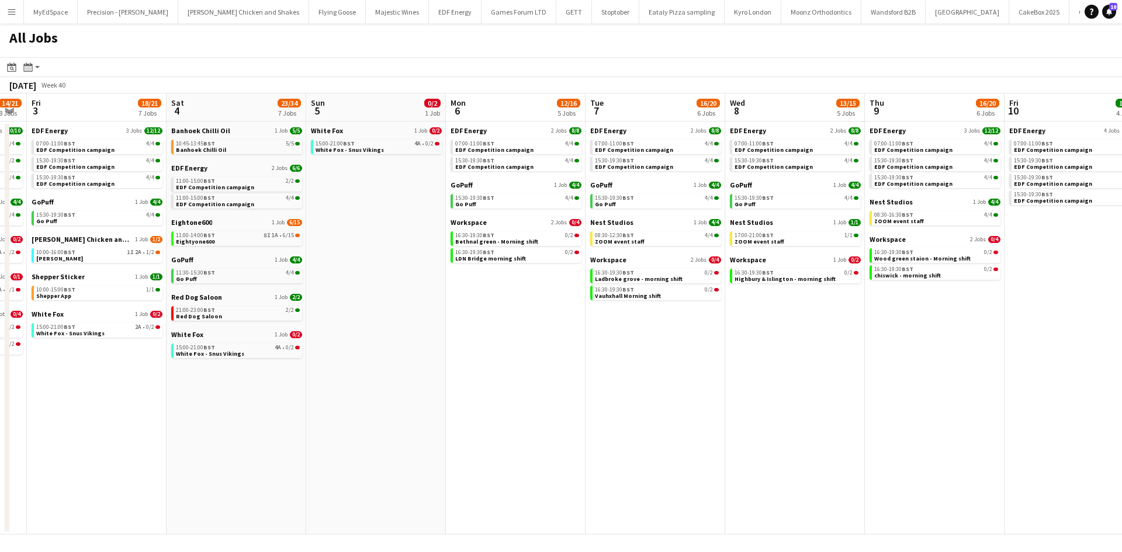
drag, startPoint x: 907, startPoint y: 444, endPoint x: 794, endPoint y: 451, distance: 112.4
click at [794, 451] on app-calendar-viewport "Mon 29 14/17 6 Jobs Tue 30 19/25 10 Jobs Wed 1 18/25 10 Jobs Thu 2 14/21 8 Jobs…" at bounding box center [561, 314] width 1122 height 441
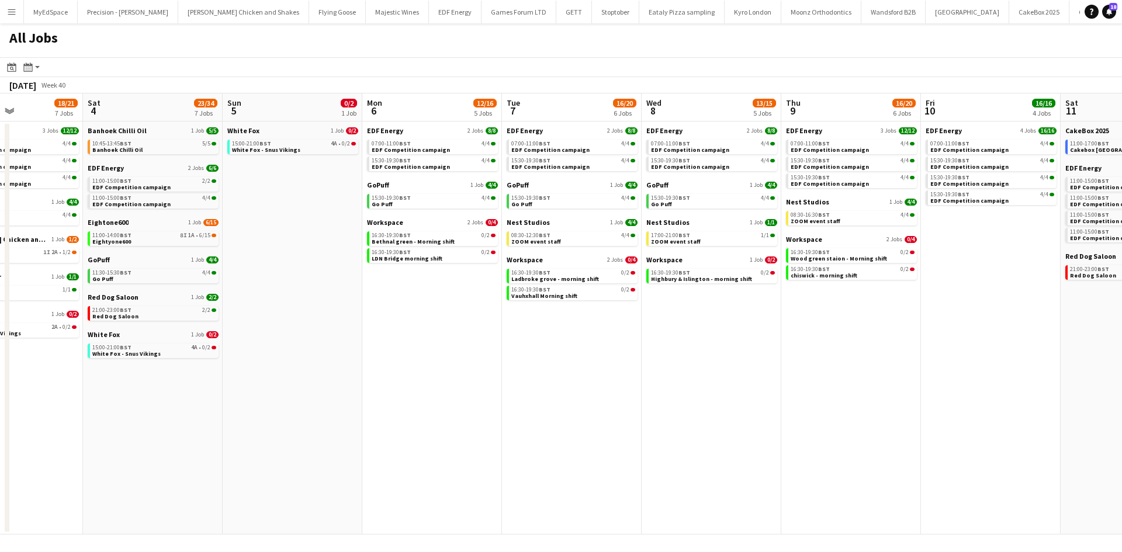
drag, startPoint x: 866, startPoint y: 448, endPoint x: 811, endPoint y: 438, distance: 55.9
click at [811, 438] on app-calendar-viewport "Wed 1 18/25 10 Jobs Thu 2 14/21 8 Jobs Fri 3 18/21 7 Jobs Sat 4 23/34 7 Jobs Su…" at bounding box center [561, 314] width 1122 height 441
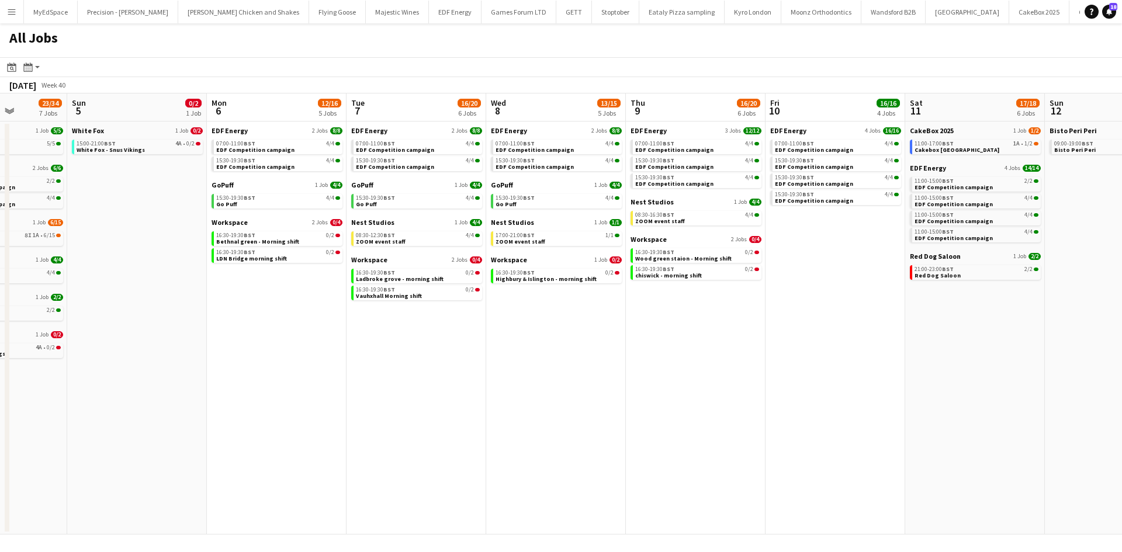
drag, startPoint x: 933, startPoint y: 453, endPoint x: 881, endPoint y: 444, distance: 52.9
click at [780, 433] on app-calendar-viewport "Wed 1 18/25 10 Jobs Thu 2 14/21 8 Jobs Fri 3 18/21 7 Jobs Sat 4 23/34 7 Jobs Su…" at bounding box center [561, 314] width 1122 height 441
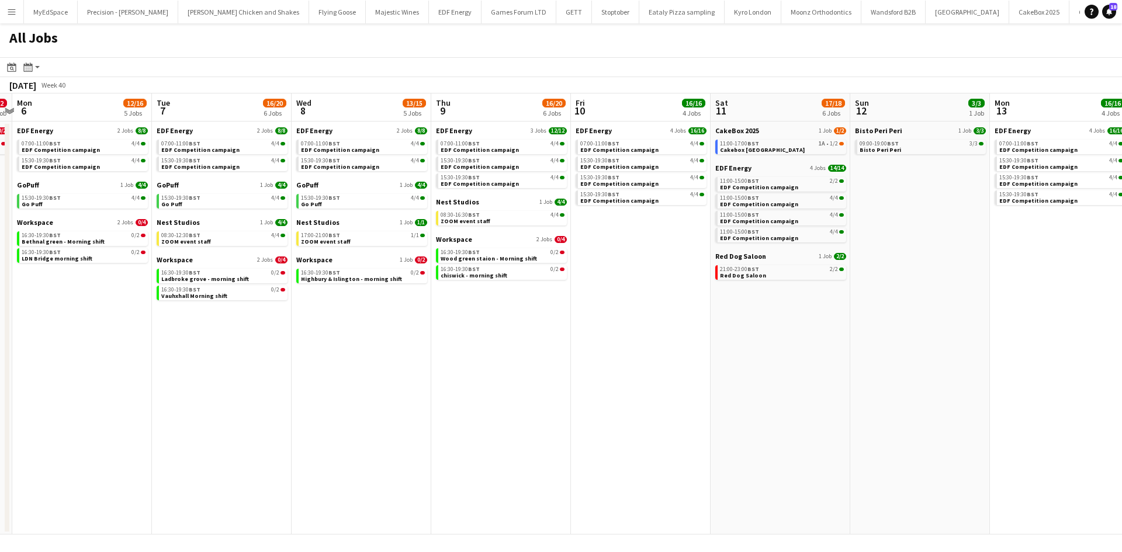
drag, startPoint x: 894, startPoint y: 450, endPoint x: 752, endPoint y: 418, distance: 146.2
click at [752, 418] on app-calendar-viewport "Fri 3 18/21 7 Jobs Sat 4 23/34 7 Jobs Sun 5 0/2 1 Job Mon 6 12/16 5 Jobs Tue 7 …" at bounding box center [561, 314] width 1122 height 441
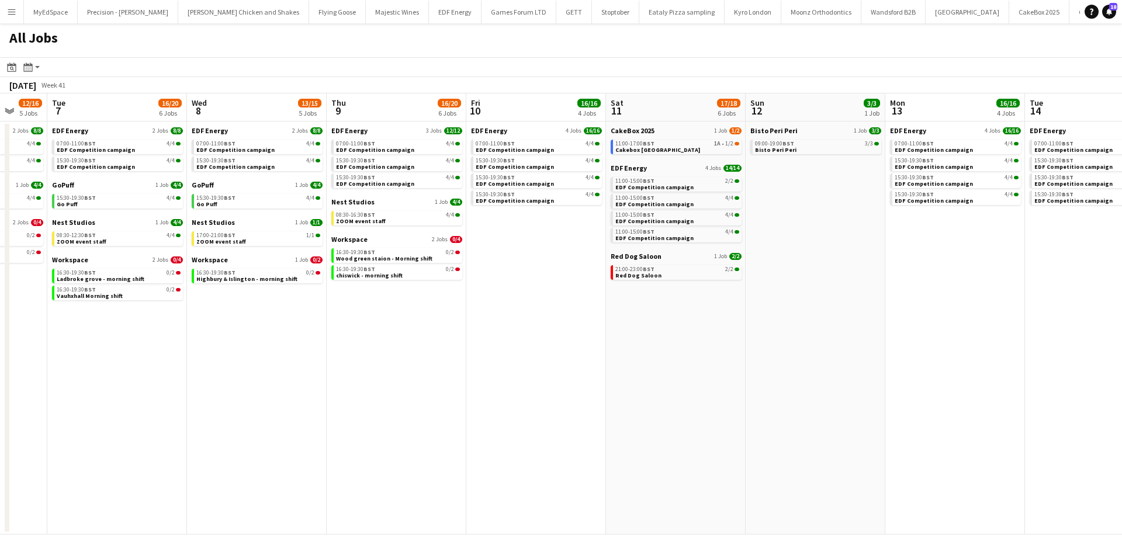
drag, startPoint x: 929, startPoint y: 430, endPoint x: 828, endPoint y: 424, distance: 100.7
click at [828, 424] on app-calendar-viewport "Fri 3 18/21 7 Jobs Sat 4 23/34 7 Jobs Sun 5 0/2 1 Job Mon 6 12/16 5 Jobs Tue 7 …" at bounding box center [561, 314] width 1122 height 441
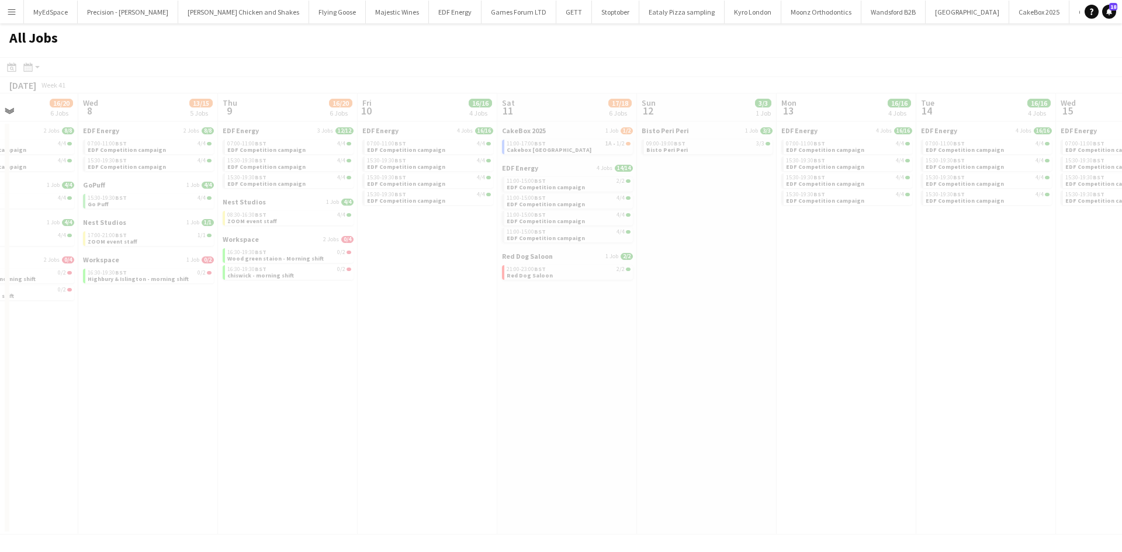
drag, startPoint x: 928, startPoint y: 427, endPoint x: 774, endPoint y: 412, distance: 154.4
click at [774, 412] on app-all-jobs "All Jobs Date picker SEP 2025 SEP 2025 Monday M Tuesday T Wednesday W Thursday …" at bounding box center [561, 278] width 1122 height 511
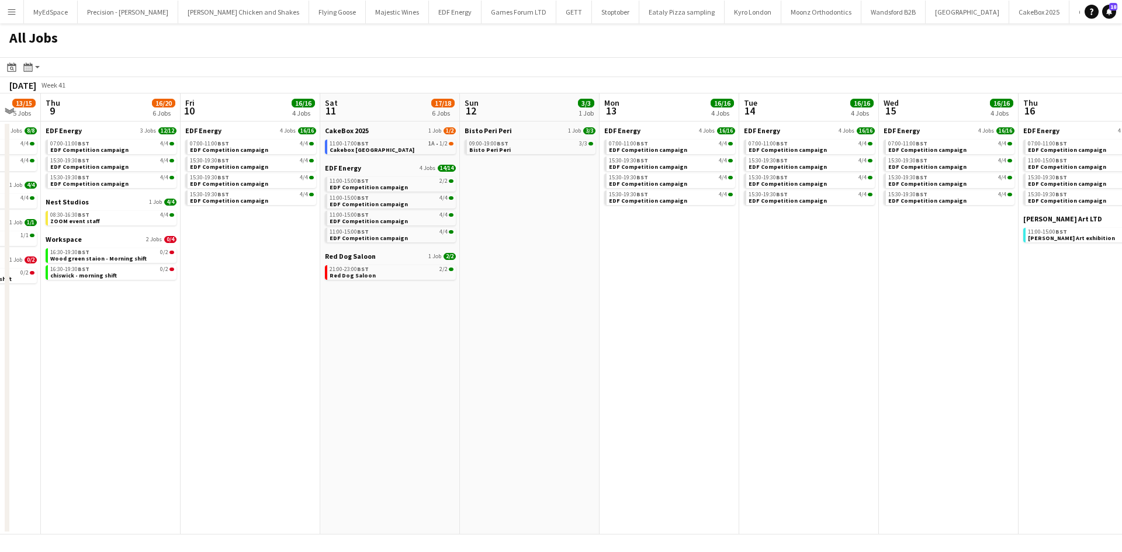
drag, startPoint x: 878, startPoint y: 417, endPoint x: 788, endPoint y: 403, distance: 91.1
click at [788, 403] on app-calendar-viewport "Sun 5 0/2 1 Job Mon 6 12/16 5 Jobs Tue 7 16/20 6 Jobs Wed 8 13/15 5 Jobs Thu 9 …" at bounding box center [561, 314] width 1122 height 441
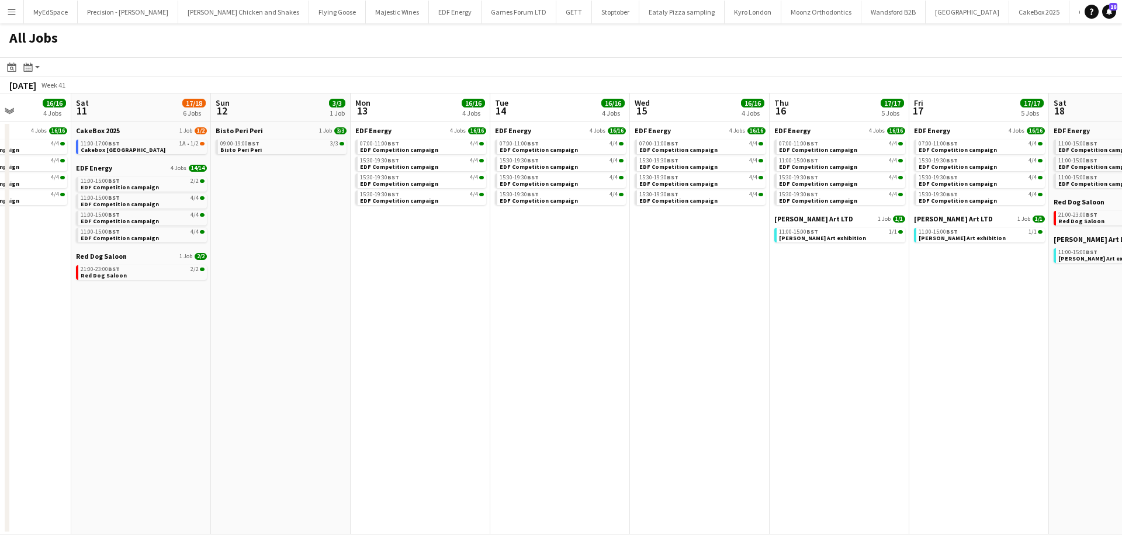
drag
click at [863, 418] on app-calendar-viewport "Tue 7 16/20 6 Jobs Wed 8 13/15 5 Jobs Thu 9 16/20 6 Jobs Fri 10 16/16 4 Jobs Sa…" at bounding box center [561, 314] width 1122 height 441
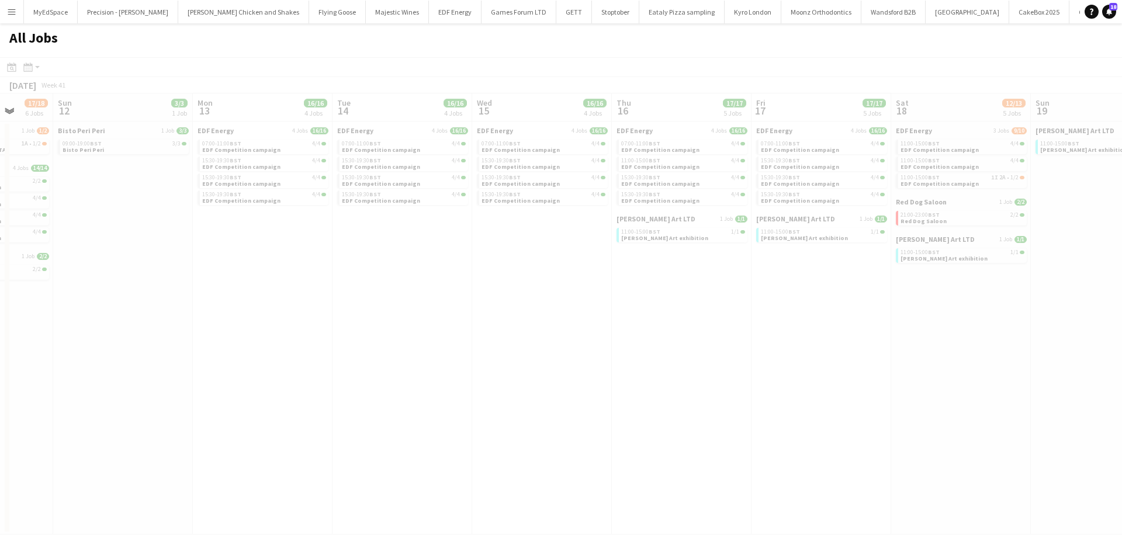
click at [779, 395] on app-all-jobs "All Jobs Date picker SEP 2025 SEP 2025 Monday M Tuesday T Wednesday W Thursday …" at bounding box center [561, 278] width 1122 height 511
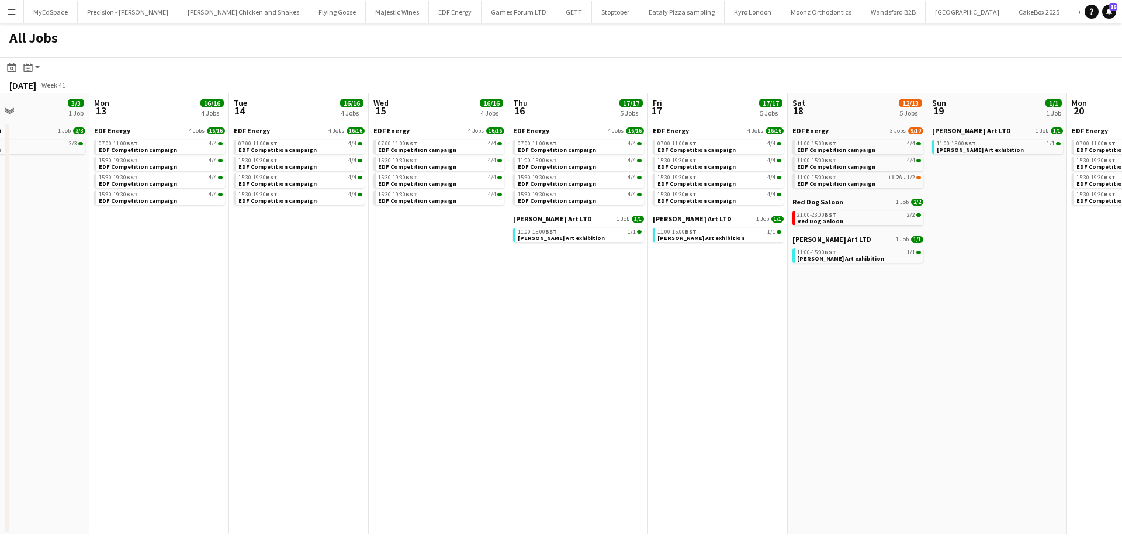
click at [742, 382] on app-calendar-viewport "Thu 9 16/20 6 Jobs Fri 10 16/16 4 Jobs Sat 11 17/18 6 Jobs Sun 12 3/3 1 Job Mon…" at bounding box center [561, 314] width 1122 height 441
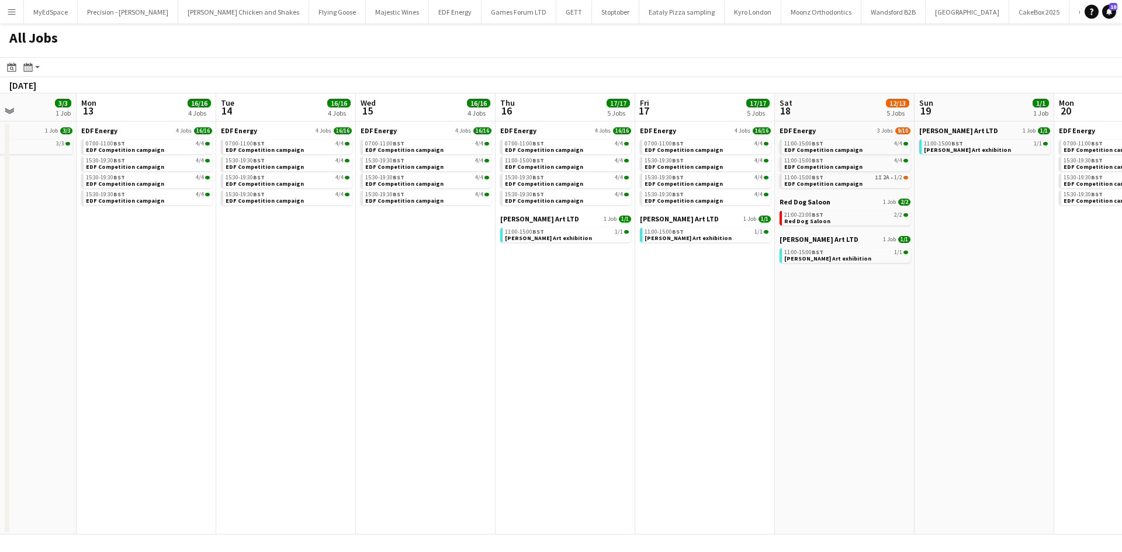
click at [742, 378] on app-calendar-viewport "Thu 9 16/20 6 Jobs Fri 10 16/16 4 Jobs Sat 11 17/18 6 Jobs Sun 12 3/3 1 Job Mon…" at bounding box center [561, 314] width 1122 height 441
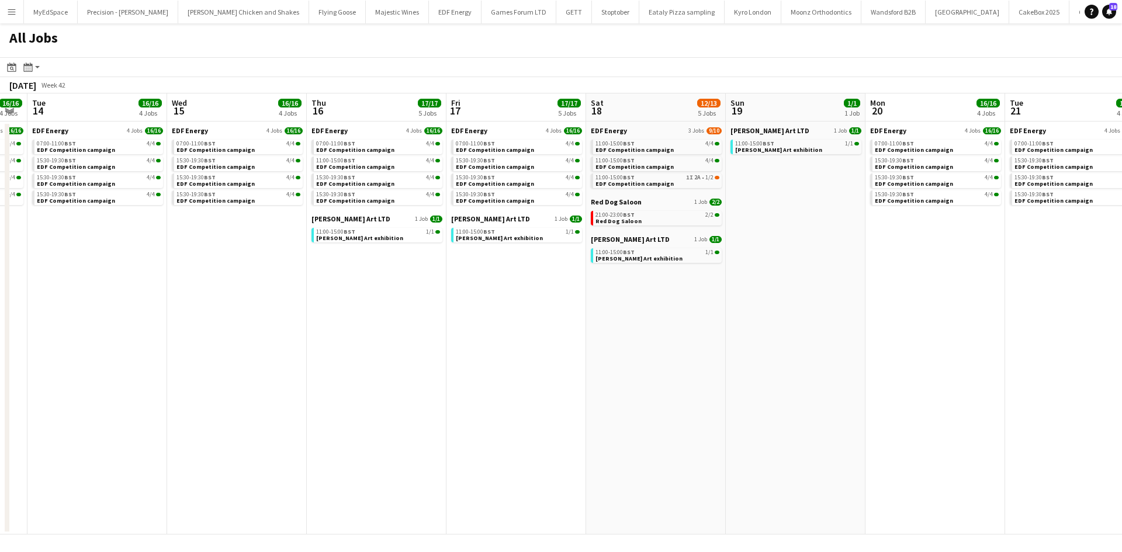
click at [755, 378] on app-all-jobs "All Jobs Date picker SEP 2025 SEP 2025 Monday M Tuesday T Wednesday W Thursday …" at bounding box center [561, 278] width 1122 height 511
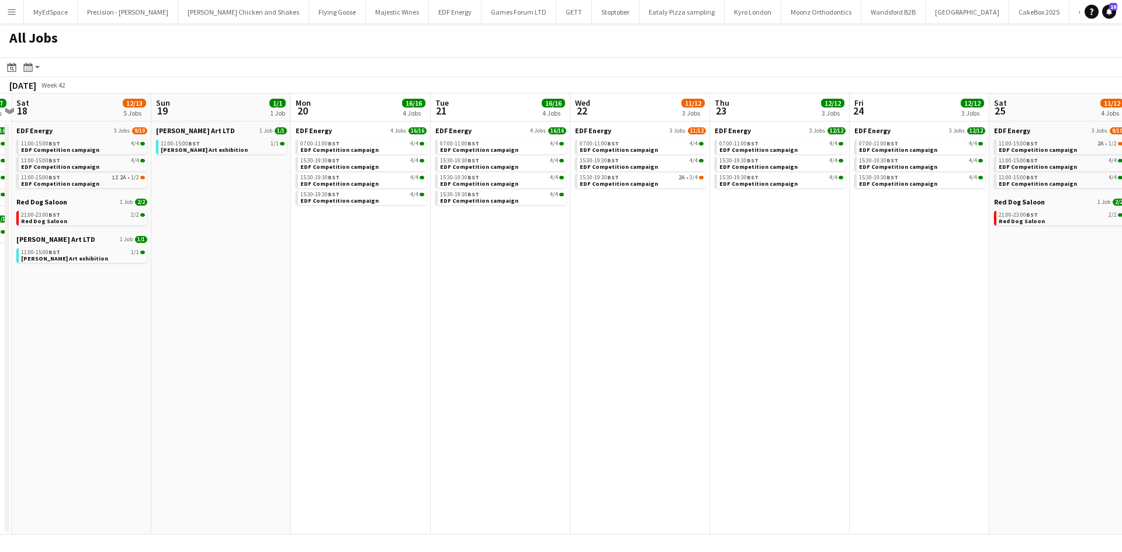
click at [692, 372] on app-calendar-viewport "Wed 15 16/16 4 Jobs Thu 16 17/17 5 Jobs Fri 17 17/17 5 Jobs Sat 18 12/13 5 Jobs…" at bounding box center [561, 314] width 1122 height 441
click at [711, 390] on app-all-jobs "All Jobs Date picker SEP 2025 SEP 2025 Monday M Tuesday T Wednesday W Thursday …" at bounding box center [561, 278] width 1122 height 511
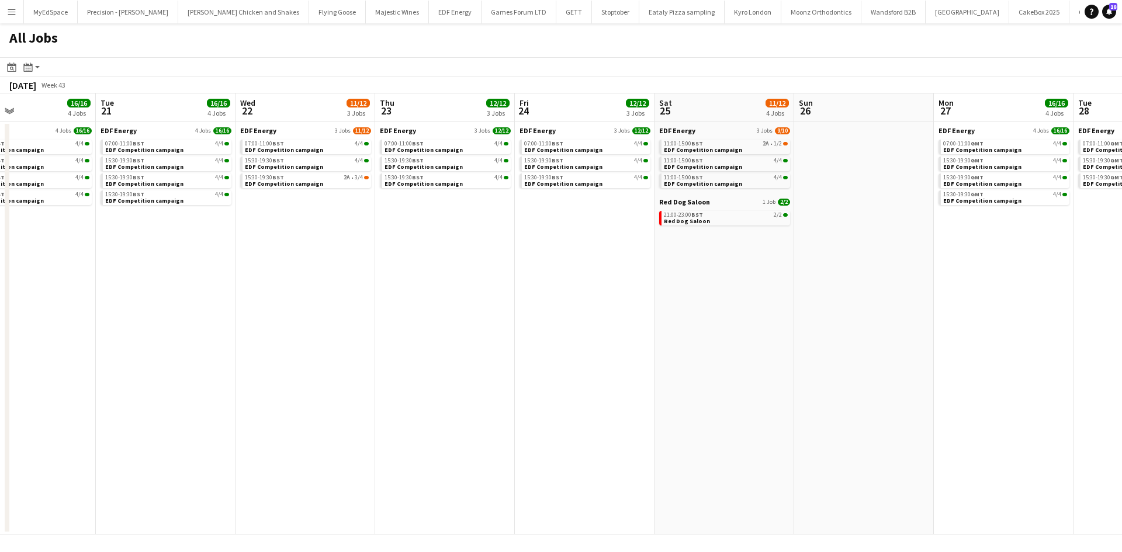
click at [613, 383] on app-all-jobs "All Jobs Date picker SEP 2025 SEP 2025 Monday M Tuesday T Wednesday W Thursday …" at bounding box center [561, 278] width 1122 height 511
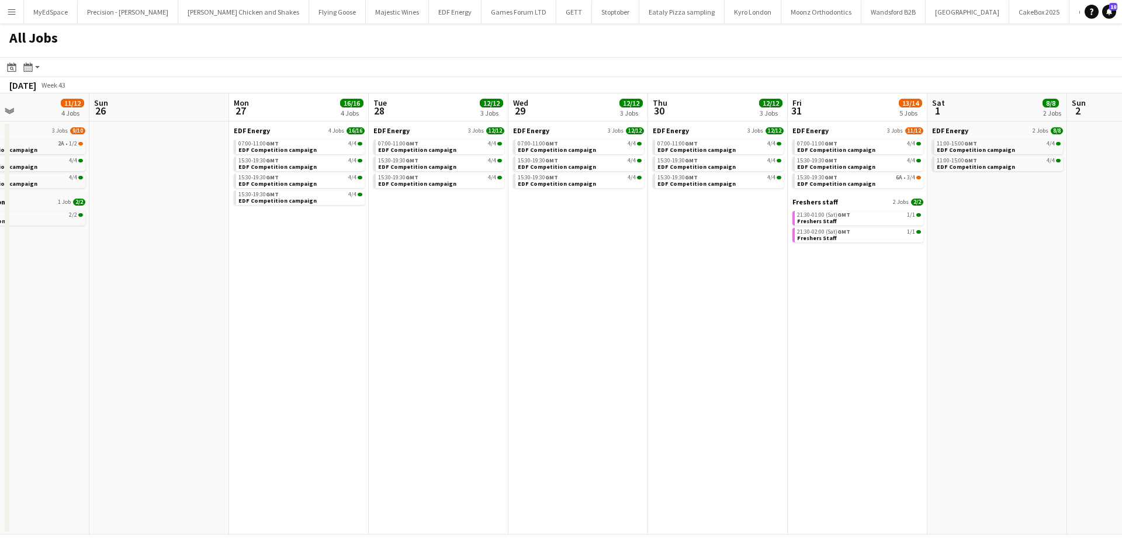
click at [720, 380] on app-calendar-viewport "Tue 21 16/16 4 Jobs Wed 22 11/12 3 Jobs Thu 23 12/12 3 Jobs Fri 24 12/12 3 Jobs…" at bounding box center [561, 314] width 1122 height 441
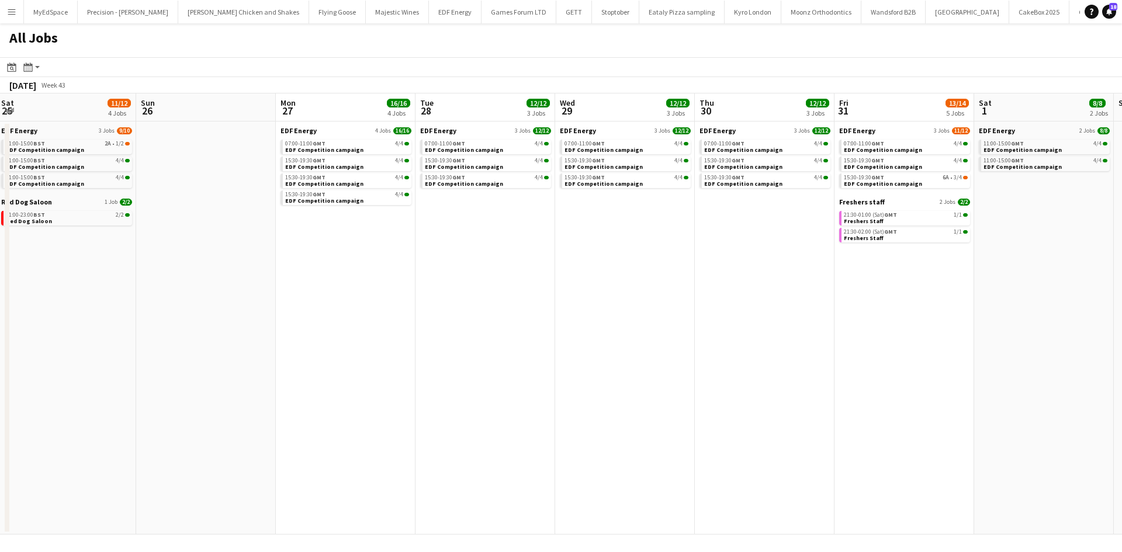
click at [1065, 379] on app-calendar-viewport "Thu 23 12/12 3 Jobs Fri 24 12/12 3 Jobs Sat 25 11/12 4 Jobs Sun 26 Mon 27 16/16…" at bounding box center [561, 314] width 1122 height 441
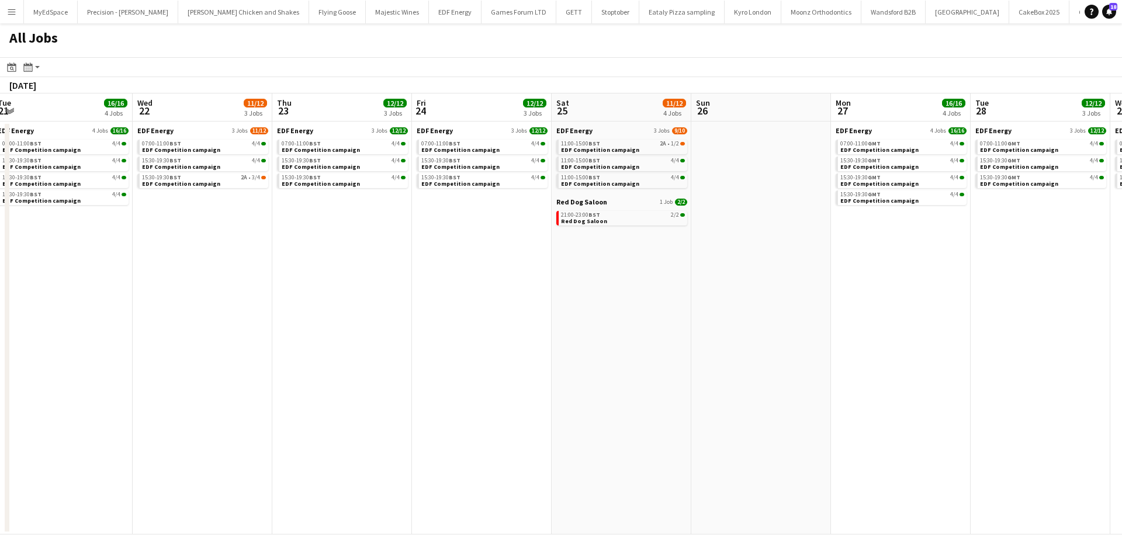
click at [1002, 390] on app-calendar-viewport "Sun 19 1/1 1 Job Mon 20 16/16 4 Jobs Tue 21 16/16 4 Jobs Wed 22 11/12 3 Jobs Th…" at bounding box center [561, 314] width 1122 height 441
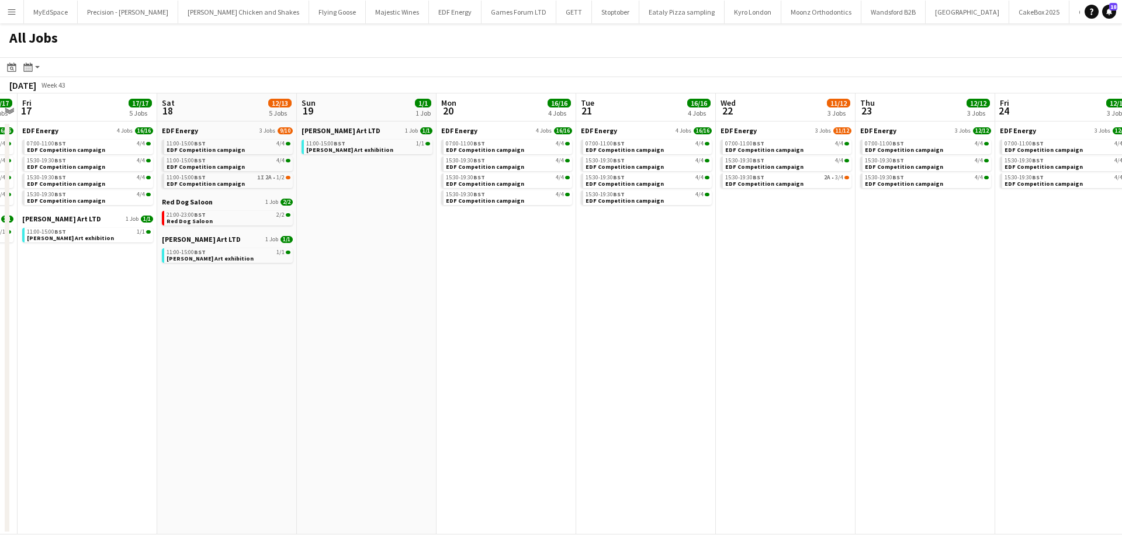
click at [1028, 381] on app-calendar-viewport "Wed 15 16/16 4 Jobs Thu 16 17/17 5 Jobs Fri 17 17/17 5 Jobs Sat 18 12/13 5 Jobs…" at bounding box center [561, 314] width 1122 height 441
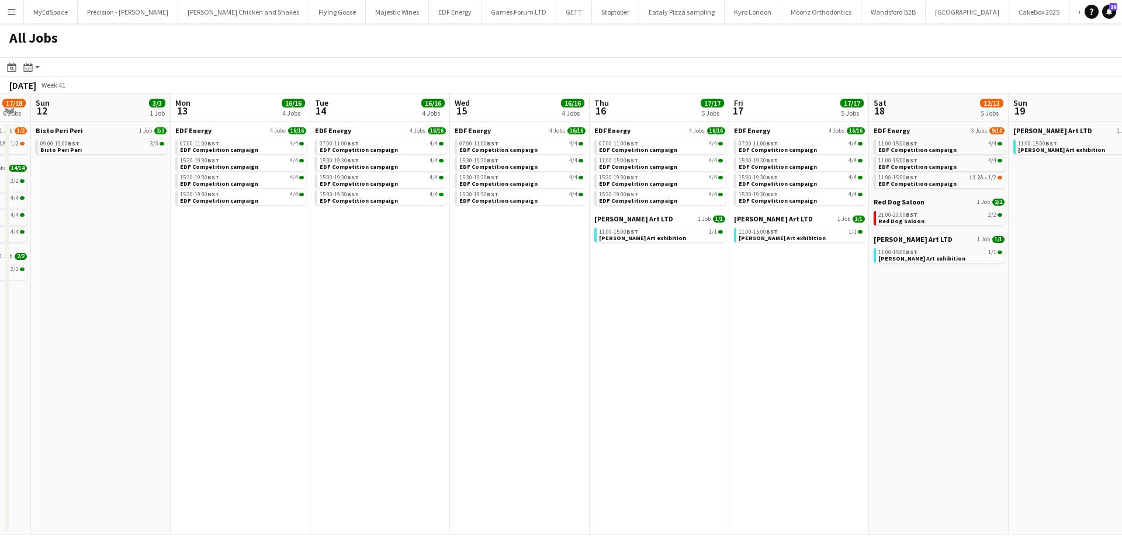
click at [912, 375] on app-calendar-viewport "Fri 10 16/16 4 Jobs Sat 11 17/18 6 Jobs Sun 12 3/3 1 Job Mon 13 16/16 4 Jobs Tu…" at bounding box center [561, 314] width 1122 height 441
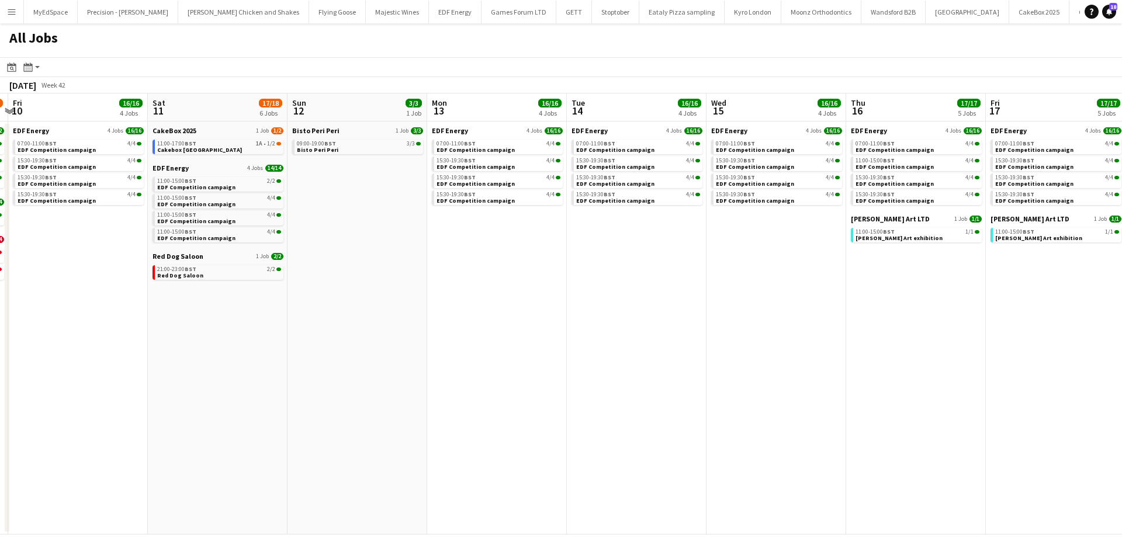
click at [927, 323] on app-calendar-viewport "Wed 8 13/15 5 Jobs Thu 9 16/20 6 Jobs Fri 10 16/16 4 Jobs Sat 11 17/18 6 Jobs S…" at bounding box center [561, 314] width 1122 height 441
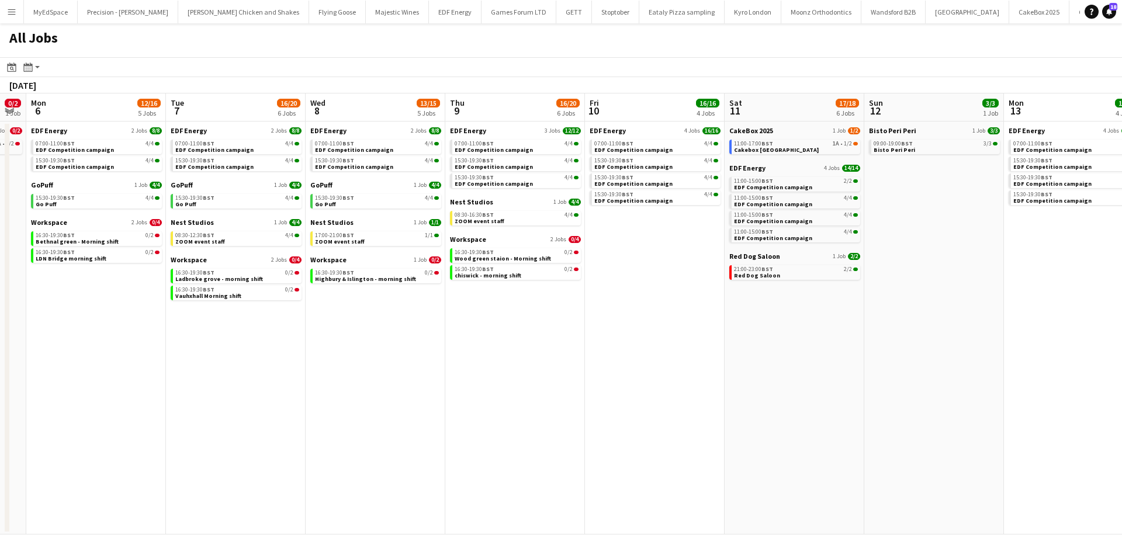
click at [861, 333] on app-calendar-viewport "Sat 4 23/34 7 Jobs Sun 5 0/2 1 Job Mon 6 12/16 5 Jobs Tue 7 16/20 6 Jobs Wed 8 …" at bounding box center [561, 314] width 1122 height 441
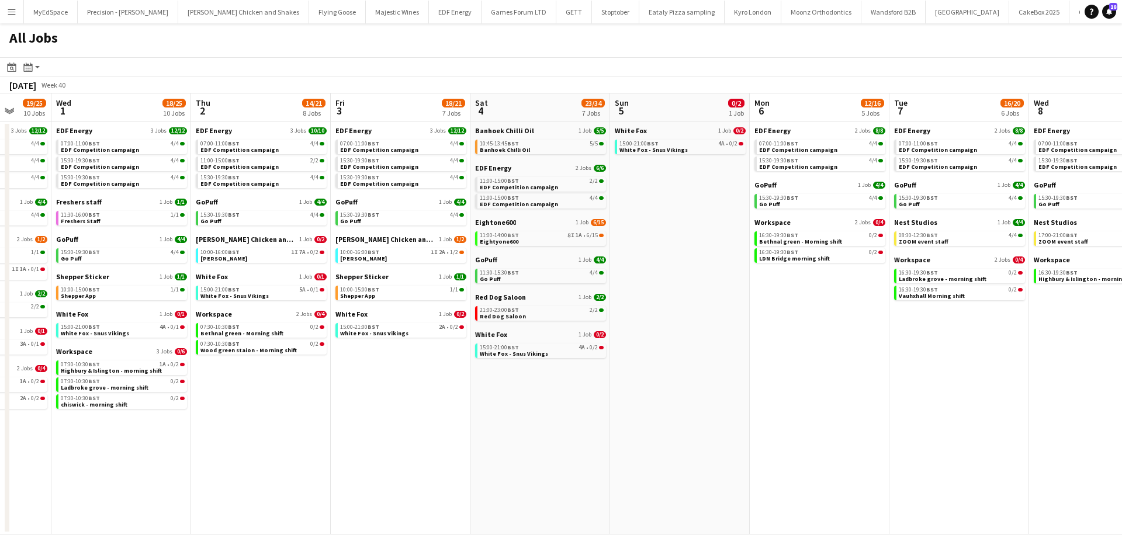
click at [895, 312] on app-calendar-viewport "Sun 28 9/11 4 Jobs Mon 29 14/17 6 Jobs Tue 30 19/25 10 Jobs Wed 1 18/25 10 Jobs…" at bounding box center [561, 314] width 1122 height 441
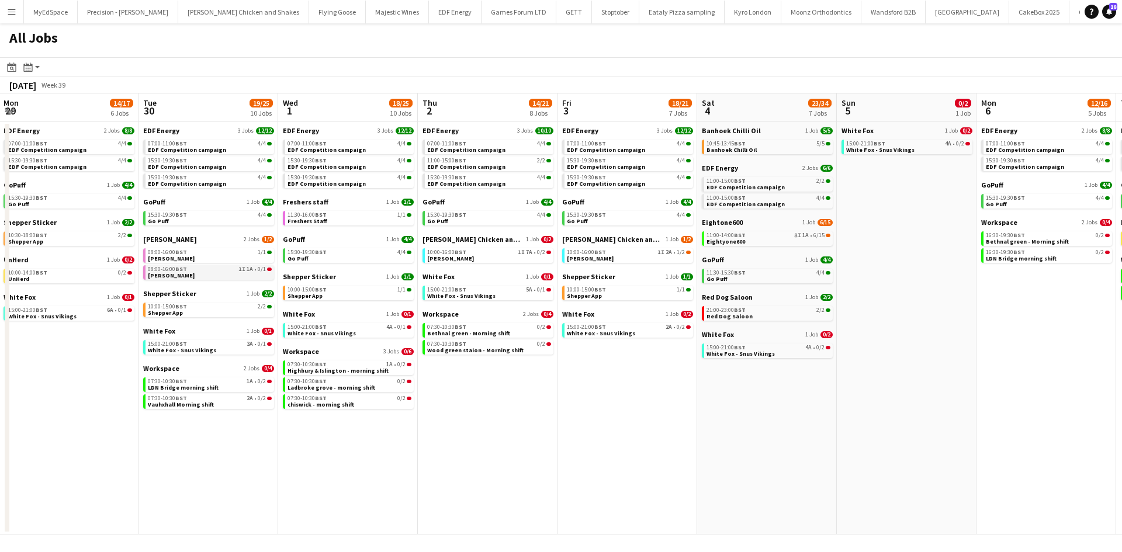
click at [810, 273] on app-calendar-viewport "Sat 27 29/29 9 Jobs Sun 28 9/11 4 Jobs Mon 29 14/17 6 Jobs Tue 30 19/25 10 Jobs…" at bounding box center [561, 314] width 1122 height 441
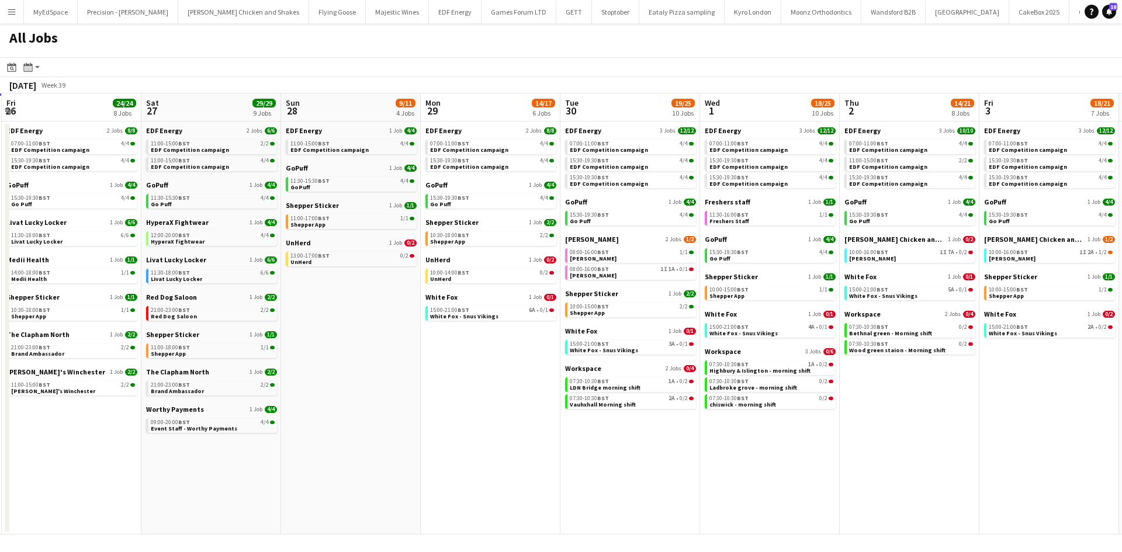
click at [732, 278] on app-calendar-viewport "Wed 24 20/20 7 Jobs Thu 25 37/37 12 Jobs Fri 26 24/24 8 Jobs Sat 27 29/29 9 Job…" at bounding box center [561, 314] width 1122 height 441
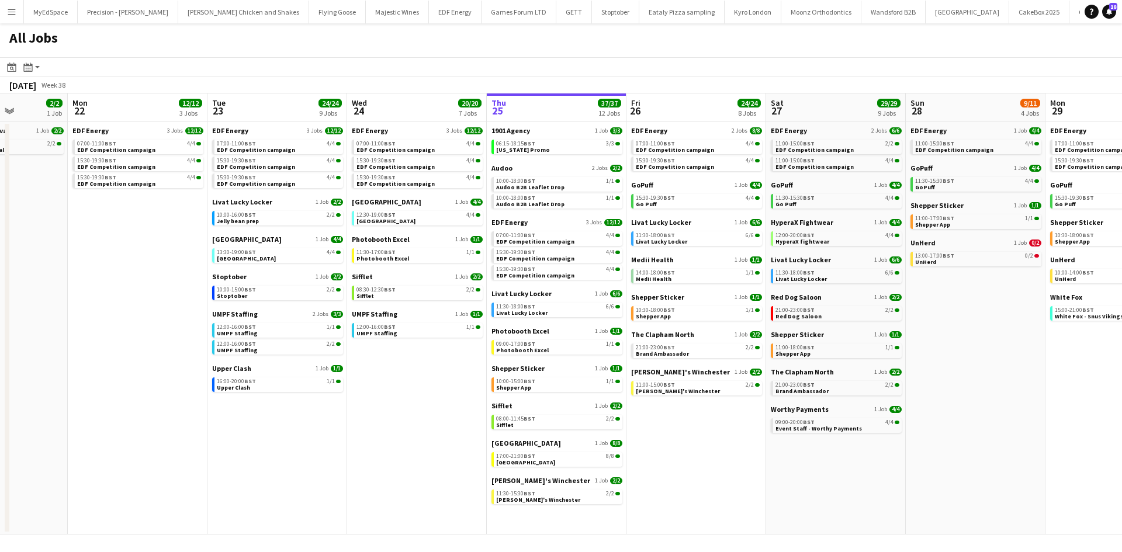
scroll to position [0, 346]
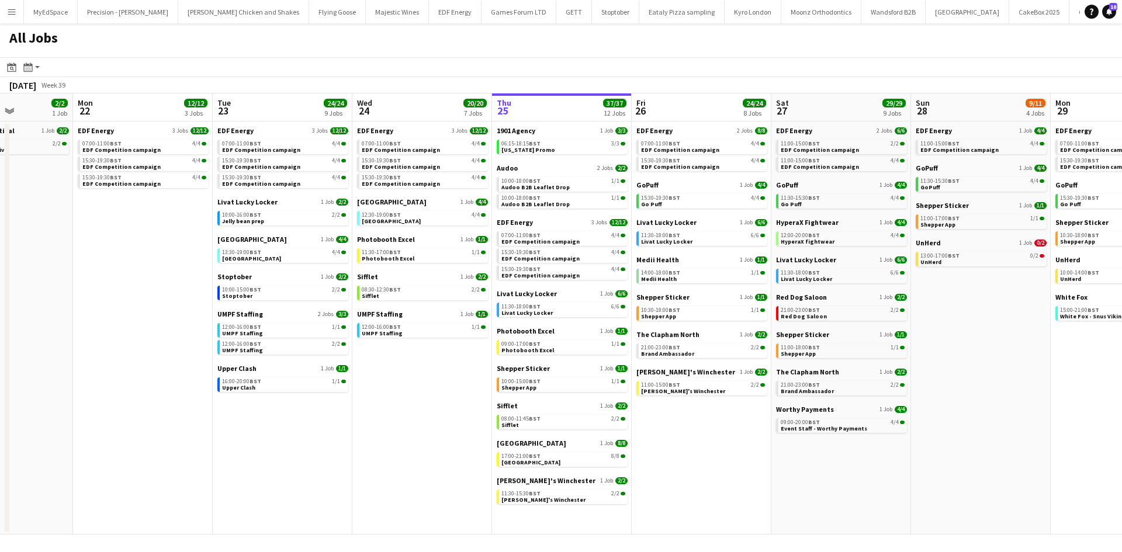
click at [730, 287] on app-calendar-viewport "Fri 19 22/22 9 Jobs Sat 20 20/21 9 Jobs Sun 21 2/2 1 Job Mon 22 12/12 3 Jobs Tu…" at bounding box center [561, 314] width 1122 height 441
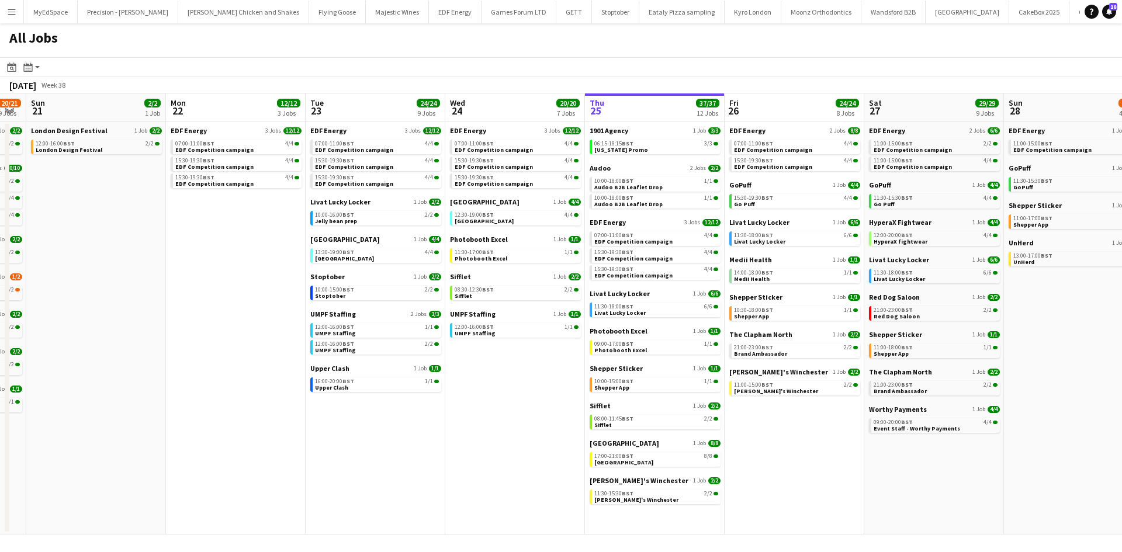
drag, startPoint x: 995, startPoint y: 445, endPoint x: 992, endPoint y: 451, distance: 6.0
click at [993, 450] on app-calendar-viewport "Fri 19 22/22 9 Jobs Sat 20 20/21 9 Jobs Sun 21 2/2 1 Job Mon 22 12/12 3 Jobs Tu…" at bounding box center [561, 314] width 1122 height 441
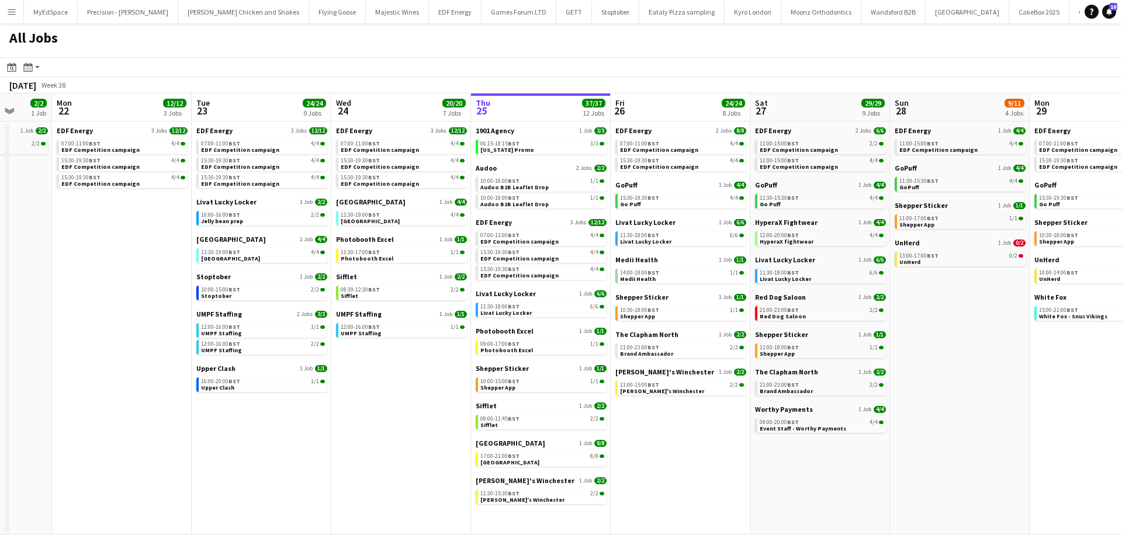
drag, startPoint x: 985, startPoint y: 454, endPoint x: 839, endPoint y: 478, distance: 148.0
click at [839, 478] on app-calendar-viewport "Fri 19 22/22 9 Jobs Sat 20 20/21 9 Jobs Sun 21 2/2 1 Job Mon 22 12/12 3 Jobs Tu…" at bounding box center [561, 314] width 1122 height 441
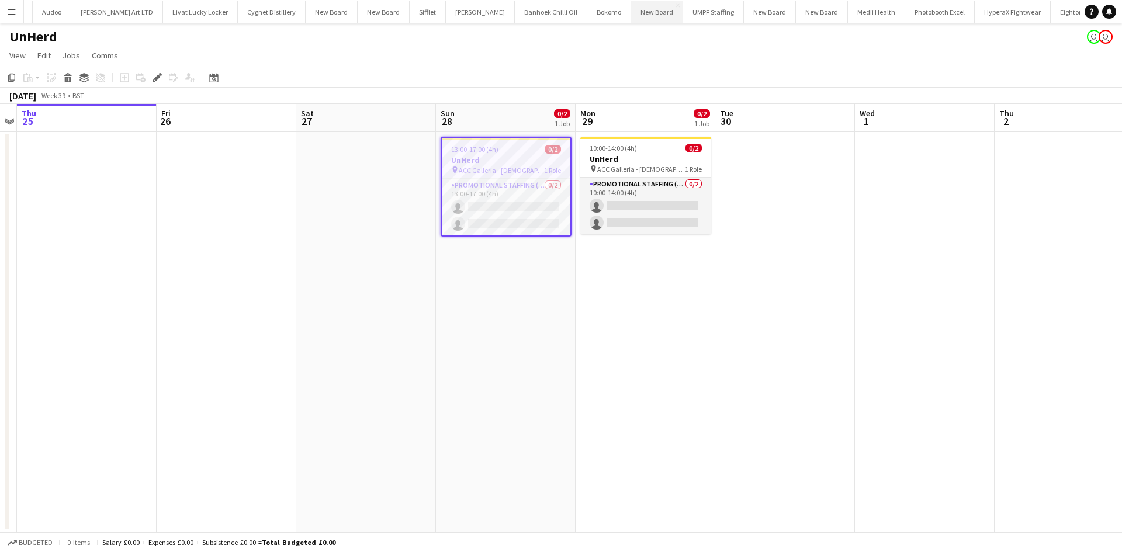
scroll to position [0, 3111]
click at [656, 344] on app-calendar-viewport "Mon 22 Tue 23 Wed 24 Thu 25 Fri 26 Sat 27 Sun 28 0/2 1 Job Mon 29 0/2 1 Job Tue…" at bounding box center [561, 318] width 1122 height 428
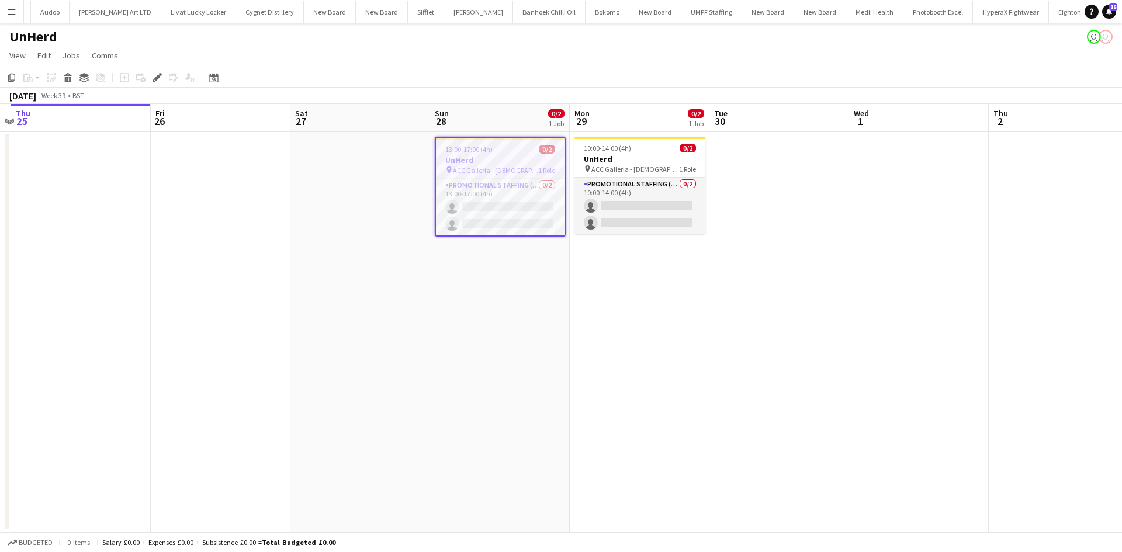
drag, startPoint x: 530, startPoint y: 156, endPoint x: 526, endPoint y: 170, distance: 13.9
click at [528, 156] on h3 "UnHerd" at bounding box center [500, 160] width 129 height 11
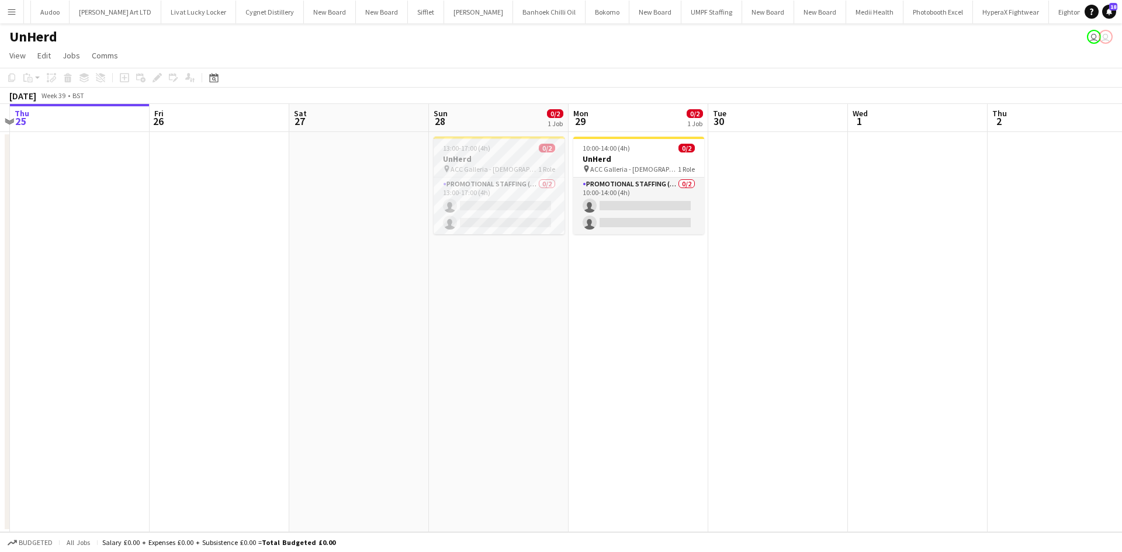
click at [523, 171] on span "ACC Galleria - [DEMOGRAPHIC_DATA] Conference" at bounding box center [495, 169] width 88 height 9
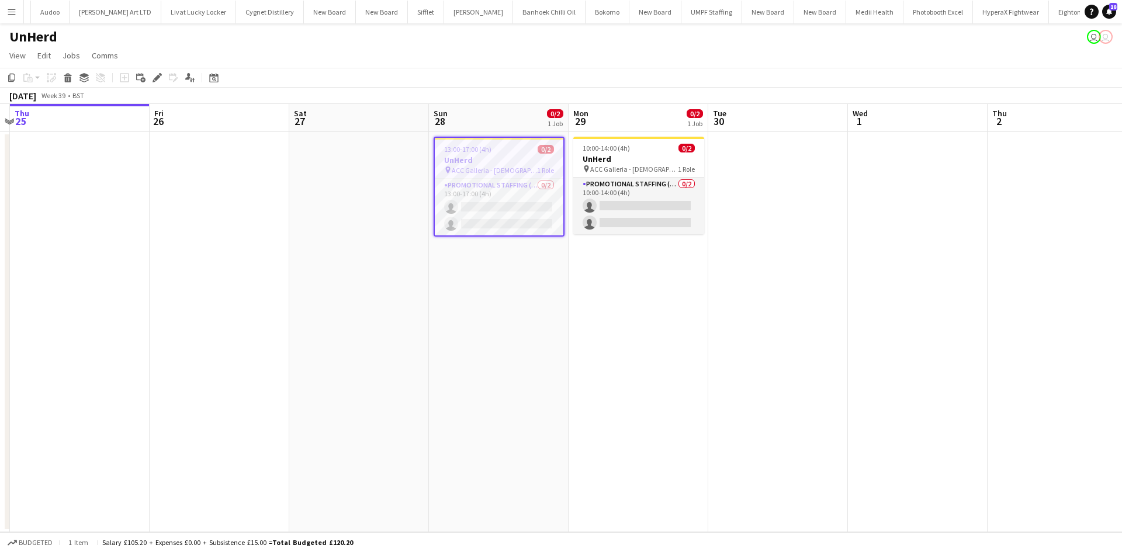
click at [150, 79] on div "Add job Add linked Job Edit Edit linked Job Applicants" at bounding box center [152, 78] width 89 height 14
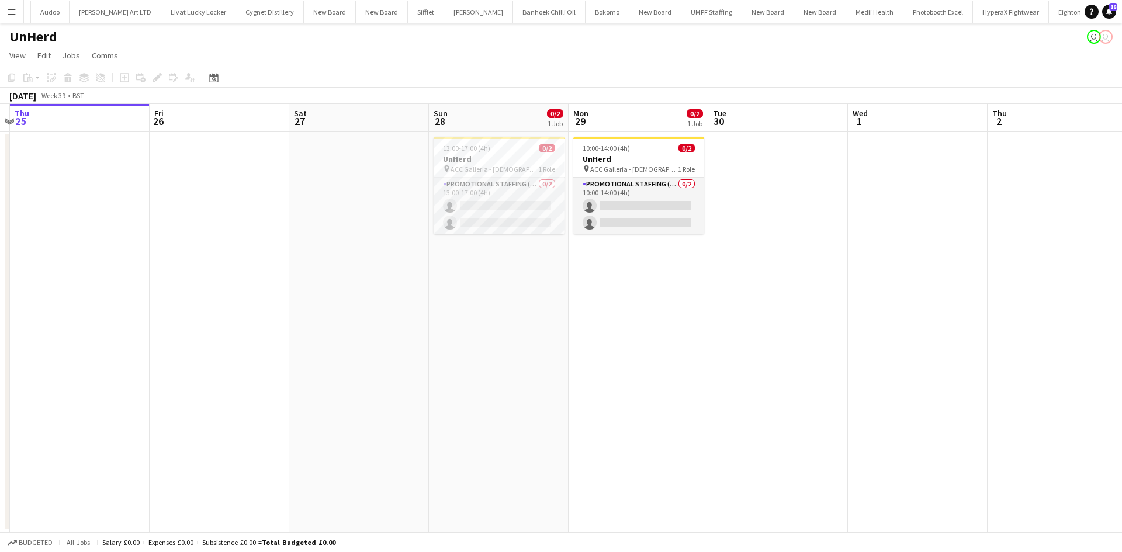
drag, startPoint x: 592, startPoint y: 220, endPoint x: 587, endPoint y: 223, distance: 6.0
click at [589, 223] on app-calendar-viewport "Mon 22 Tue 23 Wed 24 Thu 25 Fri 26 Sat 27 Sun 28 0/2 1 Job Mon 29 0/2 1 Job Tue…" at bounding box center [561, 318] width 1122 height 428
click at [500, 164] on app-job-card "13:00-17:00 (4h) 0/2 UnHerd pin ACC Galleria - [DEMOGRAPHIC_DATA] Conference 1 …" at bounding box center [495, 186] width 131 height 98
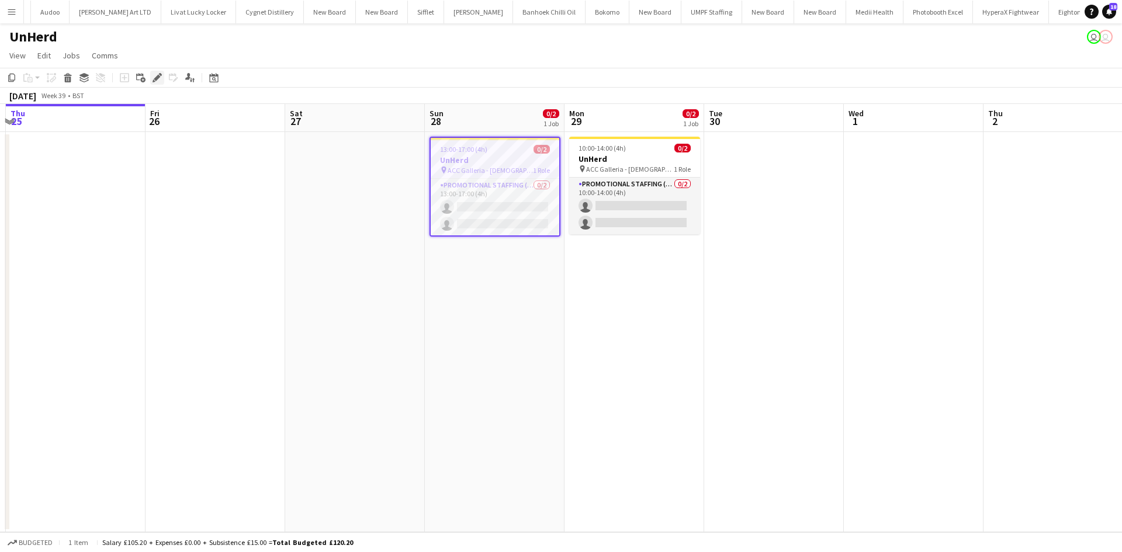
drag, startPoint x: 158, startPoint y: 74, endPoint x: 164, endPoint y: 76, distance: 6.3
click at [159, 74] on icon "Edit" at bounding box center [157, 77] width 9 height 9
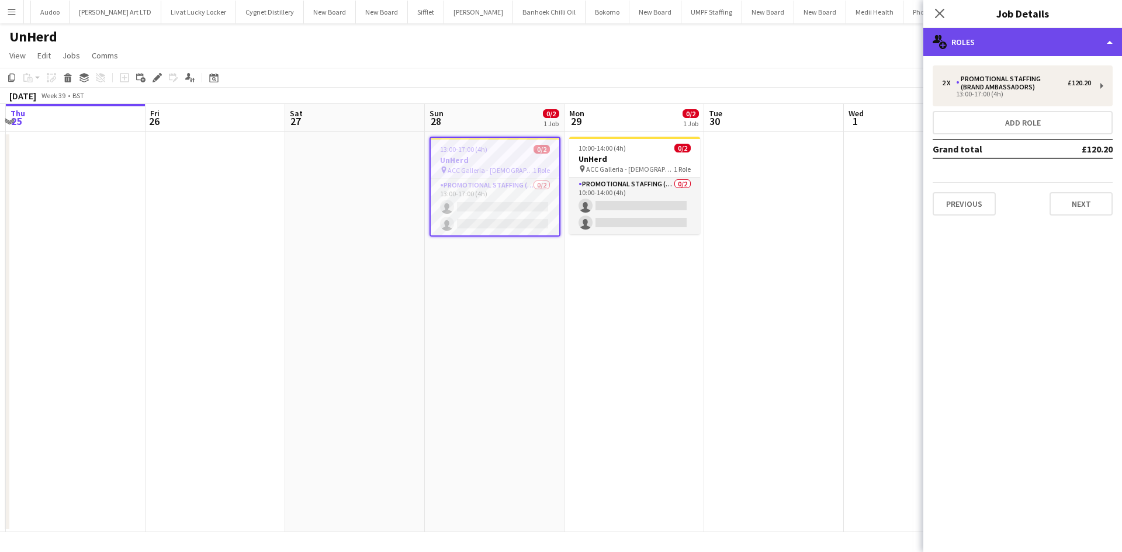
click at [957, 49] on div "multiple-users-add Roles" at bounding box center [1023, 42] width 199 height 28
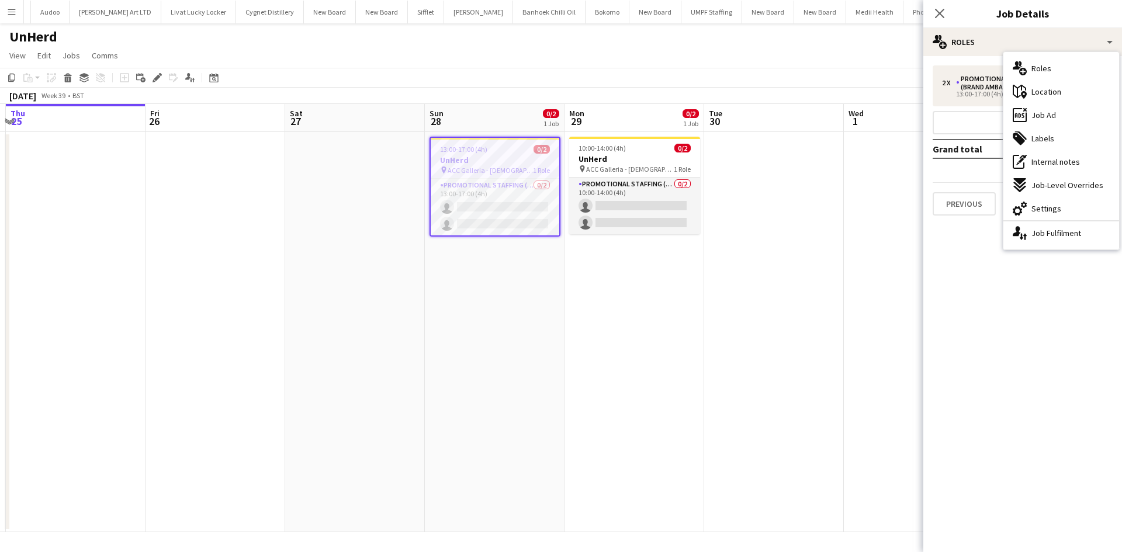
drag, startPoint x: 920, startPoint y: 249, endPoint x: 877, endPoint y: 234, distance: 45.8
click at [919, 249] on app-date-cell at bounding box center [914, 332] width 140 height 400
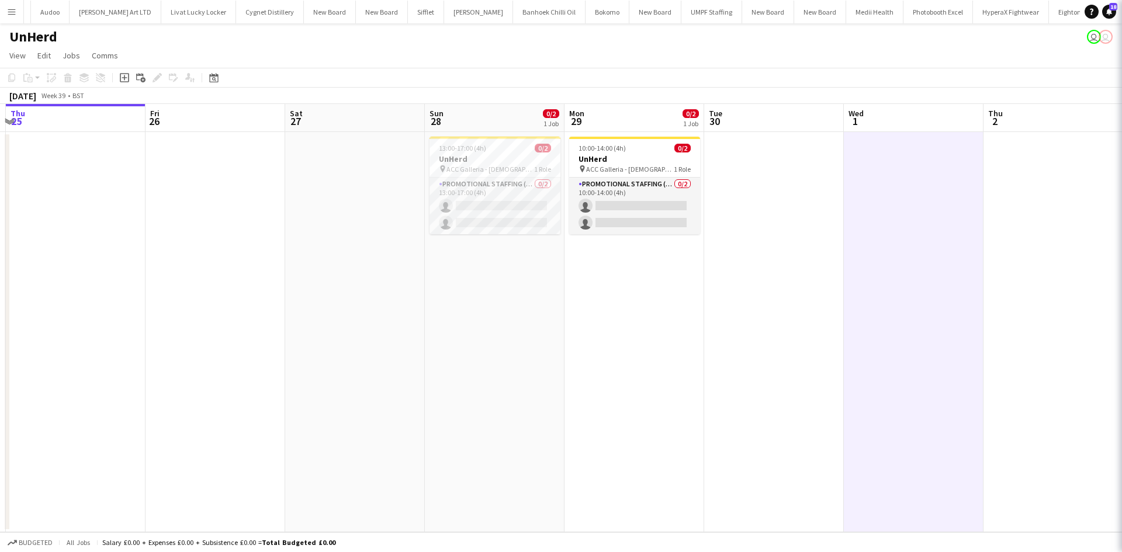
scroll to position [0, 414]
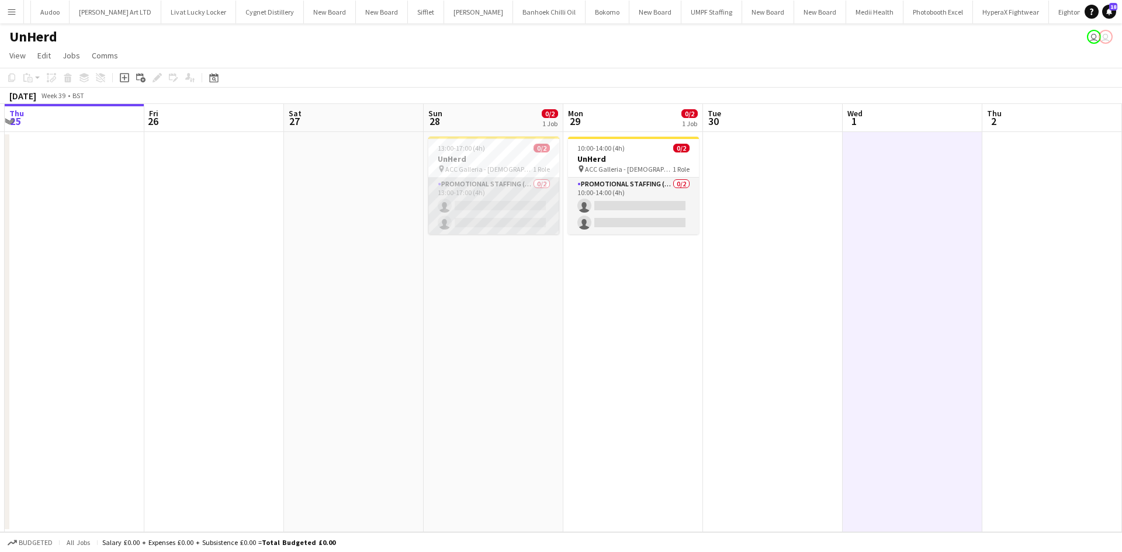
drag, startPoint x: 489, startPoint y: 211, endPoint x: 478, endPoint y: 206, distance: 12.1
click at [489, 211] on app-card-role "Promotional Staffing (Brand Ambassadors) 0/2 13:00-17:00 (4h) single-neutral-ac…" at bounding box center [493, 206] width 131 height 57
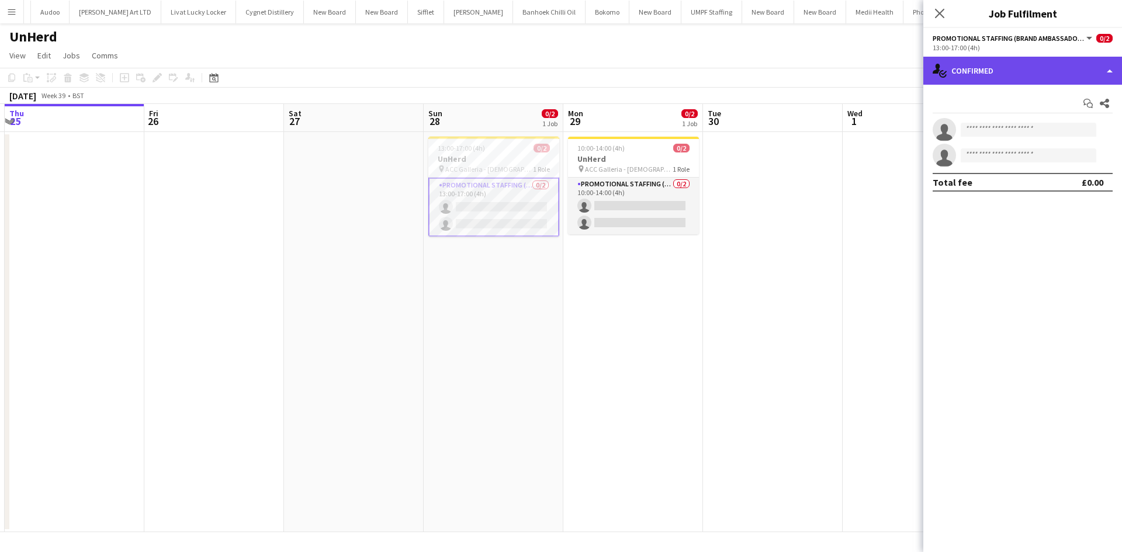
click at [1034, 70] on div "single-neutral-actions-check-2 Confirmed" at bounding box center [1023, 71] width 199 height 28
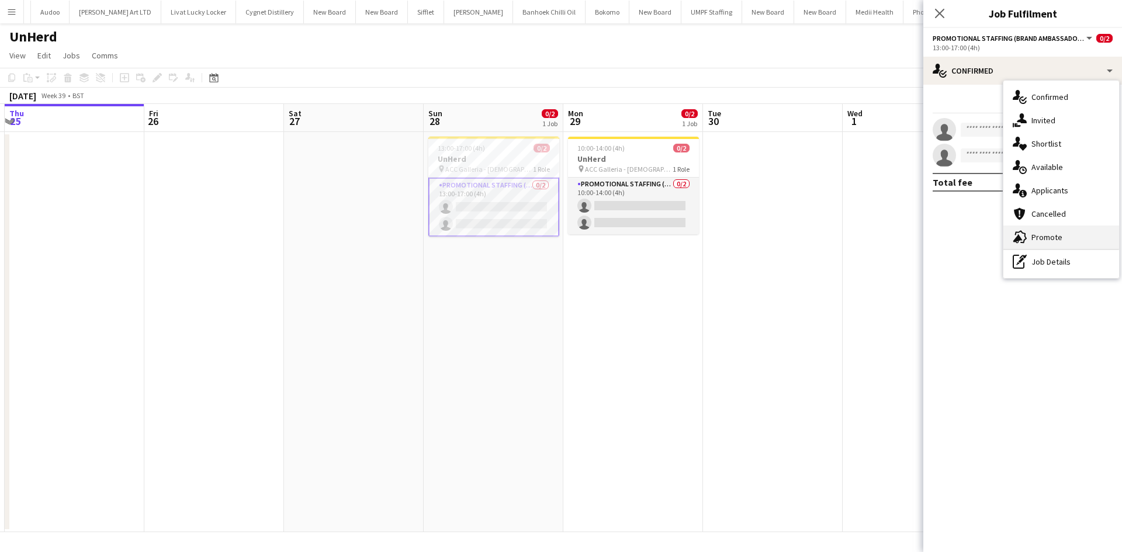
click at [1045, 246] on div "advertising-megaphone Promote" at bounding box center [1062, 237] width 116 height 23
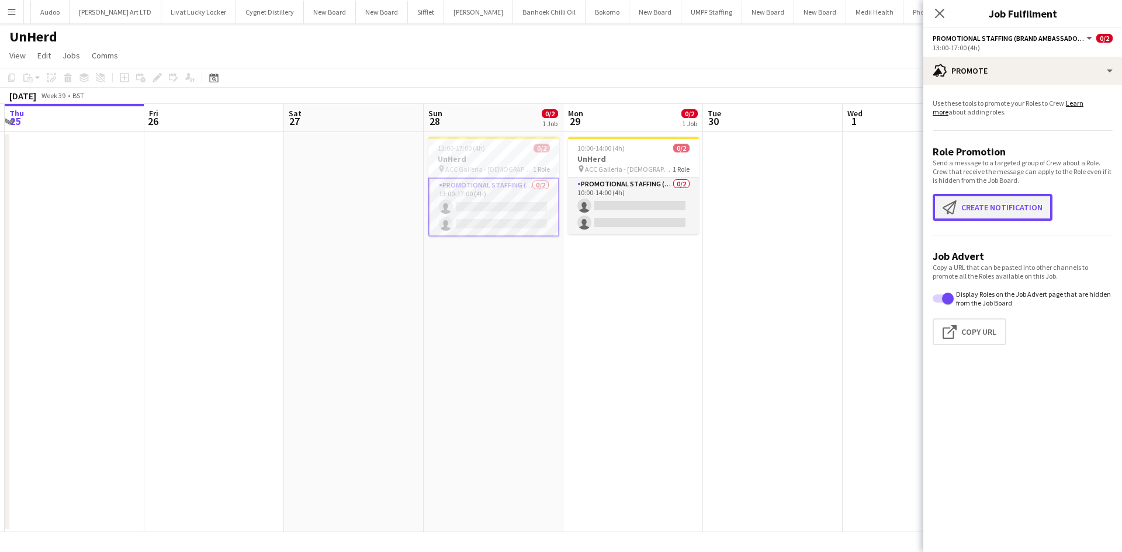
click at [988, 218] on button "Create notification Create notification" at bounding box center [993, 207] width 120 height 27
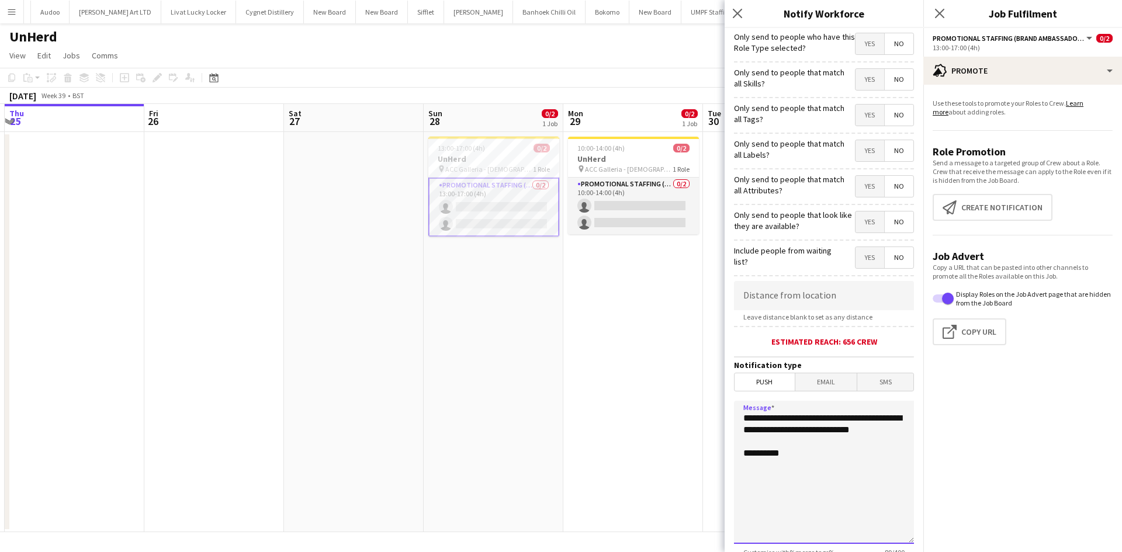
drag, startPoint x: 837, startPoint y: 487, endPoint x: 646, endPoint y: 347, distance: 237.4
click at [646, 348] on body "Menu Boards Boards Boards All jobs Status Workforce Workforce My Workforce Recr…" at bounding box center [561, 276] width 1122 height 552
drag, startPoint x: 859, startPoint y: 494, endPoint x: 850, endPoint y: 480, distance: 15.7
click at [857, 492] on textarea "**********" at bounding box center [824, 472] width 180 height 143
drag, startPoint x: 850, startPoint y: 481, endPoint x: 804, endPoint y: 478, distance: 46.3
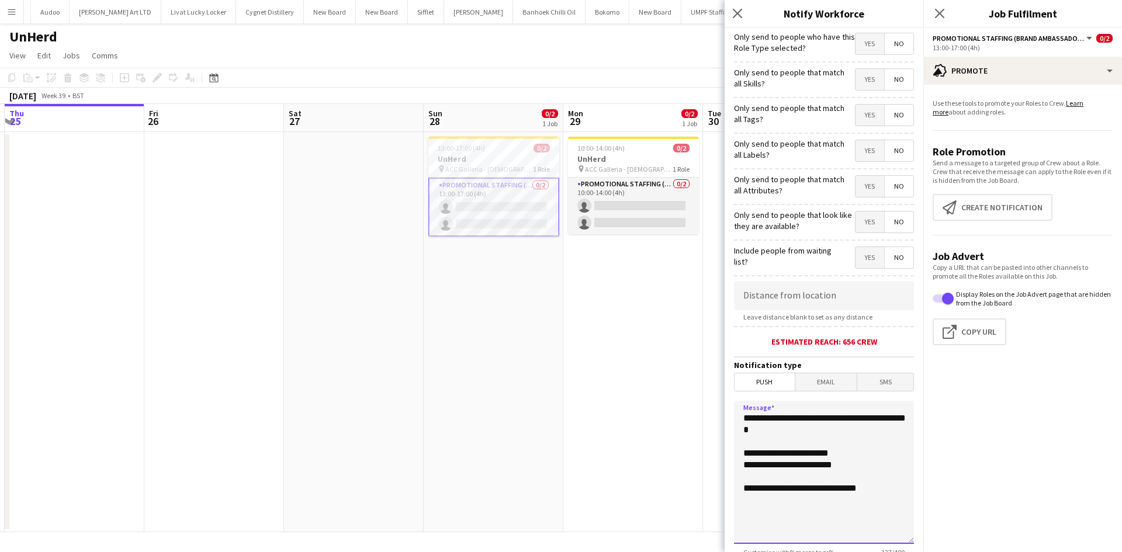
click at [792, 468] on textarea "**********" at bounding box center [824, 472] width 180 height 143
click at [866, 496] on textarea "**********" at bounding box center [824, 472] width 180 height 143
drag, startPoint x: 865, startPoint y: 492, endPoint x: 790, endPoint y: 467, distance: 79.3
click at [779, 467] on textarea "**********" at bounding box center [824, 472] width 180 height 143
click at [851, 491] on textarea "**********" at bounding box center [824, 472] width 180 height 143
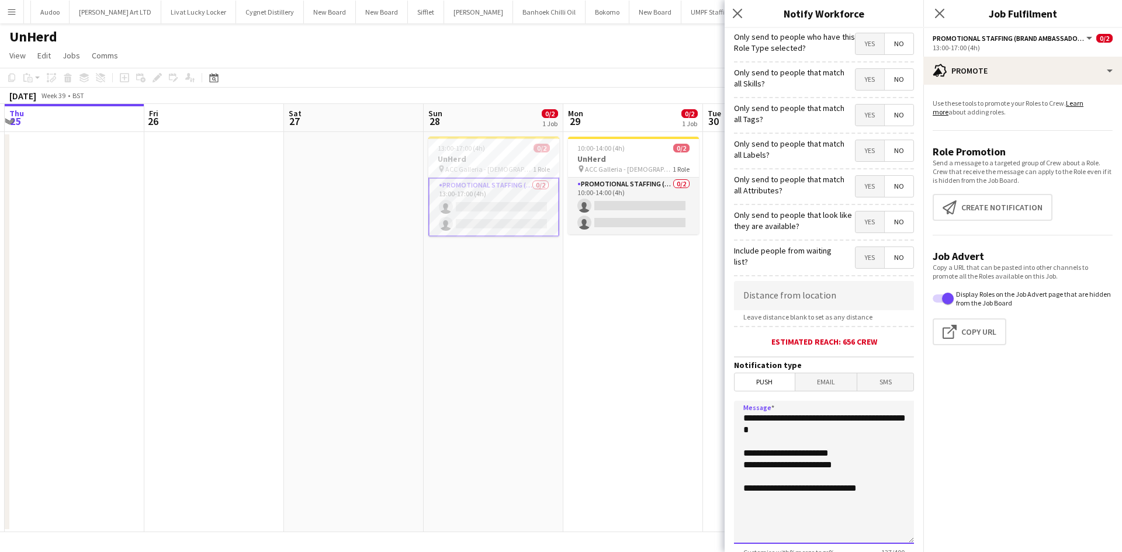
click at [851, 491] on textarea "**********" at bounding box center [824, 472] width 180 height 143
click at [764, 483] on textarea "**********" at bounding box center [824, 472] width 180 height 143
click at [885, 485] on textarea "**********" at bounding box center [824, 472] width 180 height 143
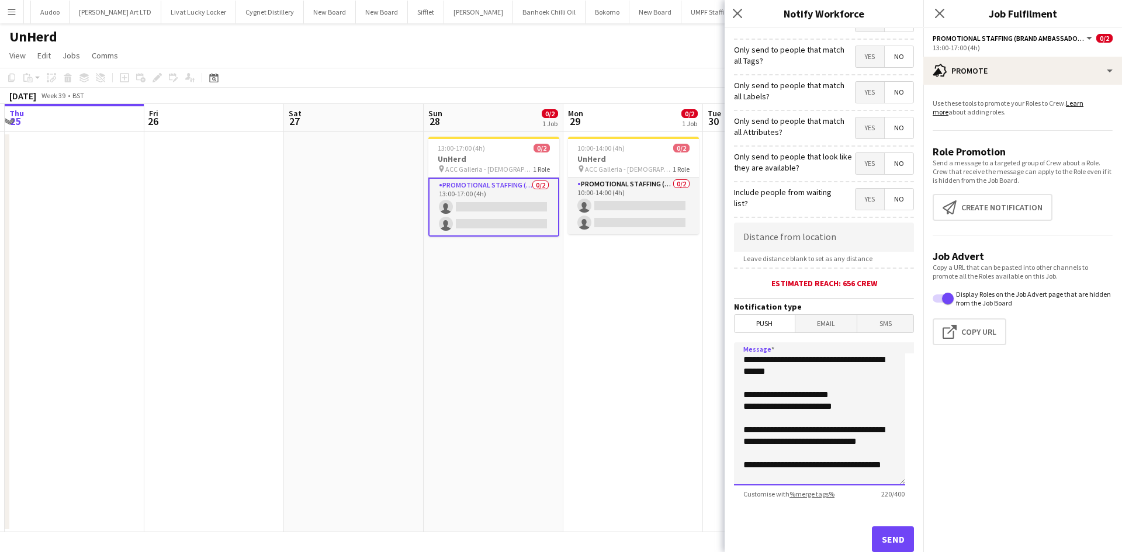
scroll to position [0, 0]
drag, startPoint x: 809, startPoint y: 473, endPoint x: 710, endPoint y: 324, distance: 178.3
click at [710, 324] on body "Menu Boards Boards Boards All jobs Status Workforce Workforce My Workforce Recr…" at bounding box center [561, 276] width 1122 height 552
type textarea "**********"
click at [812, 241] on input at bounding box center [824, 237] width 180 height 29
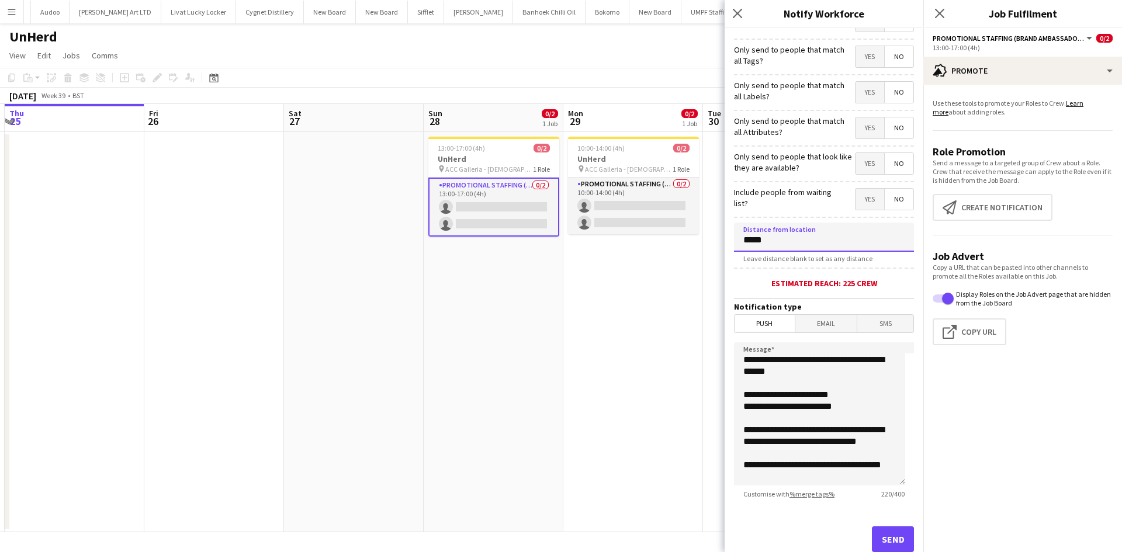
type input "****"
type input "******"
click at [884, 539] on button "Send" at bounding box center [893, 540] width 42 height 26
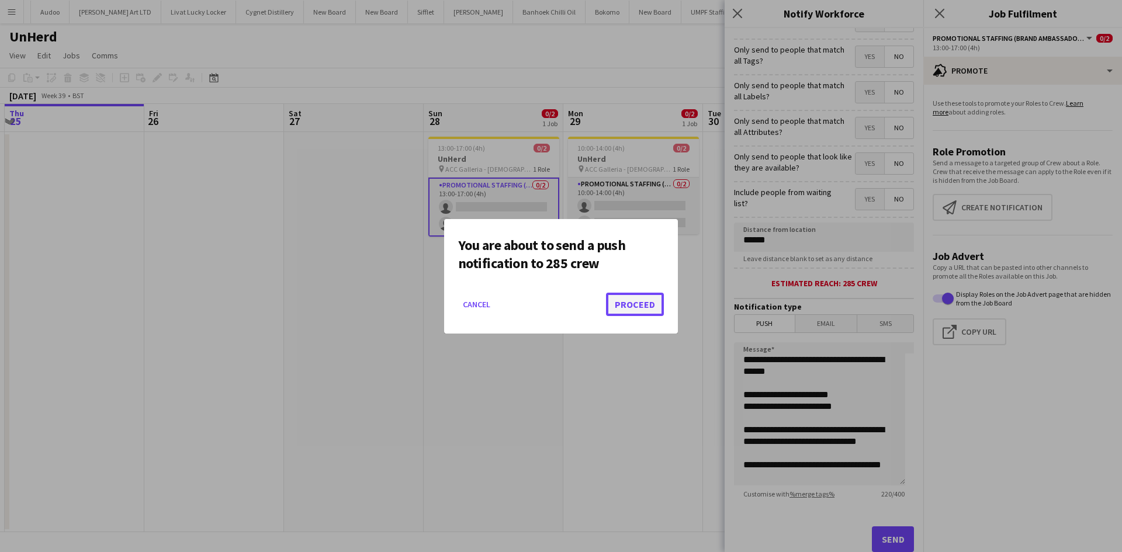
click at [639, 305] on button "Proceed" at bounding box center [635, 304] width 58 height 23
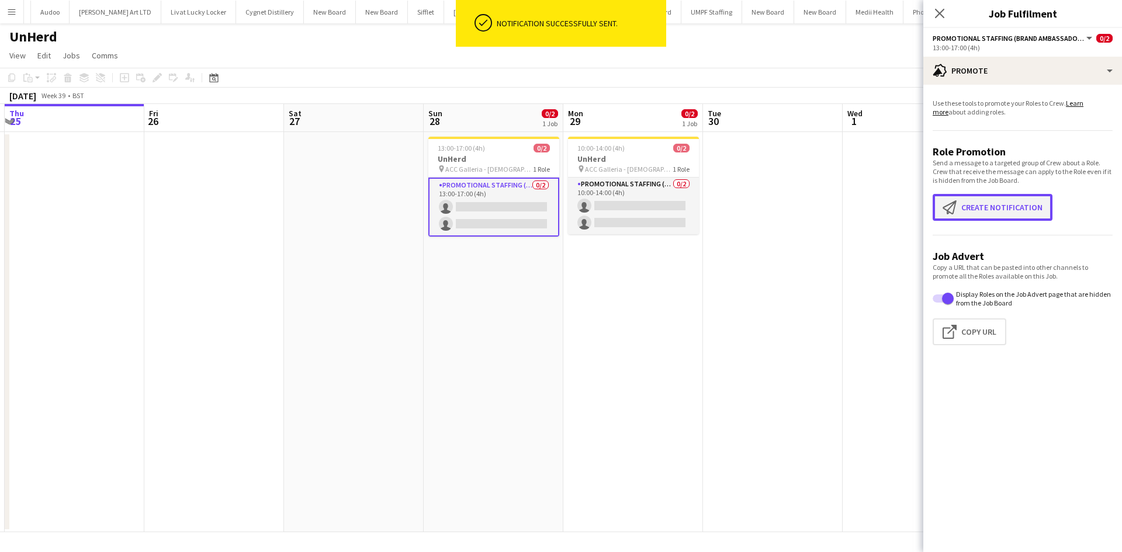
click at [983, 206] on button "Create notification Create notification" at bounding box center [993, 207] width 120 height 27
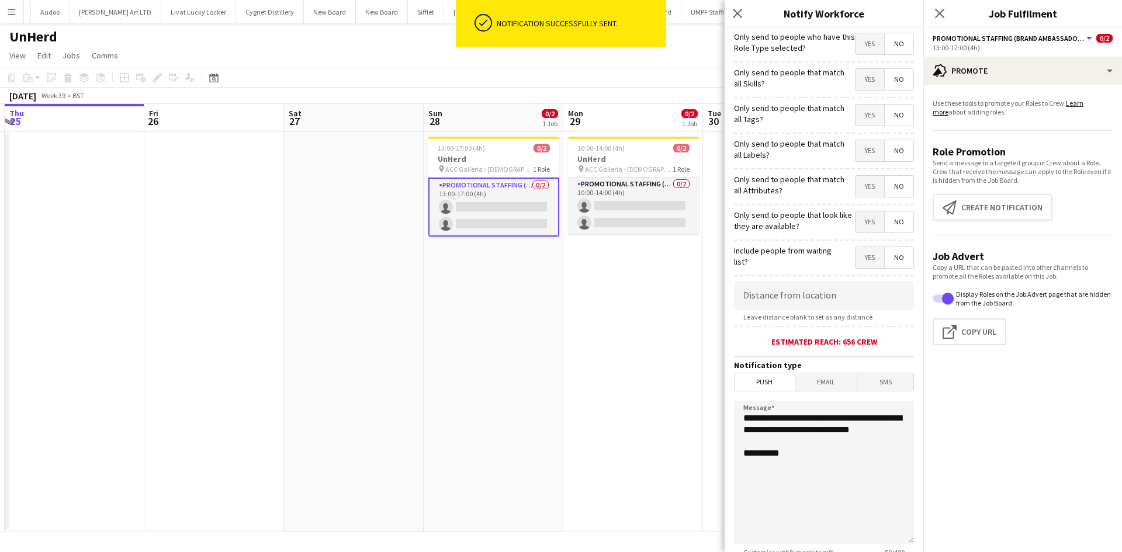
click at [818, 381] on span "Email" at bounding box center [827, 383] width 62 height 18
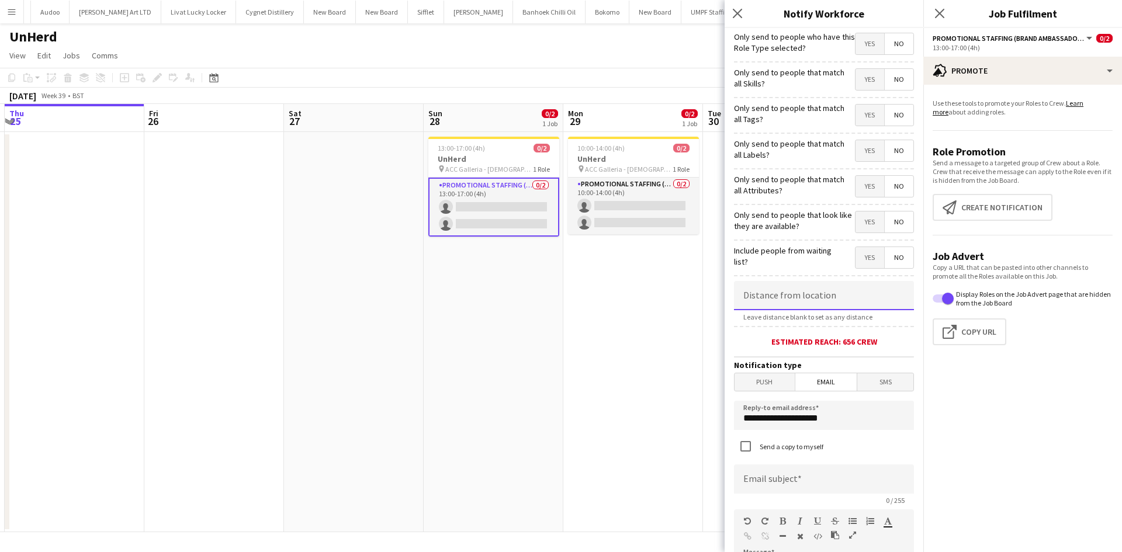
click at [792, 299] on input at bounding box center [824, 295] width 180 height 29
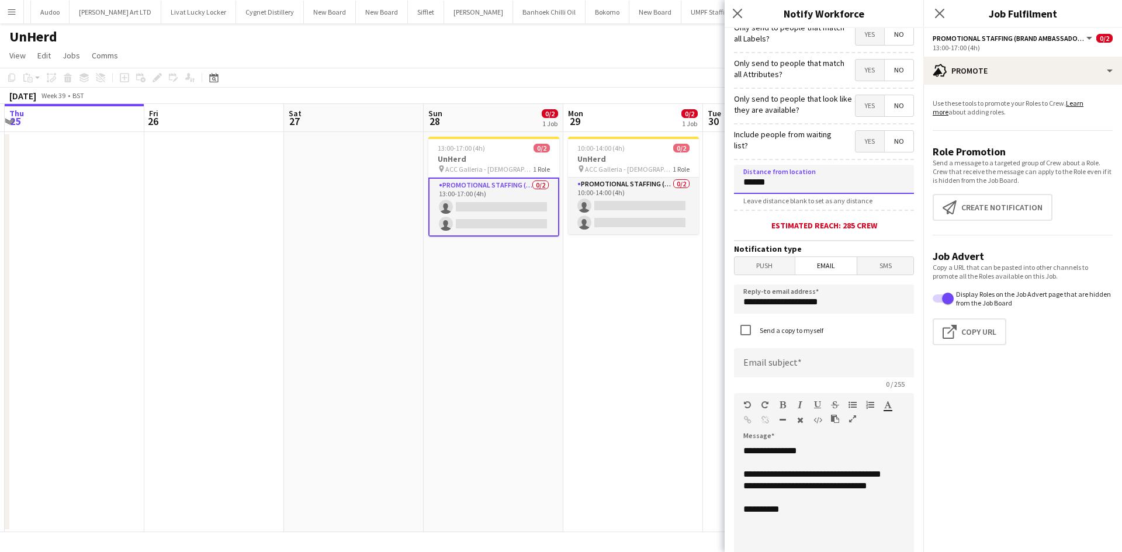
scroll to position [117, 0]
type input "******"
drag, startPoint x: 749, startPoint y: 284, endPoint x: 593, endPoint y: 244, distance: 161.8
click at [585, 244] on body "Menu Boards Boards Boards All jobs Status Workforce Workforce My Workforce Recr…" at bounding box center [561, 276] width 1122 height 552
type input "**********"
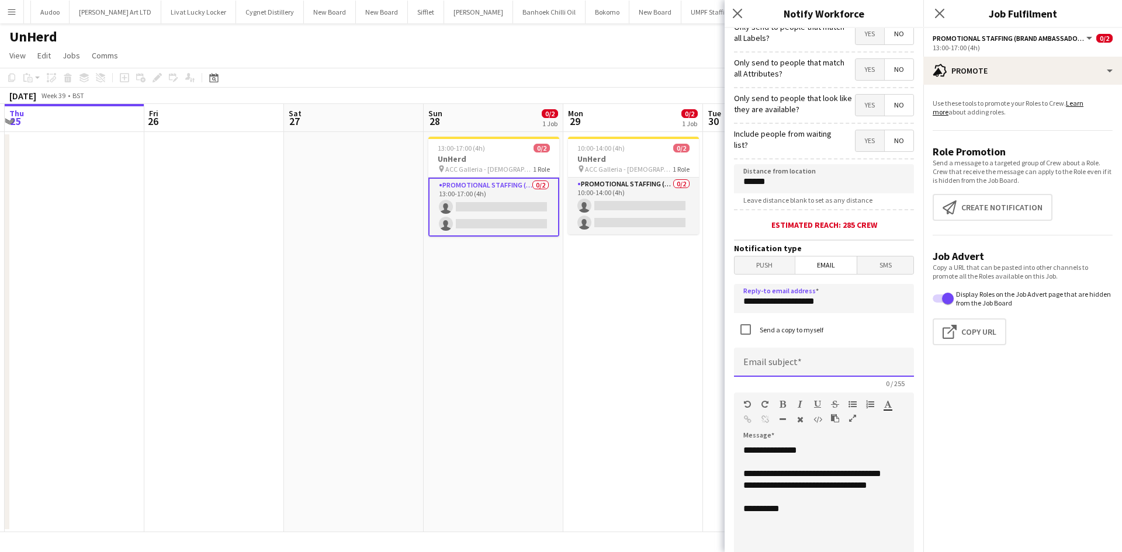
click at [790, 369] on input at bounding box center [824, 362] width 180 height 29
type input "*"
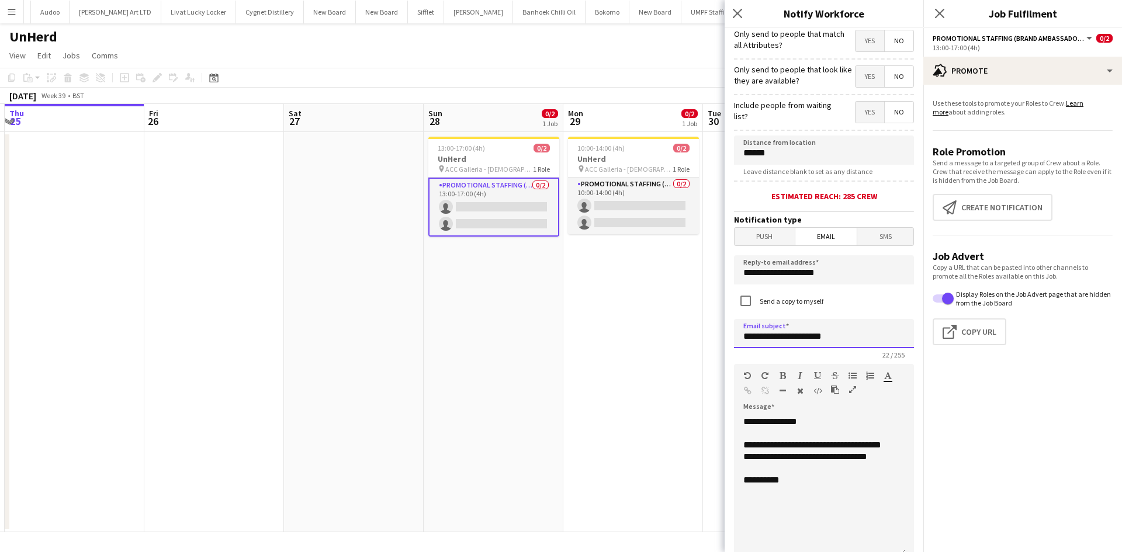
scroll to position [234, 0]
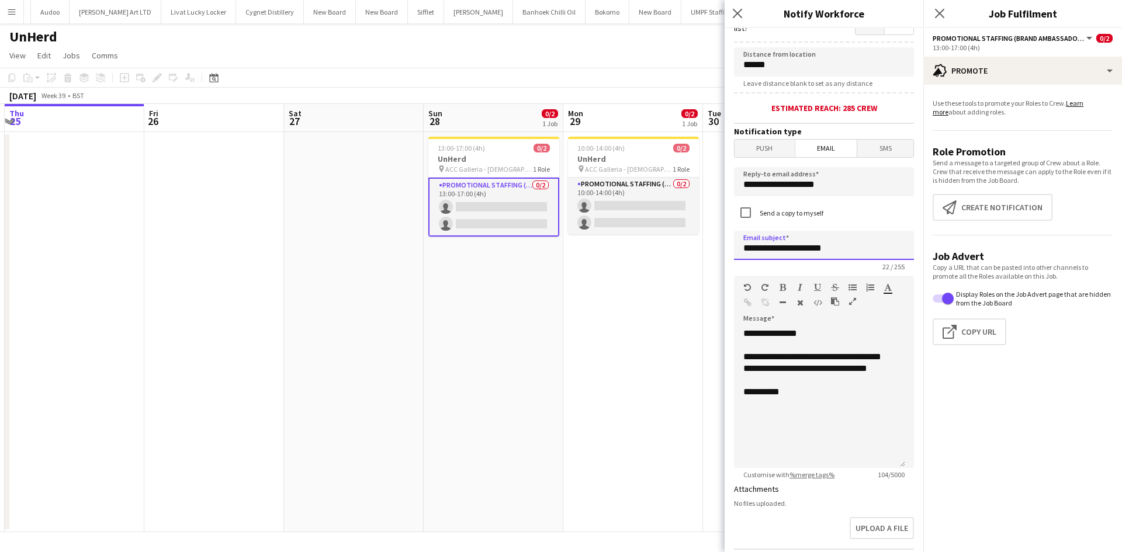
type input "**********"
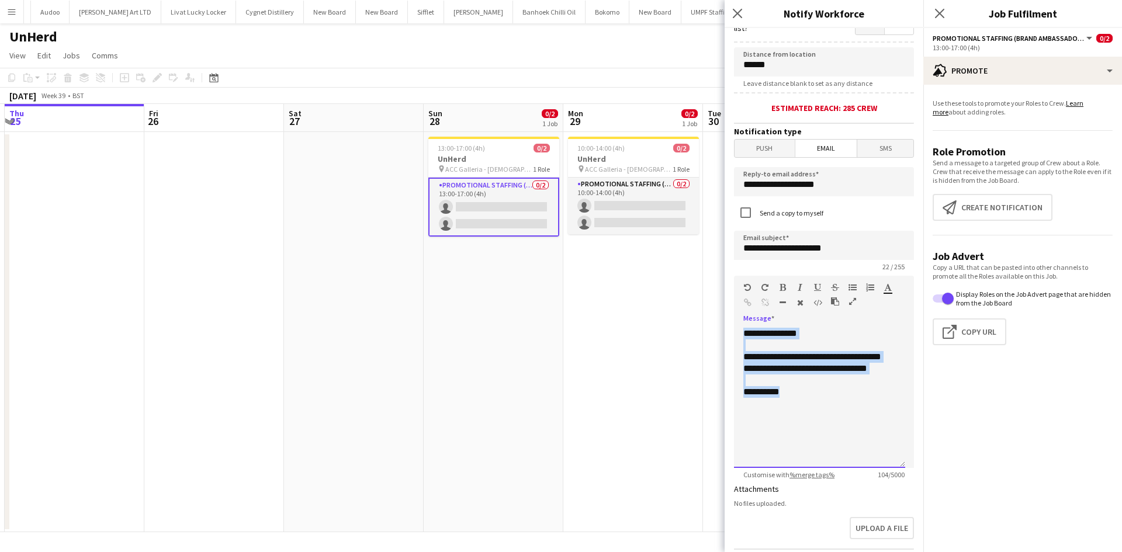
drag, startPoint x: 797, startPoint y: 400, endPoint x: 710, endPoint y: 317, distance: 120.7
click at [710, 317] on body "Menu Boards Boards Boards All jobs Status Workforce Workforce My Workforce Recr…" at bounding box center [561, 276] width 1122 height 552
drag, startPoint x: 752, startPoint y: 327, endPoint x: 755, endPoint y: 340, distance: 13.8
click at [755, 340] on div at bounding box center [820, 346] width 153 height 12
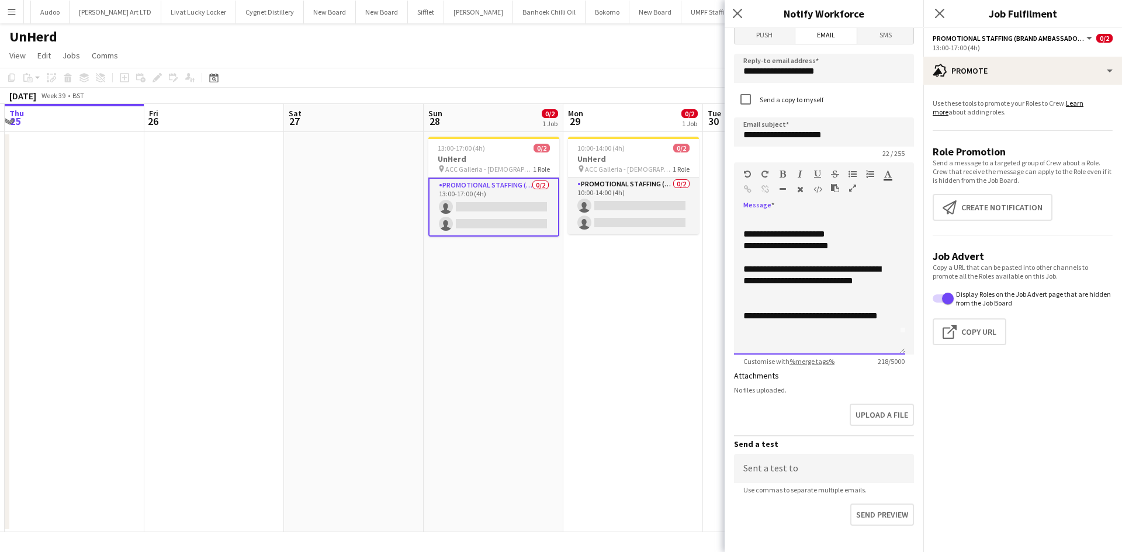
scroll to position [412, 0]
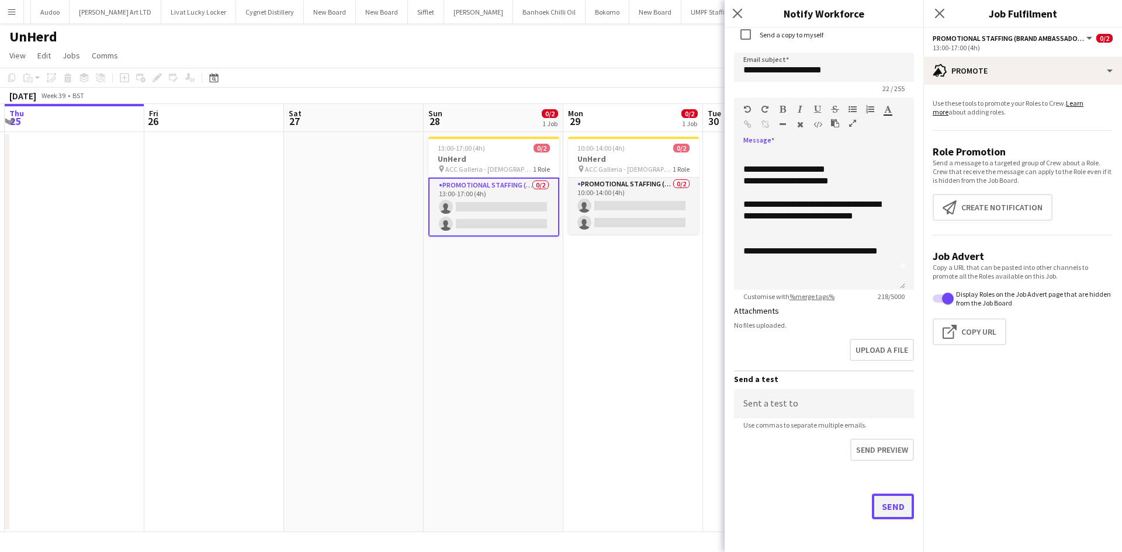
click at [879, 495] on button "Send" at bounding box center [893, 507] width 42 height 26
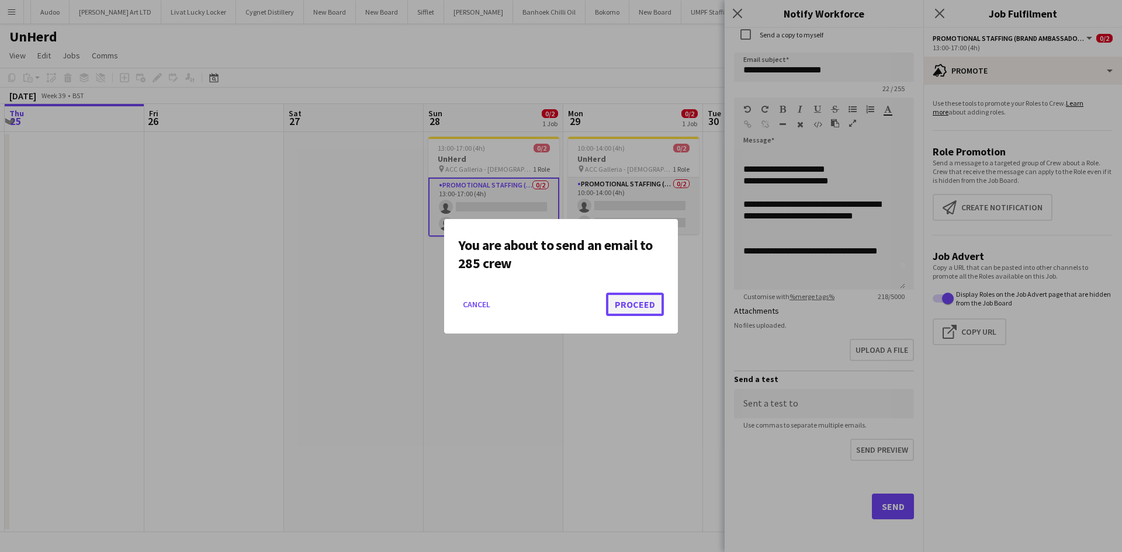
click at [625, 313] on button "Proceed" at bounding box center [635, 304] width 58 height 23
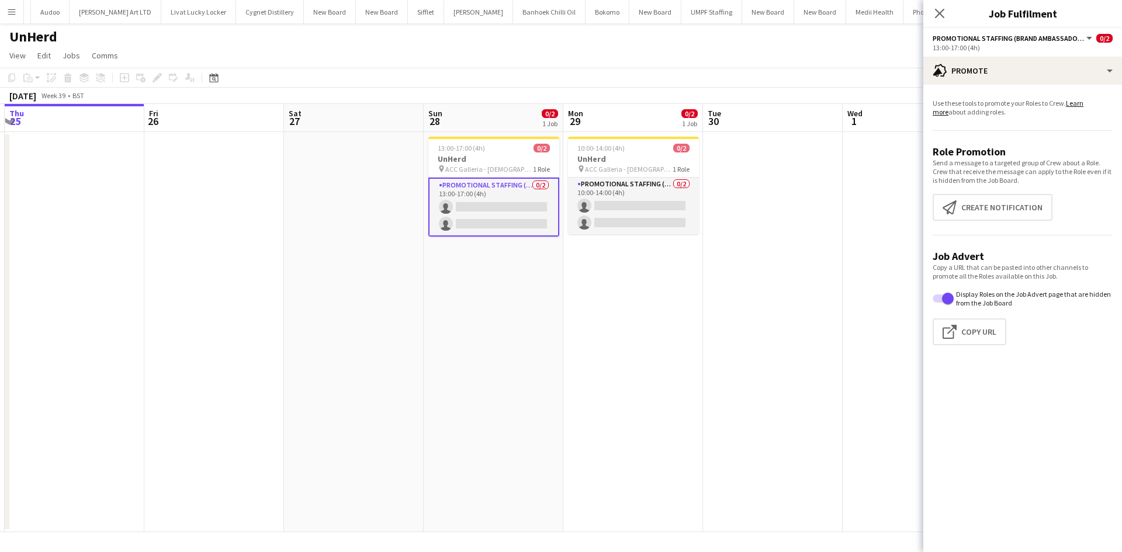
scroll to position [0, 457]
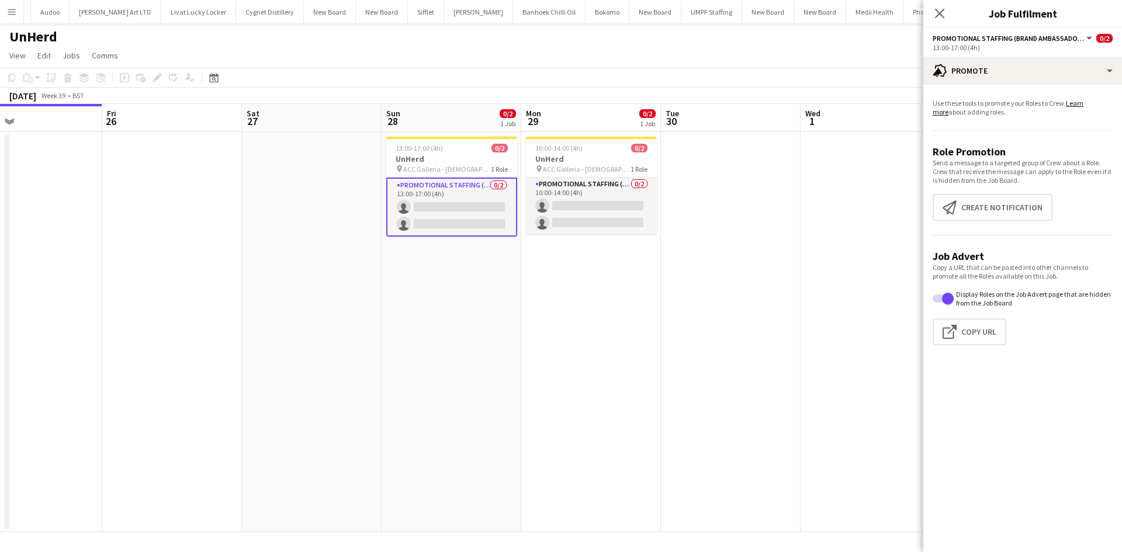
drag, startPoint x: 811, startPoint y: 302, endPoint x: 769, endPoint y: 298, distance: 42.3
click at [769, 298] on app-calendar-viewport "Mon 22 Tue 23 Wed 24 Thu 25 Fri 26 Sat 27 Sun 28 0/2 1 Job Mon 29 0/2 1 Job Tue…" at bounding box center [561, 318] width 1122 height 428
click at [620, 191] on app-card-role "Promotional Staffing (Brand Ambassadors) 0/2 10:00-14:00 (4h) single-neutral-ac…" at bounding box center [591, 206] width 131 height 57
click at [620, 181] on app-card-role "Promotional Staffing (Brand Ambassadors) 0/2 10:00-14:00 (4h) single-neutral-ac…" at bounding box center [591, 207] width 131 height 59
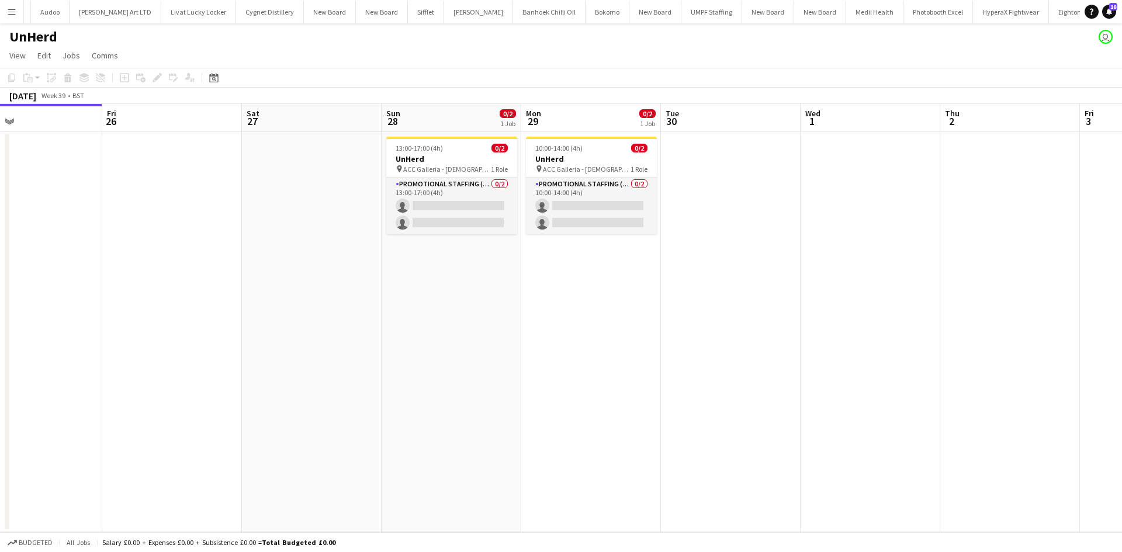
click at [590, 177] on app-job-card "10:00-14:00 (4h) 0/2 UnHerd pin ACC Galleria - [DEMOGRAPHIC_DATA] Conference 1 …" at bounding box center [591, 186] width 131 height 98
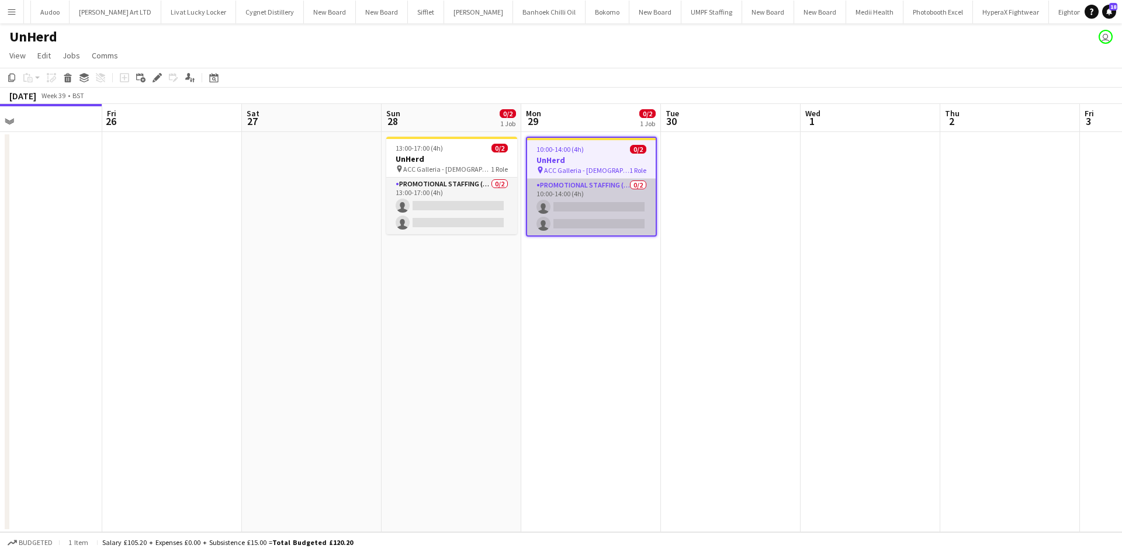
click at [605, 199] on app-card-role "Promotional Staffing (Brand Ambassadors) 0/2 10:00-14:00 (4h) single-neutral-ac…" at bounding box center [591, 207] width 129 height 57
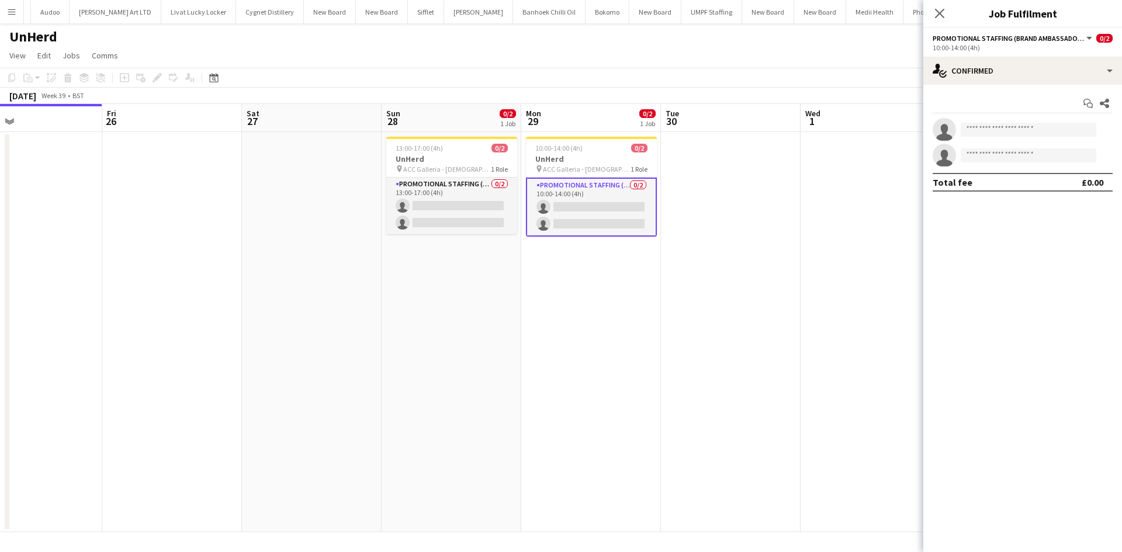
click at [1008, 88] on div "Start chat Share single-neutral-actions single-neutral-actions Total fee £0.00" at bounding box center [1023, 143] width 199 height 116
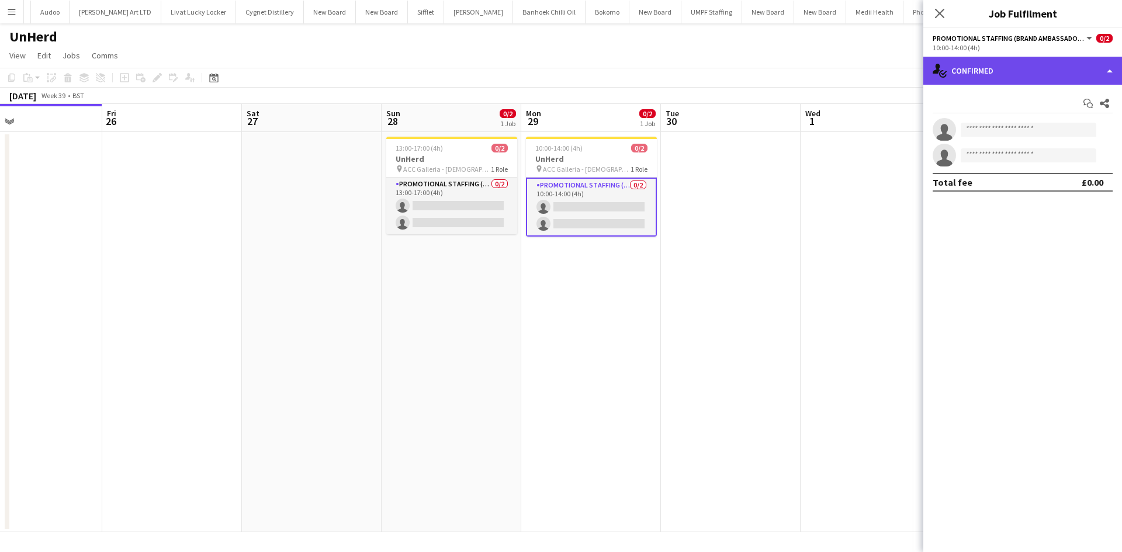
click at [1009, 67] on div "single-neutral-actions-check-2 Confirmed" at bounding box center [1023, 71] width 199 height 28
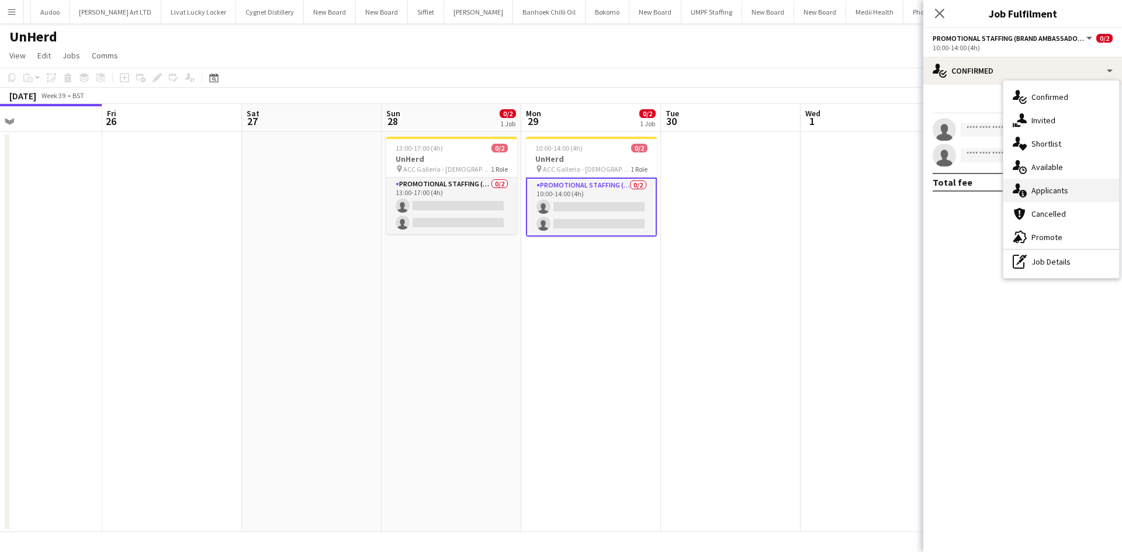
click at [1044, 195] on span "Applicants" at bounding box center [1050, 190] width 37 height 11
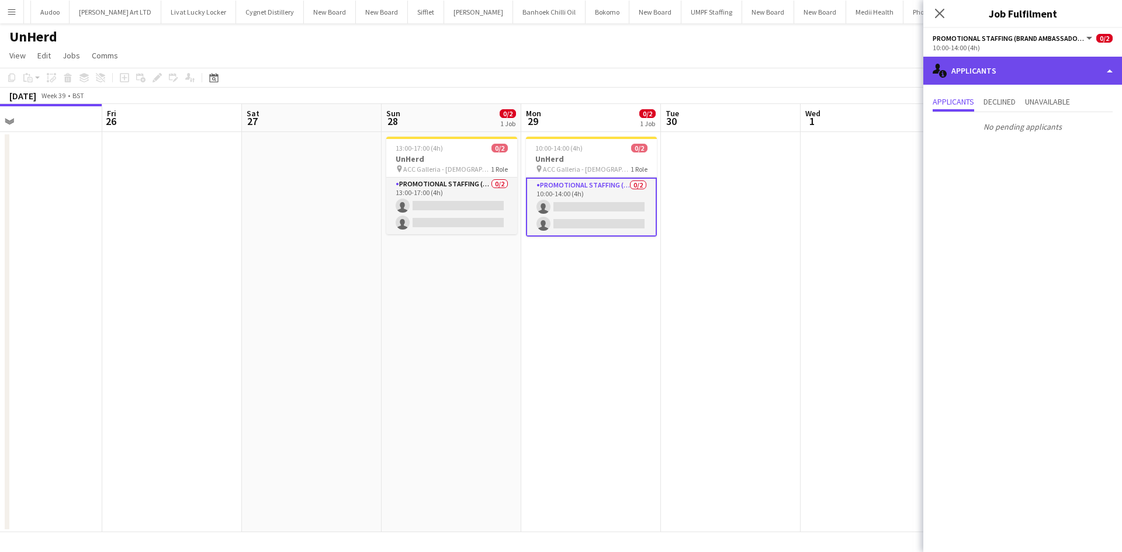
click at [1007, 69] on div "single-neutral-actions-information Applicants" at bounding box center [1023, 71] width 199 height 28
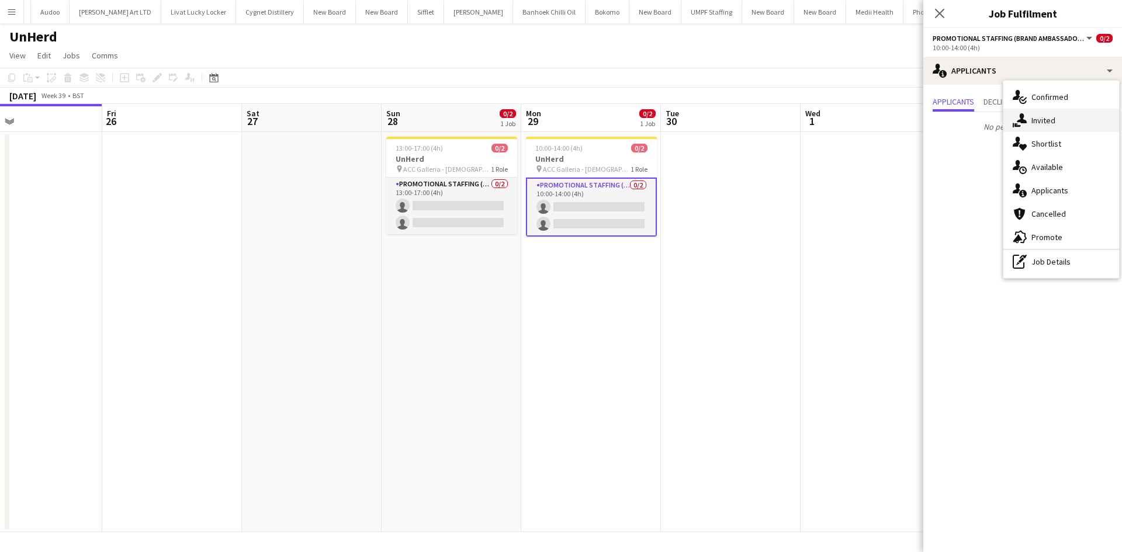
click at [1054, 129] on div "single-neutral-actions-share-1 Invited" at bounding box center [1062, 120] width 116 height 23
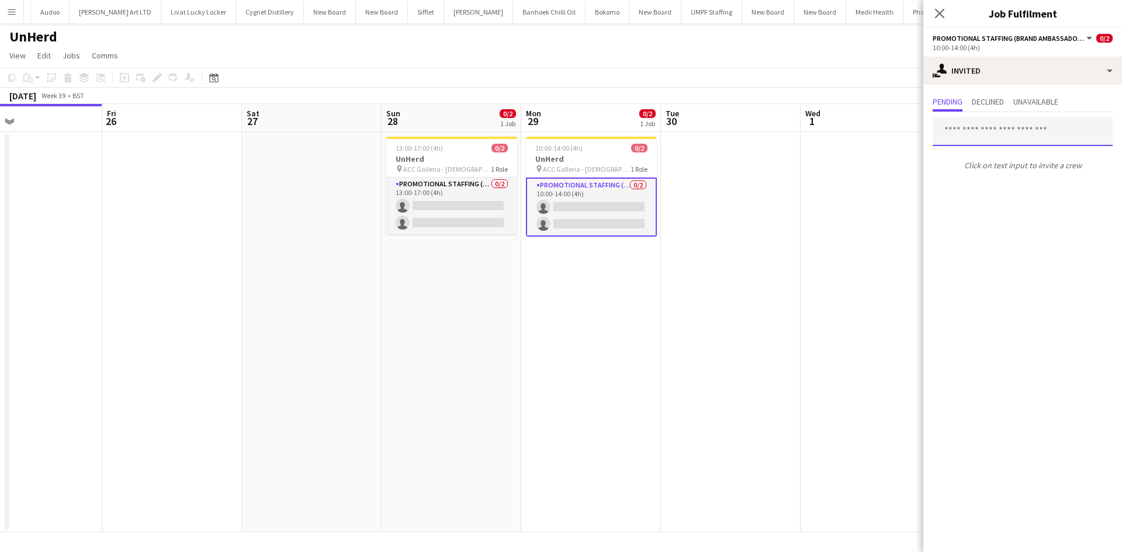
click at [988, 139] on input "text" at bounding box center [1023, 131] width 180 height 29
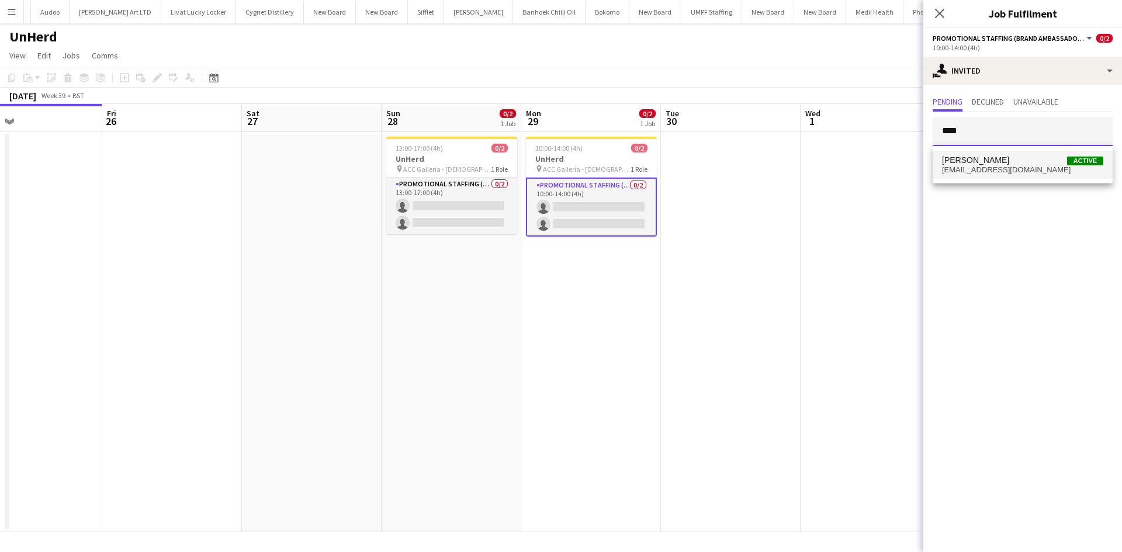
type input "****"
click at [956, 155] on span "[PERSON_NAME]" at bounding box center [975, 160] width 67 height 10
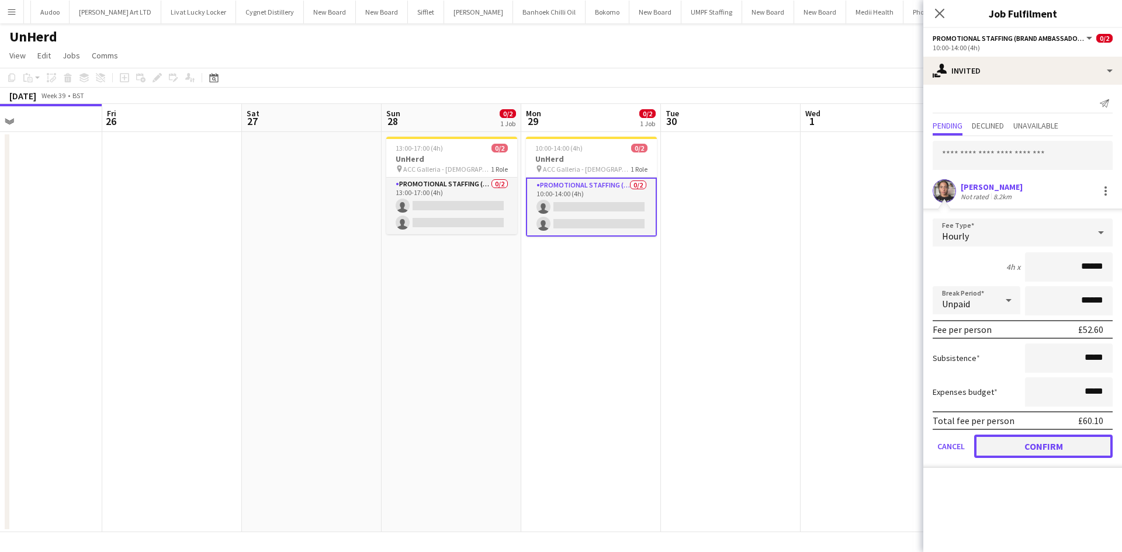
click at [1047, 455] on button "Confirm" at bounding box center [1043, 446] width 139 height 23
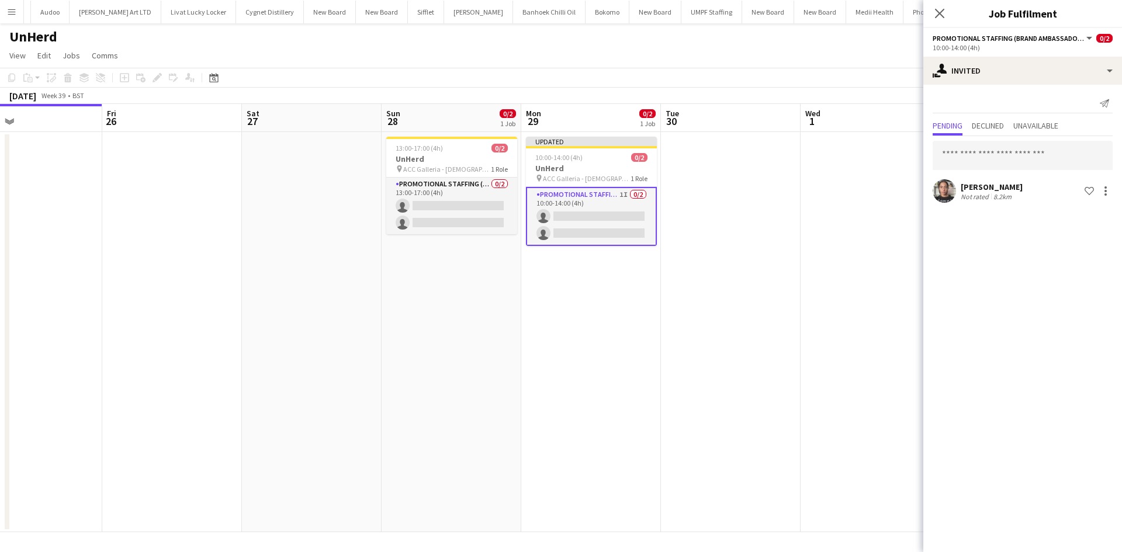
drag, startPoint x: 794, startPoint y: 322, endPoint x: 815, endPoint y: 300, distance: 31.0
click at [794, 319] on app-date-cell at bounding box center [731, 332] width 140 height 400
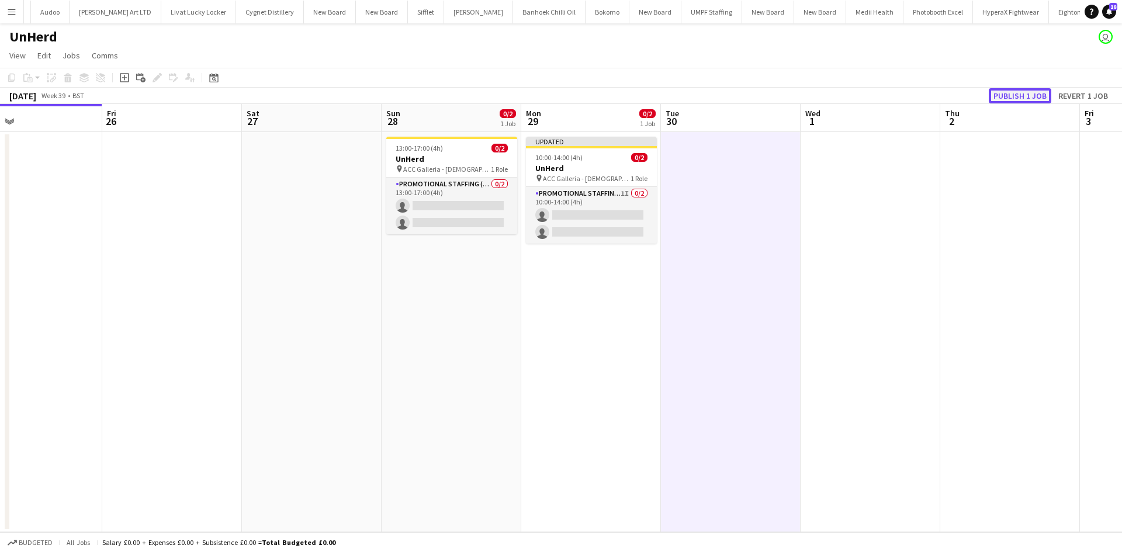
drag, startPoint x: 1016, startPoint y: 96, endPoint x: 1003, endPoint y: 100, distance: 13.5
click at [1015, 96] on button "Publish 1 job" at bounding box center [1020, 95] width 63 height 15
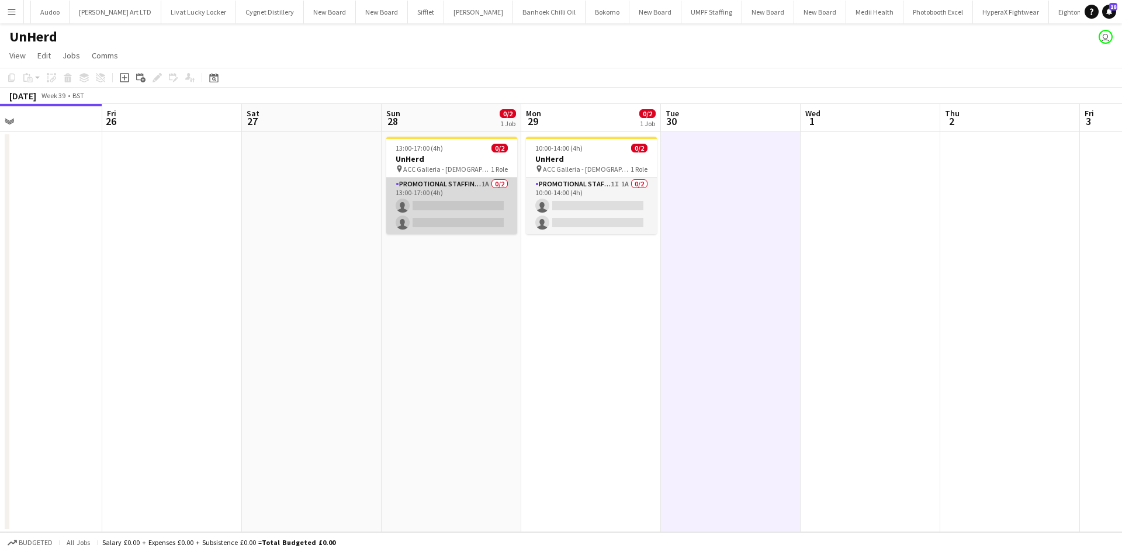
click at [479, 185] on app-card-role "Promotional Staffing (Brand Ambassadors) 1A 0/2 13:00-17:00 (4h) single-neutral…" at bounding box center [451, 206] width 131 height 57
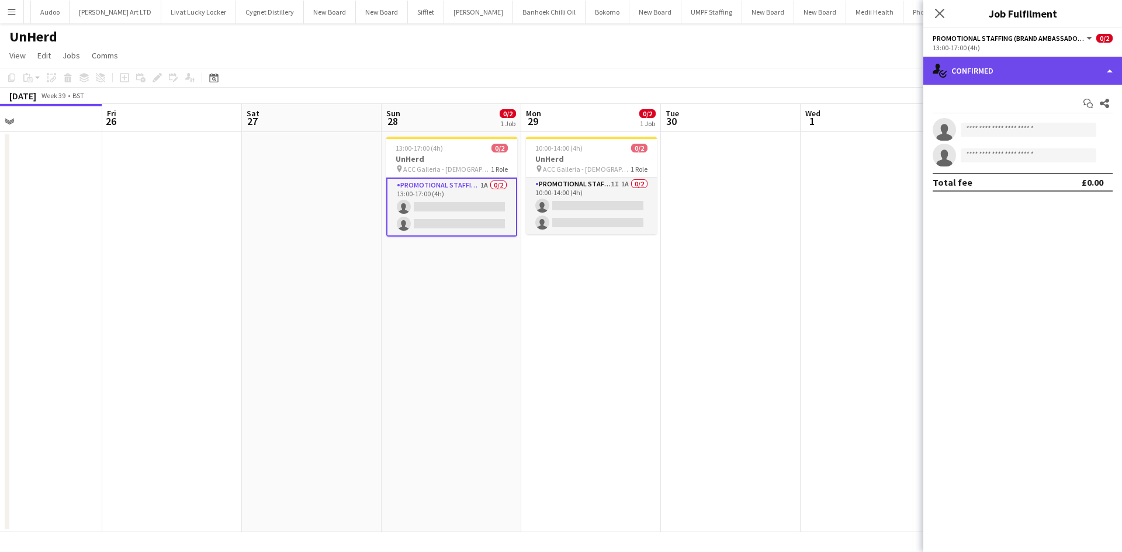
click at [978, 78] on div "single-neutral-actions-check-2 Confirmed" at bounding box center [1023, 71] width 199 height 28
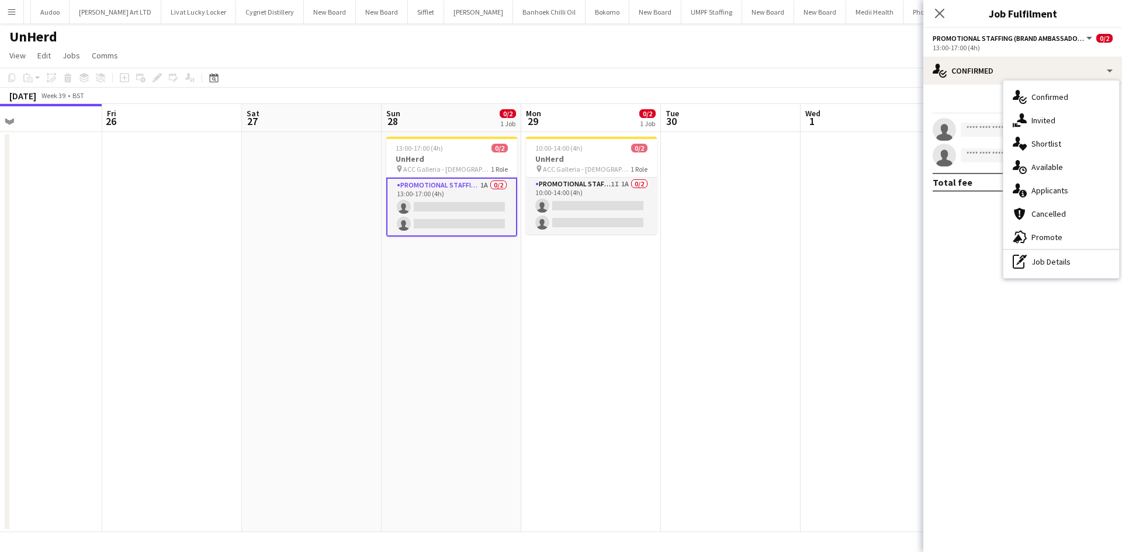
drag, startPoint x: 1049, startPoint y: 177, endPoint x: 1051, endPoint y: 187, distance: 10.2
click at [1049, 179] on div "single-neutral-actions-check-2 Confirmed single-neutral-actions-share-1 Invited…" at bounding box center [1062, 180] width 116 height 198
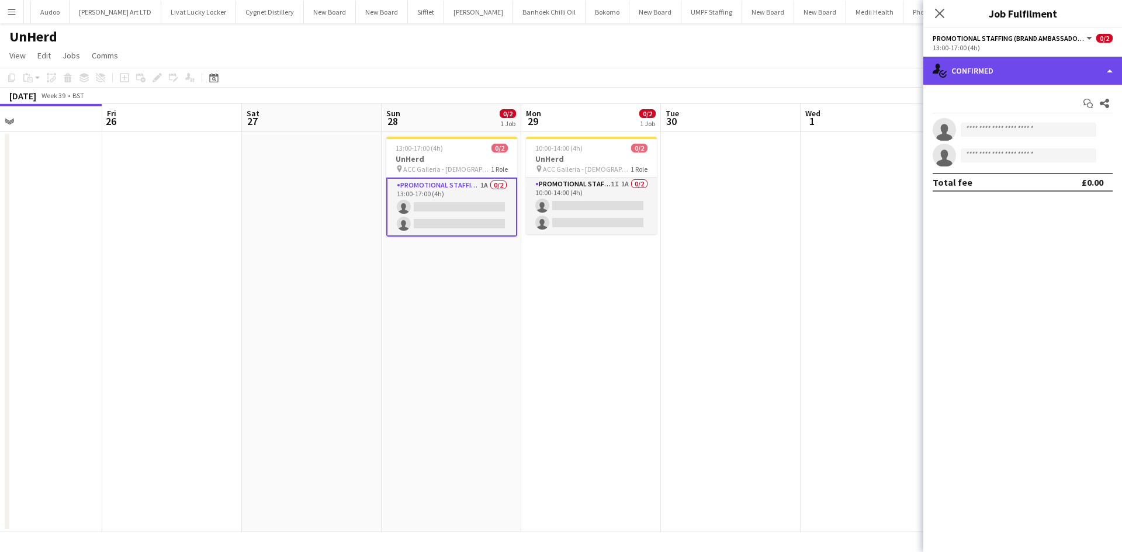
click at [1014, 57] on div "single-neutral-actions-check-2 Confirmed" at bounding box center [1023, 71] width 199 height 28
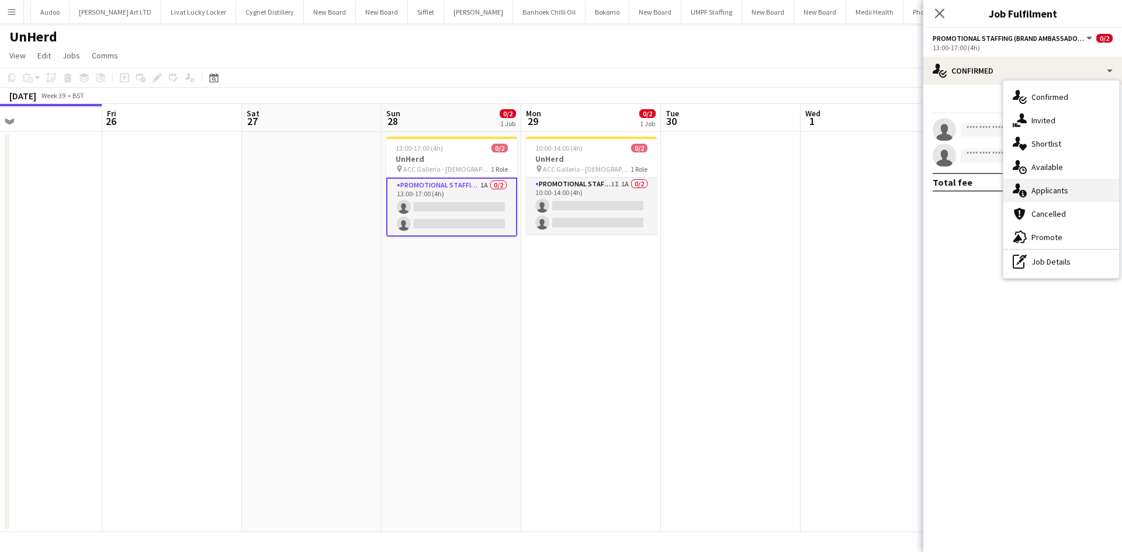
click at [1060, 195] on span "Applicants" at bounding box center [1050, 190] width 37 height 11
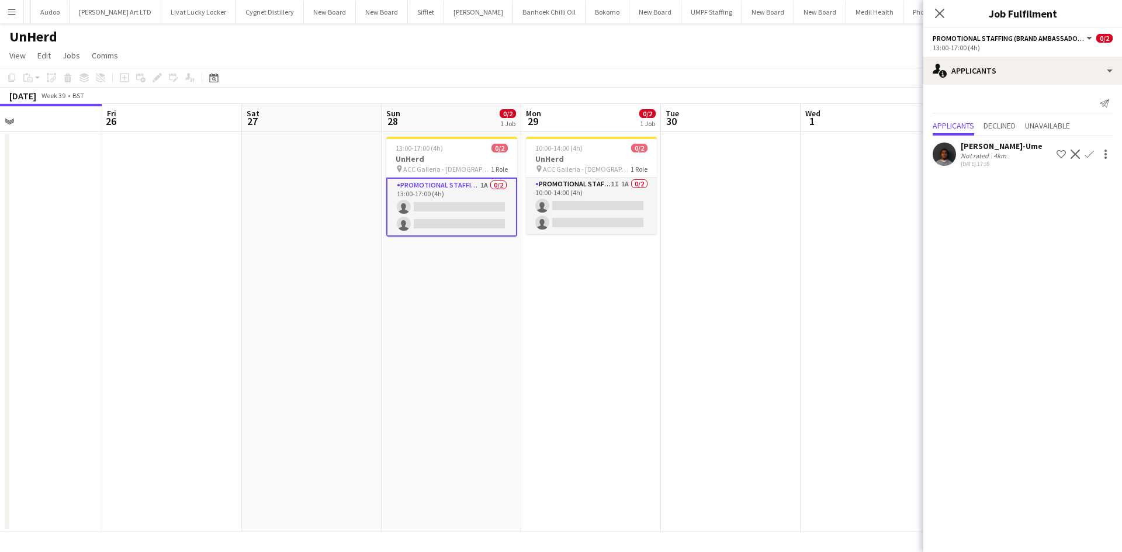
click at [951, 146] on app-user-avatar at bounding box center [944, 154] width 23 height 23
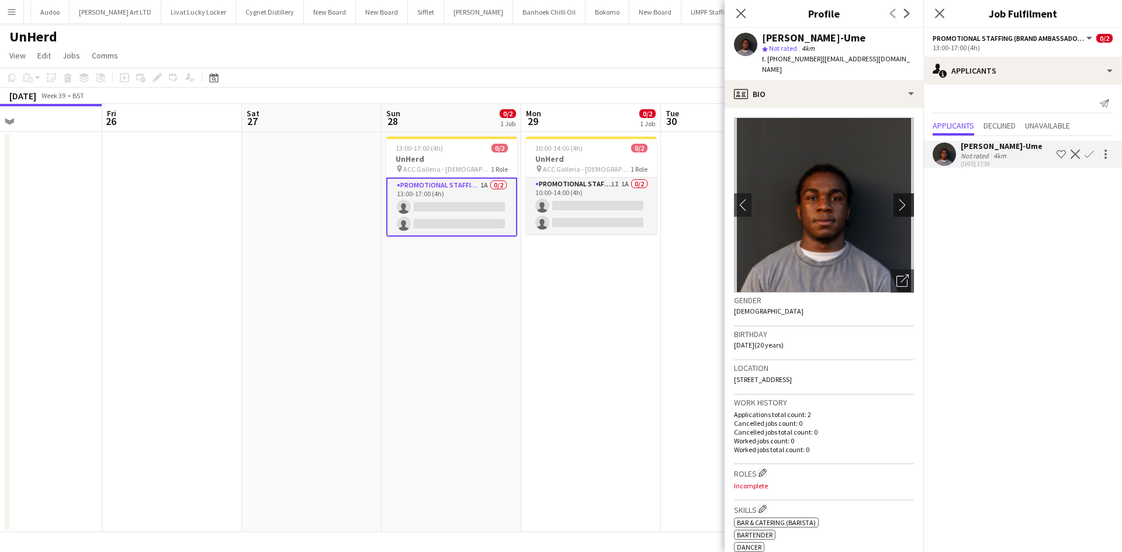
click at [897, 199] on app-icon "chevron-right" at bounding box center [906, 205] width 18 height 12
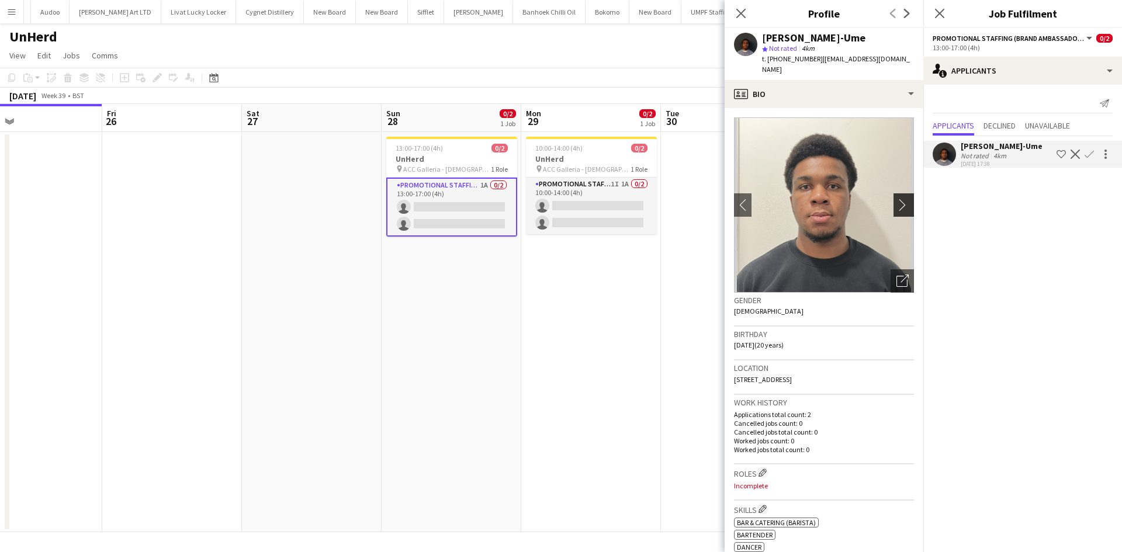
click at [897, 199] on app-icon "chevron-right" at bounding box center [906, 205] width 18 height 12
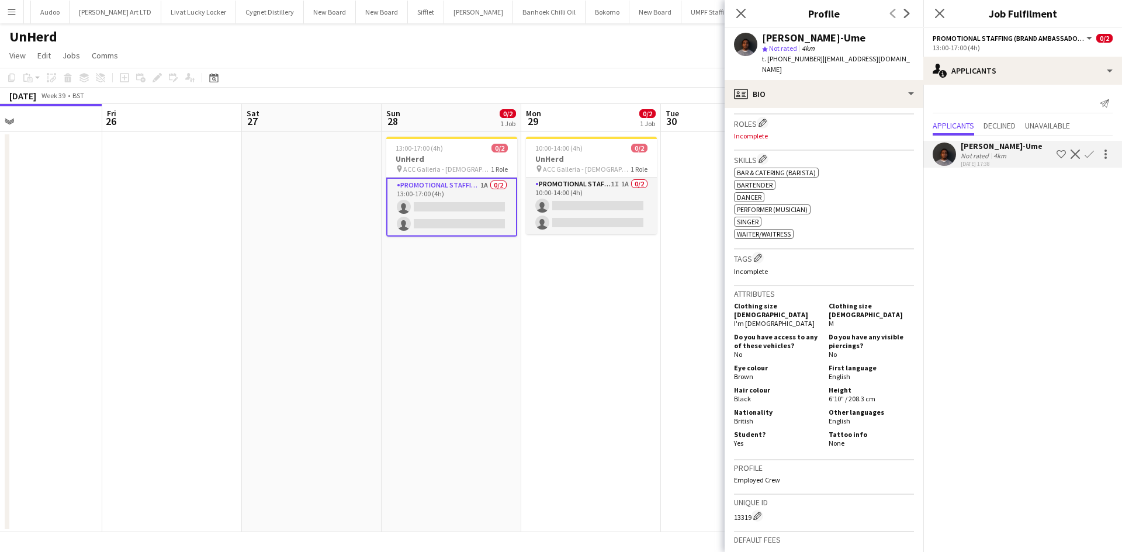
scroll to position [351, 0]
click at [623, 184] on app-card-role "Promotional Staffing (Brand Ambassadors) 1I 1A 0/2 10:00-14:00 (4h) single-neut…" at bounding box center [591, 206] width 131 height 57
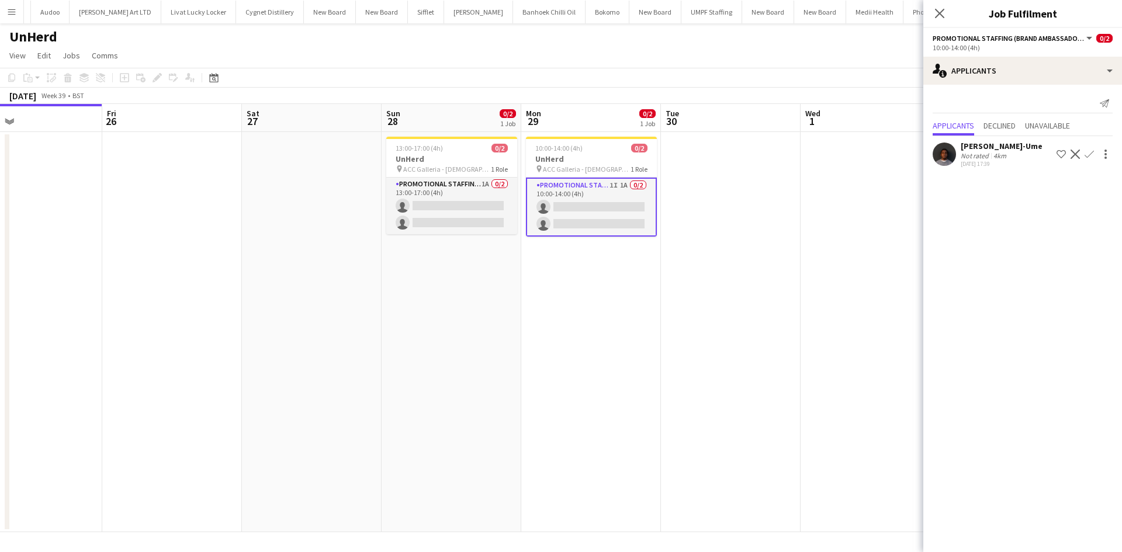
click at [991, 159] on div "4km" at bounding box center [1000, 155] width 18 height 9
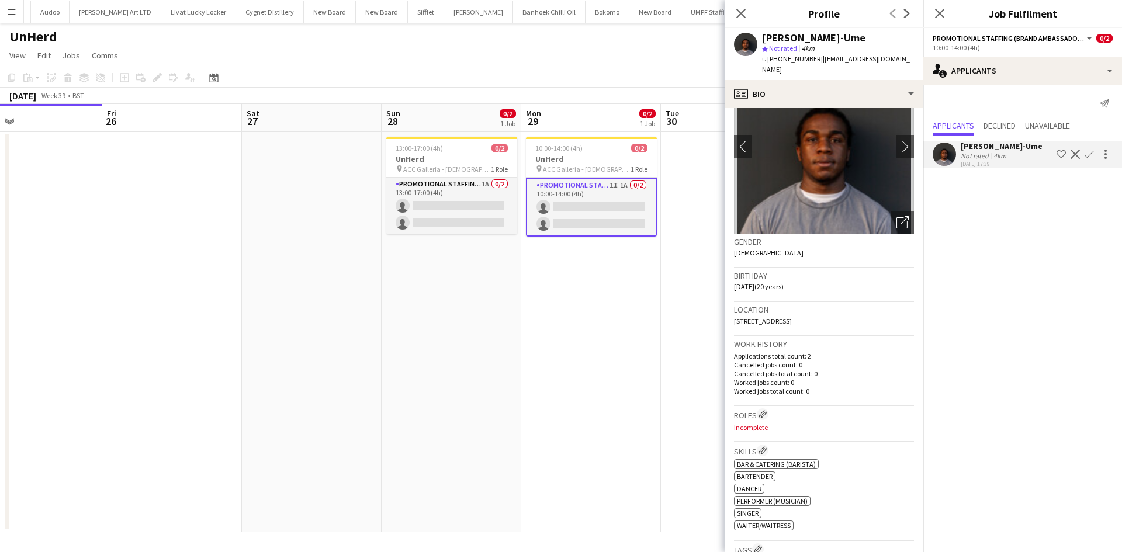
scroll to position [0, 0]
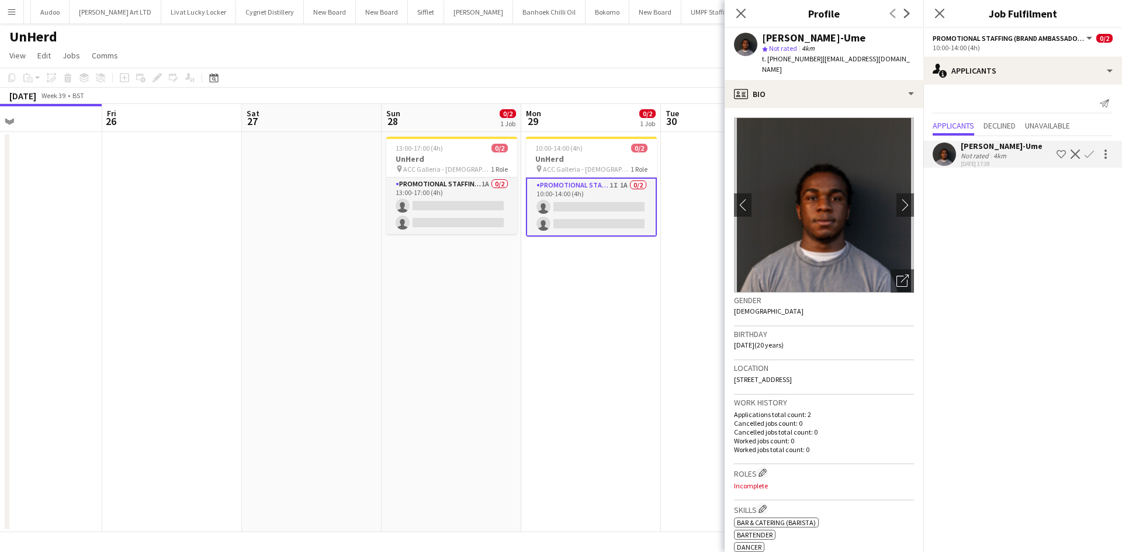
click at [562, 327] on app-date-cell "10:00-14:00 (4h) 0/2 UnHerd pin ACC Galleria - [DEMOGRAPHIC_DATA] Conference 1 …" at bounding box center [591, 332] width 140 height 400
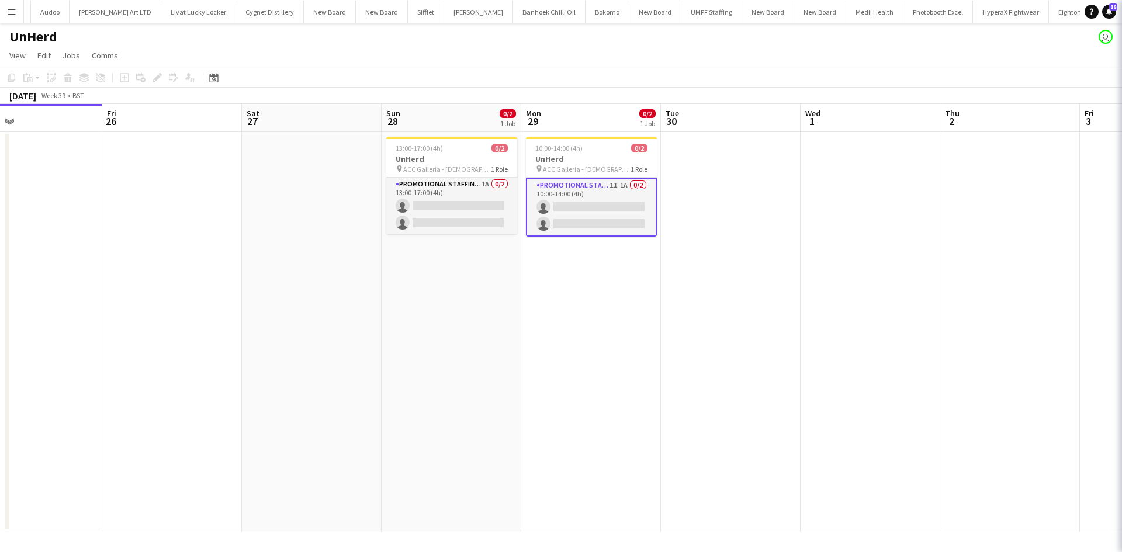
scroll to position [0, 454]
